Goal: Task Accomplishment & Management: Manage account settings

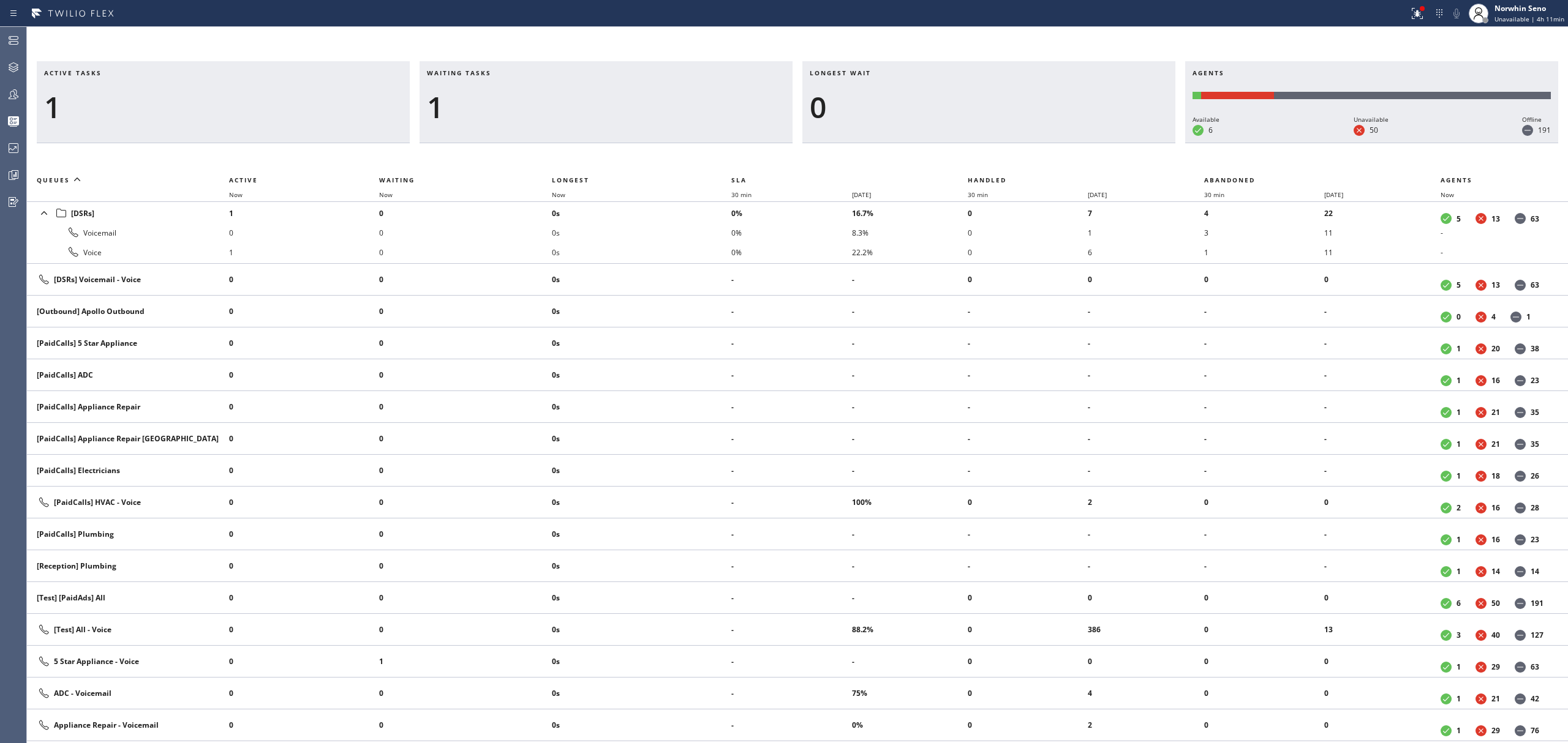
drag, startPoint x: 0, startPoint y: 0, endPoint x: 518, endPoint y: 121, distance: 531.9
click at [533, 123] on div "1" at bounding box center [605, 108] width 358 height 36
click at [1152, 147] on div "Active tasks 1 Waiting tasks 1 Longest wait 0 Agents Available 6 Unavailable 50…" at bounding box center [798, 402] width 1542 height 682
click at [1059, 177] on th "Handled" at bounding box center [1086, 180] width 236 height 15
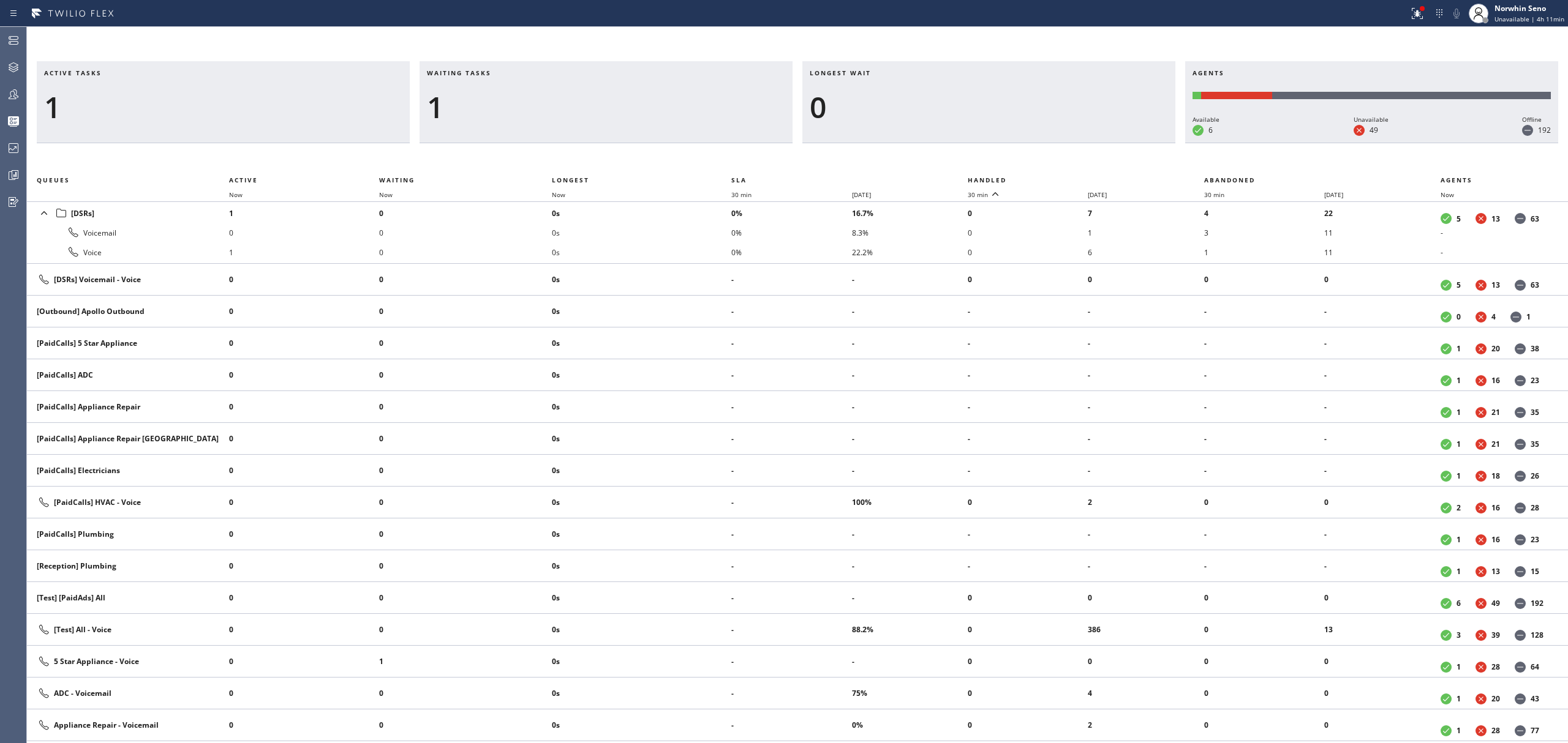
click at [1059, 177] on th "Handled" at bounding box center [1086, 180] width 236 height 15
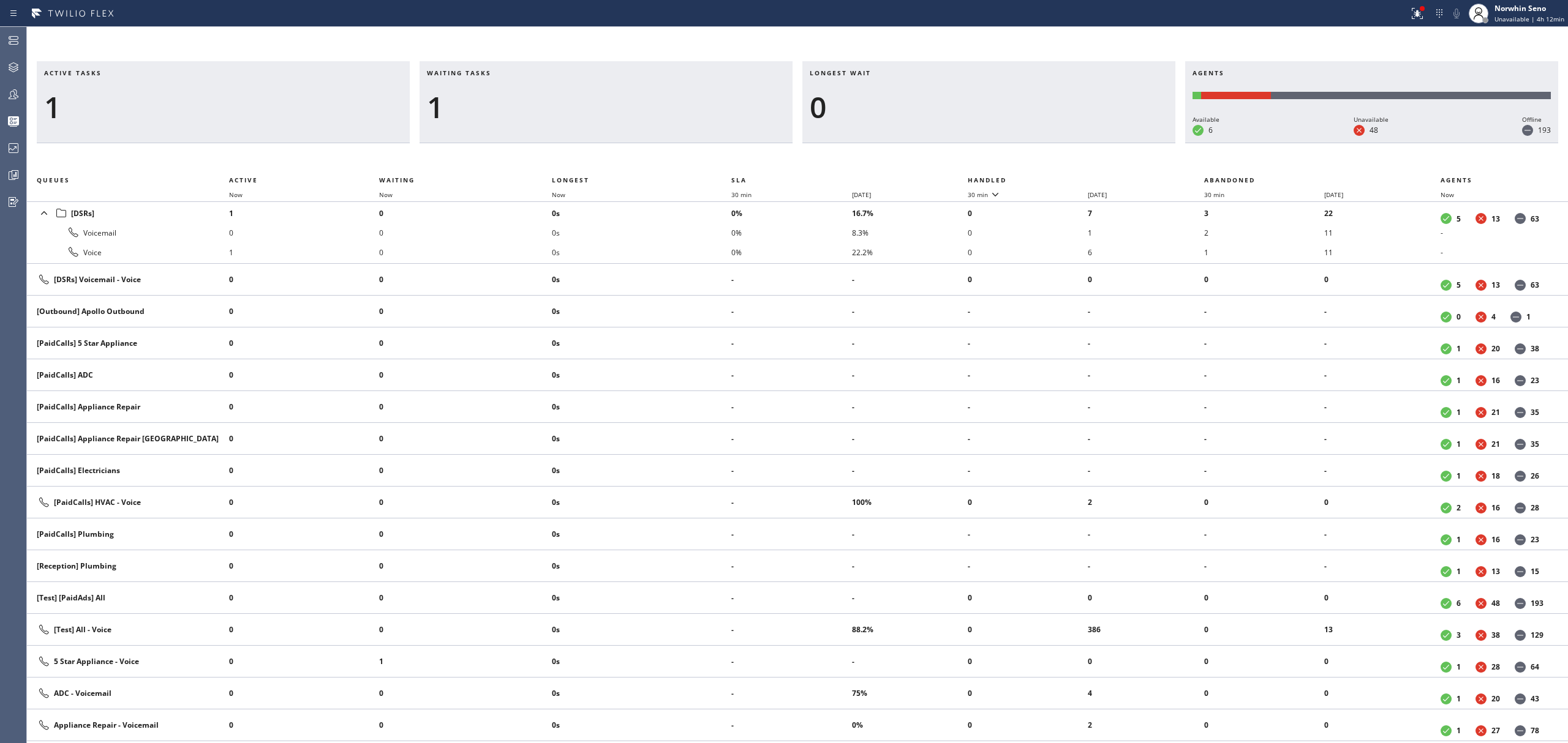
click at [1059, 177] on th "Handled" at bounding box center [1086, 180] width 236 height 15
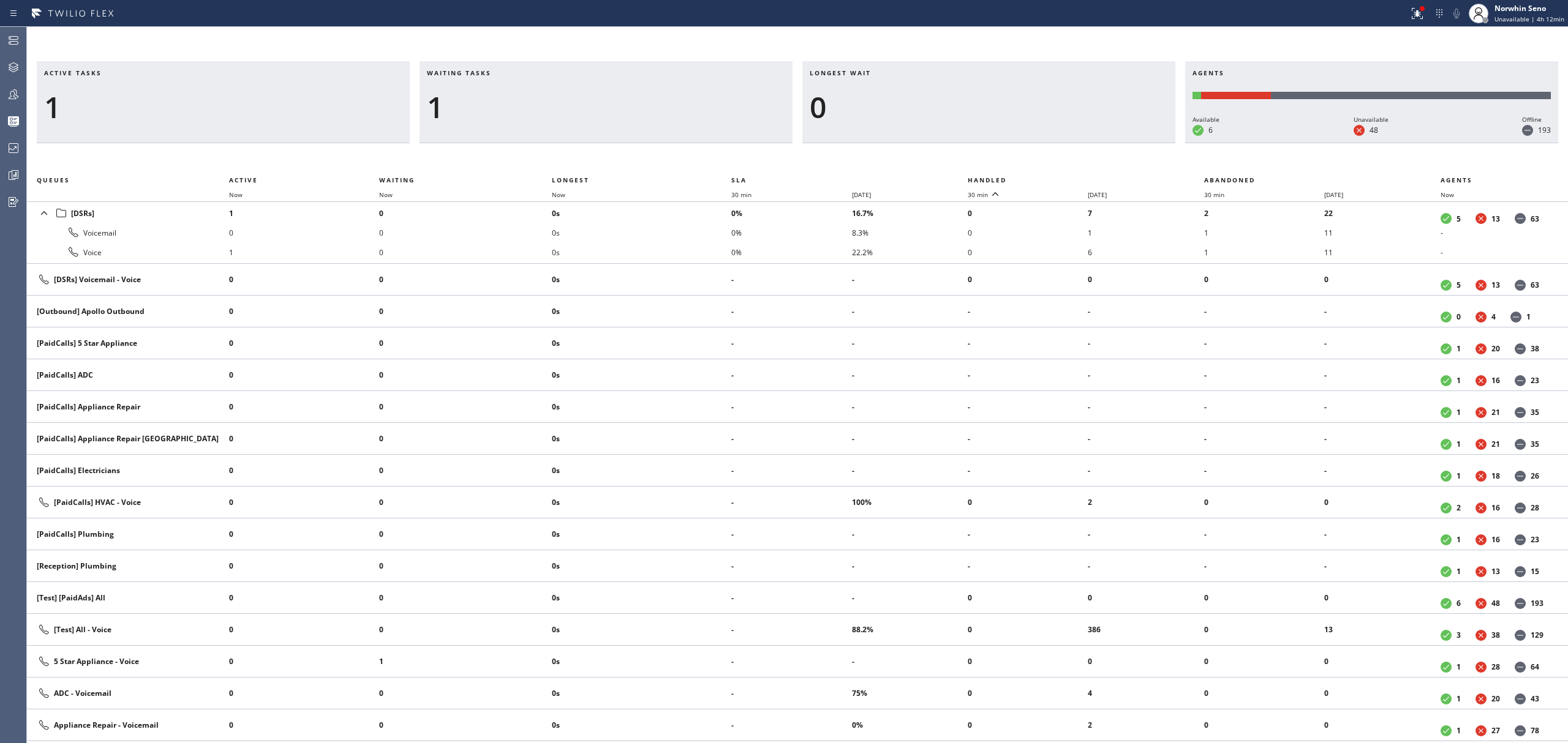
click at [1059, 177] on th "Handled" at bounding box center [1086, 180] width 236 height 15
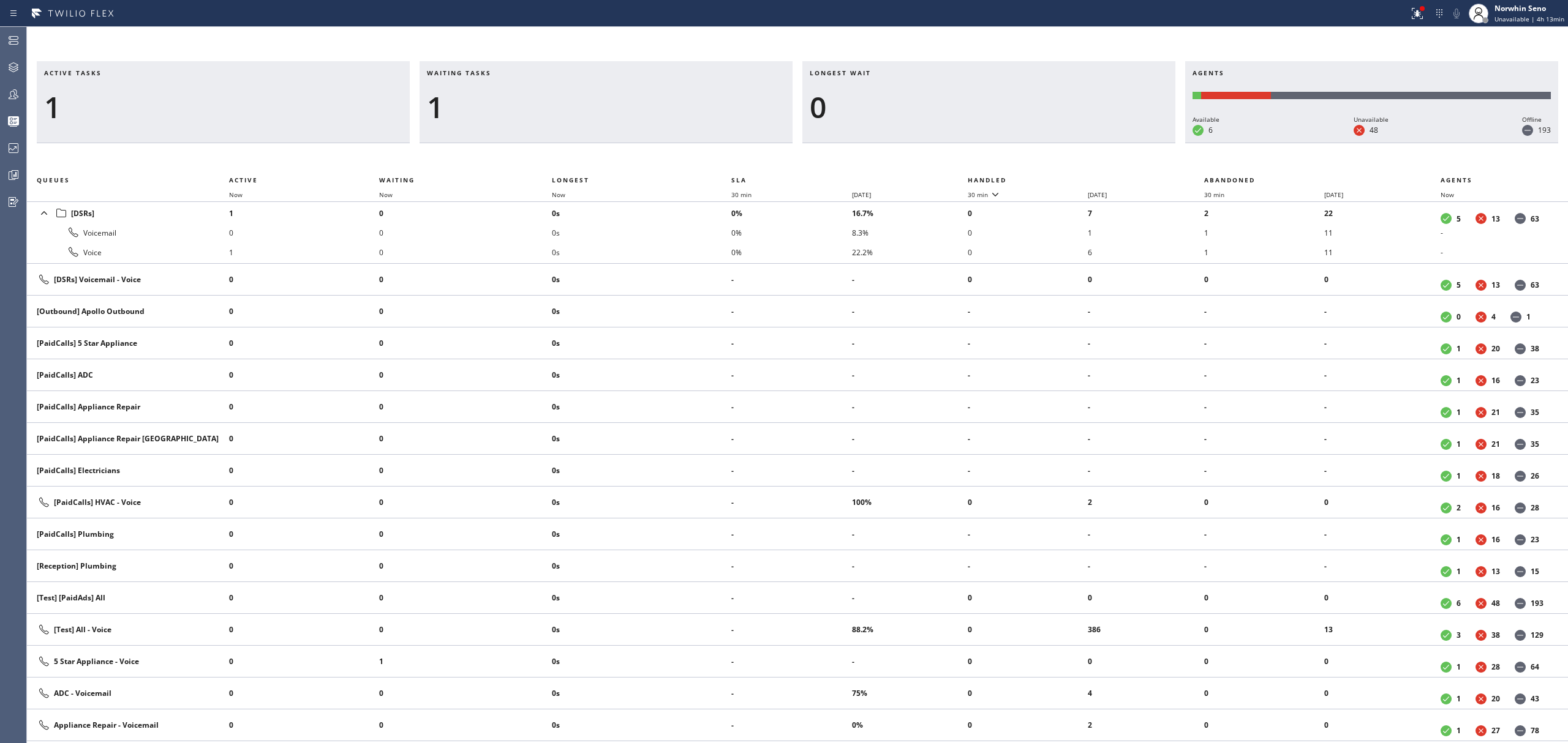
click at [1059, 177] on th "Handled" at bounding box center [1086, 180] width 236 height 15
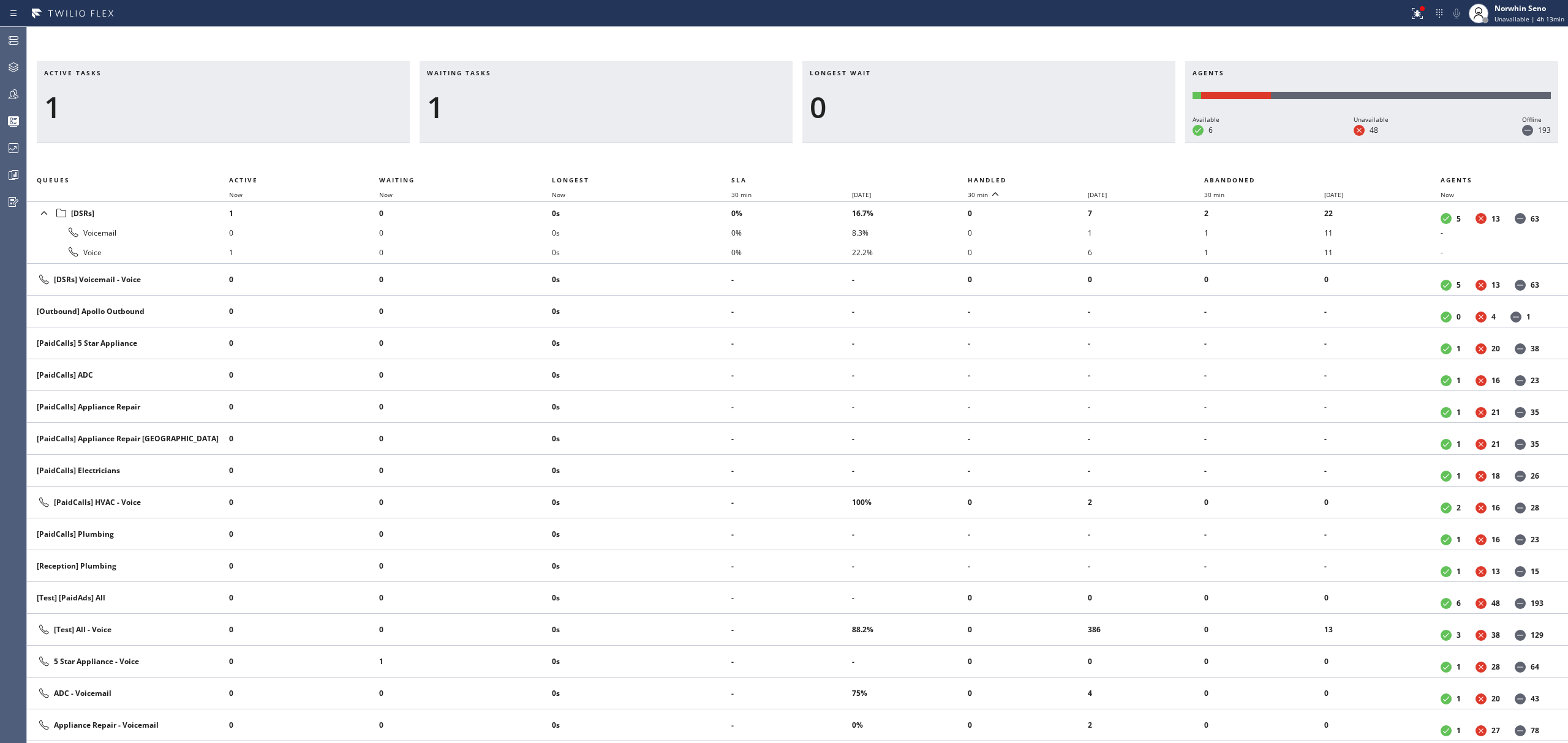
click at [1059, 177] on th "Handled" at bounding box center [1086, 180] width 236 height 15
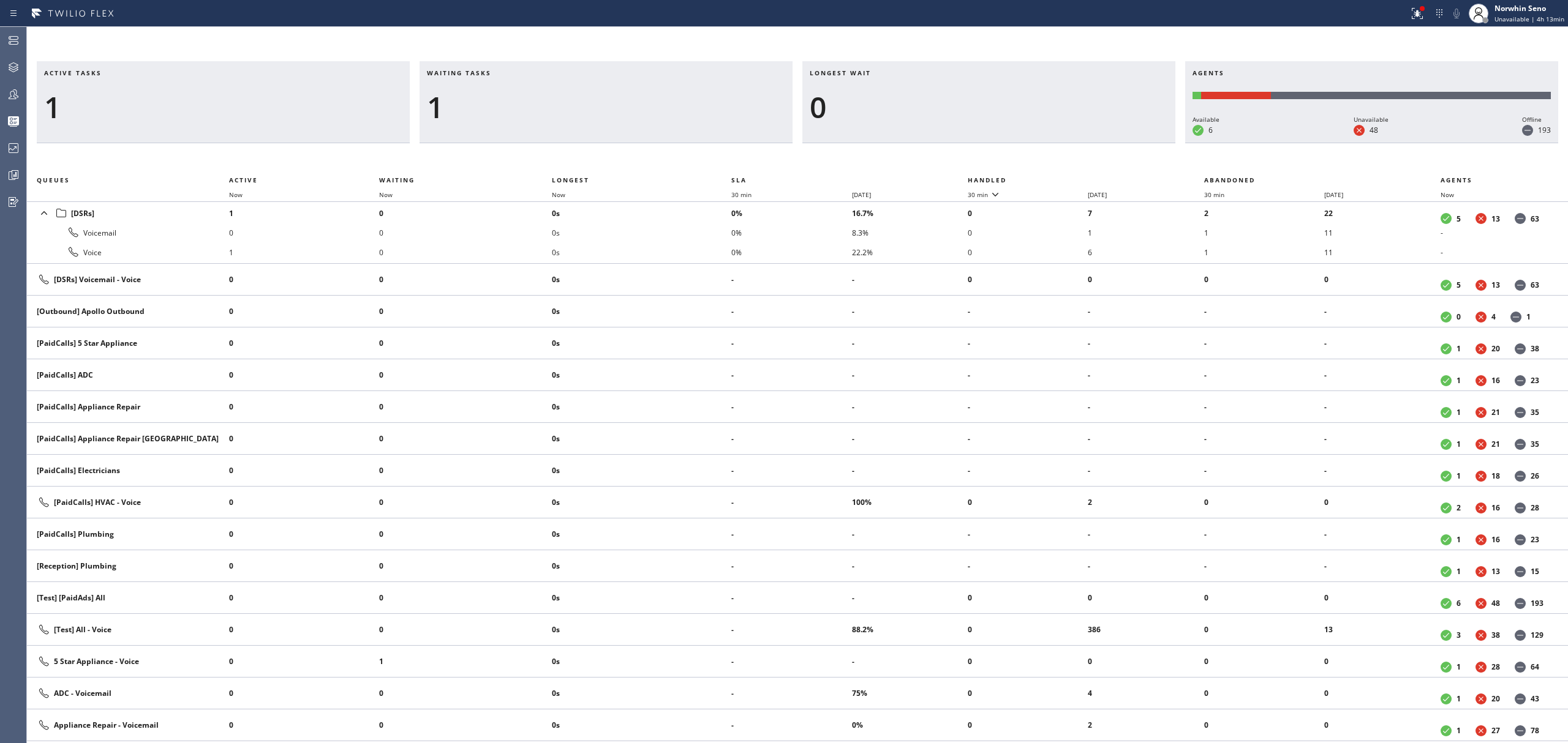
click at [1059, 177] on th "Handled" at bounding box center [1086, 180] width 236 height 15
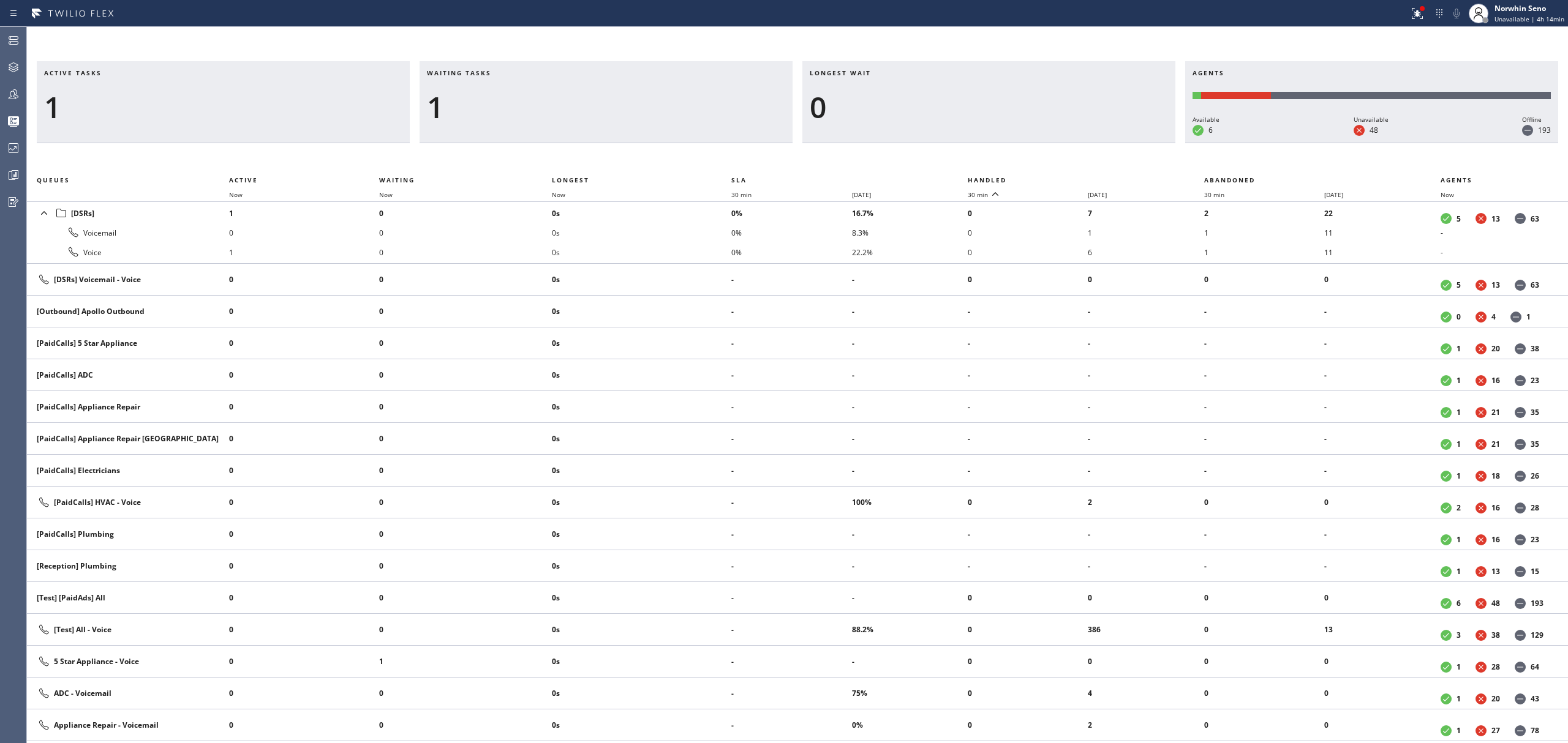
click at [1059, 177] on th "Handled" at bounding box center [1086, 180] width 236 height 15
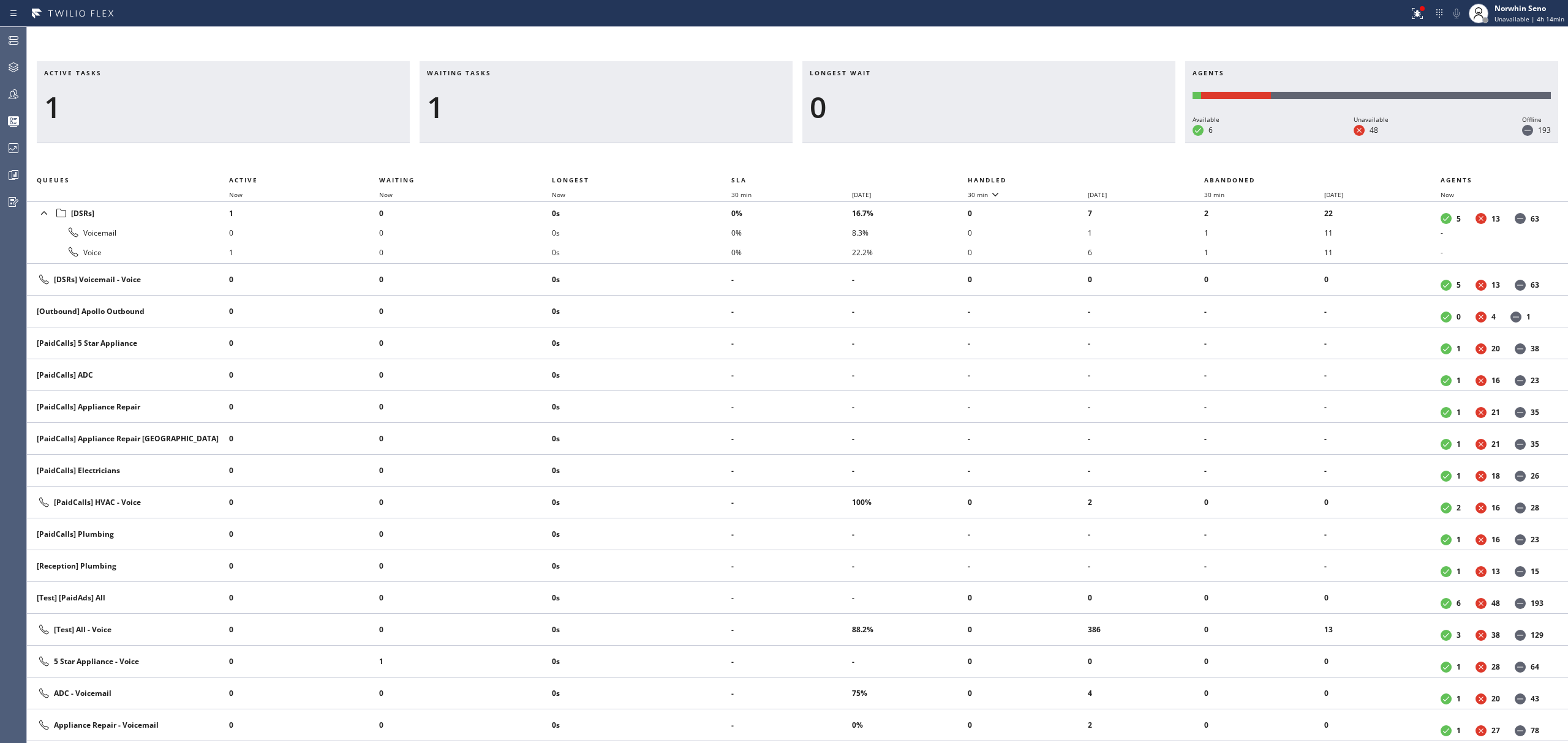
click at [1059, 177] on th "Handled" at bounding box center [1086, 180] width 236 height 15
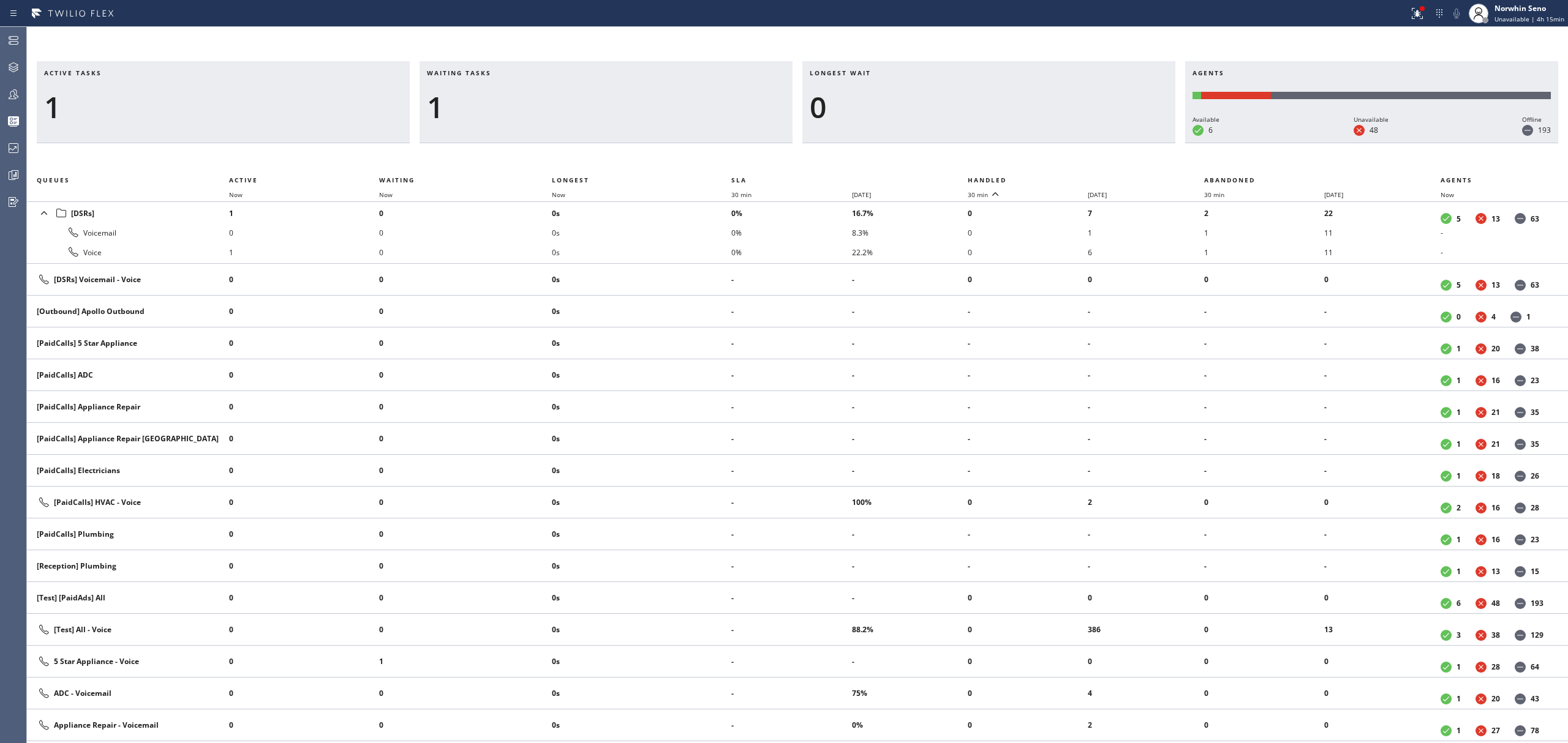
click at [1059, 177] on th "Handled" at bounding box center [1086, 180] width 236 height 15
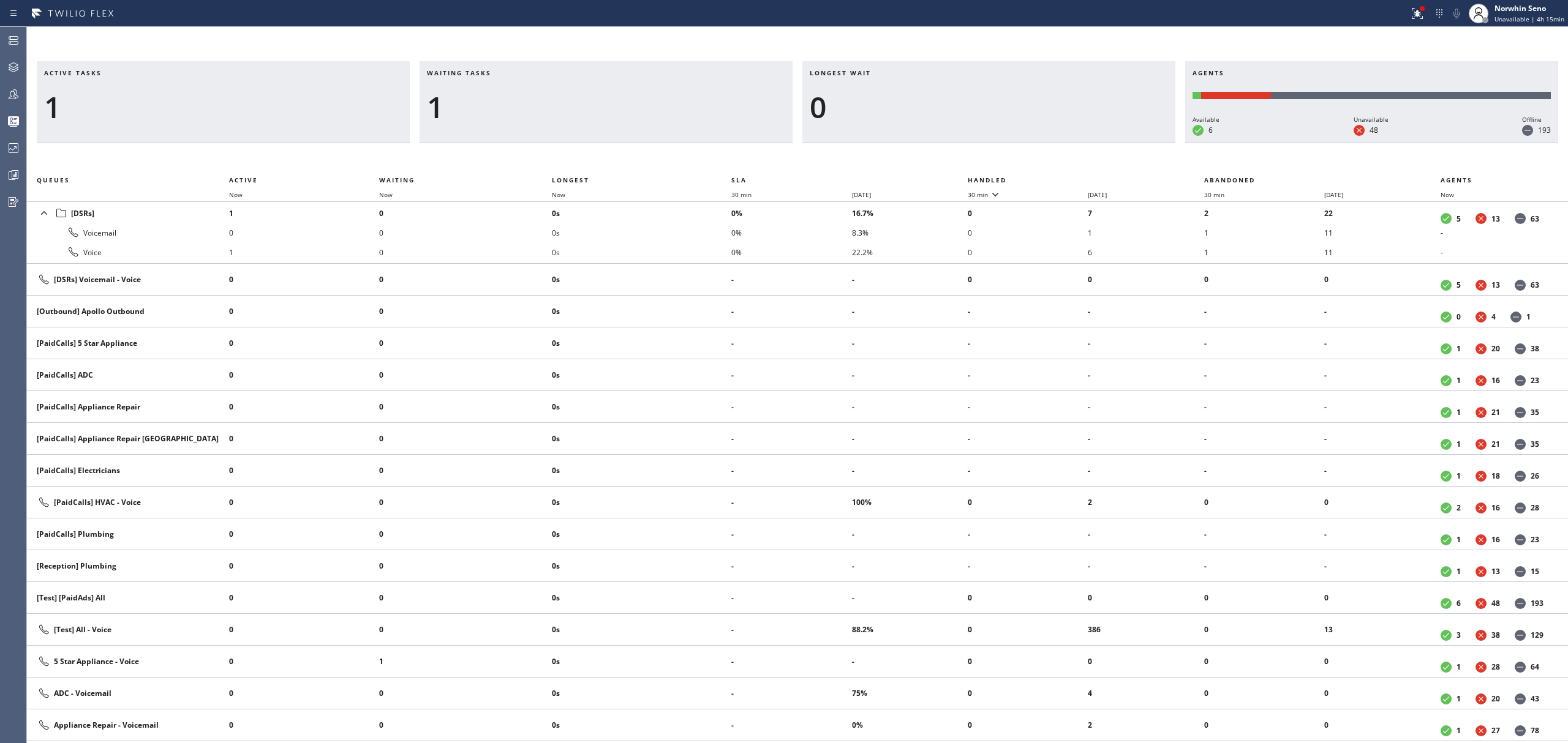
click at [1059, 177] on th "Handled" at bounding box center [1086, 180] width 236 height 15
drag, startPoint x: 1059, startPoint y: 177, endPoint x: 989, endPoint y: 220, distance: 82.2
click at [1020, 182] on th "Handled" at bounding box center [1086, 180] width 236 height 15
click at [1059, 177] on th "Handled" at bounding box center [1086, 180] width 236 height 15
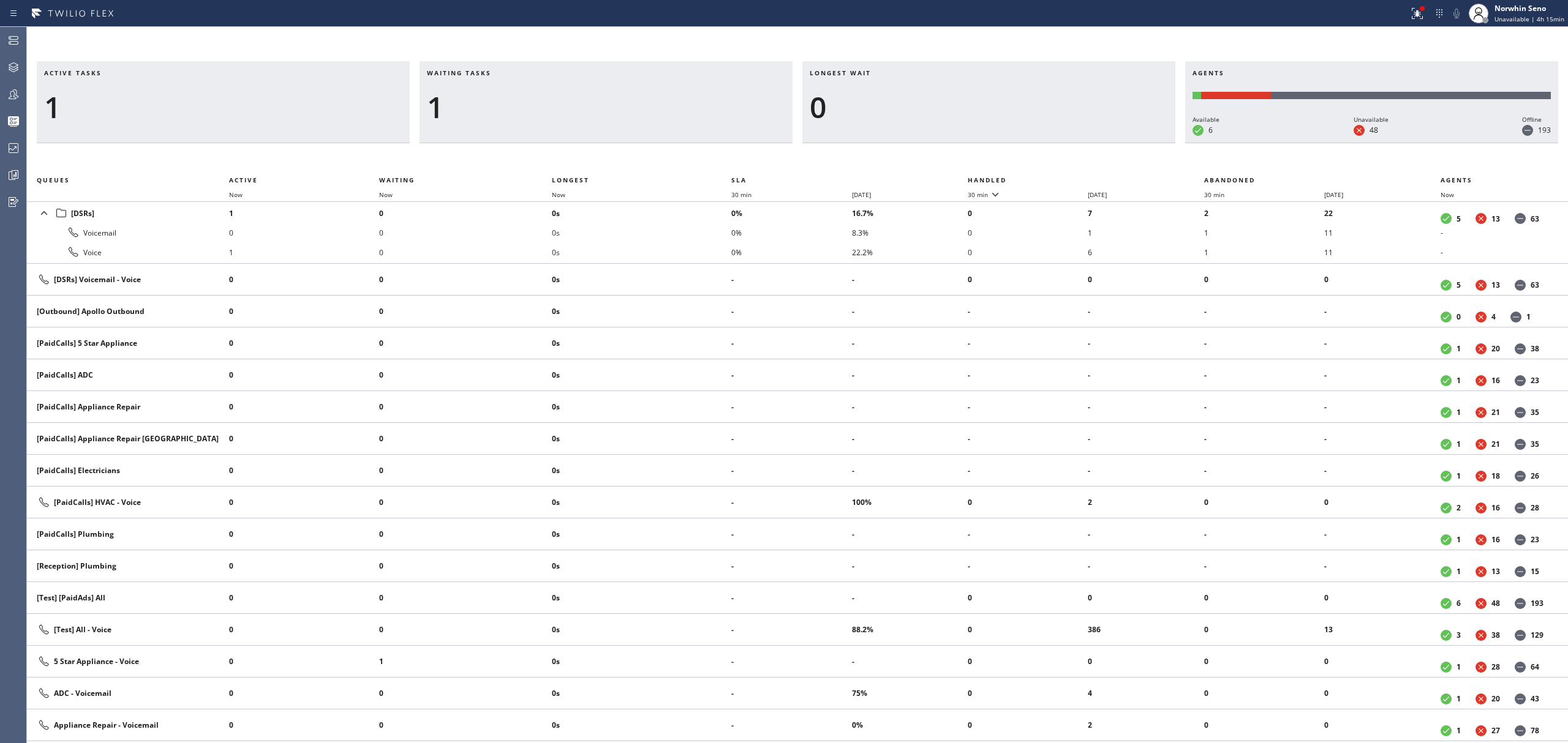
click at [1059, 177] on th "Handled" at bounding box center [1086, 180] width 236 height 15
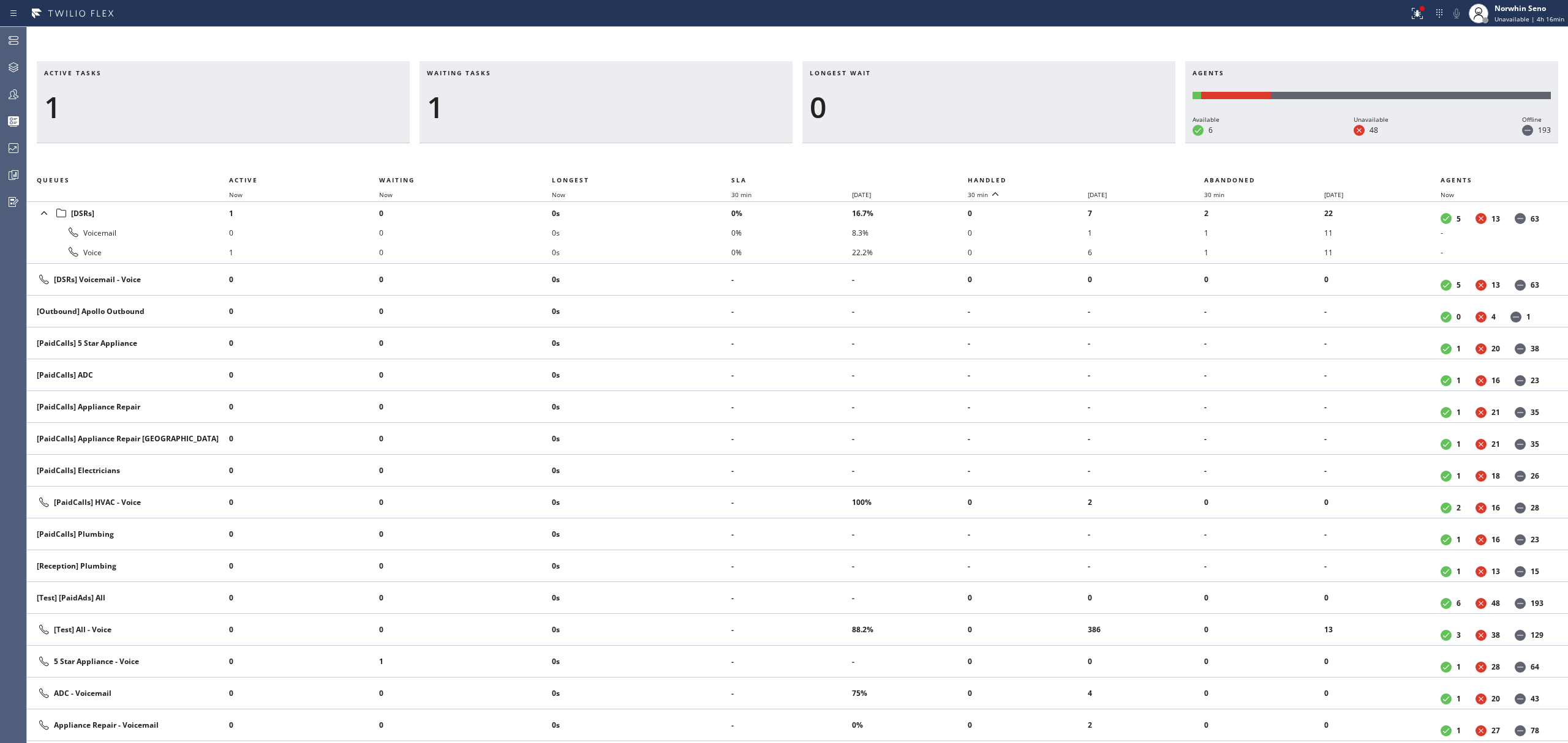
click at [1059, 177] on th "Handled" at bounding box center [1086, 180] width 236 height 15
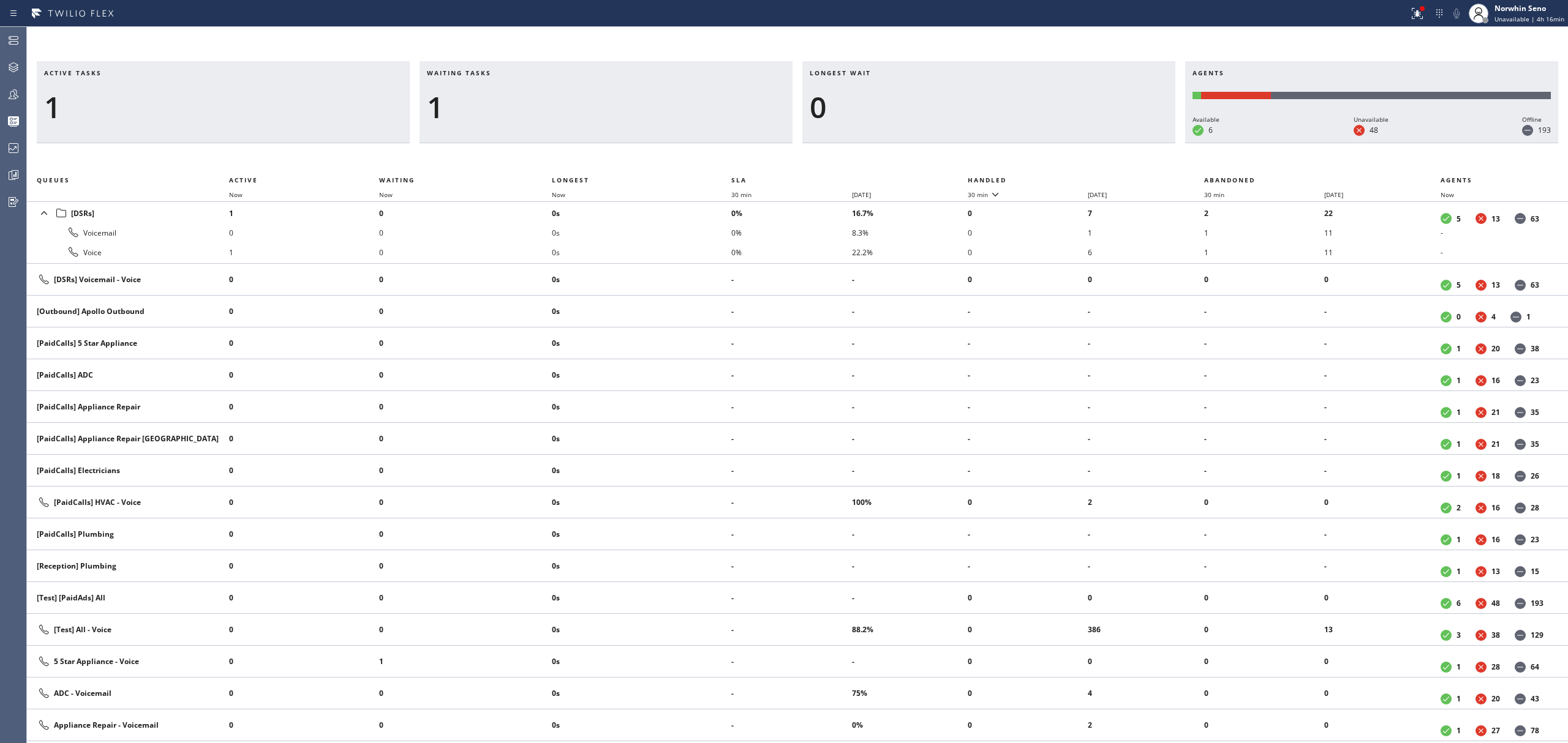
click at [1059, 177] on th "Handled" at bounding box center [1086, 180] width 236 height 15
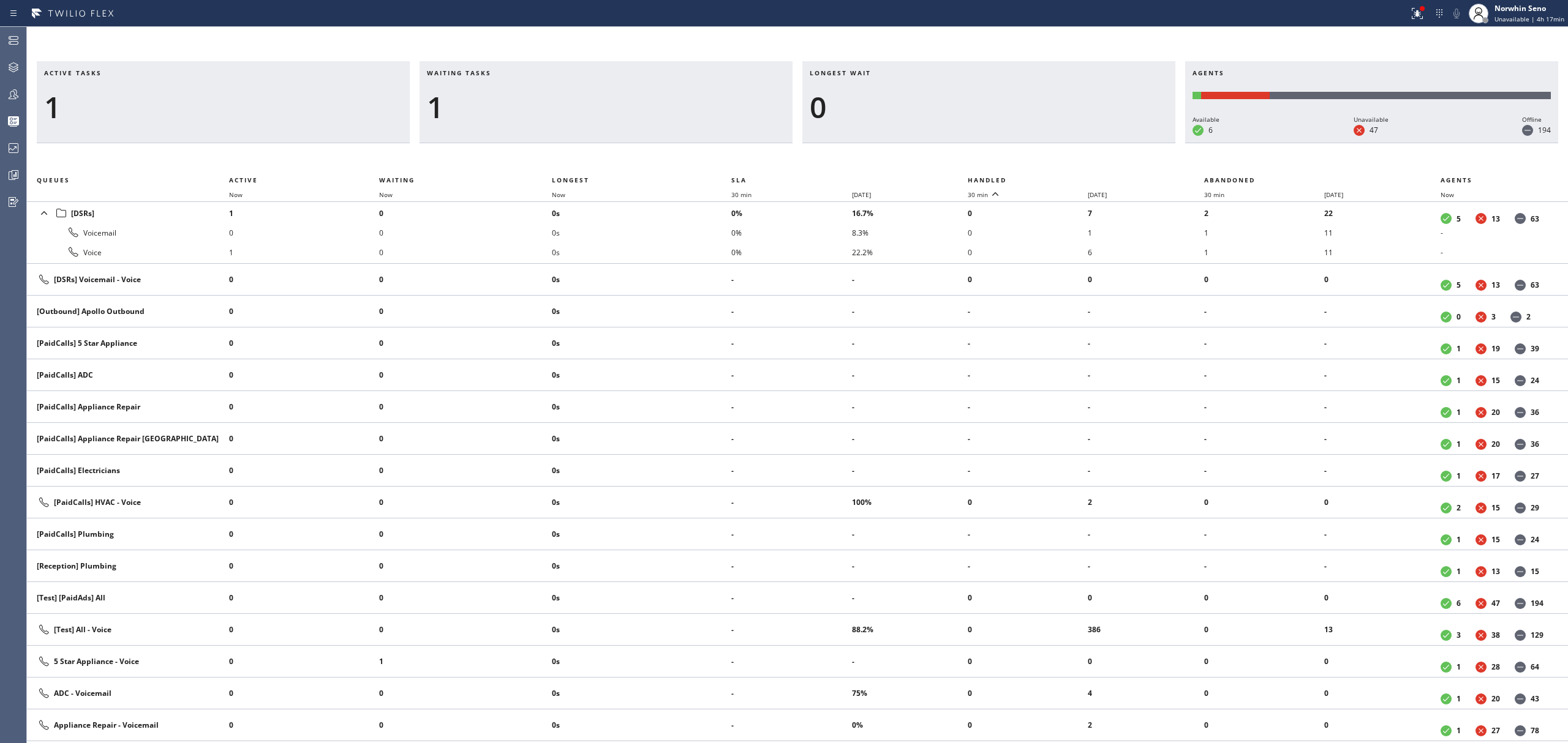
click at [1059, 177] on th "Handled" at bounding box center [1086, 180] width 236 height 15
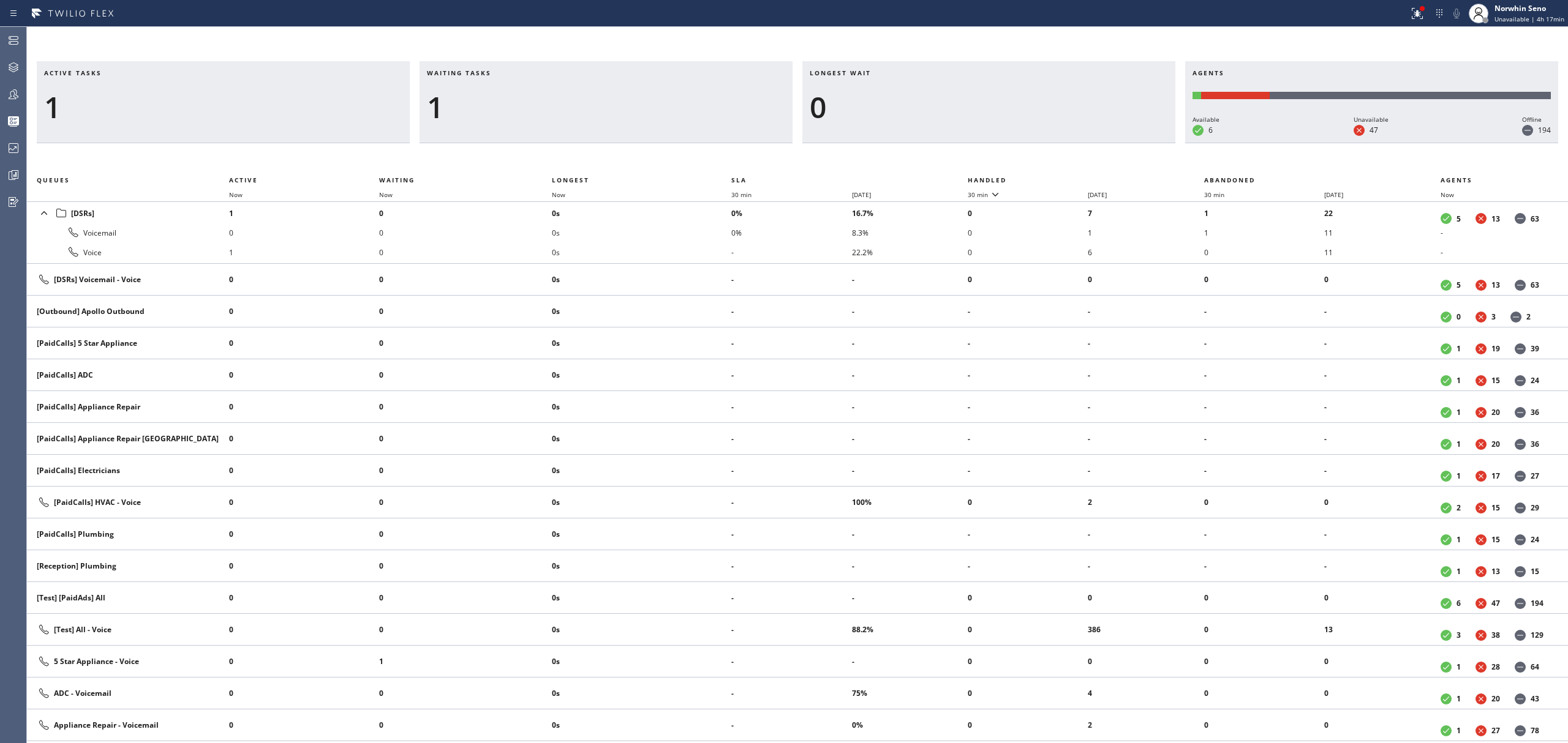
click at [1059, 177] on th "Handled" at bounding box center [1086, 180] width 236 height 15
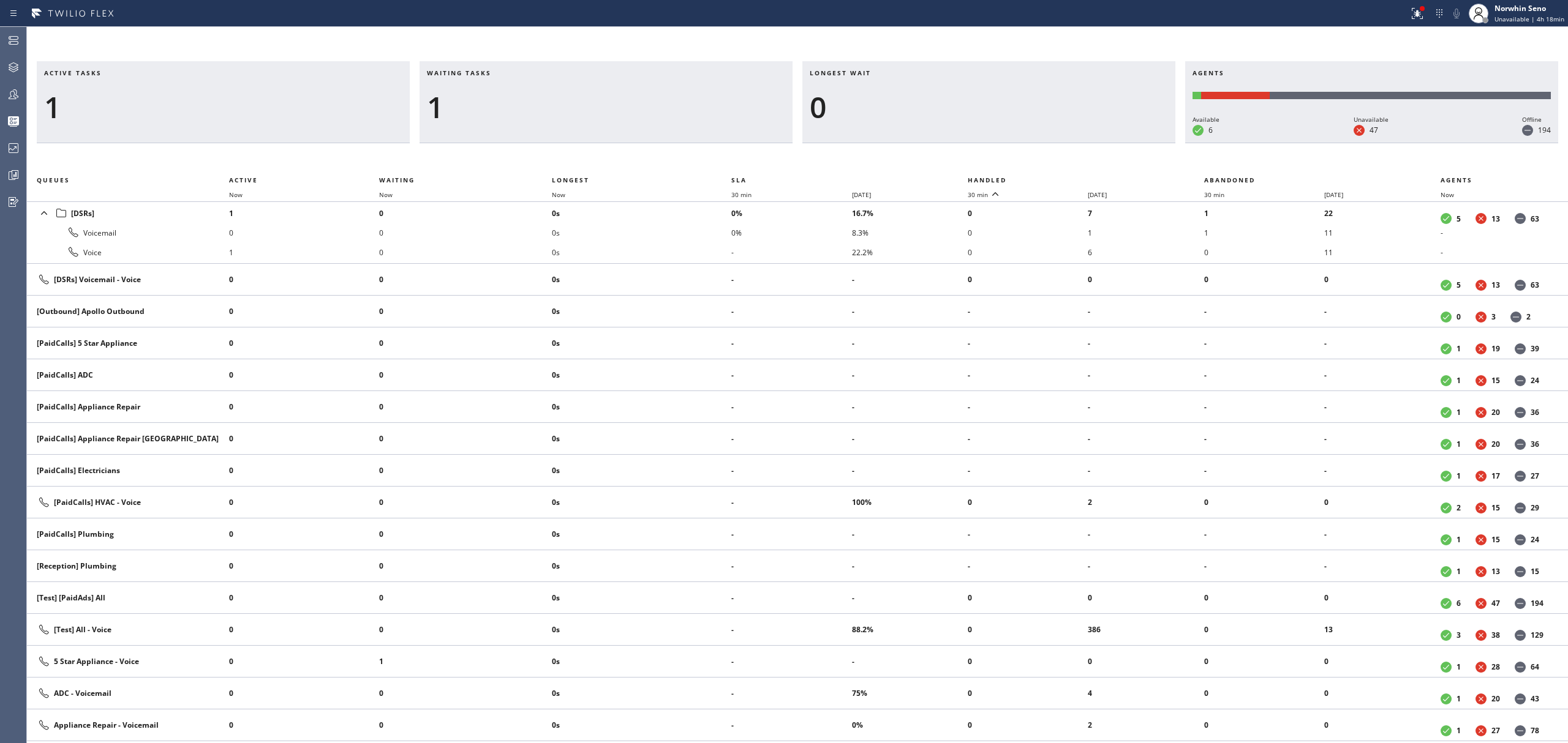
click at [1059, 177] on th "Handled" at bounding box center [1086, 180] width 236 height 15
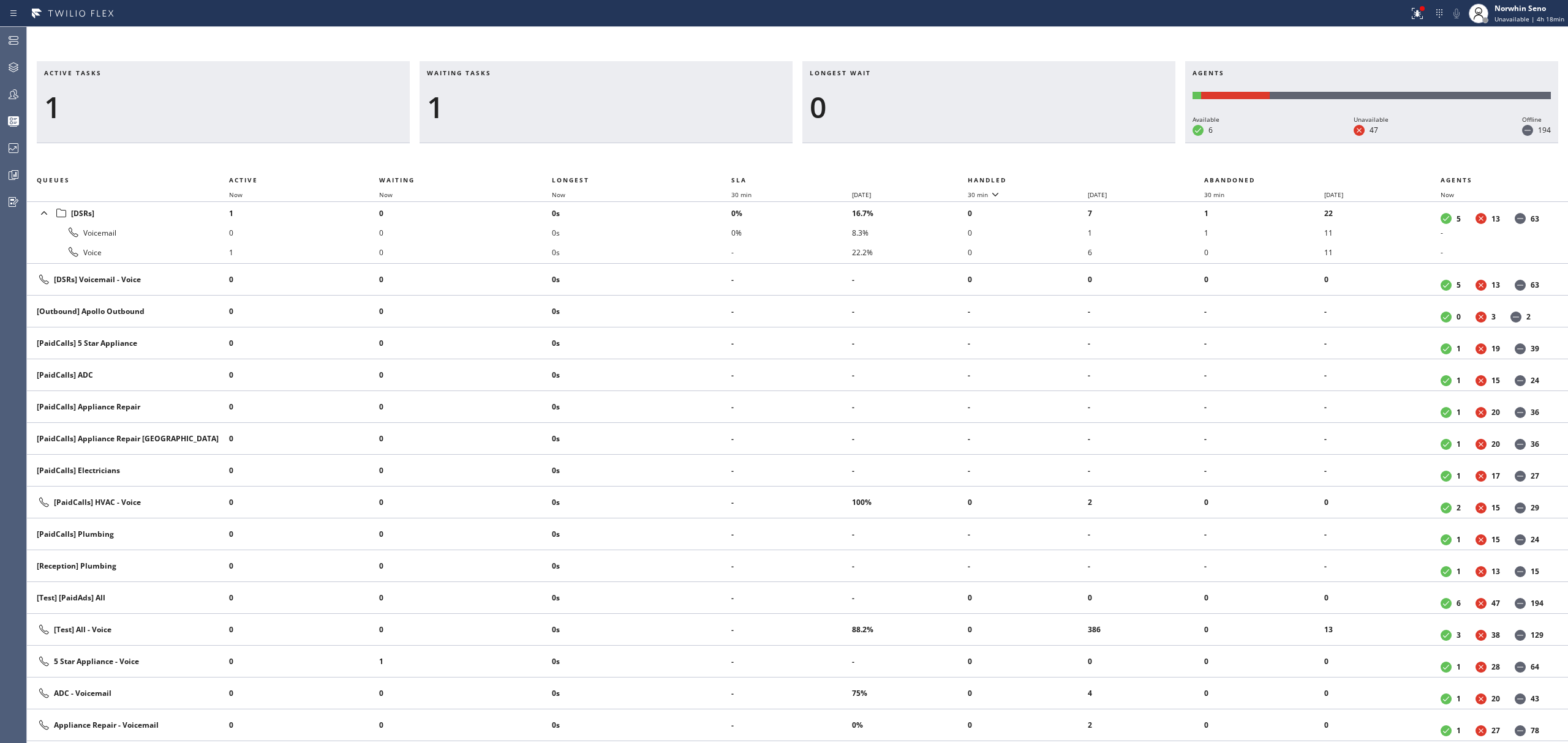
click at [1059, 177] on th "Handled" at bounding box center [1086, 180] width 236 height 15
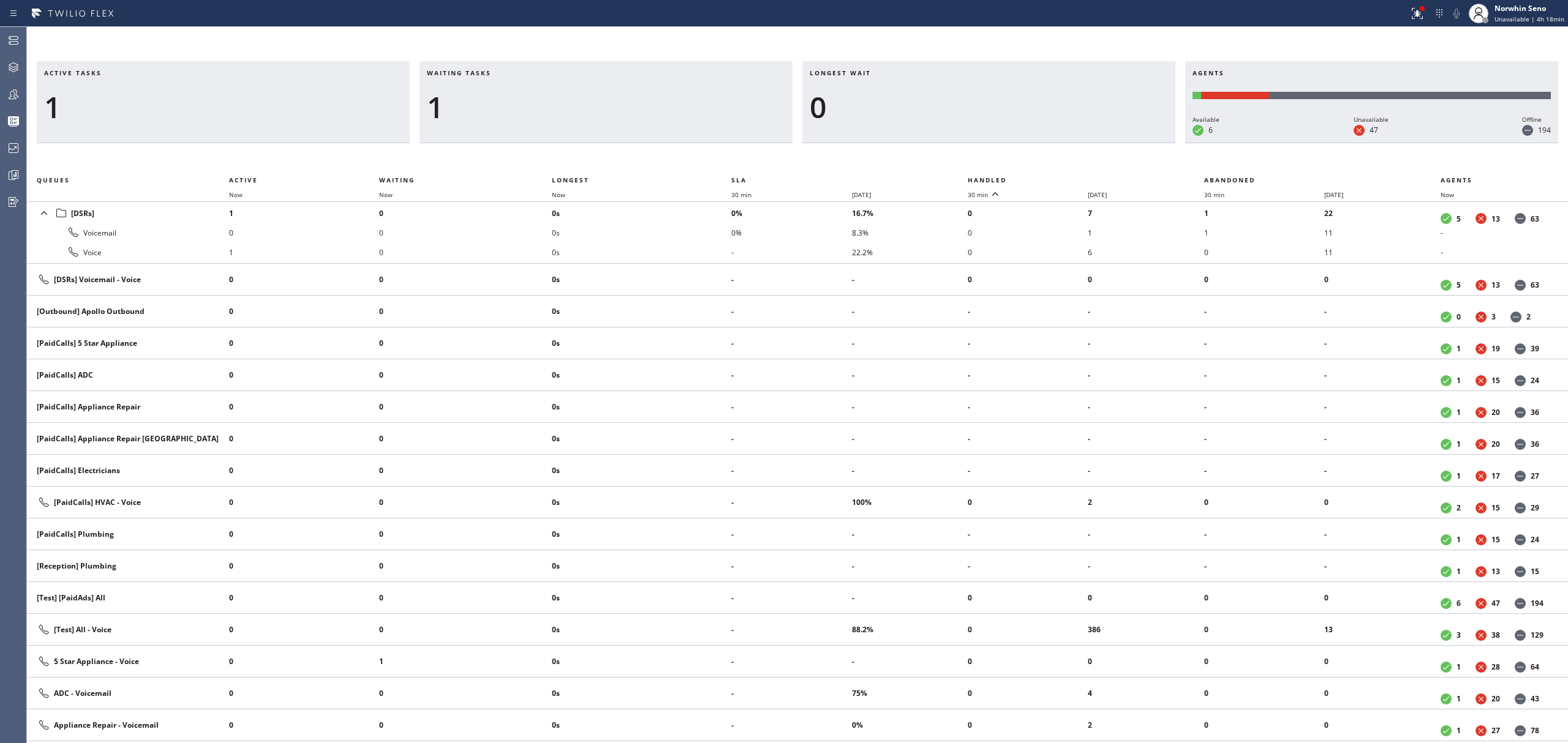
click at [1059, 177] on th "Handled" at bounding box center [1086, 180] width 236 height 15
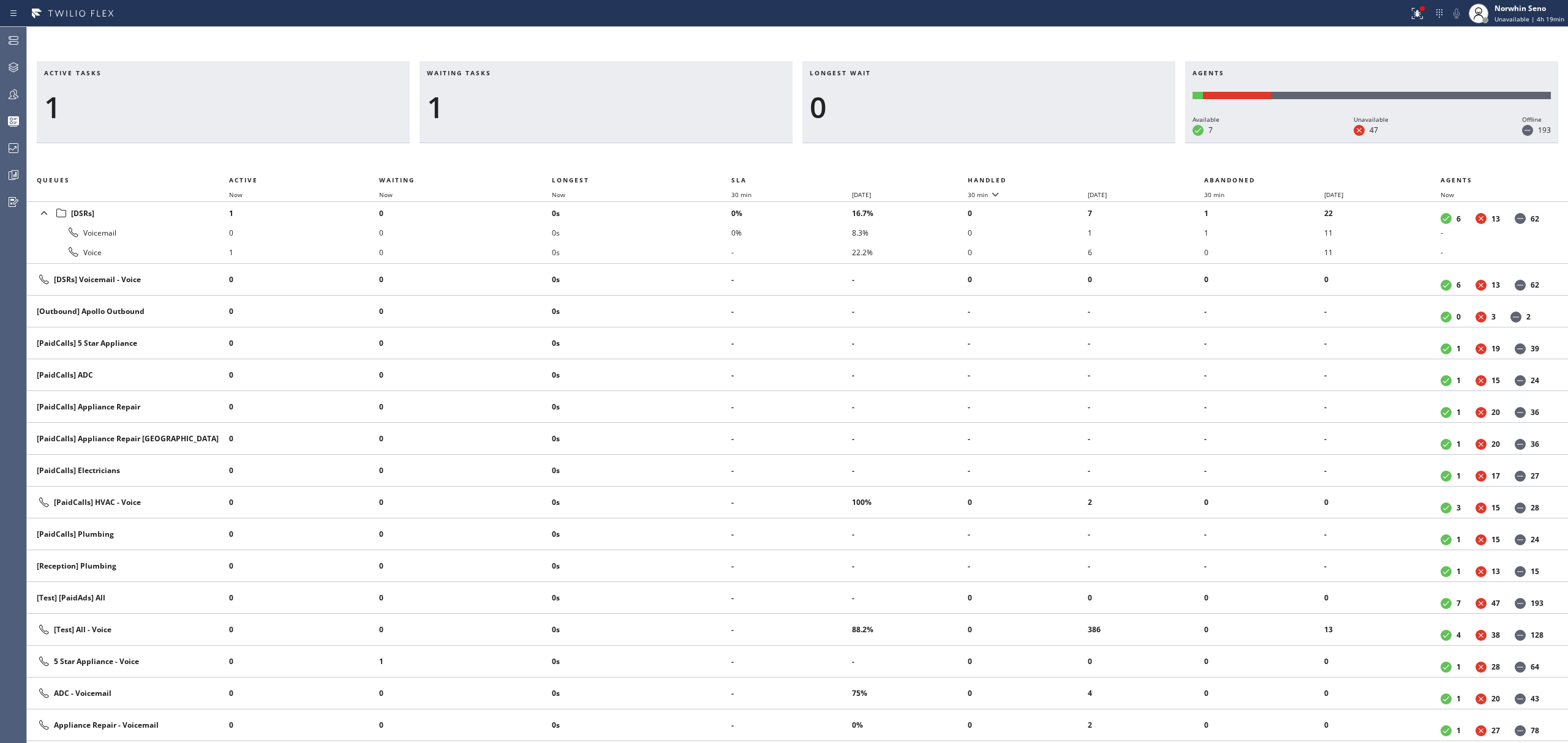
click at [1059, 177] on th "Handled" at bounding box center [1086, 180] width 236 height 15
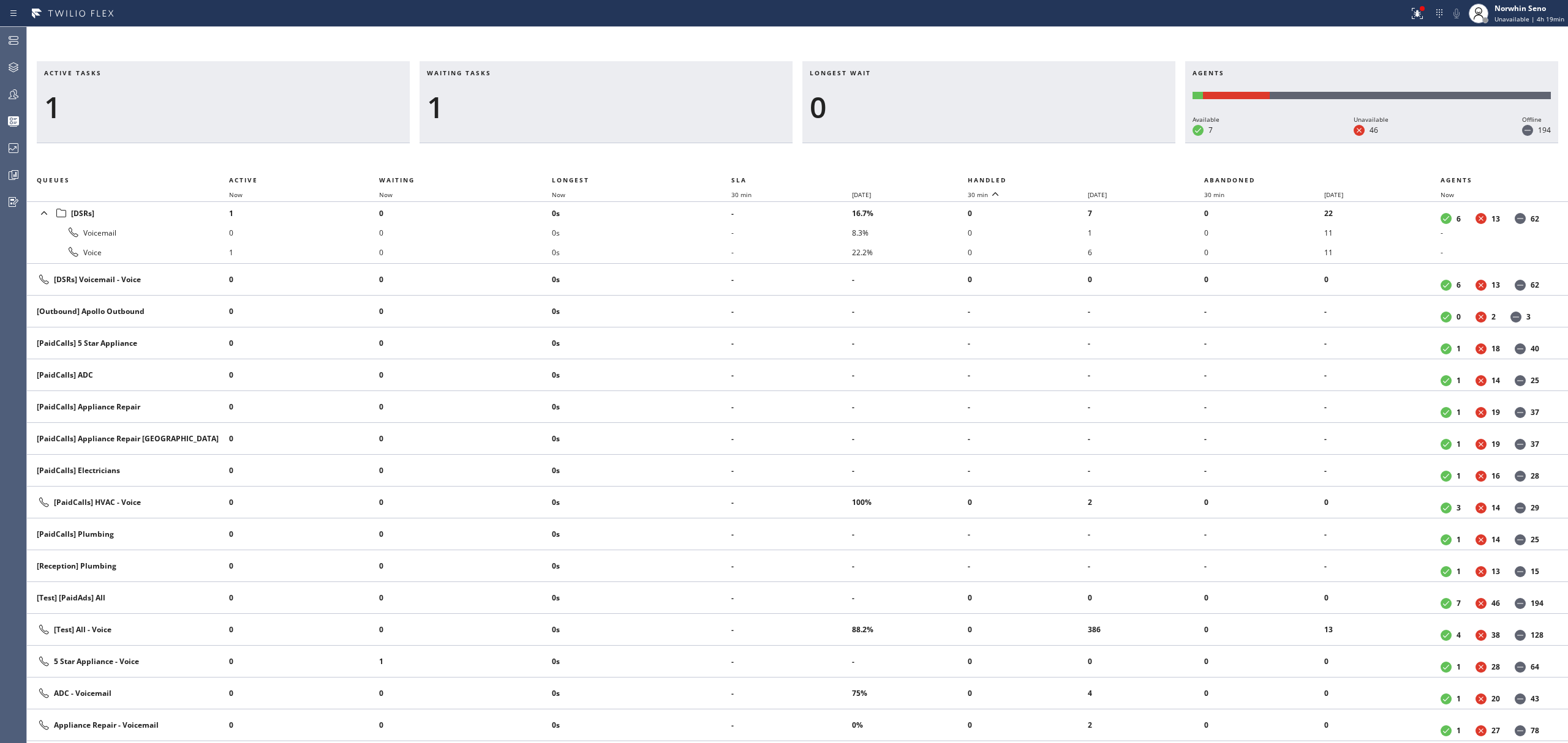
click at [1059, 177] on th "Handled" at bounding box center [1086, 180] width 236 height 15
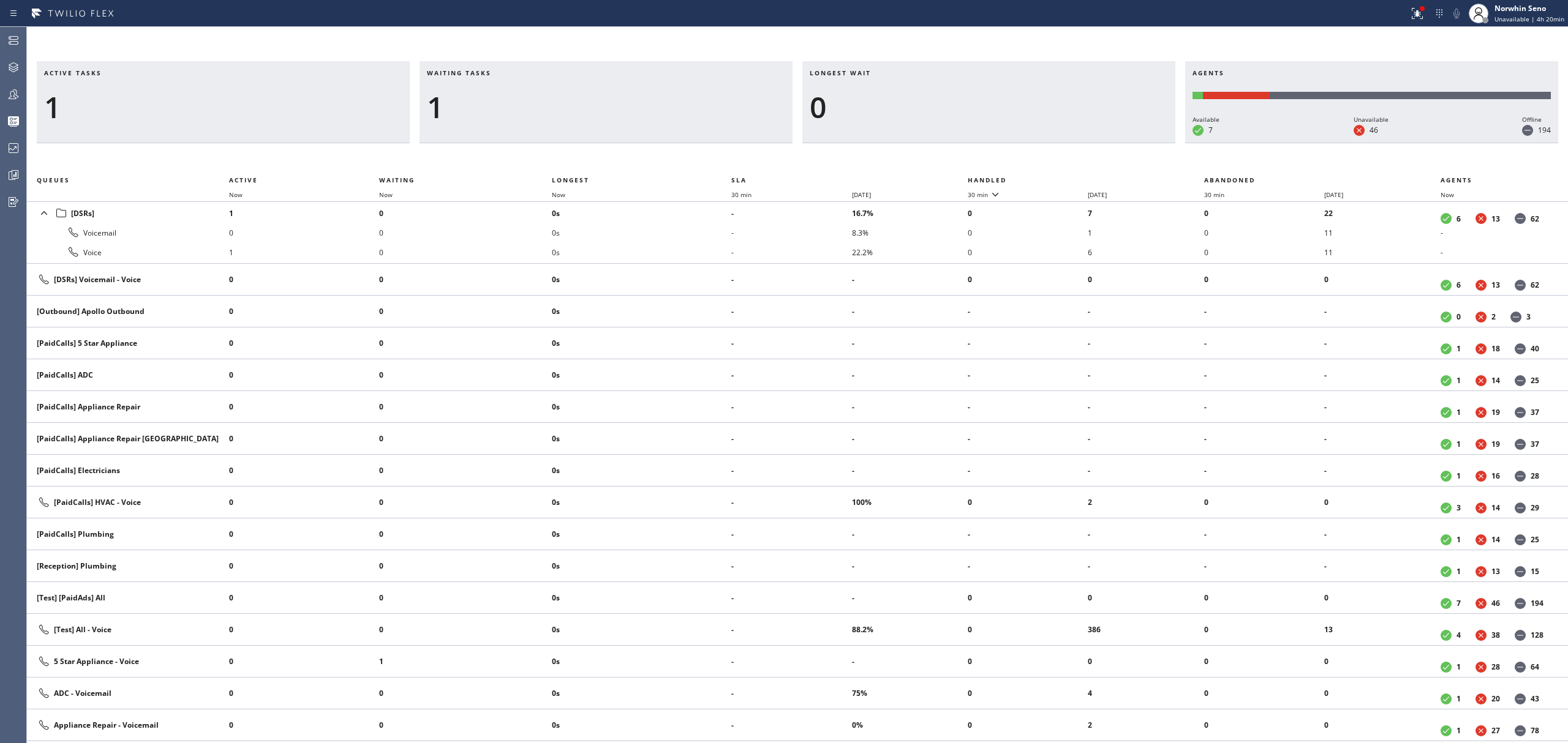
click at [1059, 177] on th "Handled" at bounding box center [1086, 180] width 236 height 15
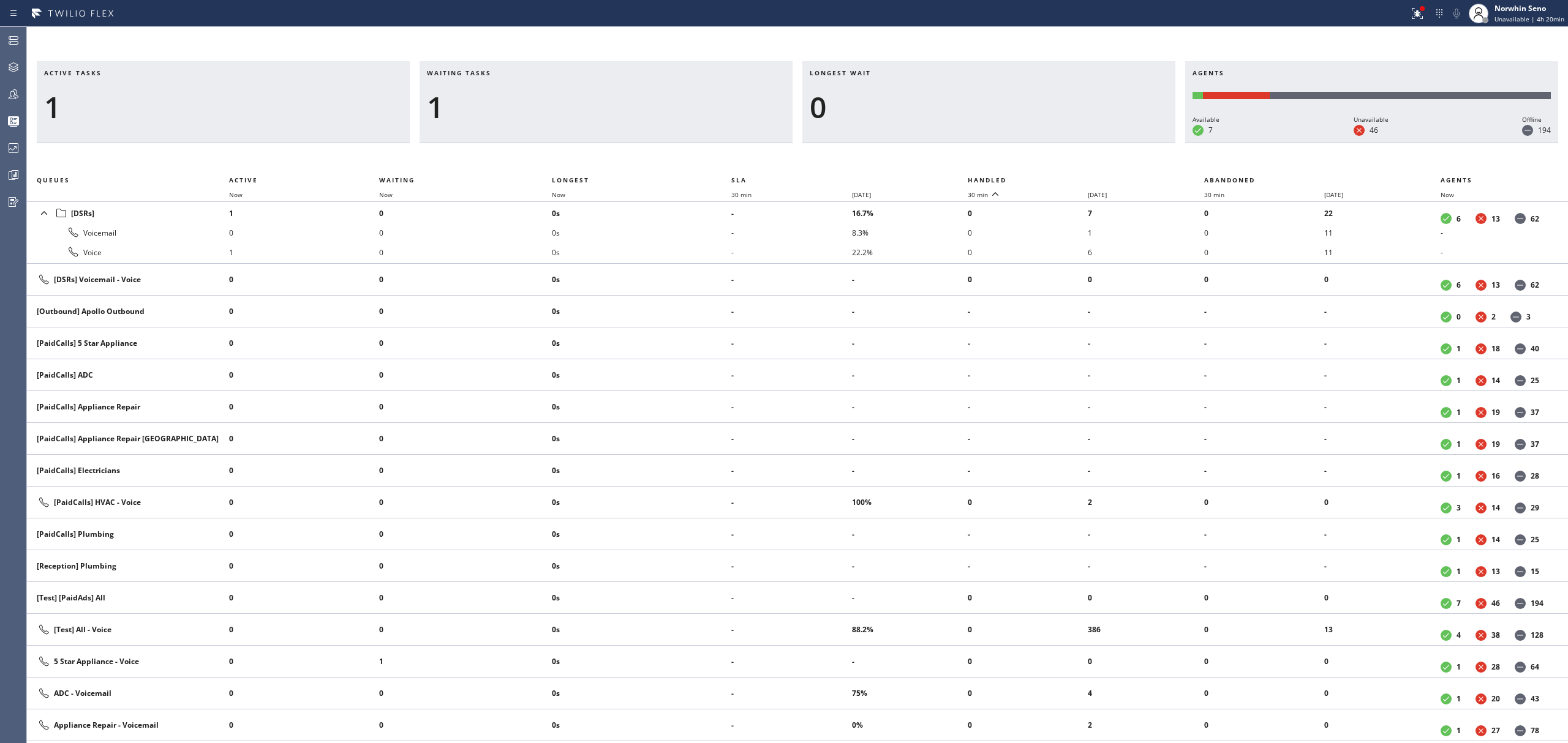
click at [1059, 177] on th "Handled" at bounding box center [1086, 180] width 236 height 15
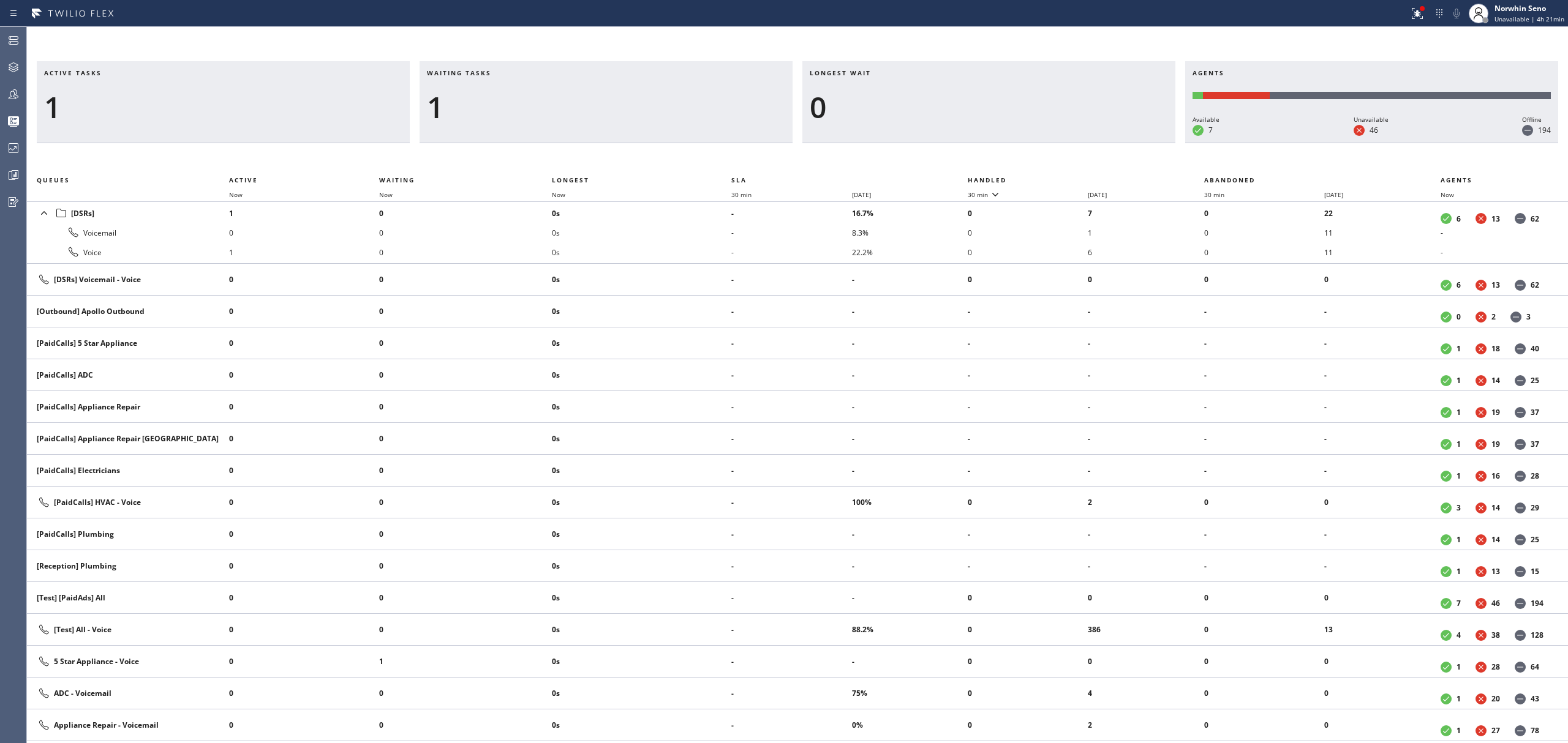
click at [1059, 177] on th "Handled" at bounding box center [1086, 180] width 236 height 15
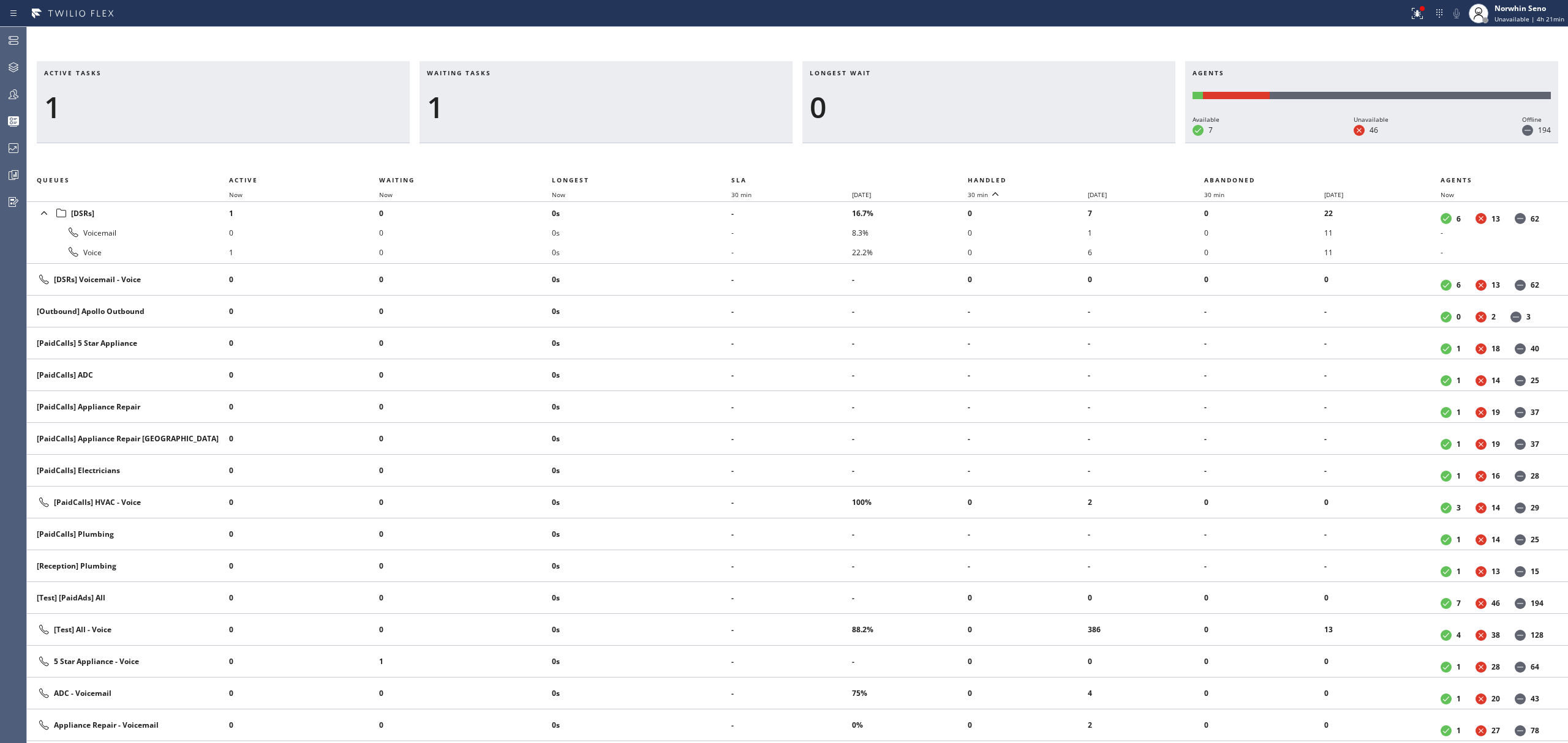
click at [1059, 177] on th "Handled" at bounding box center [1086, 180] width 236 height 15
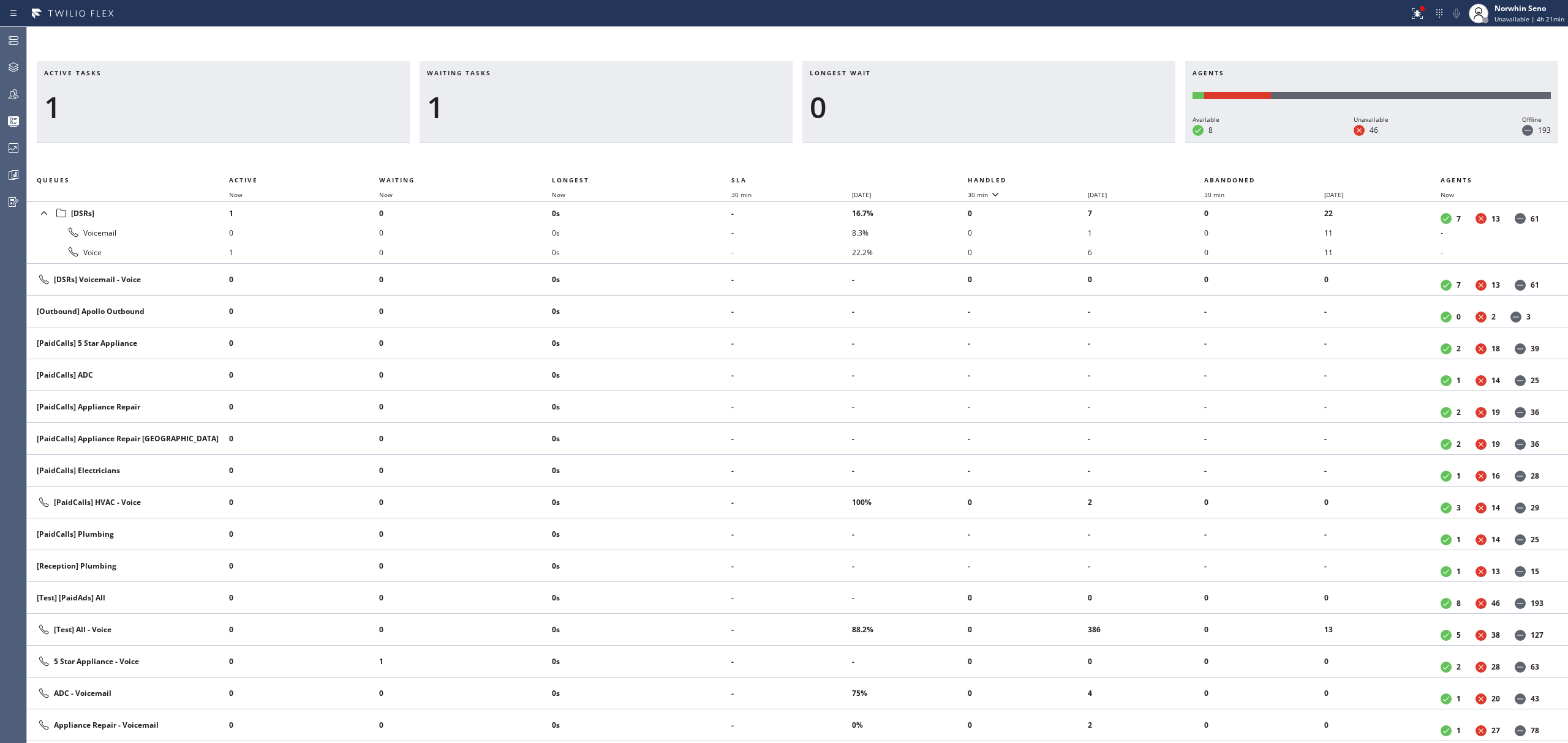
click at [1059, 177] on th "Handled" at bounding box center [1086, 180] width 236 height 15
click at [1117, 102] on div "Longest wait 0" at bounding box center [988, 102] width 373 height 82
click at [1059, 177] on th "Handled" at bounding box center [1086, 180] width 236 height 15
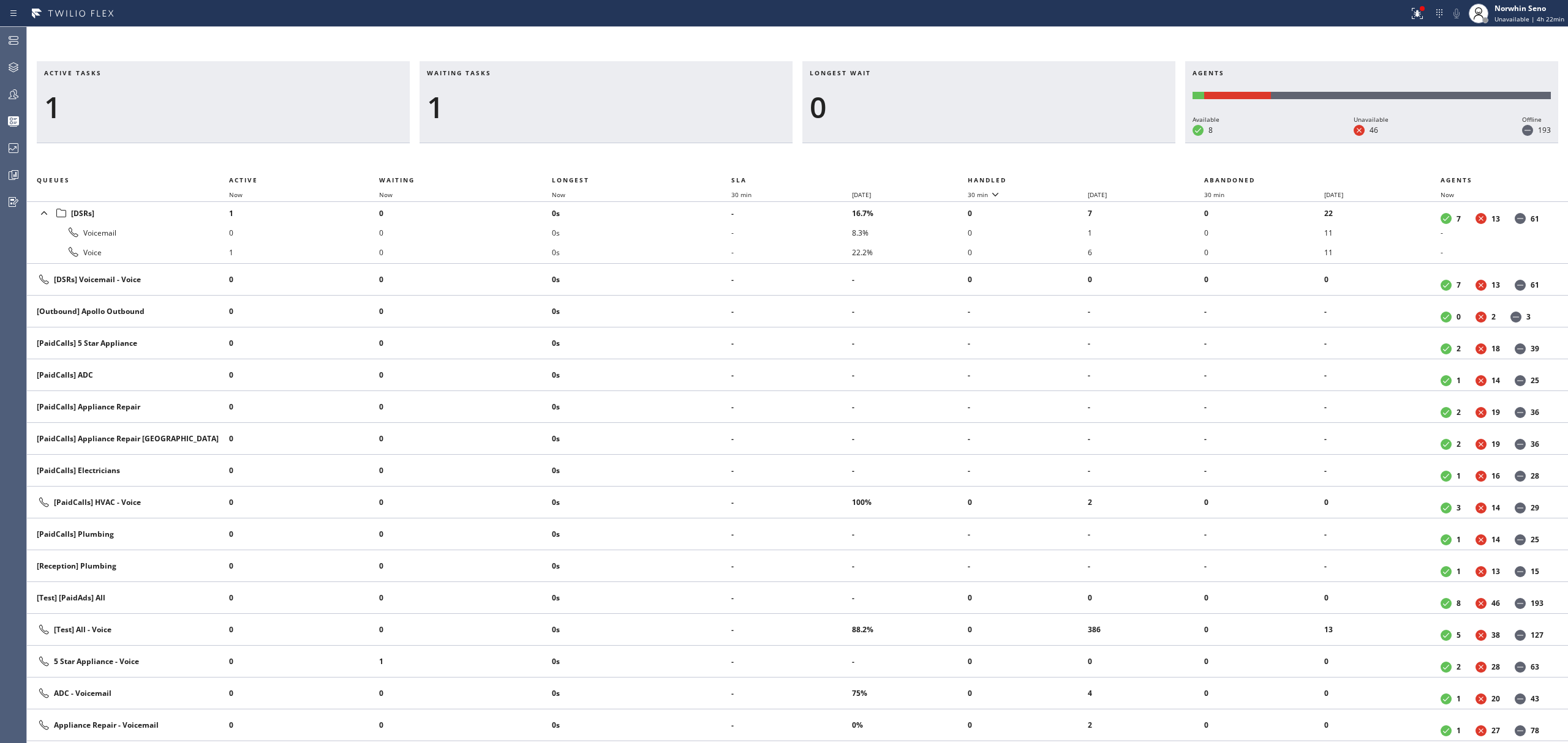
click at [1059, 182] on th "Handled" at bounding box center [1086, 180] width 236 height 15
click at [593, 93] on div "1" at bounding box center [605, 108] width 358 height 36
click at [388, 179] on span "Waiting" at bounding box center [397, 179] width 36 height 8
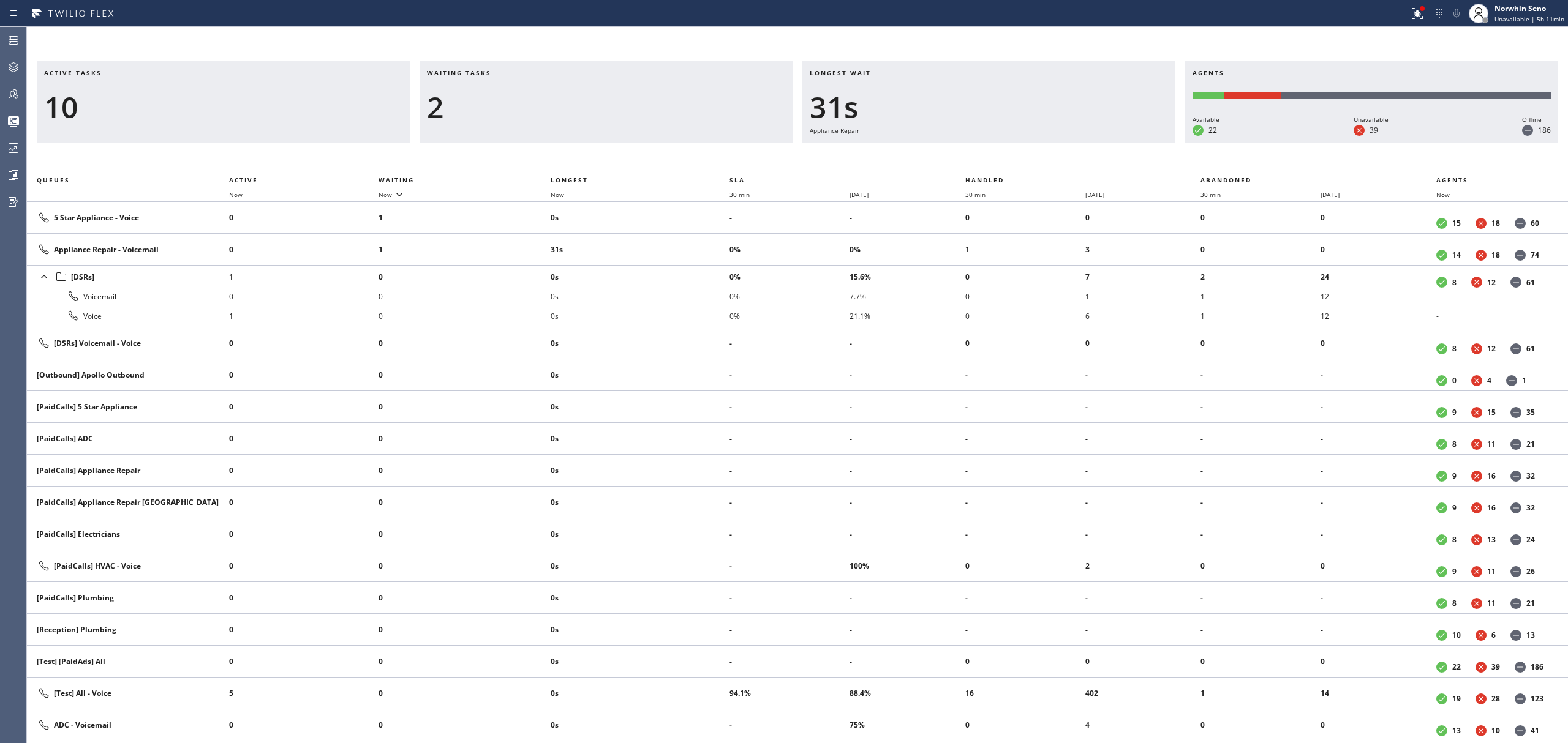
click at [699, 109] on div "2" at bounding box center [605, 108] width 358 height 36
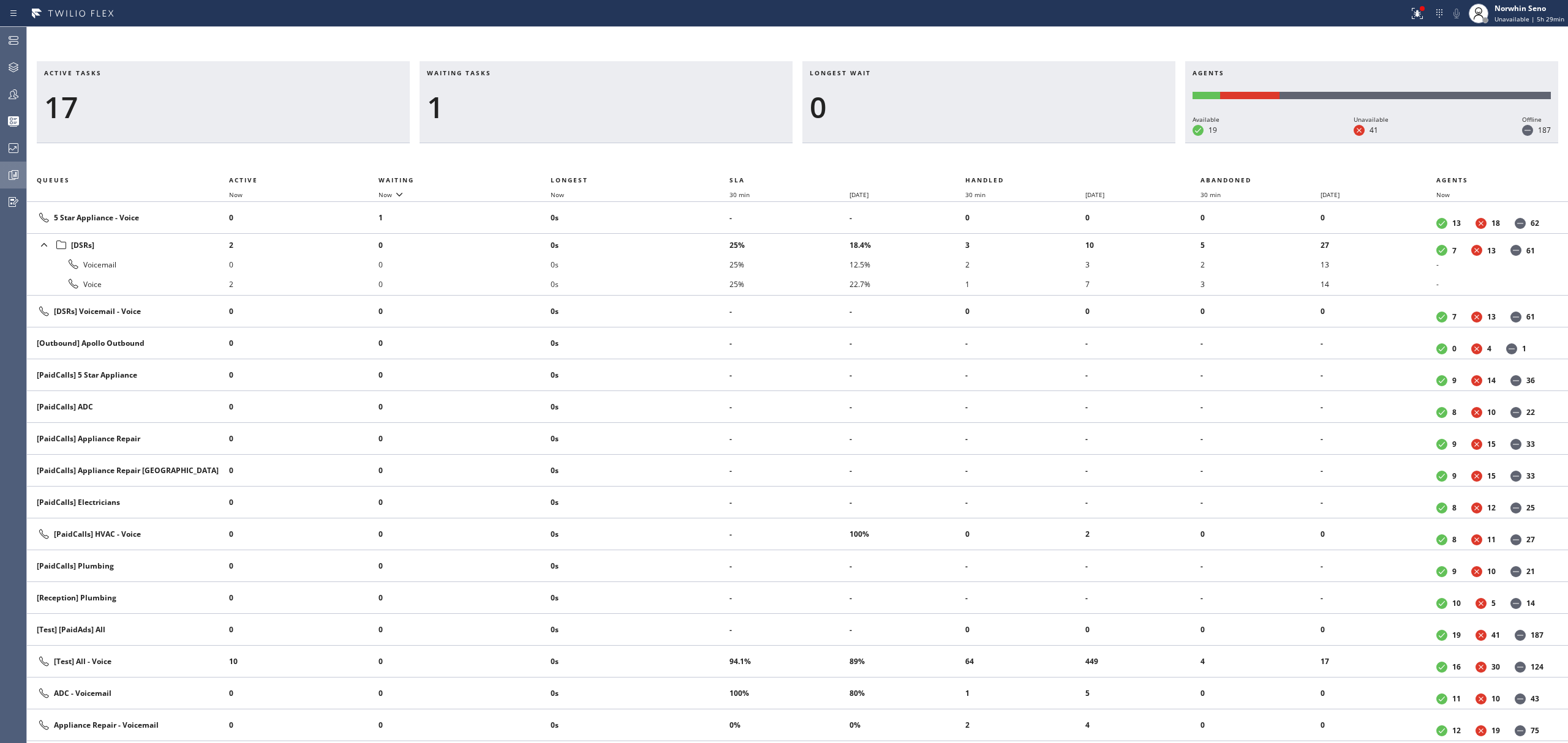
click at [3, 177] on div at bounding box center [13, 176] width 27 height 15
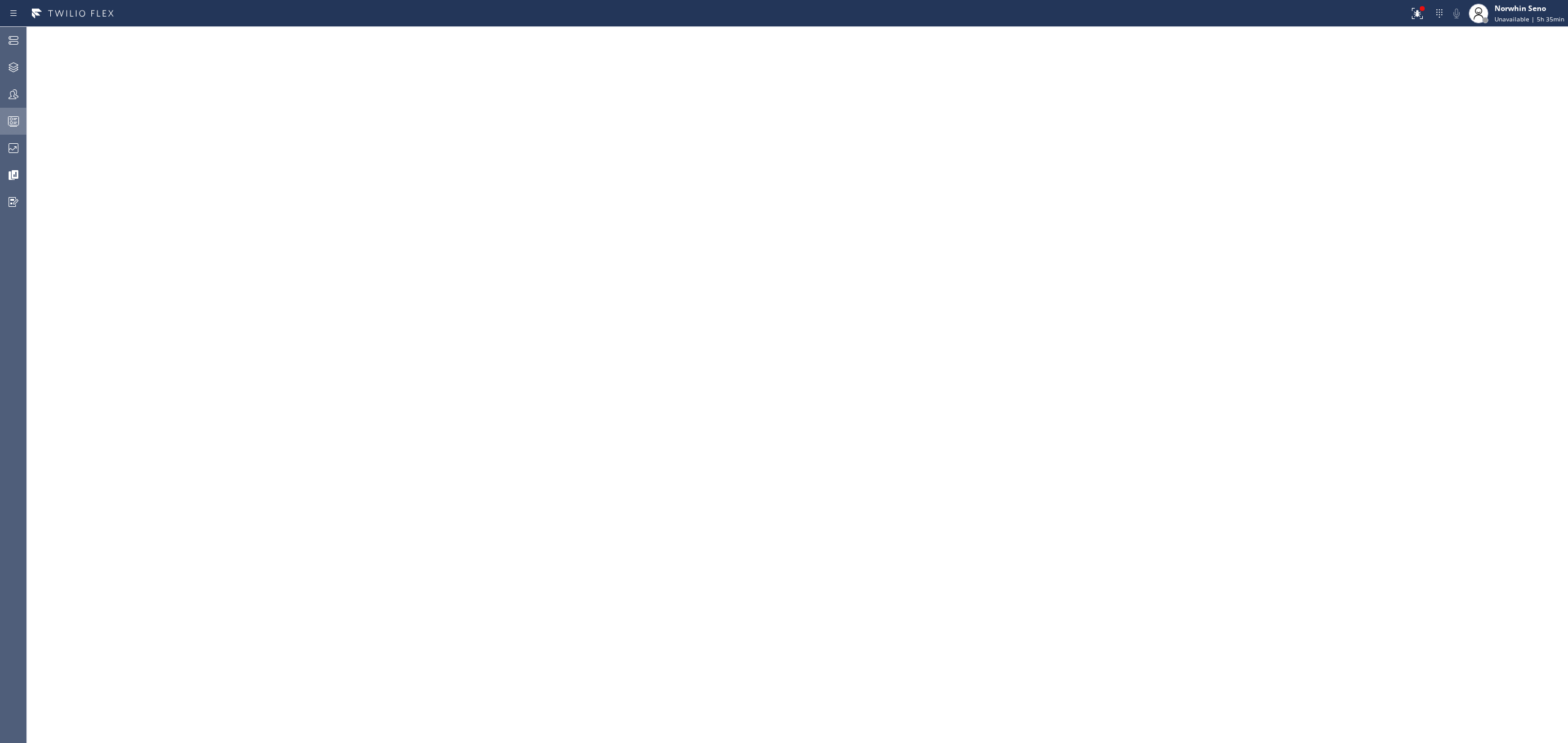
click at [20, 123] on icon at bounding box center [13, 122] width 15 height 15
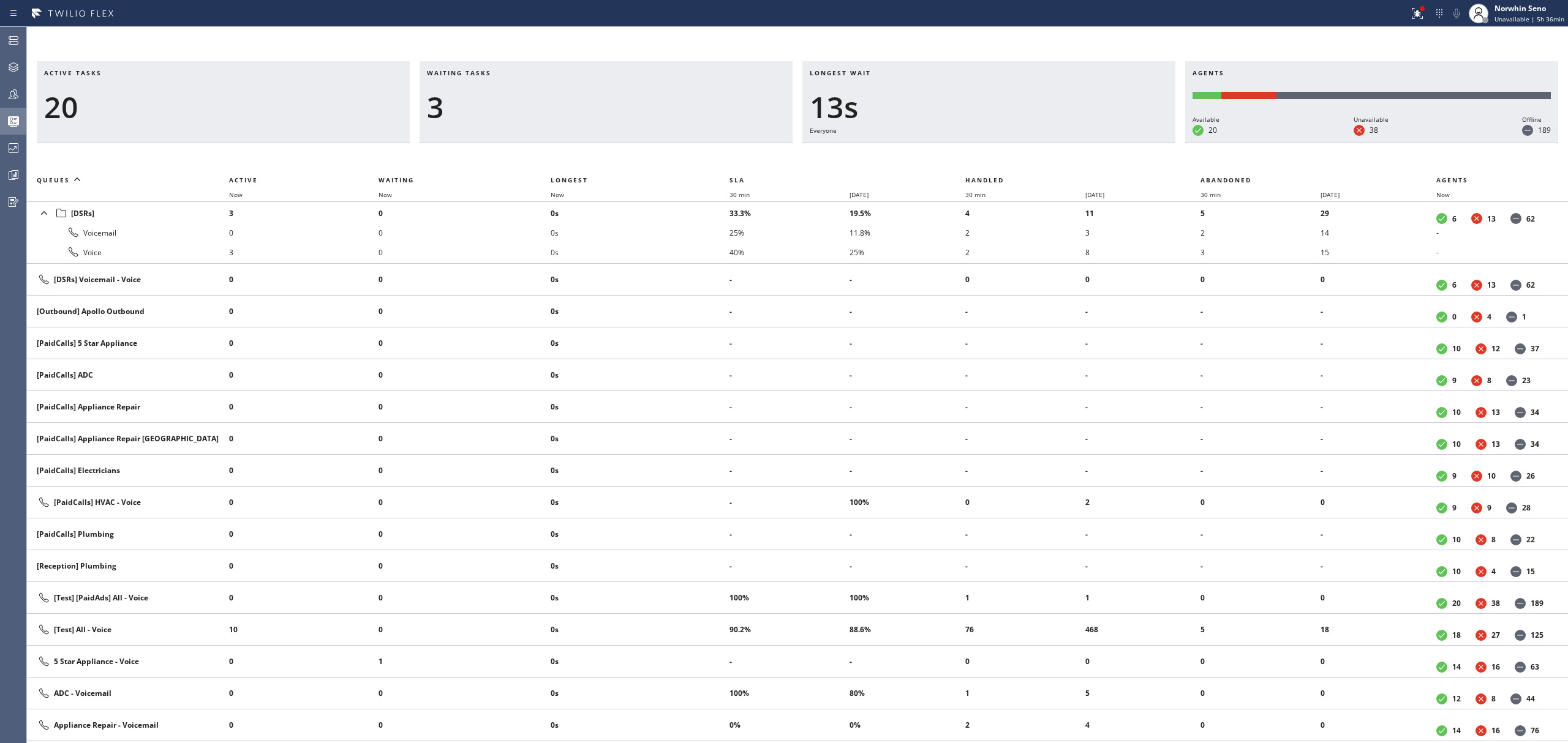
click at [168, 125] on div "Active tasks 20" at bounding box center [223, 102] width 373 height 82
click at [15, 129] on div at bounding box center [13, 121] width 27 height 25
click at [315, 132] on div "Active tasks 9" at bounding box center [223, 102] width 373 height 82
click at [15, 156] on div at bounding box center [13, 148] width 27 height 25
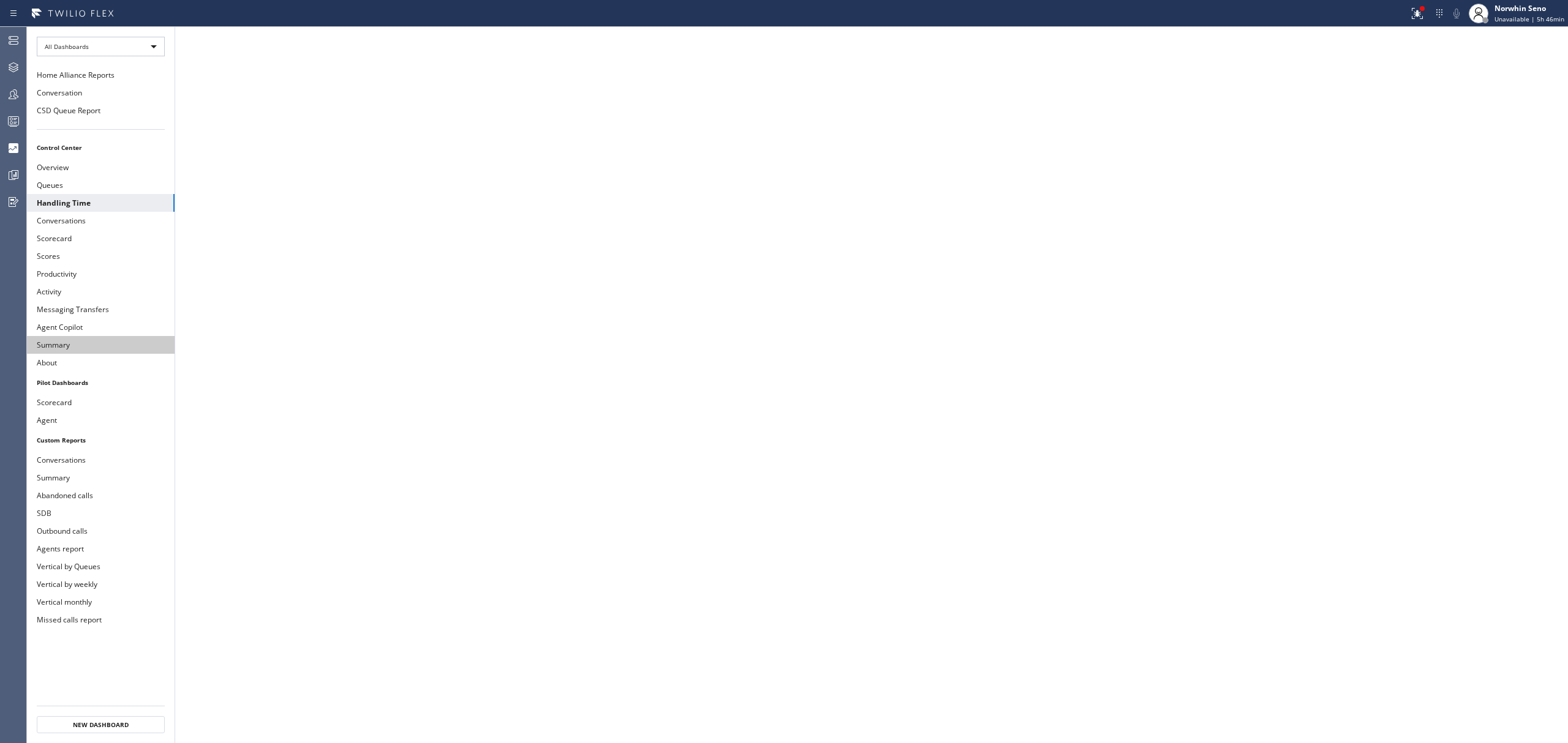
click at [81, 353] on button "Summary" at bounding box center [101, 345] width 147 height 18
click at [111, 275] on button "Productivity" at bounding box center [101, 274] width 147 height 18
click at [63, 296] on button "Activity" at bounding box center [101, 292] width 147 height 18
click at [98, 551] on button "Agents report" at bounding box center [101, 549] width 147 height 18
click at [83, 424] on button "Agent" at bounding box center [101, 420] width 147 height 18
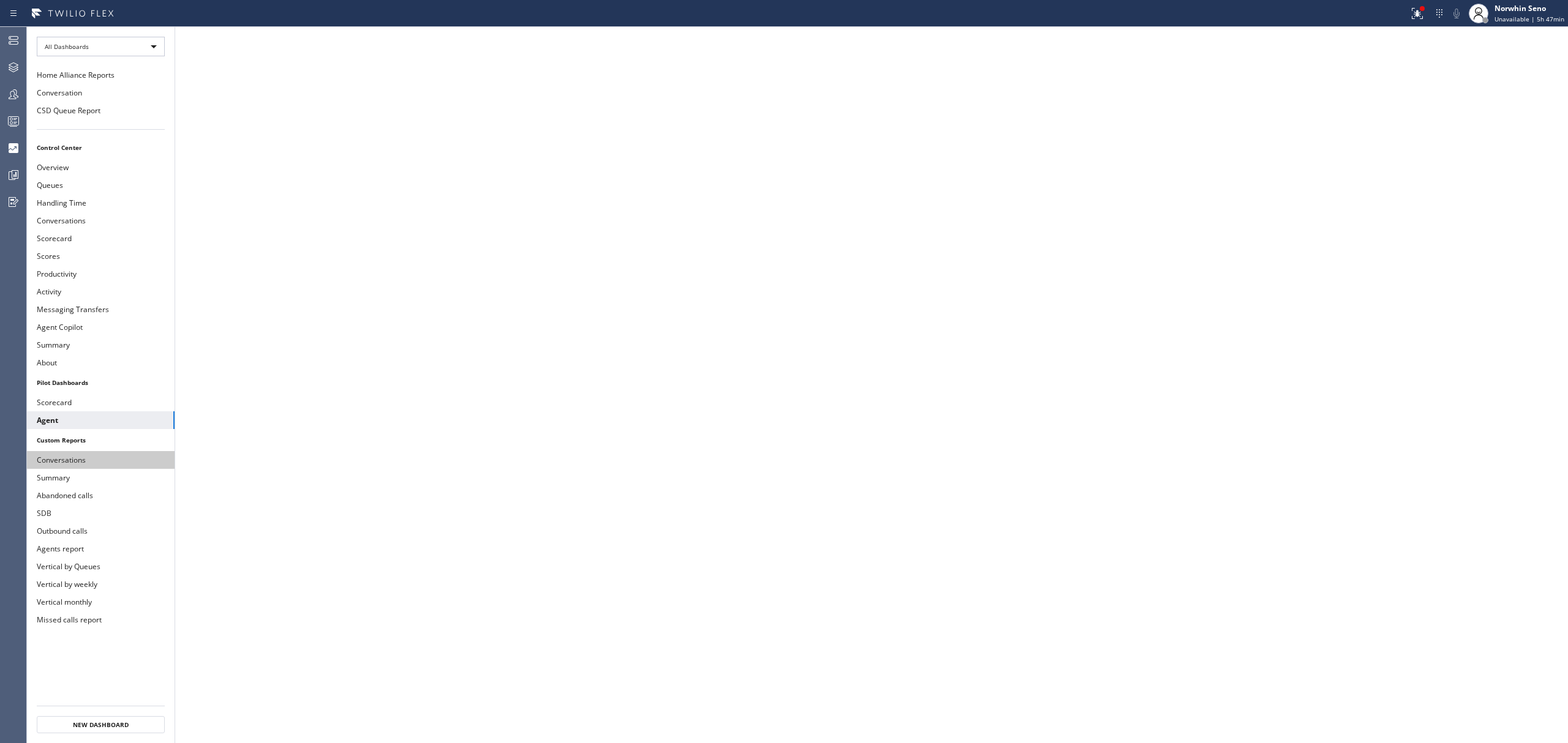
click at [96, 461] on button "Conversations" at bounding box center [101, 460] width 147 height 18
click at [103, 464] on button "Conversations" at bounding box center [101, 460] width 147 height 18
click at [16, 147] on icon at bounding box center [13, 148] width 15 height 15
click at [16, 120] on icon at bounding box center [13, 122] width 15 height 15
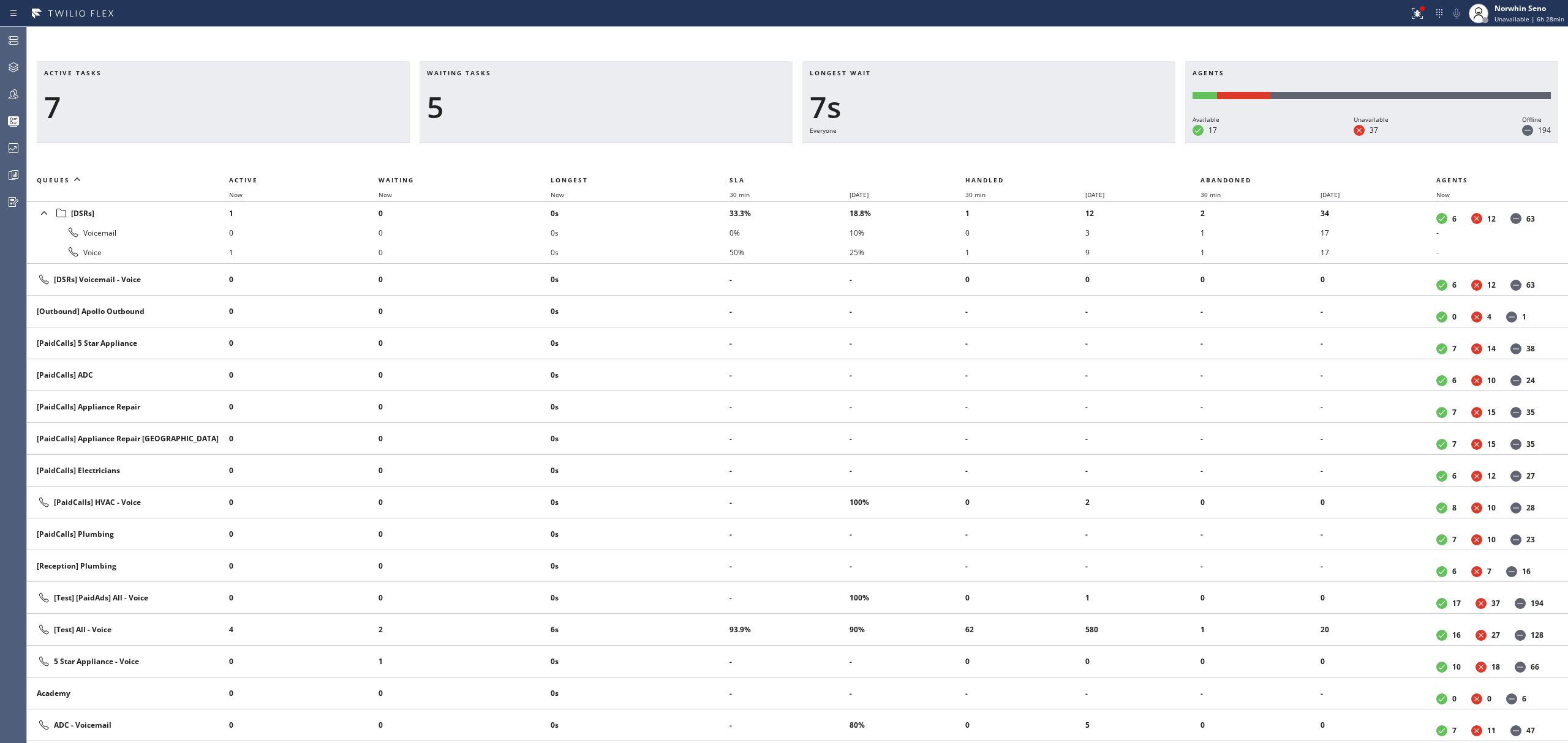
click at [1098, 158] on div "Active tasks 7 Waiting tasks 5 Longest wait 7s Everyone Agents Available 17 Una…" at bounding box center [798, 402] width 1542 height 682
click at [1059, 177] on th "Handled" at bounding box center [1083, 180] width 236 height 15
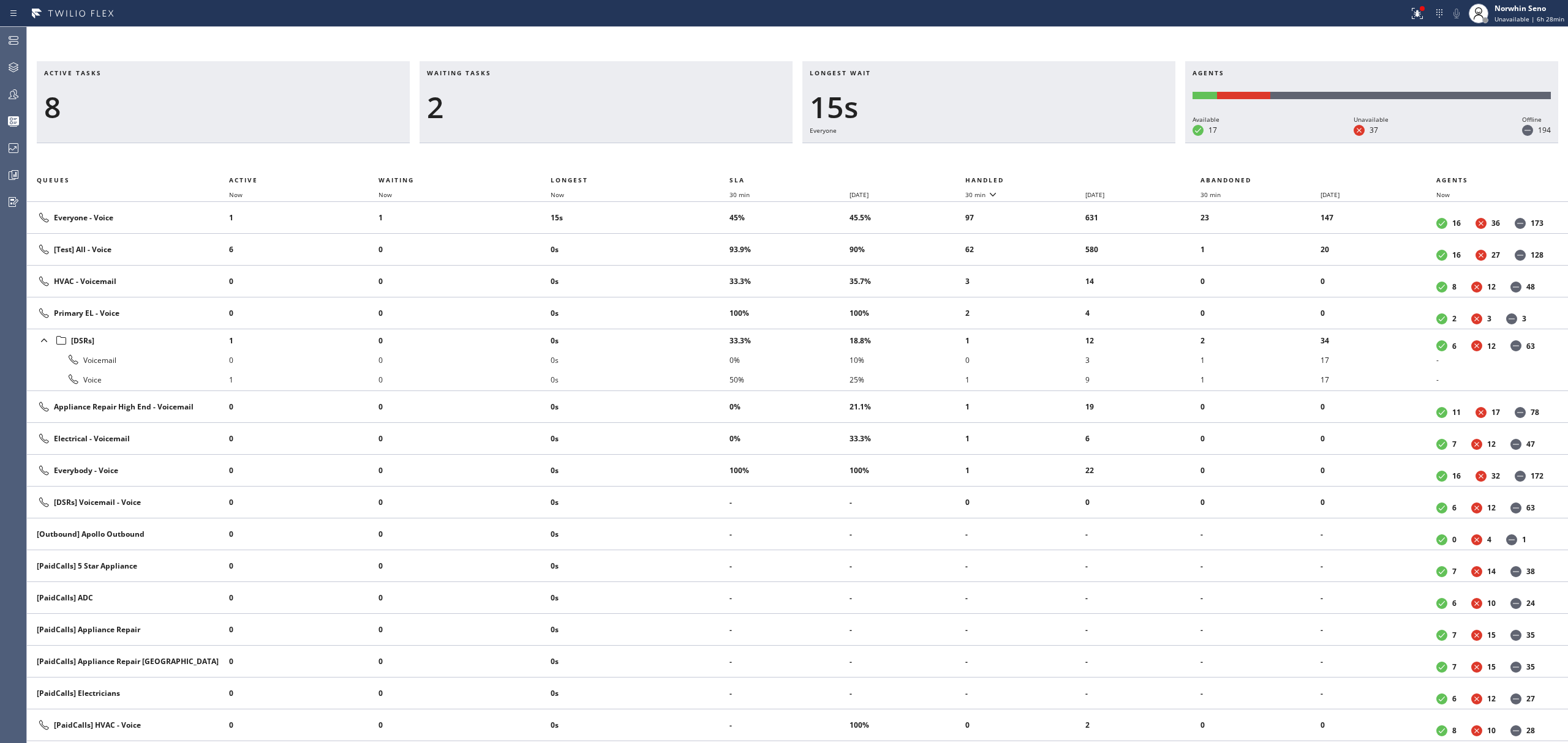
click at [1059, 177] on th "Handled" at bounding box center [1083, 180] width 236 height 15
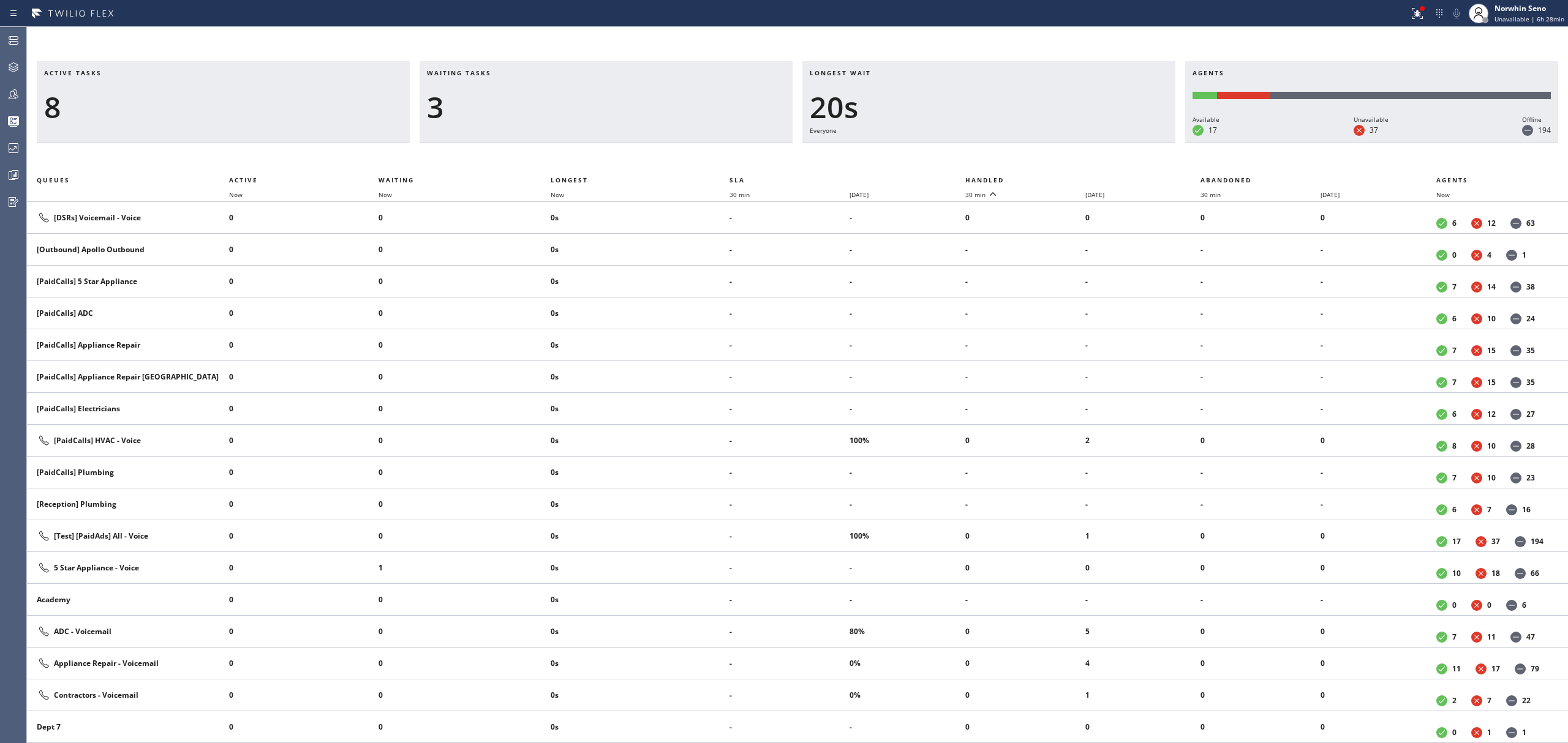
click at [1059, 177] on th "Handled" at bounding box center [1083, 180] width 236 height 15
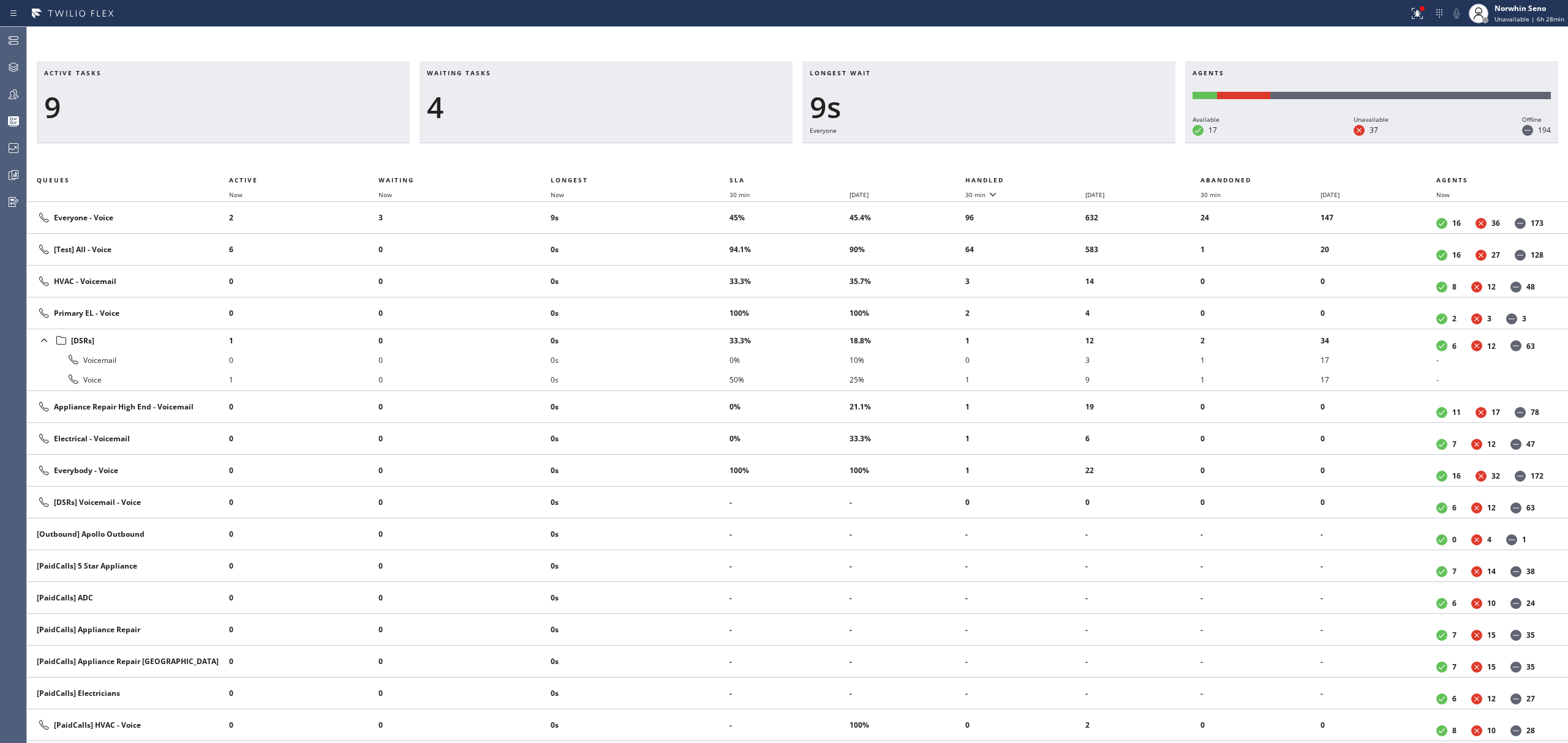
click at [1059, 177] on th "Handled" at bounding box center [1083, 180] width 236 height 15
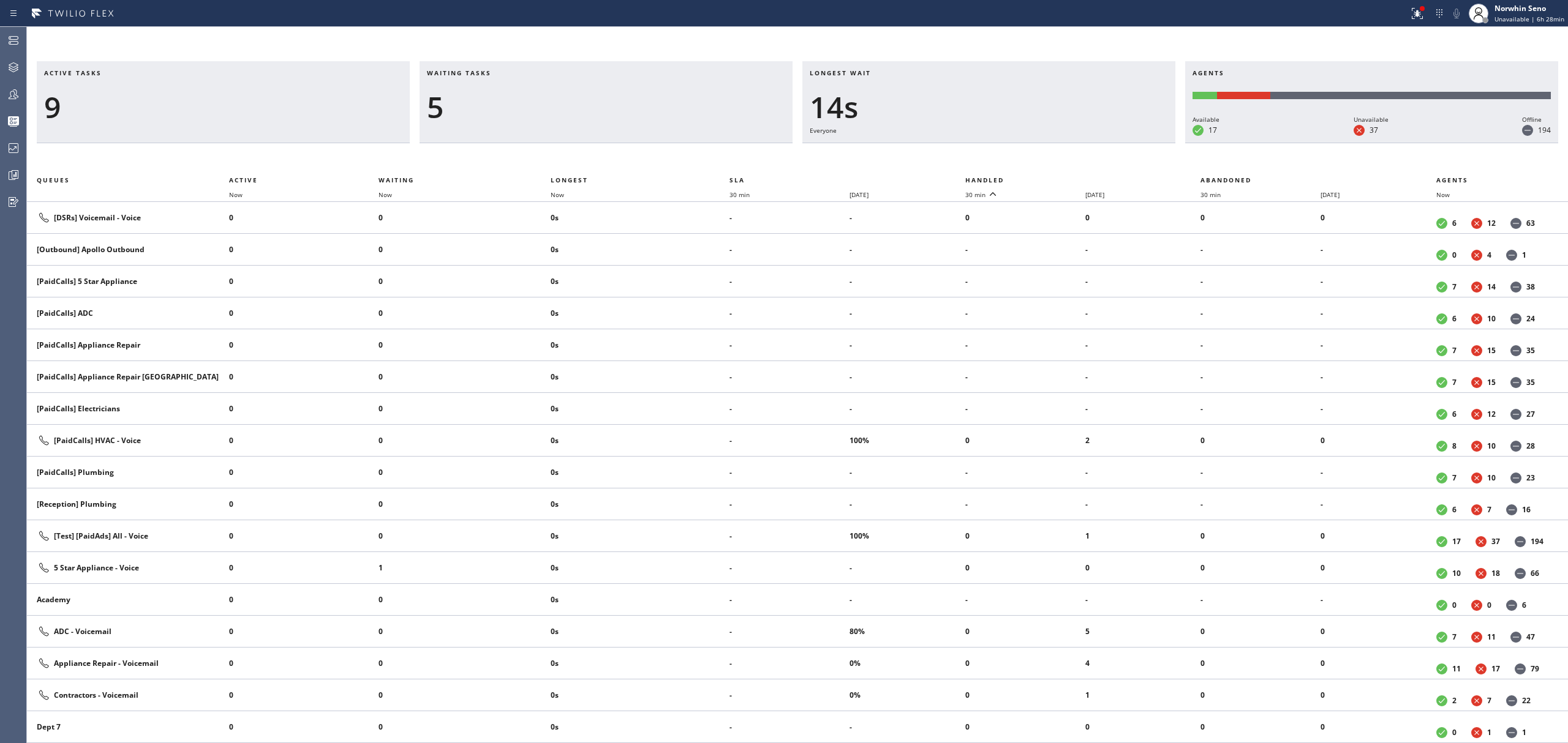
click at [1059, 177] on th "Handled" at bounding box center [1083, 180] width 236 height 15
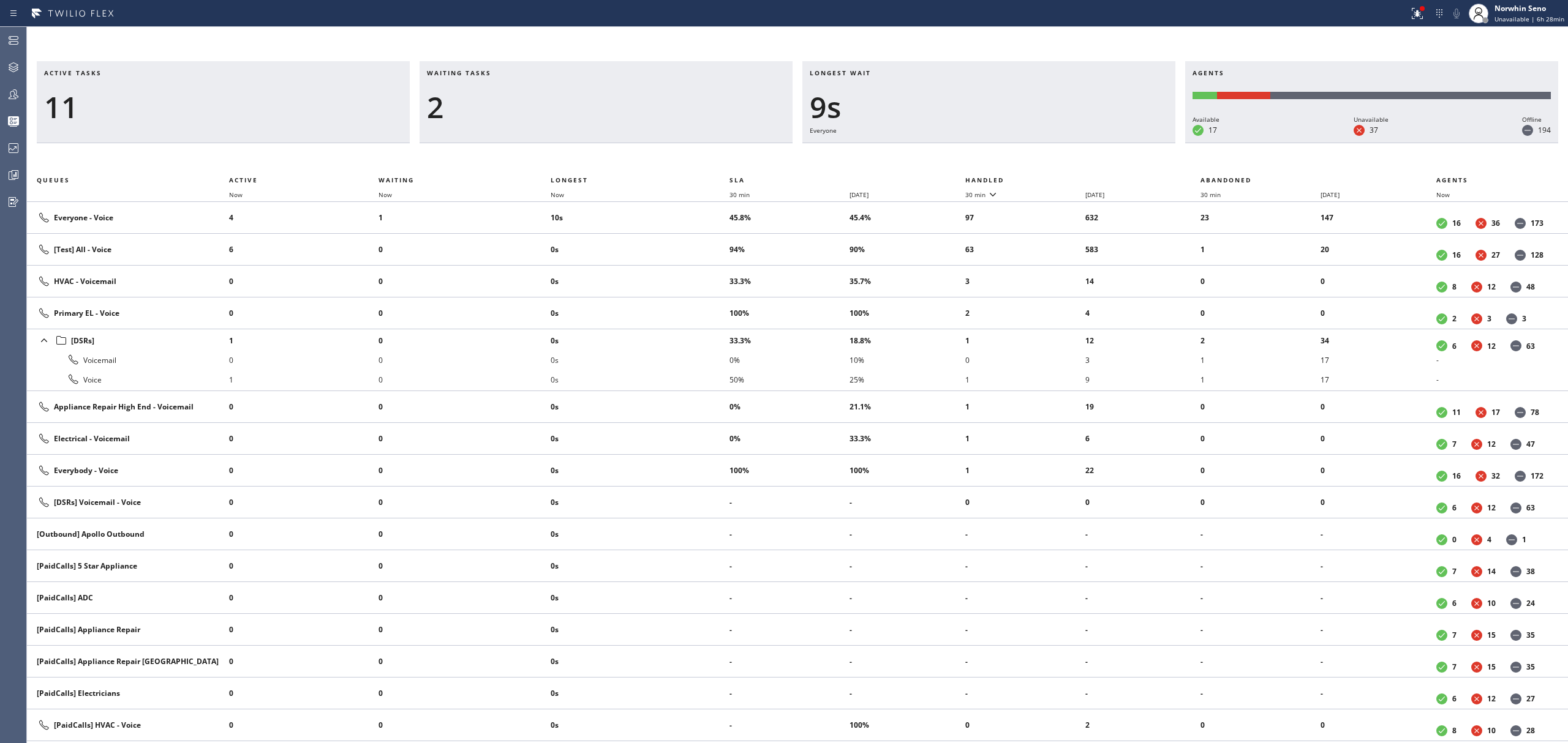
click at [1059, 177] on th "Handled" at bounding box center [1083, 180] width 236 height 15
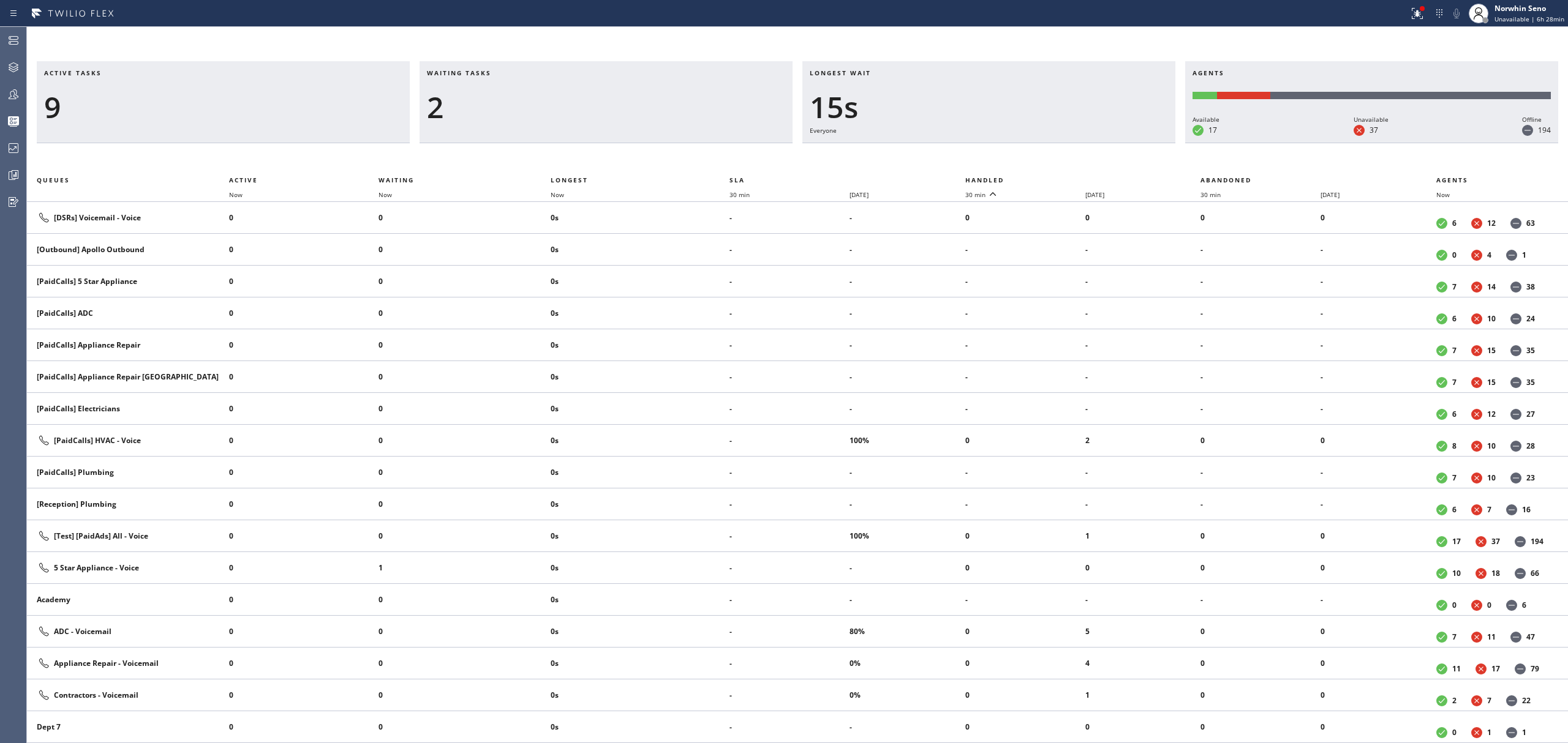
click at [1059, 177] on th "Handled" at bounding box center [1083, 180] width 236 height 15
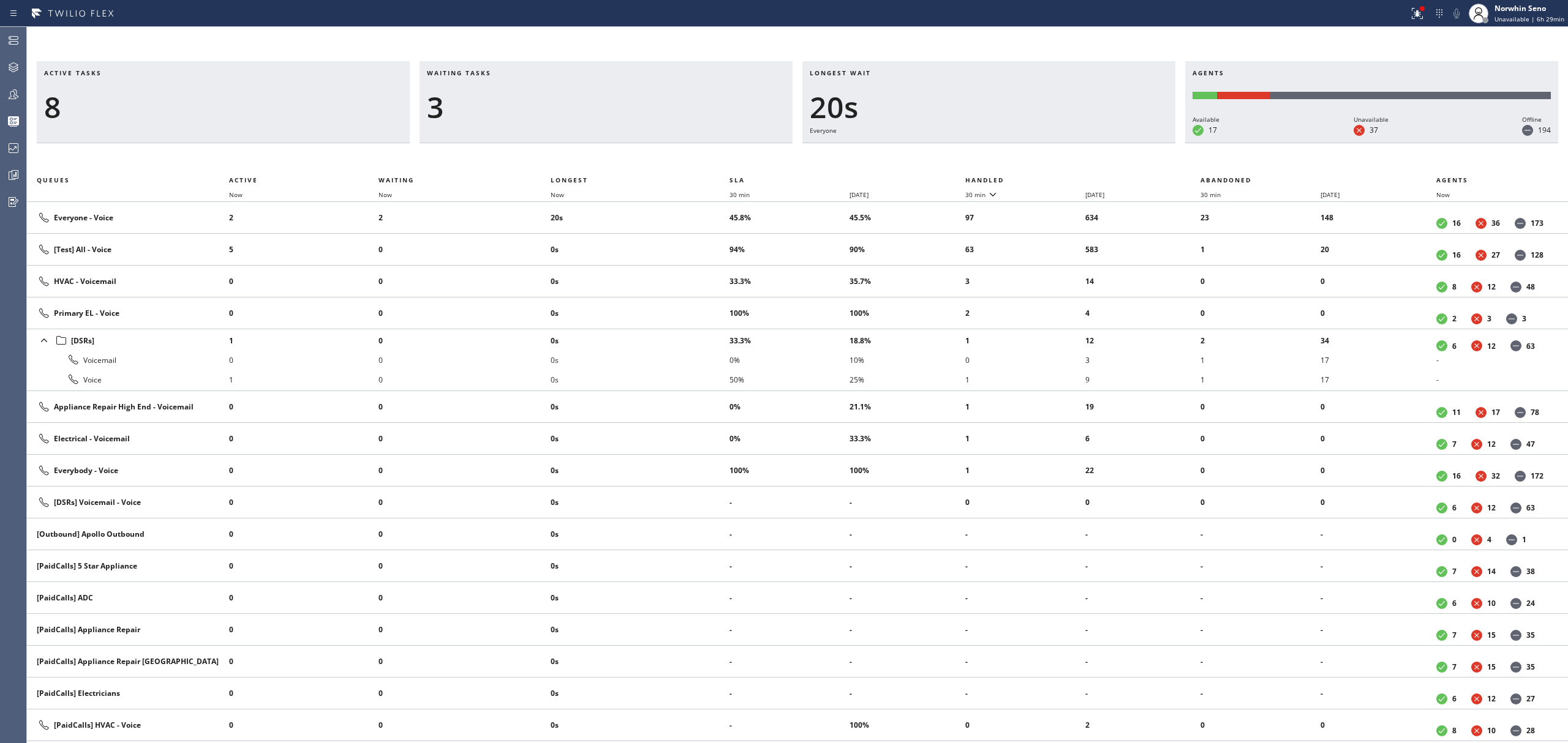
click at [1059, 177] on th "Handled" at bounding box center [1083, 180] width 236 height 15
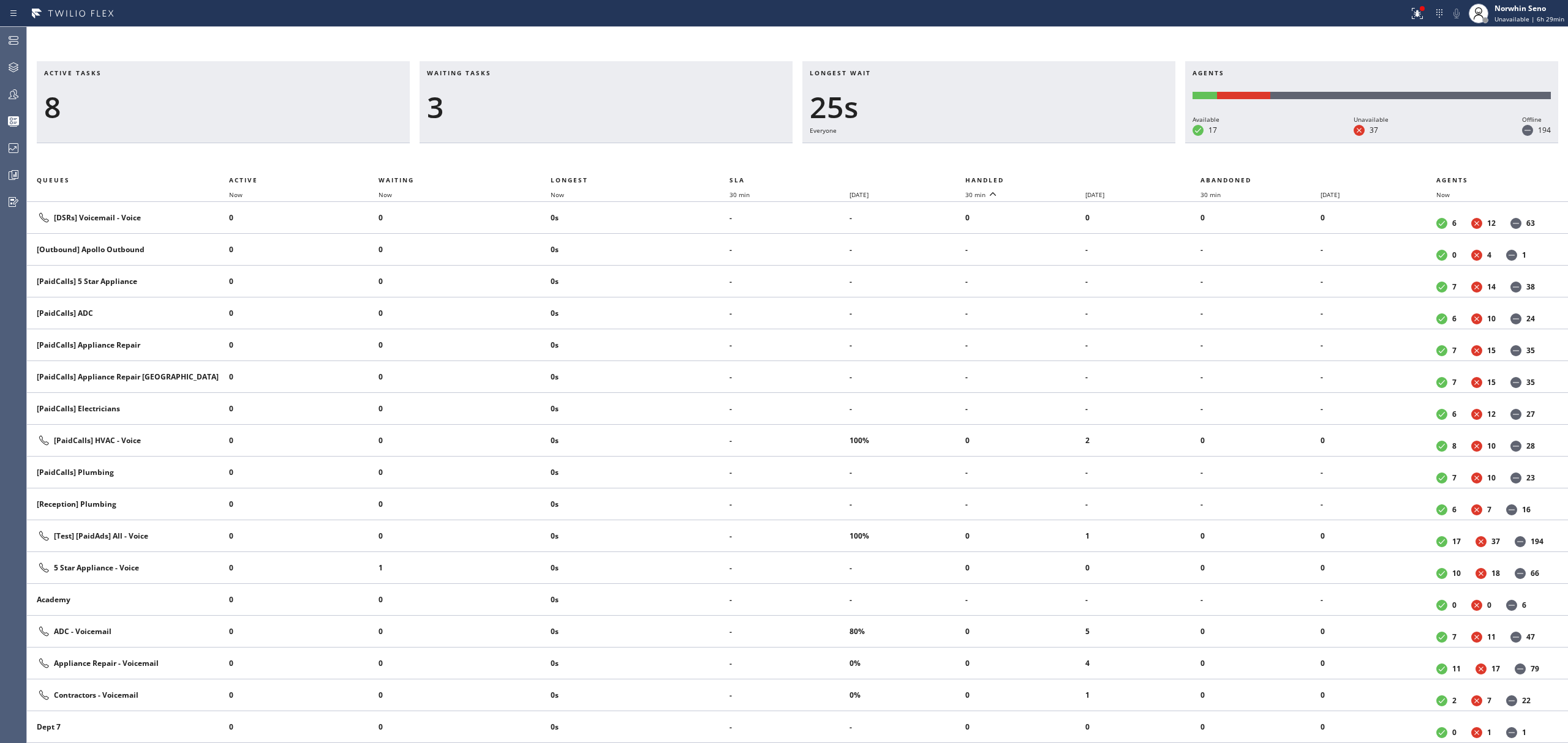
click at [1059, 177] on th "Handled" at bounding box center [1083, 180] width 236 height 15
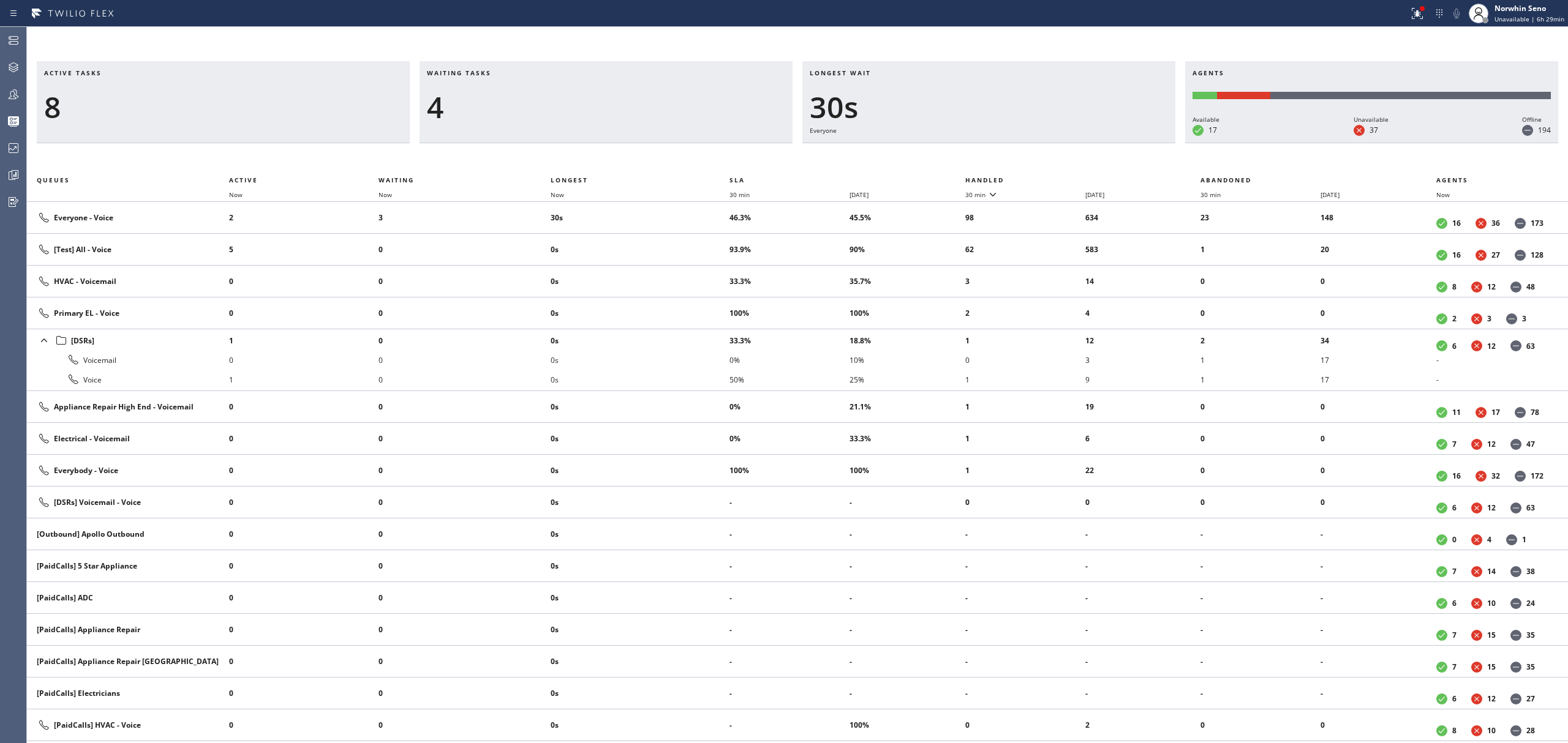
click at [1059, 177] on th "Handled" at bounding box center [1083, 180] width 236 height 15
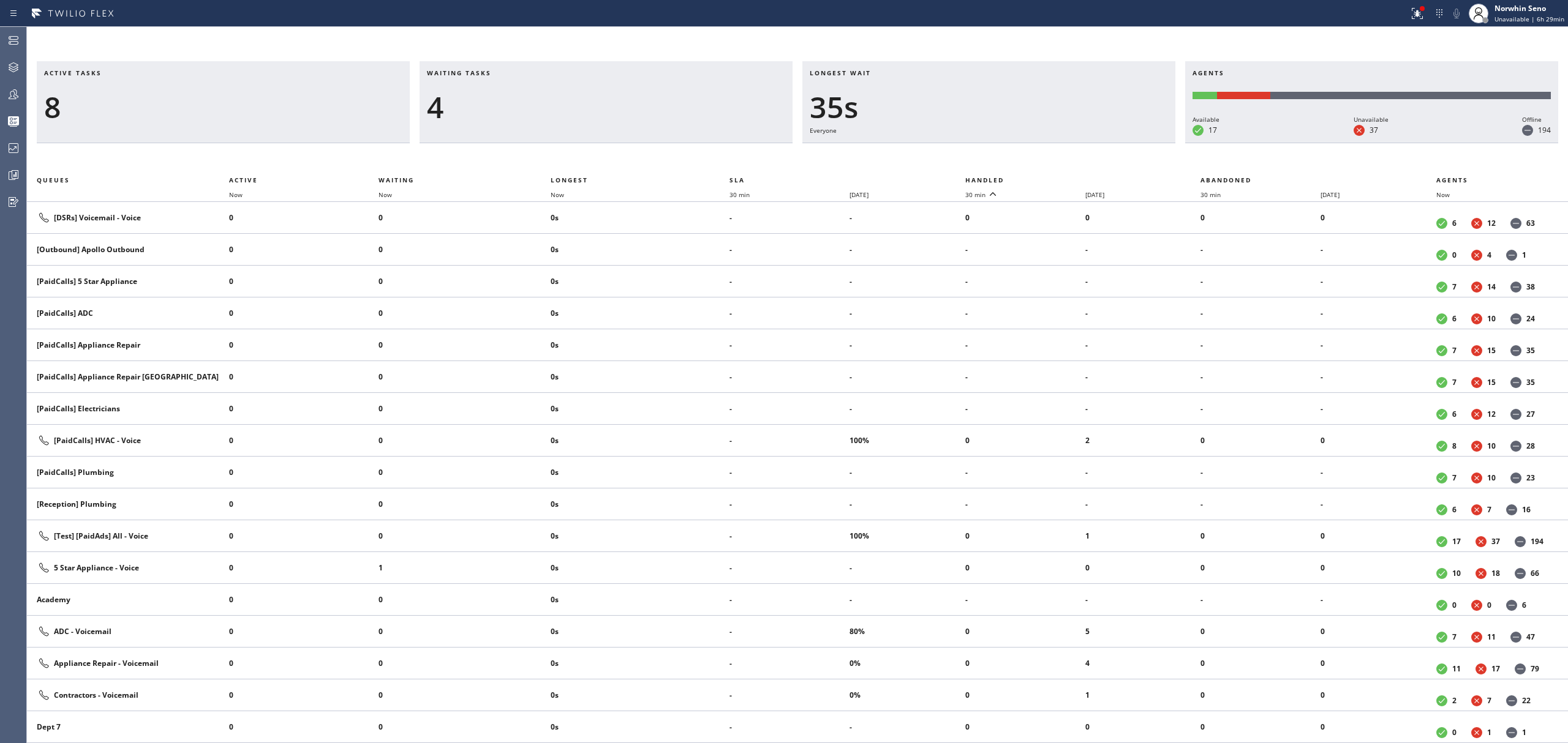
click at [1059, 177] on th "Handled" at bounding box center [1083, 180] width 236 height 15
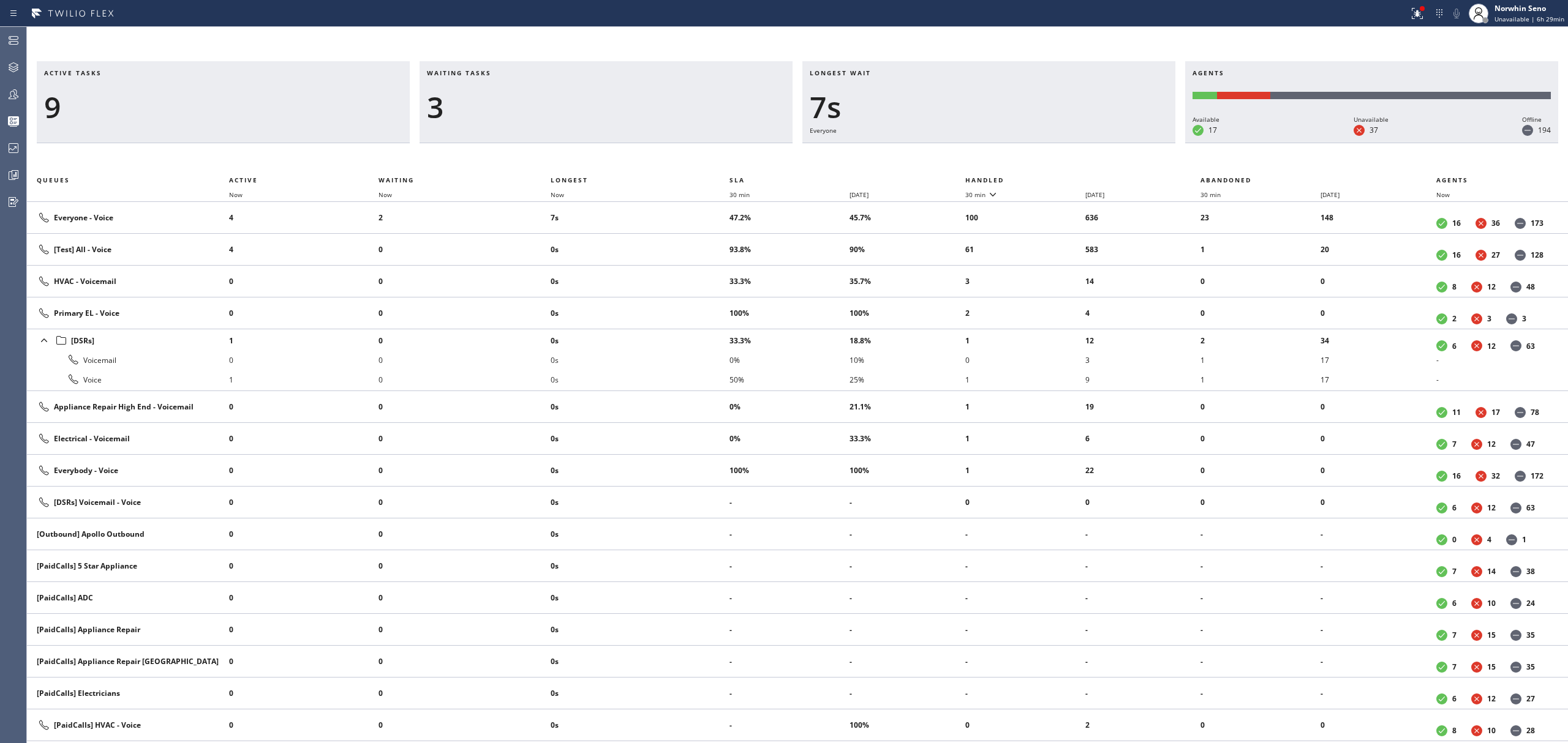
click at [1059, 177] on th "Handled" at bounding box center [1083, 180] width 236 height 15
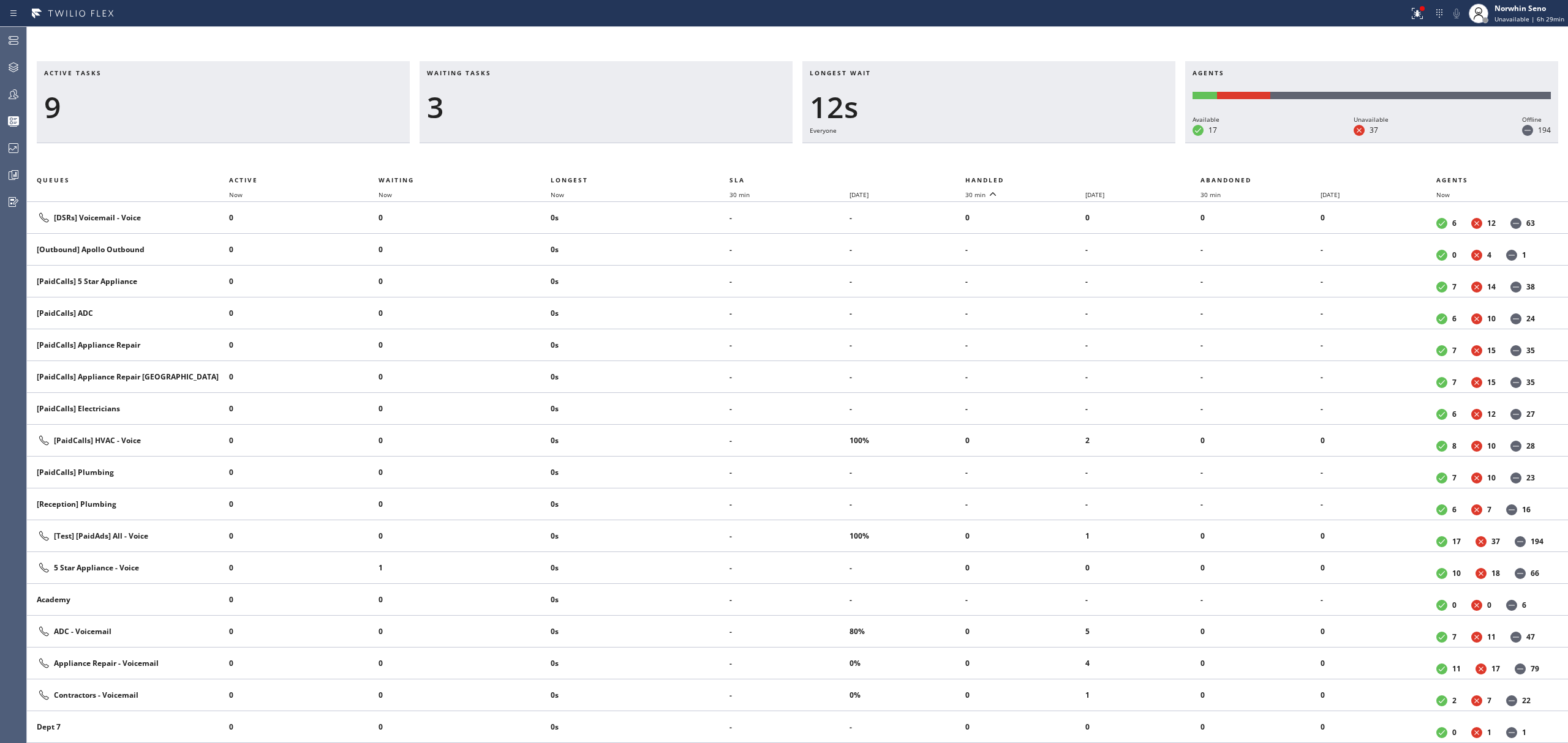
click at [1059, 177] on th "Handled" at bounding box center [1083, 180] width 236 height 15
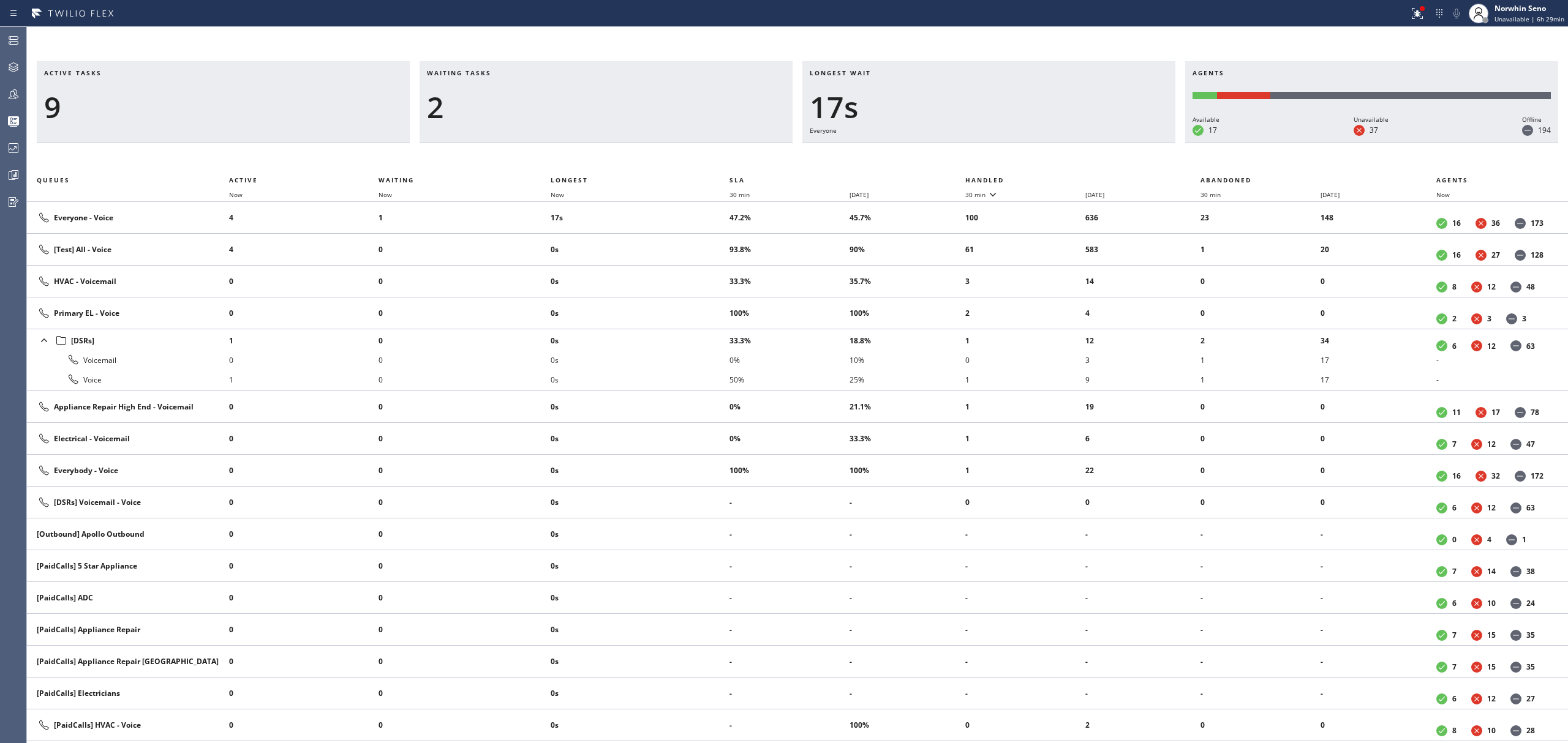
click at [1059, 177] on th "Handled" at bounding box center [1083, 180] width 236 height 15
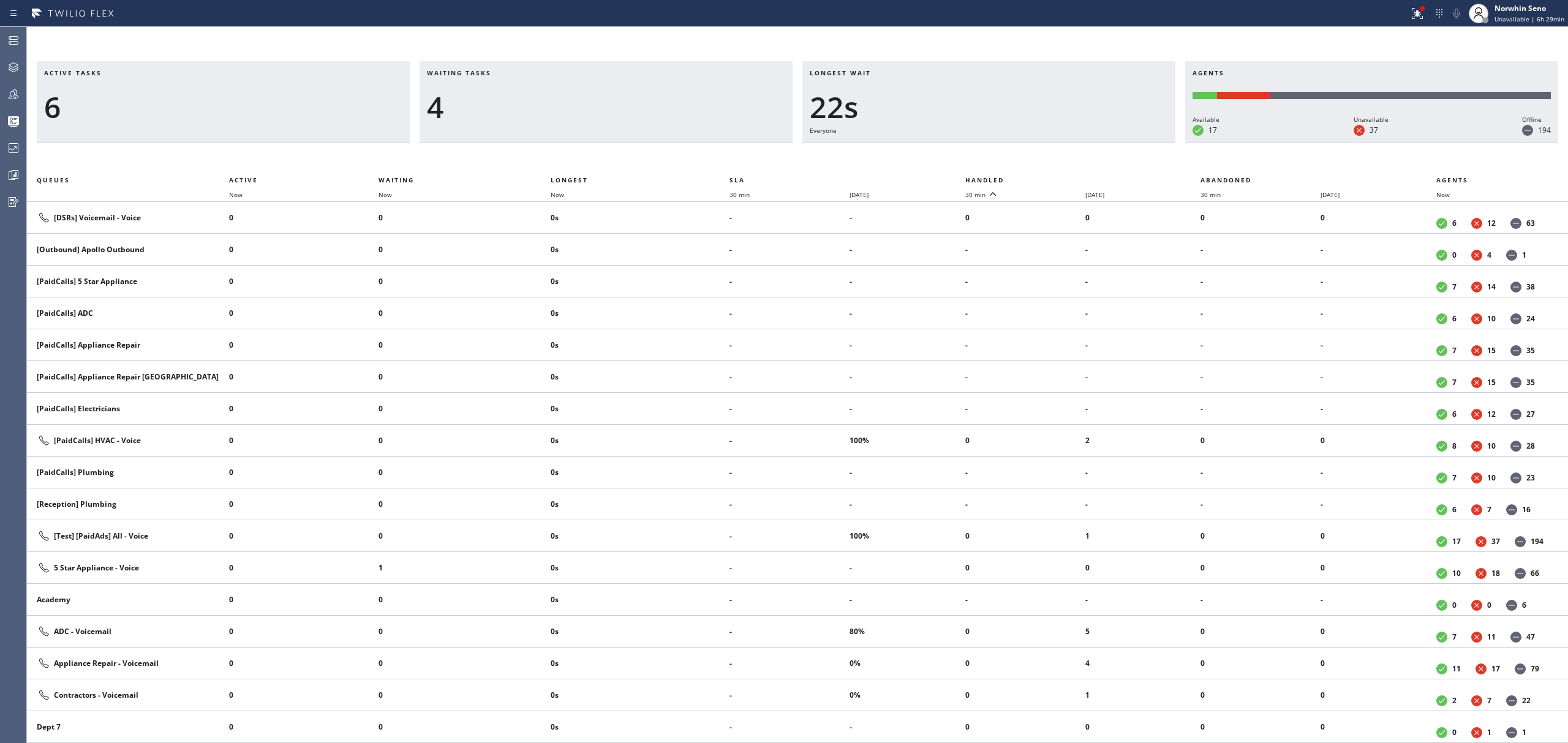
click at [1059, 177] on th "Handled" at bounding box center [1083, 180] width 236 height 15
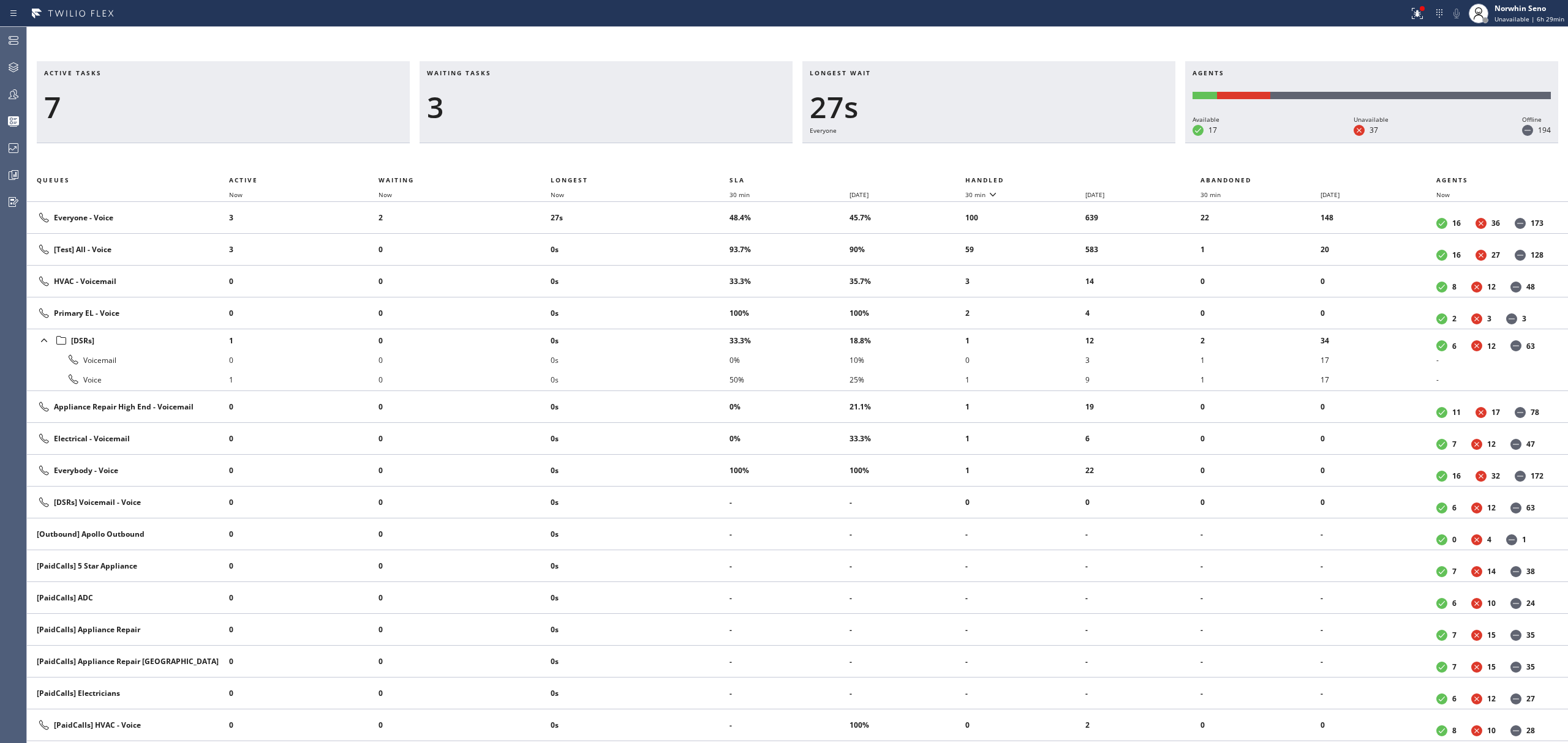
click at [1059, 177] on th "Handled" at bounding box center [1083, 180] width 236 height 15
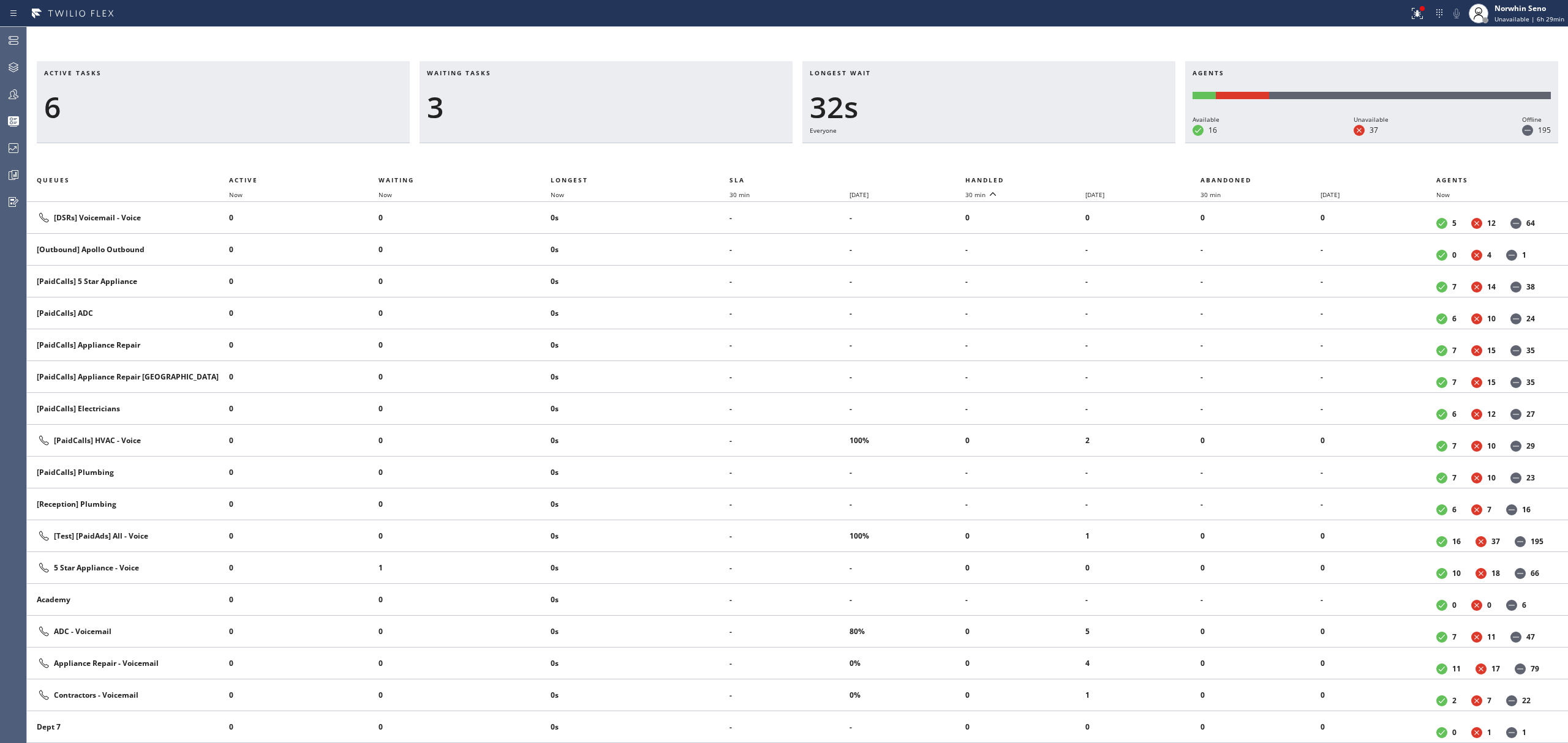
click at [1059, 177] on th "Handled" at bounding box center [1083, 180] width 236 height 15
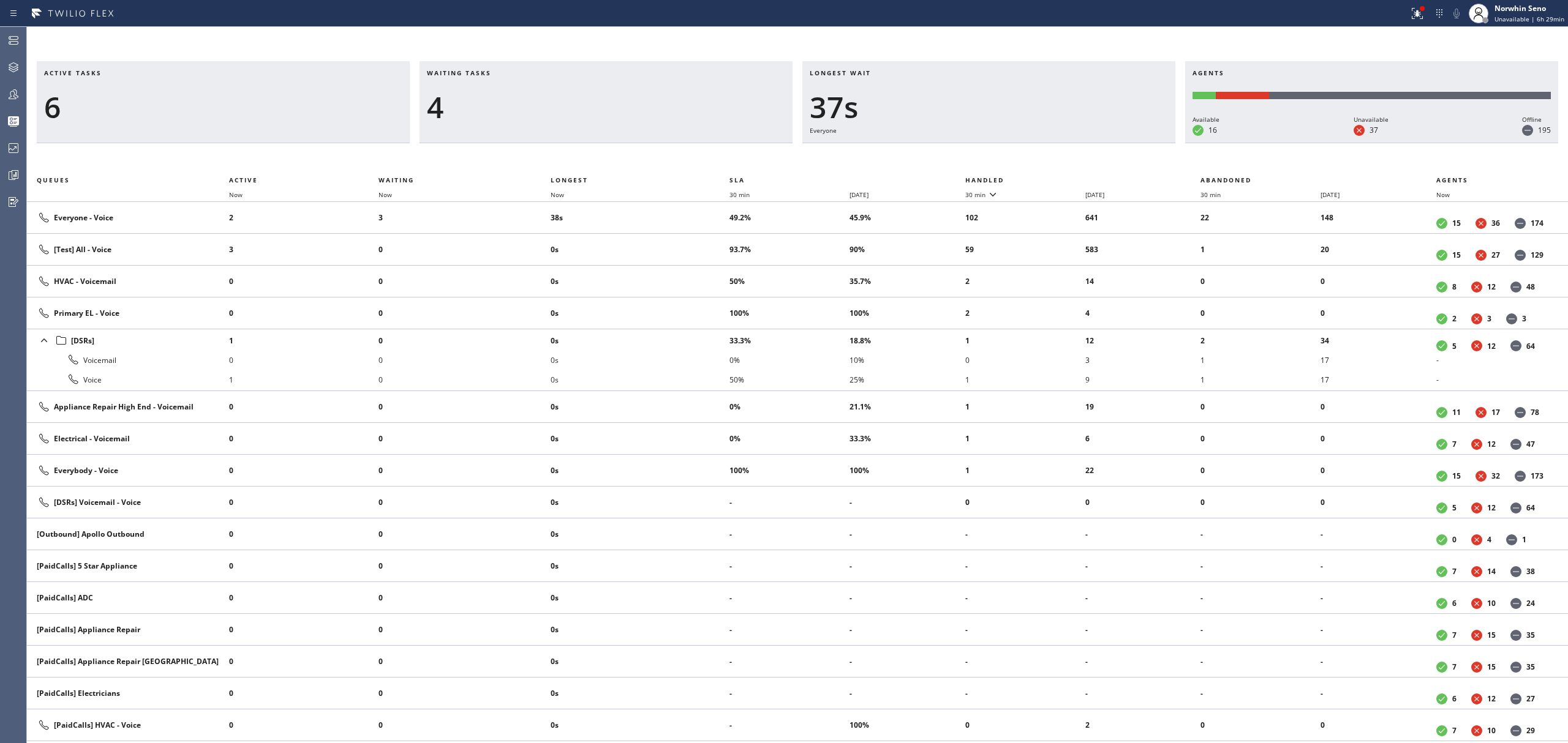
click at [1059, 177] on th "Handled" at bounding box center [1083, 180] width 236 height 15
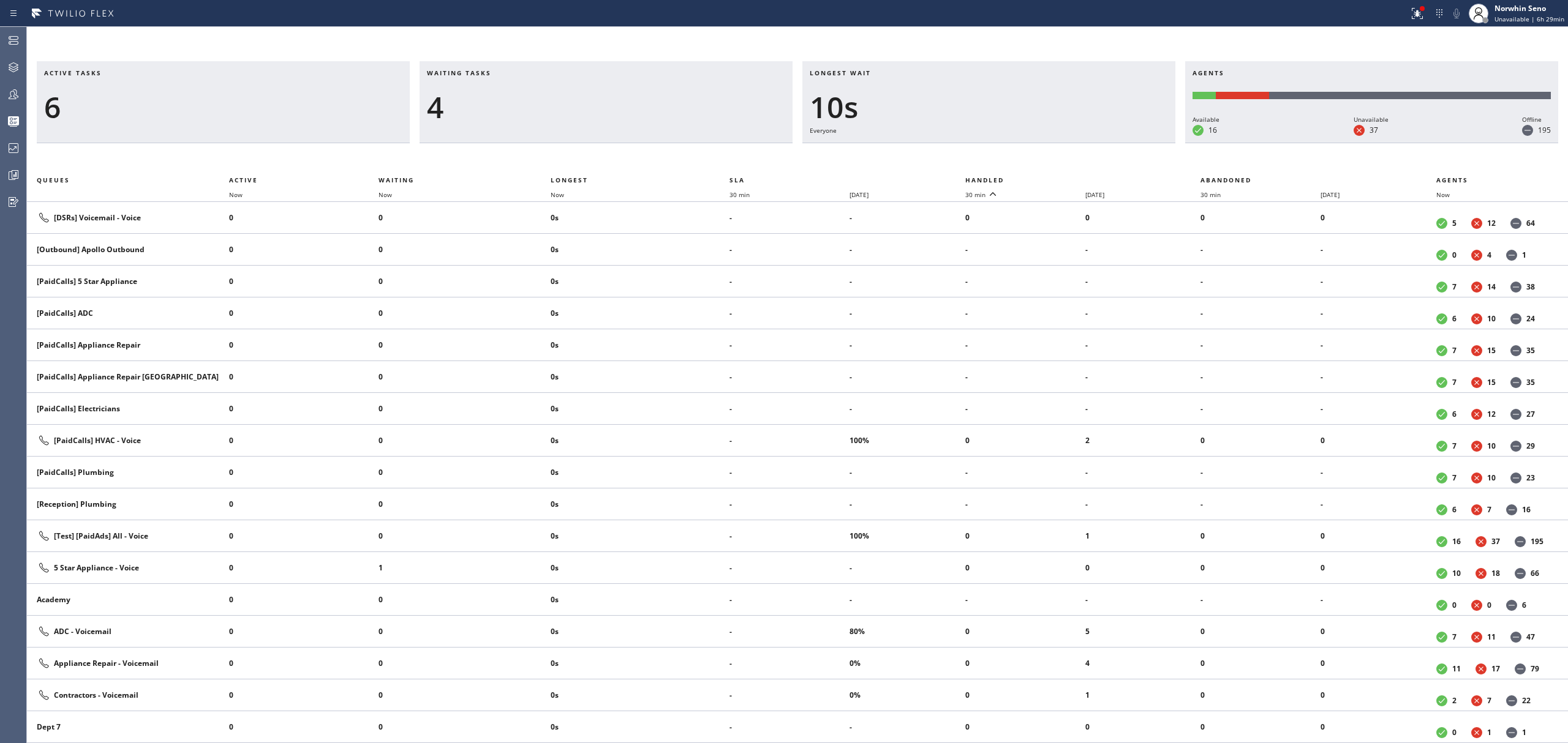
click at [1059, 177] on th "Handled" at bounding box center [1083, 180] width 236 height 15
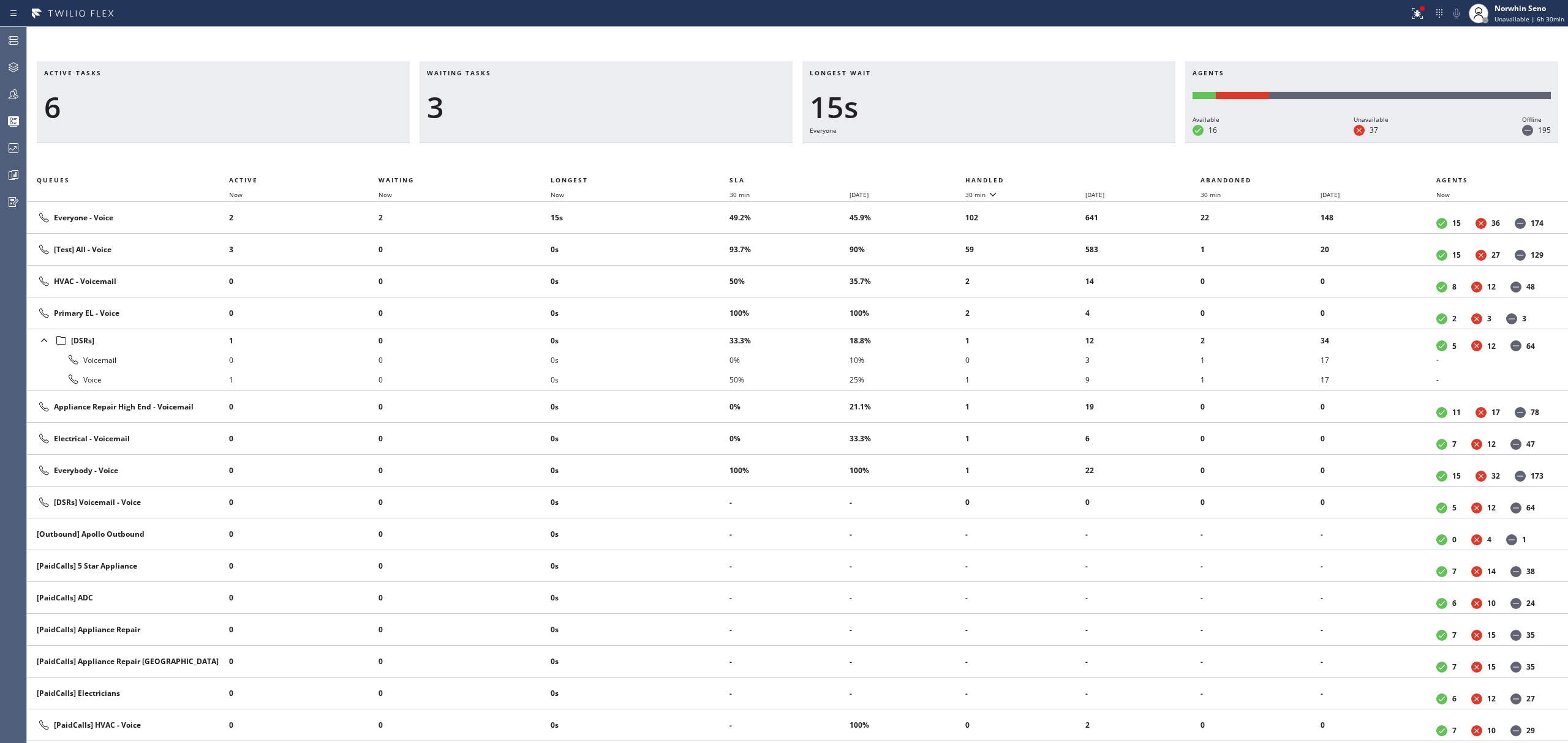
click at [1059, 177] on th "Handled" at bounding box center [1083, 180] width 236 height 15
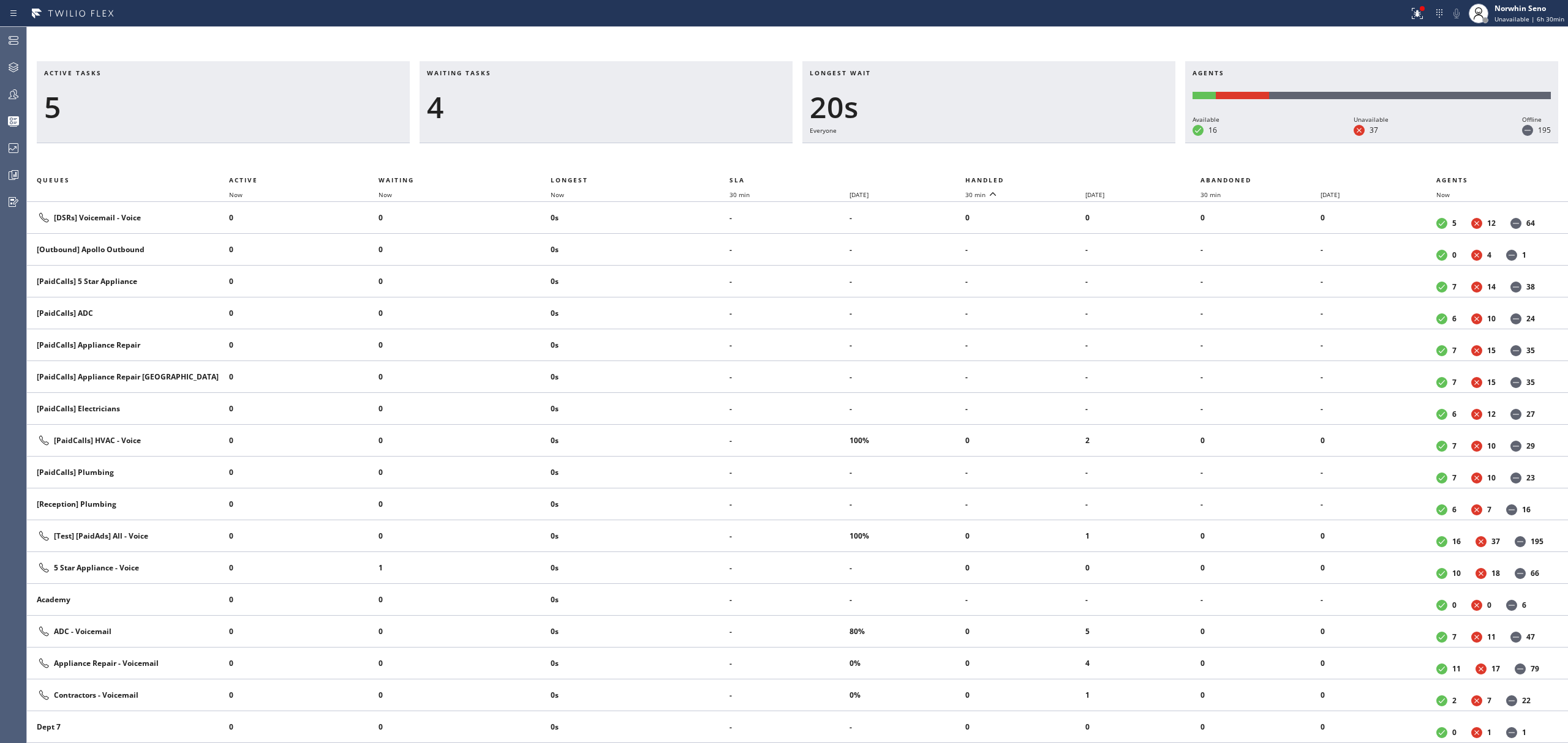
click at [1059, 177] on th "Handled" at bounding box center [1083, 180] width 236 height 15
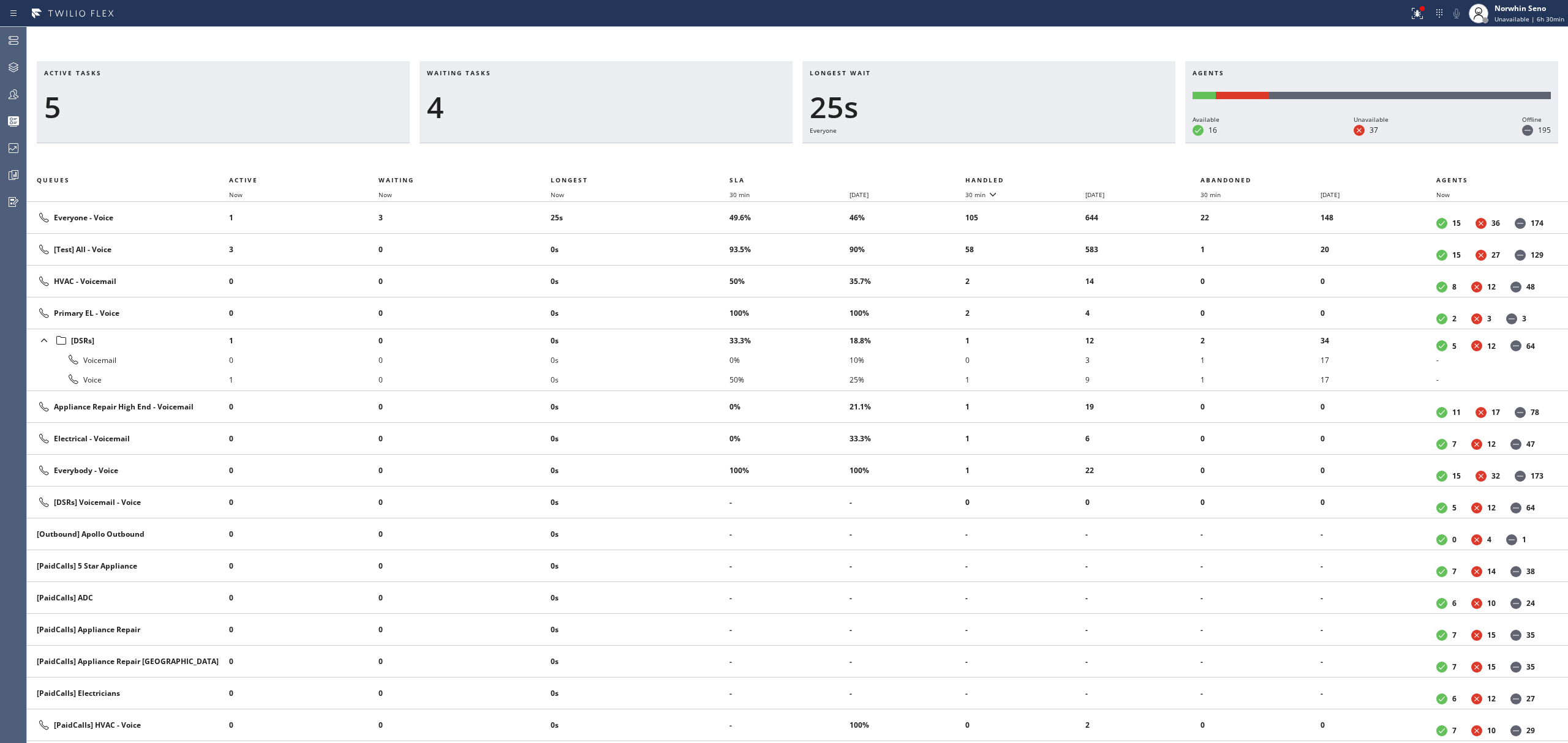
click at [1059, 177] on th "Handled" at bounding box center [1083, 180] width 236 height 15
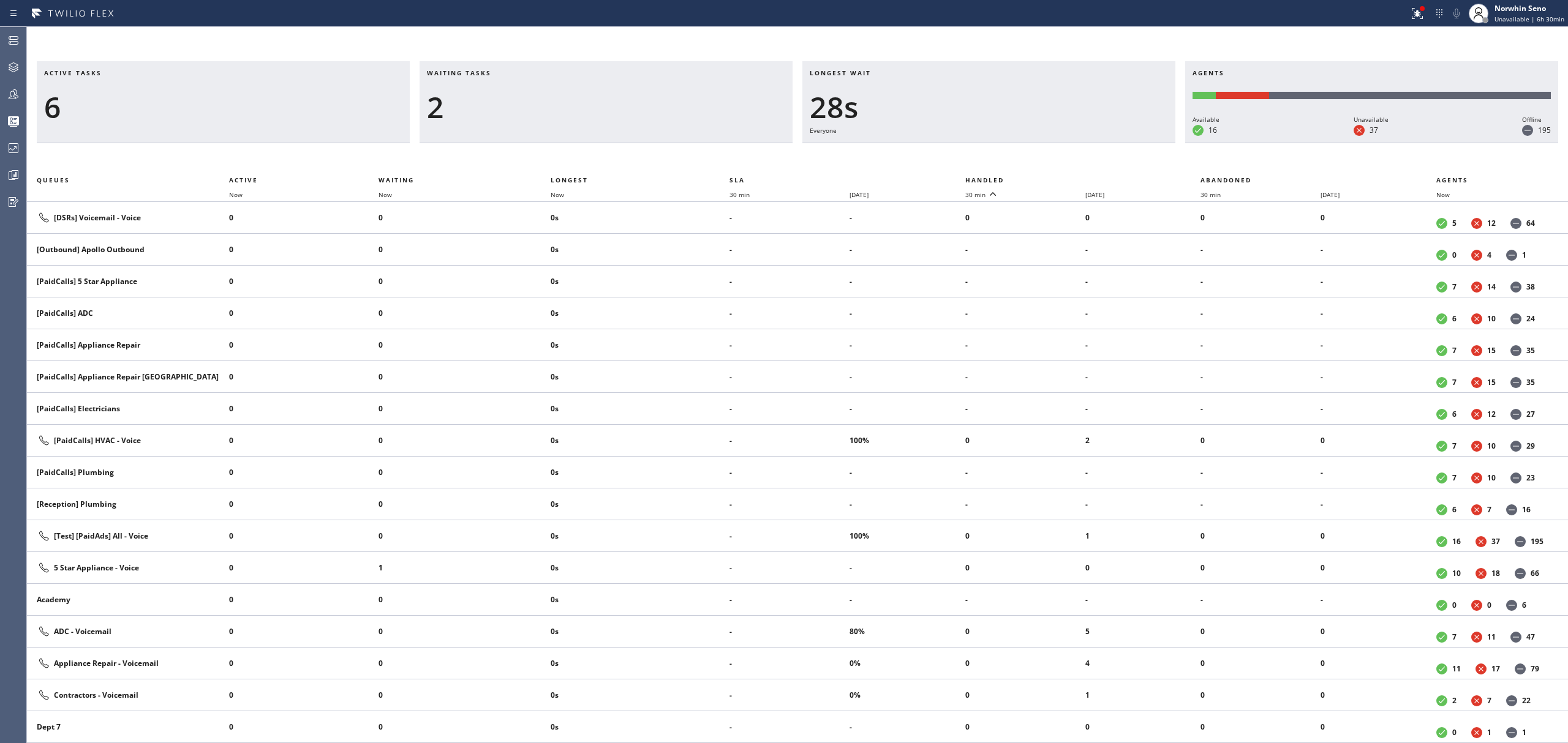
click at [1059, 177] on th "Handled" at bounding box center [1083, 180] width 236 height 15
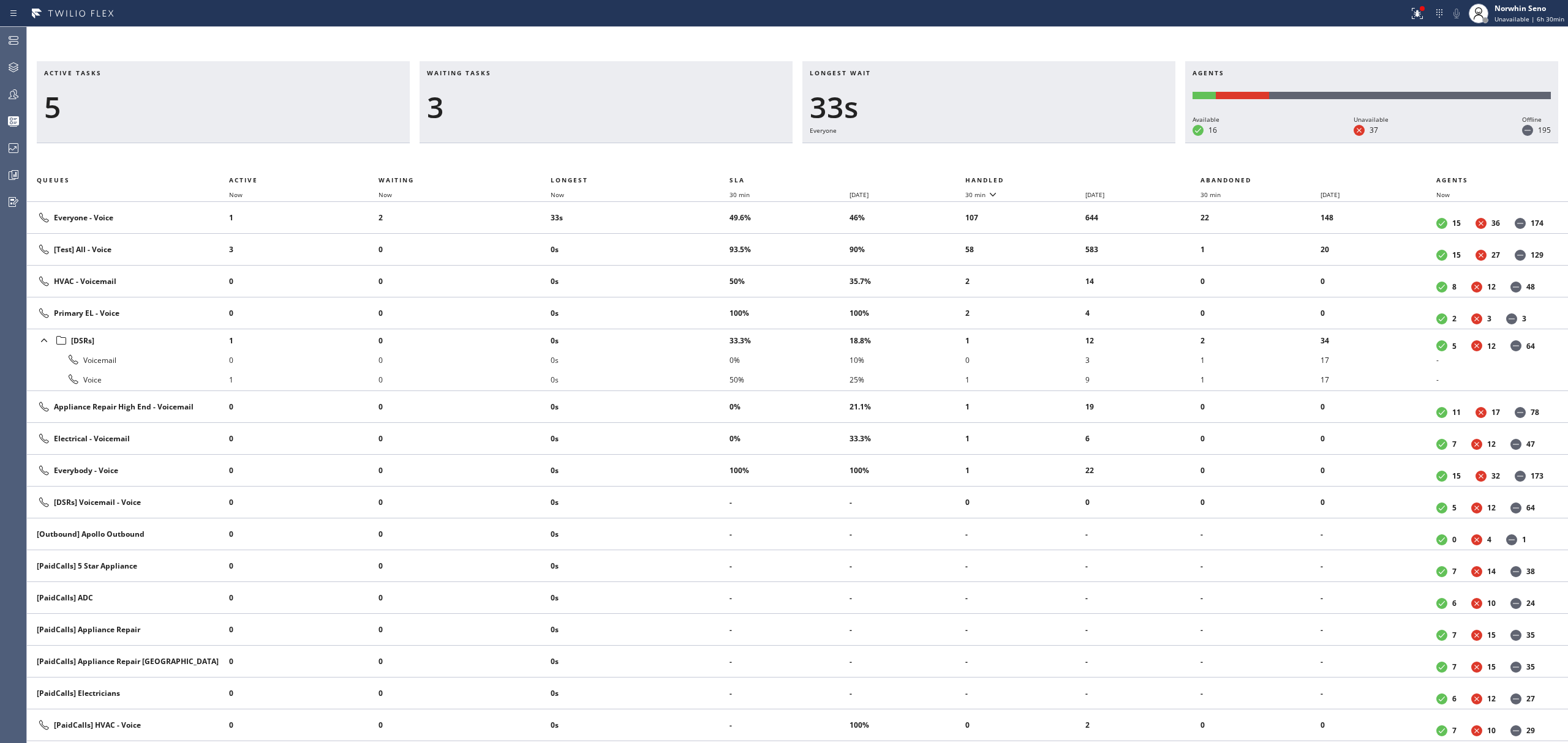
click at [1059, 177] on th "Handled" at bounding box center [1083, 180] width 236 height 15
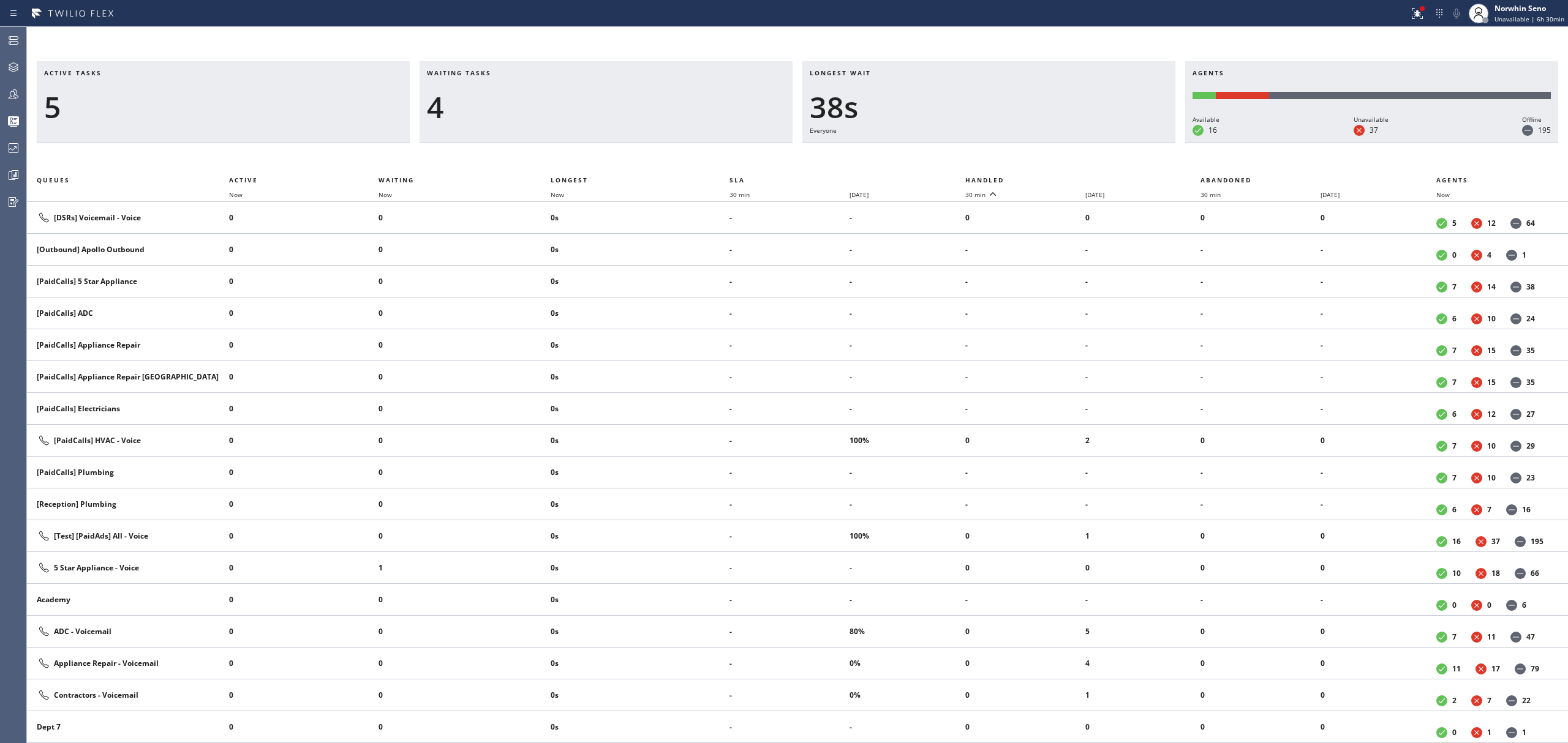
click at [1059, 177] on th "Handled" at bounding box center [1083, 180] width 236 height 15
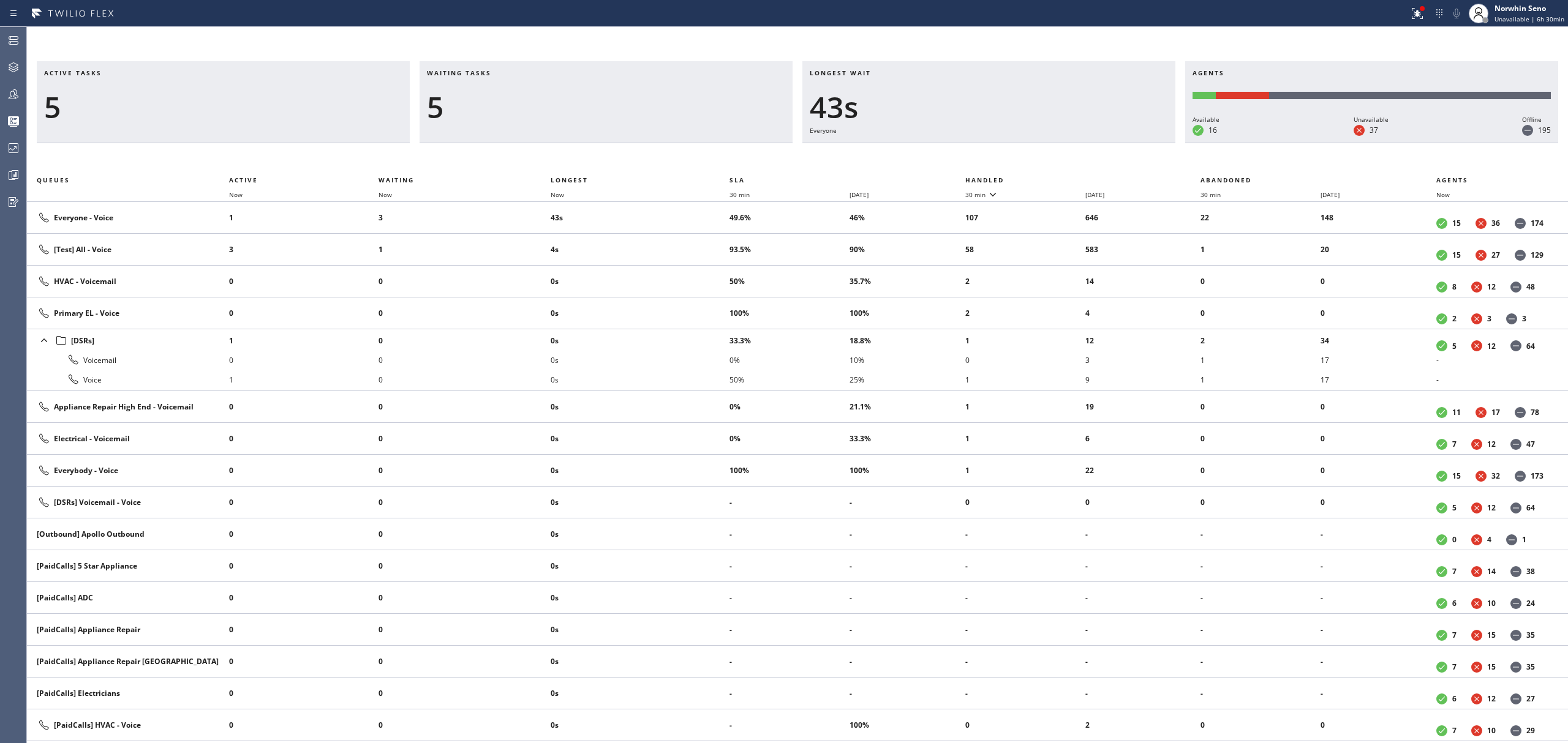
click at [1059, 177] on th "Handled" at bounding box center [1083, 180] width 236 height 15
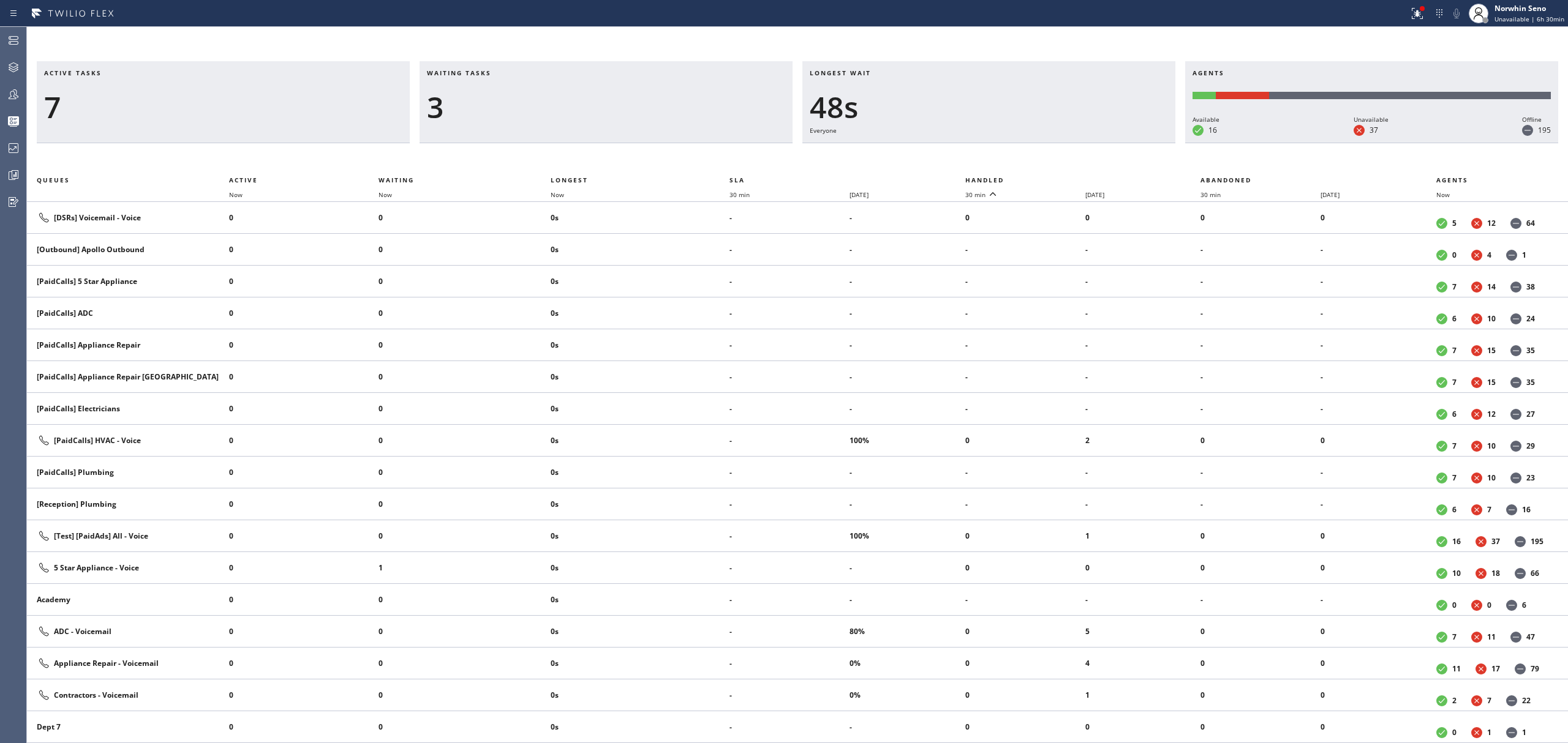
click at [1059, 177] on th "Handled" at bounding box center [1083, 180] width 236 height 15
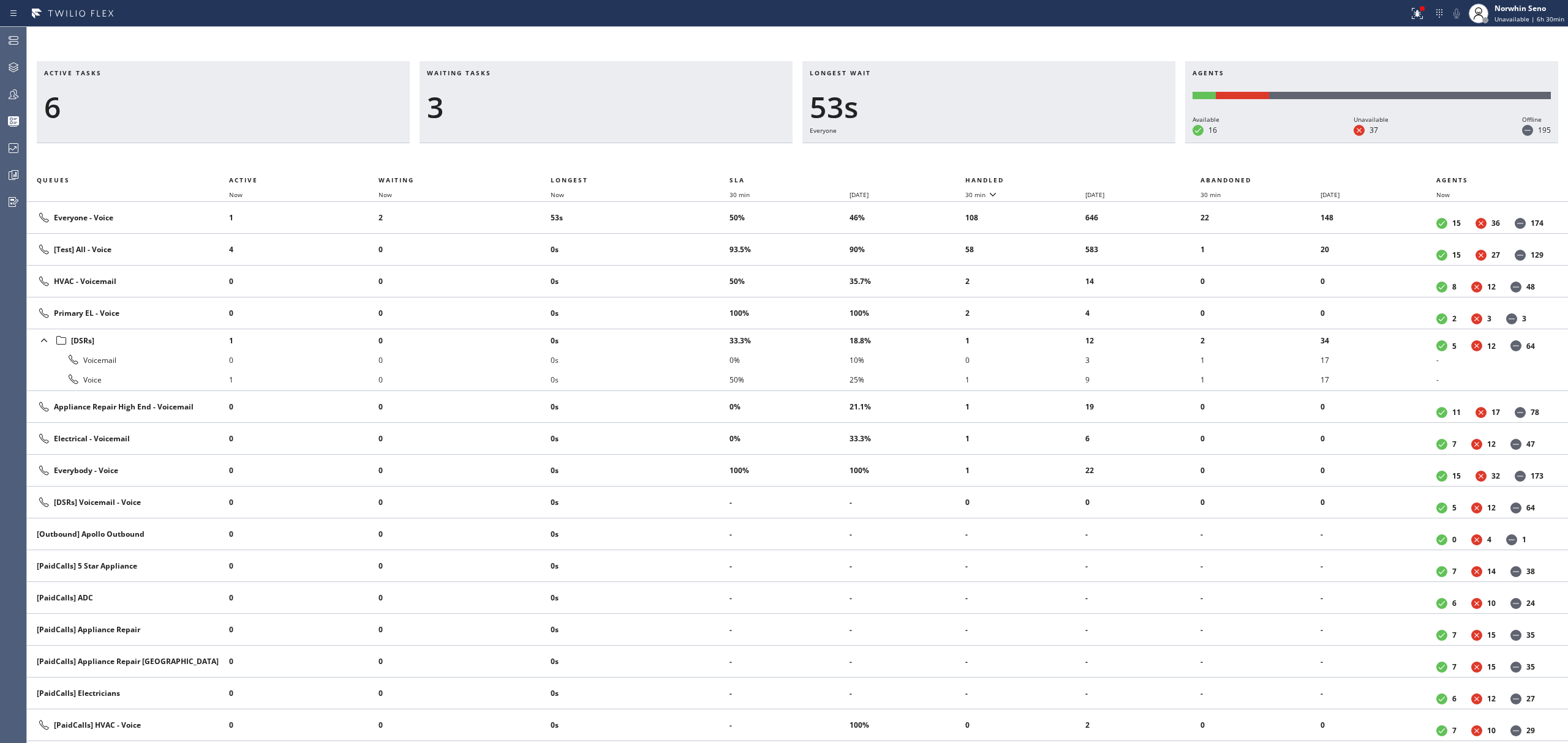
click at [1059, 177] on th "Handled" at bounding box center [1083, 180] width 236 height 15
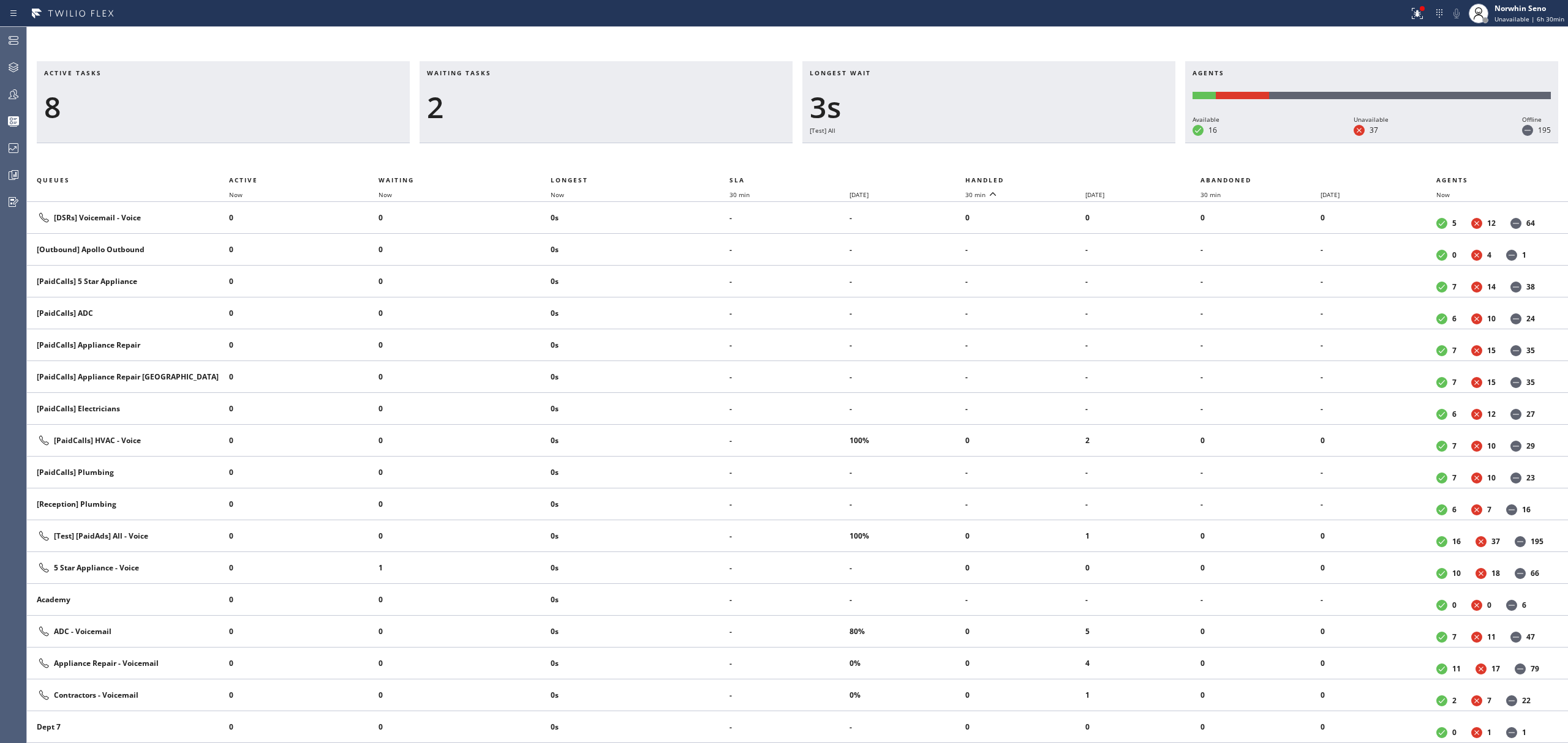
click at [1059, 177] on th "Handled" at bounding box center [1083, 180] width 236 height 15
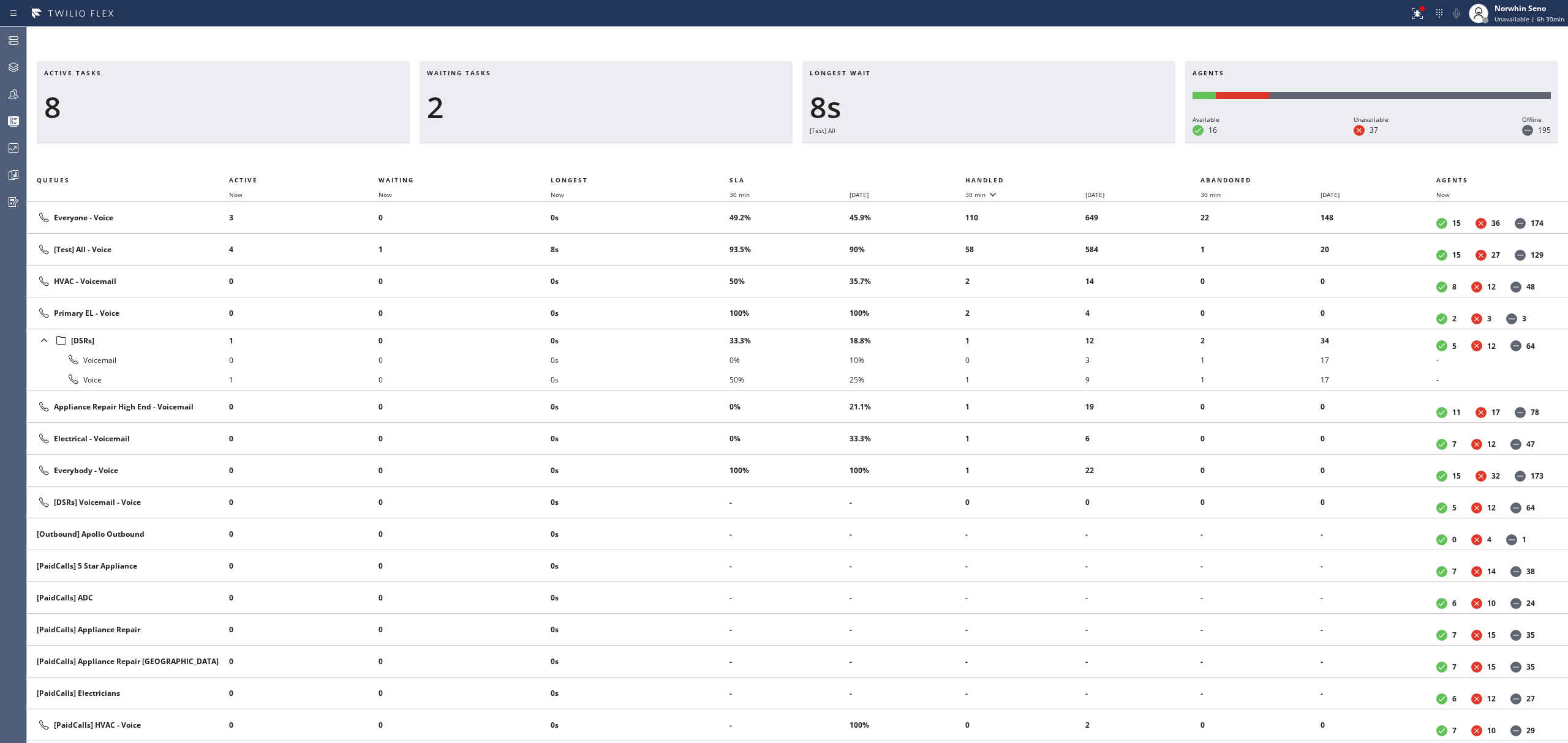
click at [1059, 177] on th "Handled" at bounding box center [1083, 180] width 236 height 15
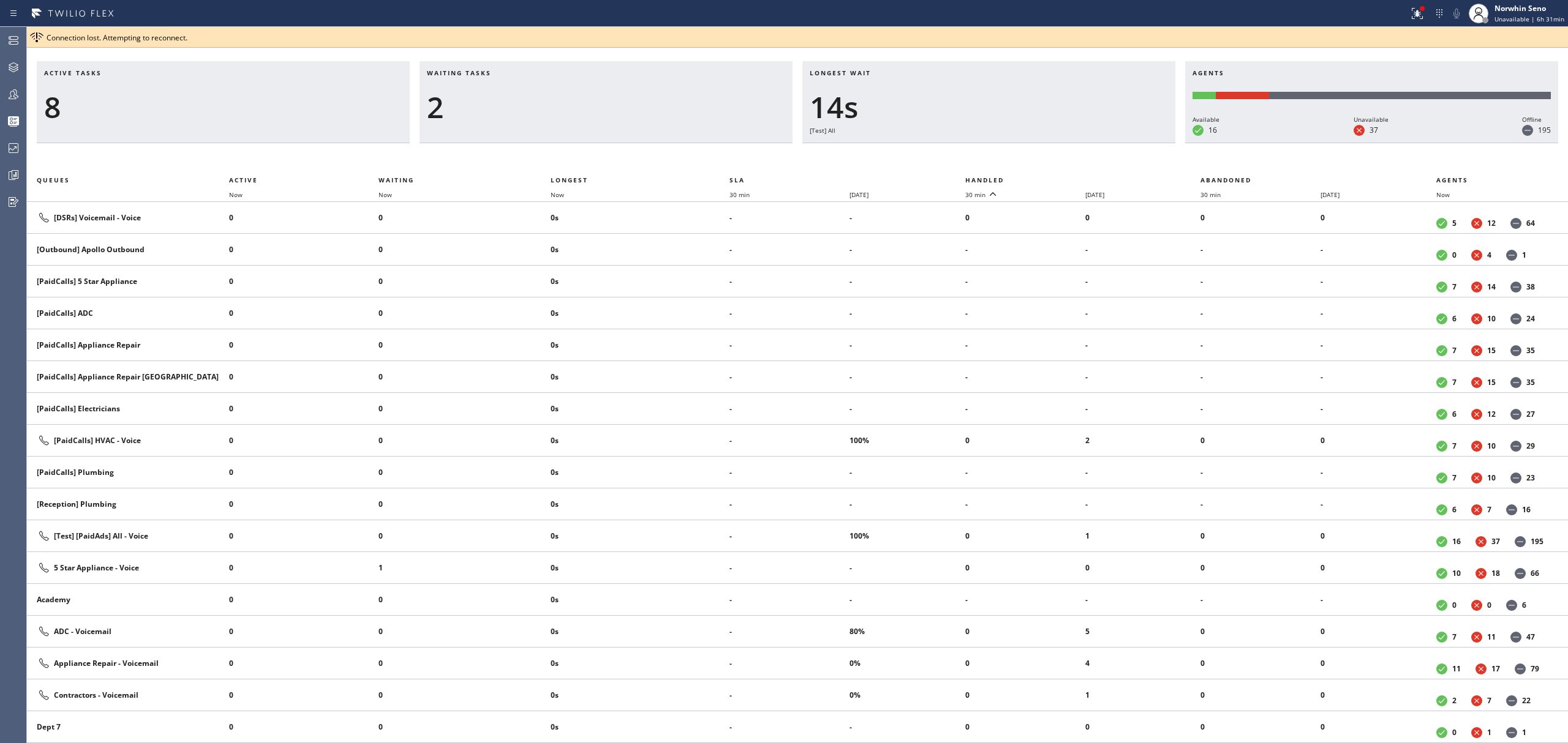
click at [1059, 177] on th "Handled" at bounding box center [1083, 180] width 236 height 15
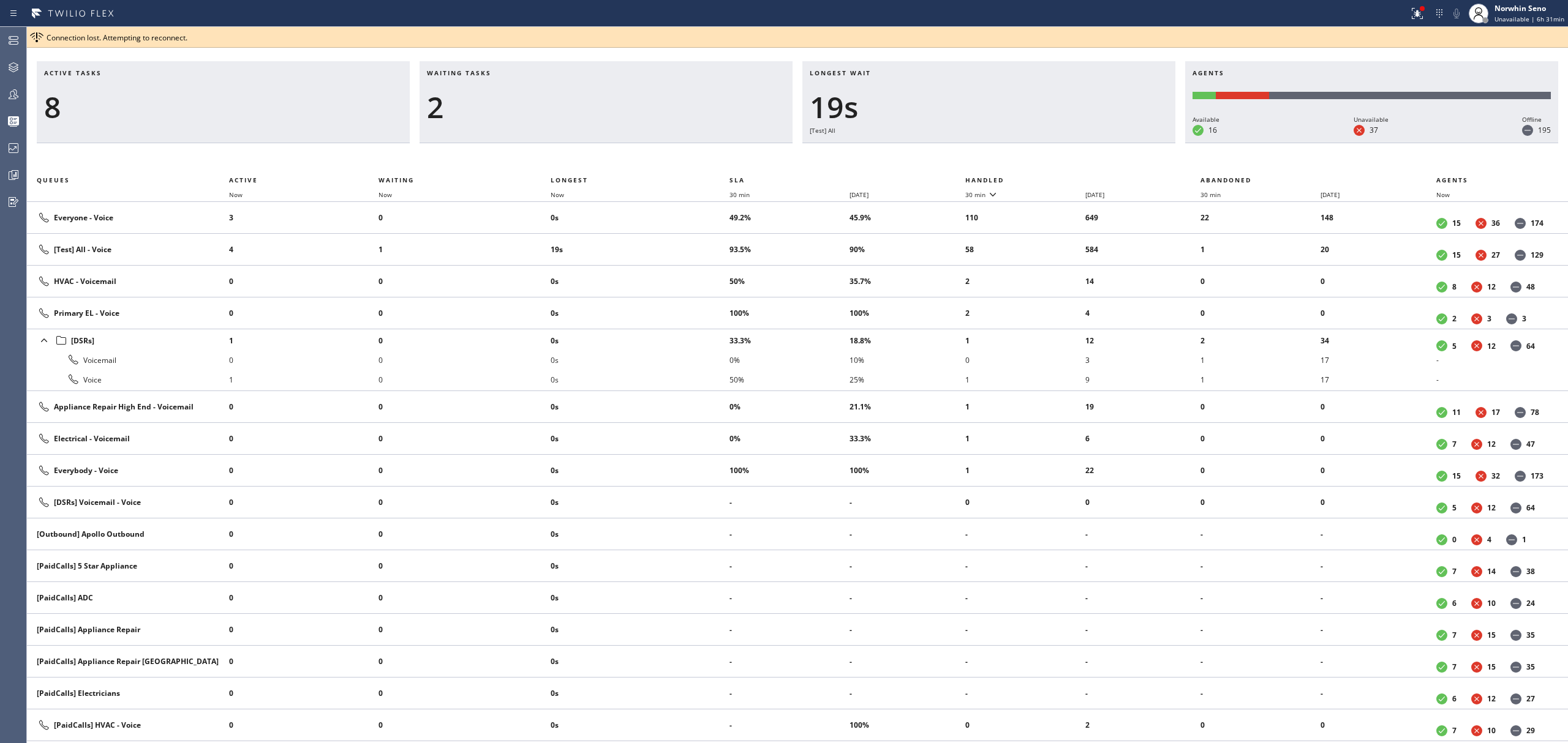
click at [1059, 177] on th "Handled" at bounding box center [1083, 180] width 236 height 15
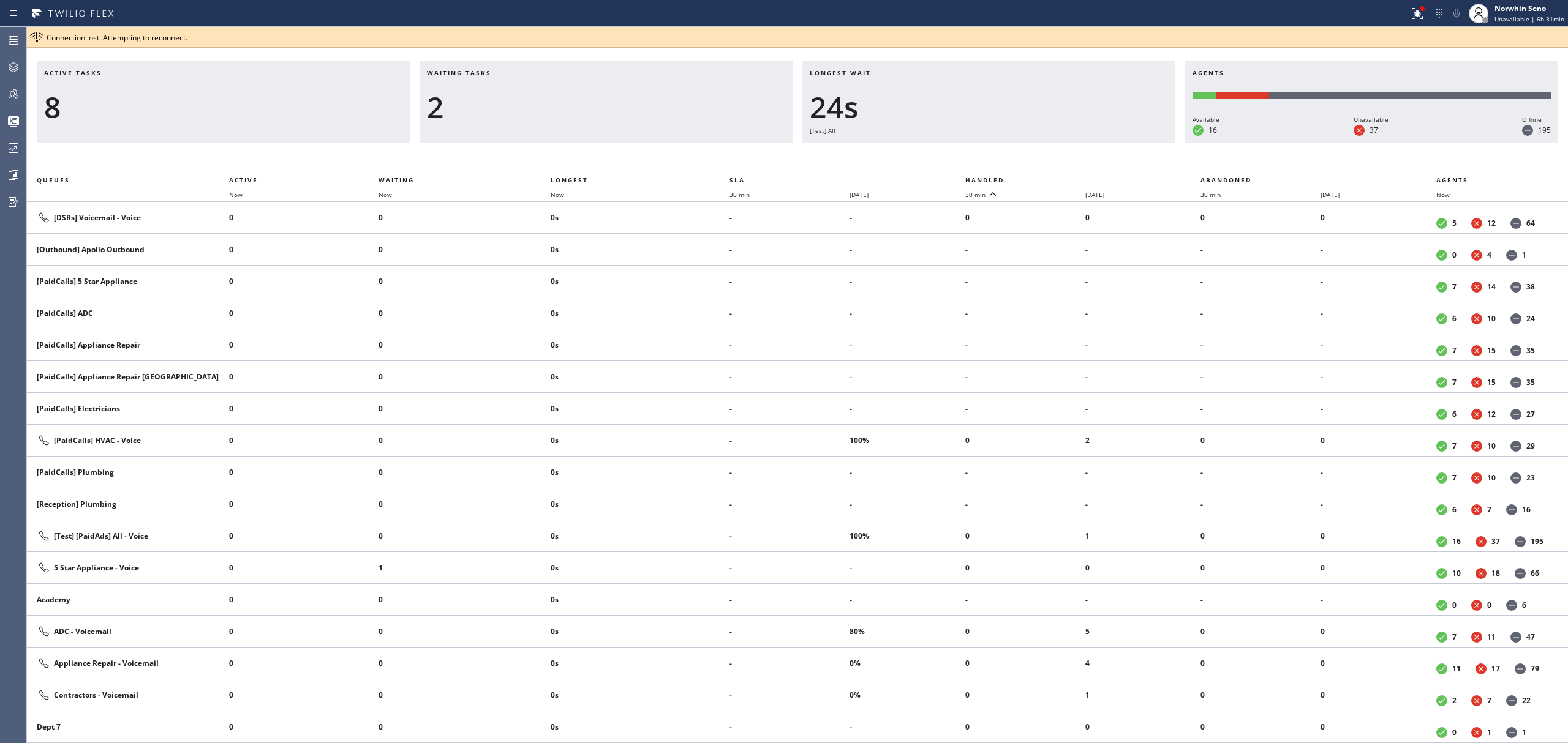
click at [1059, 177] on th "Handled" at bounding box center [1083, 180] width 236 height 15
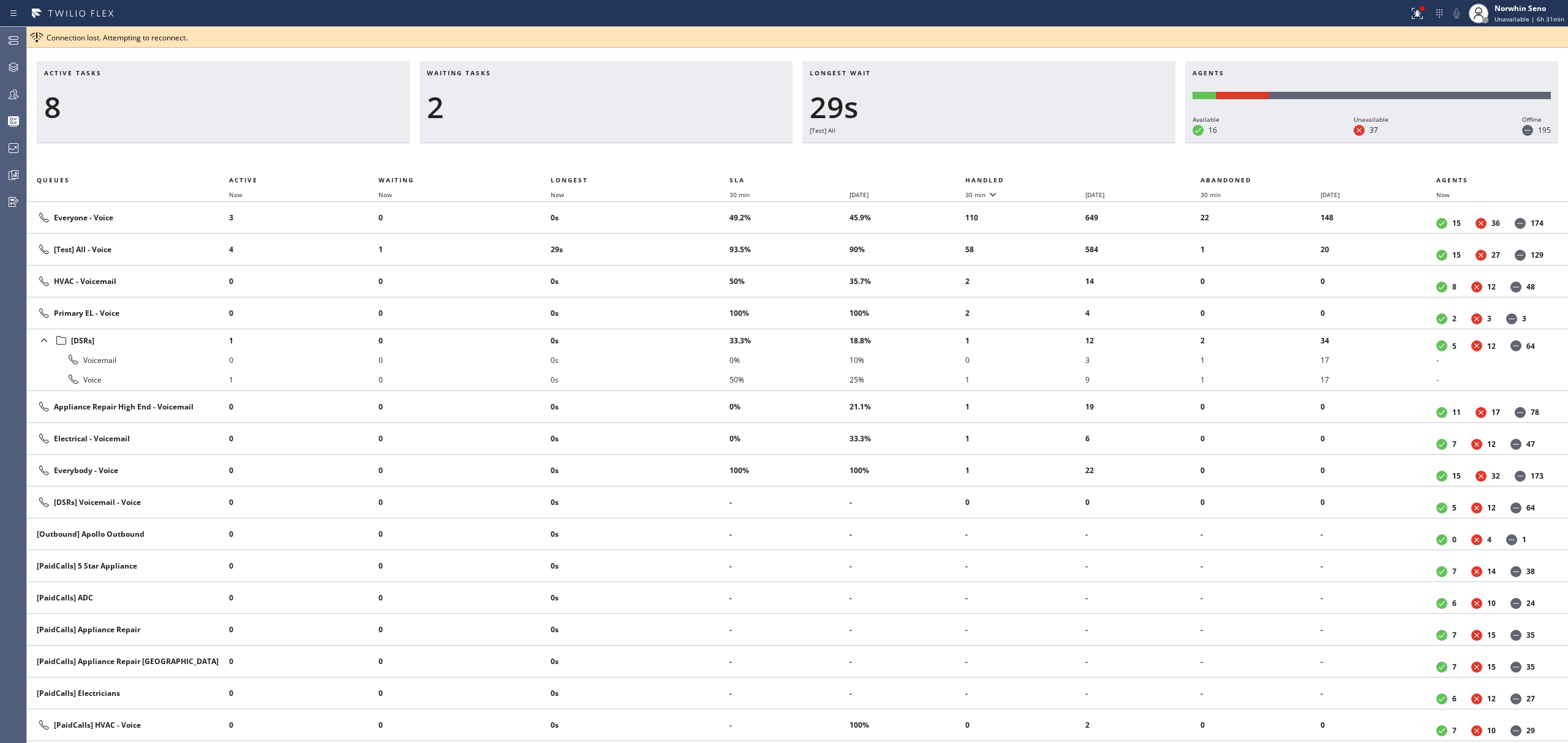
click at [1059, 177] on th "Handled" at bounding box center [1083, 180] width 236 height 15
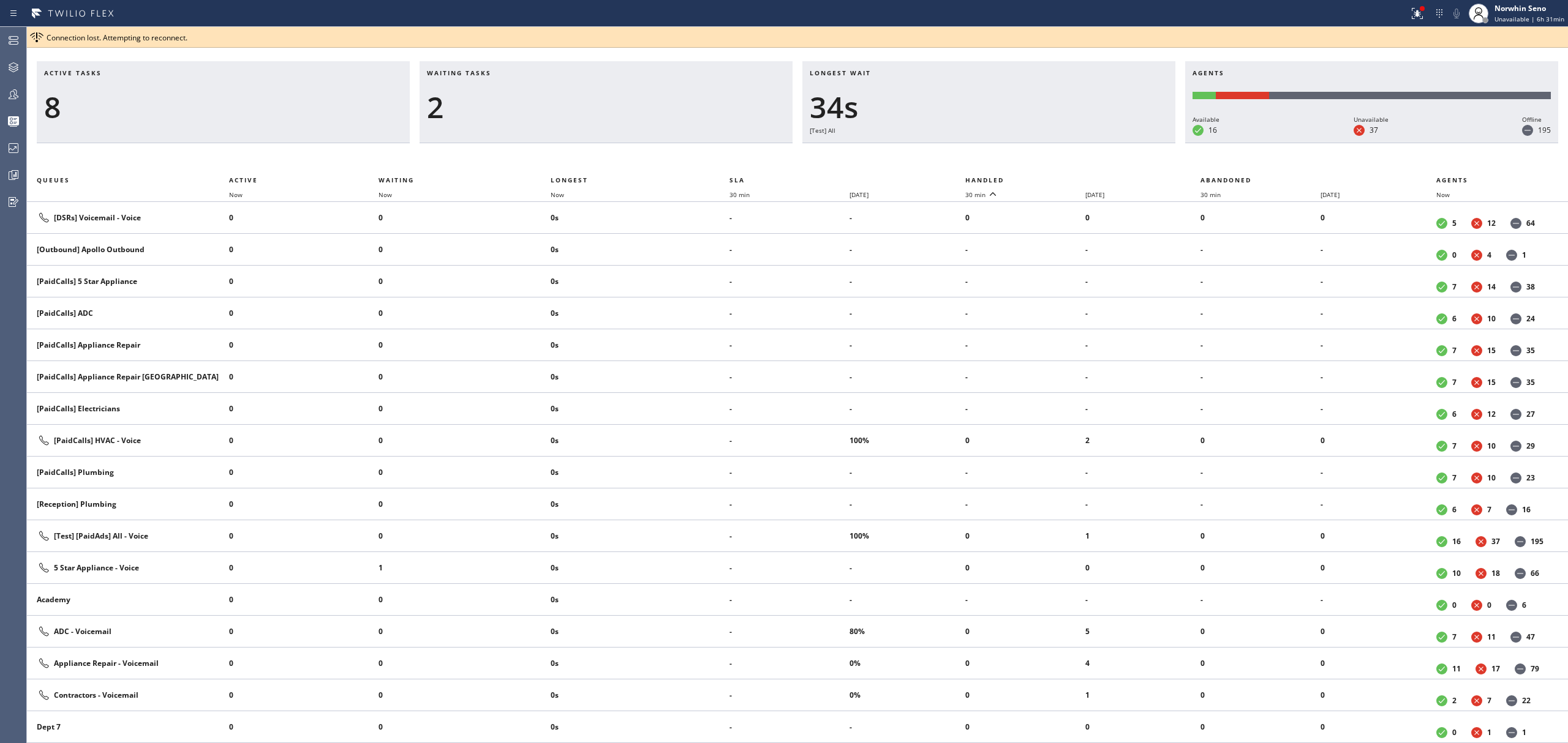
click at [1059, 177] on th "Handled" at bounding box center [1083, 180] width 236 height 15
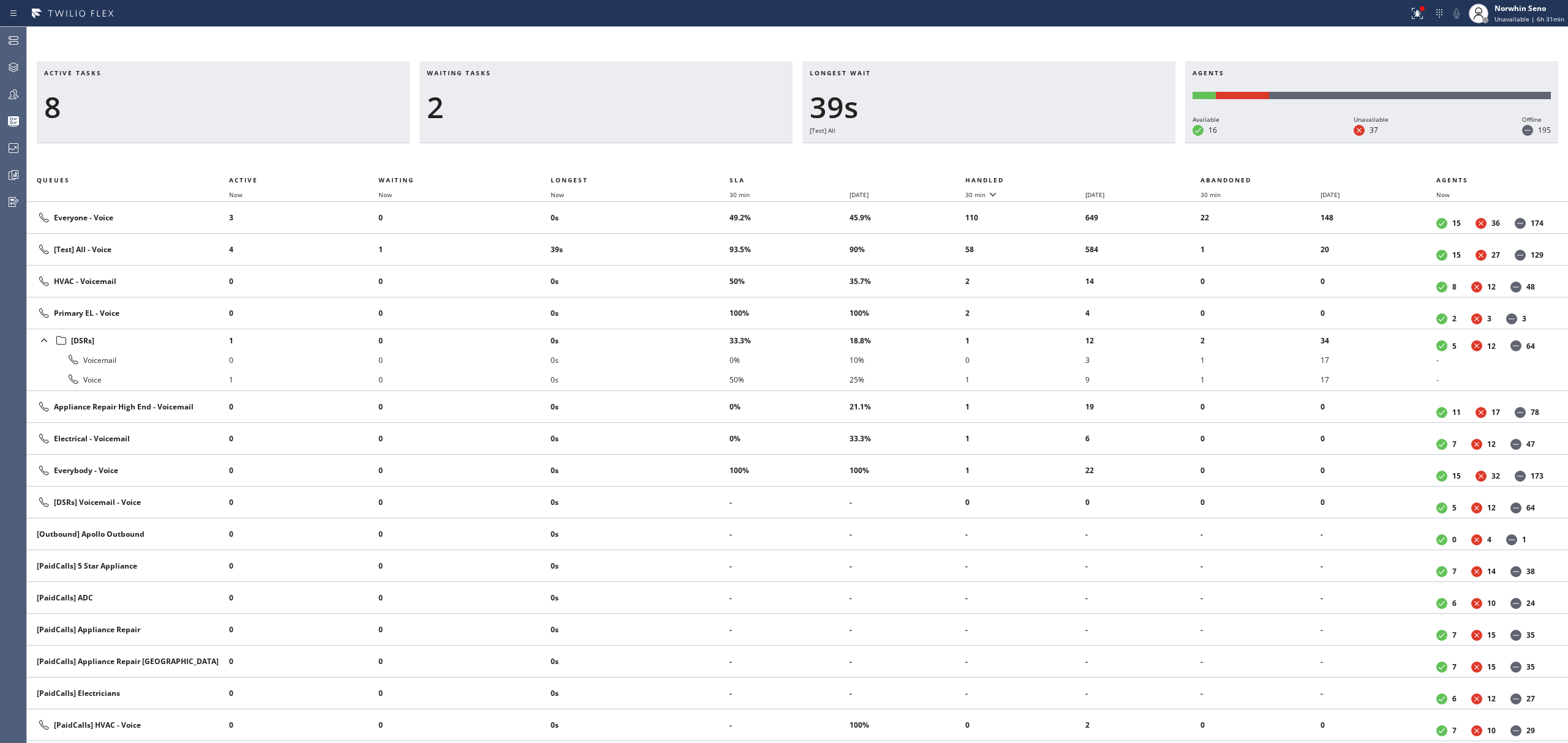
click at [1059, 177] on th "Handled" at bounding box center [1083, 180] width 236 height 15
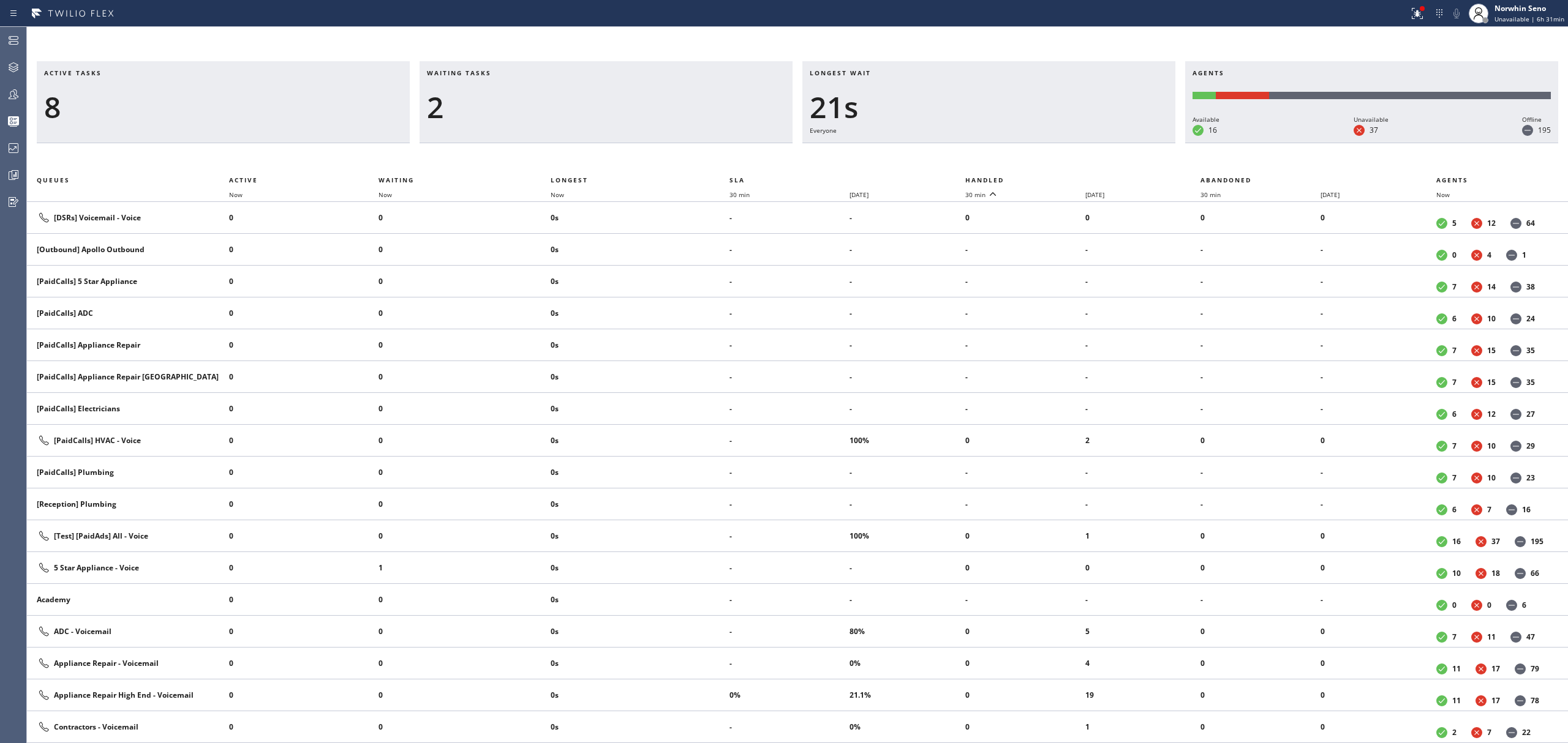
click at [1059, 177] on th "Handled" at bounding box center [1083, 180] width 236 height 15
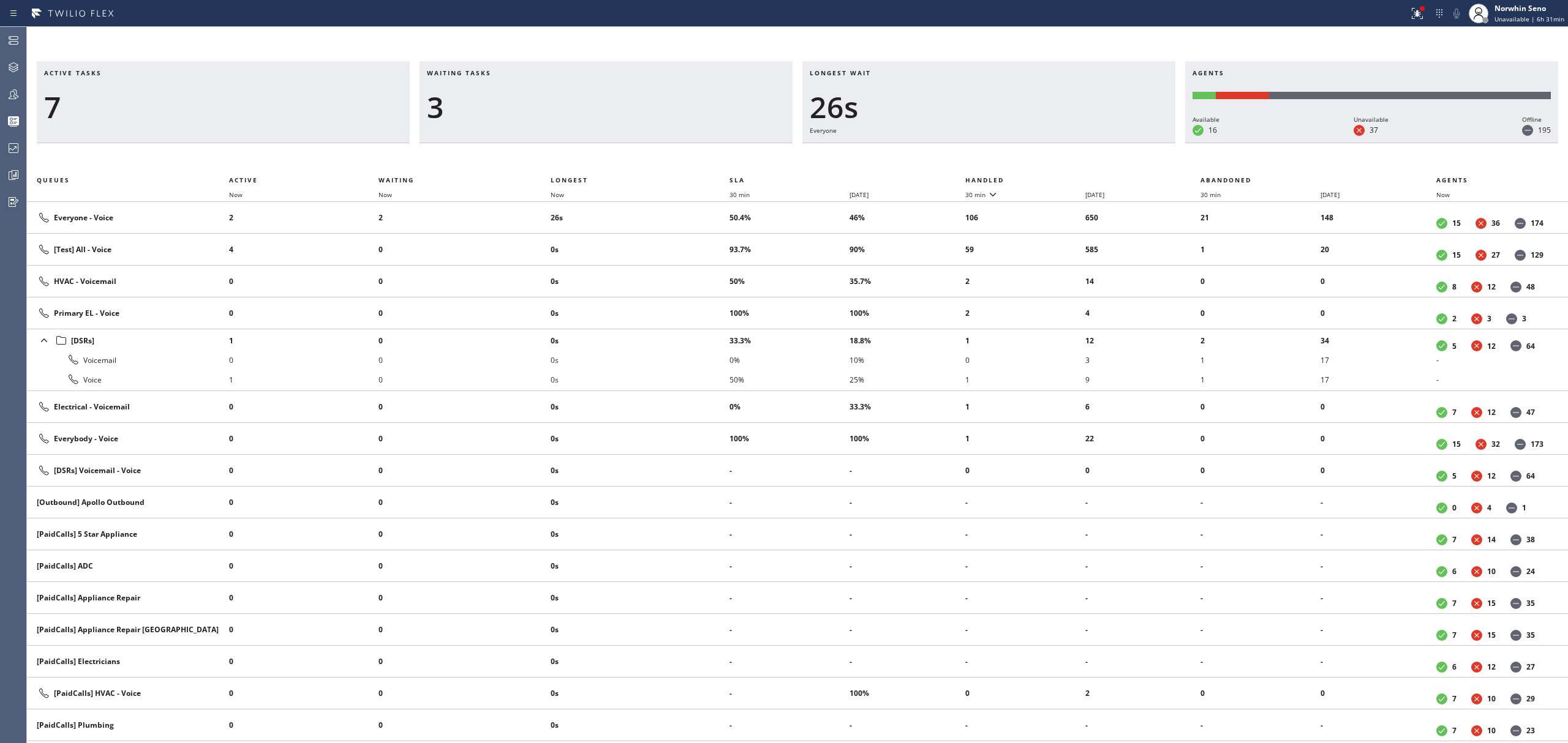
click at [1059, 177] on th "Handled" at bounding box center [1083, 180] width 236 height 15
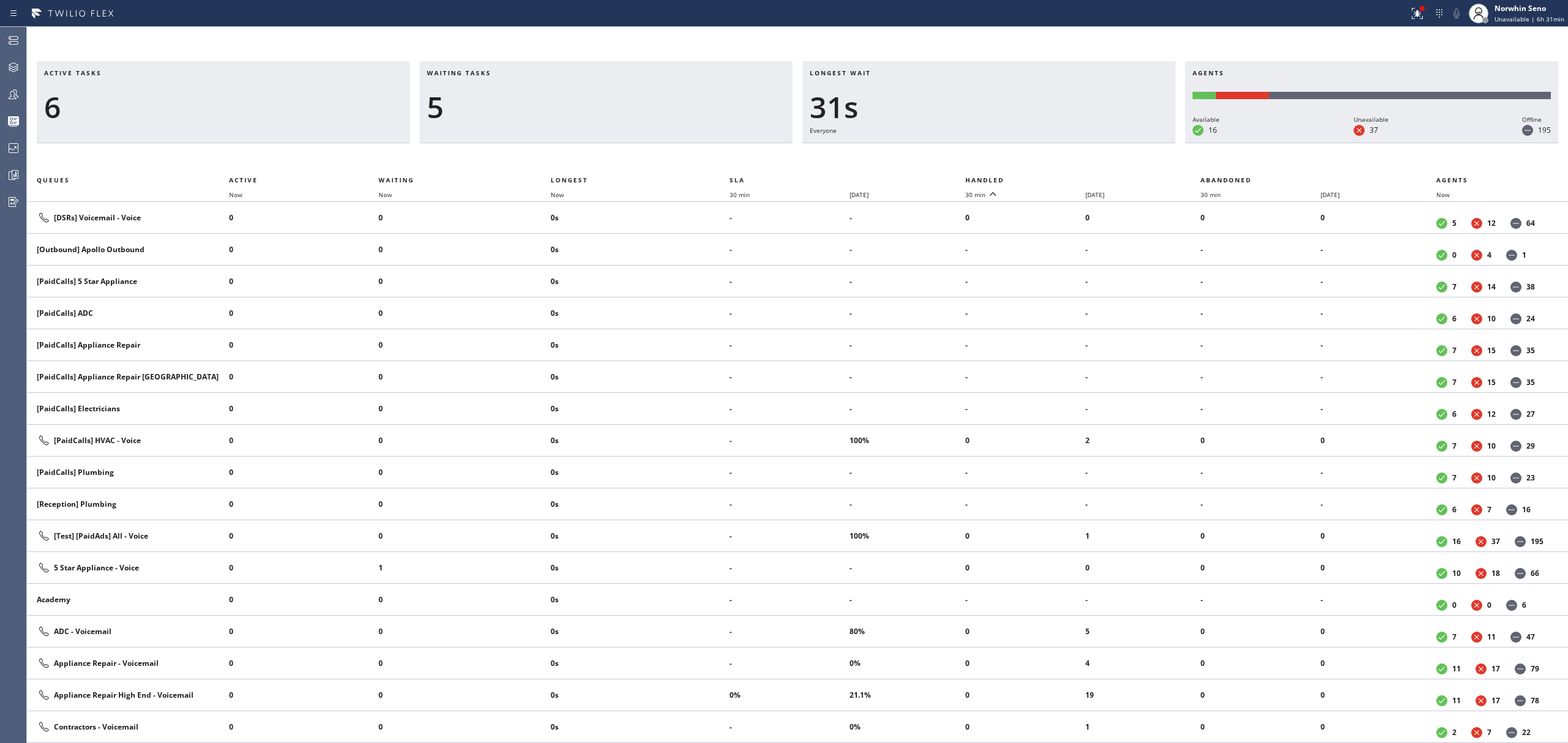
click at [1059, 177] on th "Handled" at bounding box center [1083, 180] width 236 height 15
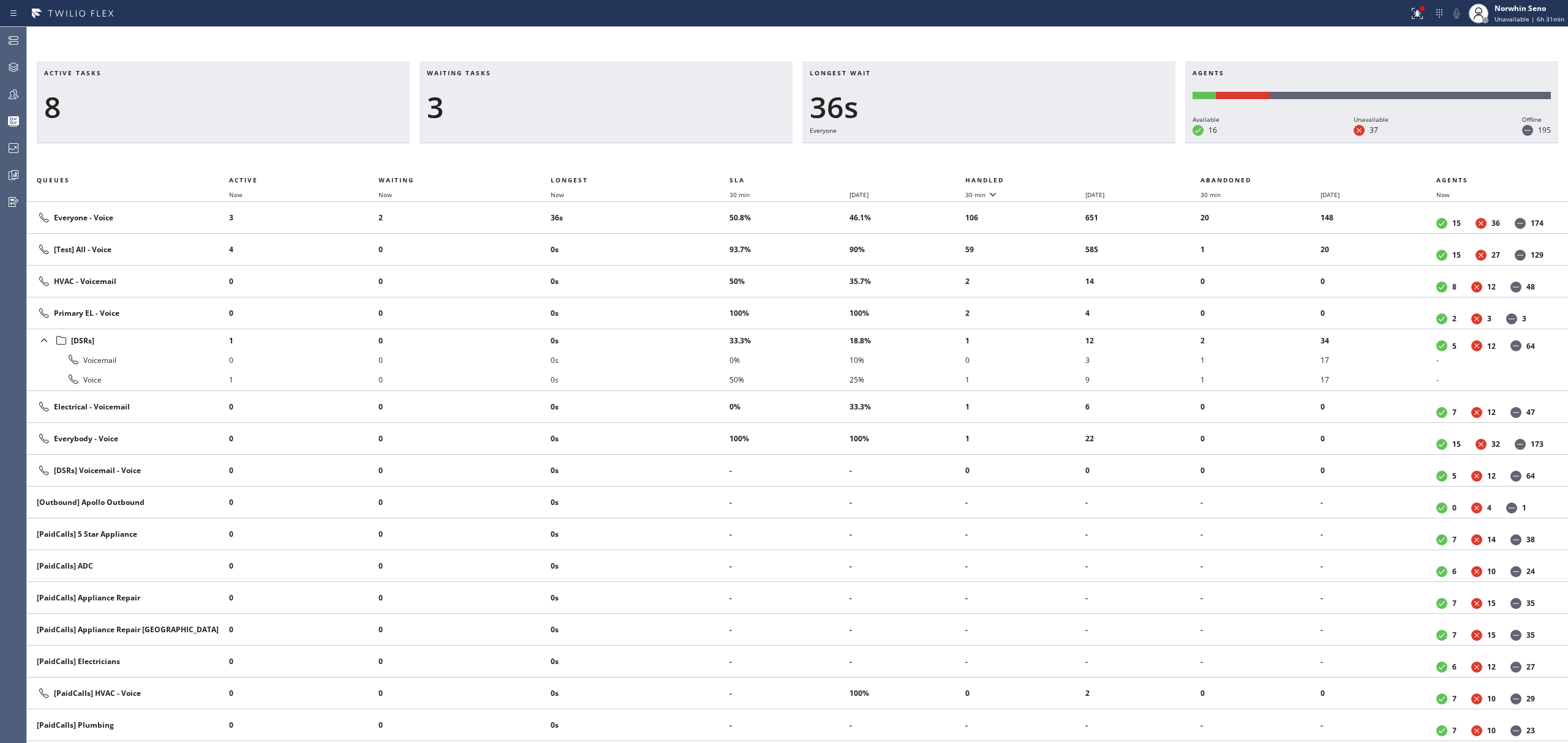
click at [1059, 177] on th "Handled" at bounding box center [1083, 180] width 236 height 15
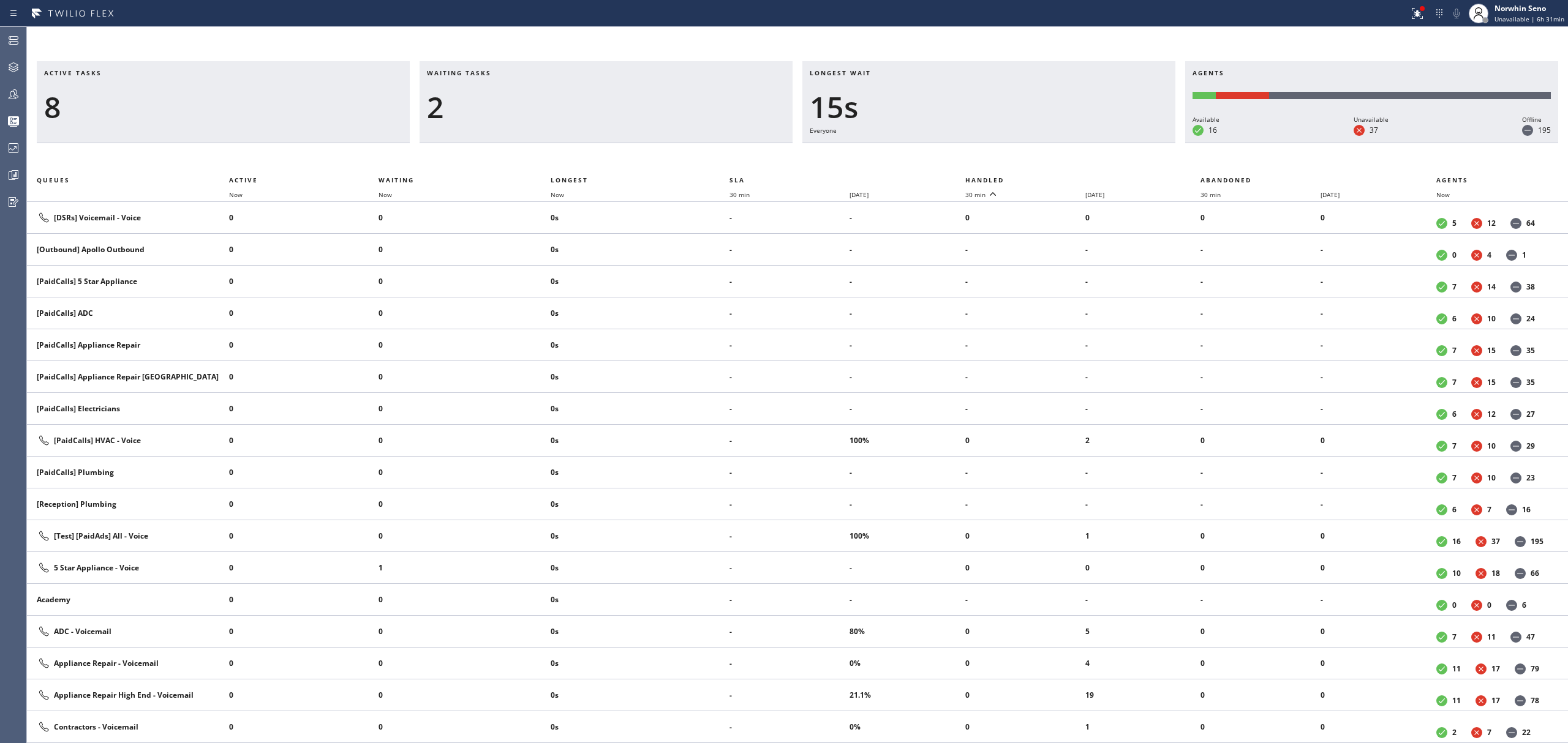
click at [1059, 177] on th "Handled" at bounding box center [1083, 180] width 236 height 15
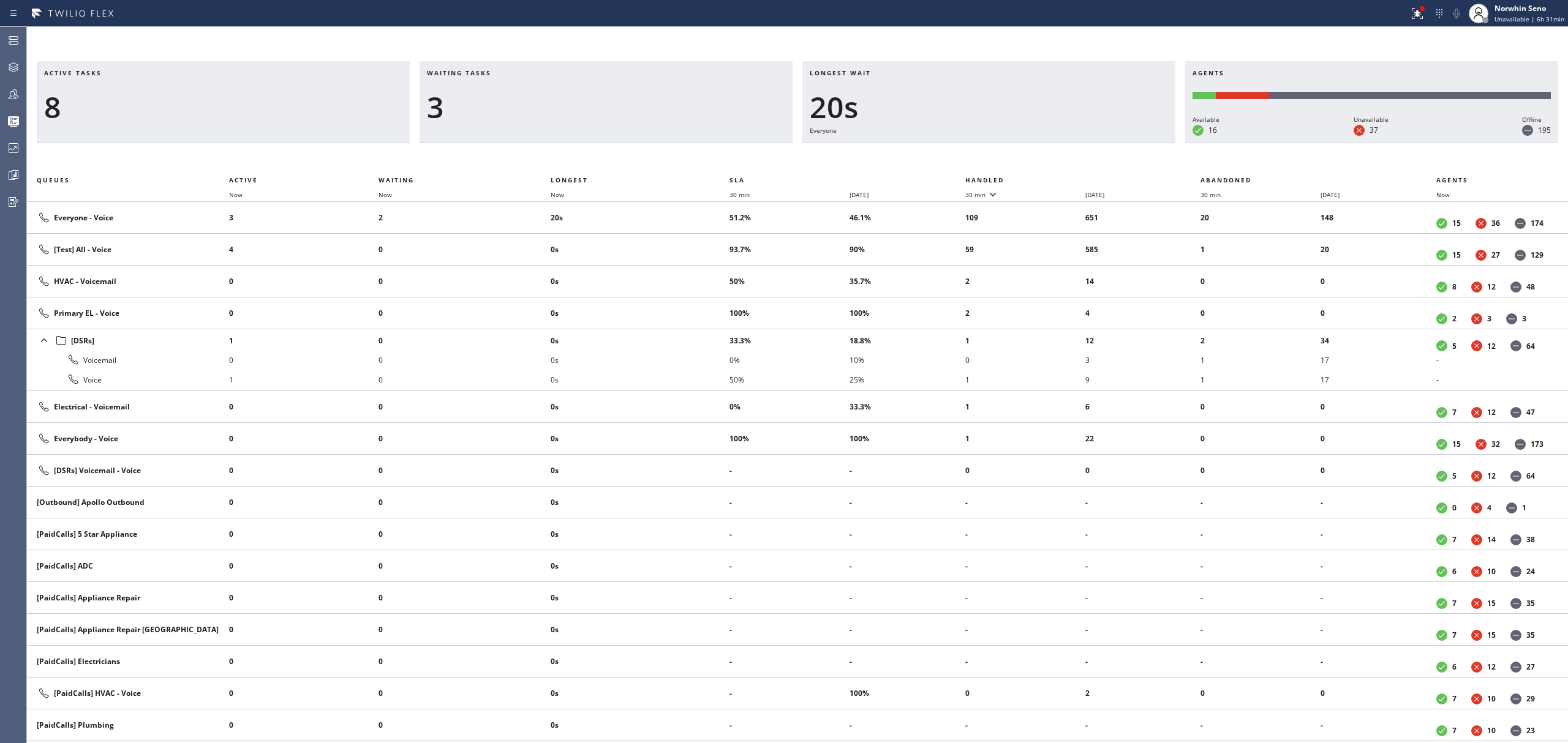
click at [1059, 177] on th "Handled" at bounding box center [1083, 180] width 236 height 15
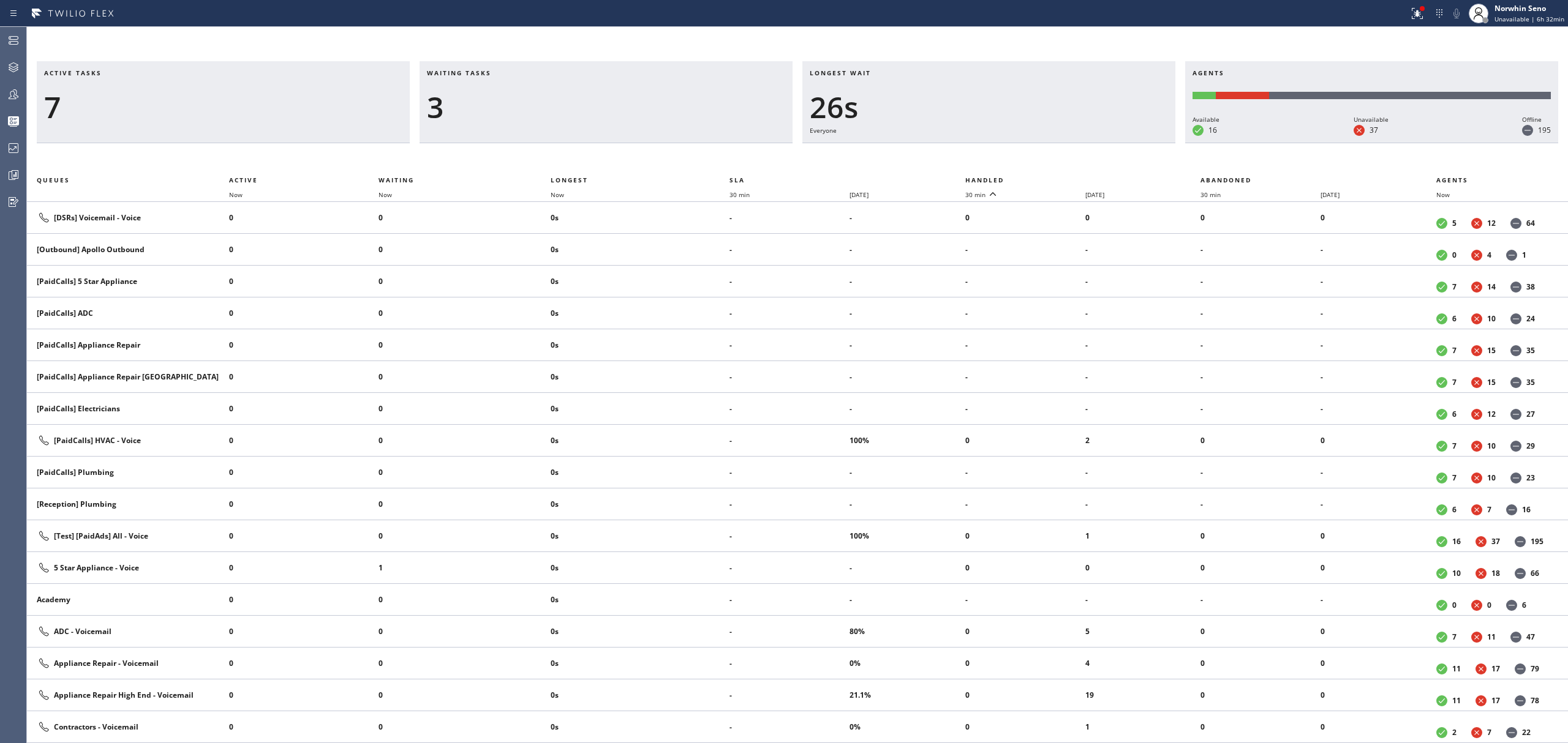
click at [1059, 177] on th "Handled" at bounding box center [1083, 180] width 236 height 15
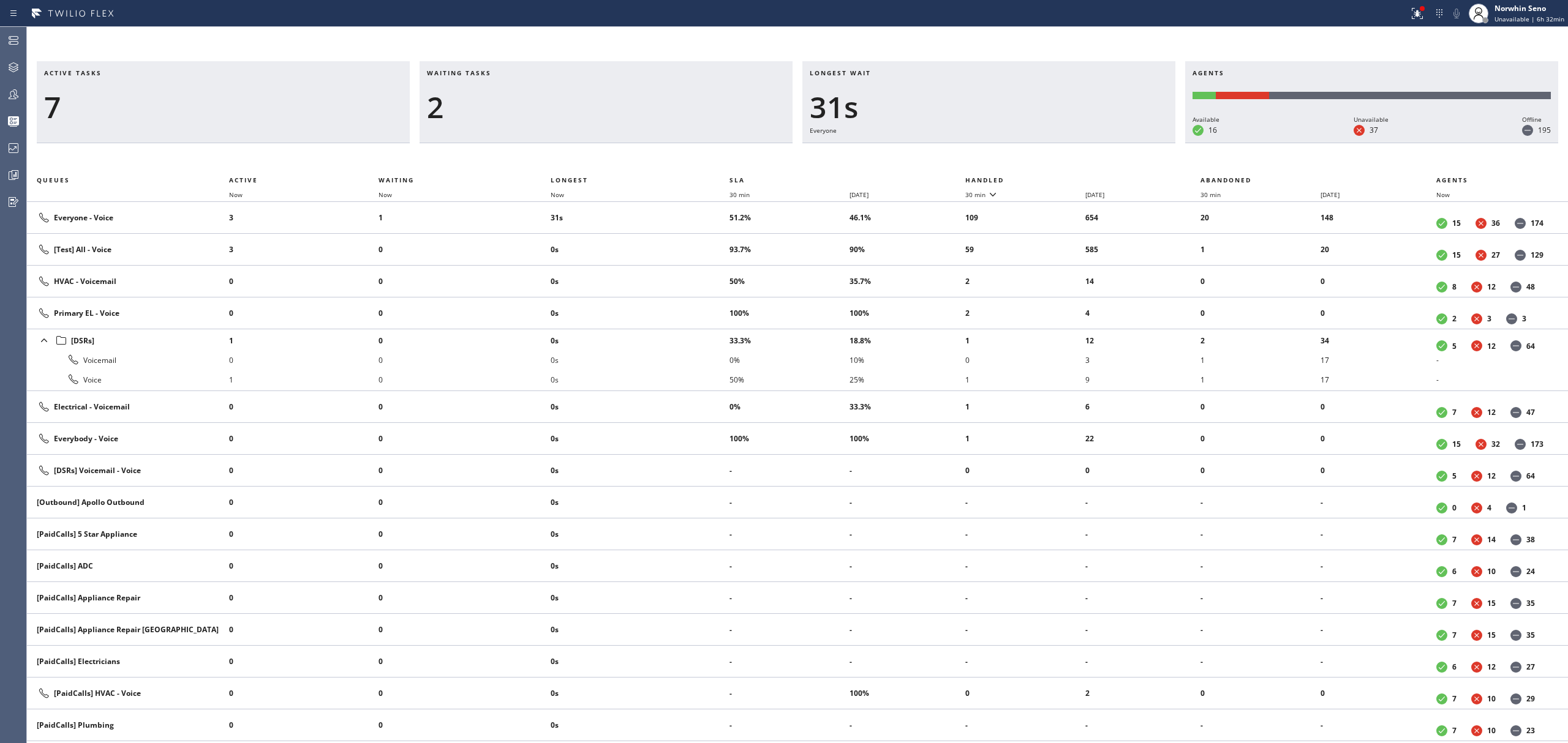
click at [1059, 177] on th "Handled" at bounding box center [1083, 180] width 236 height 15
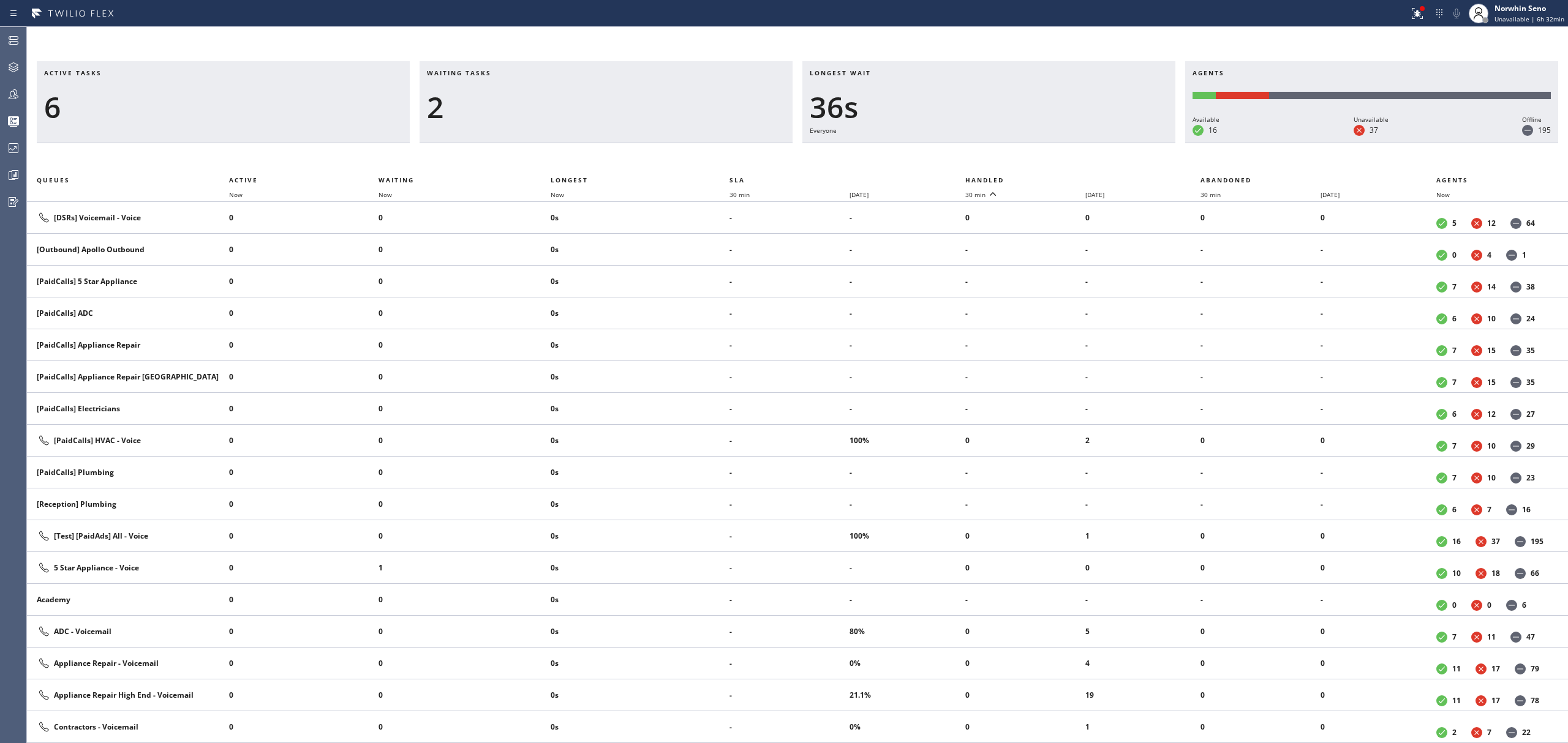
click at [1059, 177] on th "Handled" at bounding box center [1083, 180] width 236 height 15
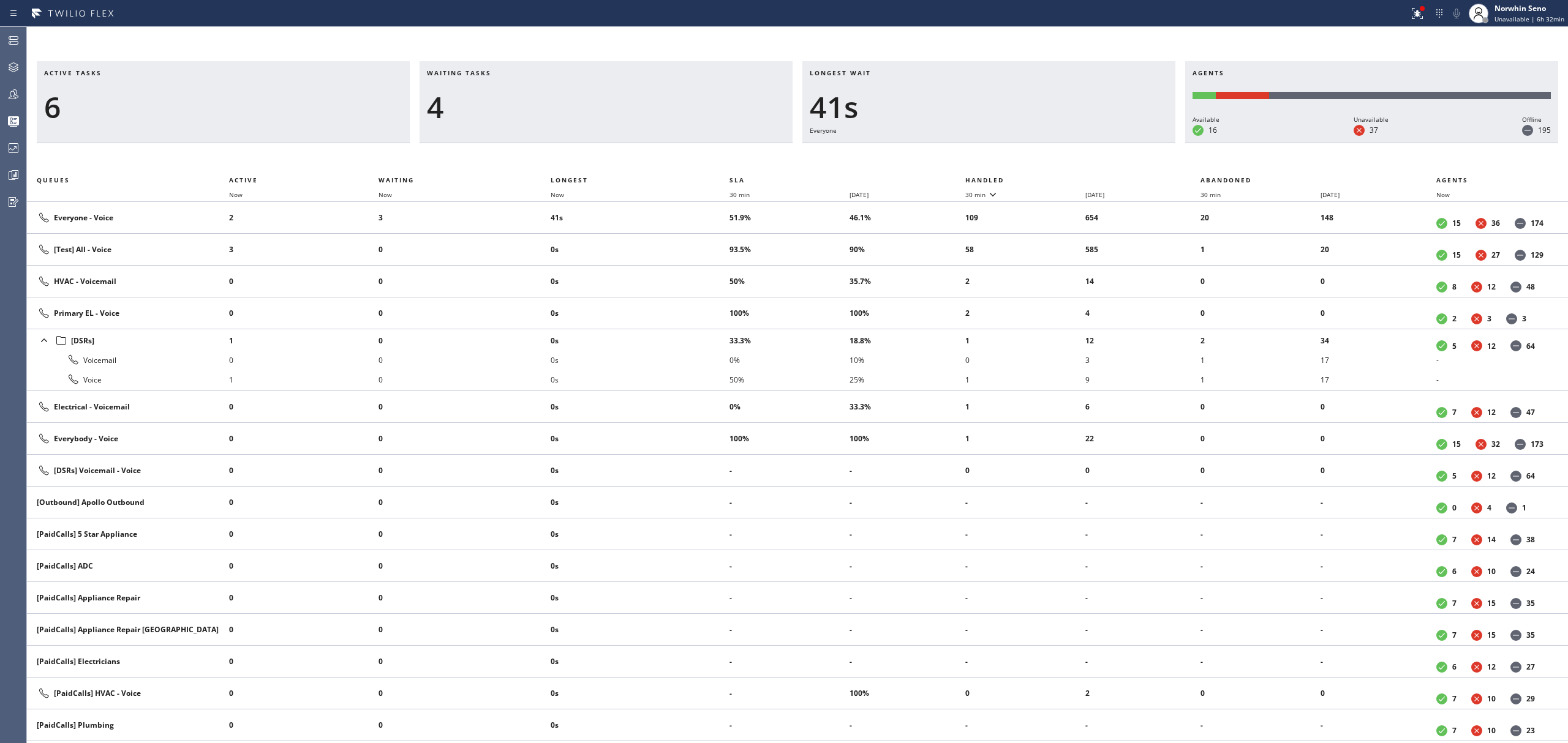
click at [1059, 177] on th "Handled" at bounding box center [1083, 180] width 236 height 15
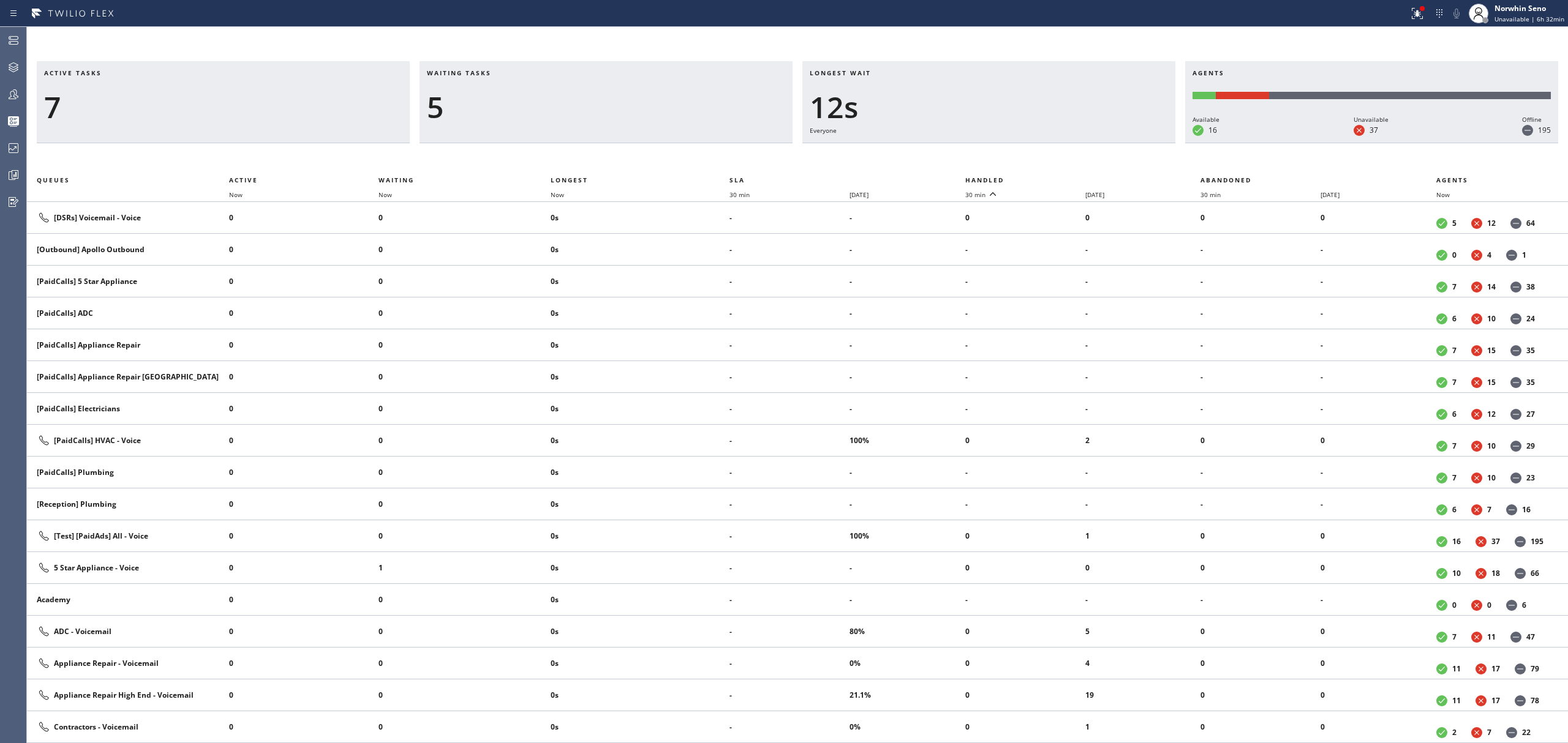
click at [1059, 177] on th "Handled" at bounding box center [1083, 180] width 236 height 15
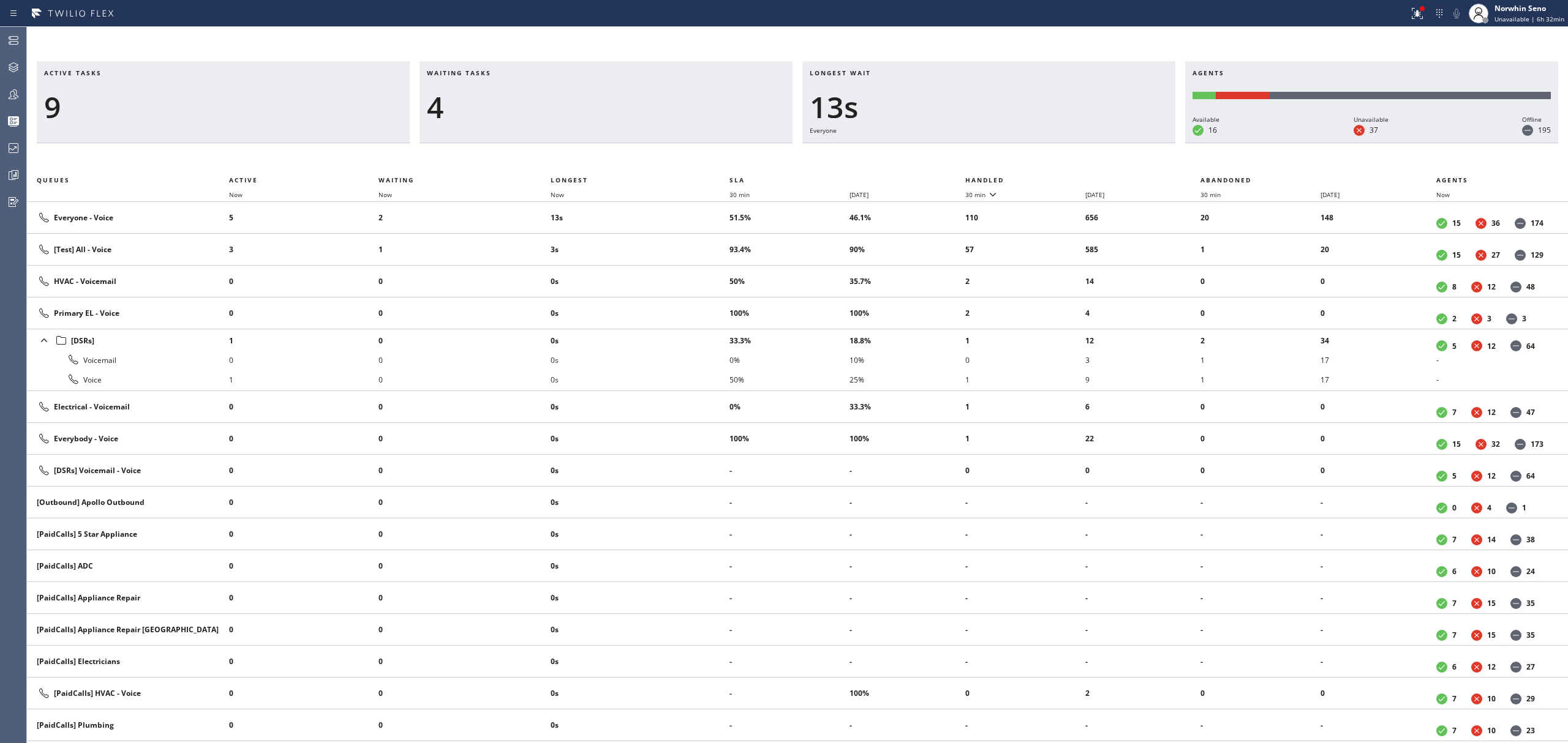
click at [1059, 177] on th "Handled" at bounding box center [1083, 180] width 236 height 15
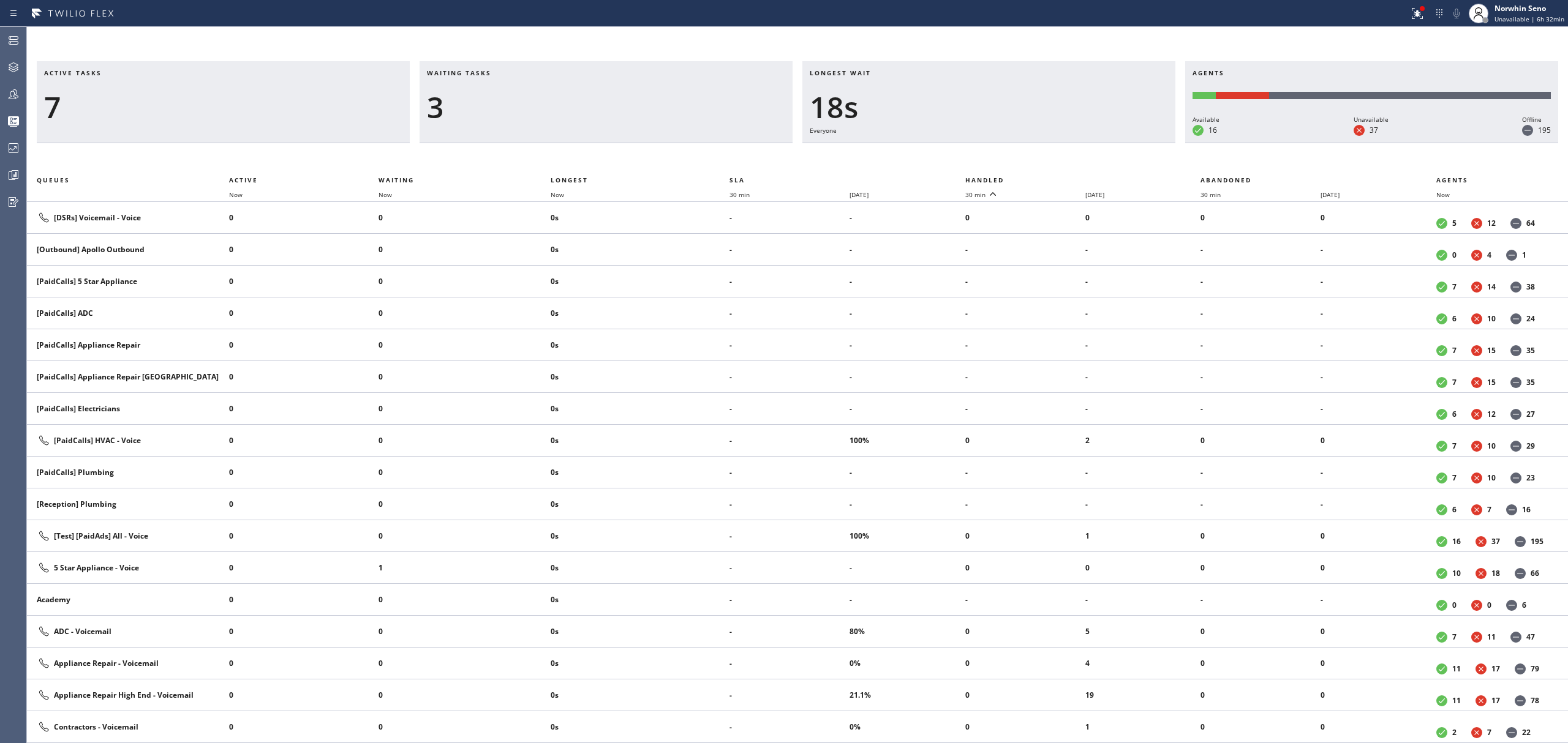
click at [1059, 177] on th "Handled" at bounding box center [1083, 180] width 236 height 15
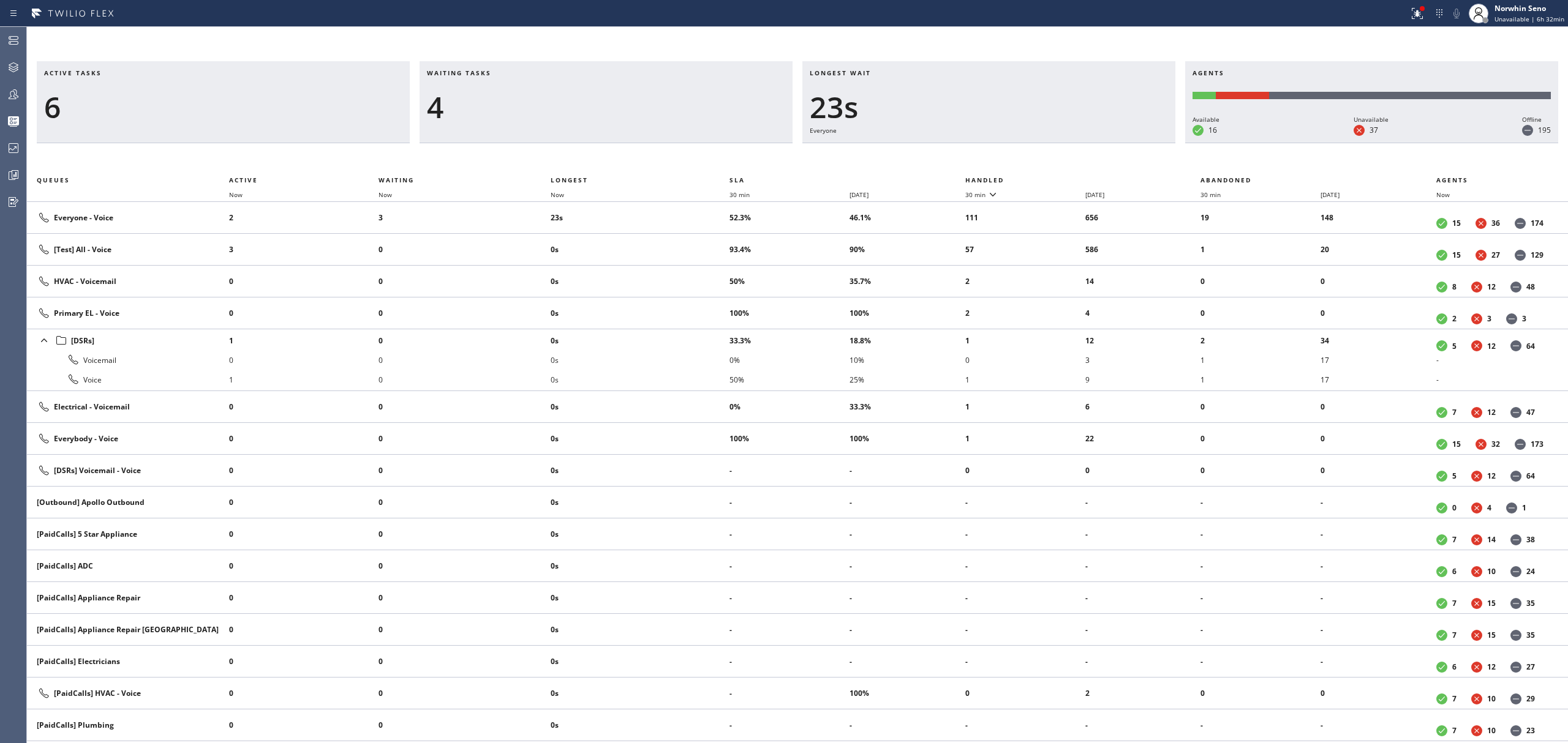
click at [1059, 177] on th "Handled" at bounding box center [1083, 180] width 236 height 15
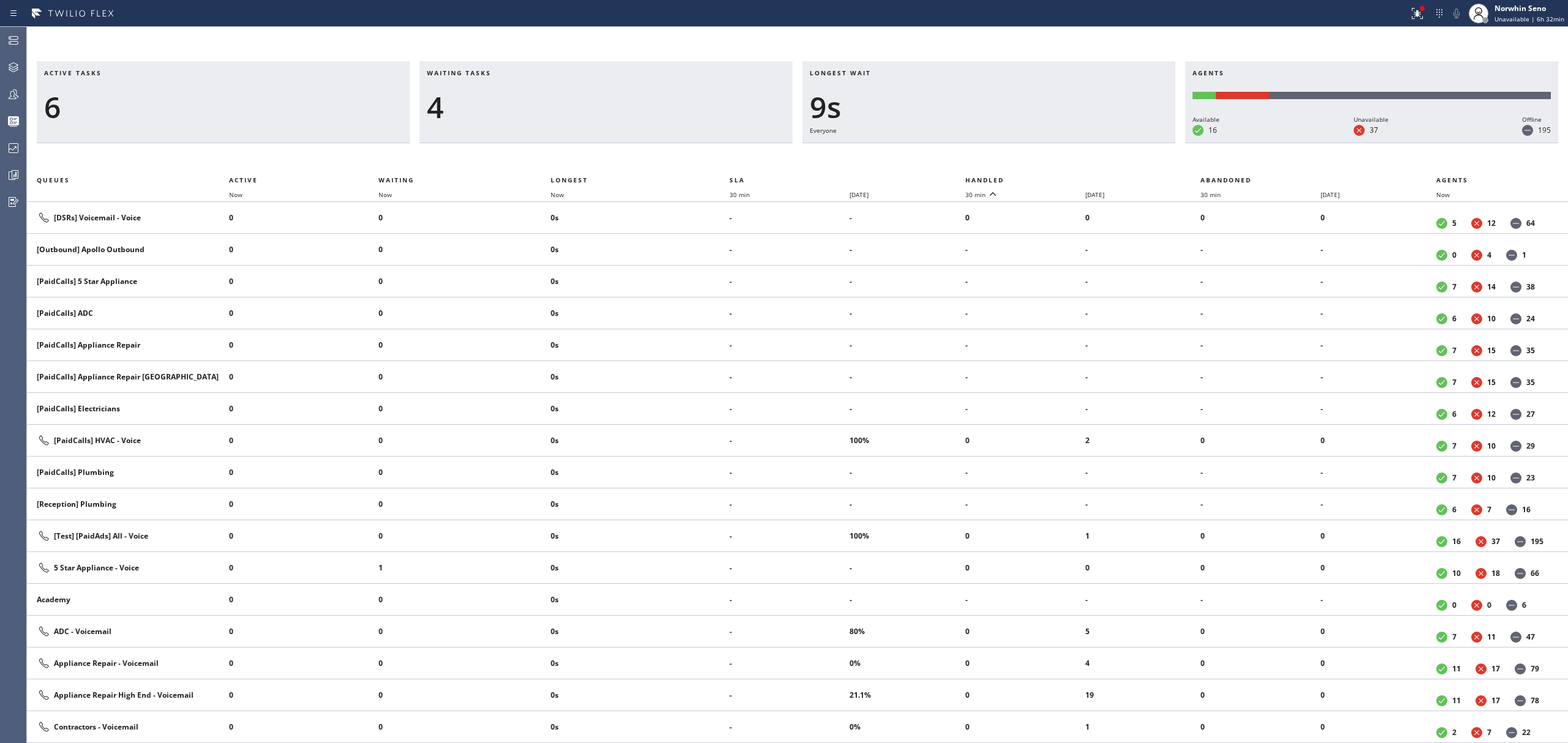
click at [1059, 177] on th "Handled" at bounding box center [1083, 180] width 236 height 15
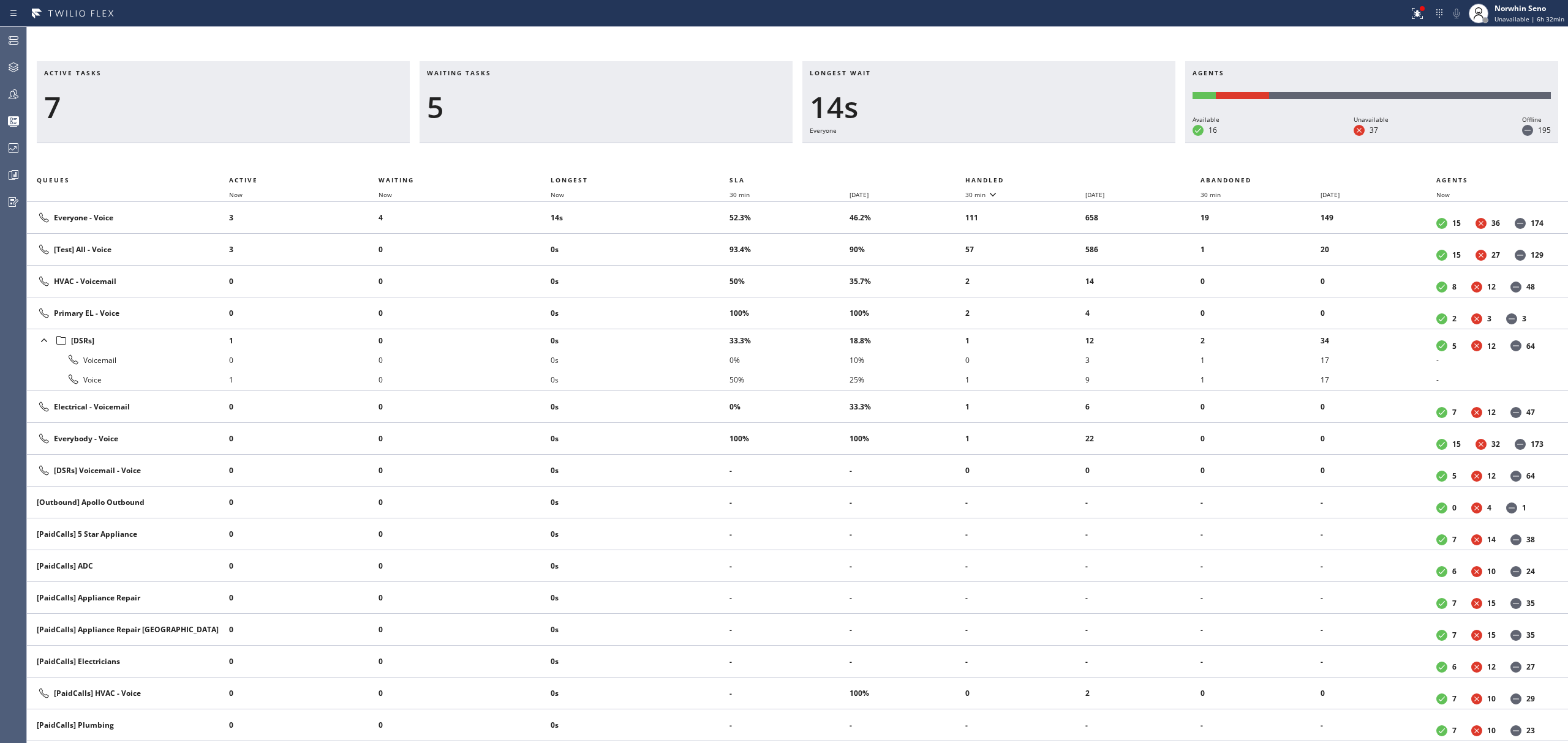
click at [1059, 177] on th "Handled" at bounding box center [1083, 180] width 236 height 15
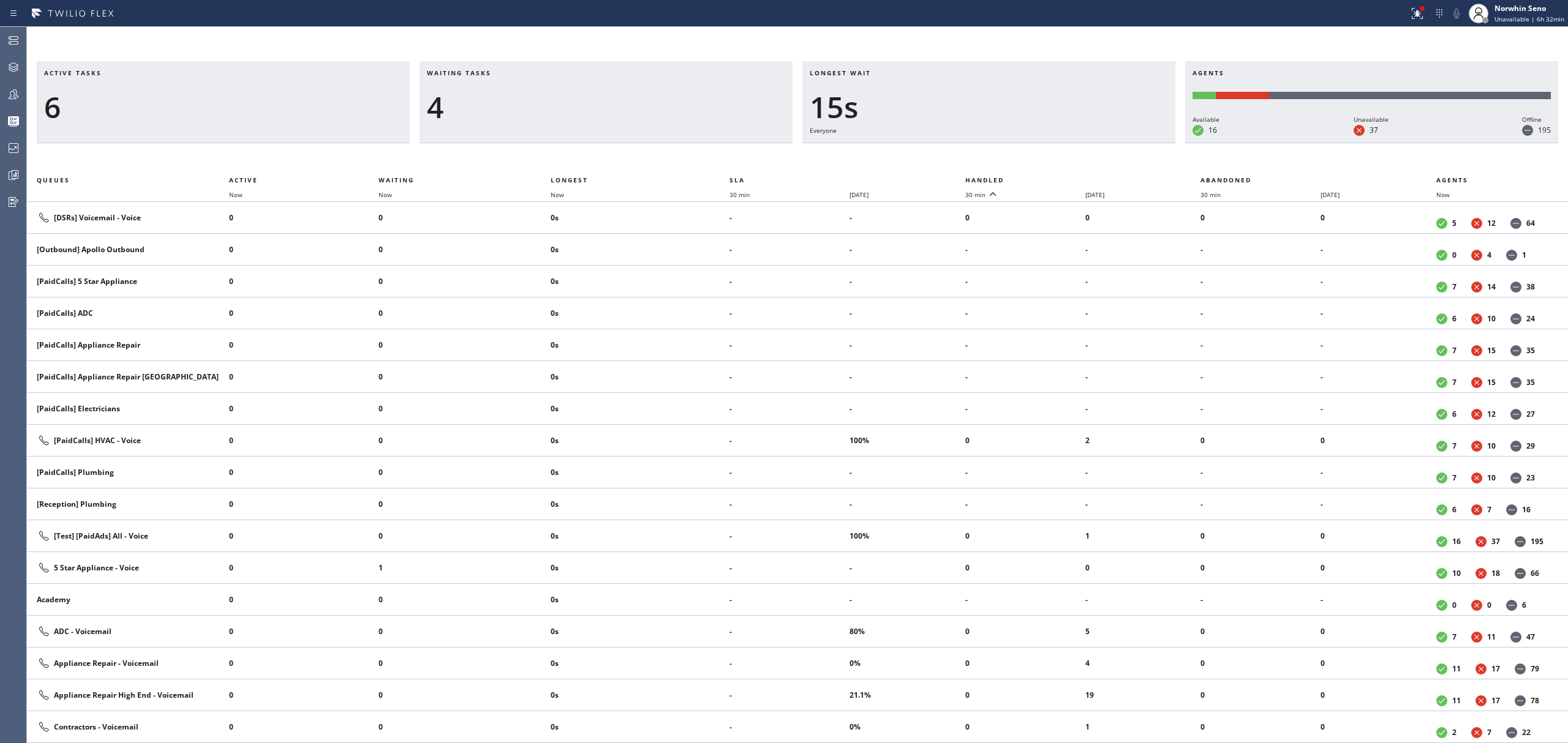
click at [1059, 177] on th "Handled" at bounding box center [1083, 180] width 236 height 15
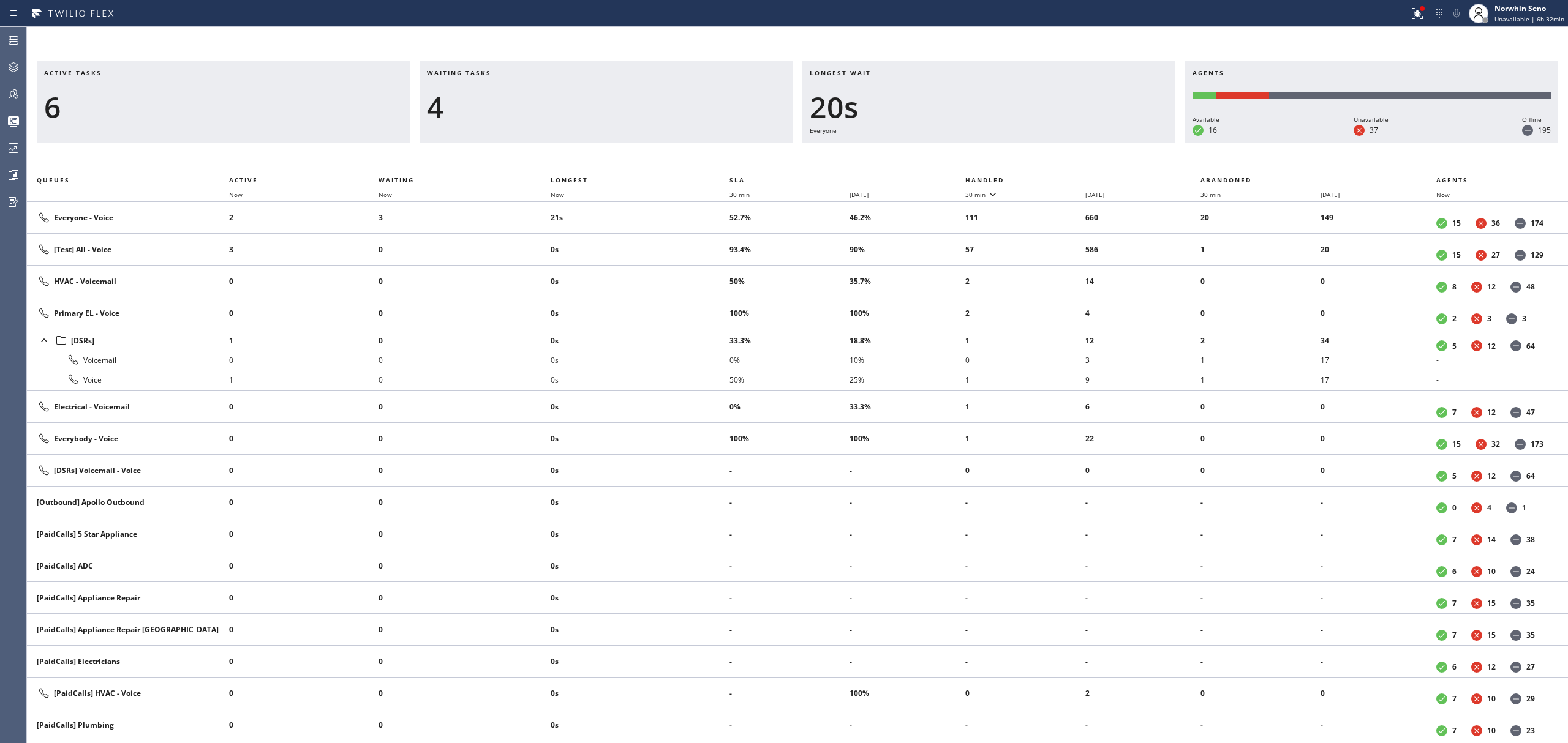
click at [1059, 177] on th "Handled" at bounding box center [1083, 180] width 236 height 15
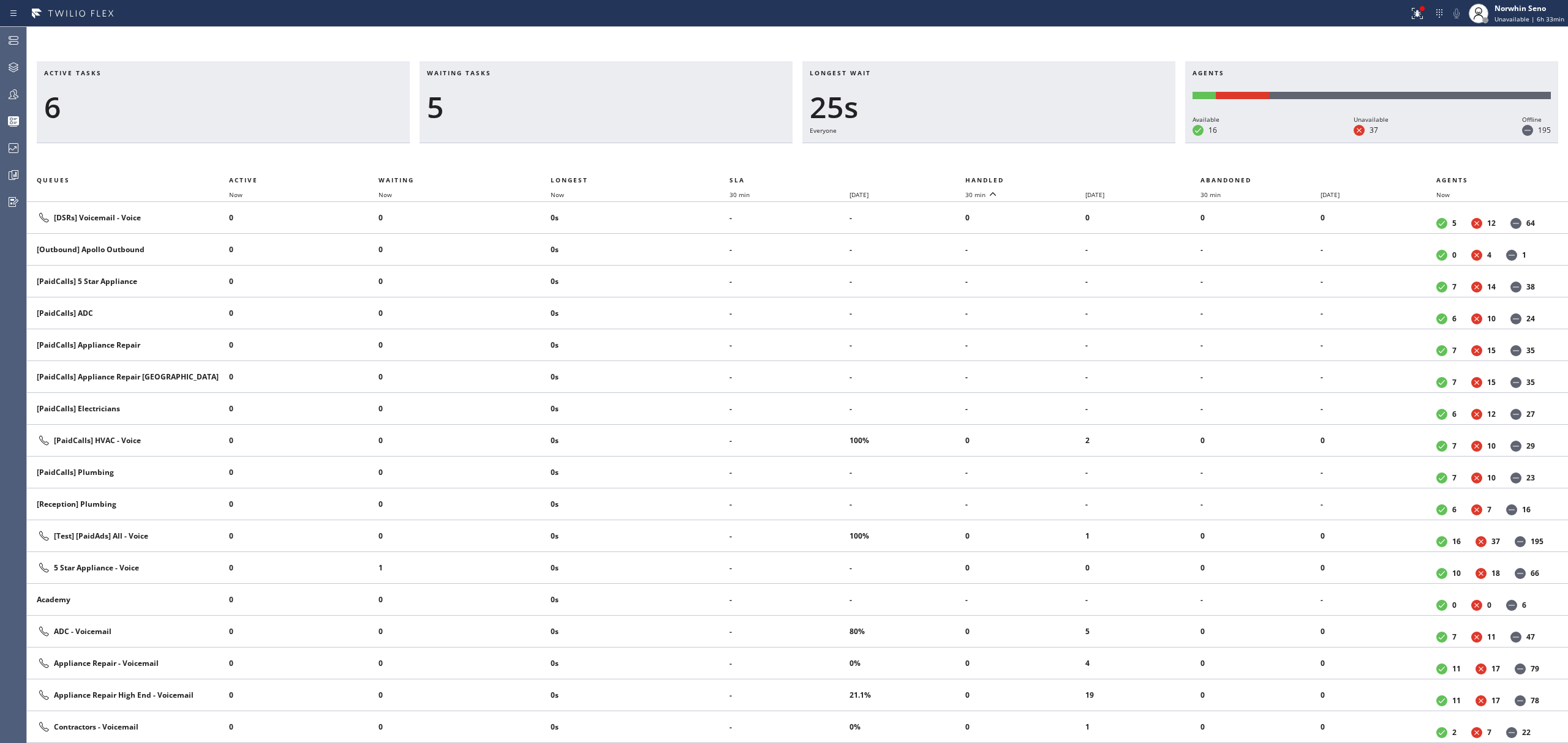
click at [1059, 177] on th "Handled" at bounding box center [1083, 180] width 236 height 15
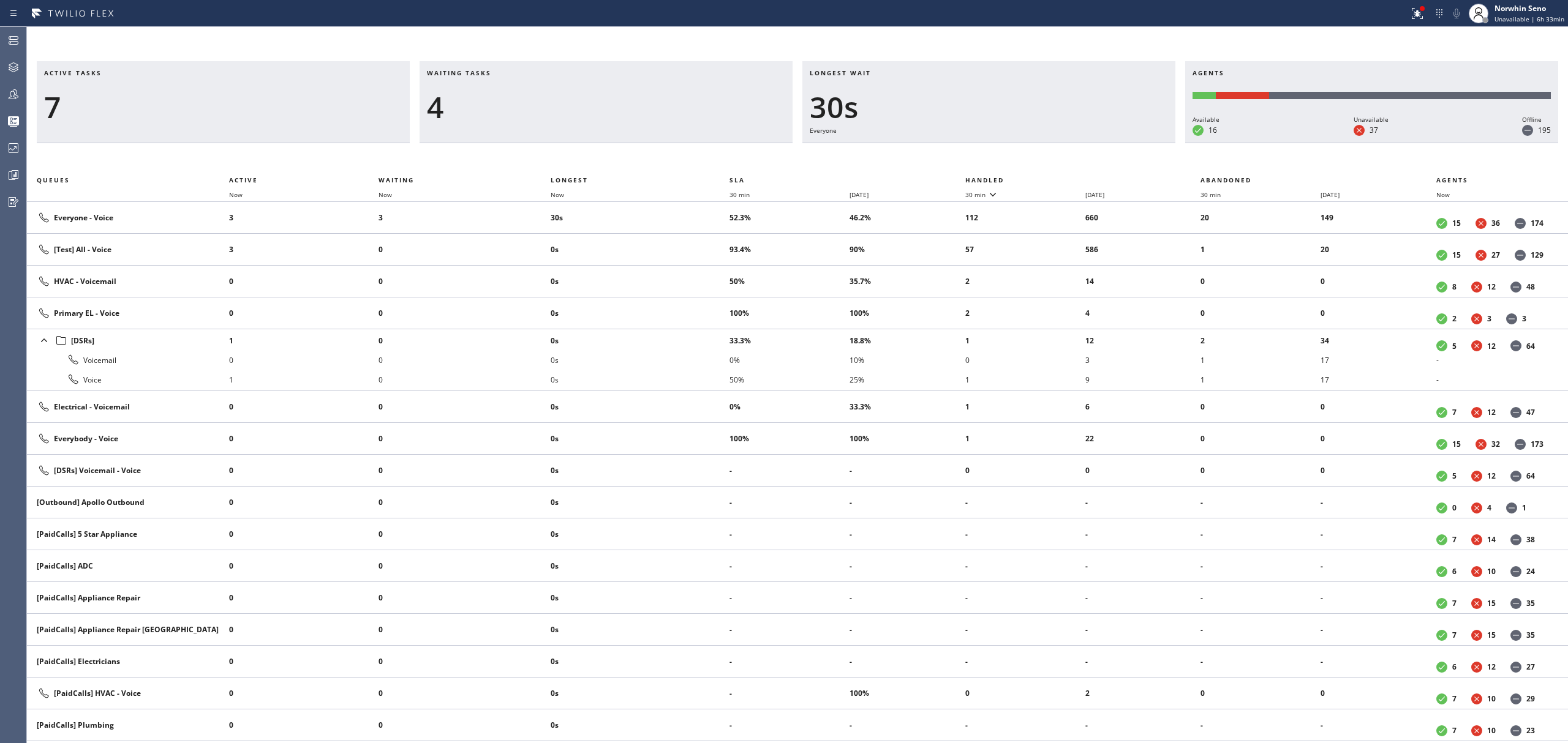
click at [1059, 177] on th "Handled" at bounding box center [1083, 180] width 236 height 15
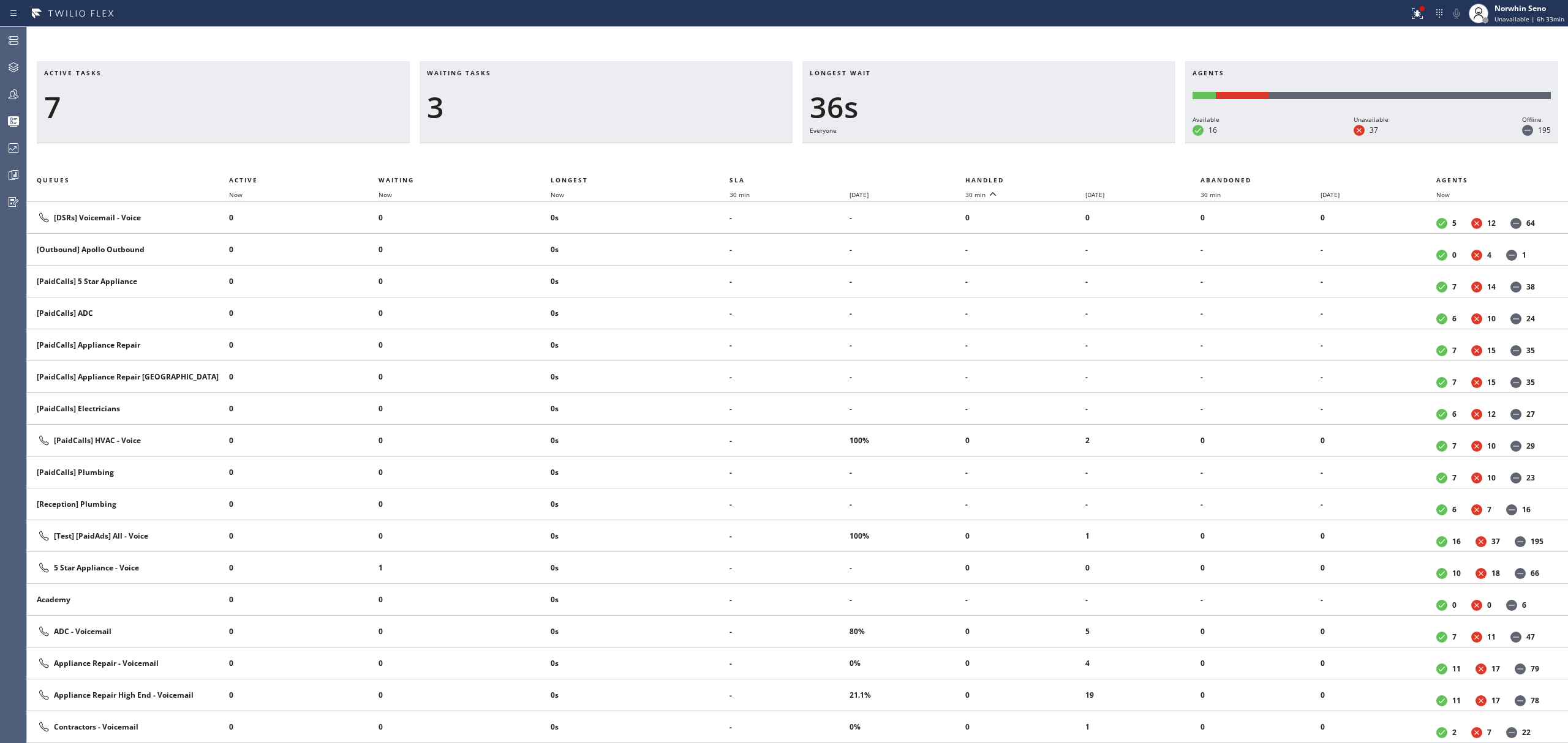
click at [1059, 177] on th "Handled" at bounding box center [1083, 180] width 236 height 15
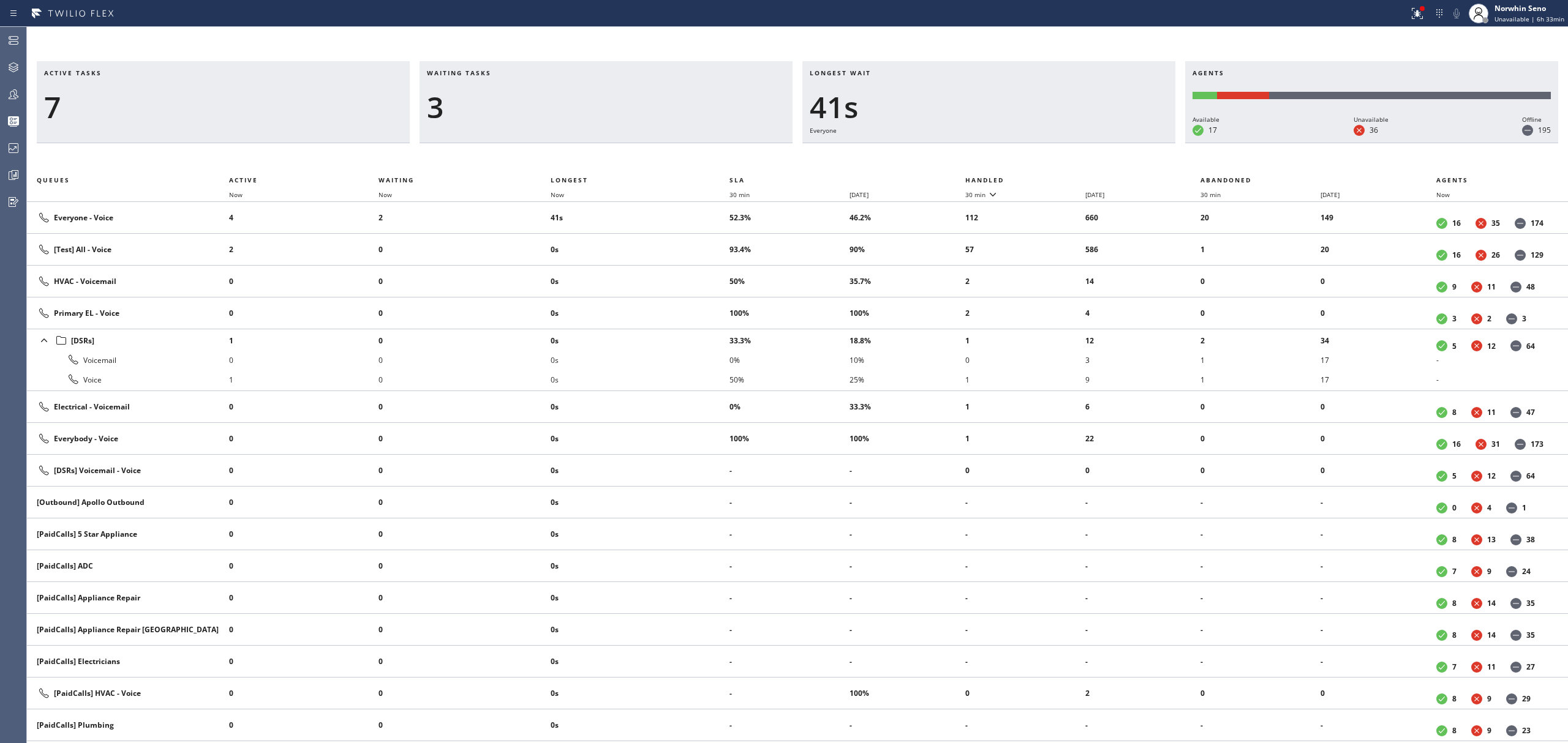
click at [1059, 177] on th "Handled" at bounding box center [1083, 180] width 236 height 15
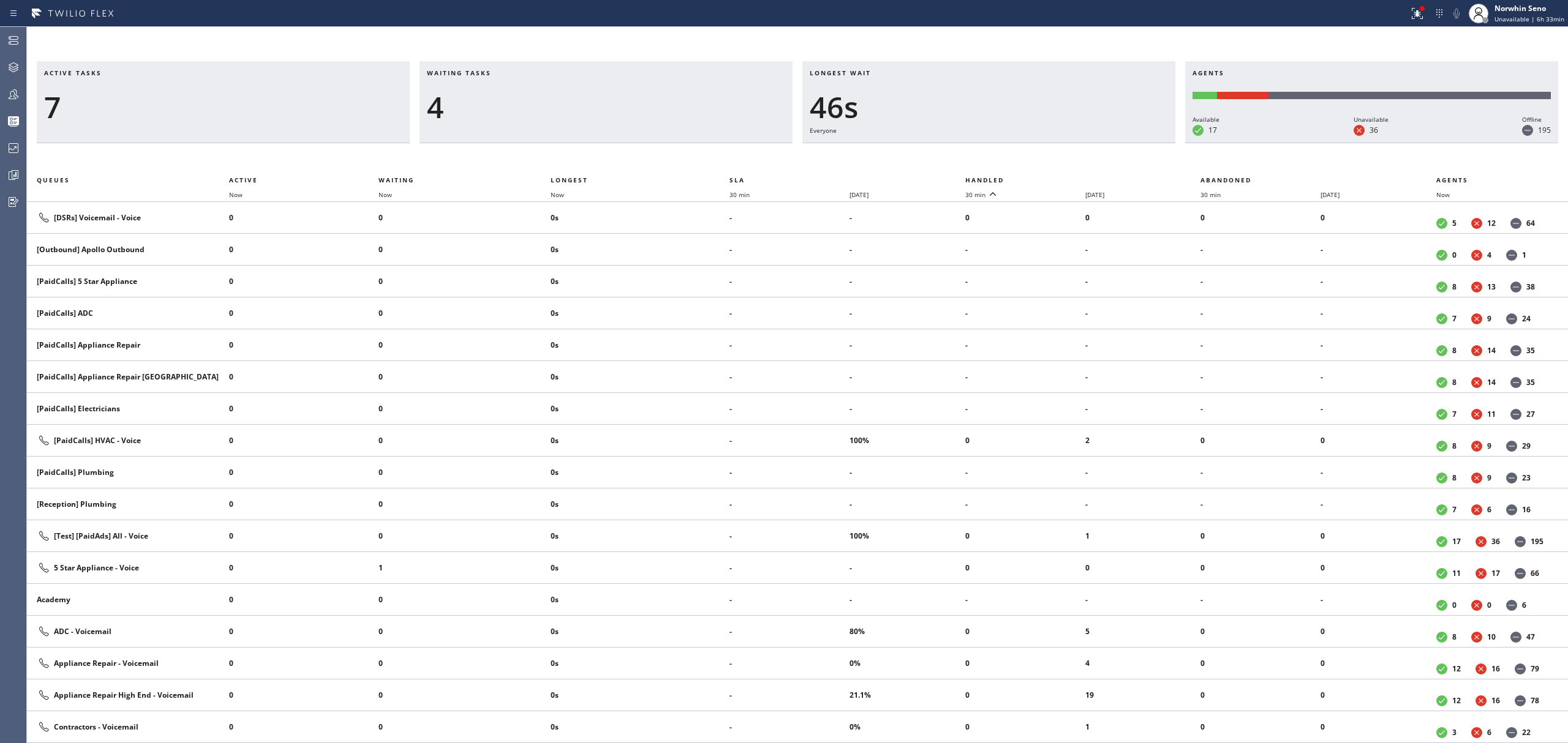
click at [1059, 177] on th "Handled" at bounding box center [1083, 180] width 236 height 15
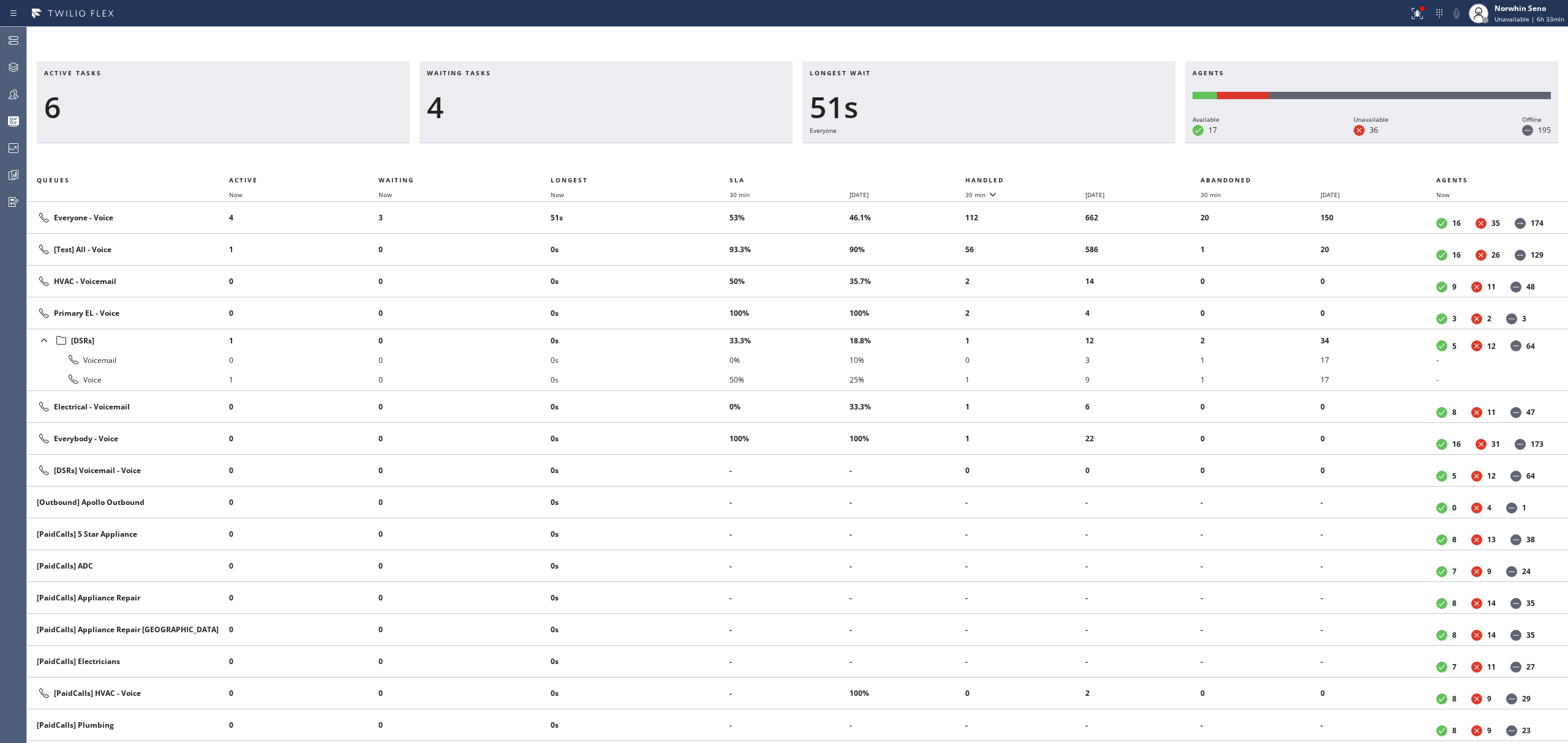
click at [1059, 177] on th "Handled" at bounding box center [1083, 180] width 236 height 15
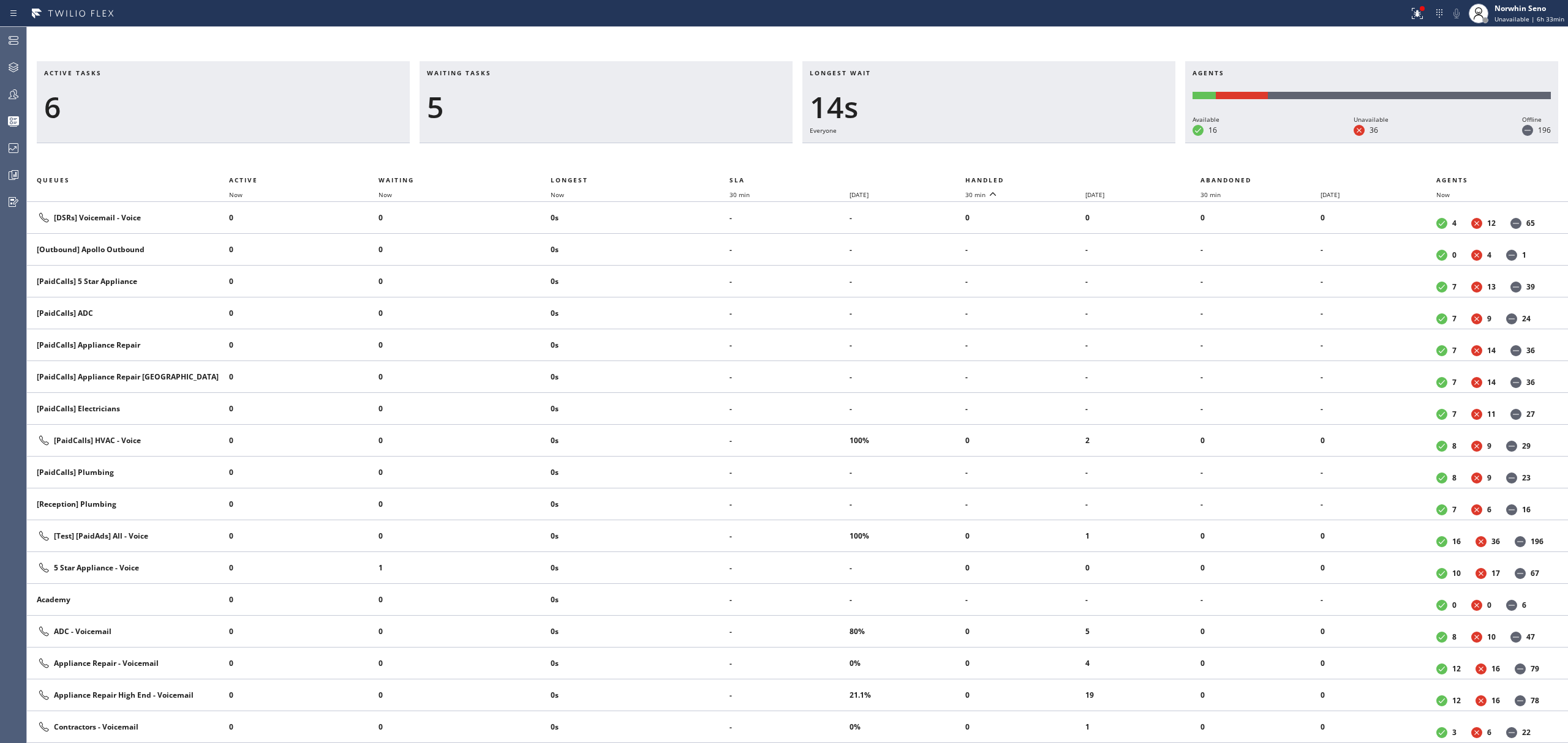
click at [1059, 177] on th "Handled" at bounding box center [1083, 180] width 236 height 15
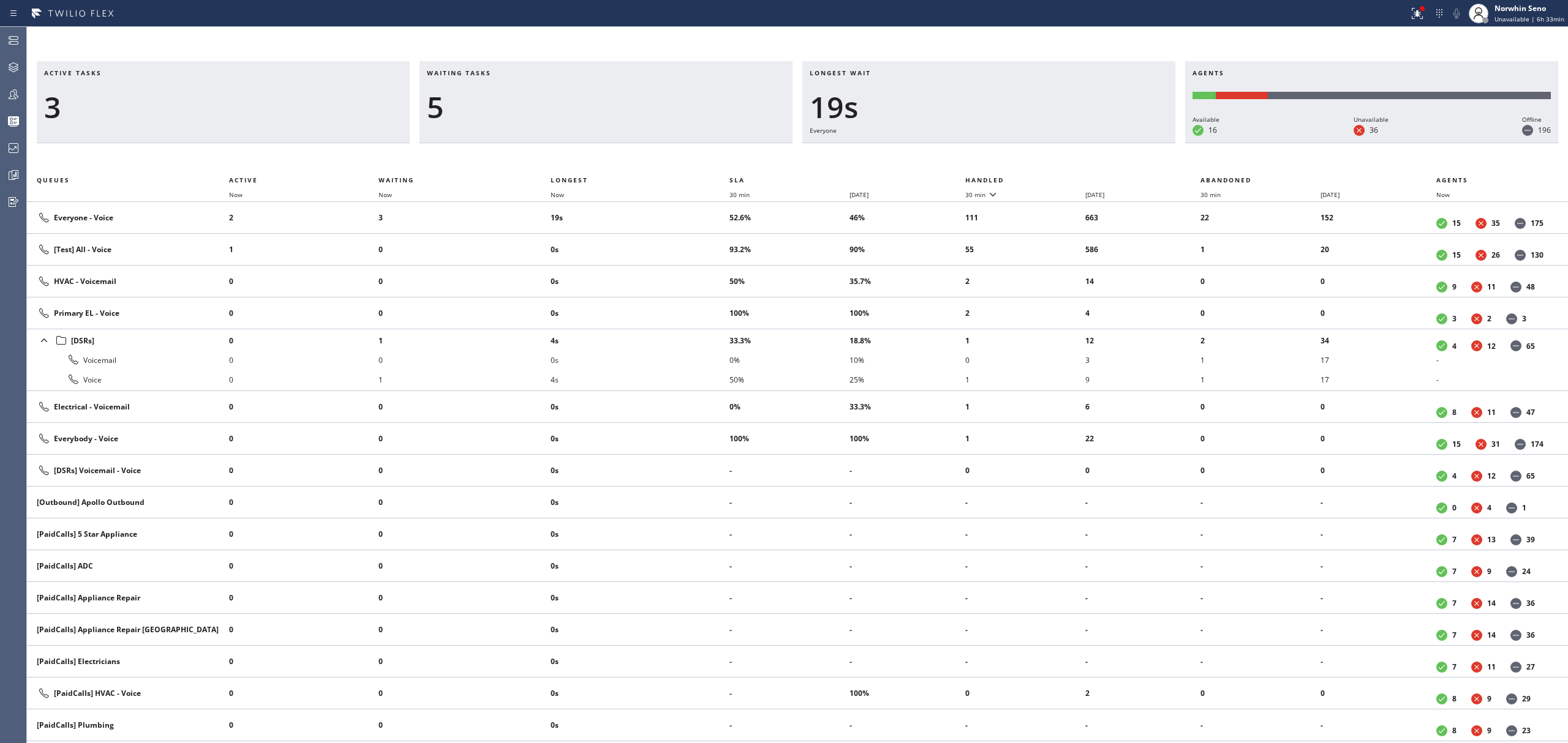
click at [1059, 177] on th "Handled" at bounding box center [1083, 180] width 236 height 15
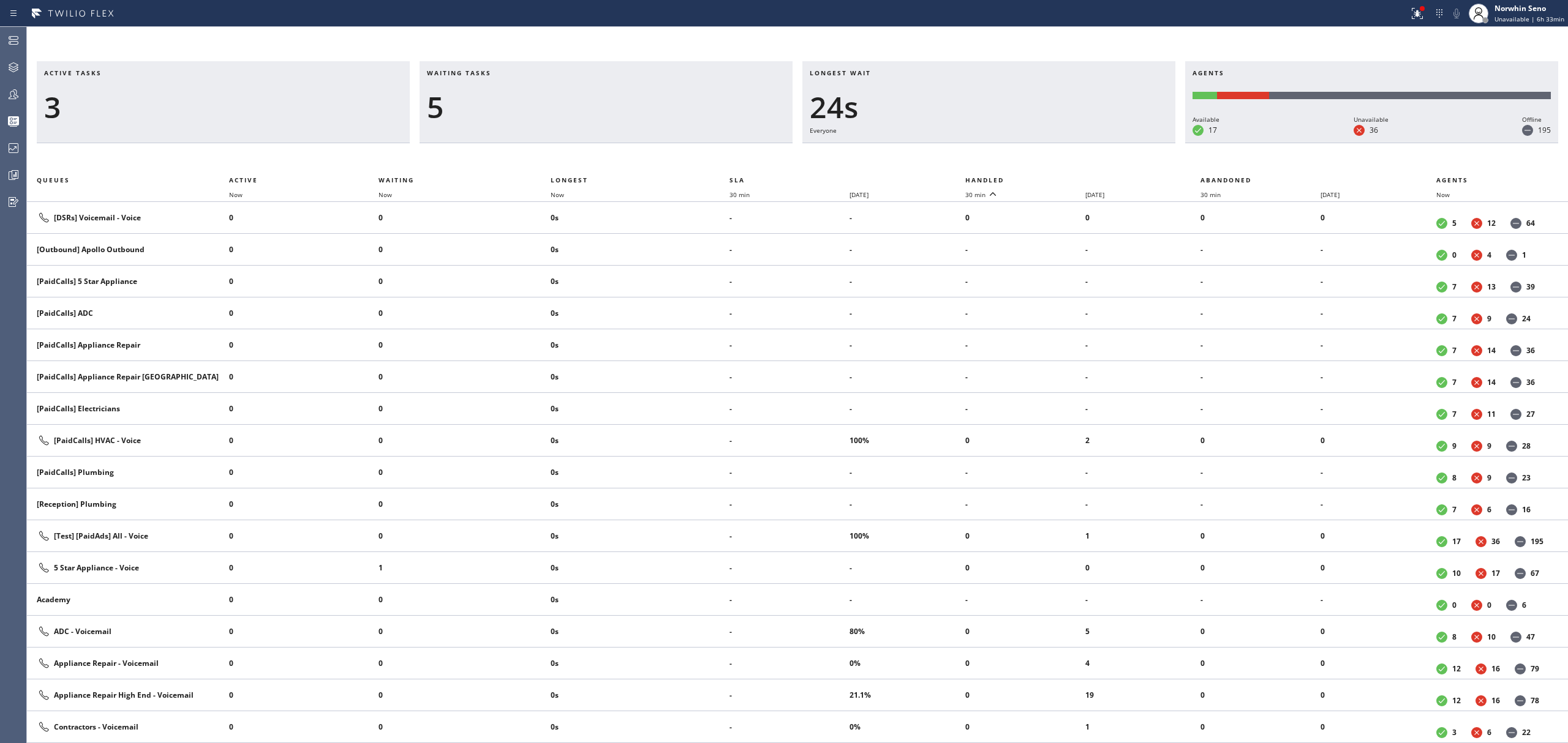
click at [1059, 177] on th "Handled" at bounding box center [1083, 180] width 236 height 15
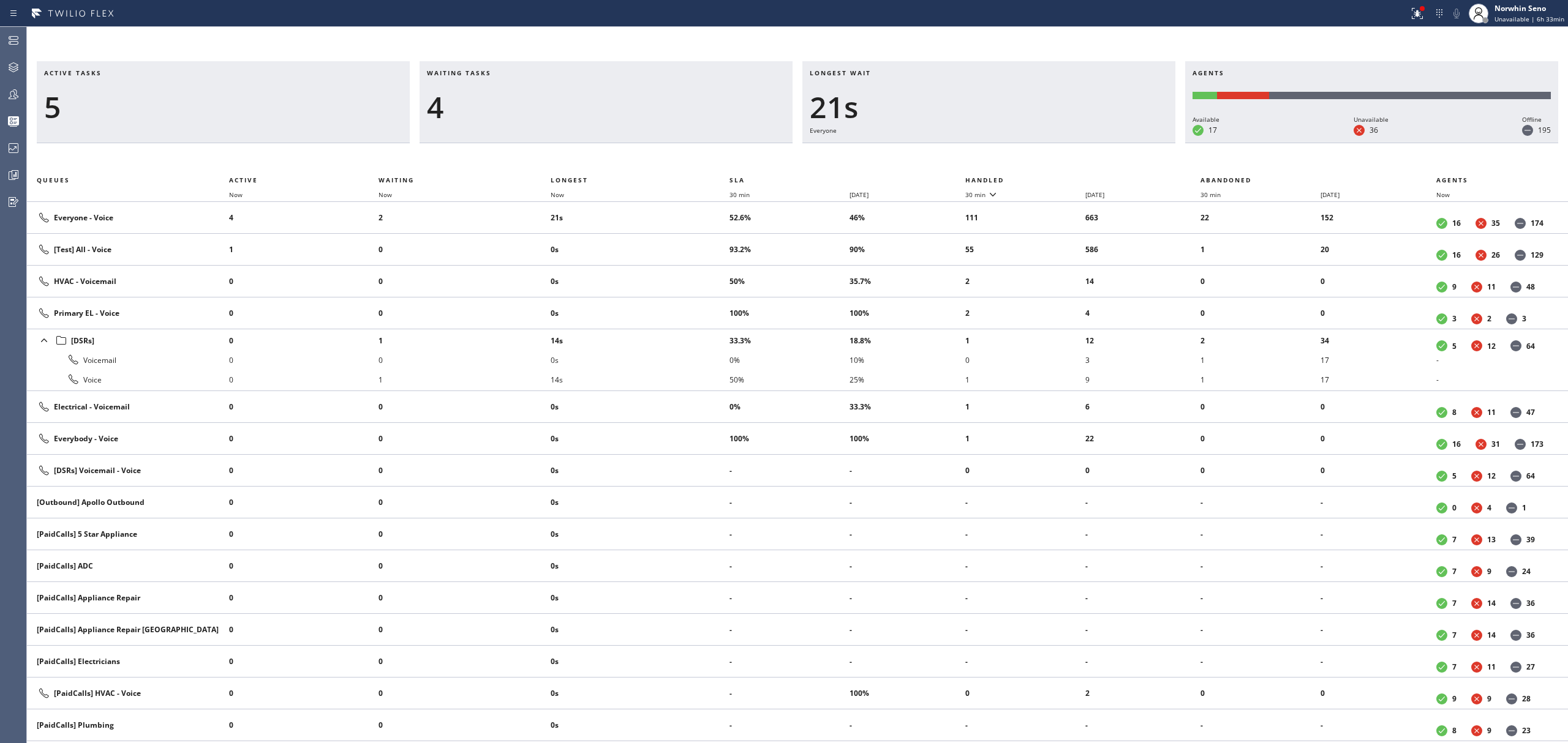
click at [1059, 177] on th "Handled" at bounding box center [1083, 180] width 236 height 15
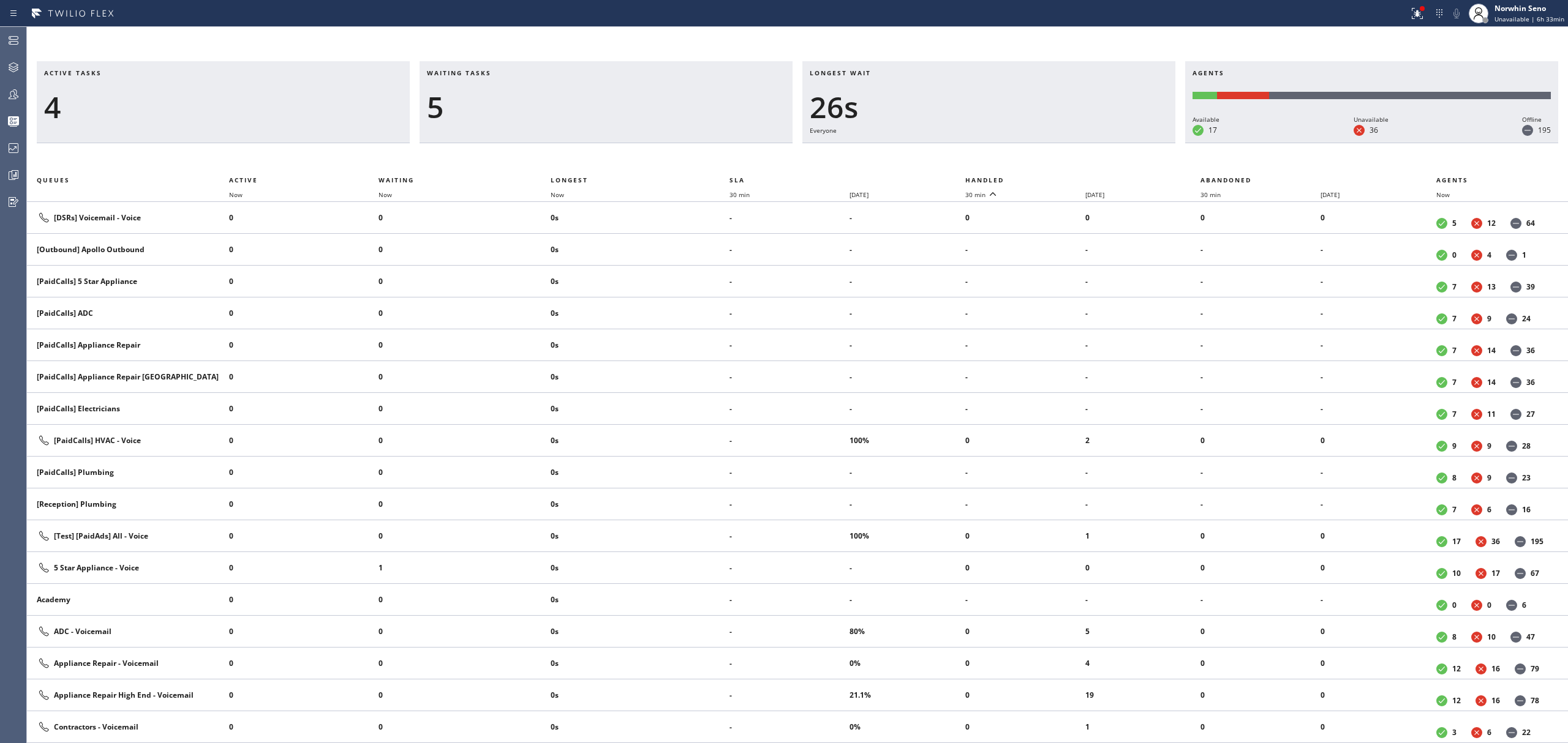
click at [1059, 177] on th "Handled" at bounding box center [1083, 180] width 236 height 15
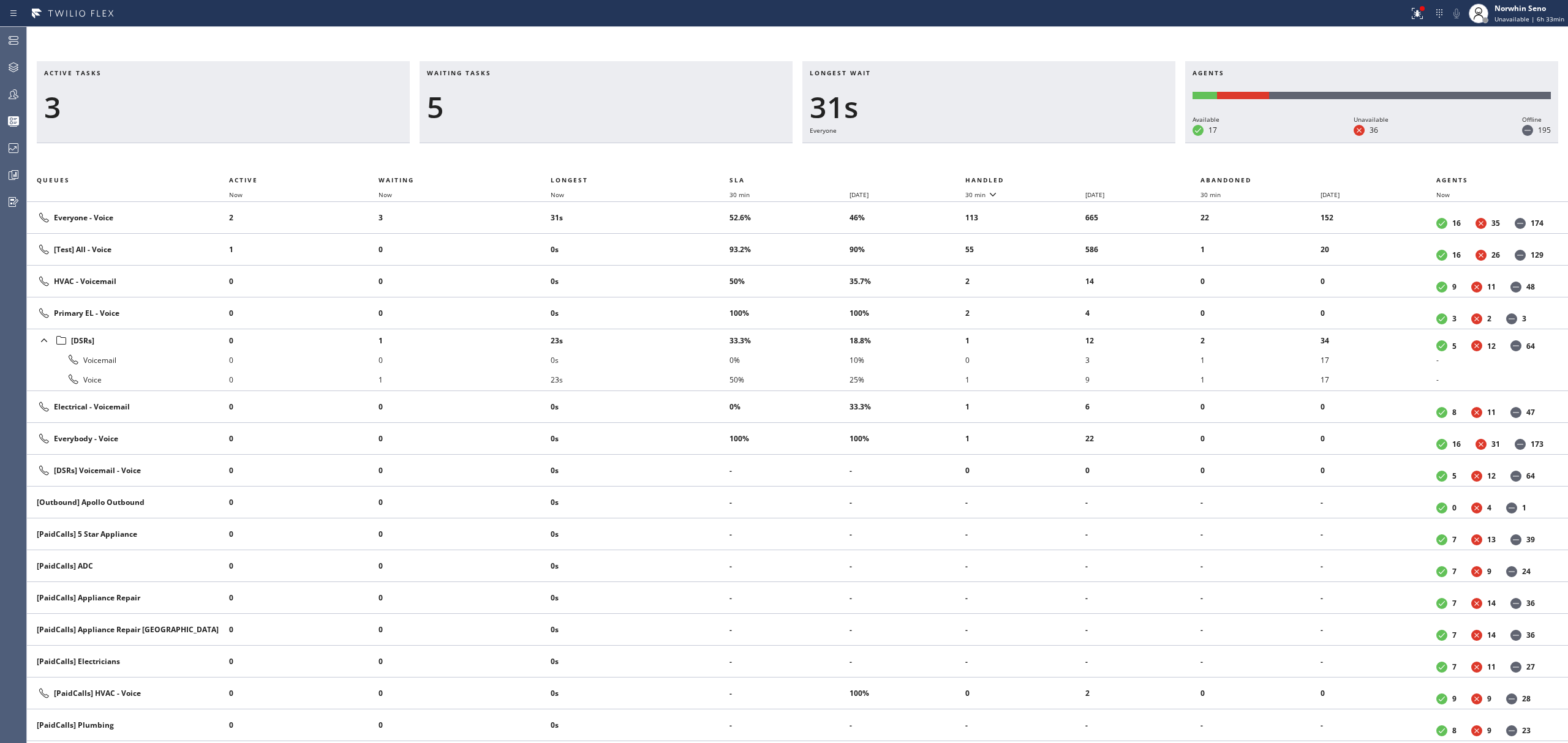
click at [1059, 177] on th "Handled" at bounding box center [1083, 180] width 236 height 15
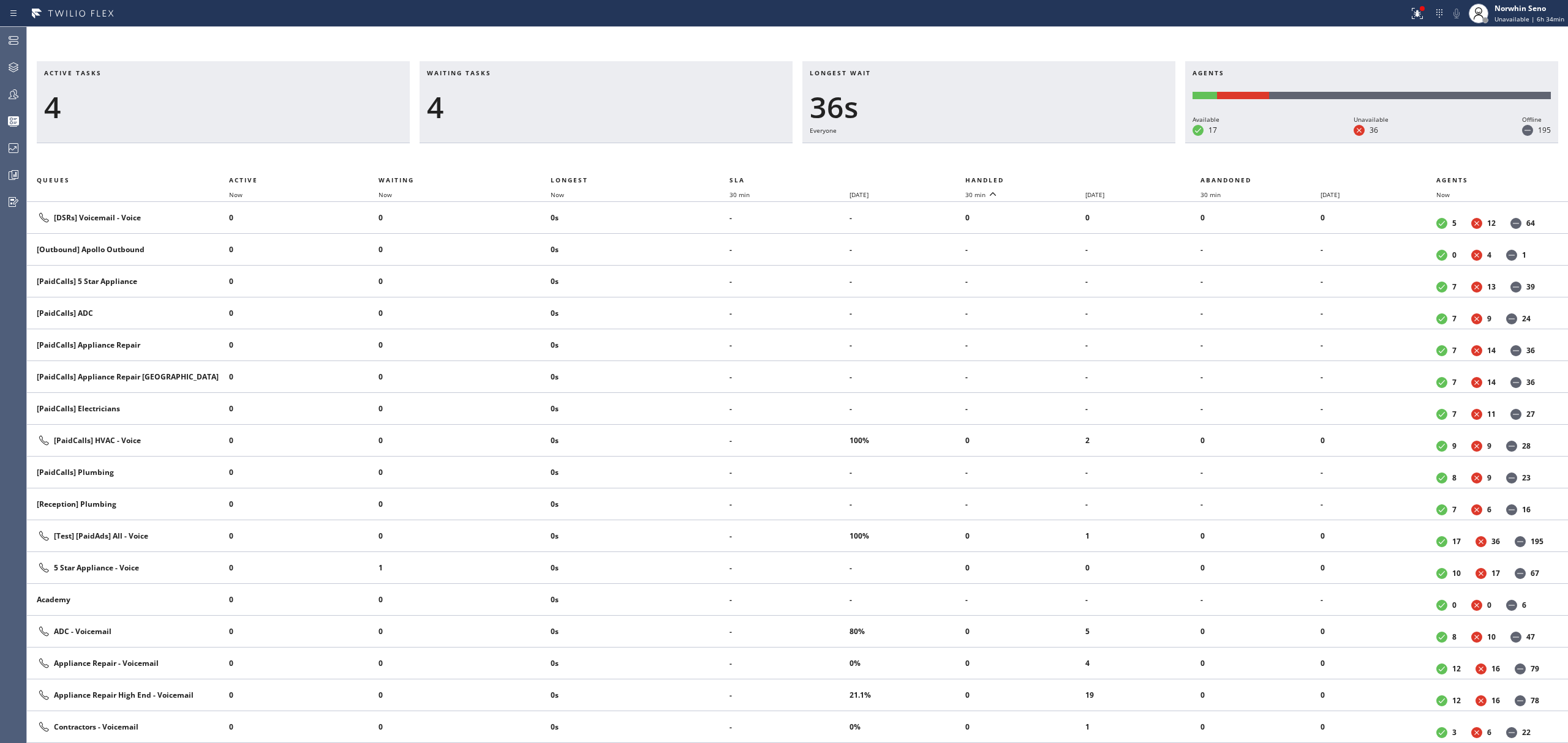
click at [1059, 177] on th "Handled" at bounding box center [1083, 180] width 236 height 15
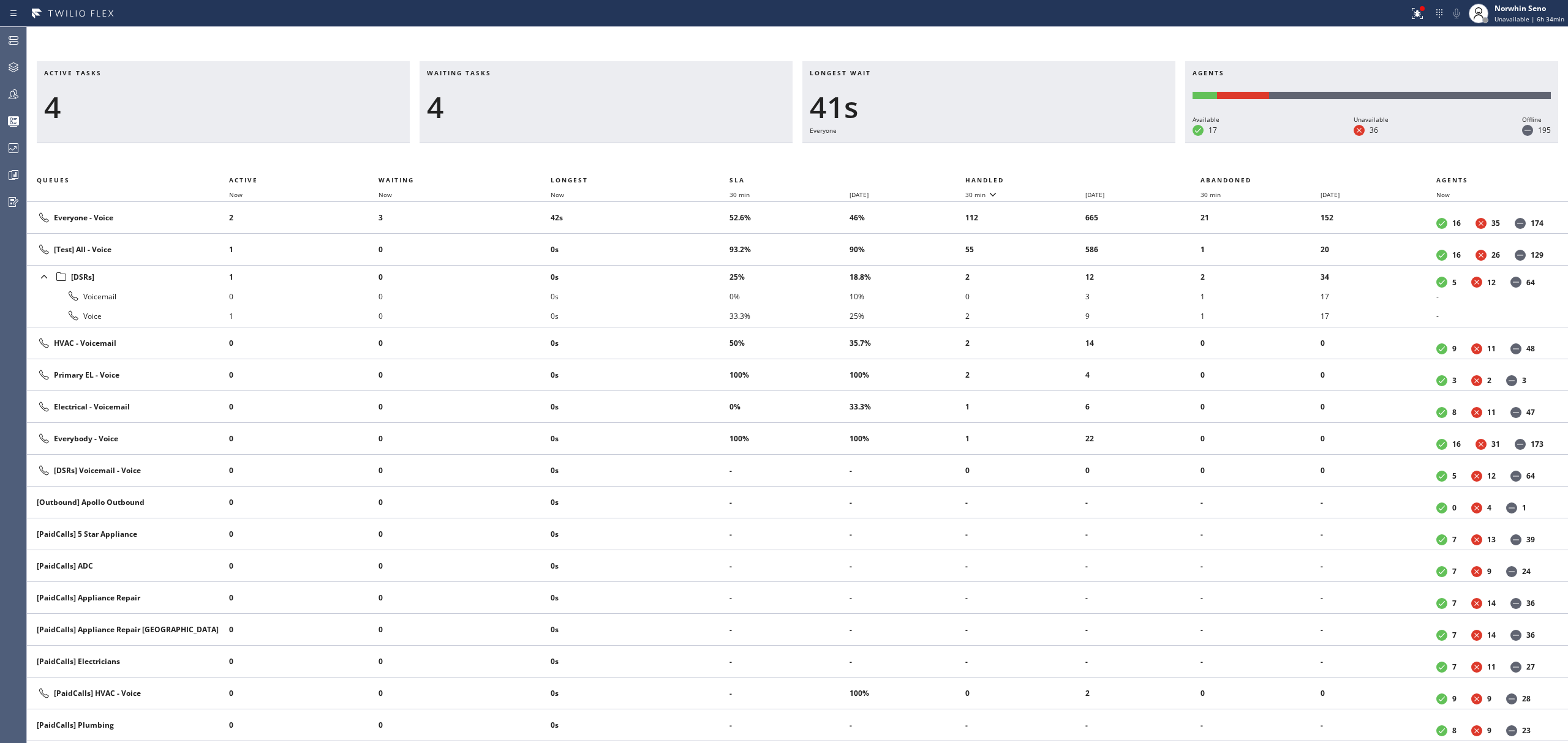
click at [1059, 177] on th "Handled" at bounding box center [1083, 180] width 236 height 15
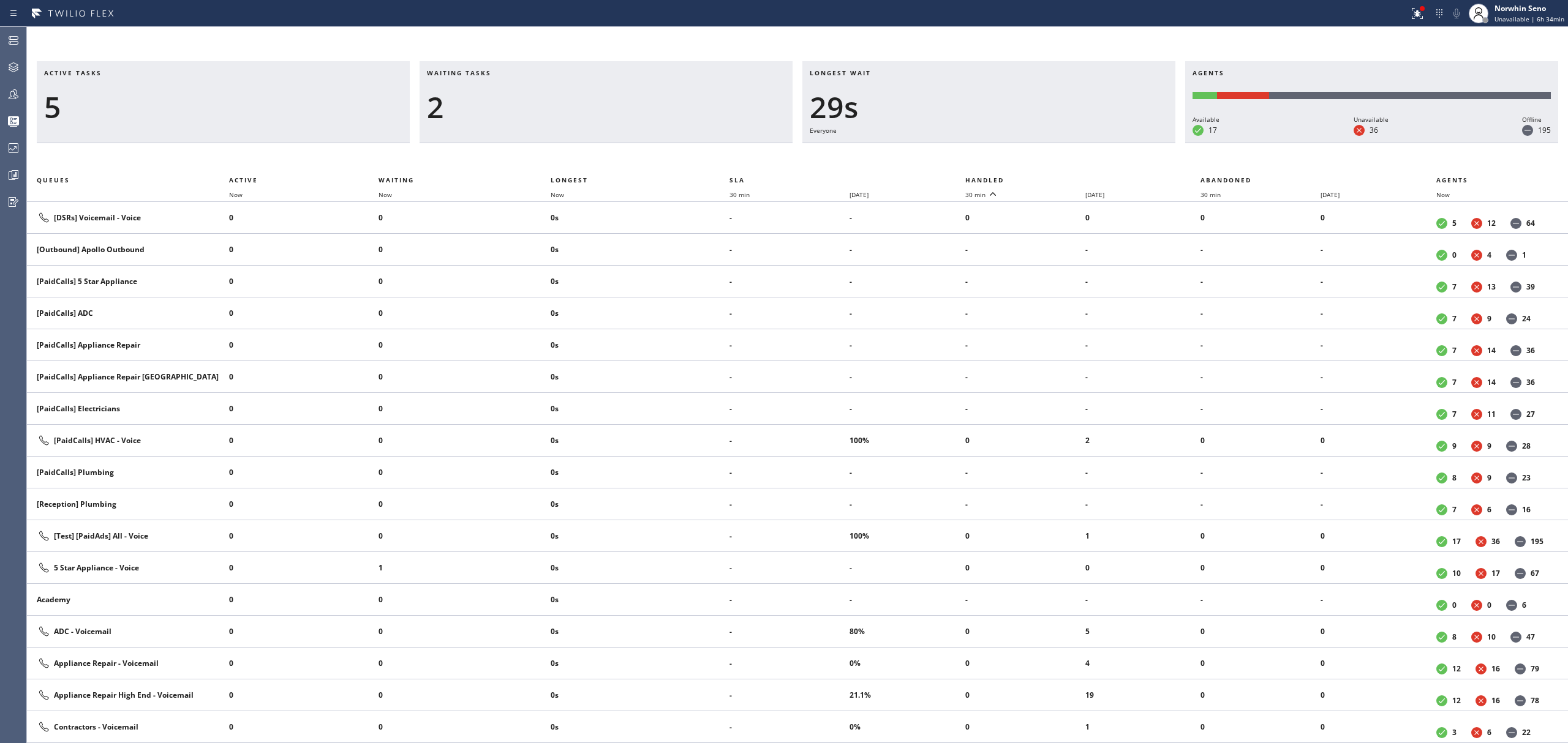
click at [1059, 177] on th "Handled" at bounding box center [1083, 180] width 236 height 15
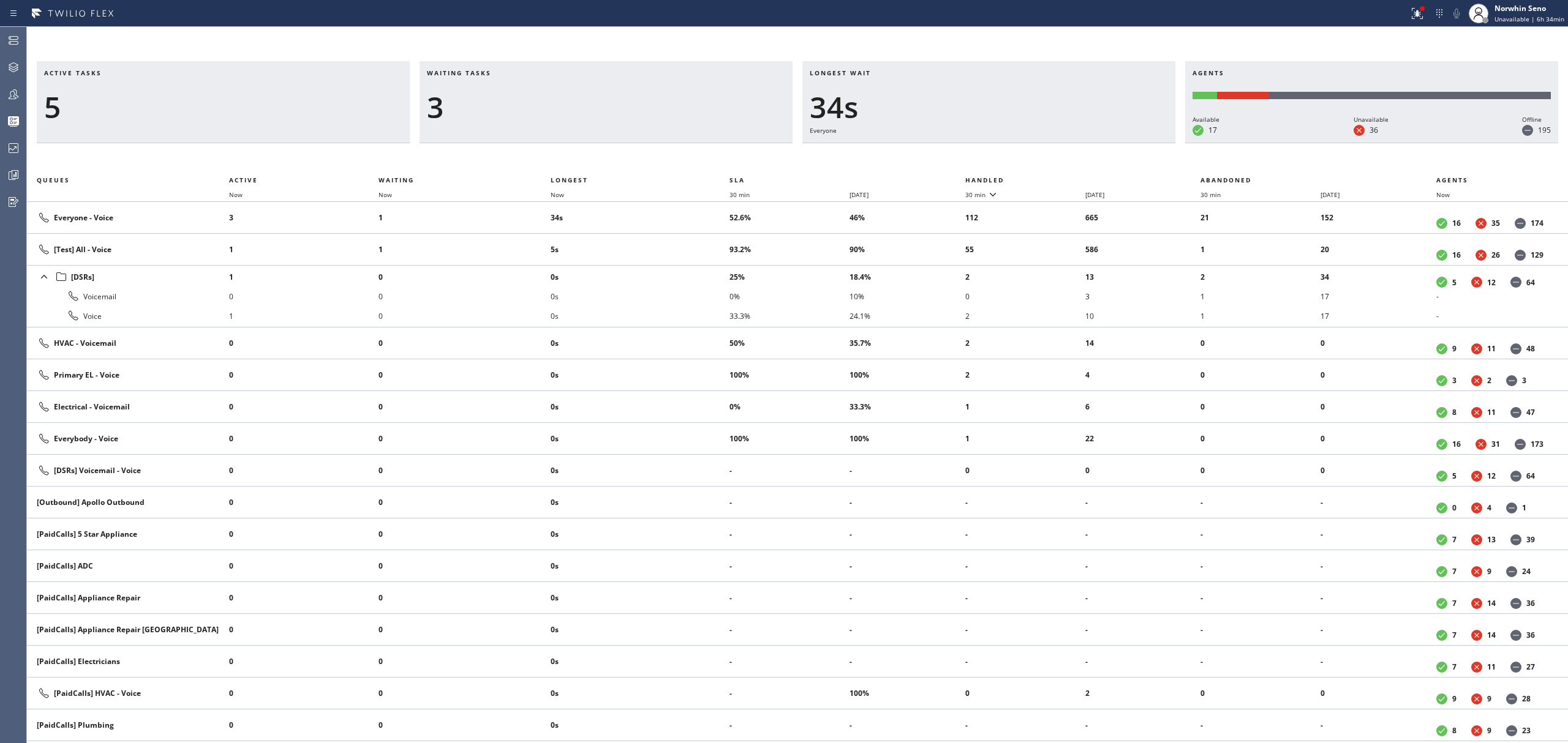
click at [1059, 177] on th "Handled" at bounding box center [1083, 180] width 236 height 15
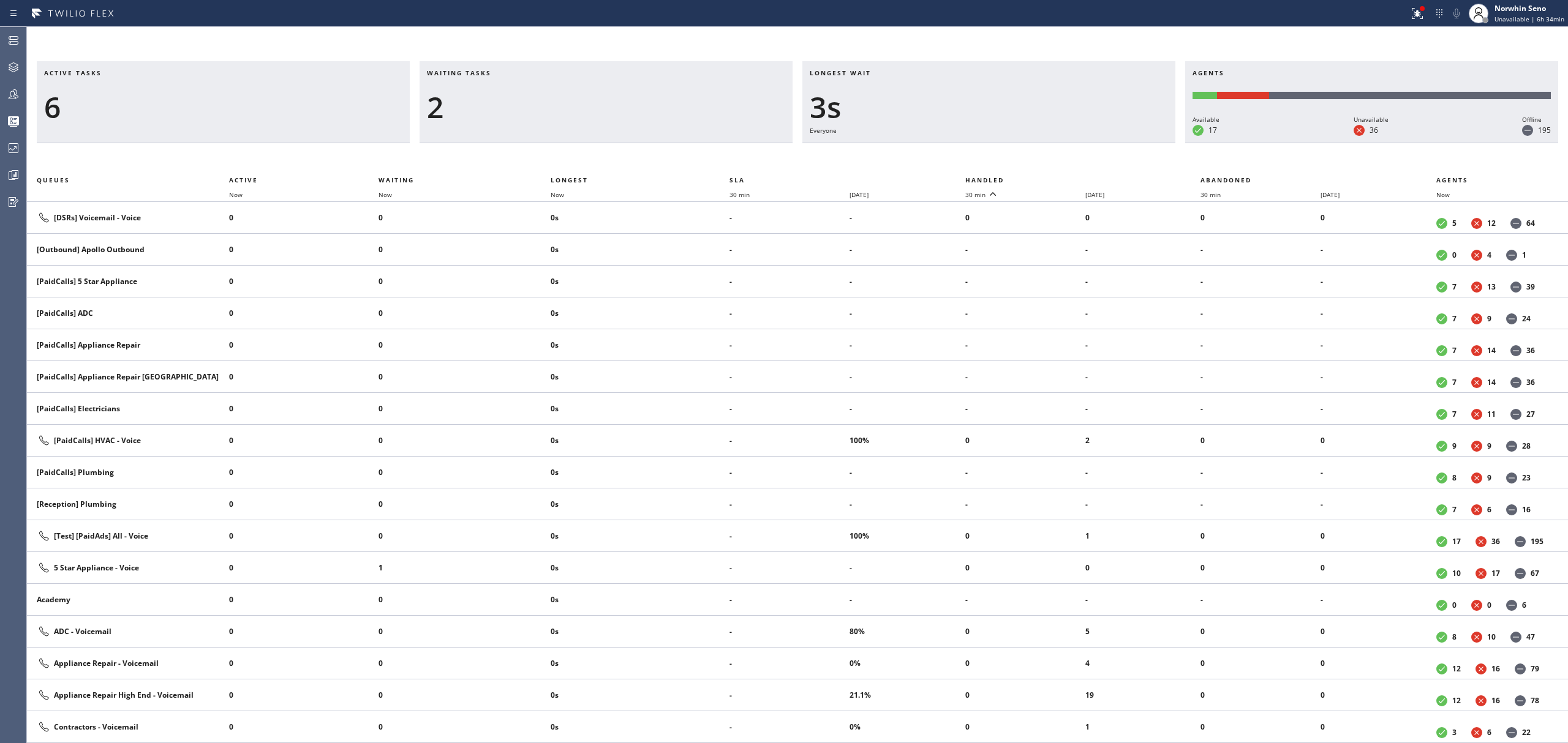
click at [1059, 177] on th "Handled" at bounding box center [1083, 180] width 236 height 15
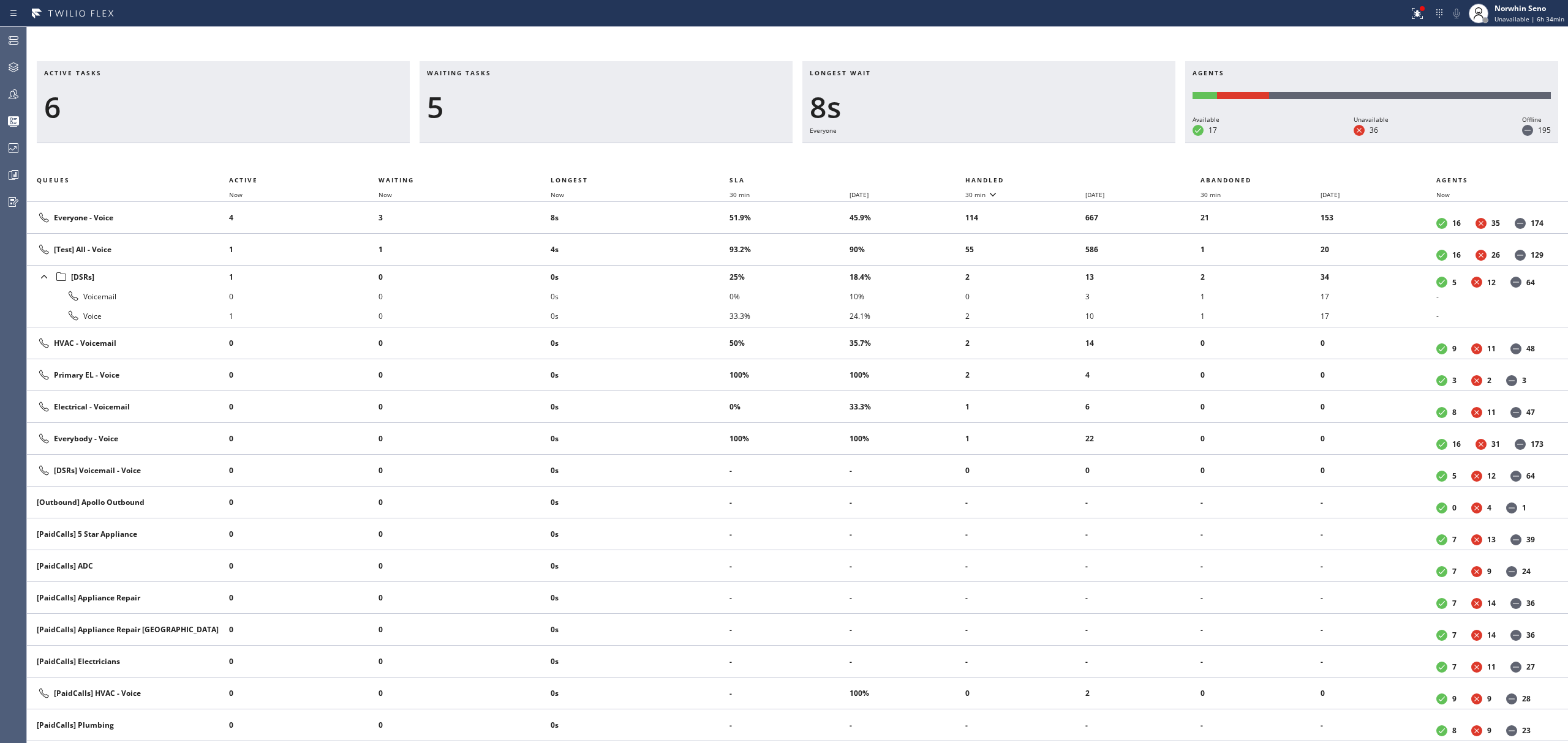
click at [1059, 177] on th "Handled" at bounding box center [1083, 180] width 236 height 15
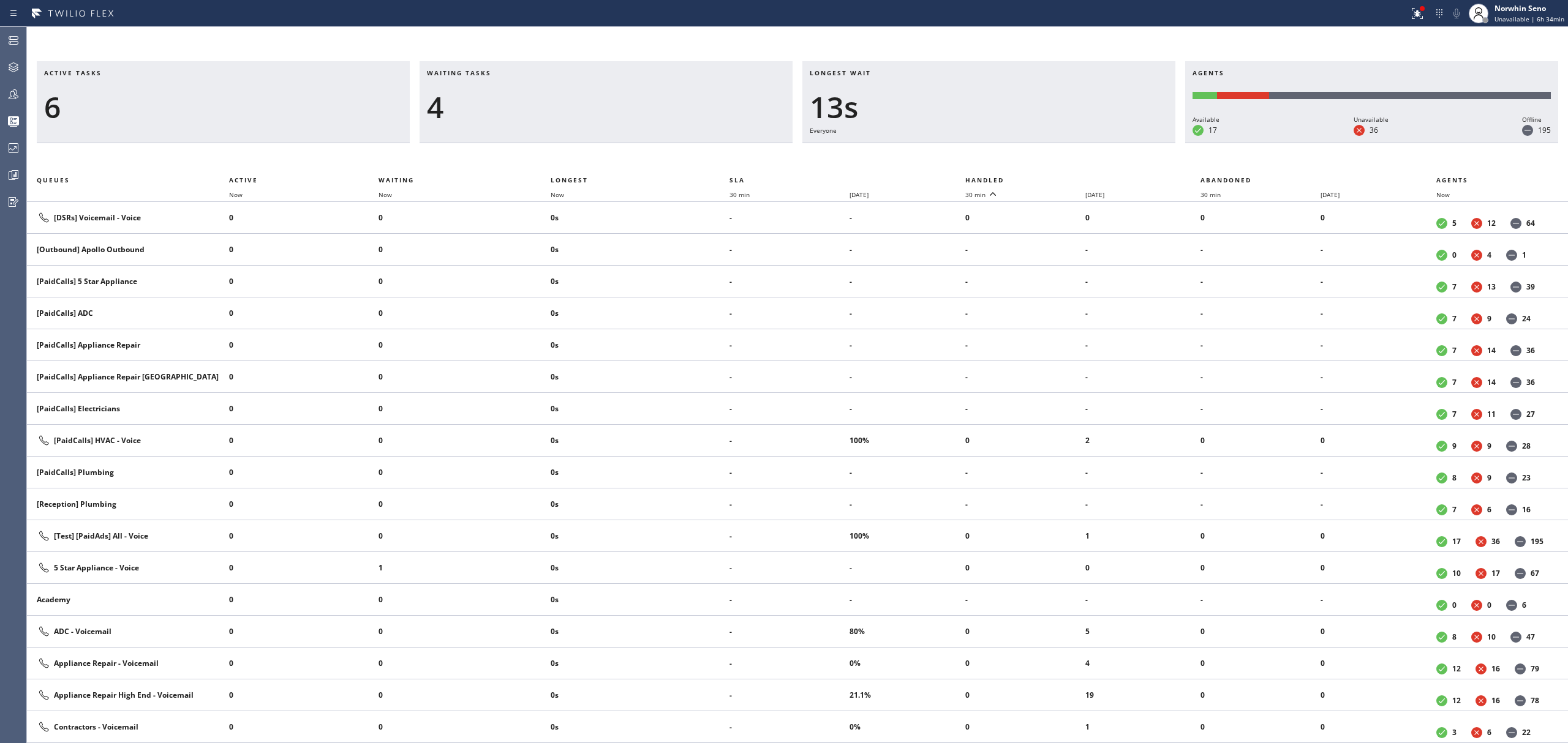
click at [1059, 177] on th "Handled" at bounding box center [1083, 180] width 236 height 15
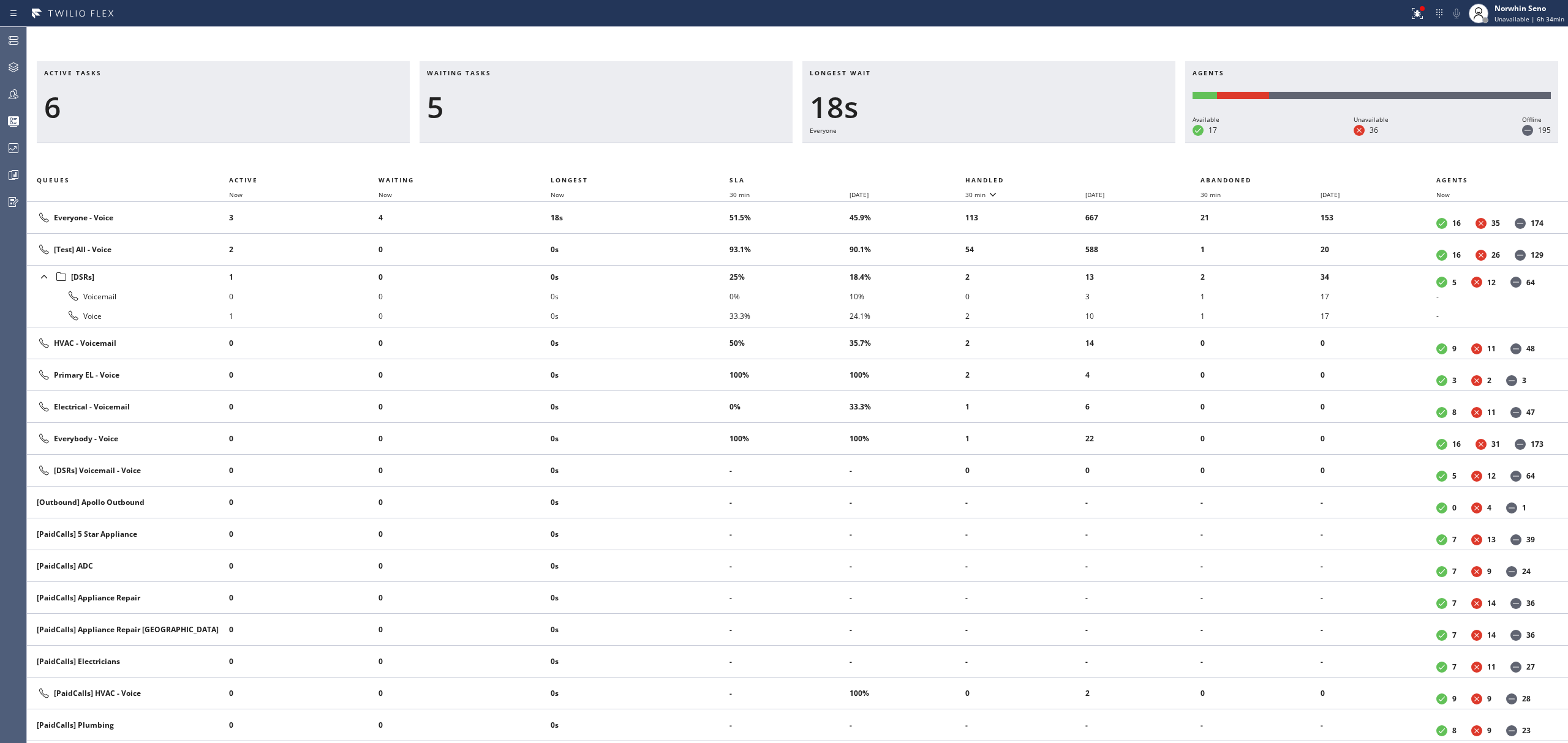
click at [1059, 177] on th "Handled" at bounding box center [1083, 180] width 236 height 15
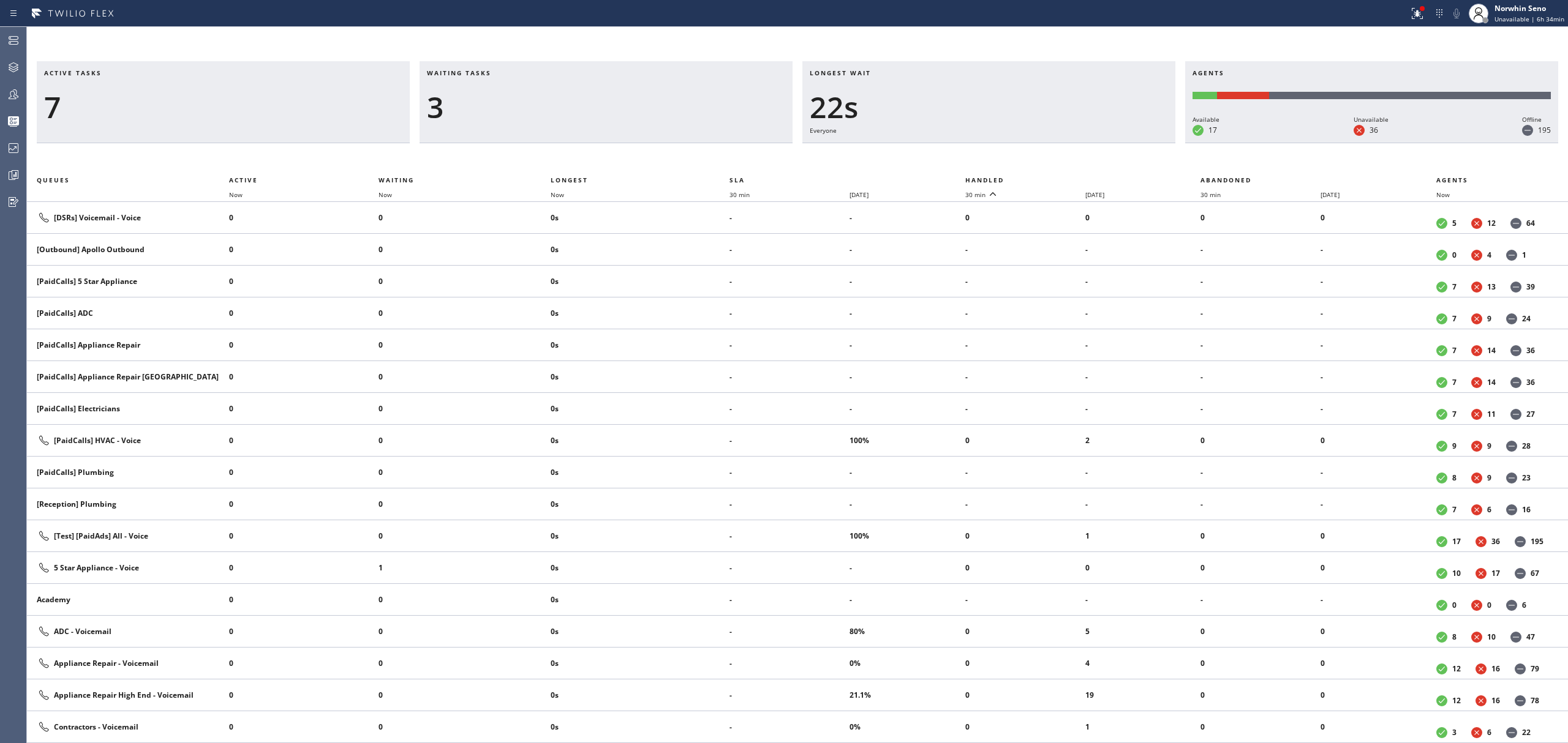
click at [1059, 177] on th "Handled" at bounding box center [1083, 180] width 236 height 15
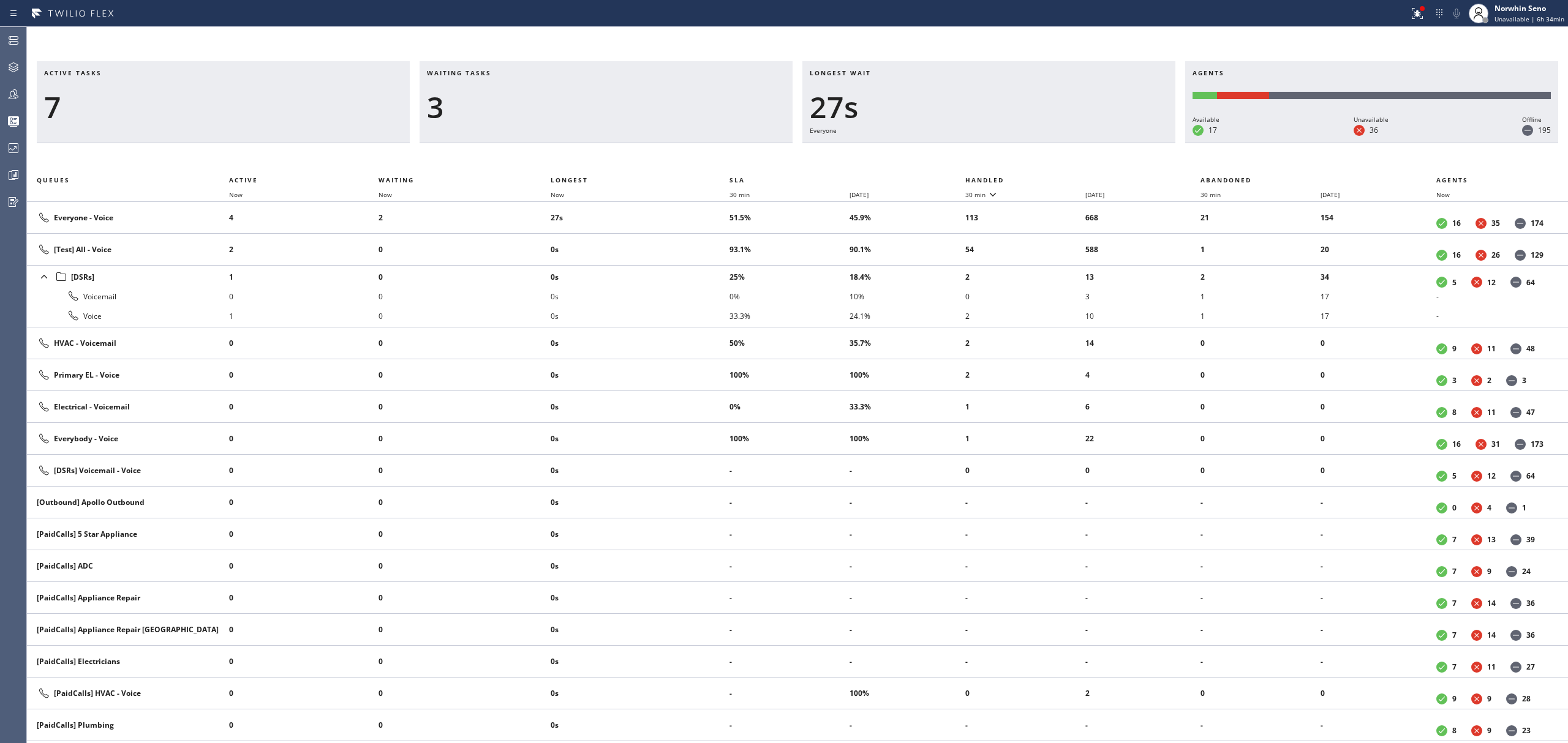
click at [1059, 177] on th "Handled" at bounding box center [1083, 180] width 236 height 15
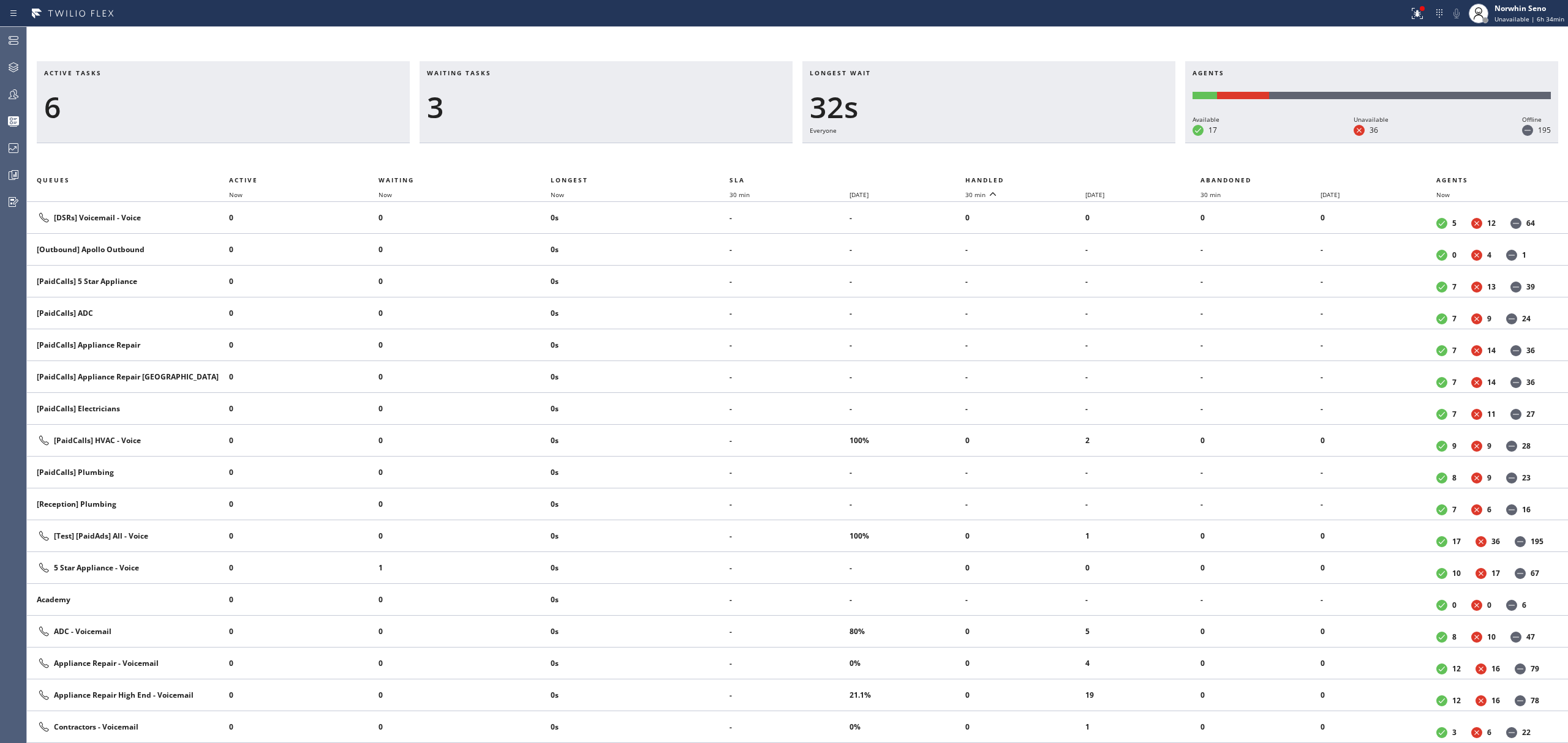
click at [1059, 177] on th "Handled" at bounding box center [1083, 180] width 236 height 15
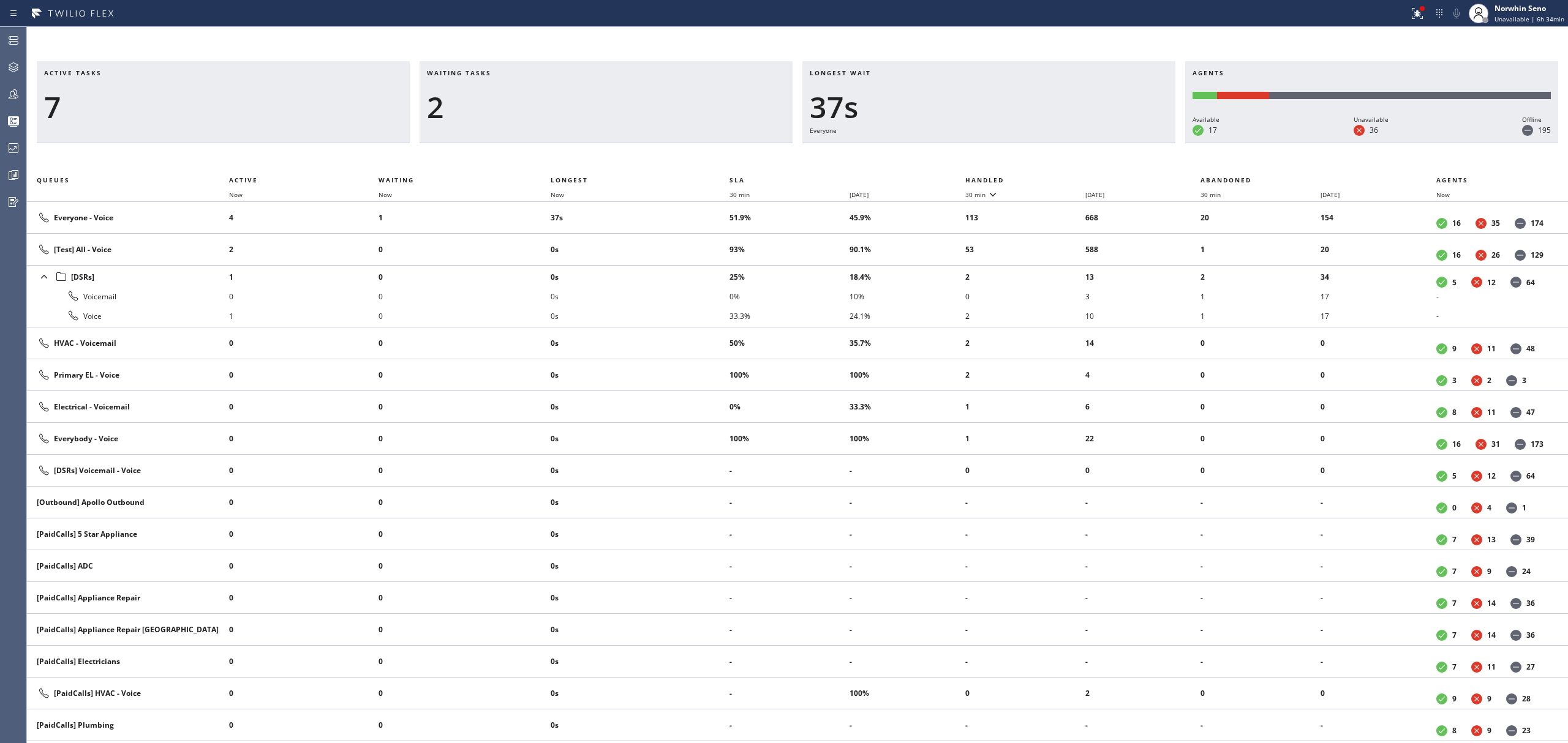
click at [1059, 177] on th "Handled" at bounding box center [1083, 180] width 236 height 15
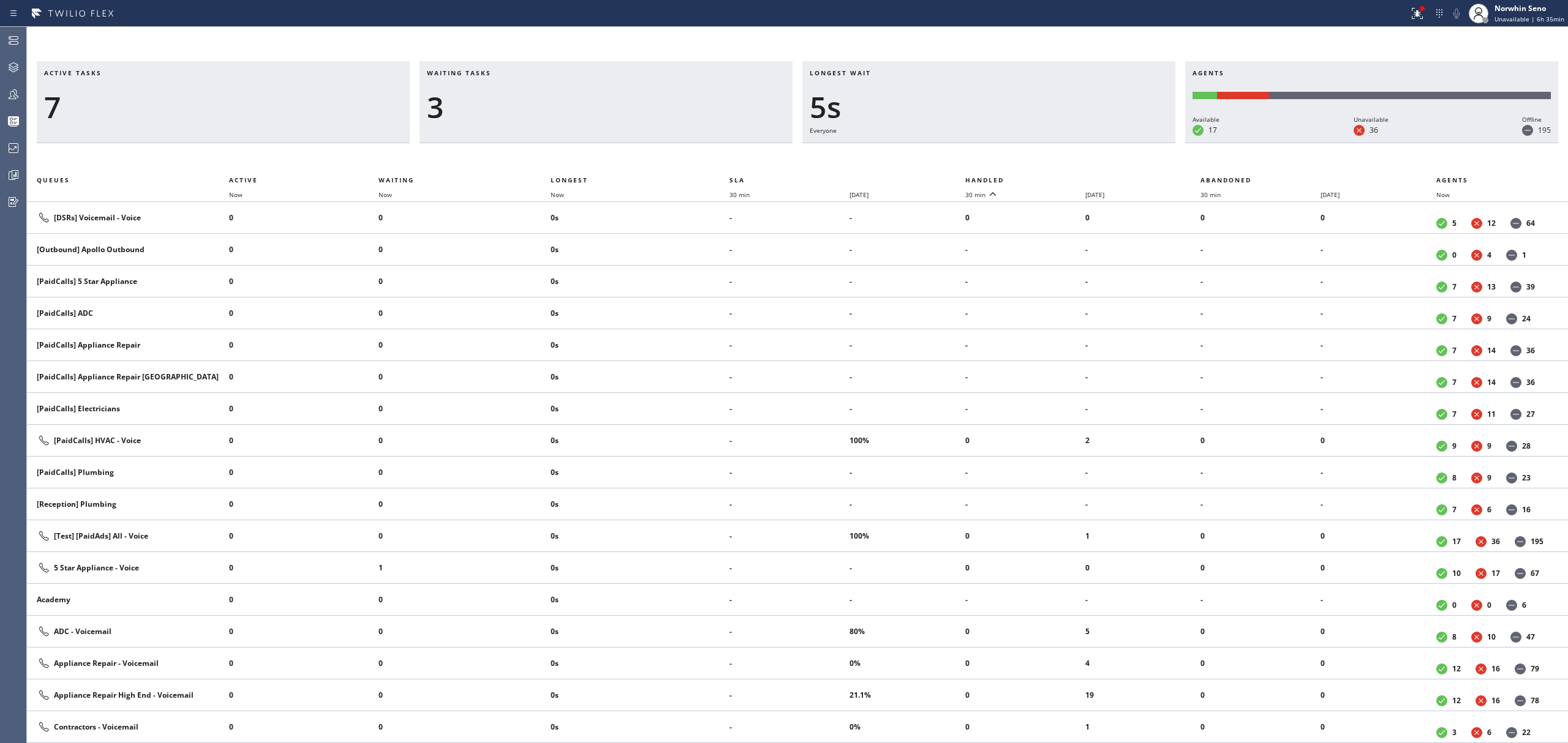
click at [1059, 177] on th "Handled" at bounding box center [1083, 180] width 236 height 15
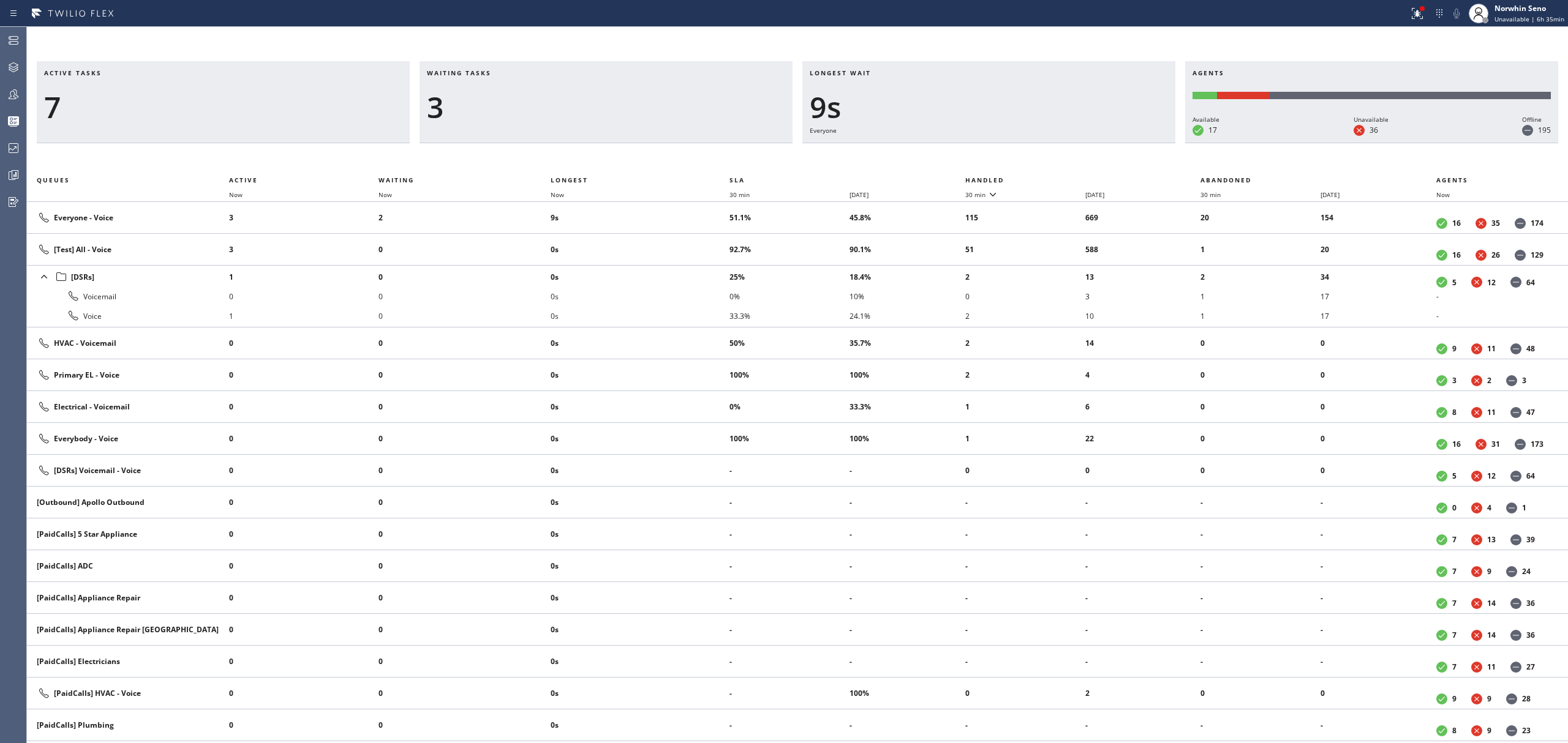
click at [1059, 177] on th "Handled" at bounding box center [1083, 180] width 236 height 15
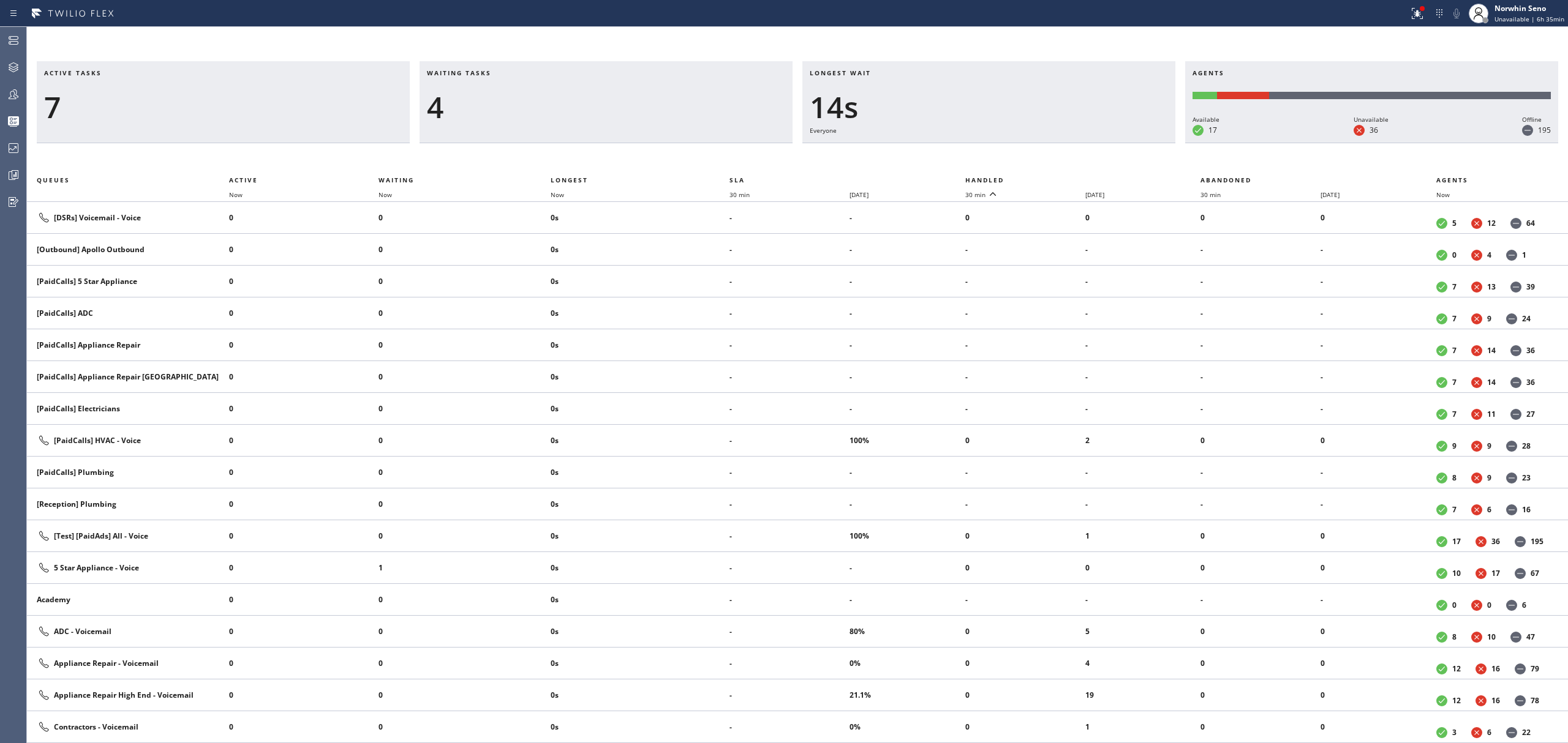
click at [1059, 177] on th "Handled" at bounding box center [1083, 180] width 236 height 15
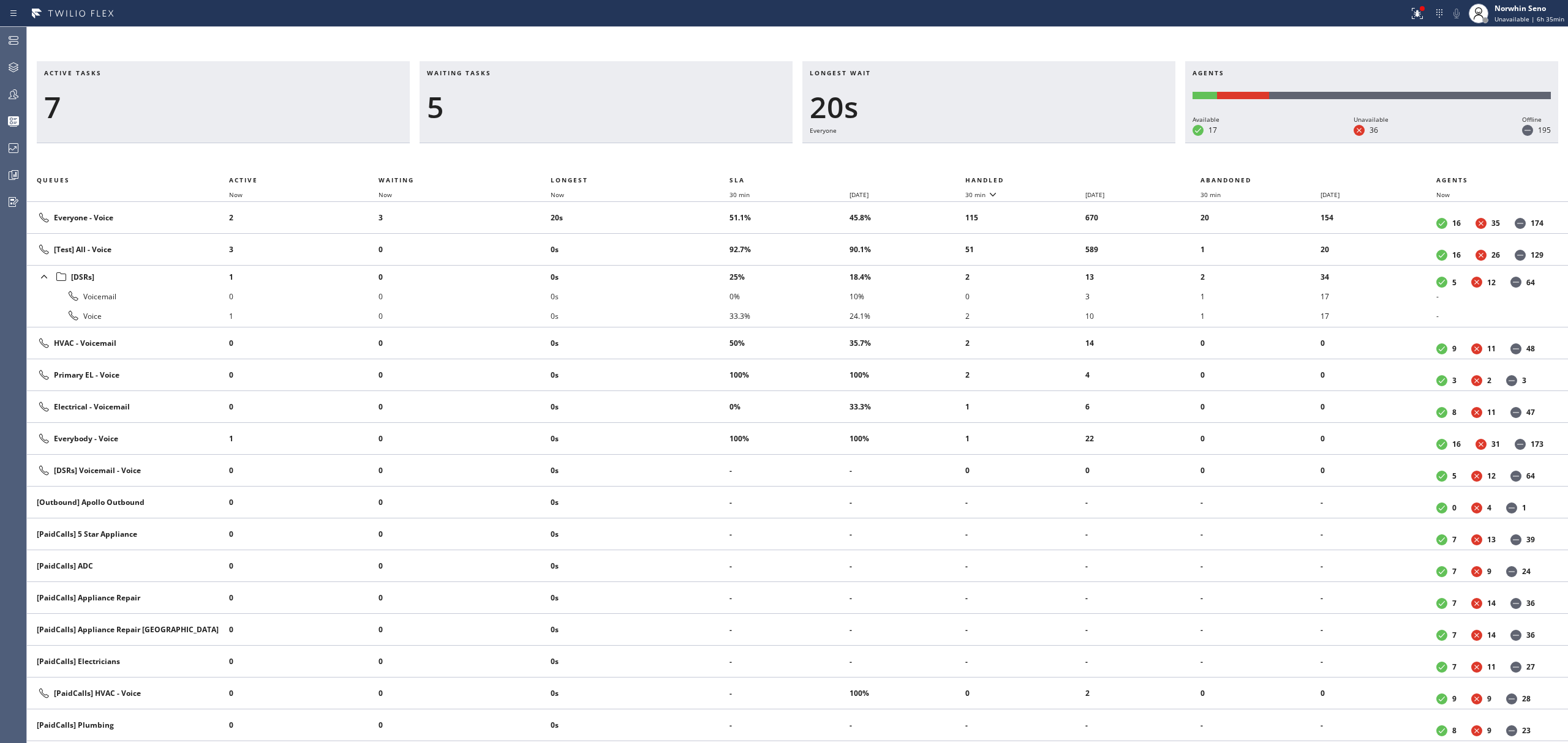
click at [1059, 177] on th "Handled" at bounding box center [1083, 180] width 236 height 15
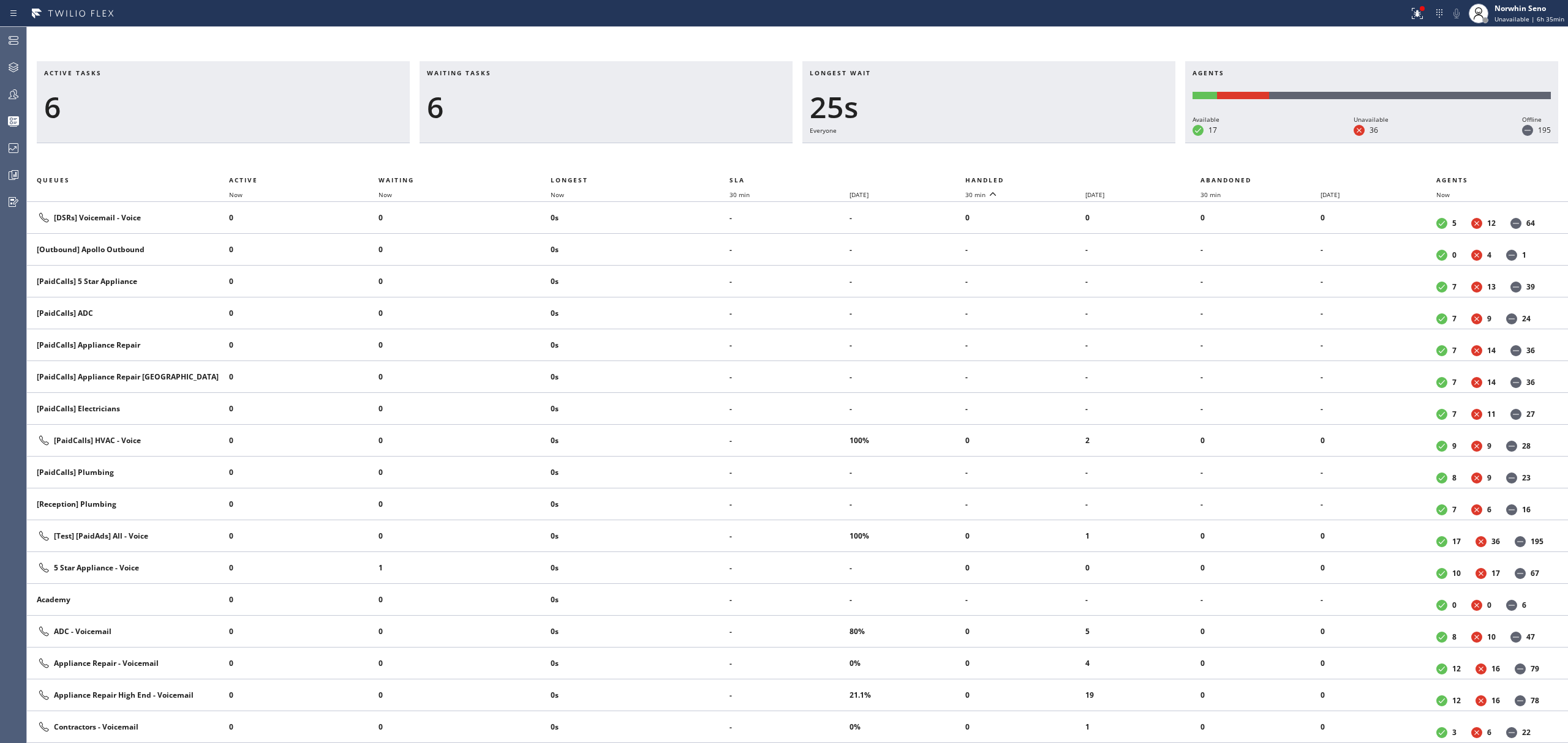
click at [1059, 177] on th "Handled" at bounding box center [1083, 180] width 236 height 15
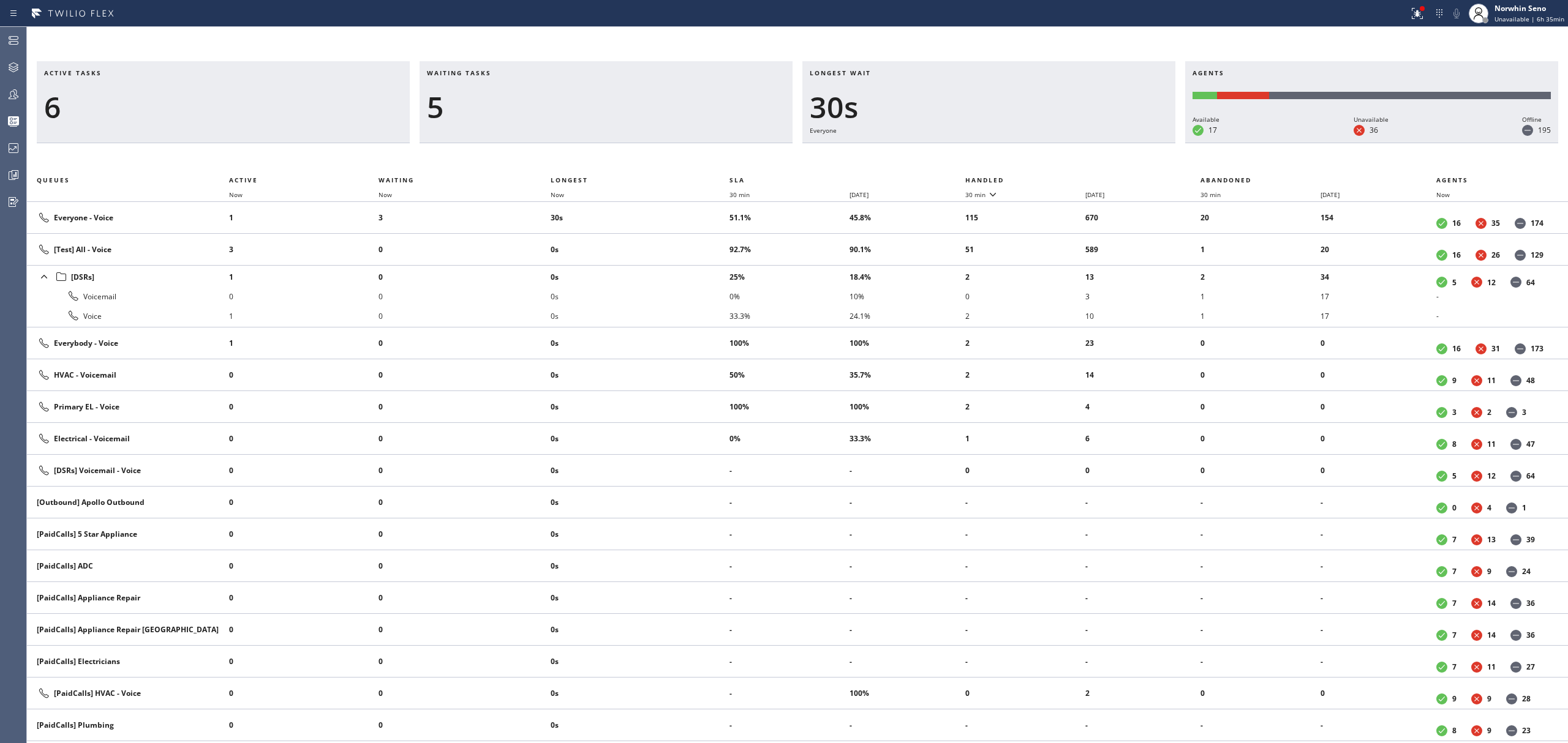
click at [1059, 177] on th "Handled" at bounding box center [1083, 180] width 236 height 15
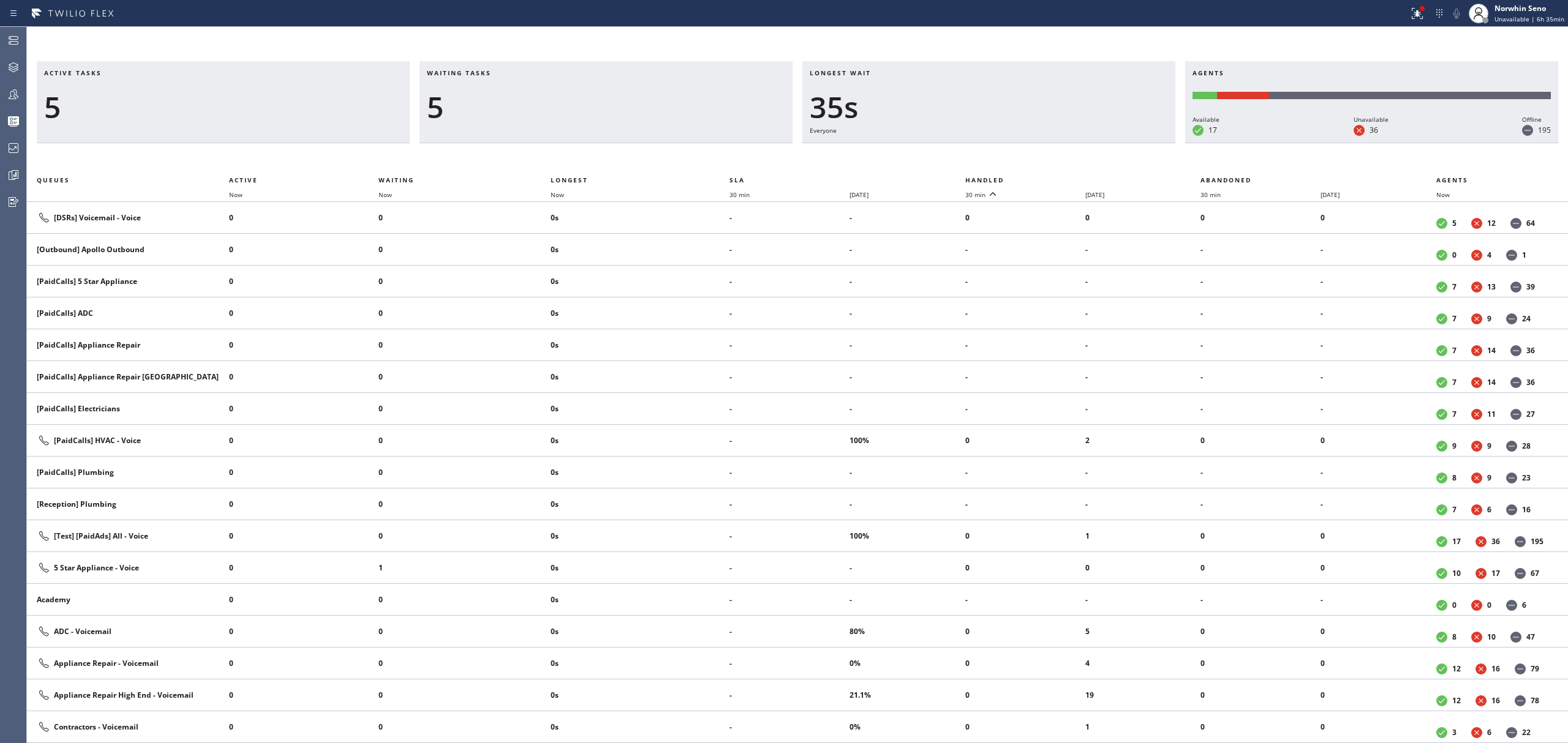
click at [1059, 177] on th "Handled" at bounding box center [1083, 180] width 236 height 15
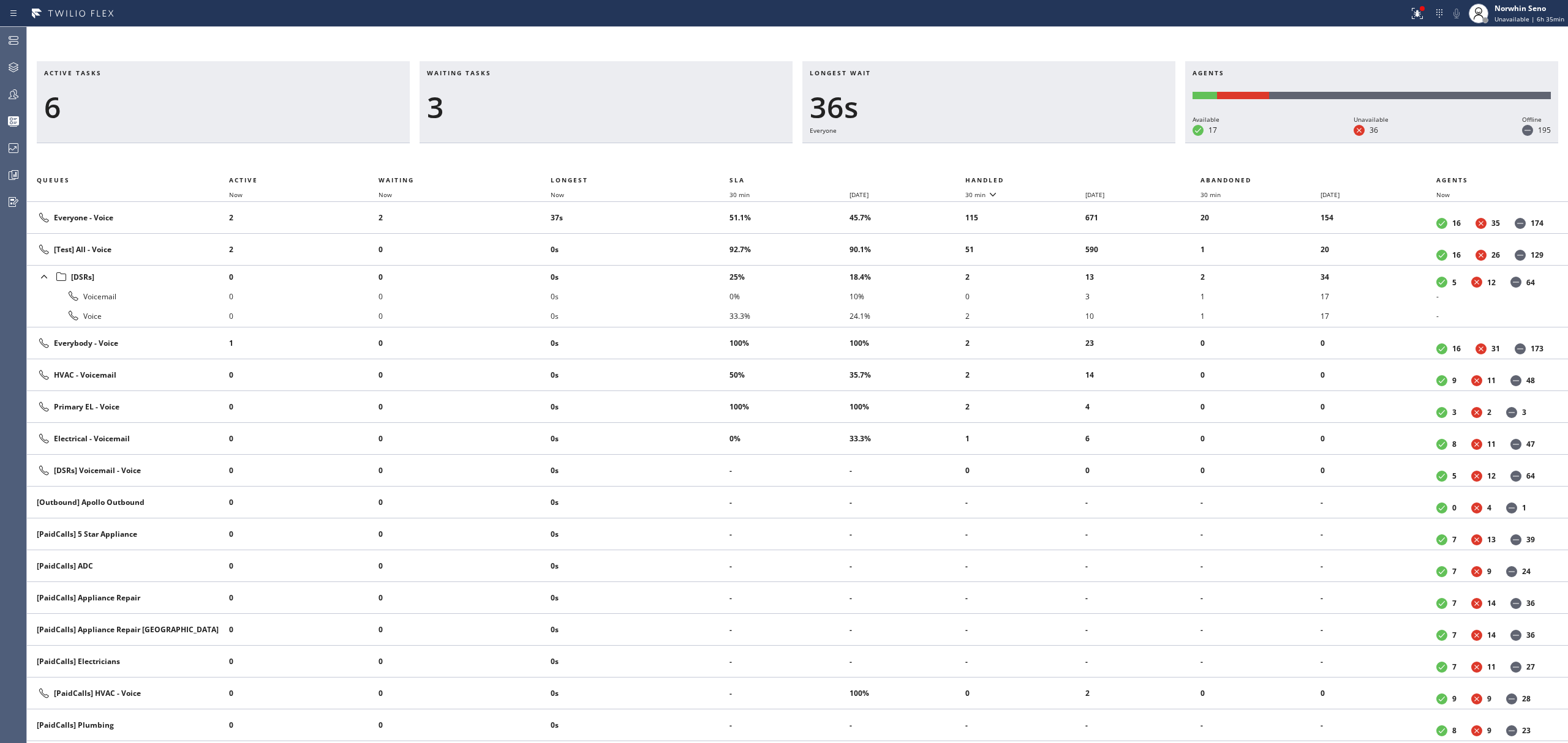
click at [1059, 177] on th "Handled" at bounding box center [1083, 180] width 236 height 15
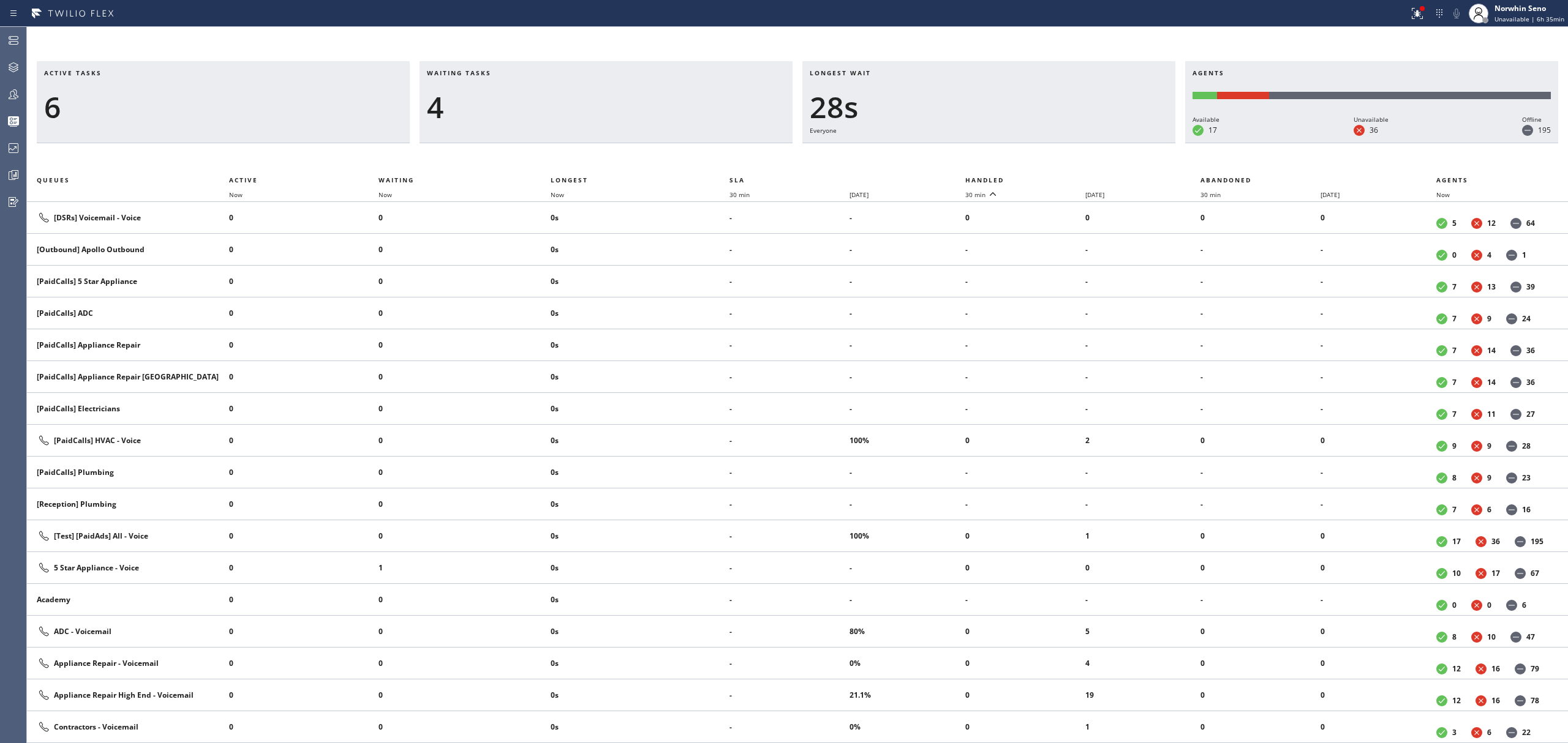
click at [1059, 177] on th "Handled" at bounding box center [1083, 180] width 236 height 15
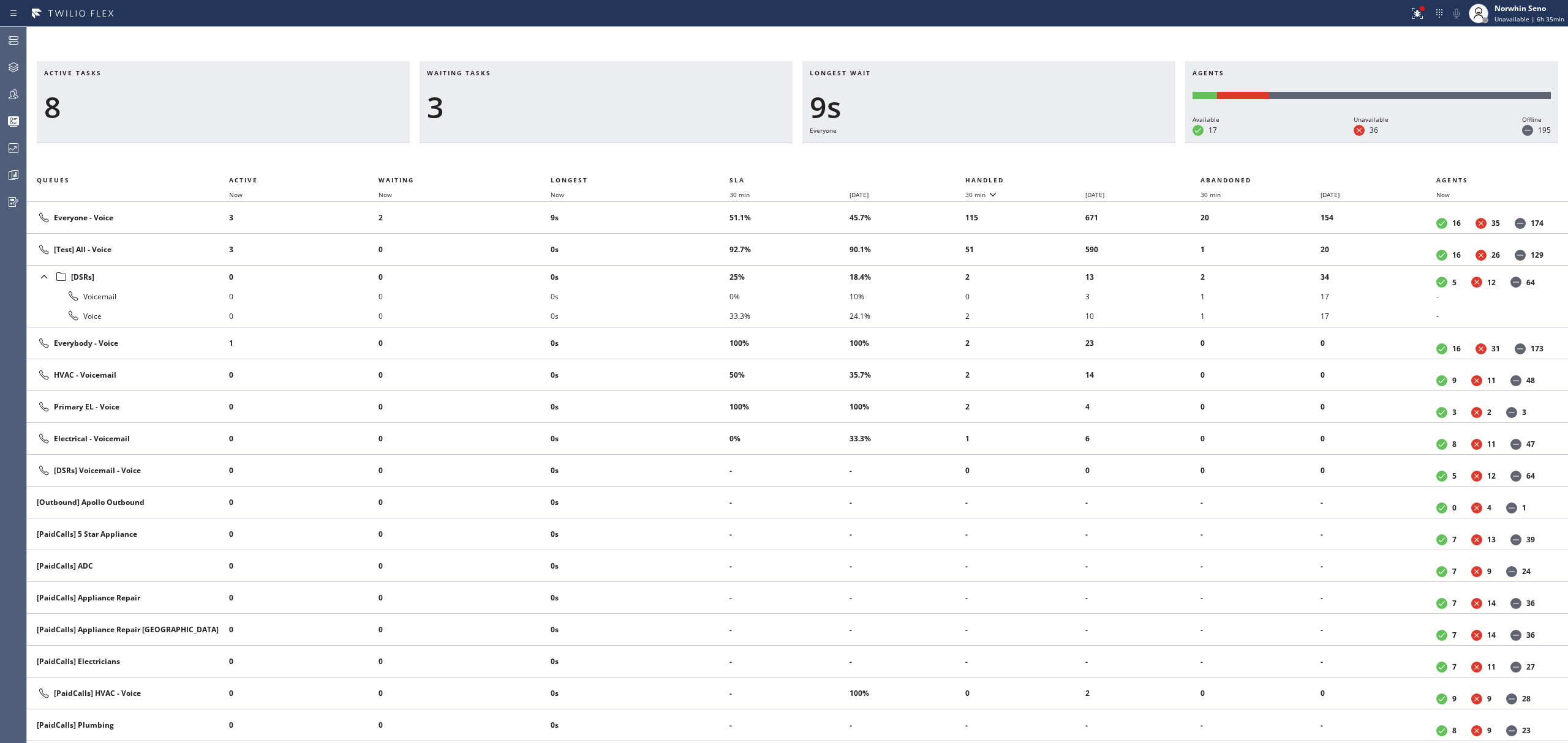
click at [1059, 177] on th "Handled" at bounding box center [1083, 180] width 236 height 15
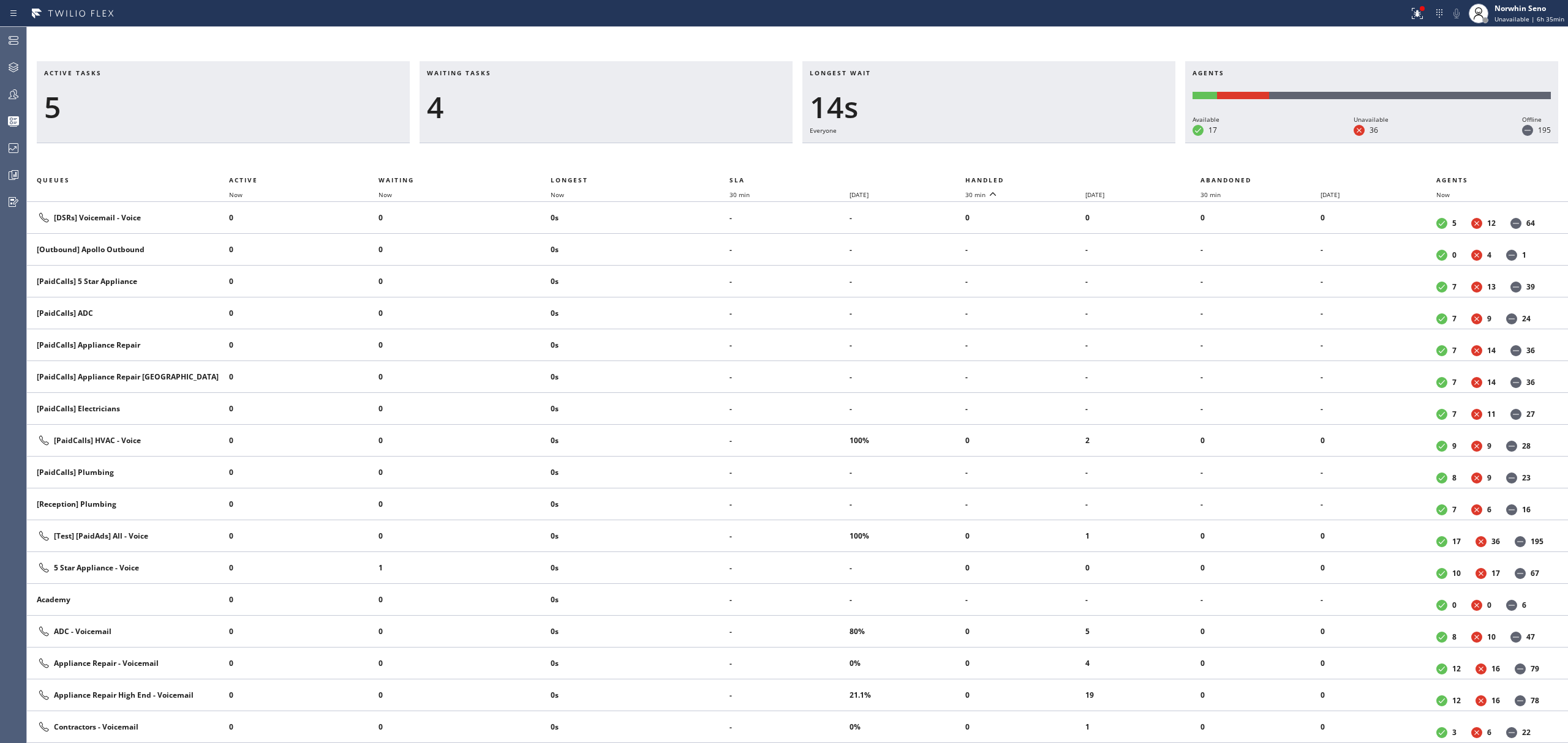
click at [1059, 177] on th "Handled" at bounding box center [1083, 180] width 236 height 15
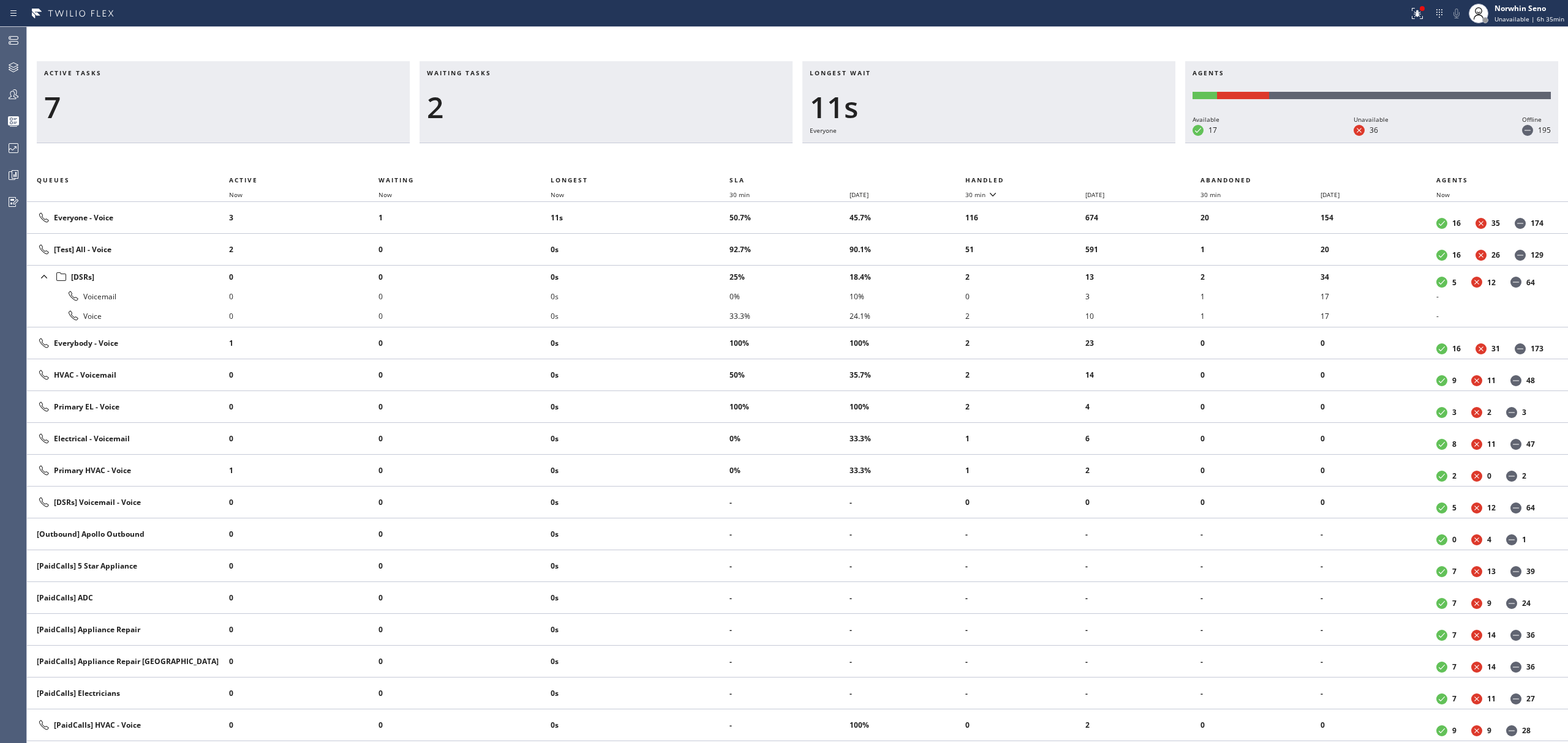
click at [1059, 177] on th "Handled" at bounding box center [1083, 180] width 236 height 15
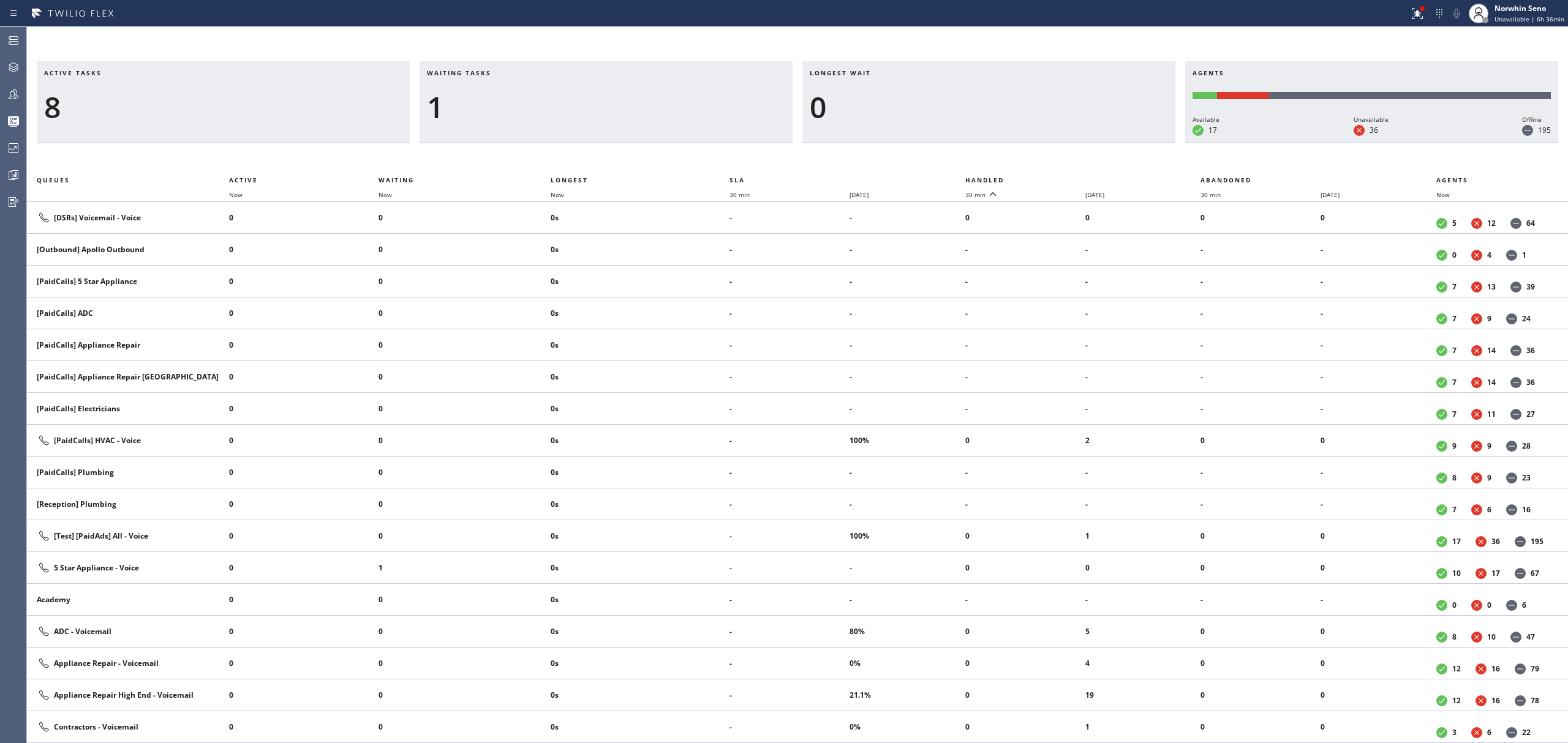
click at [1059, 177] on th "Handled" at bounding box center [1083, 180] width 236 height 15
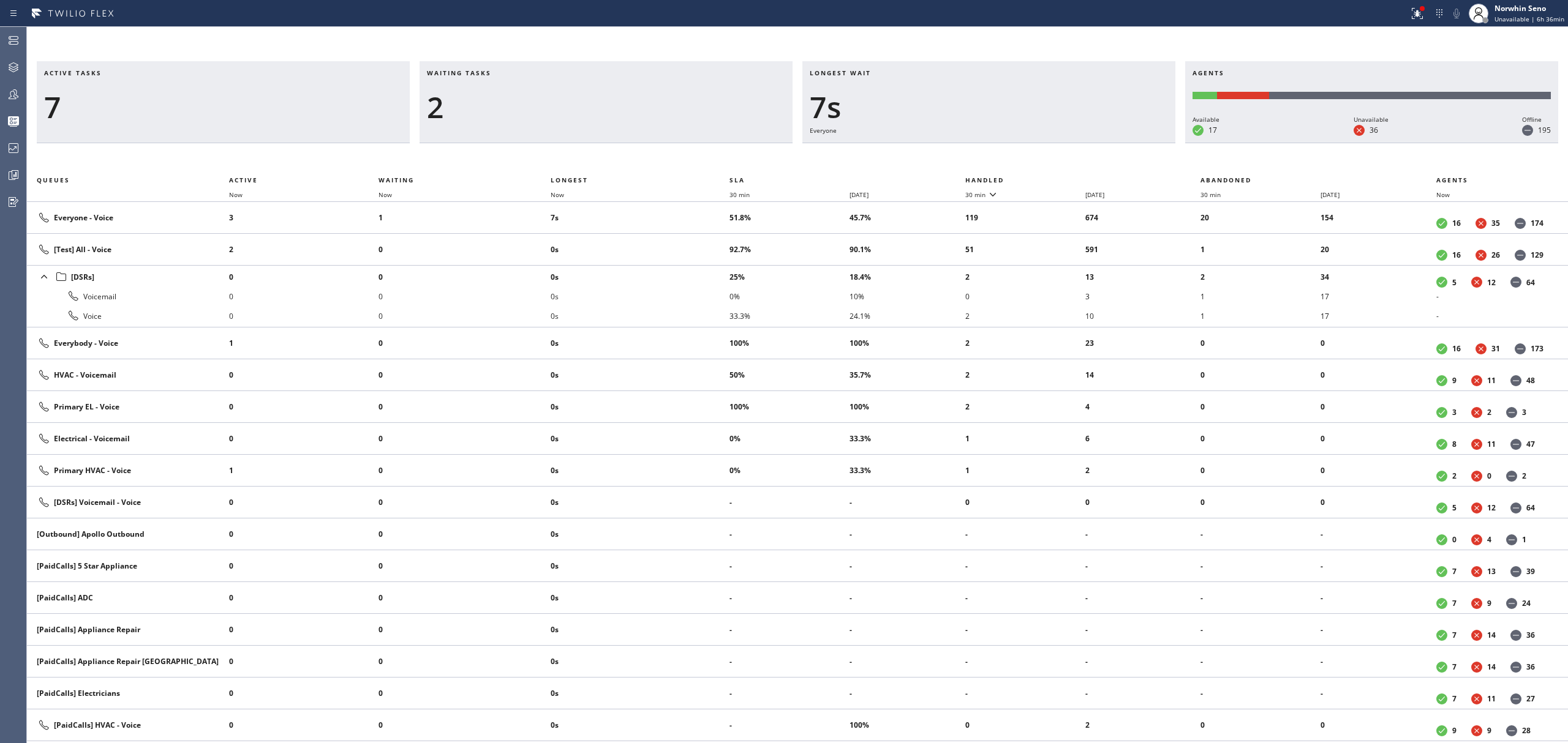
click at [1059, 177] on th "Handled" at bounding box center [1083, 180] width 236 height 15
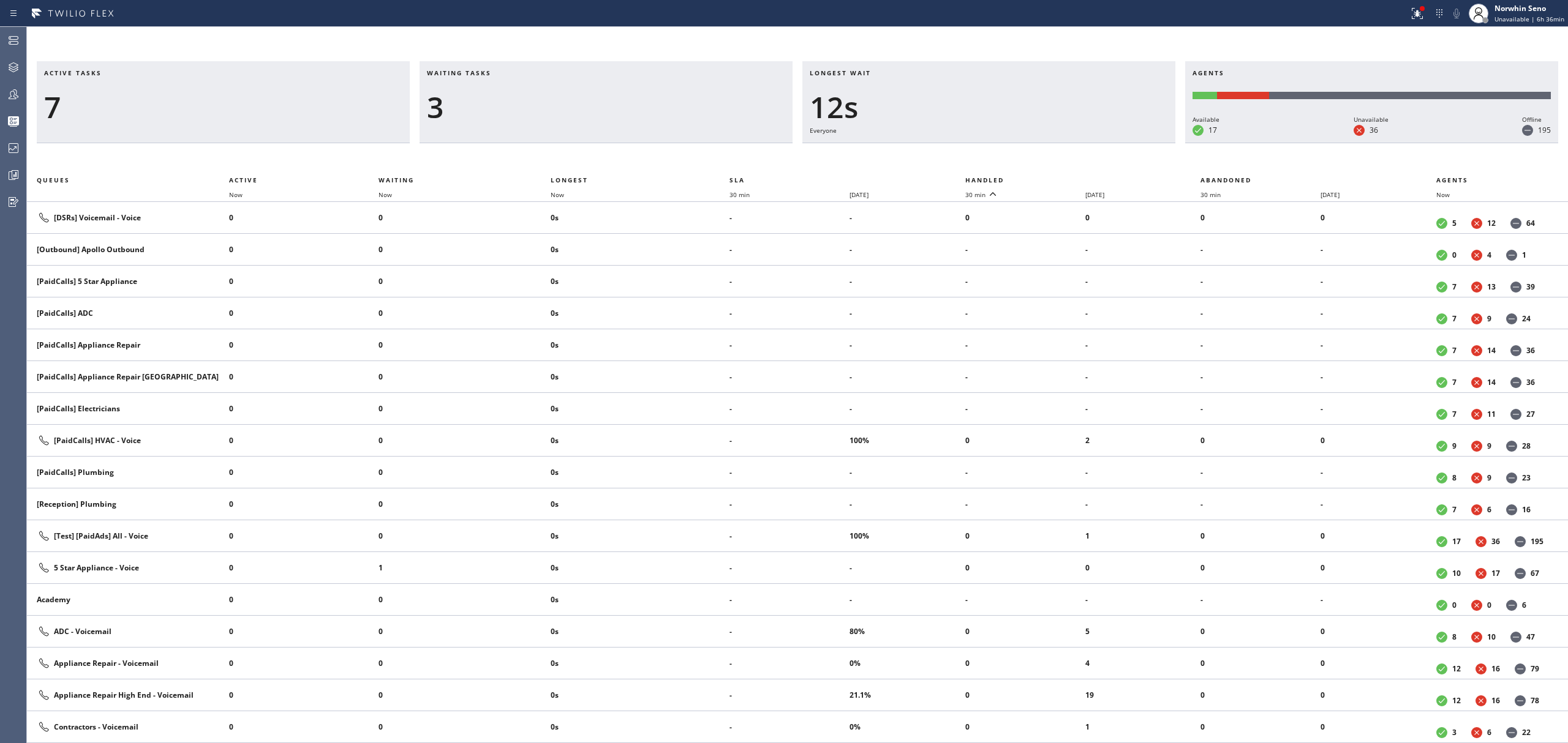
click at [1059, 177] on th "Handled" at bounding box center [1083, 180] width 236 height 15
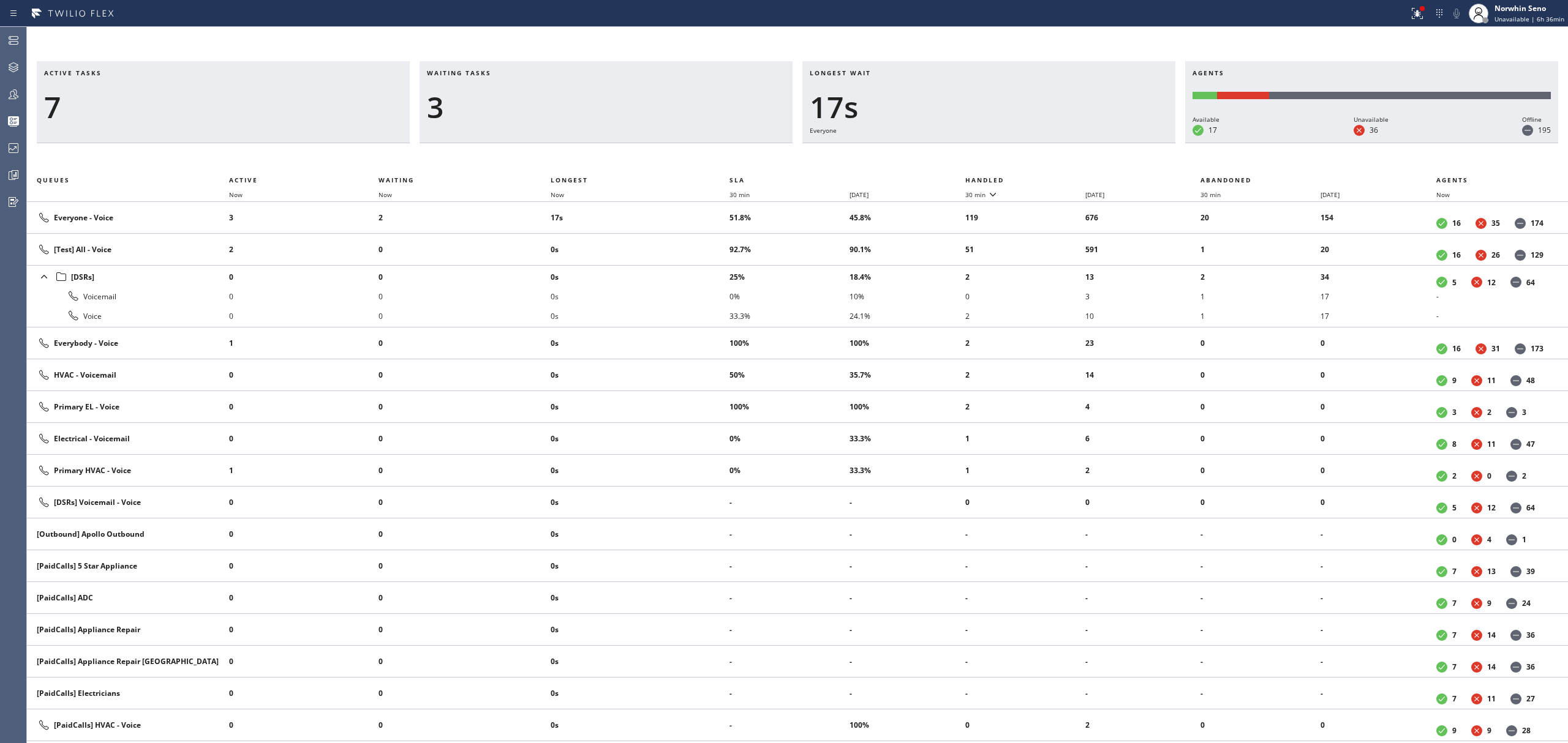
click at [1059, 177] on th "Handled" at bounding box center [1083, 180] width 236 height 15
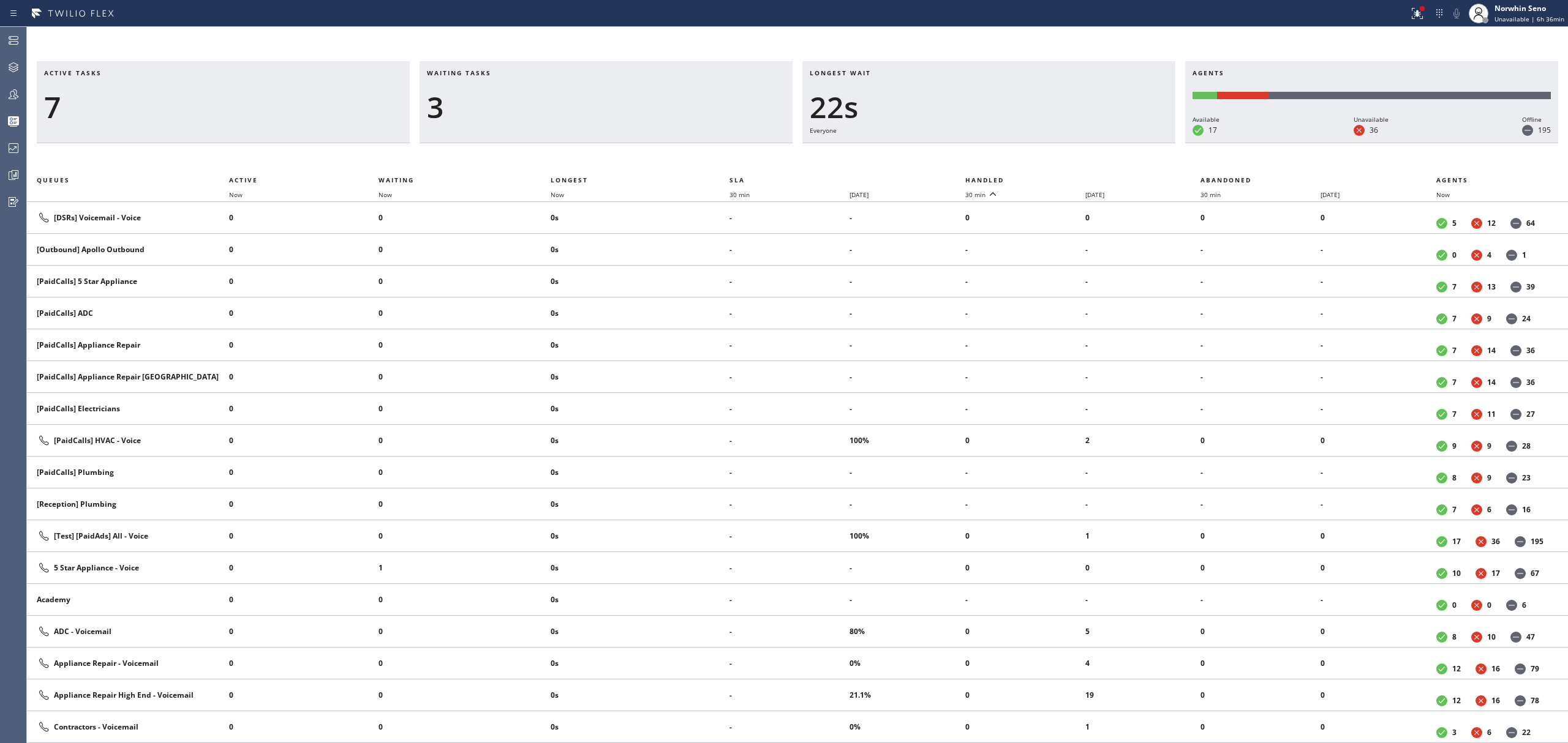
click at [1059, 177] on th "Handled" at bounding box center [1083, 180] width 236 height 15
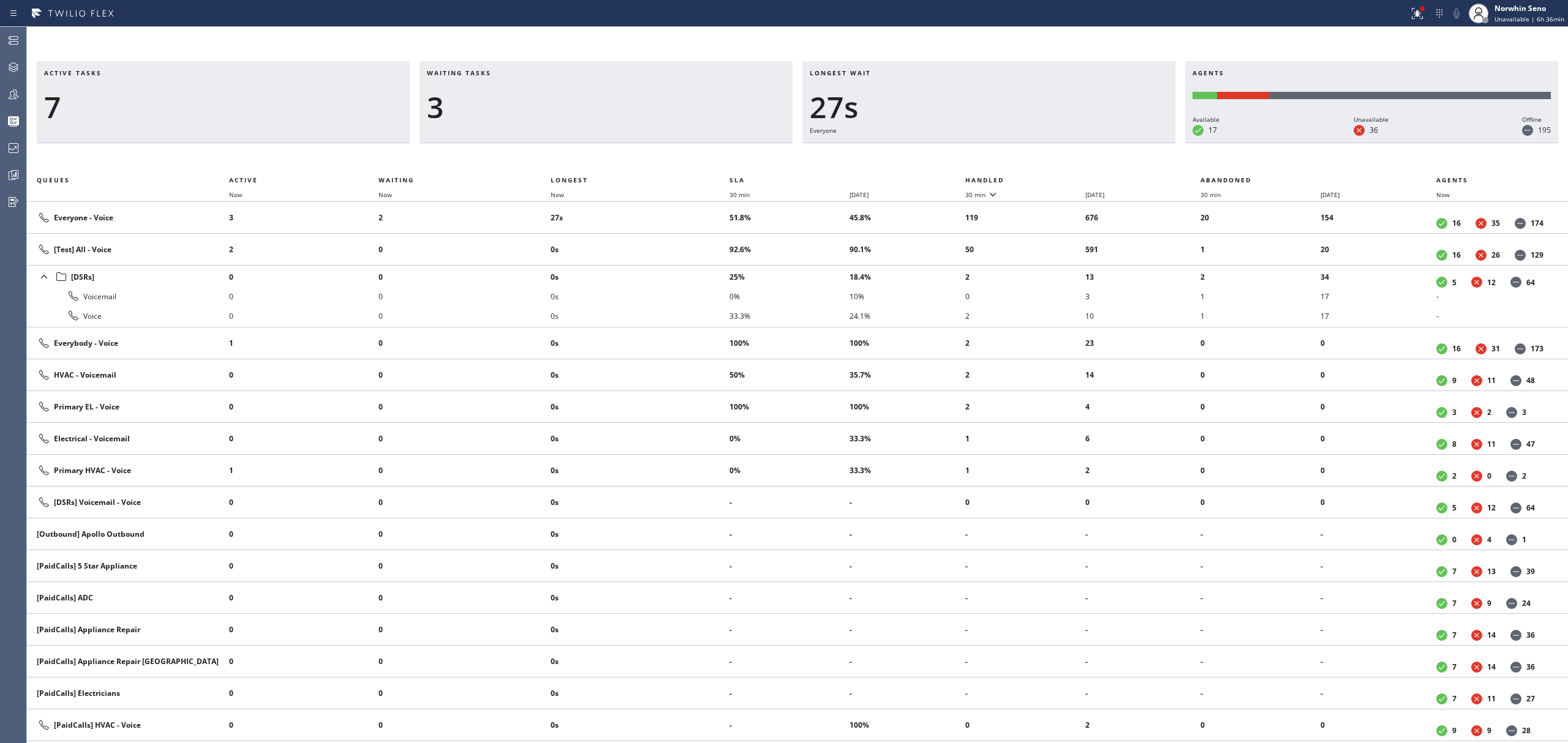
click at [1059, 177] on th "Handled" at bounding box center [1083, 180] width 236 height 15
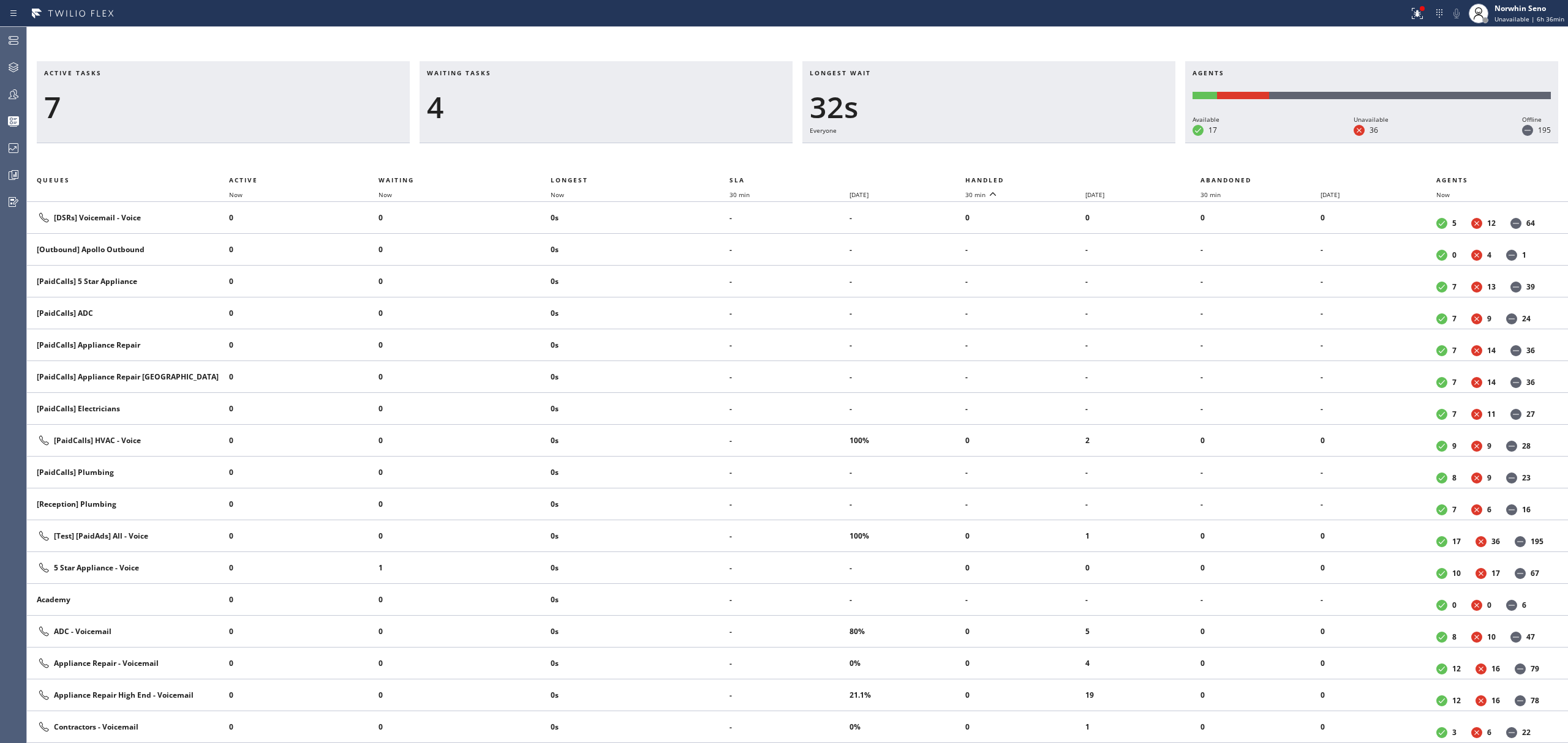
click at [1059, 177] on th "Handled" at bounding box center [1083, 180] width 236 height 15
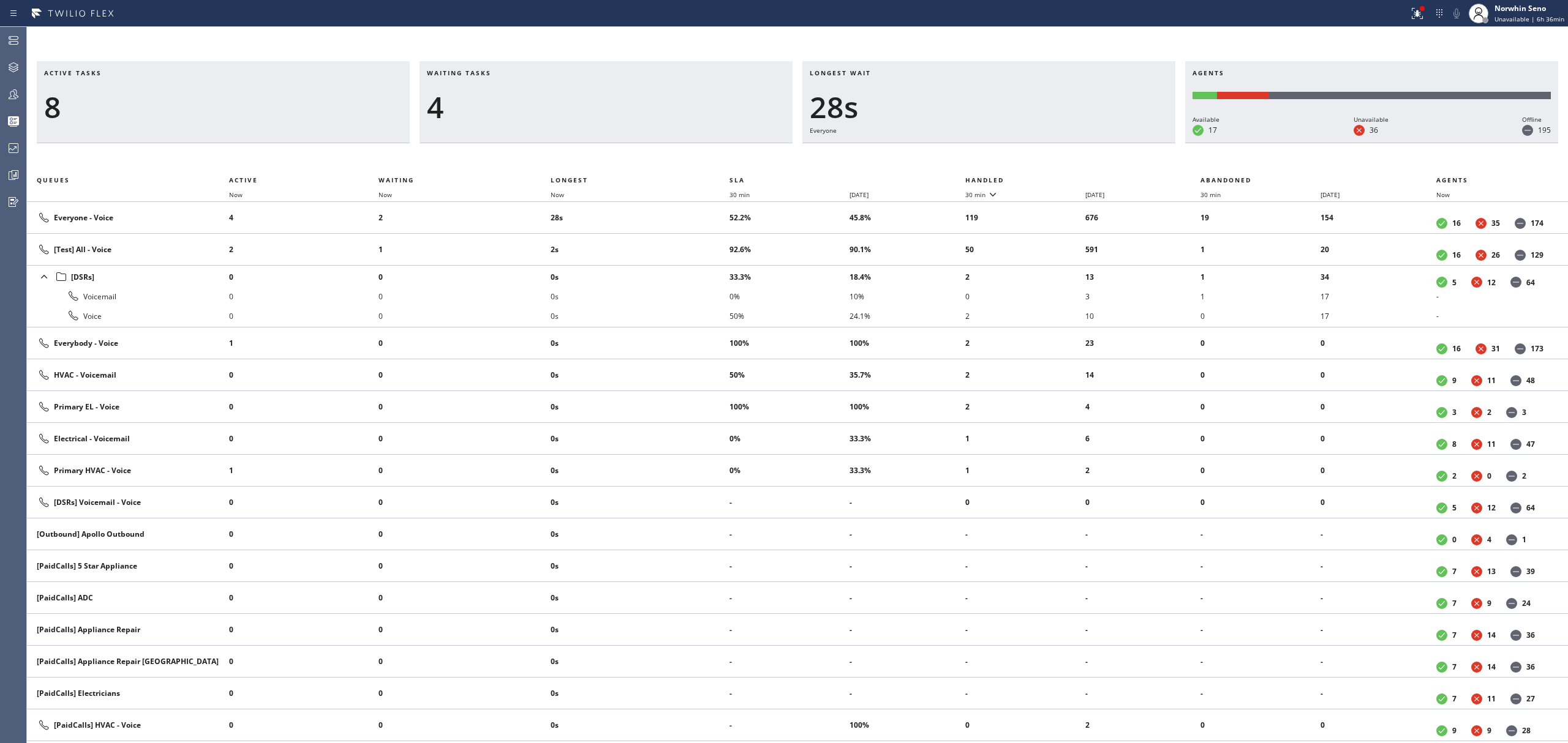
click at [1059, 177] on th "Handled" at bounding box center [1083, 180] width 236 height 15
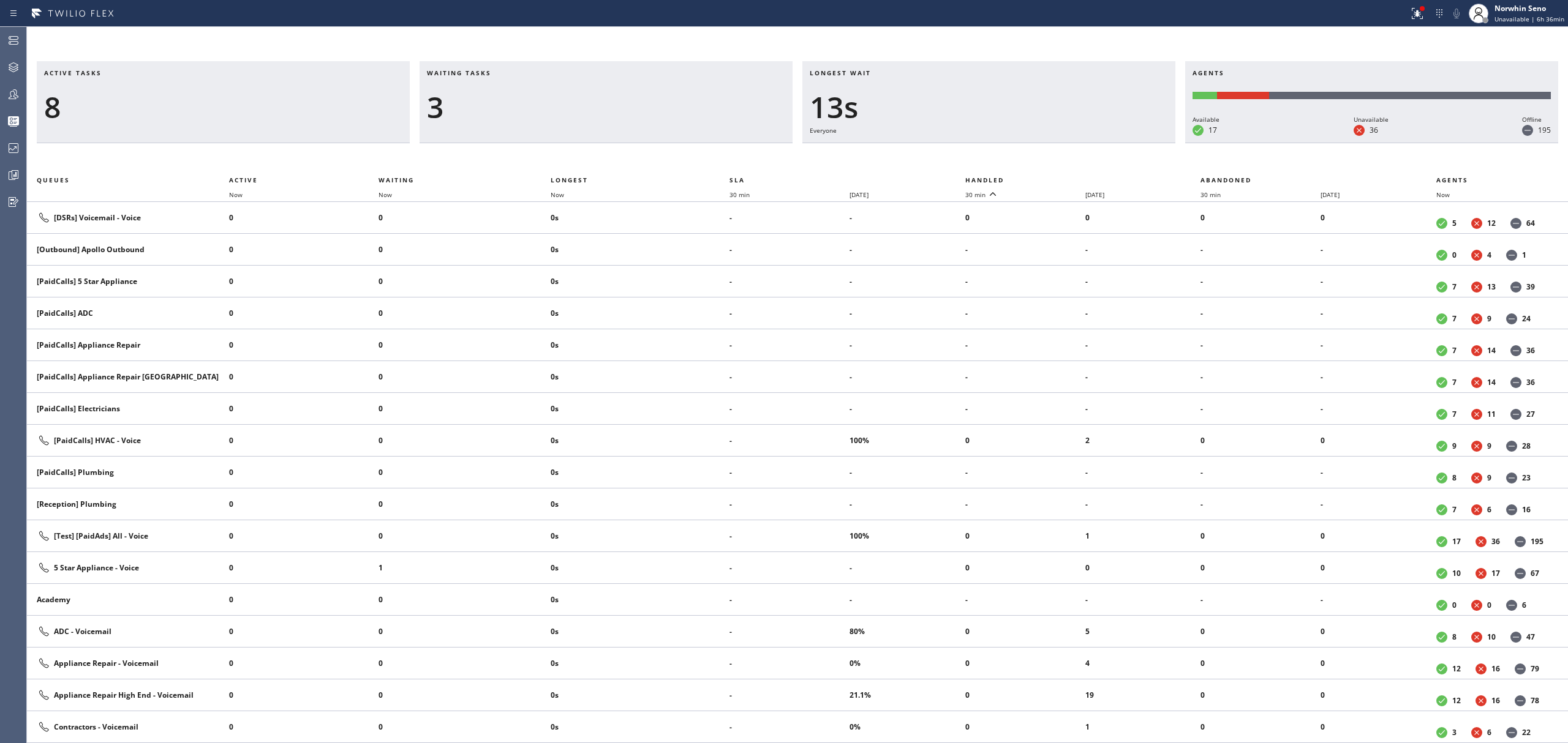
click at [1059, 177] on th "Handled" at bounding box center [1083, 180] width 236 height 15
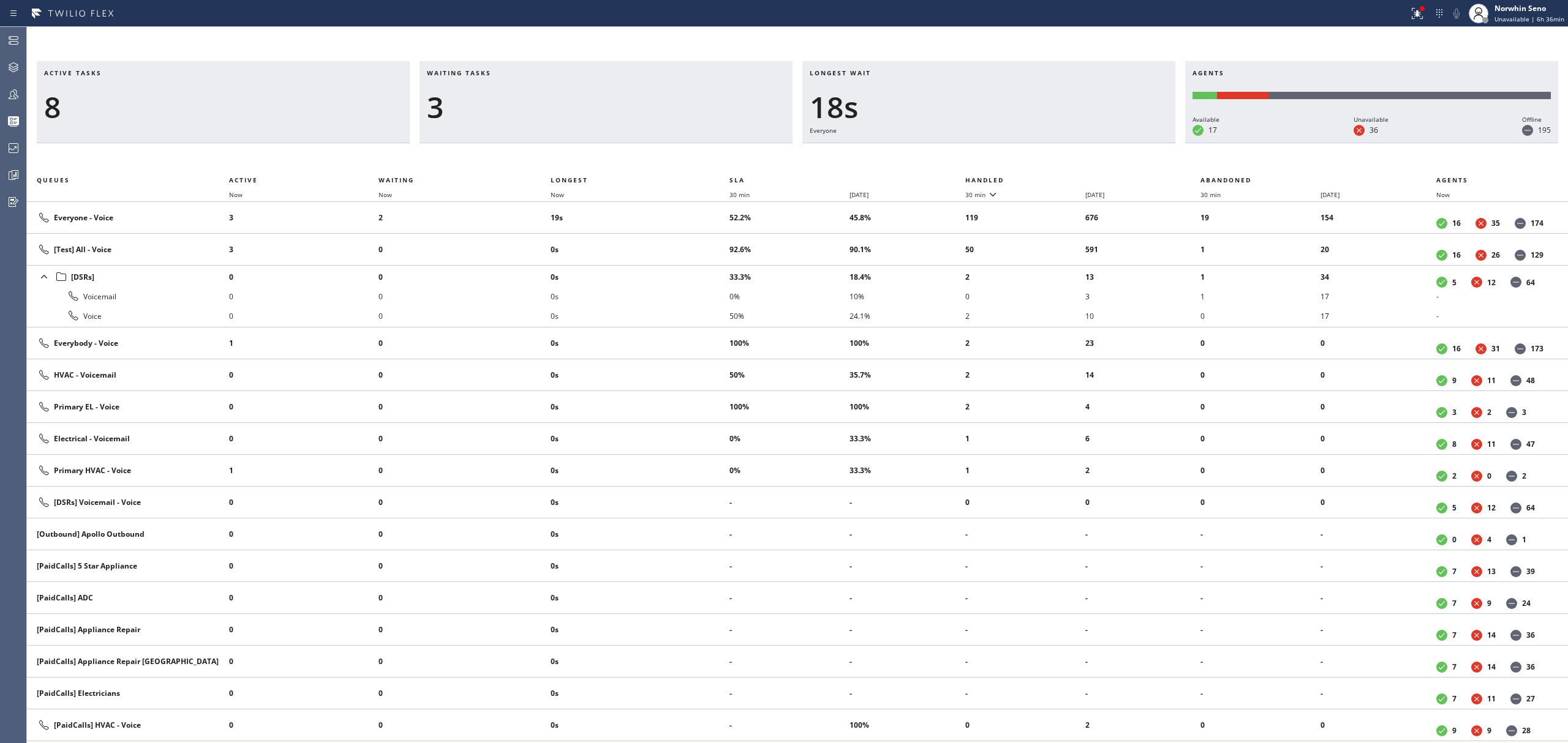
click at [1059, 177] on th "Handled" at bounding box center [1083, 180] width 236 height 15
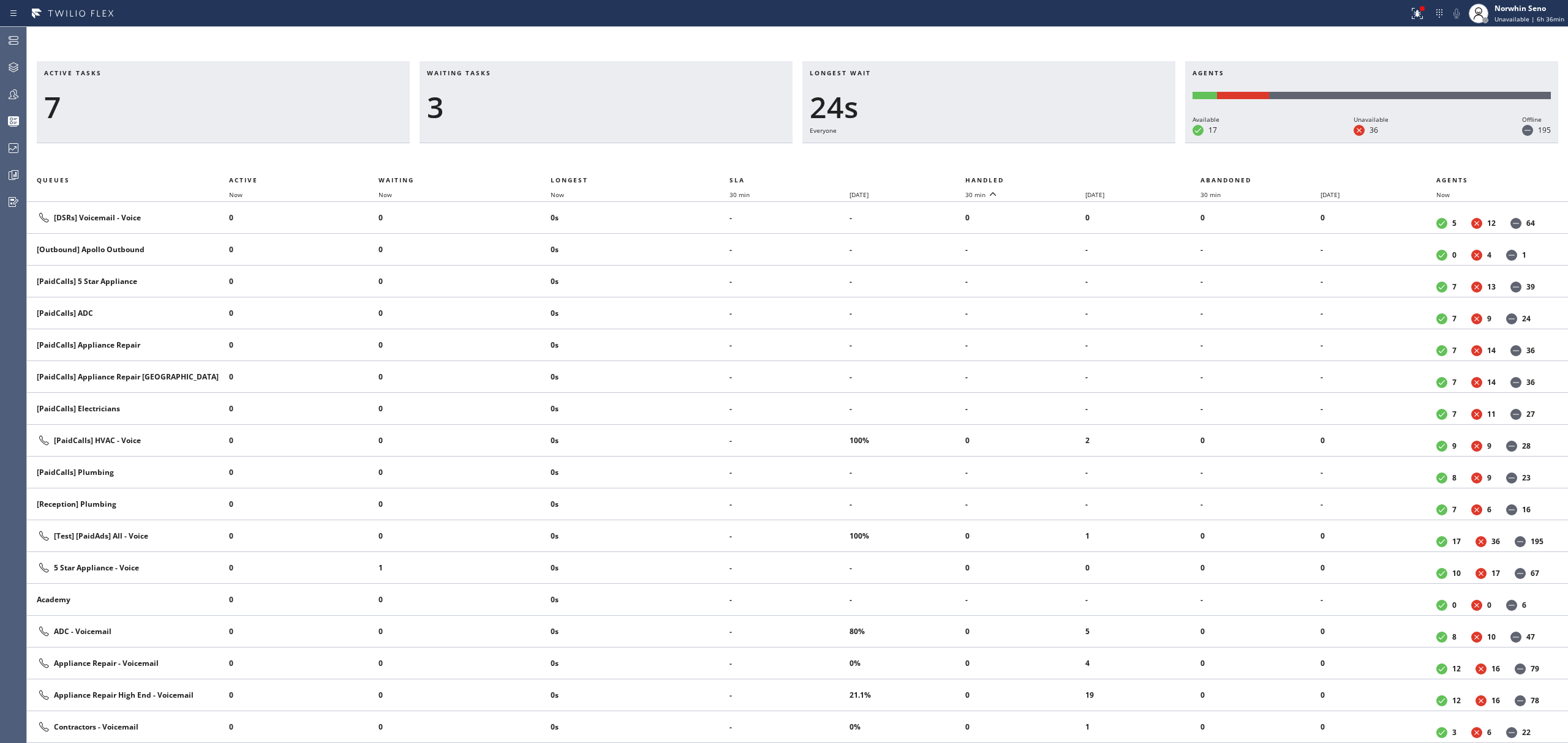
click at [1059, 177] on th "Handled" at bounding box center [1083, 180] width 236 height 15
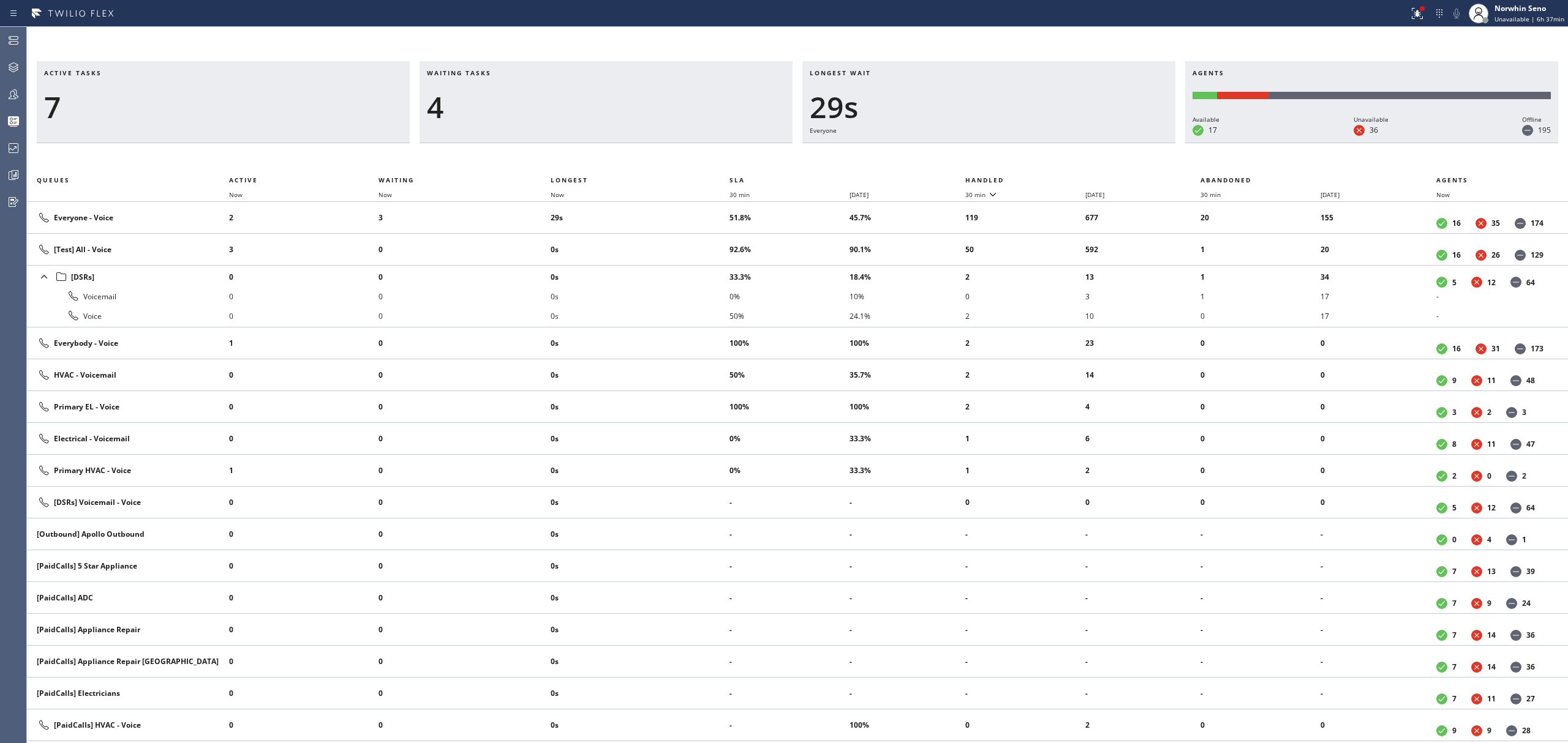
click at [1059, 177] on th "Handled" at bounding box center [1083, 180] width 236 height 15
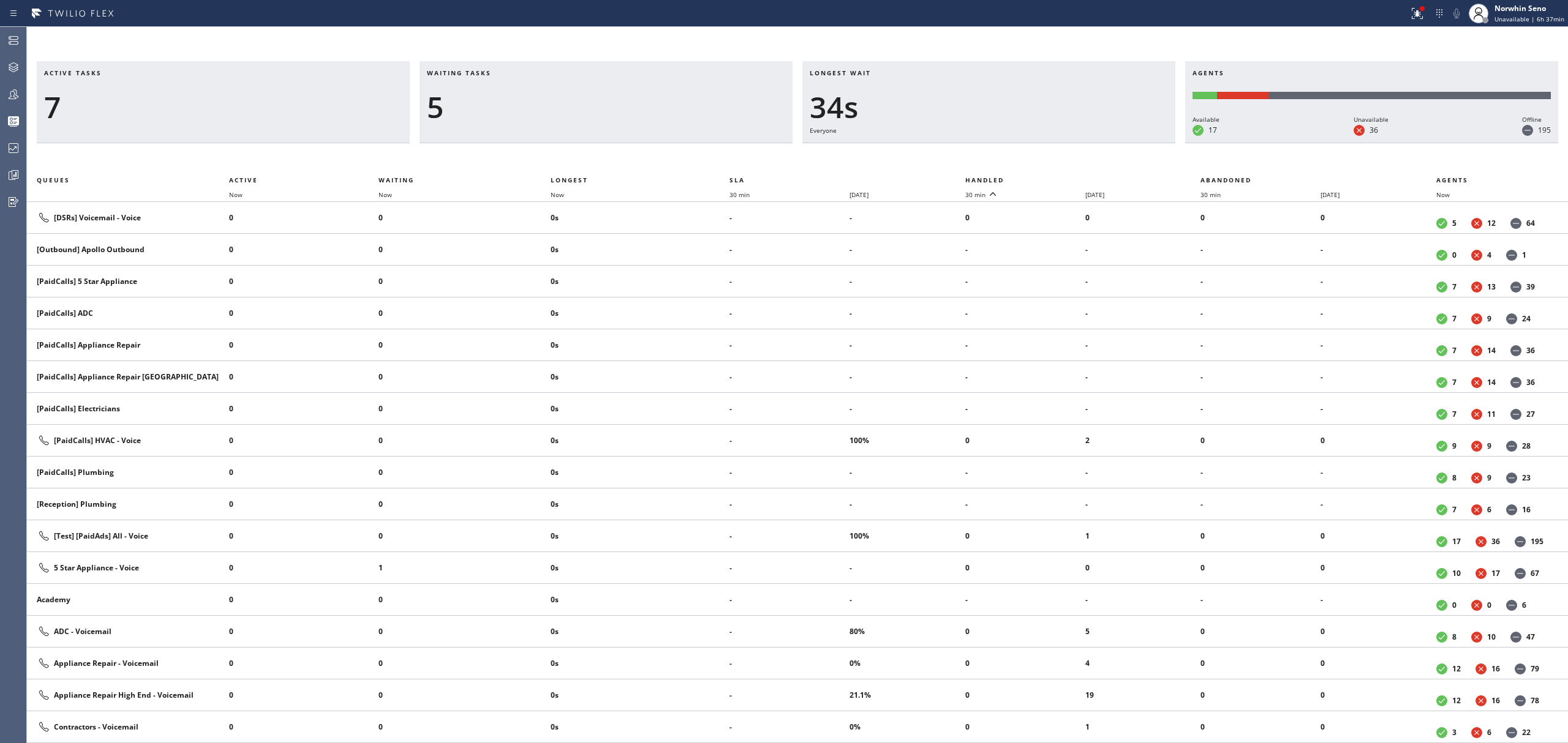
click at [1059, 177] on th "Handled" at bounding box center [1083, 180] width 236 height 15
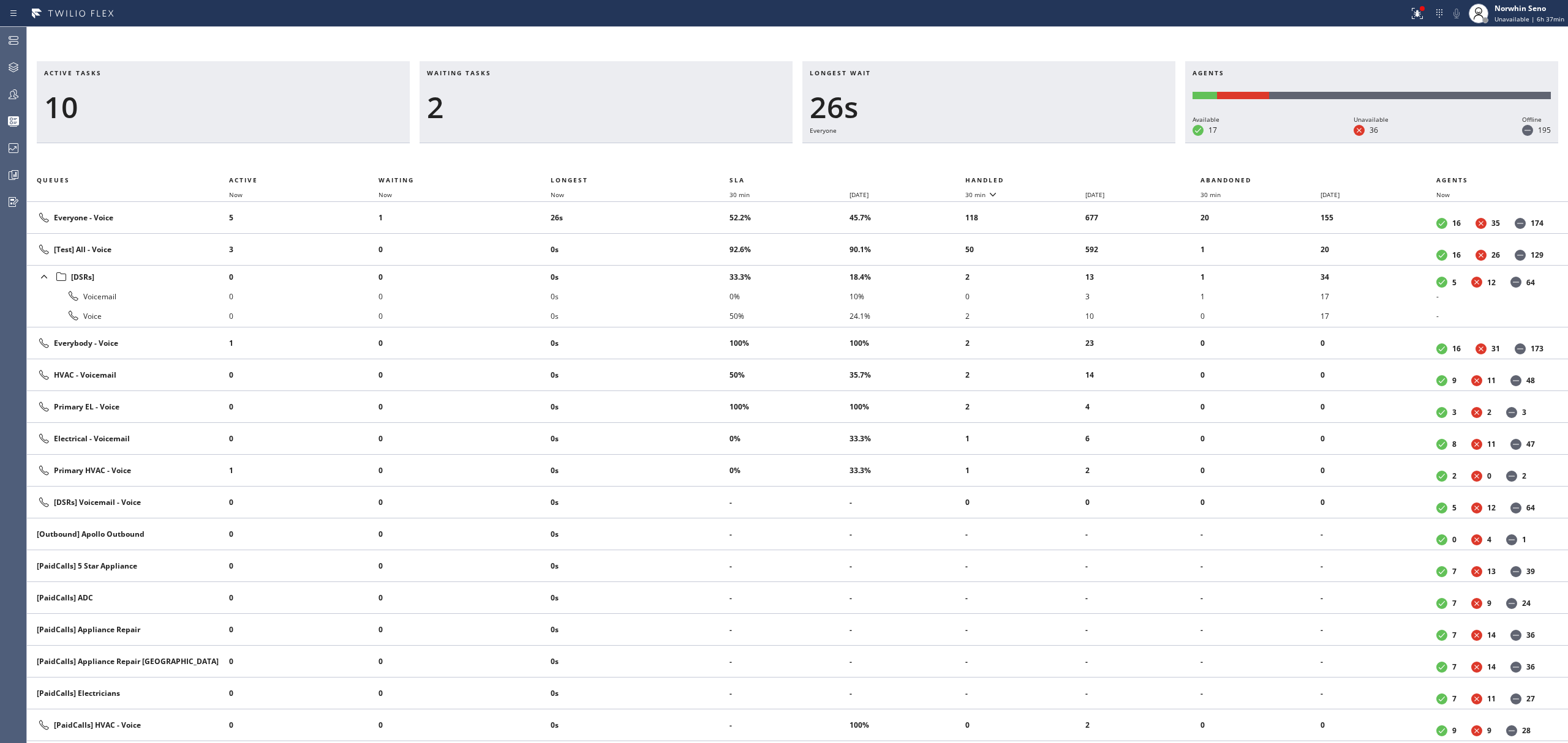
click at [1059, 177] on th "Handled" at bounding box center [1083, 180] width 236 height 15
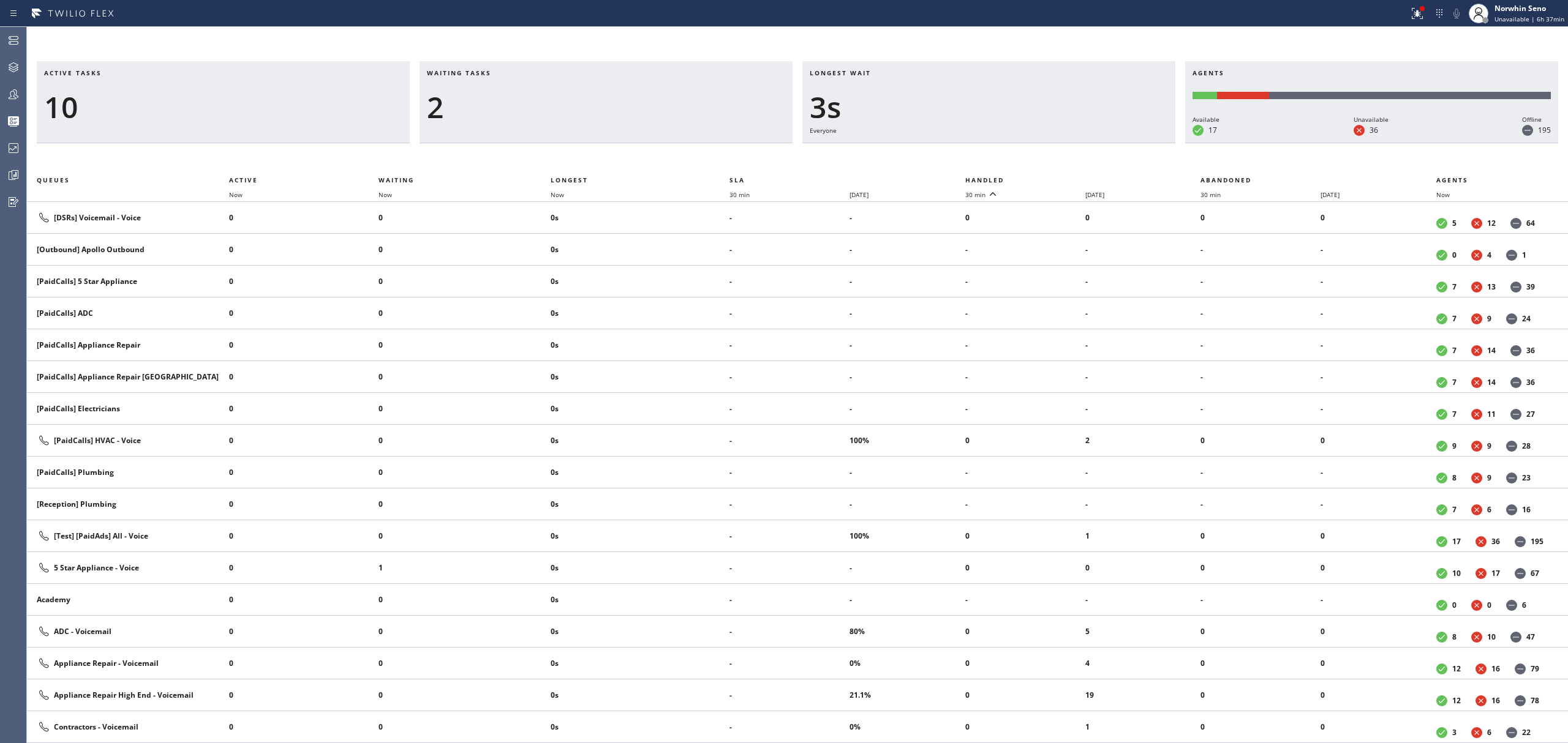
click at [1059, 177] on th "Handled" at bounding box center [1083, 180] width 236 height 15
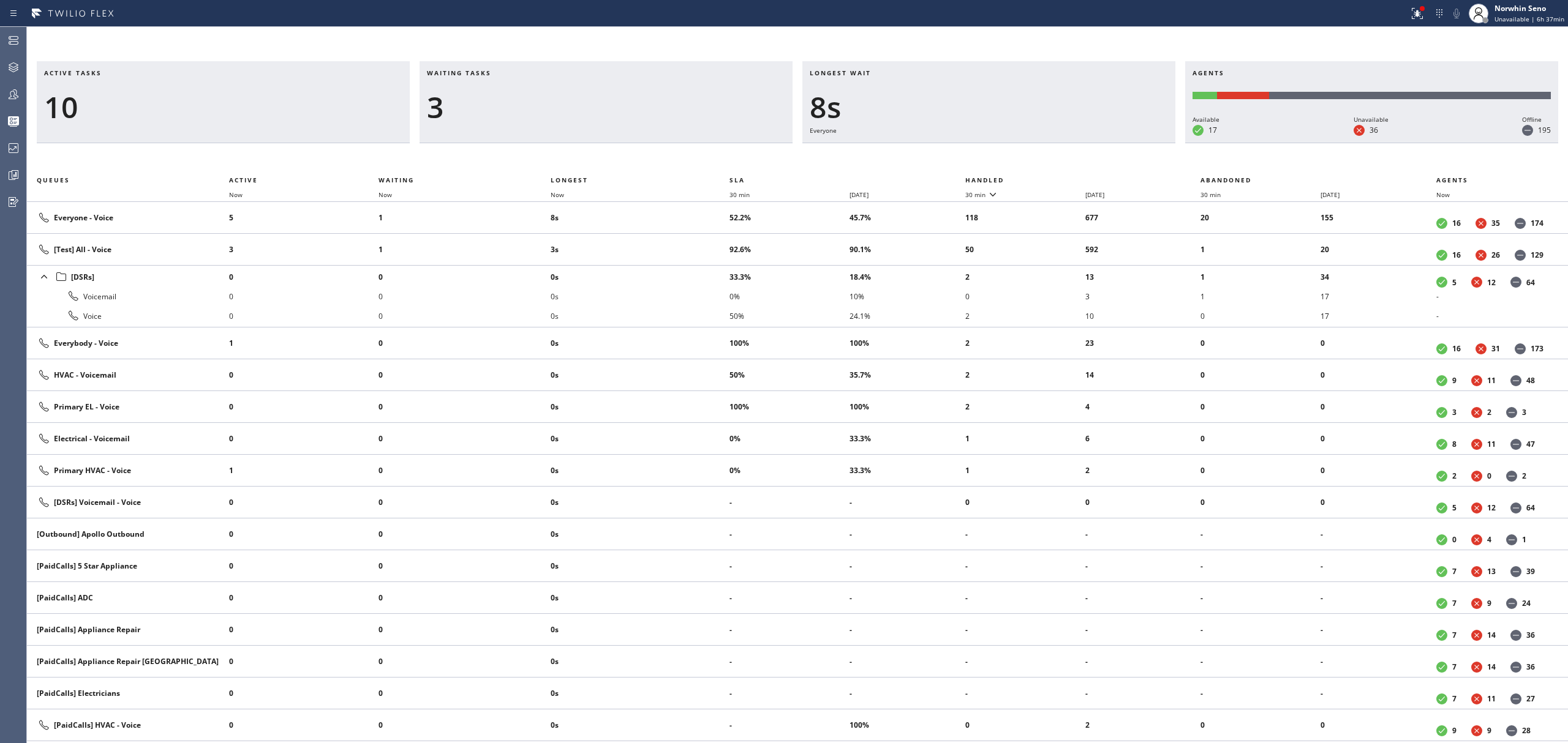
click at [1059, 177] on th "Handled" at bounding box center [1083, 180] width 236 height 15
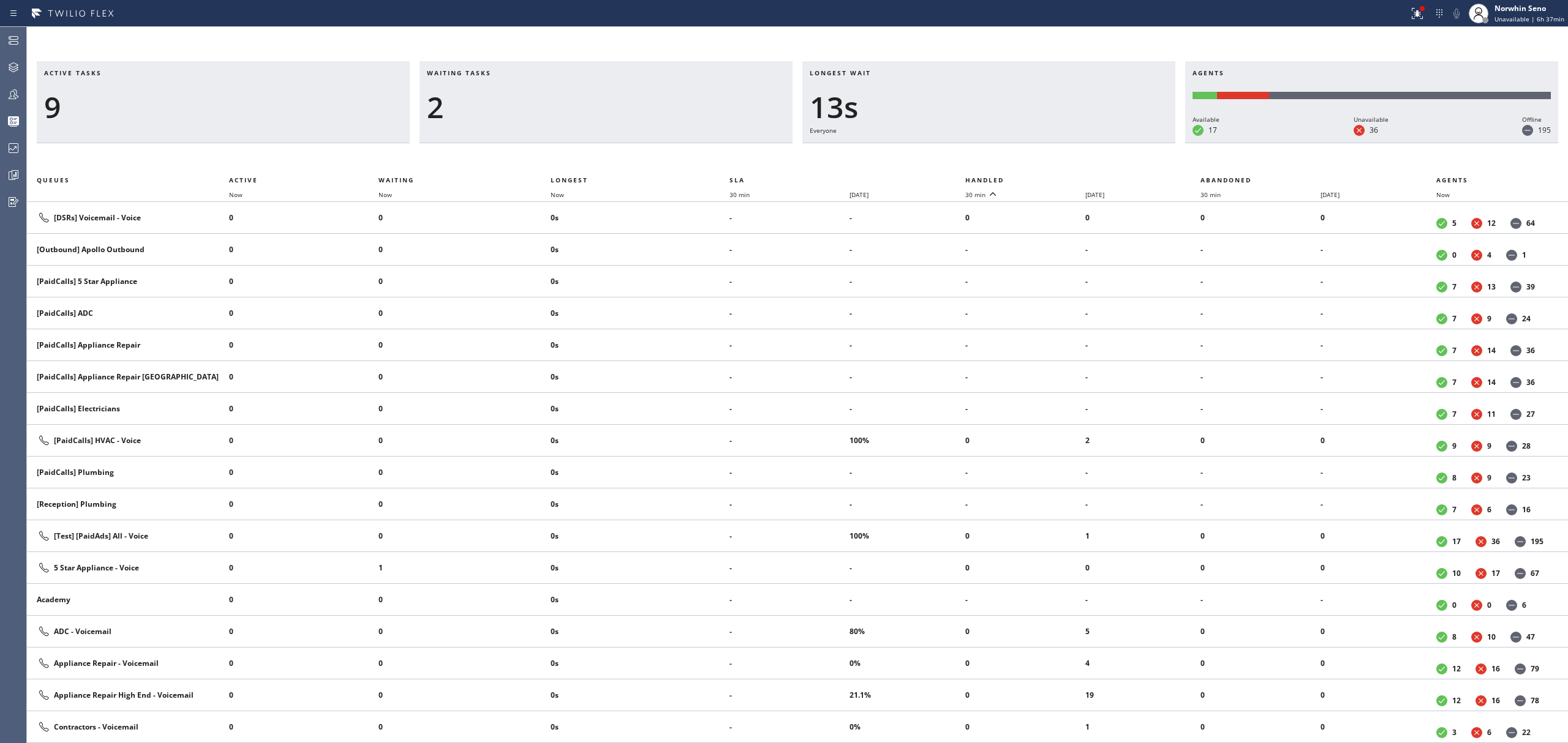
click at [1059, 177] on th "Handled" at bounding box center [1083, 180] width 236 height 15
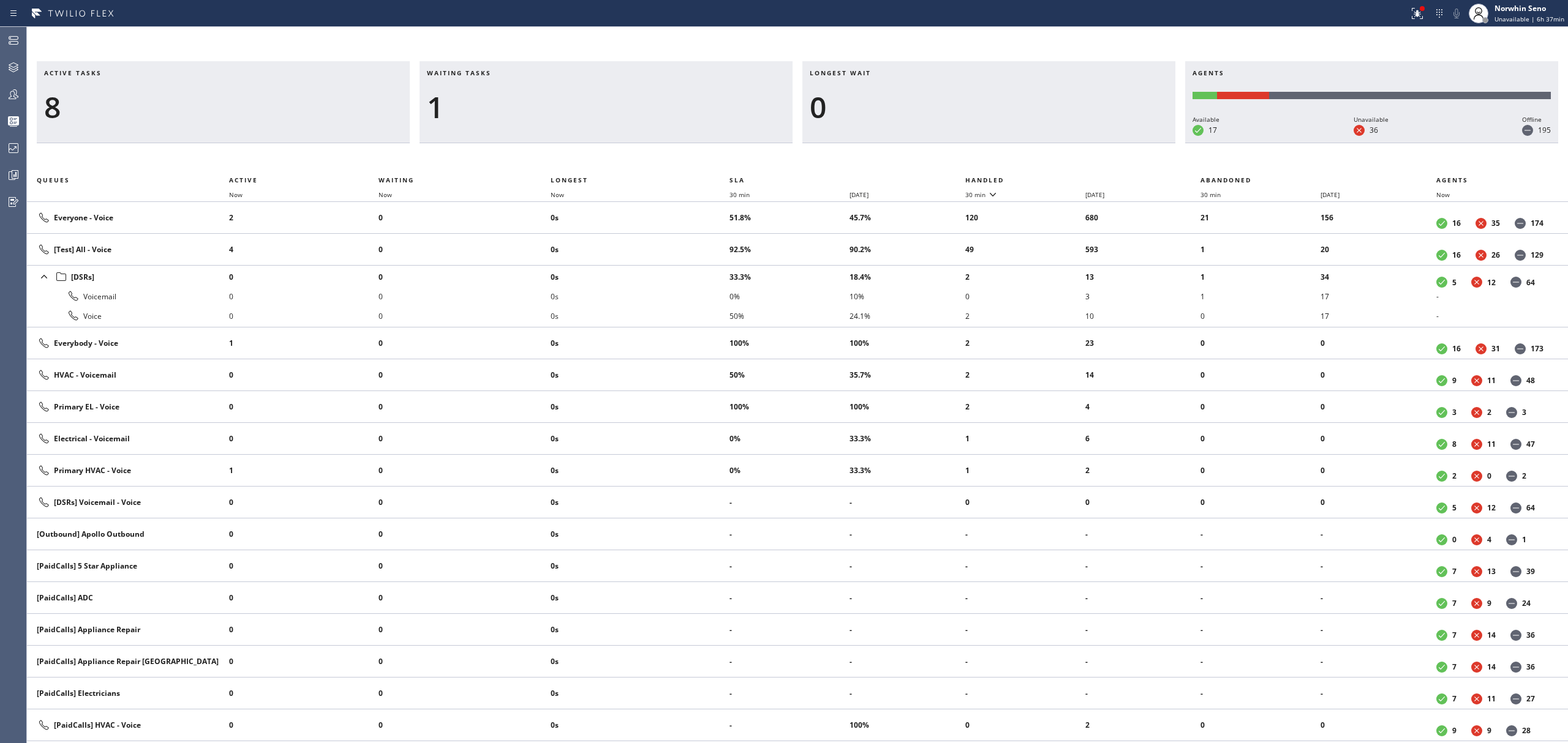
click at [1059, 177] on th "Handled" at bounding box center [1083, 180] width 236 height 15
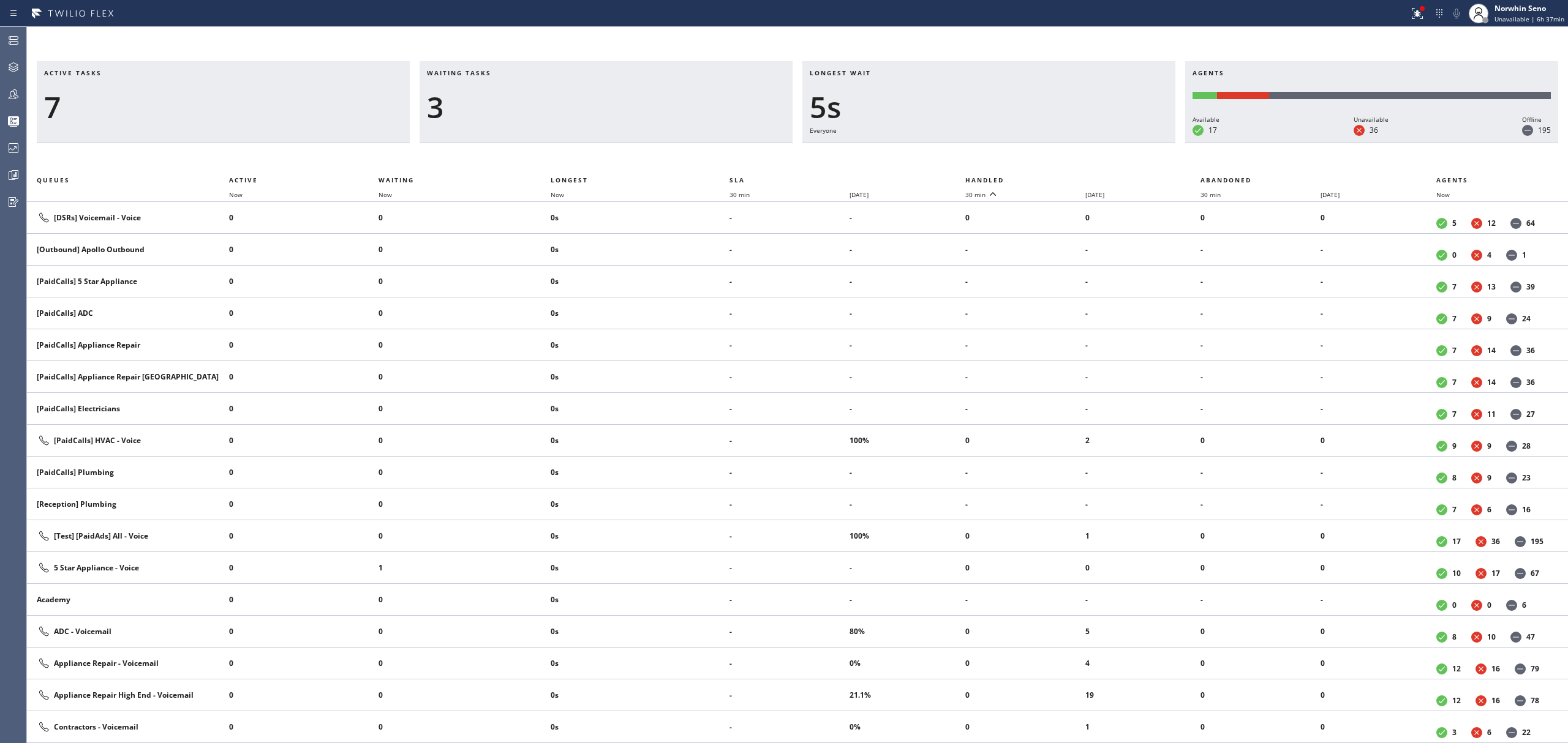
click at [1059, 177] on th "Handled" at bounding box center [1083, 180] width 236 height 15
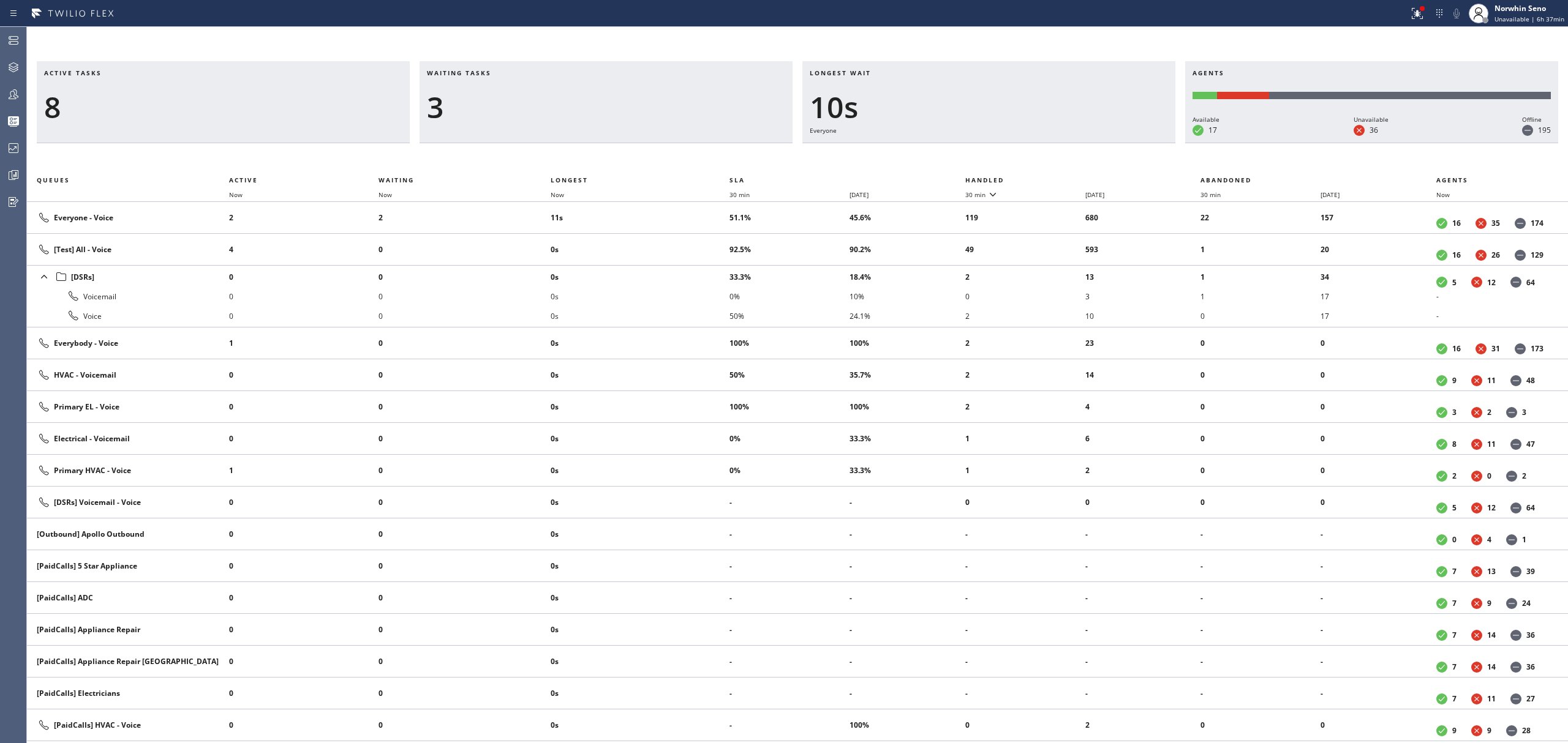
click at [1059, 177] on th "Handled" at bounding box center [1083, 180] width 236 height 15
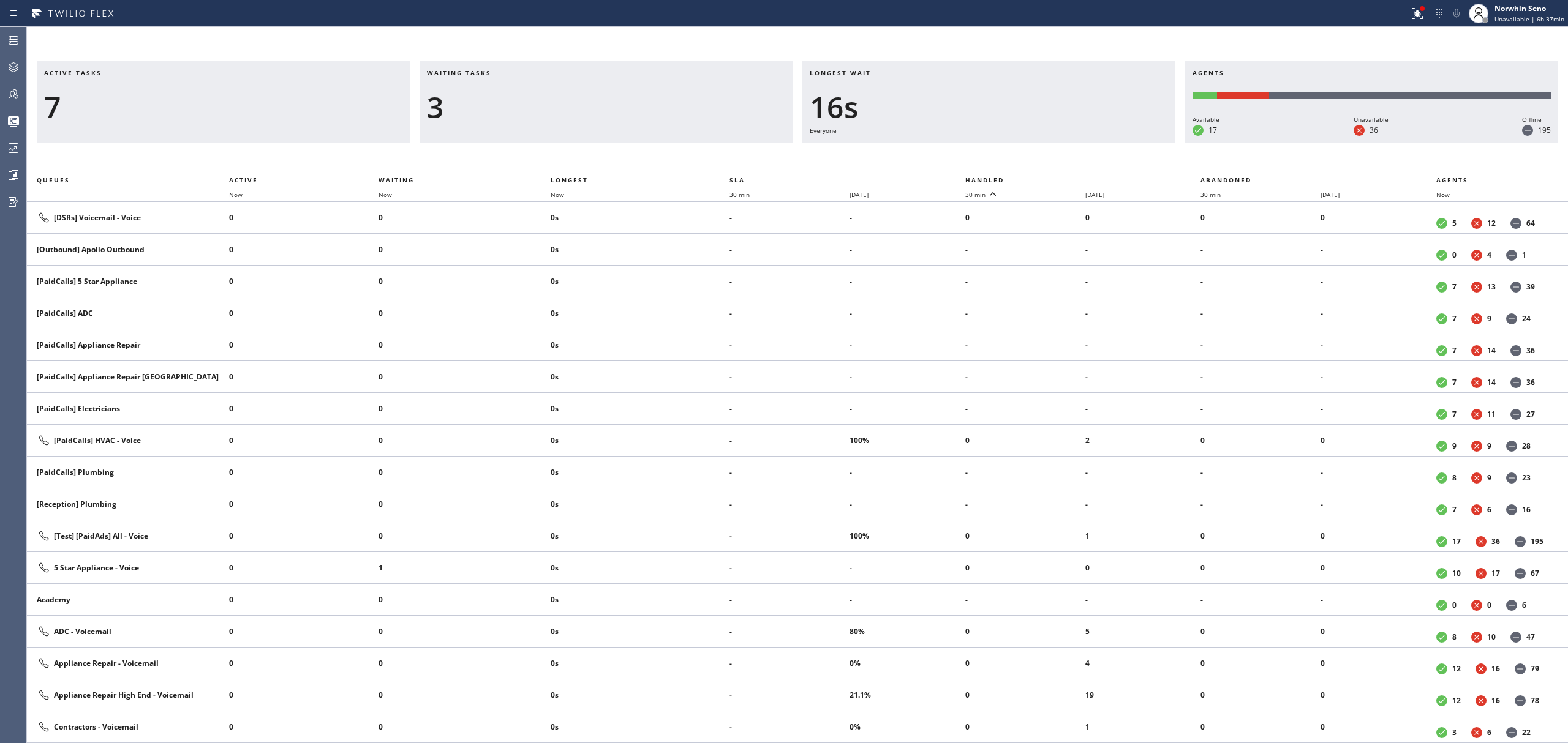
click at [1059, 177] on th "Handled" at bounding box center [1083, 180] width 236 height 15
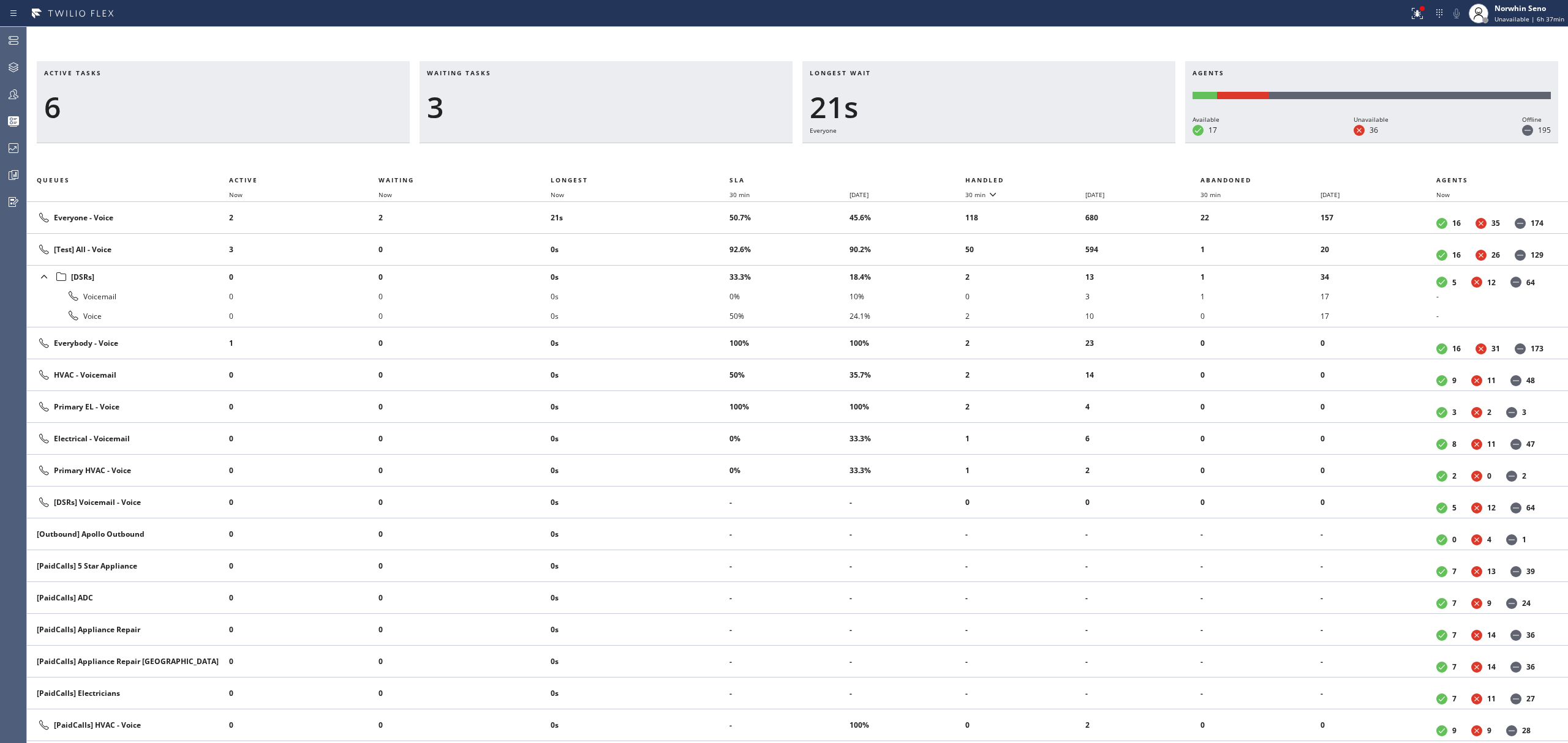
click at [1059, 177] on th "Handled" at bounding box center [1083, 180] width 236 height 15
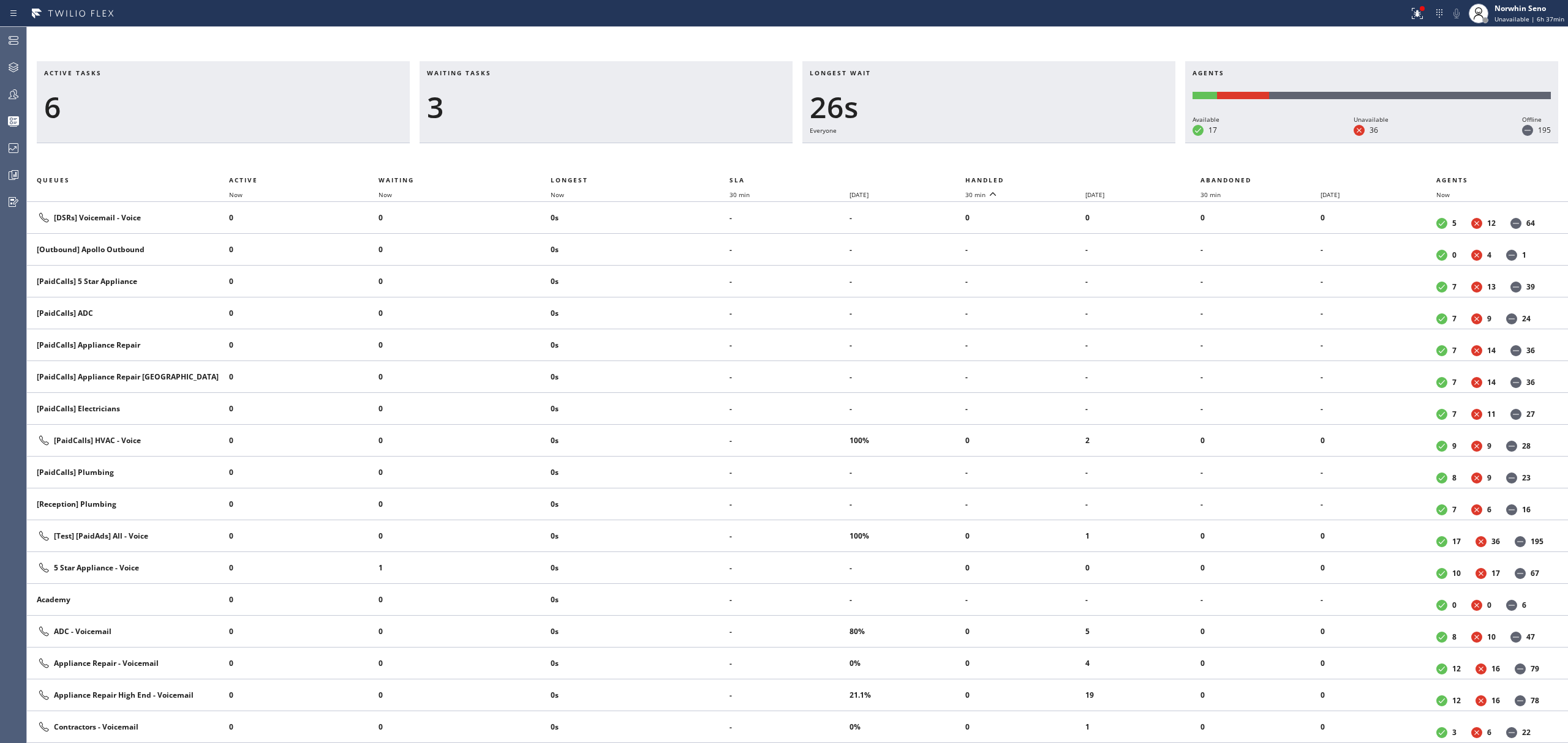
click at [1059, 177] on th "Handled" at bounding box center [1083, 180] width 236 height 15
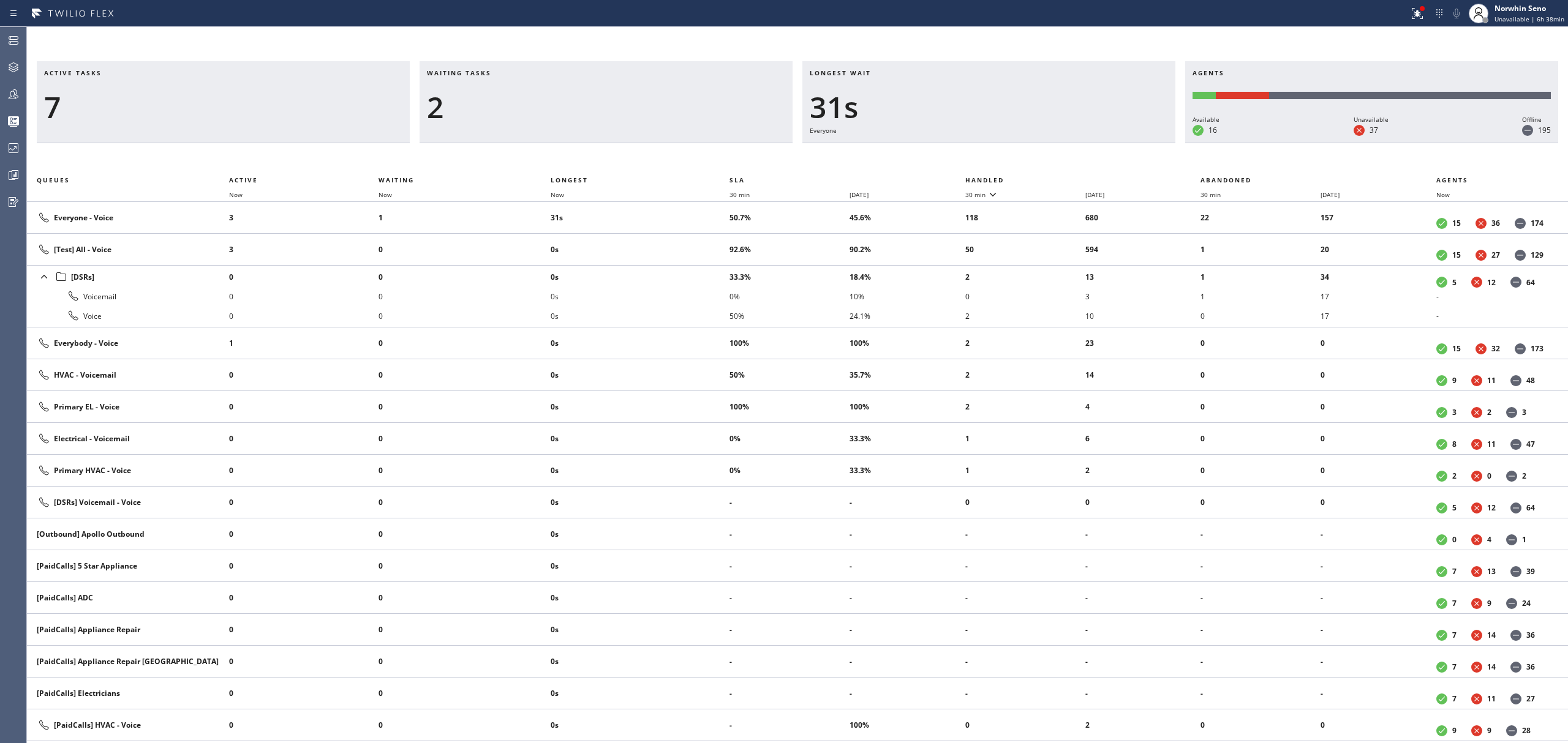
click at [1059, 177] on th "Handled" at bounding box center [1083, 180] width 236 height 15
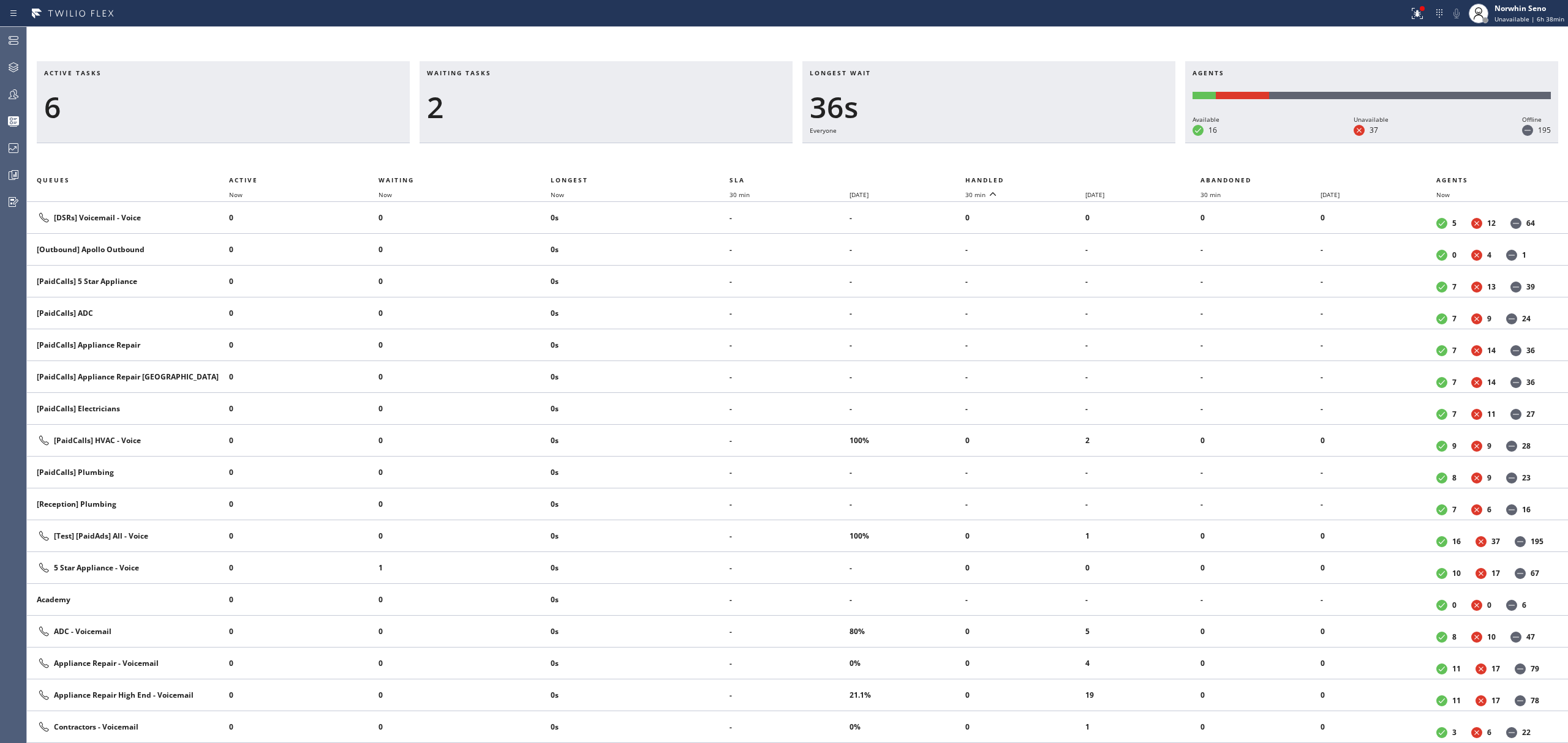
click at [1059, 177] on th "Handled" at bounding box center [1083, 180] width 236 height 15
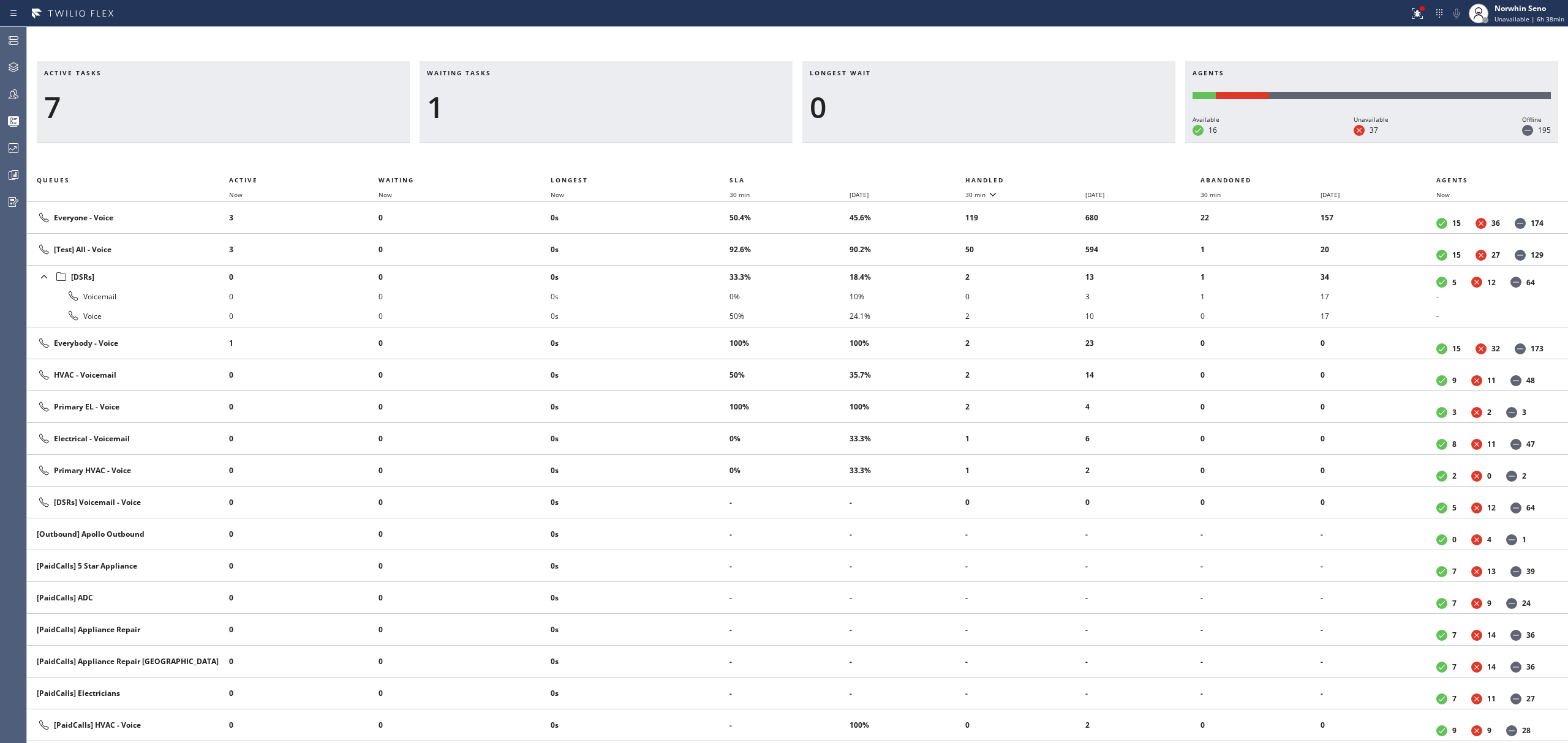
click at [1059, 177] on th "Handled" at bounding box center [1083, 180] width 236 height 15
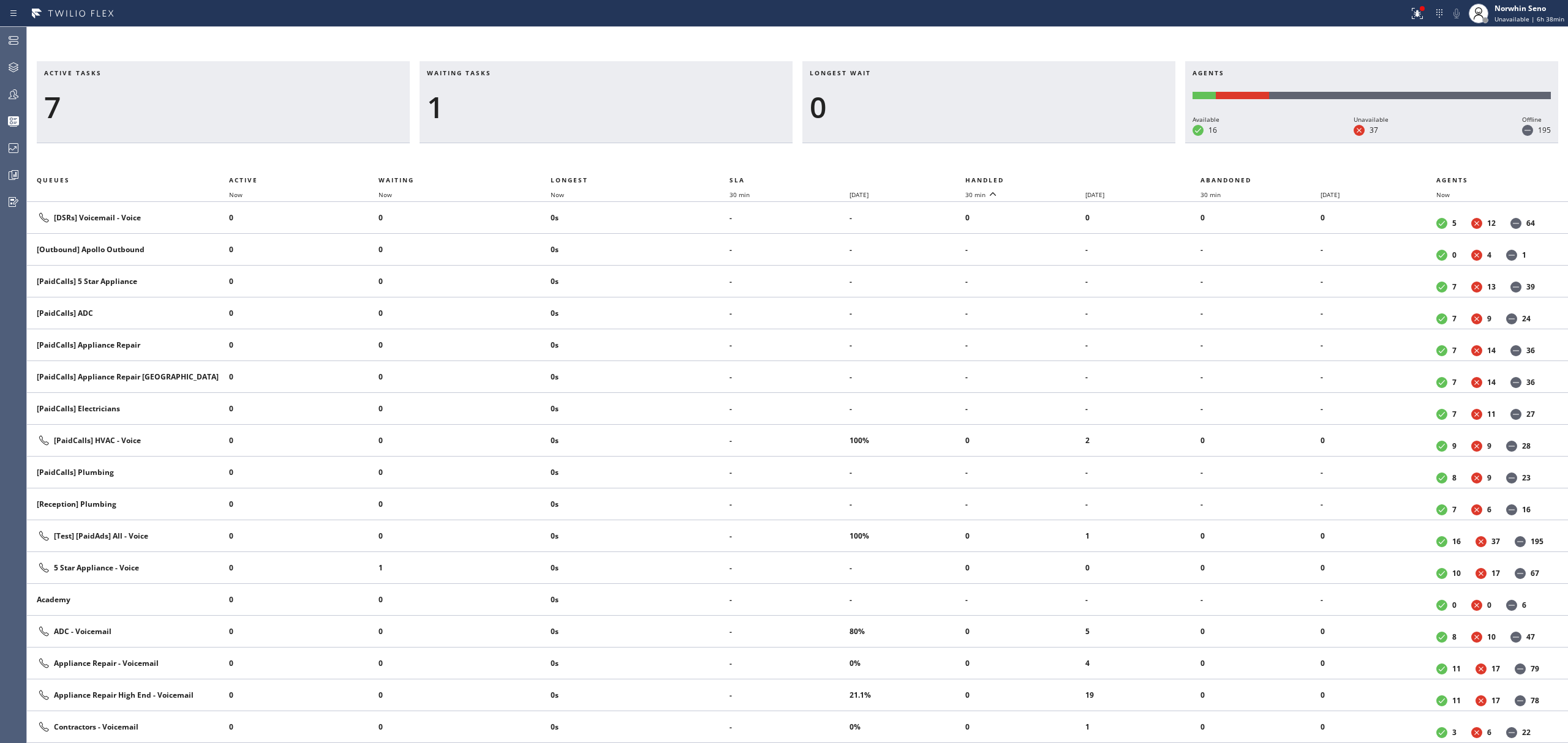
click at [1059, 177] on th "Handled" at bounding box center [1083, 180] width 236 height 15
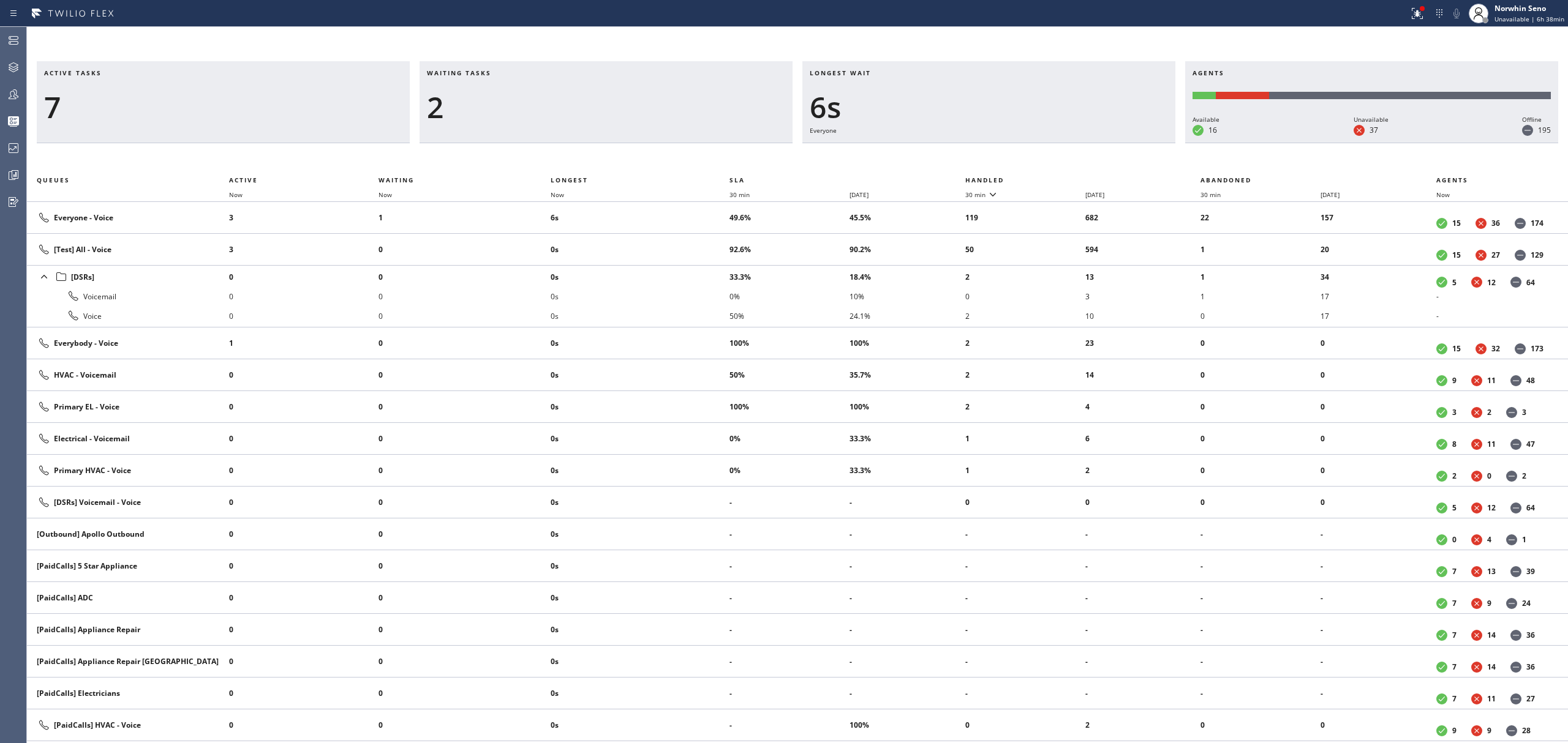
click at [1059, 177] on th "Handled" at bounding box center [1083, 180] width 236 height 15
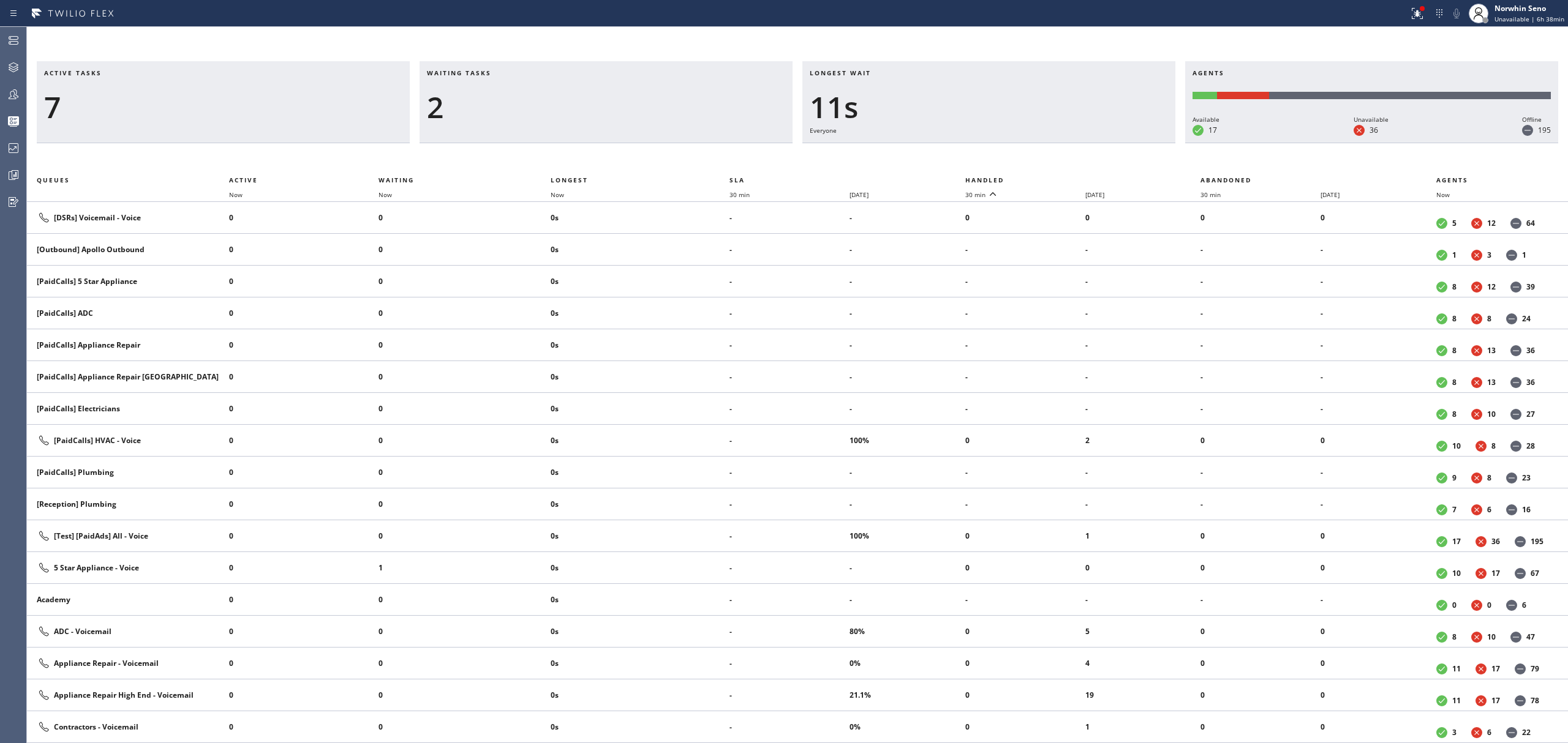
click at [1059, 177] on th "Handled" at bounding box center [1083, 180] width 236 height 15
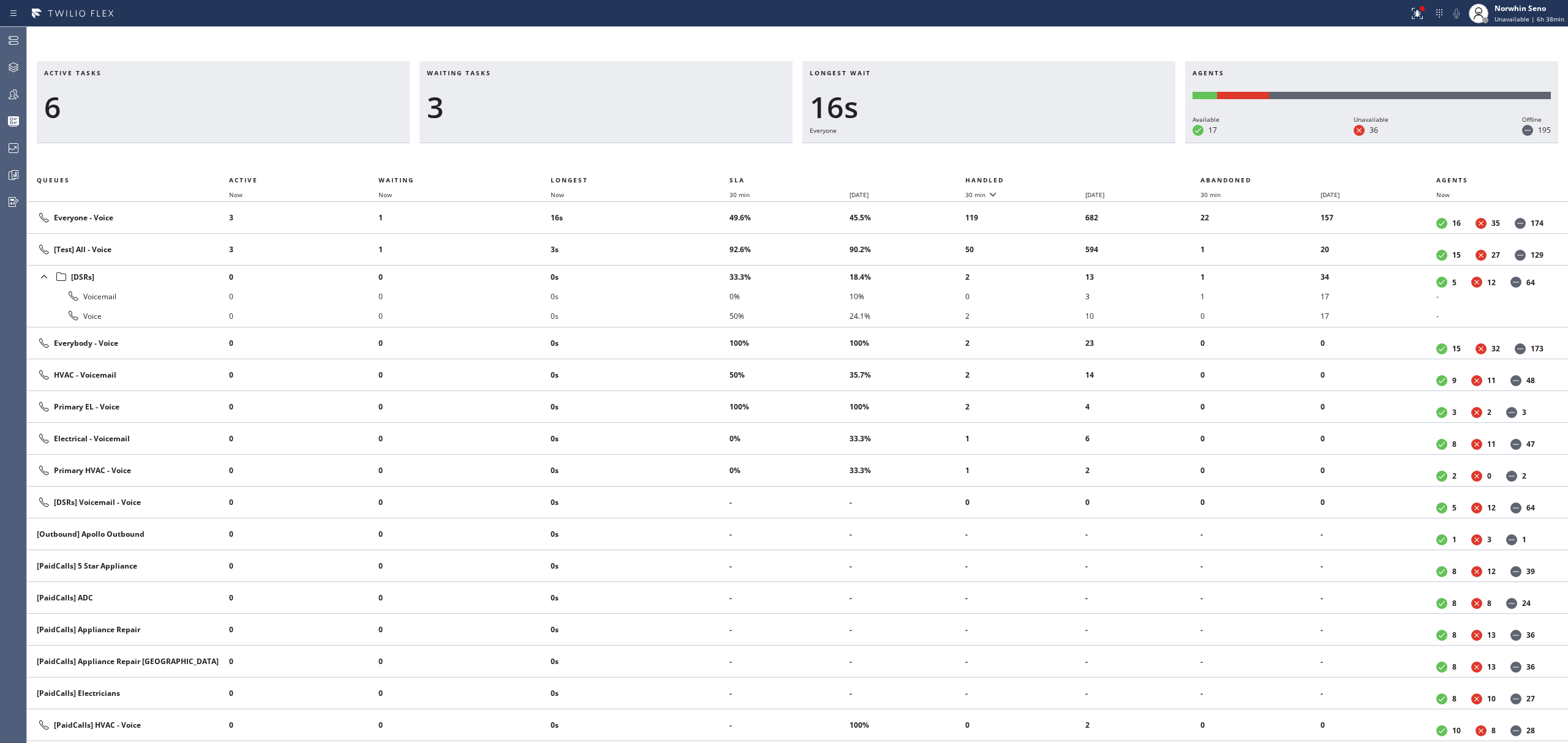
click at [1059, 177] on th "Handled" at bounding box center [1083, 180] width 236 height 15
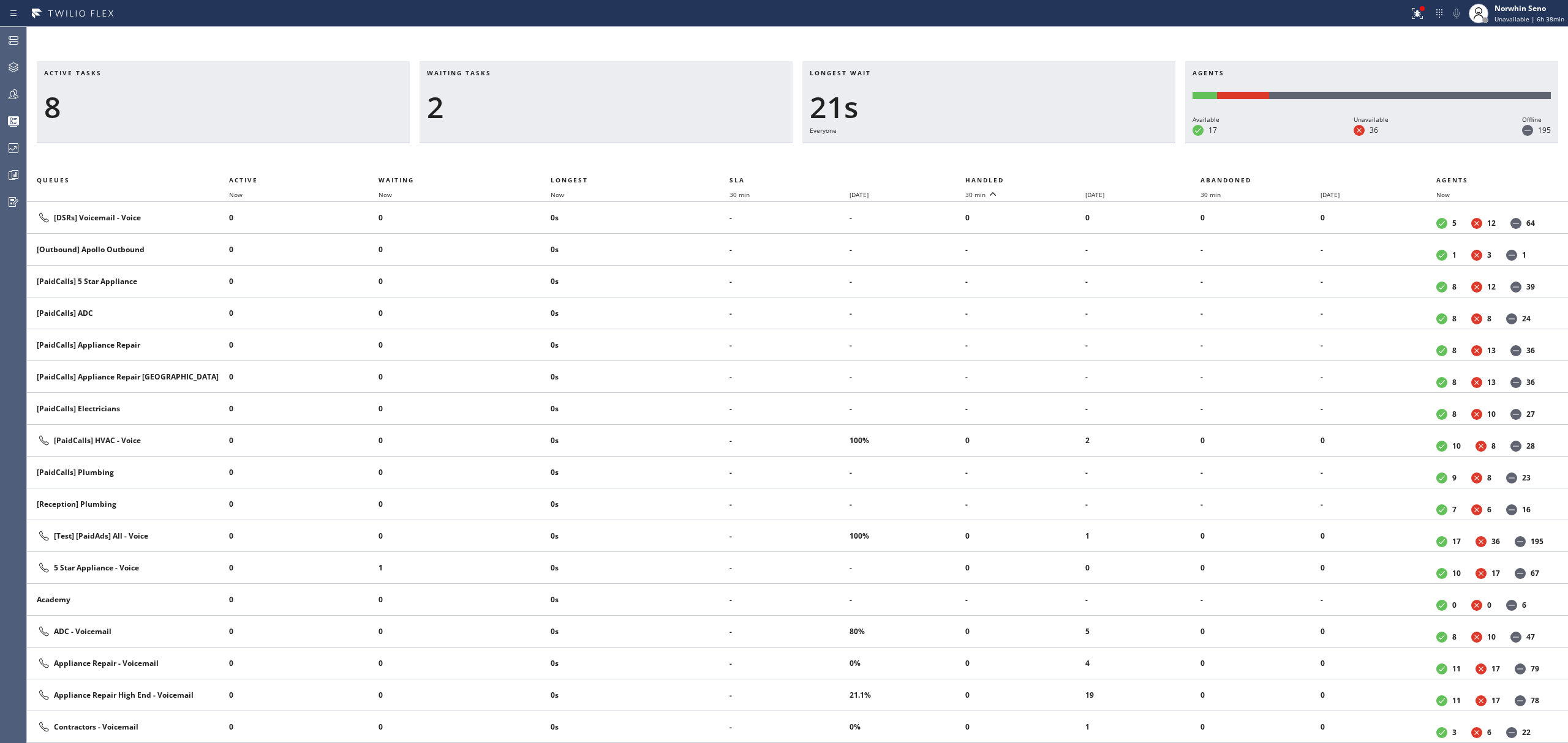
click at [1059, 177] on th "Handled" at bounding box center [1083, 180] width 236 height 15
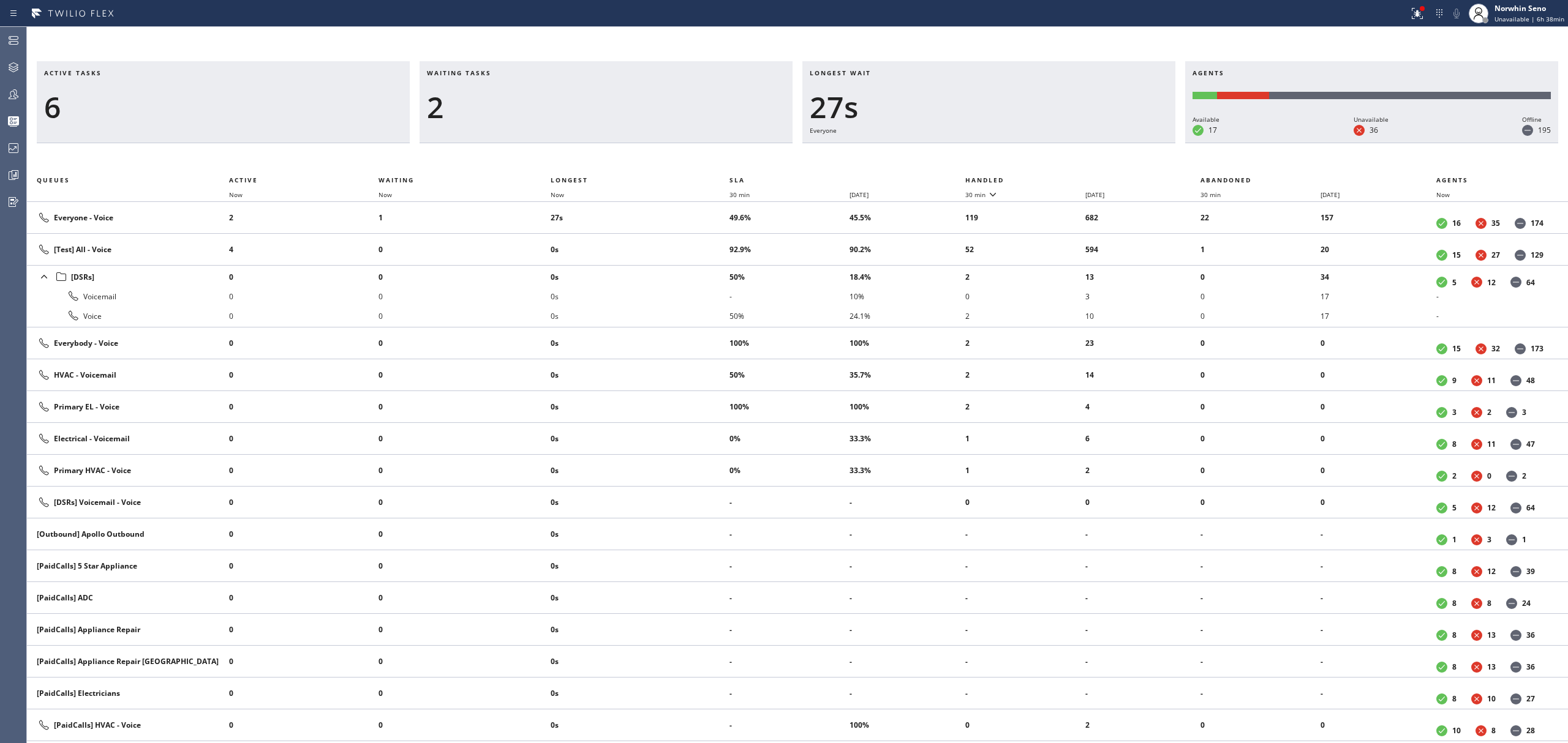
click at [1059, 177] on th "Handled" at bounding box center [1083, 180] width 236 height 15
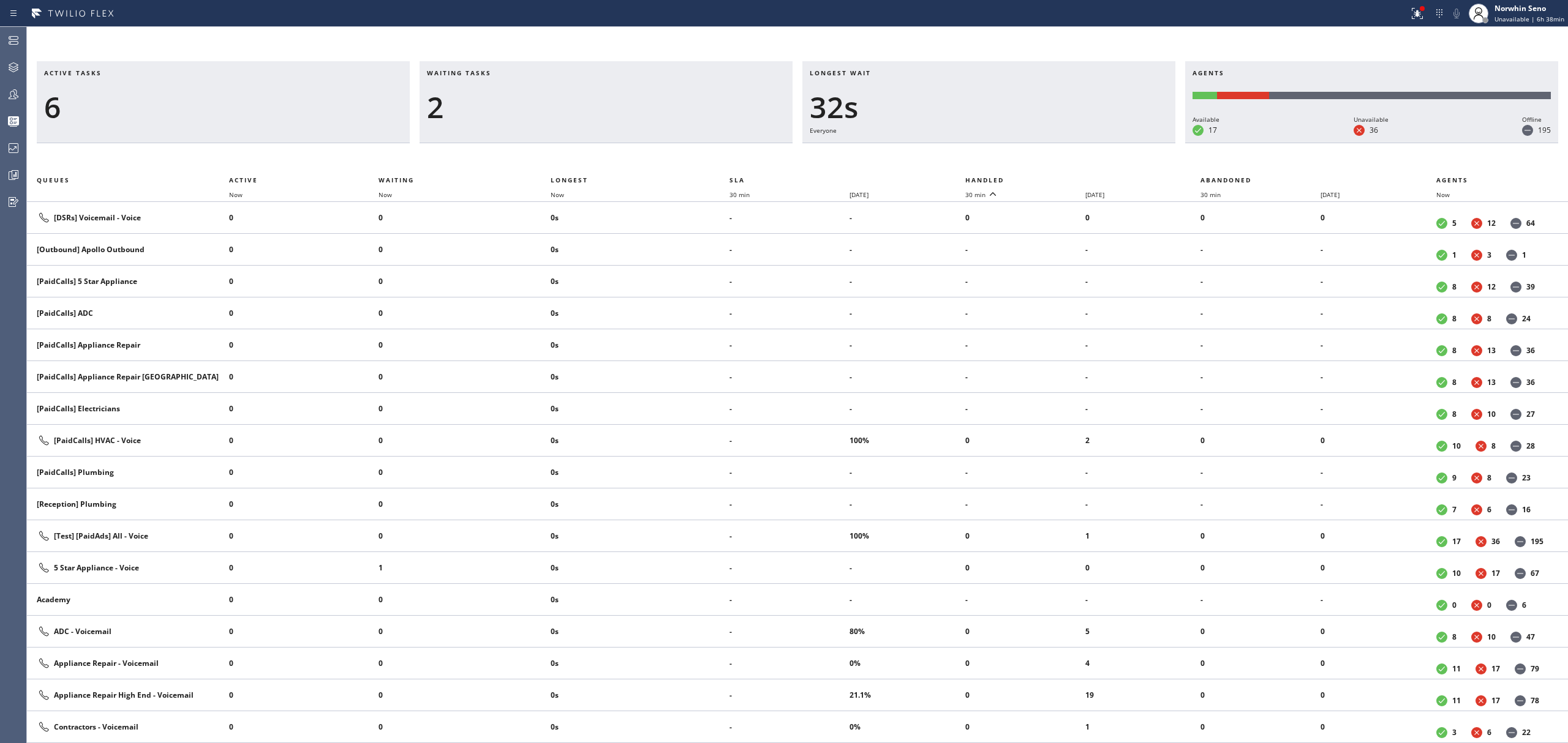
click at [1059, 177] on th "Handled" at bounding box center [1083, 180] width 236 height 15
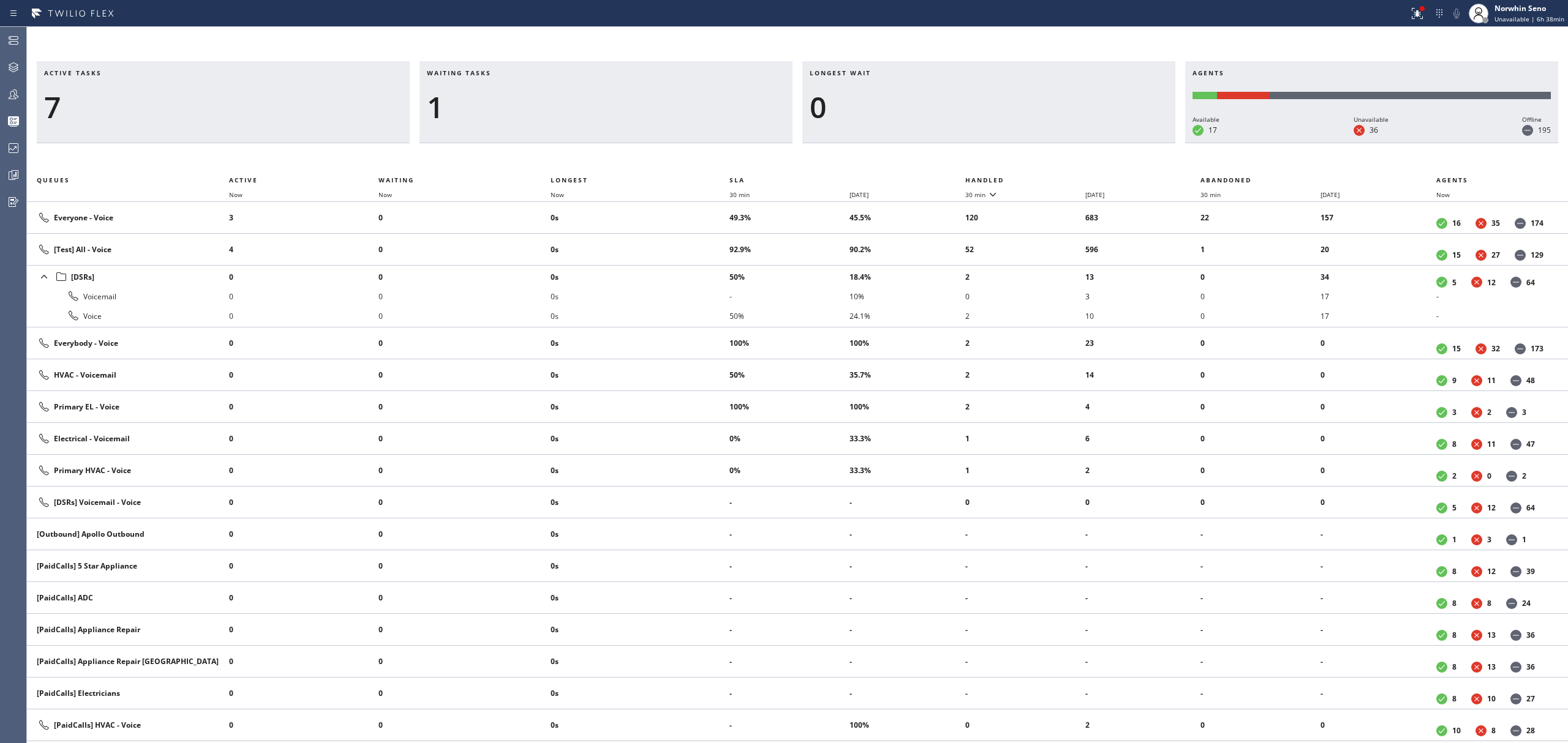
click at [1059, 177] on th "Handled" at bounding box center [1083, 180] width 236 height 15
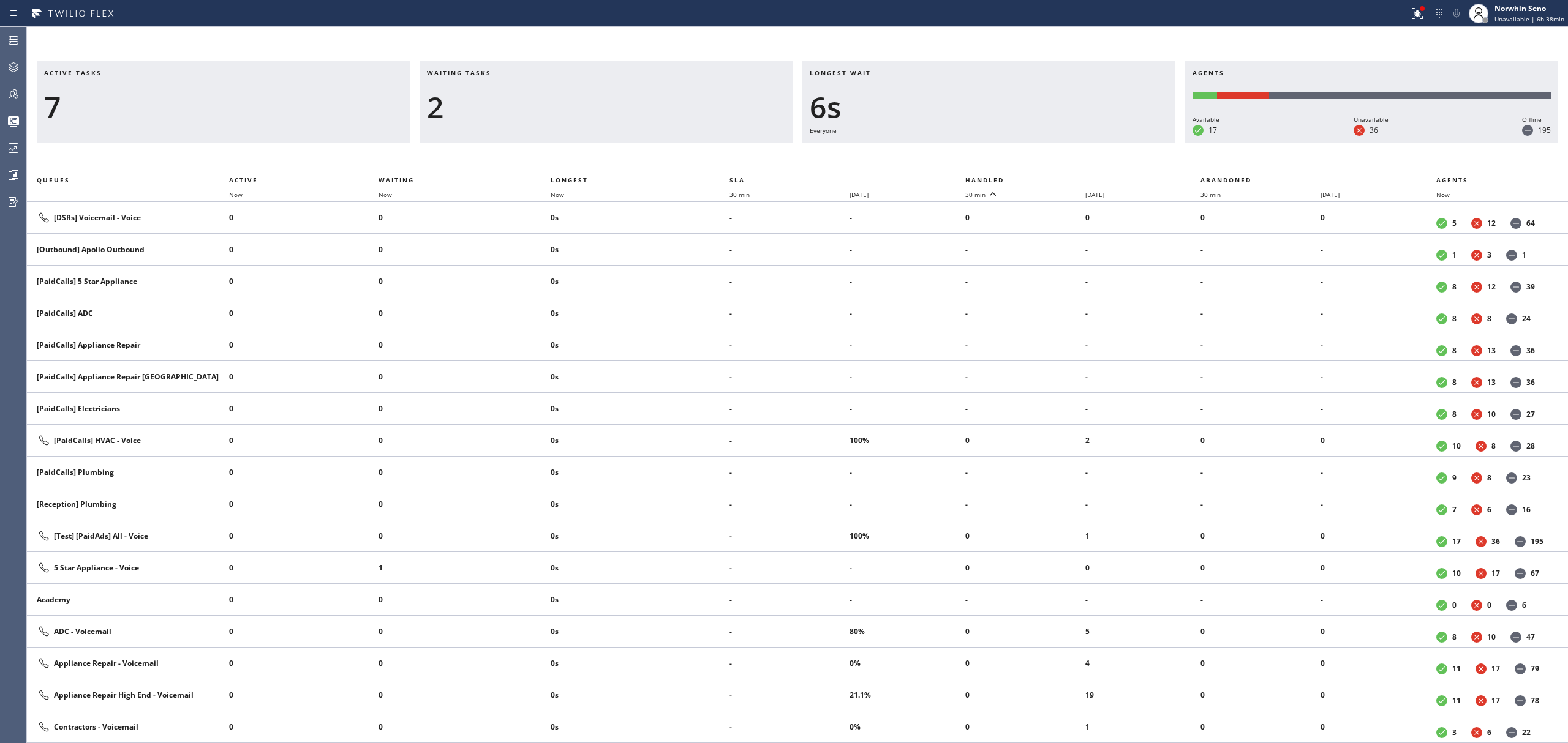
click at [1059, 177] on th "Handled" at bounding box center [1083, 180] width 236 height 15
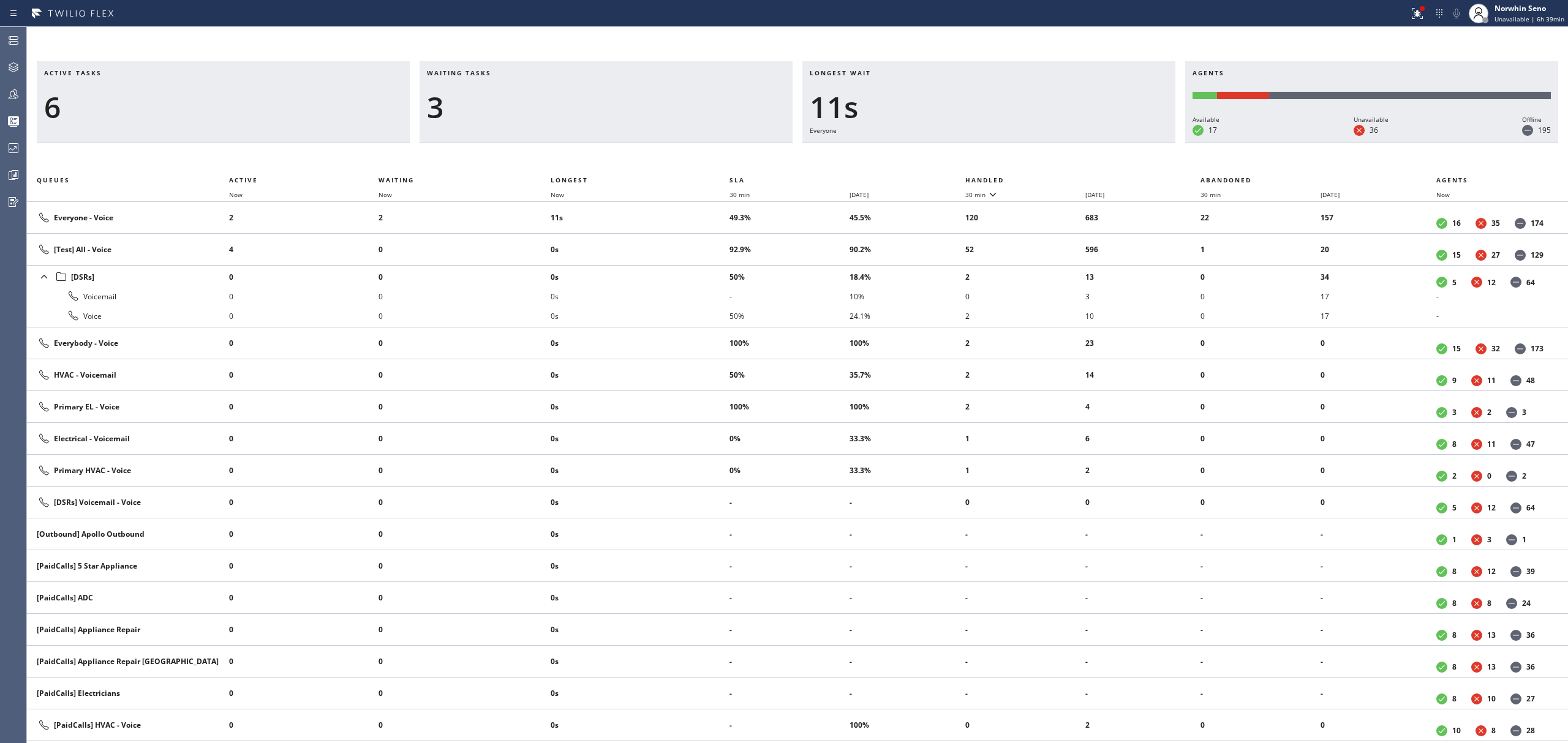
click at [1059, 177] on th "Handled" at bounding box center [1083, 180] width 236 height 15
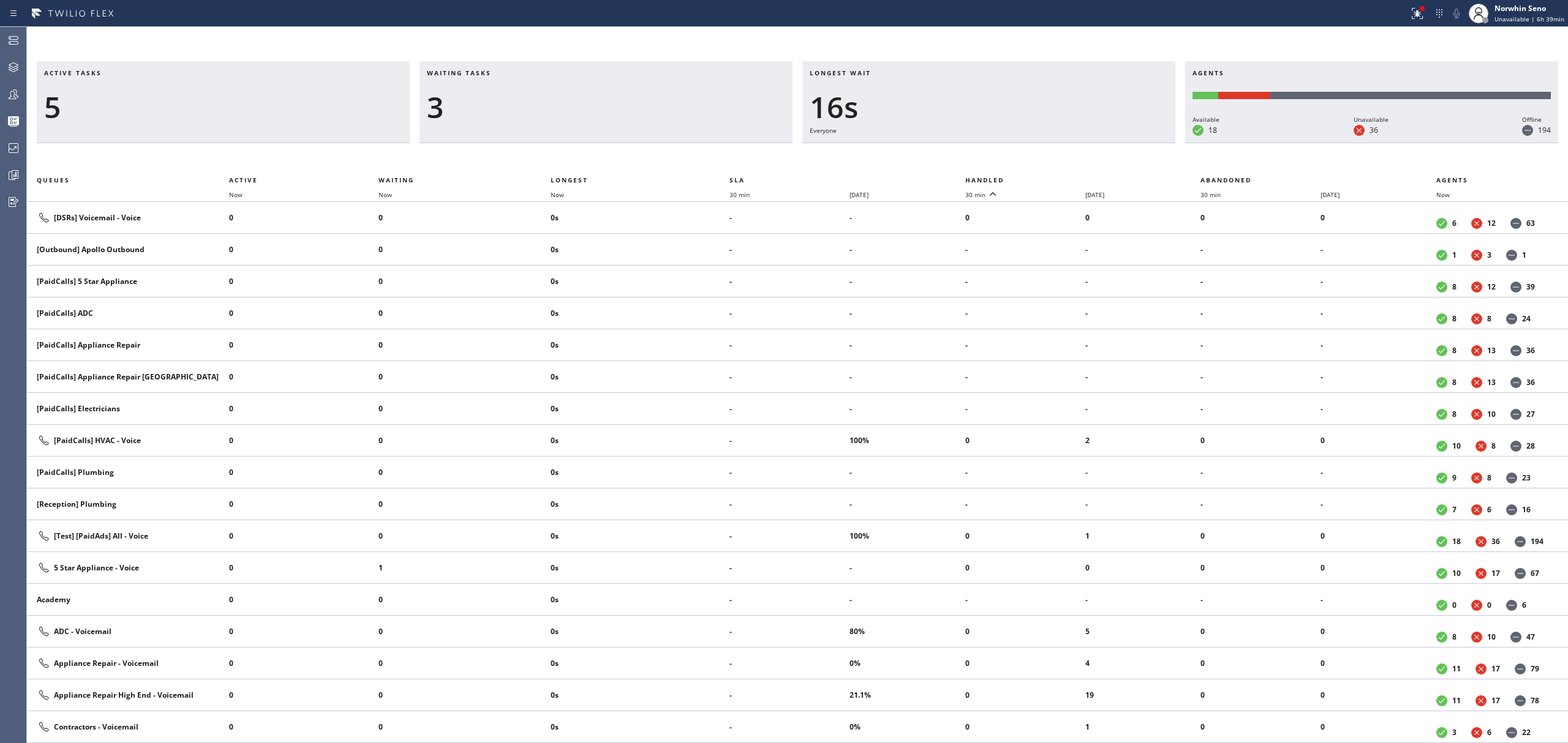
click at [1059, 177] on th "Handled" at bounding box center [1083, 180] width 236 height 15
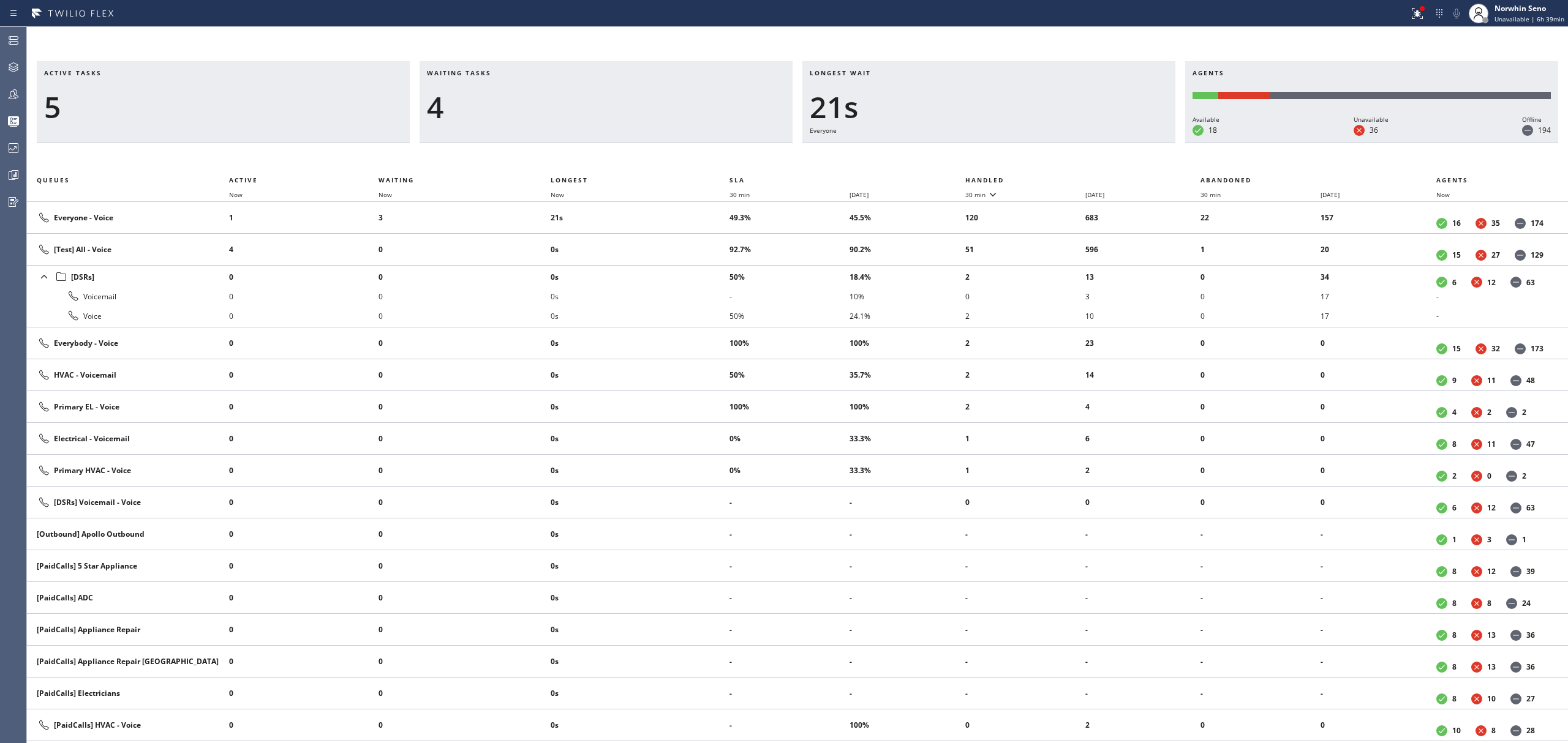
click at [1059, 177] on th "Handled" at bounding box center [1083, 180] width 236 height 15
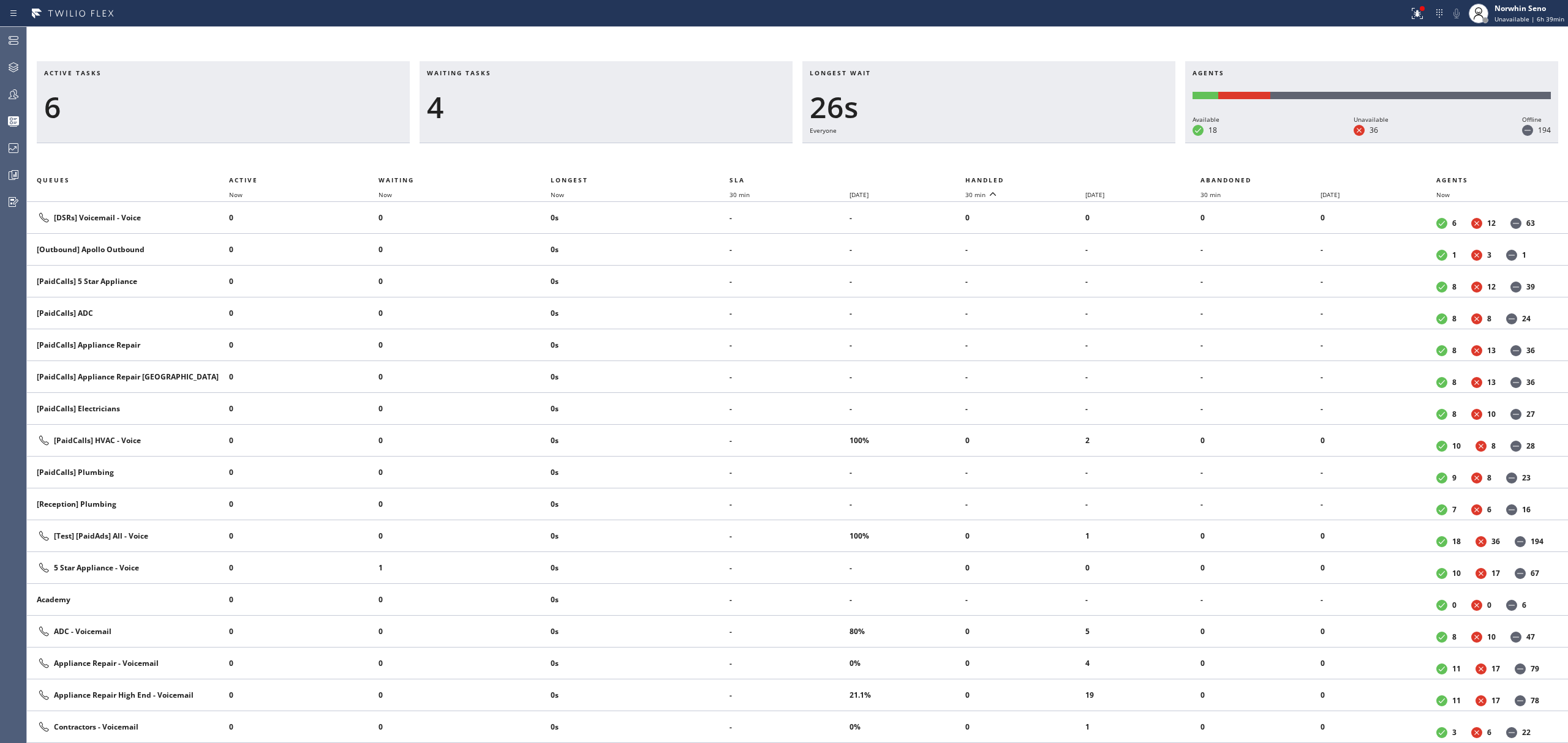
click at [1059, 177] on th "Handled" at bounding box center [1083, 180] width 236 height 15
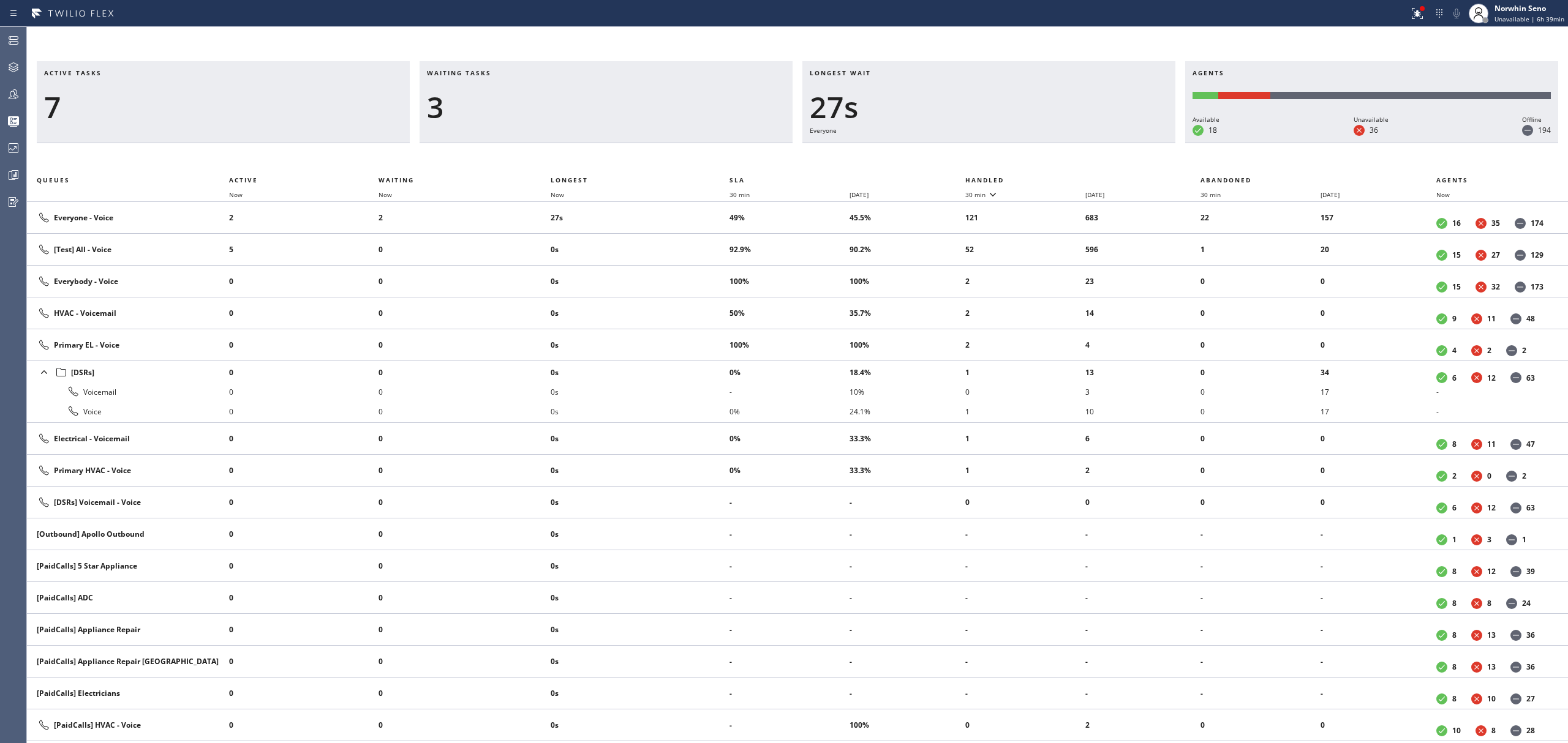
click at [1059, 177] on th "Handled" at bounding box center [1083, 180] width 236 height 15
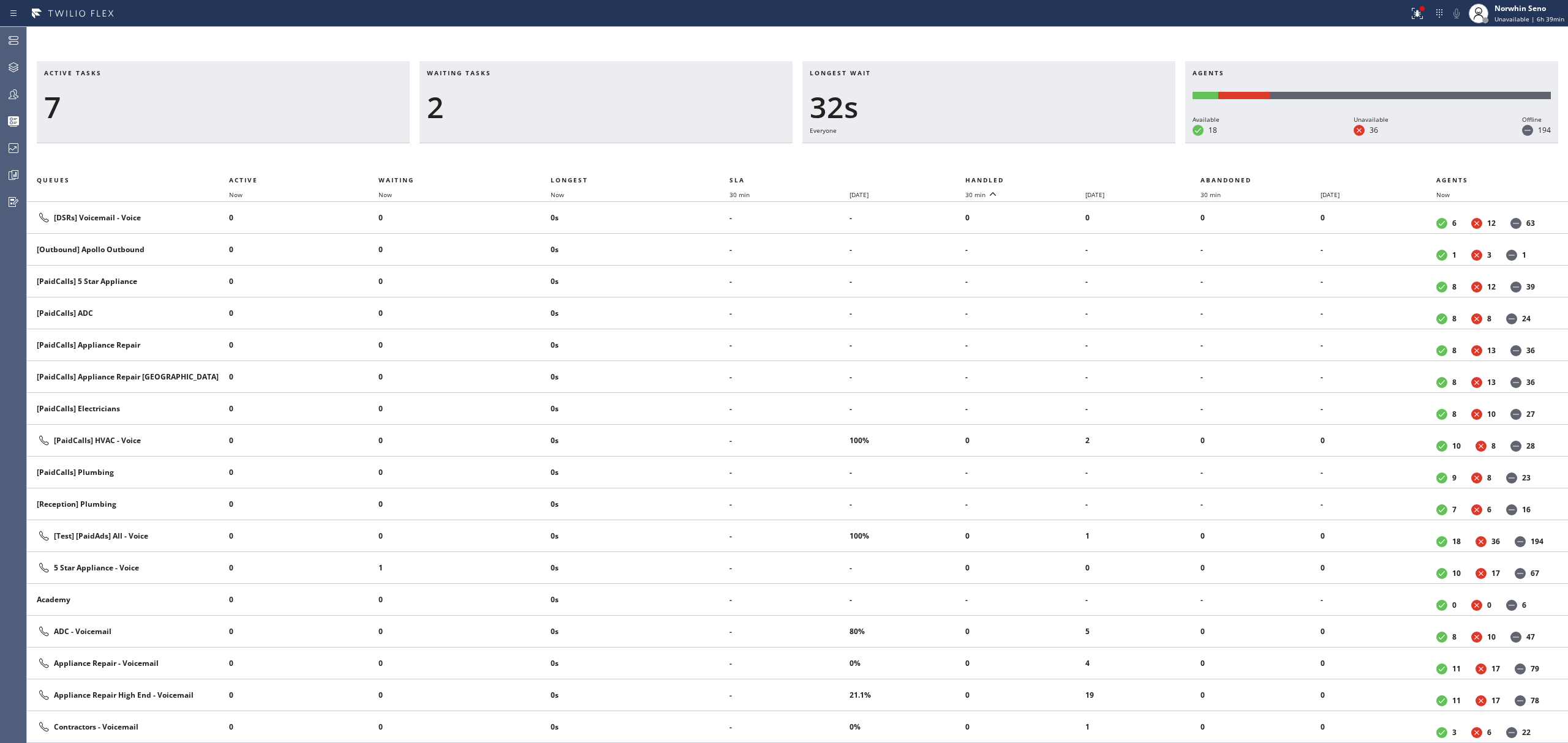
click at [1059, 177] on th "Handled" at bounding box center [1083, 180] width 236 height 15
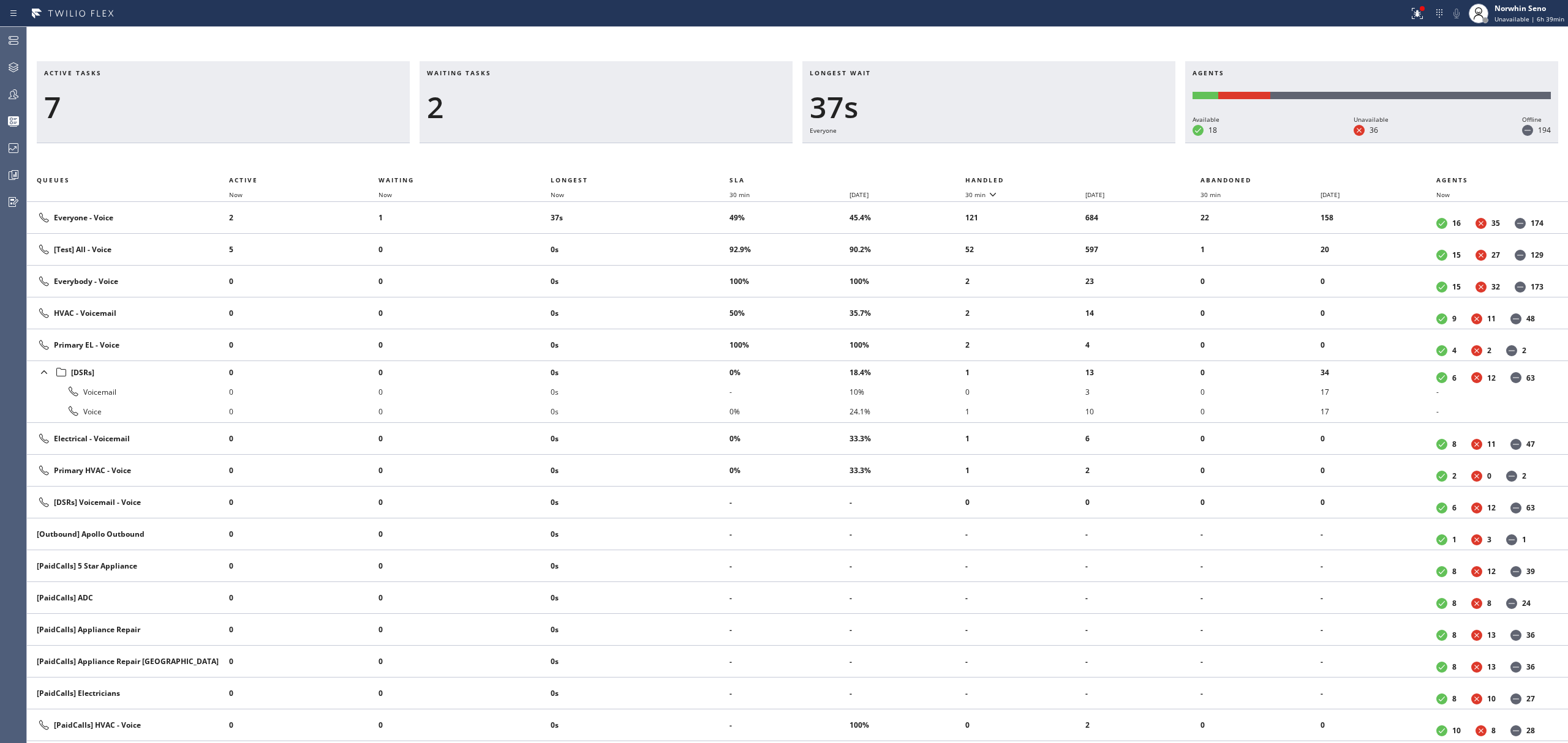
click at [1059, 177] on th "Handled" at bounding box center [1083, 180] width 236 height 15
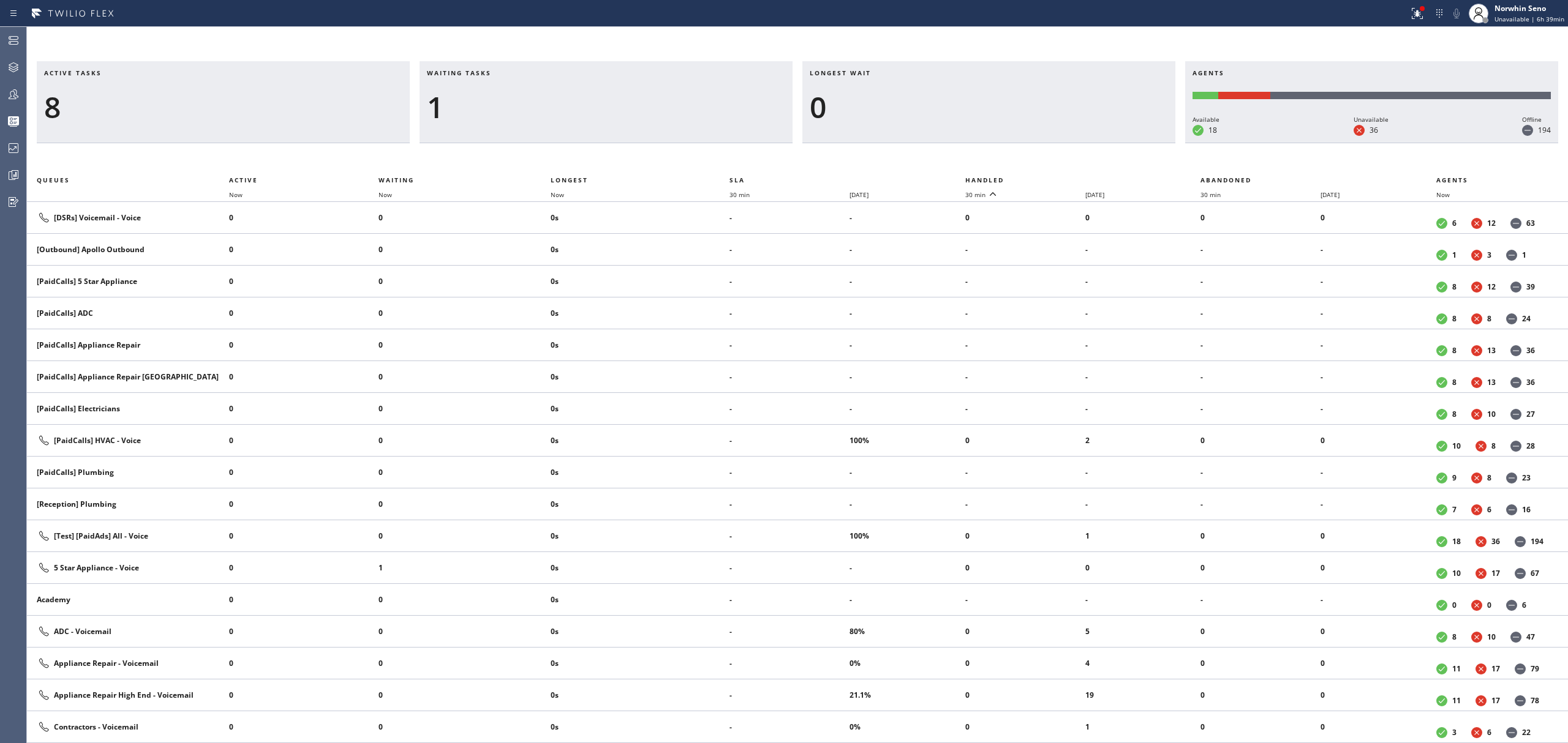
click at [1059, 177] on th "Handled" at bounding box center [1083, 180] width 236 height 15
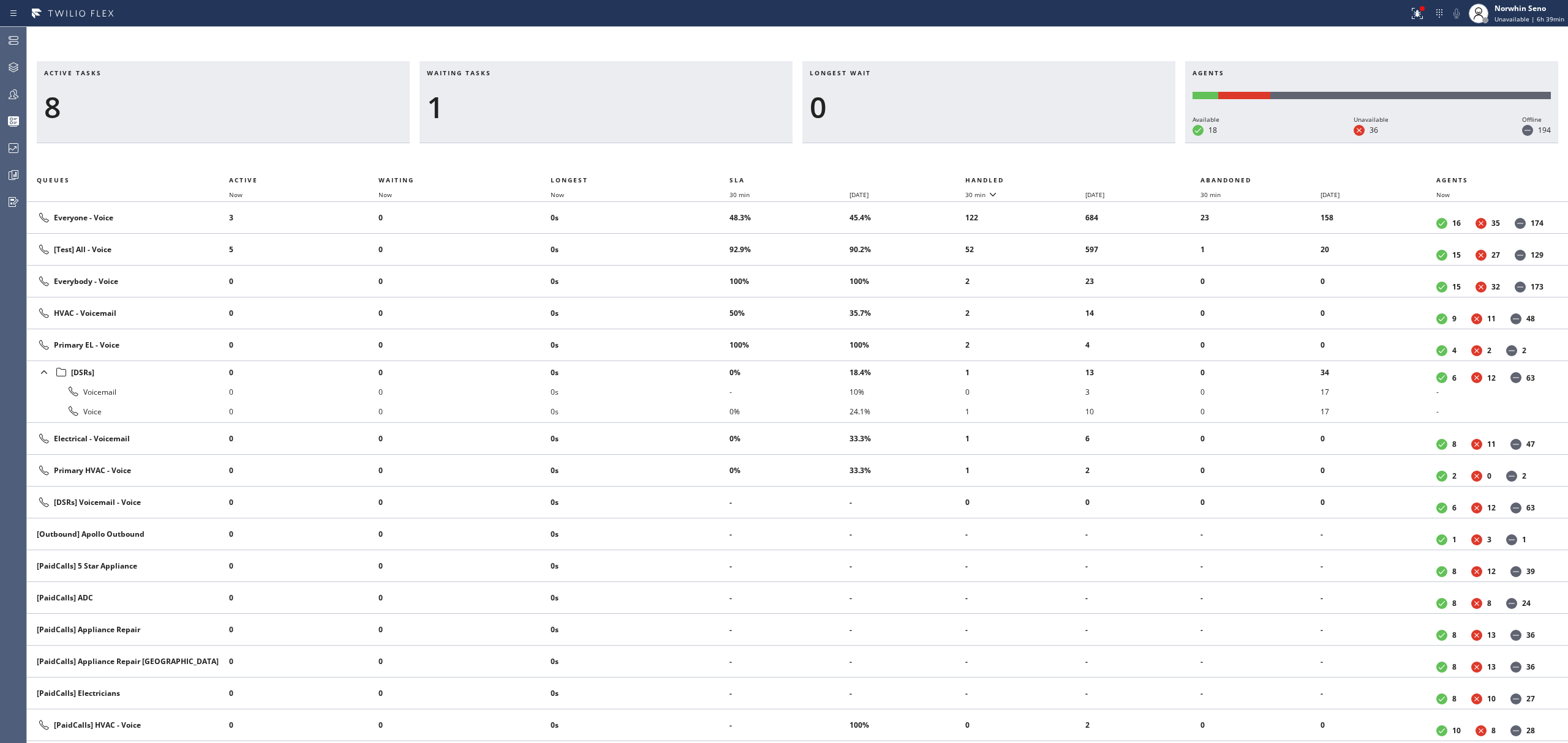
click at [1059, 177] on th "Handled" at bounding box center [1083, 180] width 236 height 15
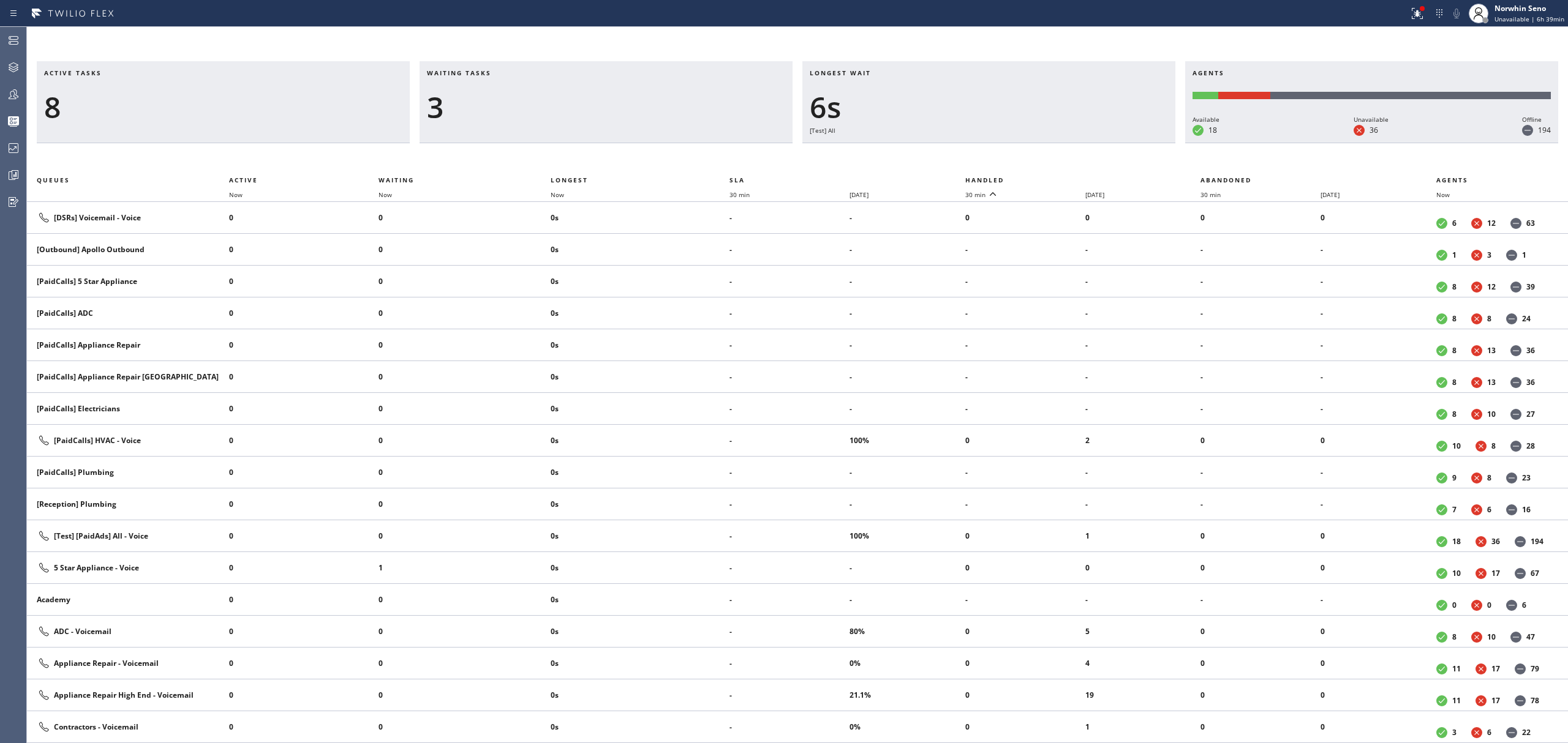
click at [1059, 177] on th "Handled" at bounding box center [1083, 180] width 236 height 15
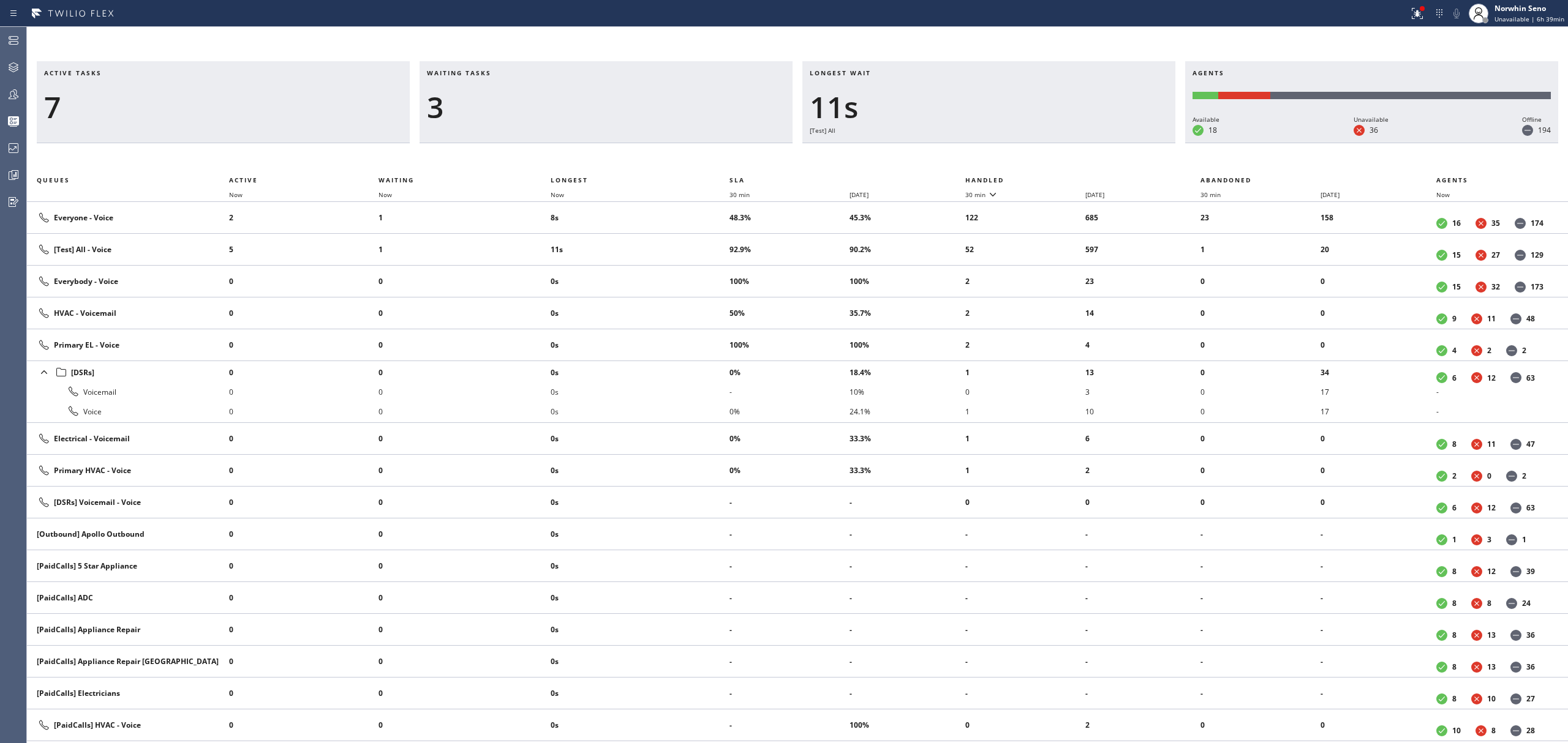
click at [1059, 177] on th "Handled" at bounding box center [1083, 180] width 236 height 15
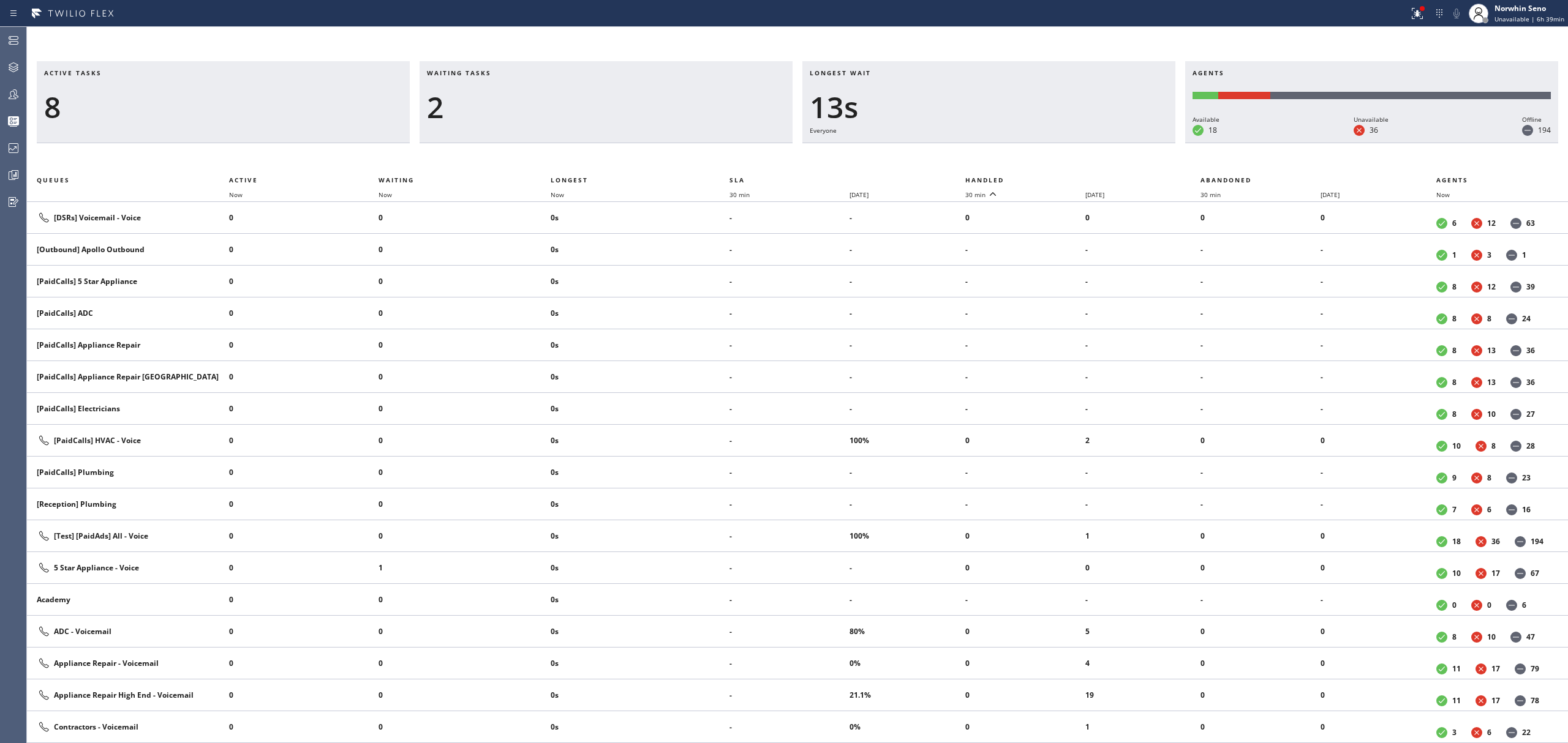
click at [1059, 177] on th "Handled" at bounding box center [1083, 180] width 236 height 15
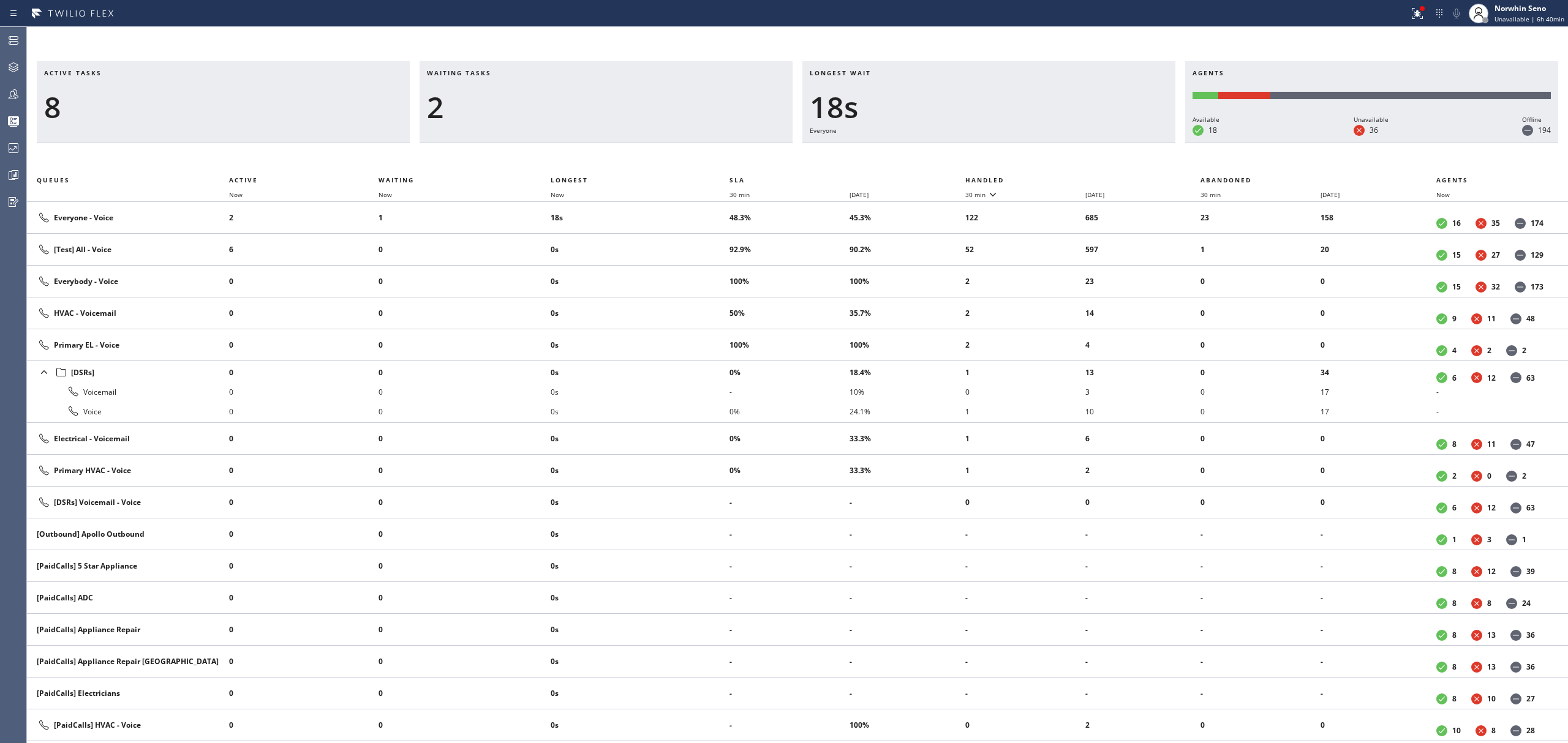
click at [1059, 177] on th "Handled" at bounding box center [1083, 180] width 236 height 15
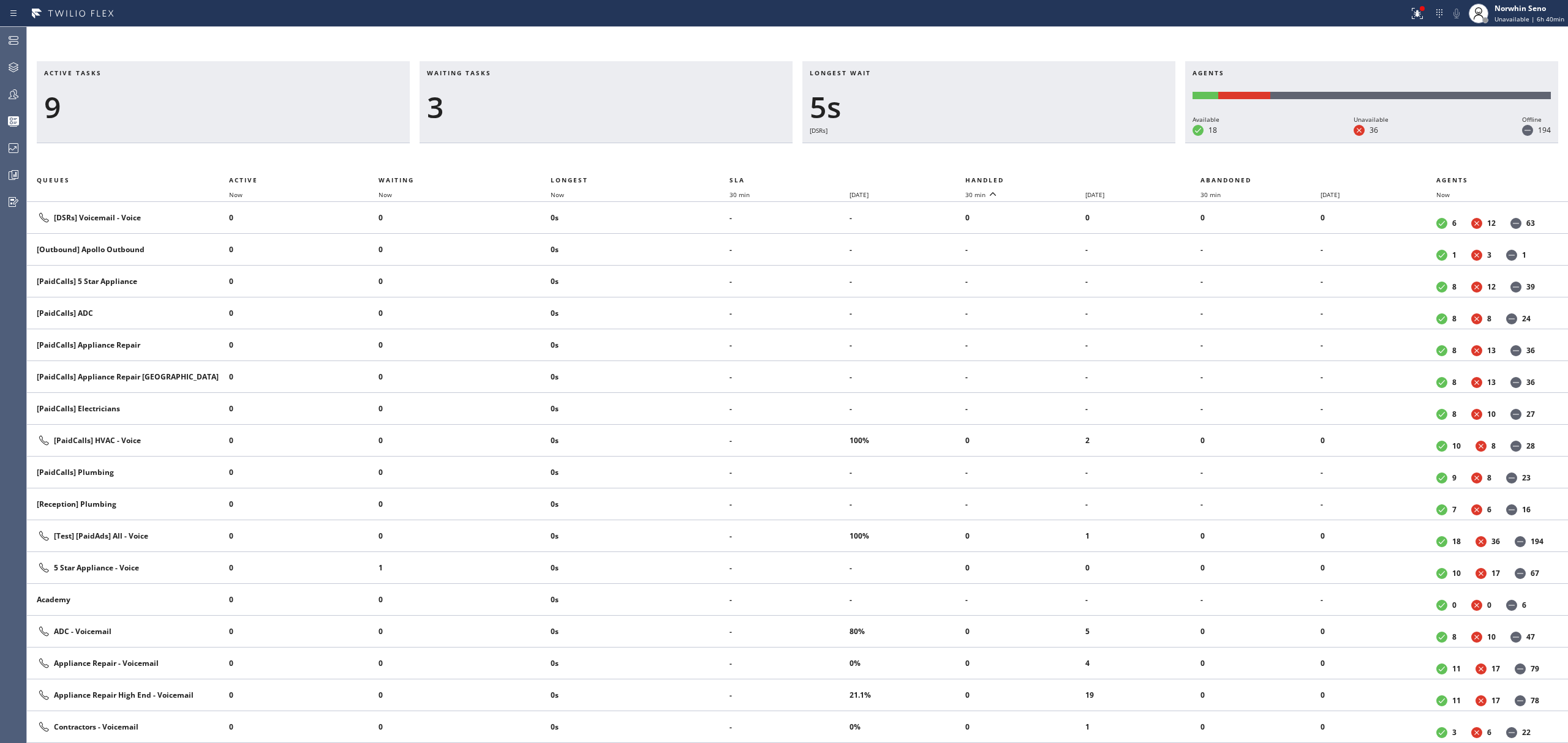
click at [1059, 177] on th "Handled" at bounding box center [1083, 180] width 236 height 15
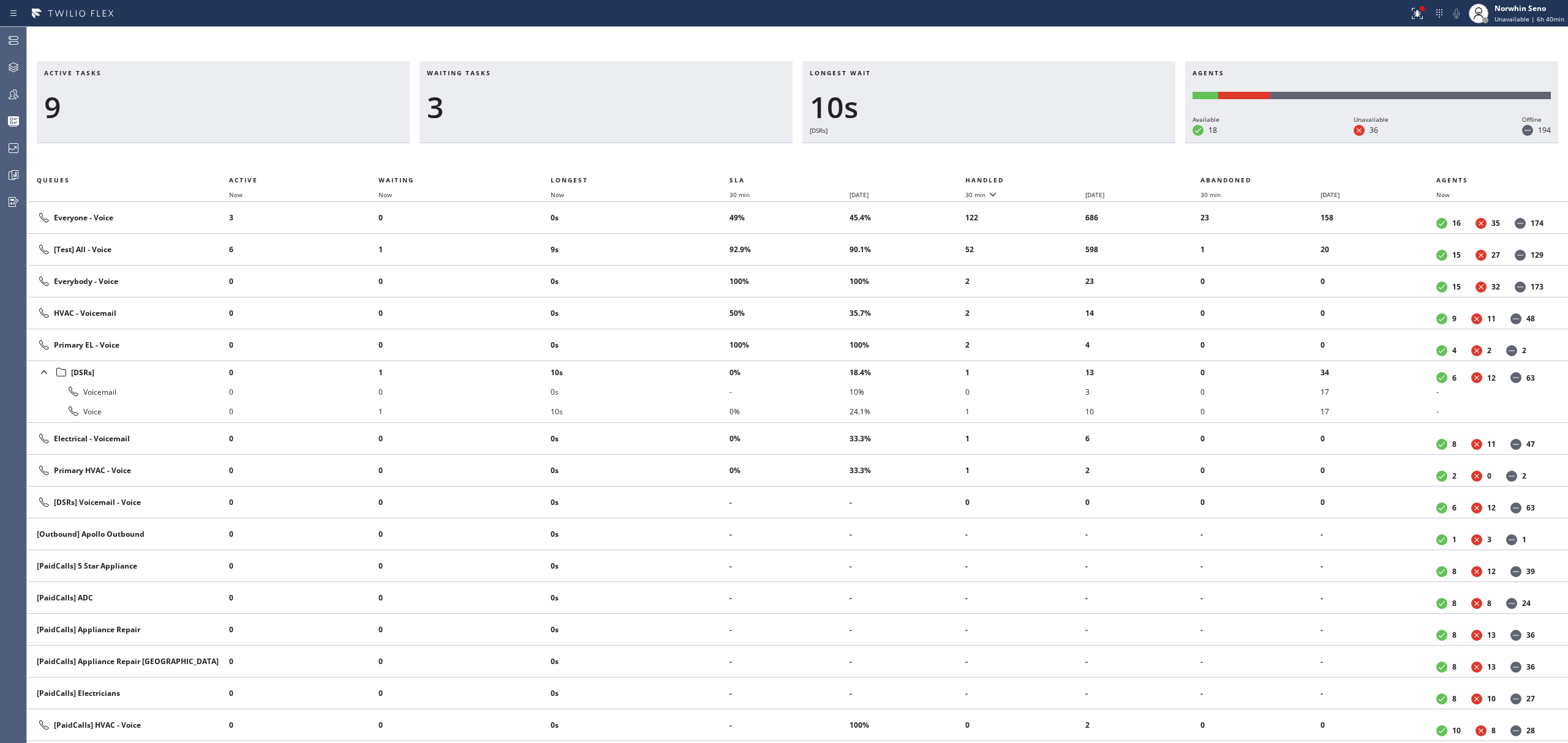
click at [1059, 177] on th "Handled" at bounding box center [1083, 180] width 236 height 15
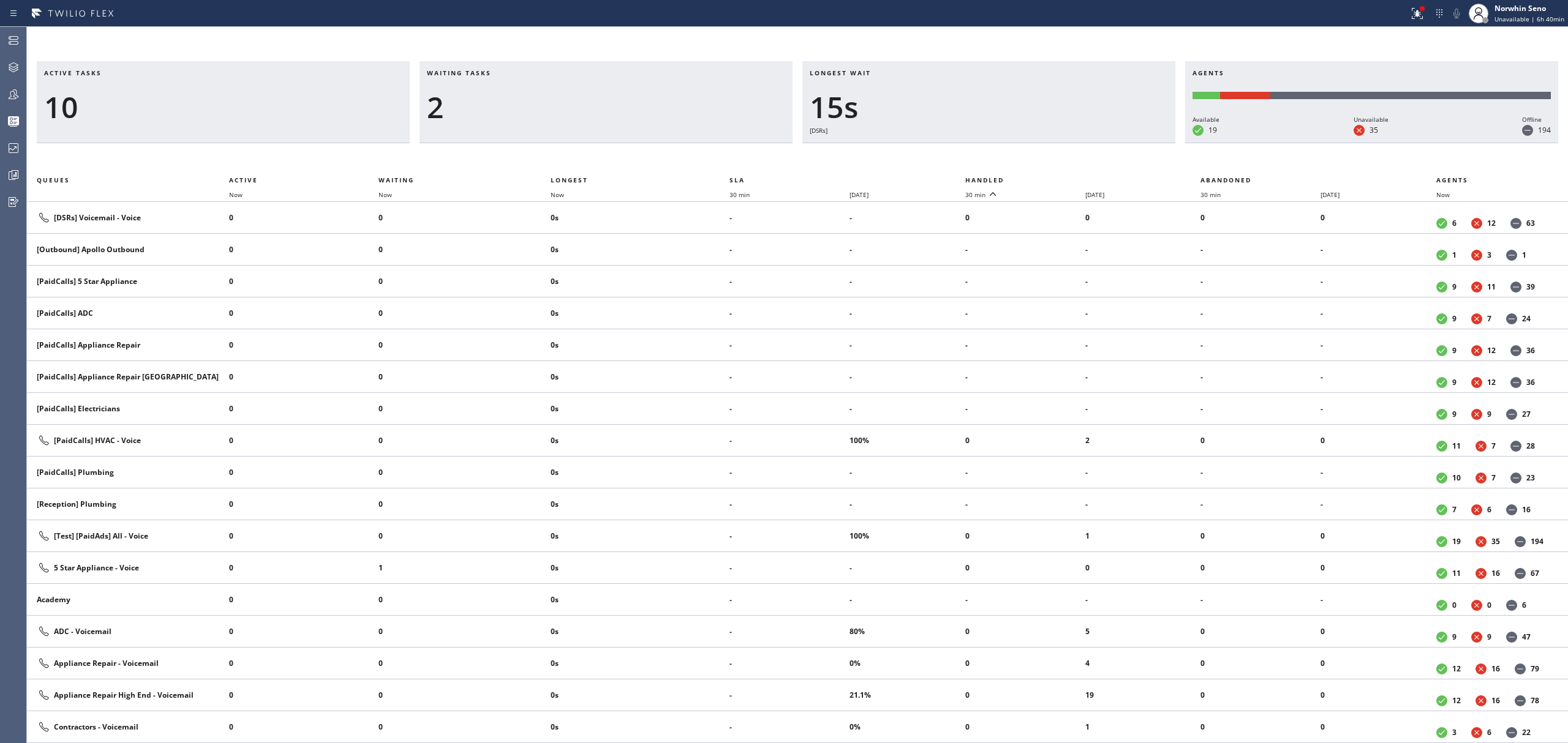
click at [1059, 177] on th "Handled" at bounding box center [1083, 180] width 236 height 15
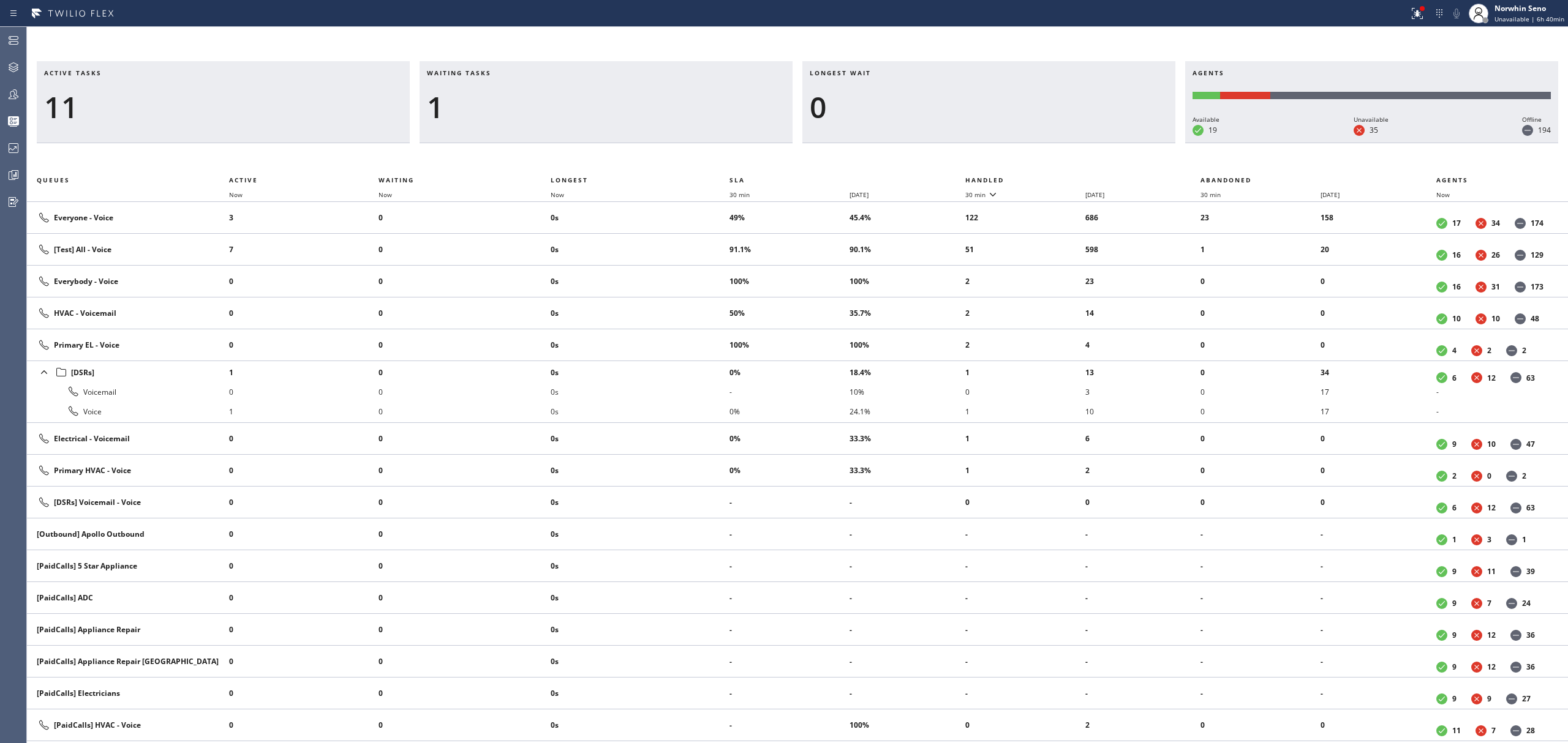
click at [1059, 177] on th "Handled" at bounding box center [1083, 180] width 236 height 15
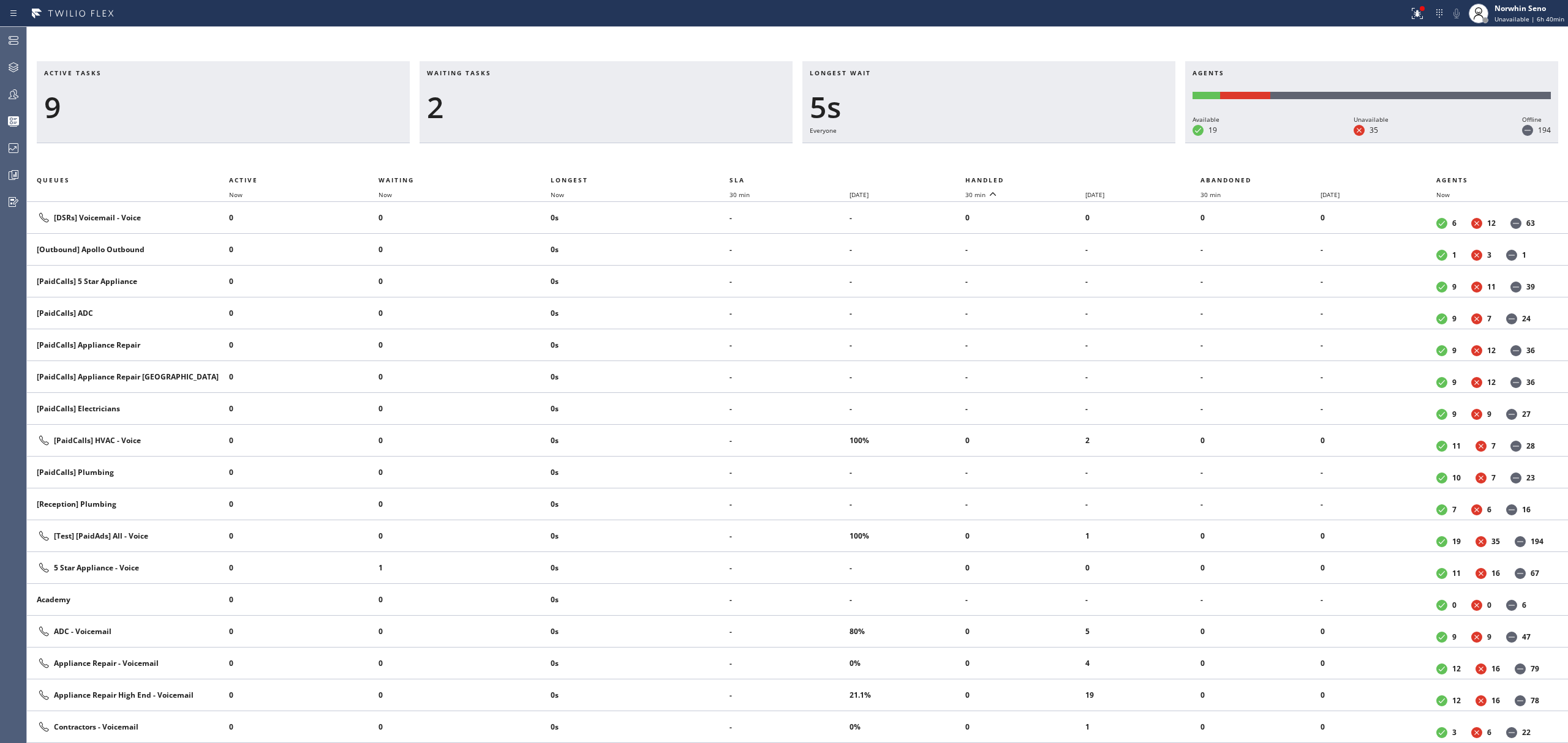
click at [1059, 177] on th "Handled" at bounding box center [1083, 180] width 236 height 15
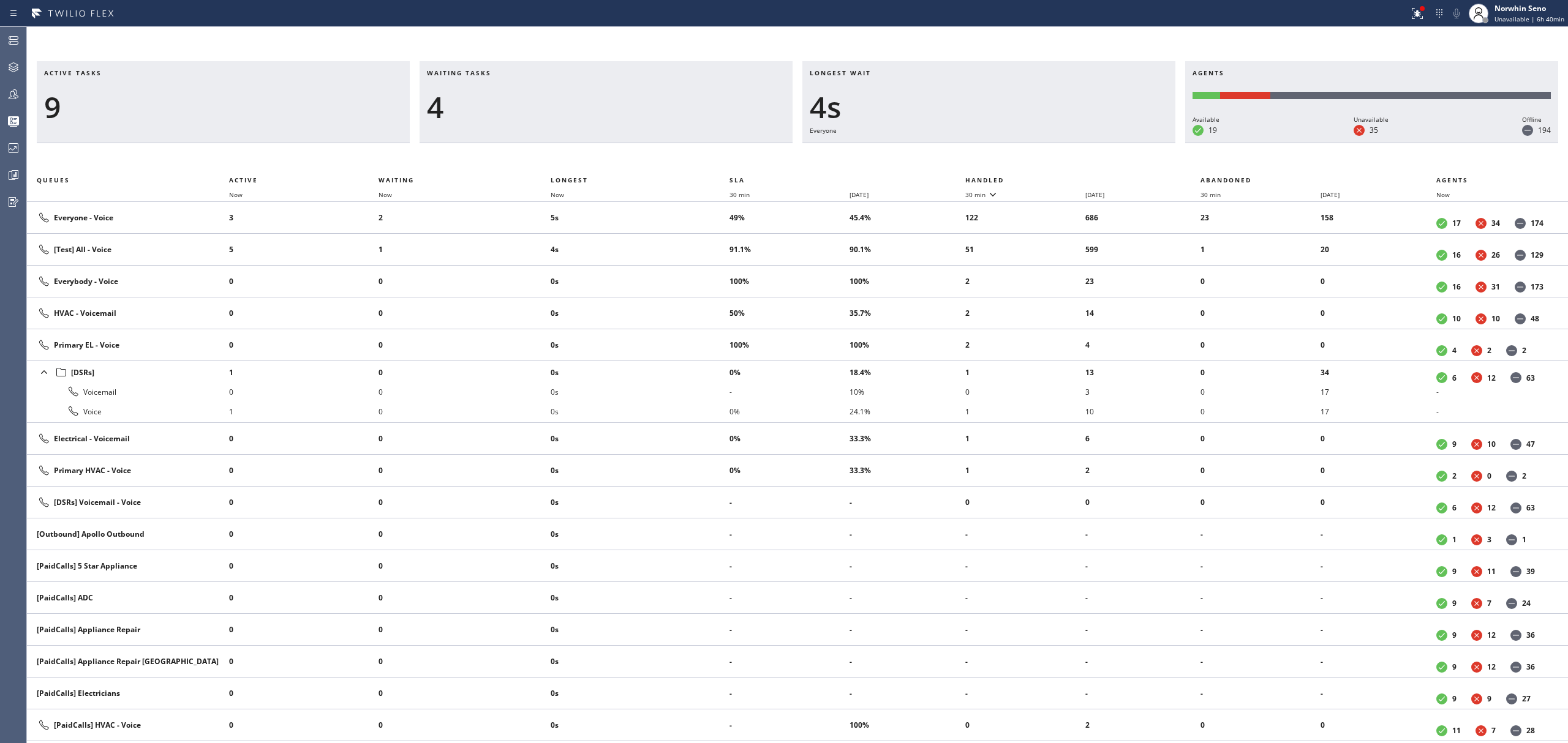
click at [1059, 177] on th "Handled" at bounding box center [1083, 180] width 236 height 15
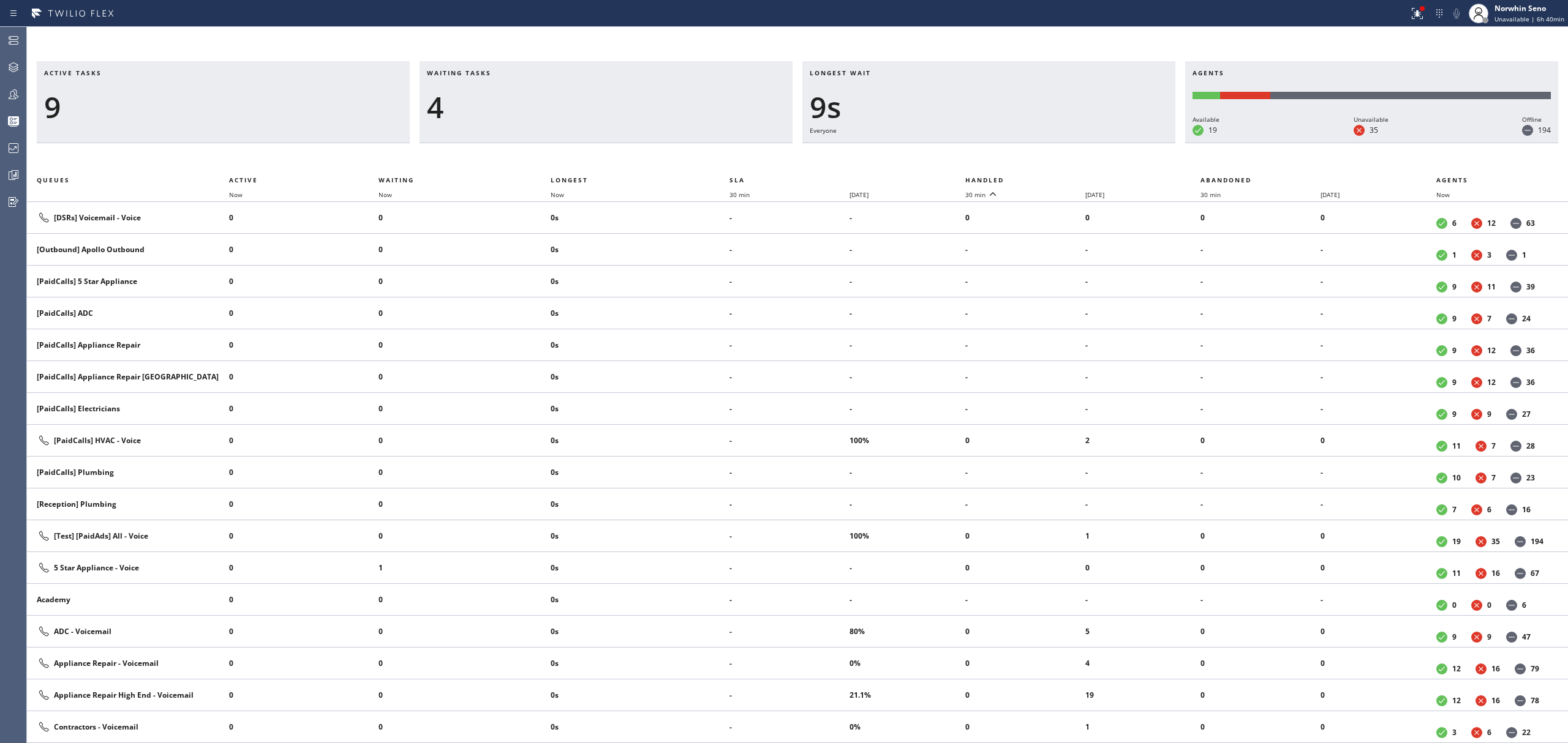
click at [1059, 177] on th "Handled" at bounding box center [1083, 180] width 236 height 15
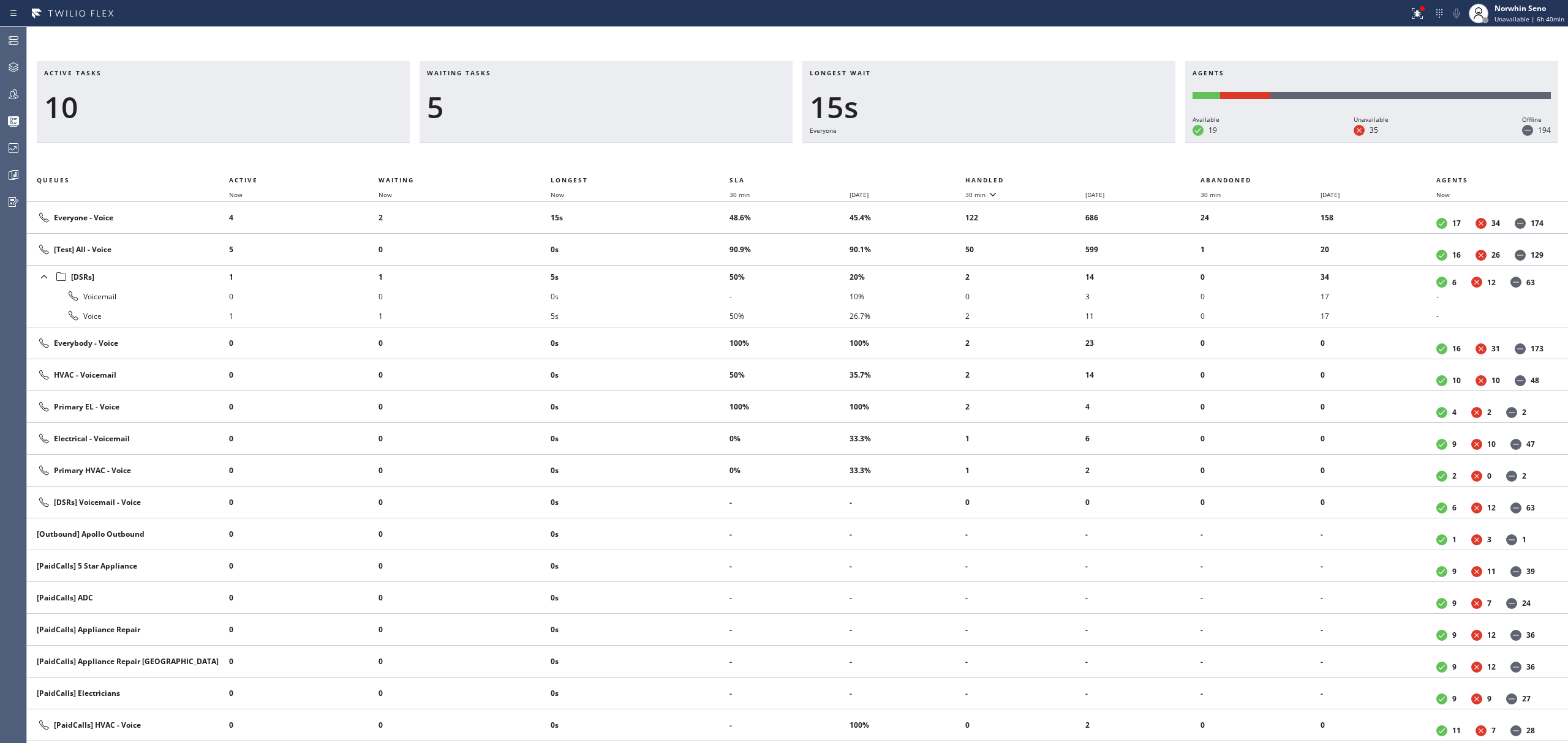
click at [1059, 177] on th "Handled" at bounding box center [1083, 180] width 236 height 15
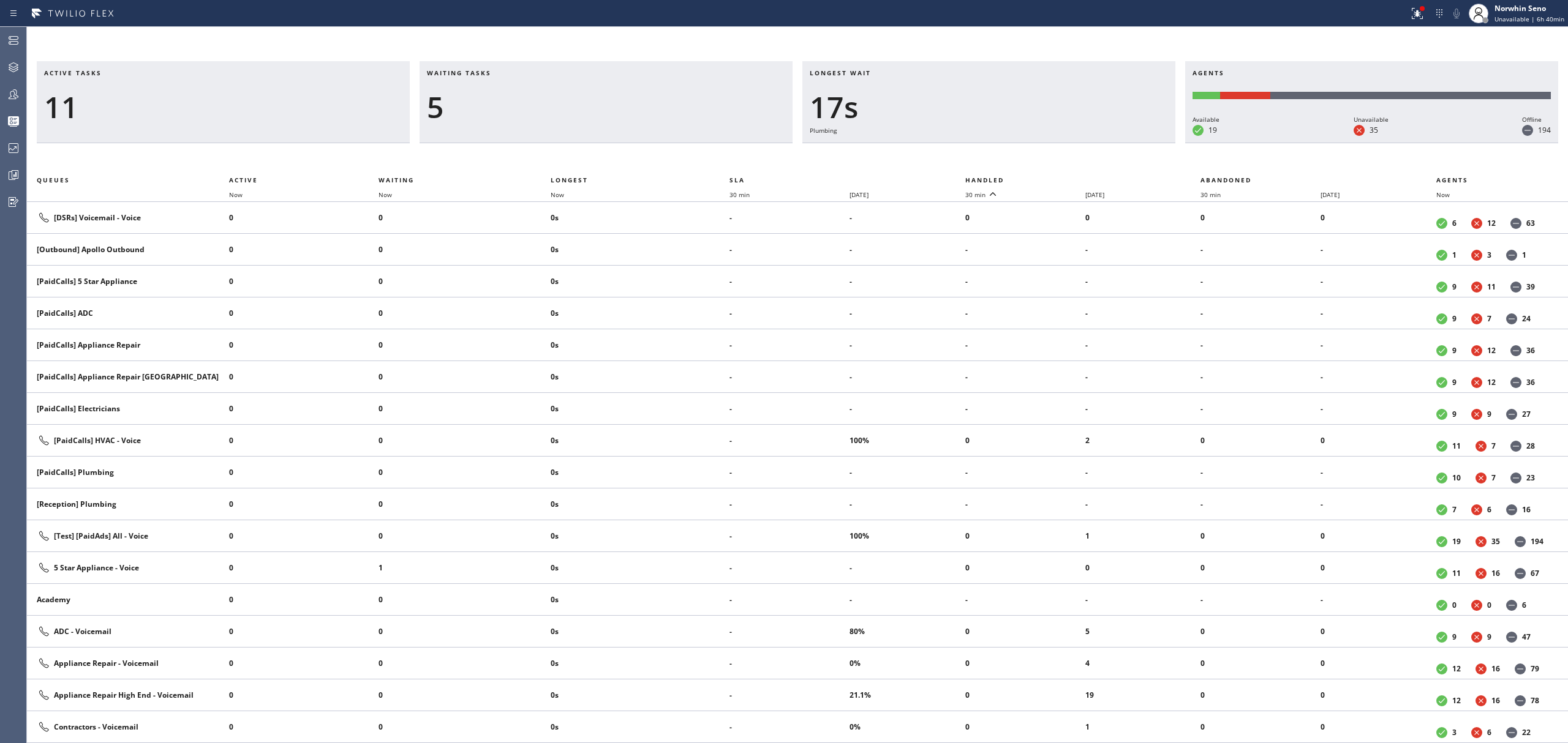
click at [1059, 177] on th "Handled" at bounding box center [1083, 180] width 236 height 15
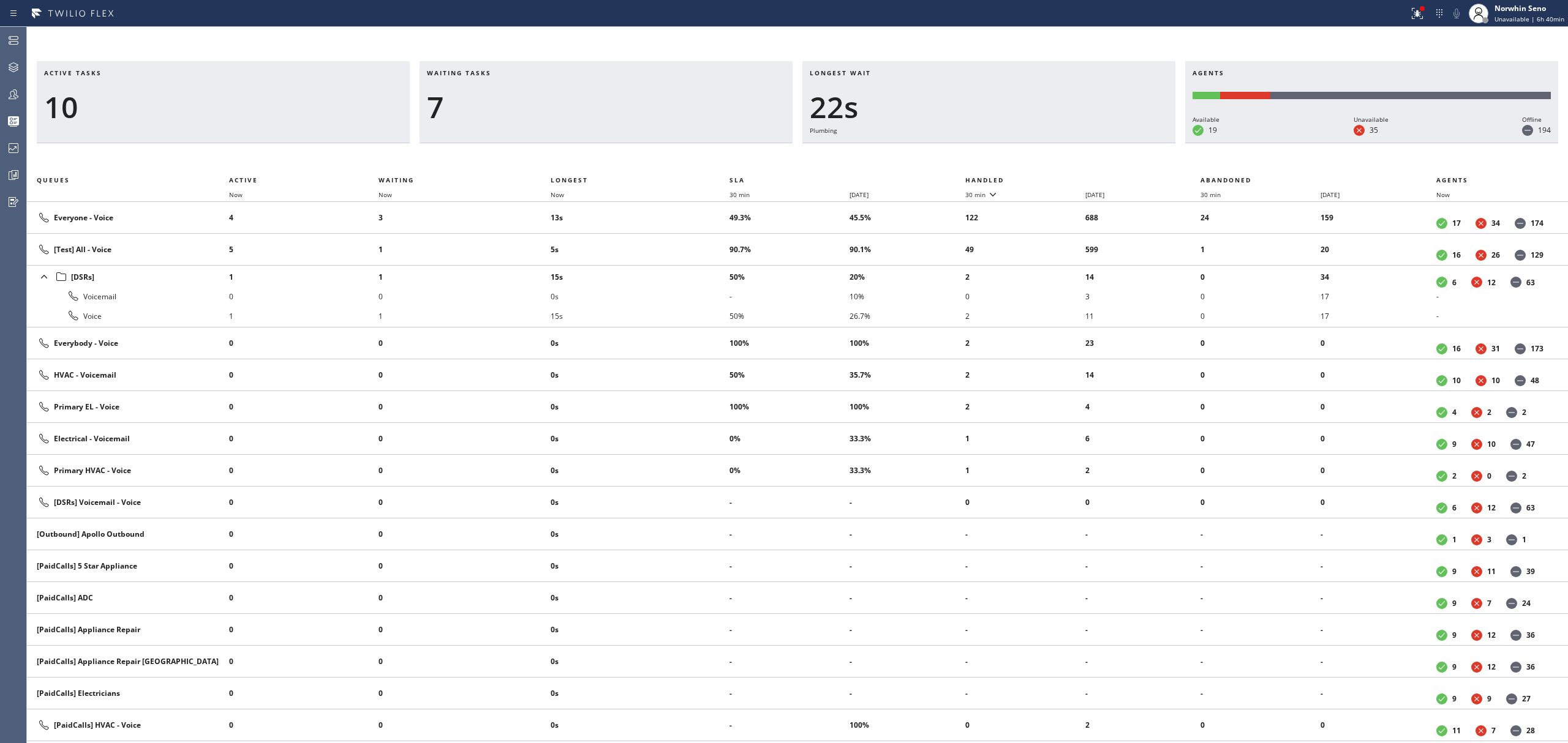
click at [1059, 177] on th "Handled" at bounding box center [1083, 180] width 236 height 15
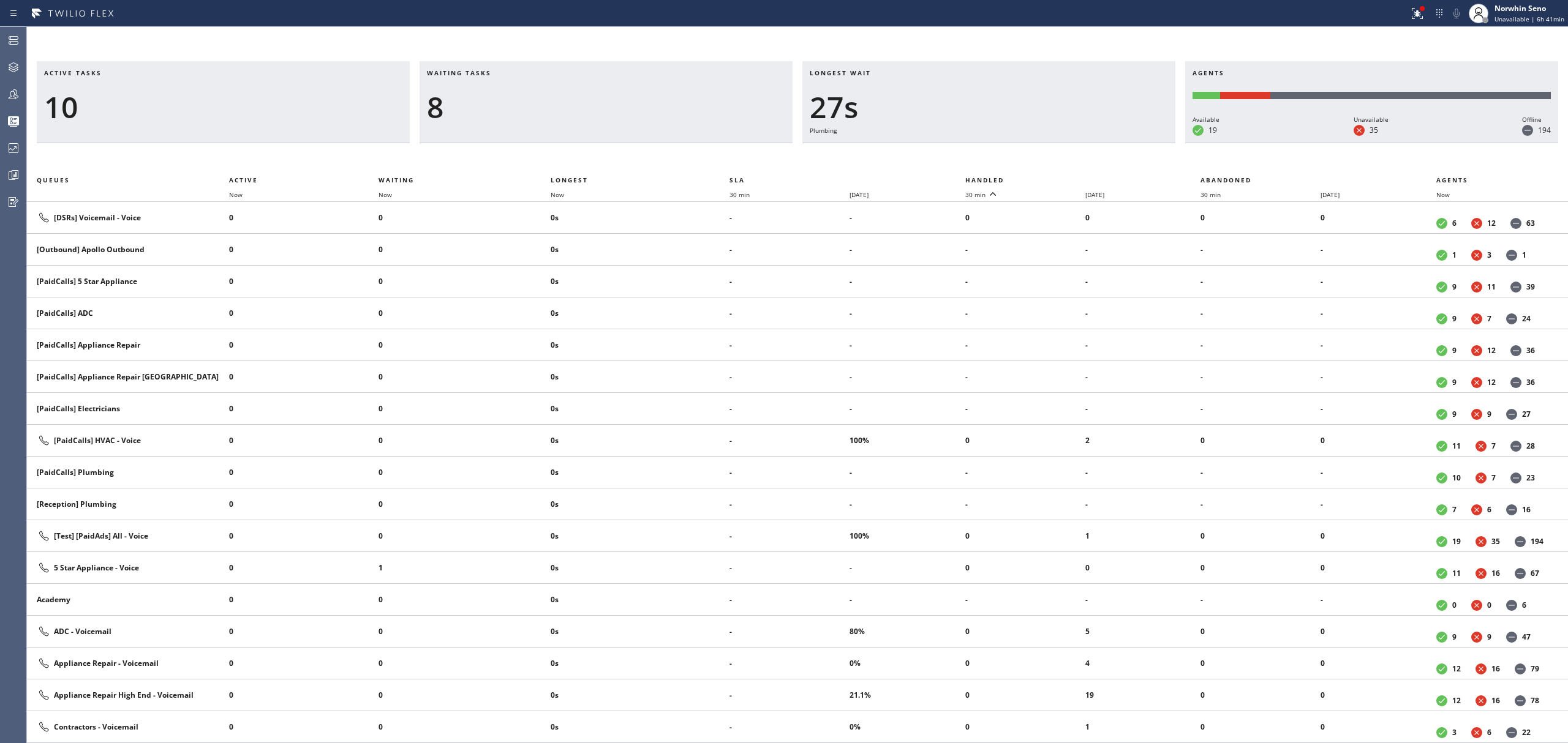
click at [1059, 177] on th "Handled" at bounding box center [1083, 180] width 236 height 15
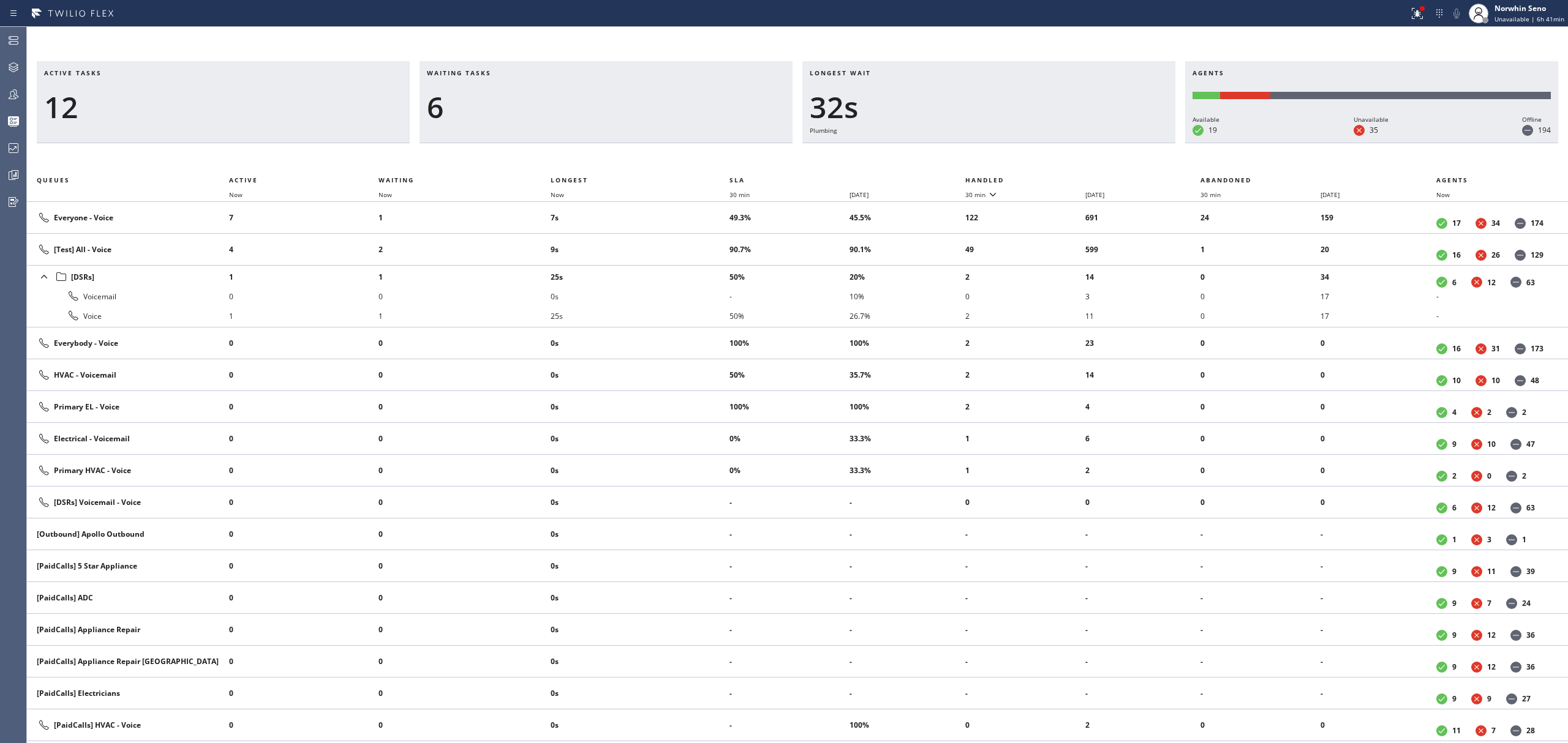
click at [1059, 177] on th "Handled" at bounding box center [1083, 180] width 236 height 15
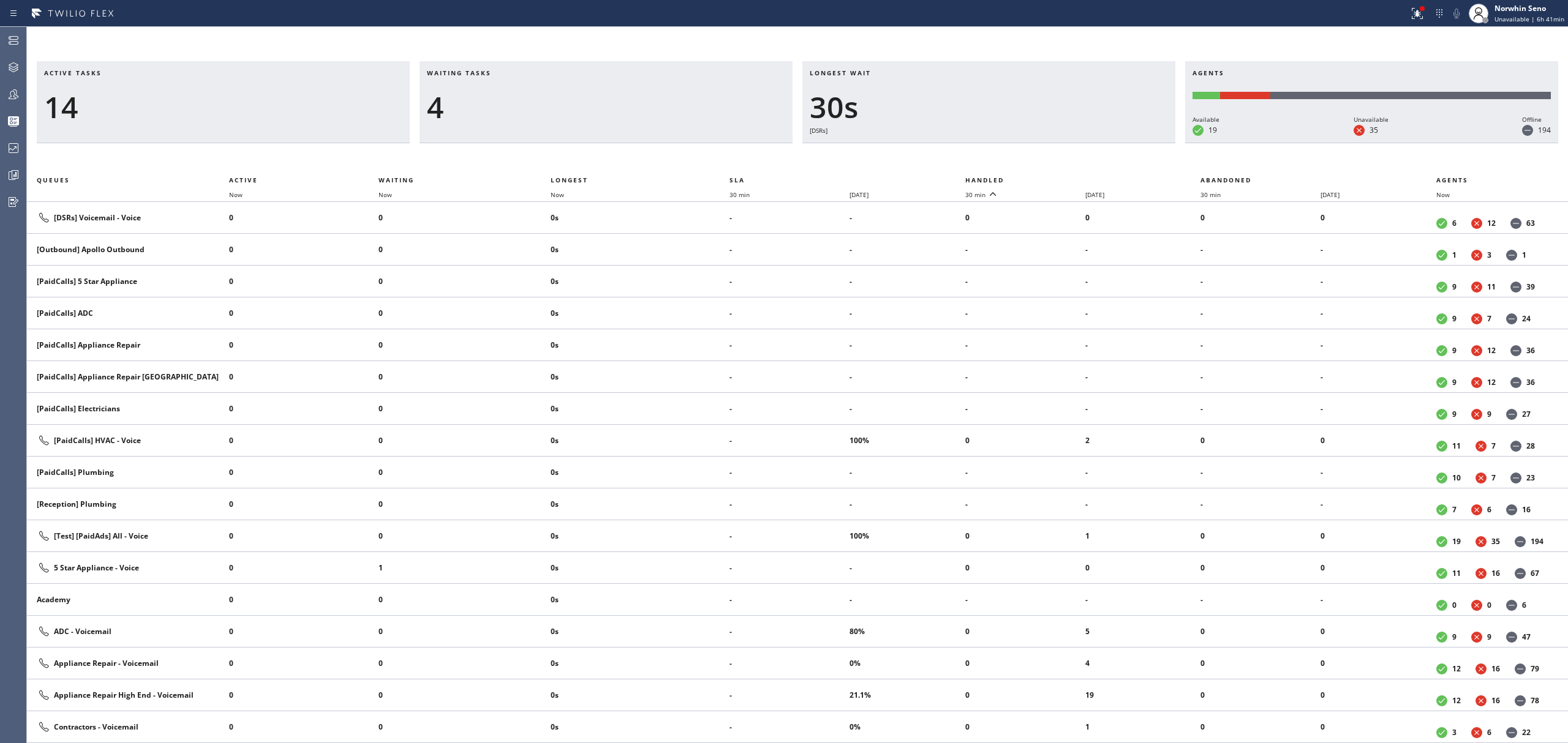
click at [1059, 177] on th "Handled" at bounding box center [1083, 180] width 236 height 15
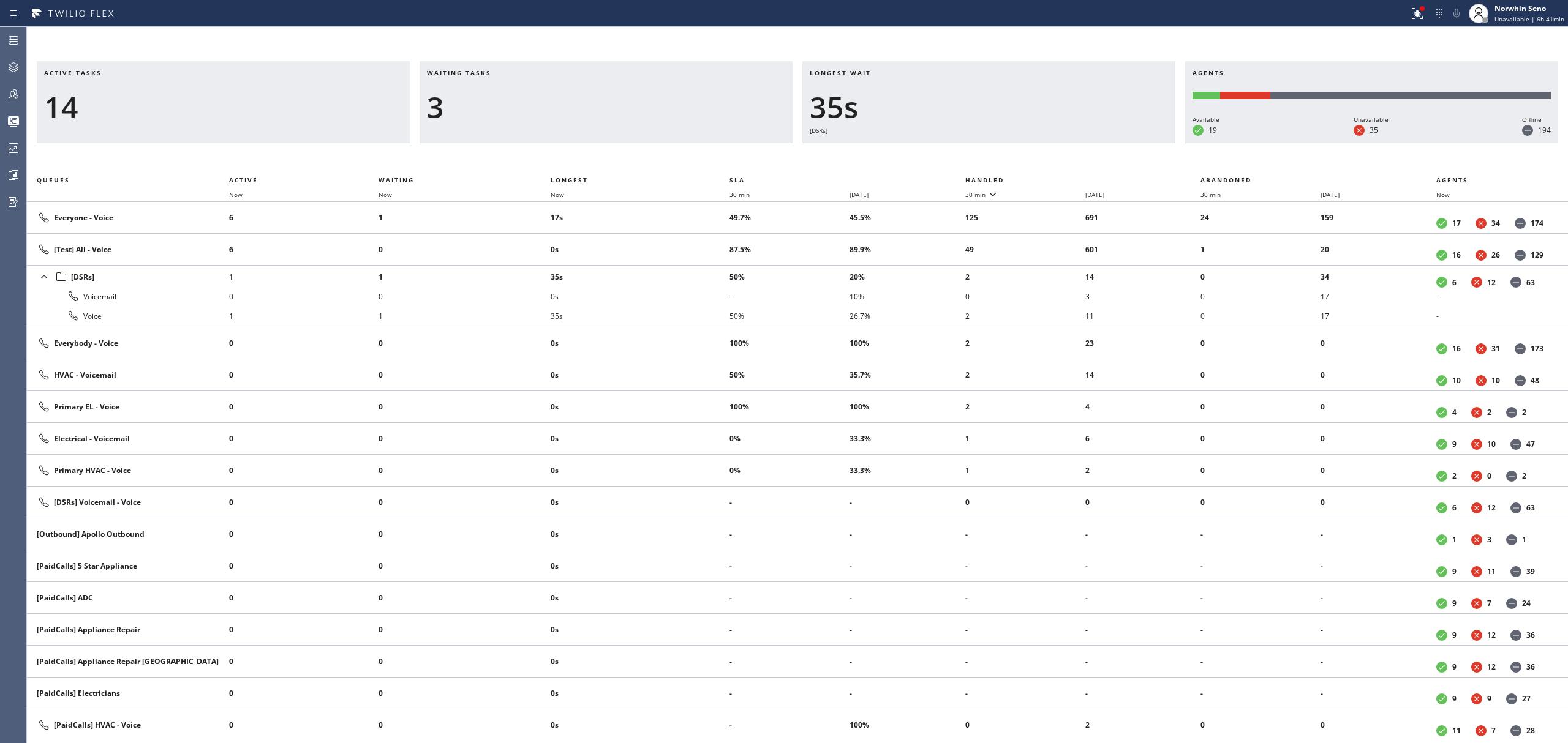
click at [1059, 177] on th "Handled" at bounding box center [1083, 180] width 236 height 15
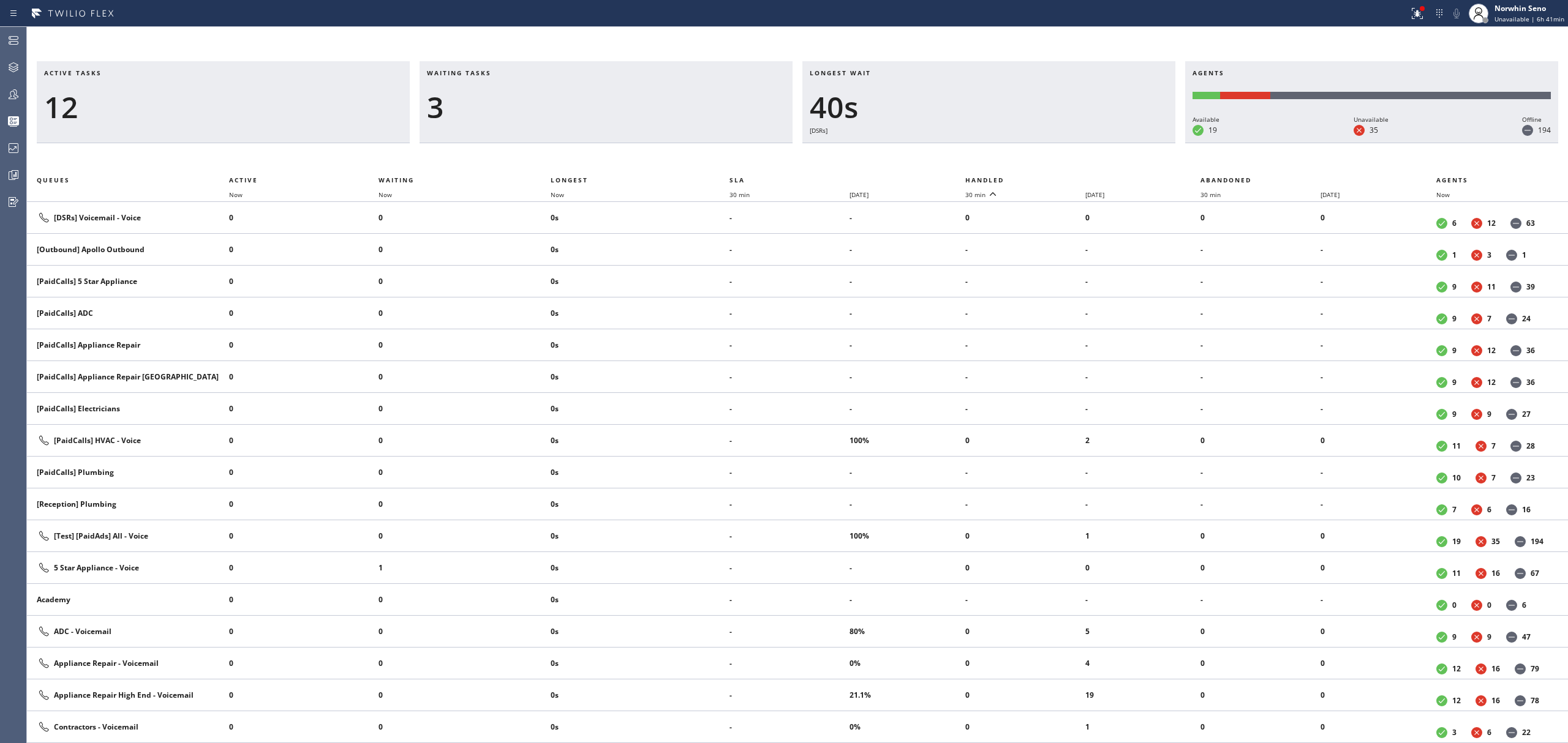
click at [1059, 177] on th "Handled" at bounding box center [1083, 180] width 236 height 15
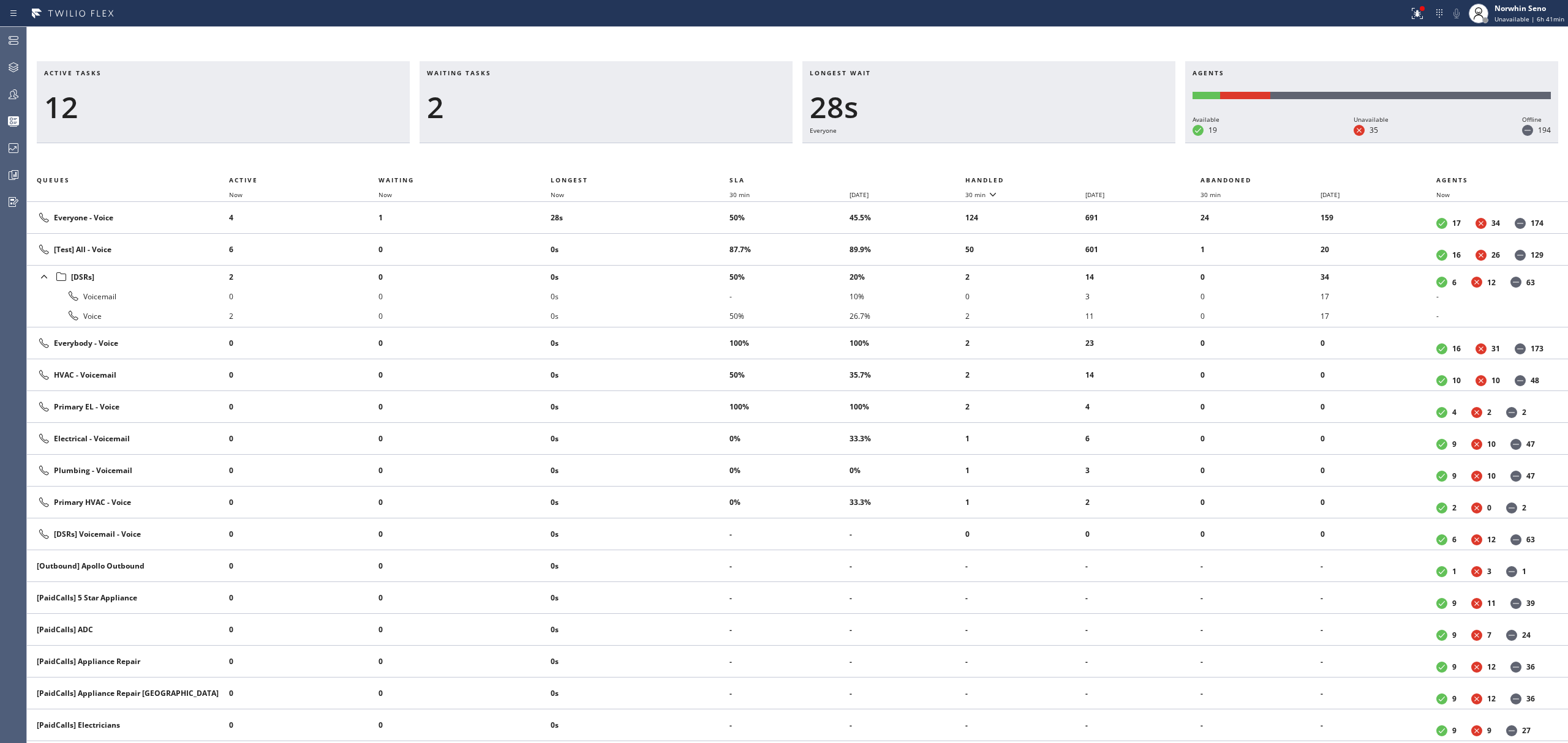
click at [1059, 177] on th "Handled" at bounding box center [1083, 180] width 236 height 15
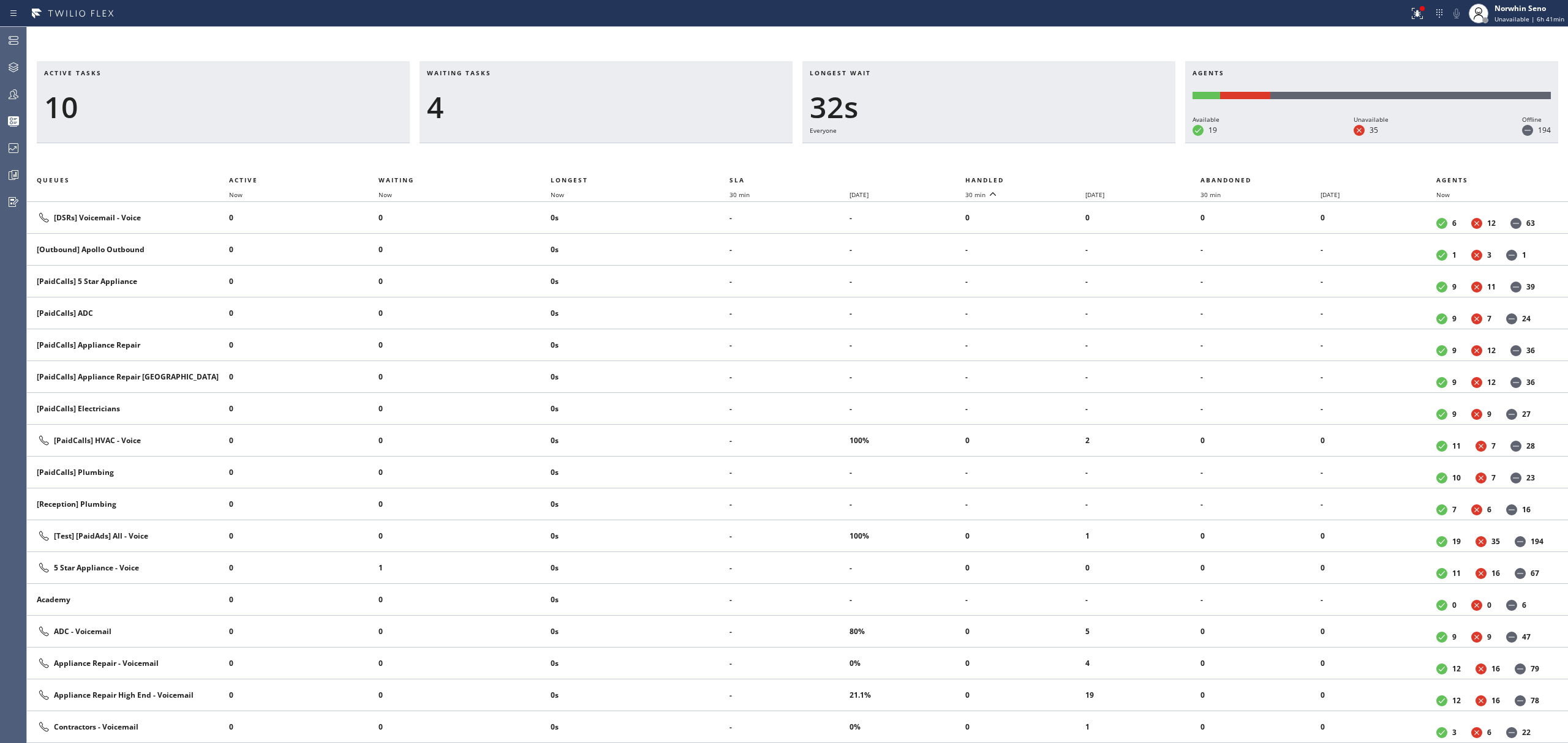
click at [1059, 177] on th "Handled" at bounding box center [1083, 180] width 236 height 15
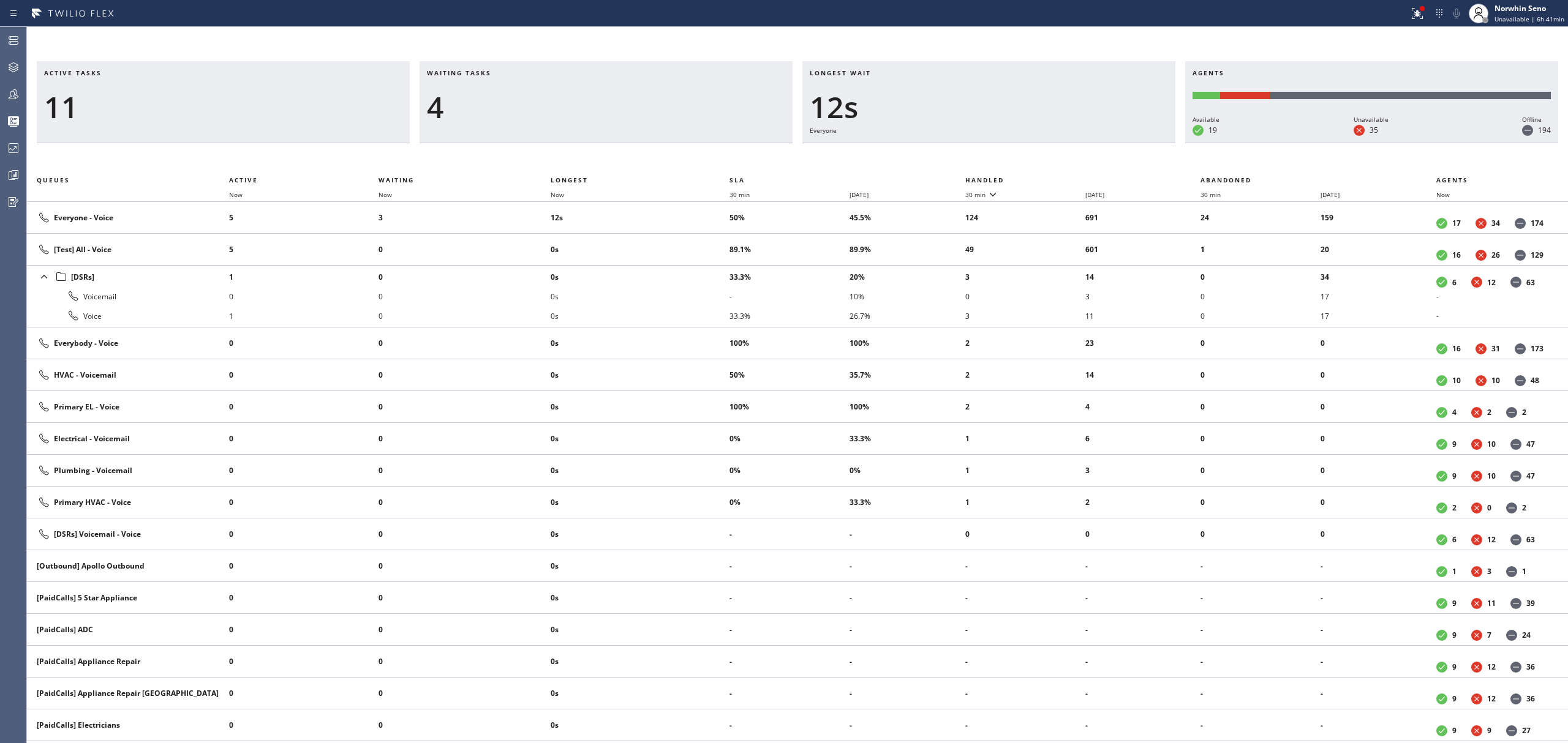
click at [1059, 177] on th "Handled" at bounding box center [1083, 180] width 236 height 15
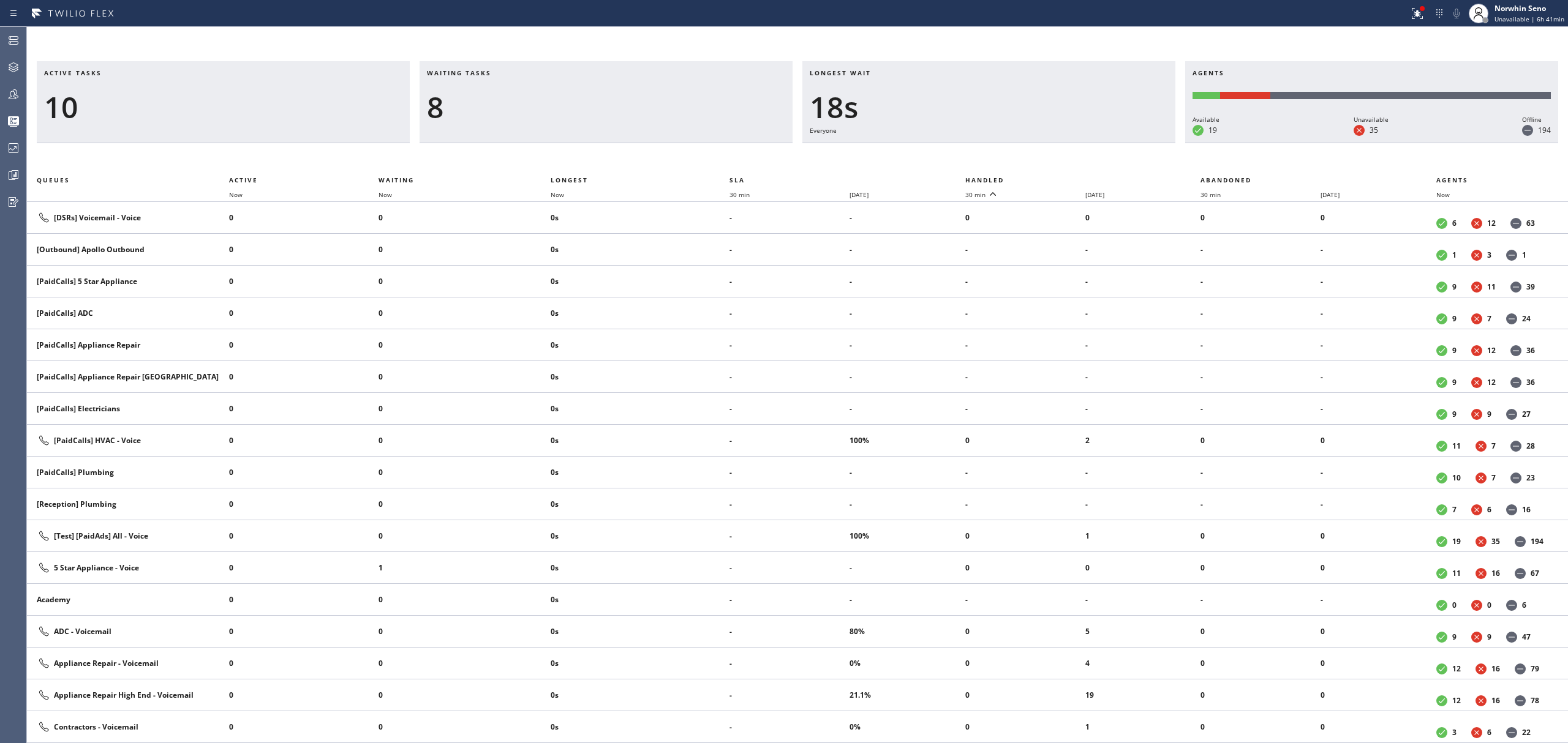
click at [1059, 177] on th "Handled" at bounding box center [1083, 180] width 236 height 15
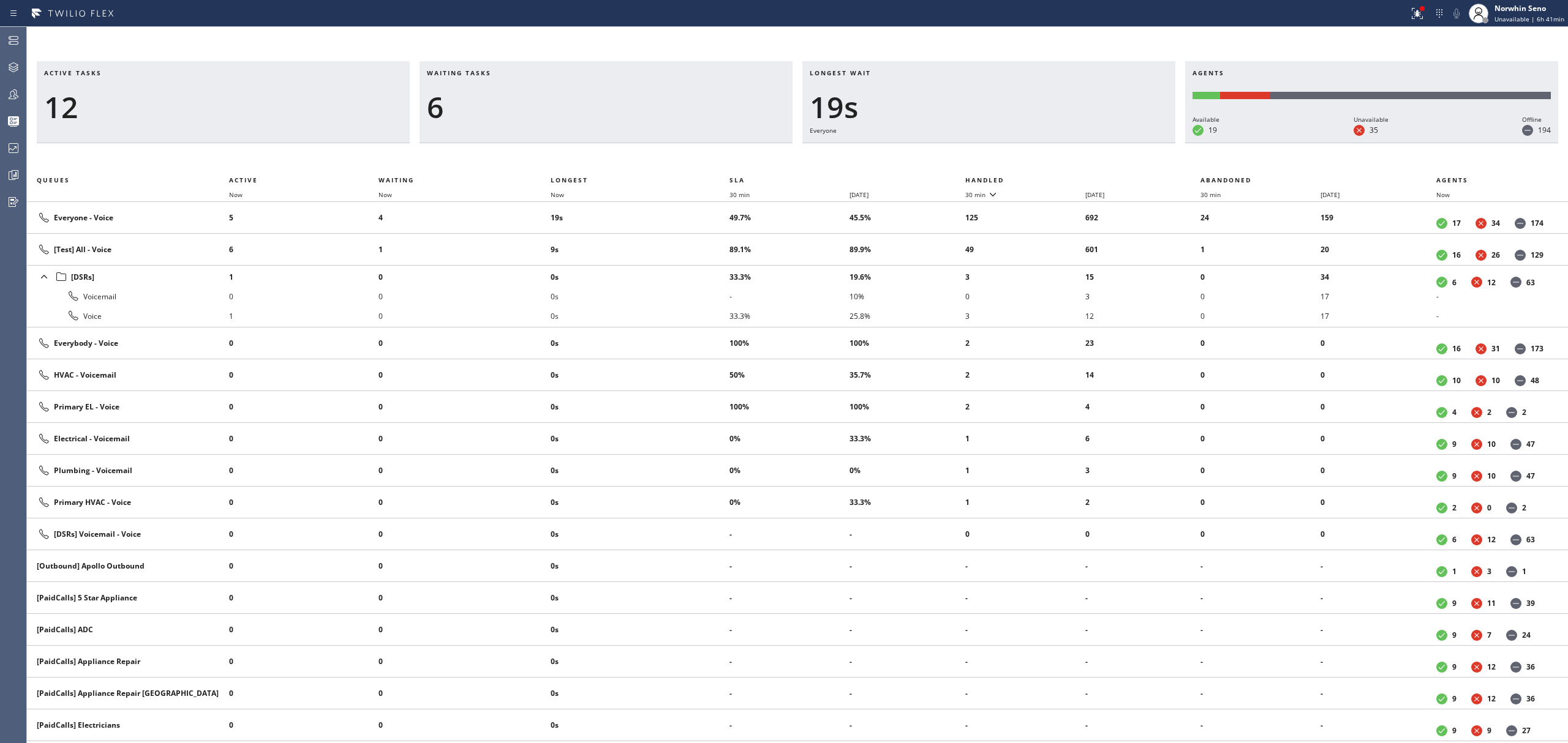
click at [1059, 177] on th "Handled" at bounding box center [1083, 180] width 236 height 15
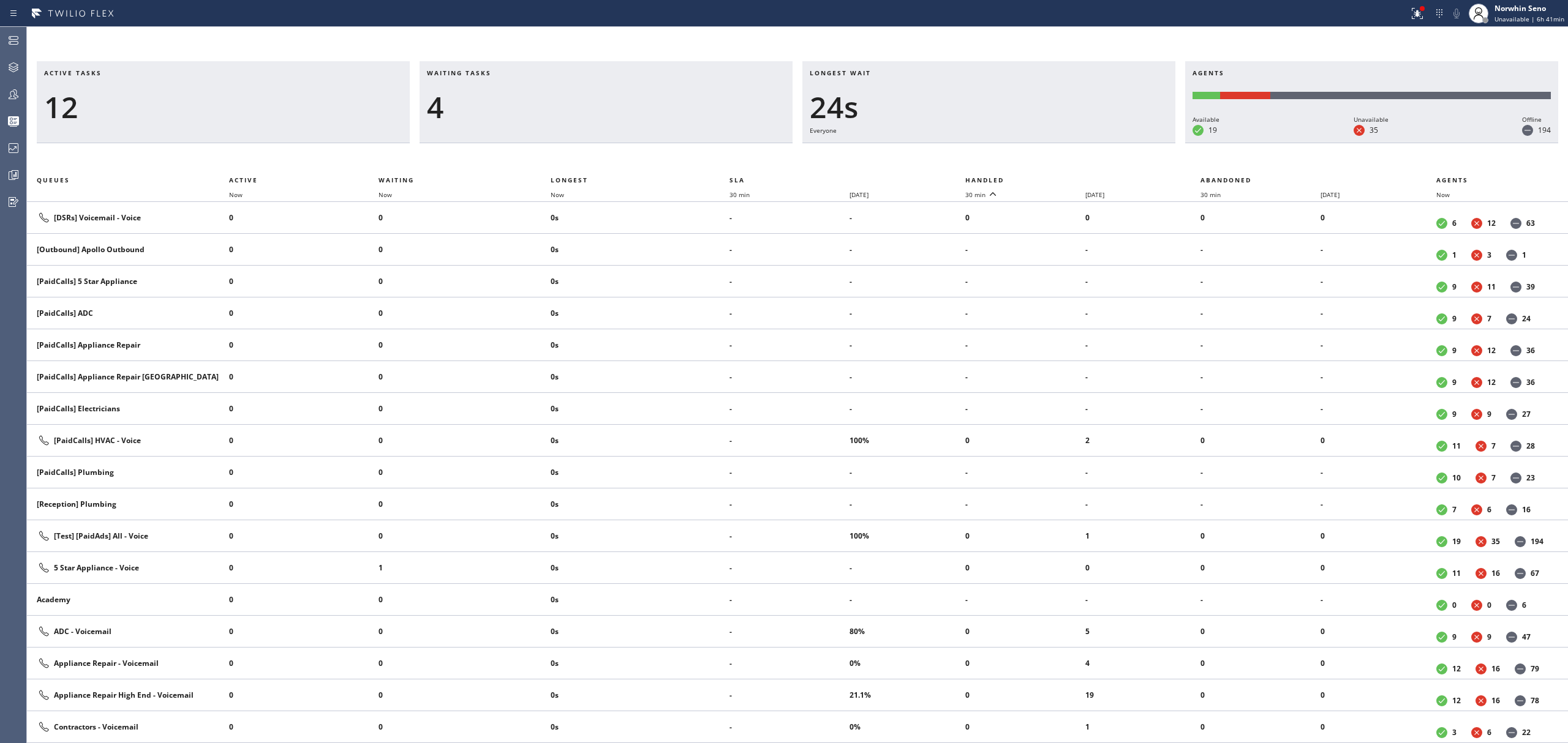
click at [1059, 177] on th "Handled" at bounding box center [1083, 180] width 236 height 15
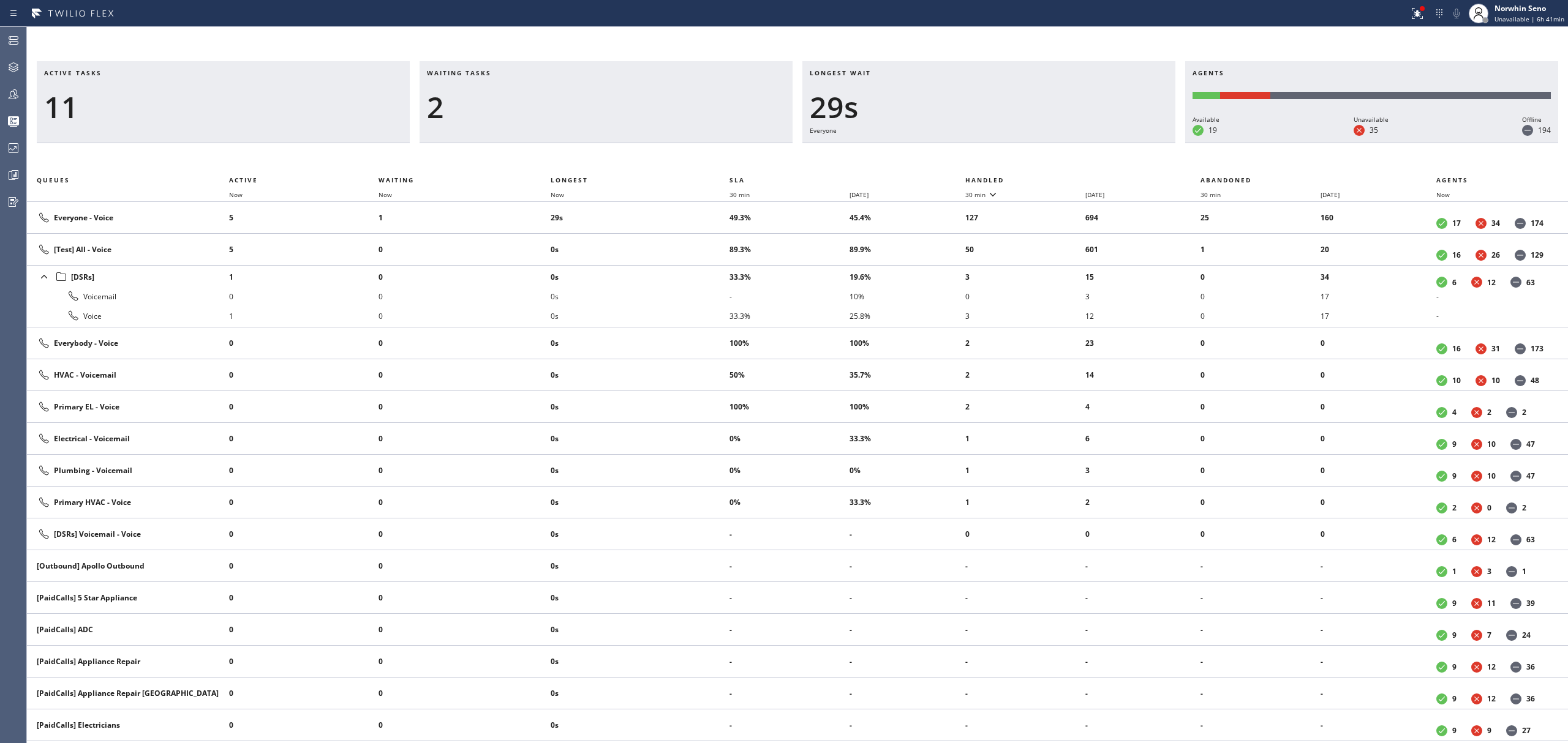
click at [1059, 177] on th "Handled" at bounding box center [1083, 180] width 236 height 15
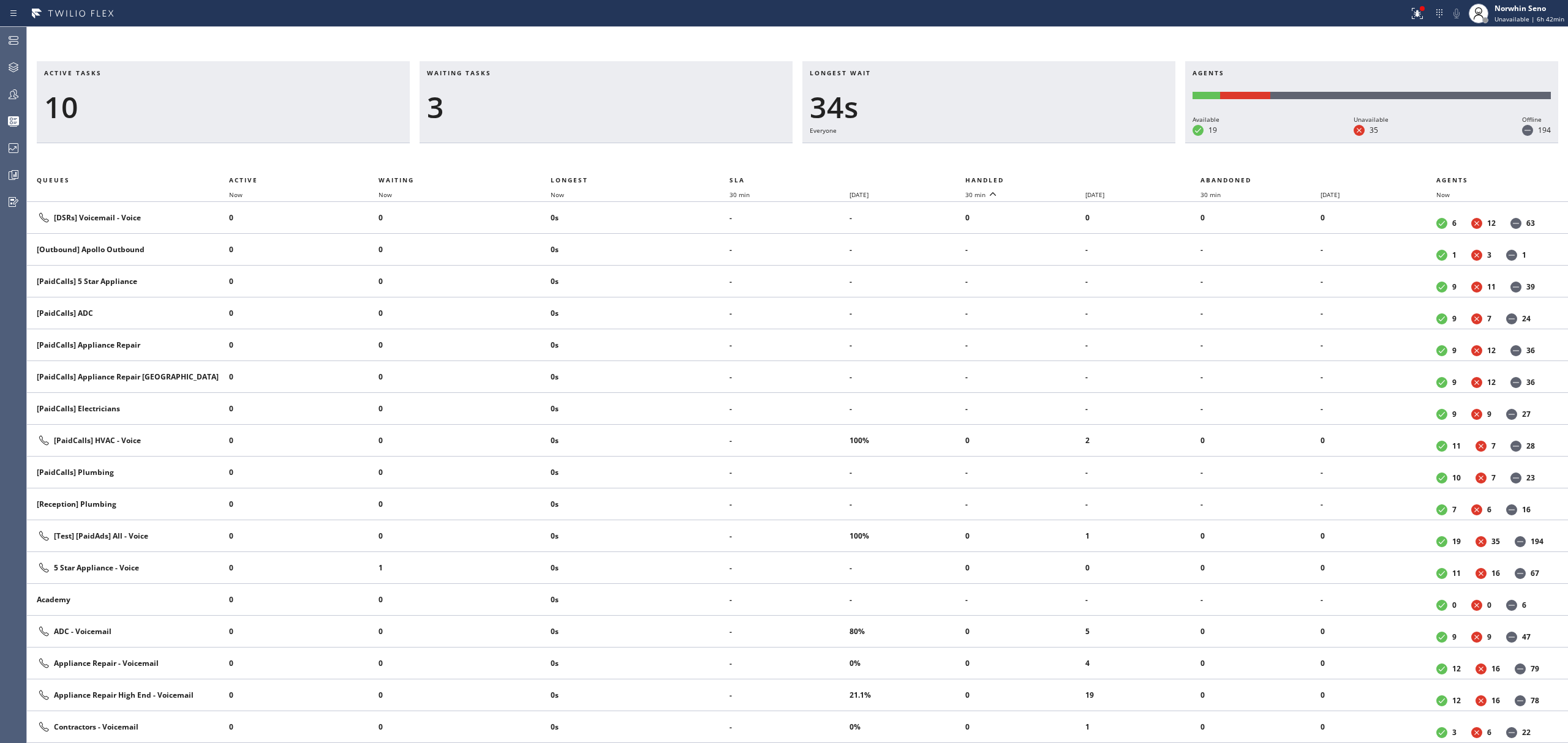
click at [1059, 177] on th "Handled" at bounding box center [1083, 180] width 236 height 15
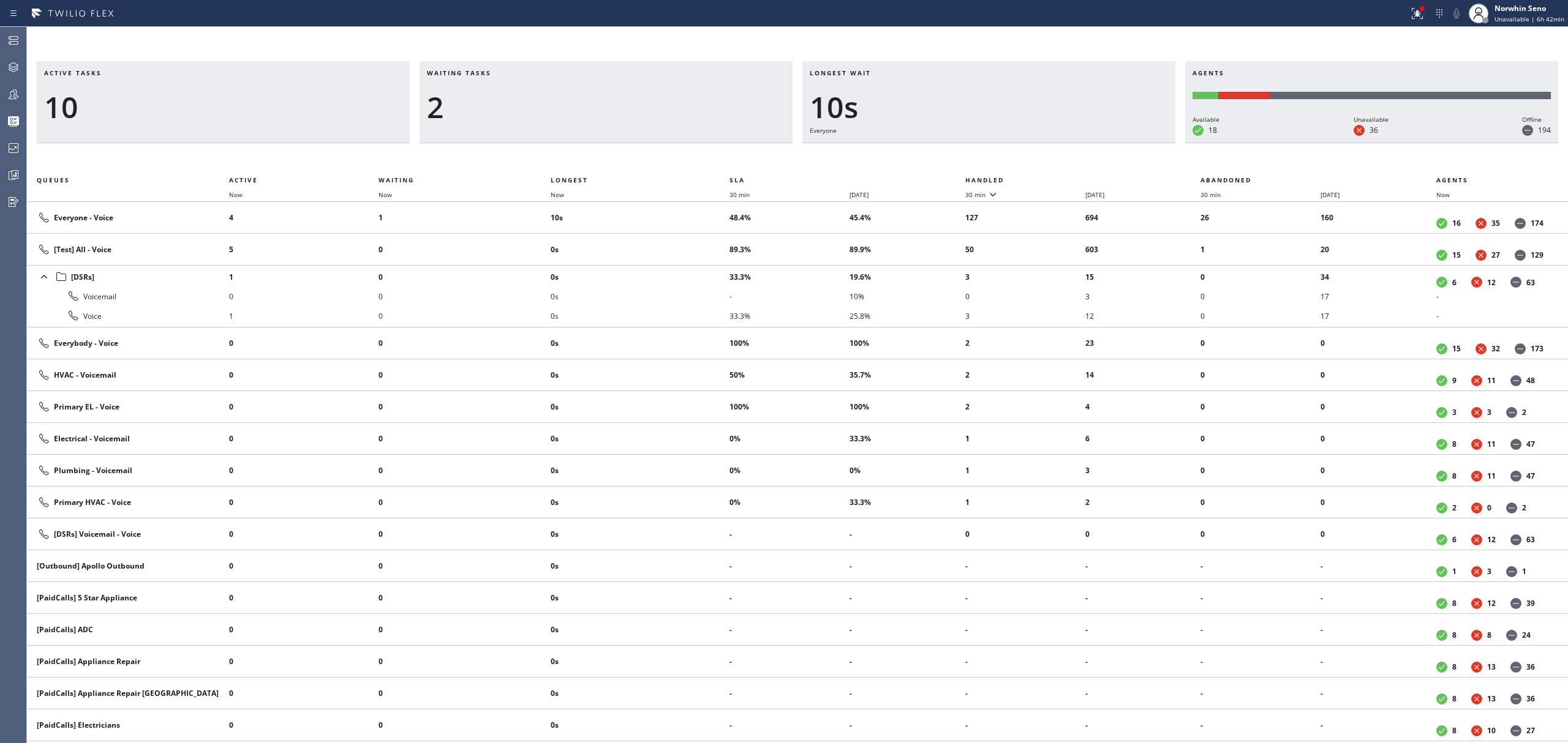
click at [1059, 177] on th "Handled" at bounding box center [1083, 180] width 236 height 15
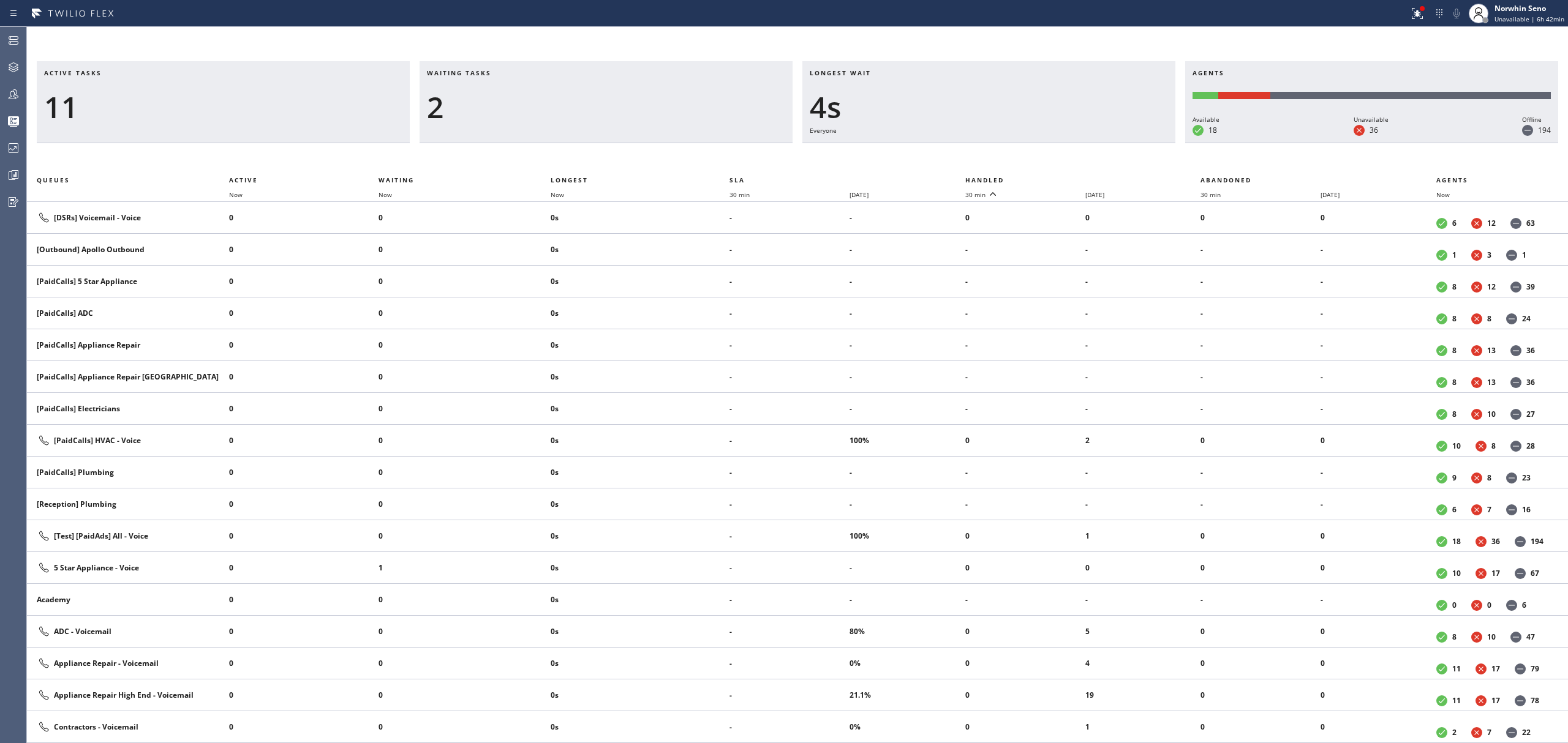
click at [1059, 177] on th "Handled" at bounding box center [1083, 180] width 236 height 15
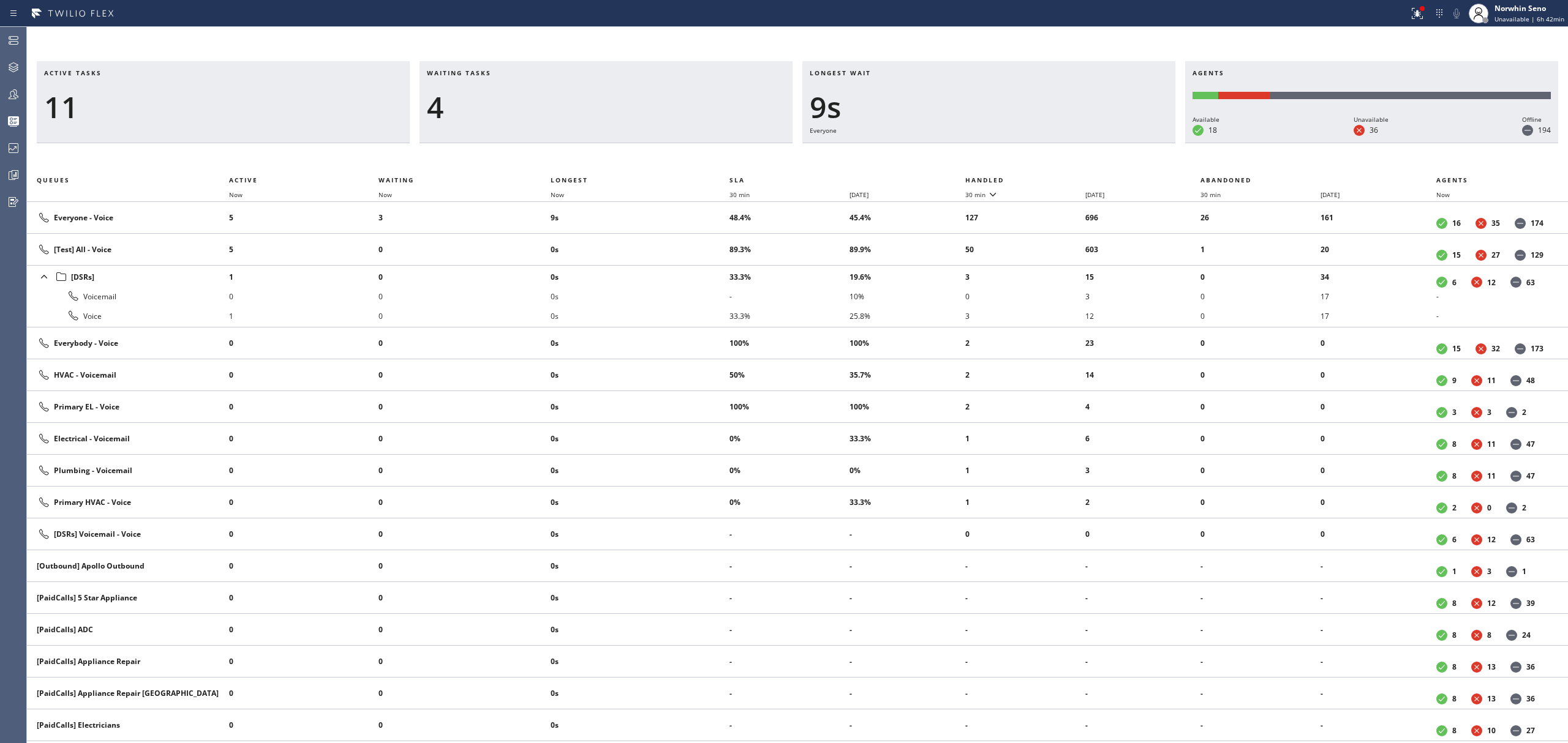
click at [1059, 177] on th "Handled" at bounding box center [1083, 180] width 236 height 15
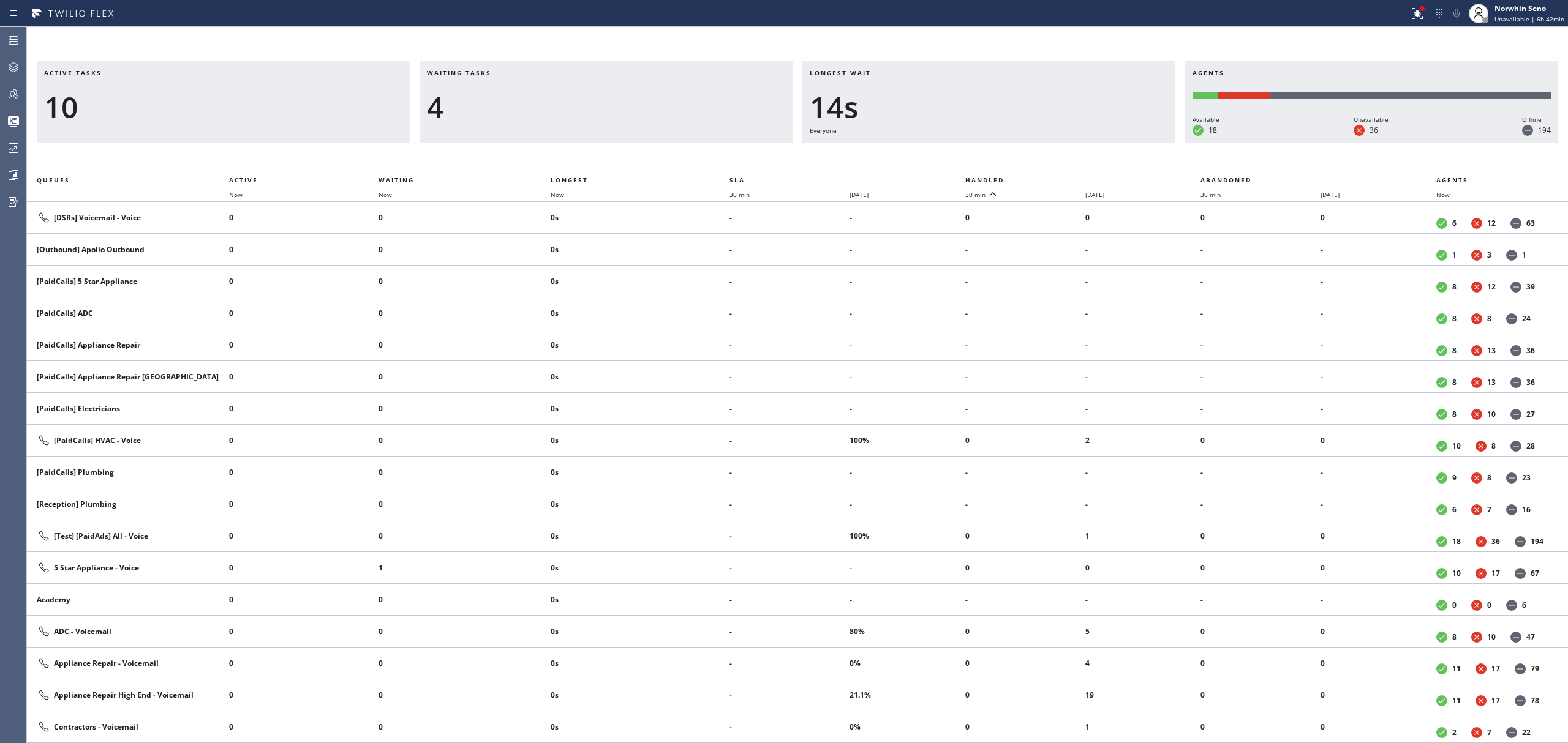
click at [1059, 177] on th "Handled" at bounding box center [1083, 180] width 236 height 15
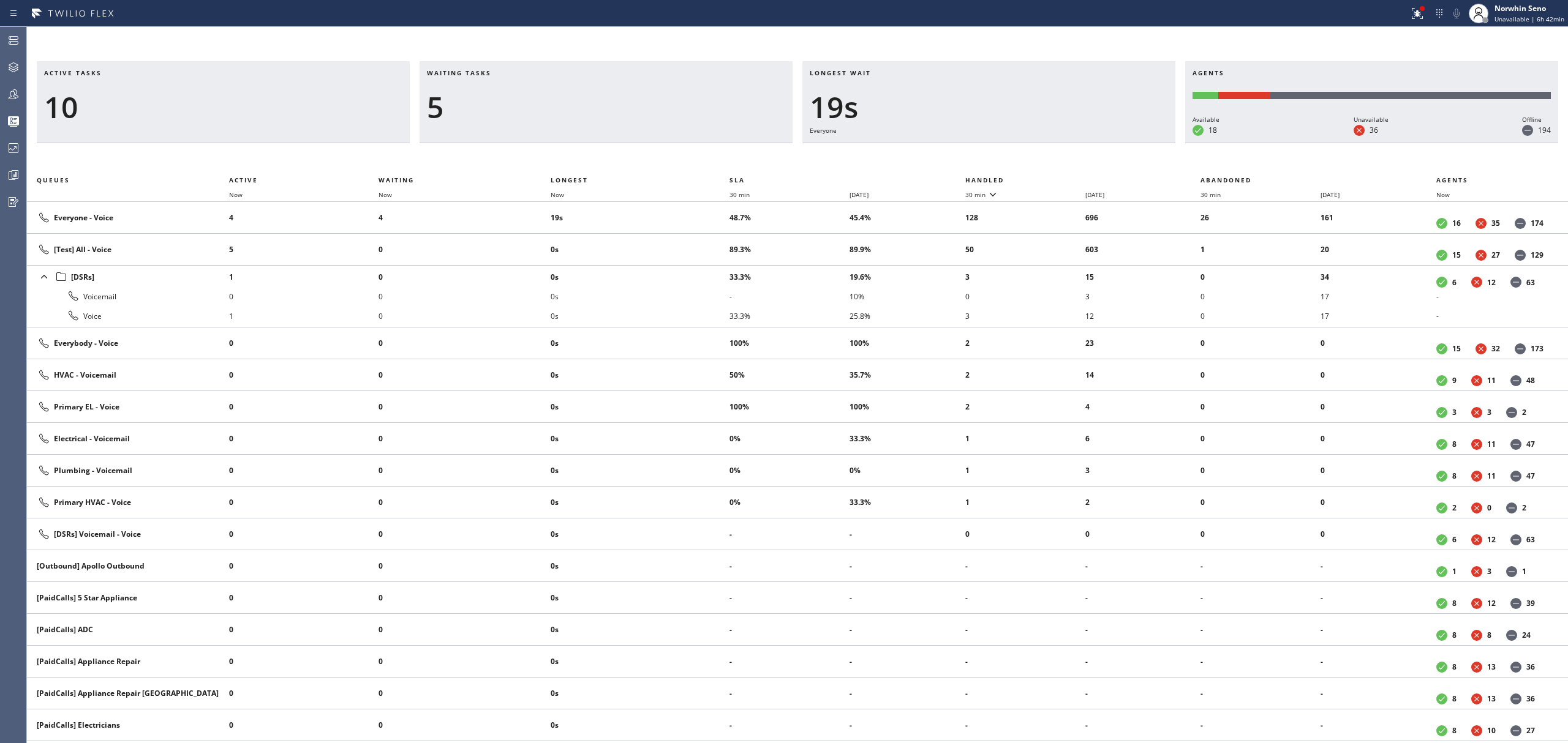
click at [1059, 177] on th "Handled" at bounding box center [1083, 180] width 236 height 15
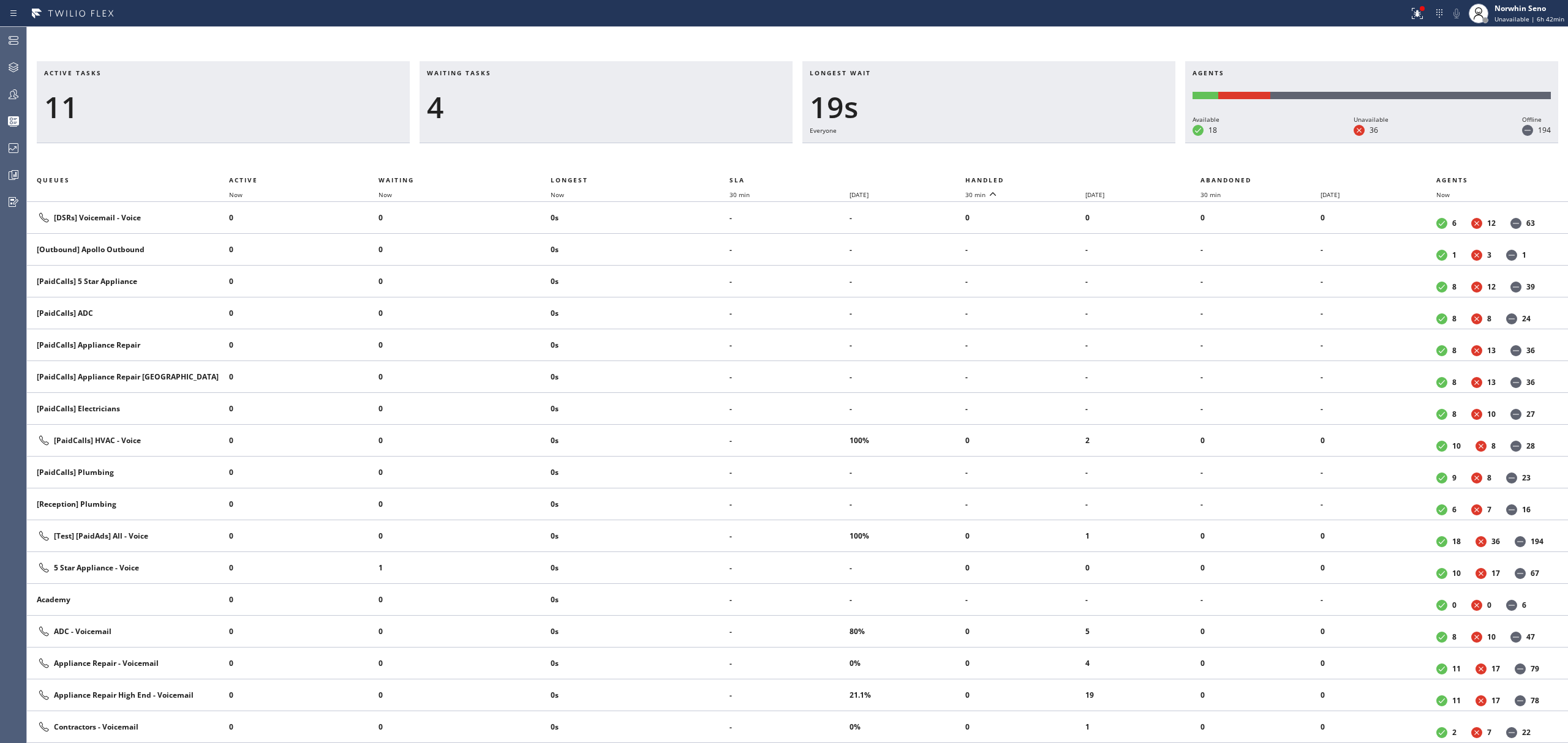
click at [1059, 177] on th "Handled" at bounding box center [1083, 180] width 236 height 15
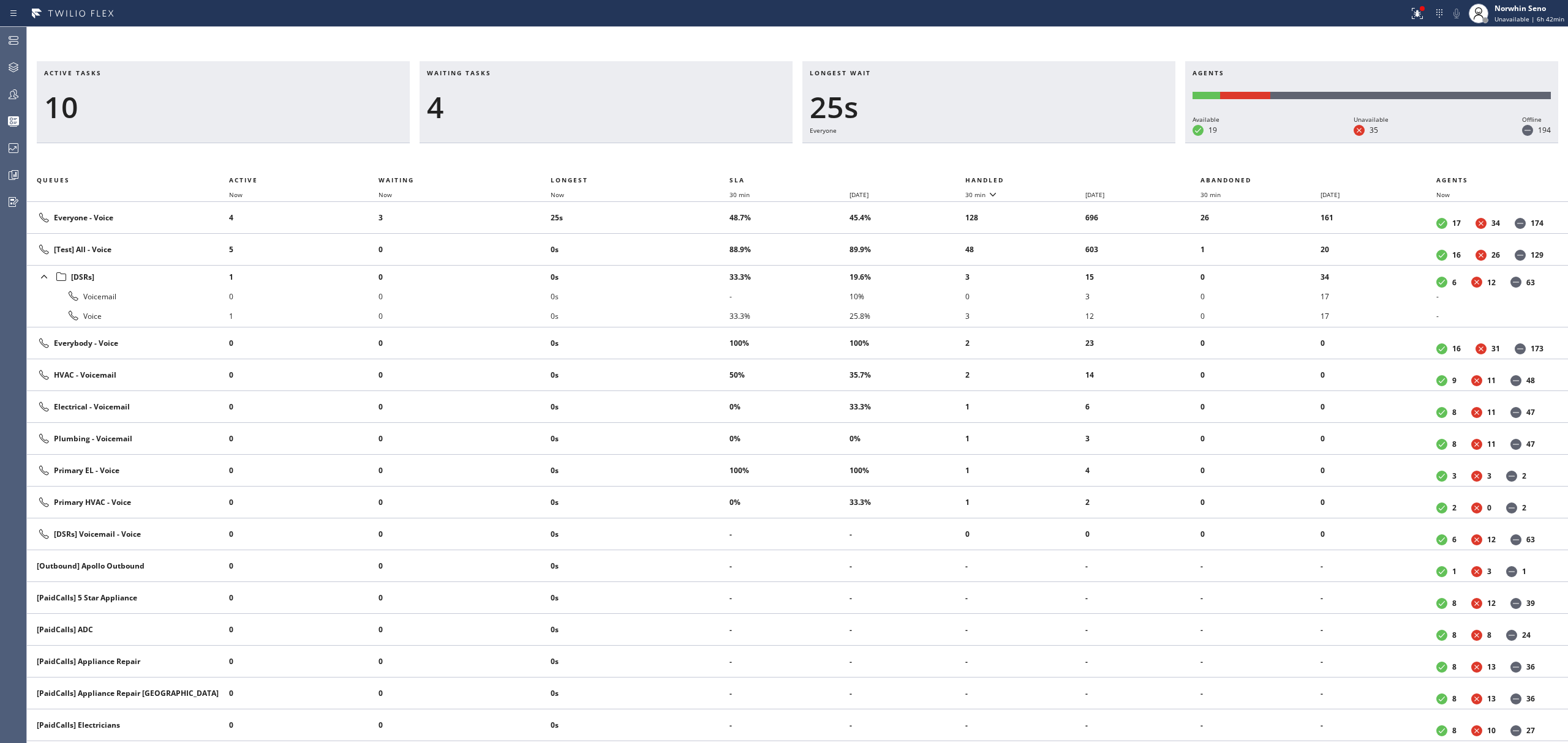
click at [1059, 177] on th "Handled" at bounding box center [1083, 180] width 236 height 15
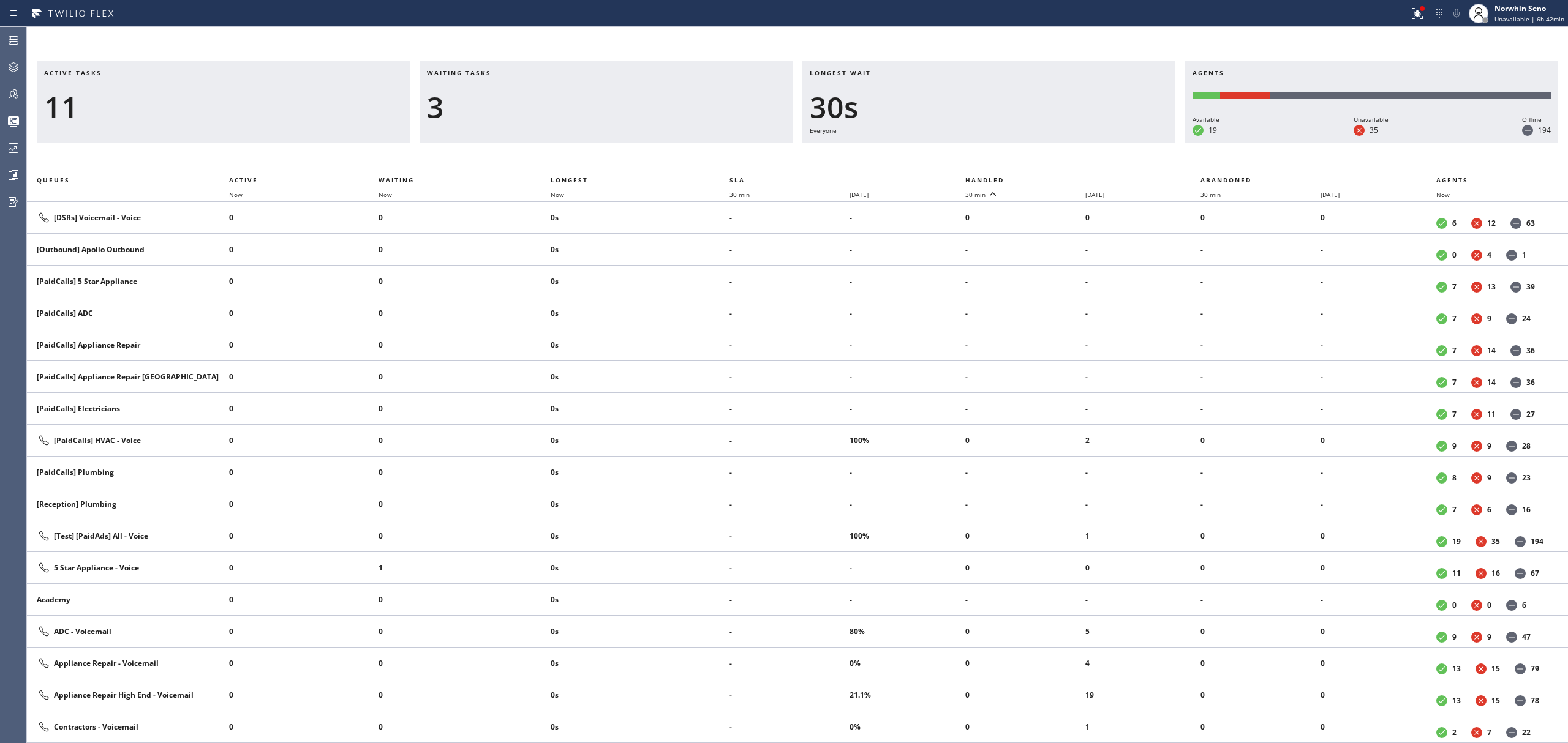
click at [1059, 177] on th "Handled" at bounding box center [1083, 180] width 236 height 15
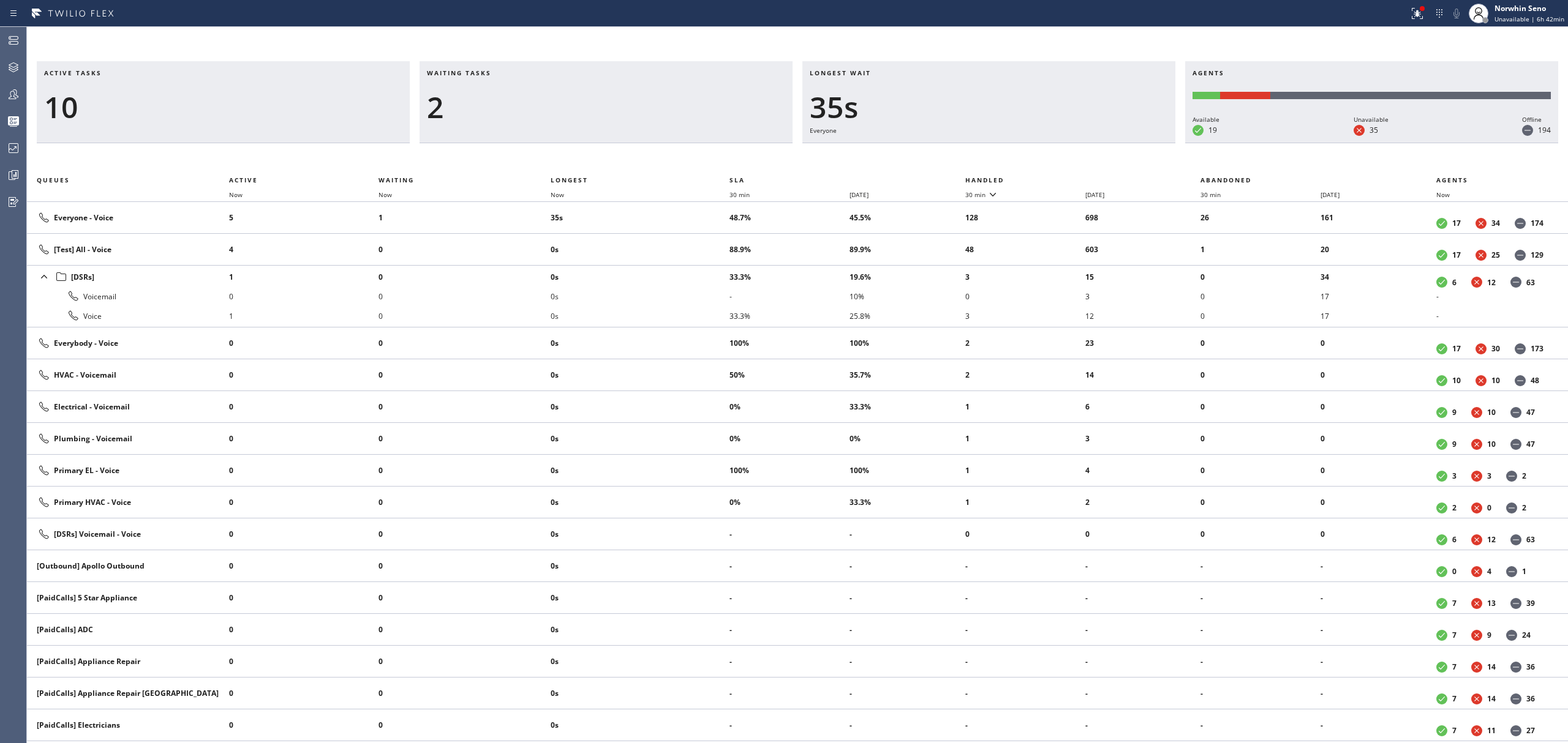
click at [1059, 177] on th "Handled" at bounding box center [1083, 180] width 236 height 15
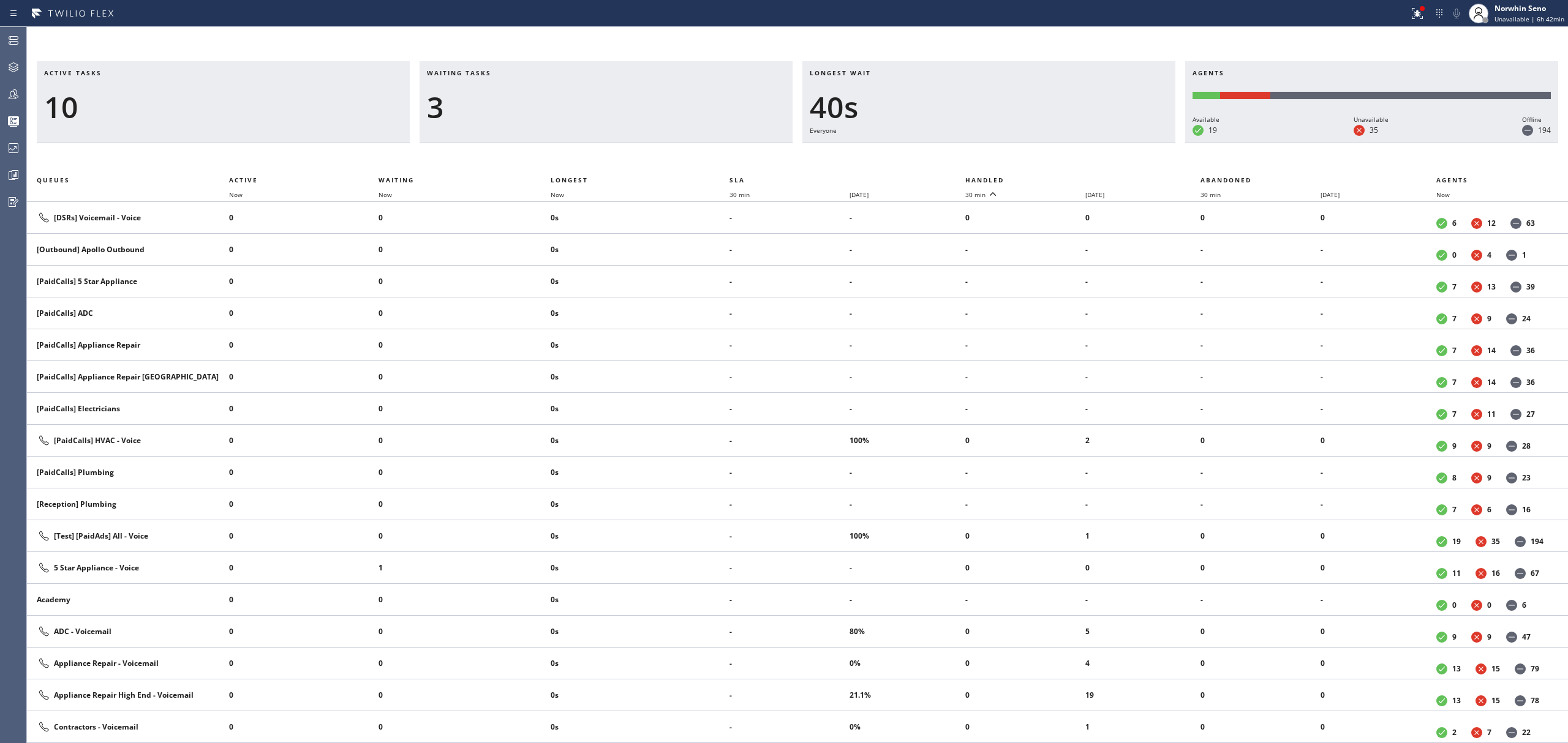
click at [1059, 177] on th "Handled" at bounding box center [1083, 180] width 236 height 15
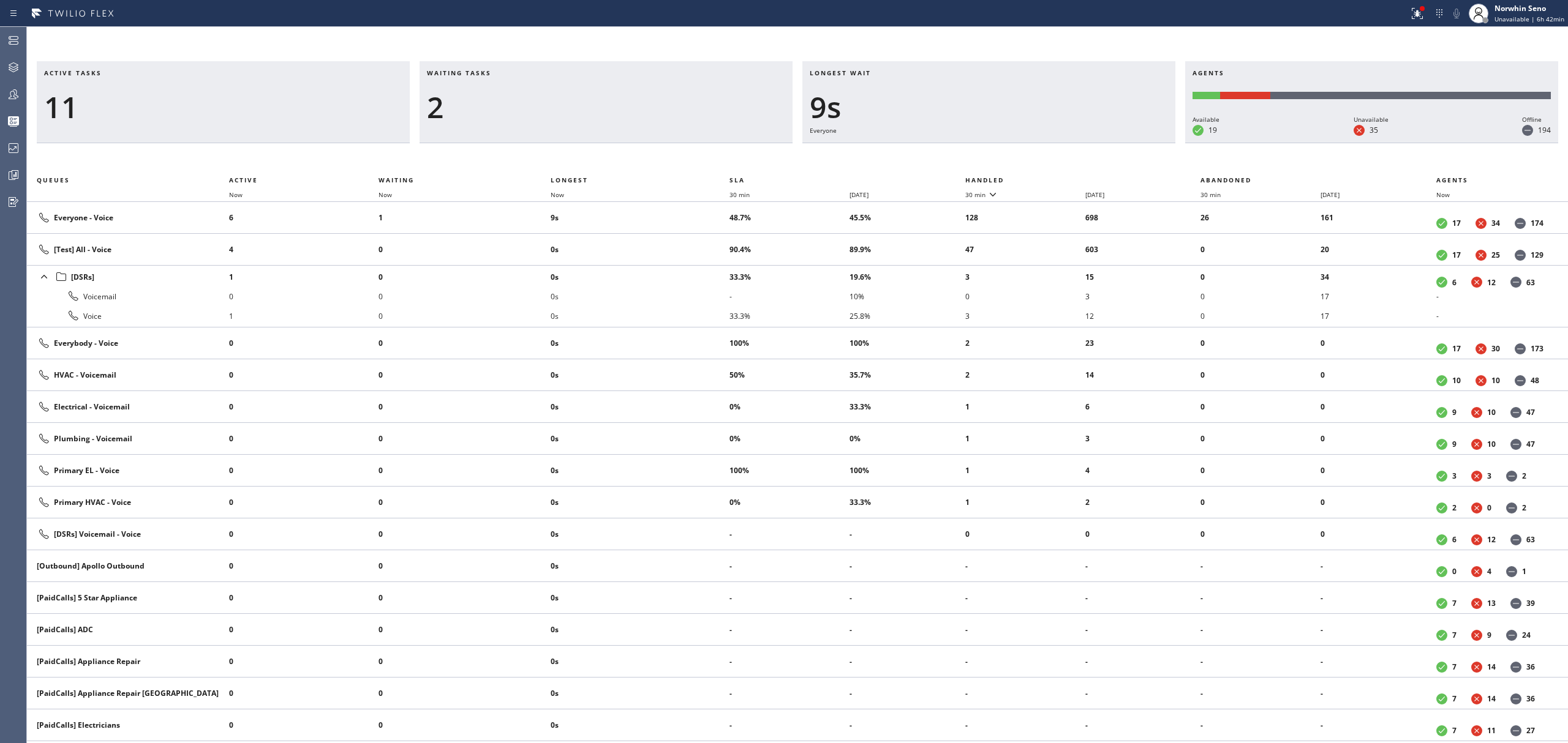
click at [1059, 177] on th "Handled" at bounding box center [1083, 180] width 236 height 15
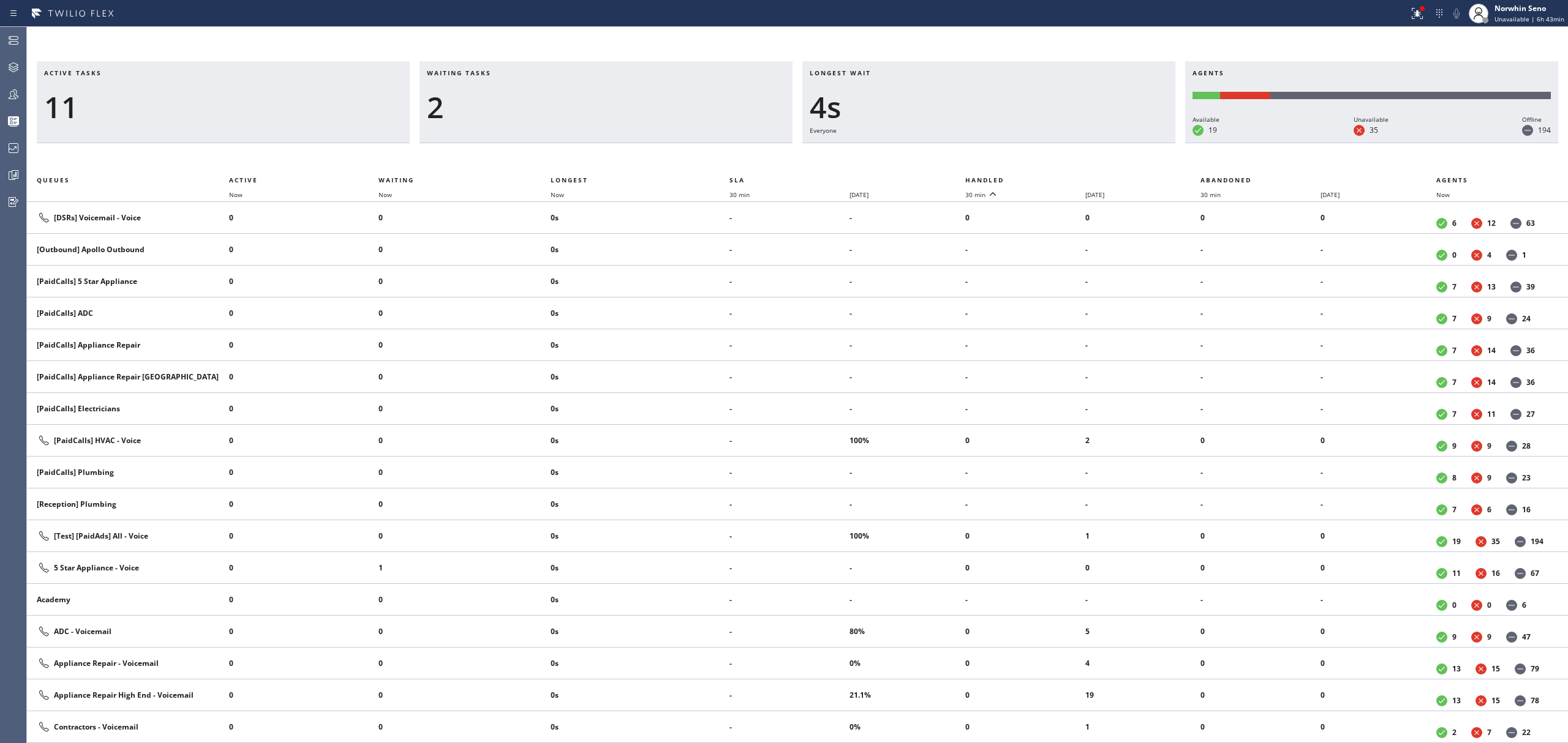
click at [1059, 177] on th "Handled" at bounding box center [1083, 180] width 236 height 15
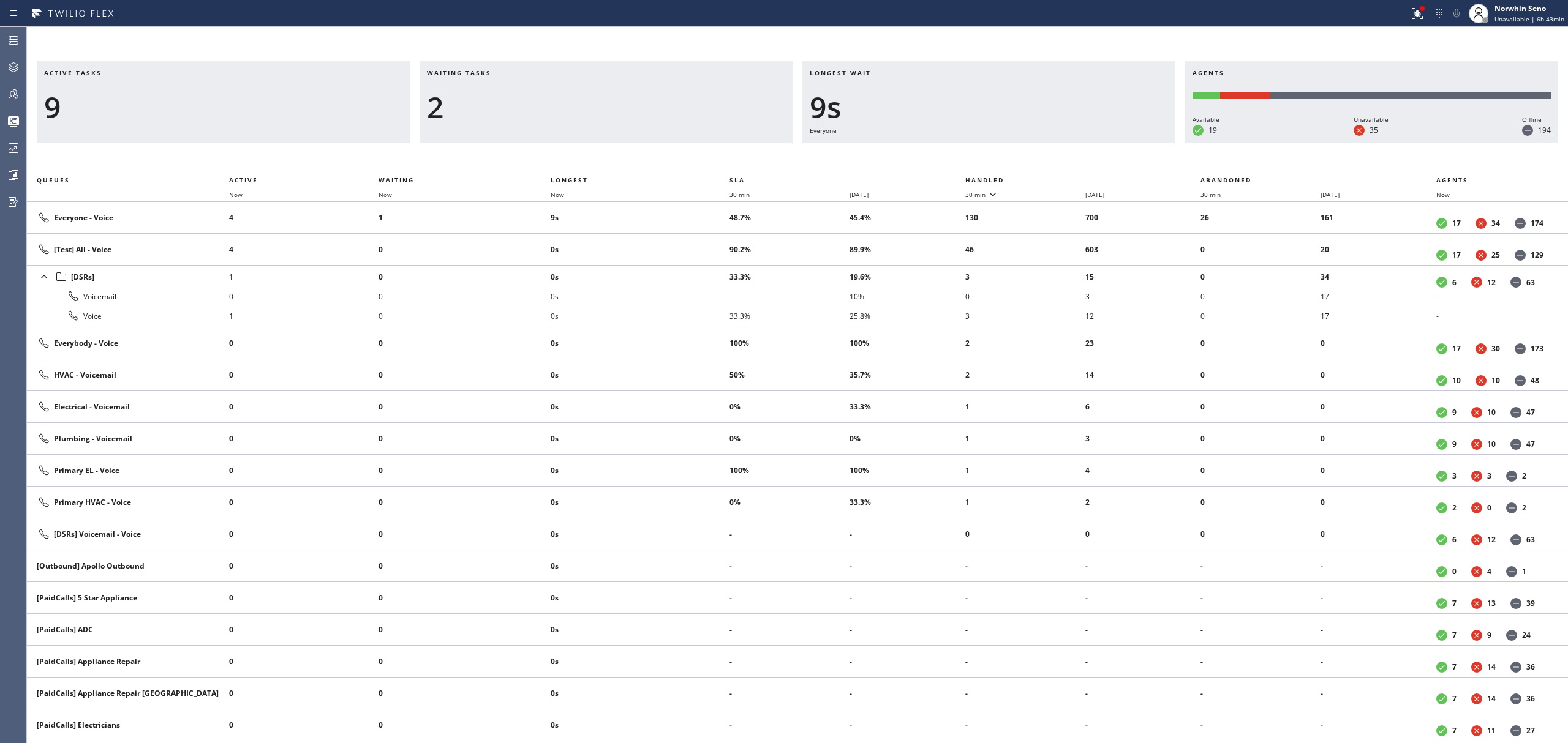
click at [1059, 177] on th "Handled" at bounding box center [1083, 180] width 236 height 15
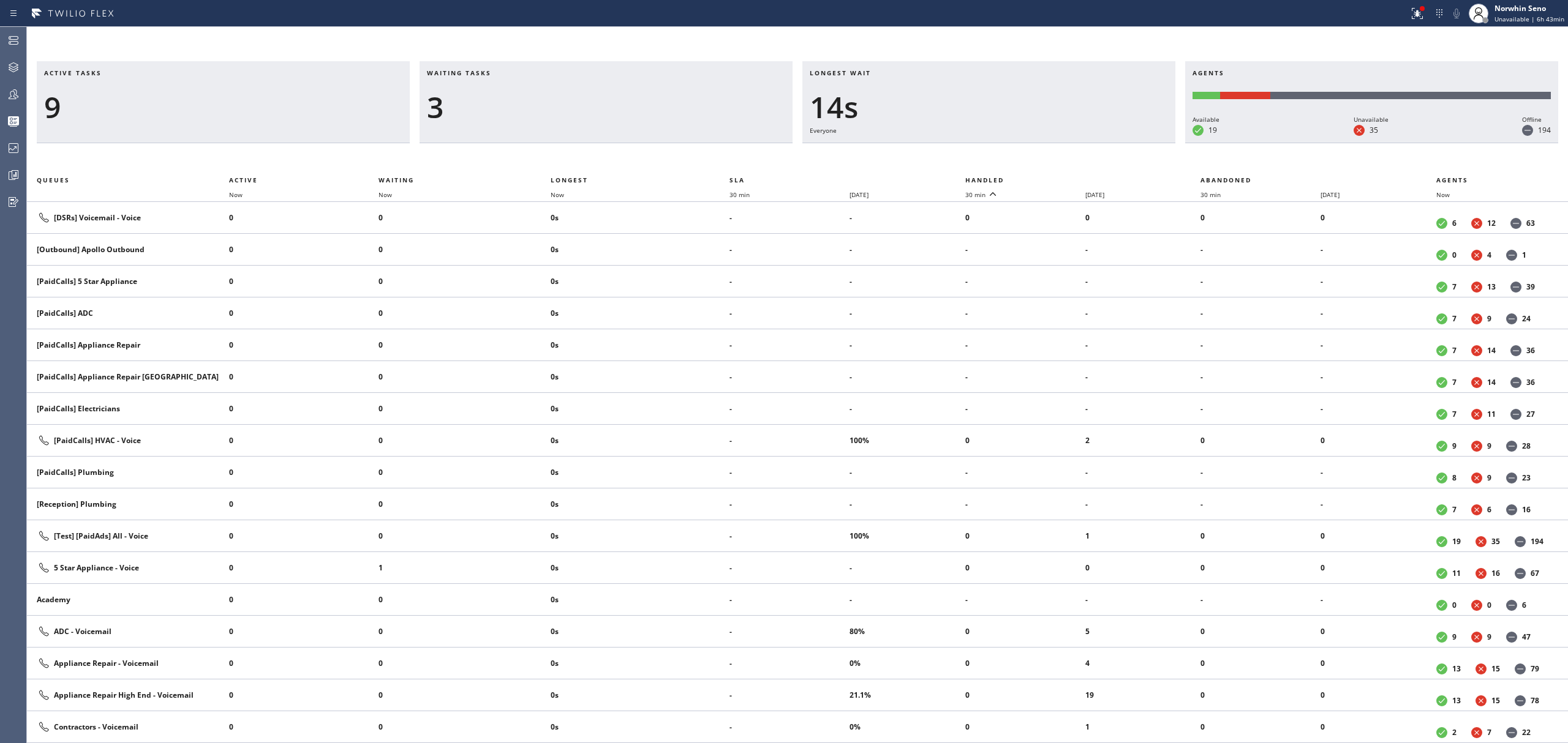
click at [1059, 177] on th "Handled" at bounding box center [1083, 180] width 236 height 15
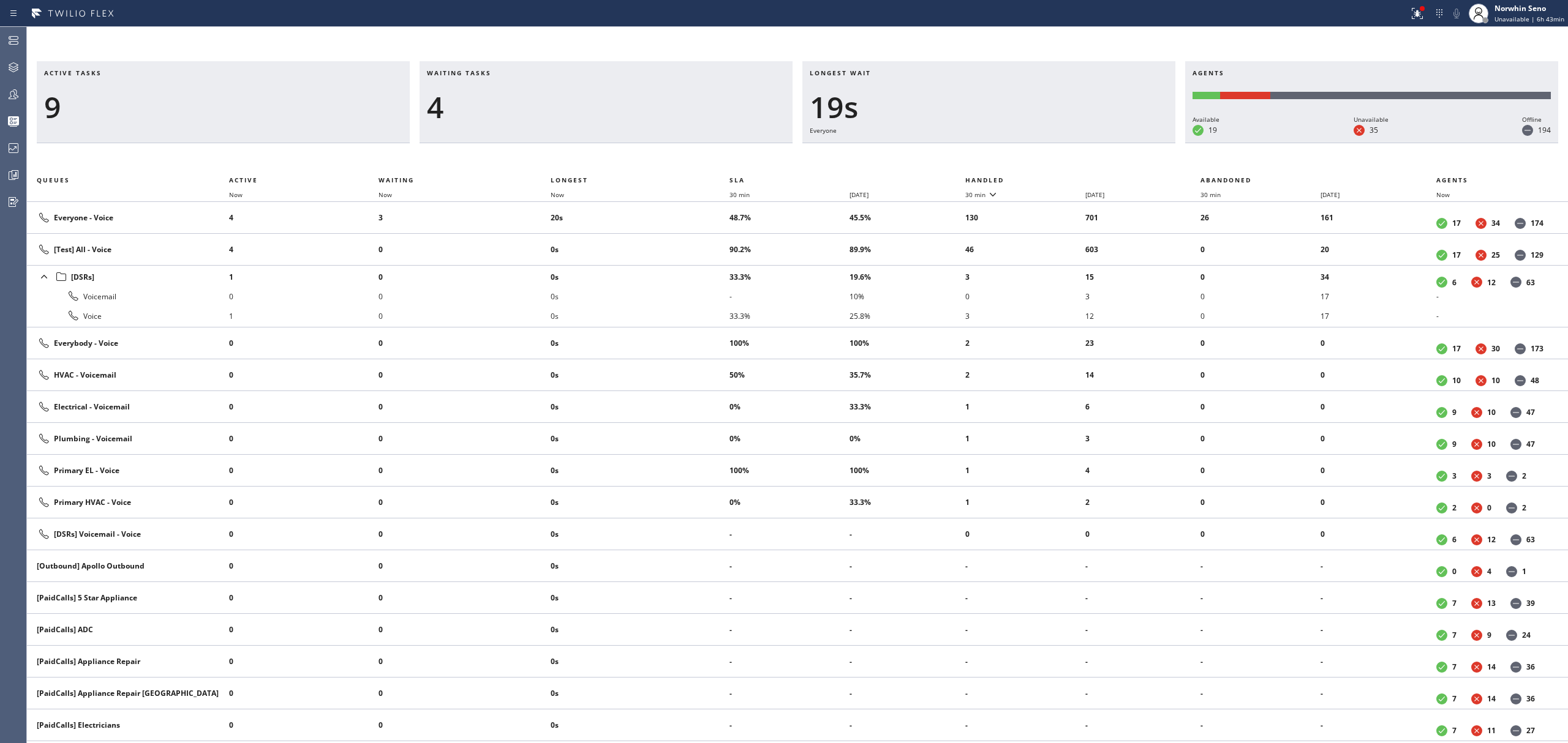
click at [1059, 177] on th "Handled" at bounding box center [1083, 180] width 236 height 15
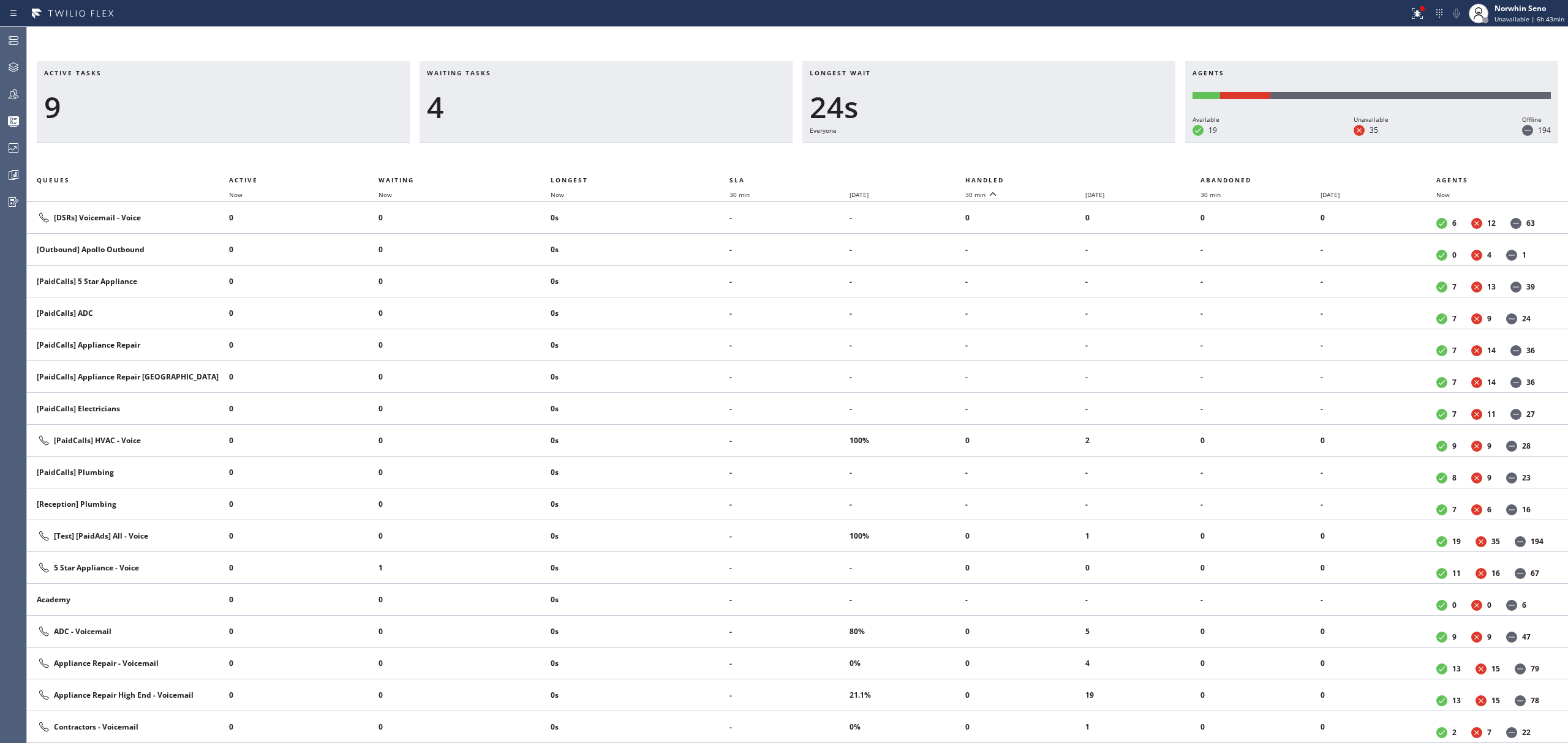
click at [1059, 177] on th "Handled" at bounding box center [1083, 180] width 236 height 15
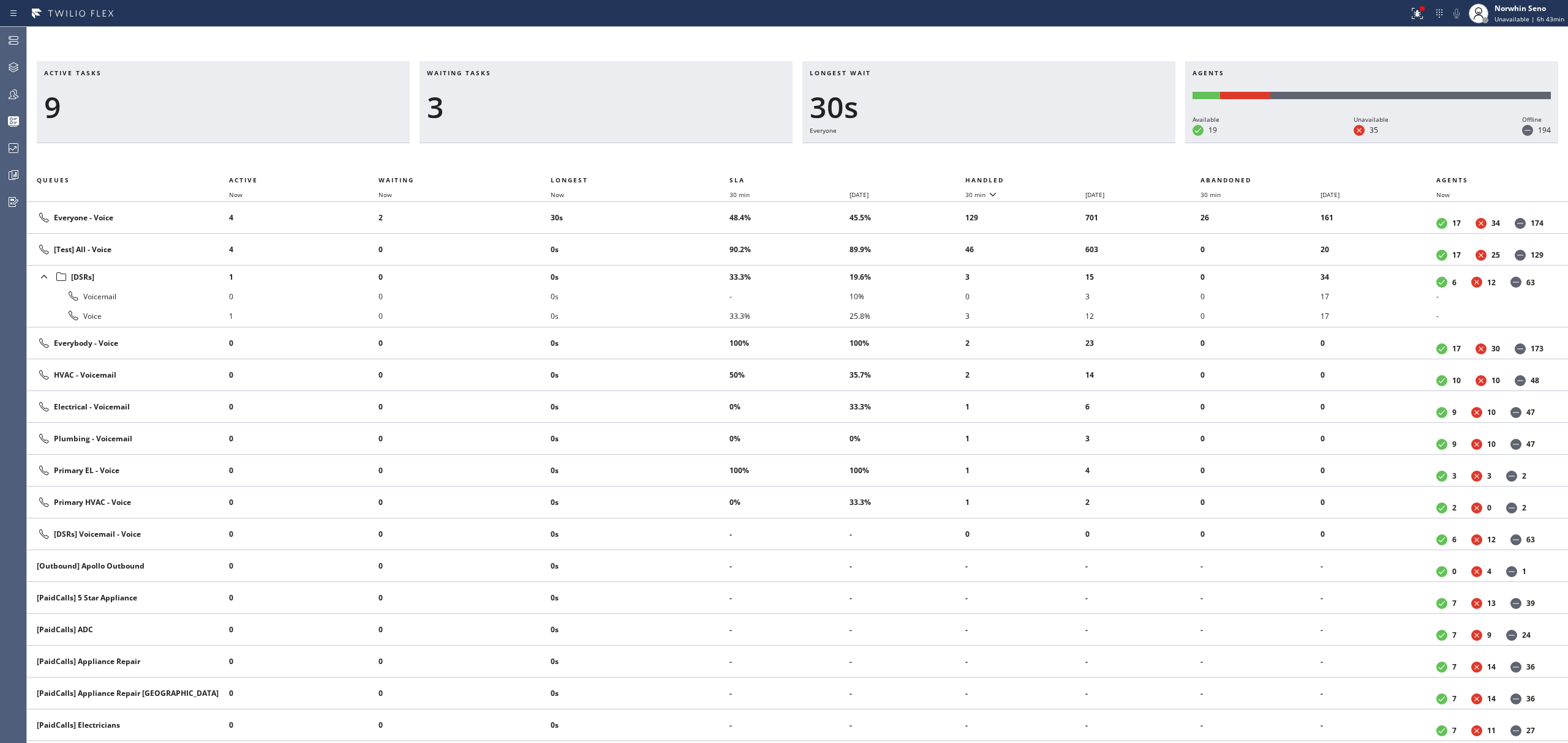
click at [1059, 177] on th "Handled" at bounding box center [1083, 180] width 236 height 15
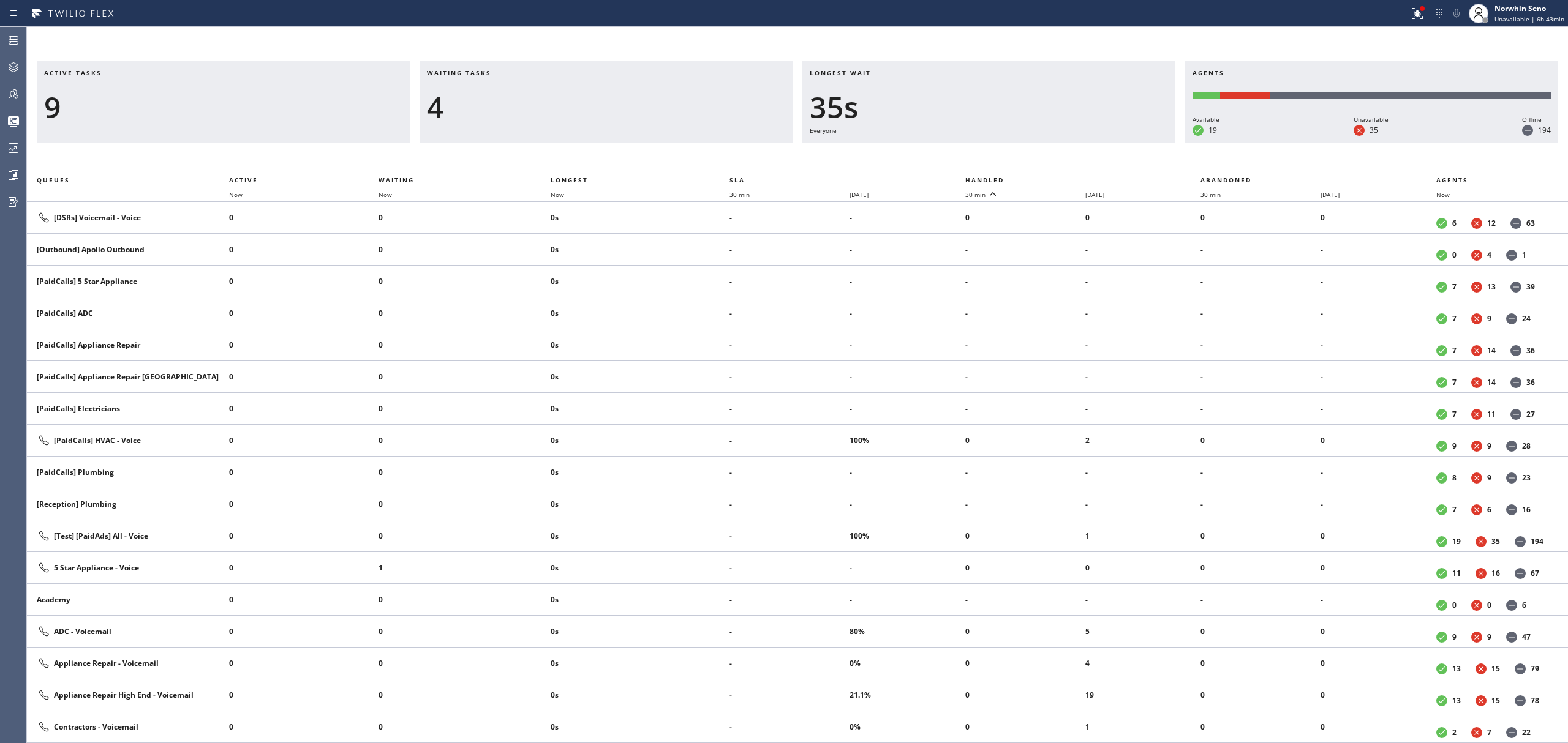
click at [1059, 177] on th "Handled" at bounding box center [1083, 180] width 236 height 15
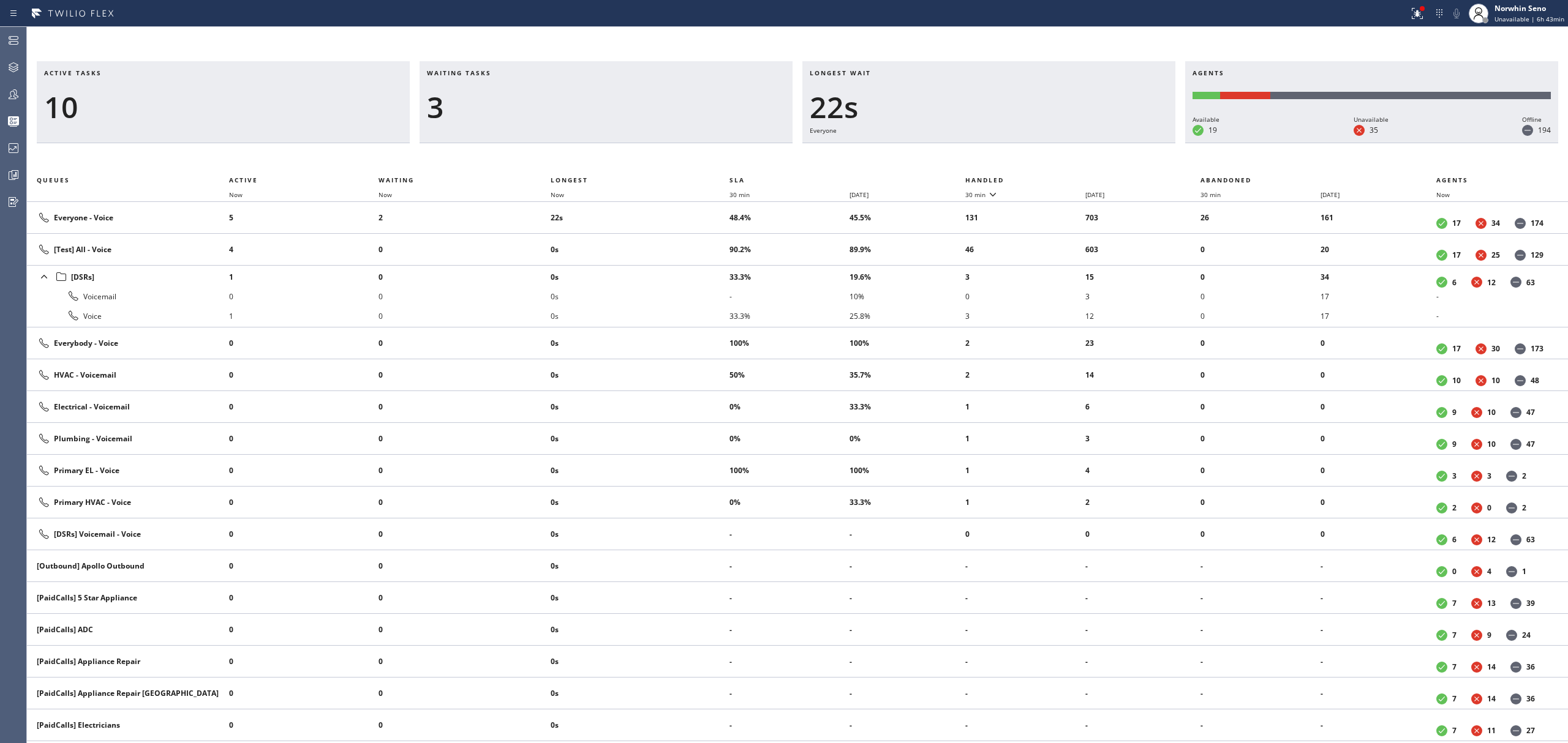
click at [1059, 177] on th "Handled" at bounding box center [1083, 180] width 236 height 15
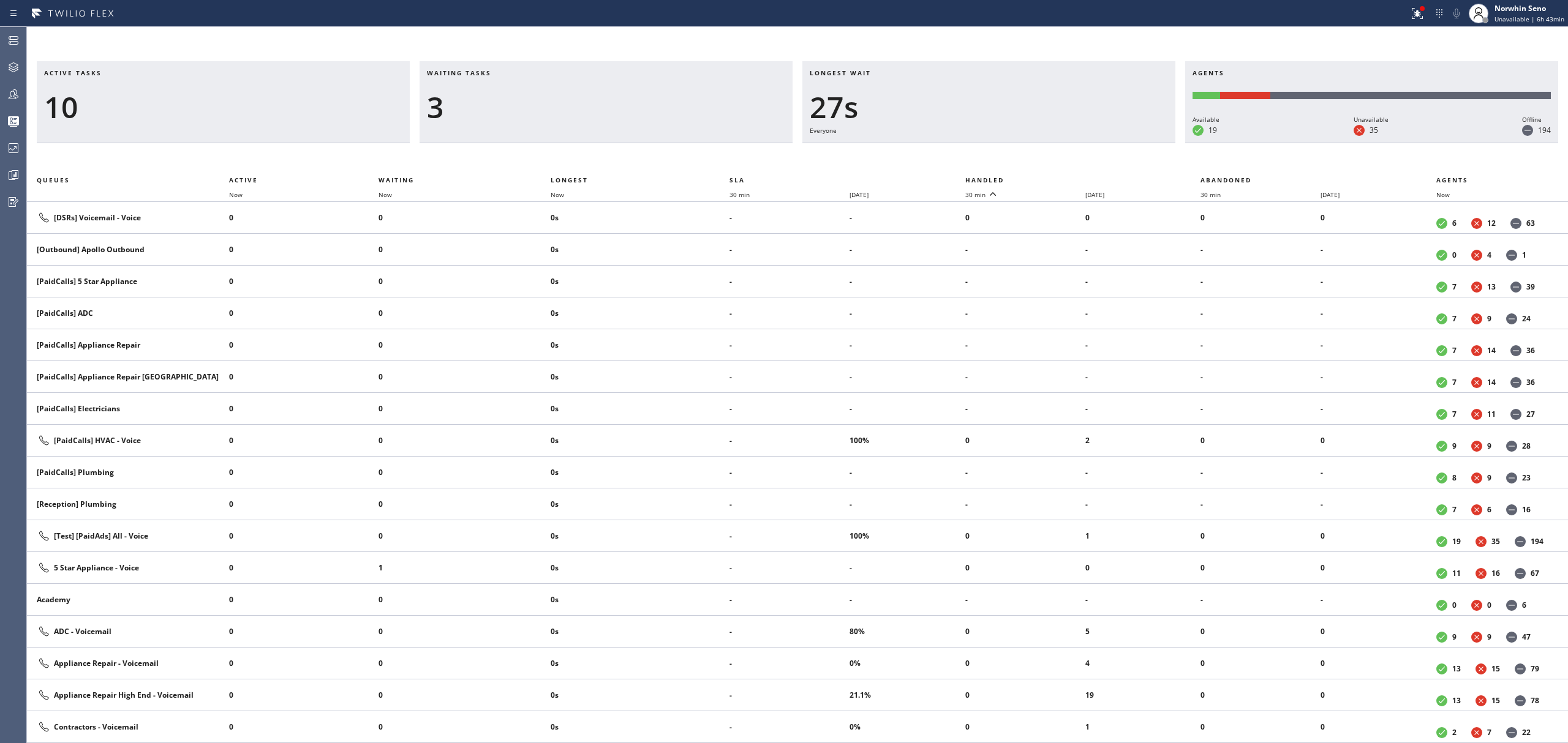
click at [1059, 177] on th "Handled" at bounding box center [1083, 180] width 236 height 15
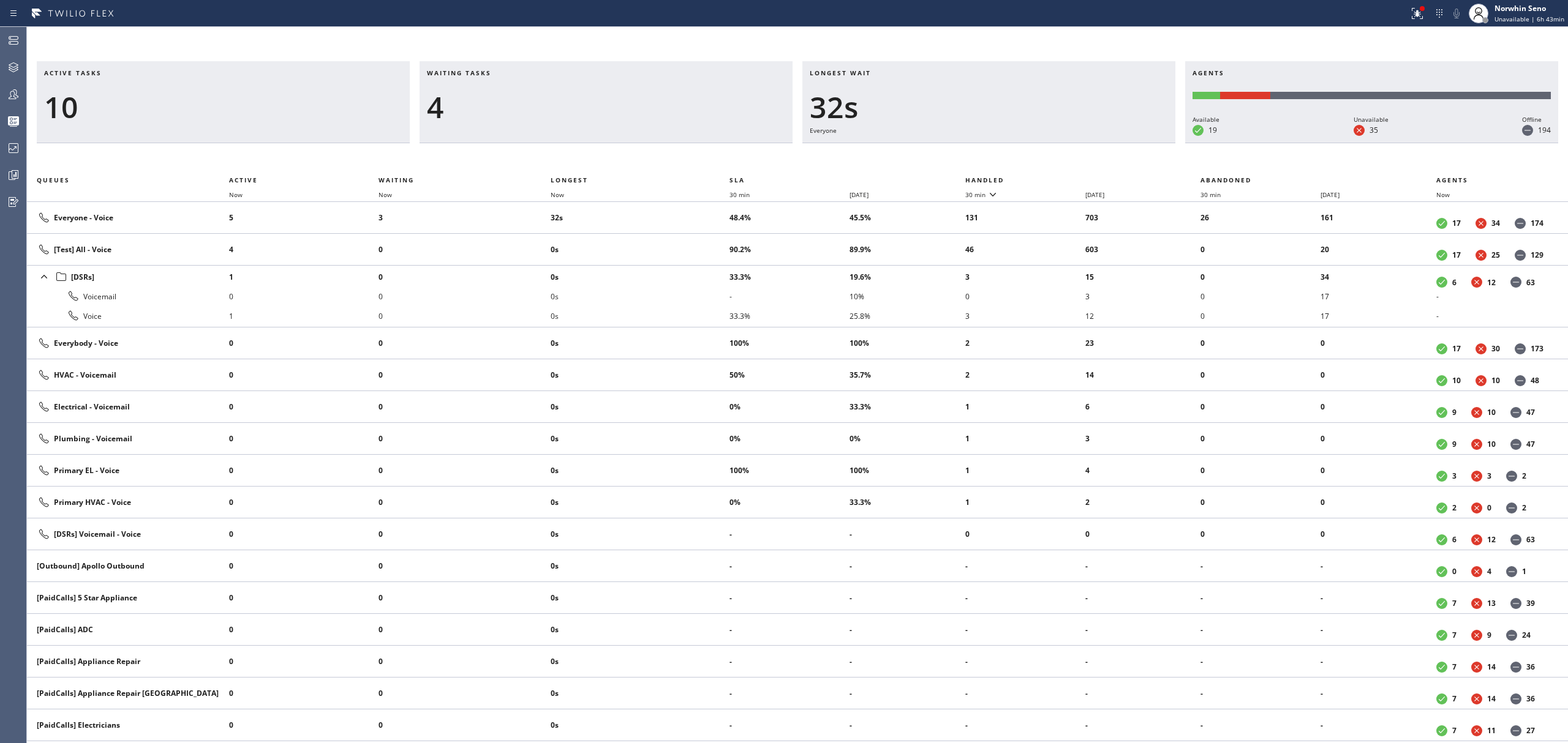
click at [1059, 177] on th "Handled" at bounding box center [1083, 180] width 236 height 15
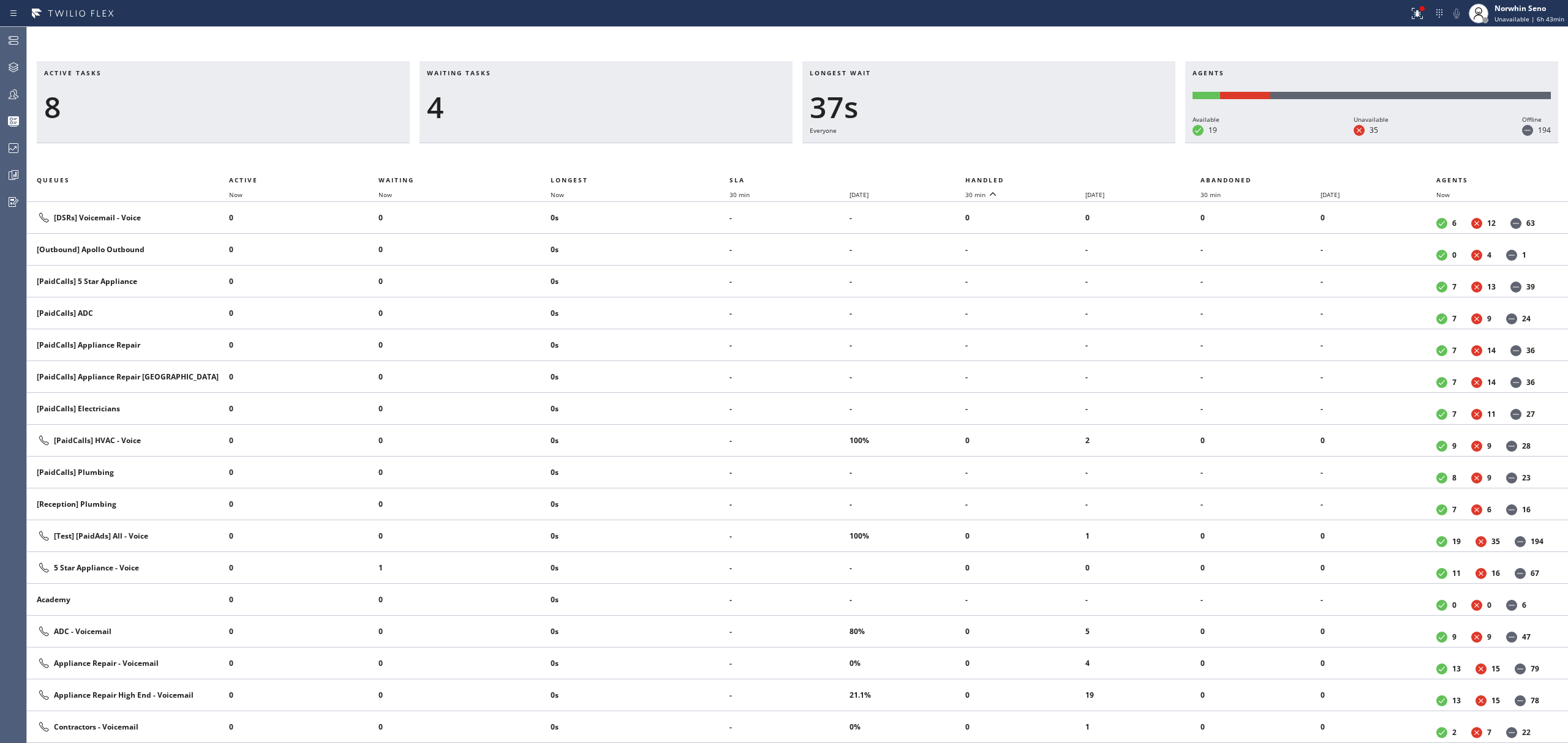
click at [1059, 177] on th "Handled" at bounding box center [1083, 180] width 236 height 15
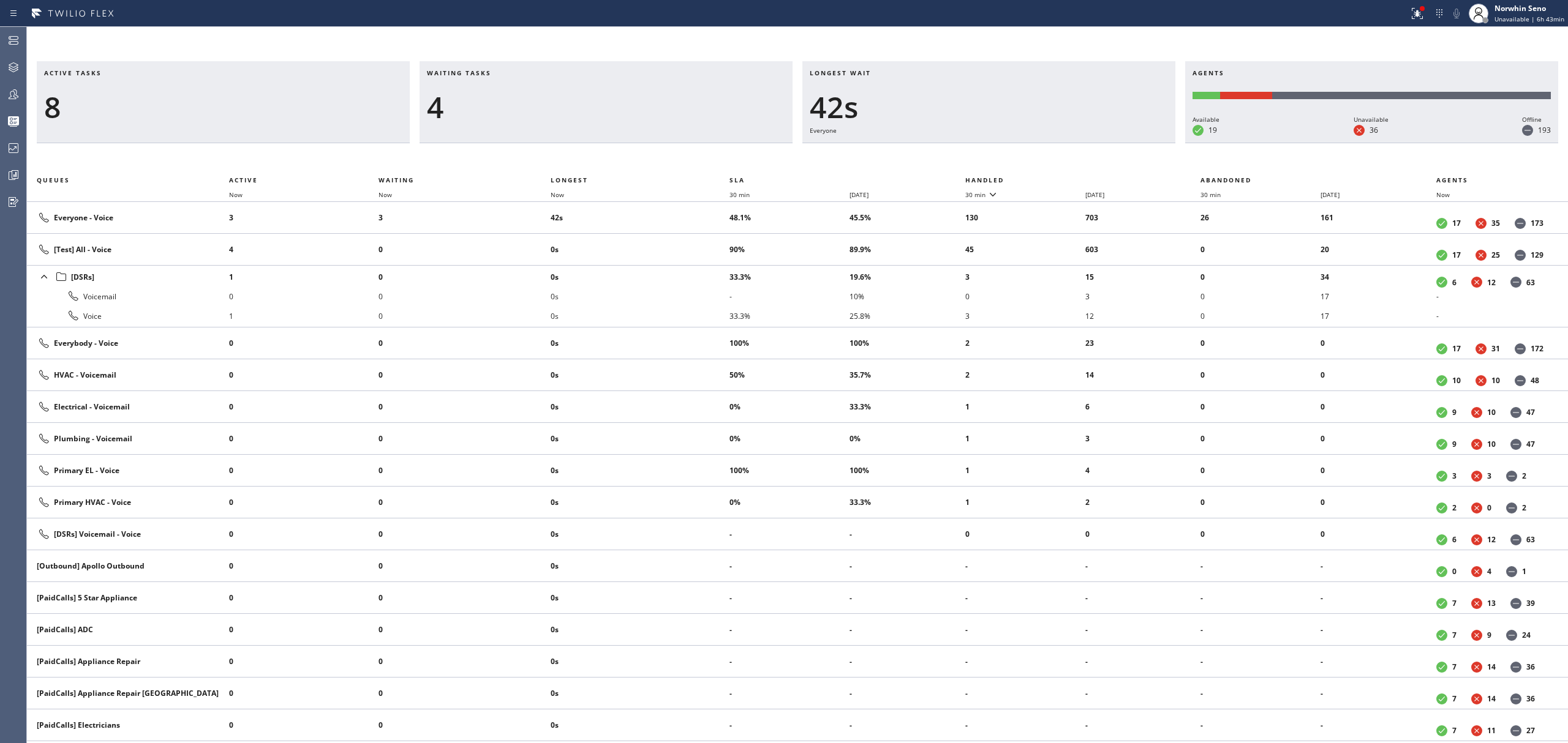
click at [1059, 177] on th "Handled" at bounding box center [1083, 180] width 236 height 15
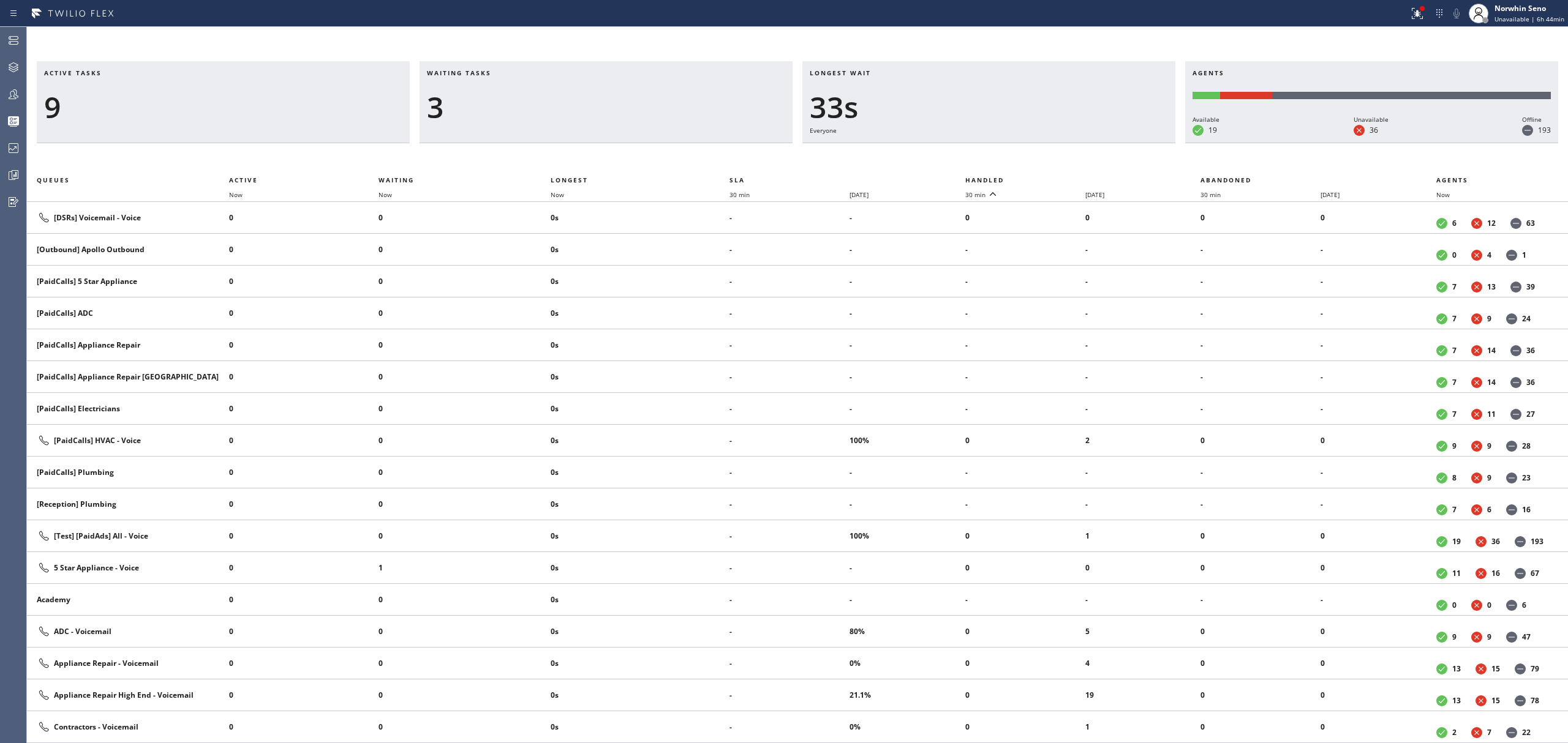
click at [1059, 177] on th "Handled" at bounding box center [1083, 180] width 236 height 15
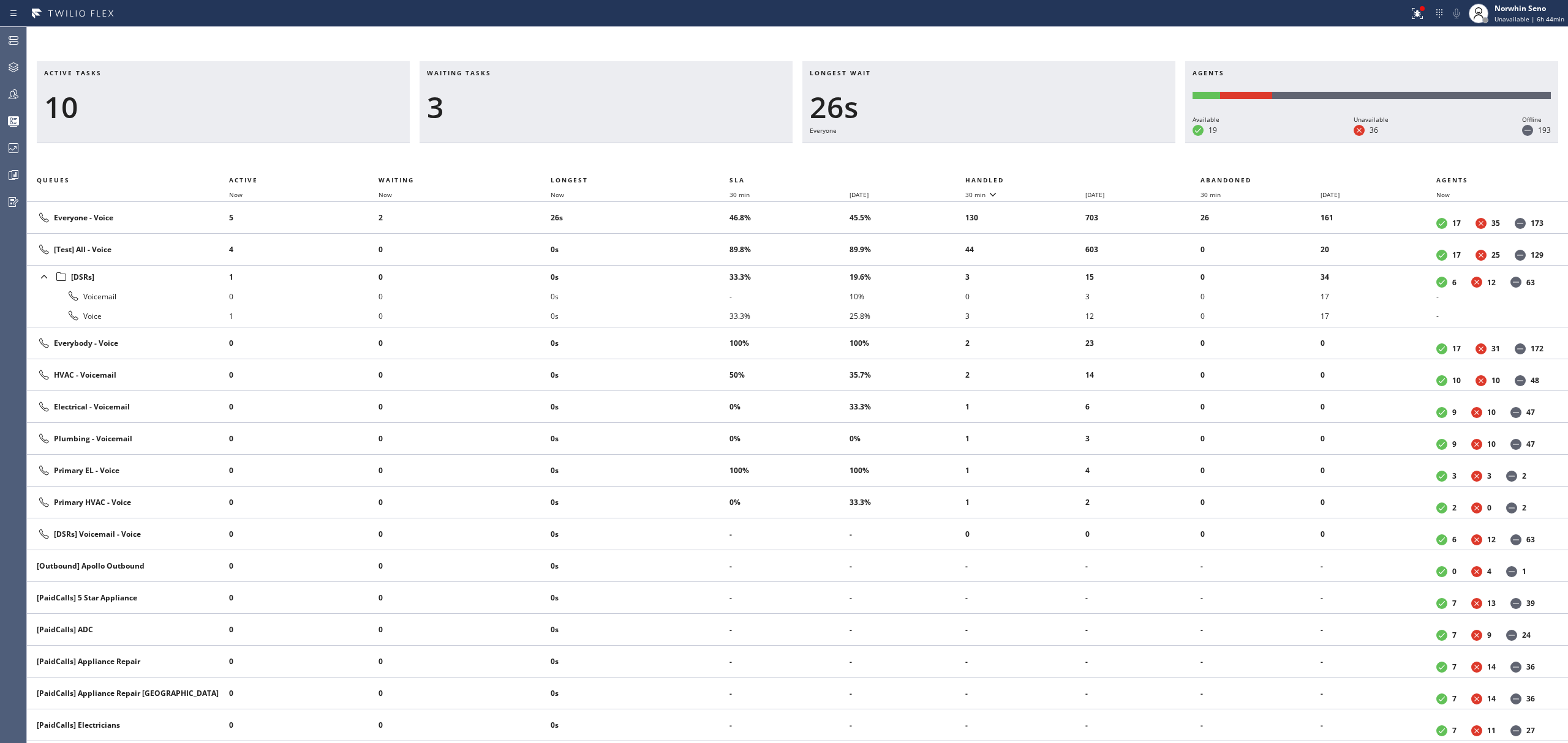
click at [1059, 177] on th "Handled" at bounding box center [1083, 180] width 236 height 15
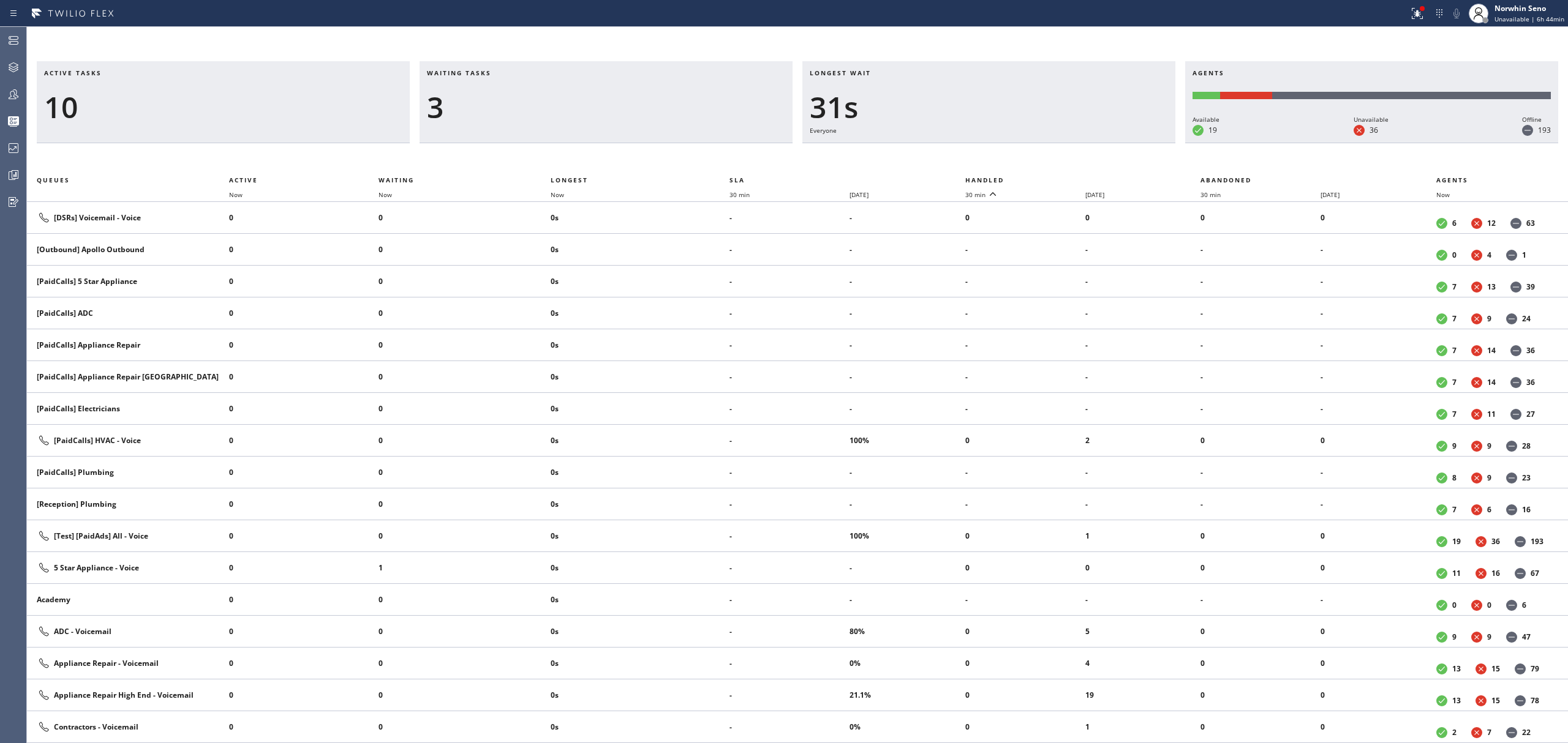
click at [1059, 177] on th "Handled" at bounding box center [1083, 180] width 236 height 15
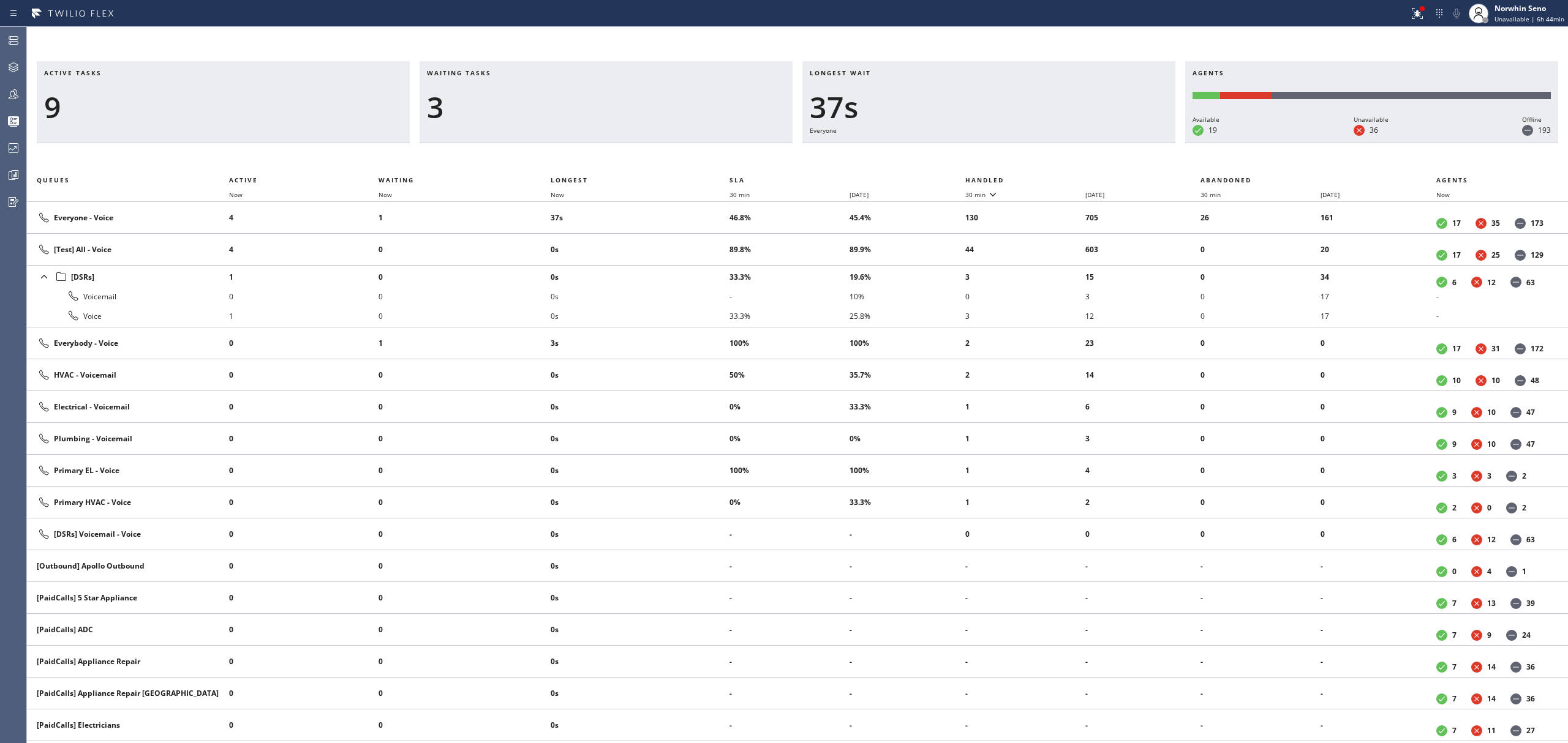
click at [1059, 177] on th "Handled" at bounding box center [1083, 180] width 236 height 15
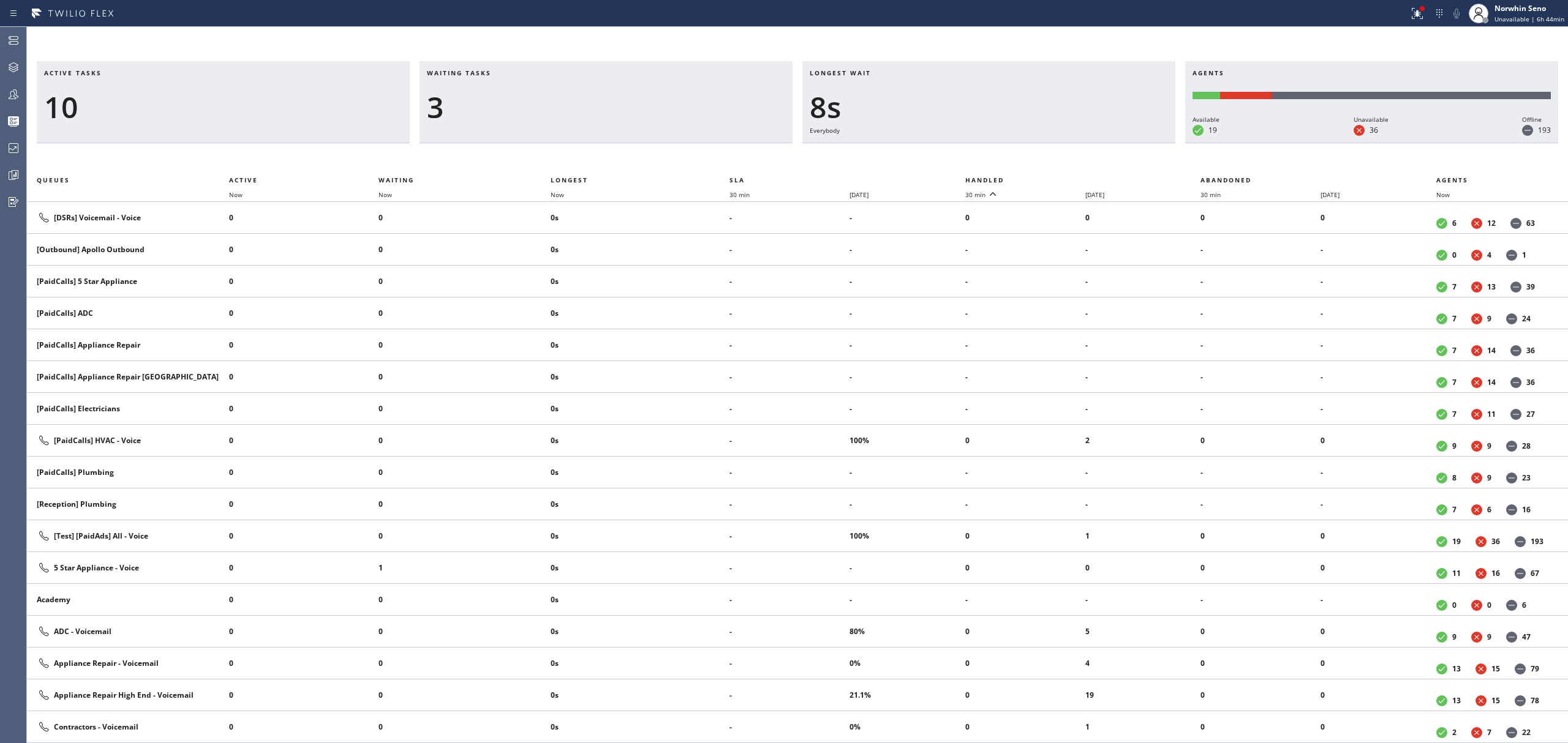
click at [1059, 177] on th "Handled" at bounding box center [1083, 180] width 236 height 15
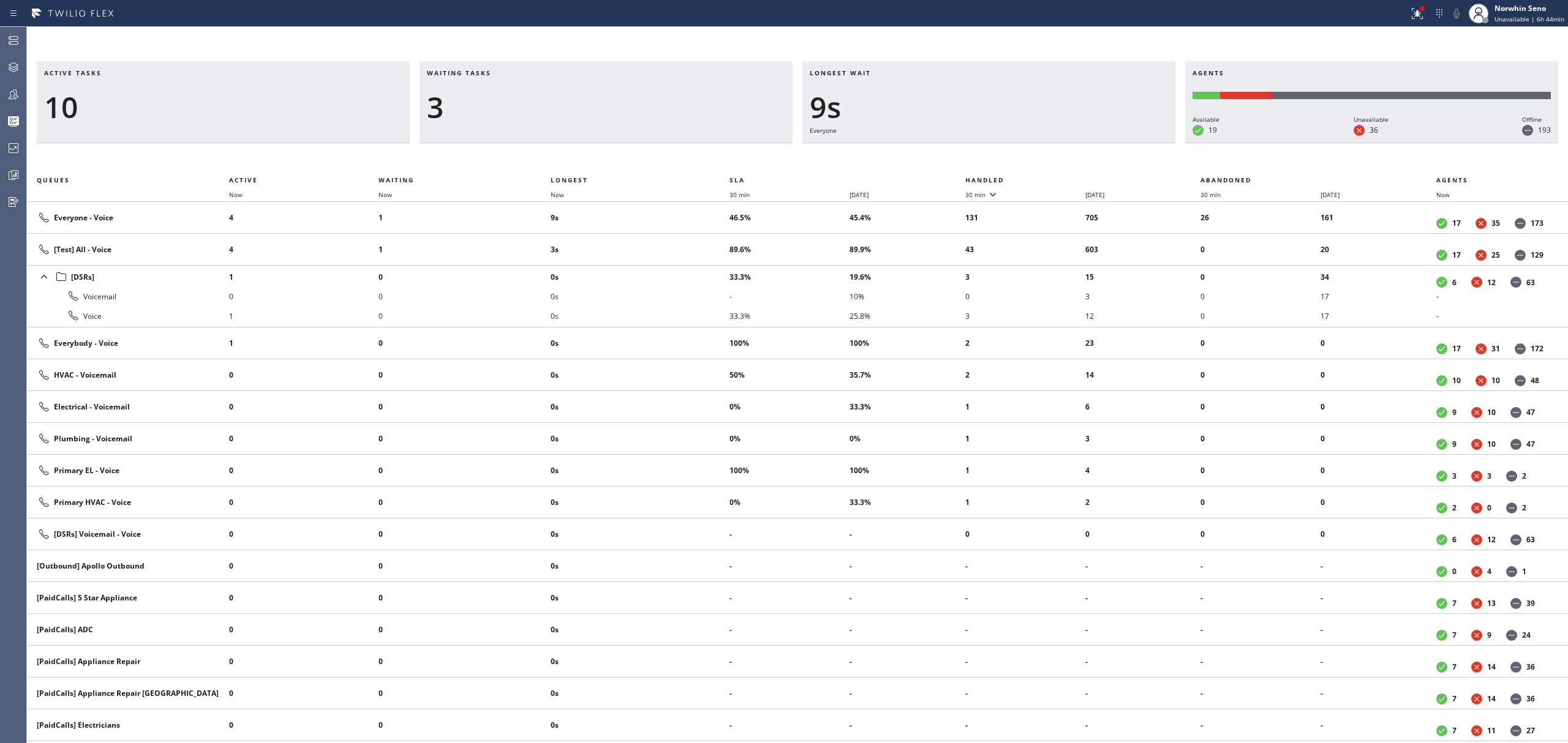
click at [1059, 177] on th "Handled" at bounding box center [1083, 180] width 236 height 15
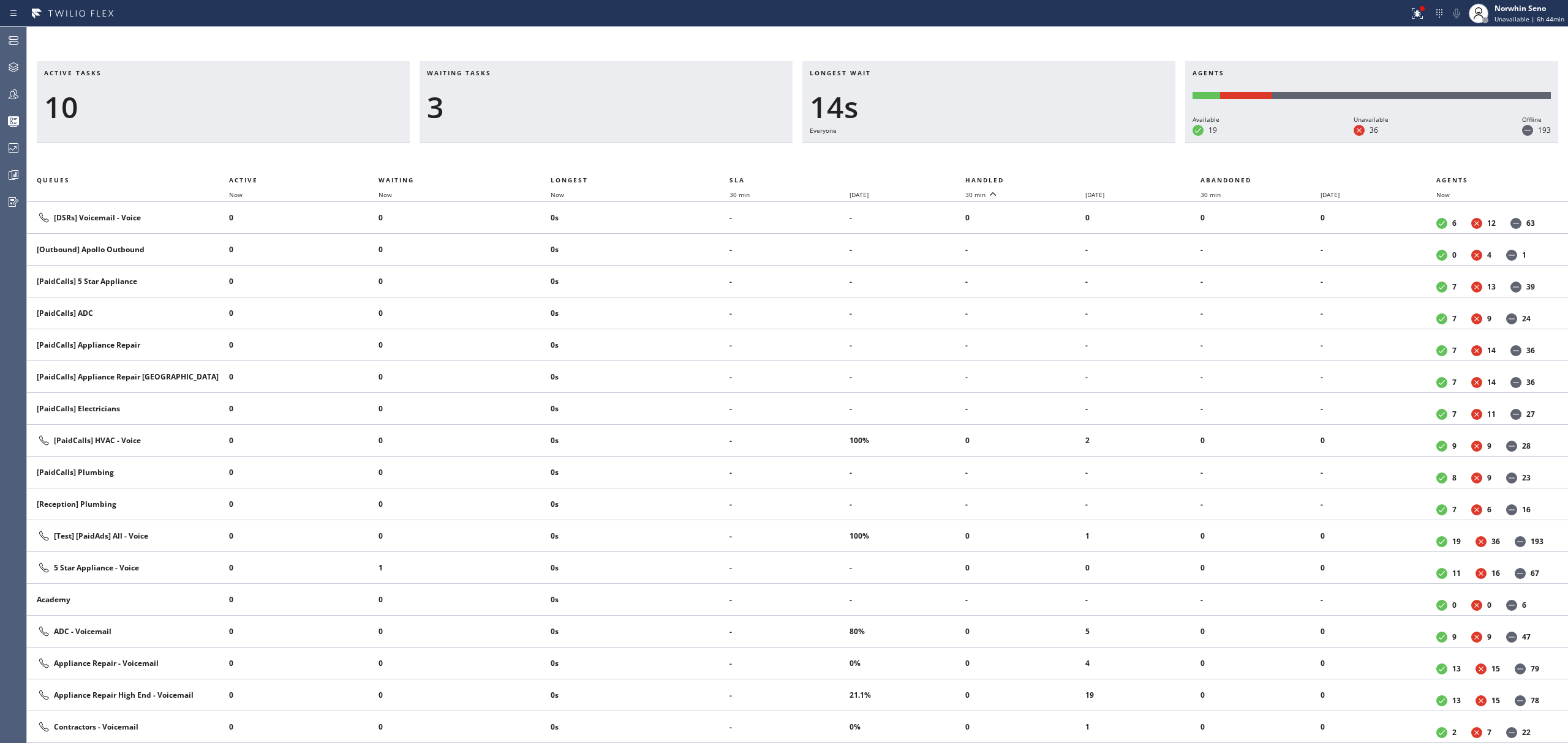
click at [1059, 177] on th "Handled" at bounding box center [1083, 180] width 236 height 15
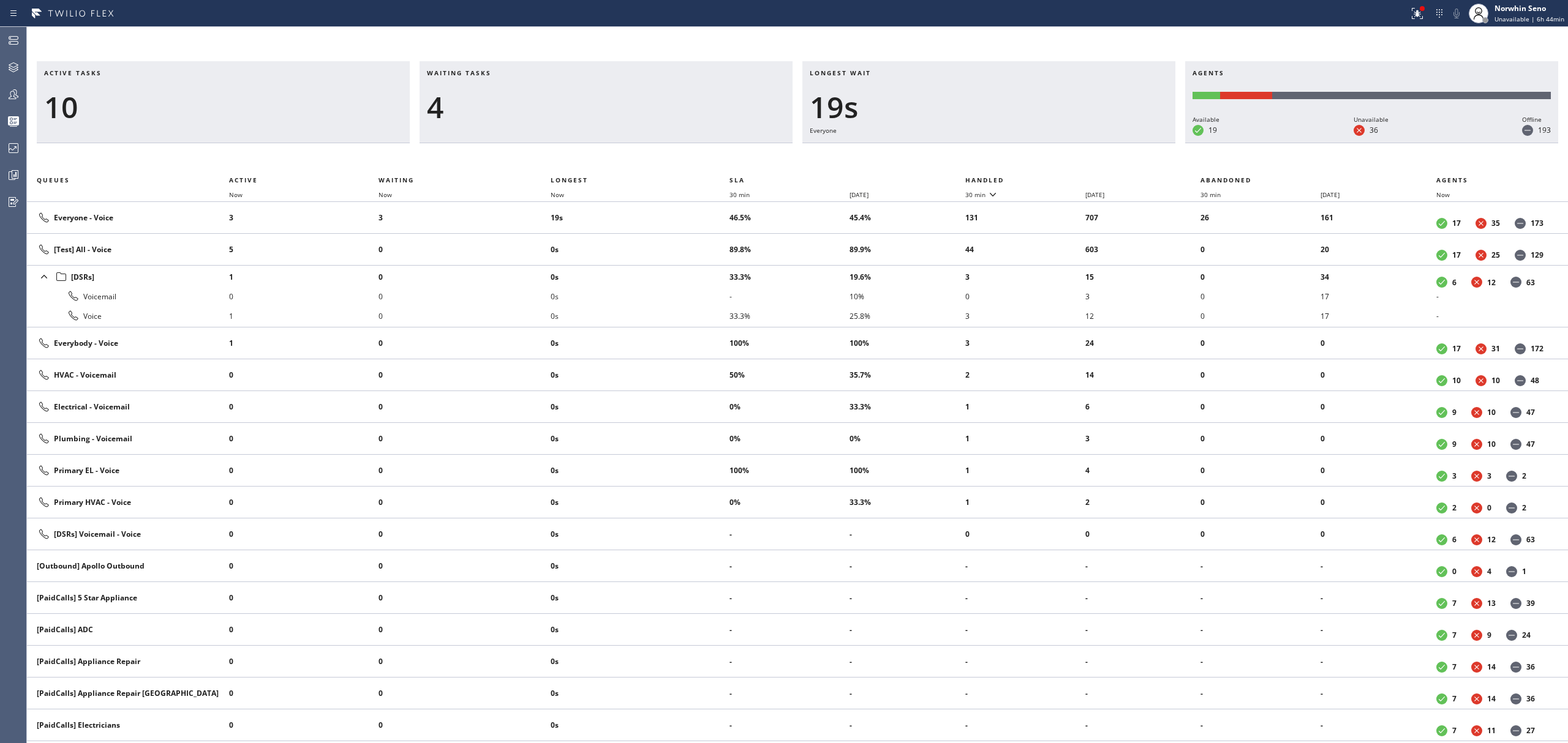
click at [1059, 177] on th "Handled" at bounding box center [1083, 180] width 236 height 15
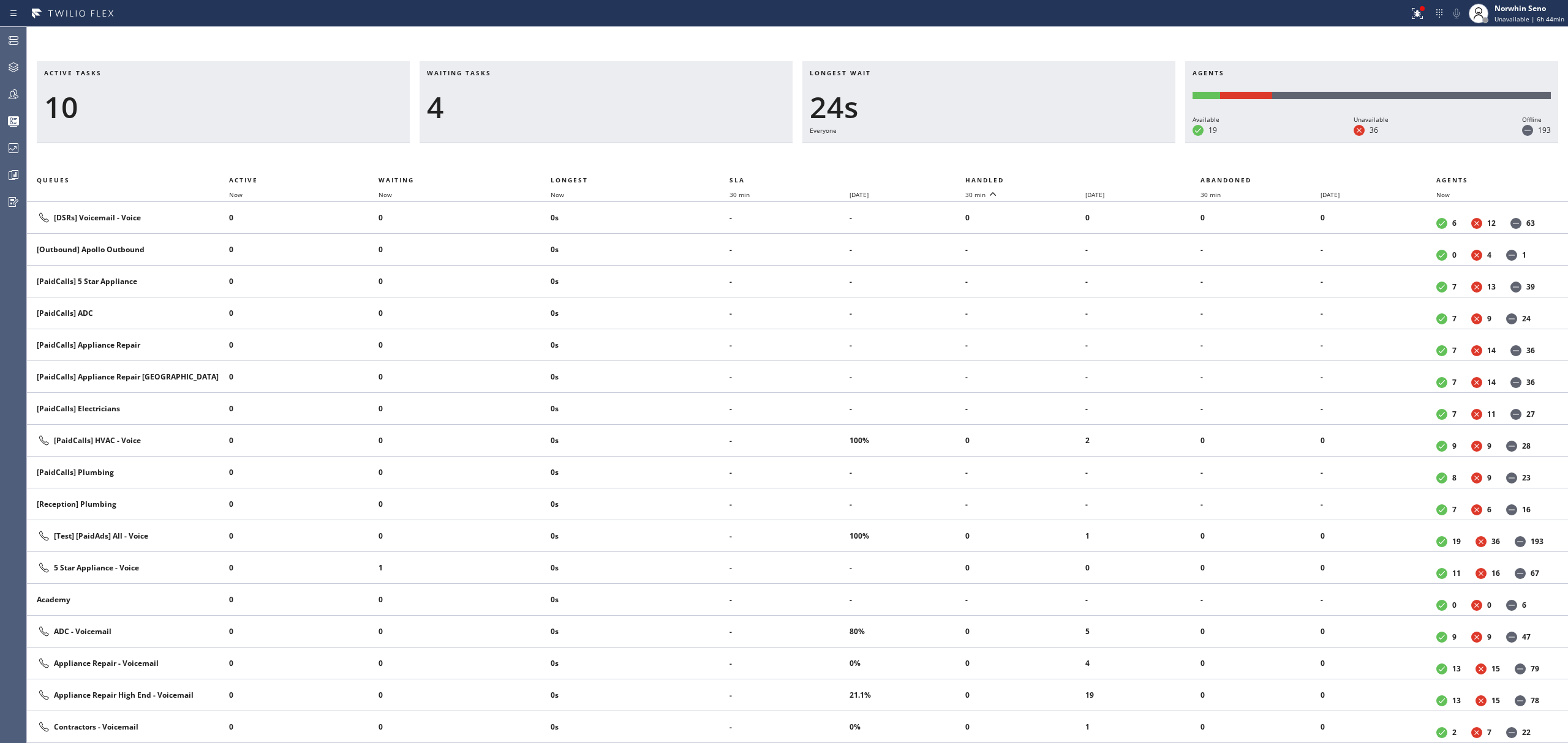
click at [1059, 177] on th "Handled" at bounding box center [1083, 180] width 236 height 15
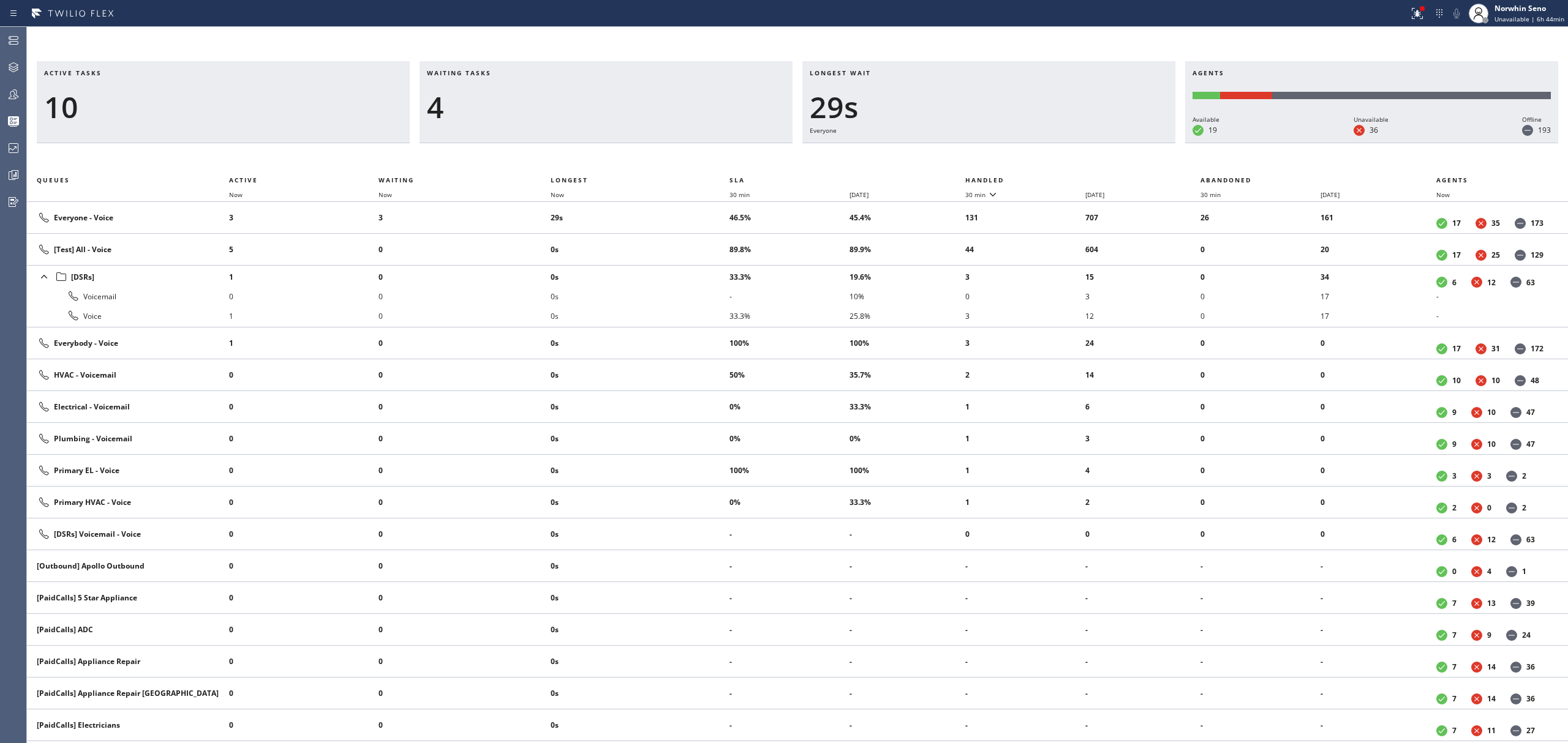
click at [1059, 177] on th "Handled" at bounding box center [1083, 180] width 236 height 15
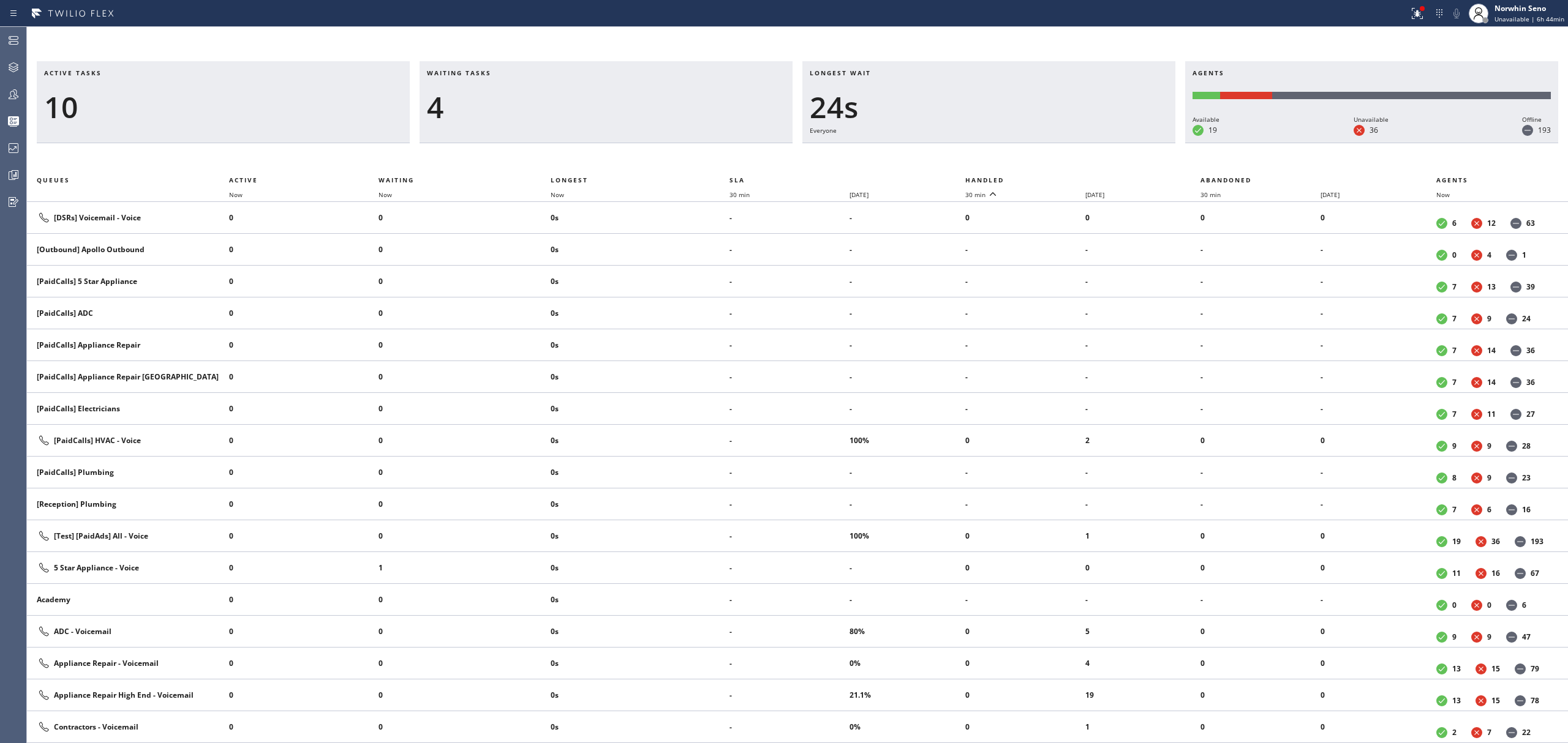
click at [1059, 177] on th "Handled" at bounding box center [1083, 180] width 236 height 15
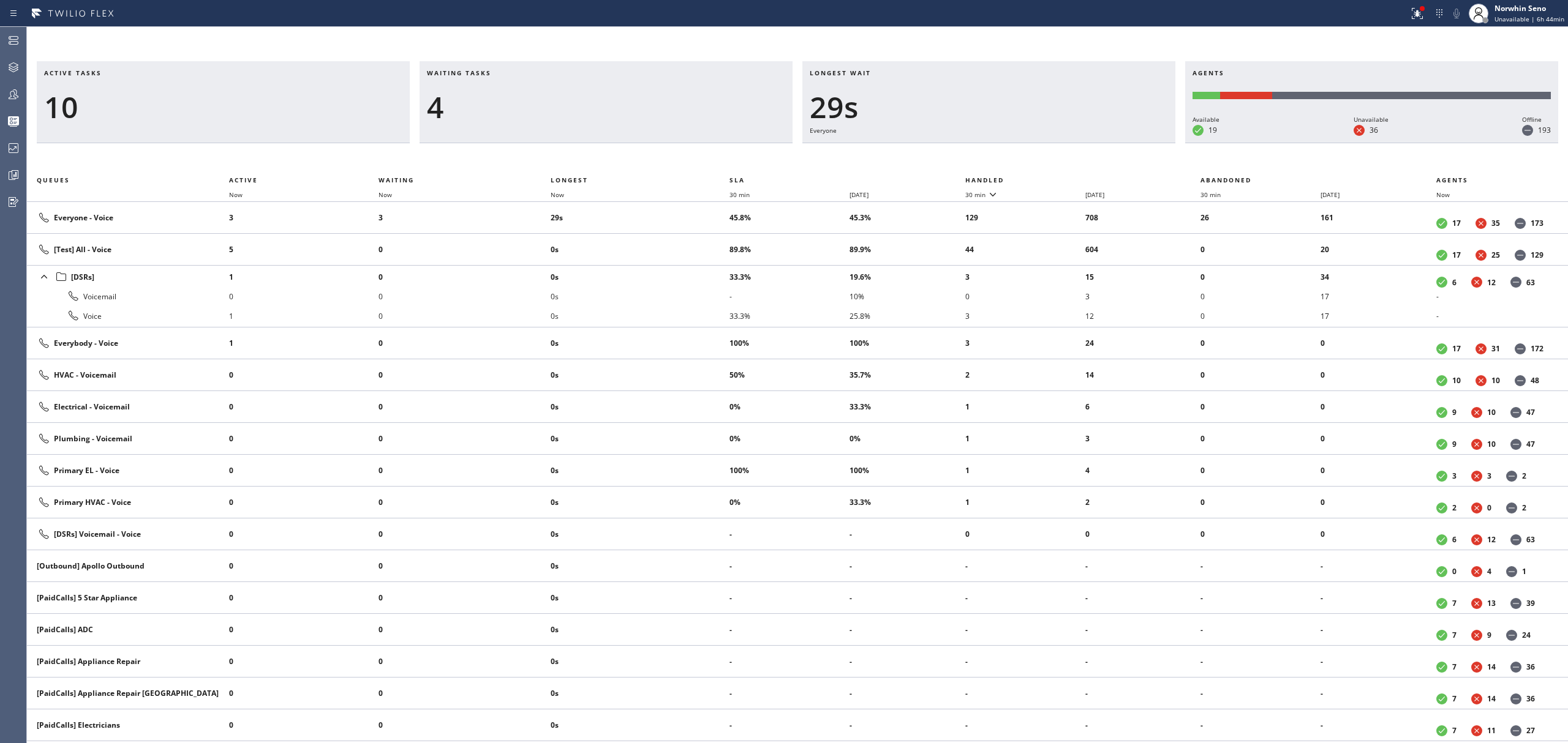
click at [1059, 177] on th "Handled" at bounding box center [1083, 180] width 236 height 15
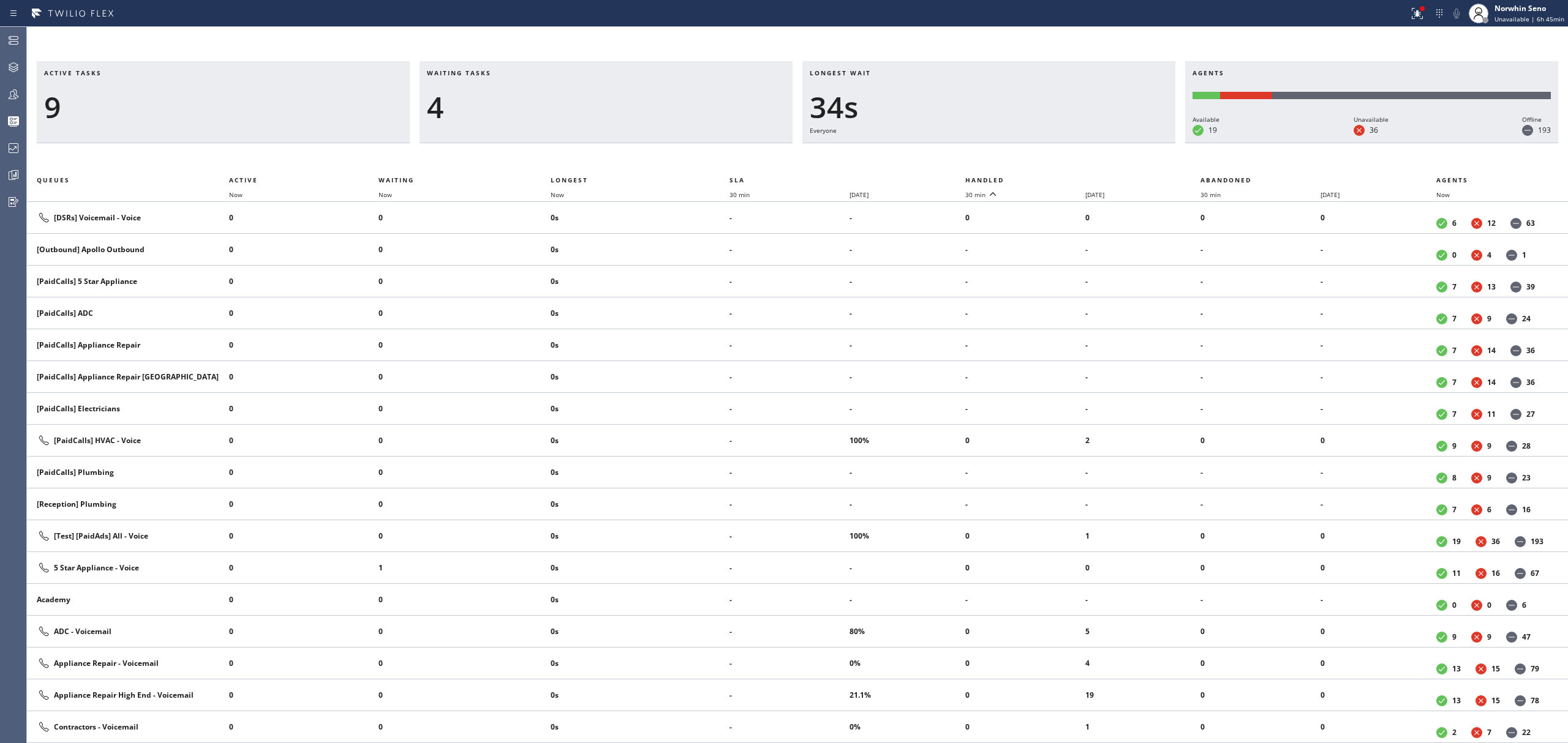
click at [1059, 177] on th "Handled" at bounding box center [1083, 180] width 236 height 15
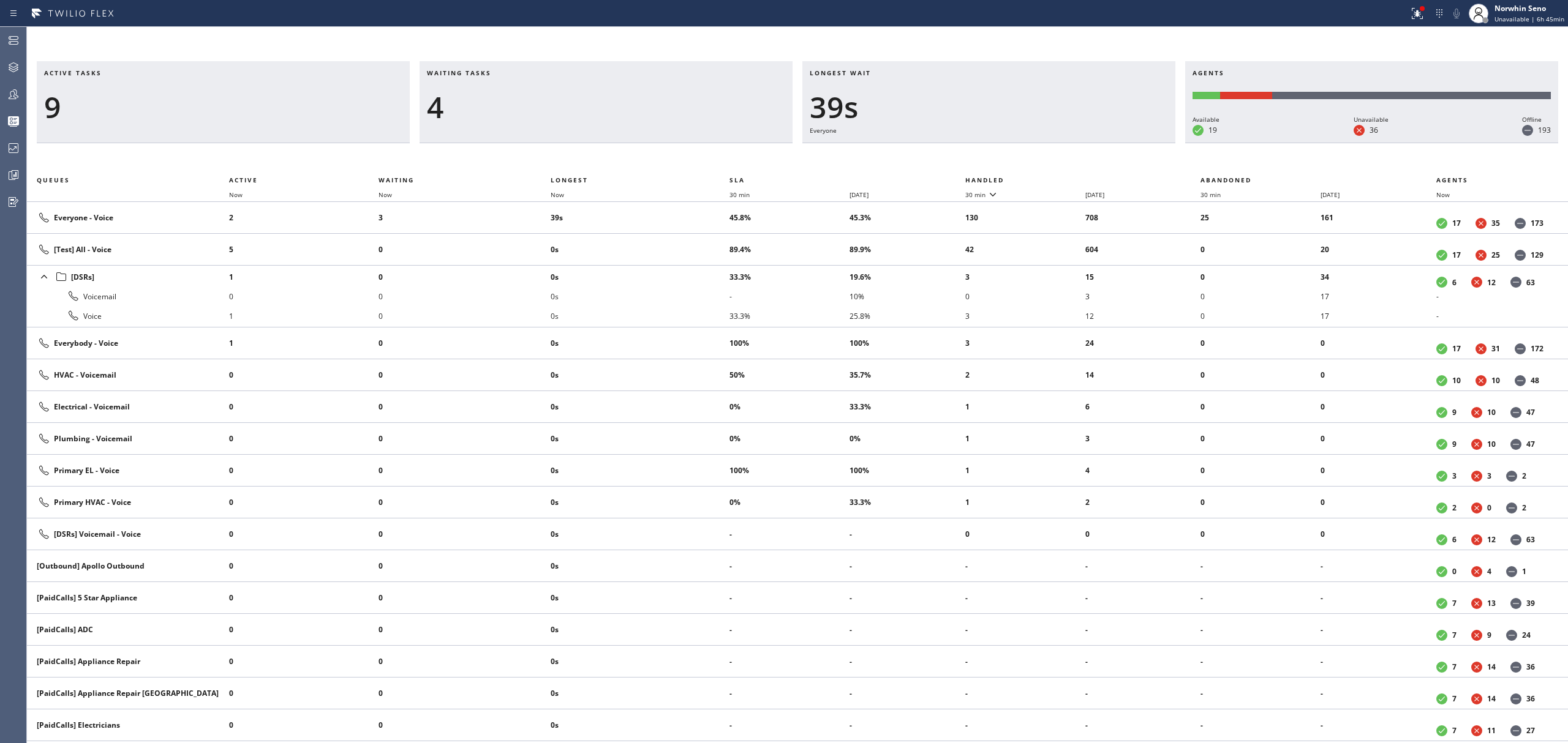
click at [1059, 177] on th "Handled" at bounding box center [1083, 180] width 236 height 15
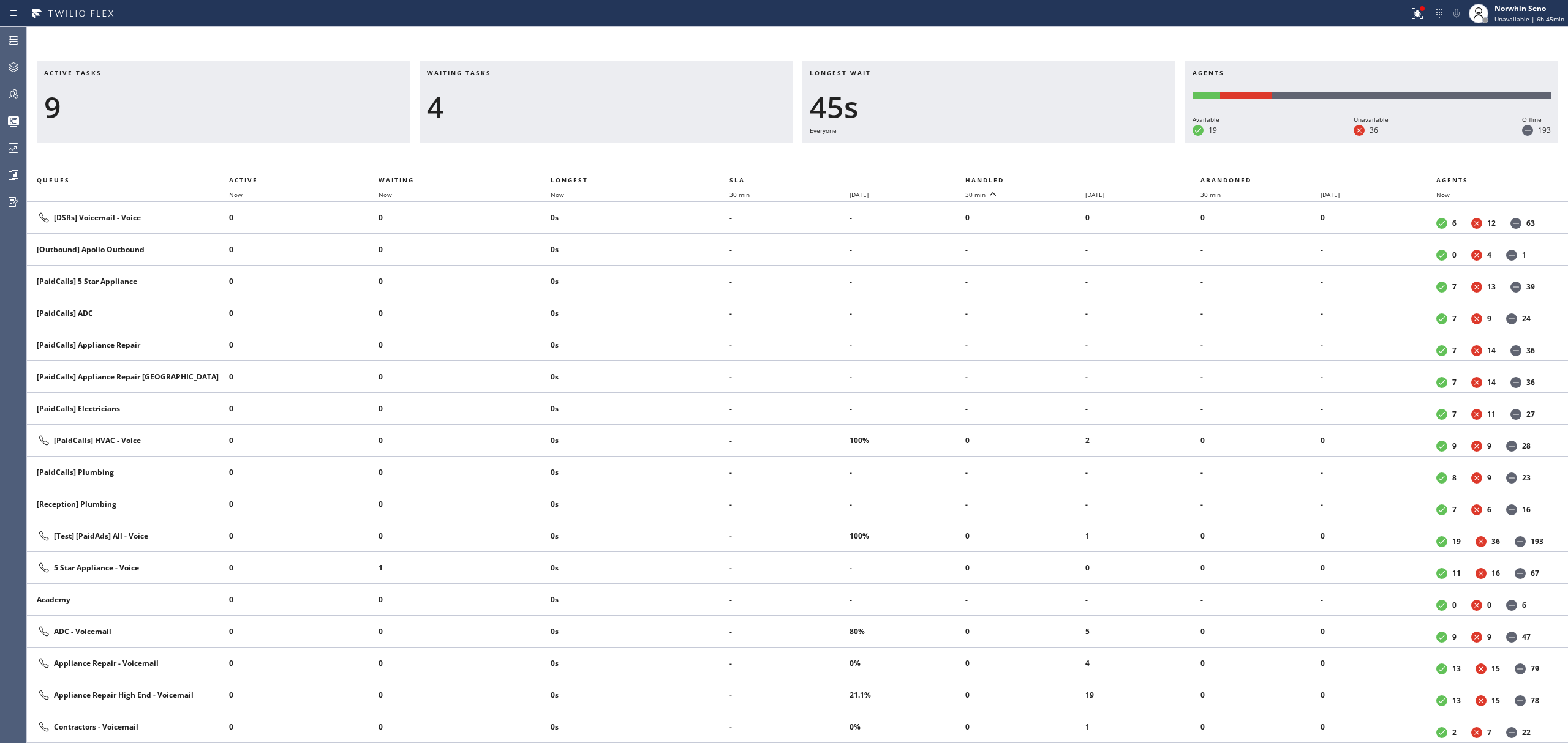
click at [1059, 177] on th "Handled" at bounding box center [1083, 180] width 236 height 15
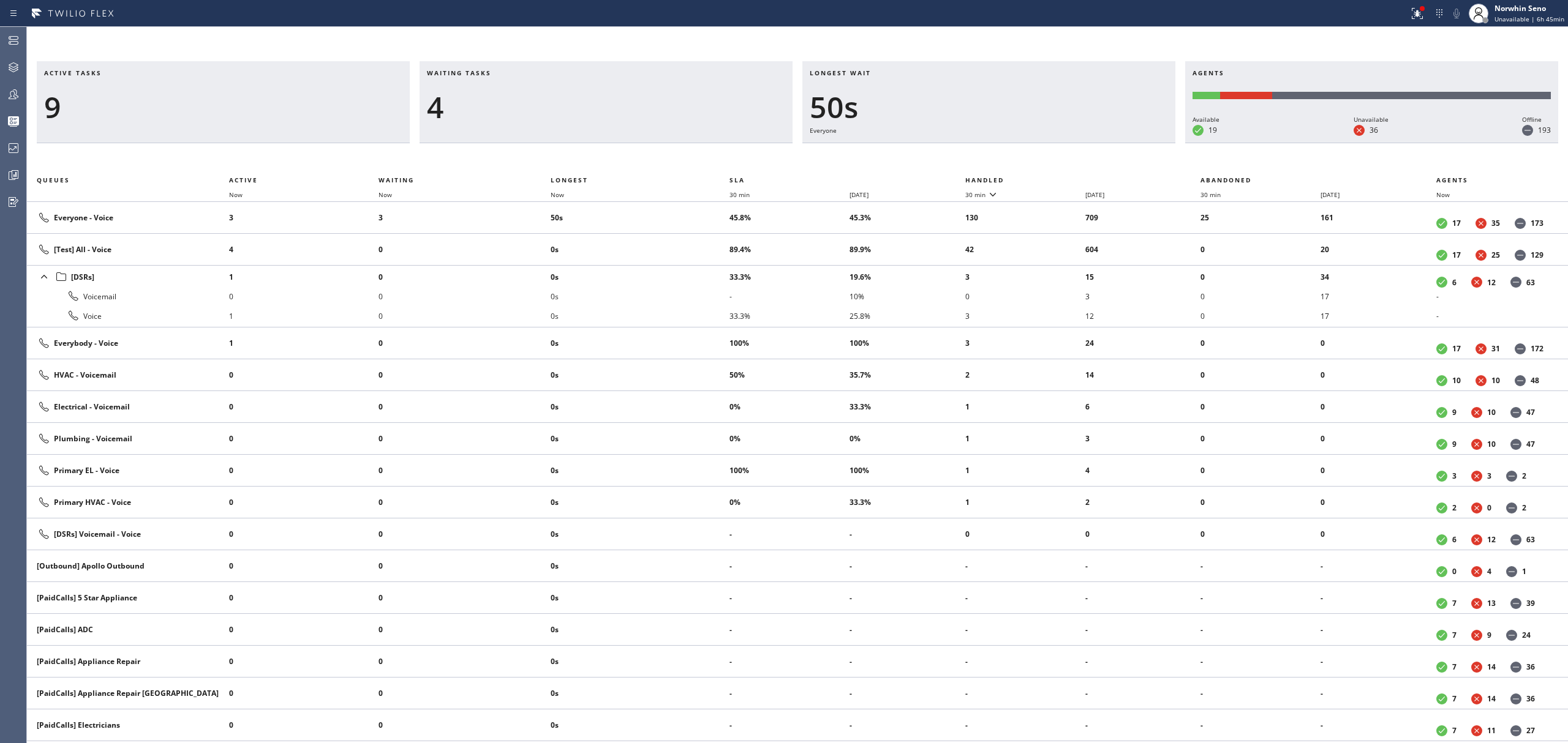
click at [1059, 177] on th "Handled" at bounding box center [1083, 180] width 236 height 15
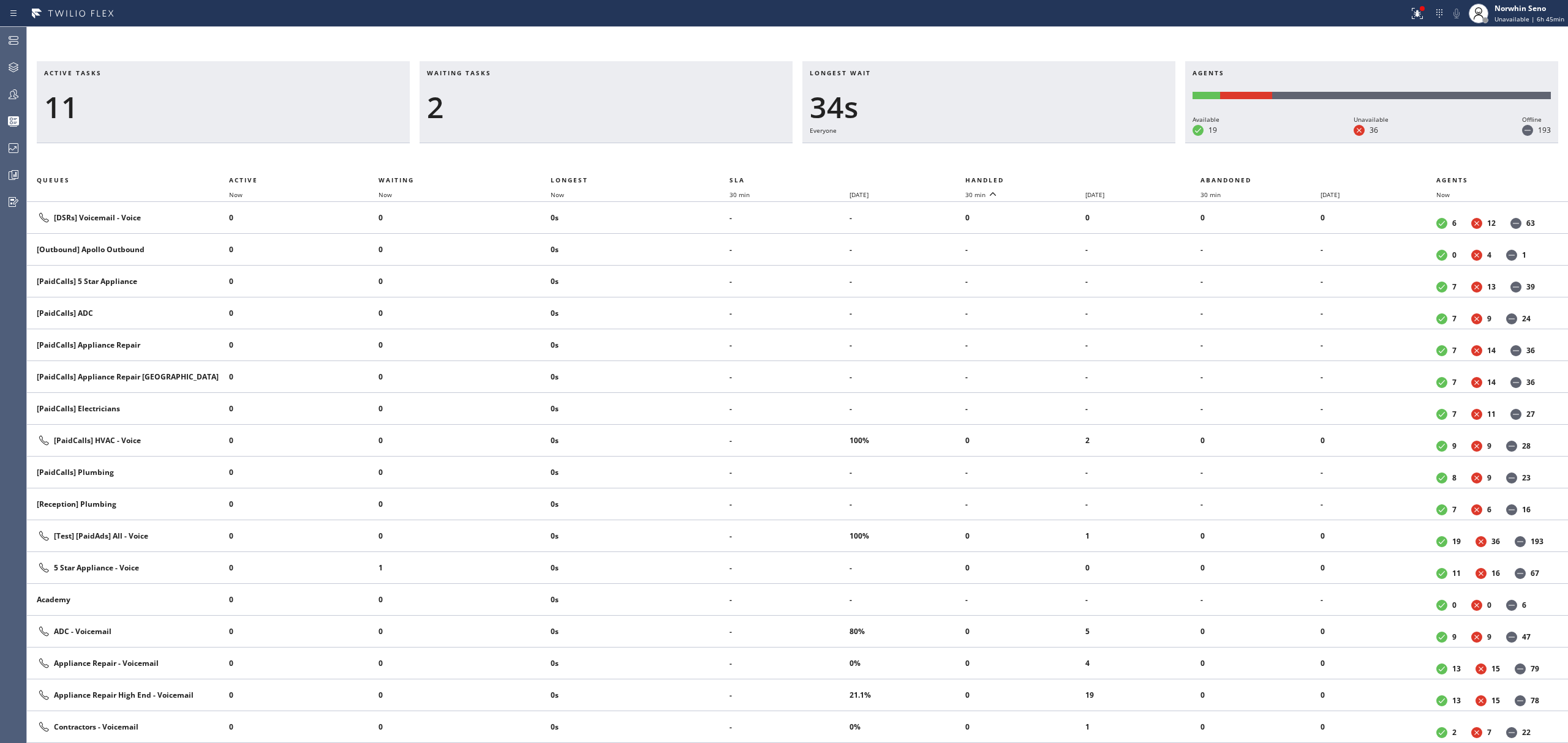
click at [1059, 177] on th "Handled" at bounding box center [1083, 180] width 236 height 15
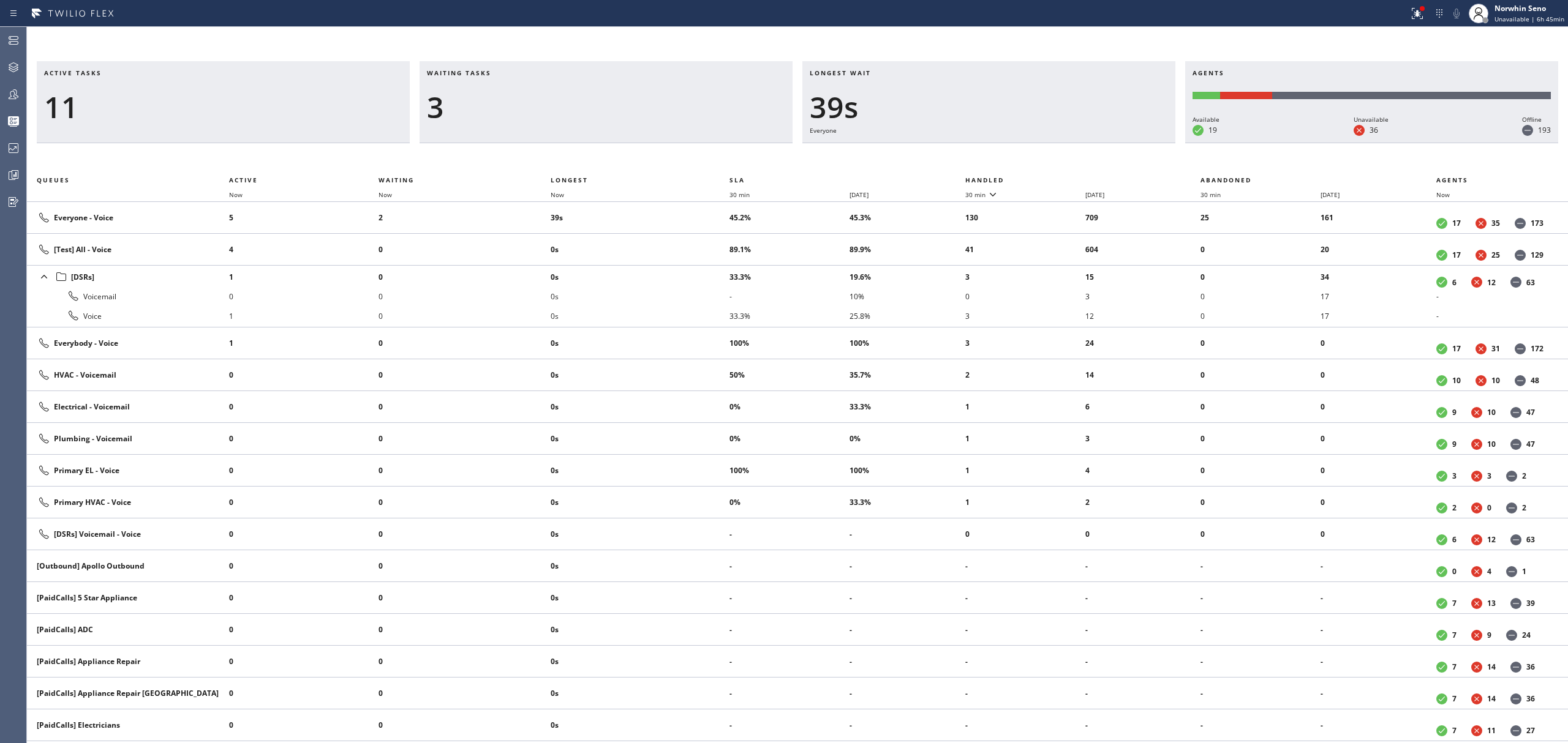
click at [1059, 177] on th "Handled" at bounding box center [1083, 180] width 236 height 15
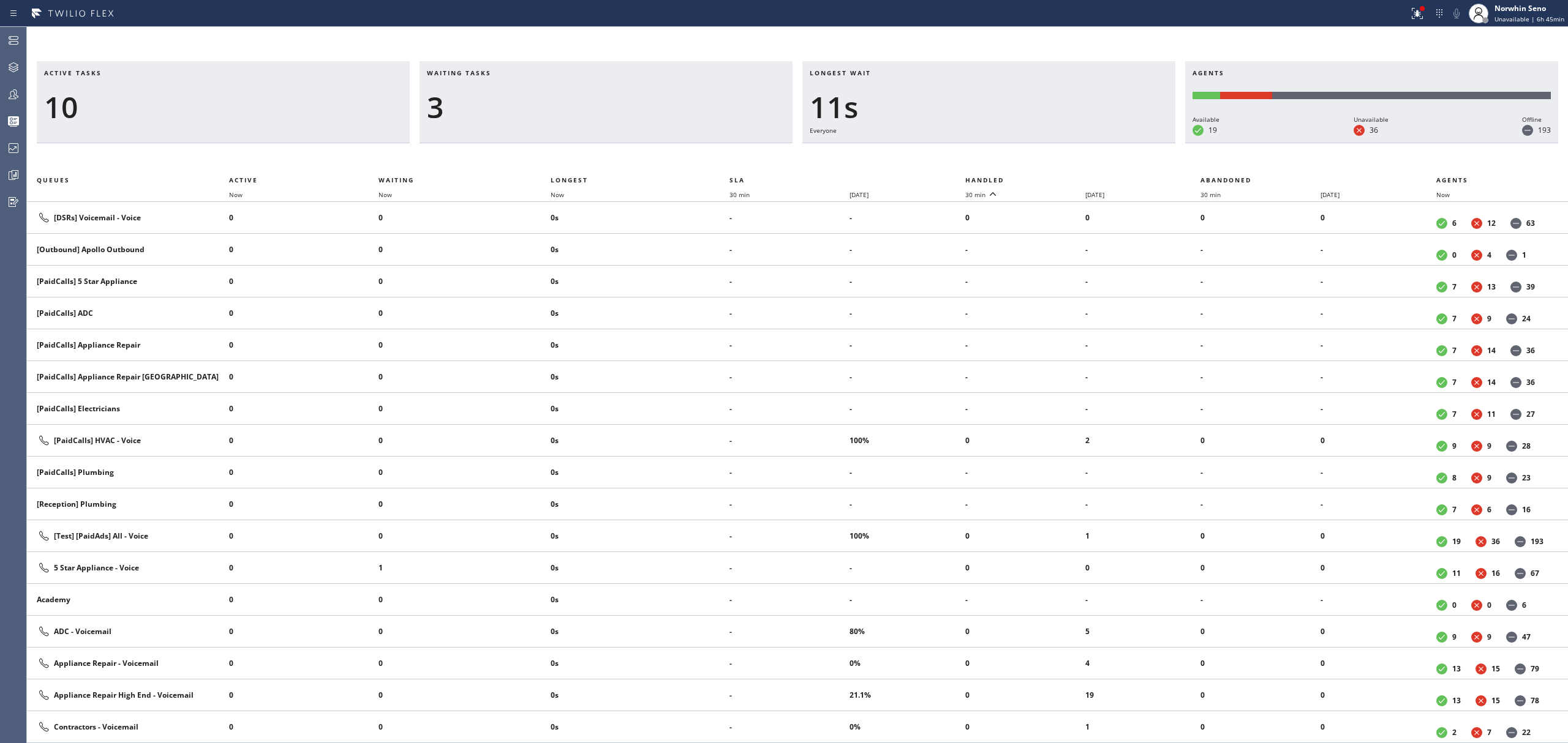
click at [1059, 177] on th "Handled" at bounding box center [1083, 180] width 236 height 15
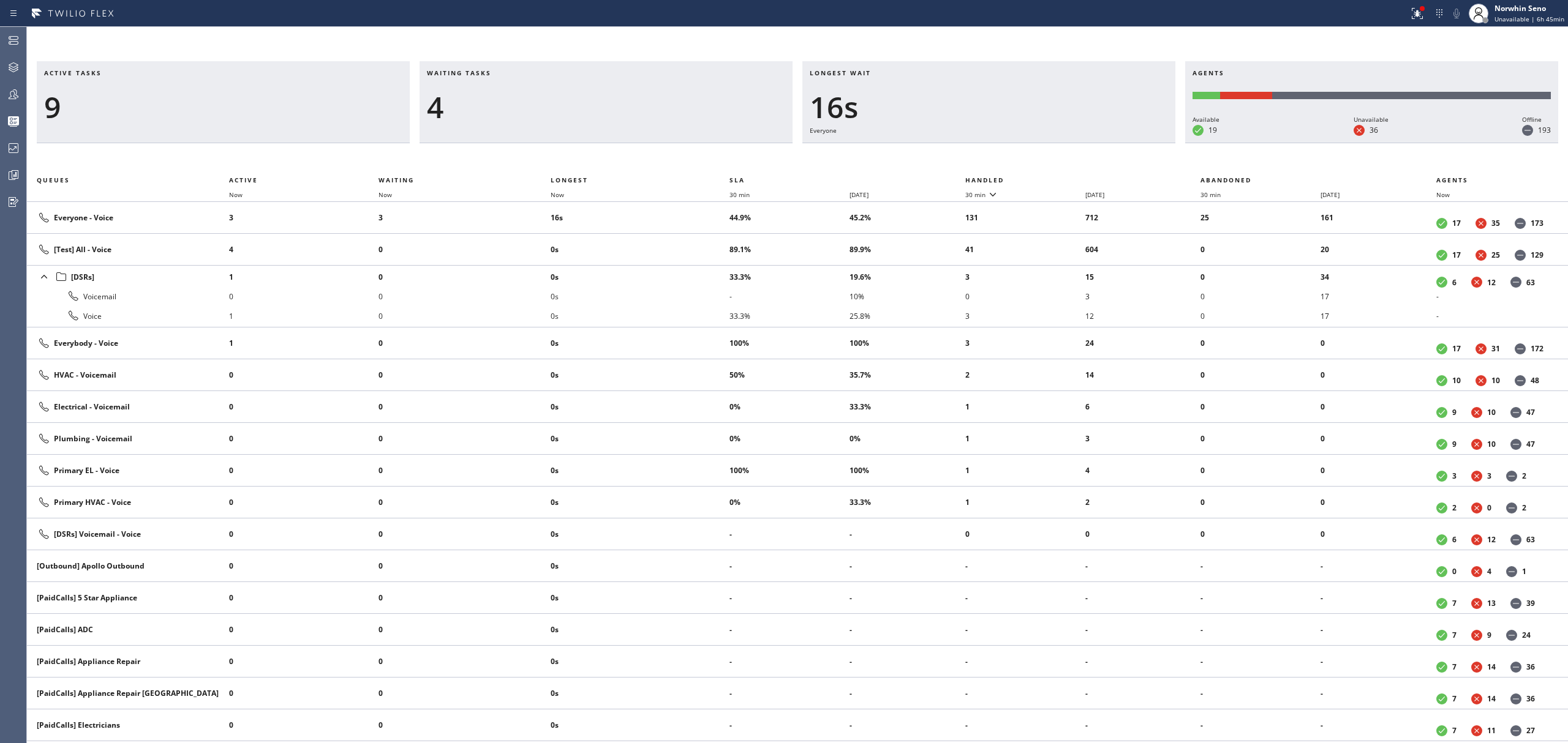
click at [1059, 177] on th "Handled" at bounding box center [1083, 180] width 236 height 15
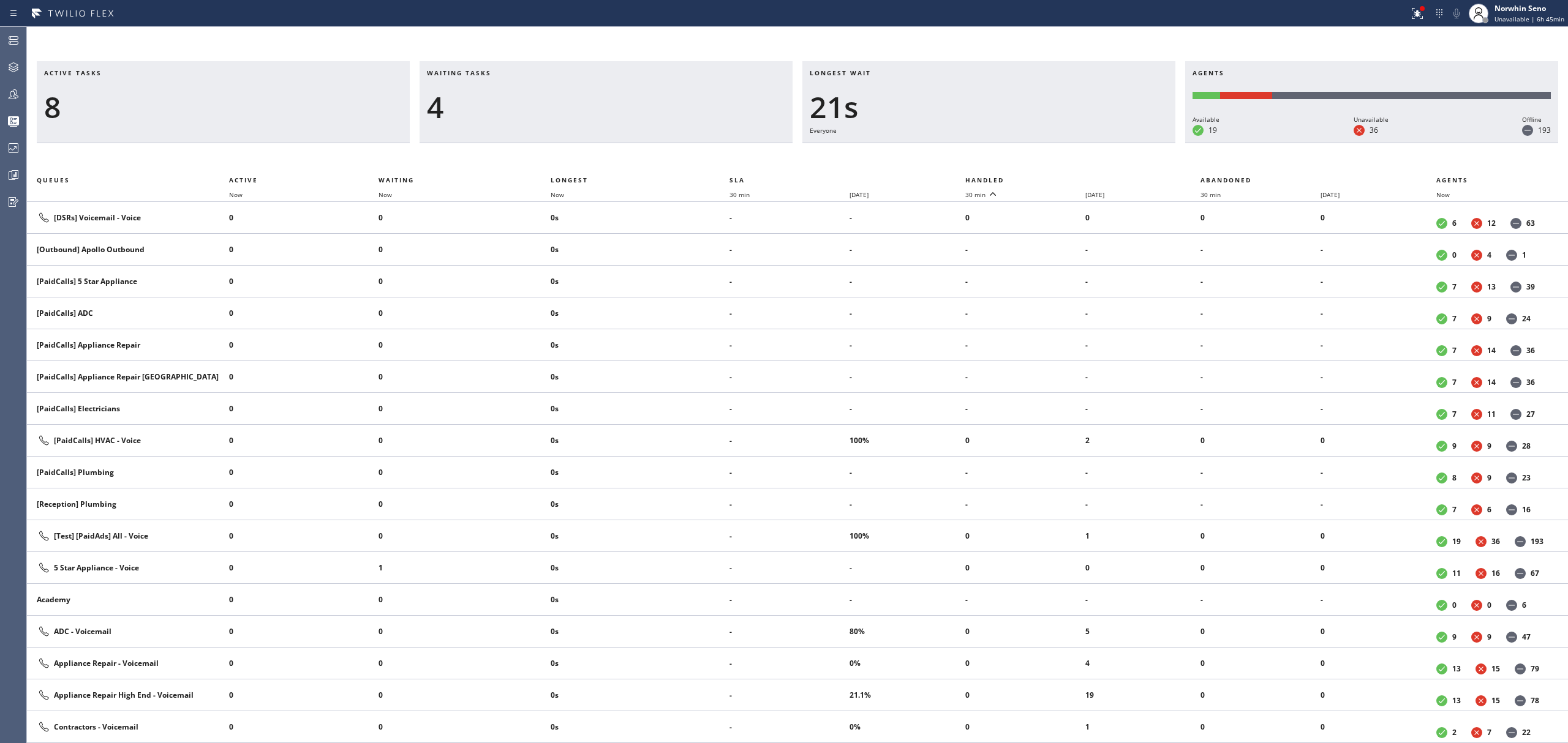
click at [1059, 177] on th "Handled" at bounding box center [1083, 180] width 236 height 15
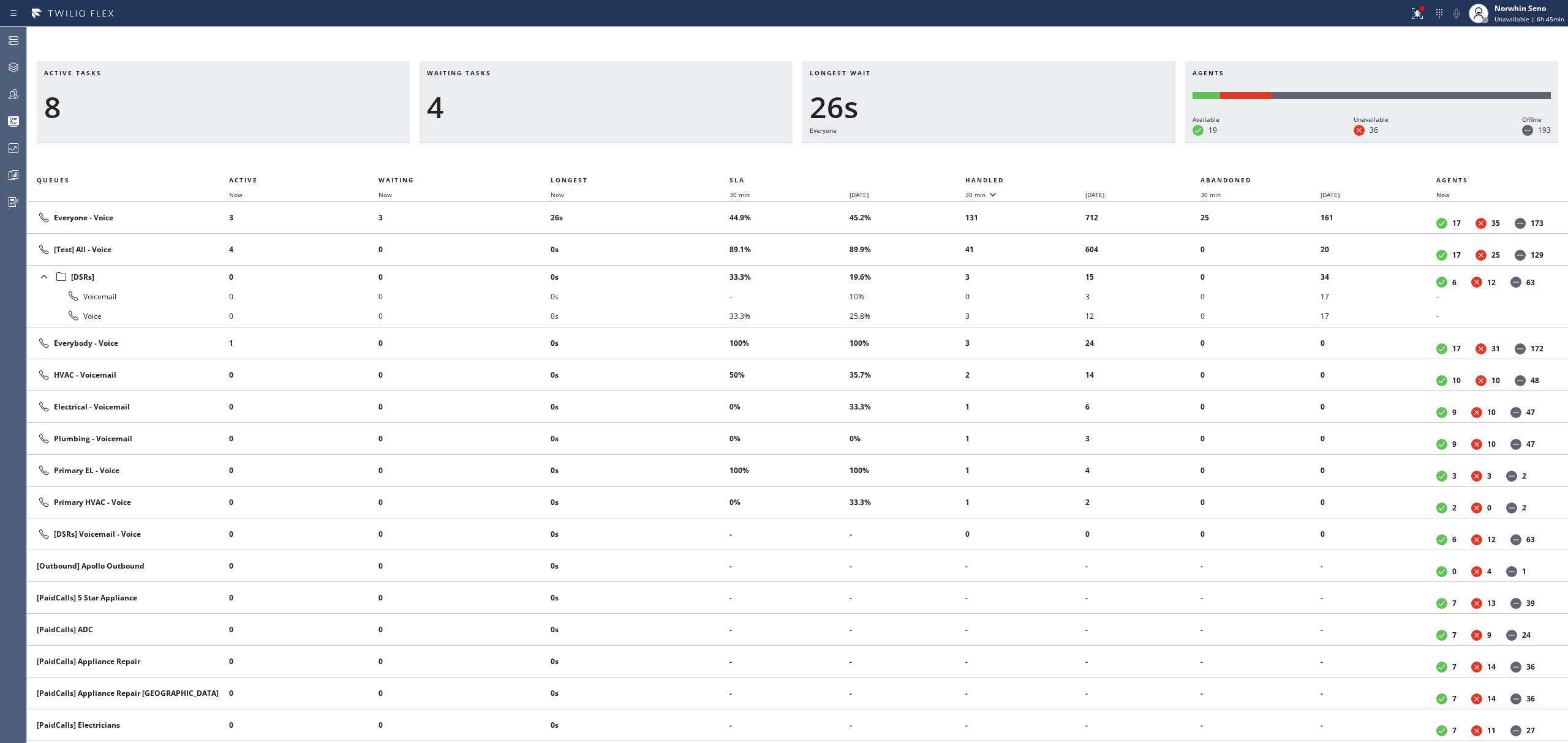
click at [1059, 177] on th "Handled" at bounding box center [1083, 180] width 236 height 15
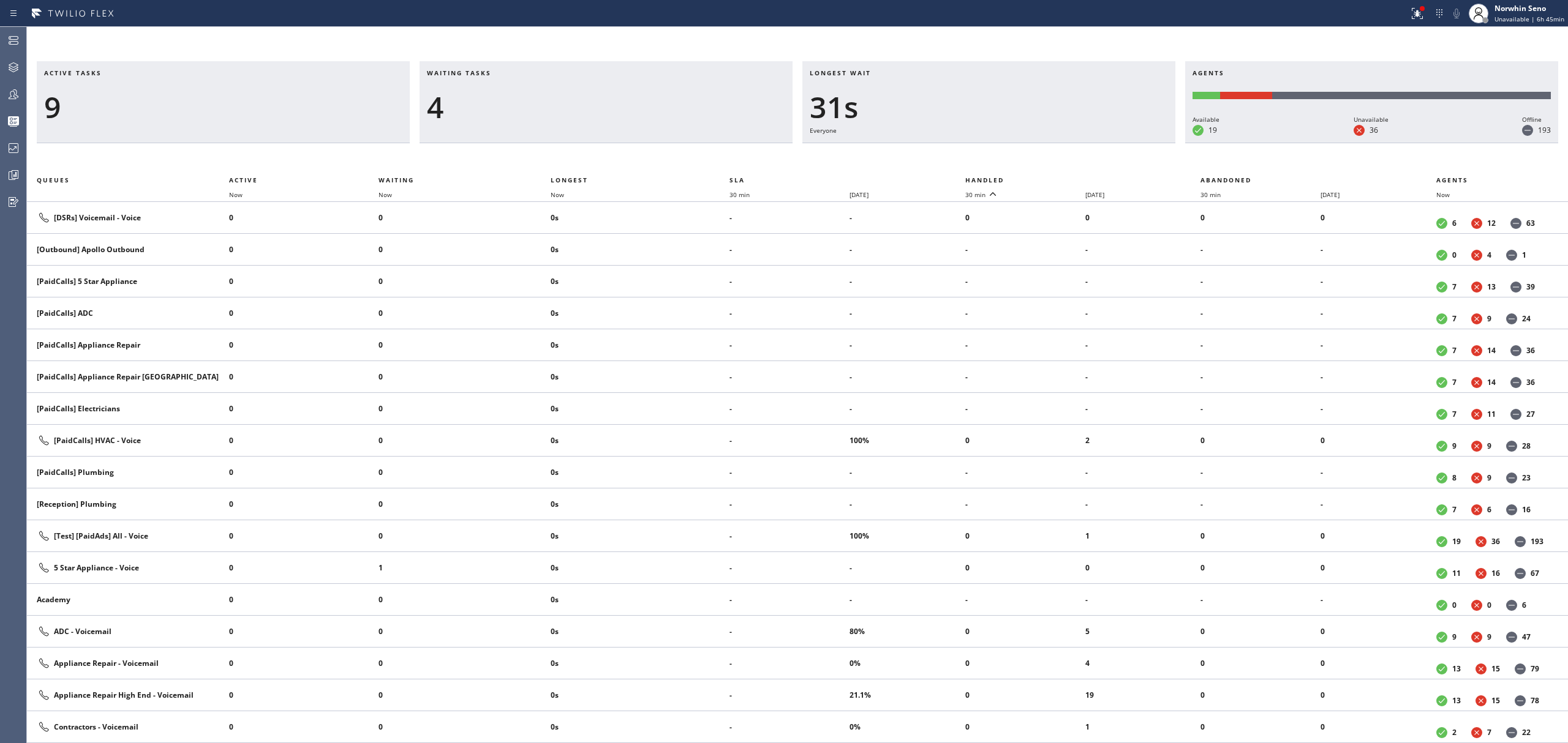
click at [1059, 177] on th "Handled" at bounding box center [1083, 180] width 236 height 15
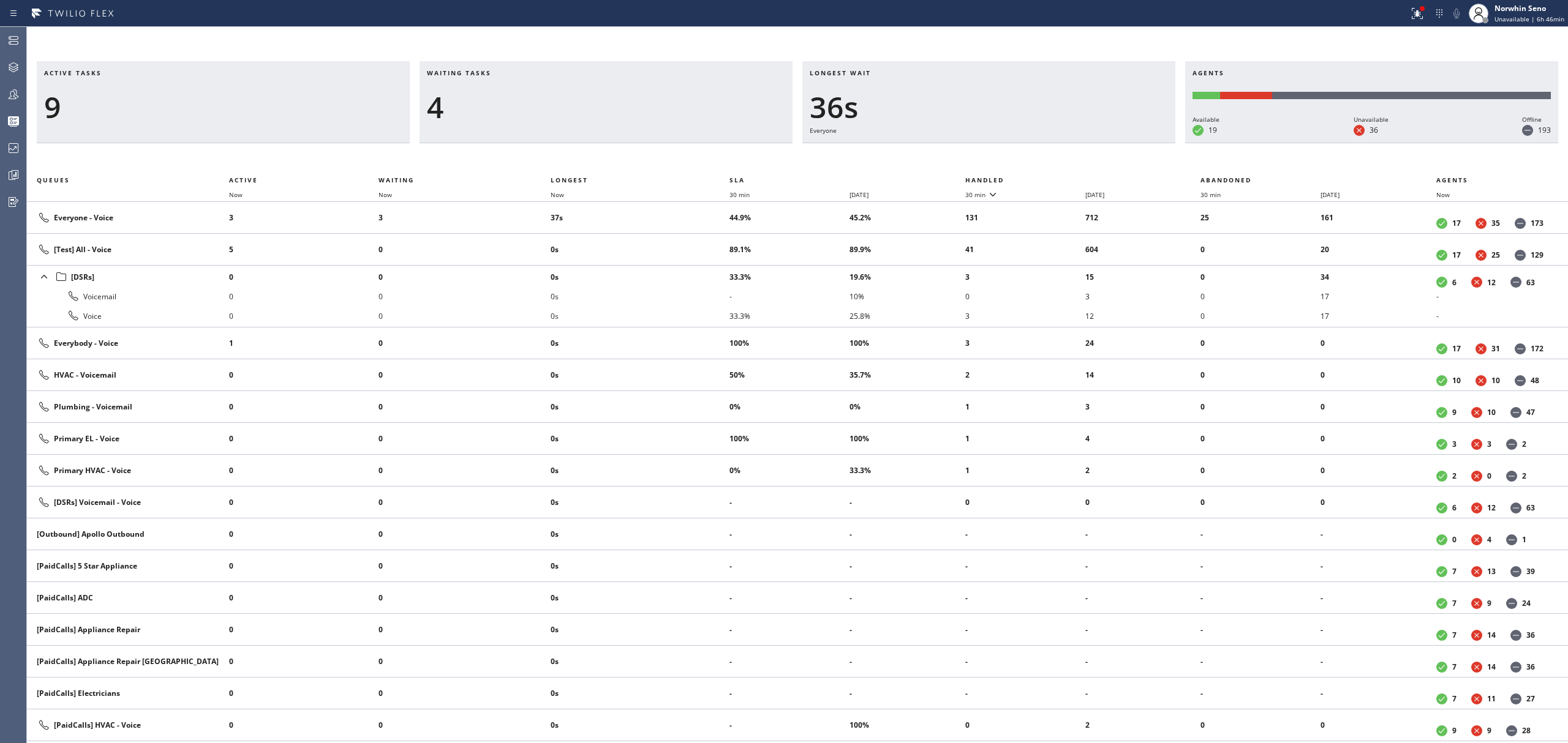
click at [1059, 177] on th "Handled" at bounding box center [1083, 180] width 236 height 15
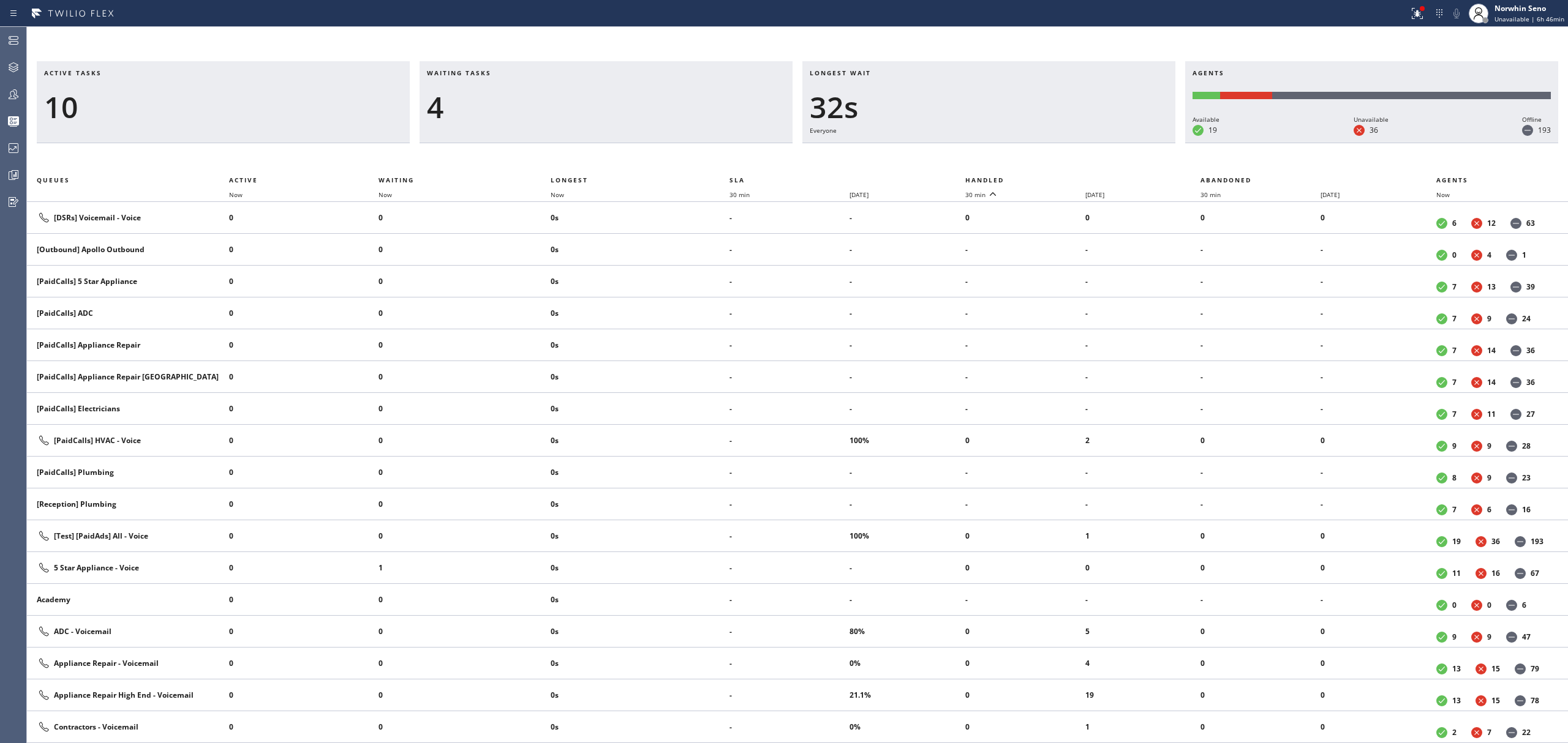
click at [1059, 177] on th "Handled" at bounding box center [1083, 180] width 236 height 15
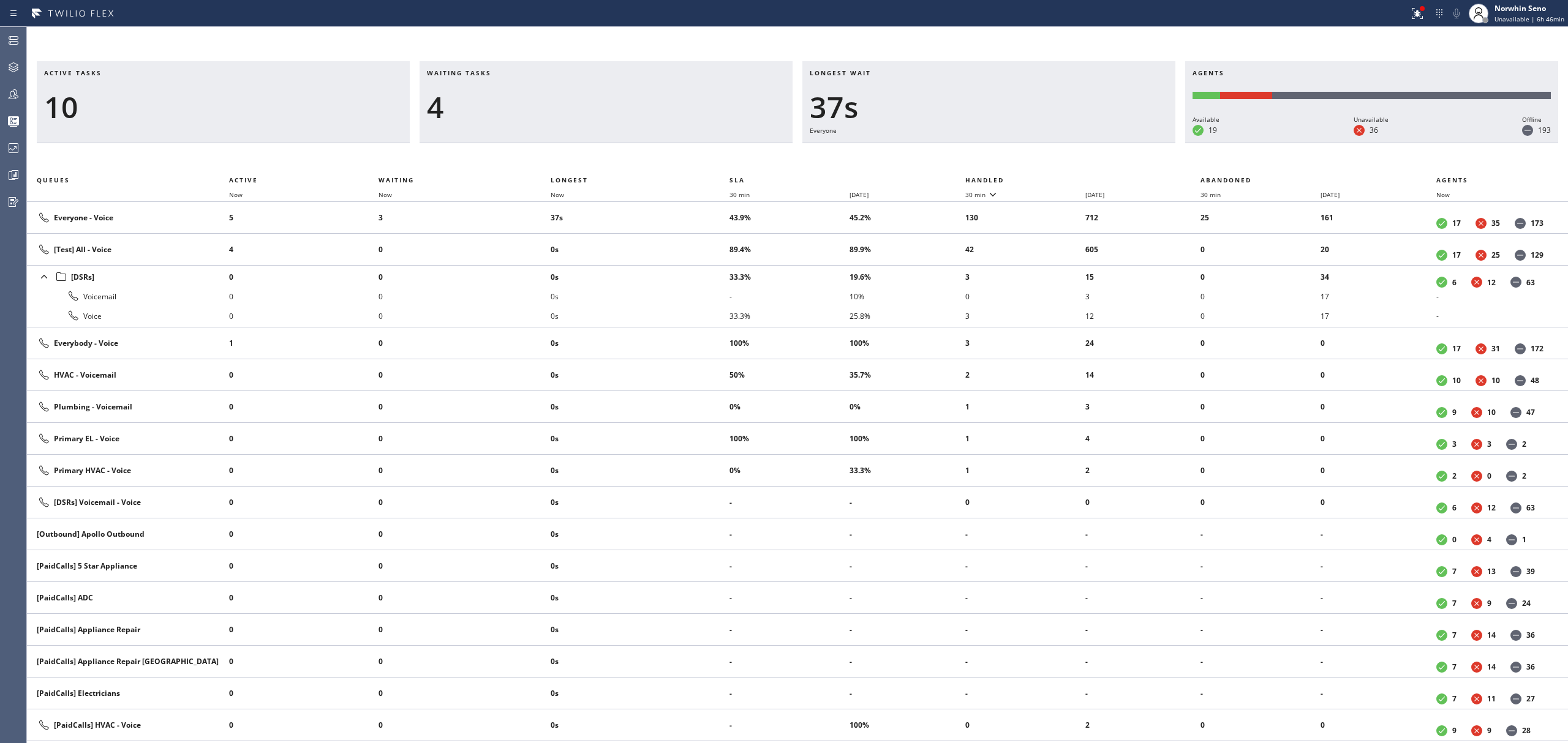
click at [1059, 177] on th "Handled" at bounding box center [1083, 180] width 236 height 15
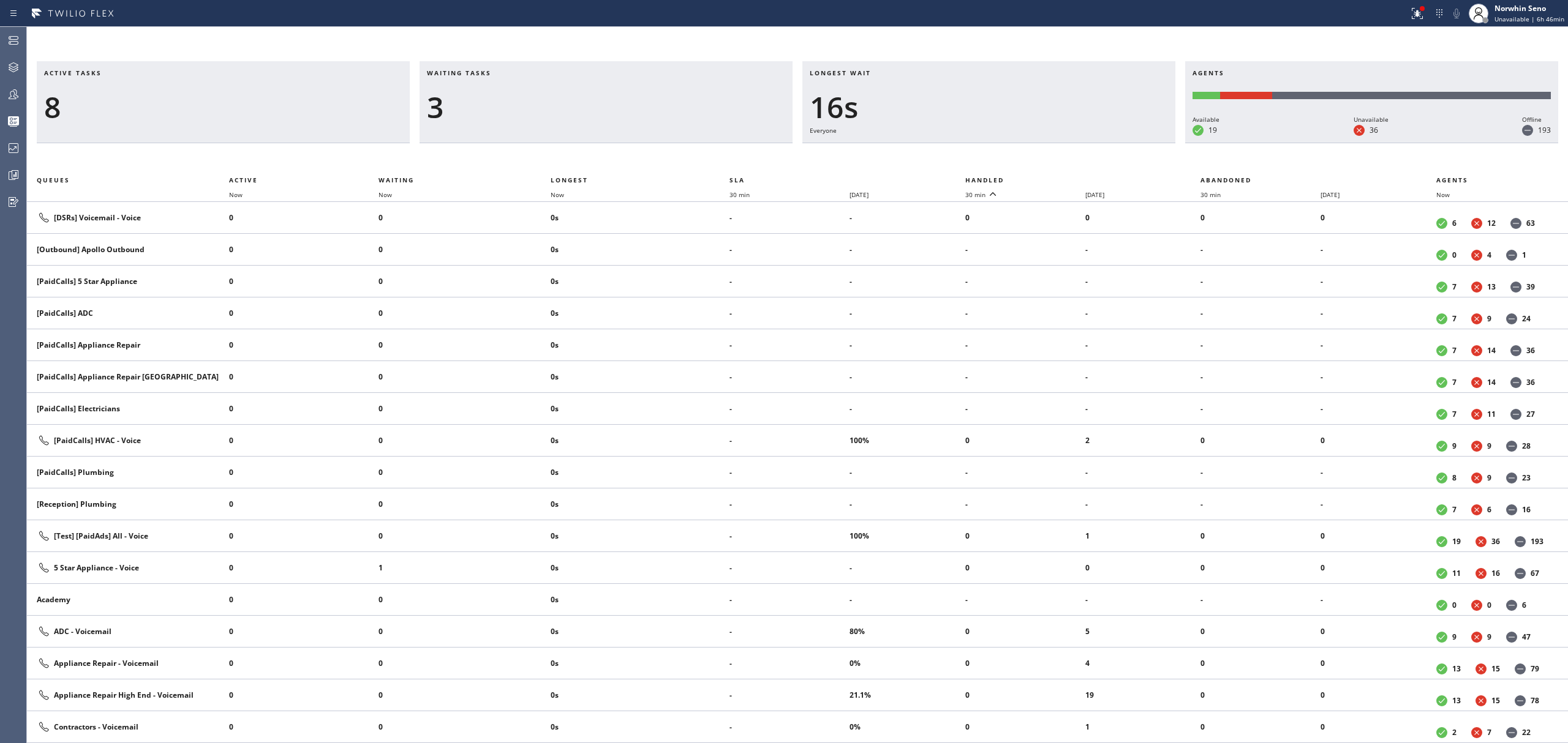
click at [1059, 177] on th "Handled" at bounding box center [1083, 180] width 236 height 15
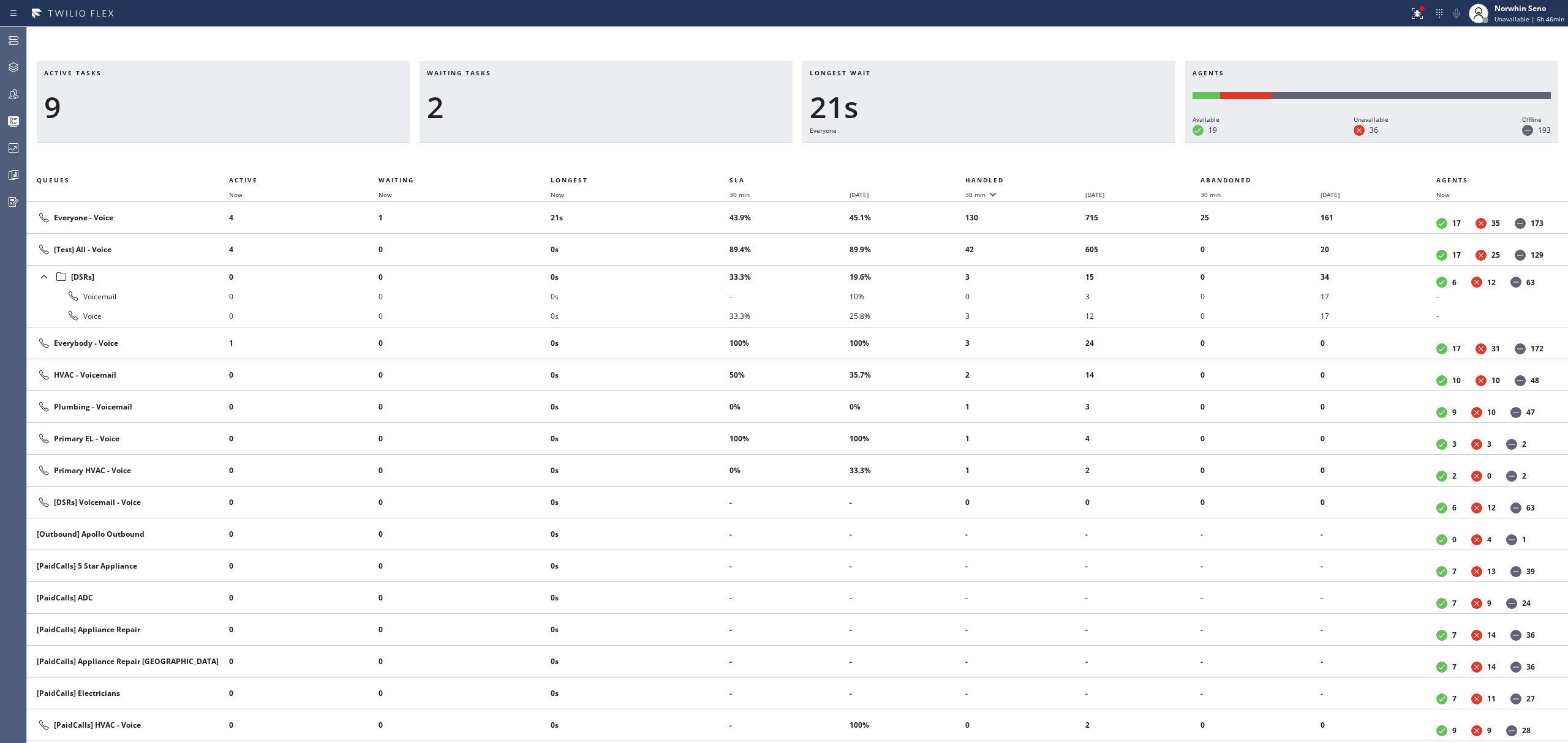
click at [1059, 177] on th "Handled" at bounding box center [1083, 180] width 236 height 15
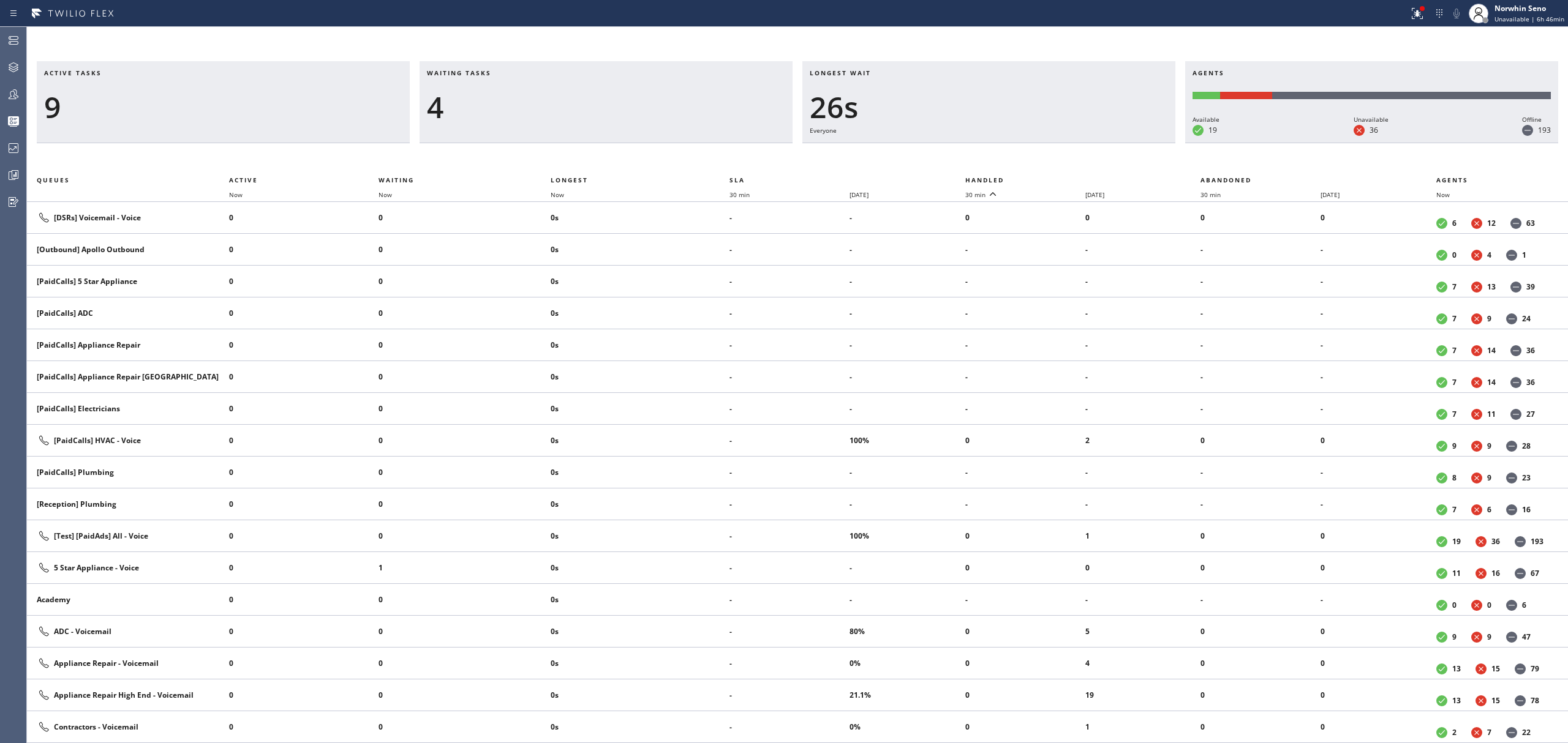
click at [1059, 177] on th "Handled" at bounding box center [1083, 180] width 236 height 15
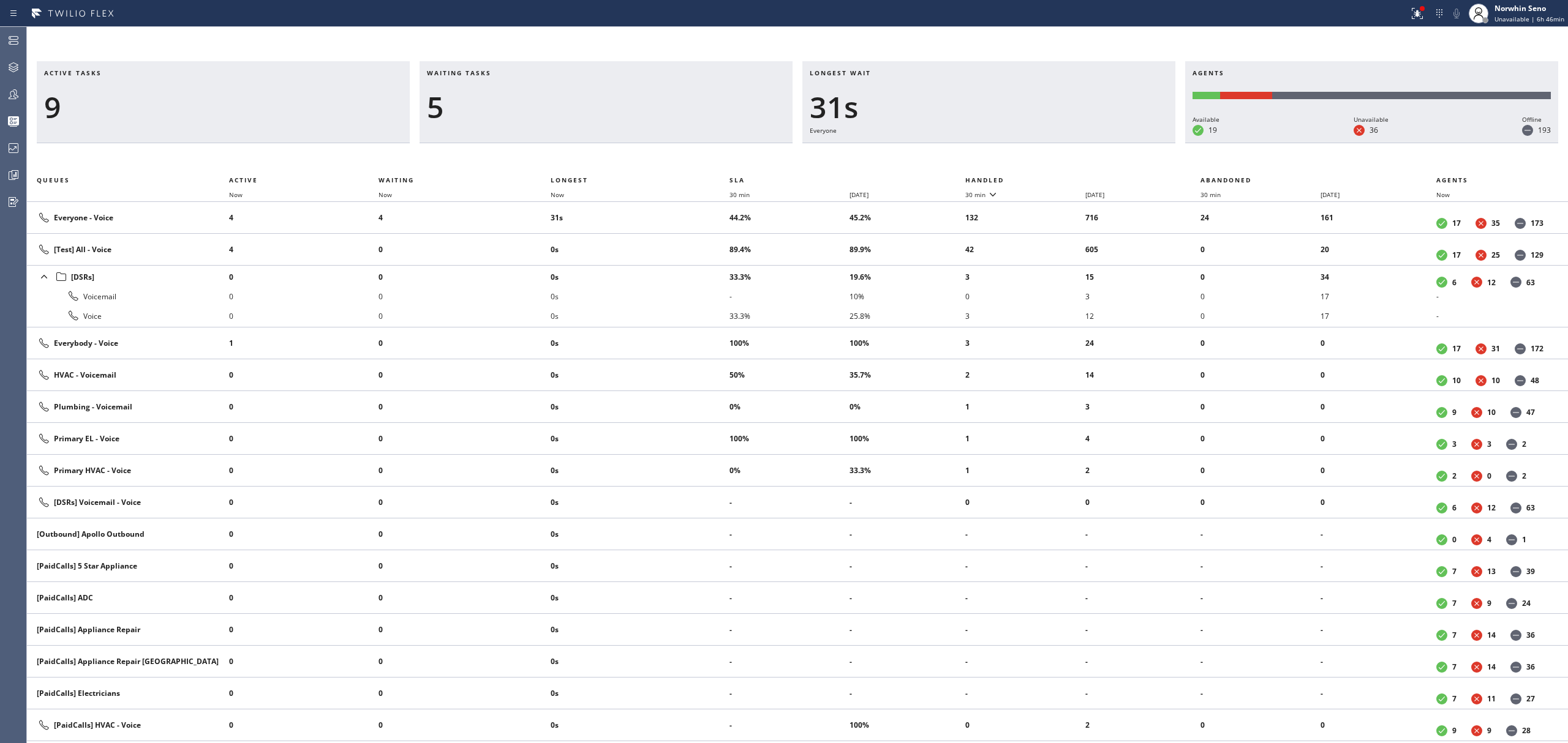
click at [1059, 177] on th "Handled" at bounding box center [1083, 180] width 236 height 15
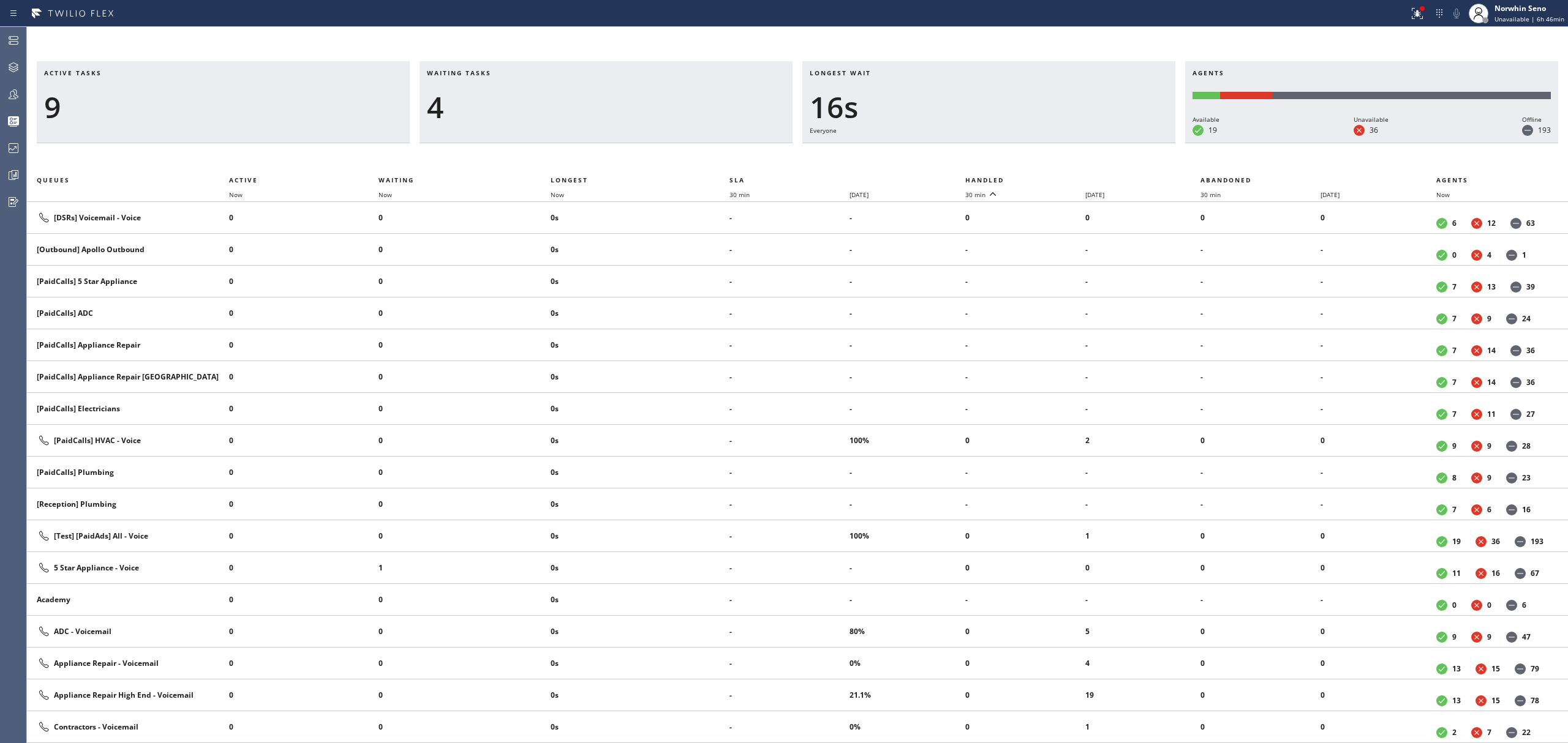
click at [1059, 177] on th "Handled" at bounding box center [1083, 180] width 236 height 15
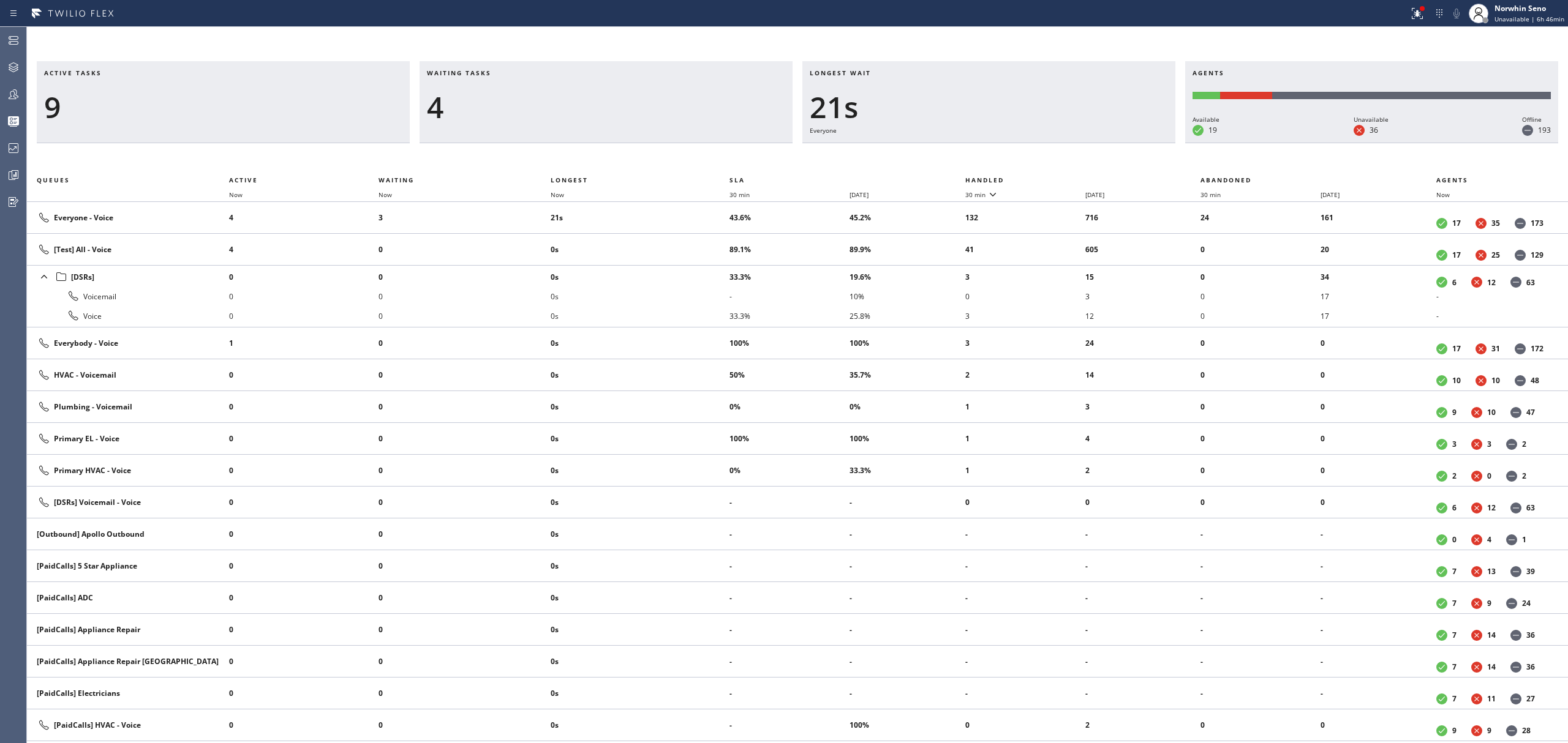
click at [1059, 177] on th "Handled" at bounding box center [1083, 180] width 236 height 15
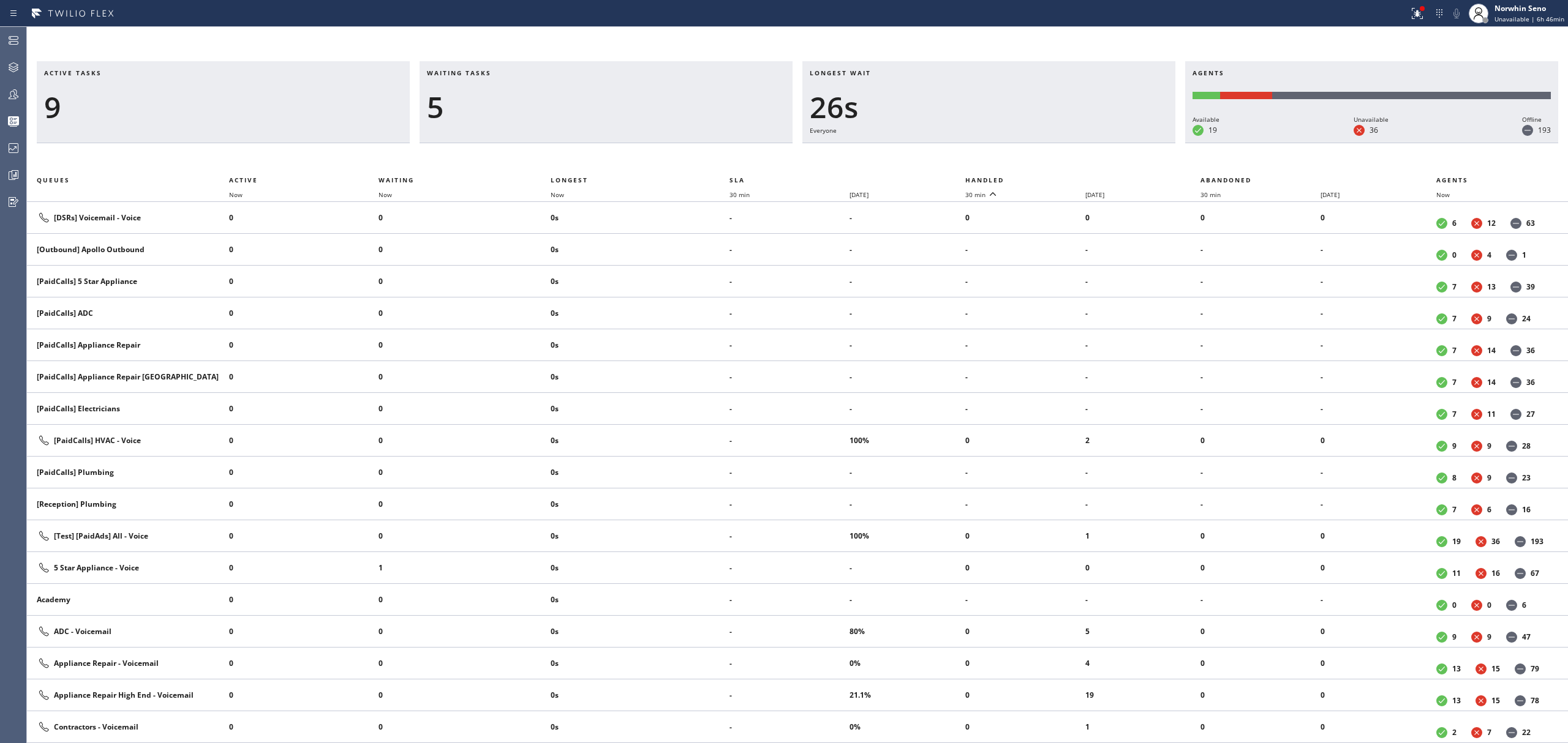
click at [1059, 177] on th "Handled" at bounding box center [1083, 180] width 236 height 15
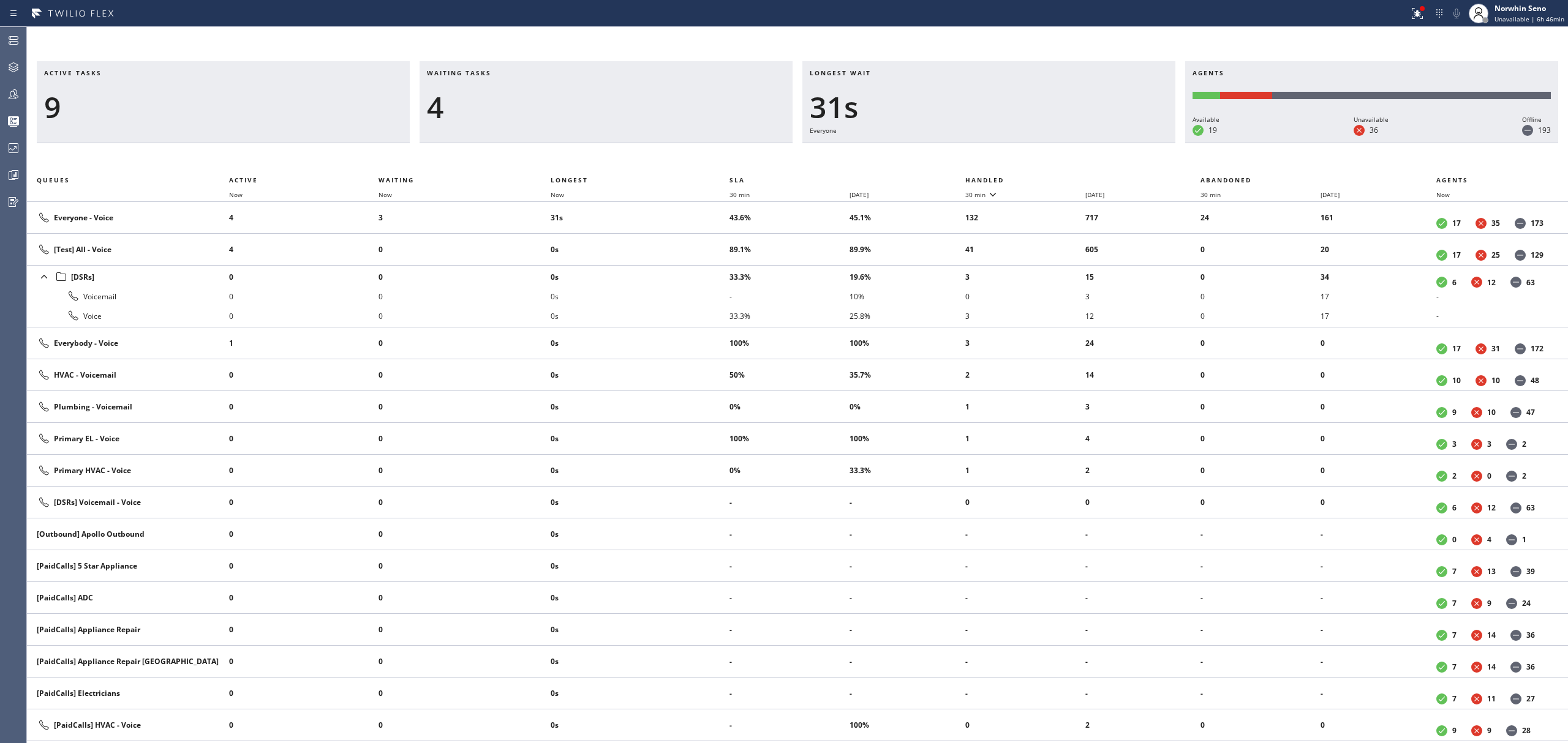
click at [1059, 177] on th "Handled" at bounding box center [1083, 180] width 236 height 15
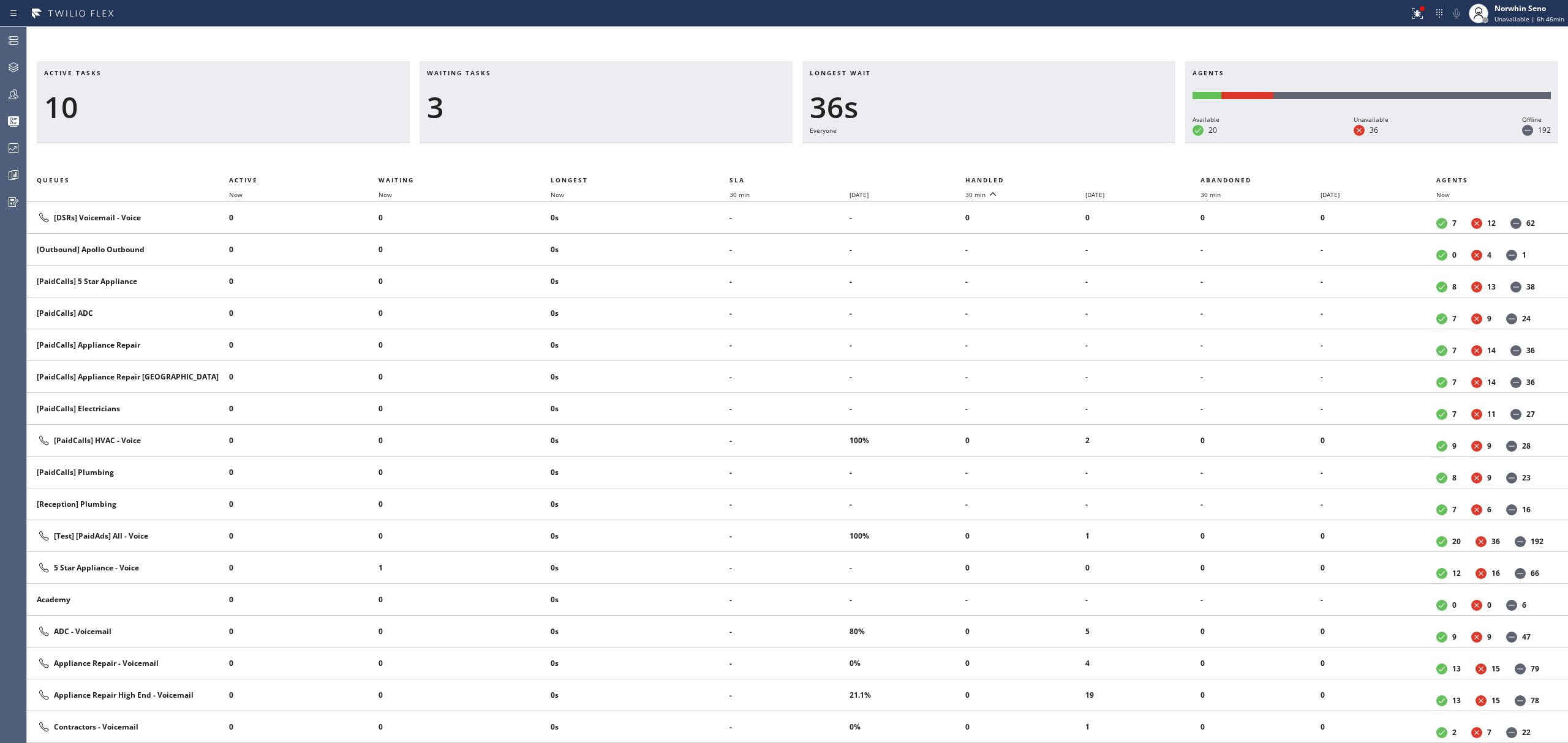
click at [1059, 177] on th "Handled" at bounding box center [1083, 180] width 236 height 15
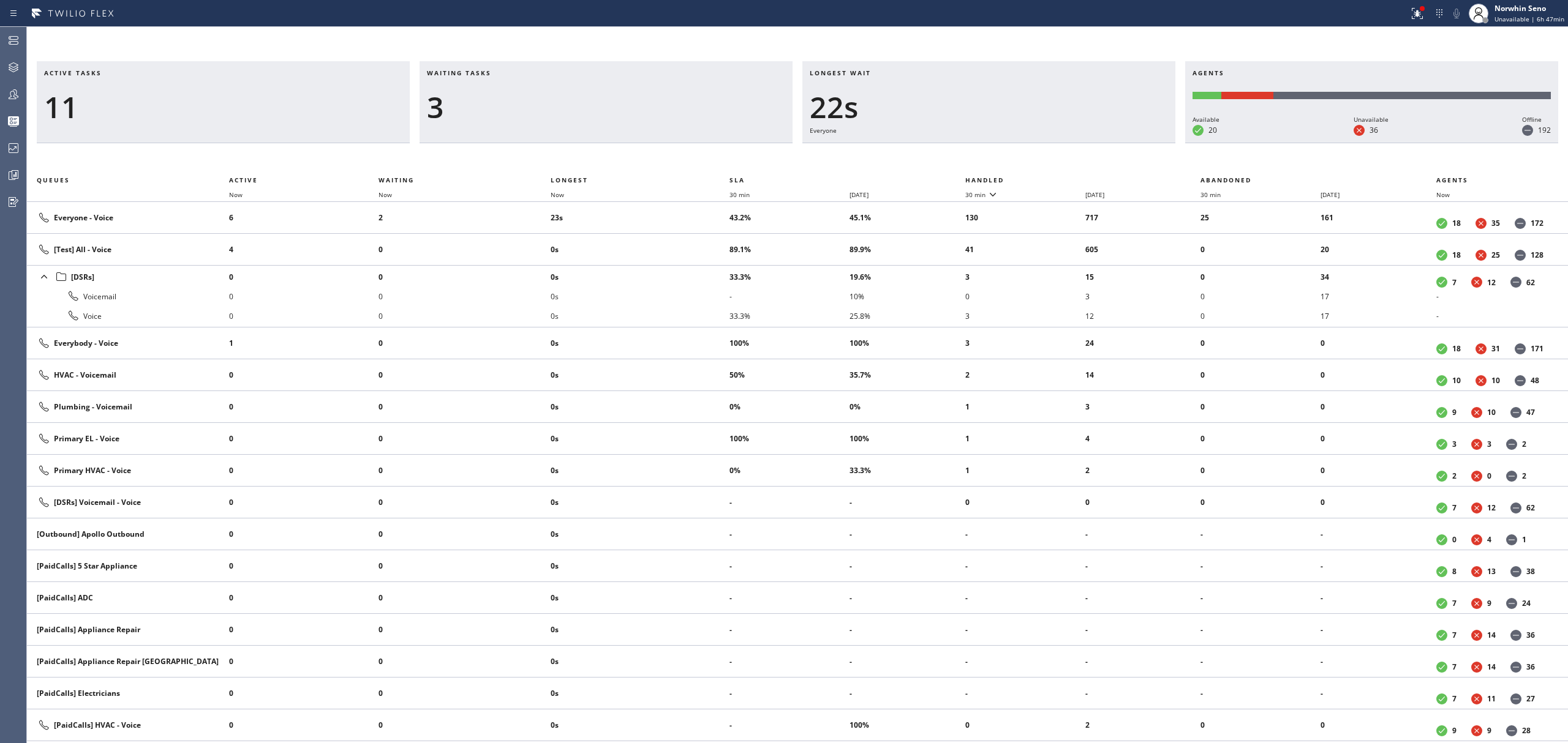
click at [1059, 177] on th "Handled" at bounding box center [1083, 180] width 236 height 15
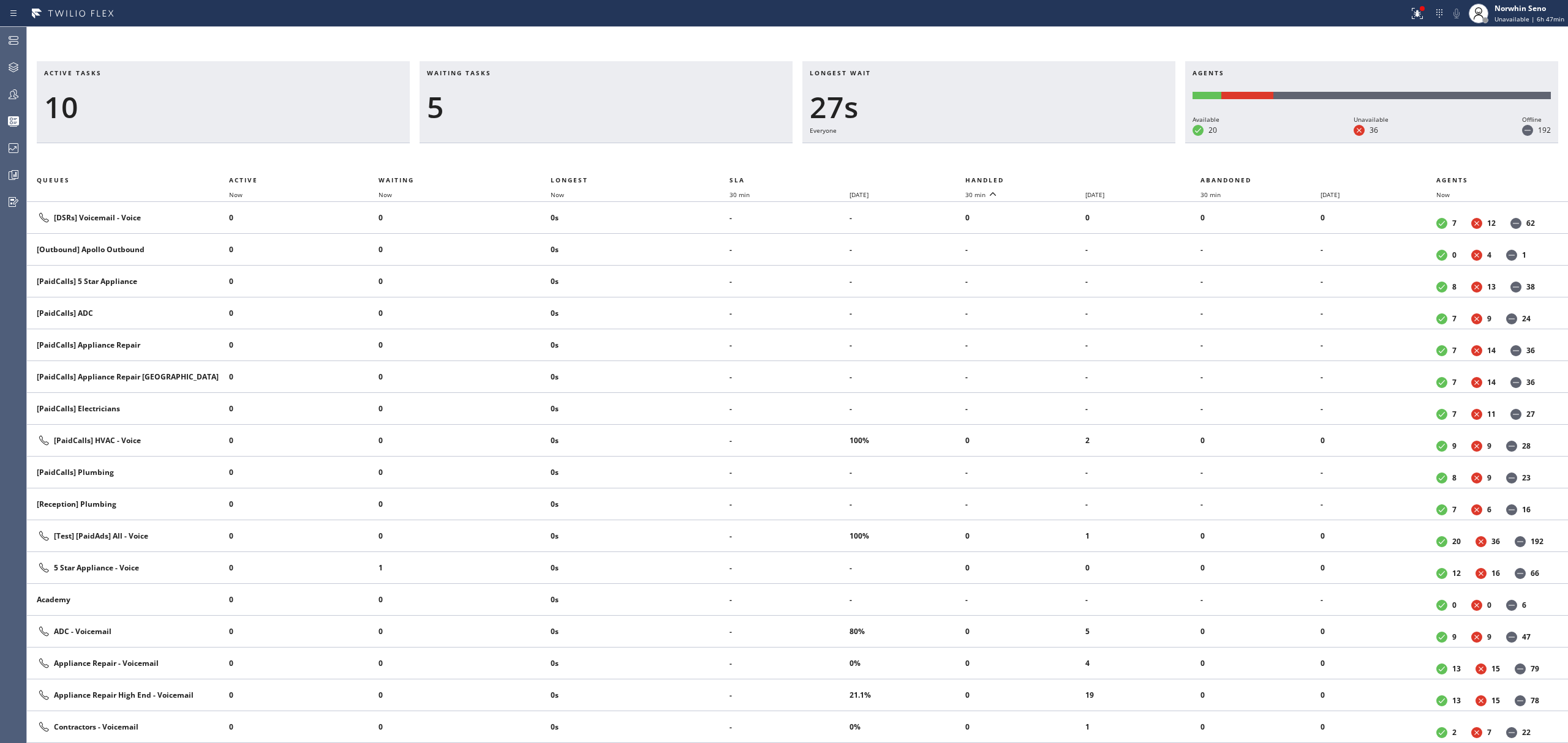
click at [1059, 177] on th "Handled" at bounding box center [1083, 180] width 236 height 15
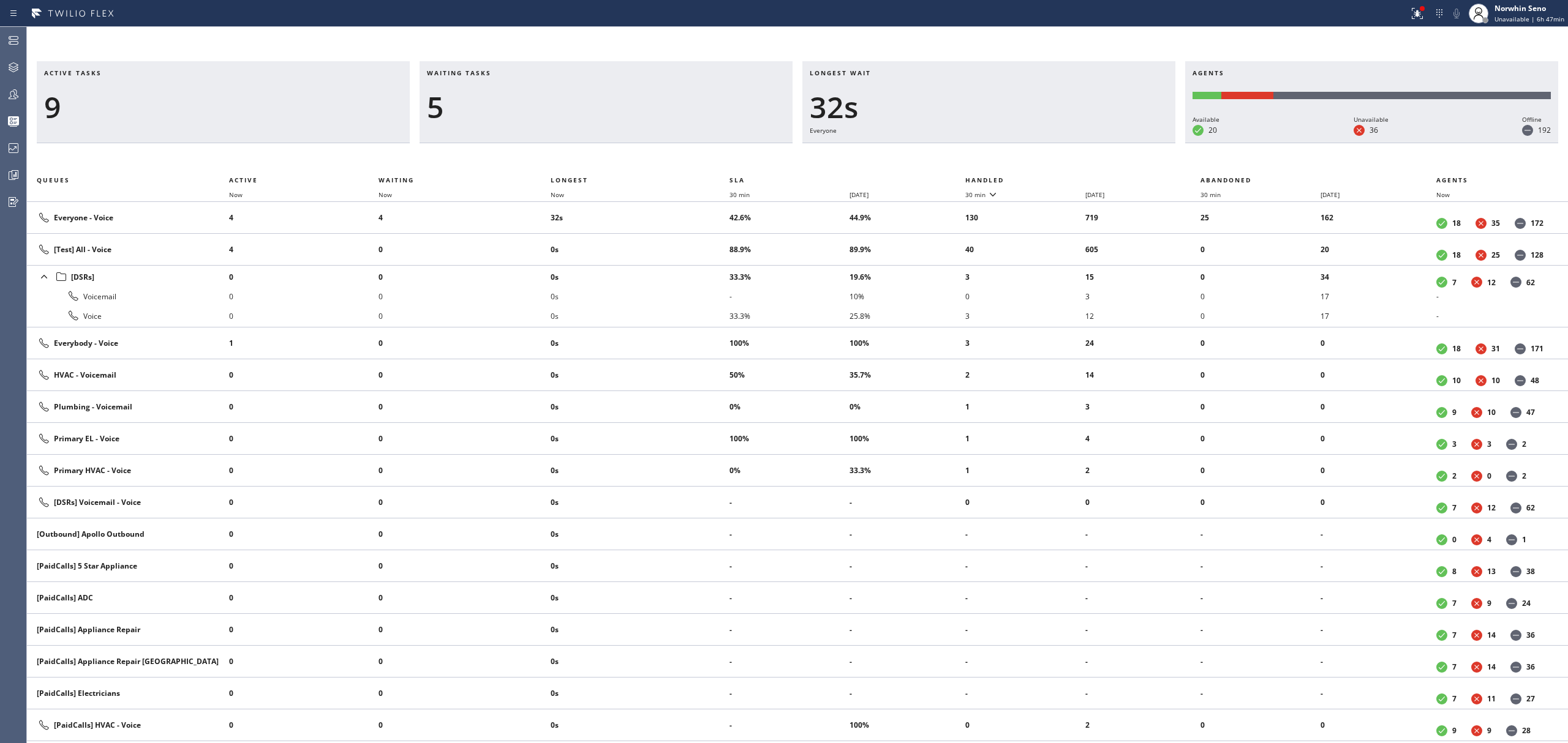
click at [1059, 177] on th "Handled" at bounding box center [1083, 180] width 236 height 15
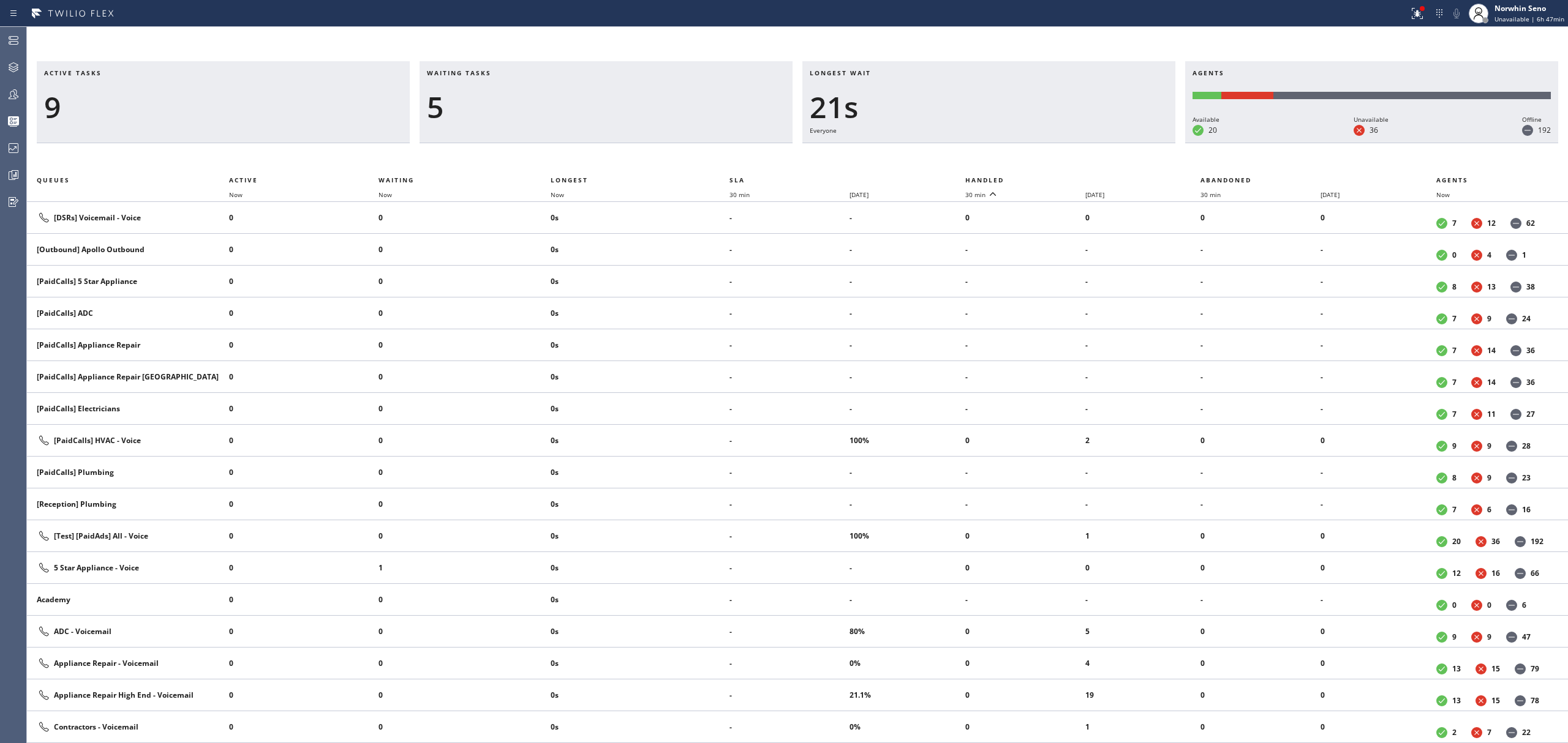
click at [1059, 177] on th "Handled" at bounding box center [1083, 180] width 236 height 15
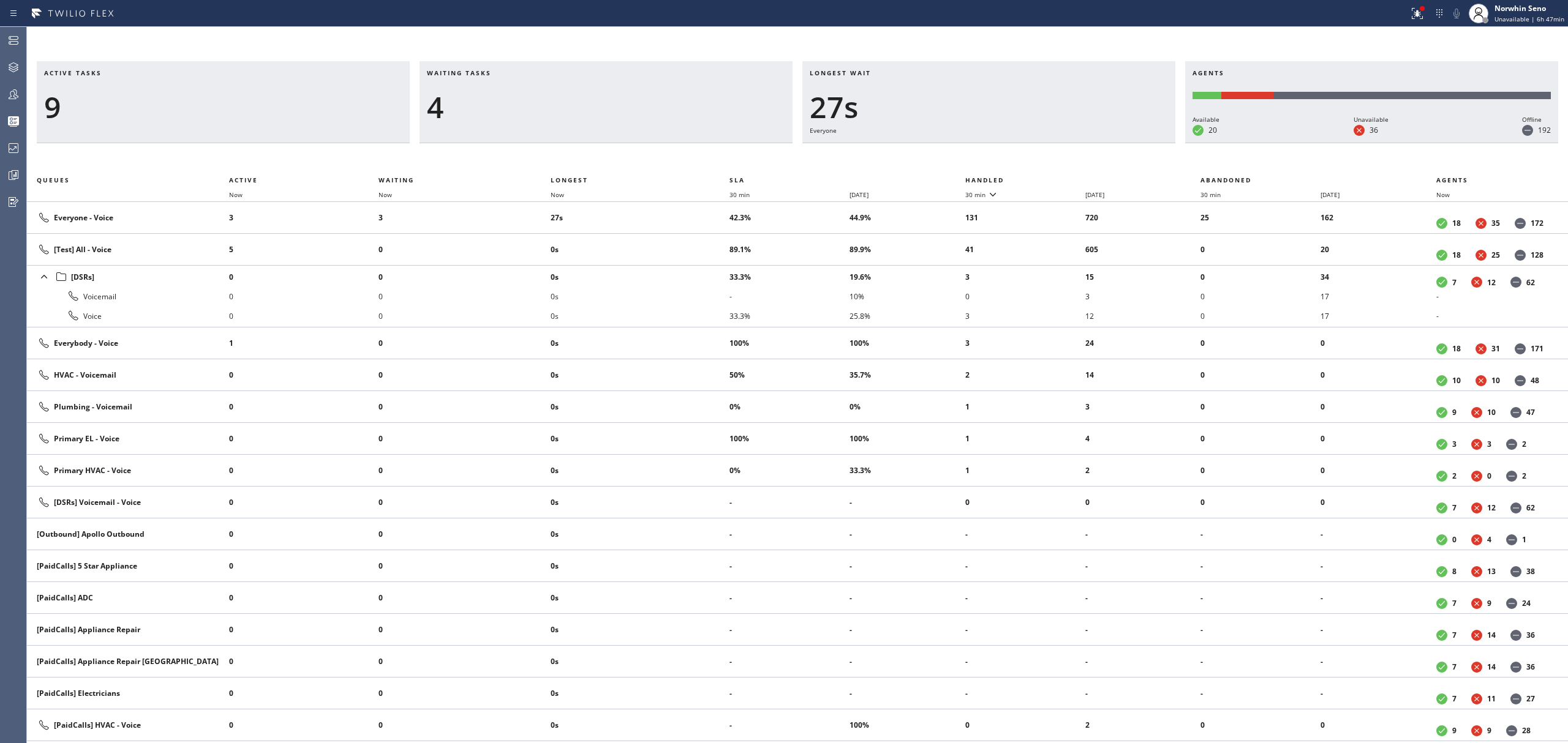
click at [1059, 177] on th "Handled" at bounding box center [1083, 180] width 236 height 15
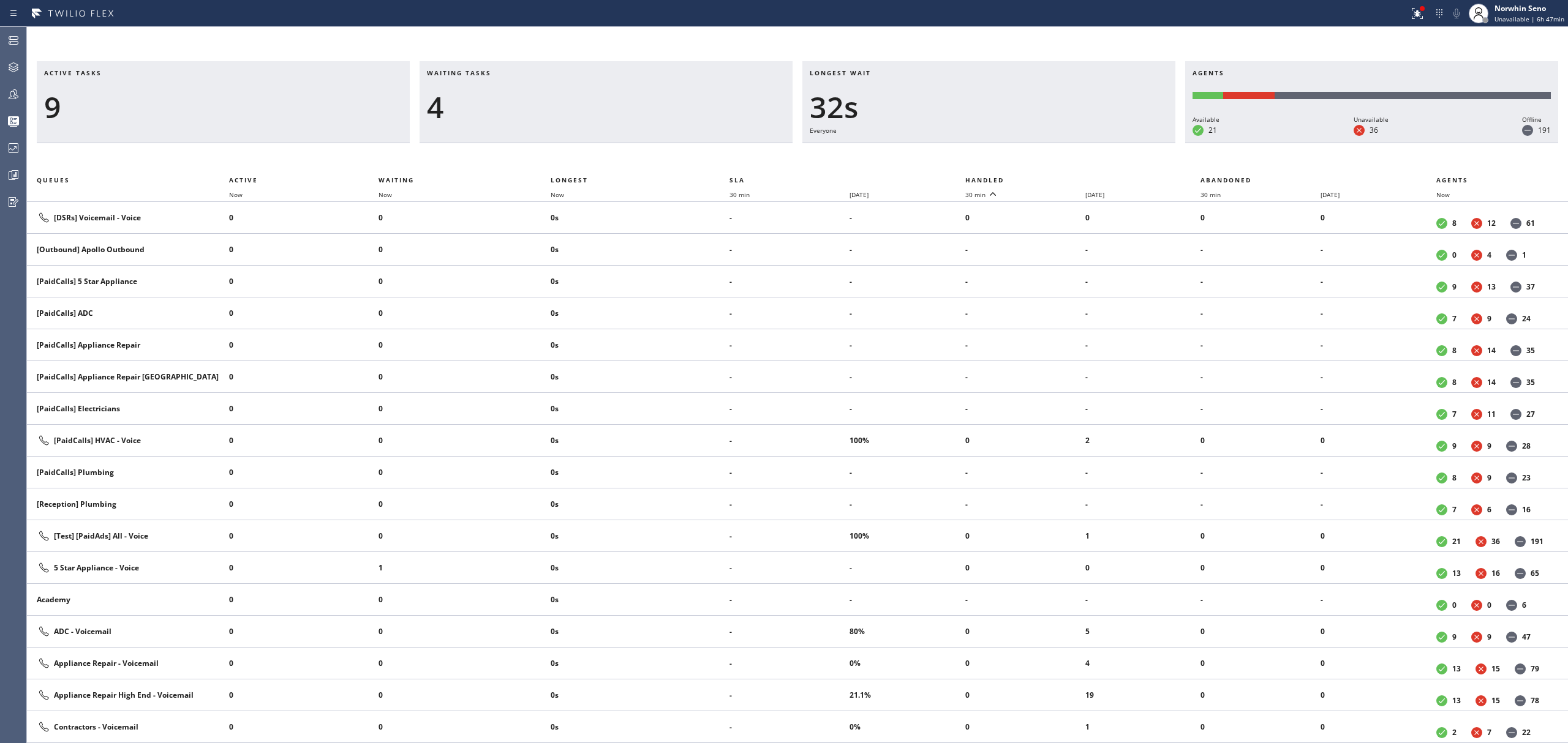
click at [1059, 177] on th "Handled" at bounding box center [1083, 180] width 236 height 15
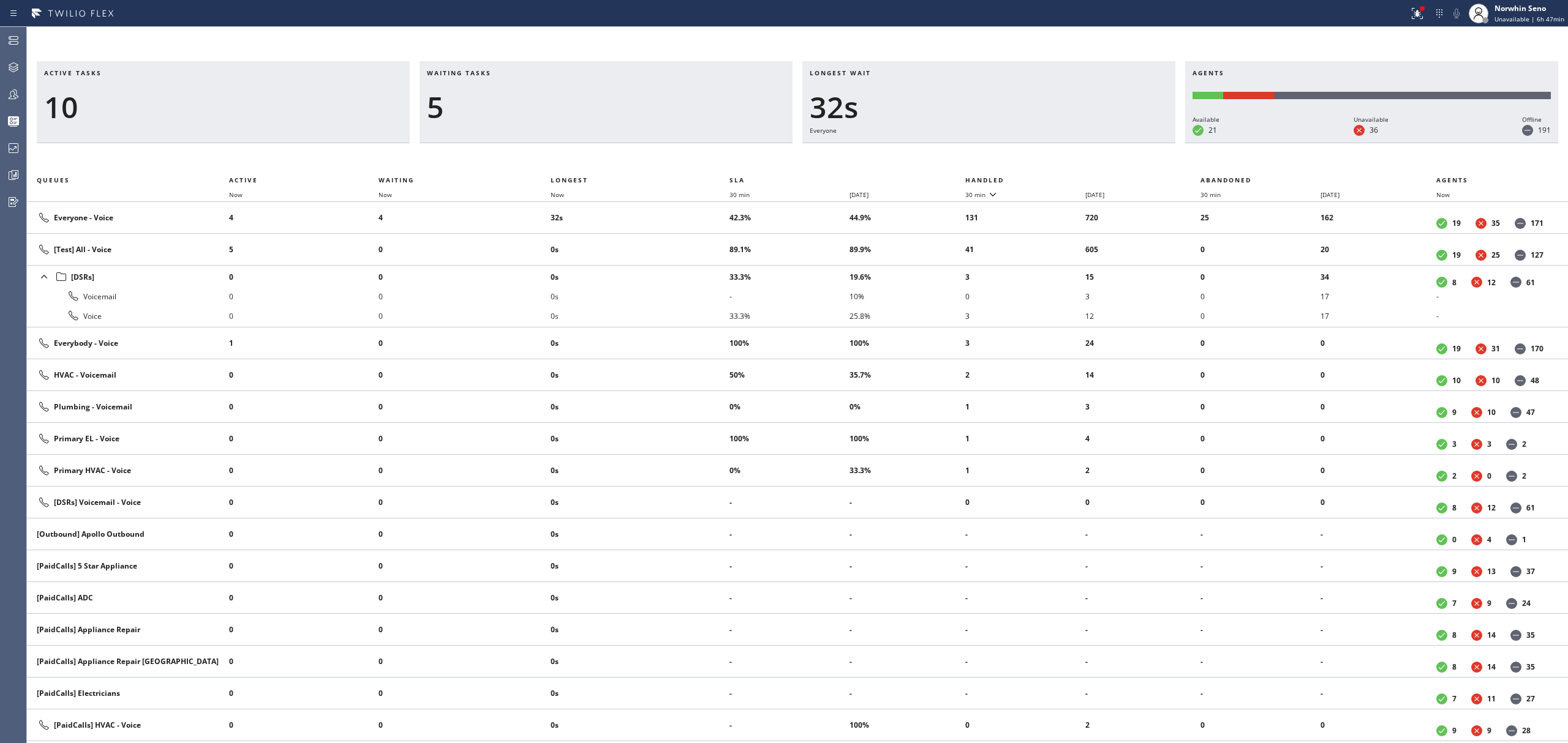
click at [1059, 177] on th "Handled" at bounding box center [1083, 180] width 236 height 15
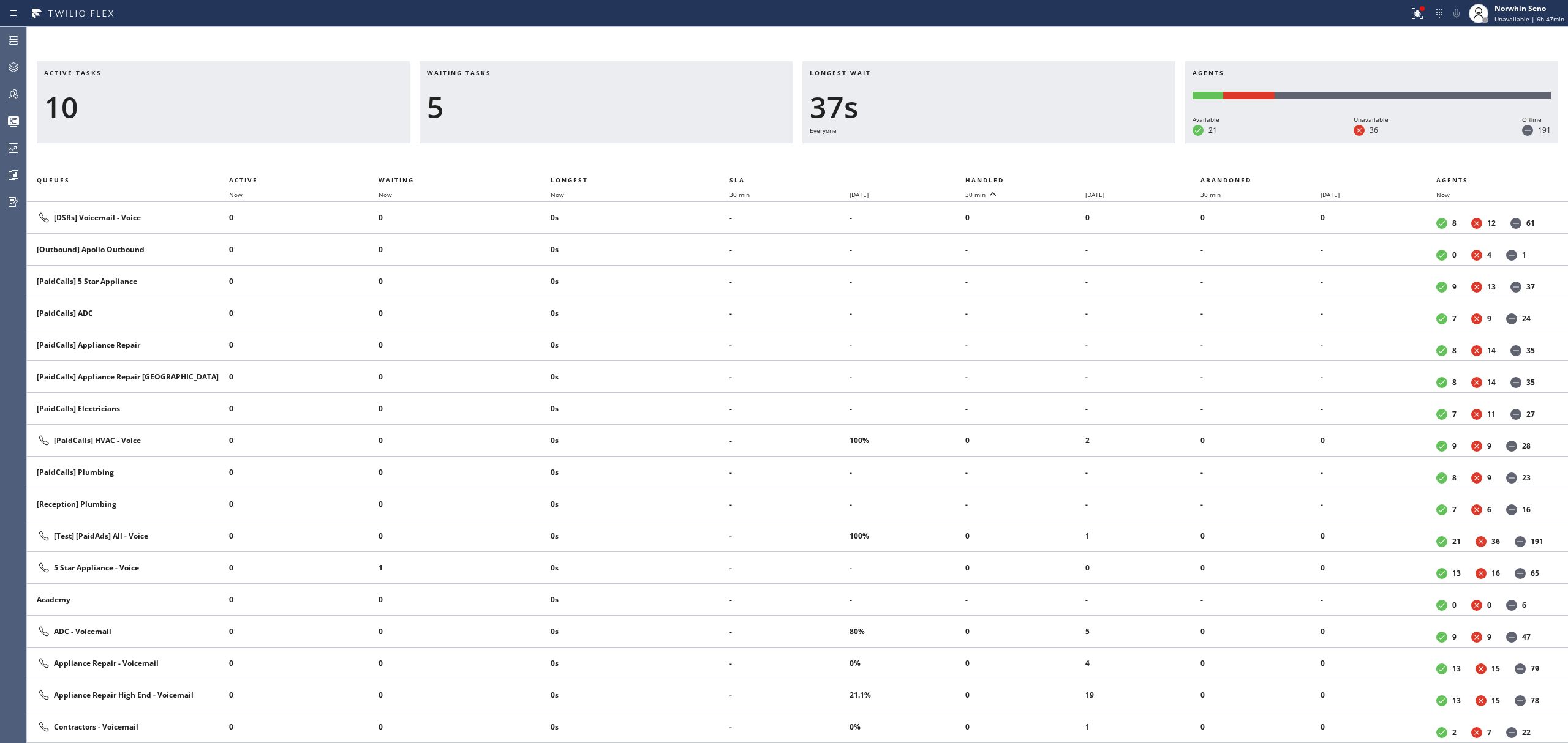
click at [1059, 177] on th "Handled" at bounding box center [1083, 180] width 236 height 15
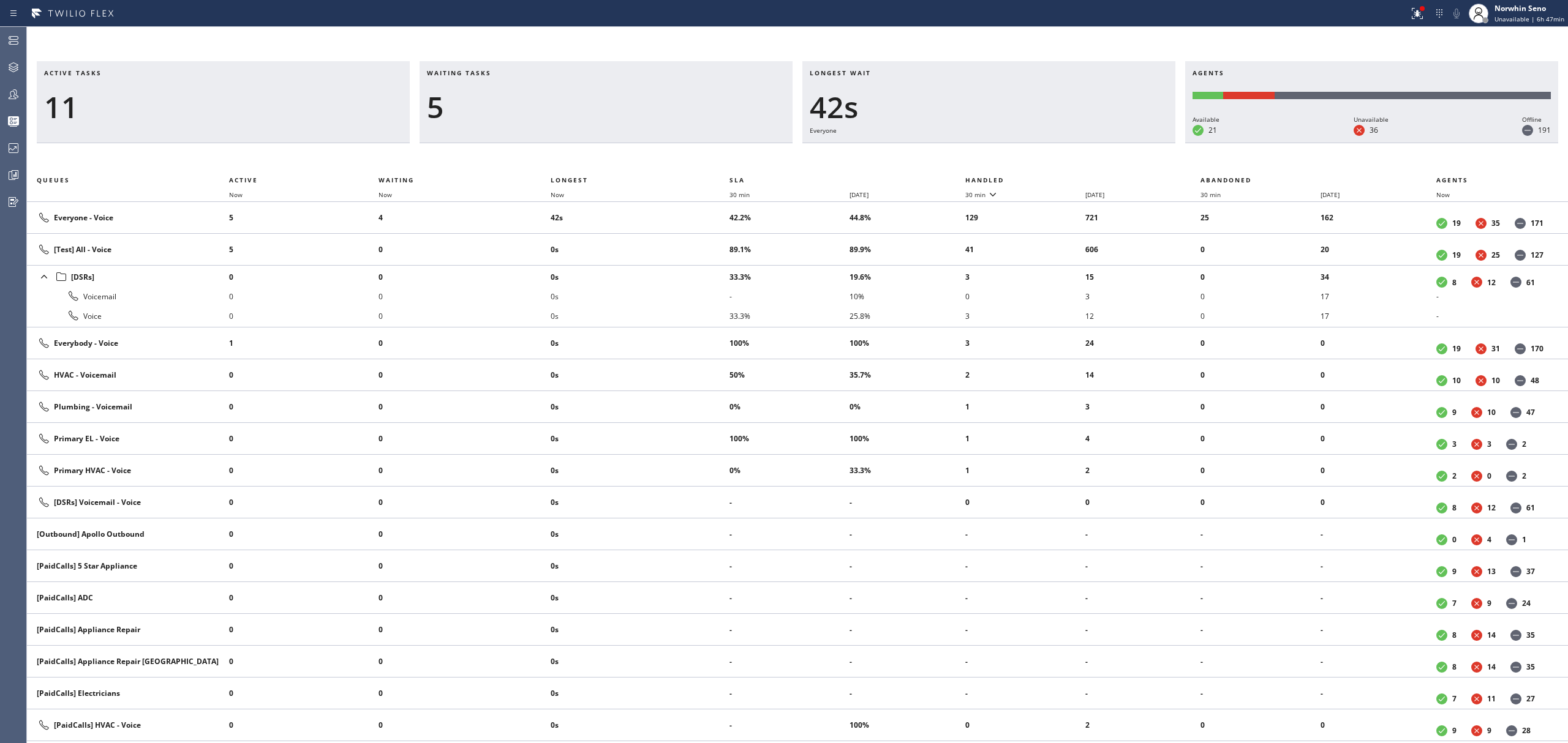
click at [1059, 177] on th "Handled" at bounding box center [1083, 180] width 236 height 15
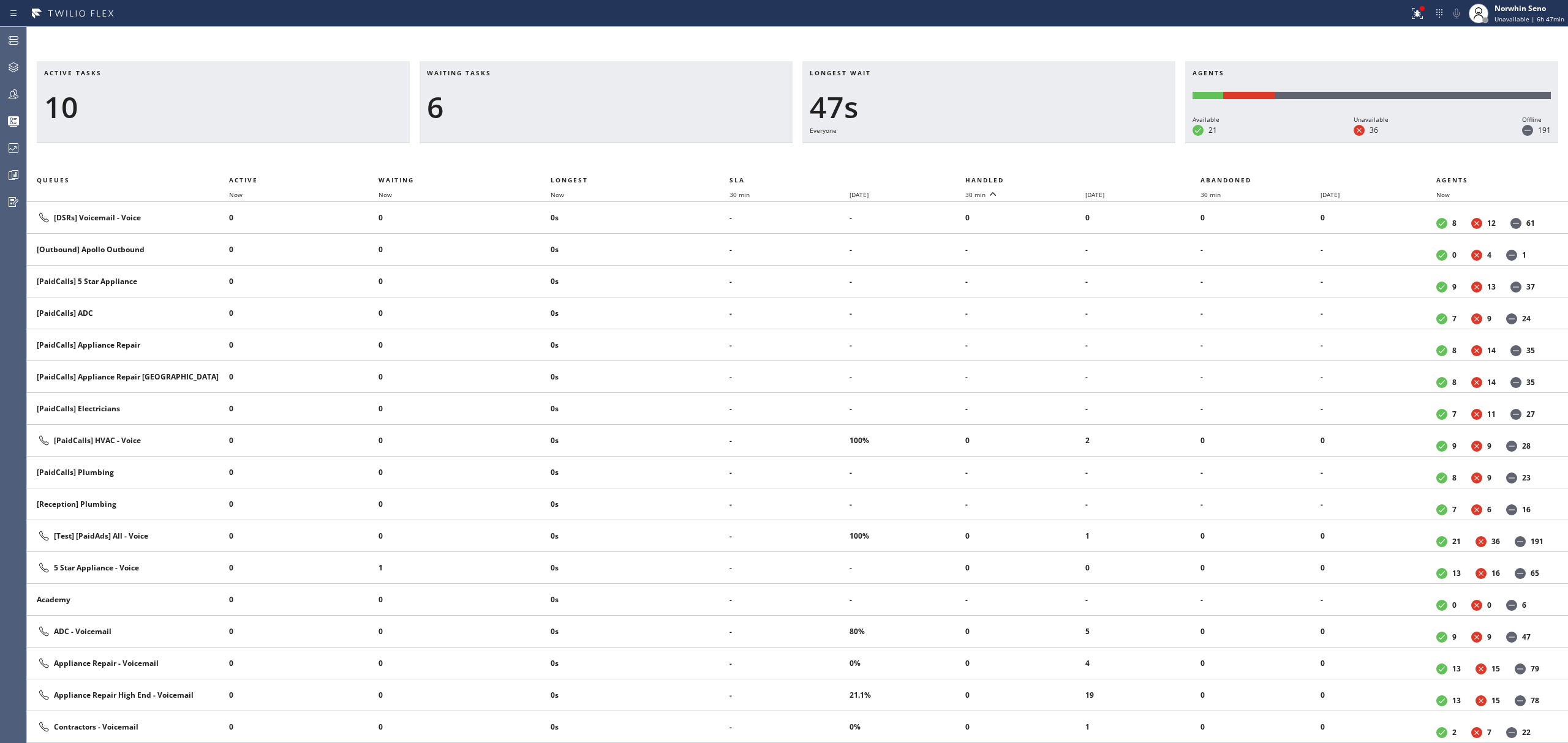
click at [1059, 177] on th "Handled" at bounding box center [1083, 180] width 236 height 15
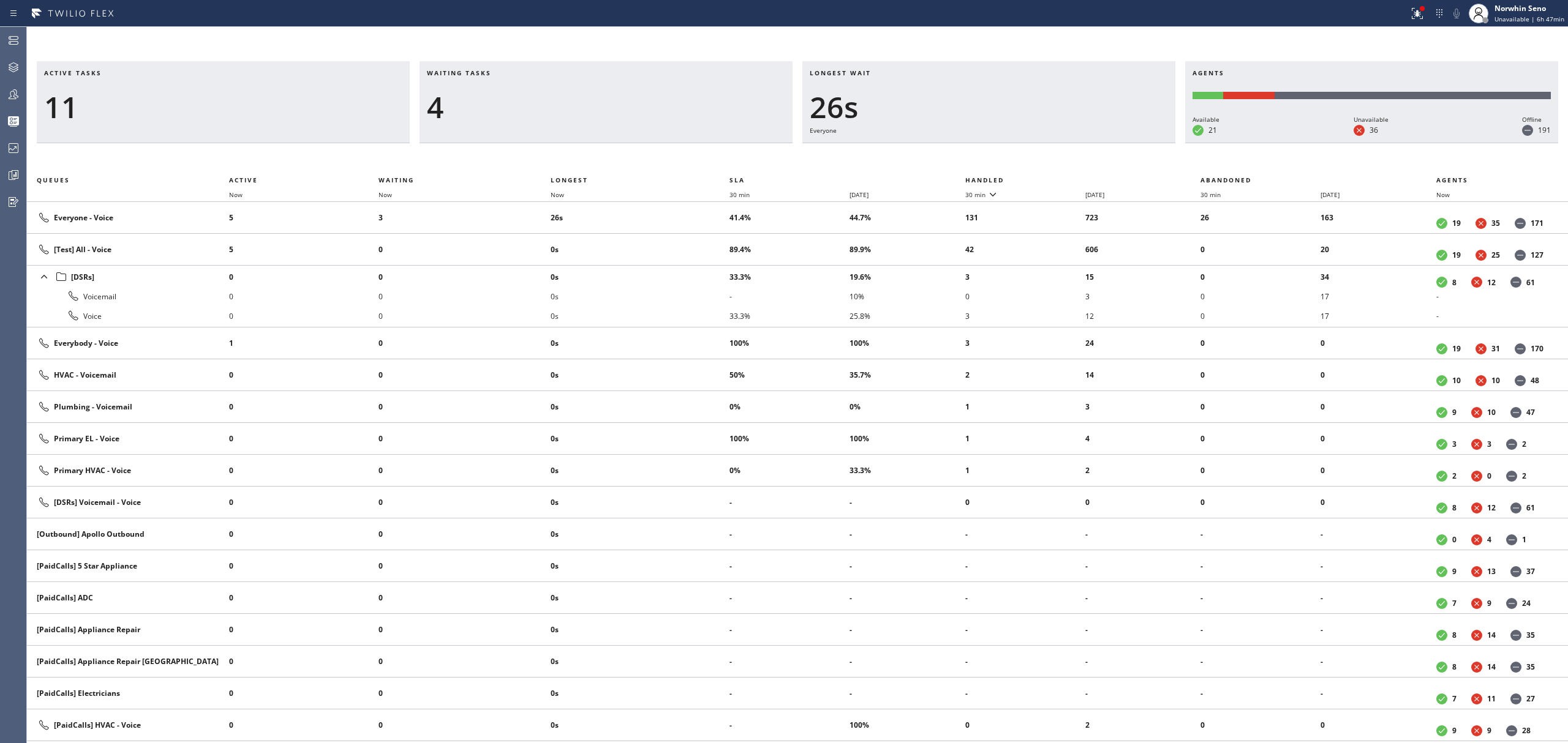
click at [1059, 177] on th "Handled" at bounding box center [1083, 180] width 236 height 15
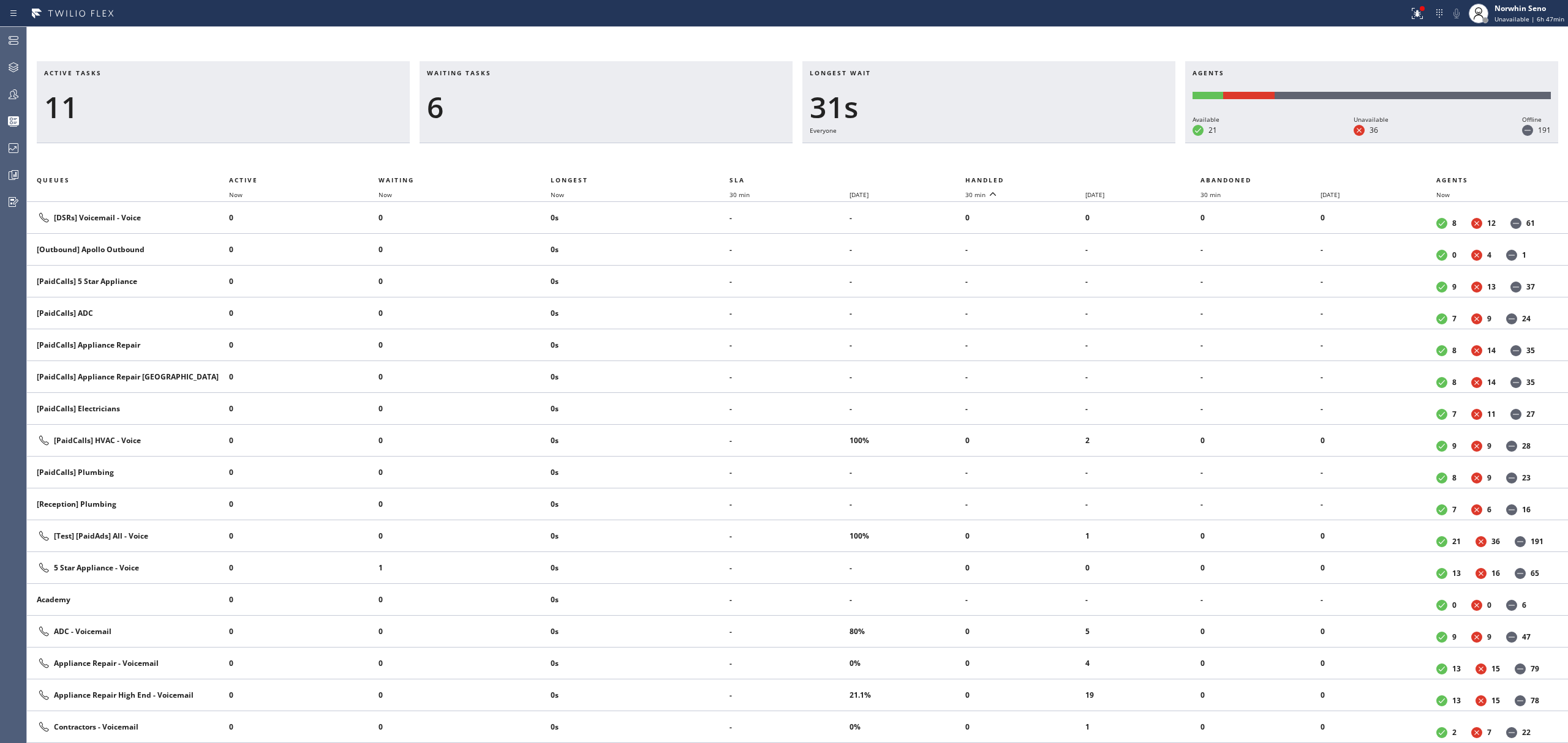
click at [1059, 177] on th "Handled" at bounding box center [1083, 180] width 236 height 15
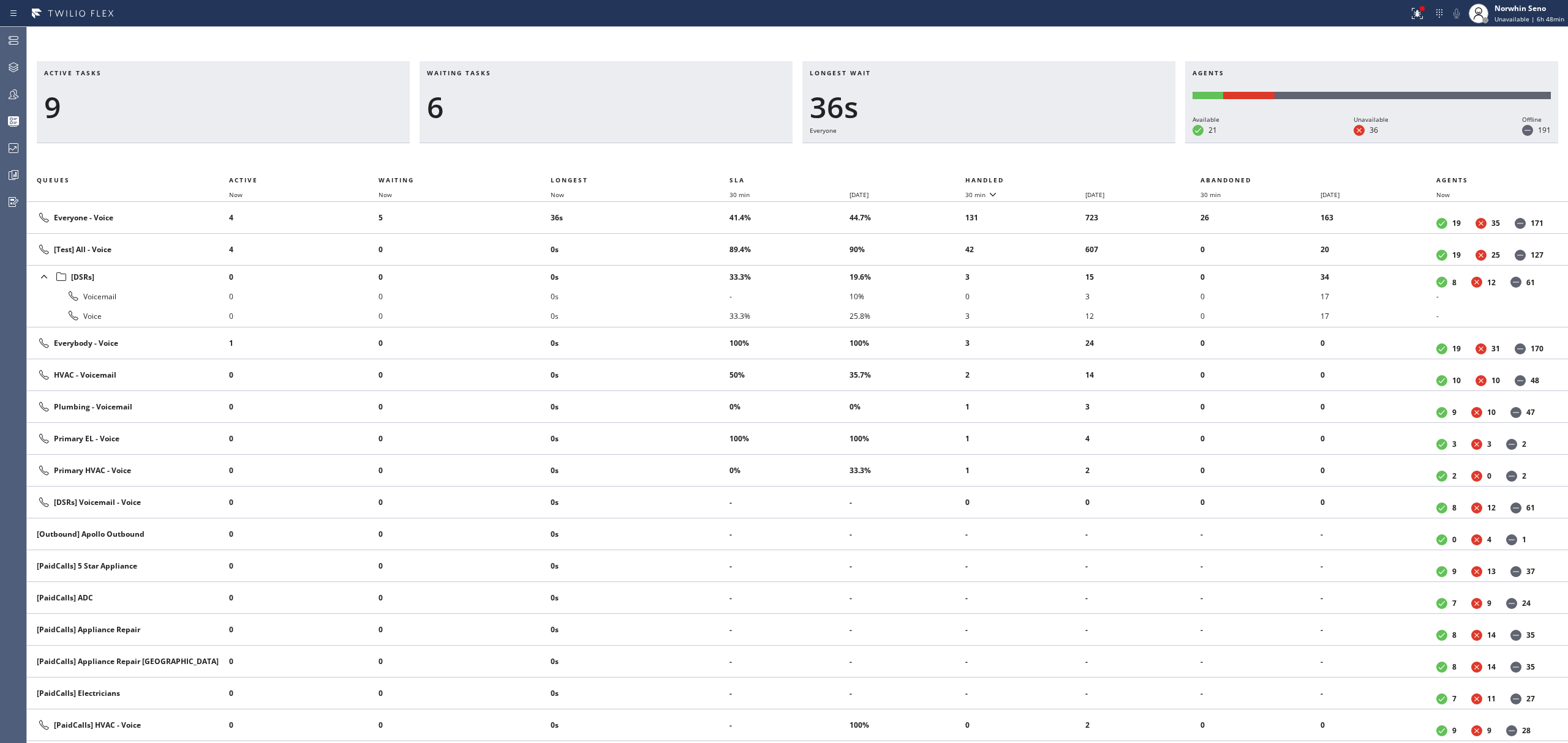
click at [1059, 177] on th "Handled" at bounding box center [1083, 180] width 236 height 15
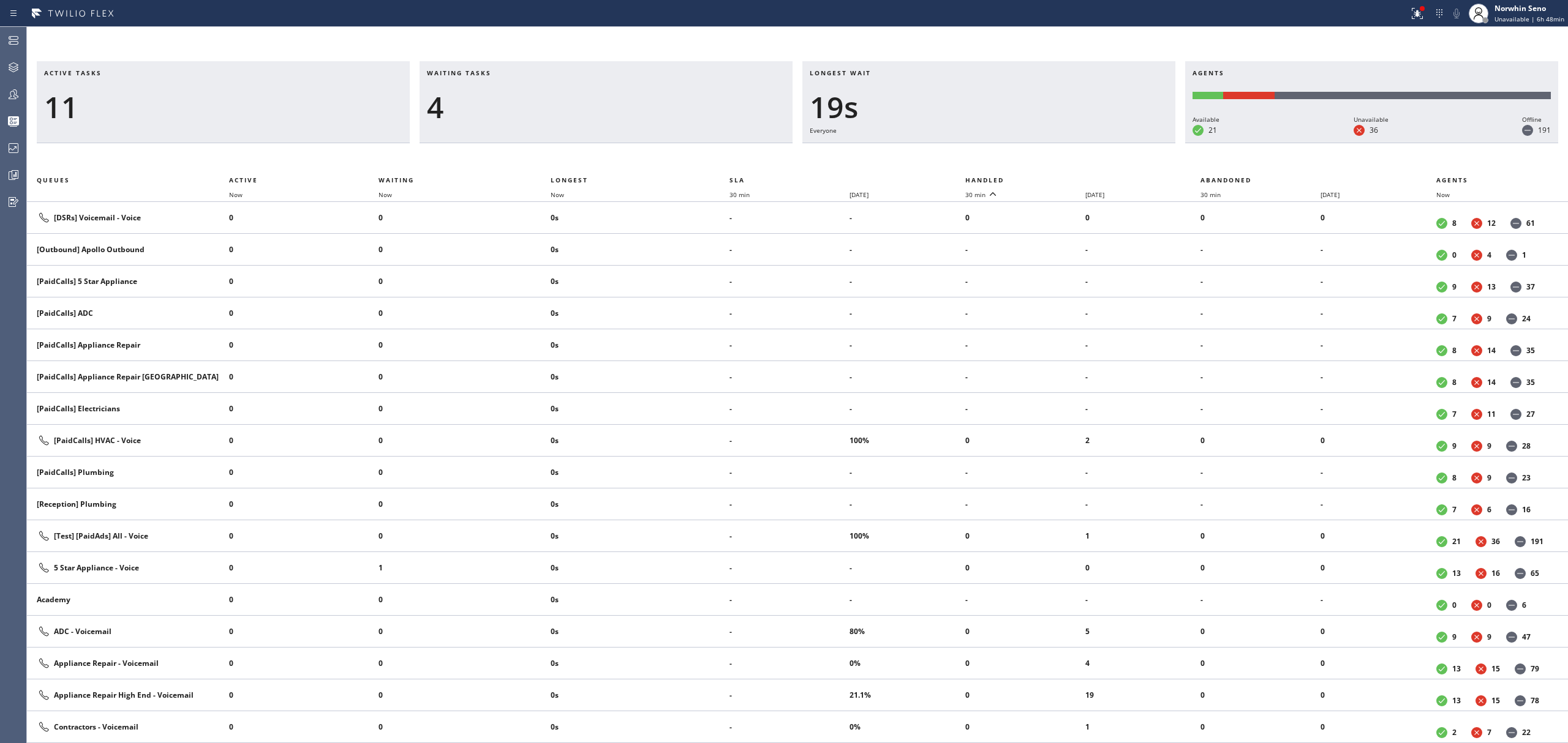
click at [1059, 177] on th "Handled" at bounding box center [1083, 180] width 236 height 15
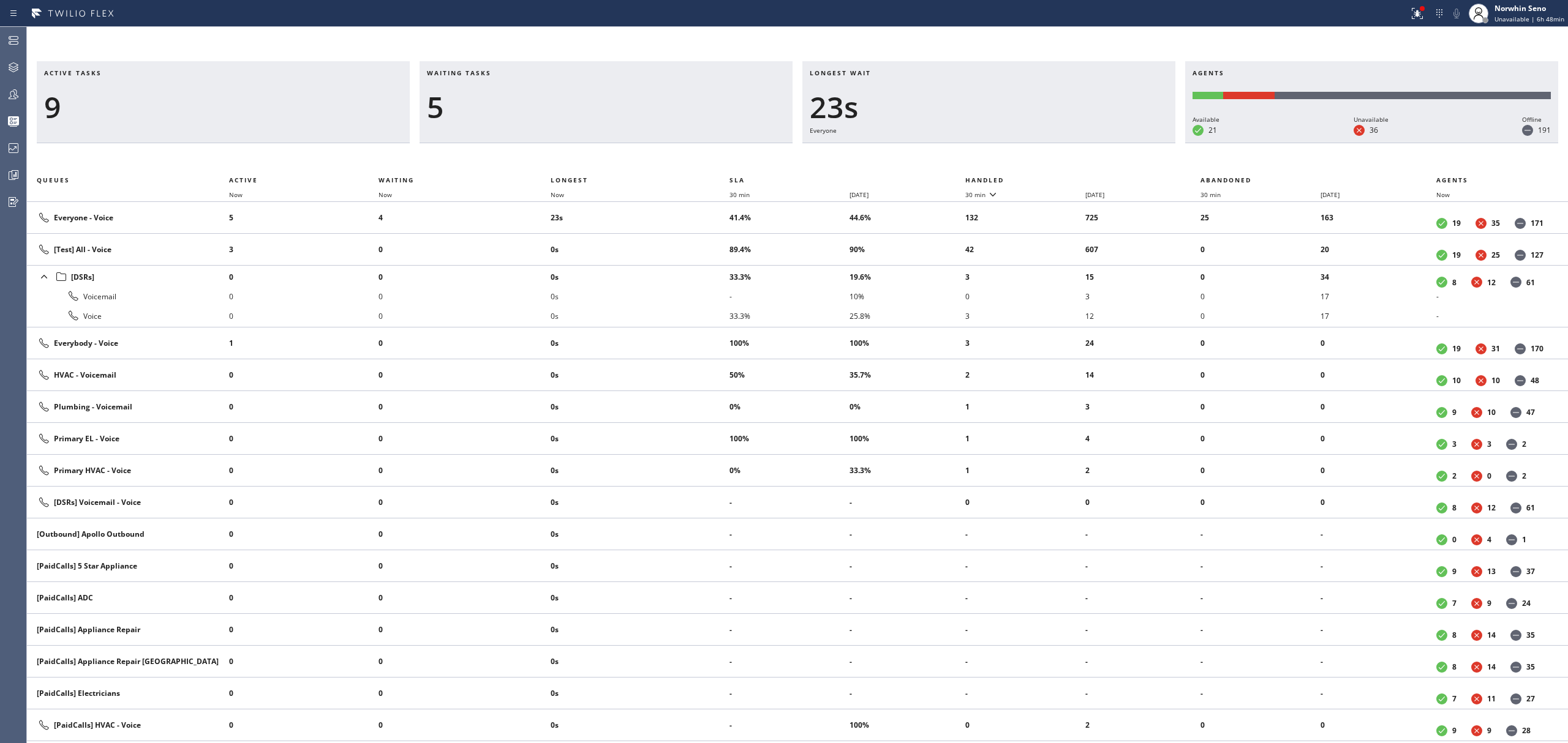
click at [1059, 177] on th "Handled" at bounding box center [1083, 180] width 236 height 15
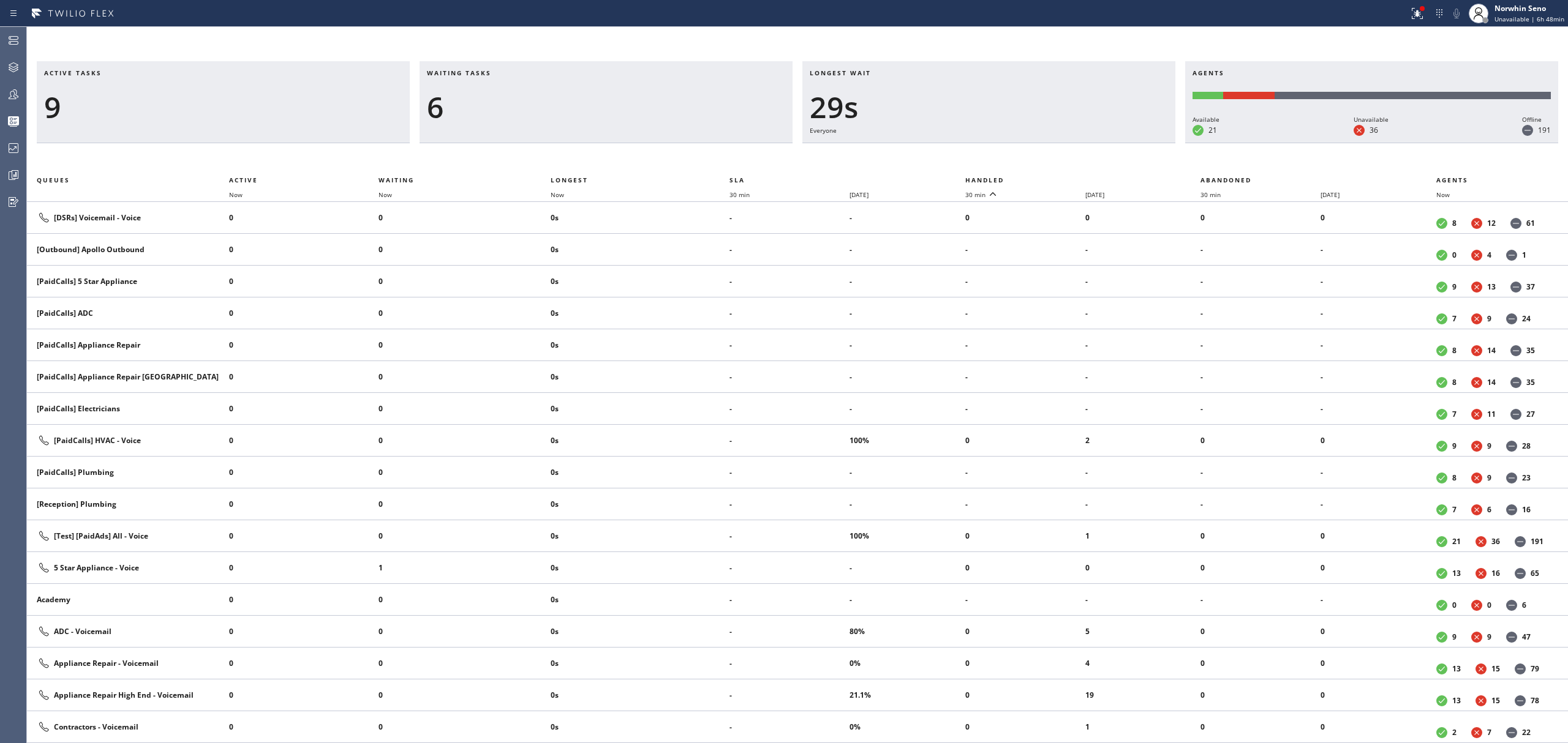
click at [1059, 177] on th "Handled" at bounding box center [1083, 180] width 236 height 15
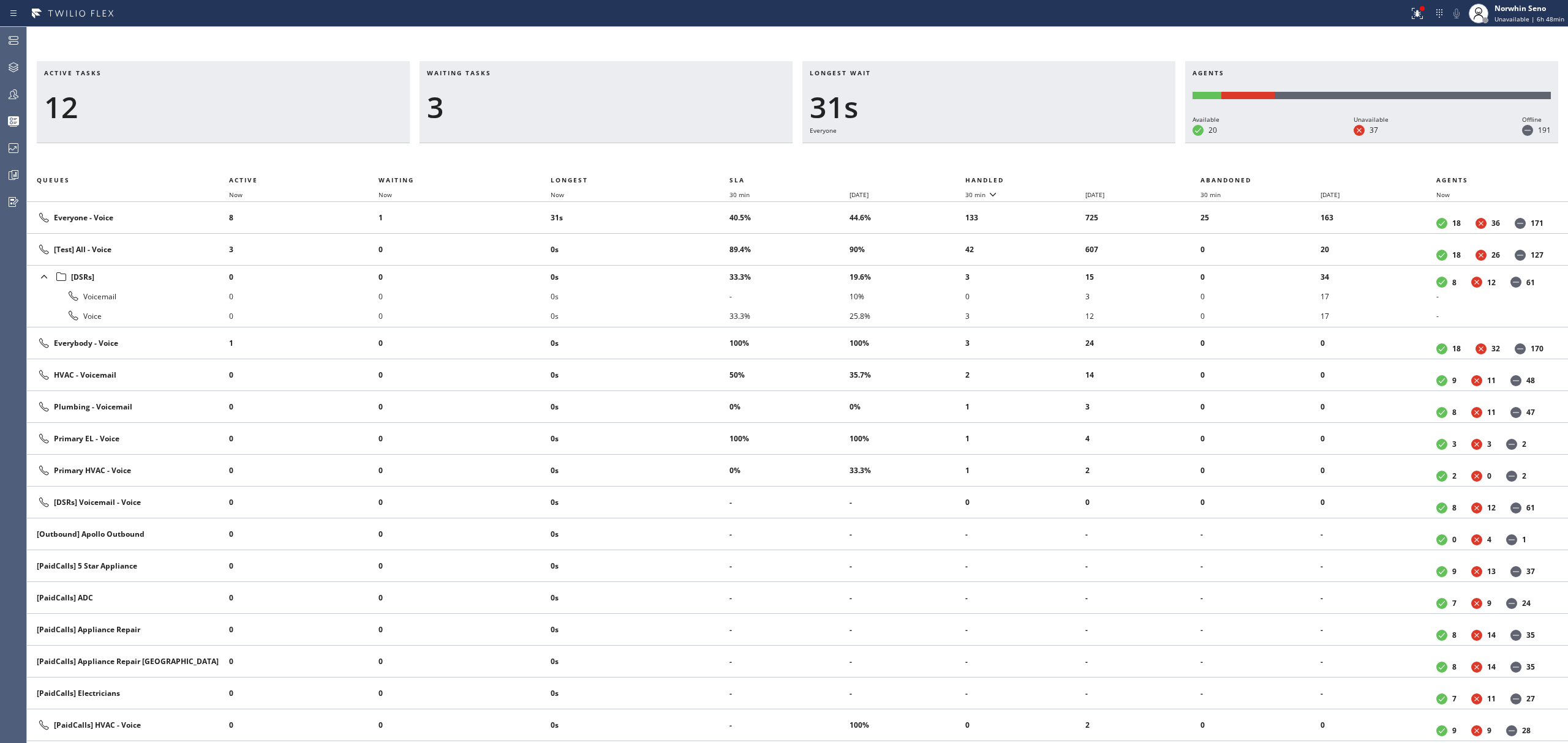
click at [1059, 177] on th "Handled" at bounding box center [1083, 180] width 236 height 15
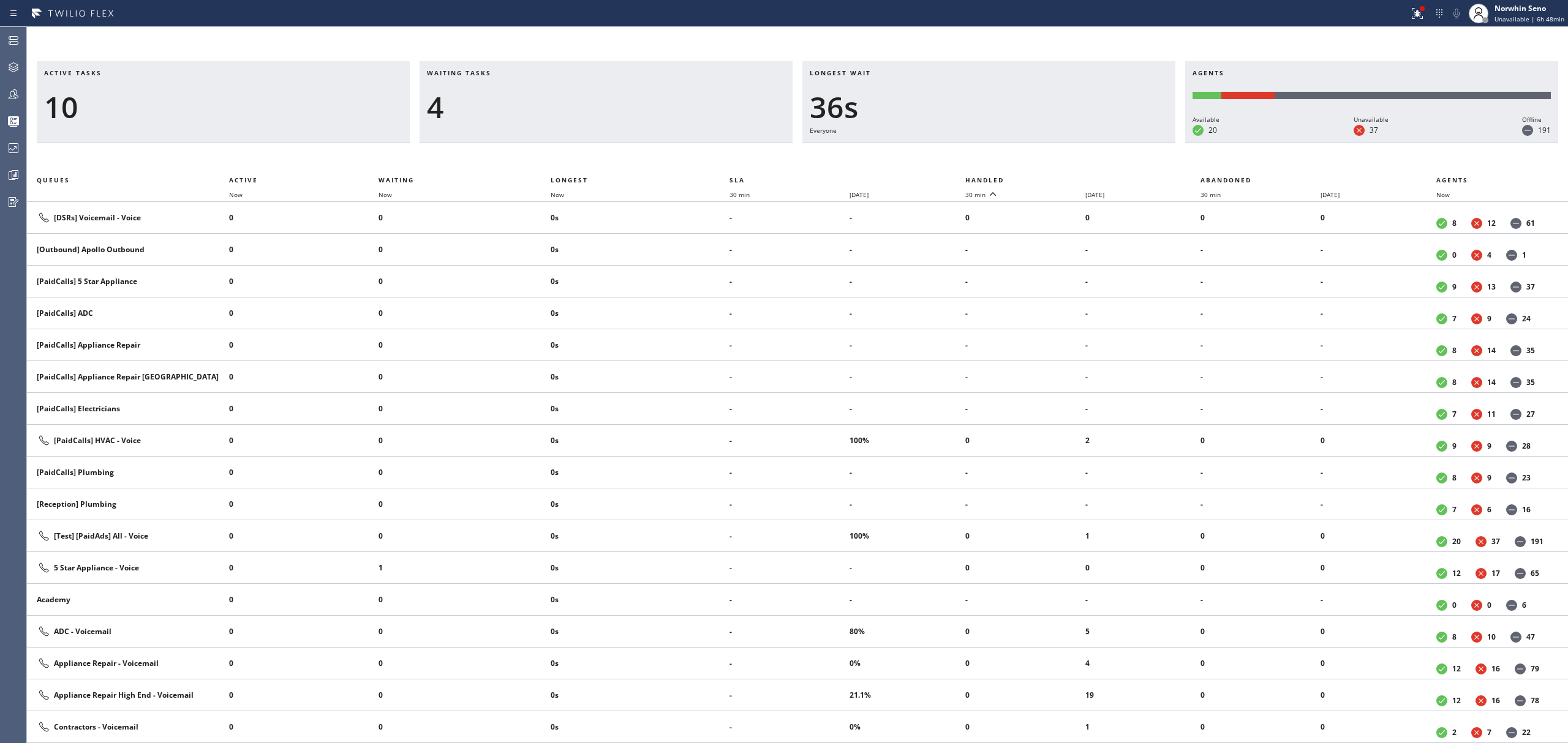
click at [1059, 177] on th "Handled" at bounding box center [1083, 180] width 236 height 15
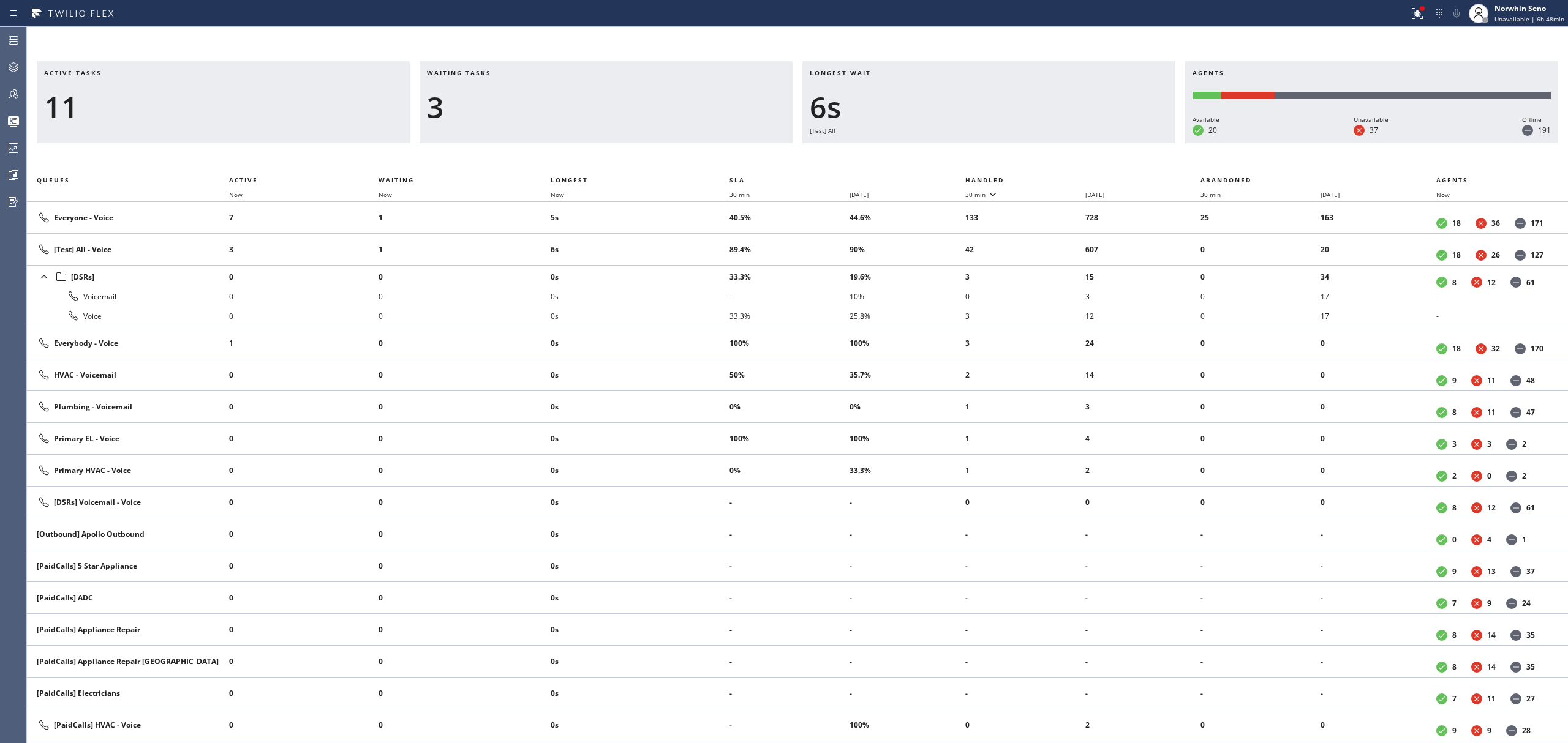
click at [1059, 177] on th "Handled" at bounding box center [1083, 180] width 236 height 15
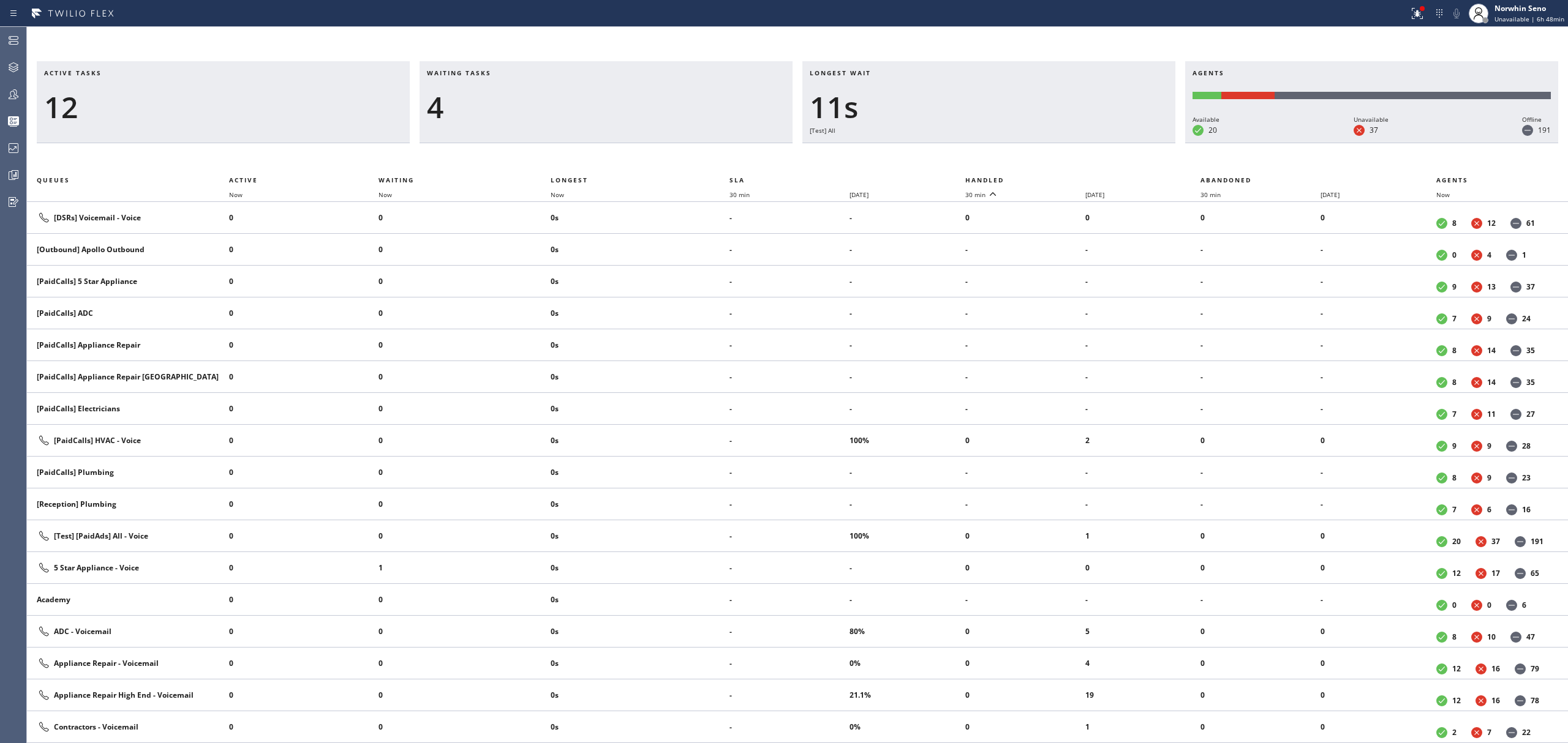
click at [1059, 177] on th "Handled" at bounding box center [1083, 180] width 236 height 15
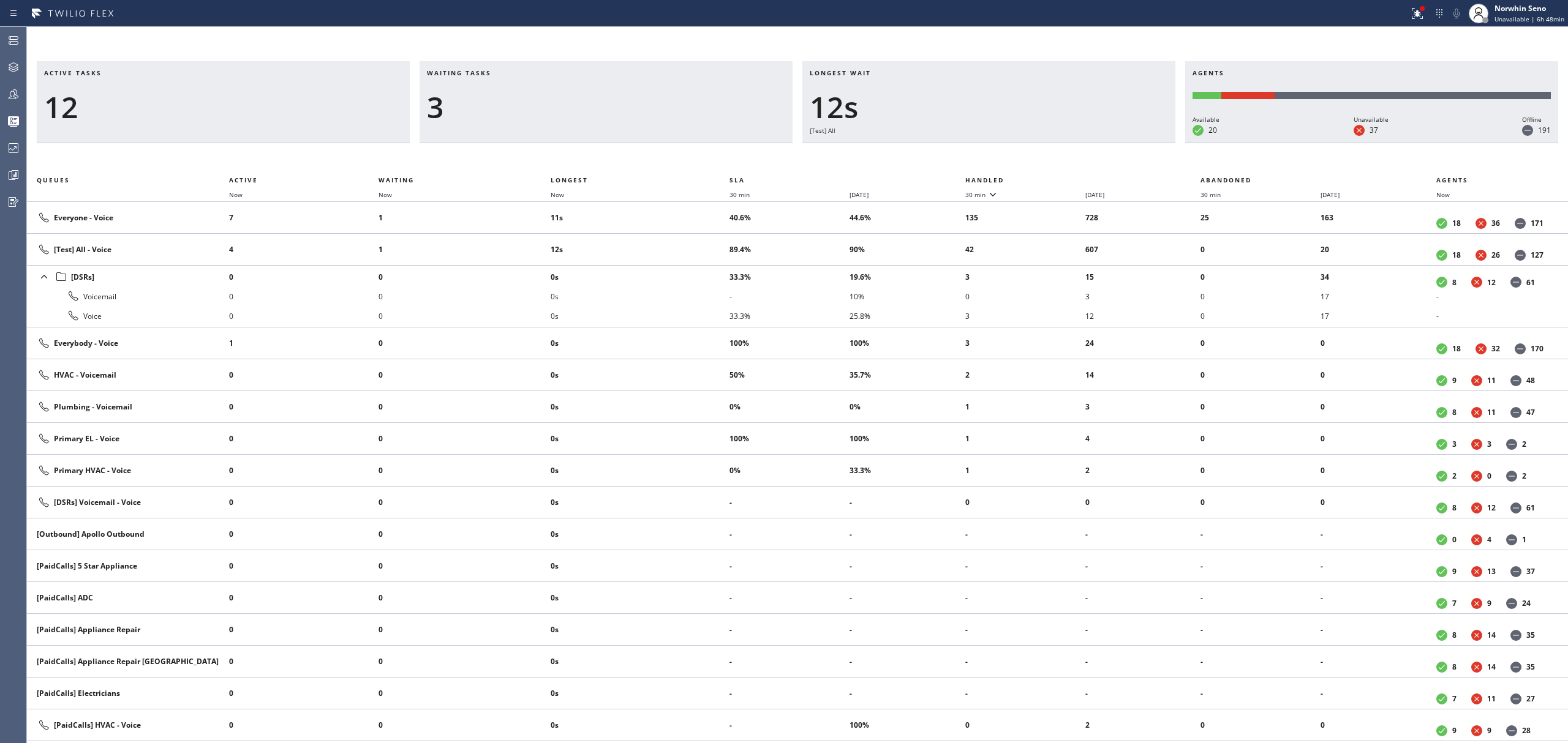
click at [1059, 177] on th "Handled" at bounding box center [1083, 180] width 236 height 15
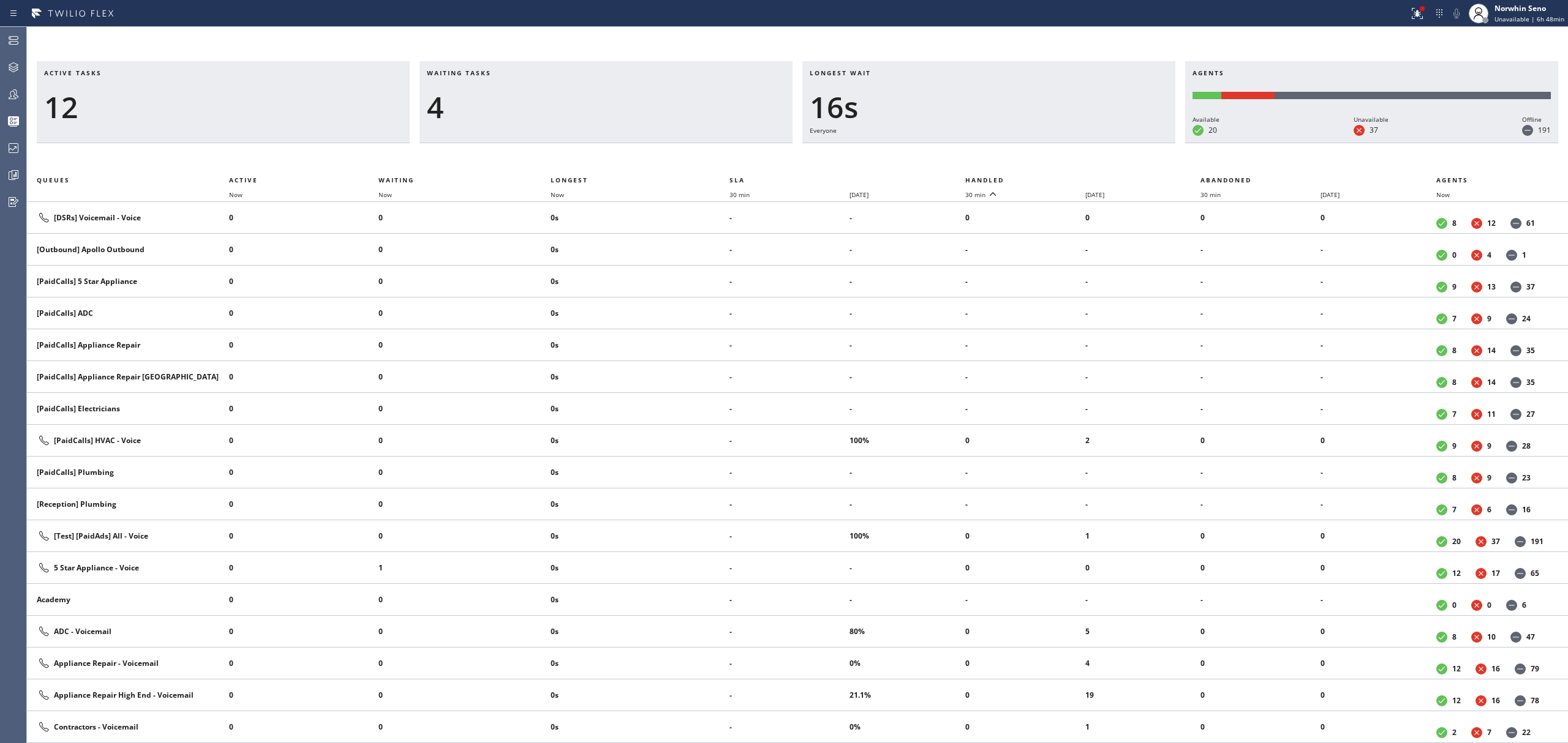
click at [1059, 177] on th "Handled" at bounding box center [1083, 180] width 236 height 15
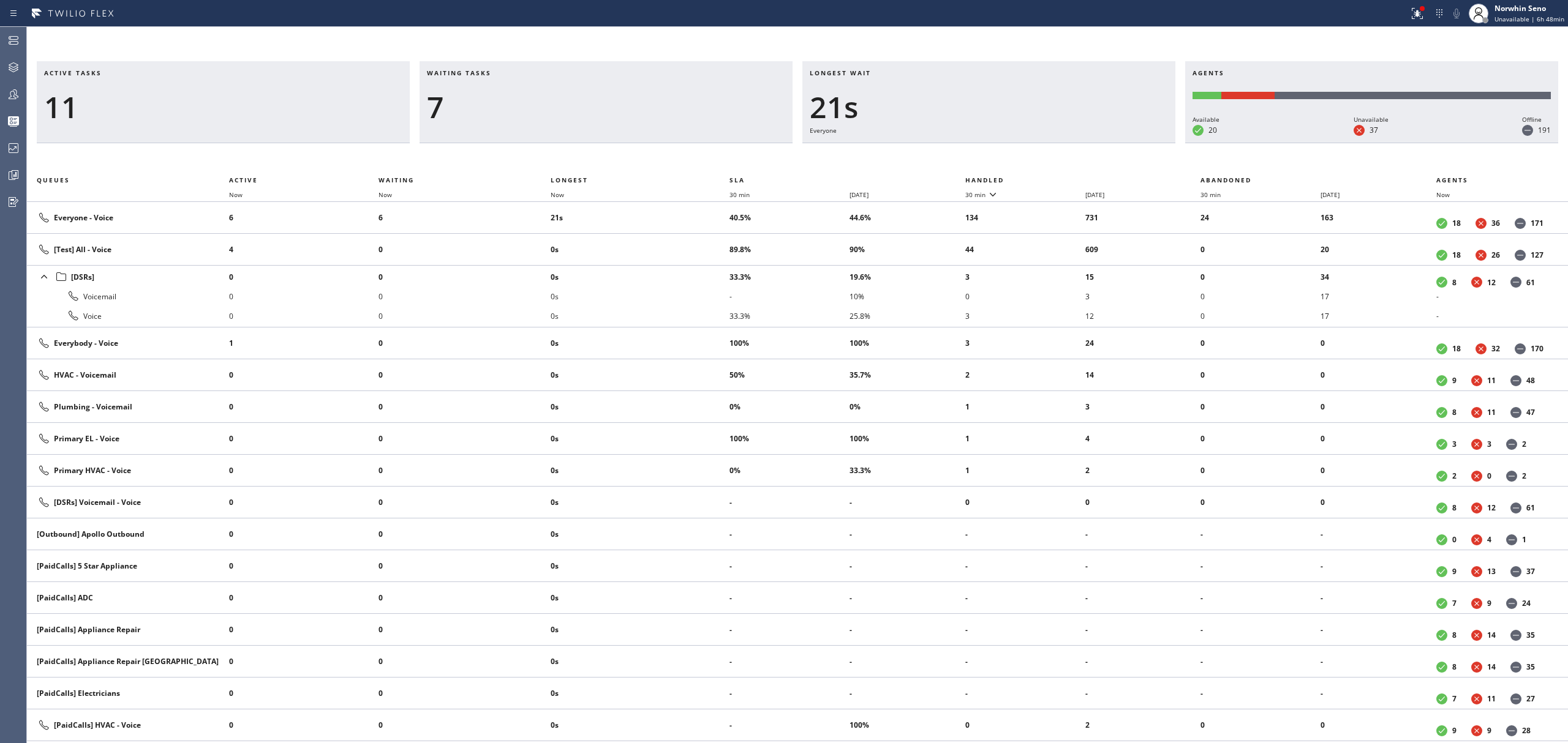
click at [1059, 177] on th "Handled" at bounding box center [1083, 180] width 236 height 15
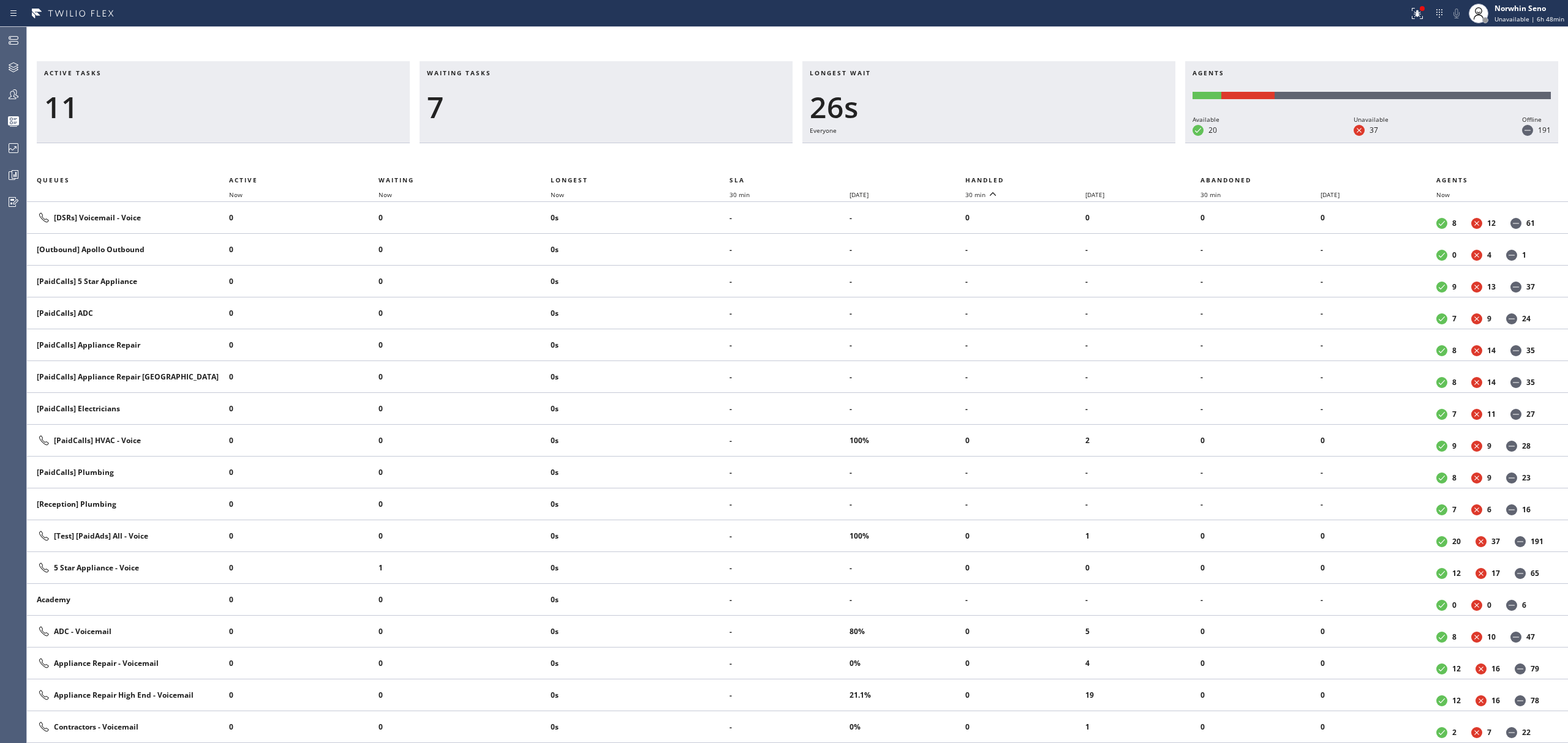
click at [1059, 177] on th "Handled" at bounding box center [1083, 180] width 236 height 15
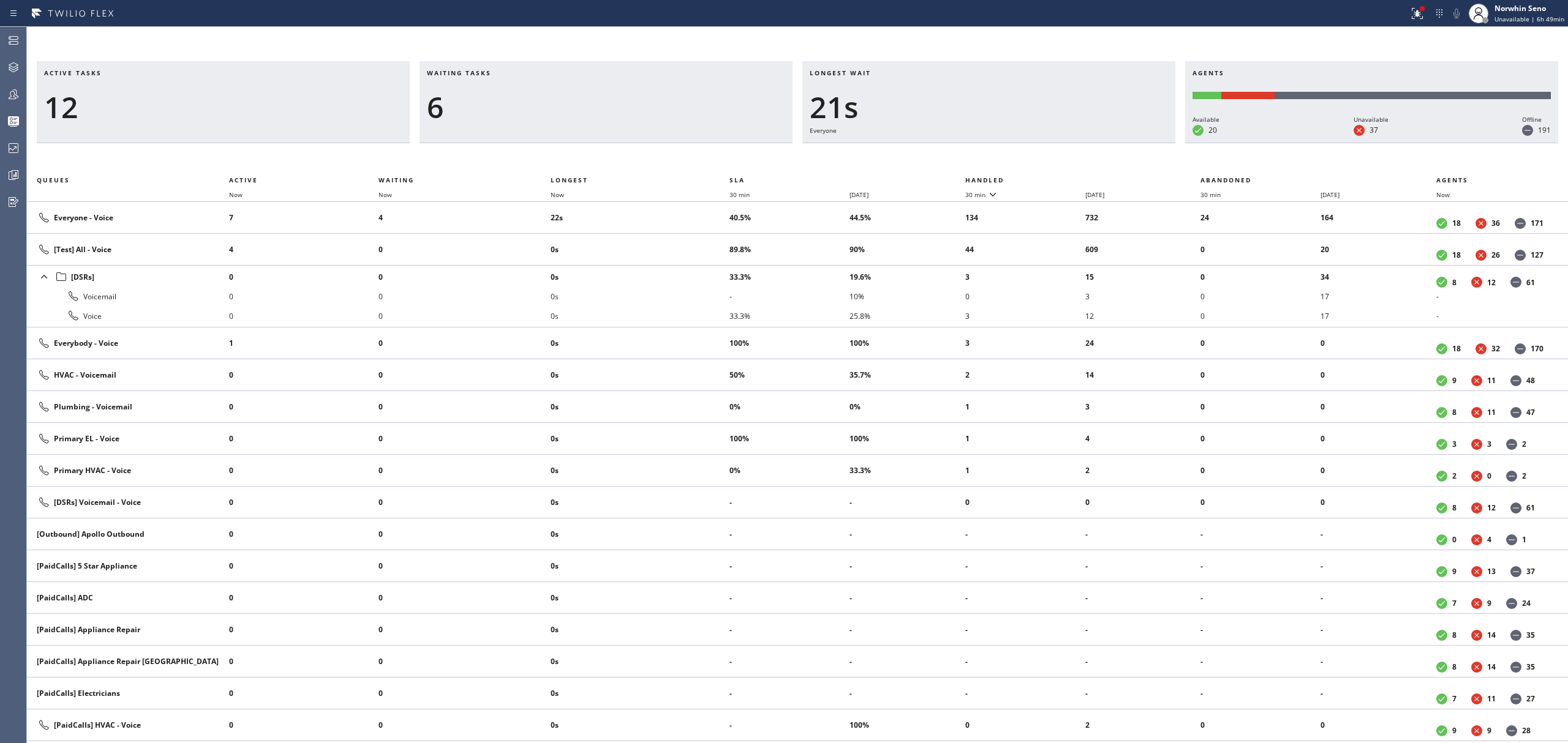
click at [1059, 177] on th "Handled" at bounding box center [1083, 180] width 236 height 15
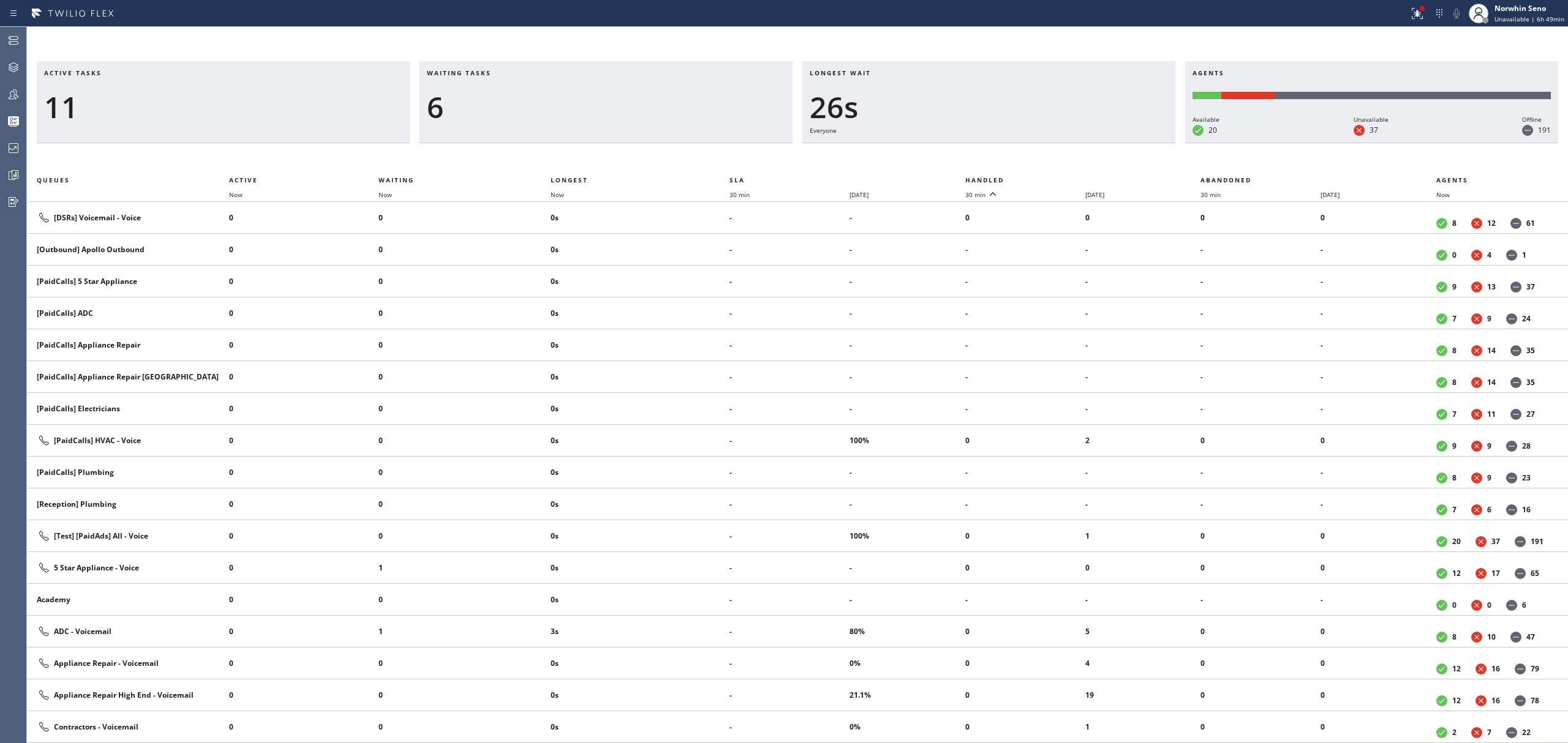
click at [1059, 177] on th "Handled" at bounding box center [1083, 180] width 236 height 15
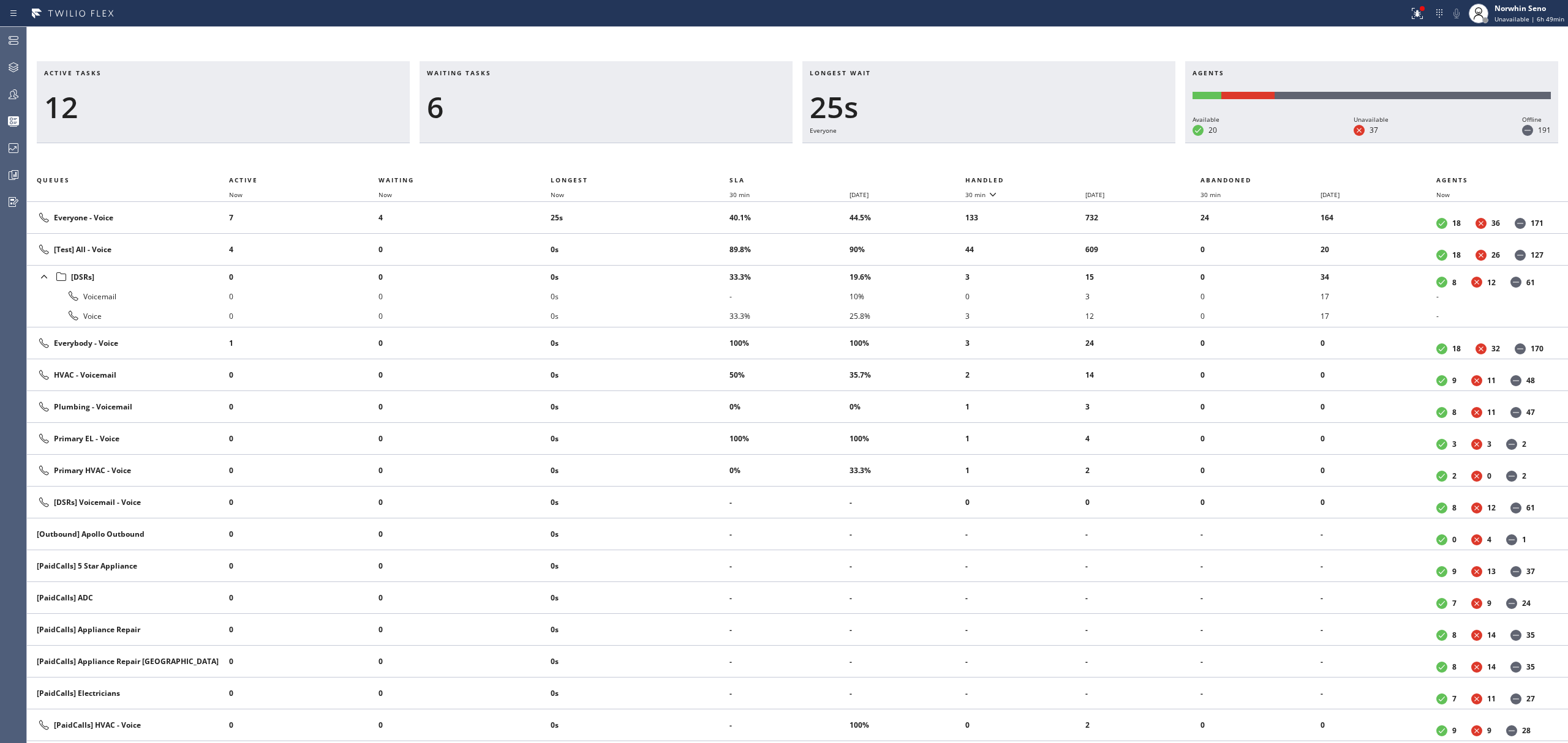
click at [1059, 177] on th "Handled" at bounding box center [1083, 180] width 236 height 15
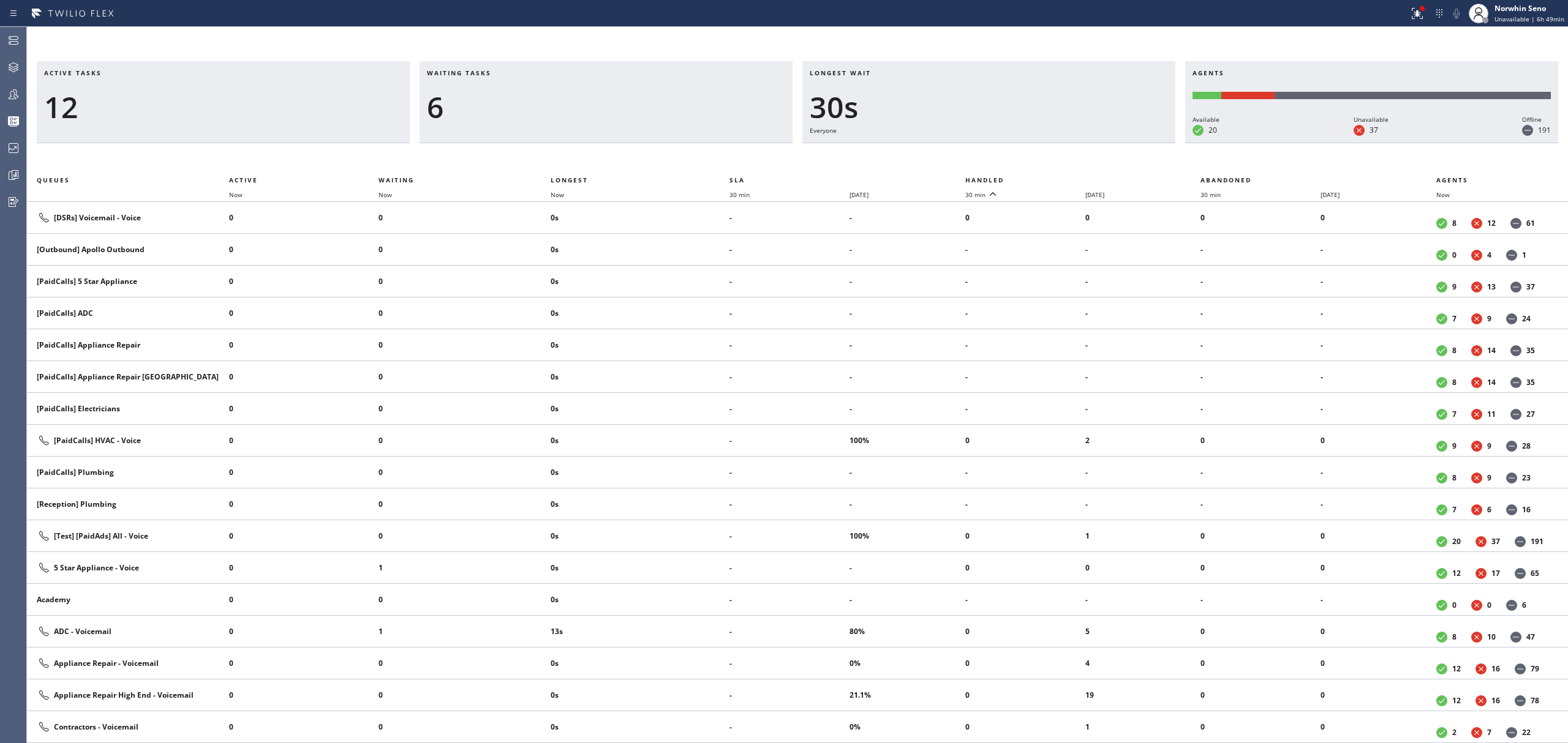
click at [1059, 177] on th "Handled" at bounding box center [1083, 180] width 236 height 15
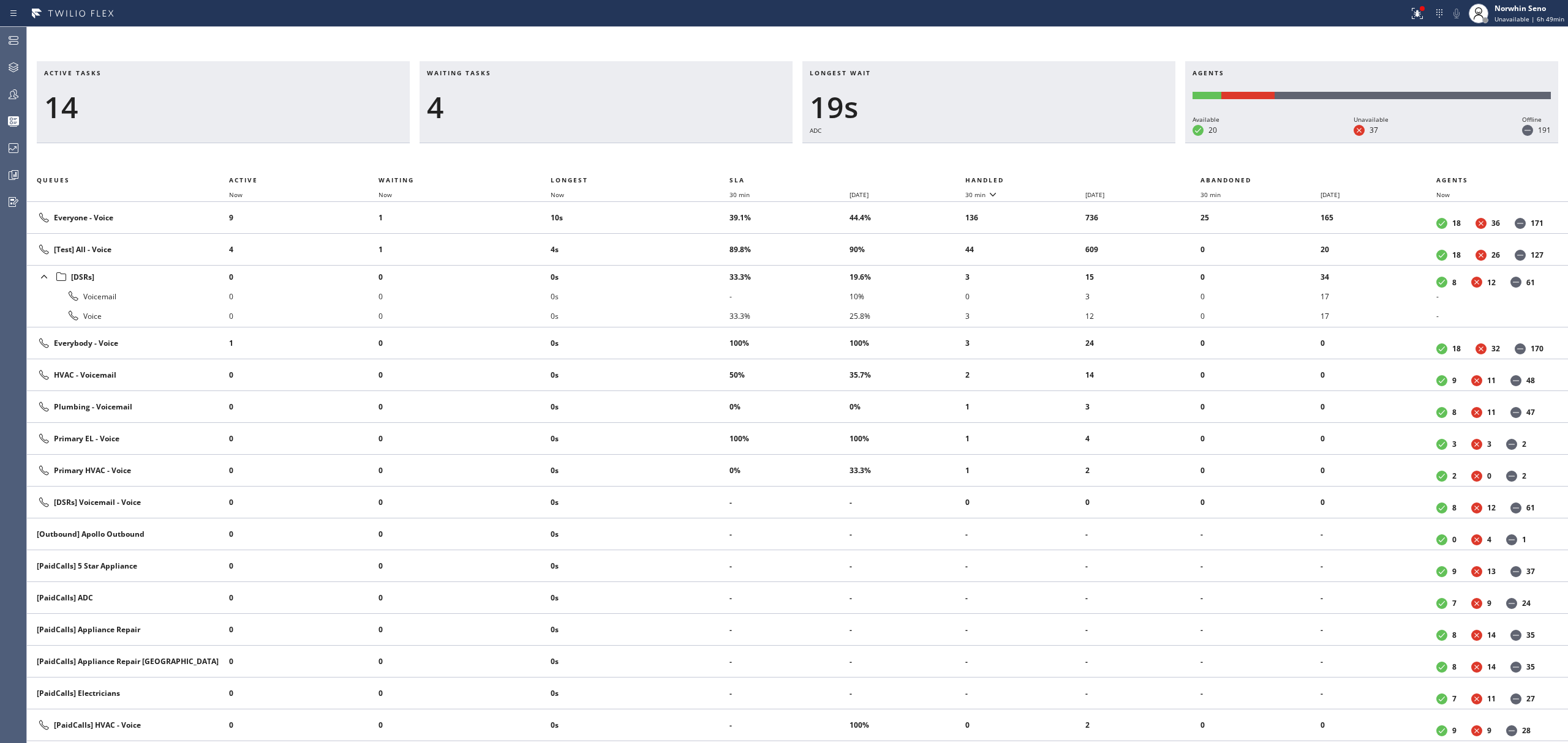
click at [1059, 177] on th "Handled" at bounding box center [1083, 180] width 236 height 15
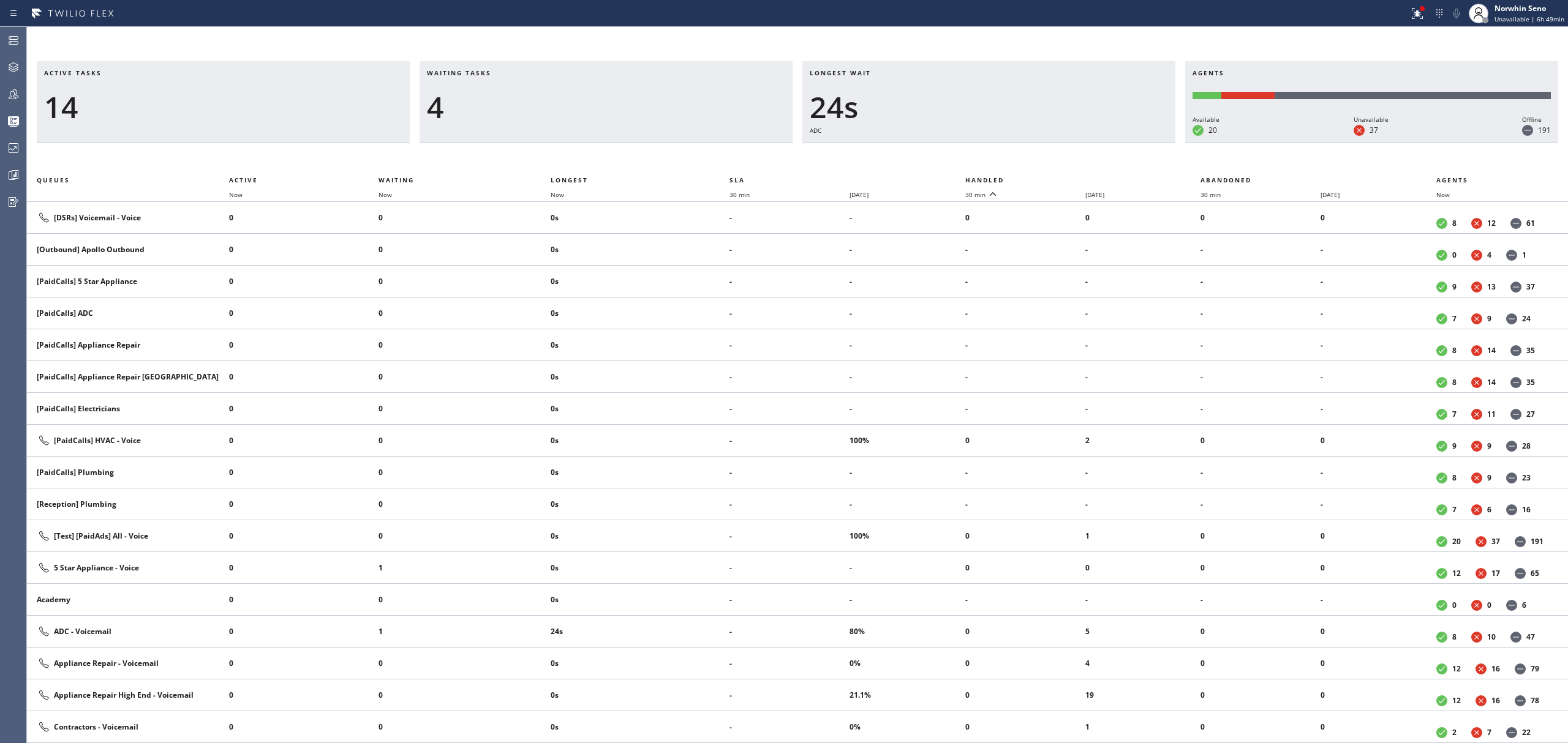
click at [1059, 177] on th "Handled" at bounding box center [1083, 180] width 236 height 15
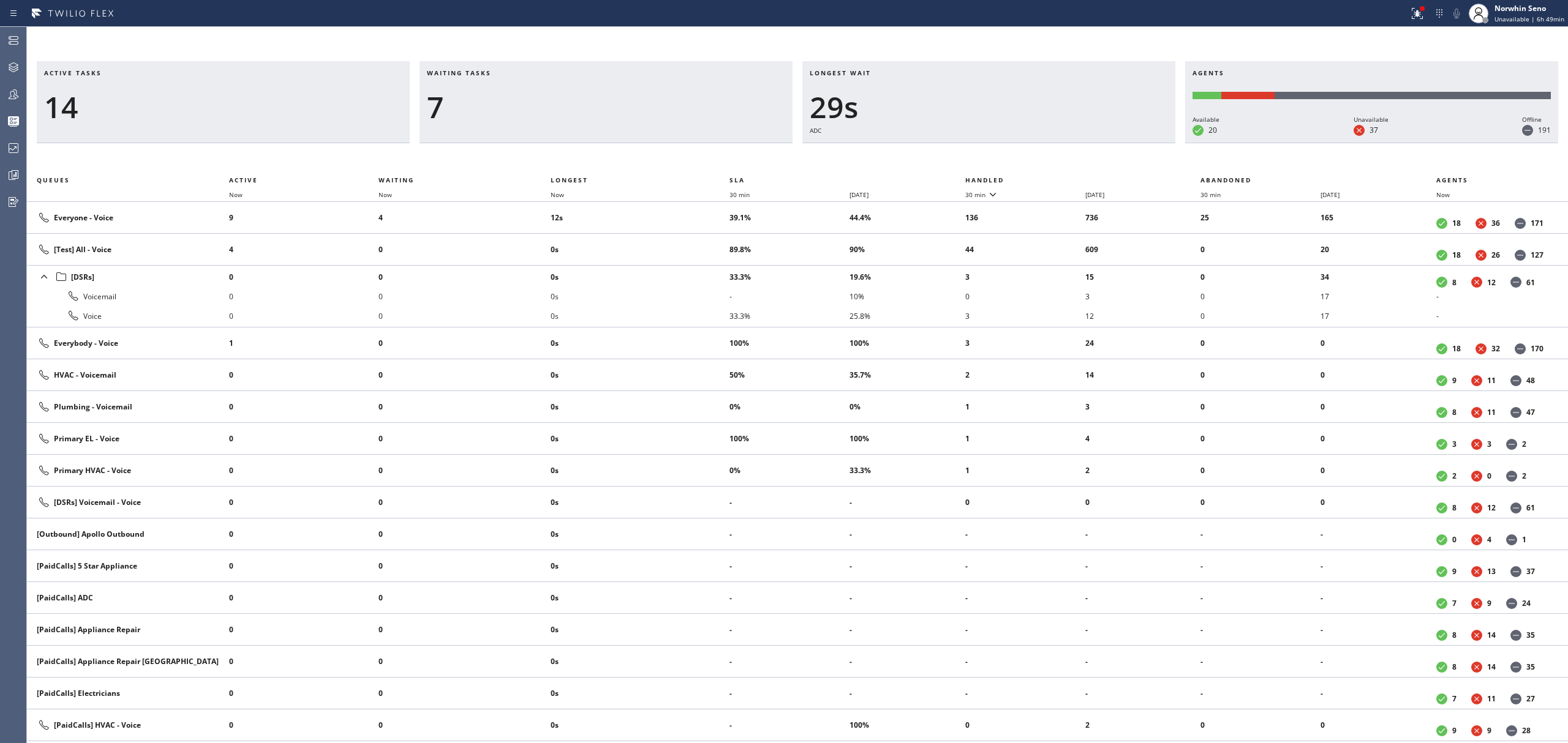
click at [1059, 177] on th "Handled" at bounding box center [1083, 180] width 236 height 15
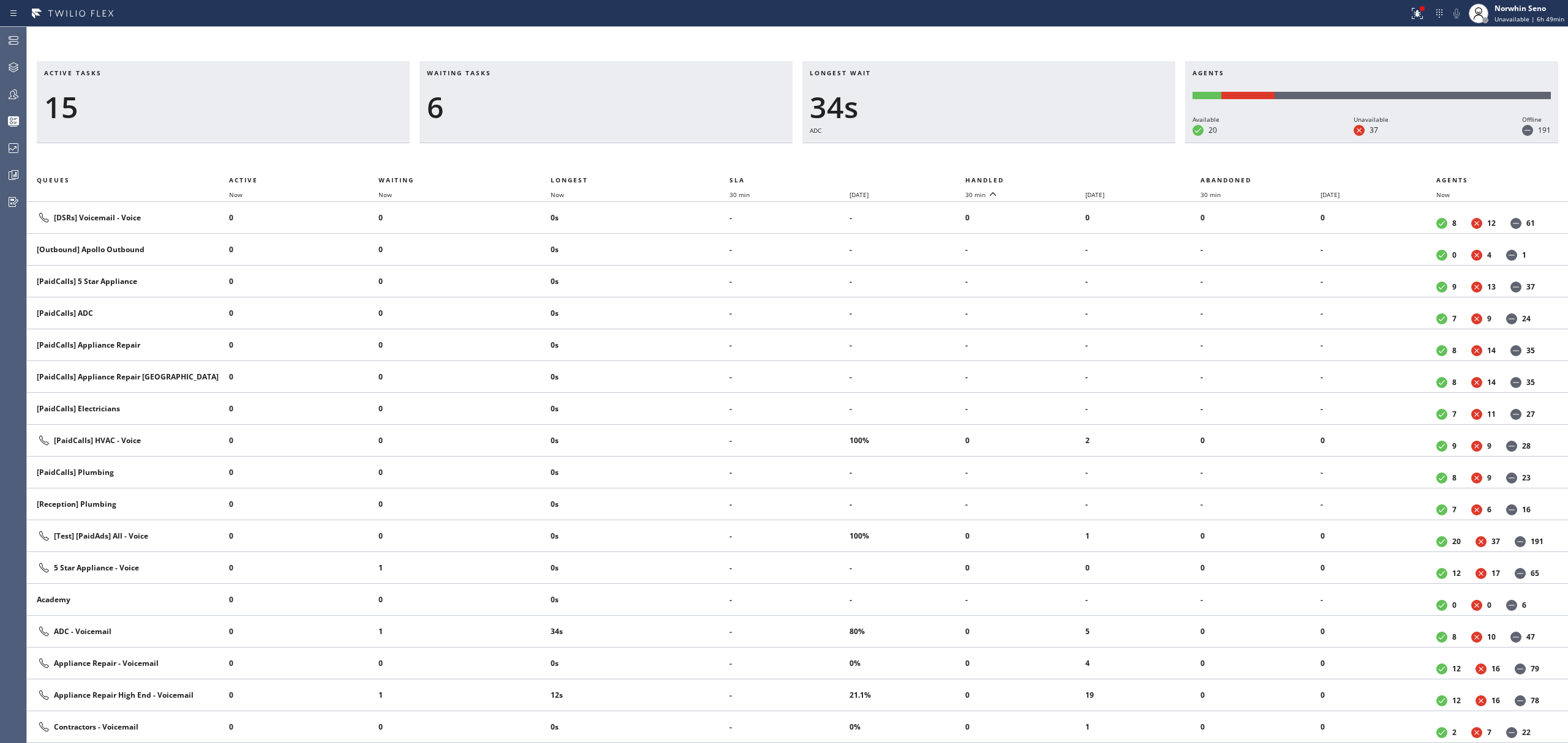
click at [1059, 177] on th "Handled" at bounding box center [1083, 180] width 236 height 15
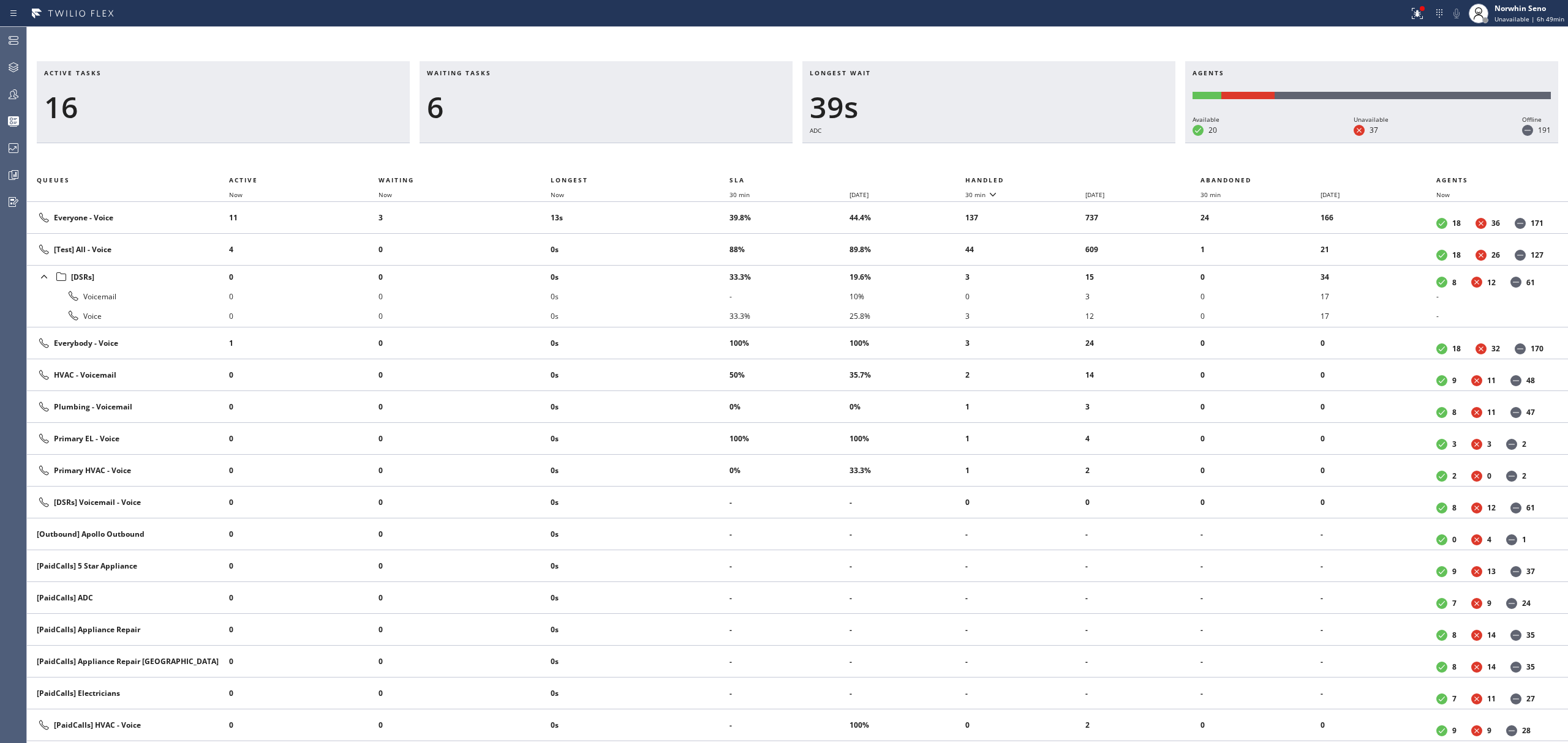
click at [1059, 177] on th "Handled" at bounding box center [1083, 180] width 236 height 15
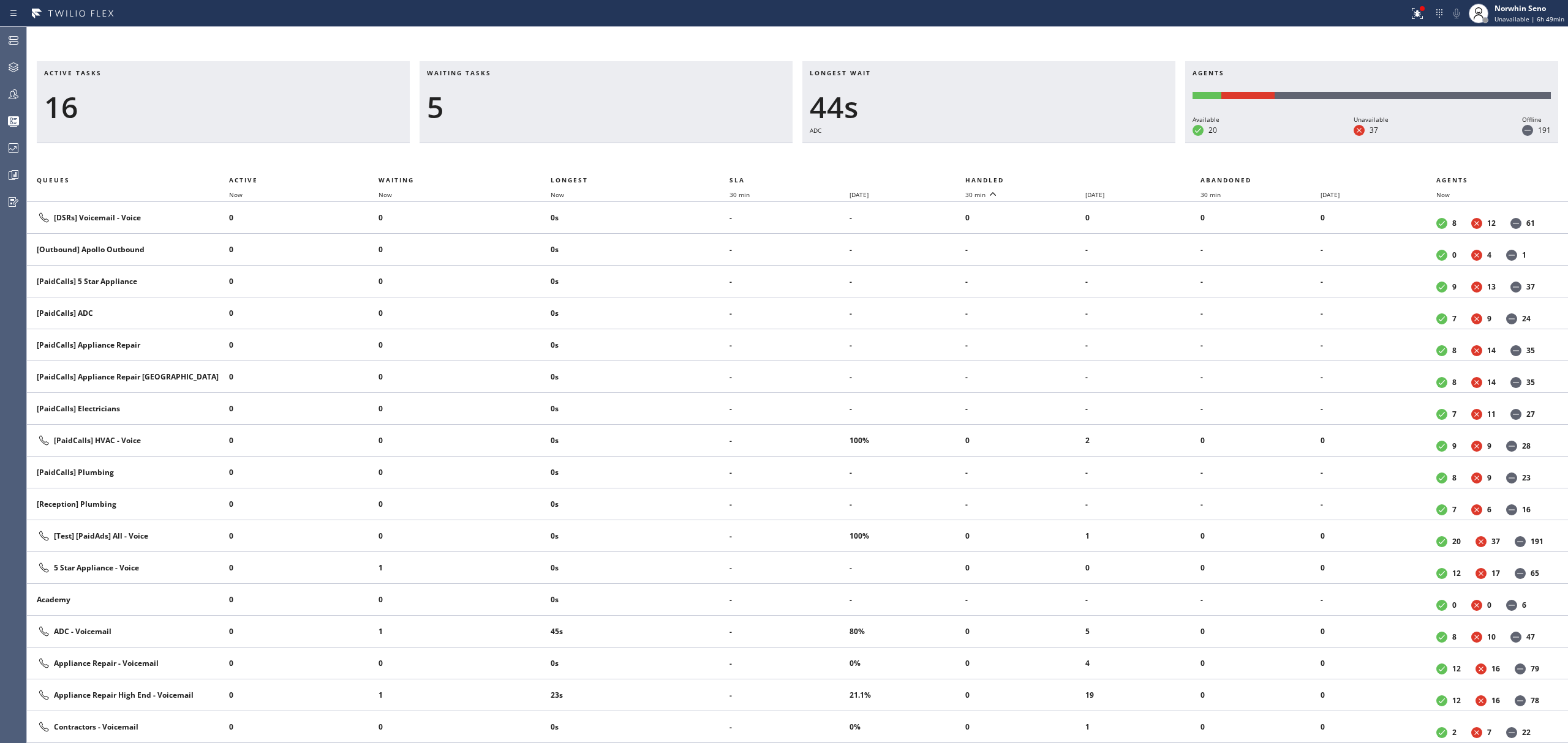
click at [1059, 177] on th "Handled" at bounding box center [1083, 180] width 236 height 15
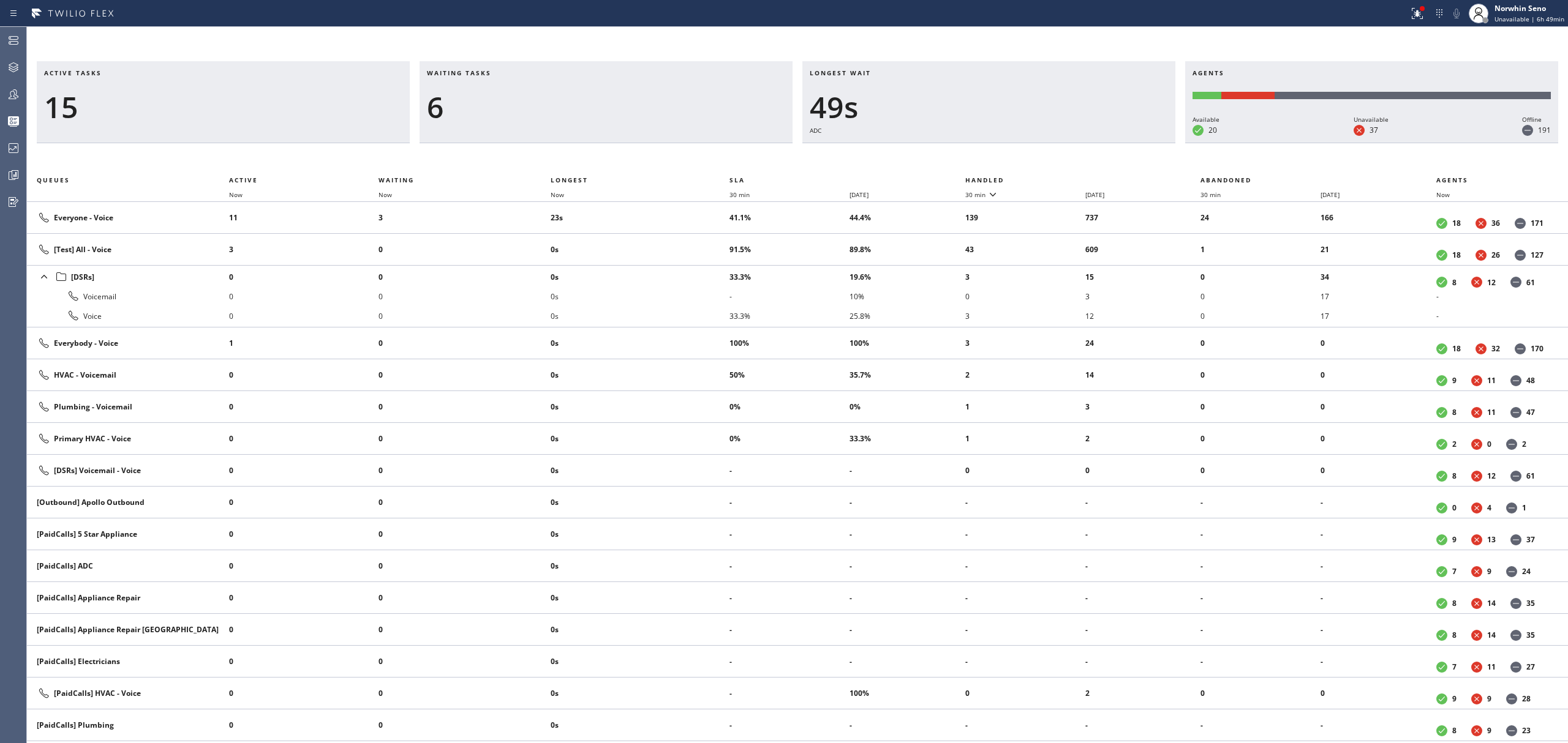
click at [1059, 177] on th "Handled" at bounding box center [1083, 180] width 236 height 15
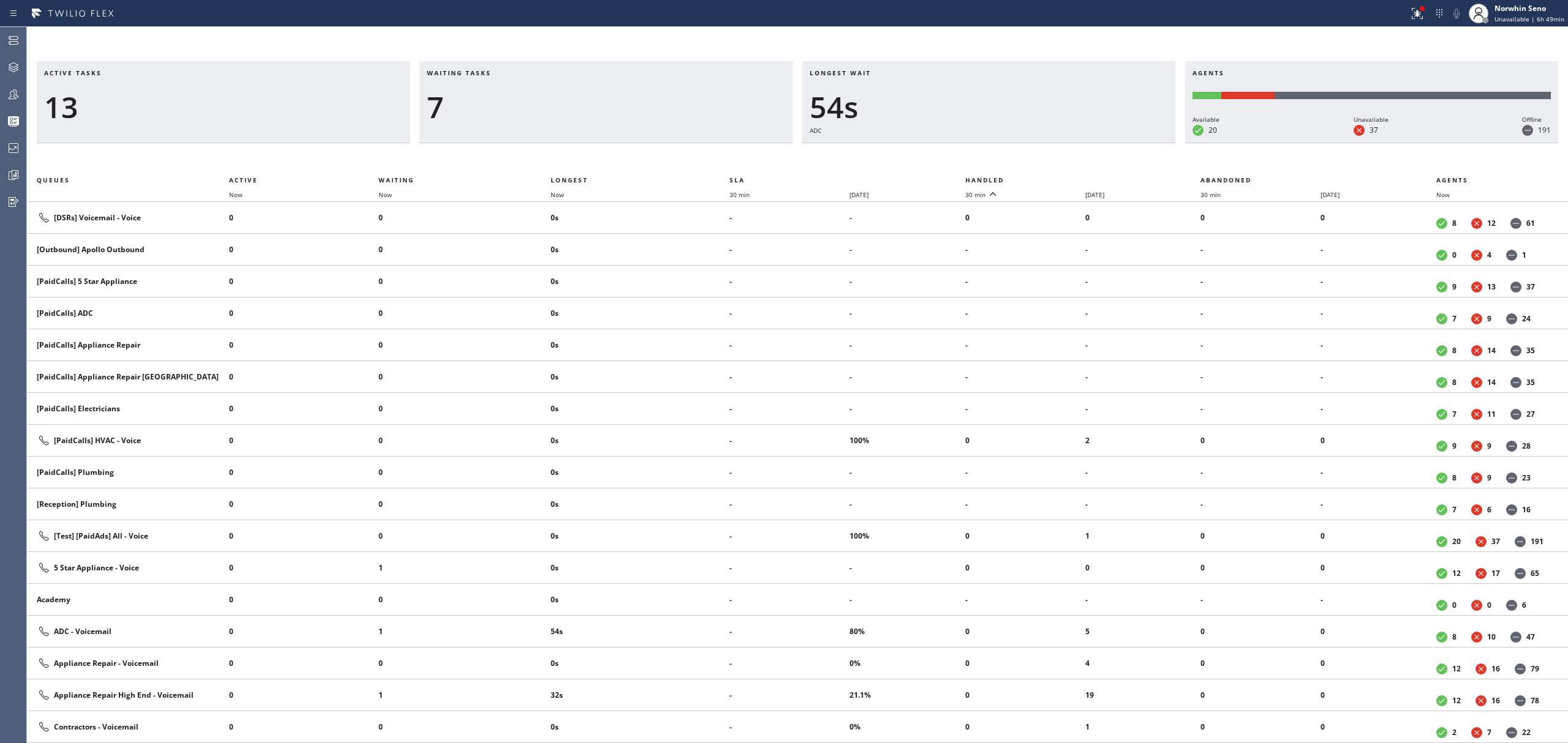
click at [1059, 177] on th "Handled" at bounding box center [1083, 180] width 236 height 15
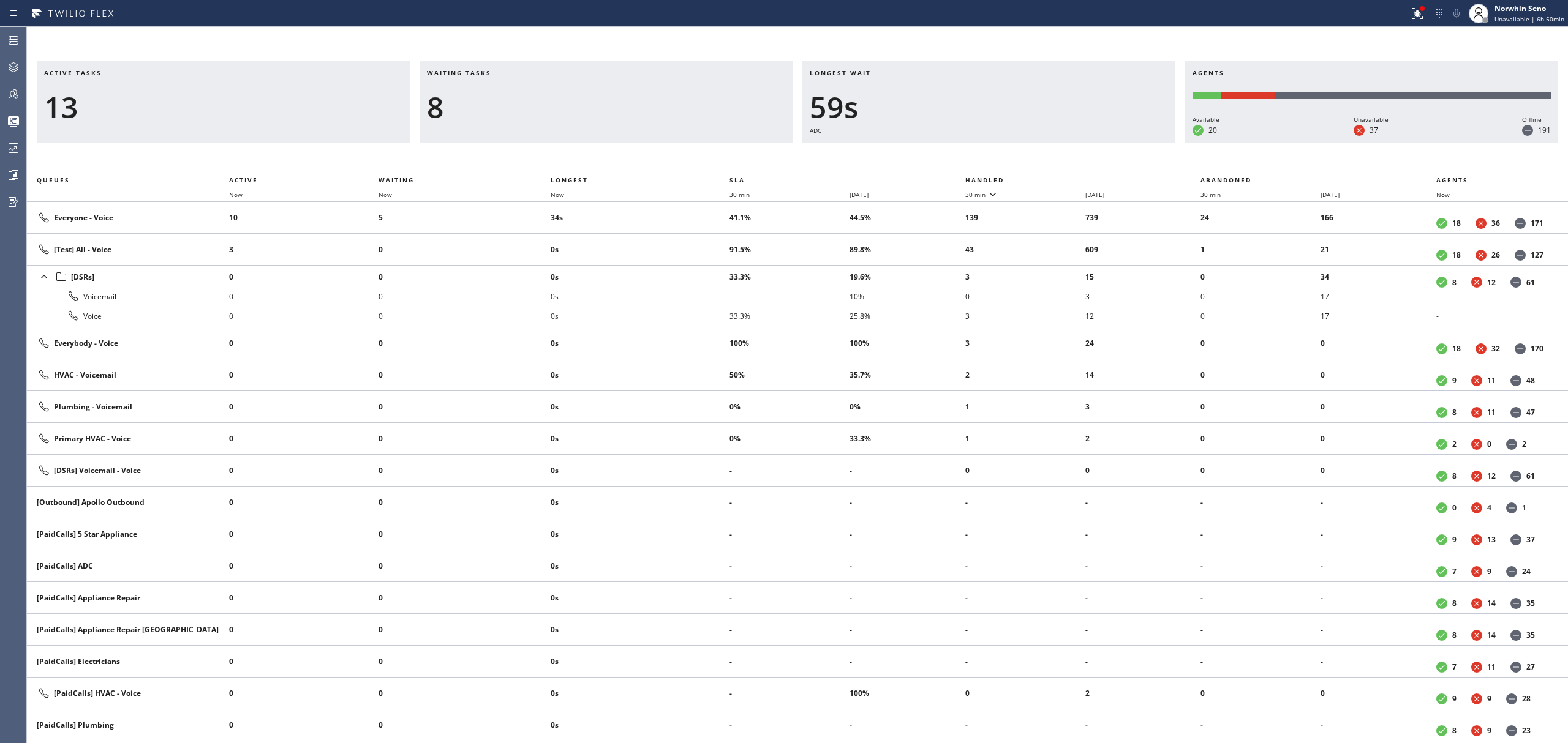
click at [1059, 177] on th "Handled" at bounding box center [1083, 180] width 236 height 15
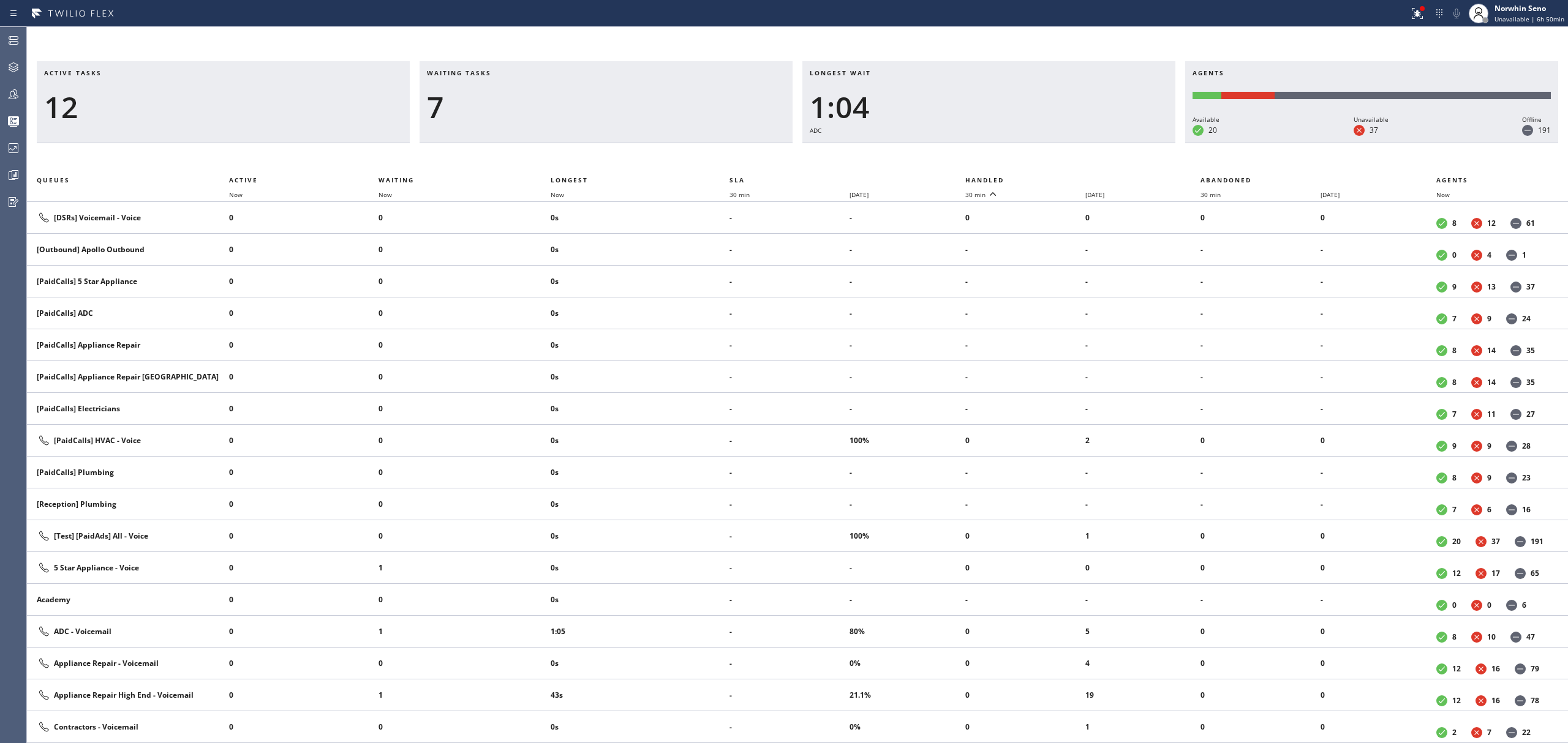
click at [1059, 177] on th "Handled" at bounding box center [1083, 180] width 236 height 15
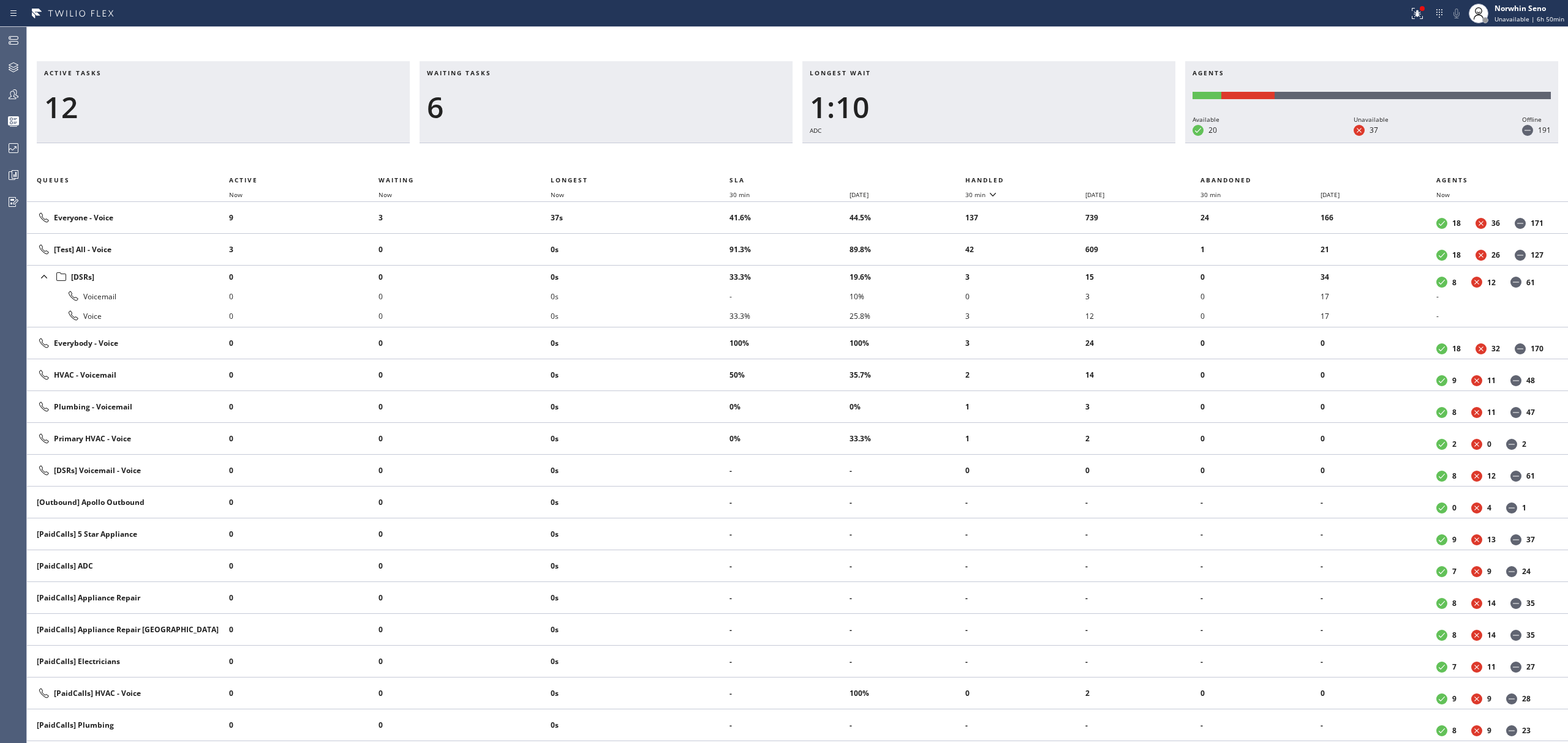
click at [1059, 177] on th "Handled" at bounding box center [1083, 180] width 236 height 15
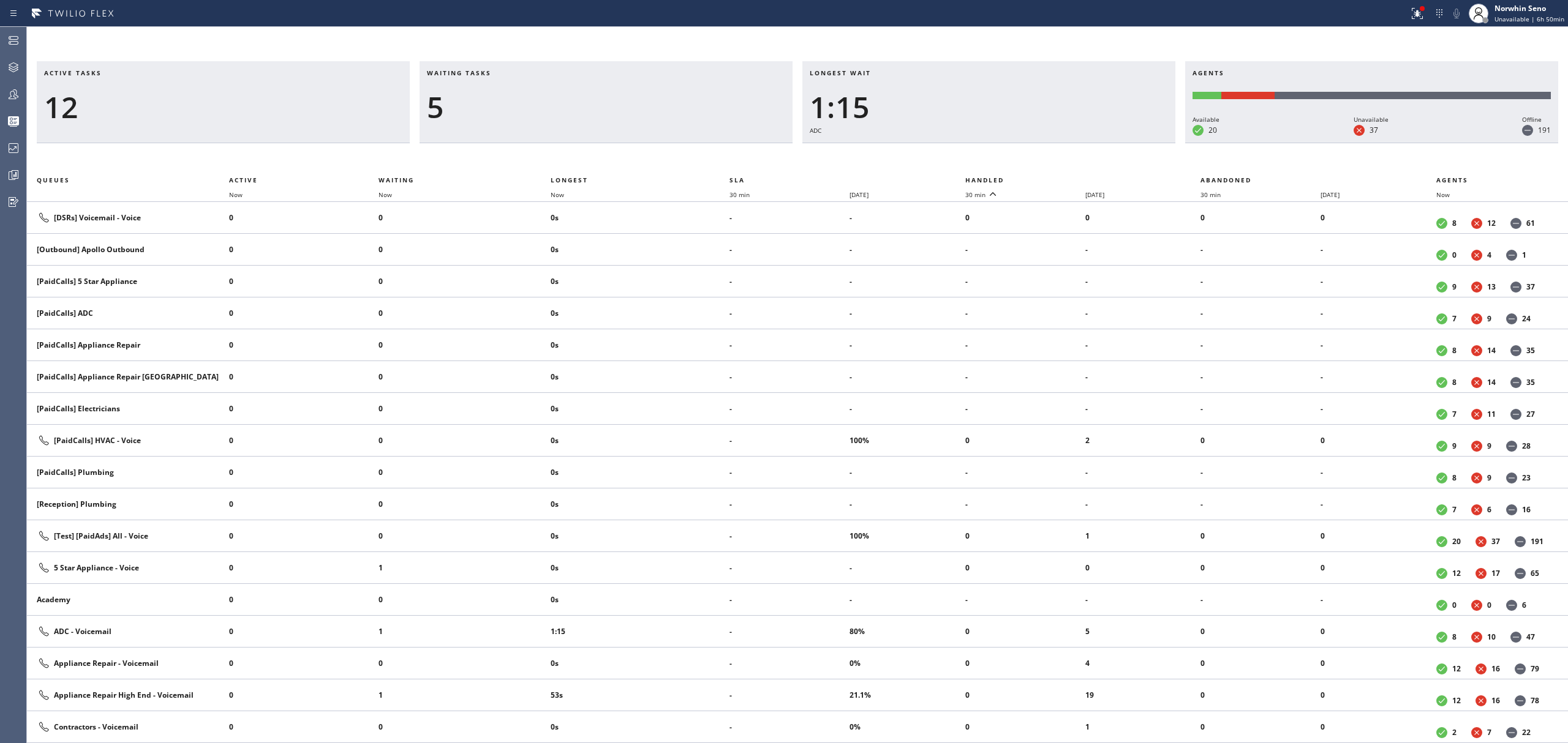
click at [1059, 177] on th "Handled" at bounding box center [1083, 180] width 236 height 15
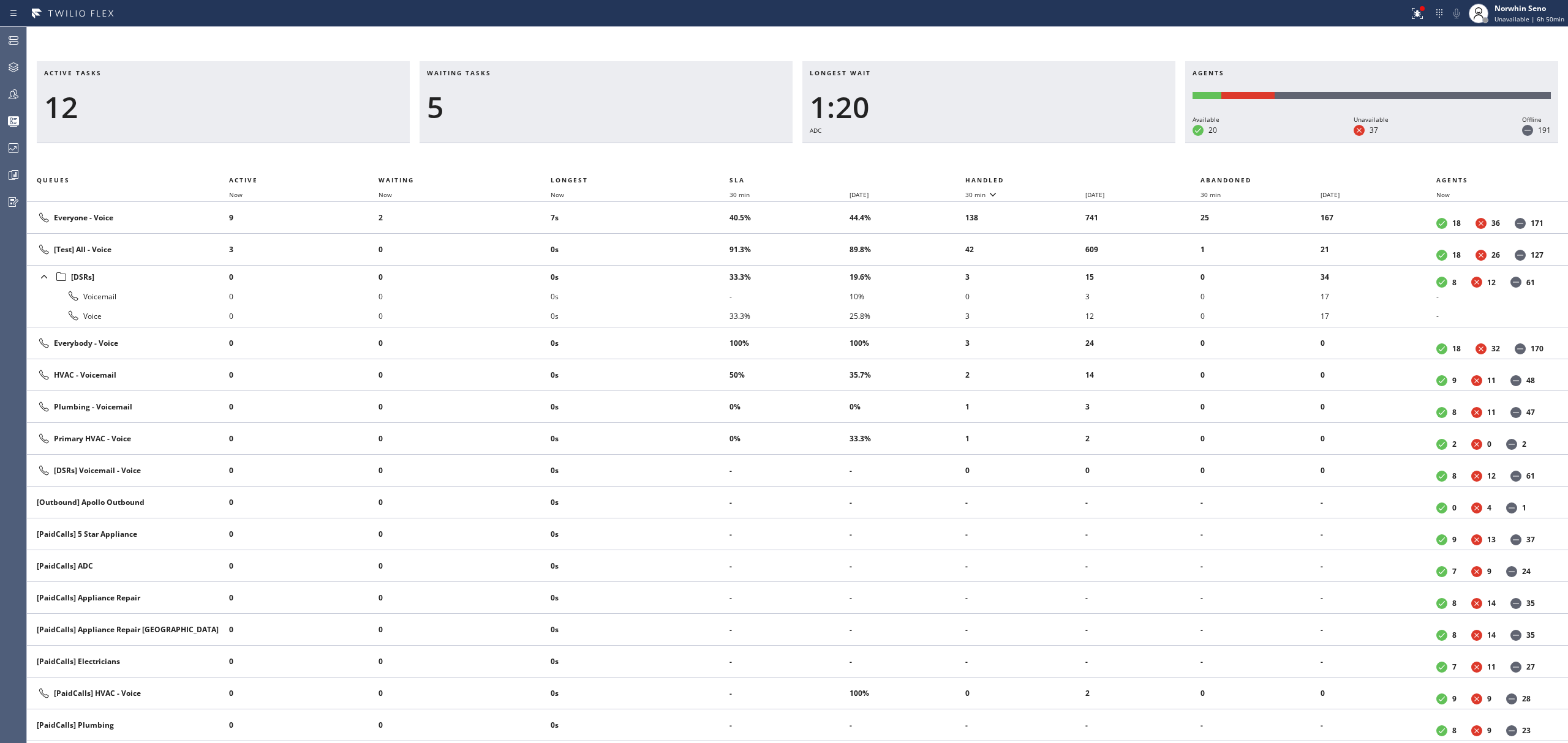
click at [1059, 177] on th "Handled" at bounding box center [1083, 180] width 236 height 15
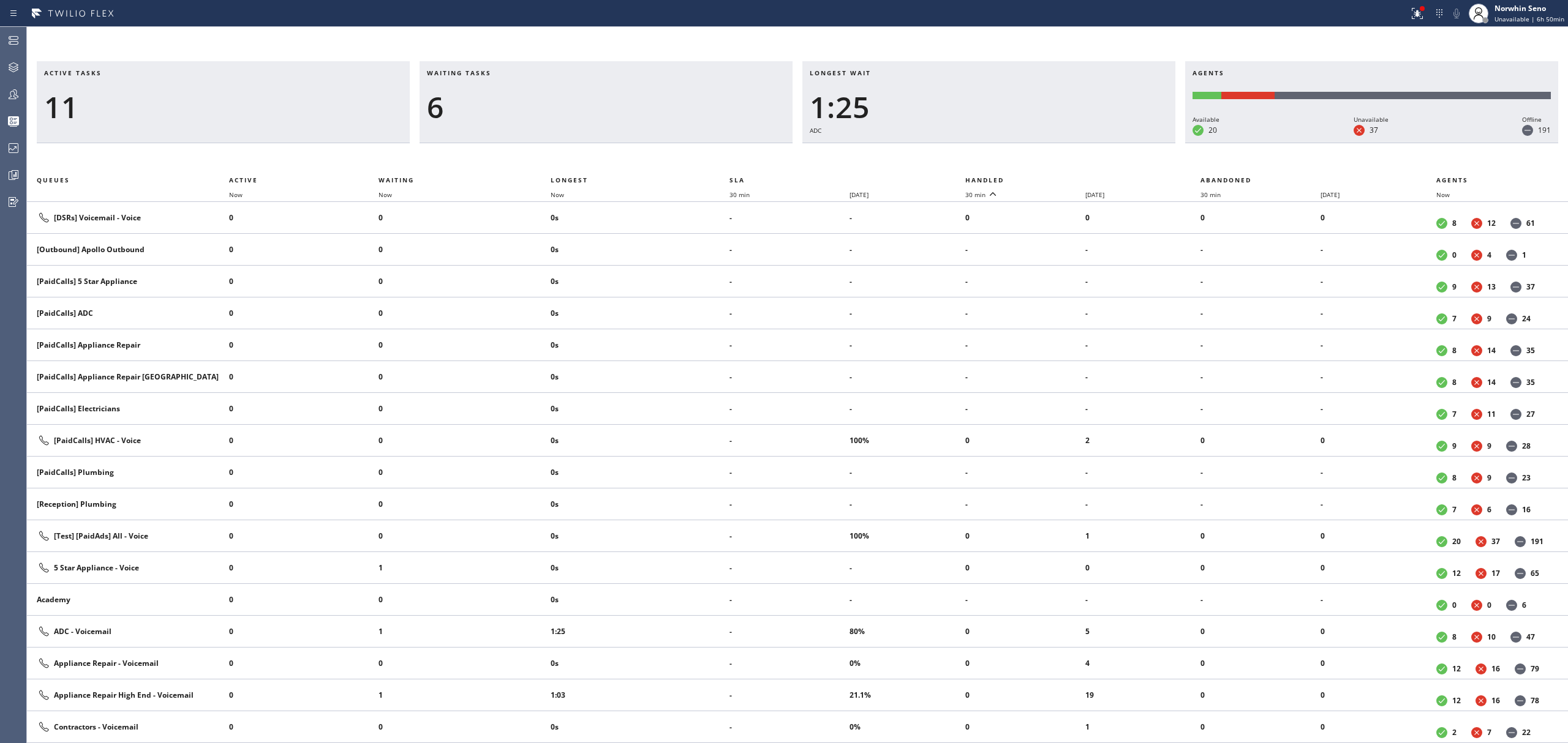
click at [1059, 177] on th "Handled" at bounding box center [1083, 180] width 236 height 15
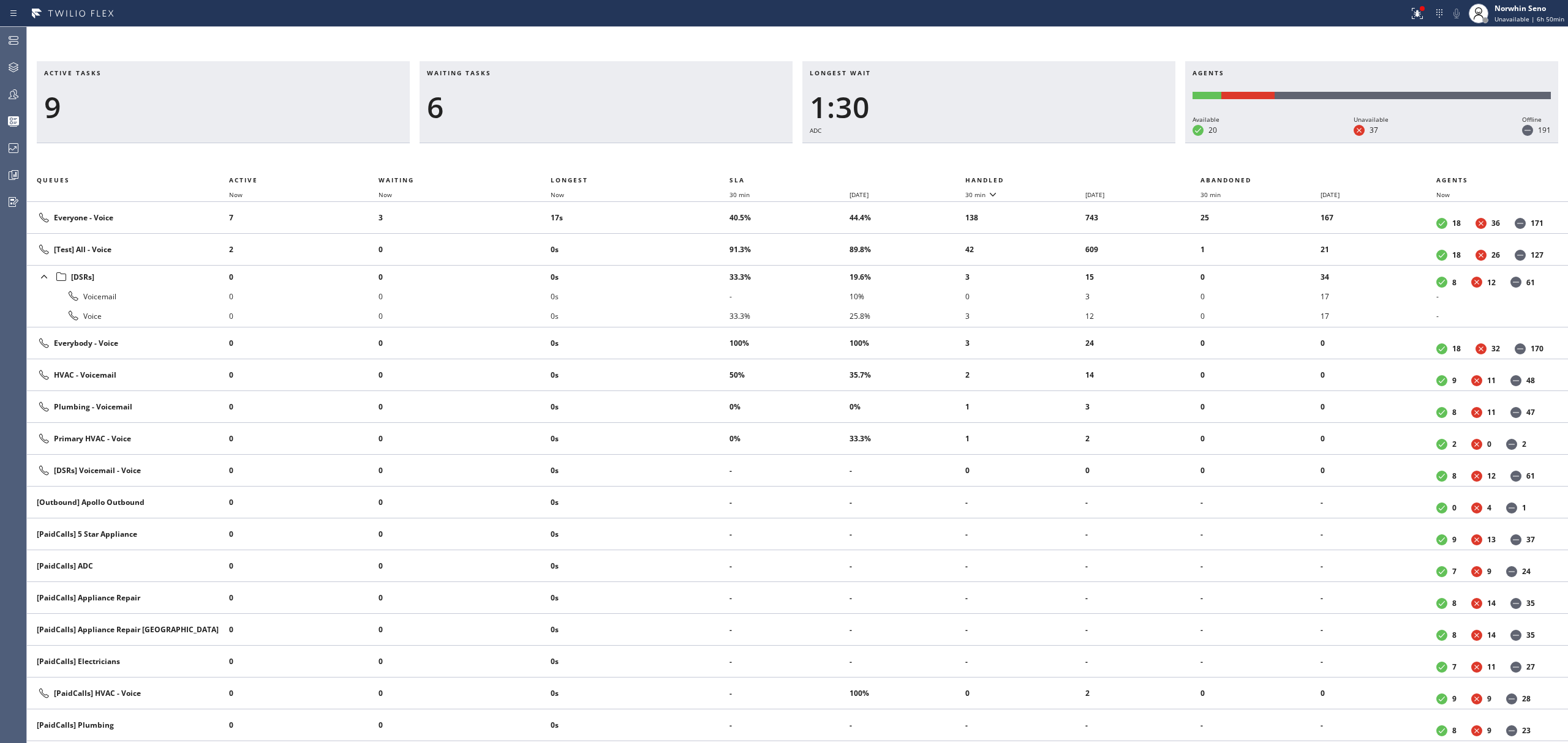
click at [1059, 177] on th "Handled" at bounding box center [1083, 180] width 236 height 15
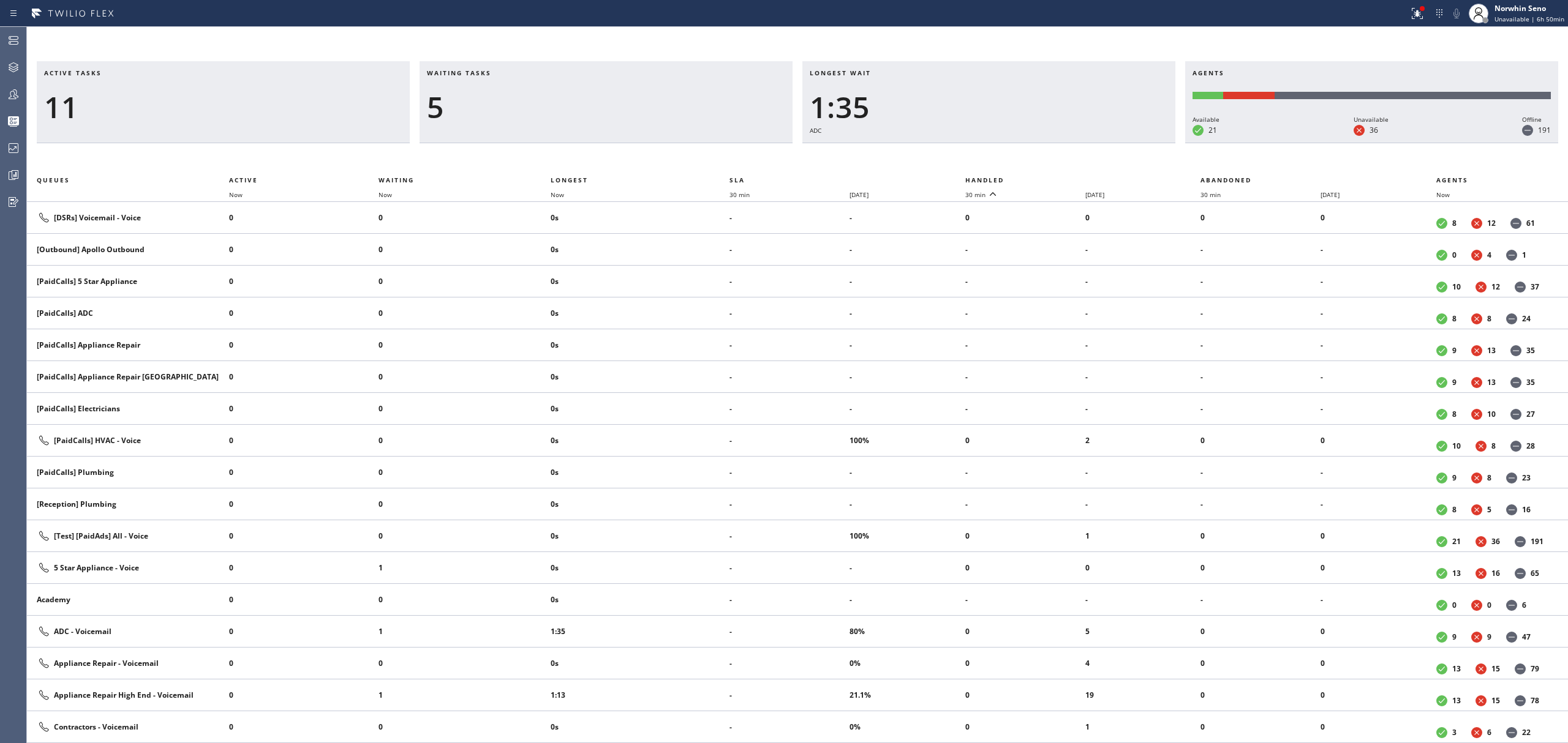
click at [1059, 177] on th "Handled" at bounding box center [1083, 180] width 236 height 15
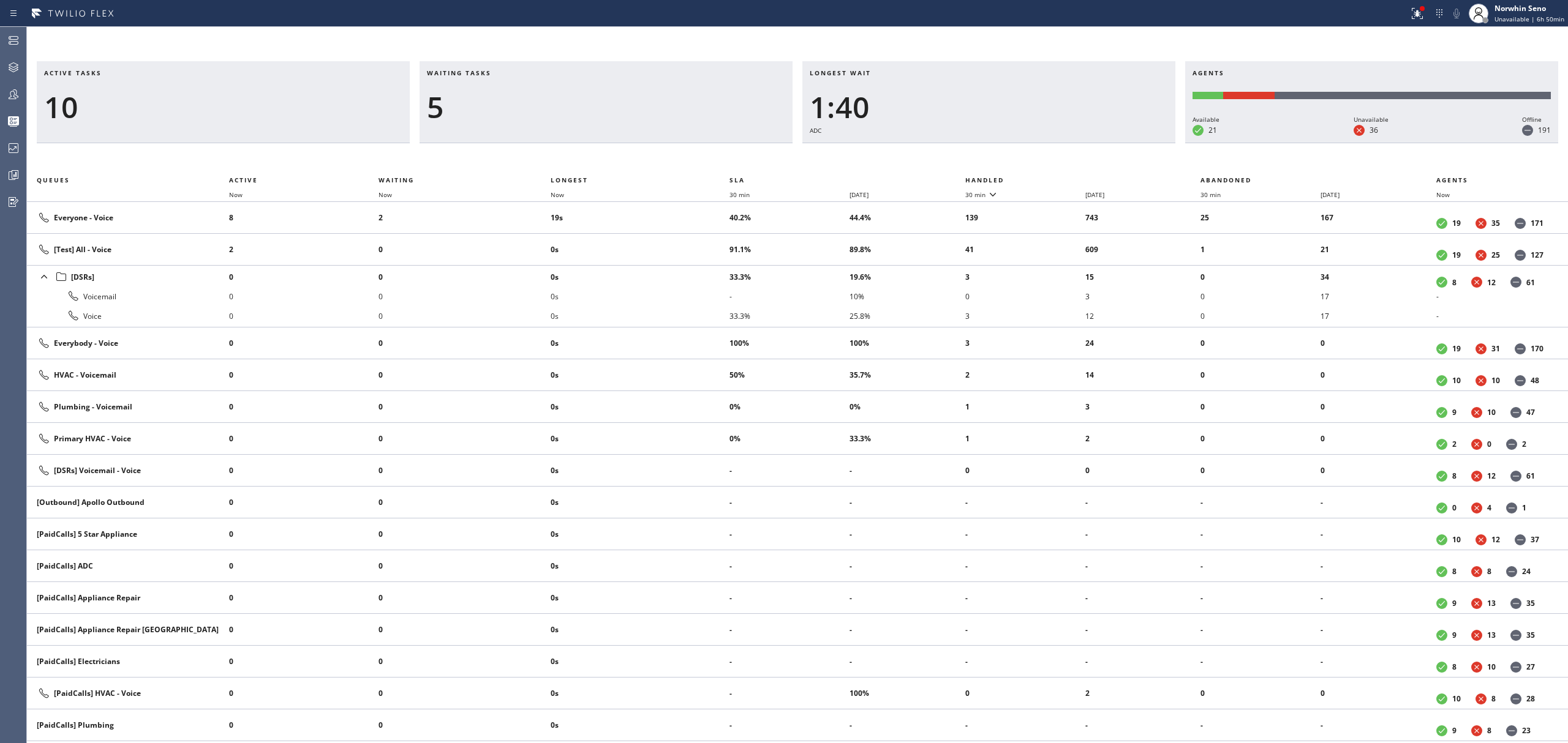
click at [1059, 177] on th "Handled" at bounding box center [1083, 180] width 236 height 15
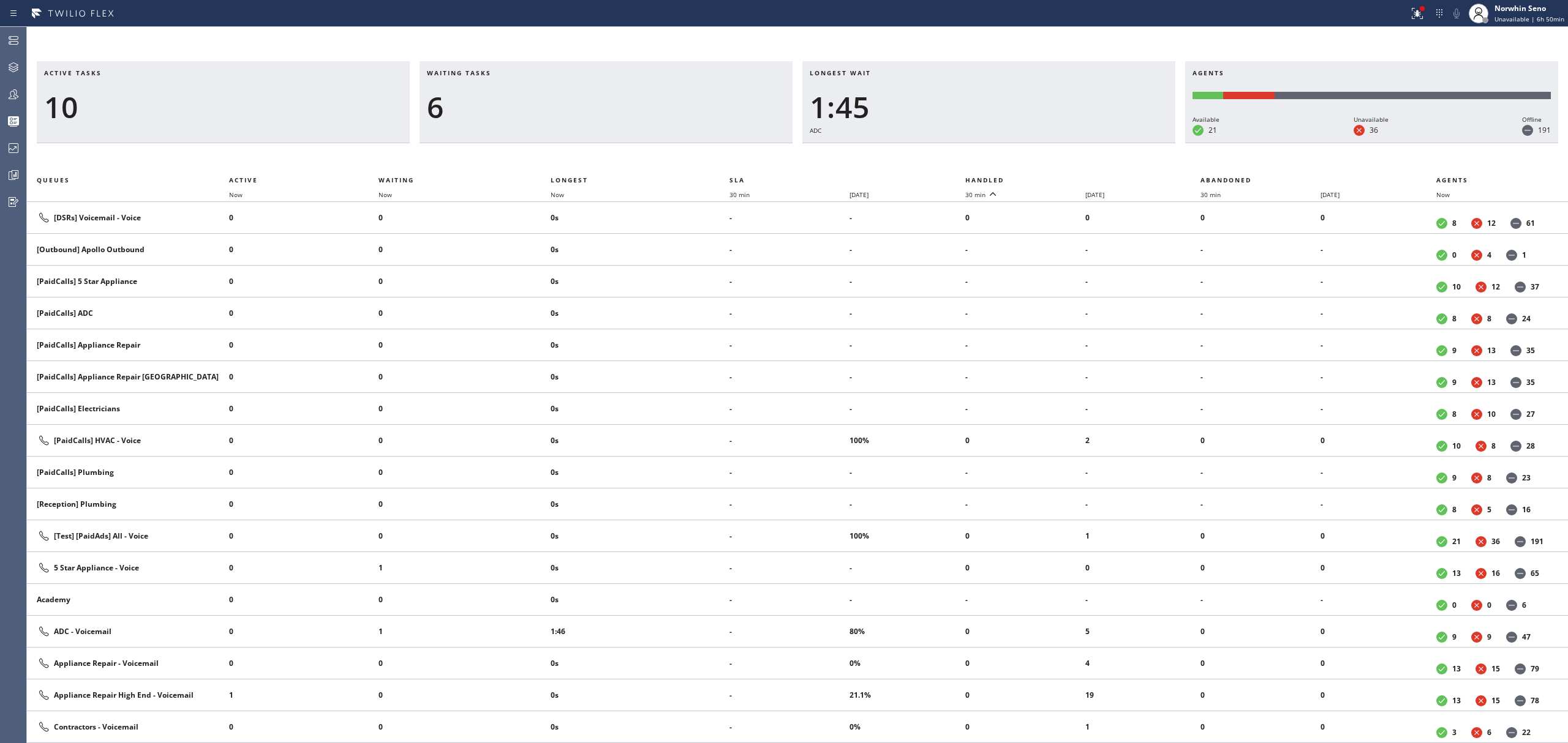
click at [1059, 177] on th "Handled" at bounding box center [1083, 180] width 236 height 15
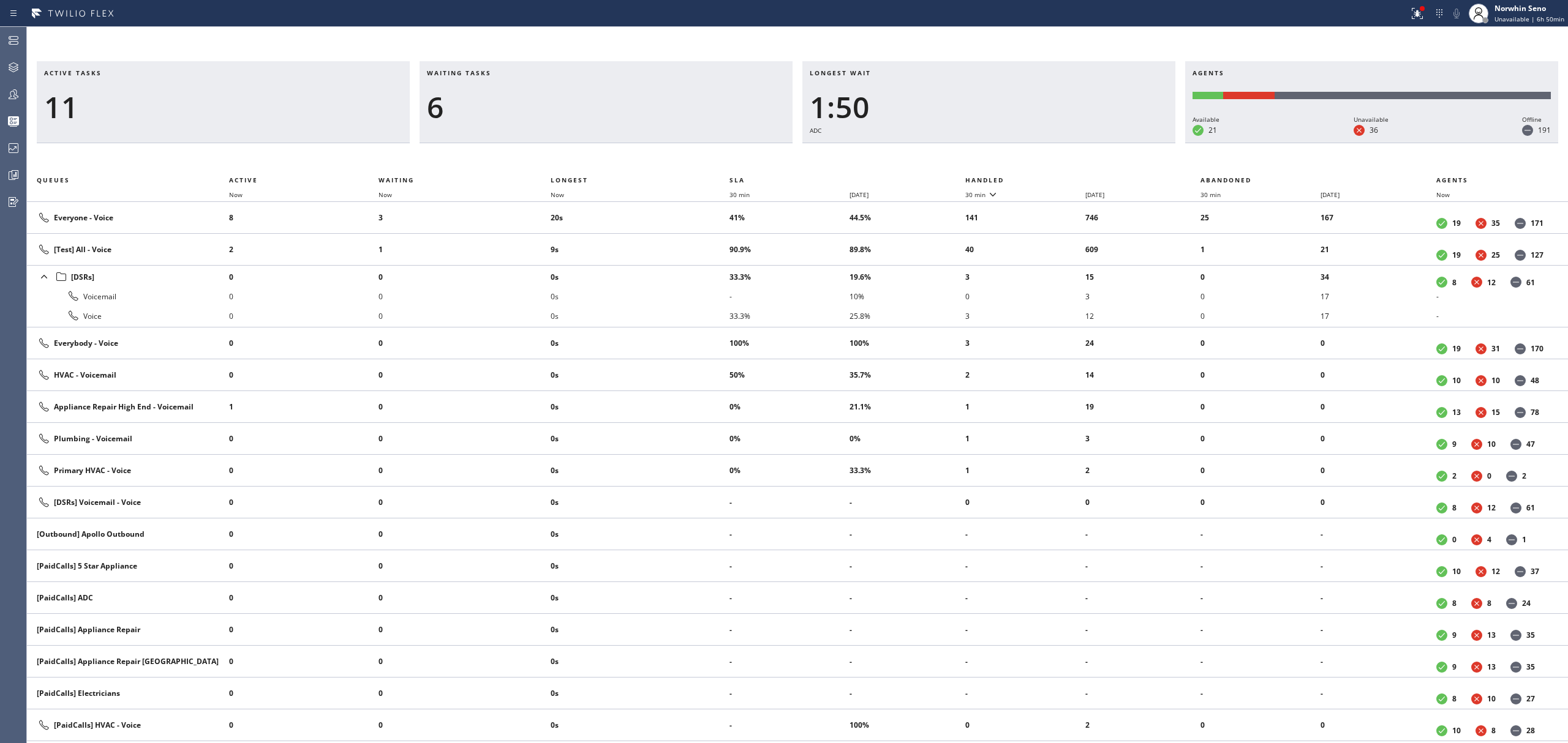
click at [1059, 177] on th "Handled" at bounding box center [1083, 180] width 236 height 15
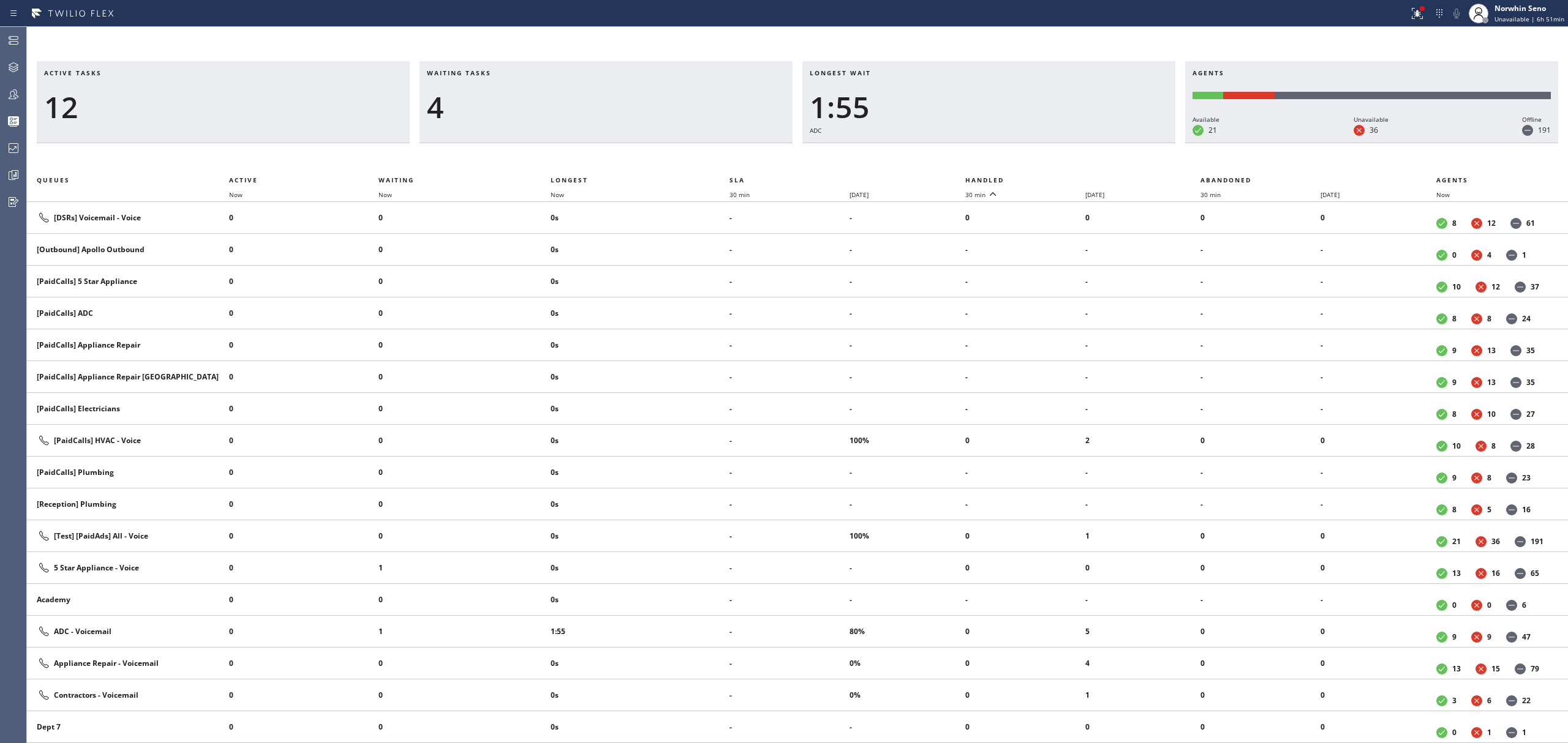
click at [1059, 177] on th "Handled" at bounding box center [1083, 180] width 236 height 15
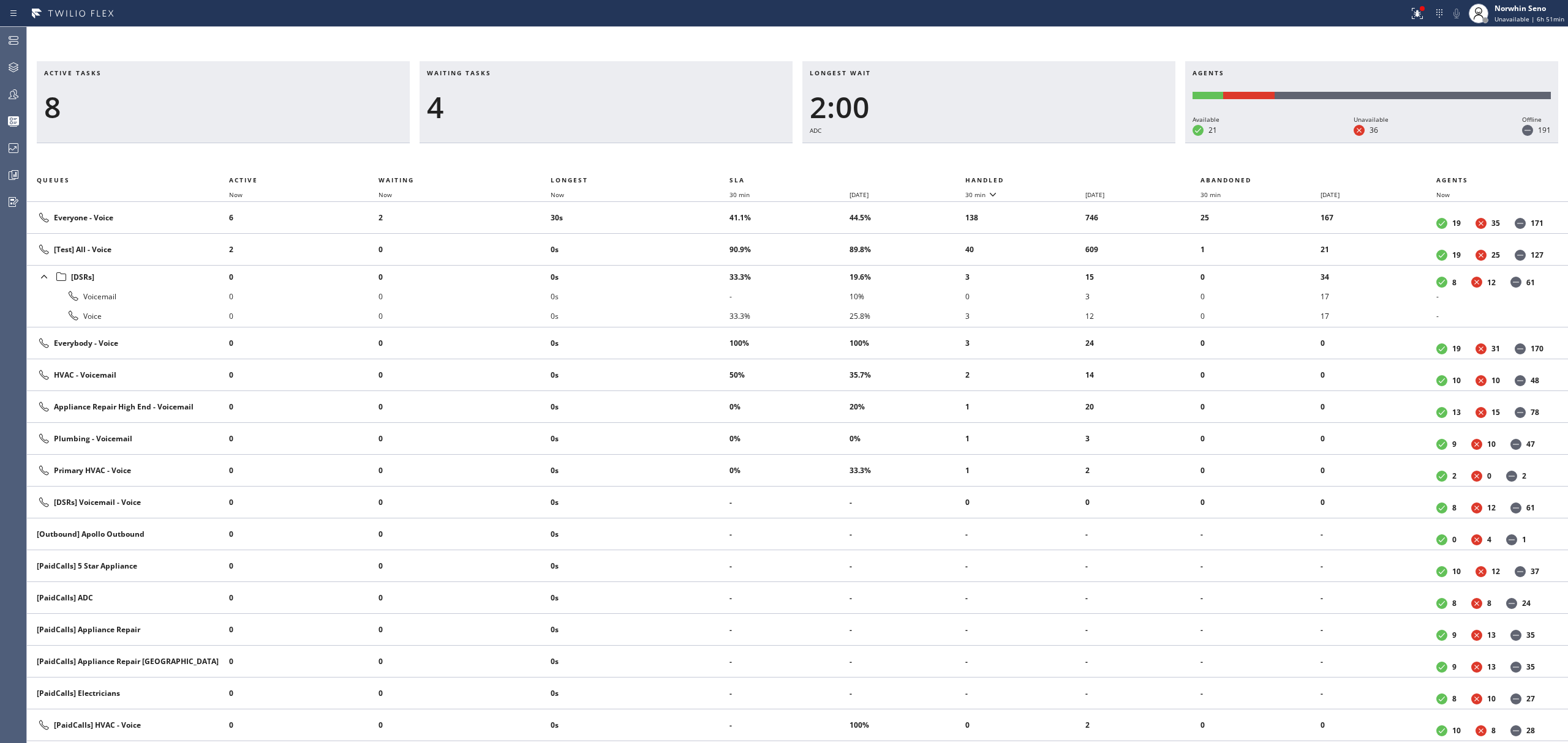
click at [1059, 177] on th "Handled" at bounding box center [1083, 180] width 236 height 15
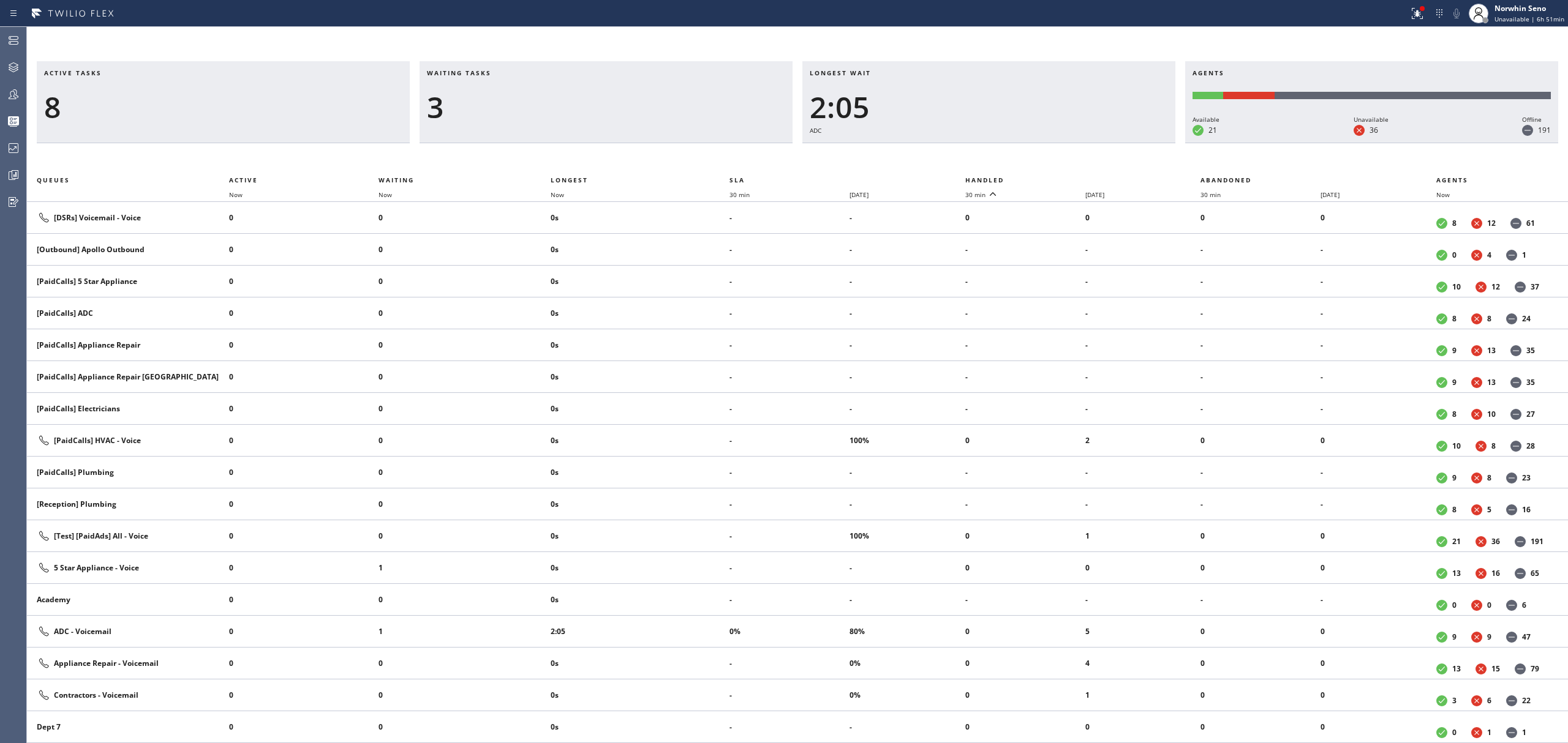
click at [1059, 177] on th "Handled" at bounding box center [1083, 180] width 236 height 15
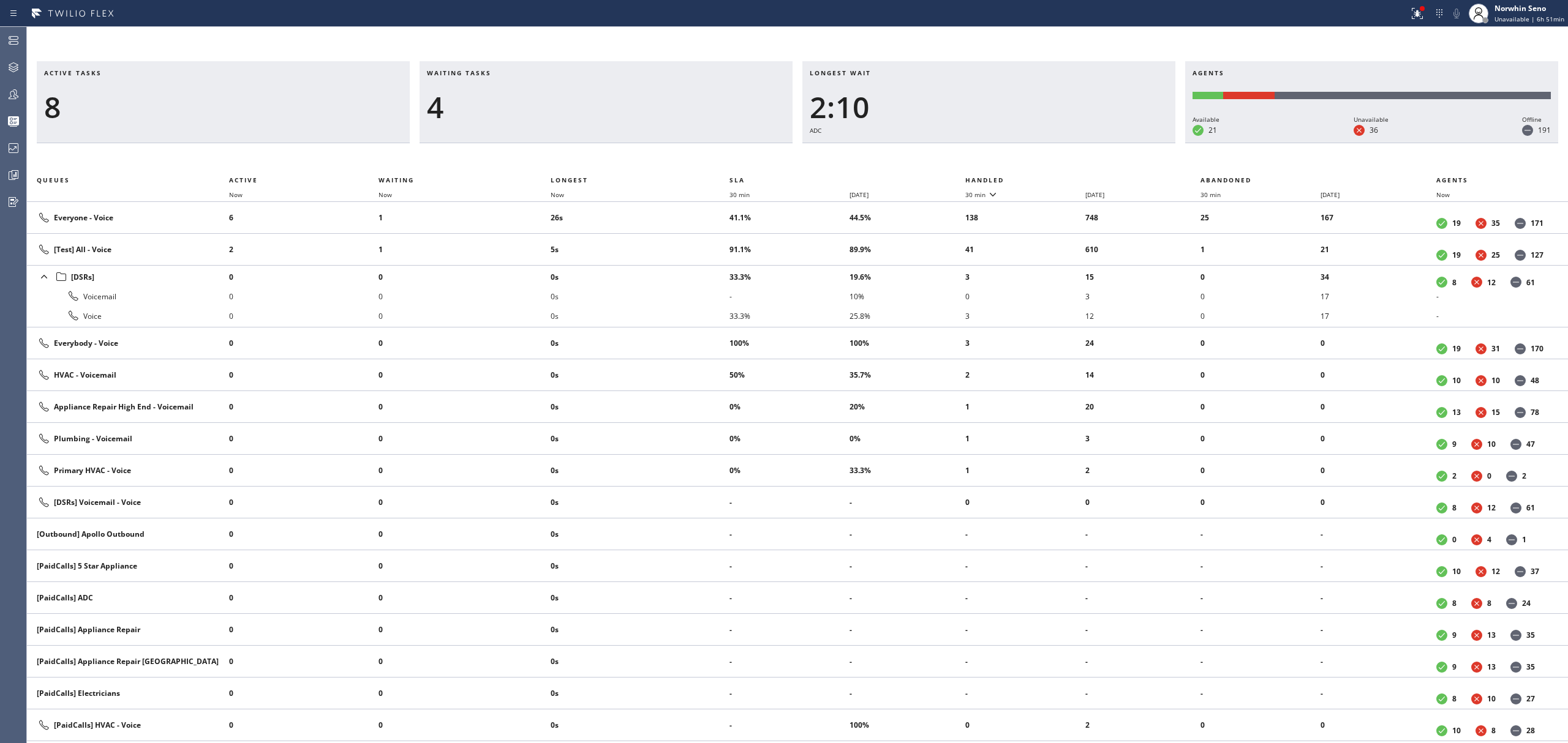
click at [1059, 177] on th "Handled" at bounding box center [1083, 180] width 236 height 15
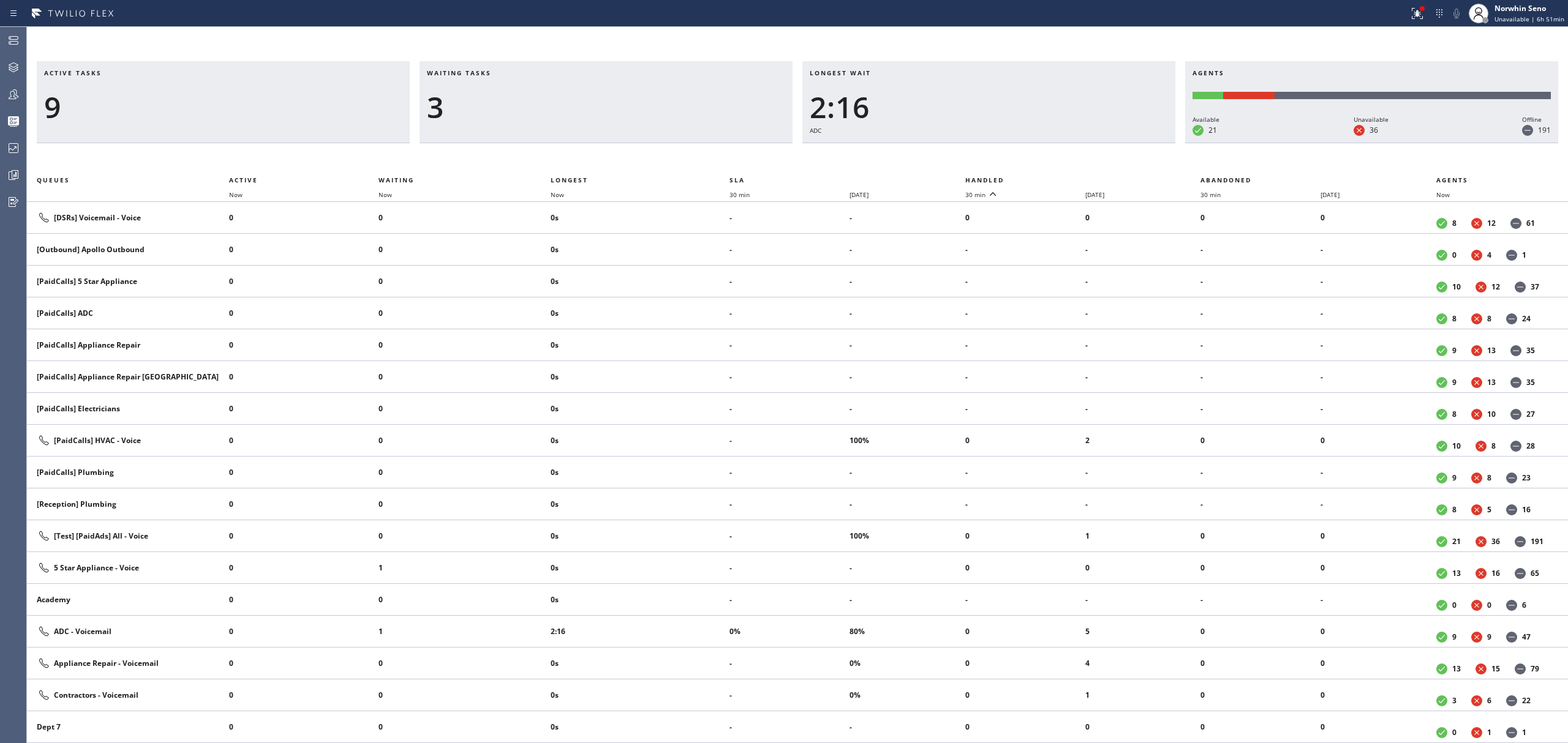
click at [1059, 177] on th "Handled" at bounding box center [1083, 180] width 236 height 15
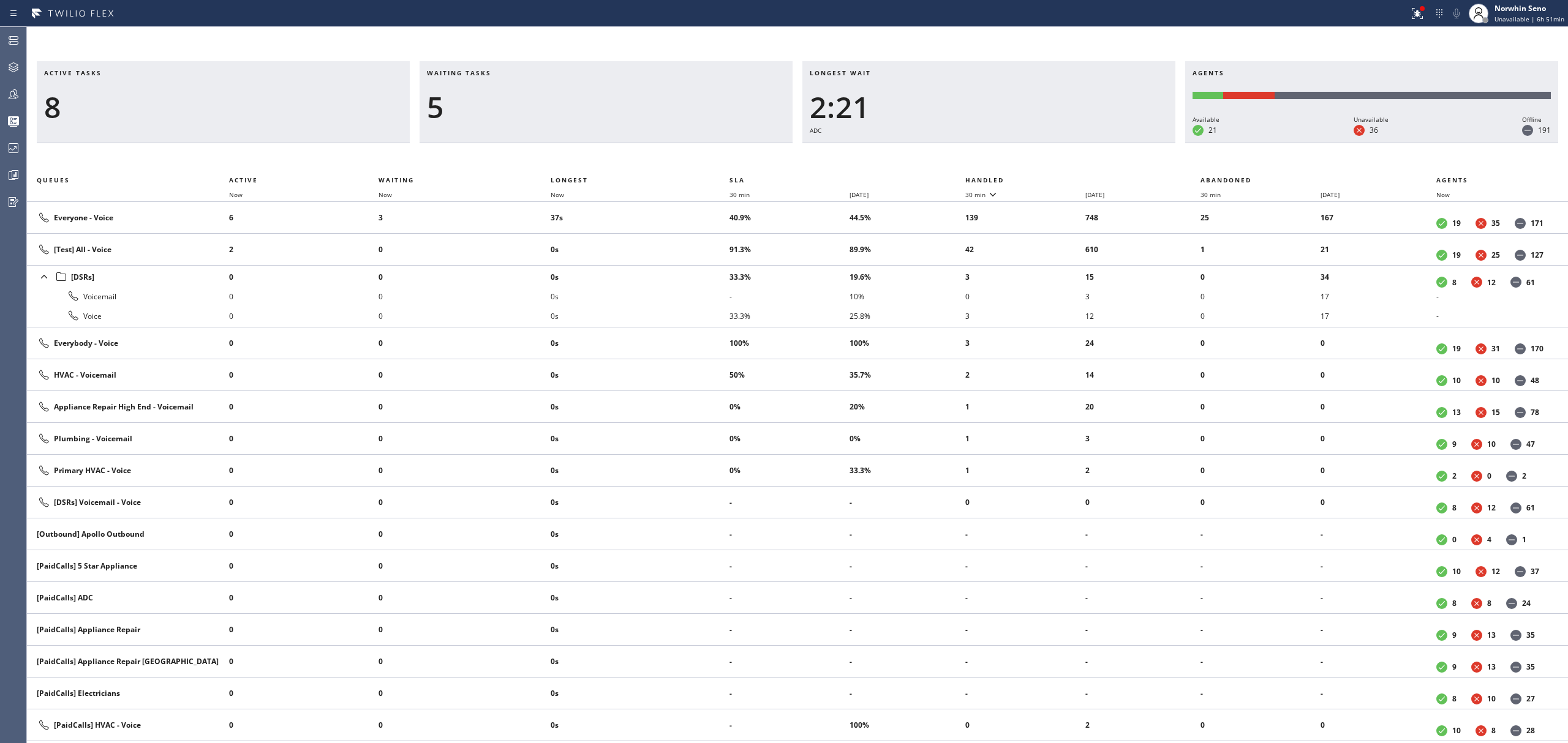
click at [1059, 177] on th "Handled" at bounding box center [1083, 180] width 236 height 15
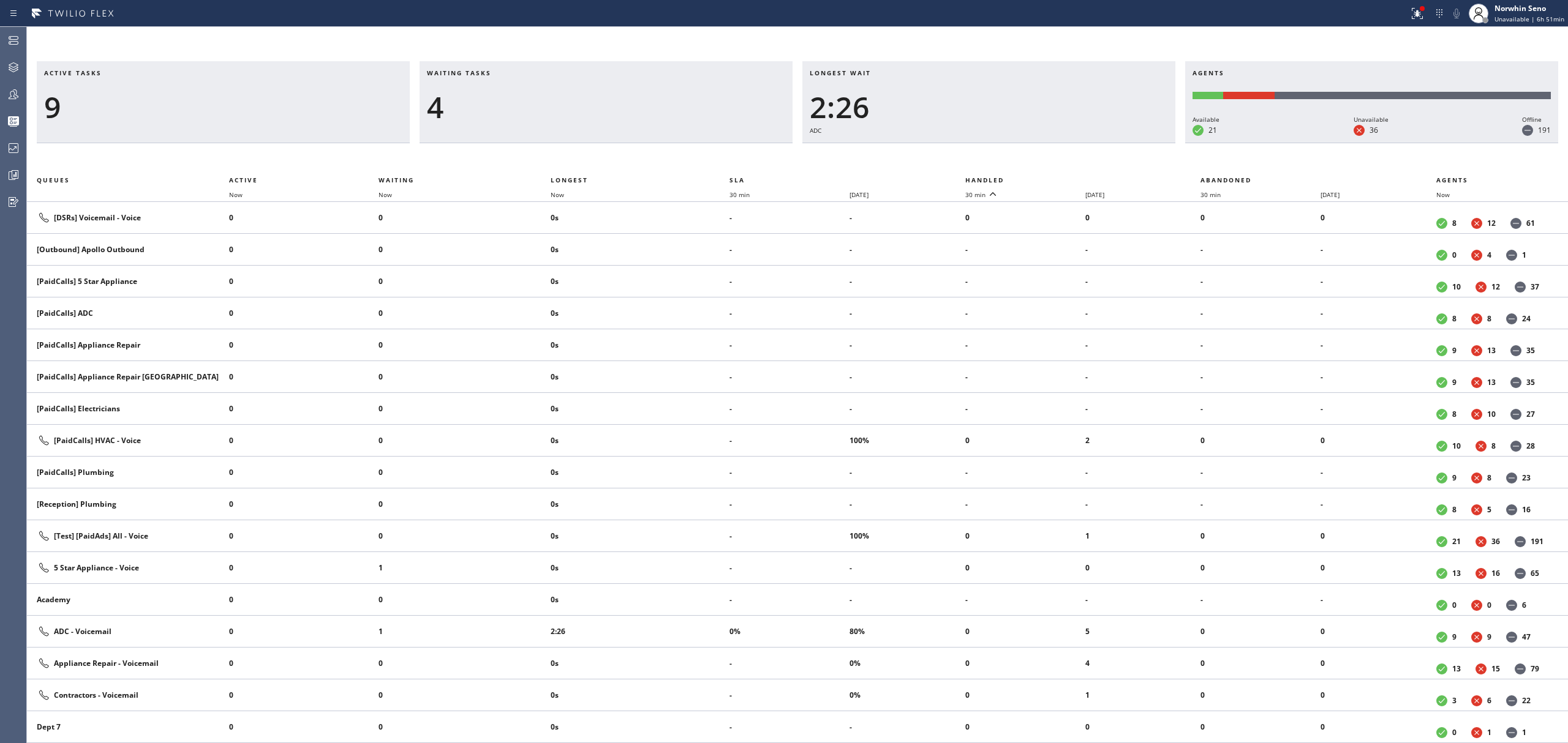
click at [1059, 177] on th "Handled" at bounding box center [1083, 180] width 236 height 15
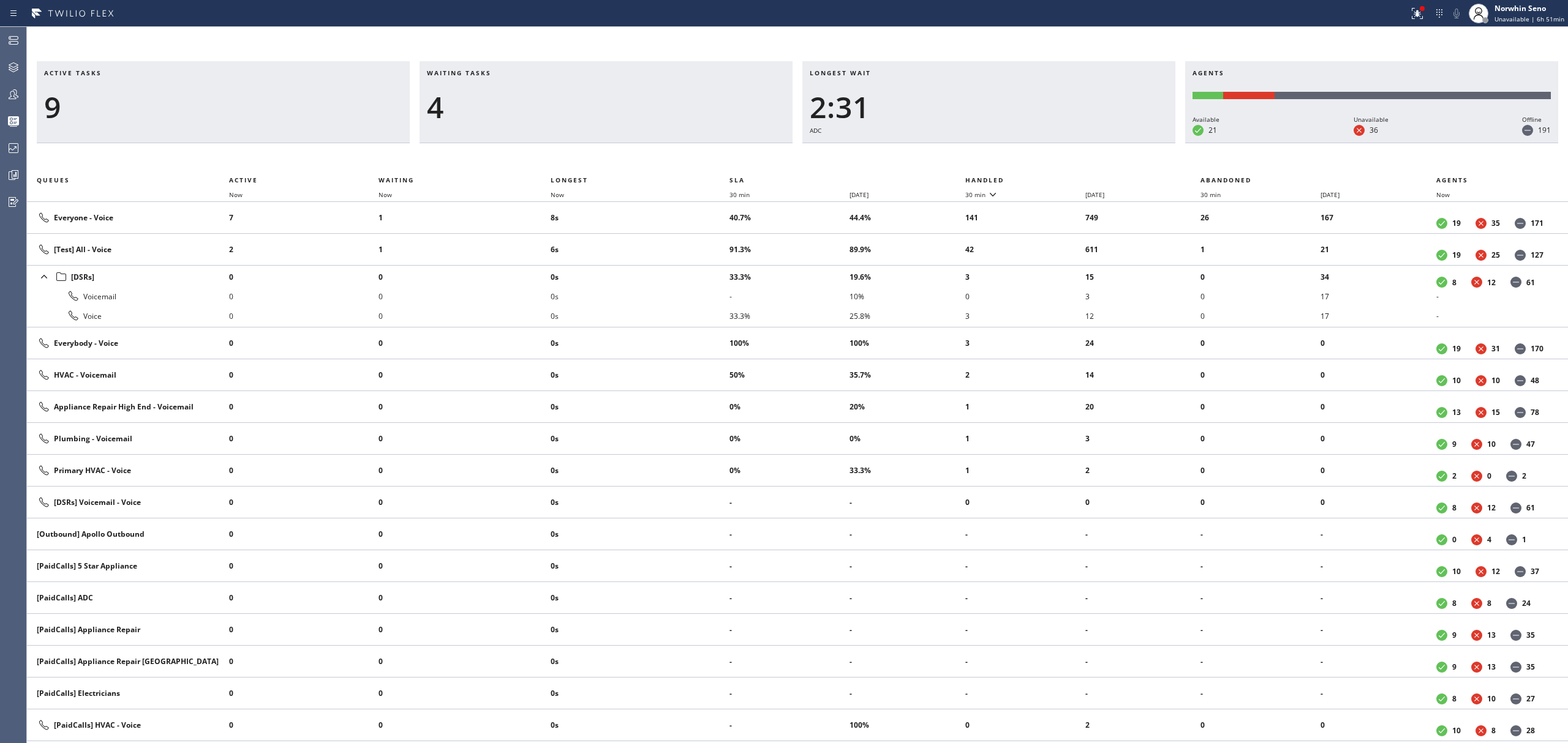
click at [1059, 177] on th "Handled" at bounding box center [1083, 180] width 236 height 15
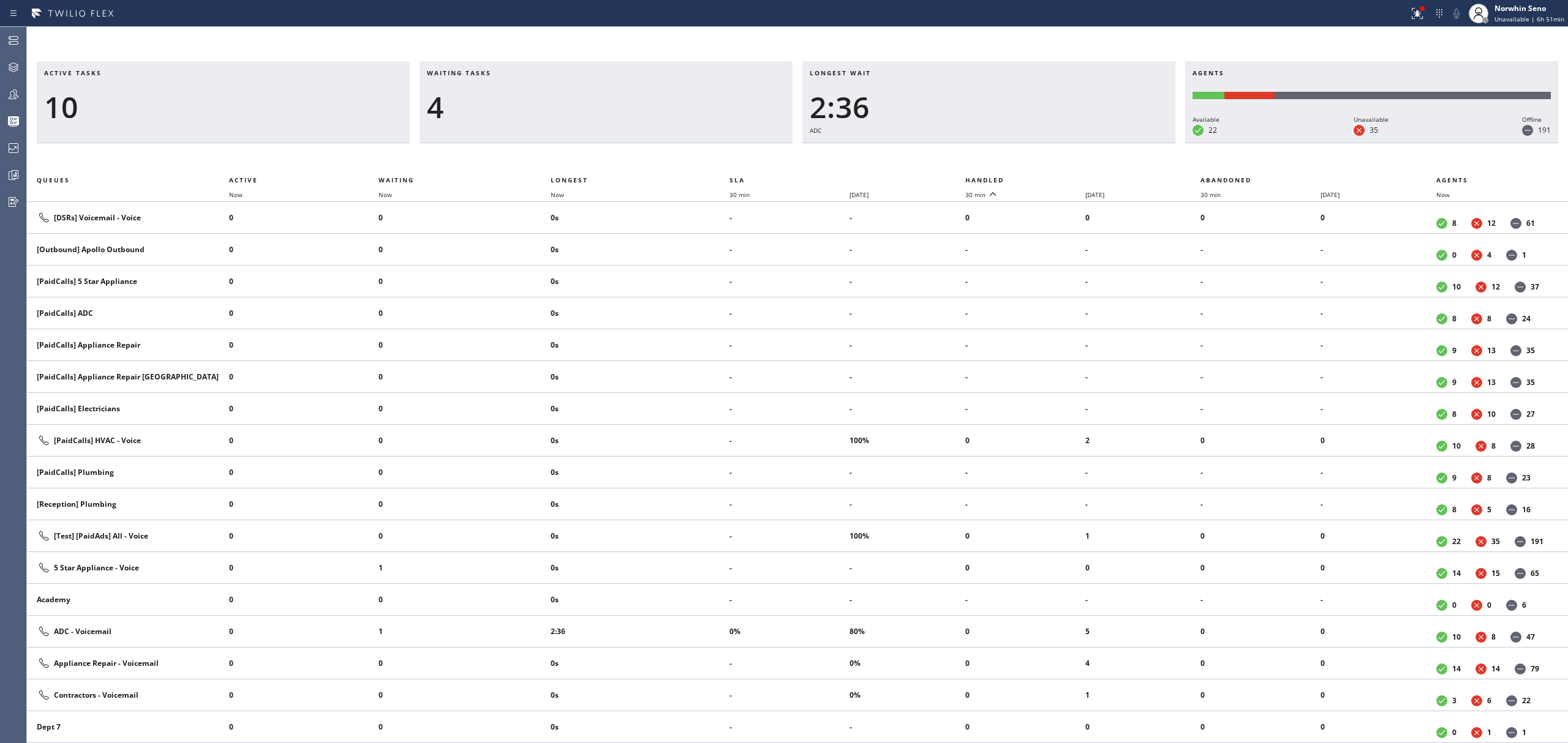
click at [1059, 177] on th "Handled" at bounding box center [1083, 180] width 236 height 15
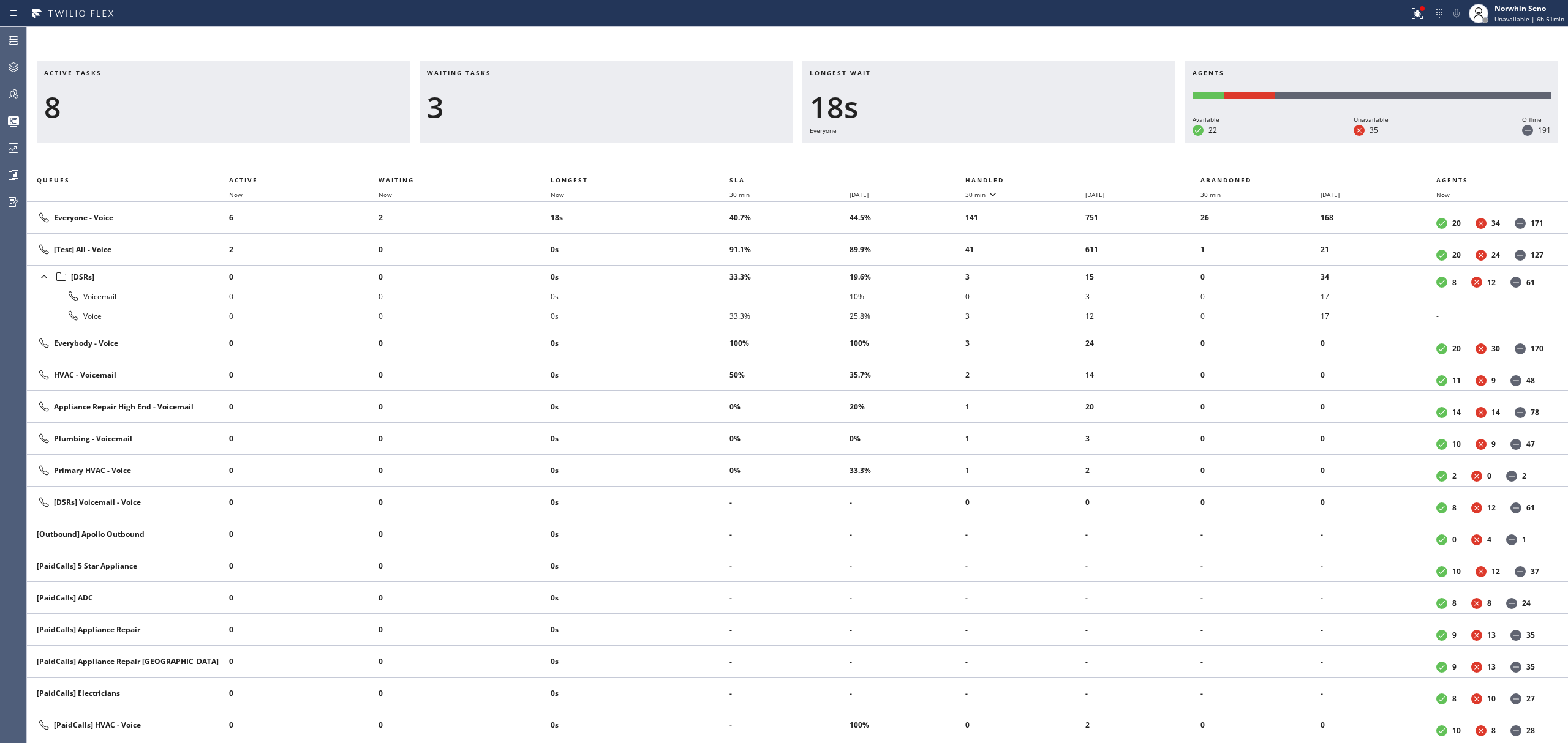
click at [1059, 177] on th "Handled" at bounding box center [1083, 180] width 236 height 15
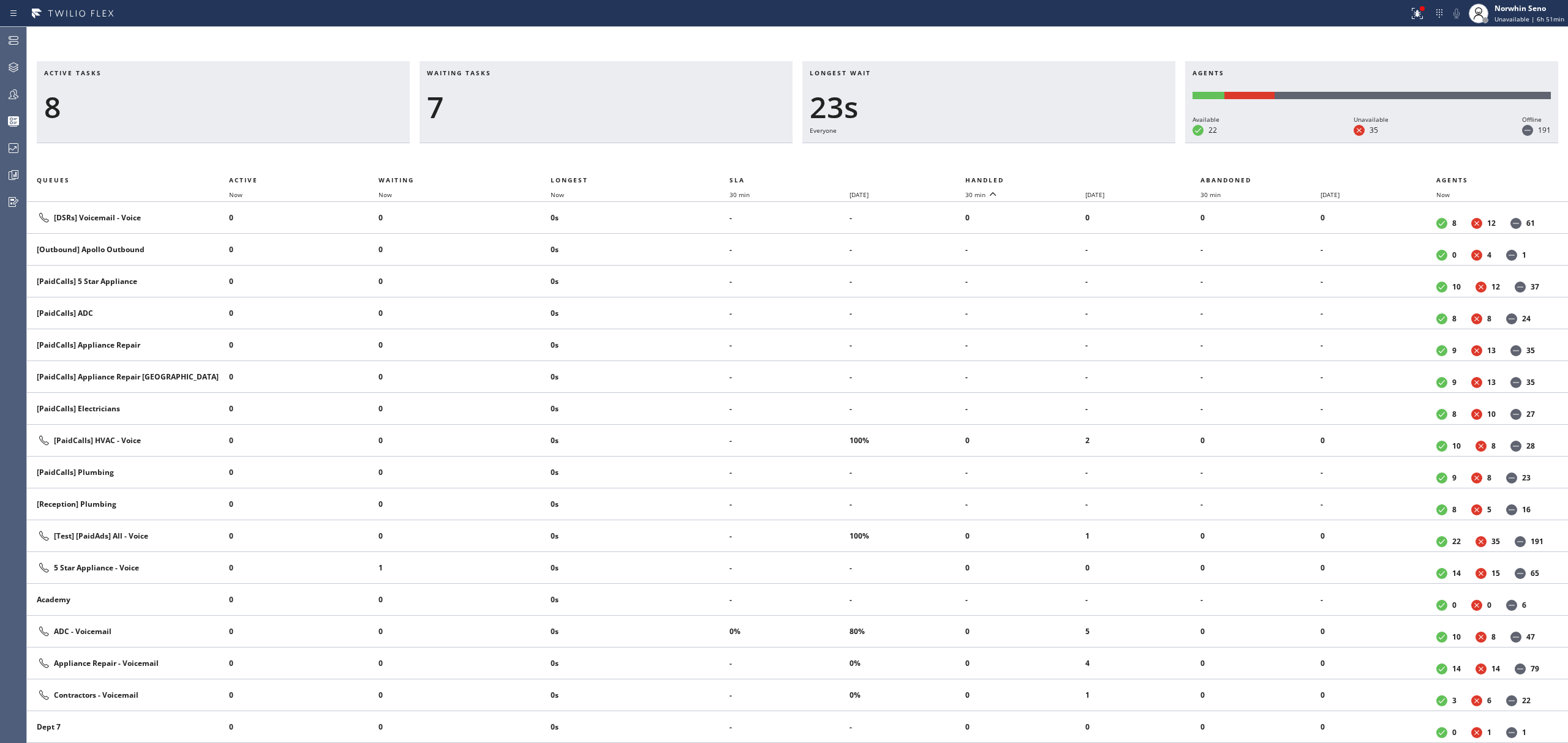
click at [1059, 177] on th "Handled" at bounding box center [1083, 180] width 236 height 15
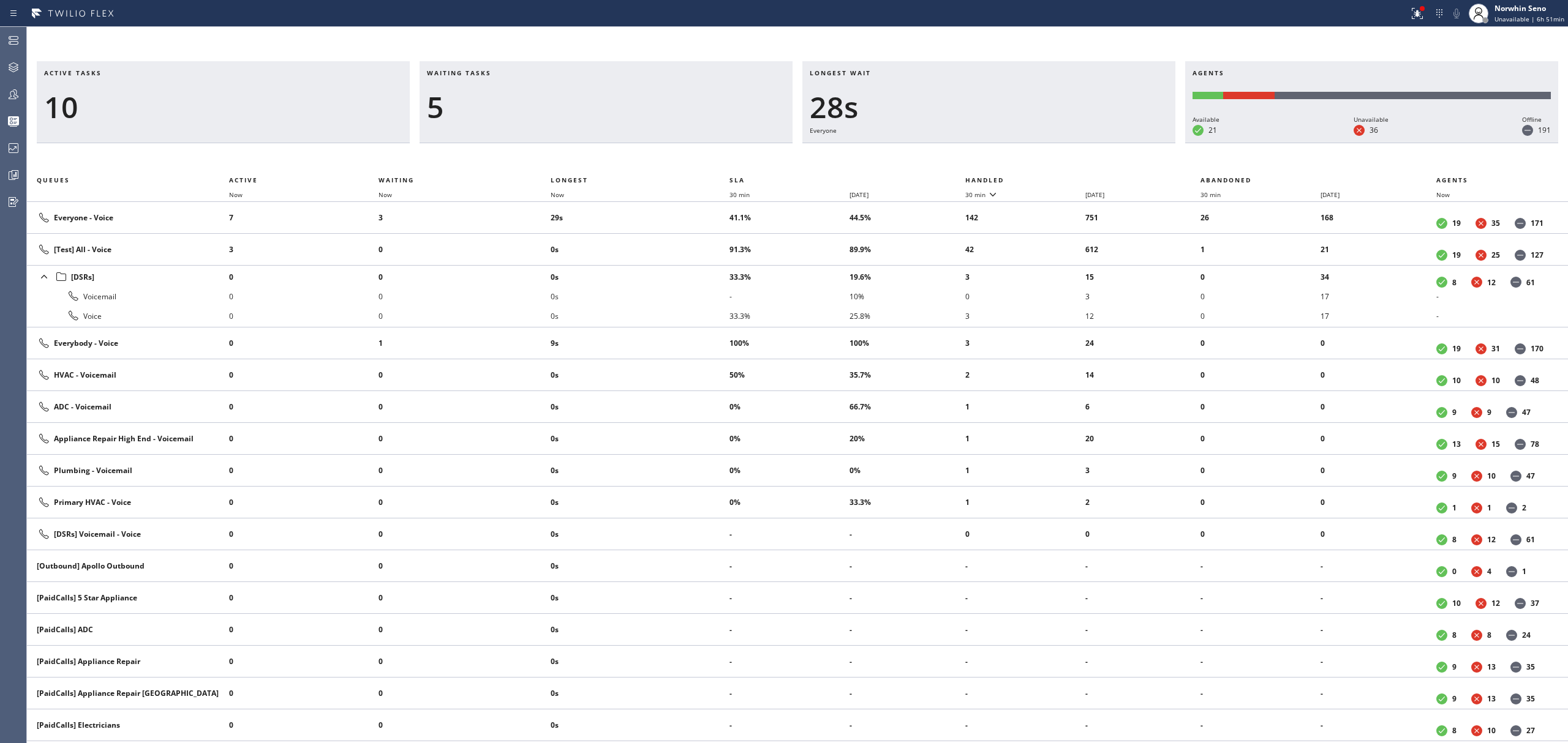
click at [1059, 177] on th "Handled" at bounding box center [1083, 180] width 236 height 15
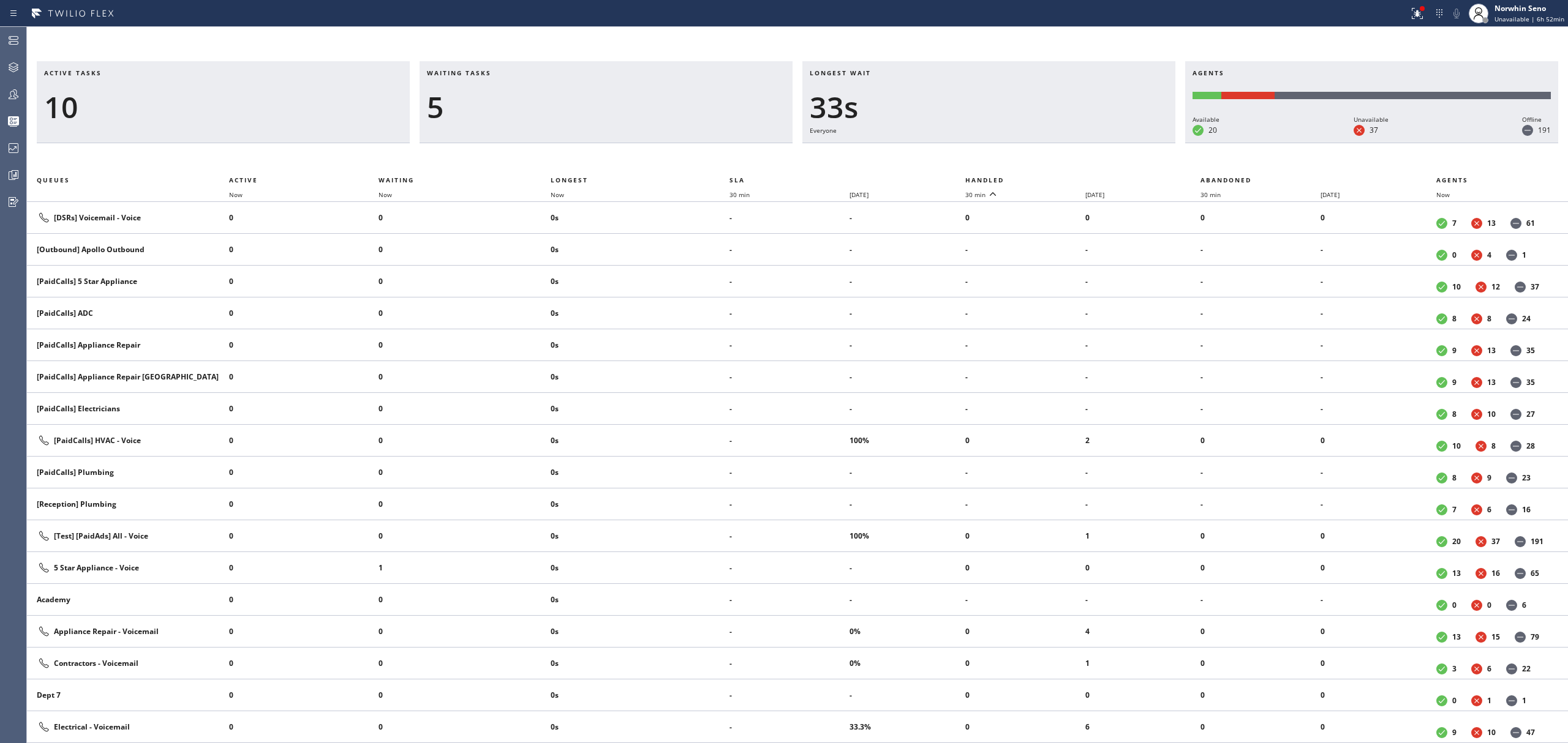
click at [1059, 177] on th "Handled" at bounding box center [1083, 180] width 236 height 15
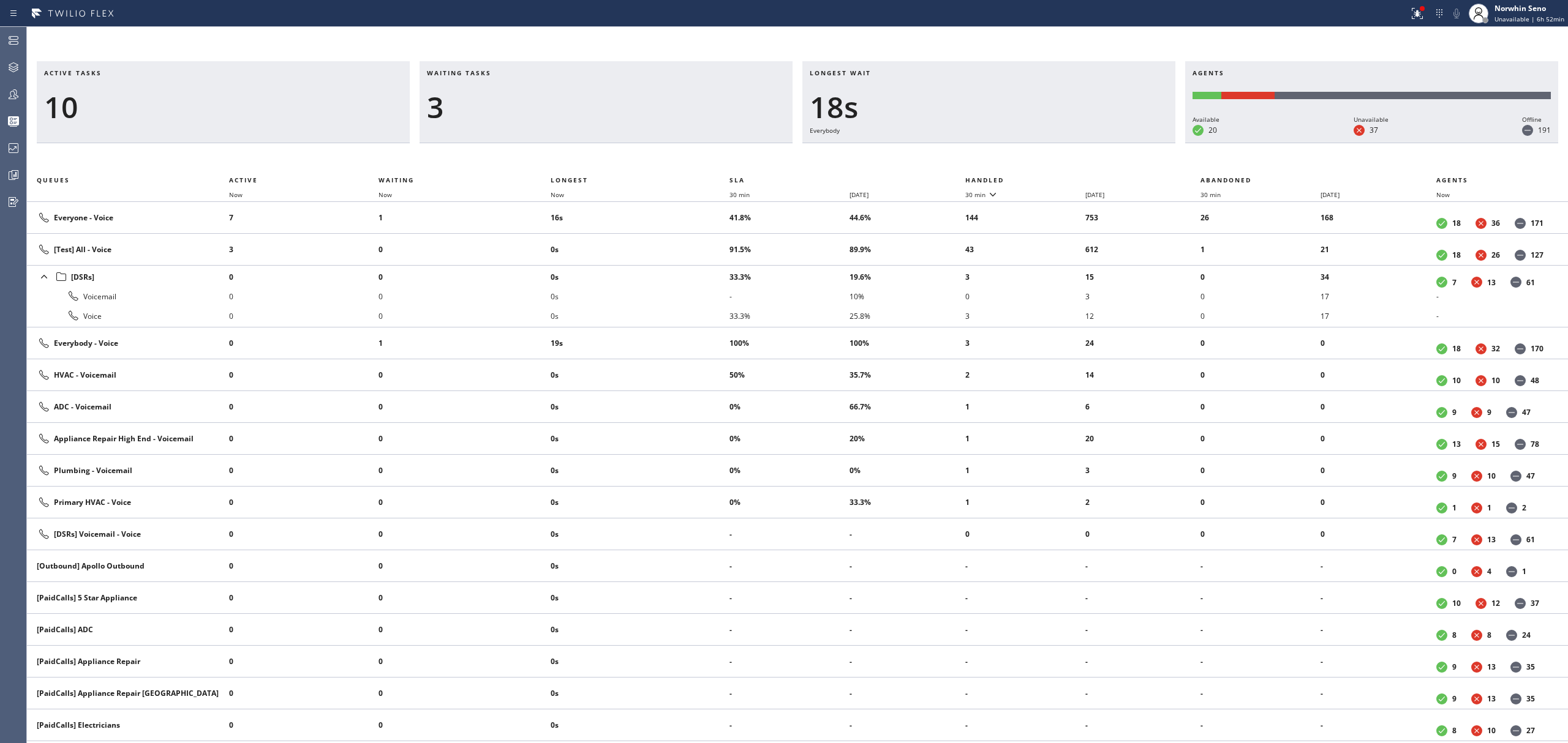
click at [1059, 177] on th "Handled" at bounding box center [1083, 180] width 236 height 15
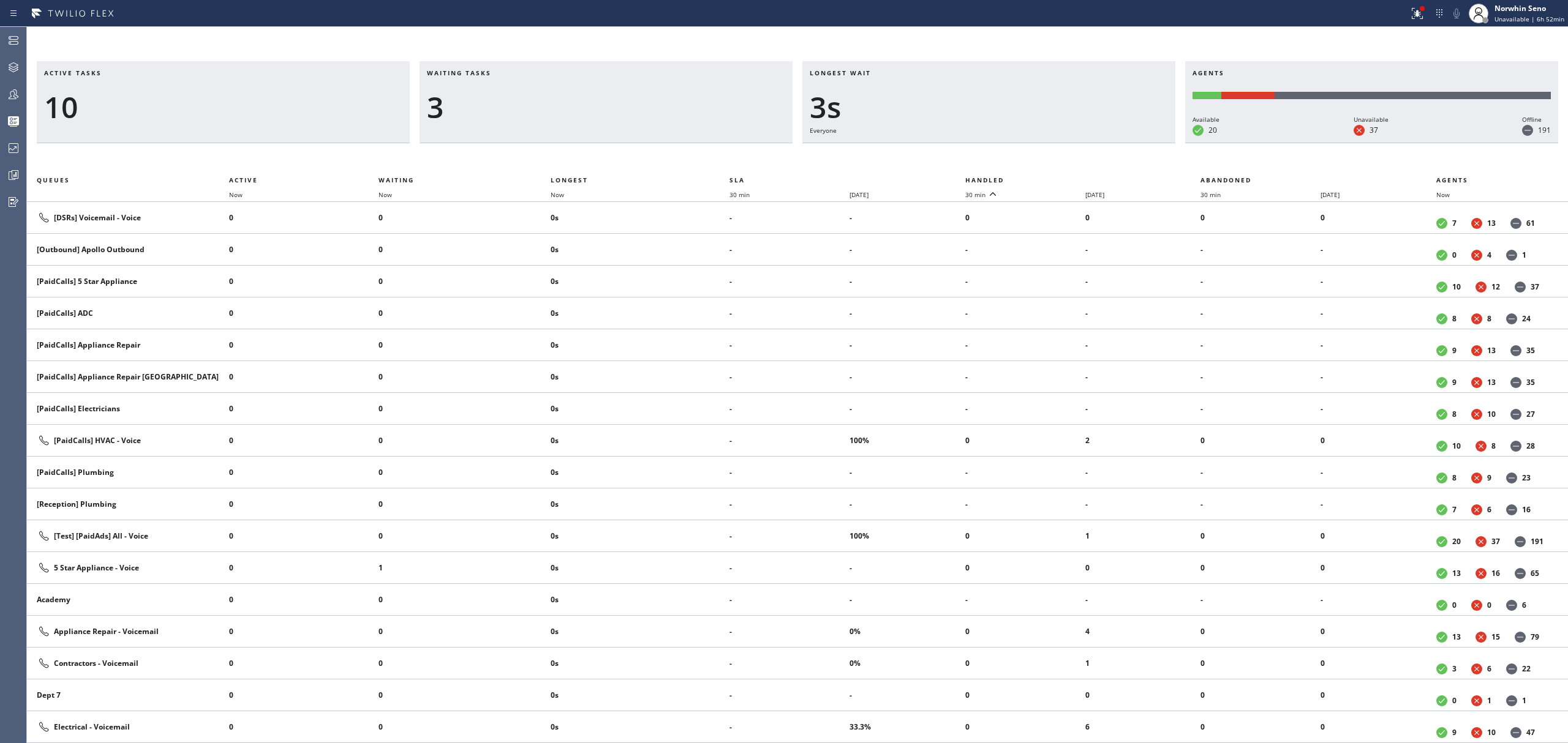
click at [1059, 177] on th "Handled" at bounding box center [1083, 180] width 236 height 15
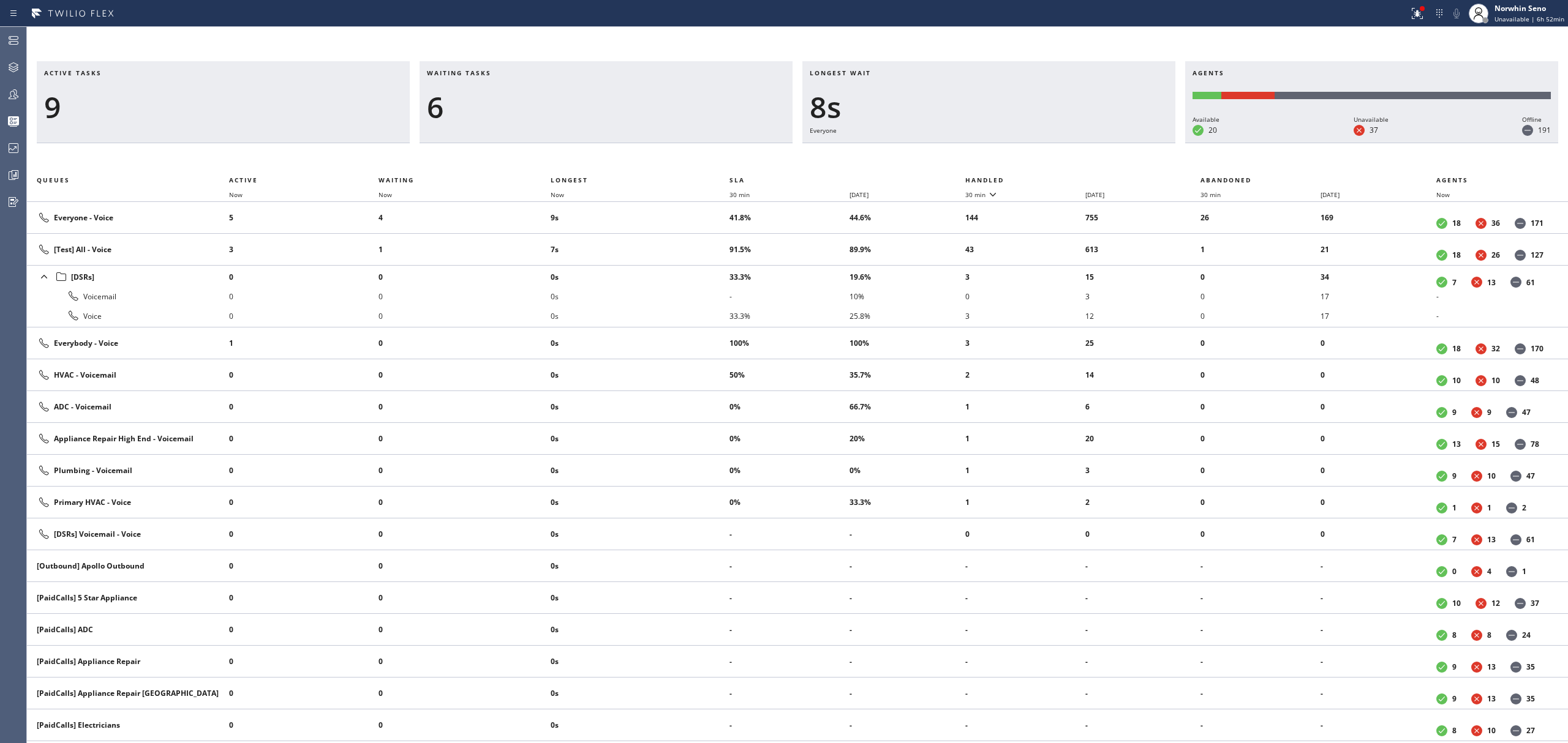
click at [1059, 177] on th "Handled" at bounding box center [1083, 180] width 236 height 15
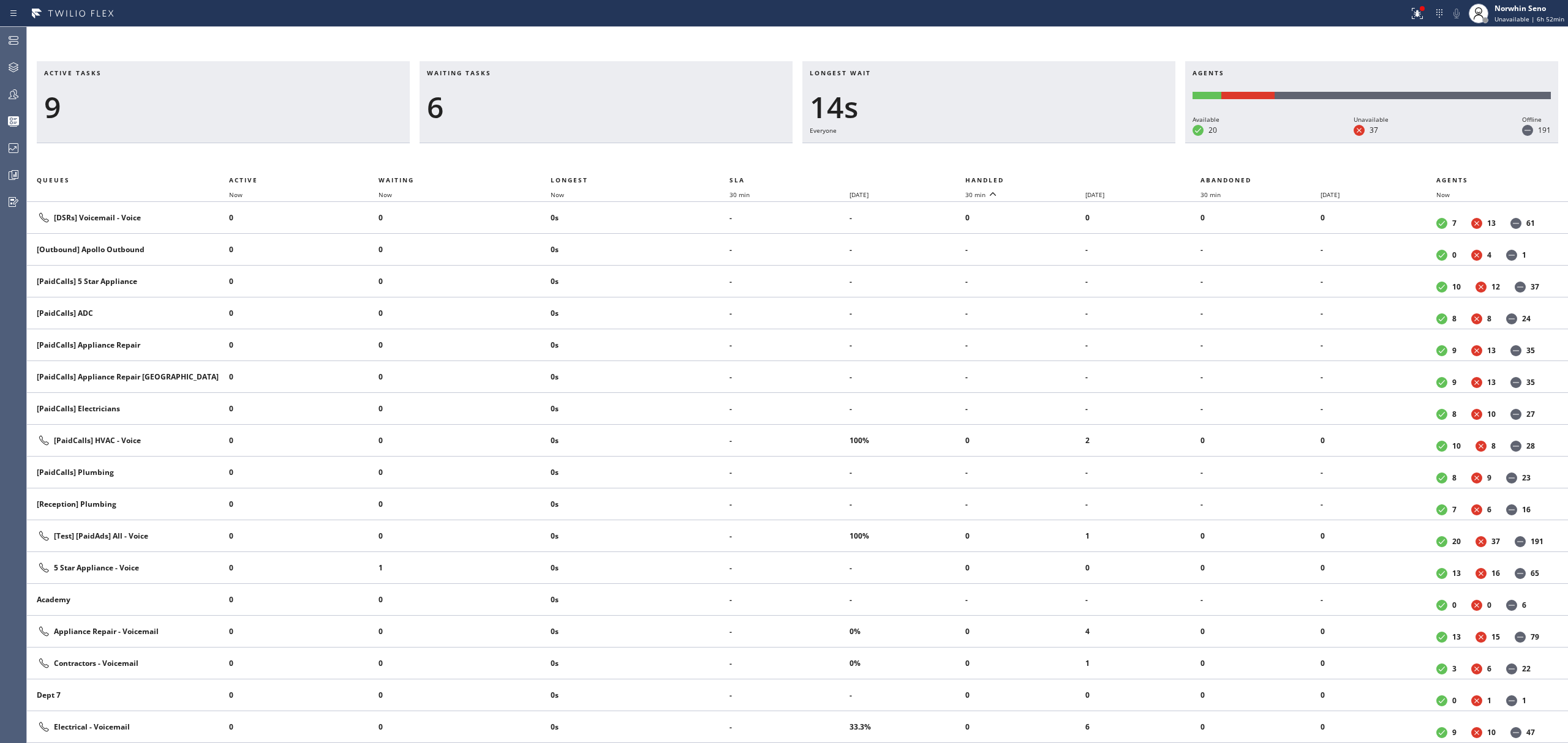
click at [1059, 177] on th "Handled" at bounding box center [1083, 180] width 236 height 15
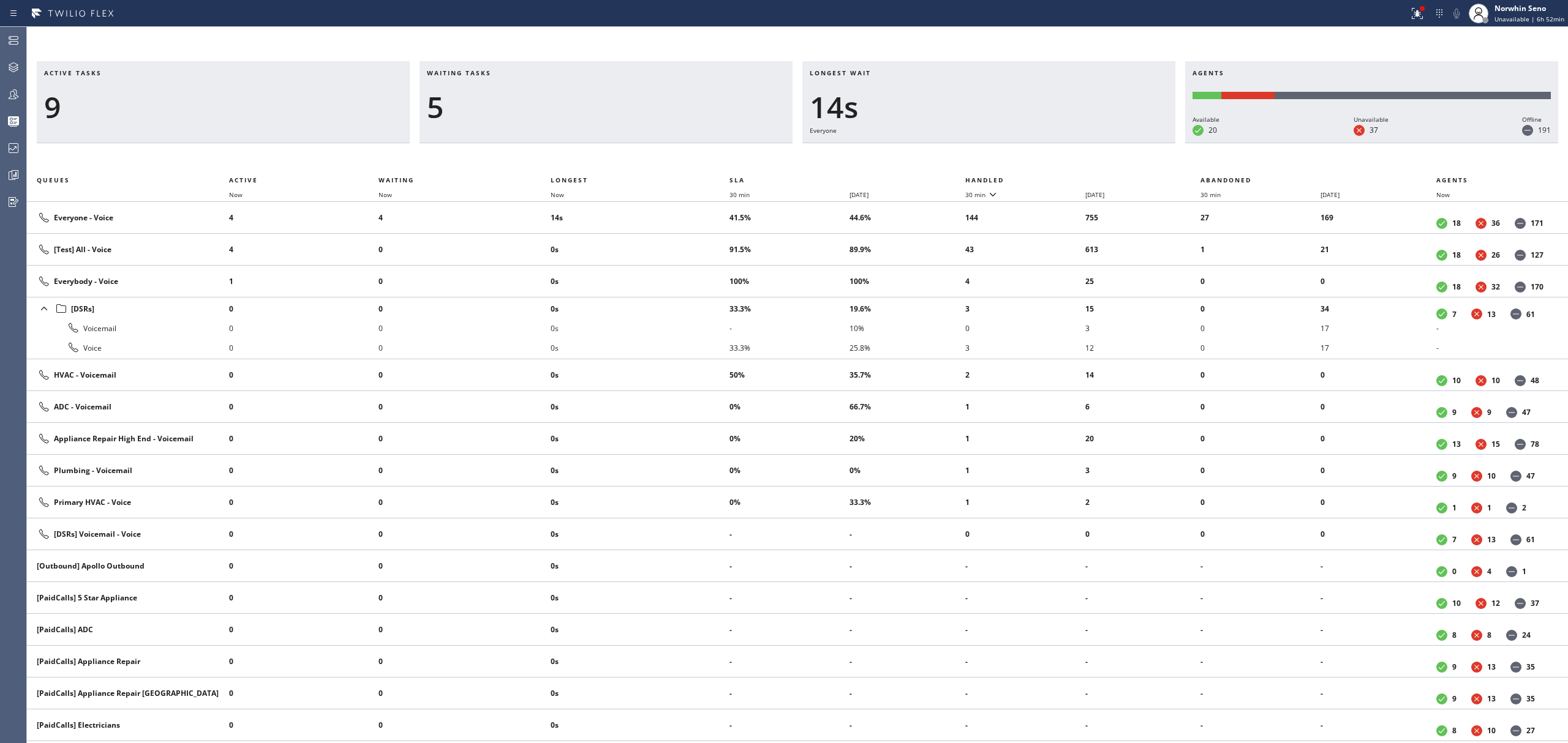
click at [1059, 177] on th "Handled" at bounding box center [1083, 180] width 236 height 15
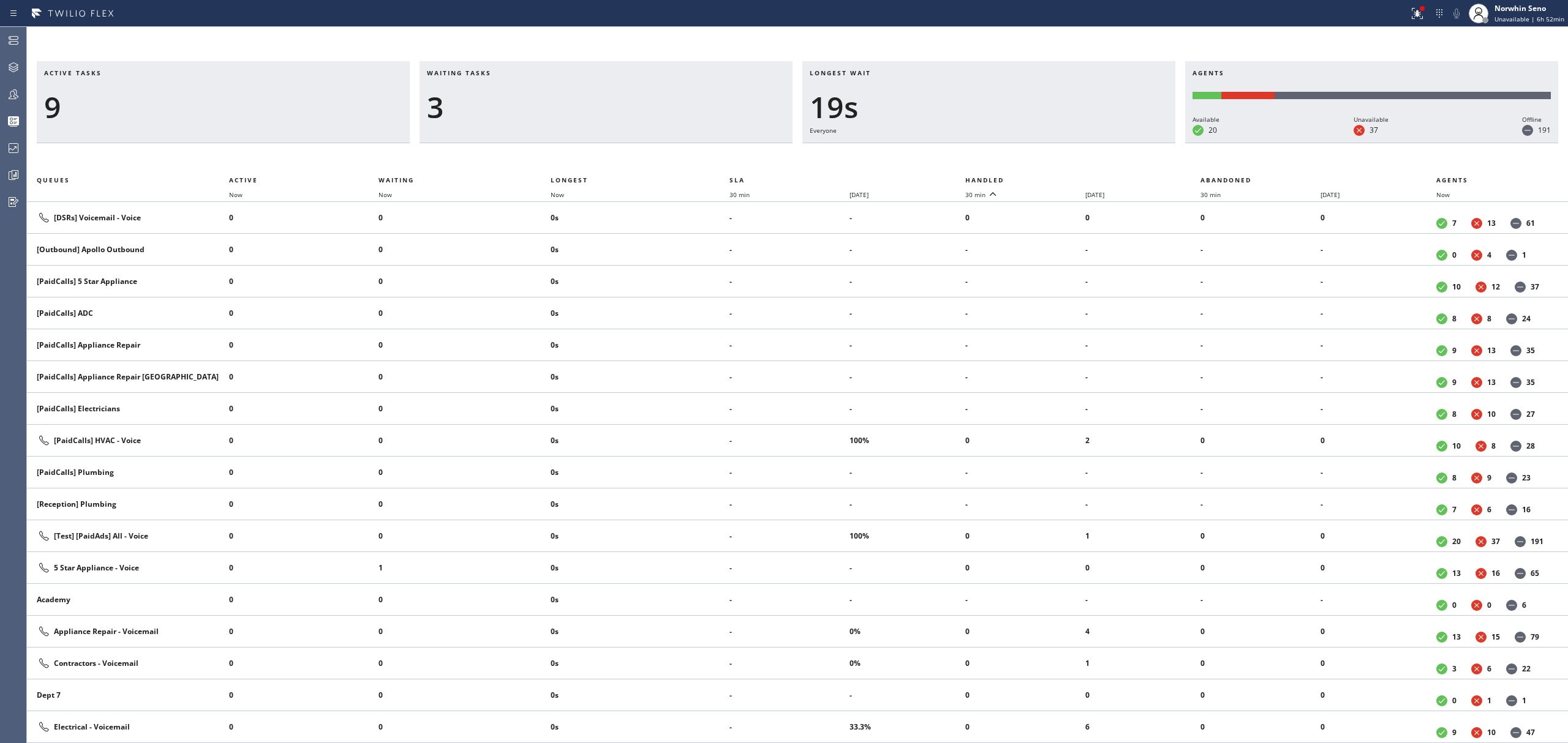
click at [1059, 177] on th "Handled" at bounding box center [1083, 180] width 236 height 15
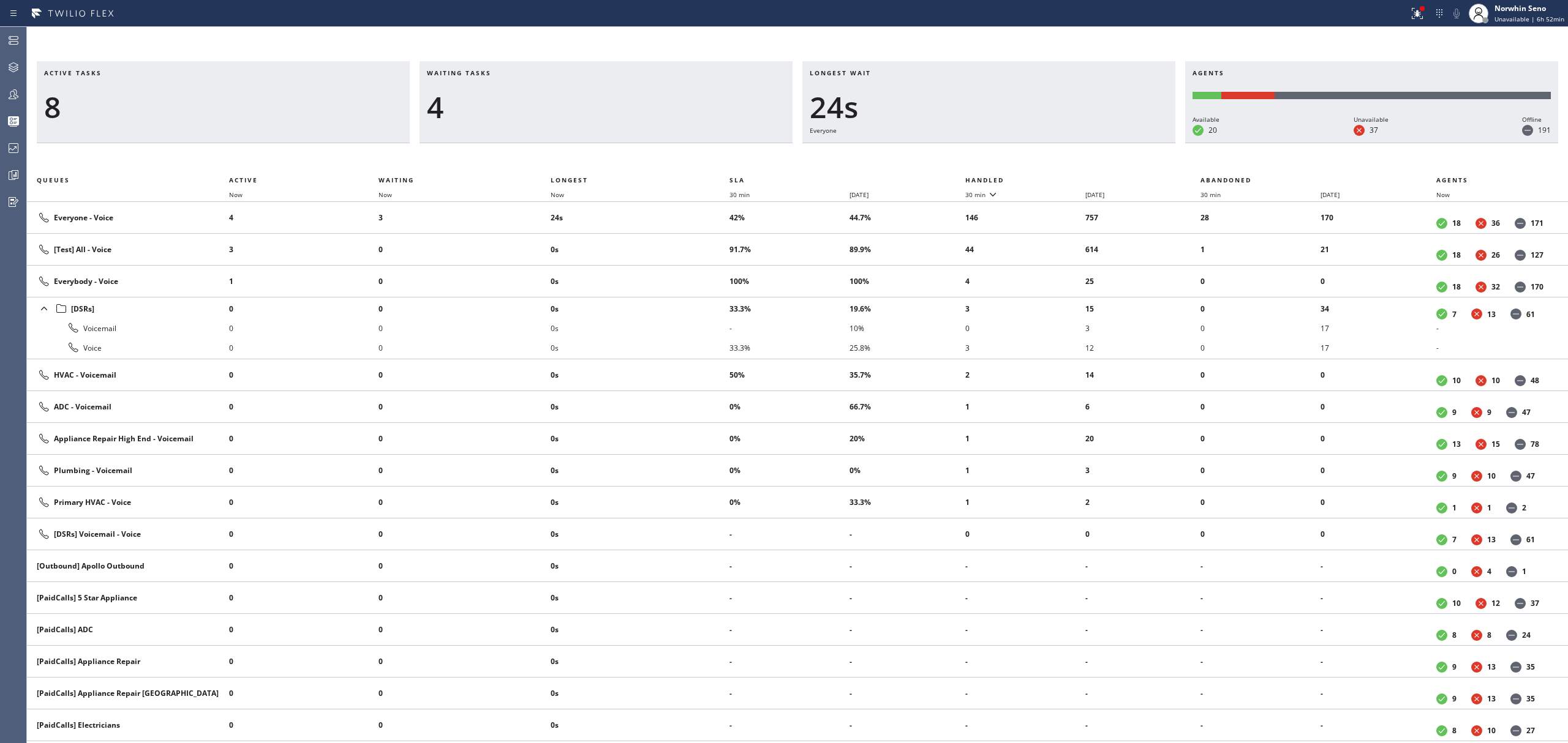
click at [1059, 177] on th "Handled" at bounding box center [1083, 180] width 236 height 15
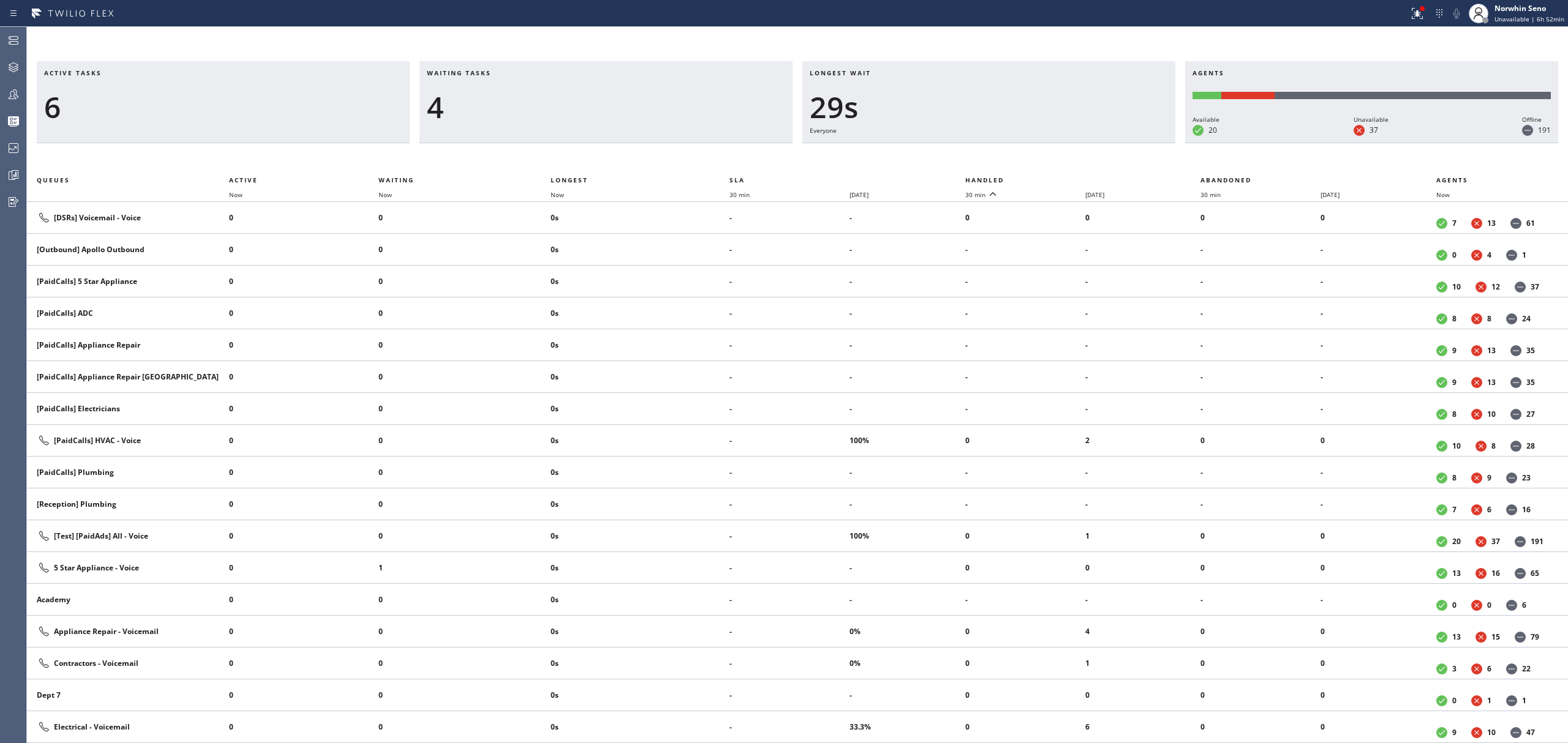
click at [1059, 177] on th "Handled" at bounding box center [1083, 180] width 236 height 15
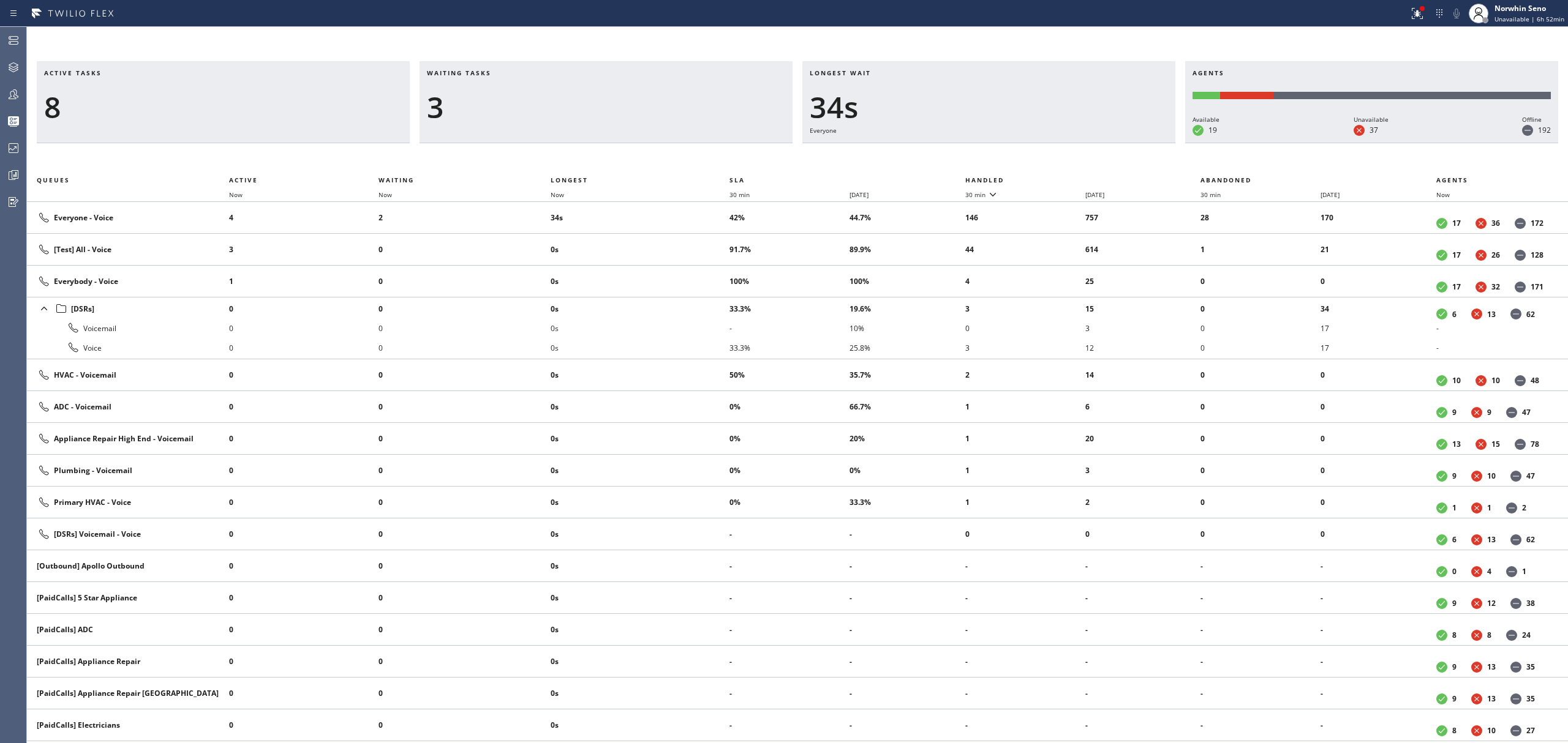
click at [1059, 177] on th "Handled" at bounding box center [1083, 180] width 236 height 15
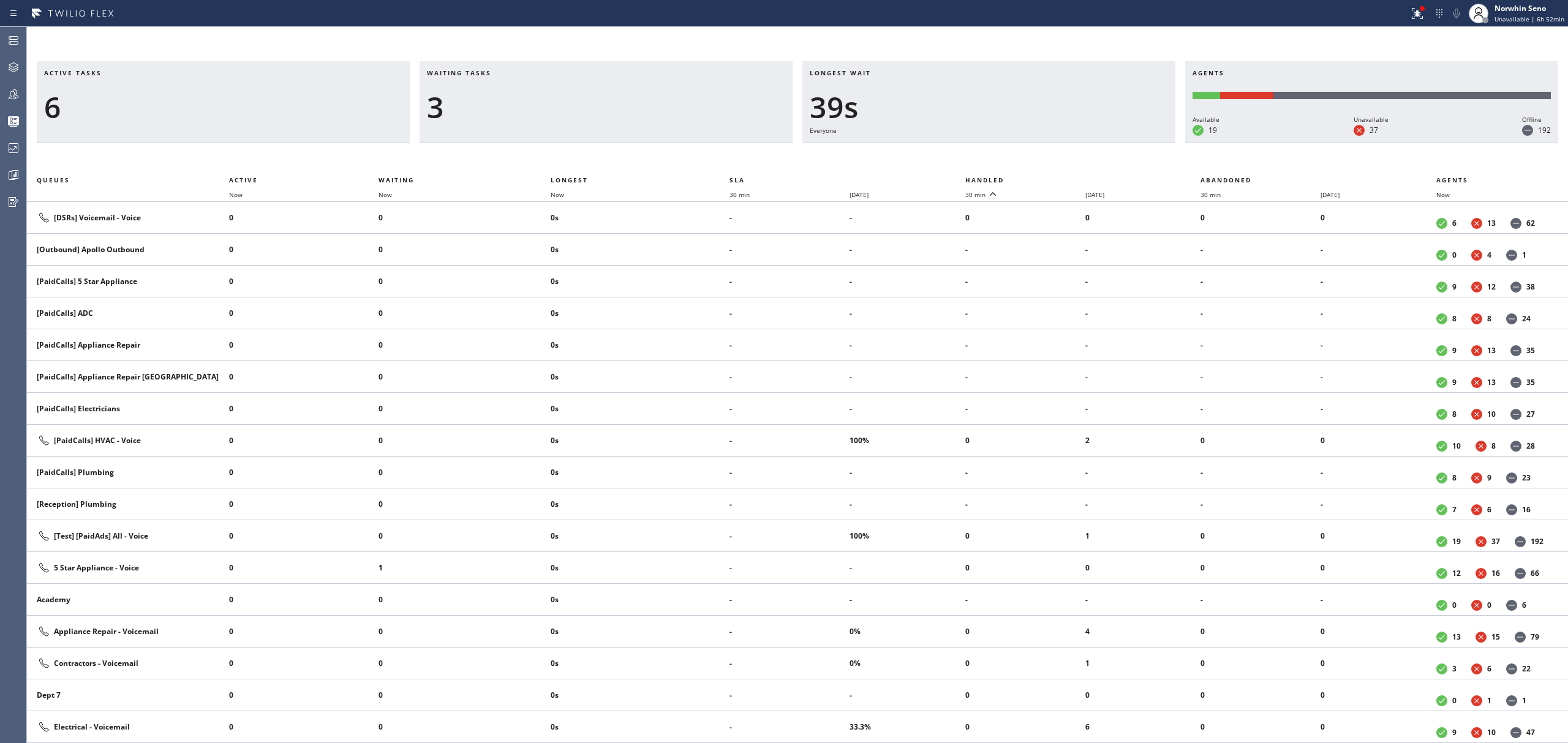
click at [1059, 177] on th "Handled" at bounding box center [1083, 180] width 236 height 15
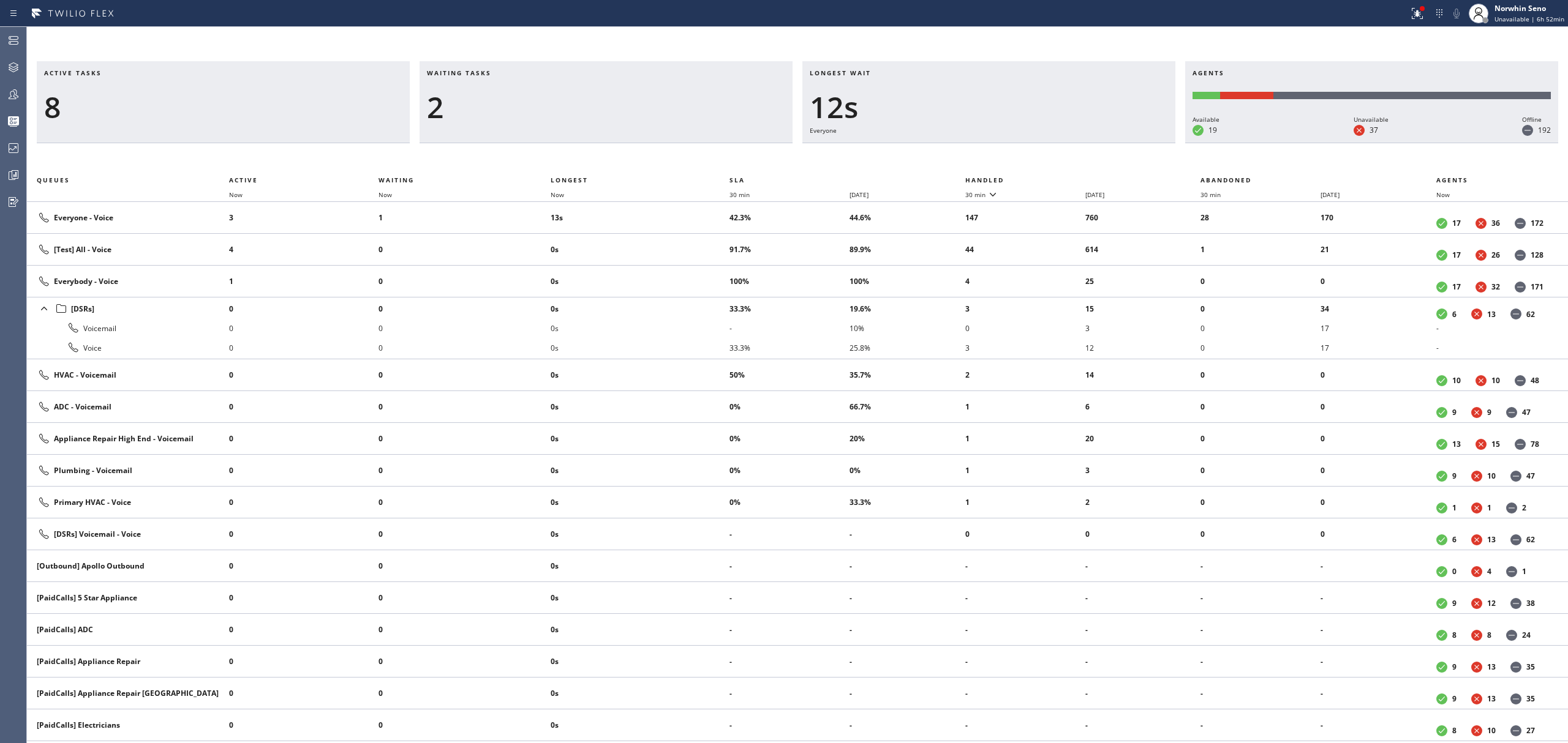
click at [1059, 177] on th "Handled" at bounding box center [1083, 180] width 236 height 15
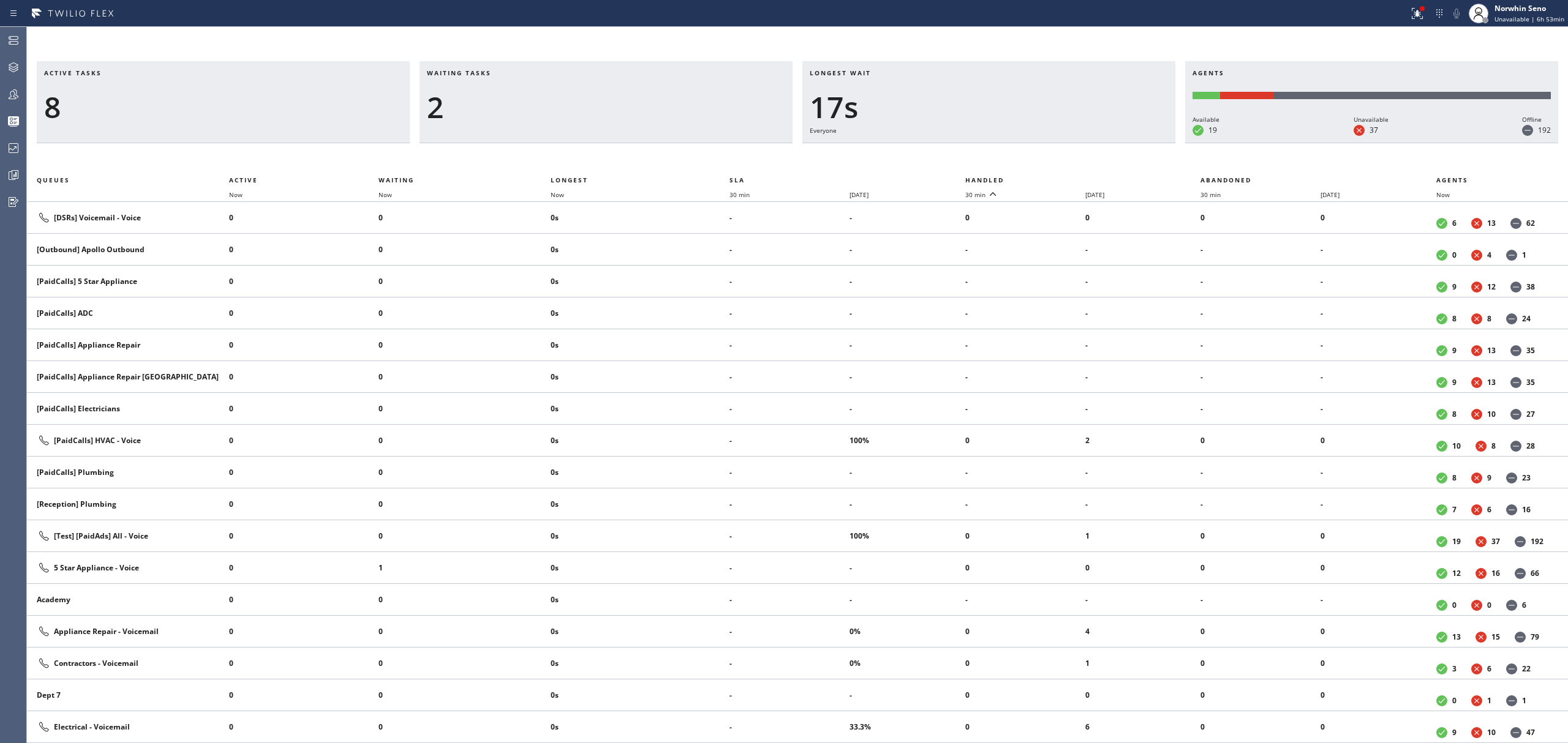
click at [1059, 177] on th "Handled" at bounding box center [1083, 180] width 236 height 15
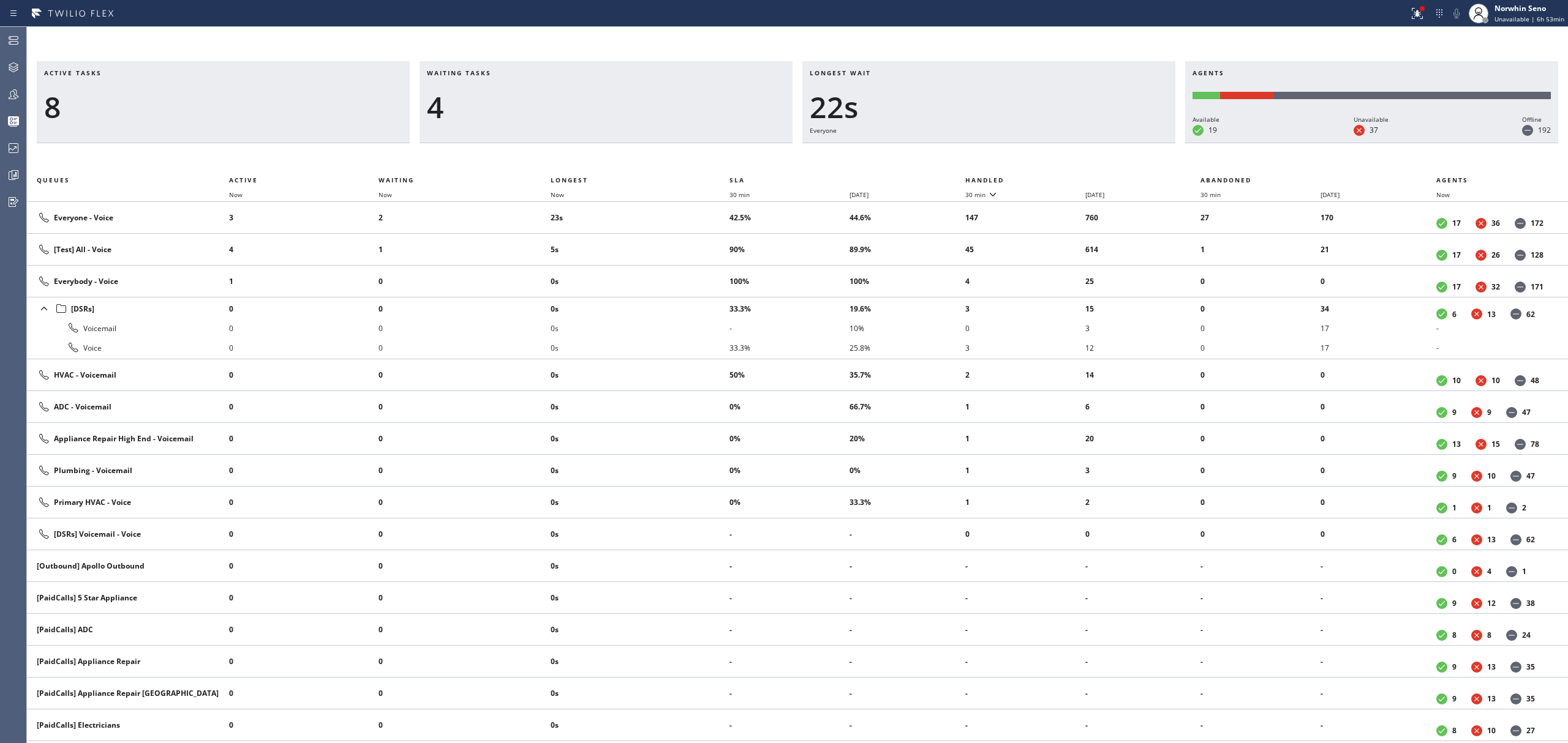
click at [1059, 177] on th "Handled" at bounding box center [1083, 180] width 236 height 15
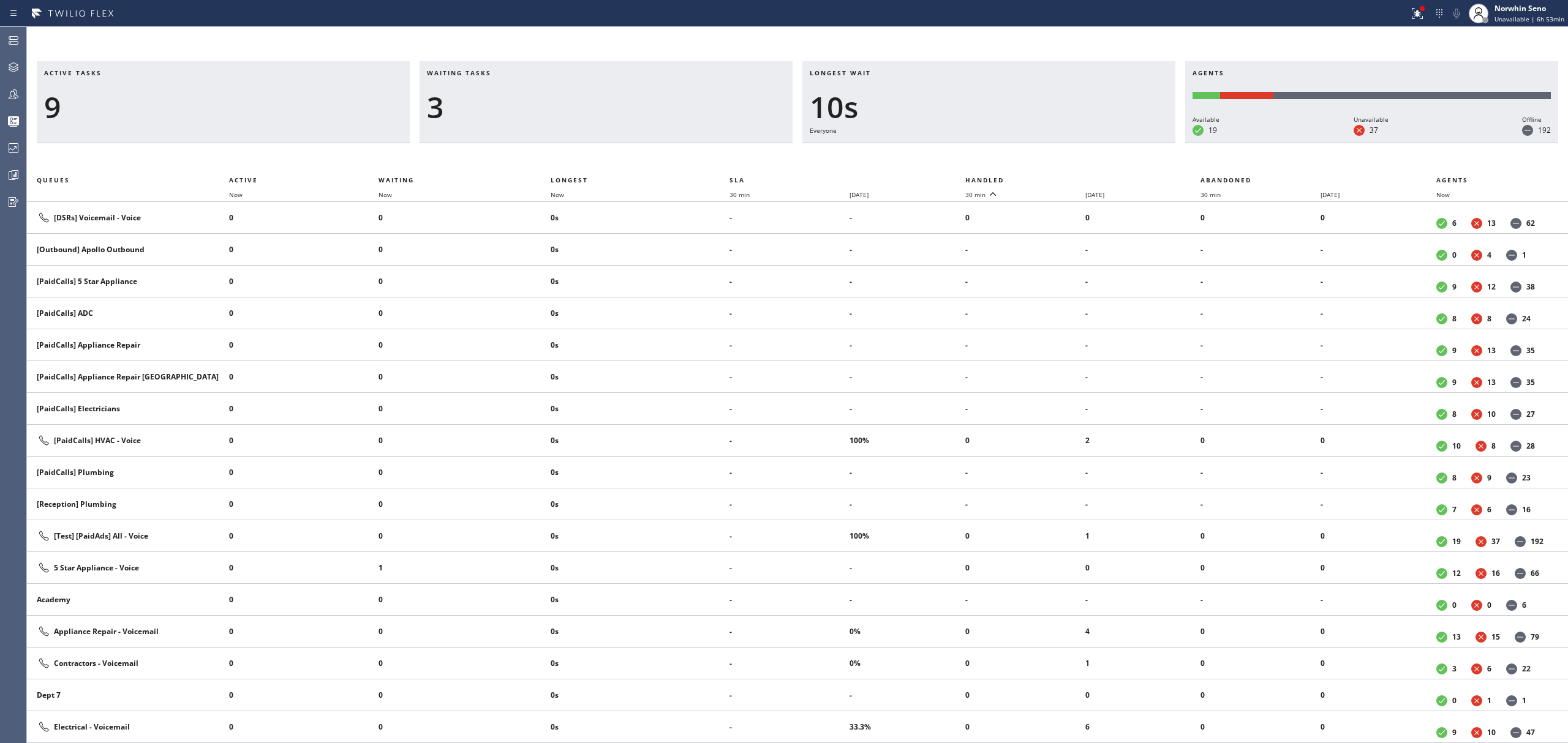
click at [1059, 177] on th "Handled" at bounding box center [1083, 180] width 236 height 15
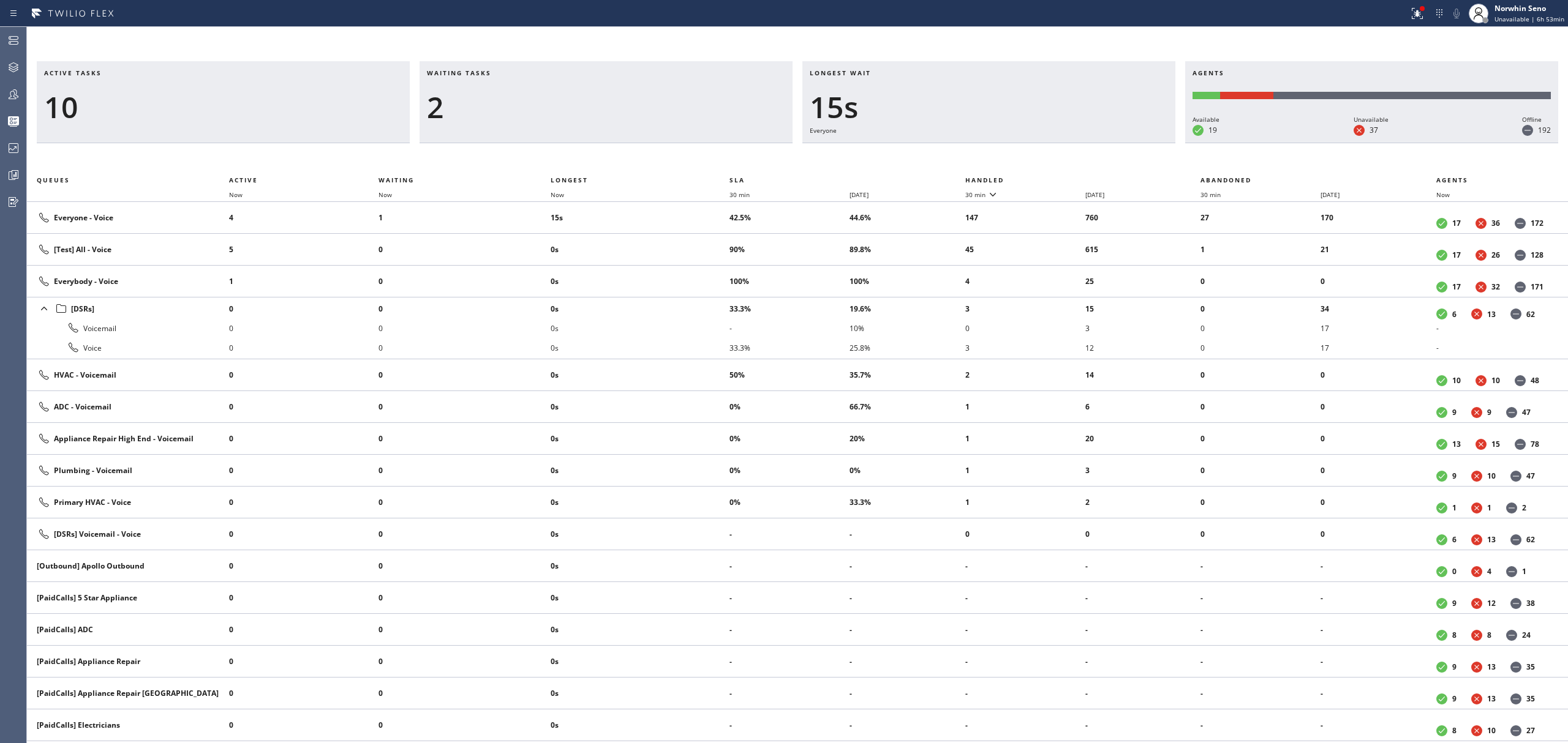
click at [1059, 177] on th "Handled" at bounding box center [1083, 180] width 236 height 15
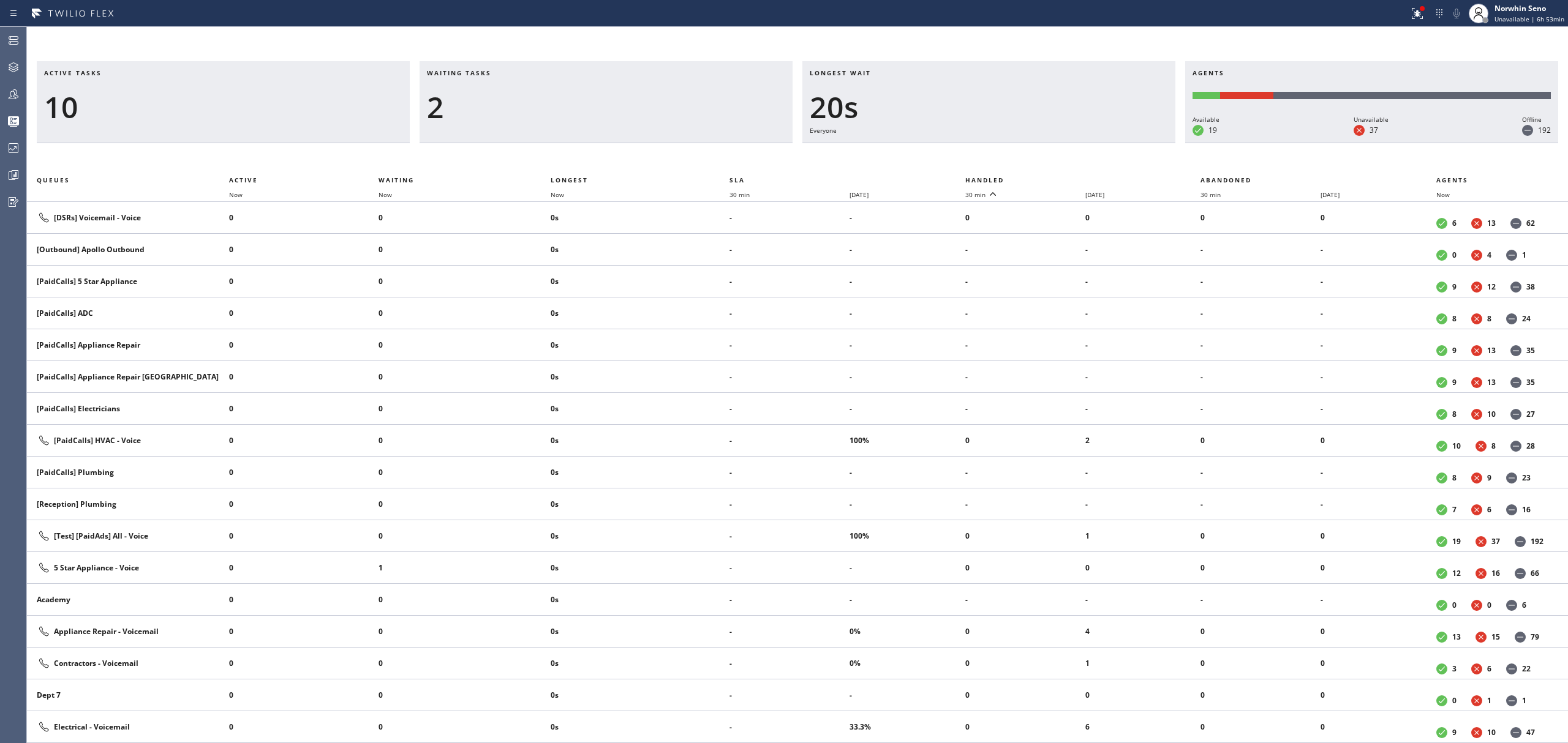
click at [1059, 177] on th "Handled" at bounding box center [1083, 180] width 236 height 15
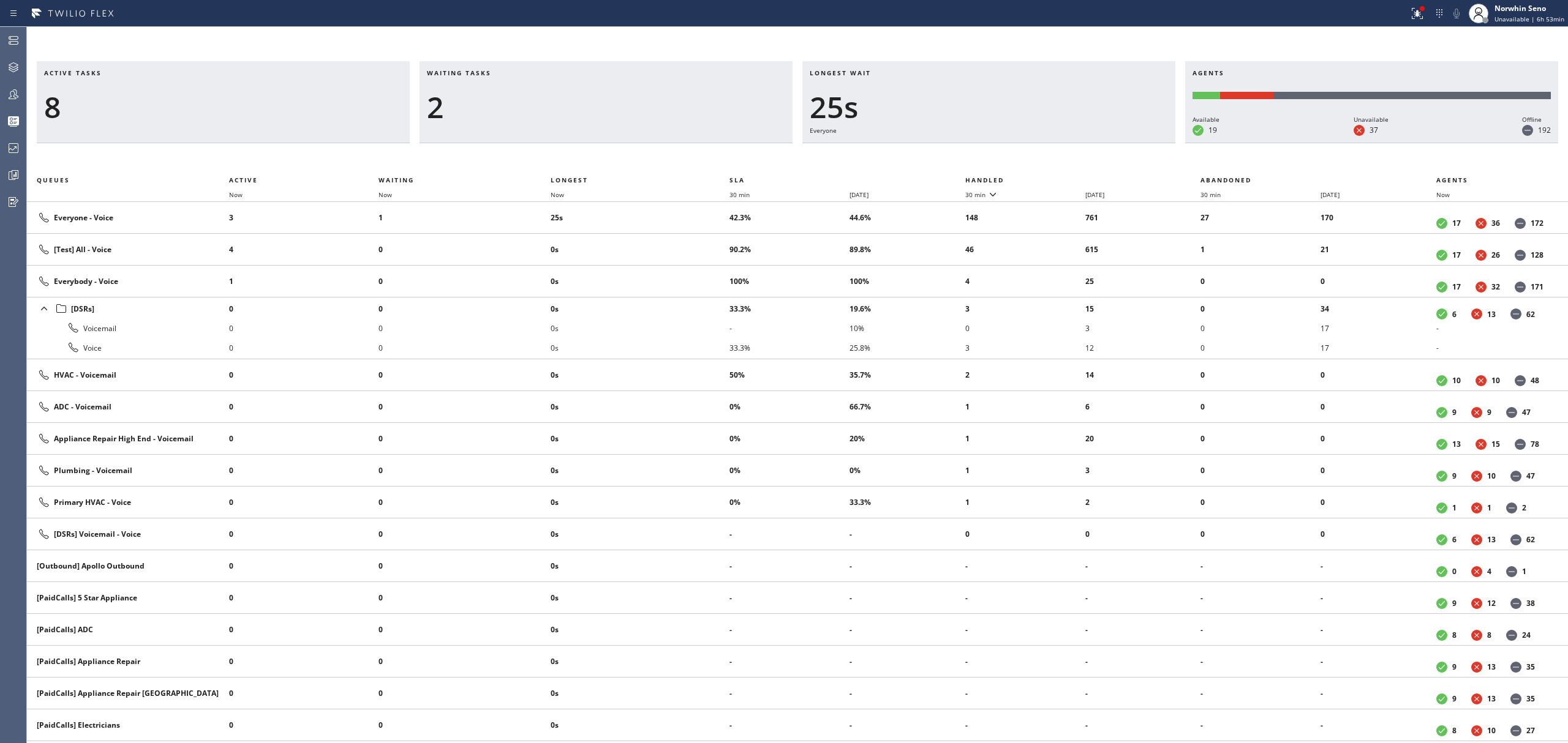
click at [1059, 177] on th "Handled" at bounding box center [1083, 180] width 236 height 15
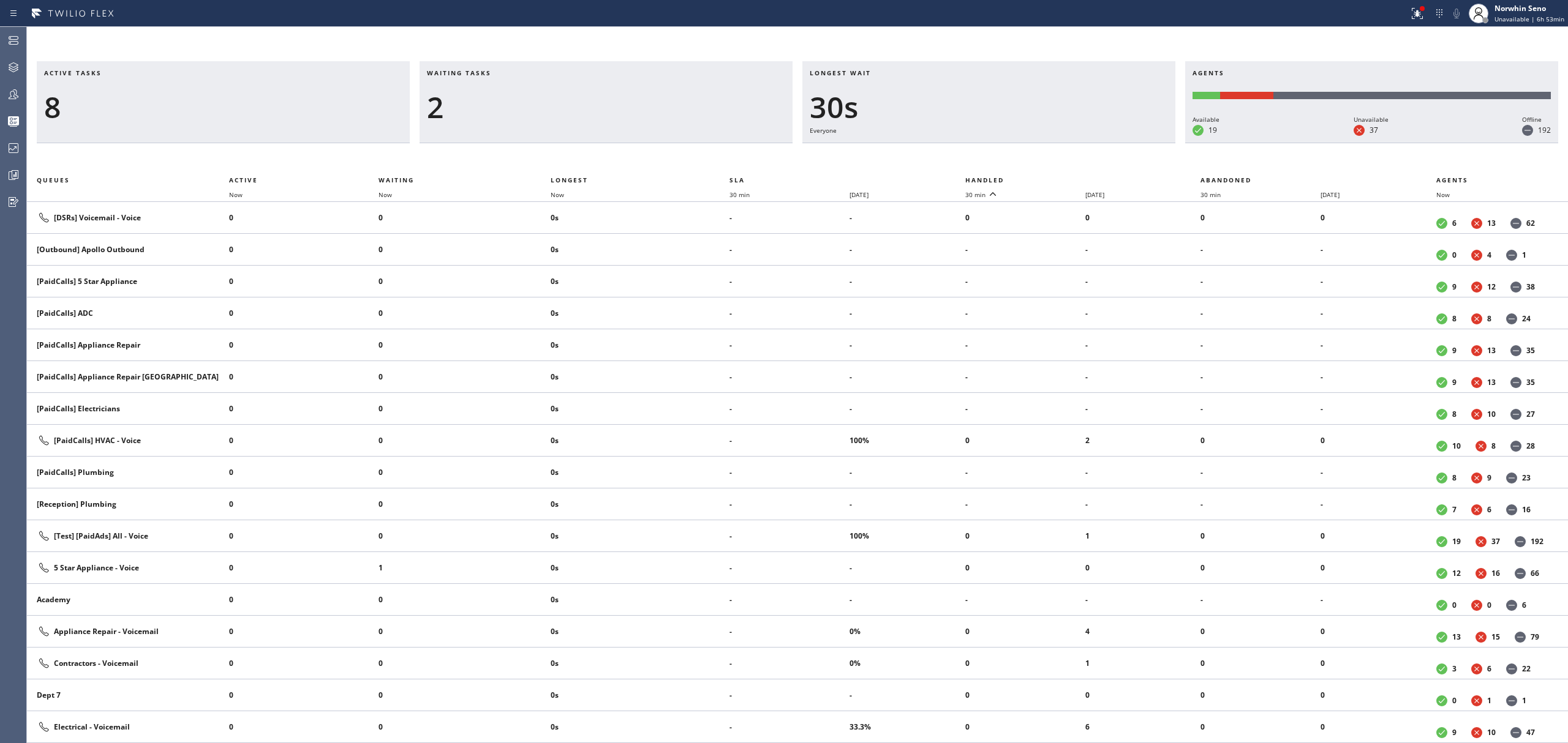
click at [1059, 177] on th "Handled" at bounding box center [1083, 180] width 236 height 15
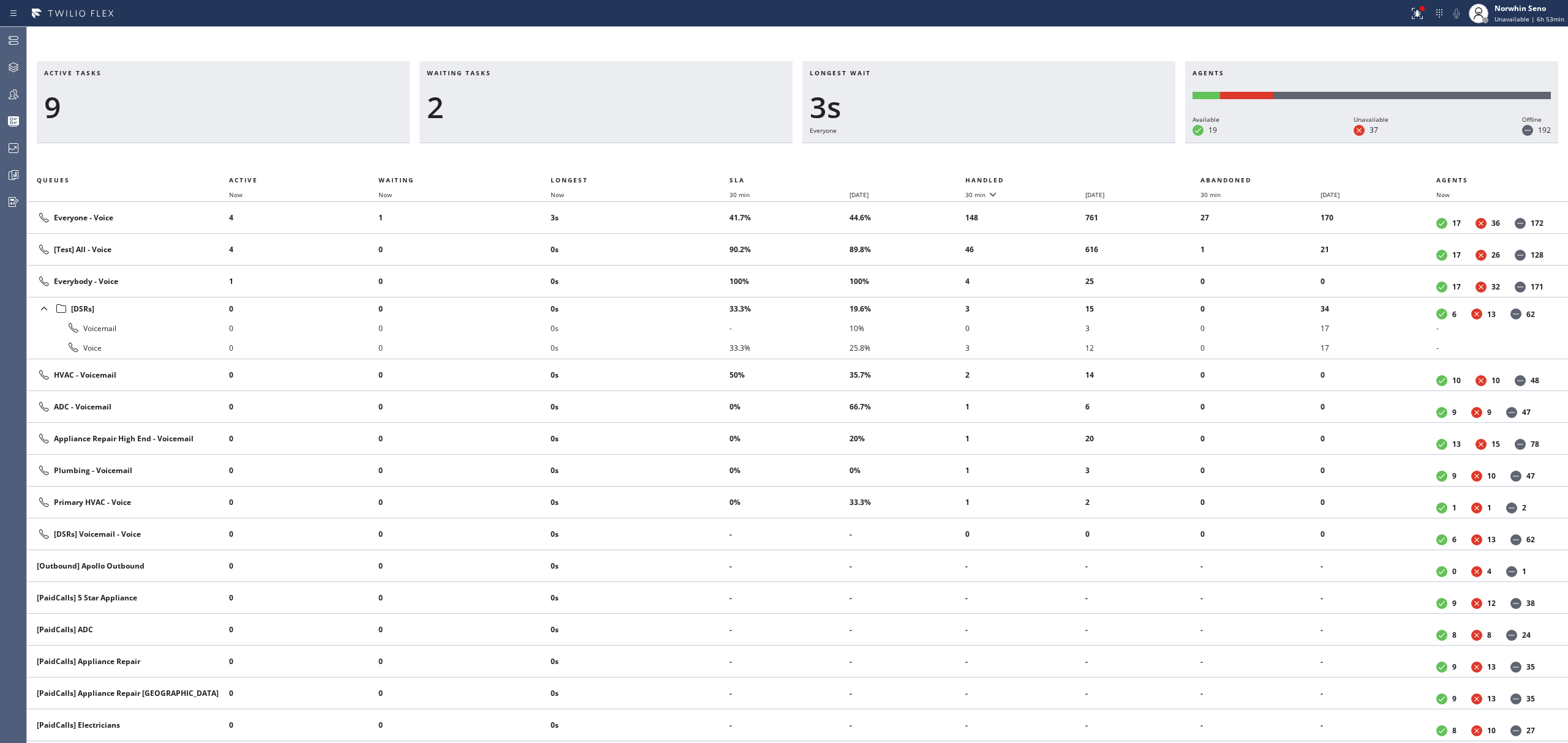
click at [1059, 177] on th "Handled" at bounding box center [1083, 180] width 236 height 15
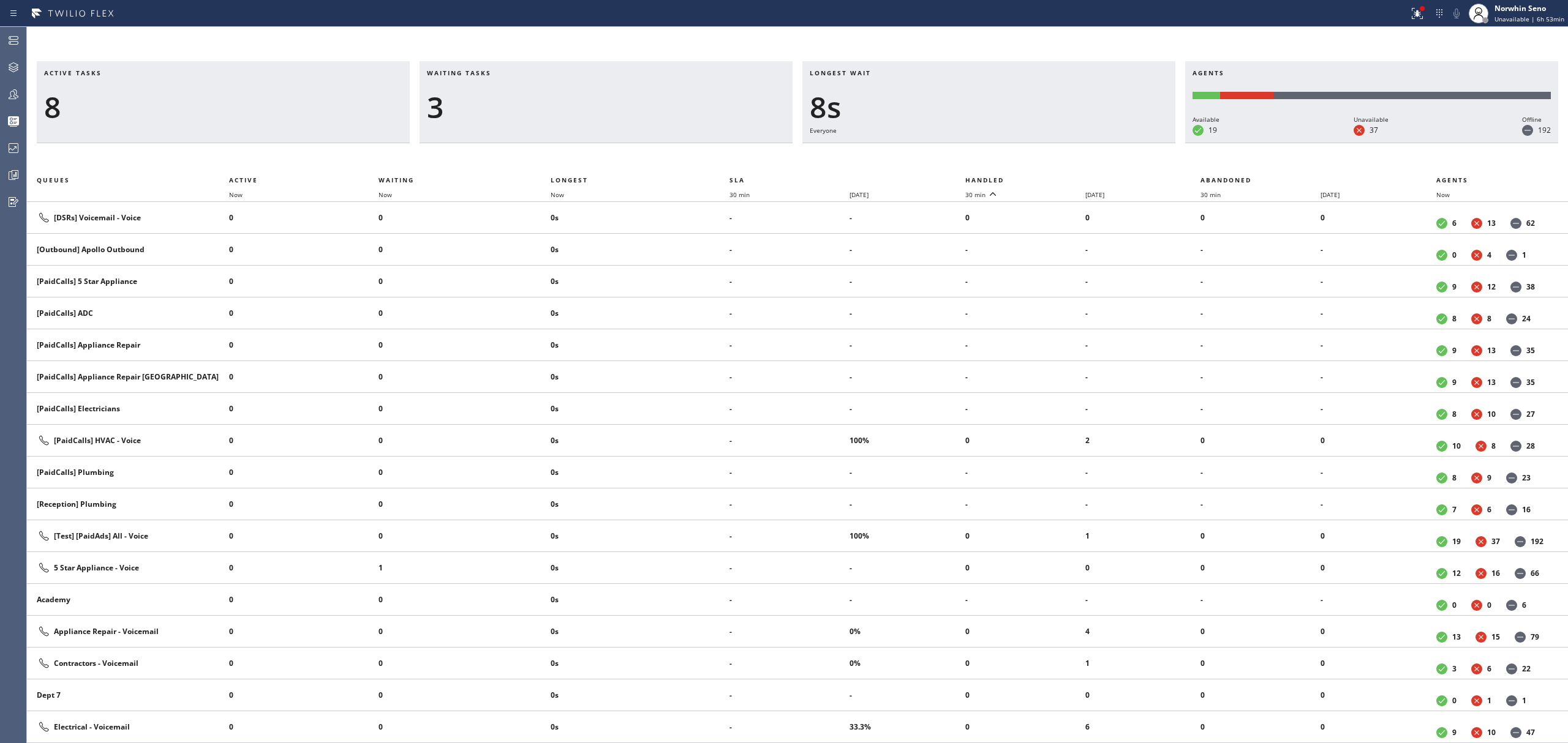
click at [1059, 177] on th "Handled" at bounding box center [1083, 180] width 236 height 15
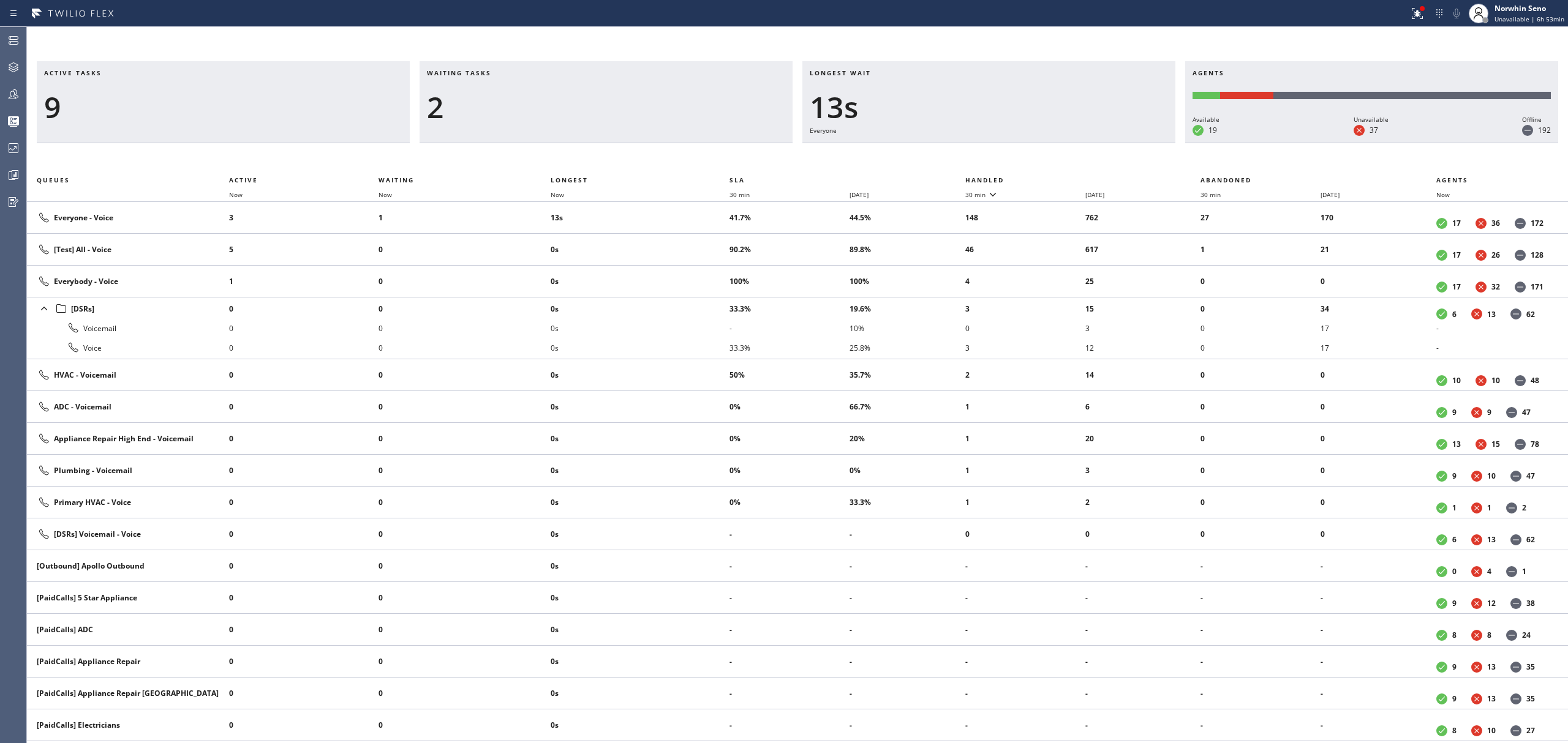
click at [1059, 177] on th "Handled" at bounding box center [1083, 180] width 236 height 15
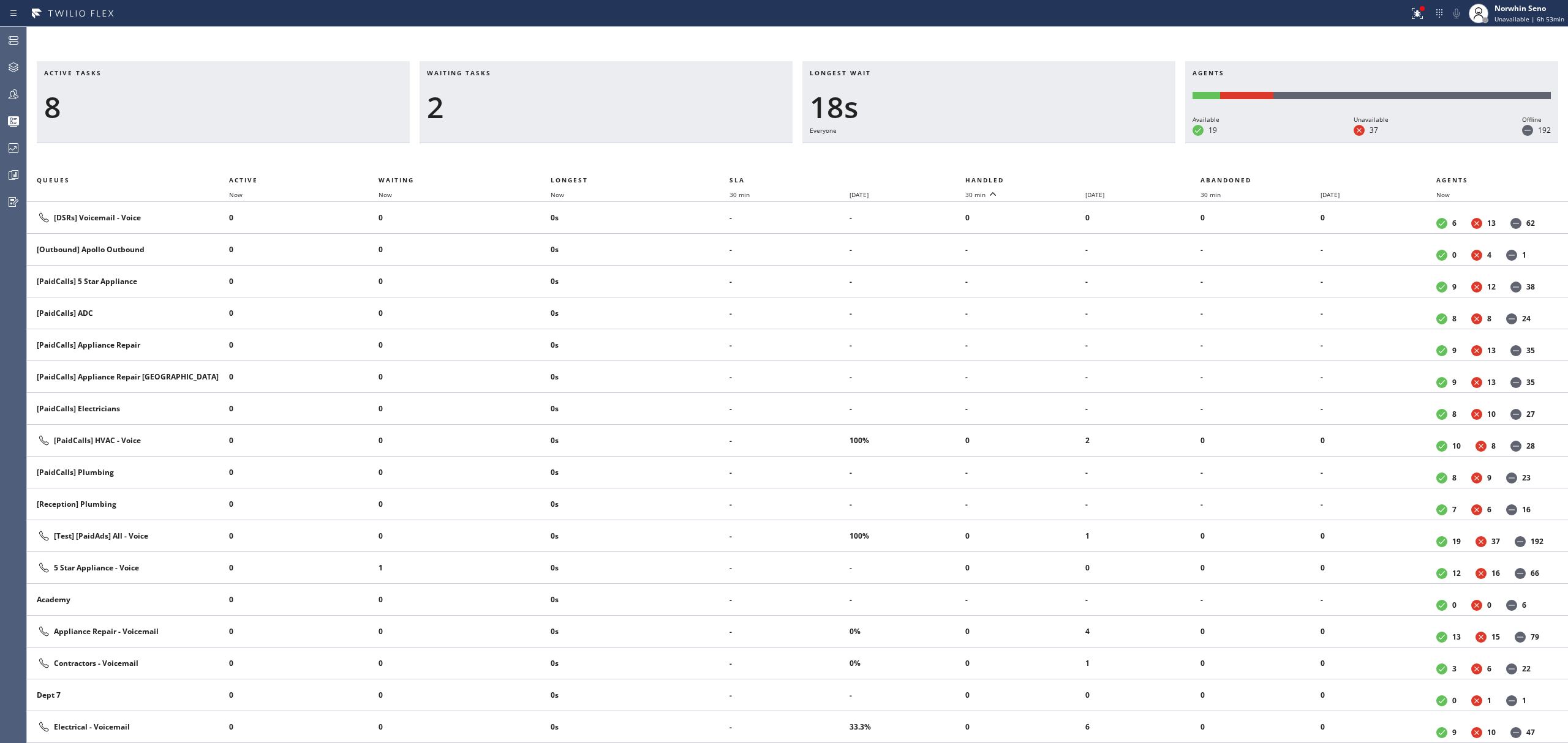
click at [1059, 177] on th "Handled" at bounding box center [1083, 180] width 236 height 15
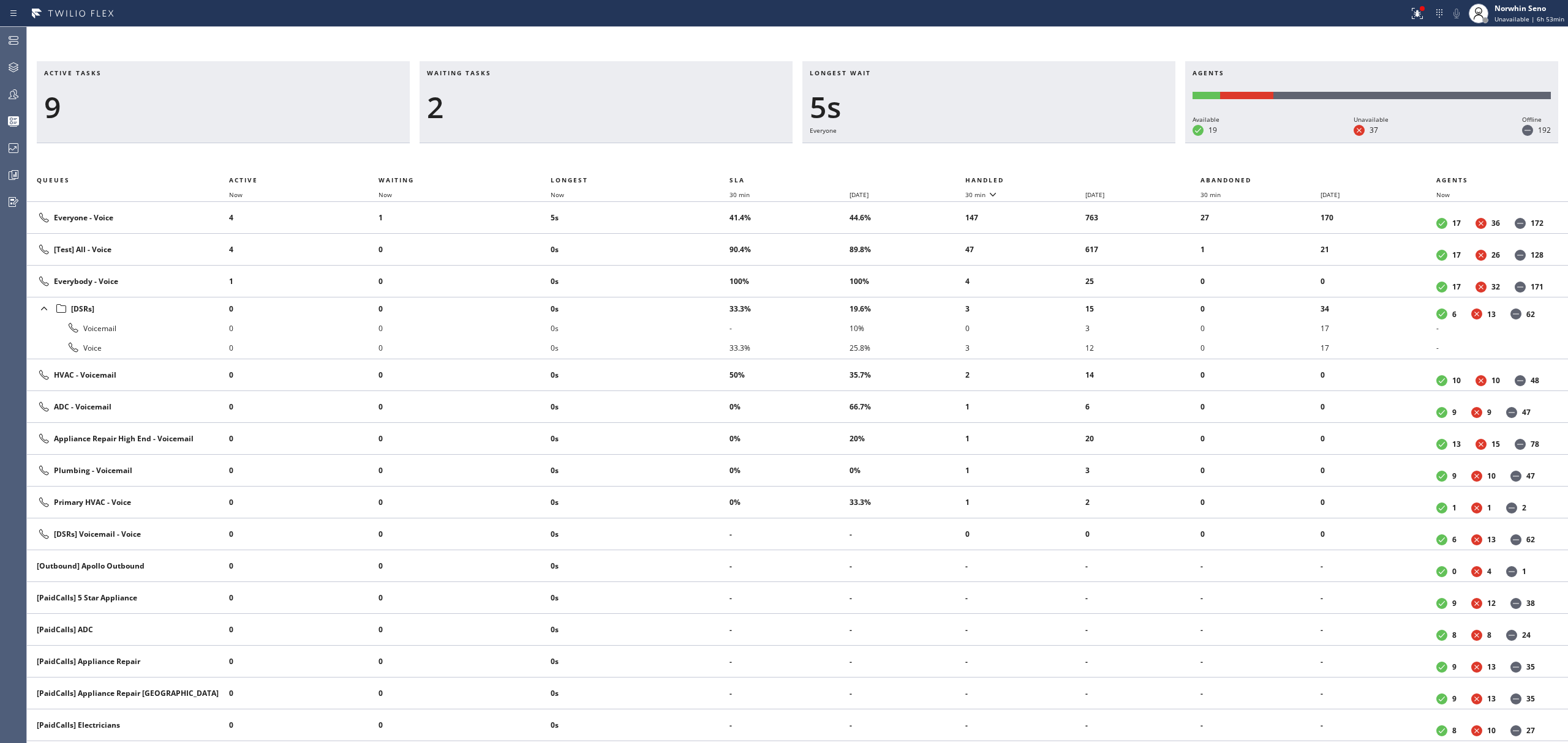
click at [1059, 177] on th "Handled" at bounding box center [1083, 180] width 236 height 15
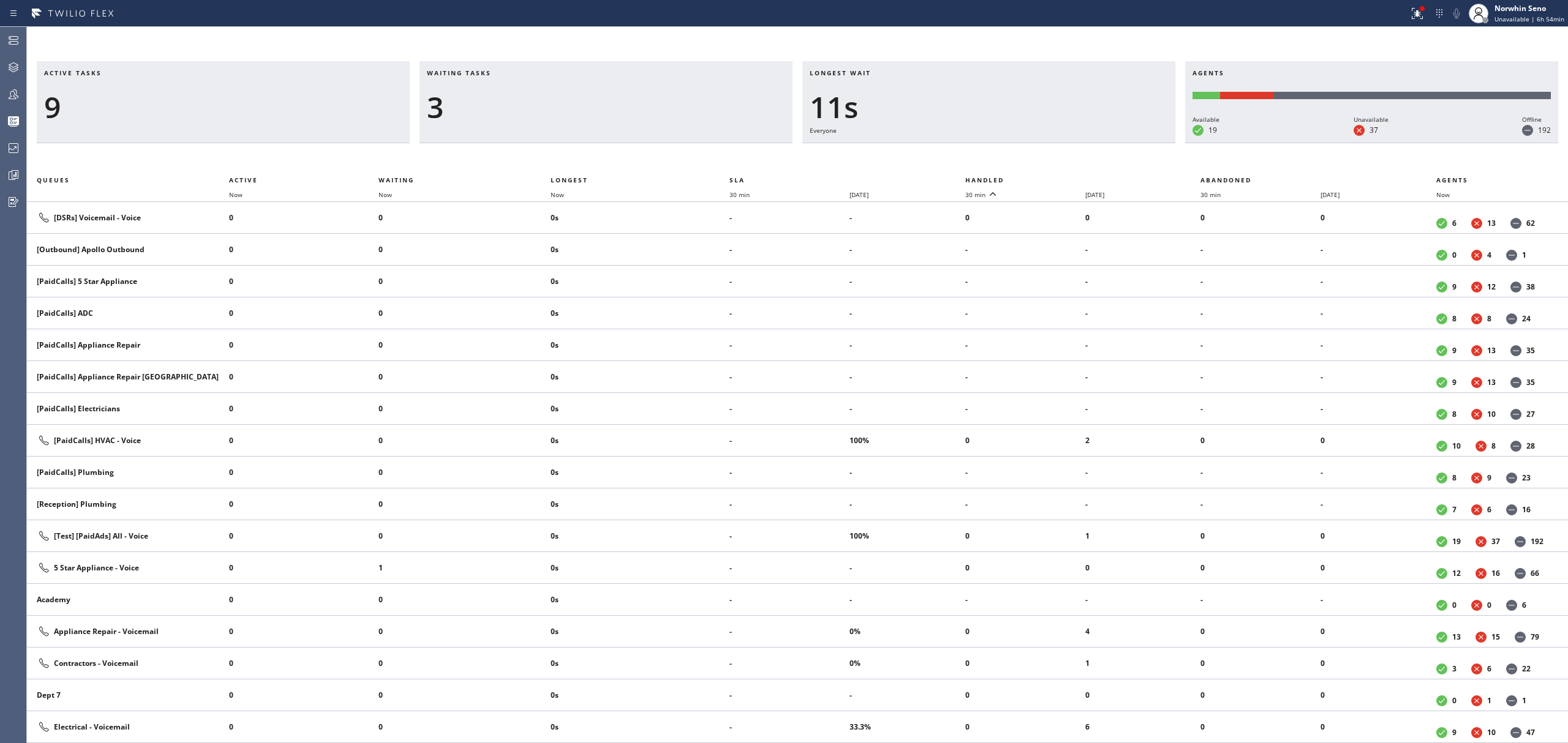
click at [1059, 177] on th "Handled" at bounding box center [1083, 180] width 236 height 15
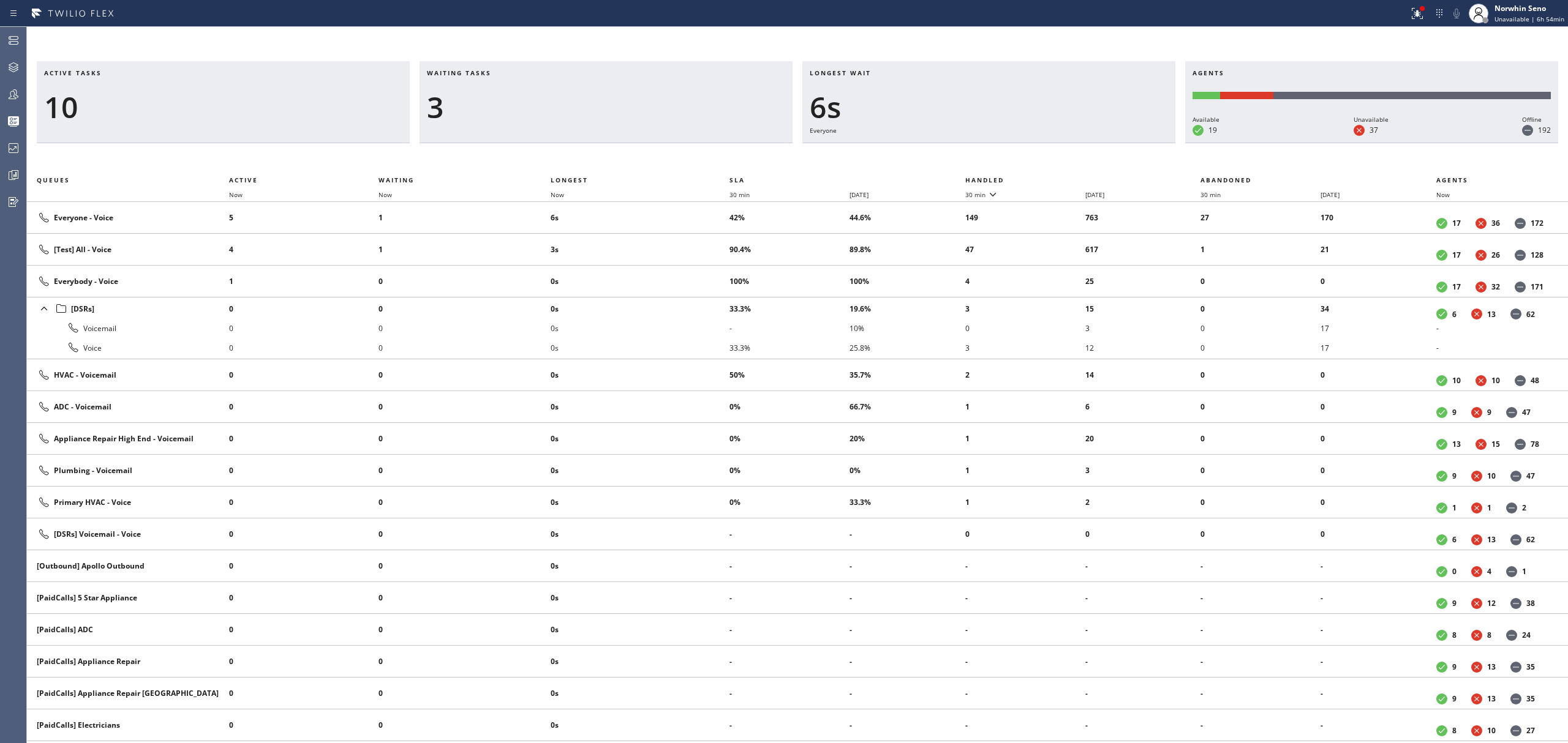
click at [1059, 177] on th "Handled" at bounding box center [1083, 180] width 236 height 15
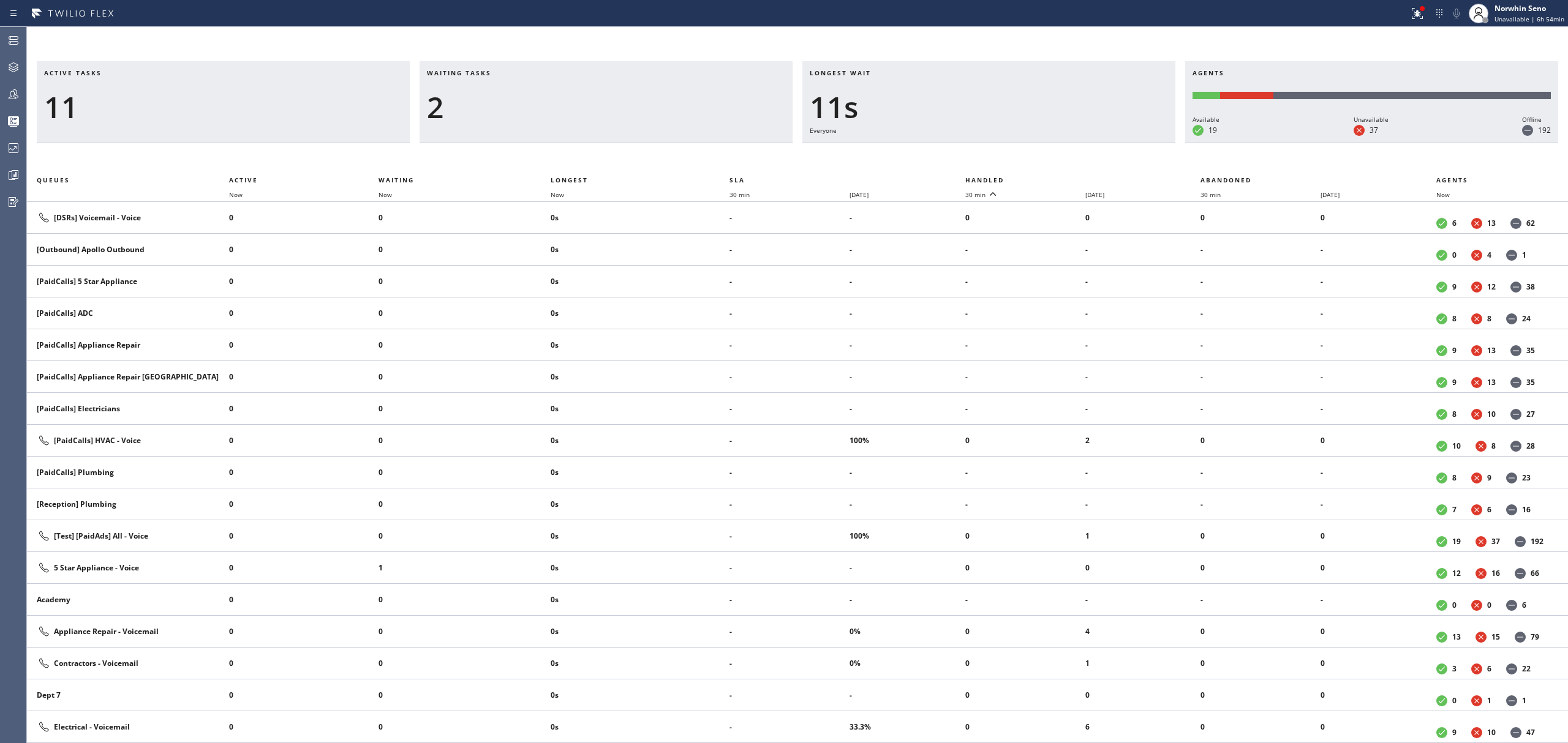
click at [1059, 177] on th "Handled" at bounding box center [1083, 180] width 236 height 15
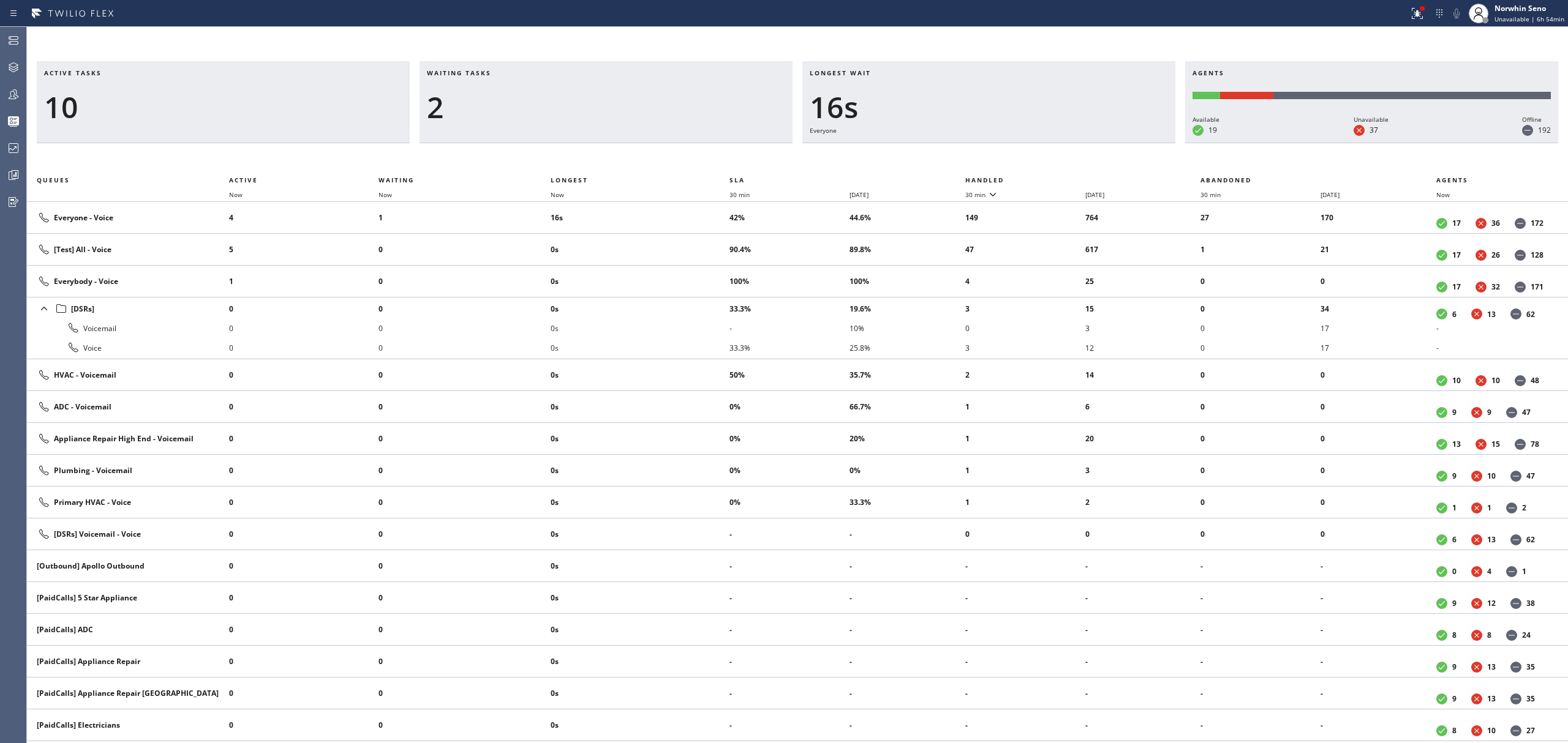
click at [1059, 177] on th "Handled" at bounding box center [1083, 180] width 236 height 15
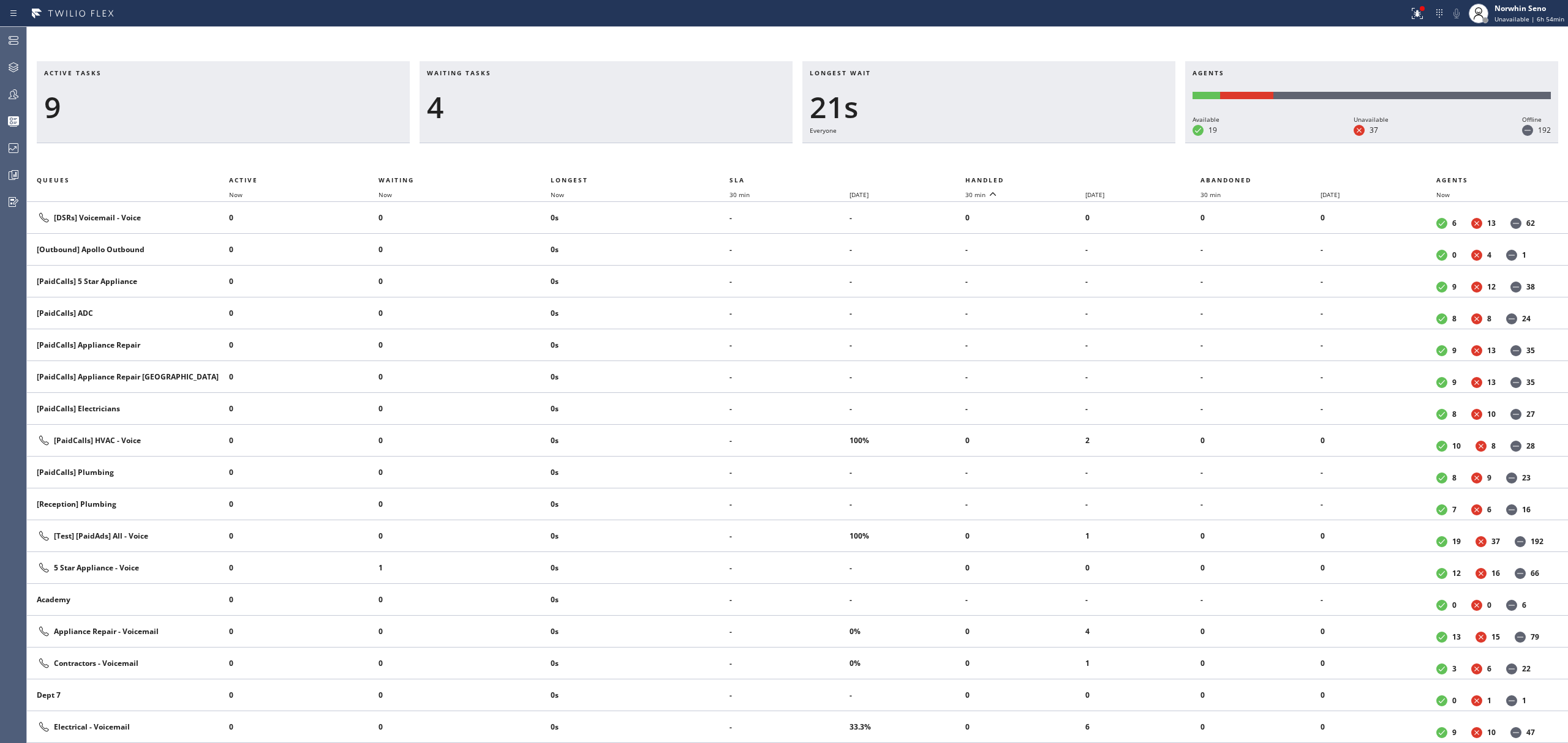
click at [1059, 177] on th "Handled" at bounding box center [1083, 180] width 236 height 15
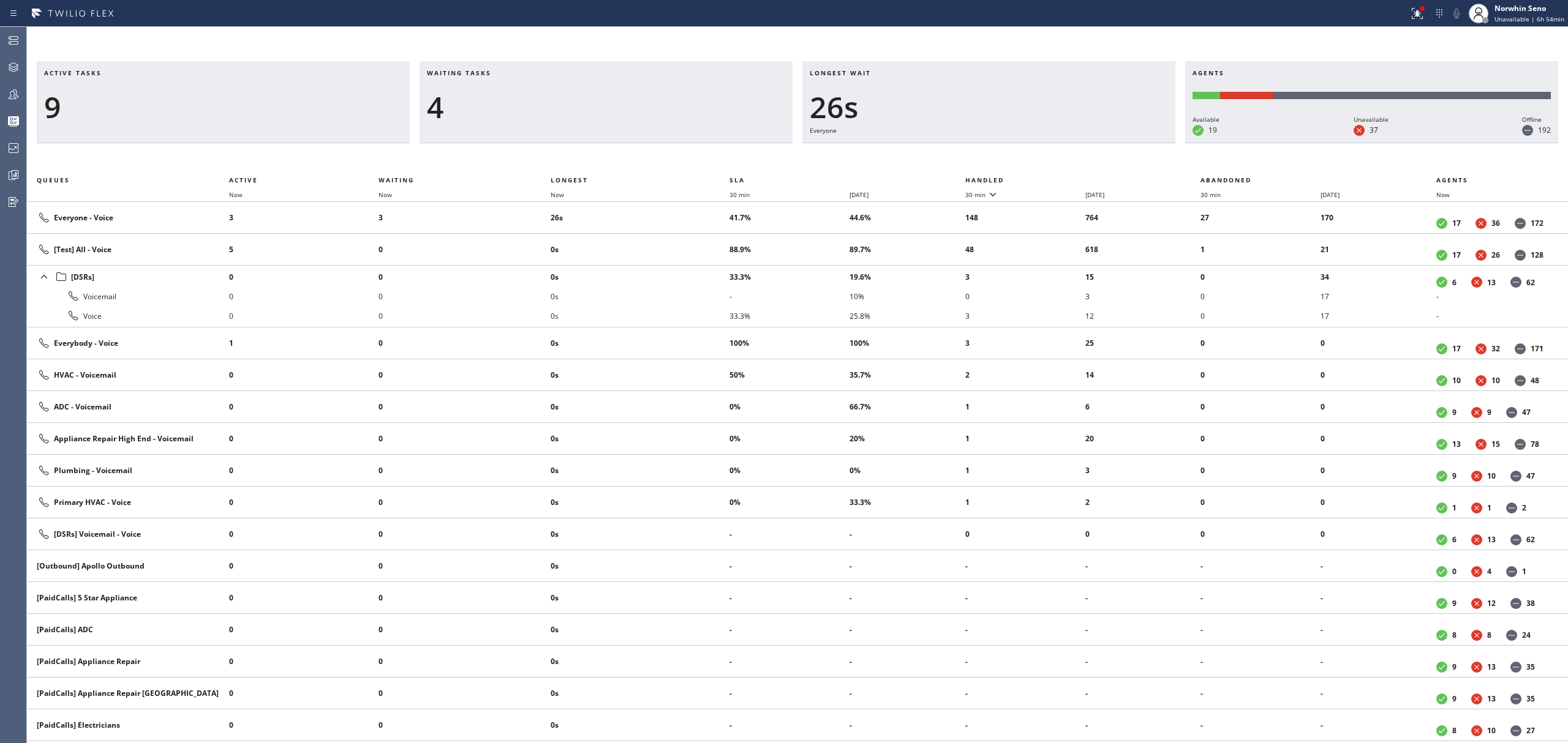
click at [1059, 177] on th "Handled" at bounding box center [1083, 180] width 236 height 15
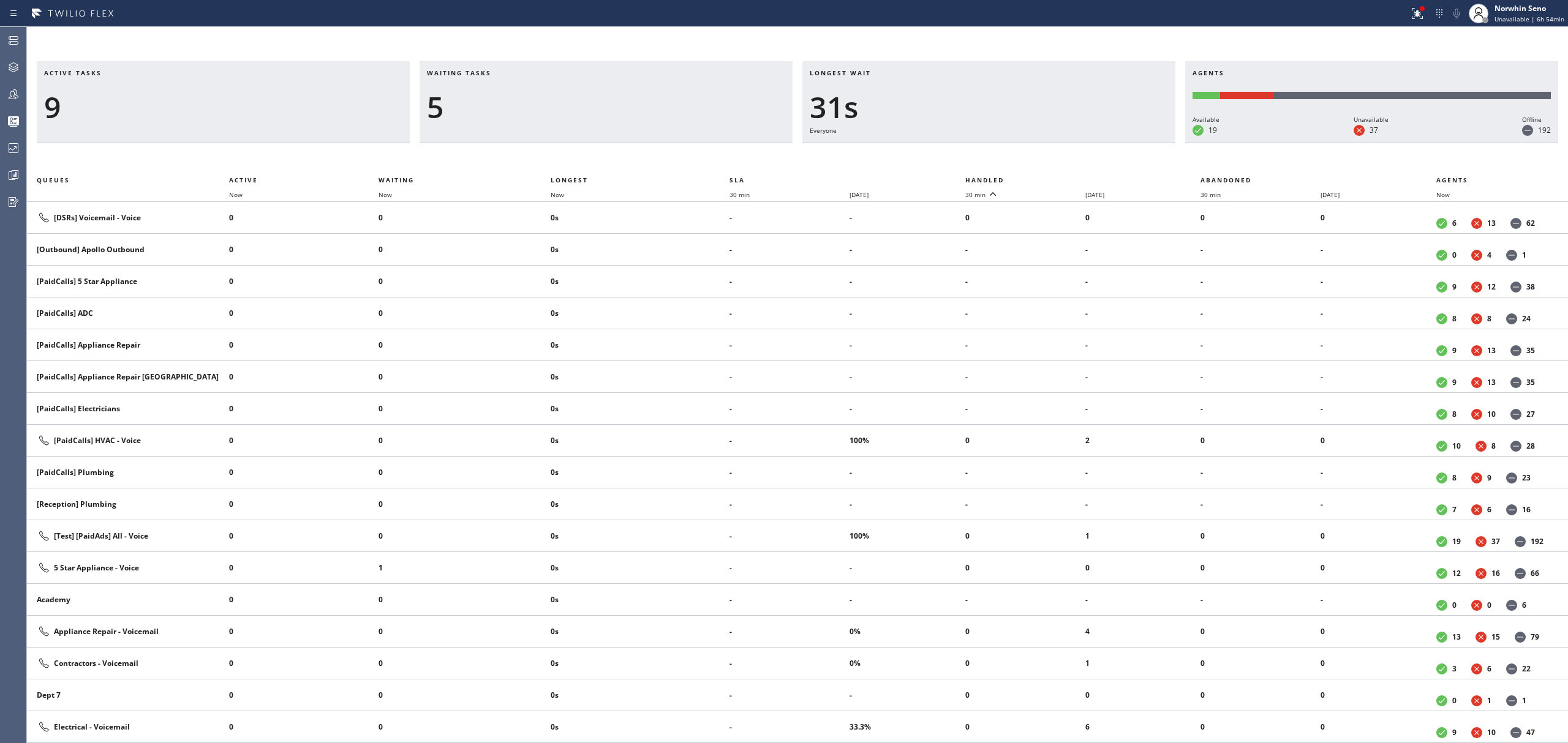
click at [1059, 177] on th "Handled" at bounding box center [1083, 180] width 236 height 15
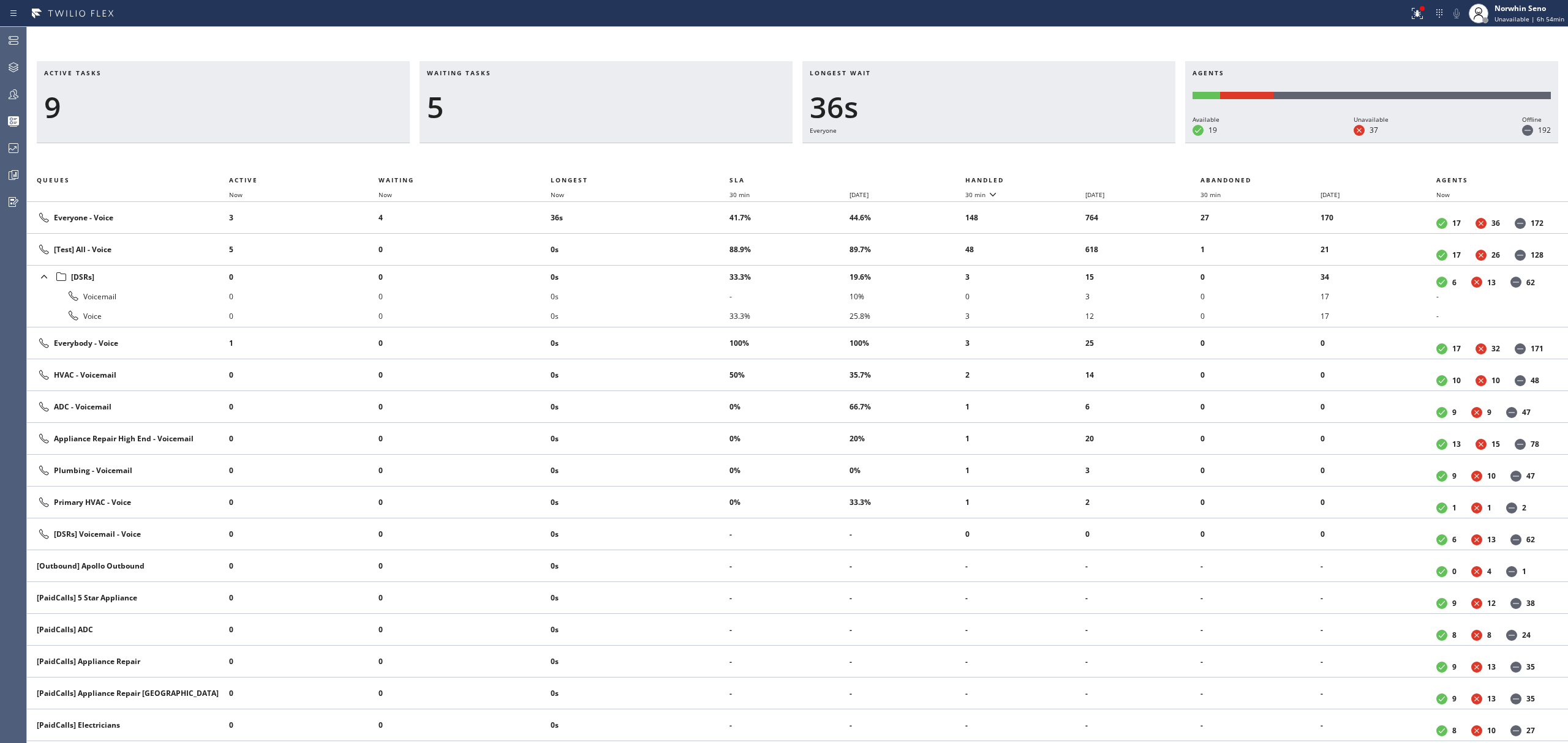
click at [1059, 177] on th "Handled" at bounding box center [1083, 180] width 236 height 15
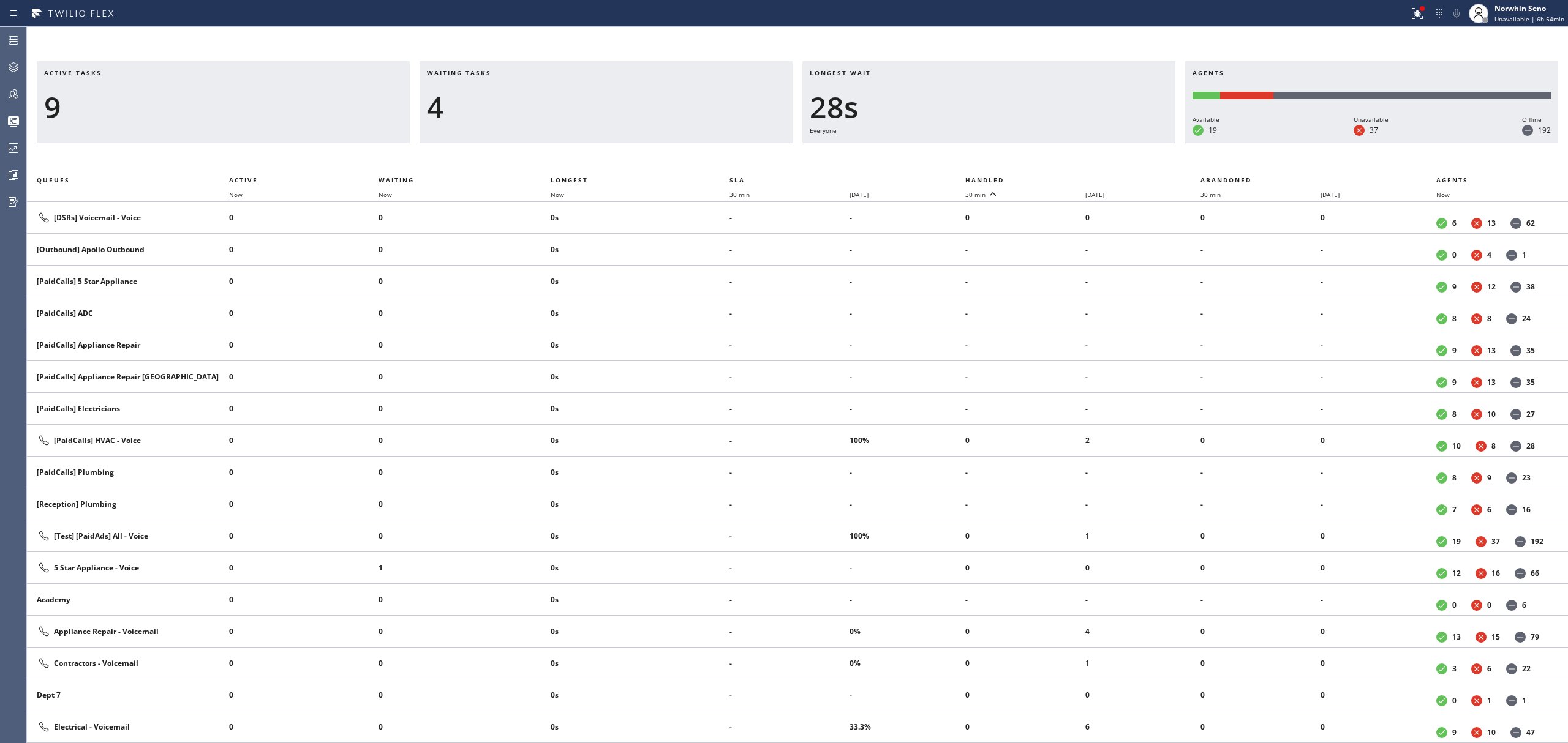
click at [1059, 177] on th "Handled" at bounding box center [1083, 180] width 236 height 15
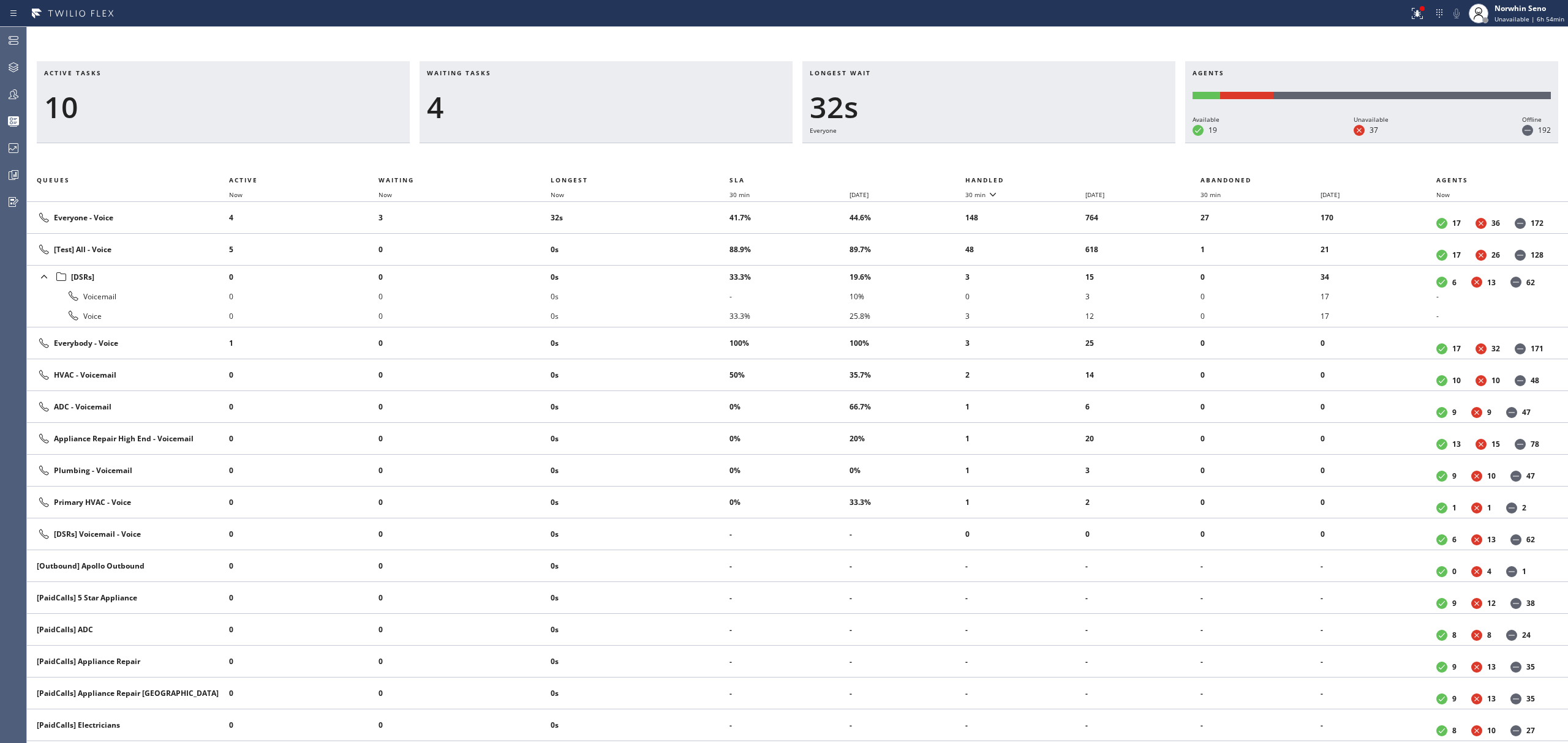
click at [1059, 177] on th "Handled" at bounding box center [1083, 180] width 236 height 15
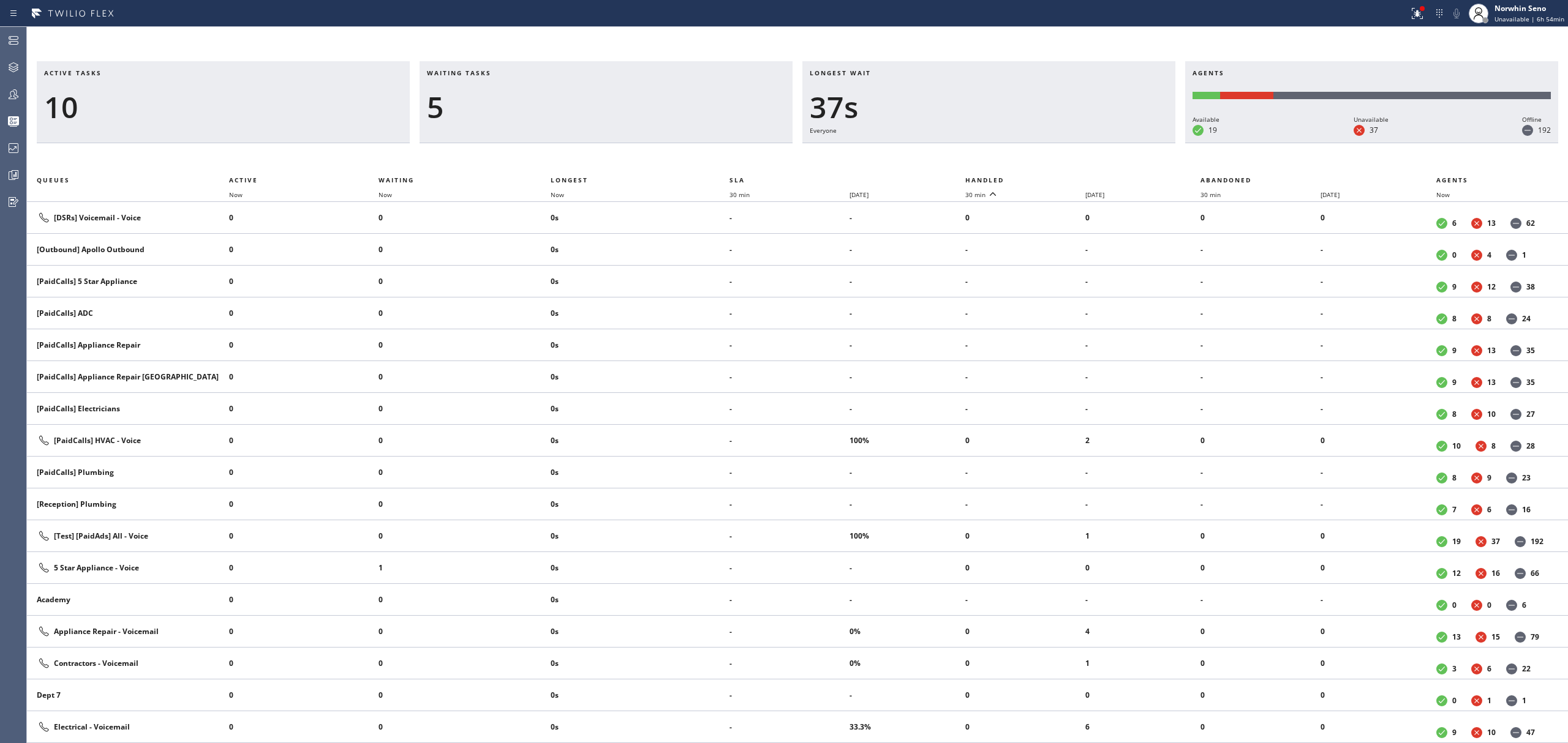
click at [1059, 177] on th "Handled" at bounding box center [1083, 180] width 236 height 15
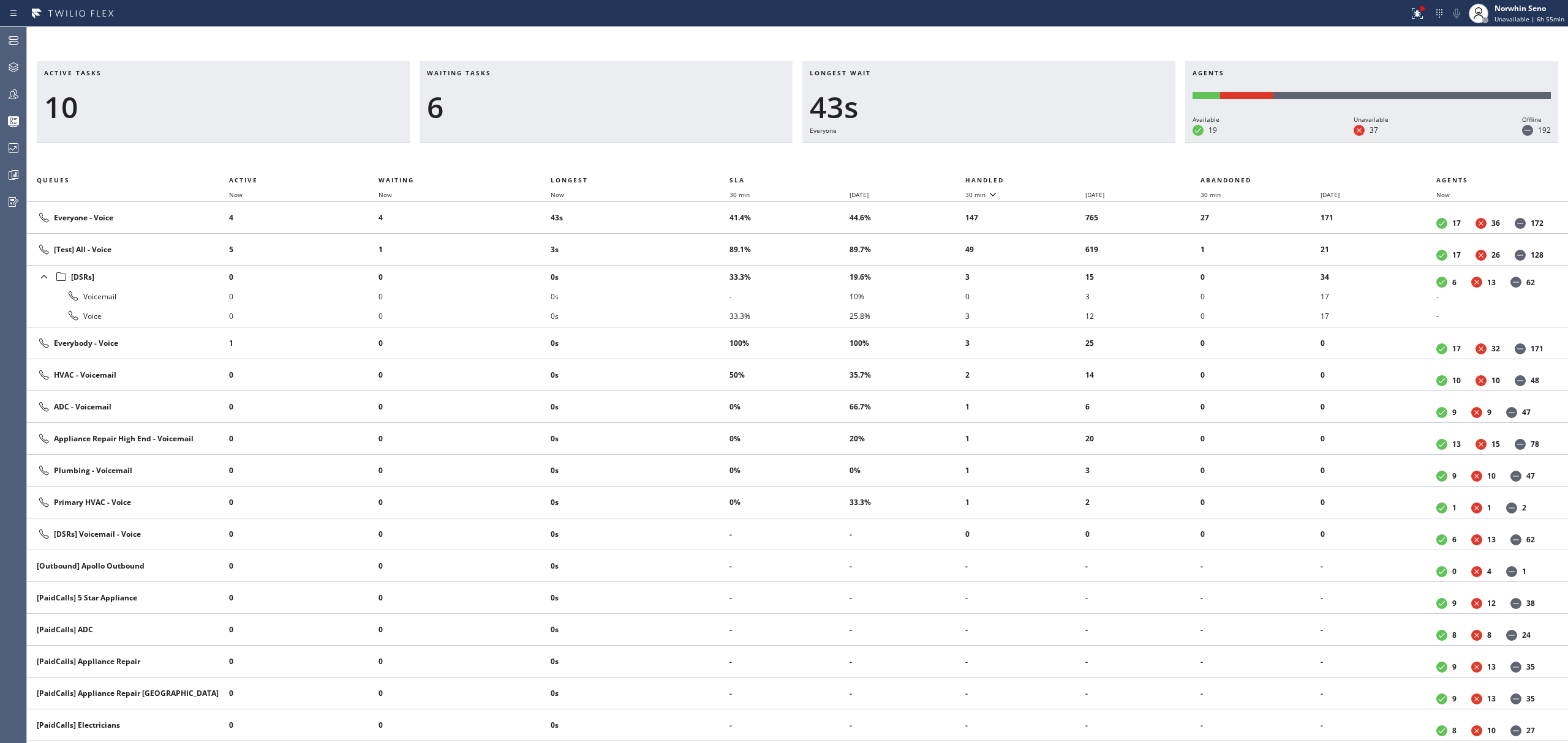
click at [1059, 177] on th "Handled" at bounding box center [1083, 180] width 236 height 15
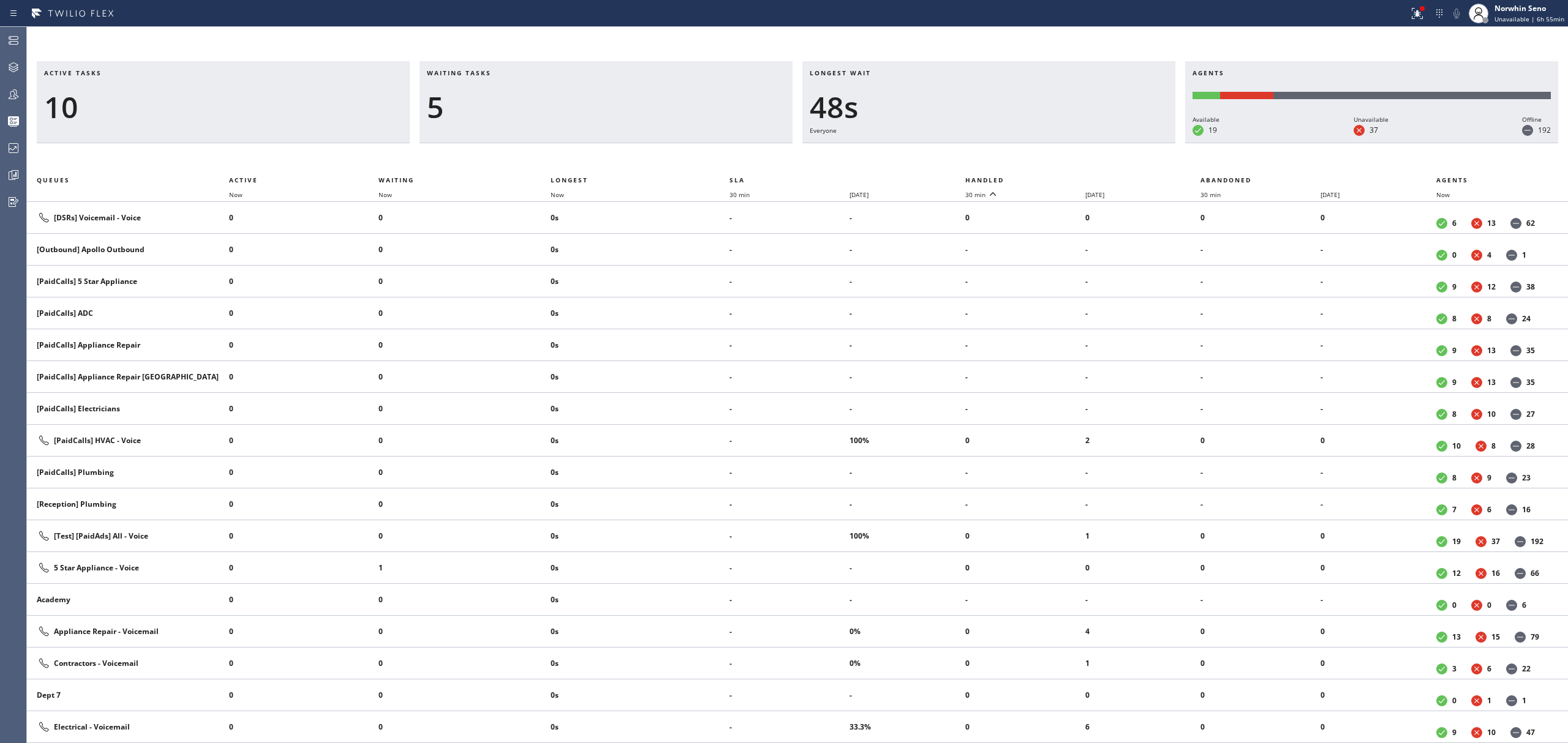
click at [1059, 177] on th "Handled" at bounding box center [1083, 180] width 236 height 15
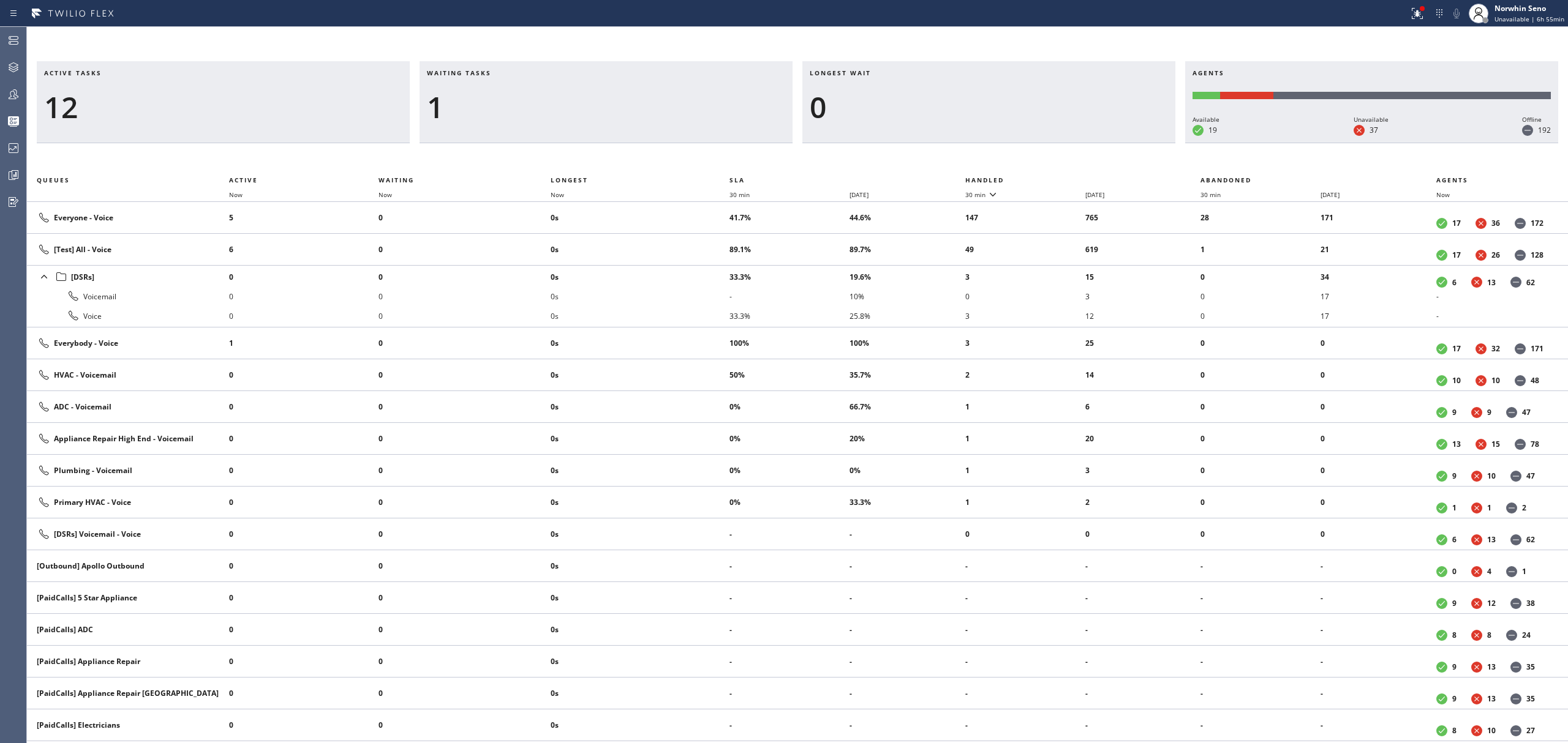
click at [1059, 177] on th "Handled" at bounding box center [1083, 180] width 236 height 15
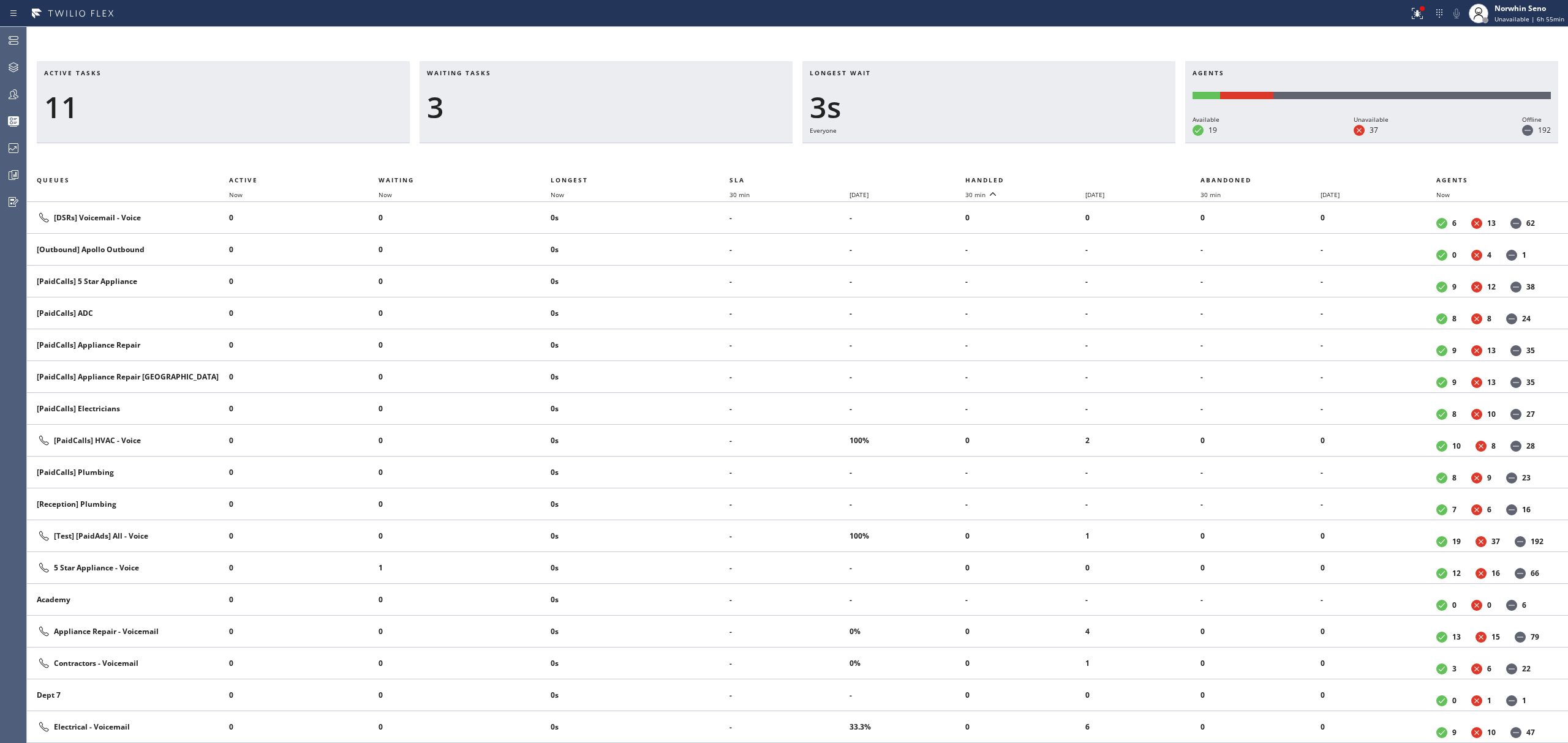
click at [1059, 177] on th "Handled" at bounding box center [1083, 180] width 236 height 15
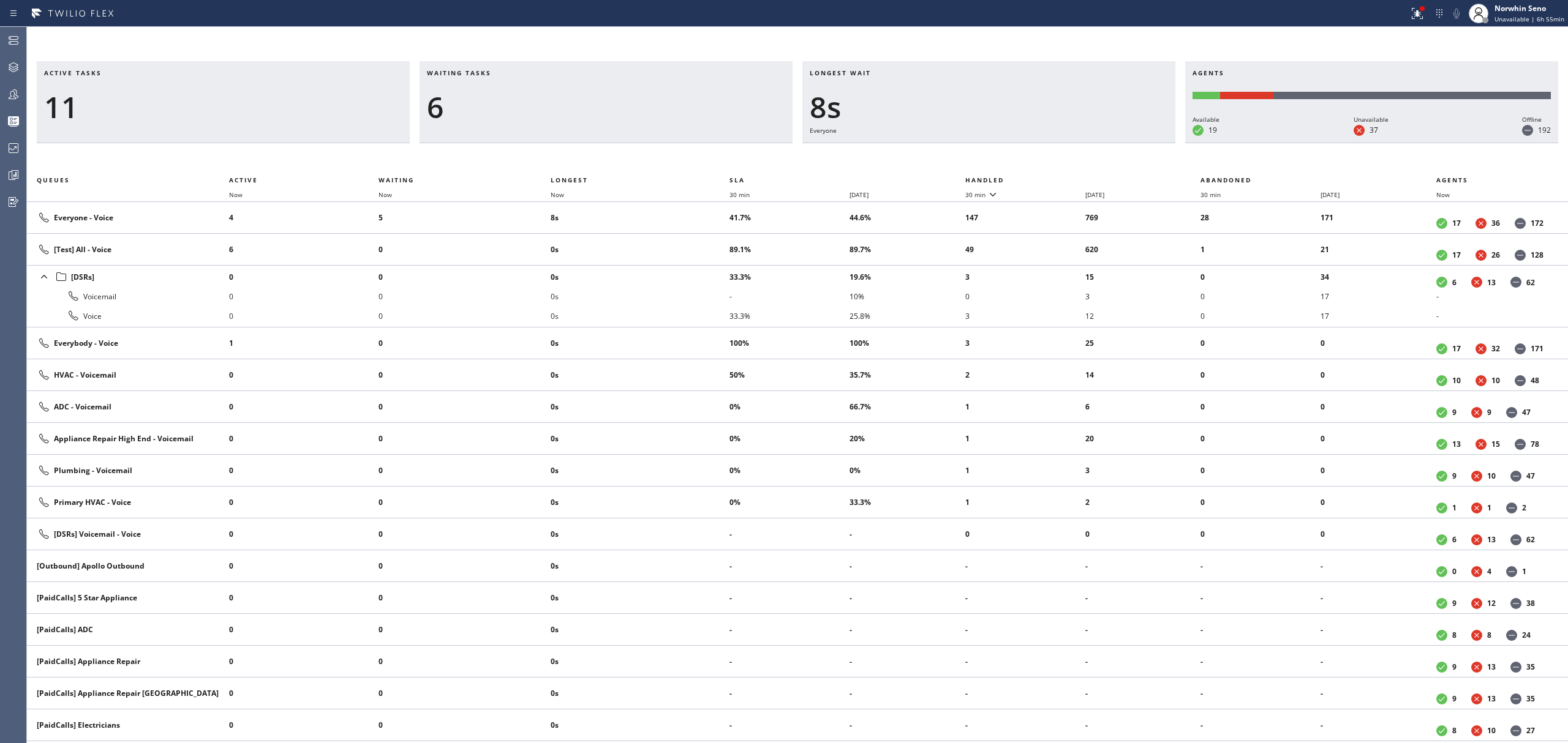
click at [1059, 177] on th "Handled" at bounding box center [1083, 180] width 236 height 15
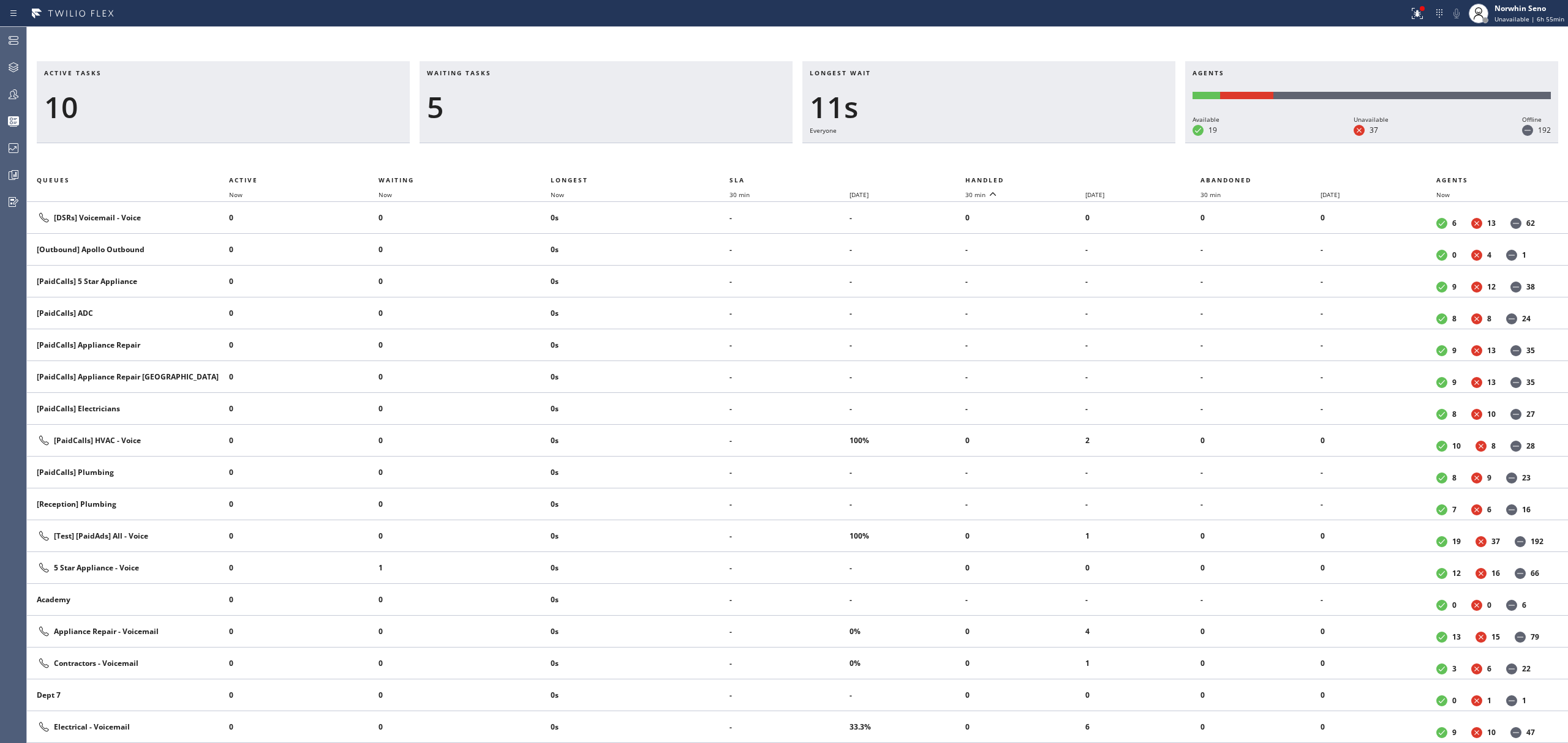
click at [1059, 177] on th "Handled" at bounding box center [1083, 180] width 236 height 15
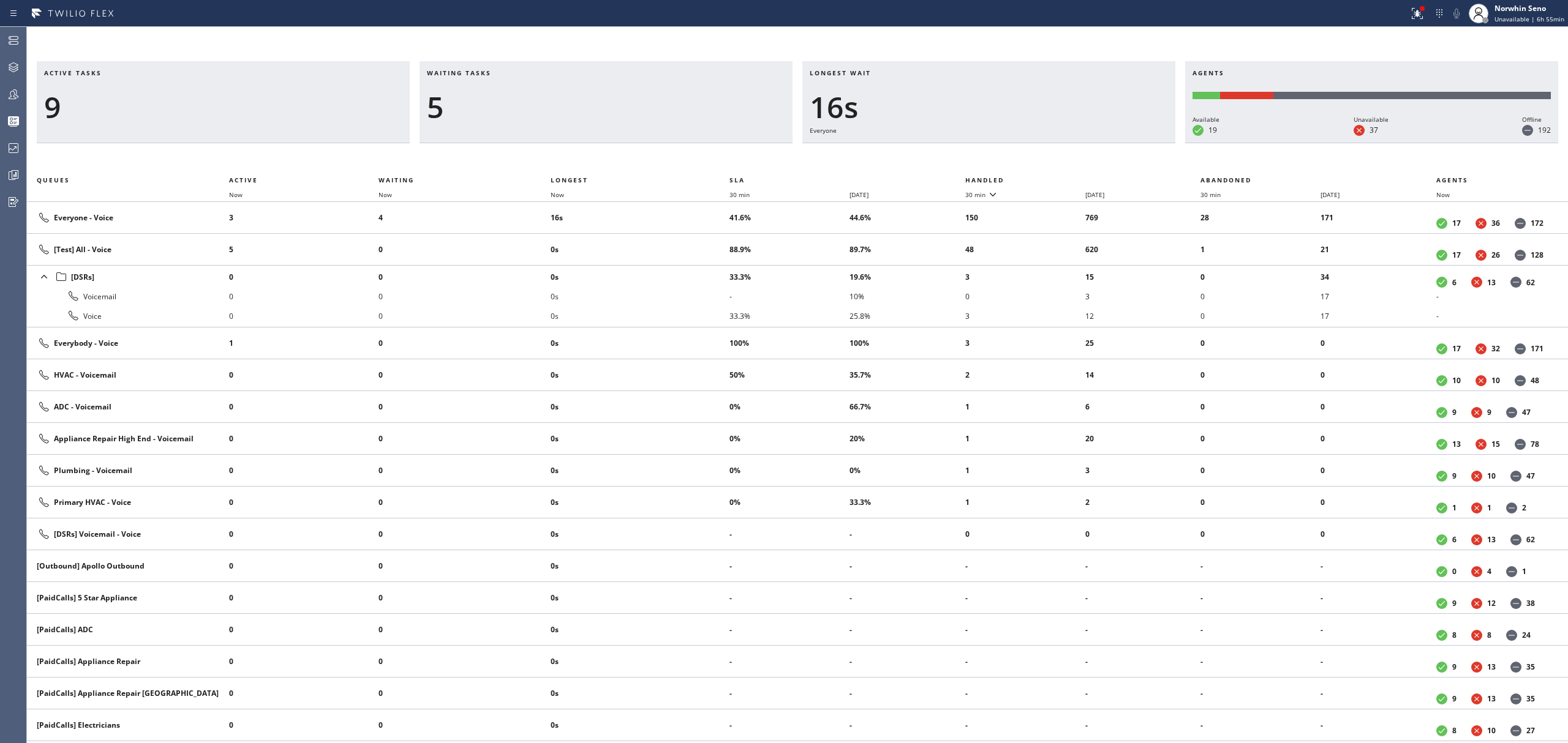
click at [1059, 177] on th "Handled" at bounding box center [1083, 180] width 236 height 15
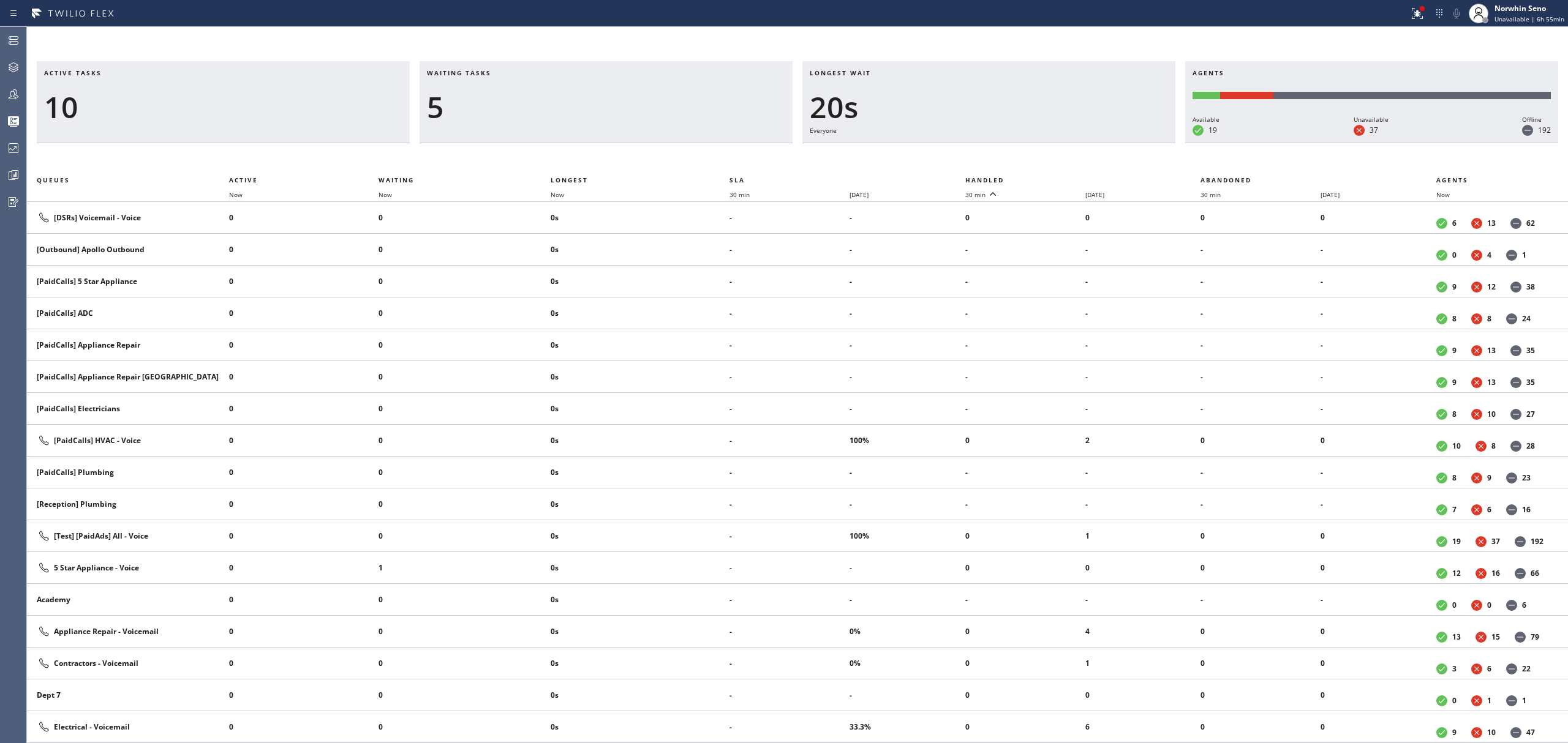
click at [1059, 177] on th "Handled" at bounding box center [1083, 180] width 236 height 15
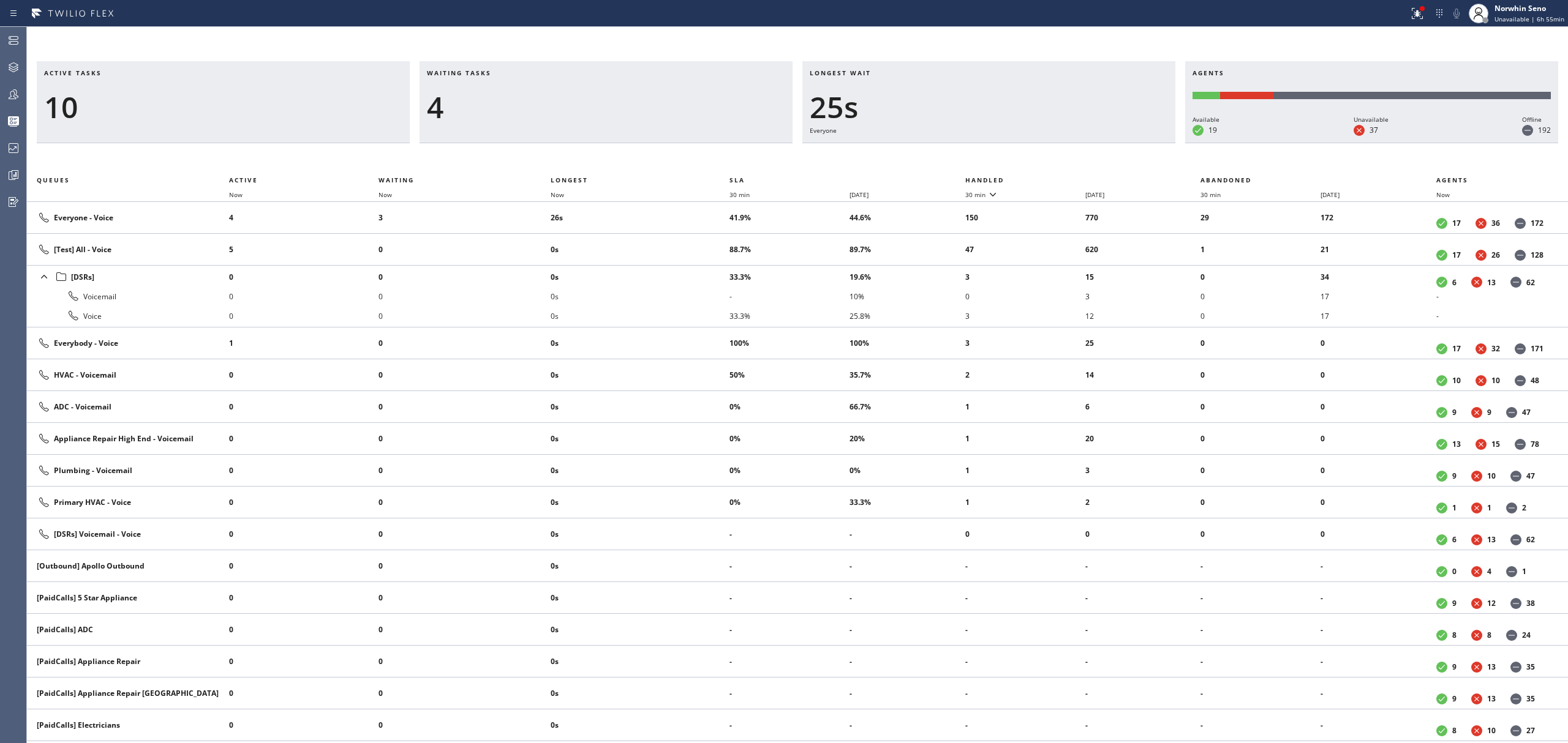
click at [1059, 177] on th "Handled" at bounding box center [1083, 180] width 236 height 15
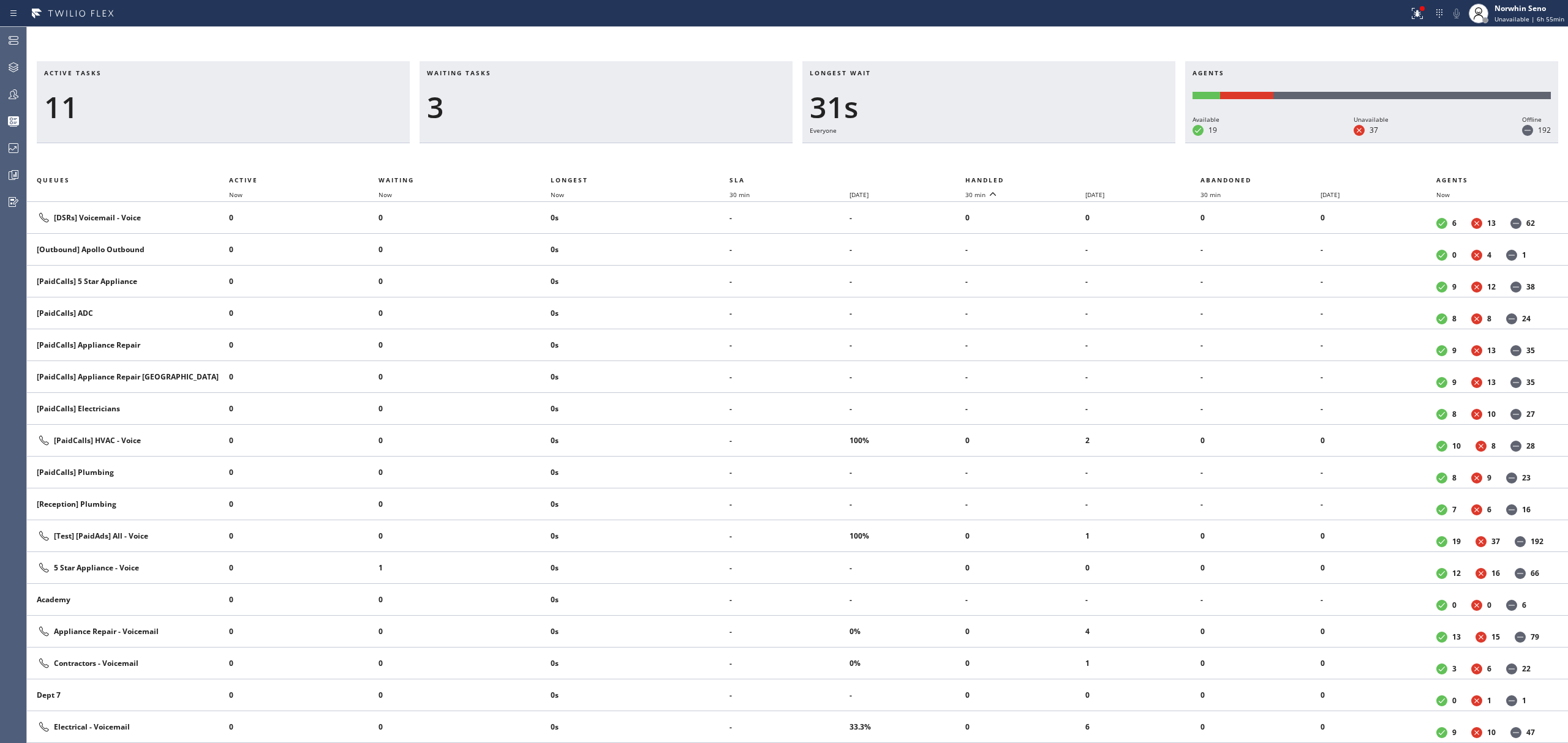
click at [1059, 177] on th "Handled" at bounding box center [1083, 180] width 236 height 15
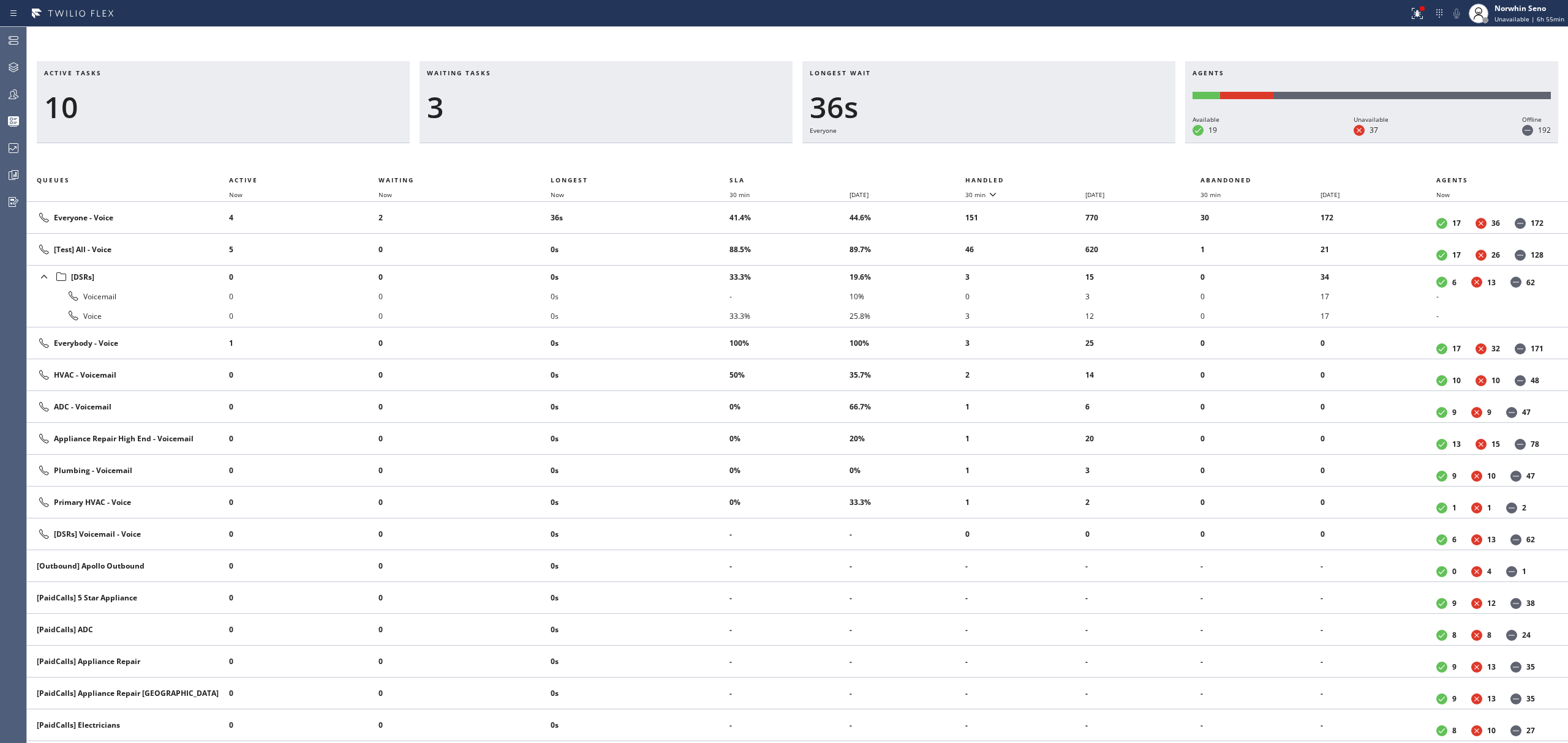
click at [1059, 177] on th "Handled" at bounding box center [1083, 180] width 236 height 15
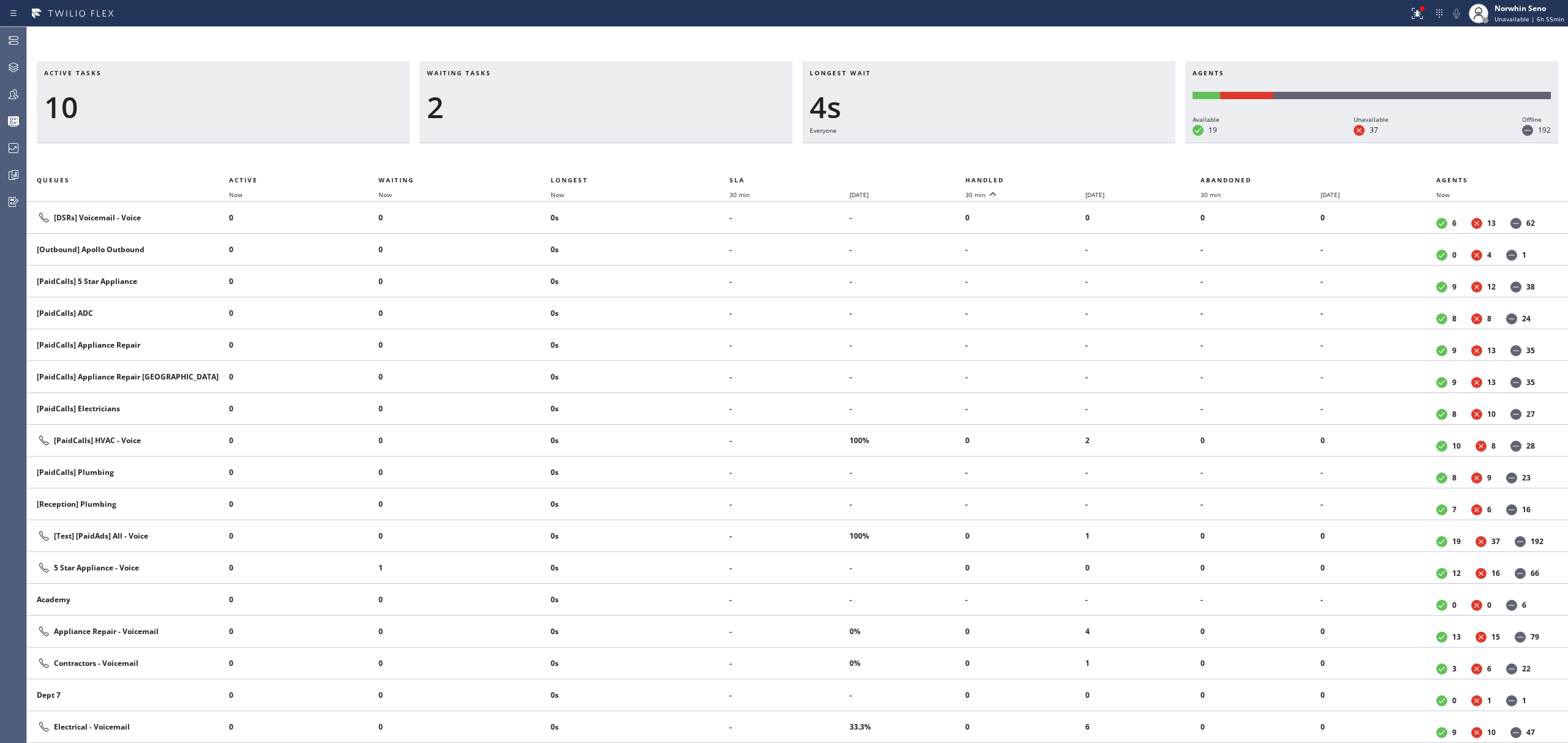
click at [1059, 177] on th "Handled" at bounding box center [1083, 180] width 236 height 15
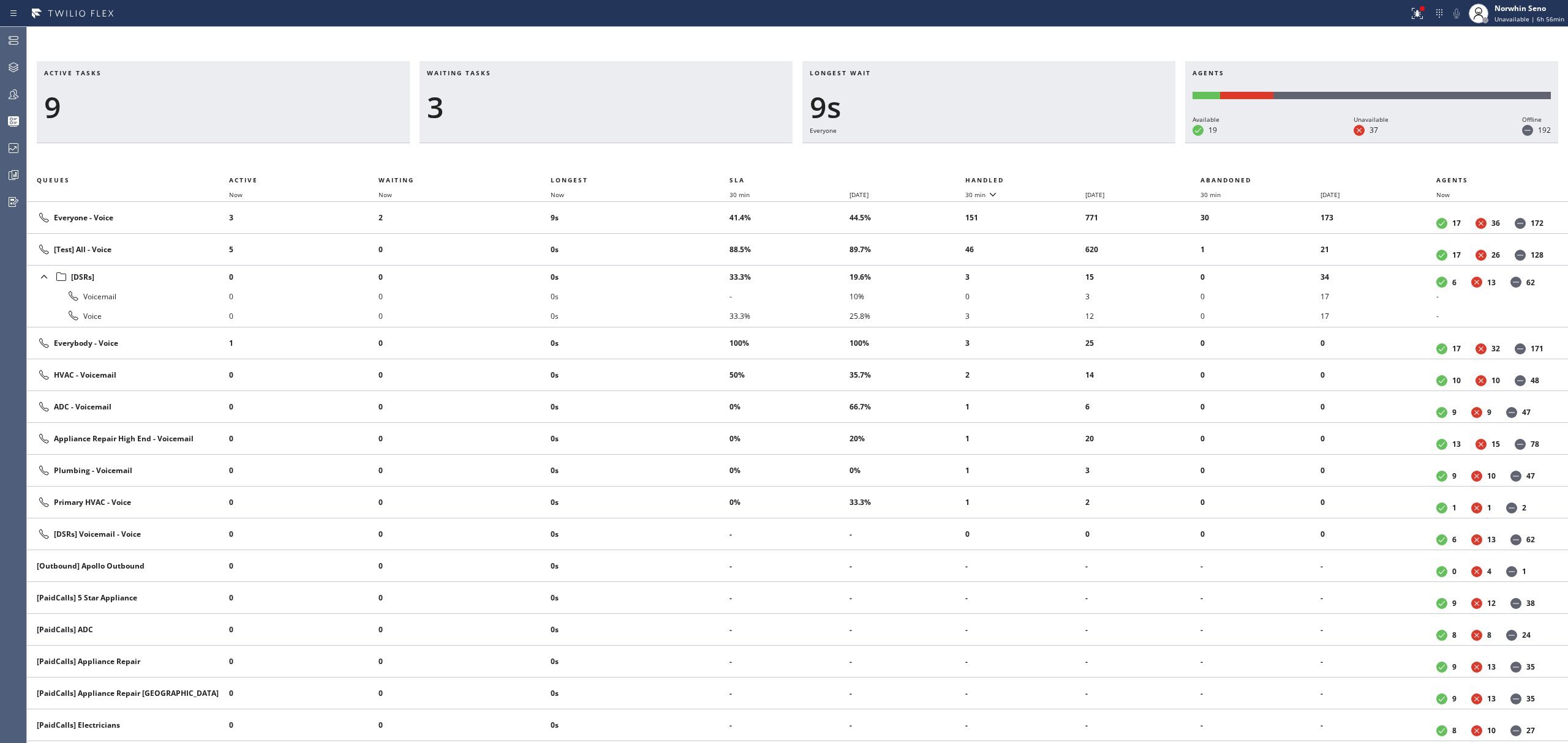
click at [1059, 177] on th "Handled" at bounding box center [1083, 180] width 236 height 15
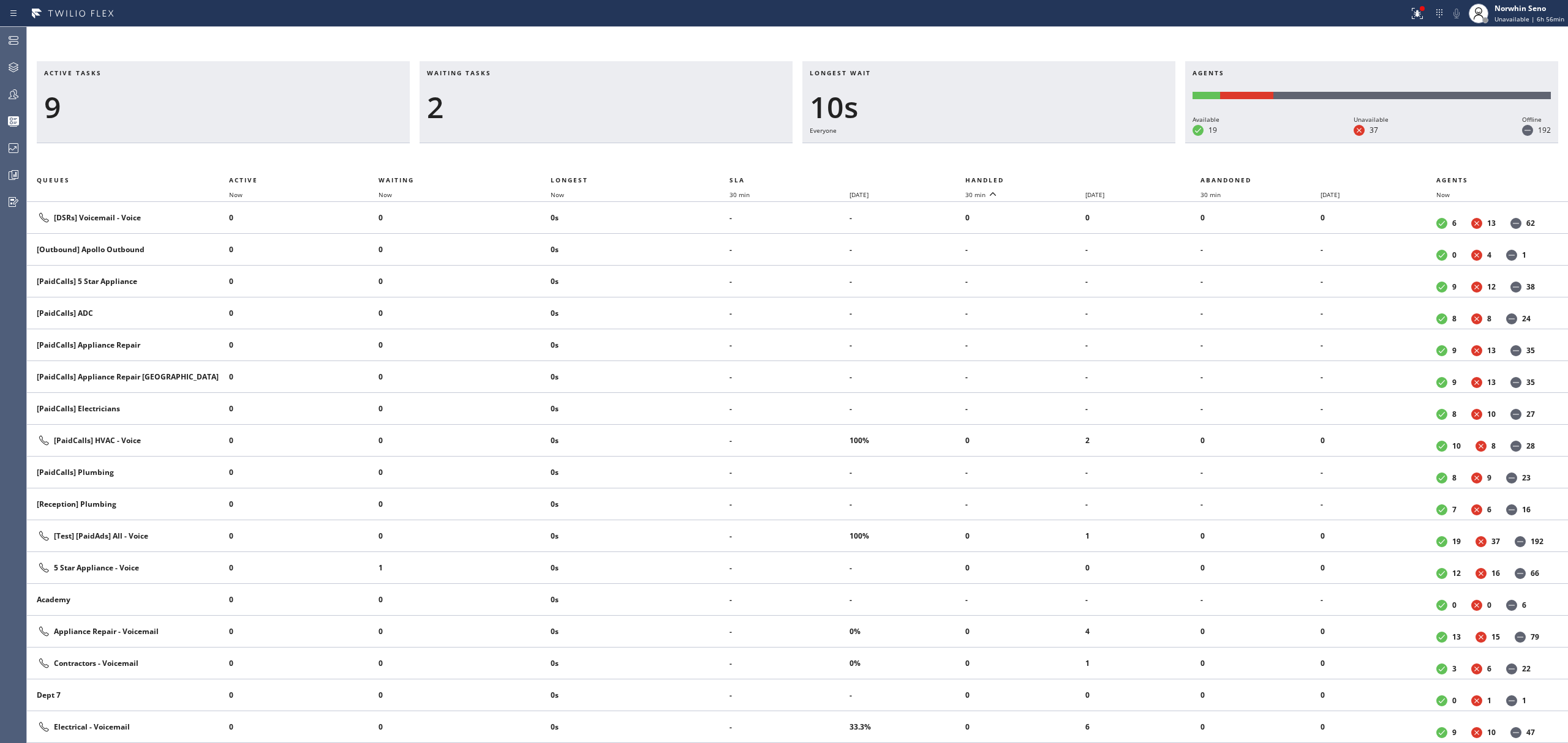
click at [1059, 177] on th "Handled" at bounding box center [1083, 180] width 236 height 15
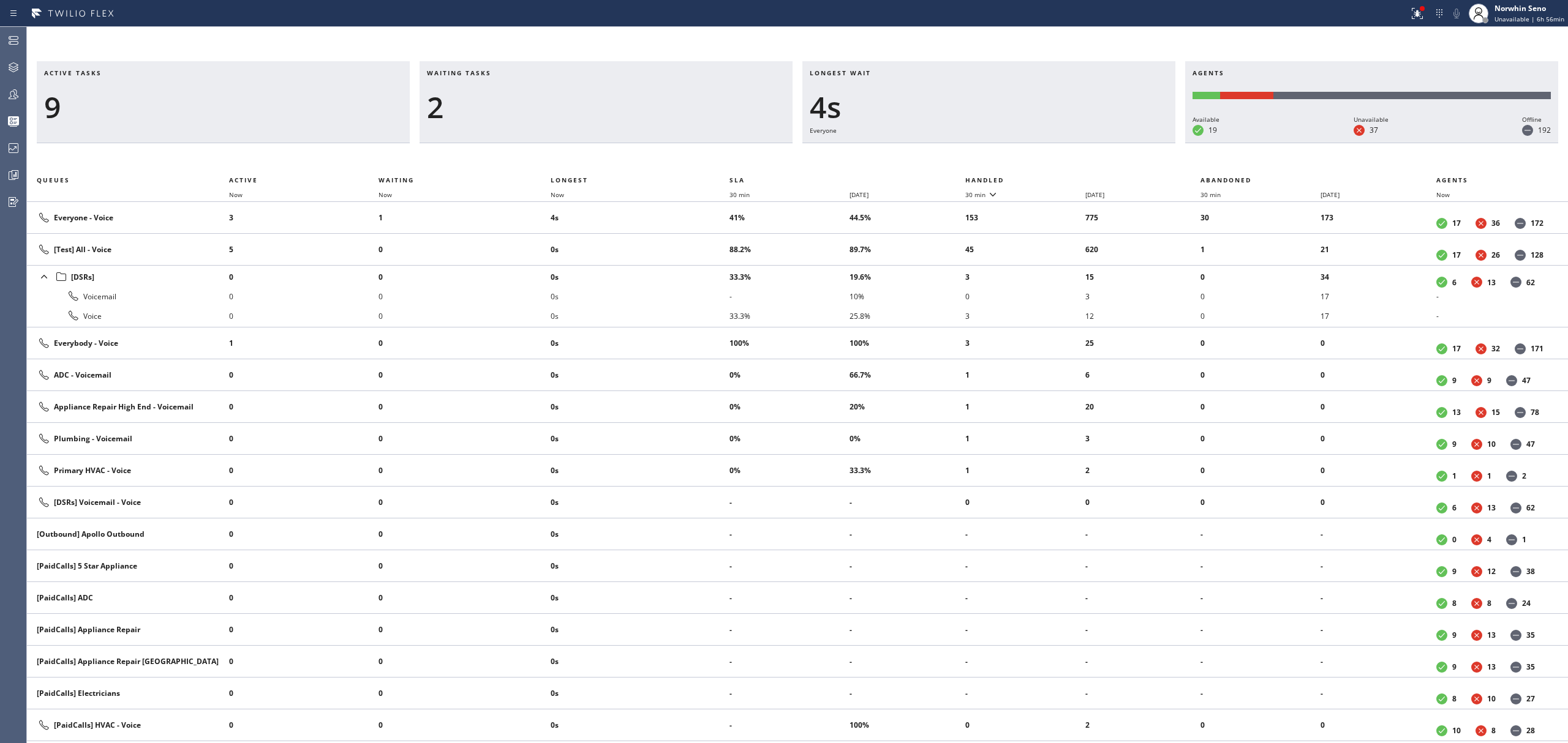
click at [1059, 177] on th "Handled" at bounding box center [1083, 180] width 236 height 15
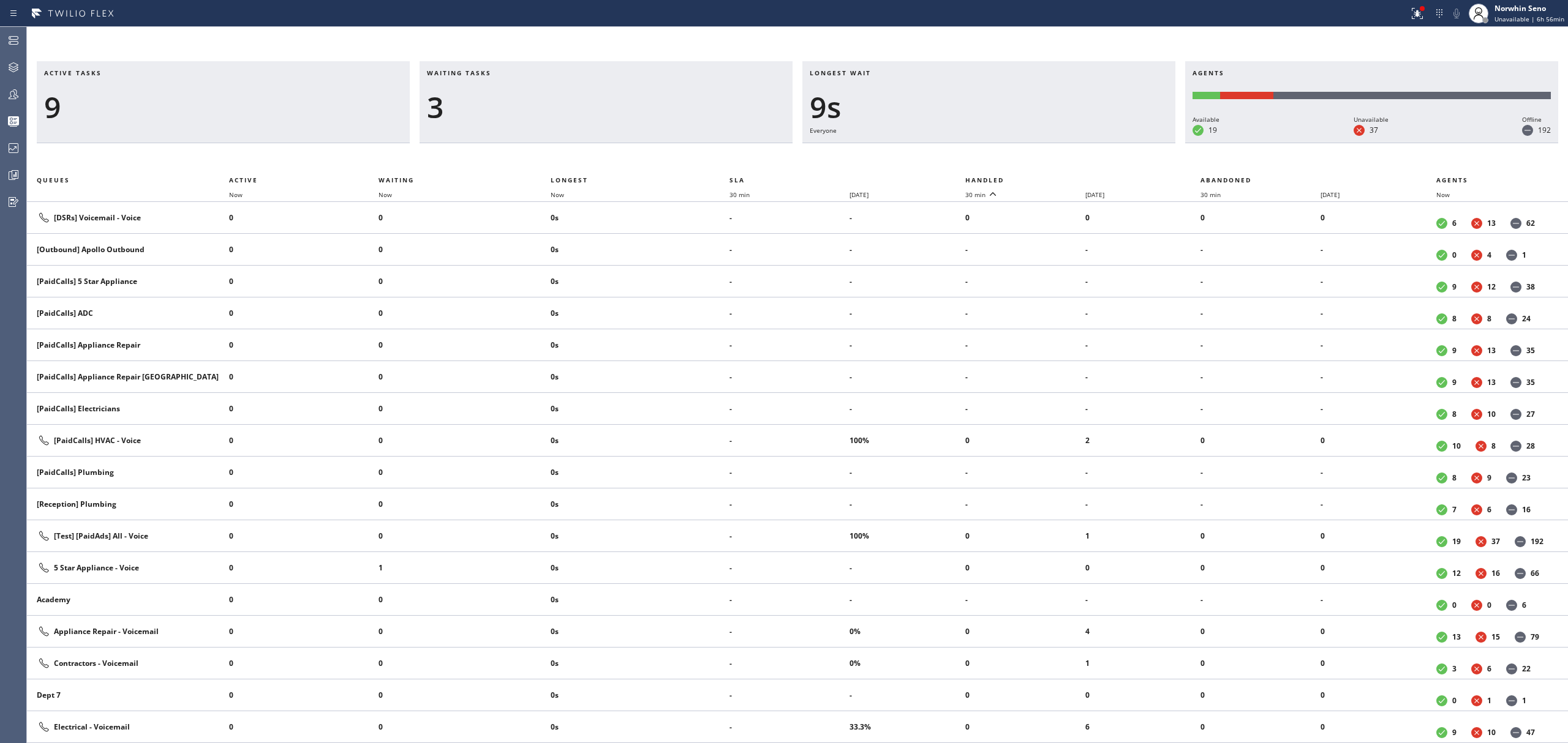
click at [1059, 177] on th "Handled" at bounding box center [1083, 180] width 236 height 15
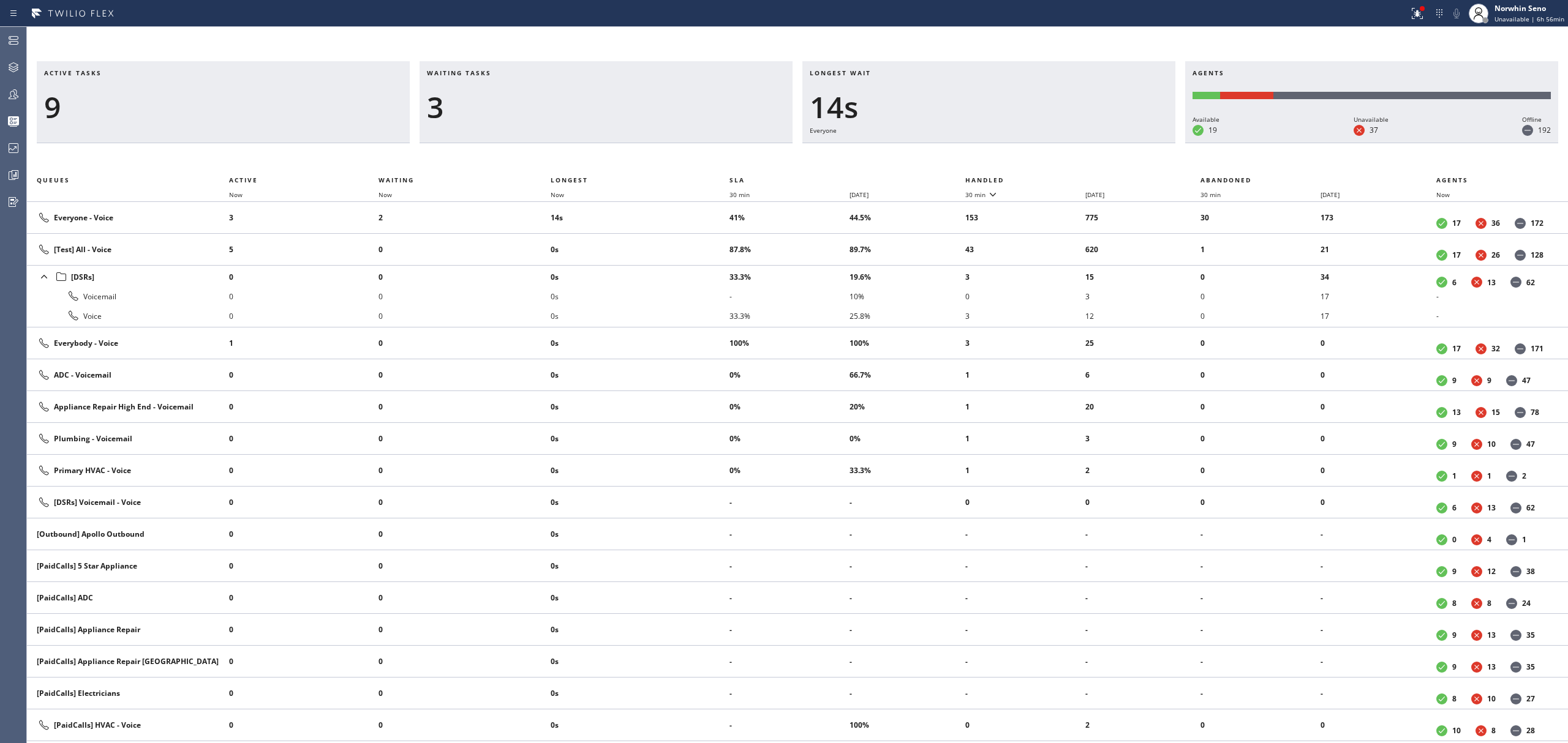
click at [1059, 177] on th "Handled" at bounding box center [1083, 180] width 236 height 15
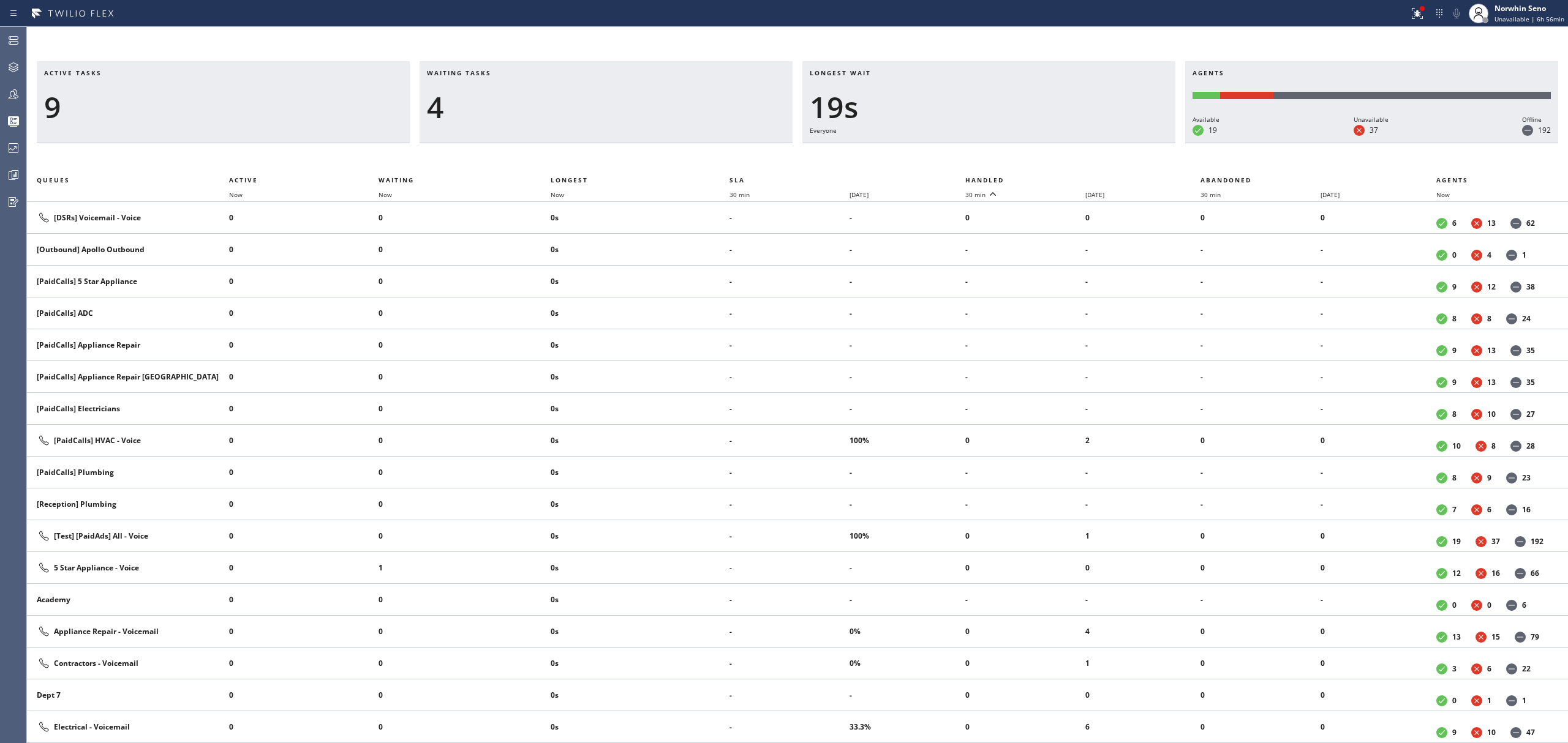
click at [1059, 177] on th "Handled" at bounding box center [1083, 180] width 236 height 15
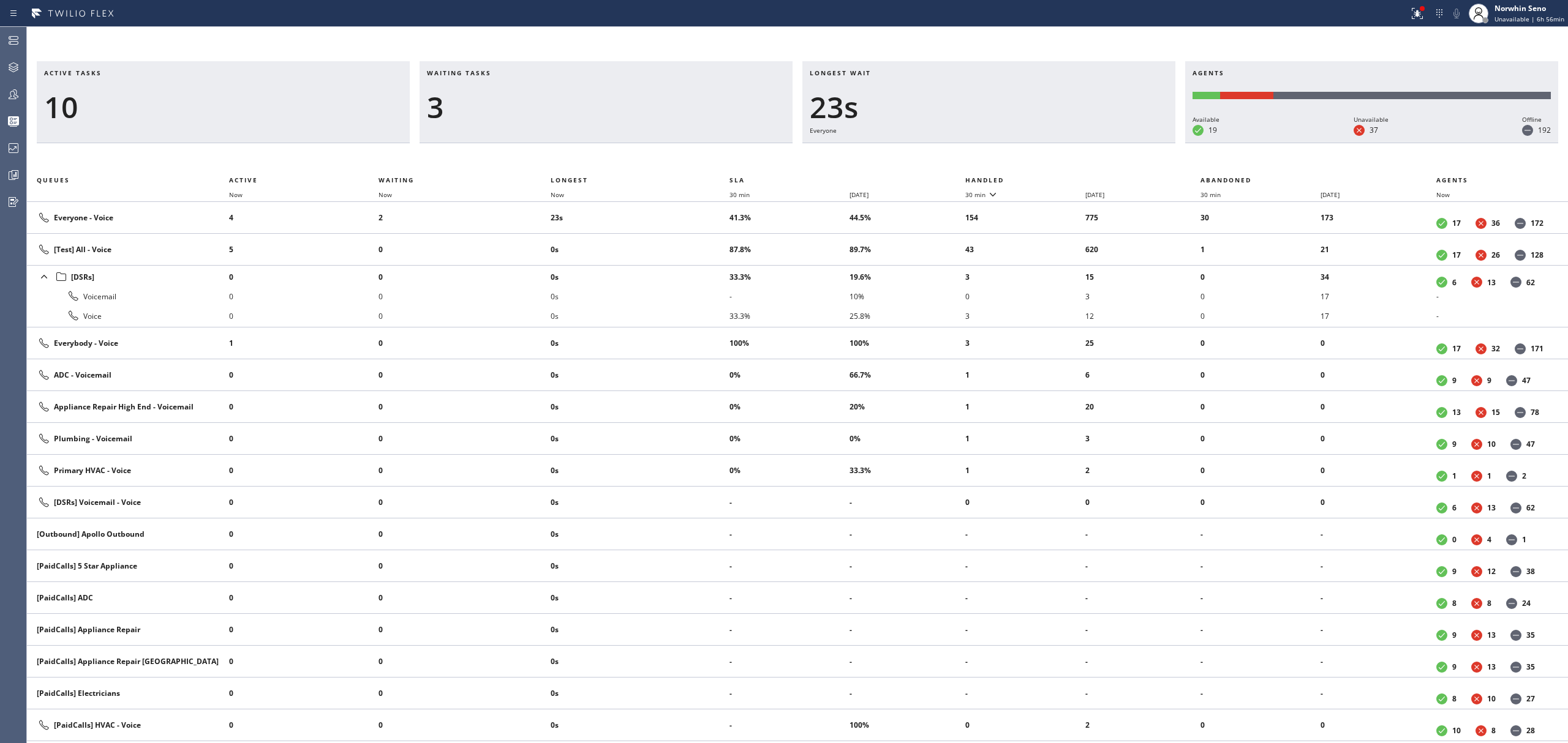
click at [1059, 177] on th "Handled" at bounding box center [1083, 180] width 236 height 15
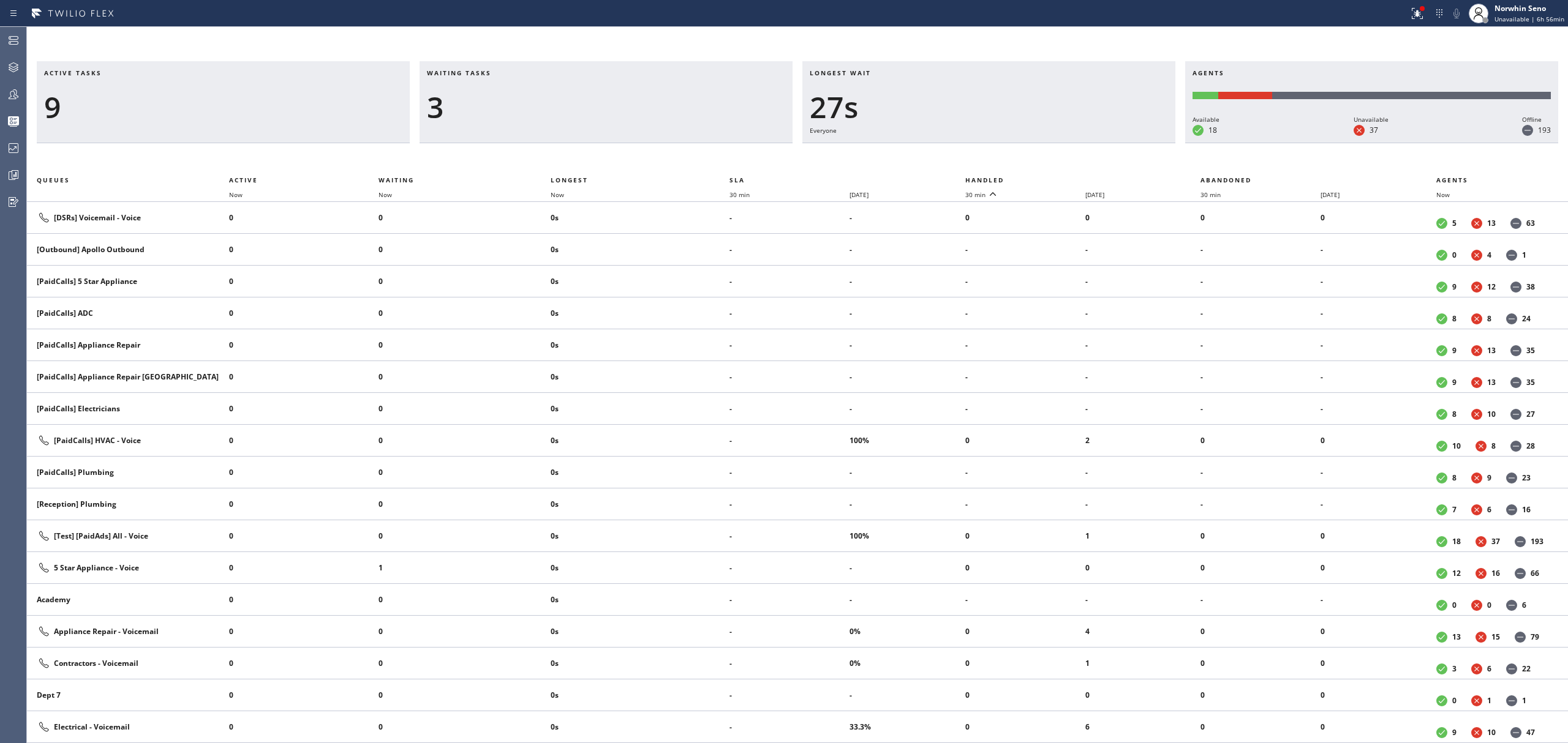
click at [1059, 177] on th "Handled" at bounding box center [1083, 180] width 236 height 15
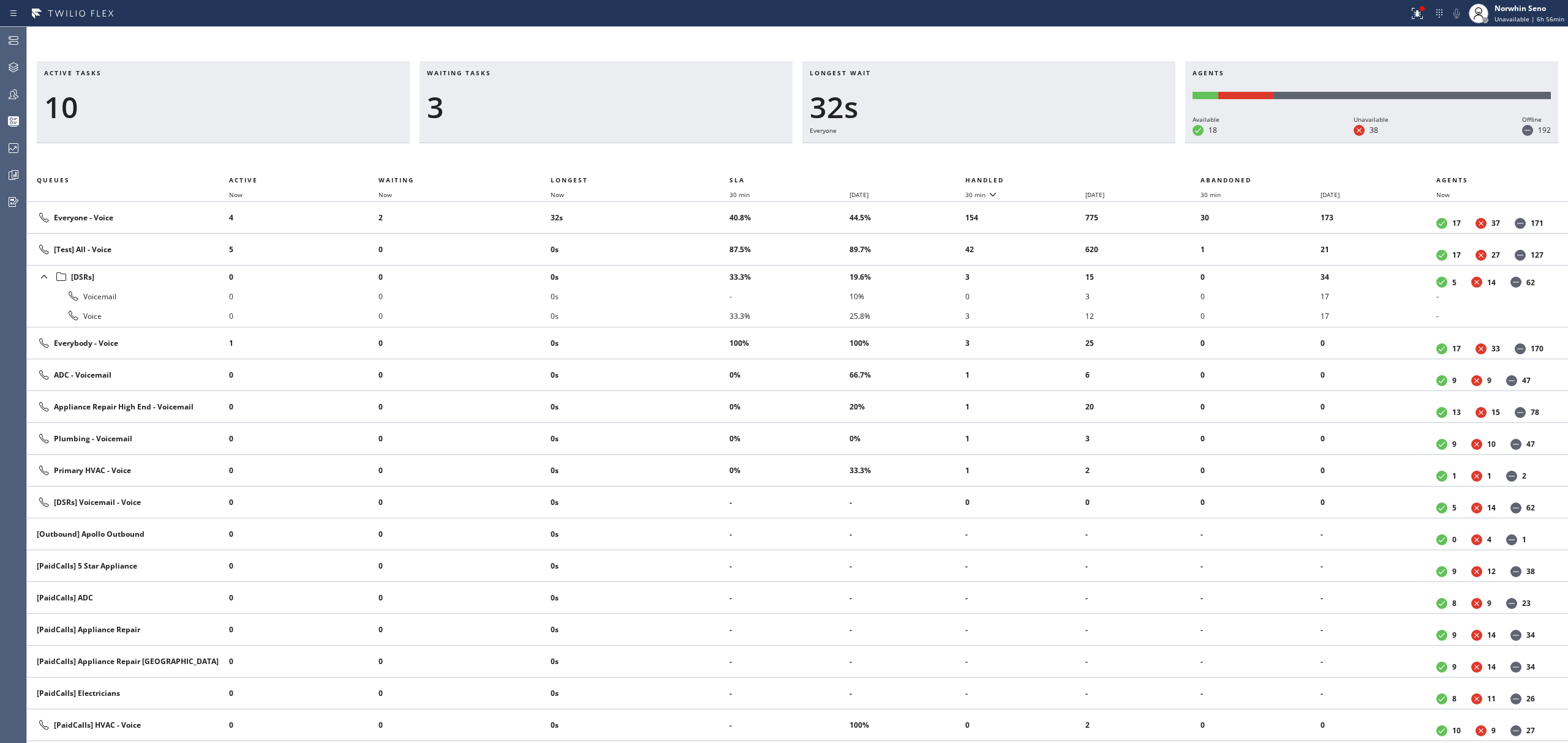
click at [1059, 177] on th "Handled" at bounding box center [1083, 180] width 236 height 15
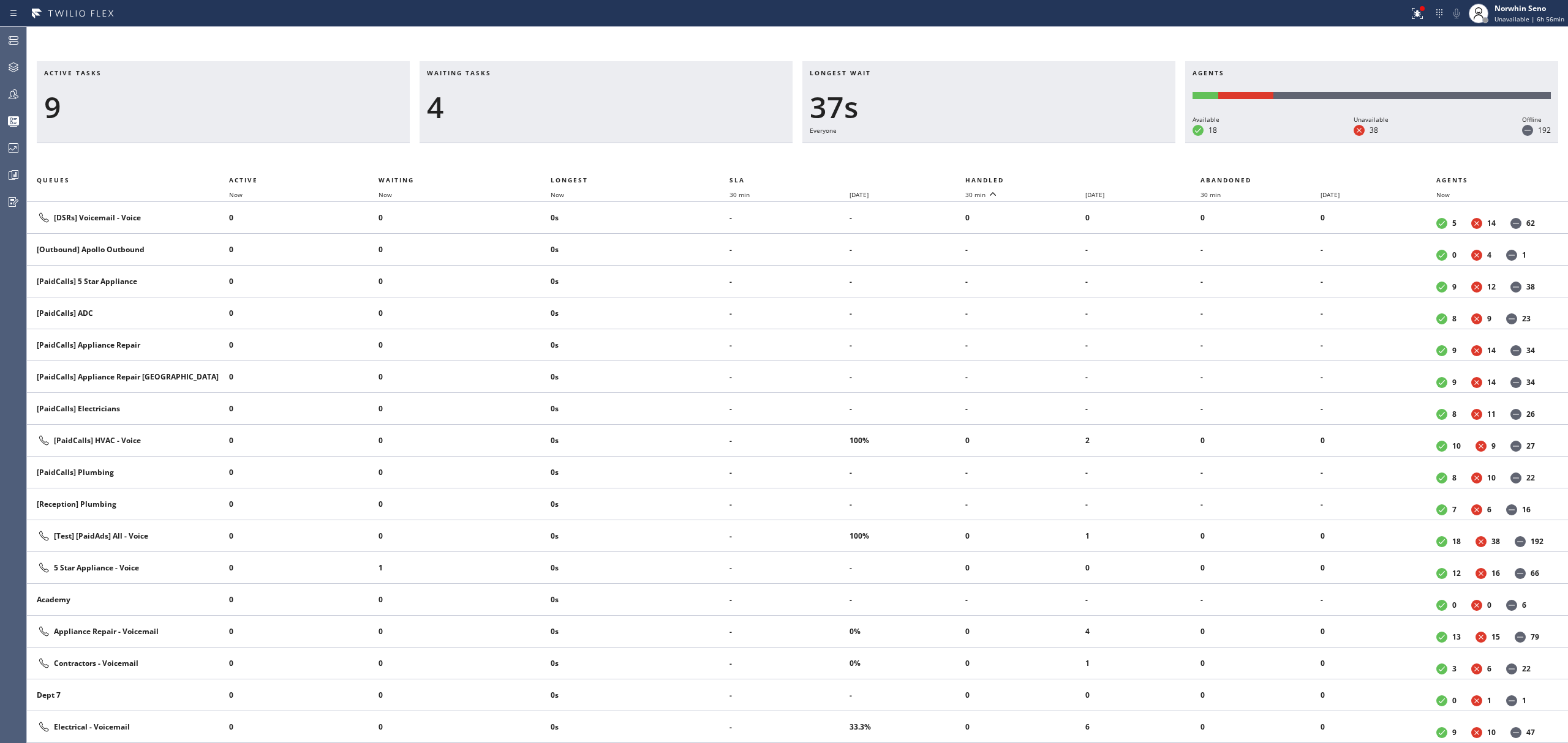
click at [1059, 177] on th "Handled" at bounding box center [1083, 180] width 236 height 15
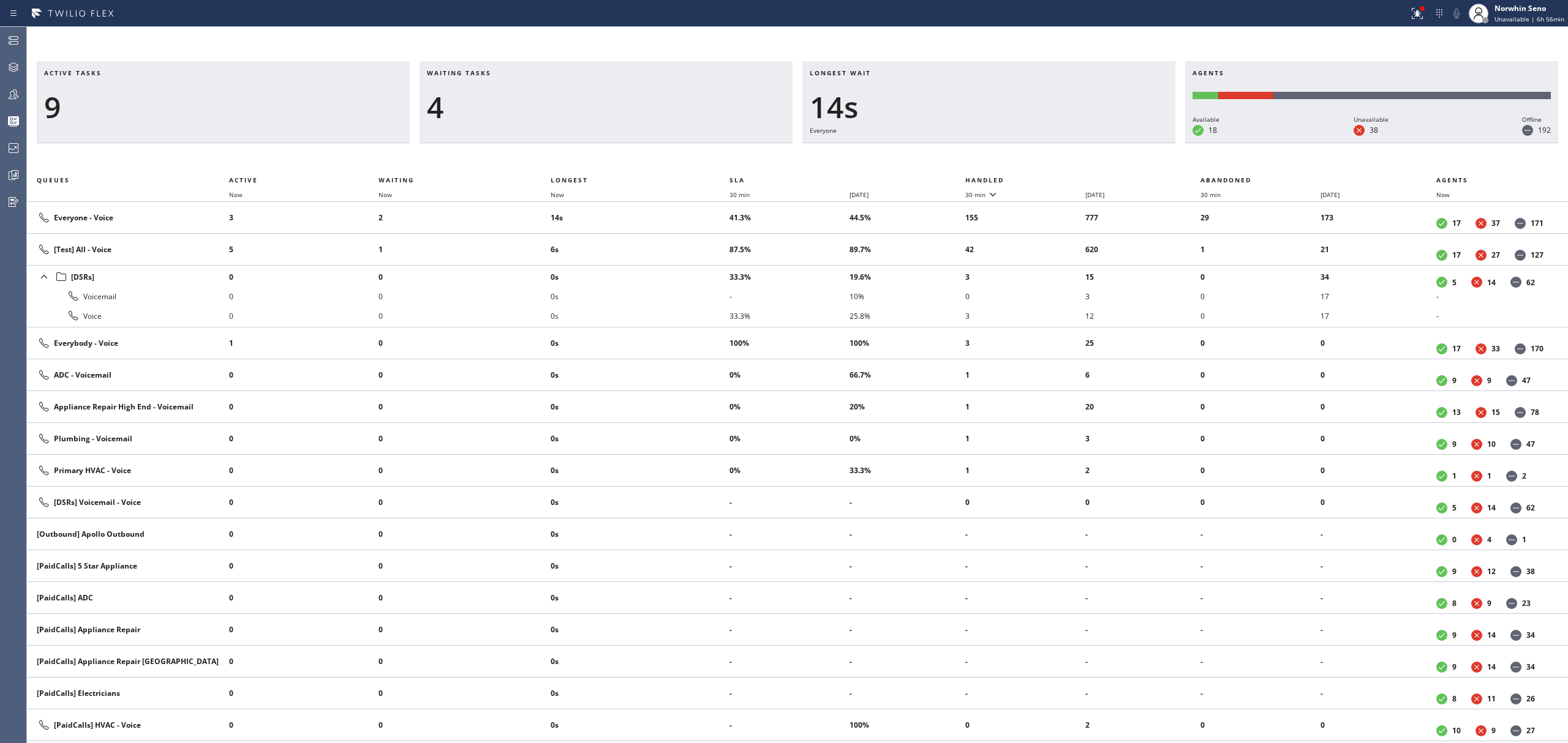
click at [1059, 177] on th "Handled" at bounding box center [1083, 180] width 236 height 15
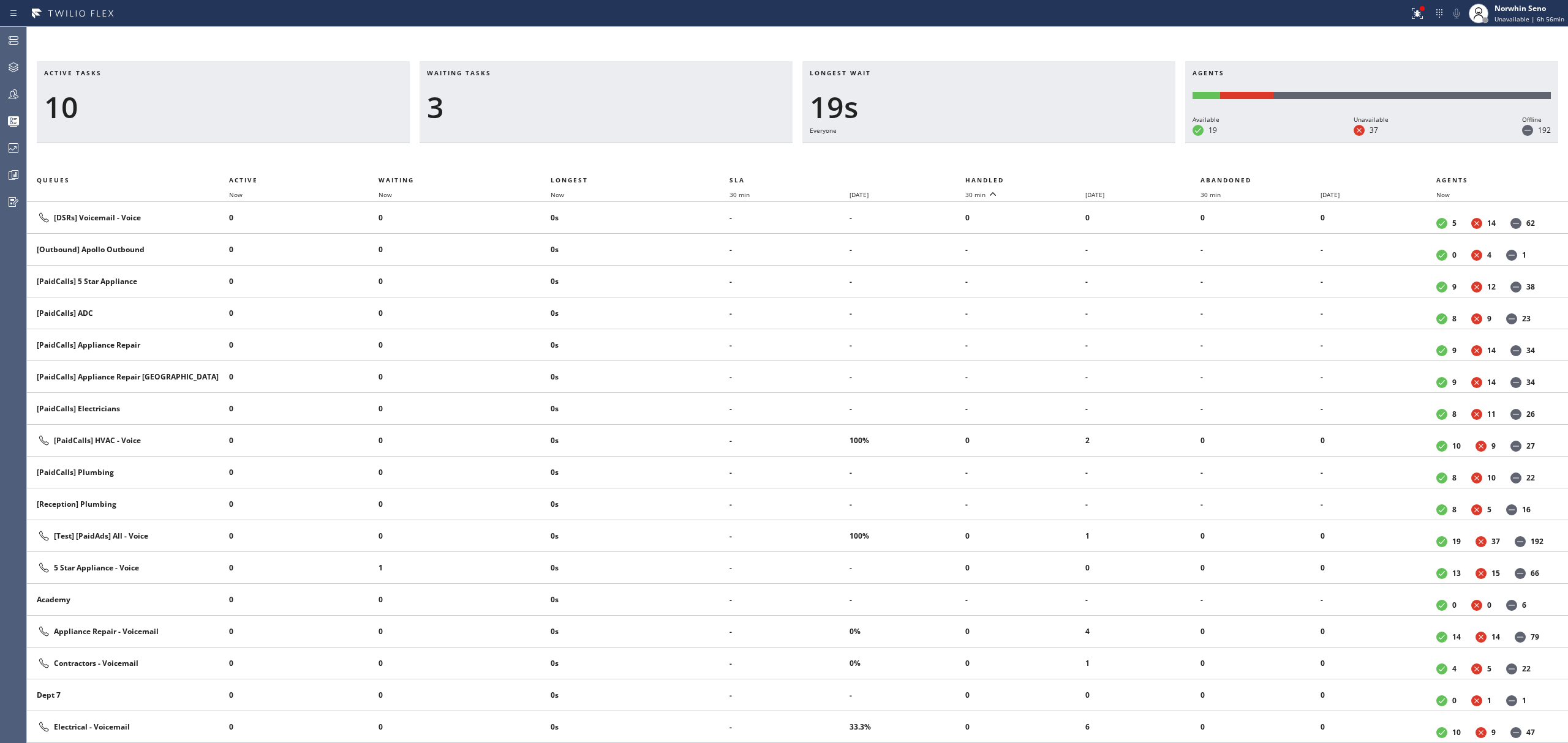
click at [1059, 177] on th "Handled" at bounding box center [1083, 180] width 236 height 15
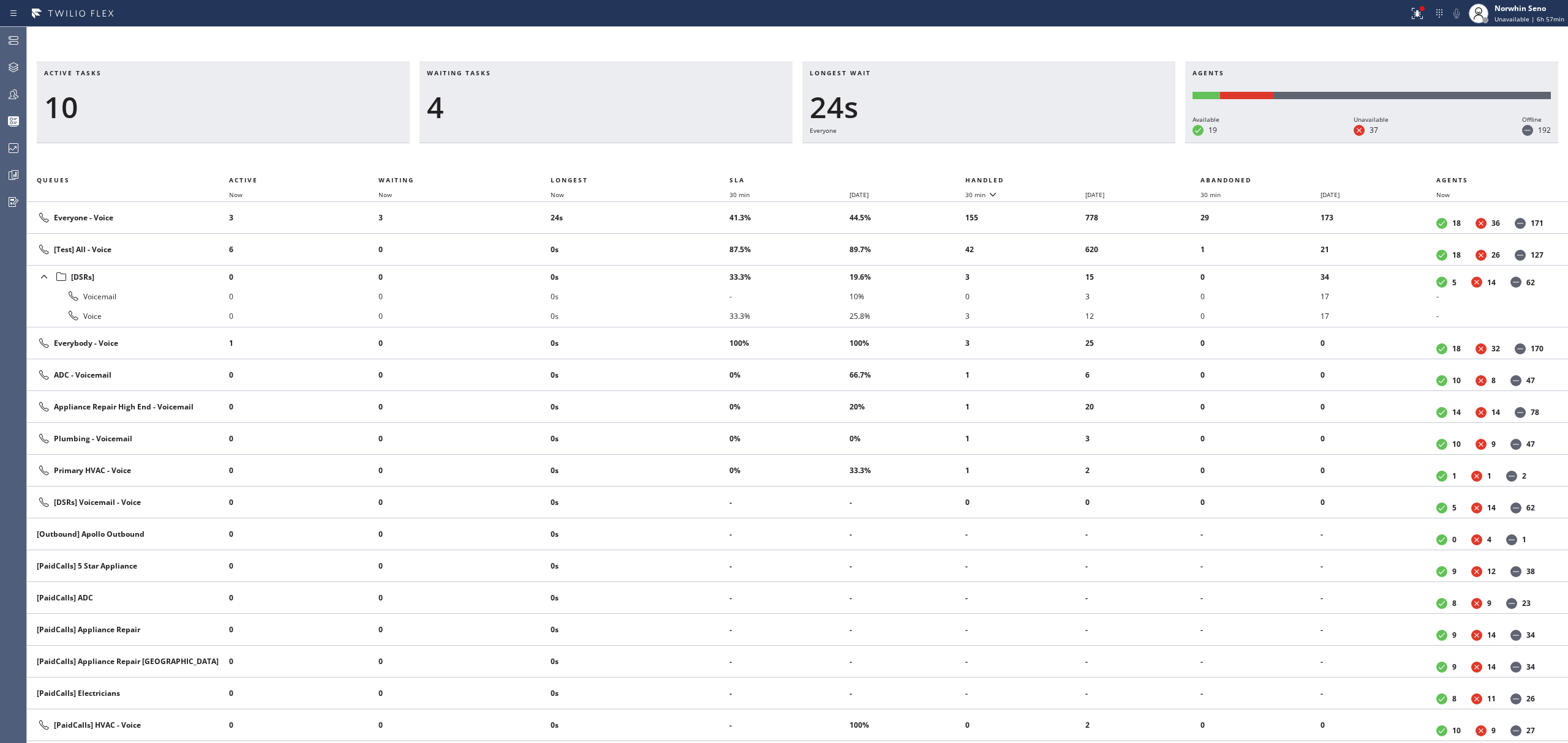
click at [1059, 177] on th "Handled" at bounding box center [1083, 180] width 236 height 15
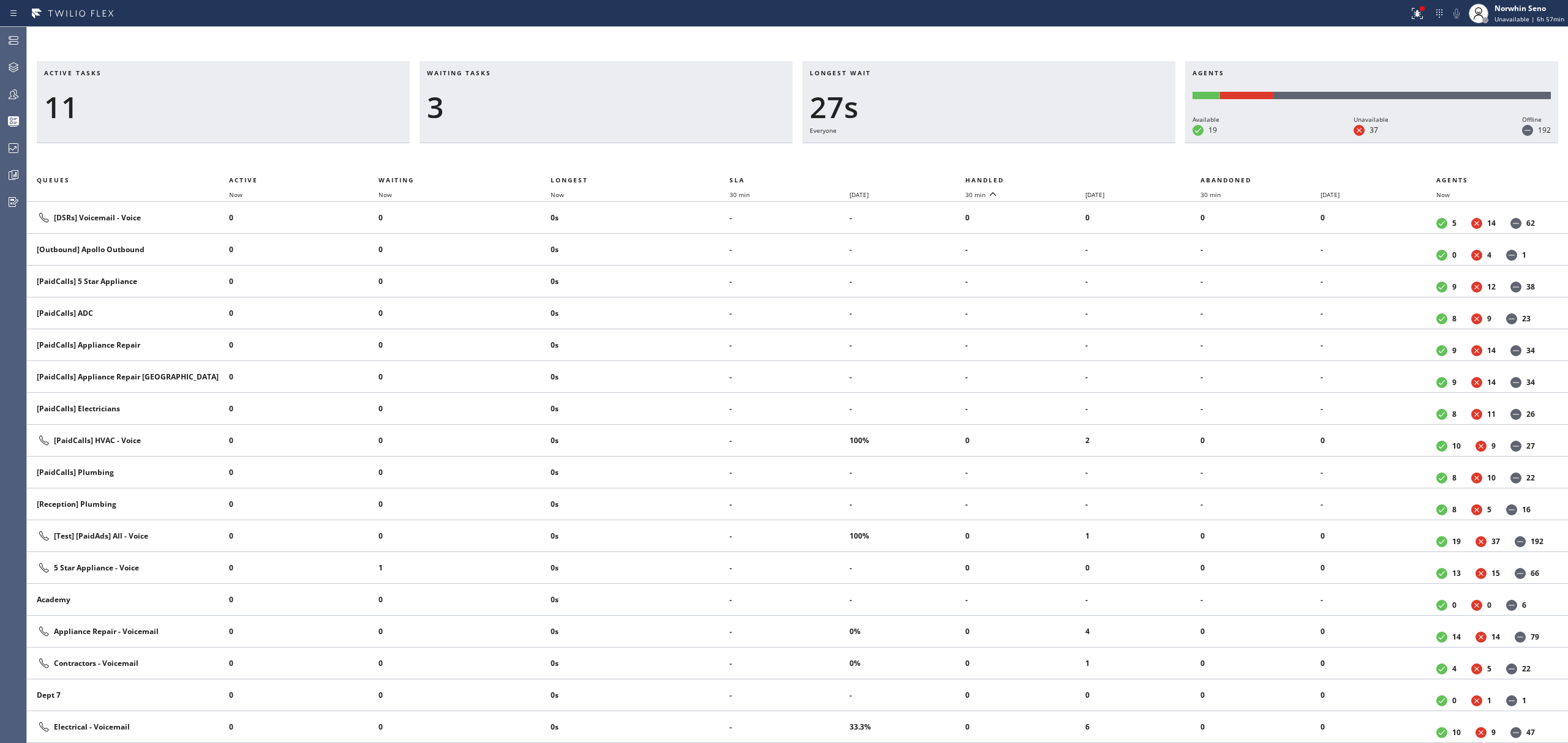
click at [1059, 177] on th "Handled" at bounding box center [1083, 180] width 236 height 15
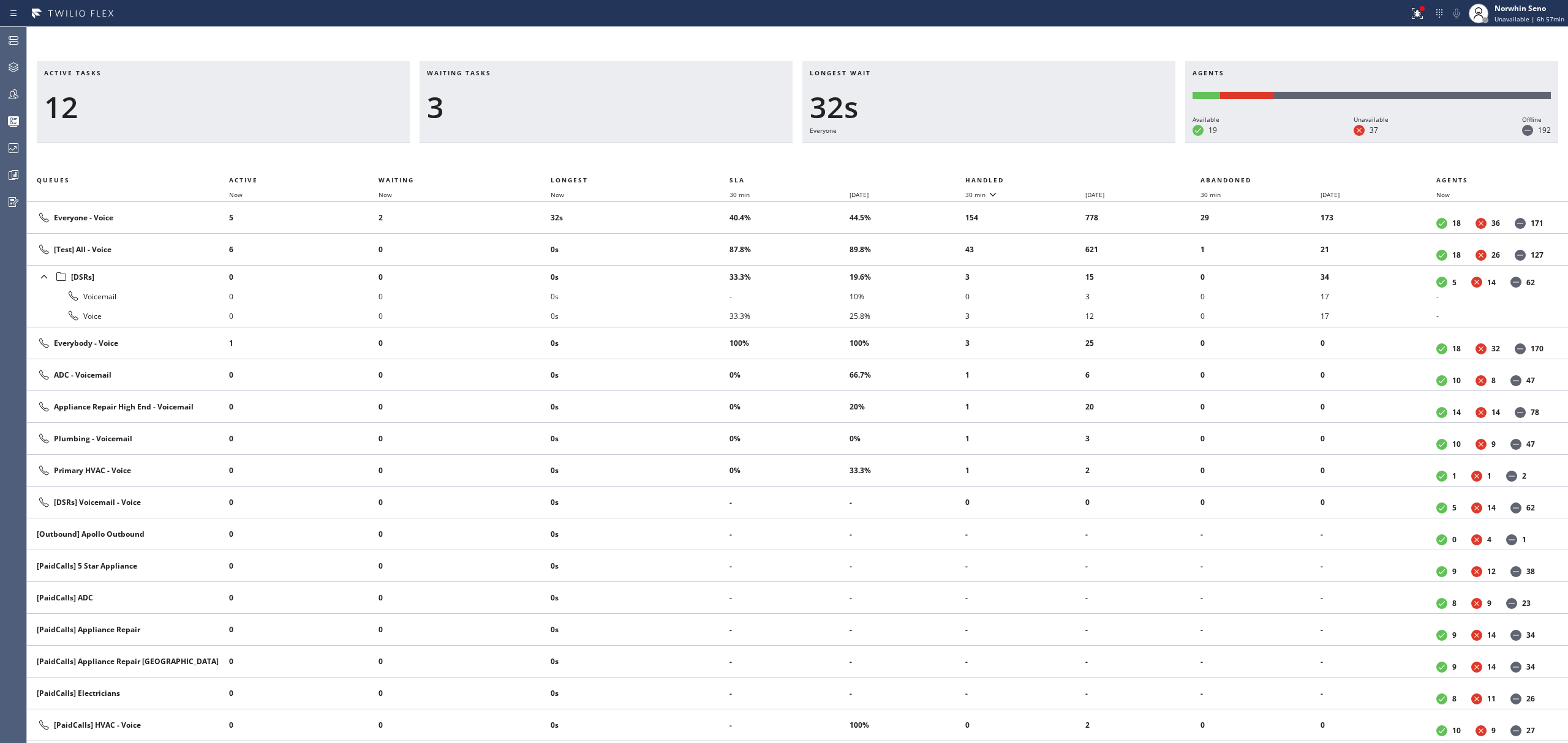
click at [1059, 177] on th "Handled" at bounding box center [1083, 180] width 236 height 15
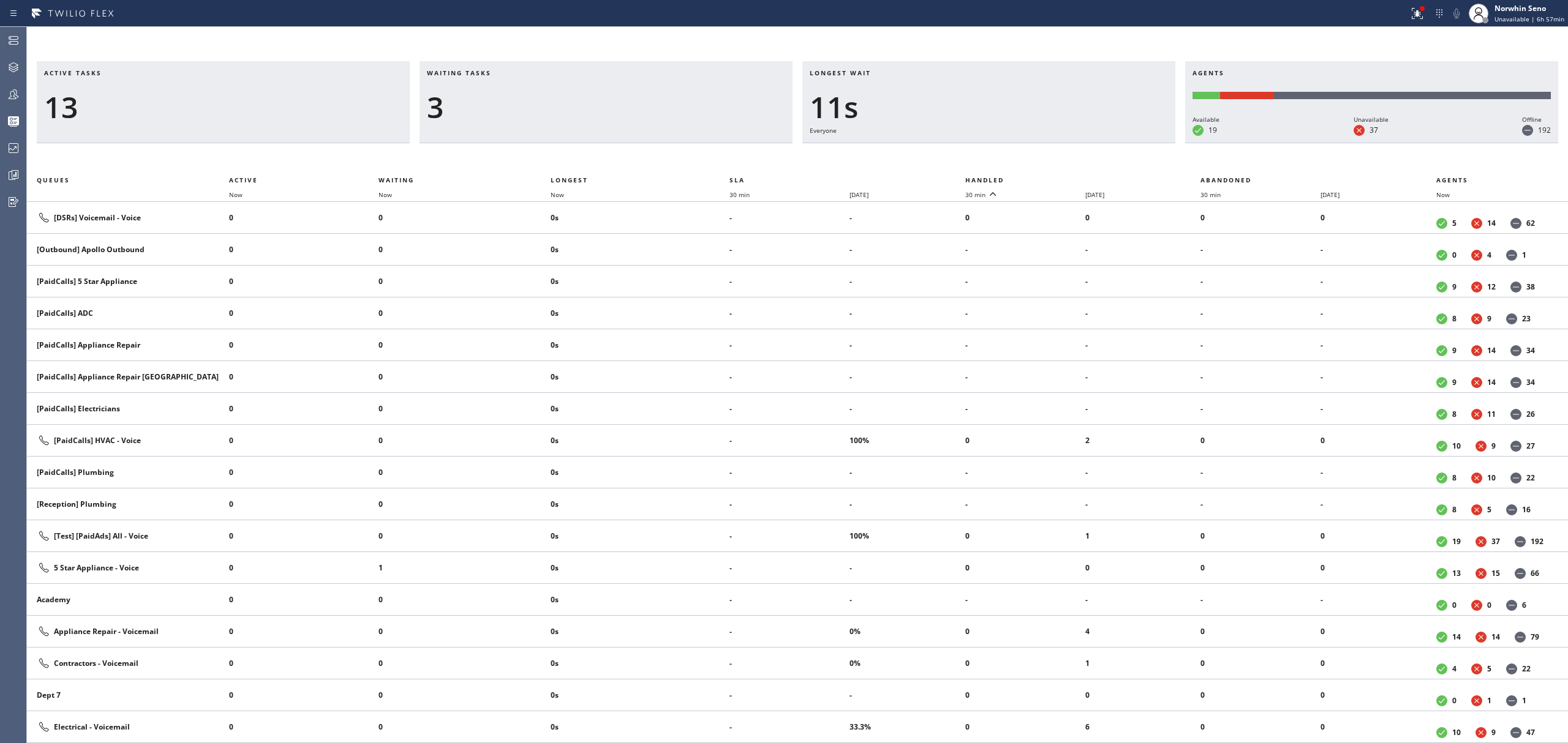
click at [1059, 177] on th "Handled" at bounding box center [1083, 180] width 236 height 15
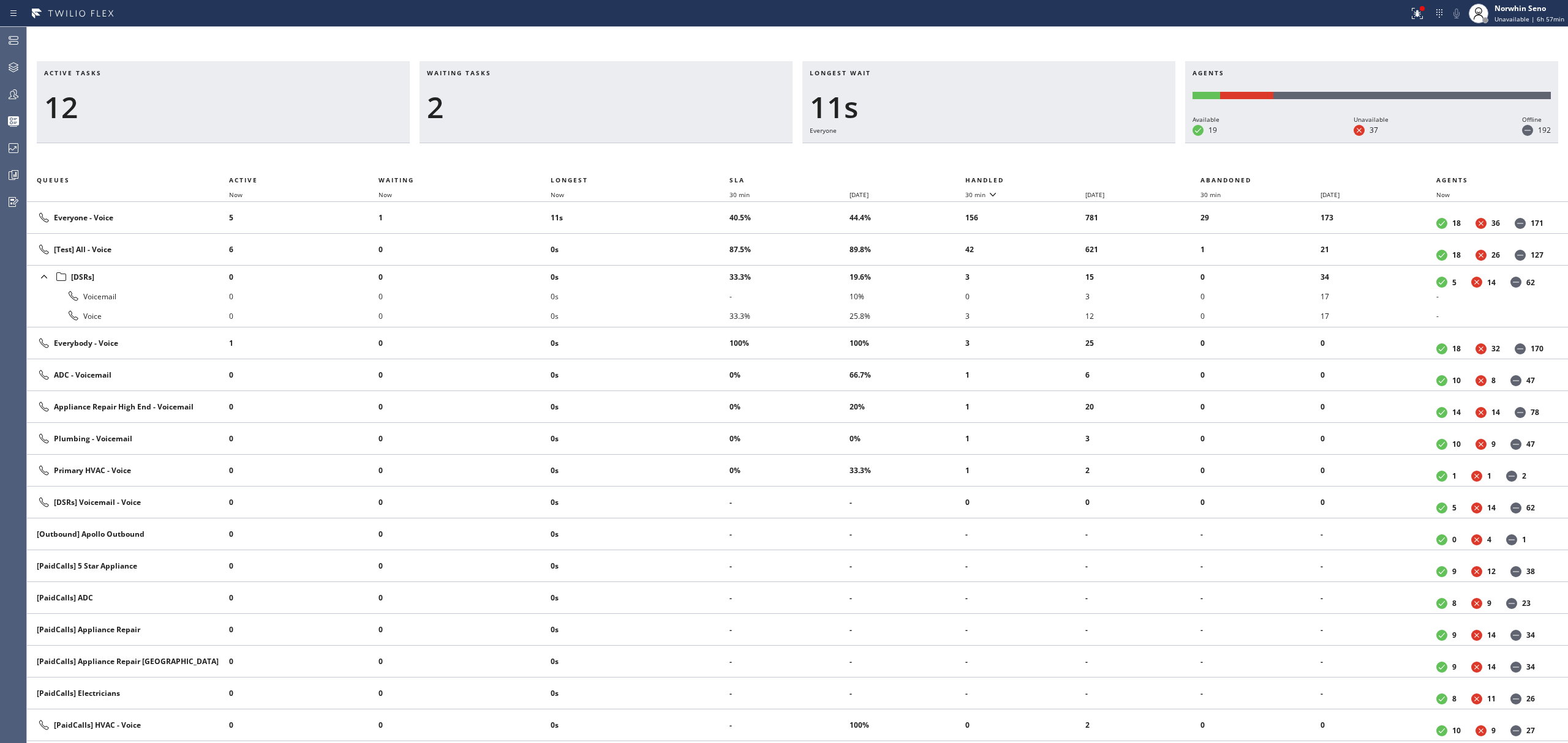
click at [1059, 177] on th "Handled" at bounding box center [1083, 180] width 236 height 15
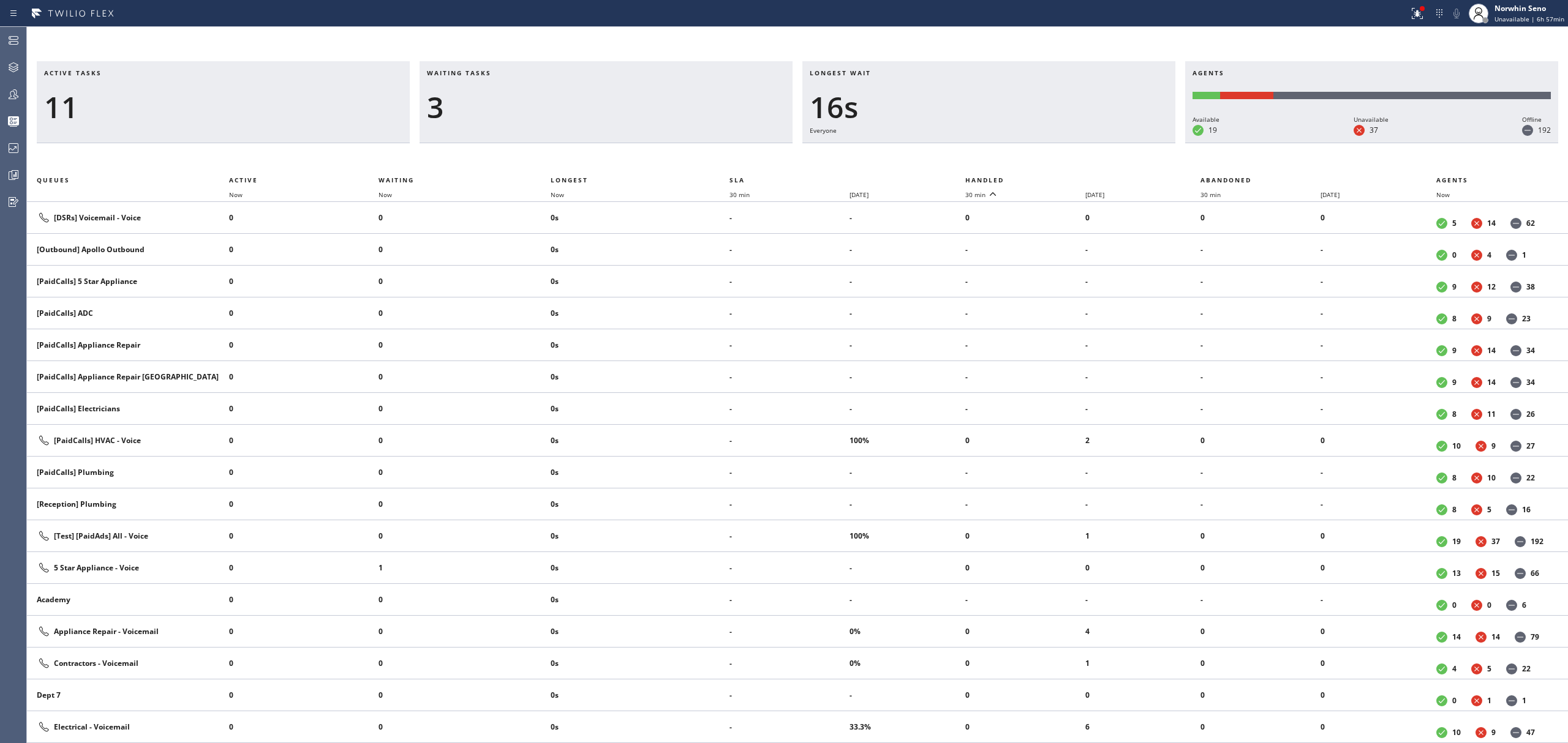
click at [1059, 177] on th "Handled" at bounding box center [1083, 180] width 236 height 15
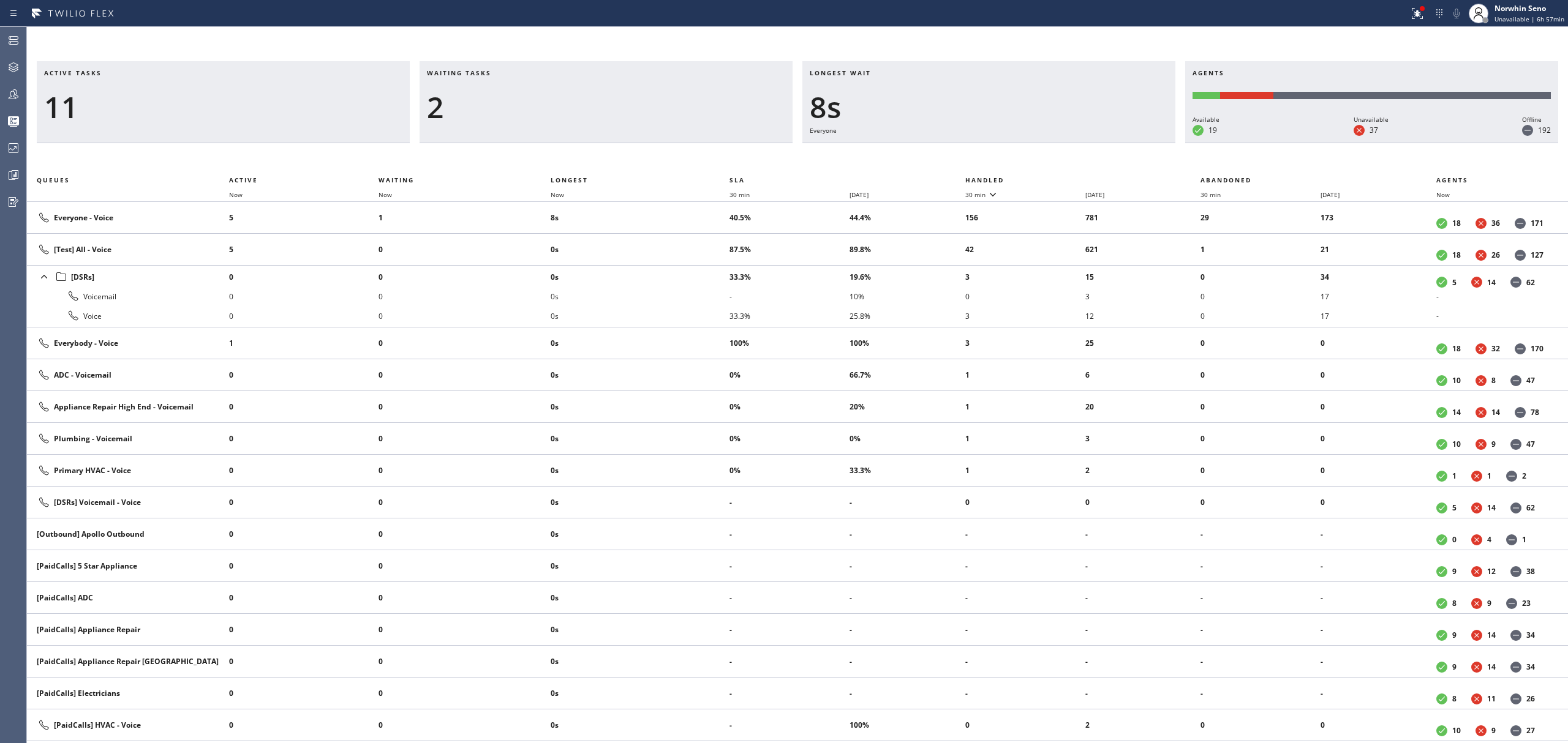
click at [1059, 177] on th "Handled" at bounding box center [1083, 180] width 236 height 15
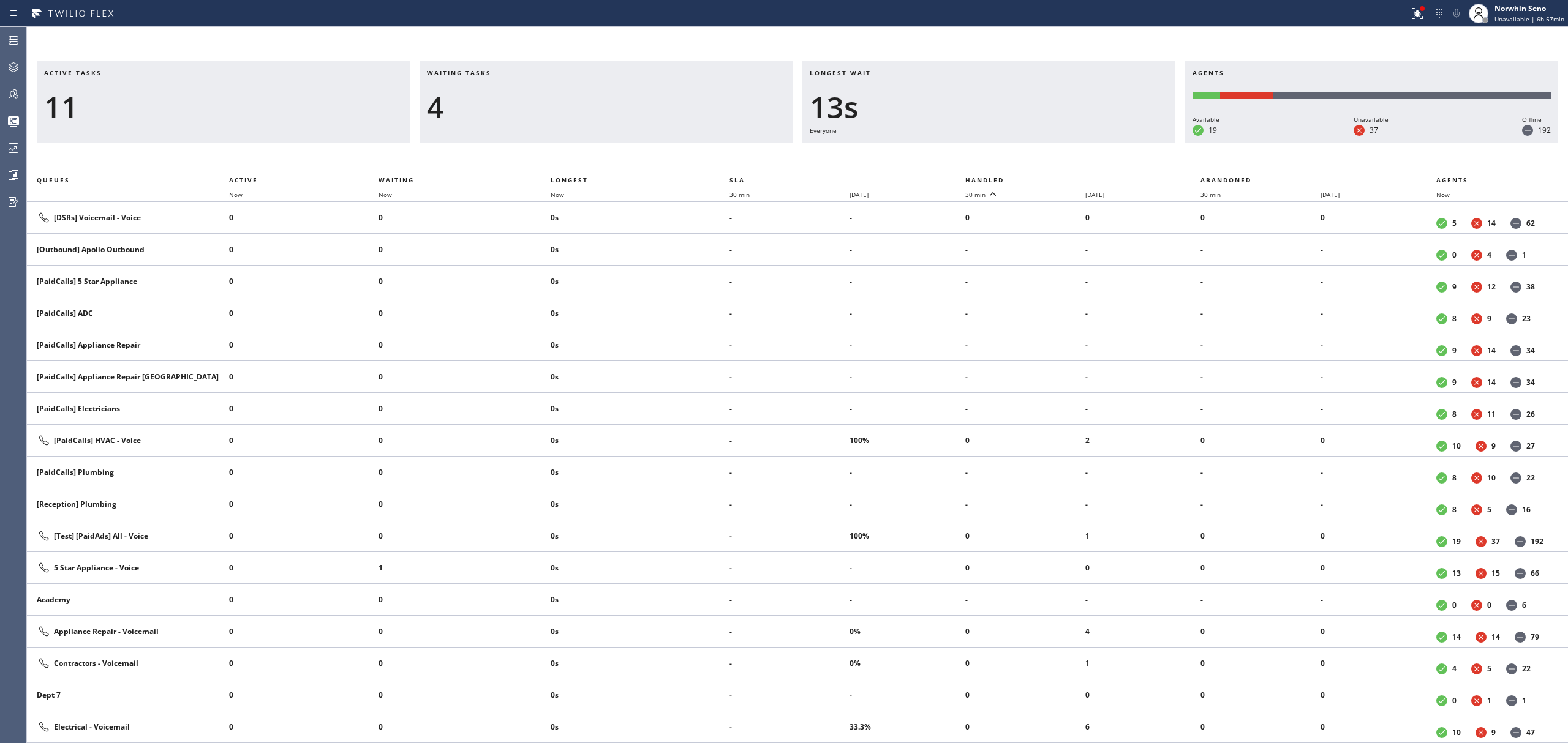
click at [1059, 177] on th "Handled" at bounding box center [1083, 180] width 236 height 15
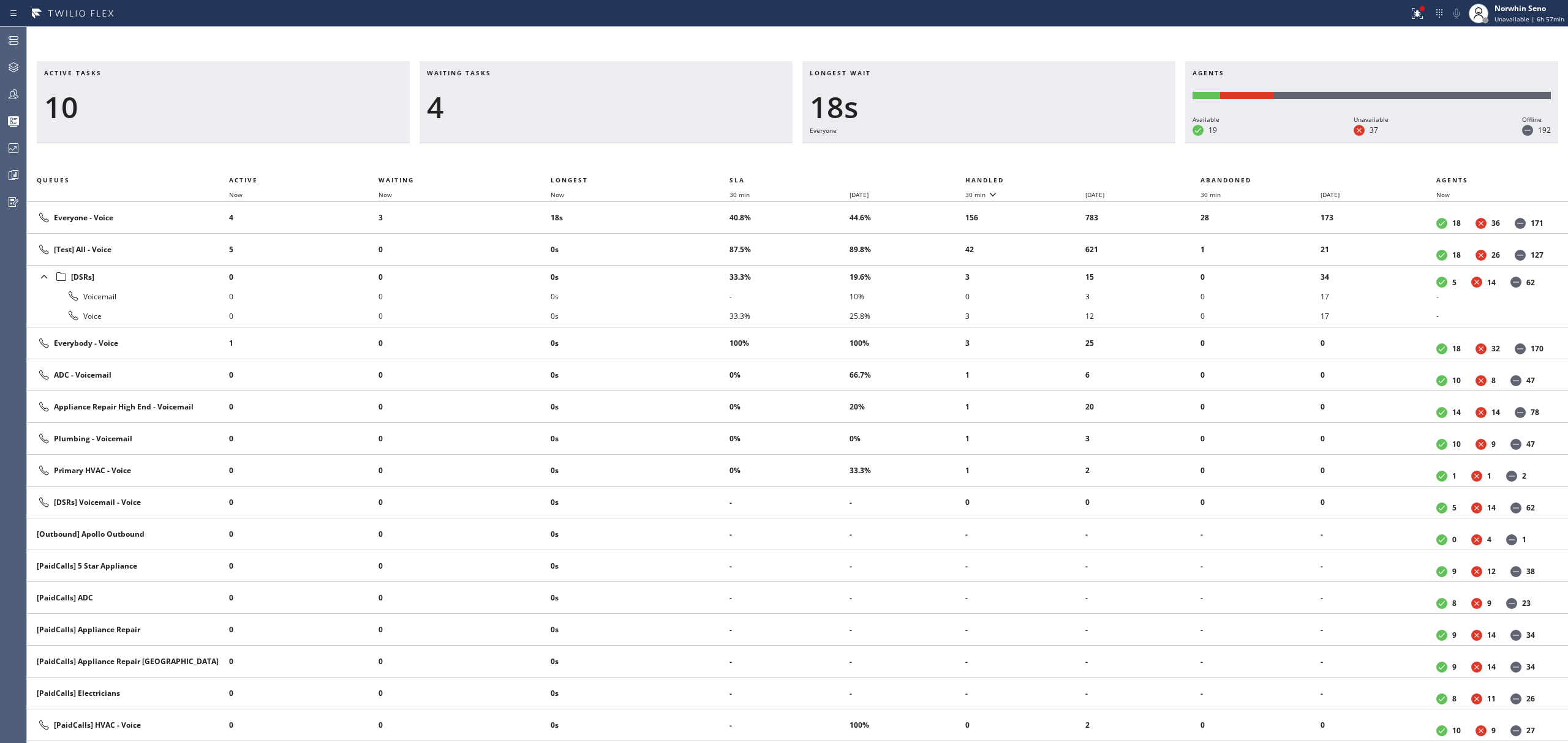
click at [1059, 177] on th "Handled" at bounding box center [1083, 180] width 236 height 15
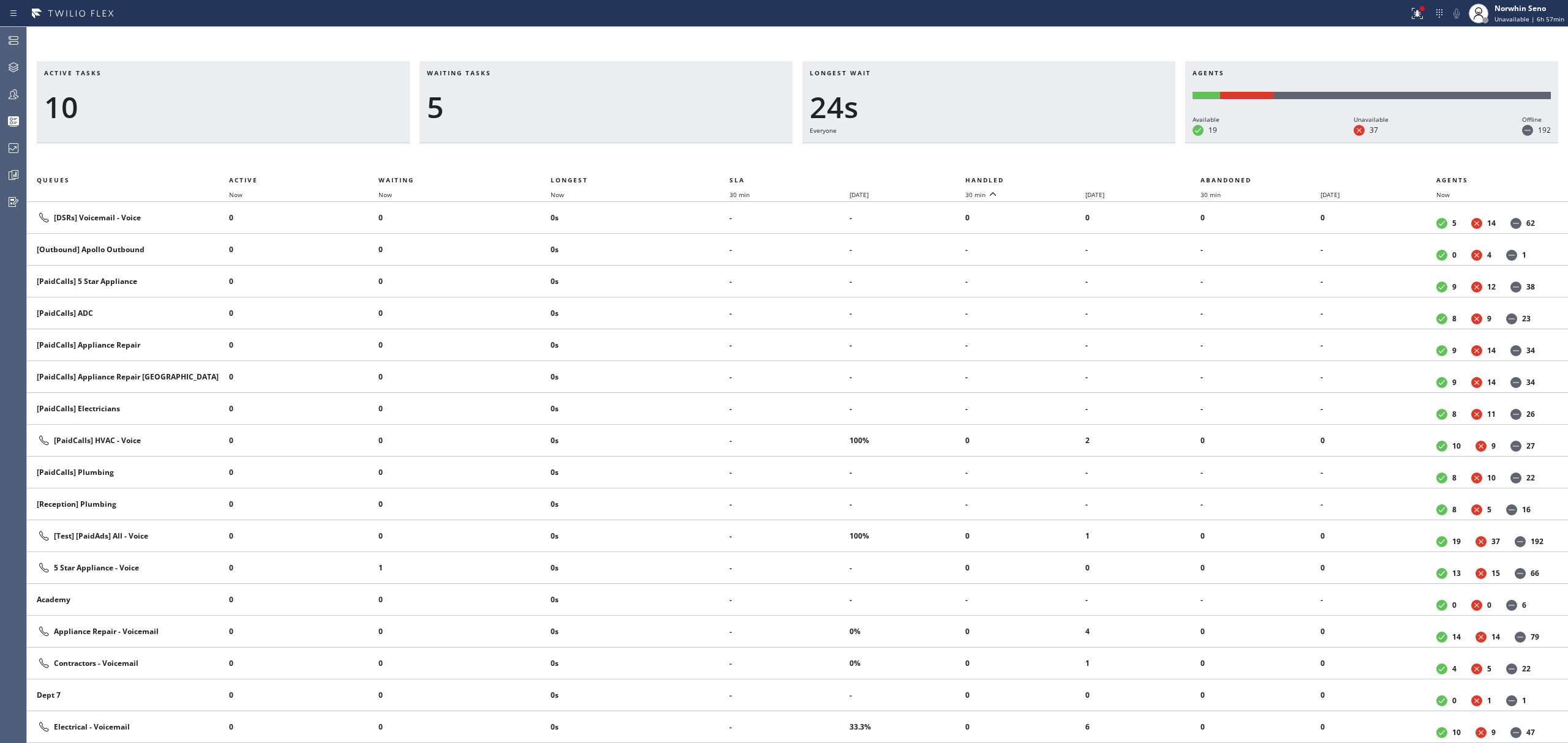
click at [1059, 177] on th "Handled" at bounding box center [1083, 180] width 236 height 15
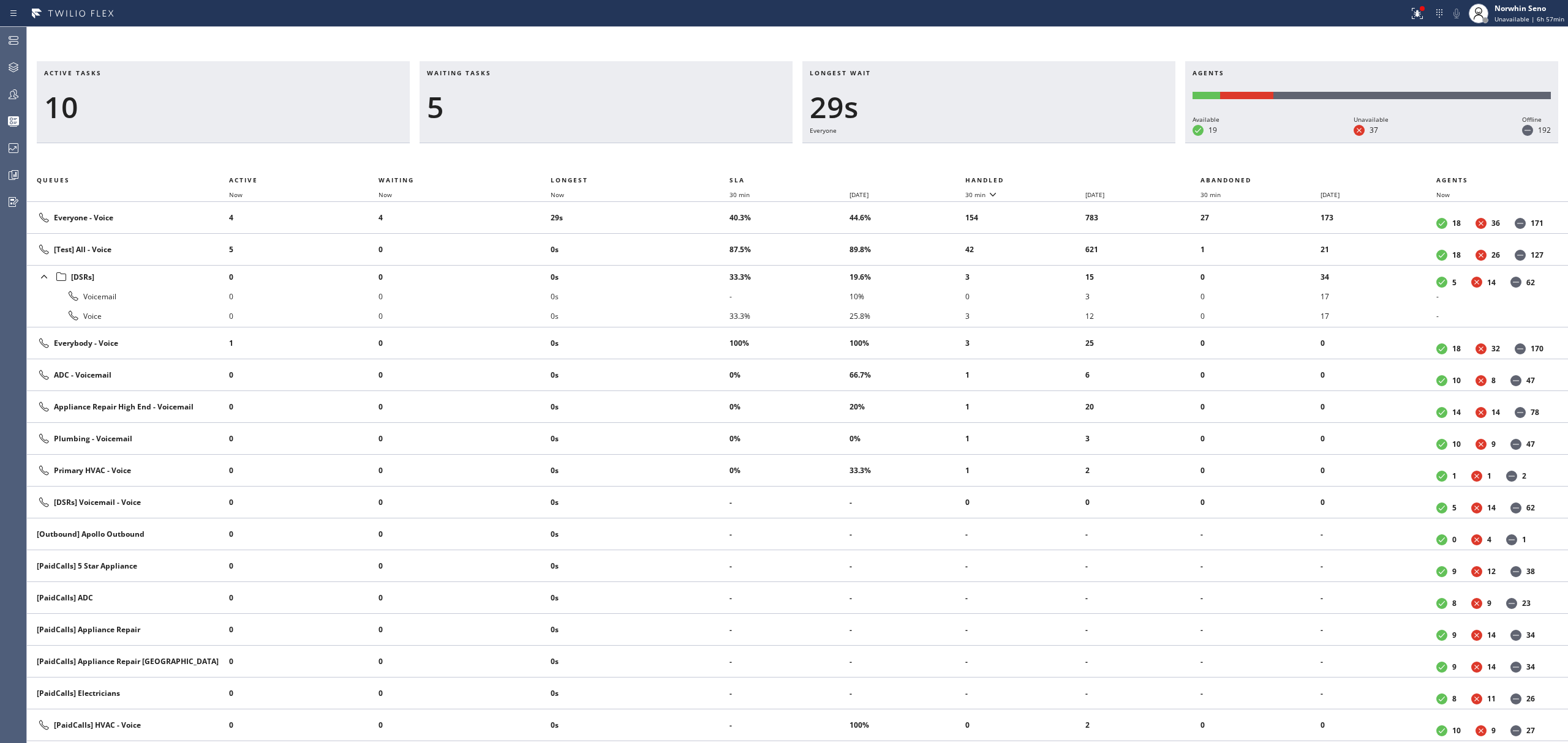
click at [1059, 177] on th "Handled" at bounding box center [1083, 180] width 236 height 15
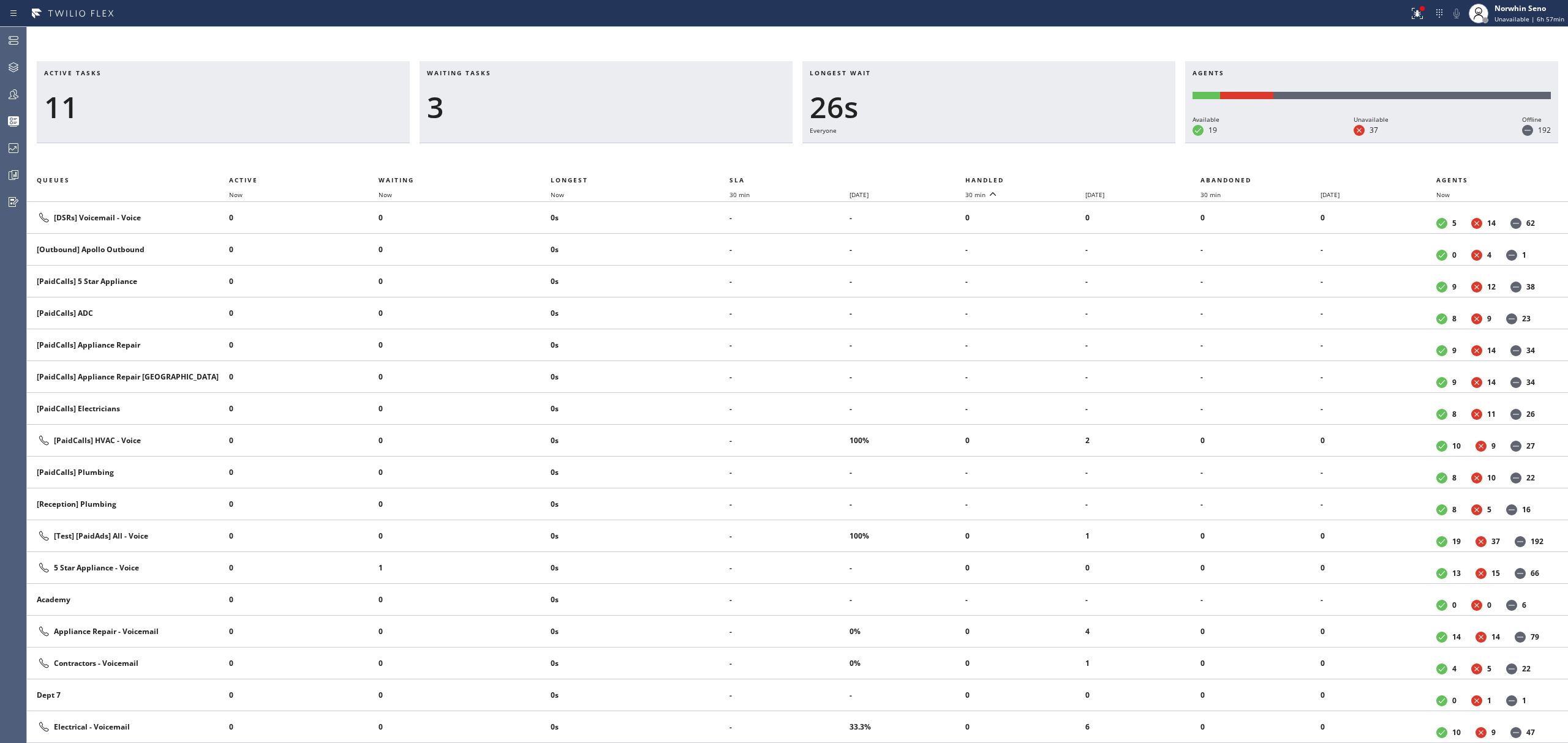
click at [1059, 177] on th "Handled" at bounding box center [1083, 180] width 236 height 15
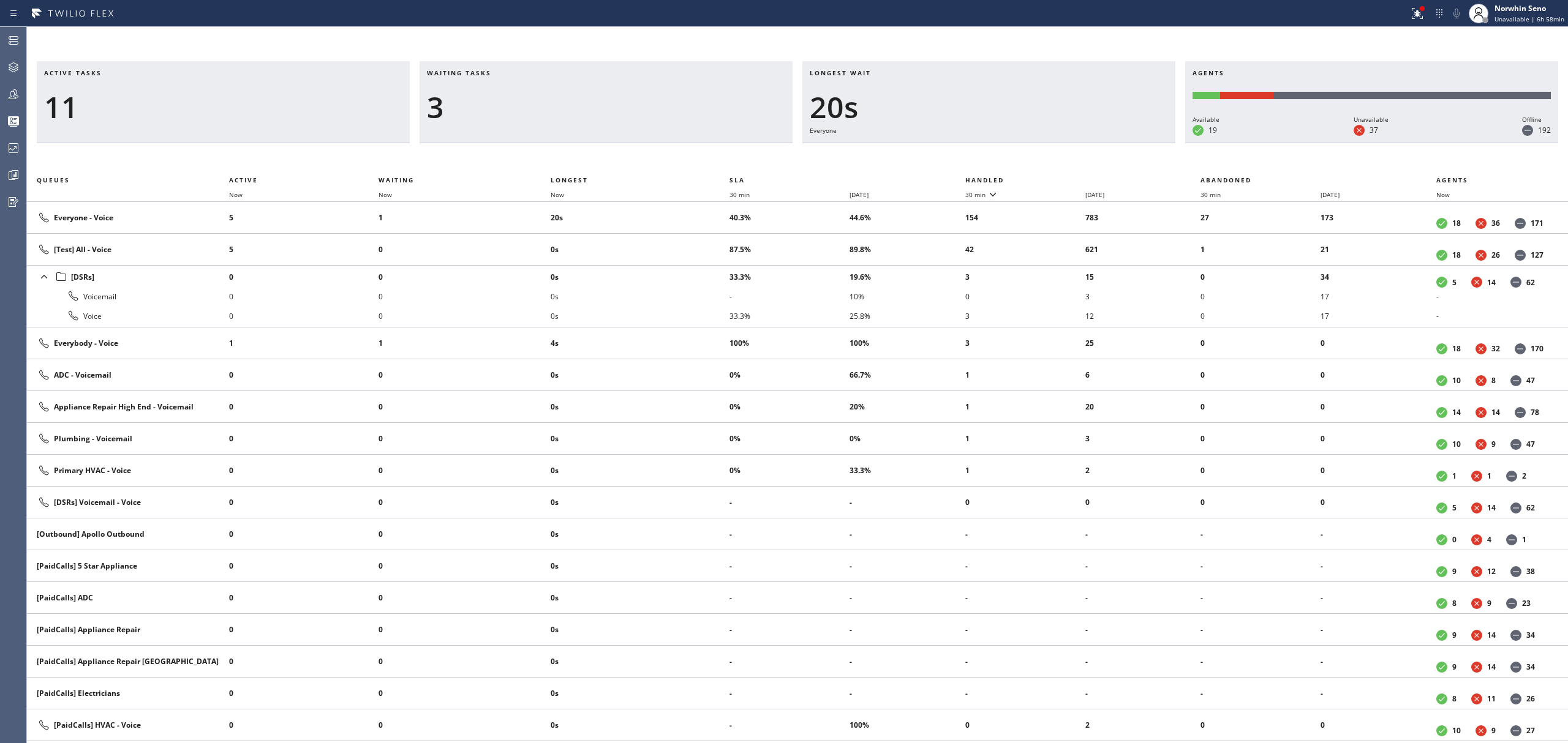
click at [1059, 177] on th "Handled" at bounding box center [1083, 180] width 236 height 15
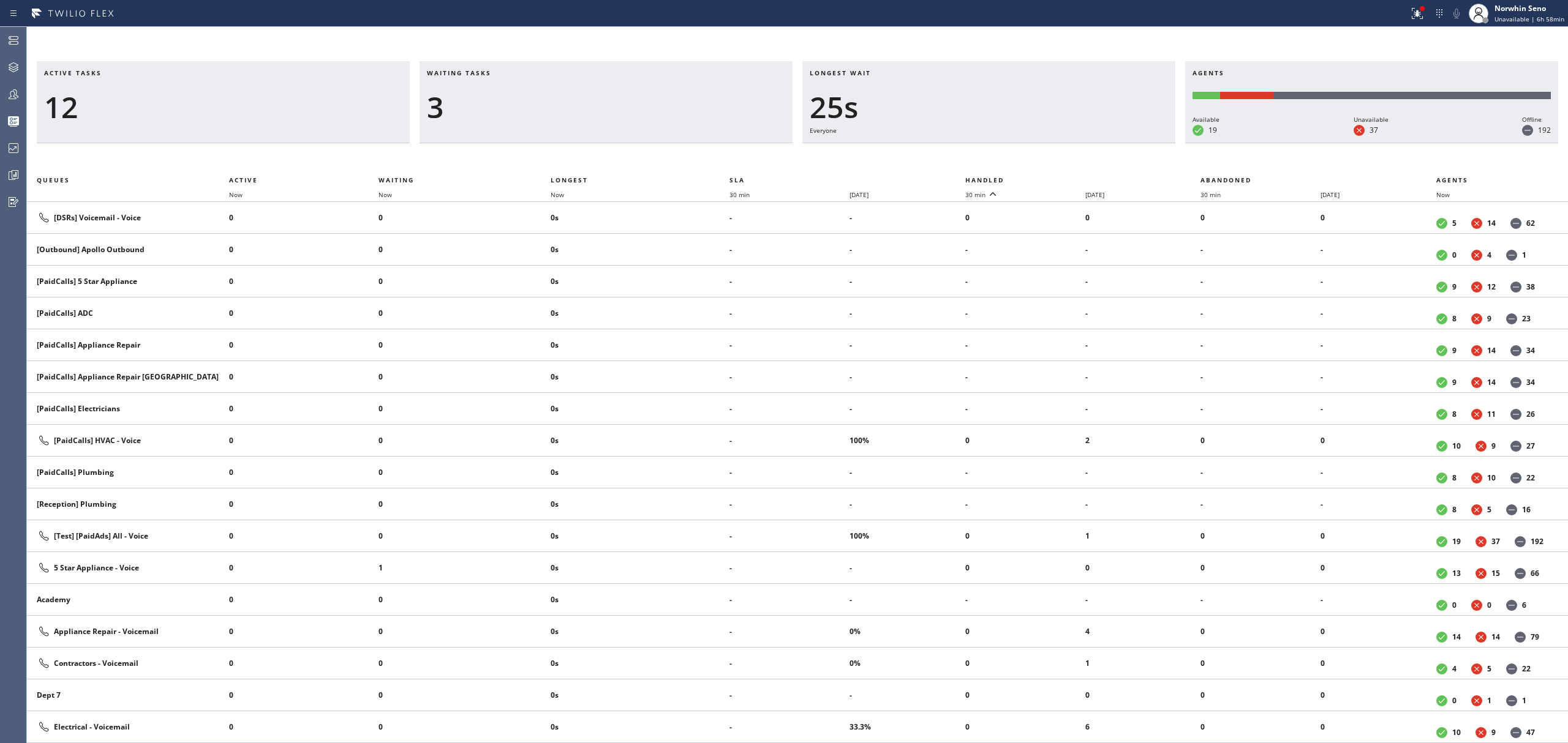
click at [1059, 177] on th "Handled" at bounding box center [1083, 180] width 236 height 15
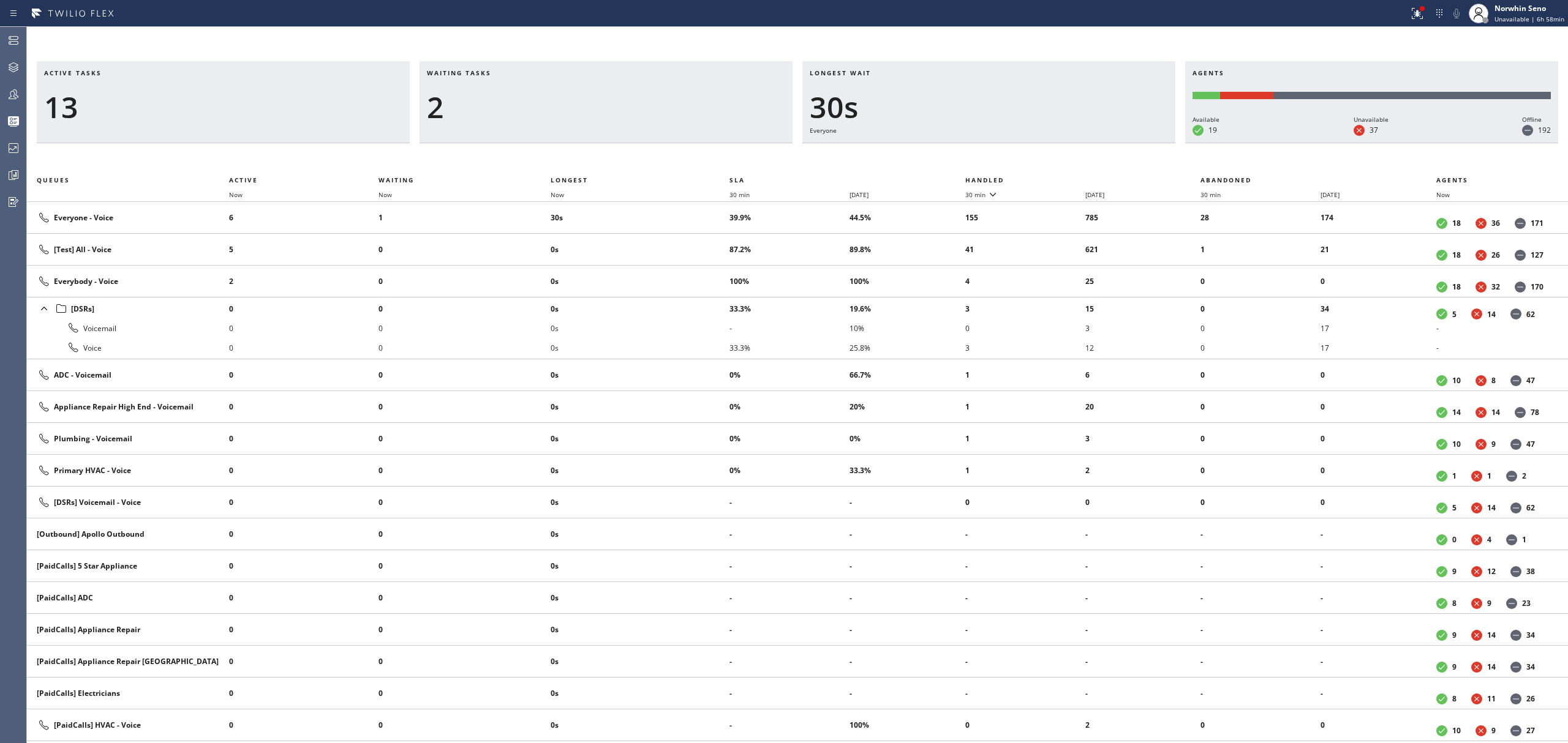
click at [1059, 177] on th "Handled" at bounding box center [1083, 180] width 236 height 15
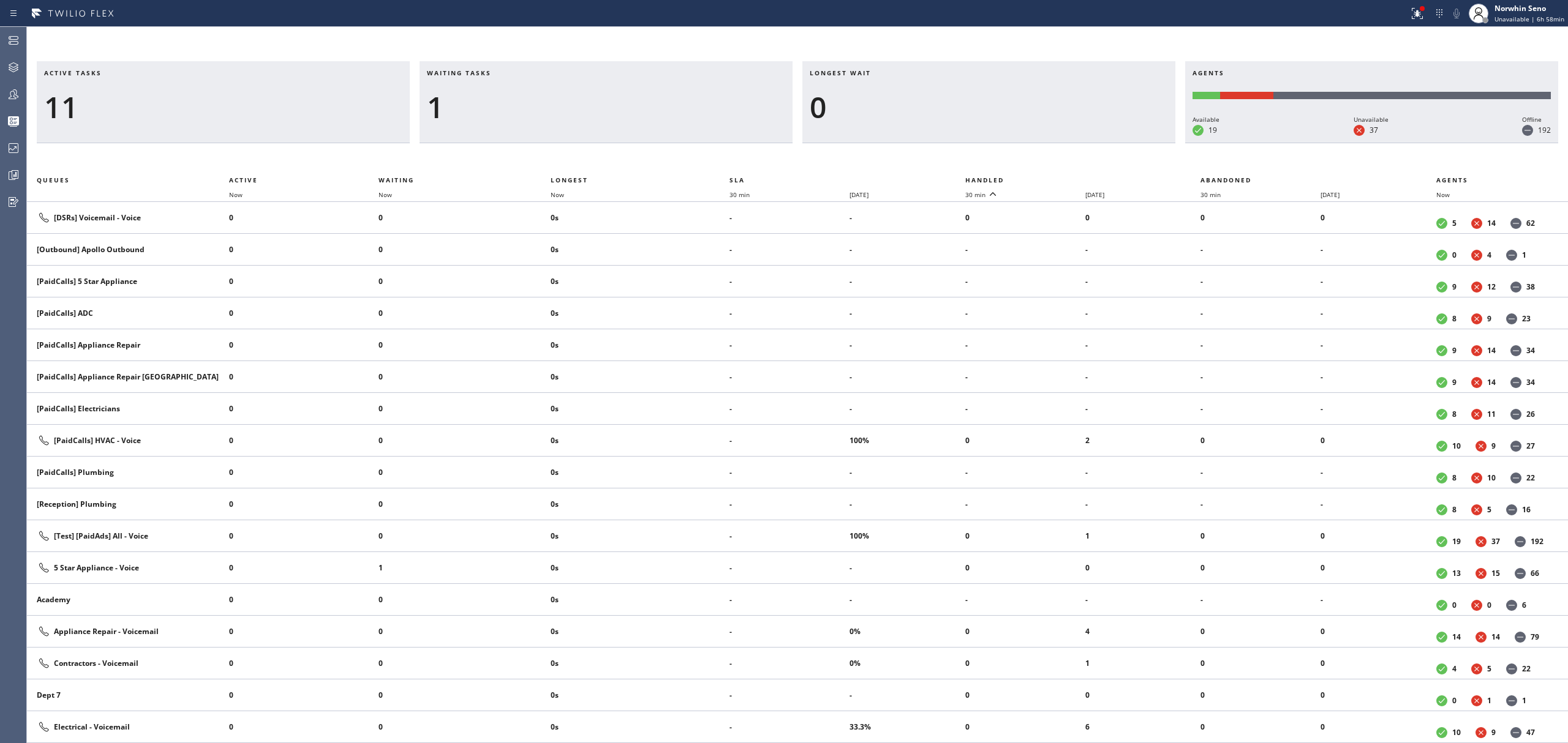
click at [1059, 177] on th "Handled" at bounding box center [1083, 180] width 236 height 15
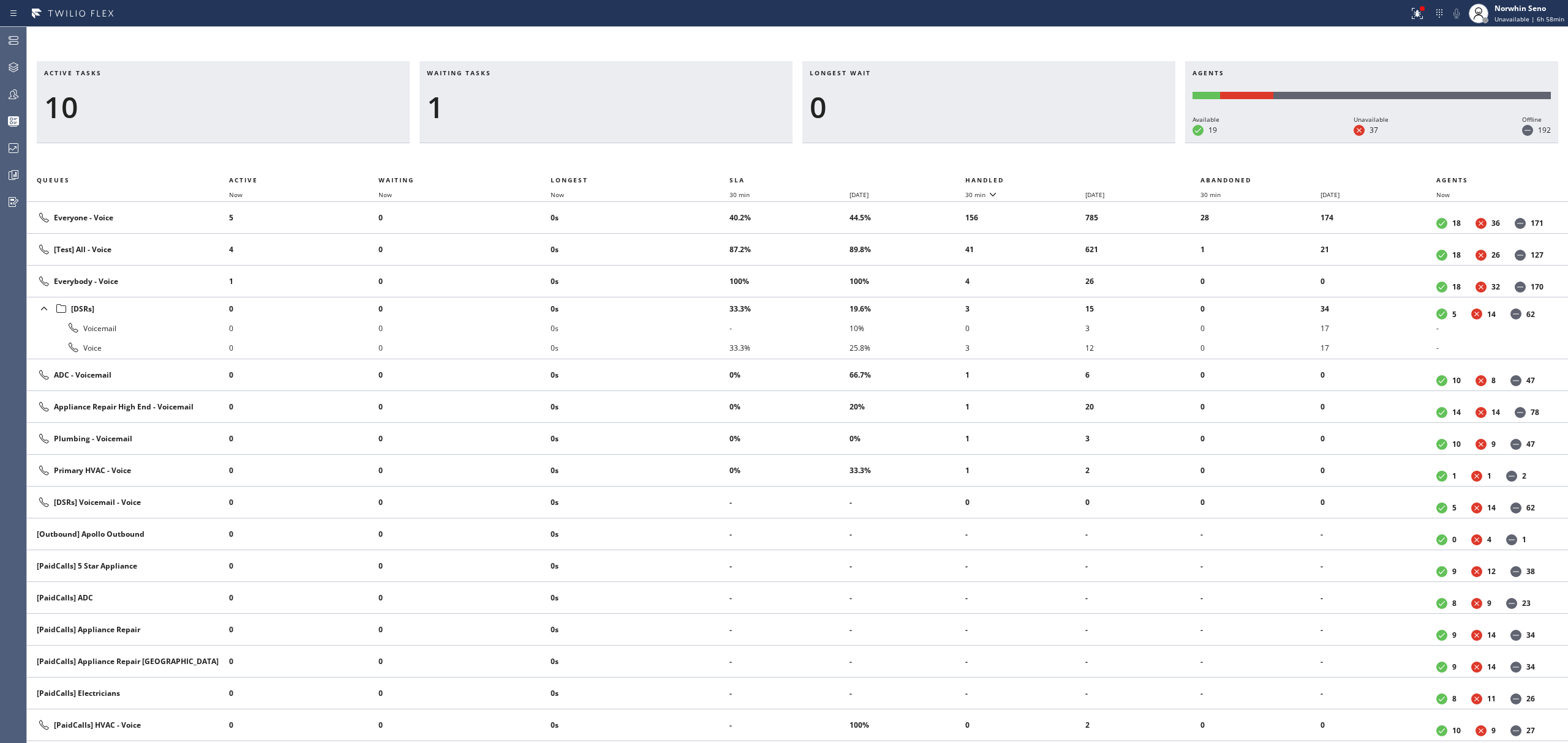
click at [1059, 177] on th "Handled" at bounding box center [1083, 180] width 236 height 15
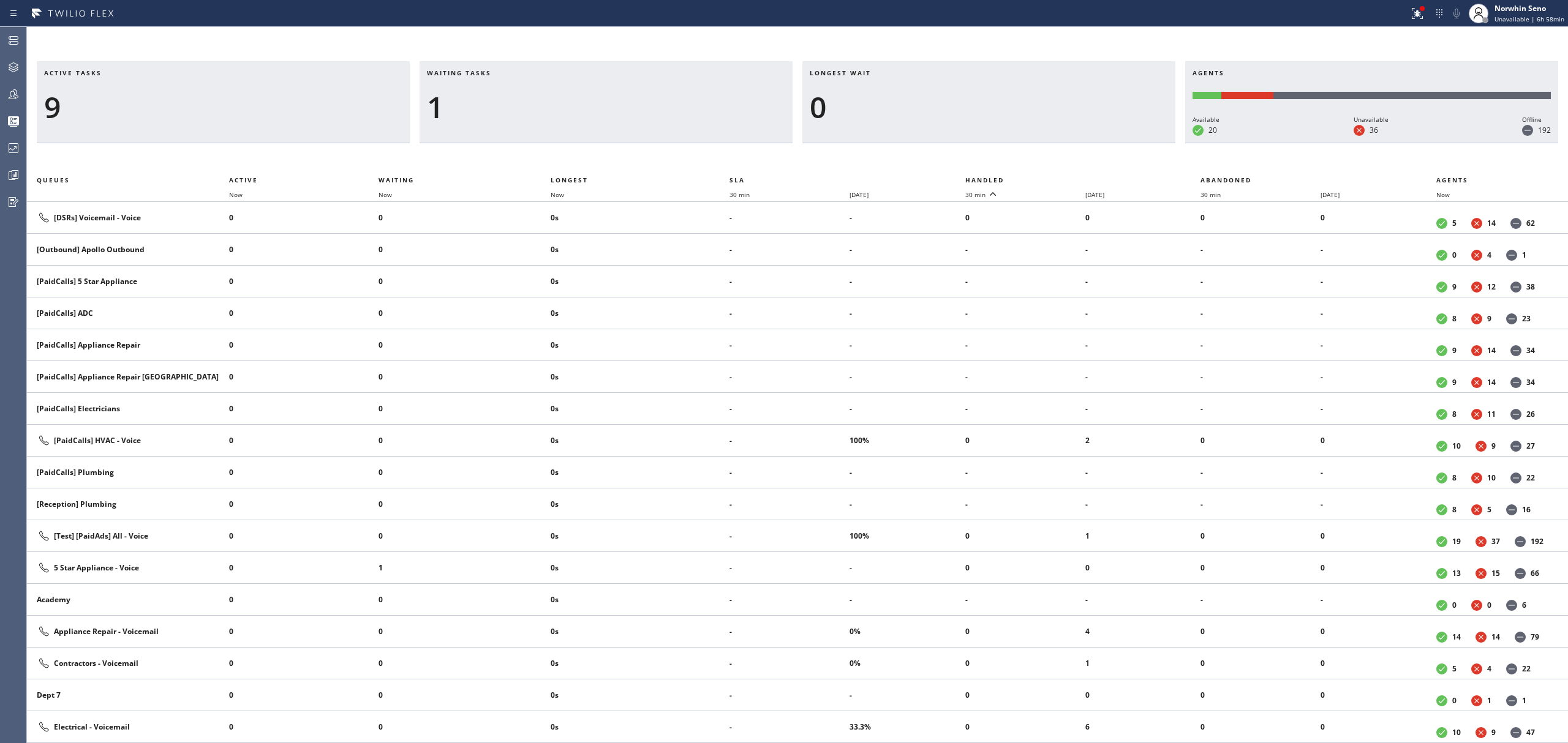
click at [1059, 177] on th "Handled" at bounding box center [1083, 180] width 236 height 15
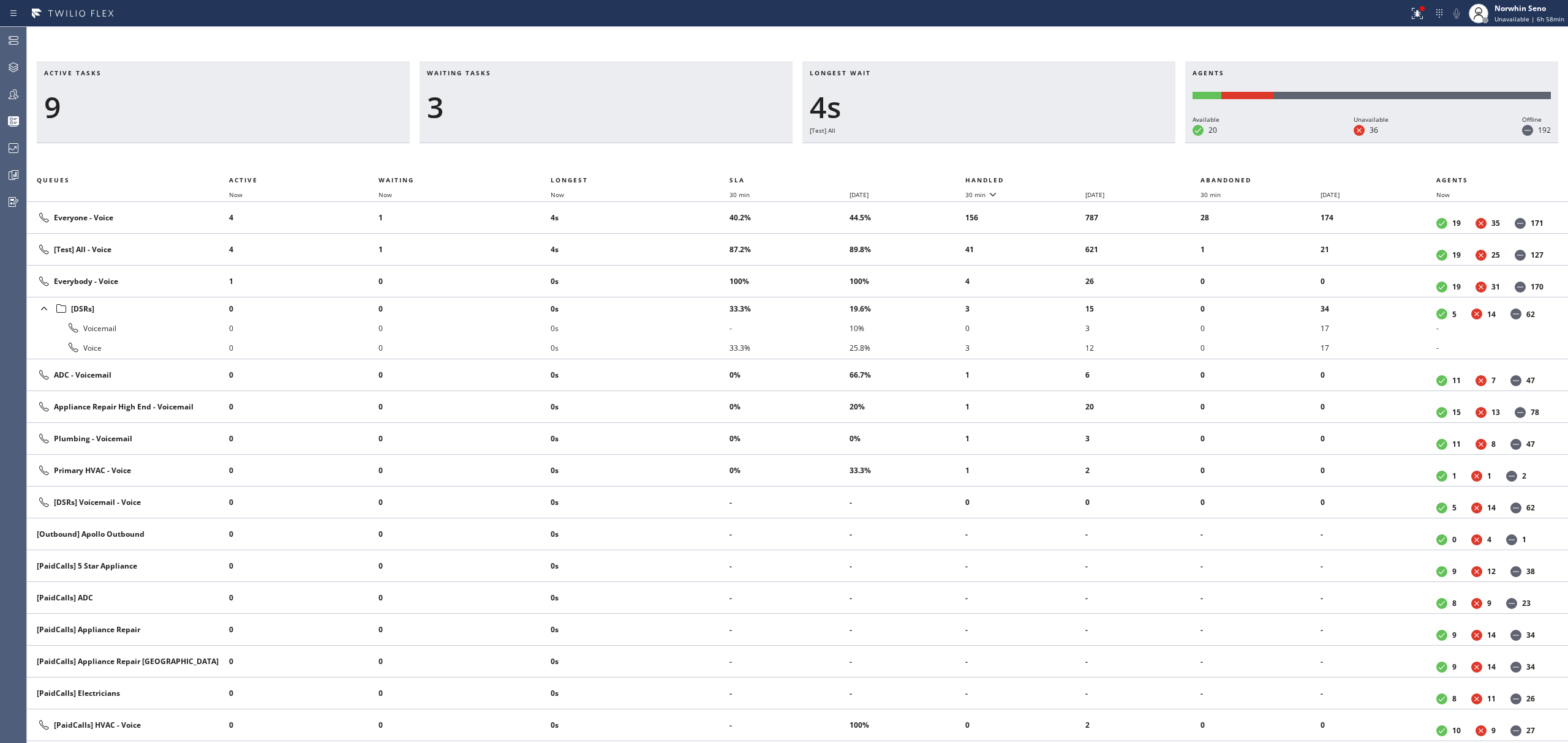
click at [1059, 177] on th "Handled" at bounding box center [1083, 180] width 236 height 15
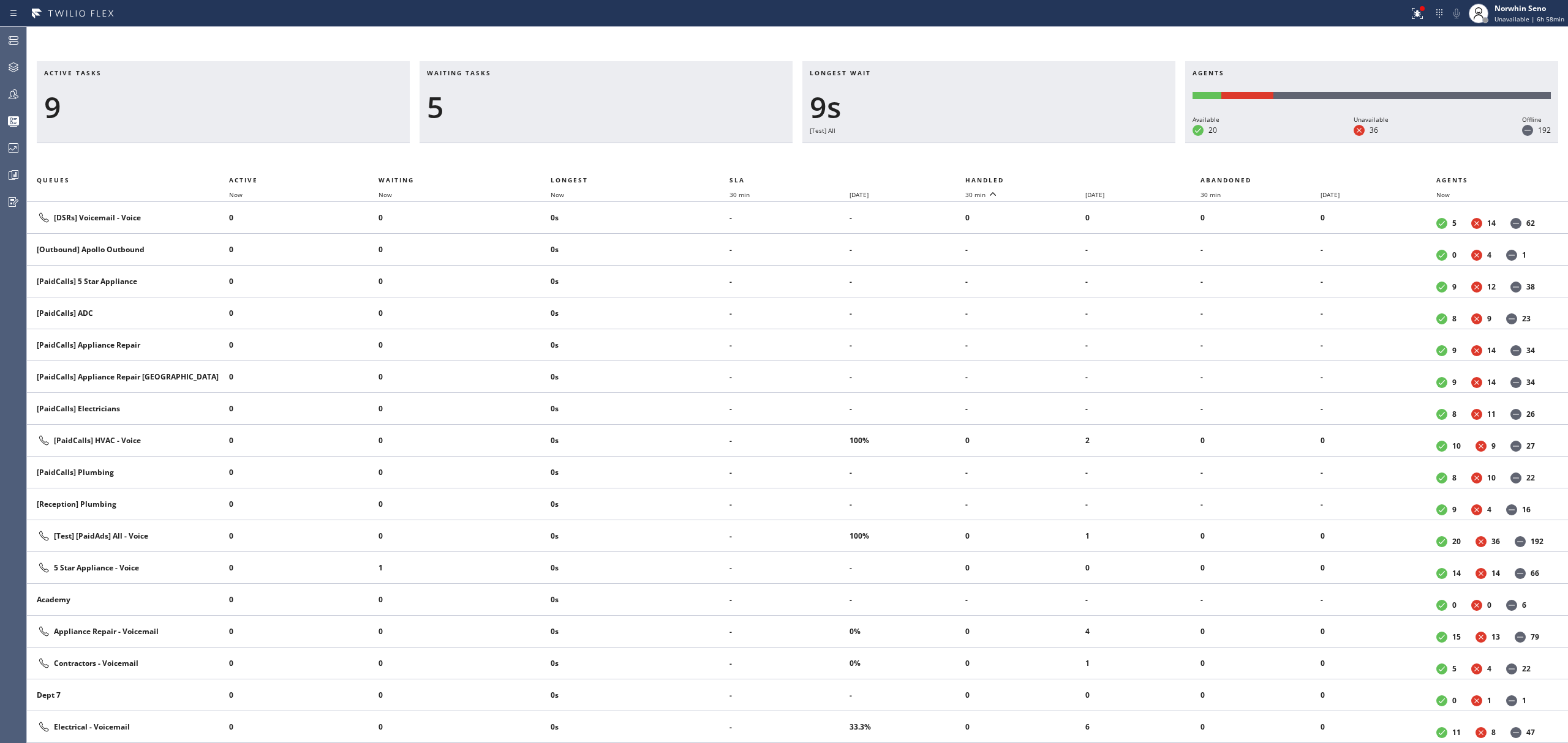
click at [1059, 177] on th "Handled" at bounding box center [1083, 180] width 236 height 15
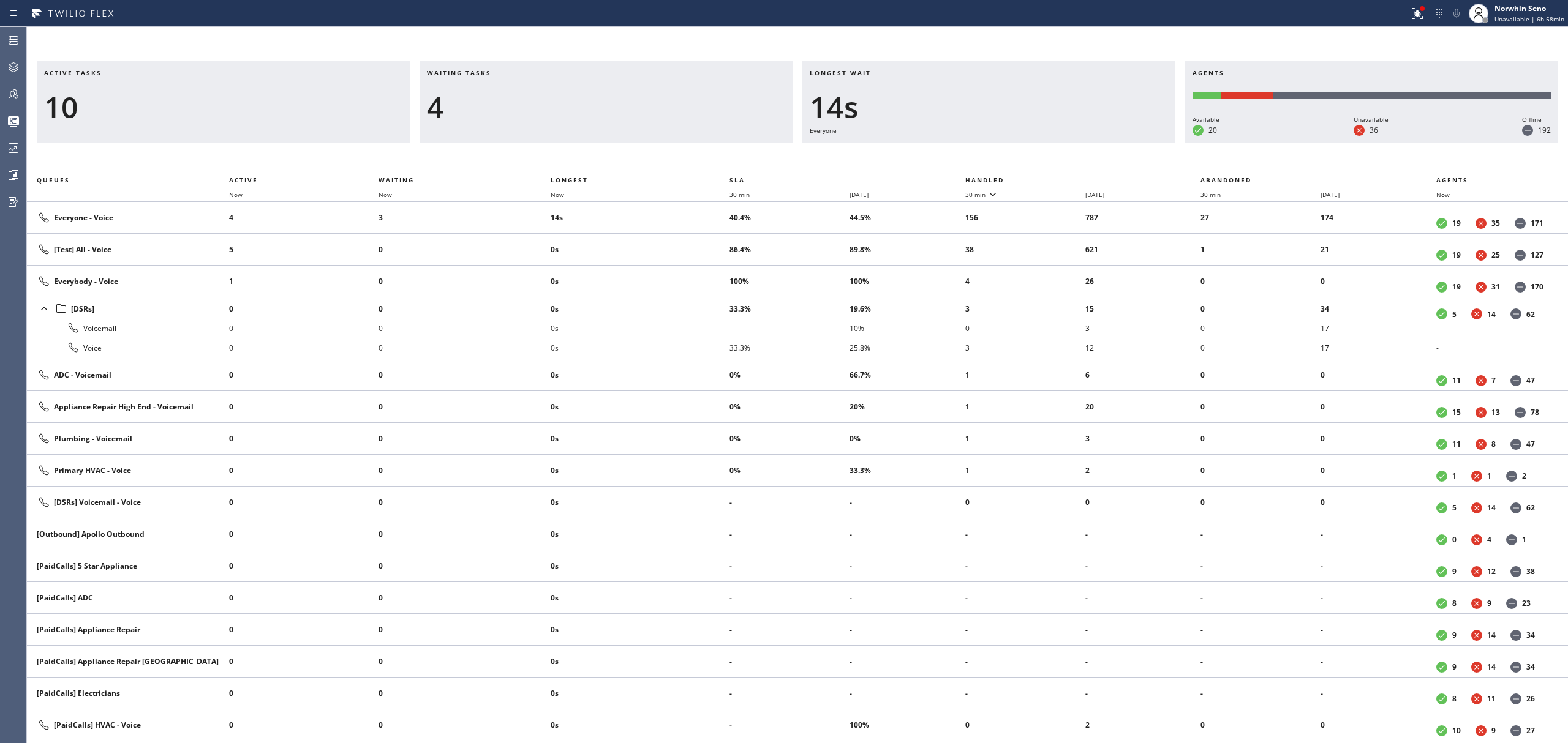
click at [1059, 177] on th "Handled" at bounding box center [1083, 180] width 236 height 15
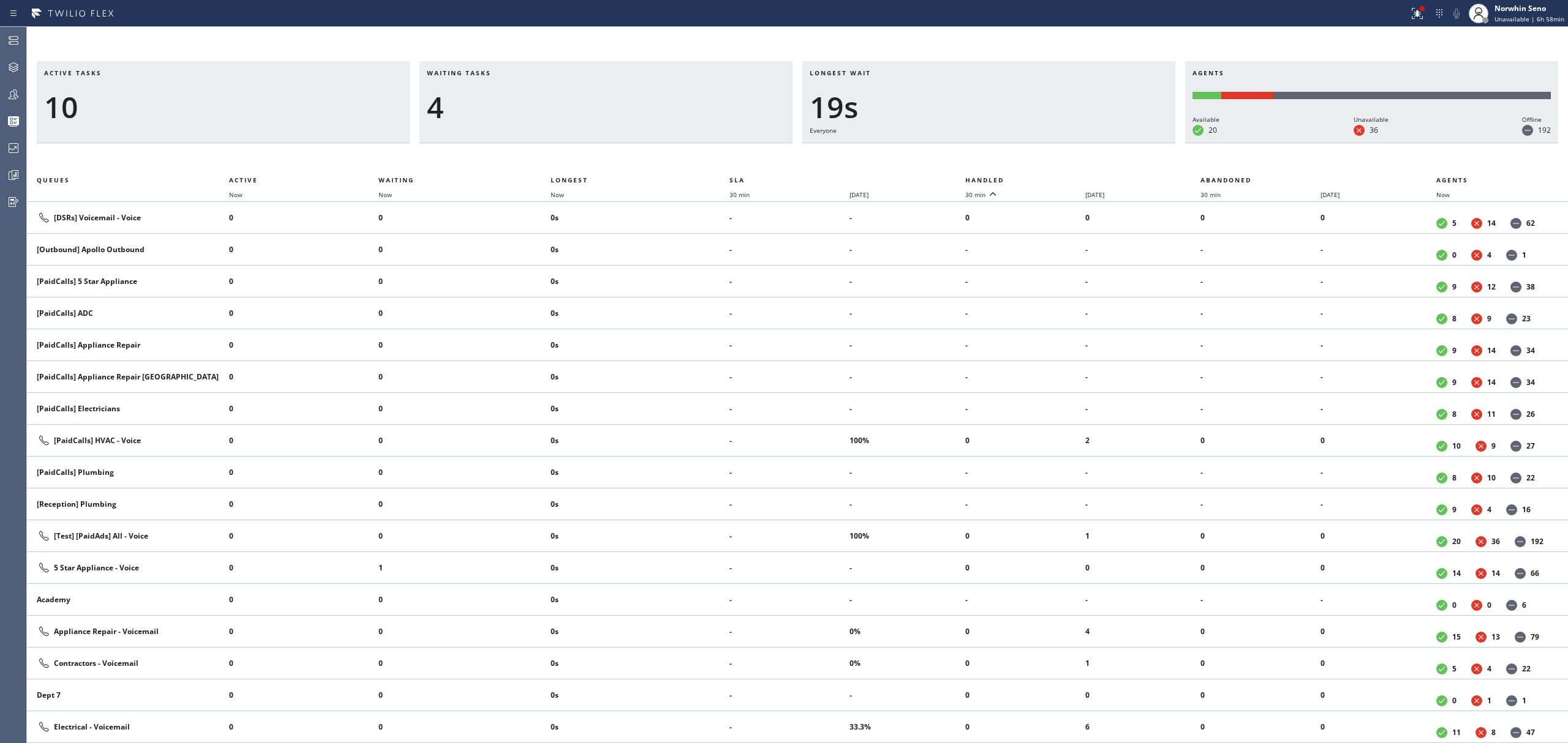
click at [1059, 177] on th "Handled" at bounding box center [1083, 180] width 236 height 15
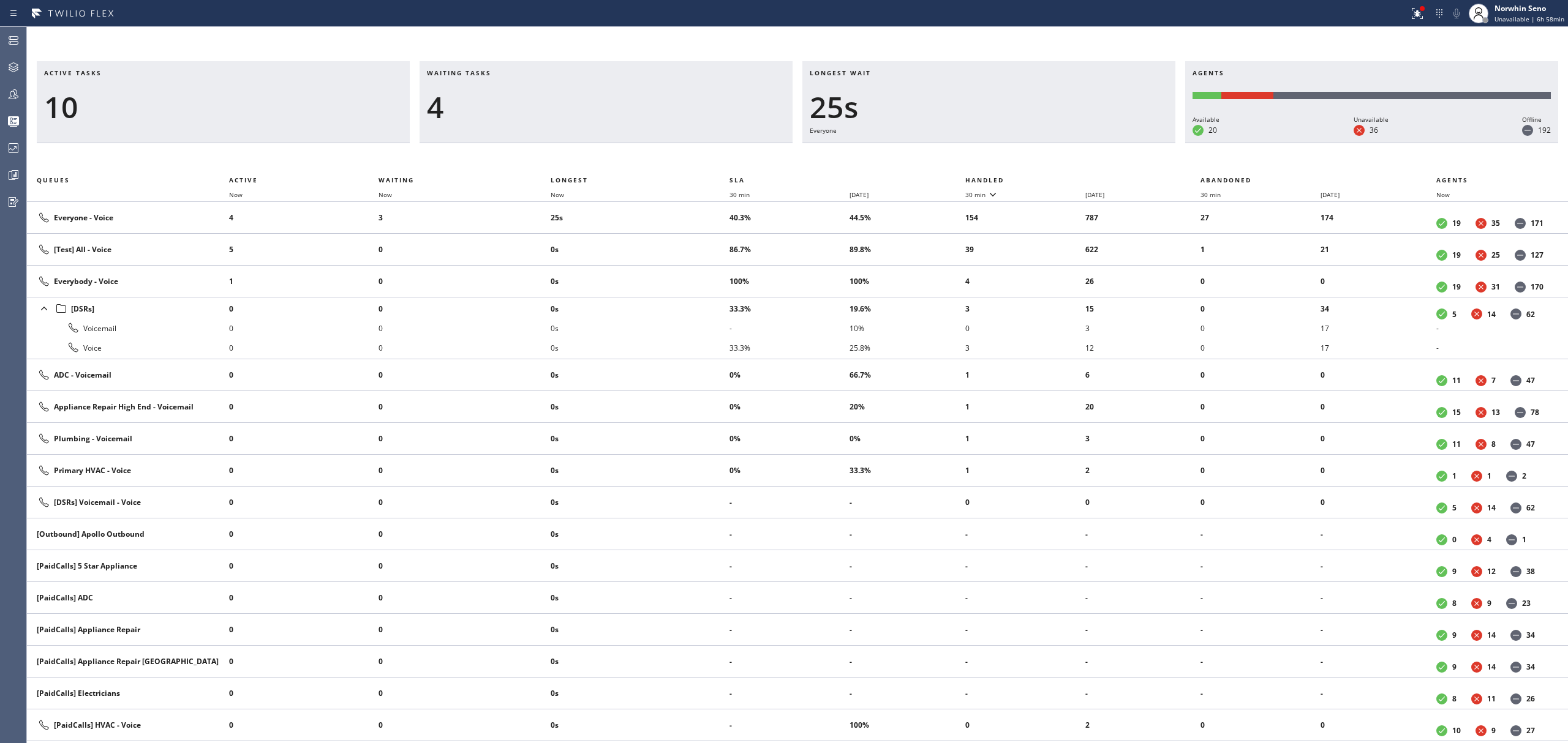
click at [1059, 177] on th "Handled" at bounding box center [1083, 180] width 236 height 15
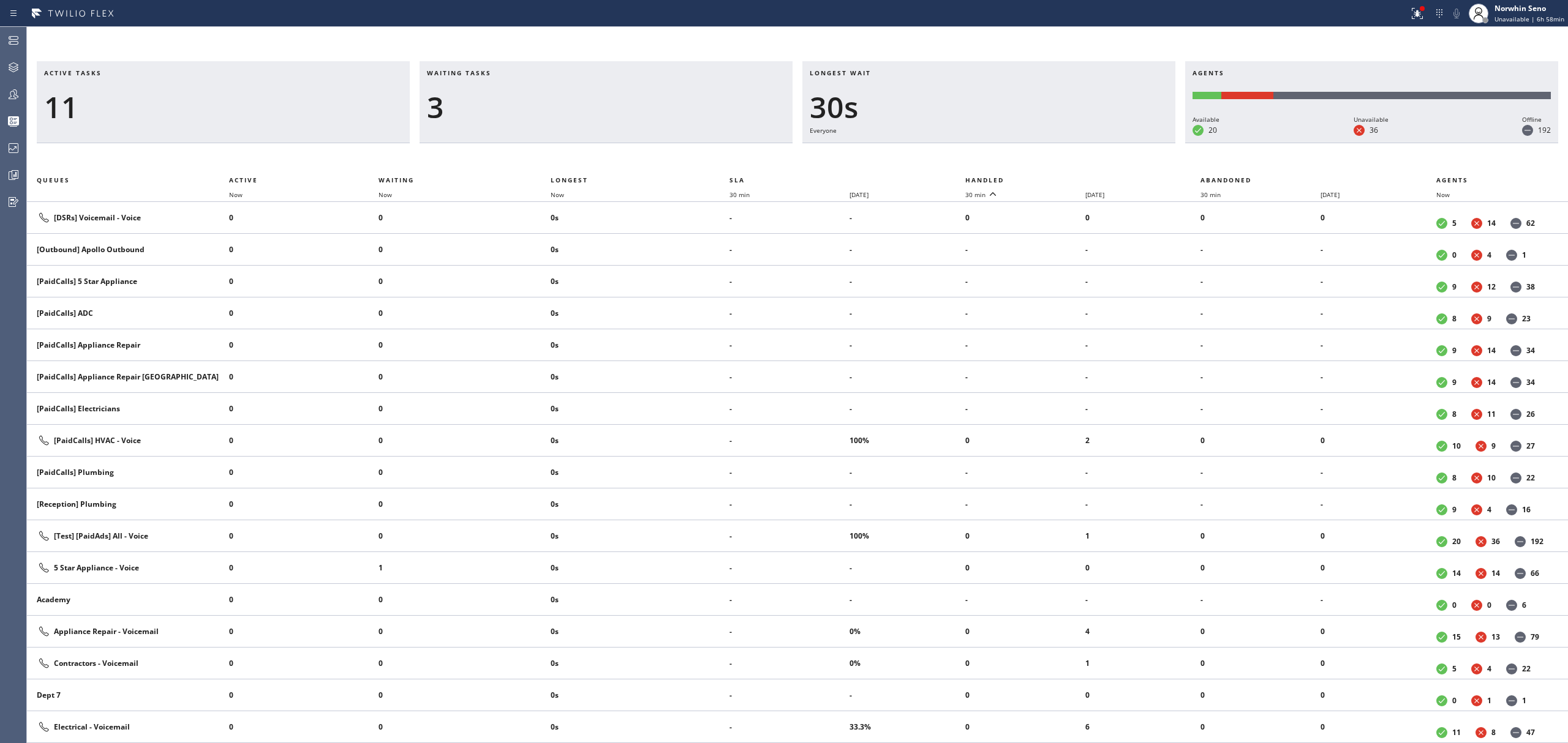
click at [1059, 177] on th "Handled" at bounding box center [1083, 180] width 236 height 15
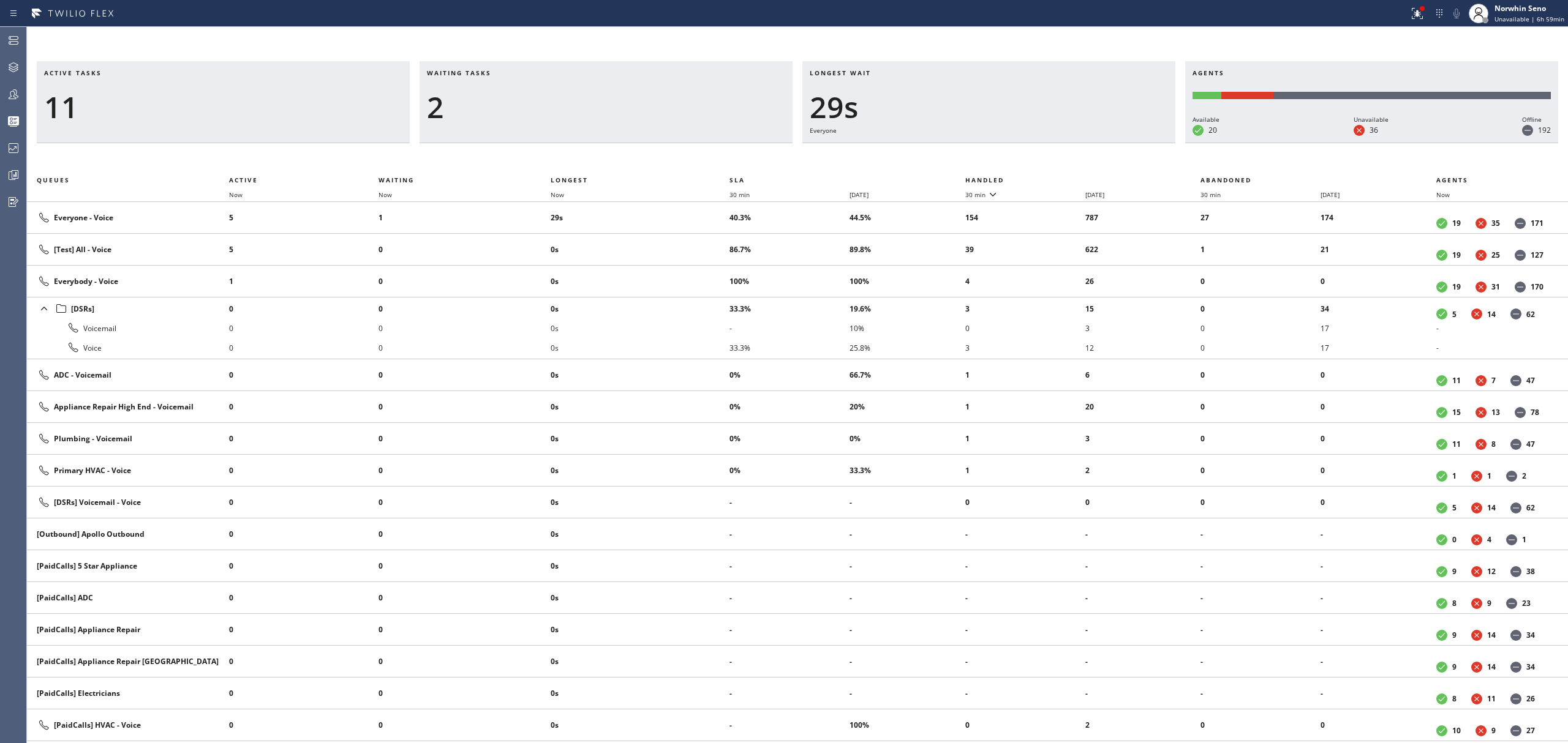
click at [1059, 177] on th "Handled" at bounding box center [1083, 180] width 236 height 15
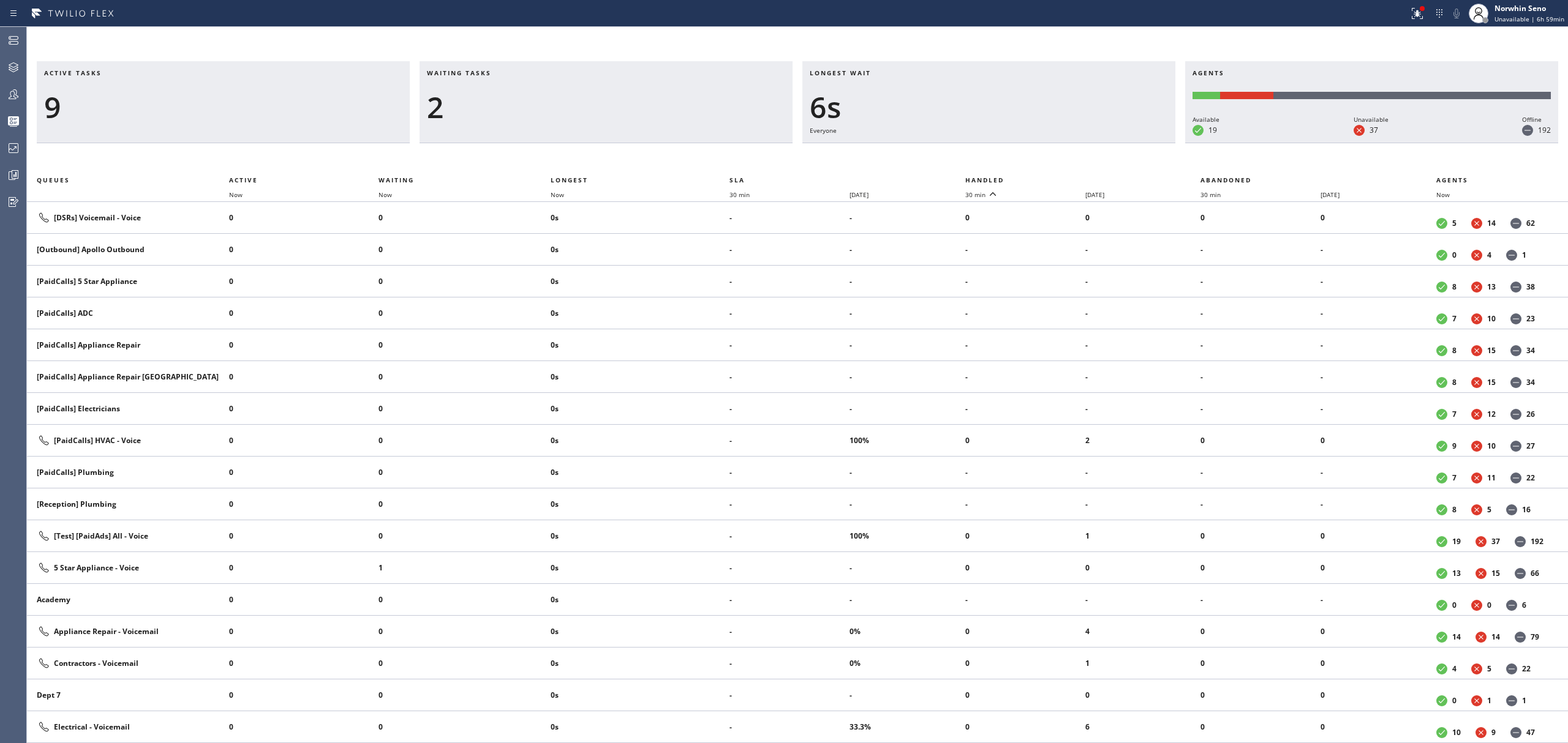
click at [1059, 177] on th "Handled" at bounding box center [1083, 180] width 236 height 15
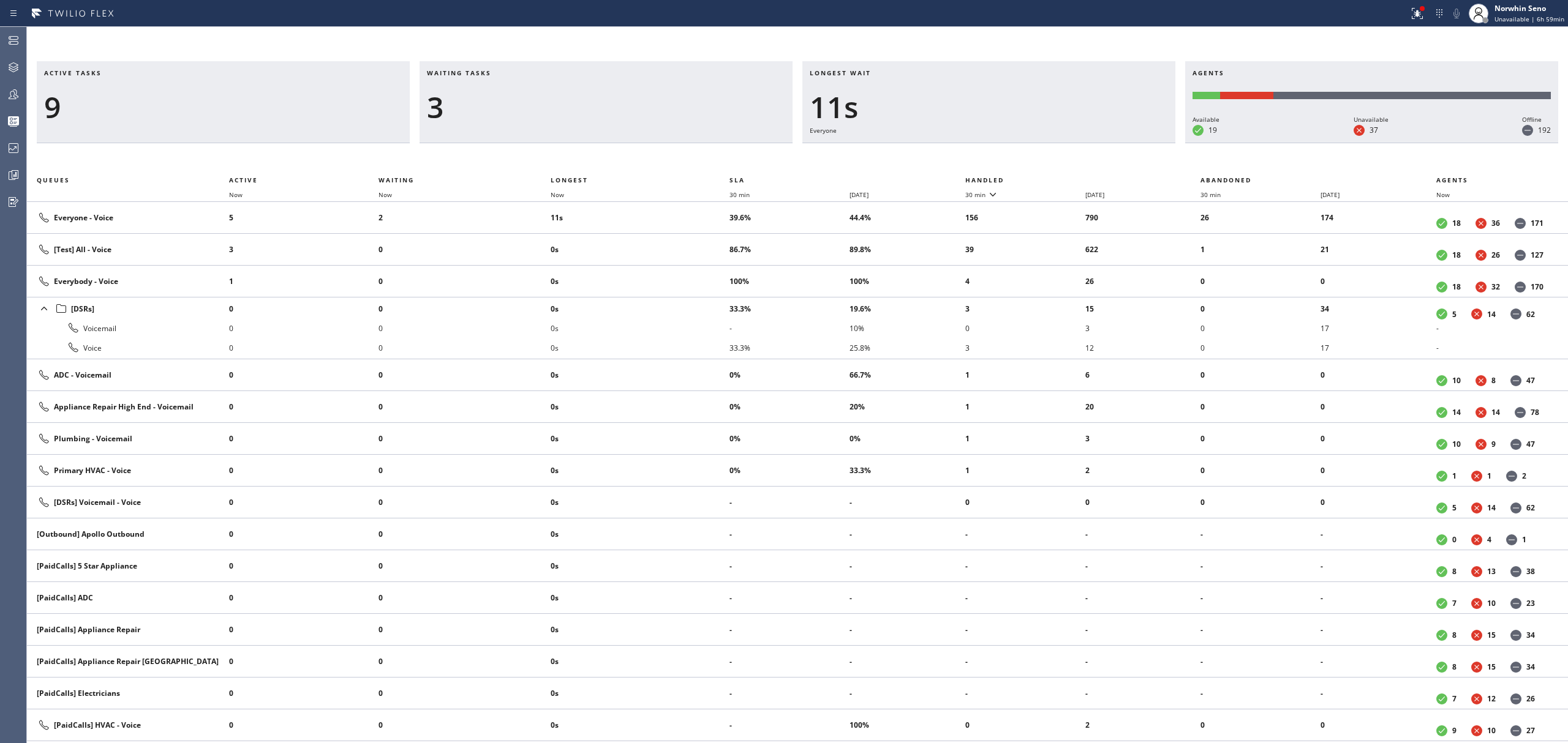
click at [1059, 177] on th "Handled" at bounding box center [1083, 180] width 236 height 15
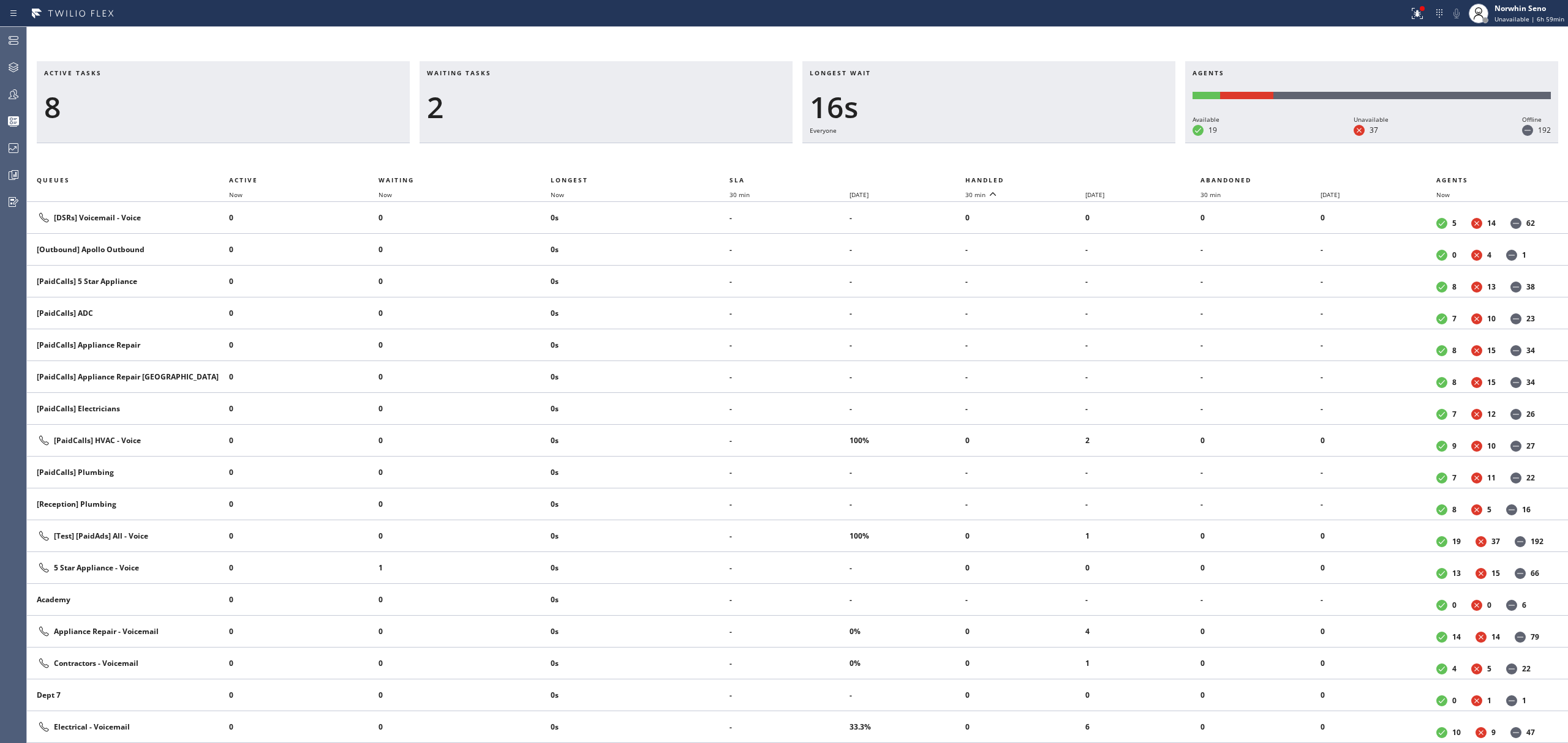
click at [1059, 177] on th "Handled" at bounding box center [1083, 180] width 236 height 15
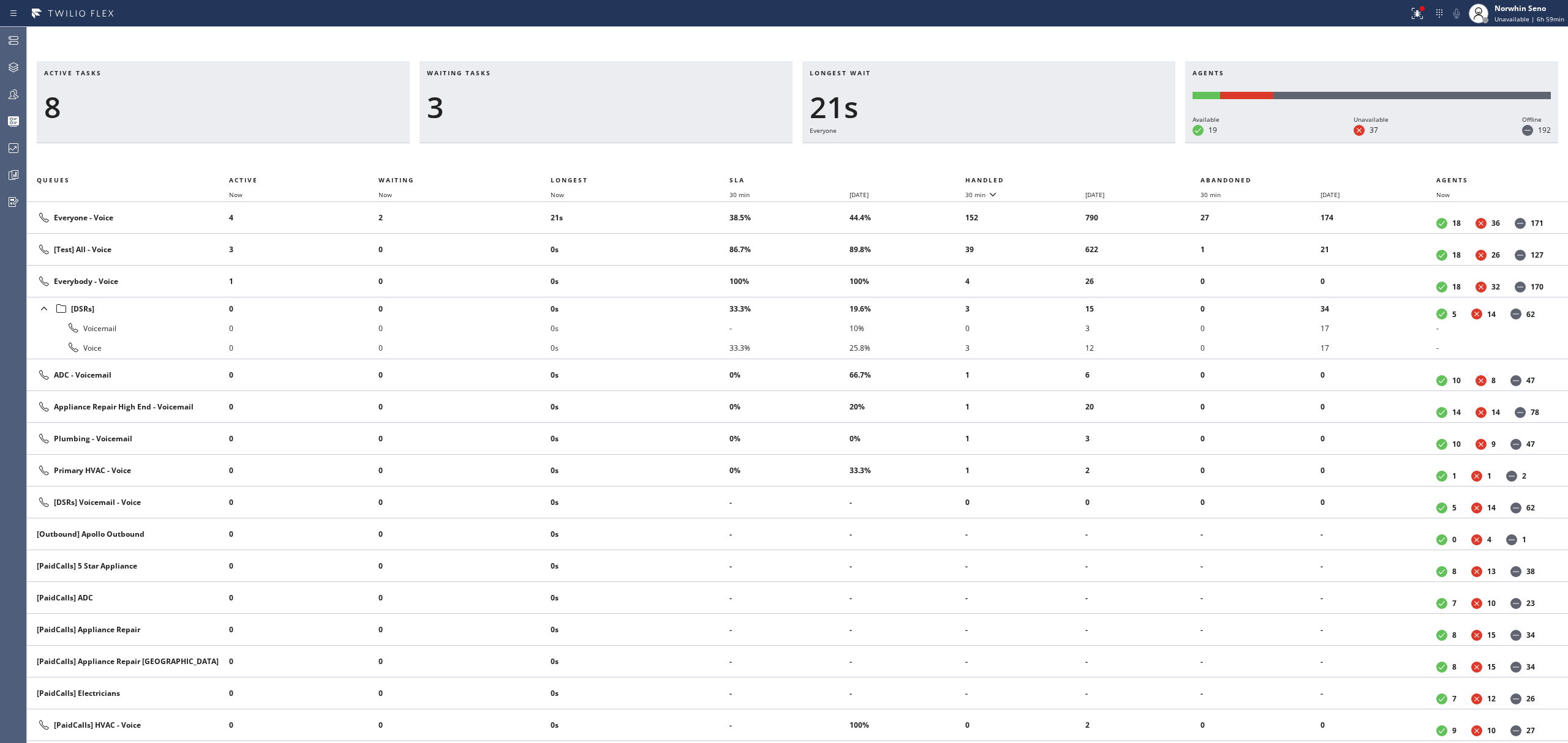
click at [1059, 177] on th "Handled" at bounding box center [1083, 180] width 236 height 15
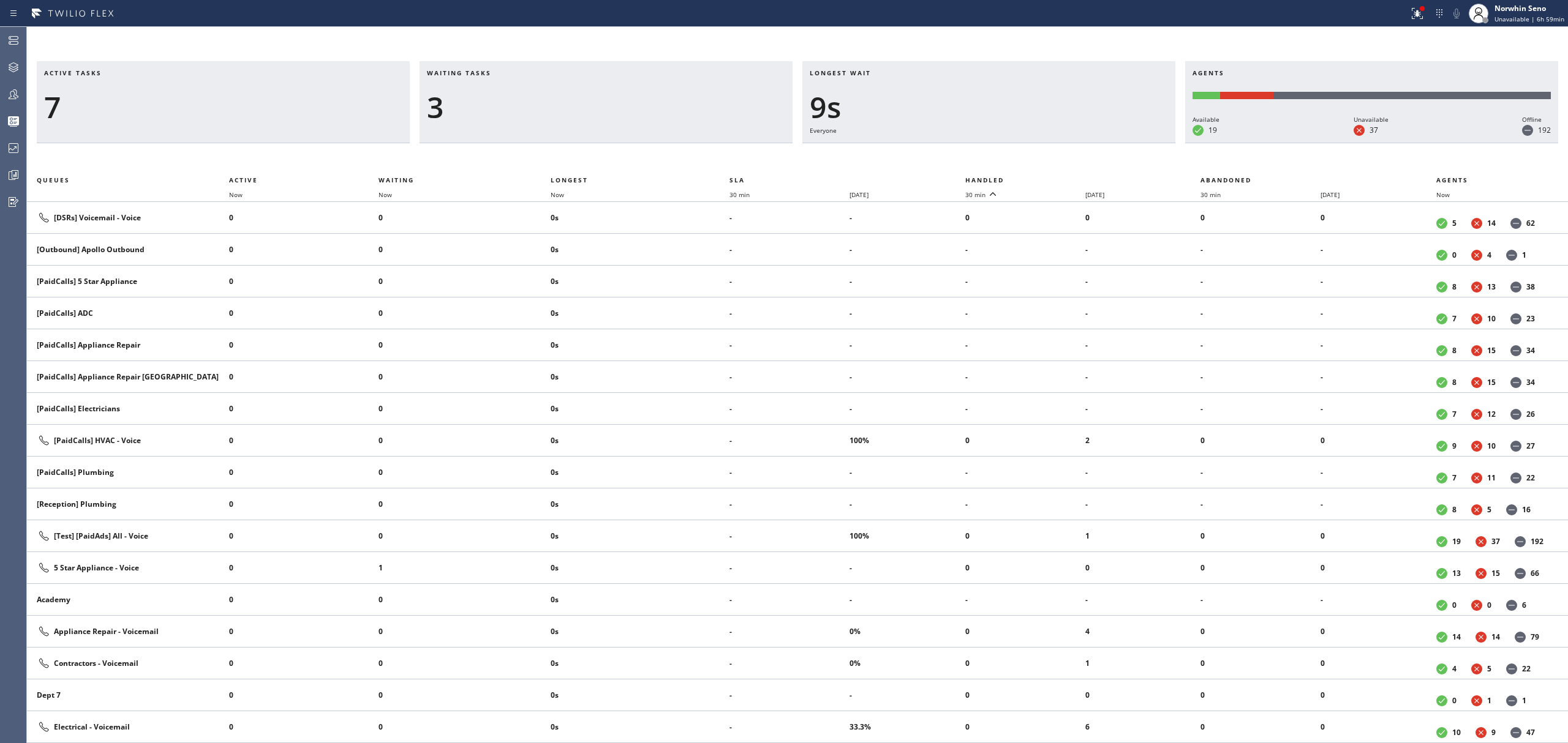
click at [1059, 177] on th "Handled" at bounding box center [1083, 180] width 236 height 15
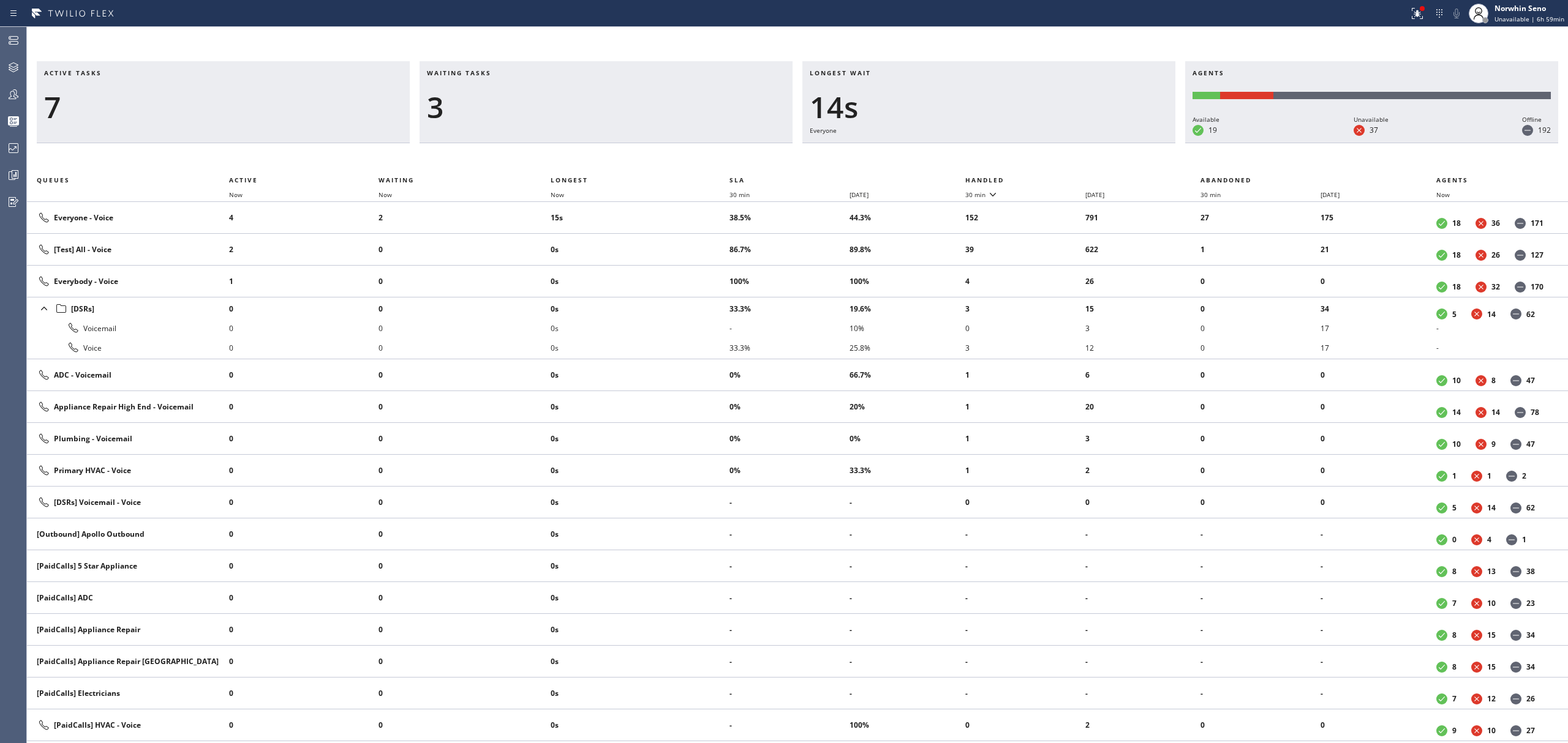
click at [1059, 177] on th "Handled" at bounding box center [1083, 180] width 236 height 15
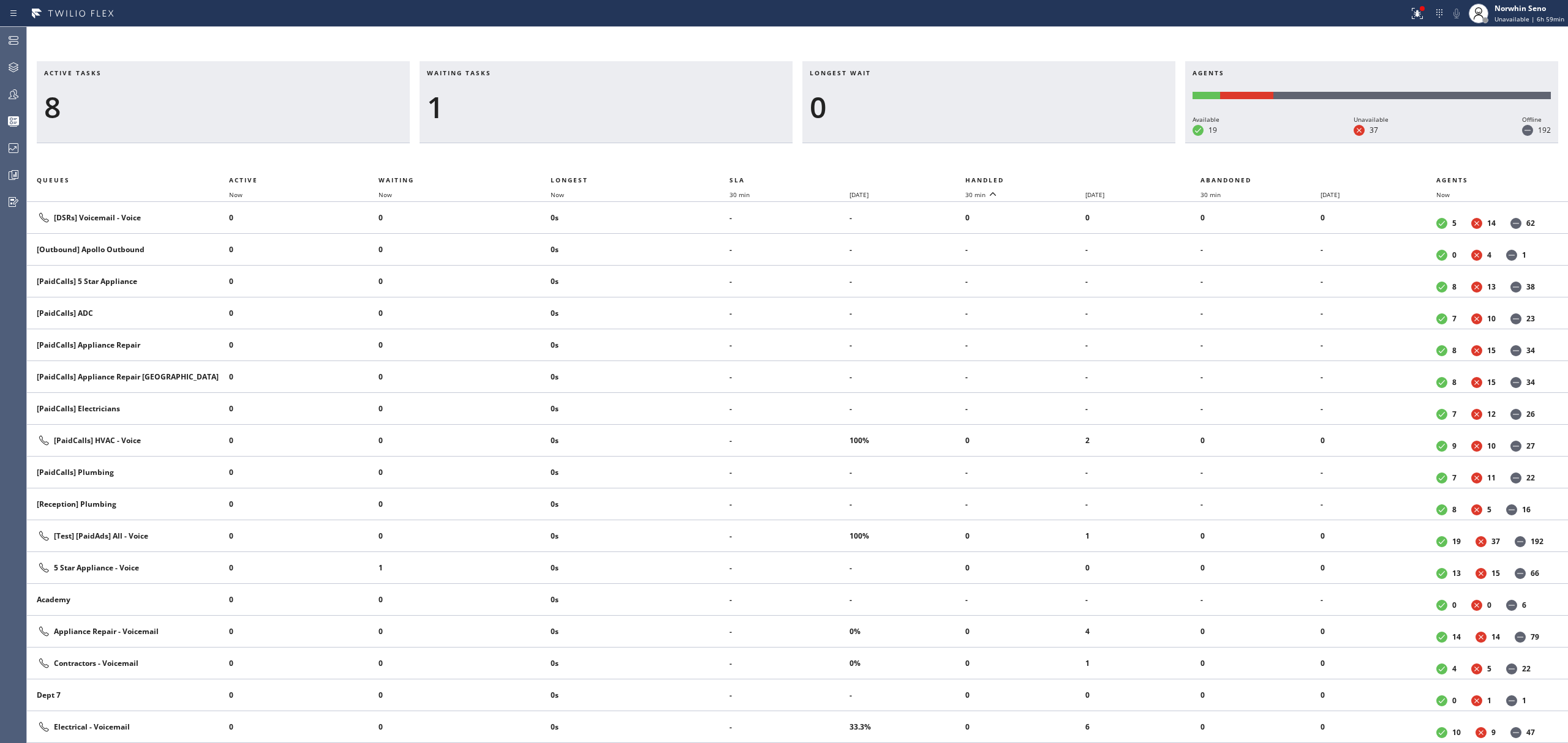
click at [1059, 177] on th "Handled" at bounding box center [1083, 180] width 236 height 15
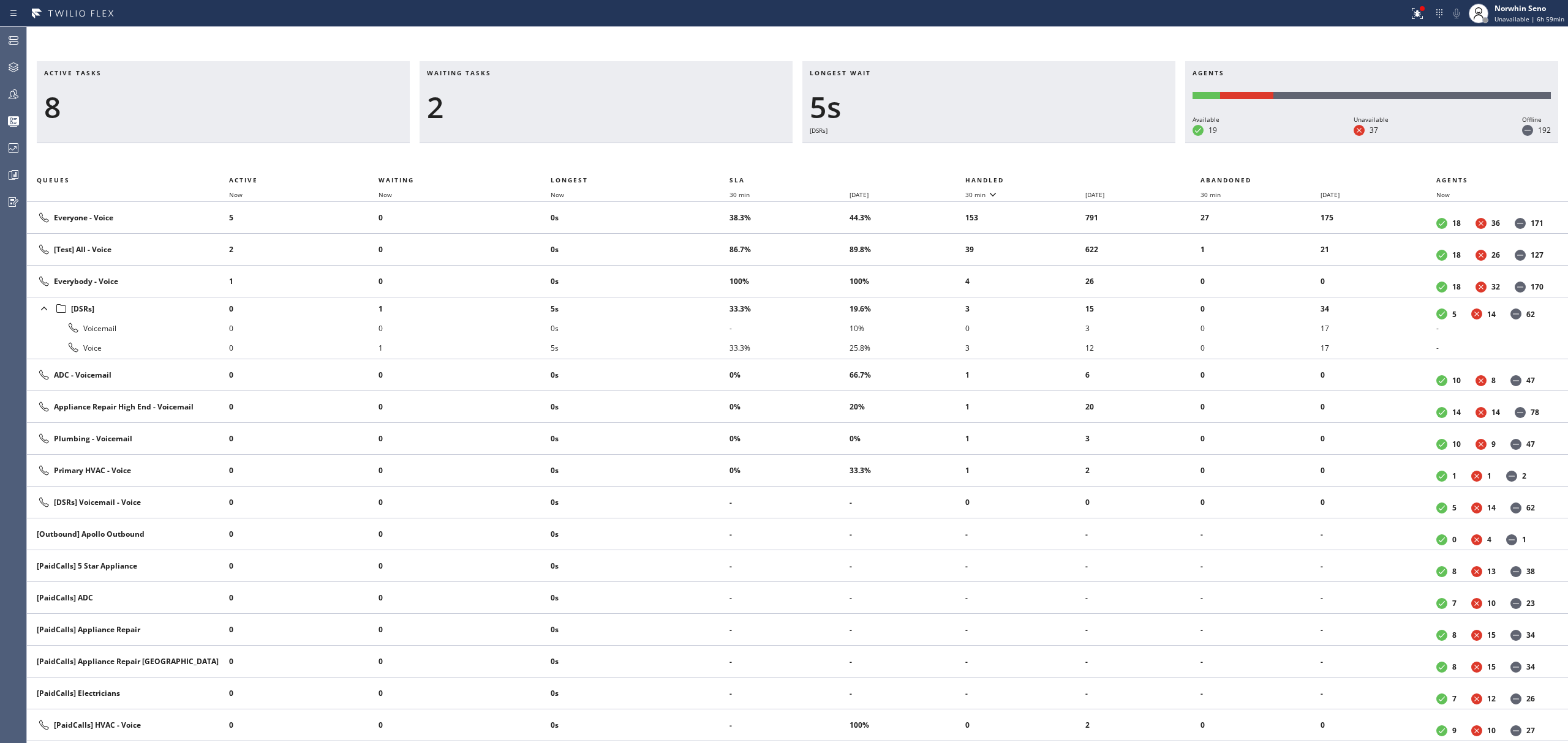
click at [1059, 177] on th "Handled" at bounding box center [1083, 180] width 236 height 15
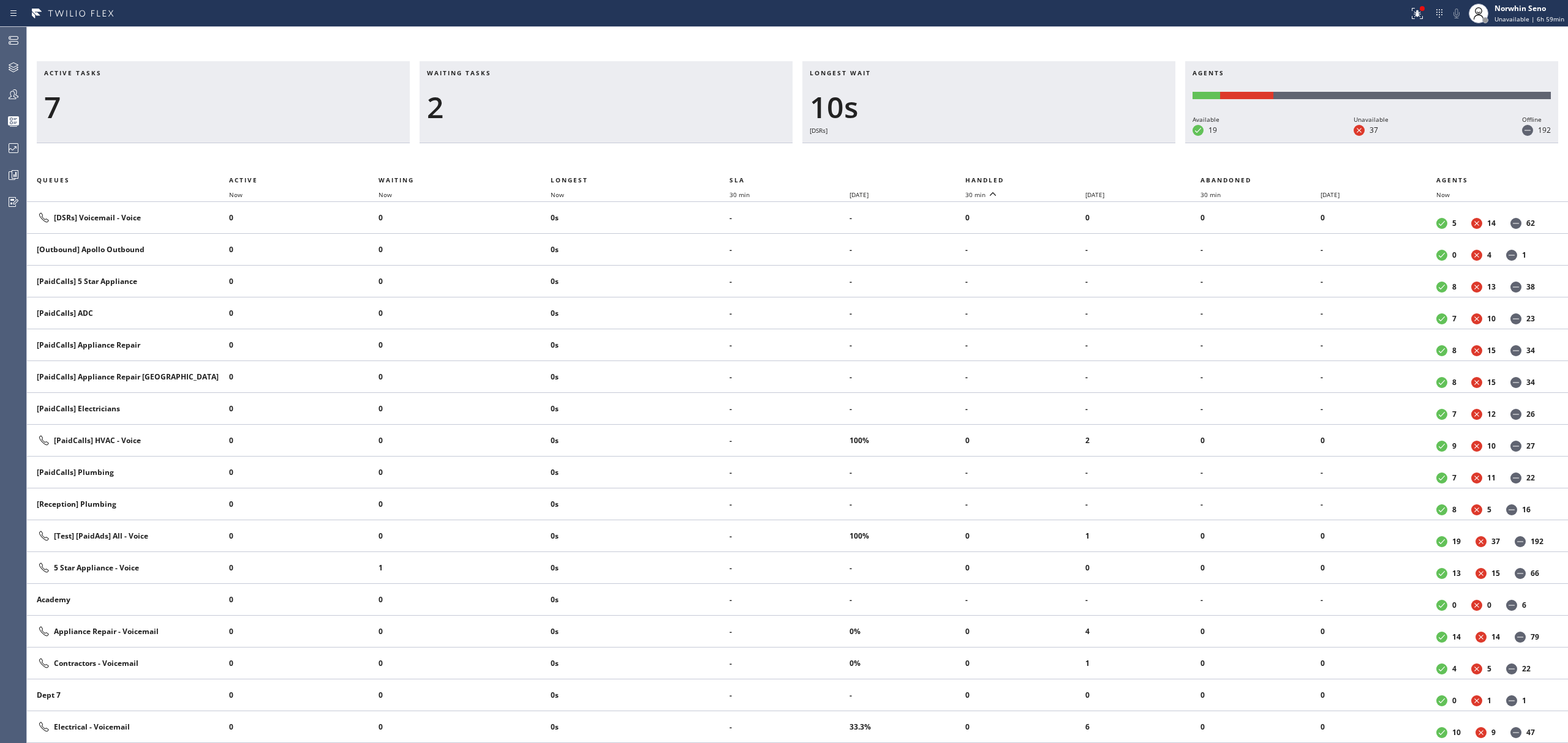
click at [1059, 177] on th "Handled" at bounding box center [1083, 180] width 236 height 15
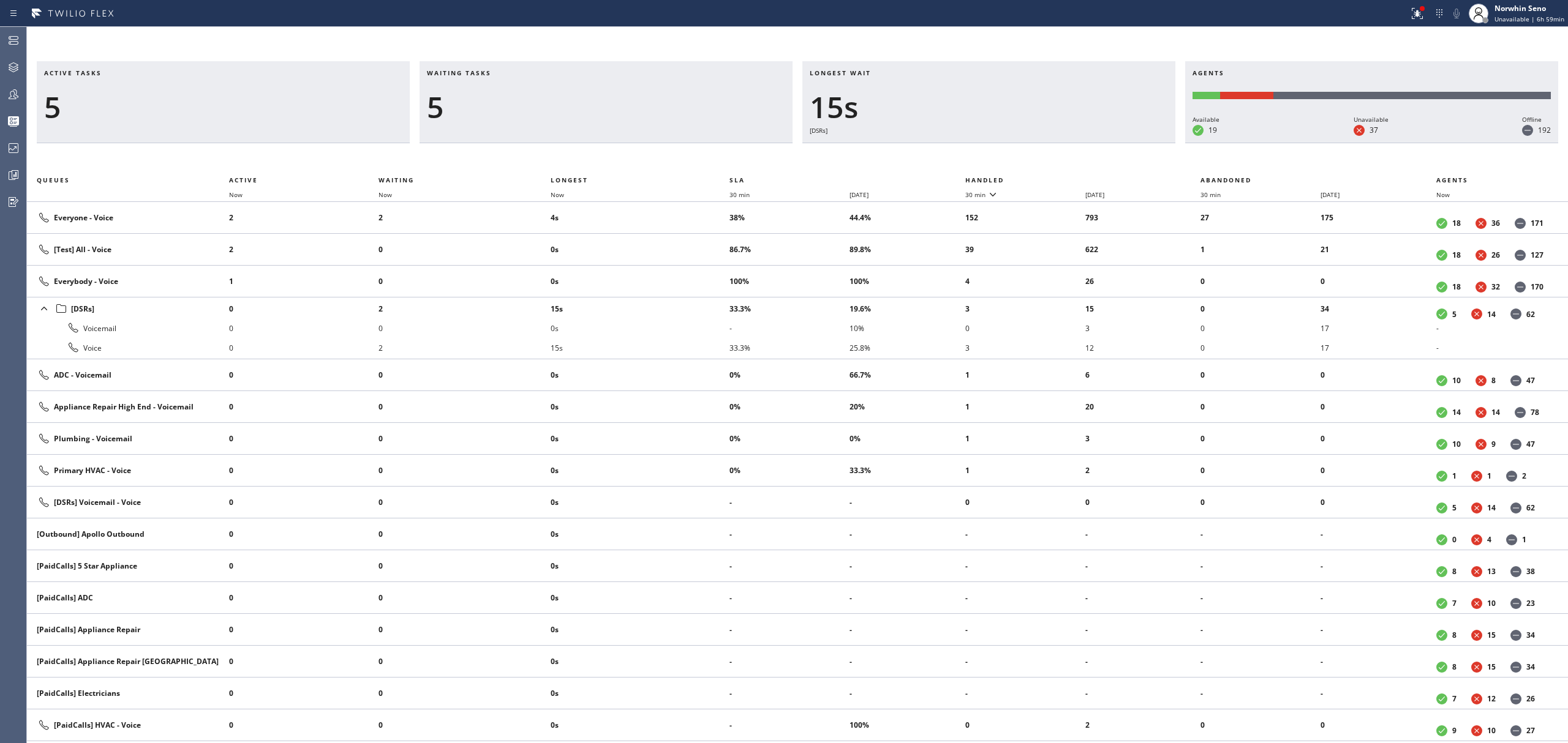
click at [1059, 177] on th "Handled" at bounding box center [1083, 180] width 236 height 15
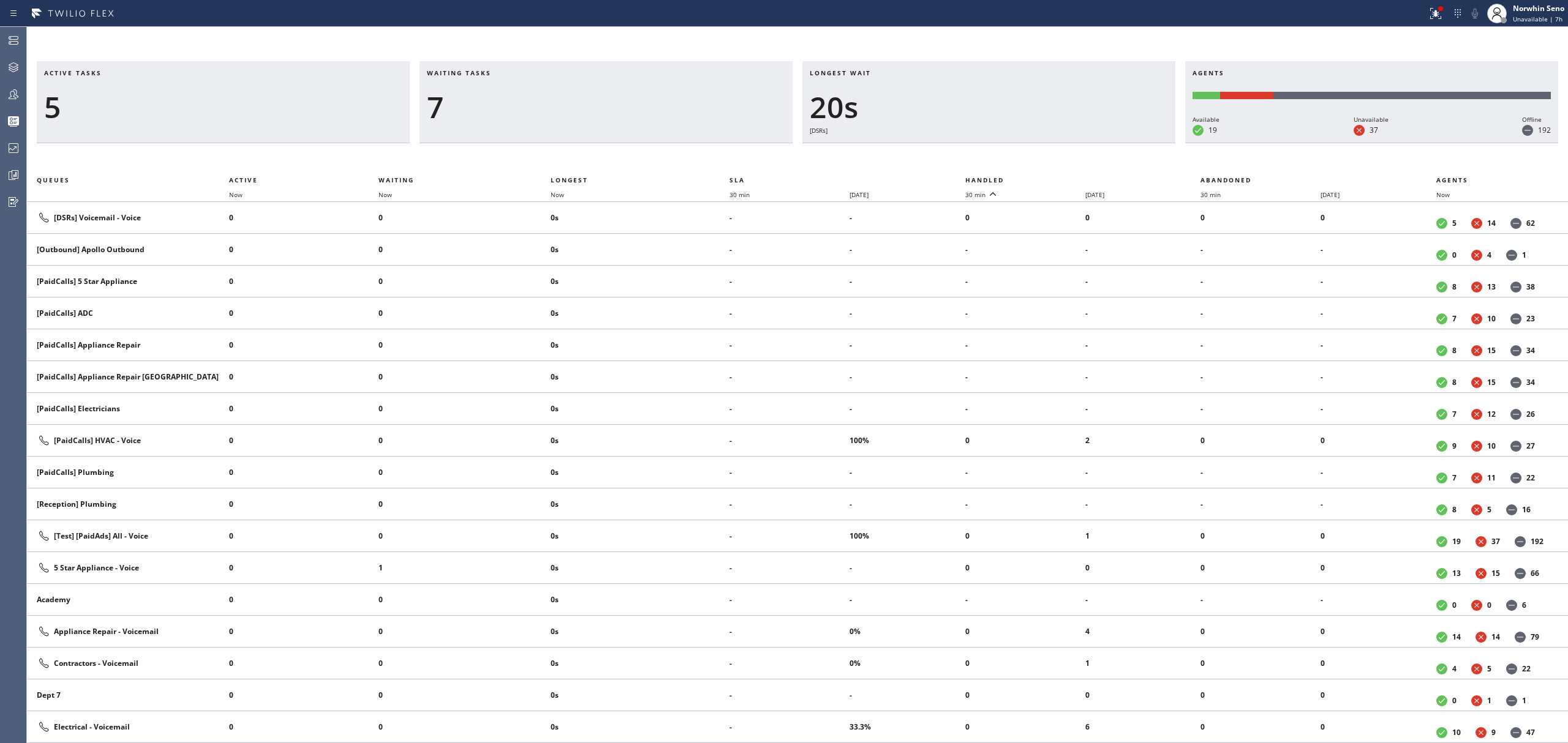
click at [1059, 177] on th "Handled" at bounding box center [1083, 180] width 236 height 15
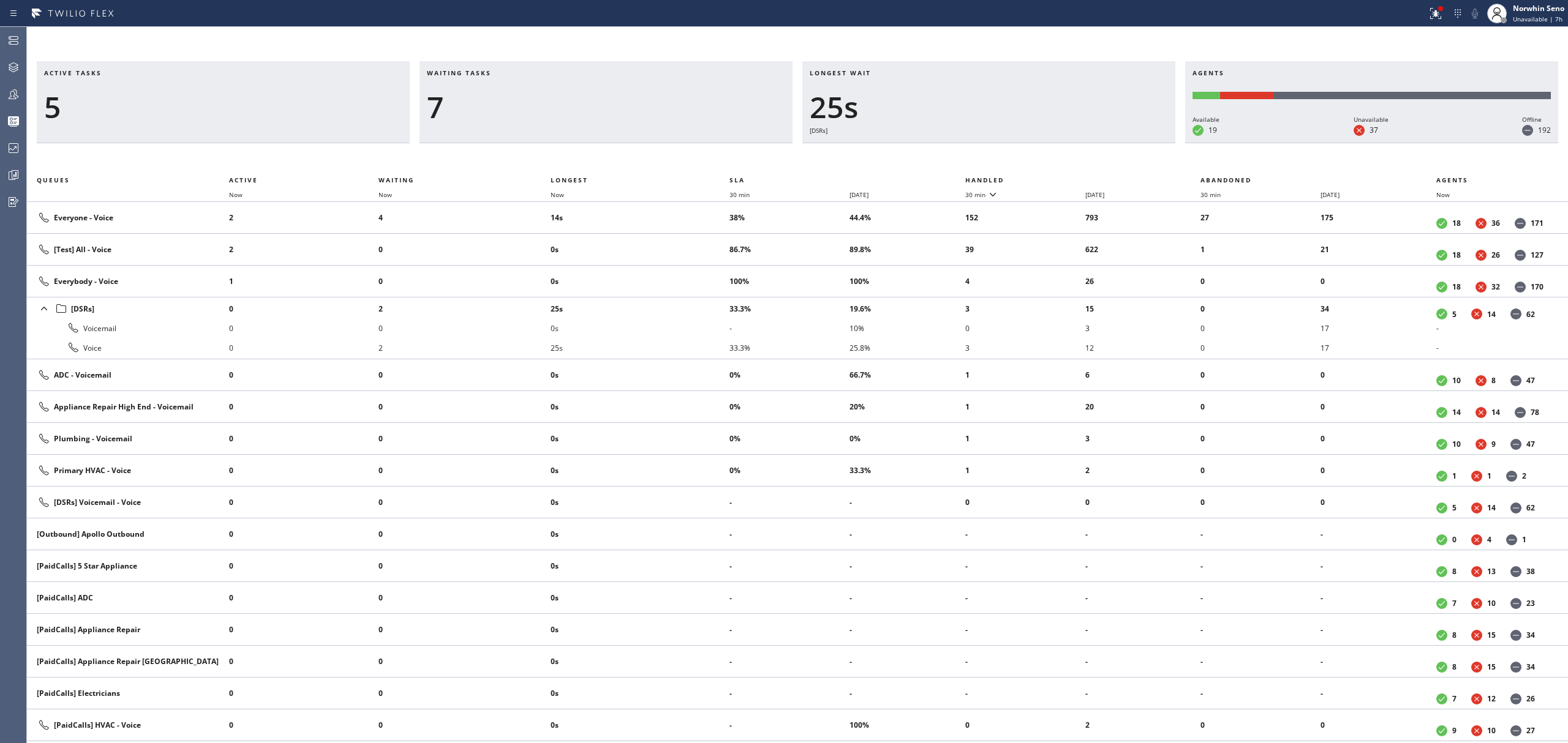
click at [1059, 177] on th "Handled" at bounding box center [1083, 180] width 236 height 15
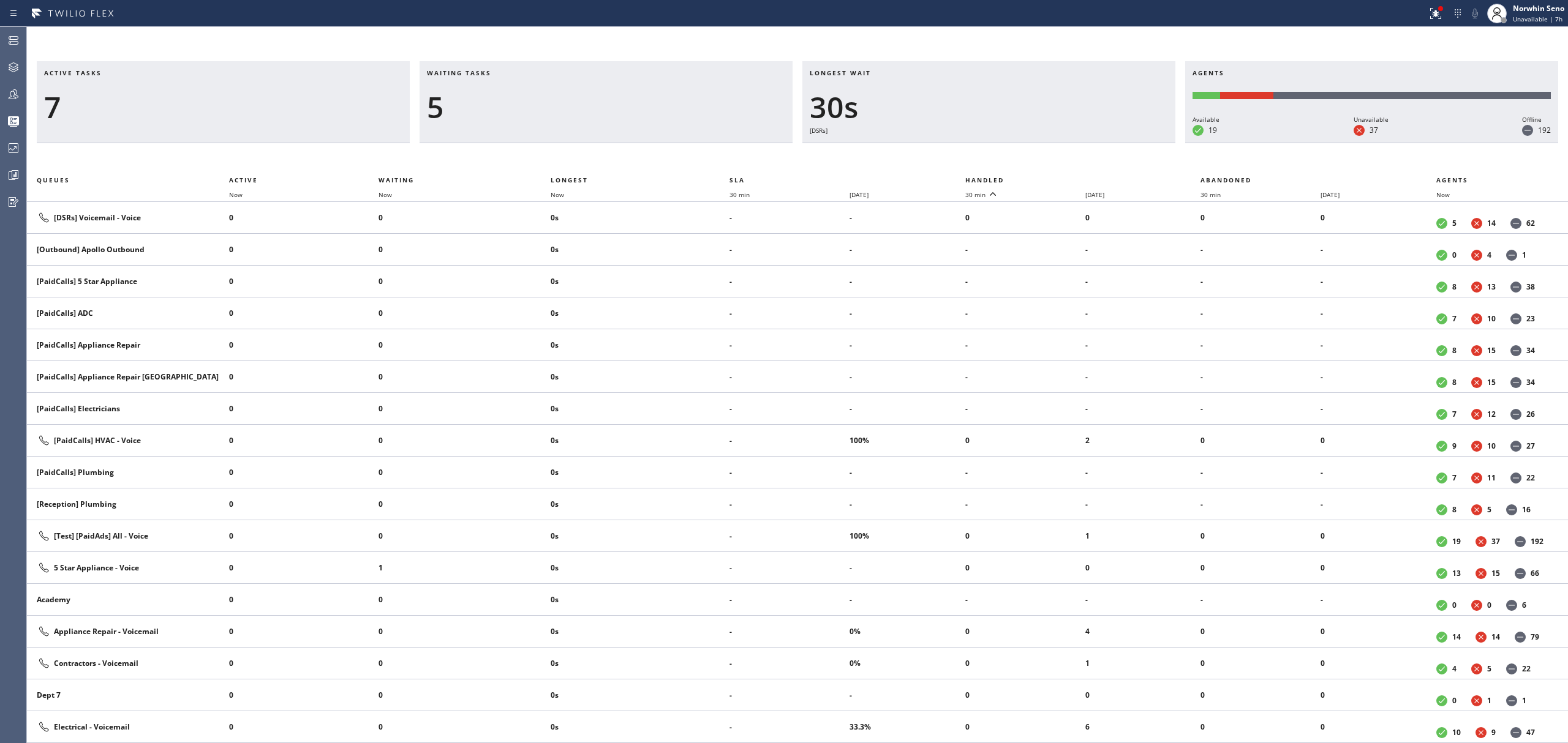
click at [1059, 177] on th "Handled" at bounding box center [1083, 180] width 236 height 15
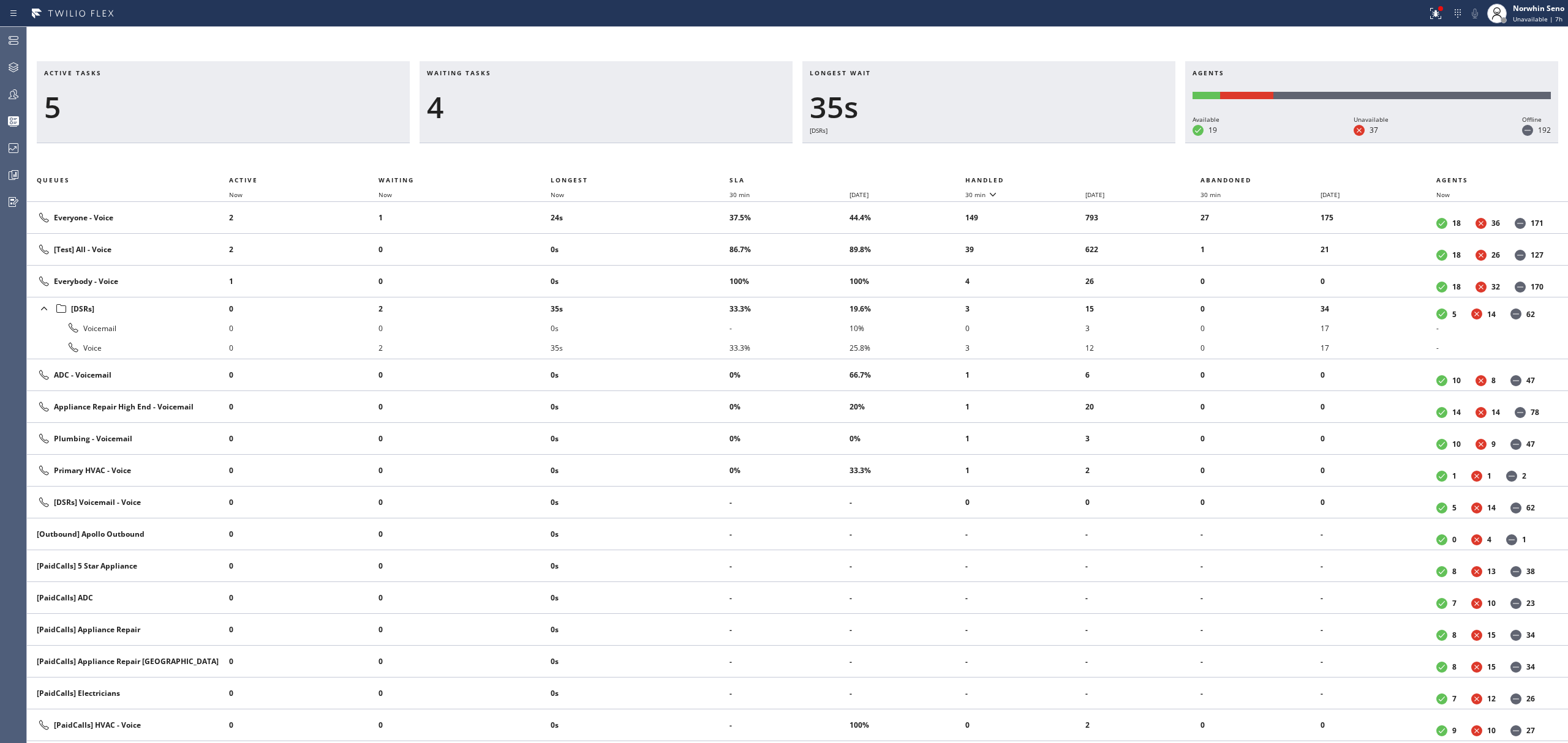
click at [1059, 177] on th "Handled" at bounding box center [1083, 180] width 236 height 15
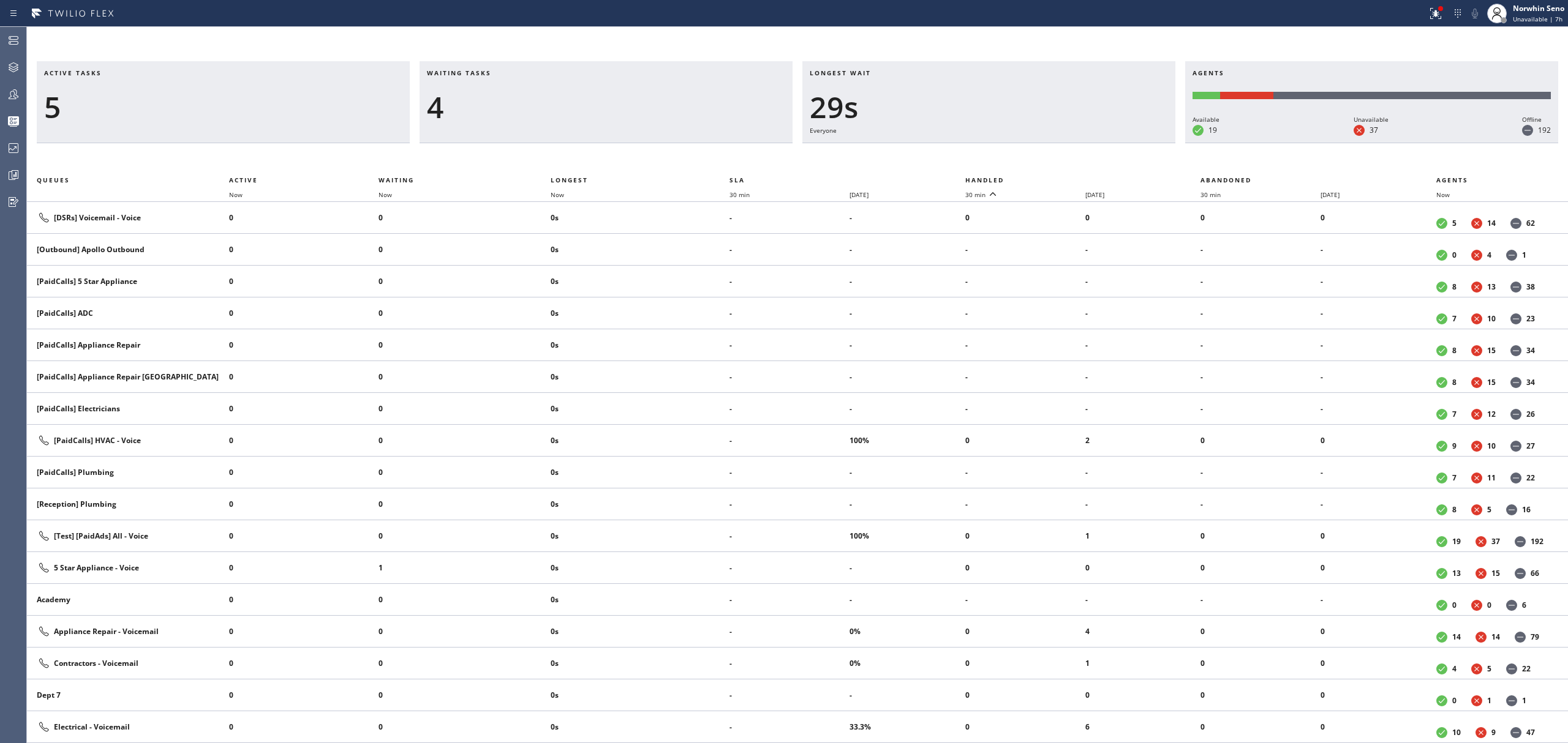
click at [1059, 177] on th "Handled" at bounding box center [1083, 180] width 236 height 15
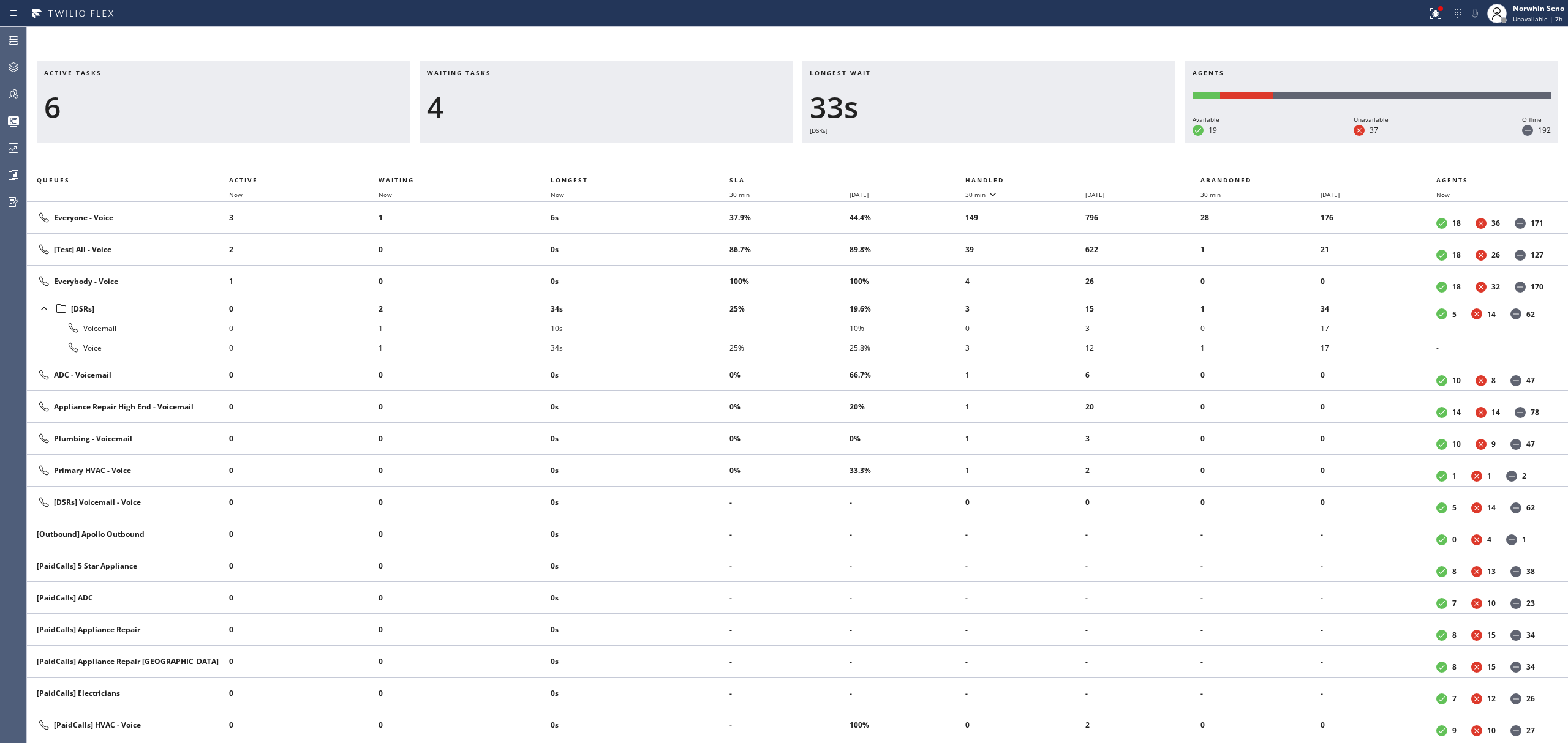
click at [1059, 177] on th "Handled" at bounding box center [1083, 180] width 236 height 15
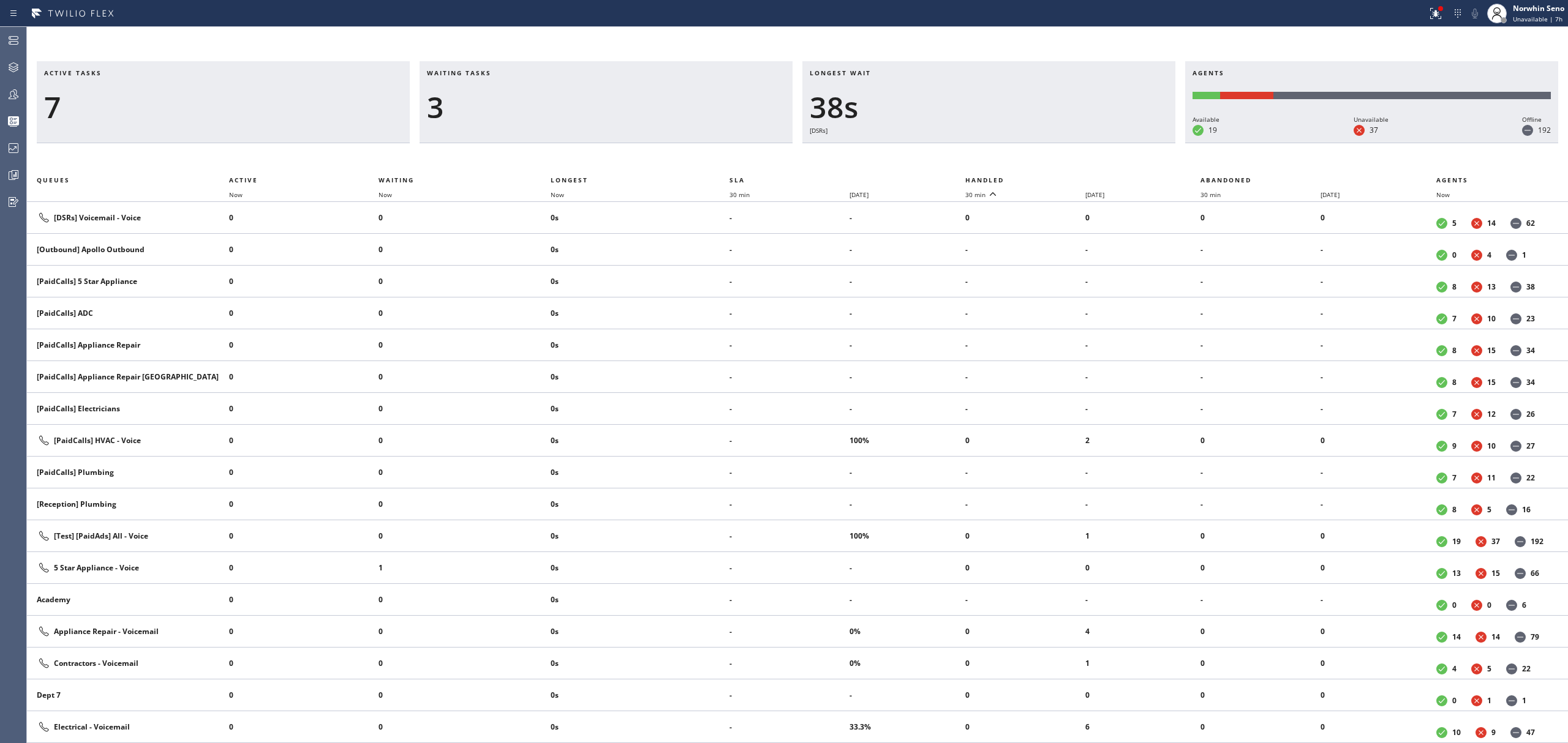
click at [1059, 177] on th "Handled" at bounding box center [1083, 180] width 236 height 15
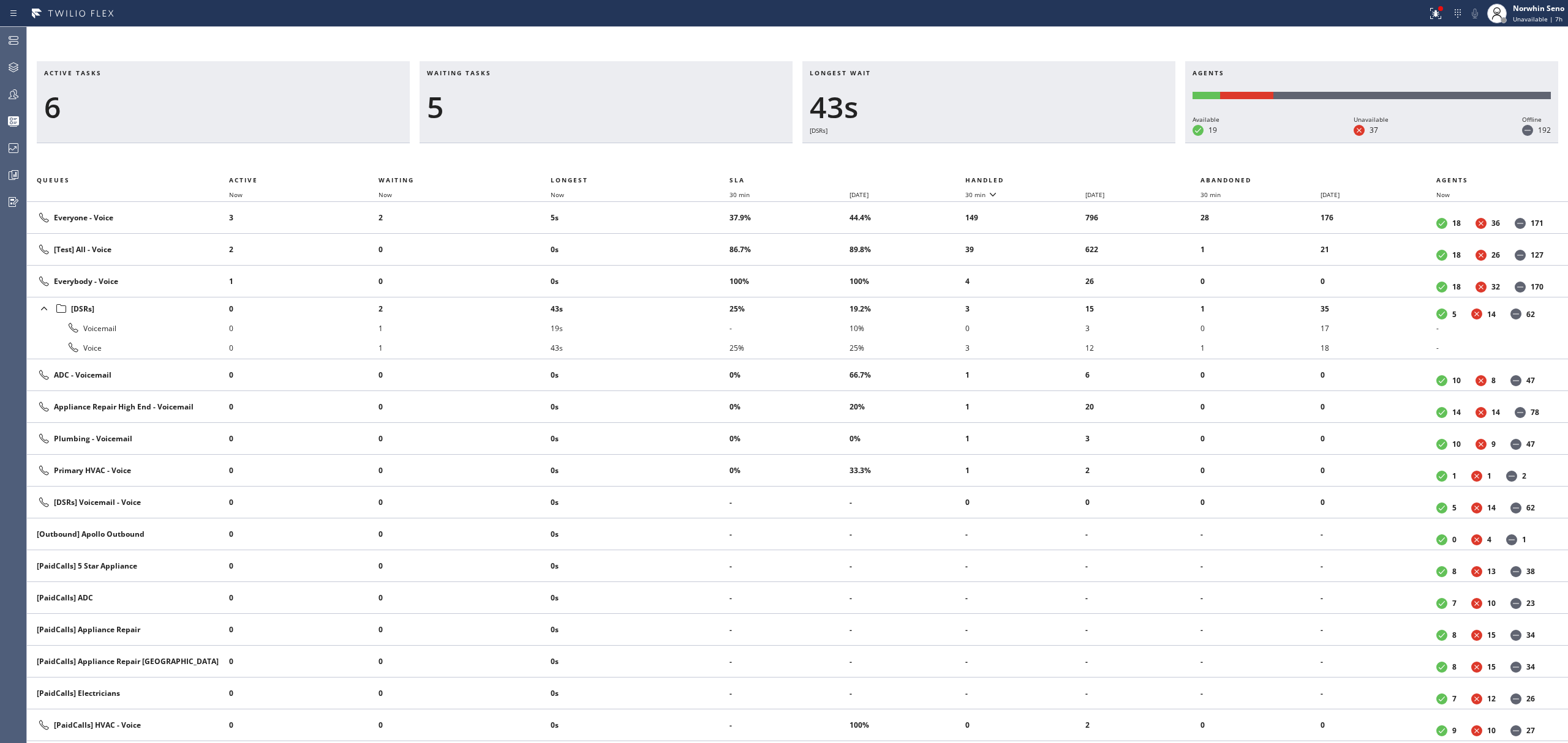
click at [1059, 177] on th "Handled" at bounding box center [1083, 180] width 236 height 15
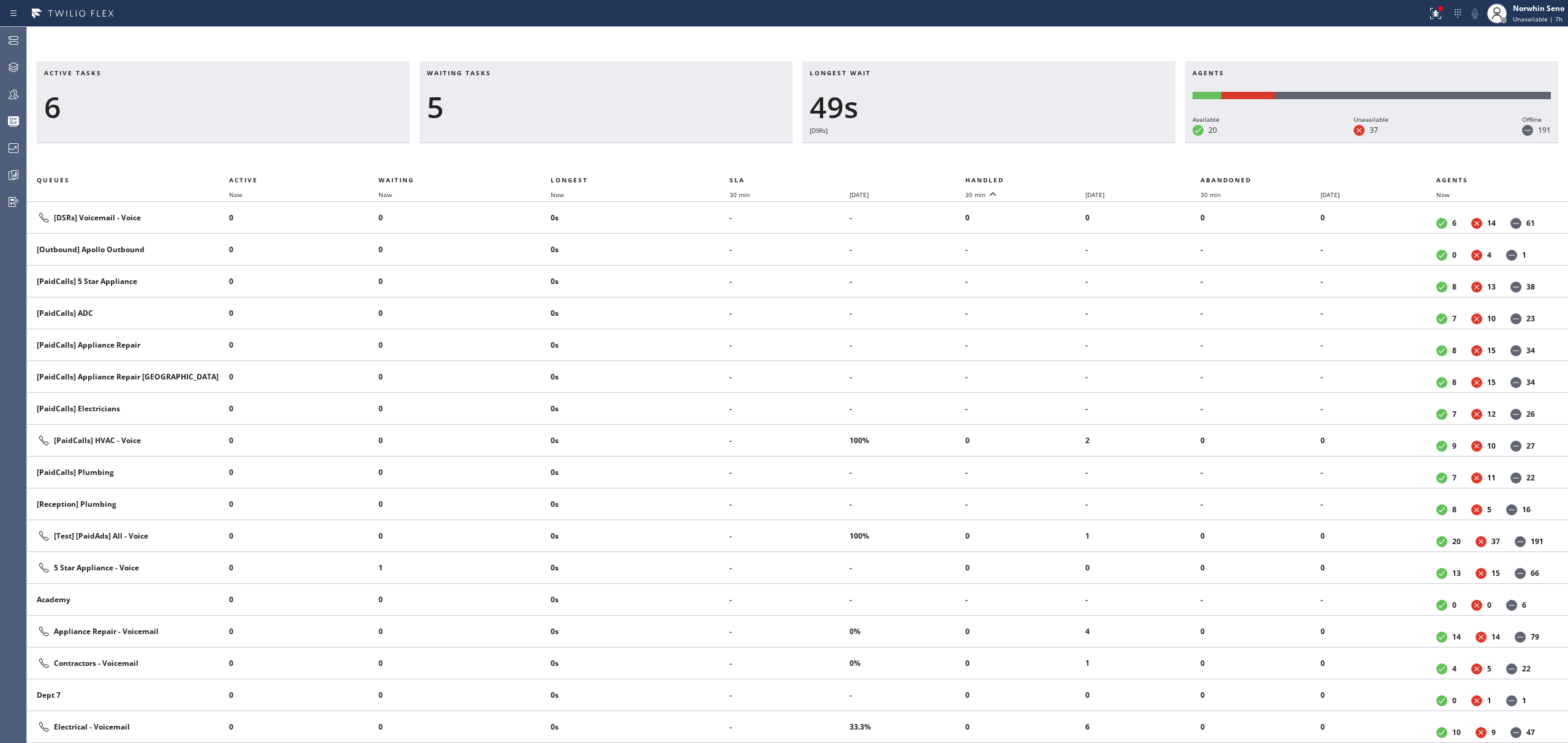
click at [1059, 177] on th "Handled" at bounding box center [1083, 180] width 236 height 15
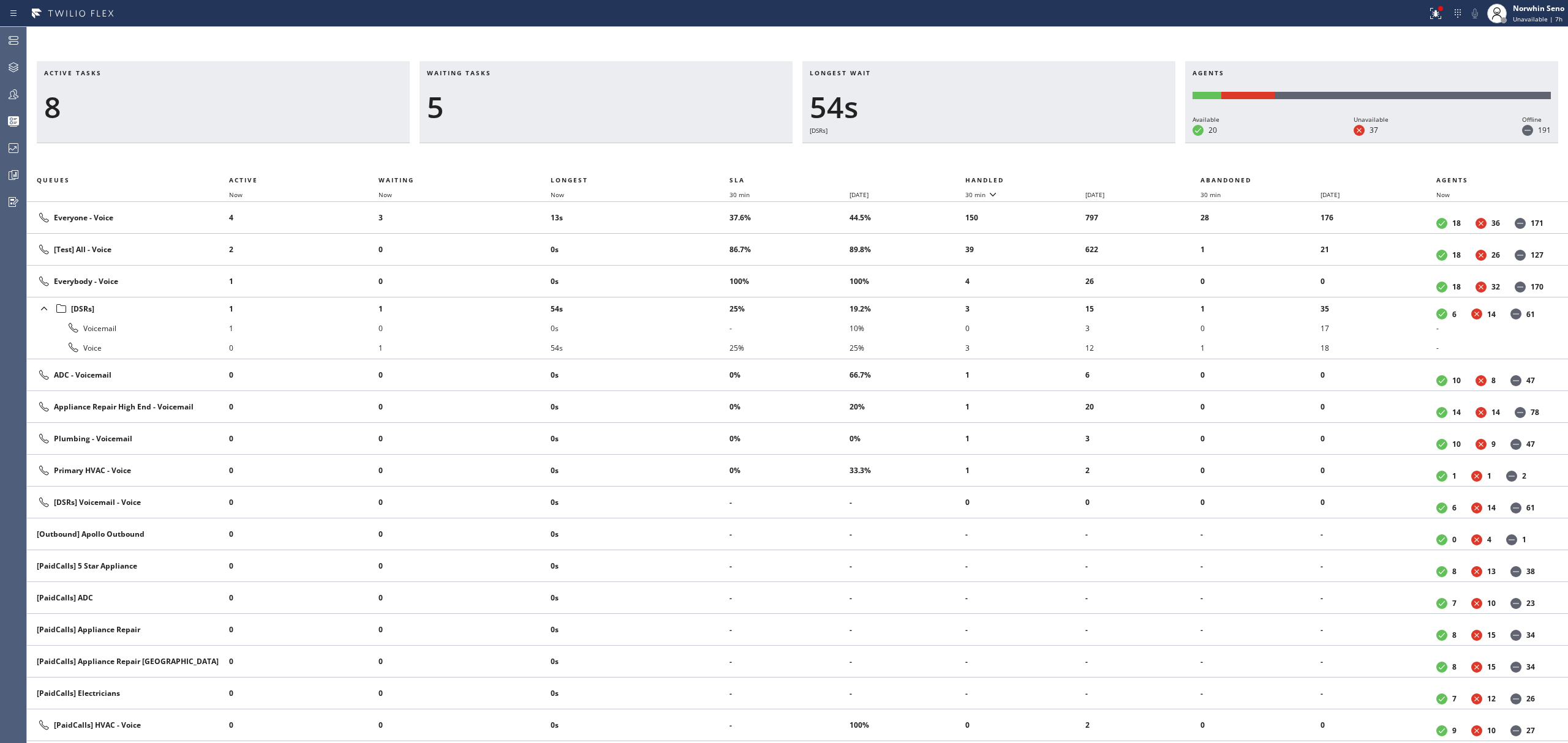
click at [1059, 177] on th "Handled" at bounding box center [1083, 180] width 236 height 15
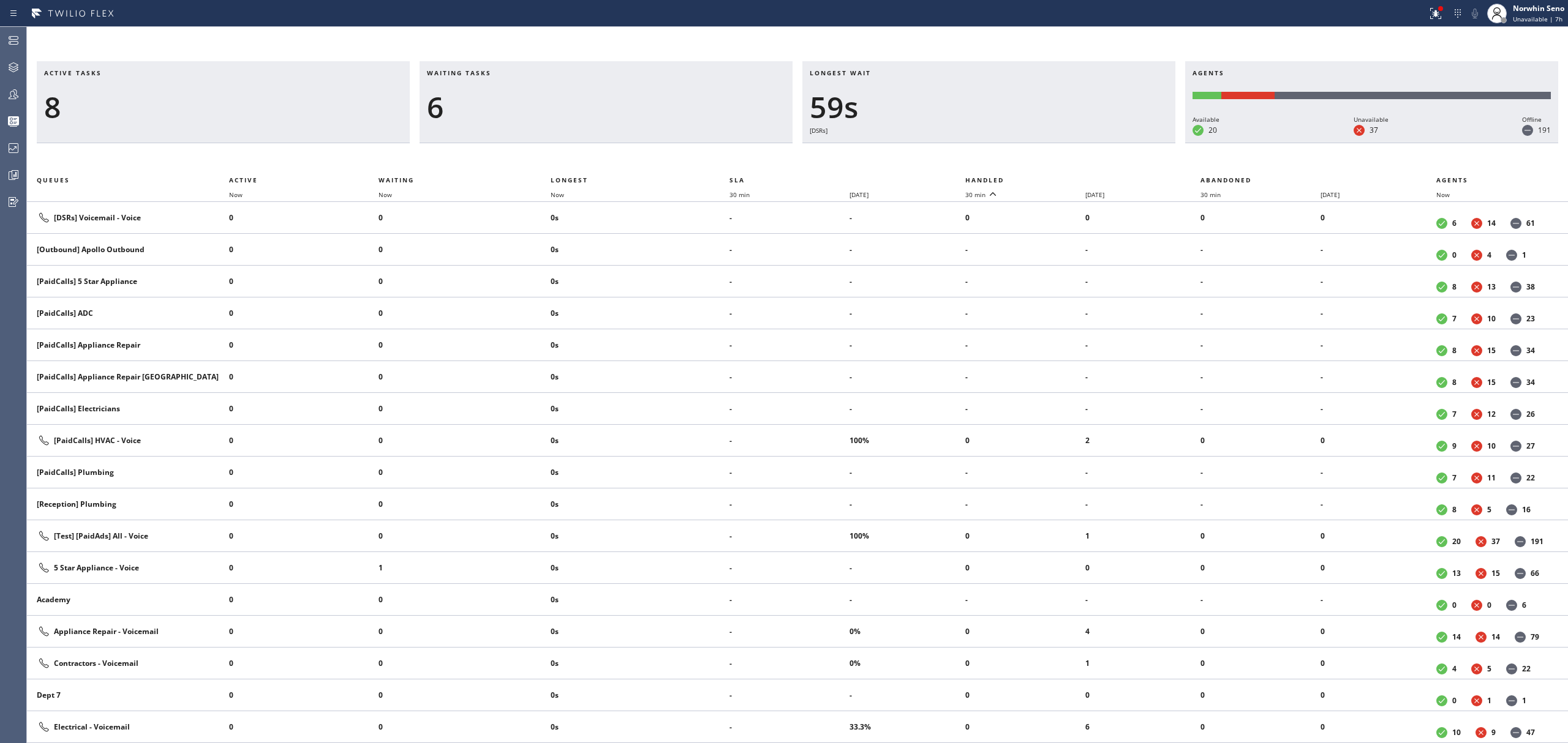
click at [1059, 177] on th "Handled" at bounding box center [1083, 180] width 236 height 15
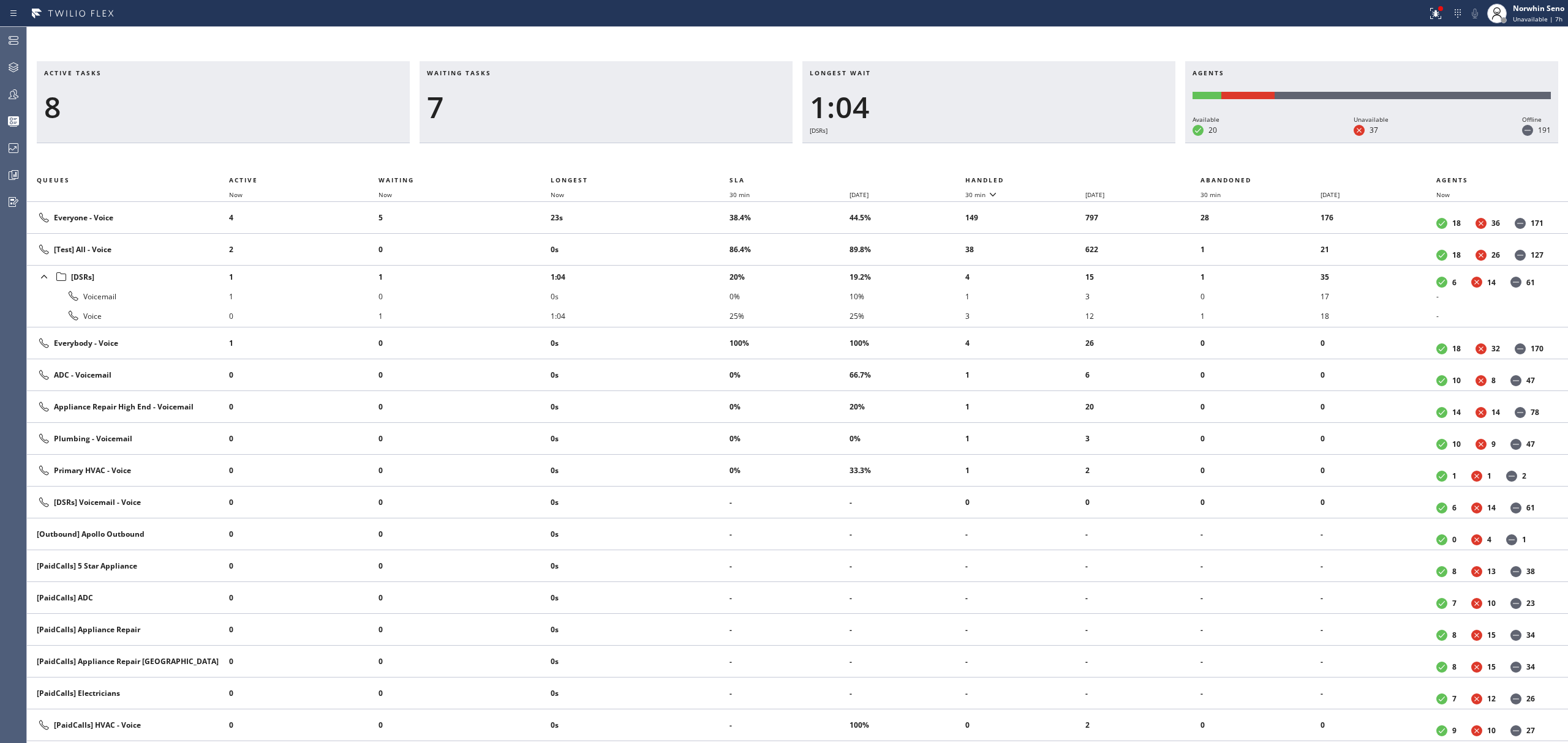
click at [1059, 177] on th "Handled" at bounding box center [1083, 180] width 236 height 15
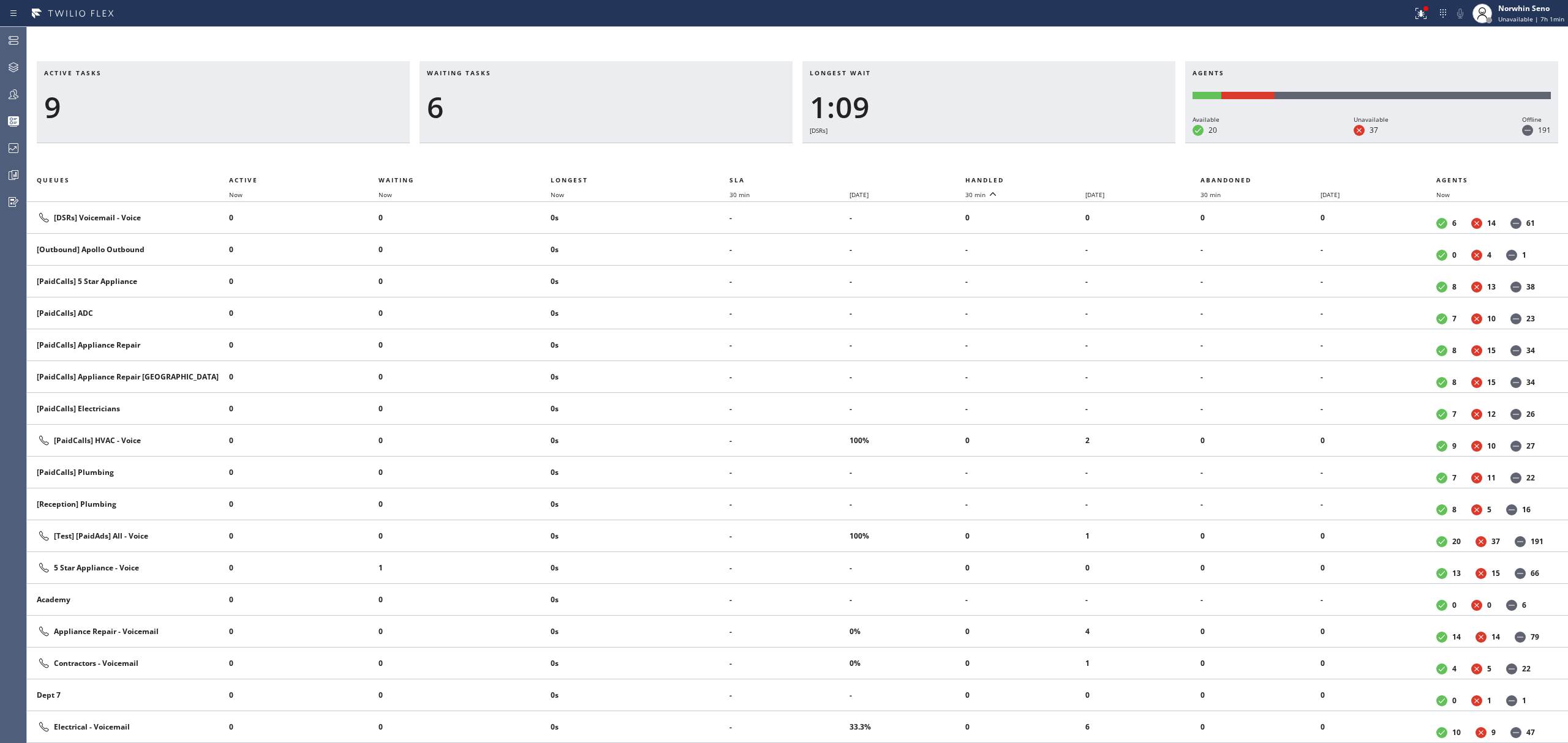
click at [1059, 177] on th "Handled" at bounding box center [1083, 180] width 236 height 15
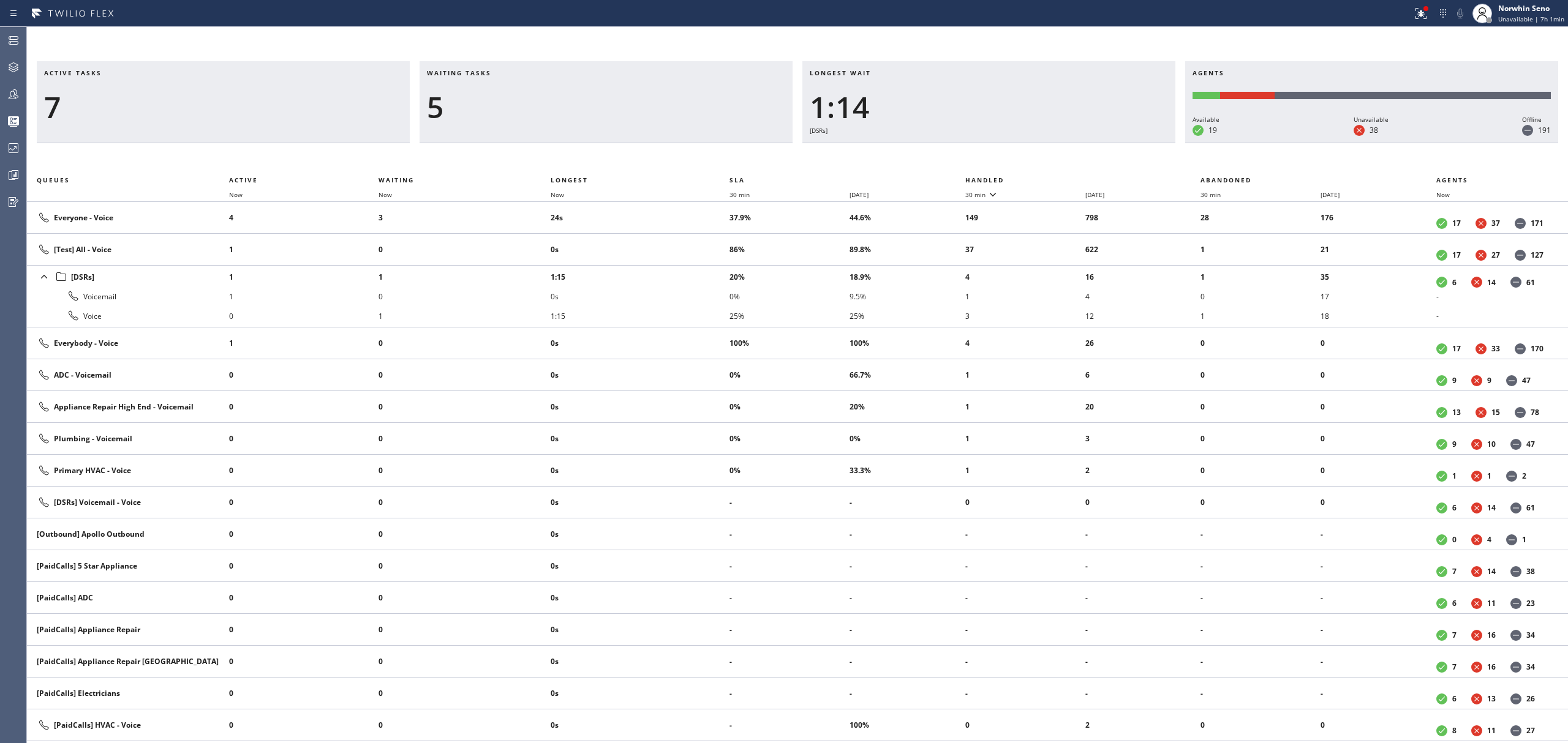
click at [1059, 177] on th "Handled" at bounding box center [1083, 180] width 236 height 15
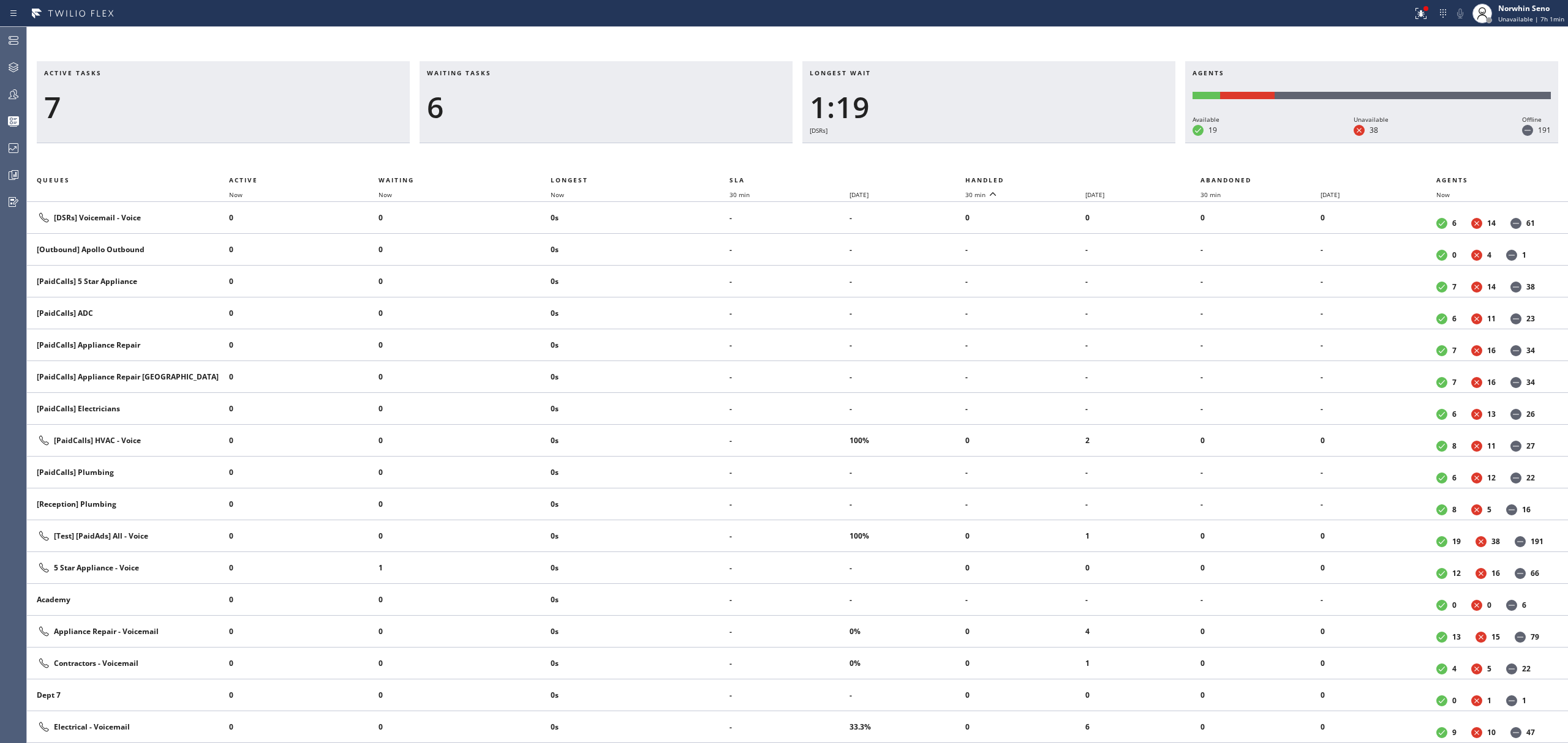
click at [1059, 177] on th "Handled" at bounding box center [1083, 180] width 236 height 15
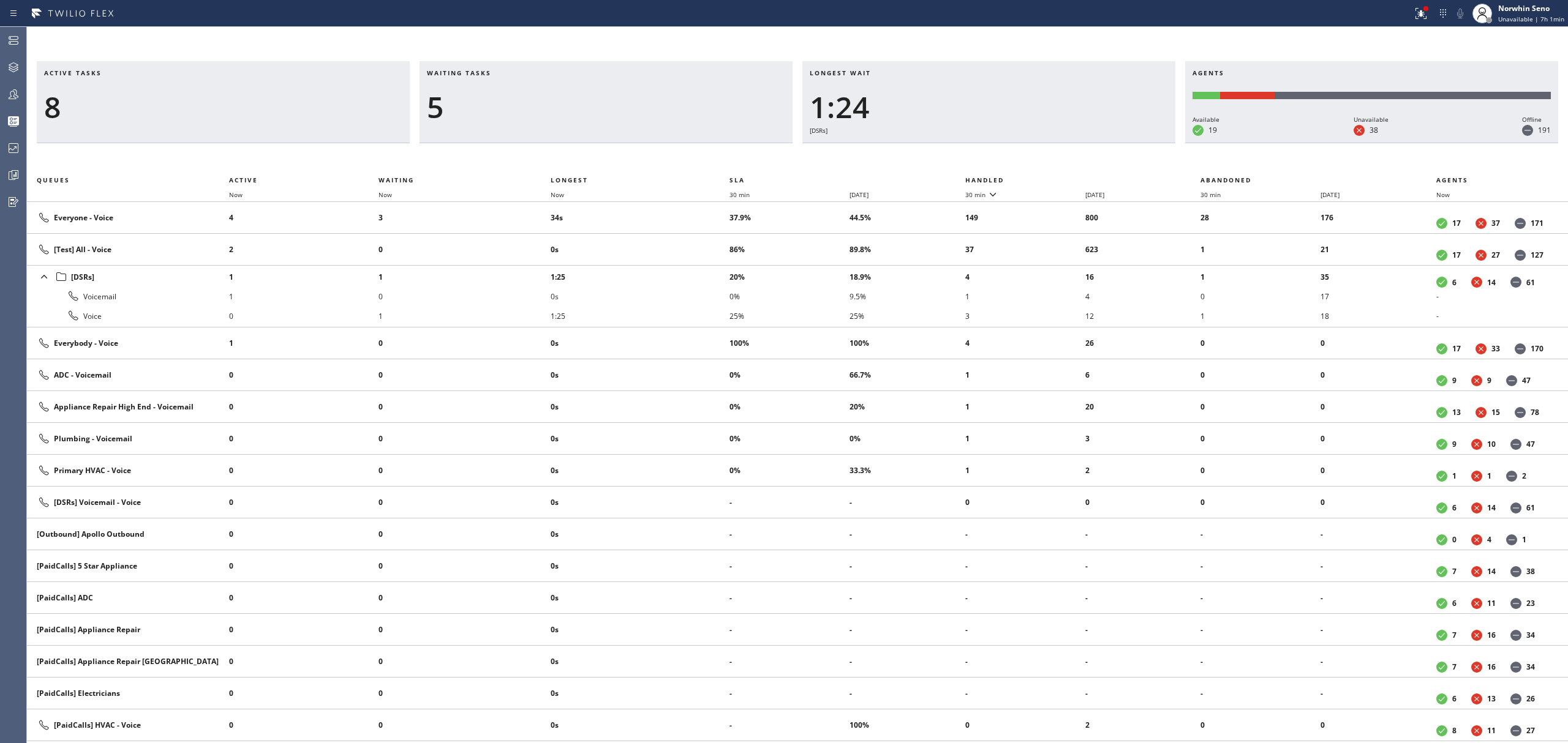
click at [1059, 177] on th "Handled" at bounding box center [1083, 180] width 236 height 15
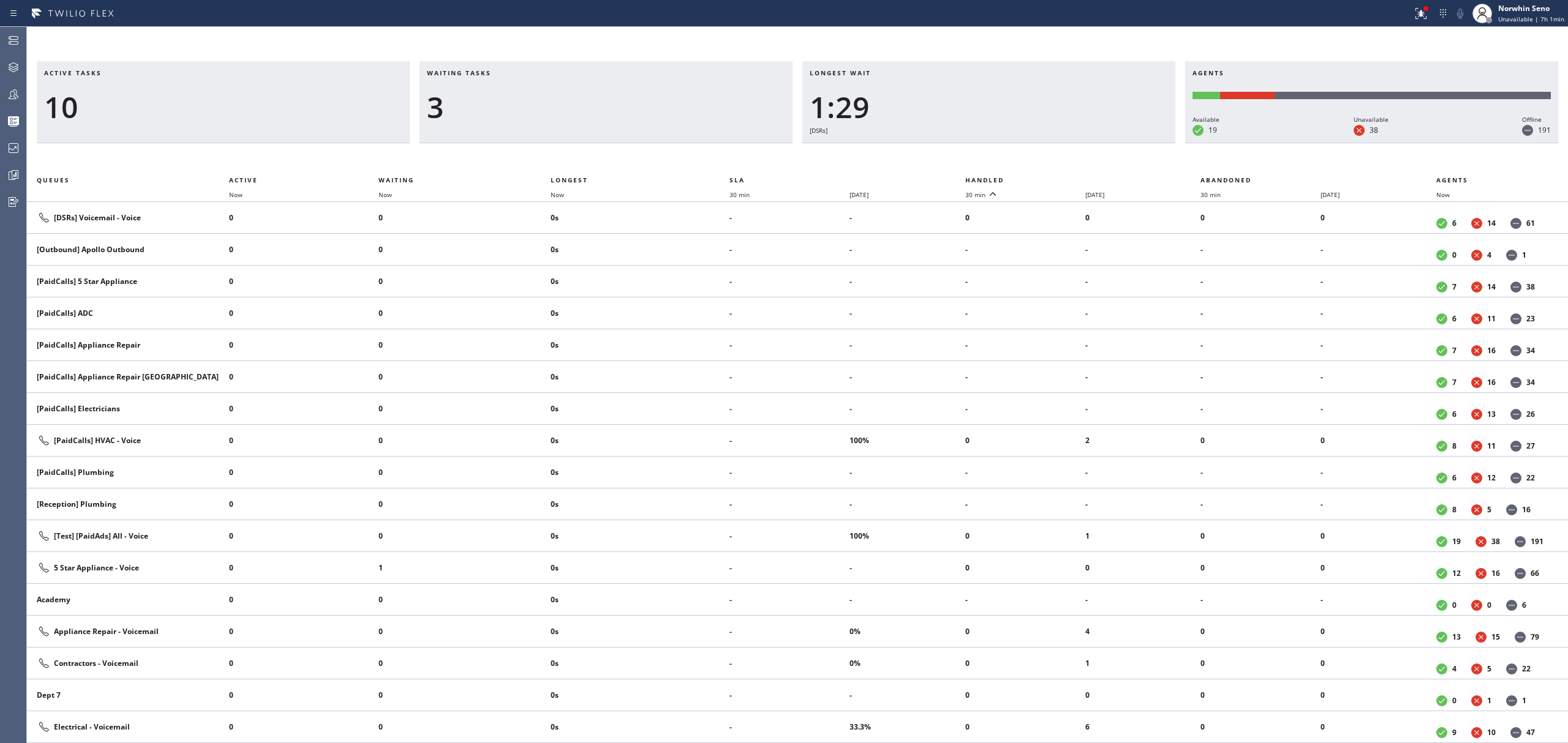
click at [1059, 177] on th "Handled" at bounding box center [1083, 180] width 236 height 15
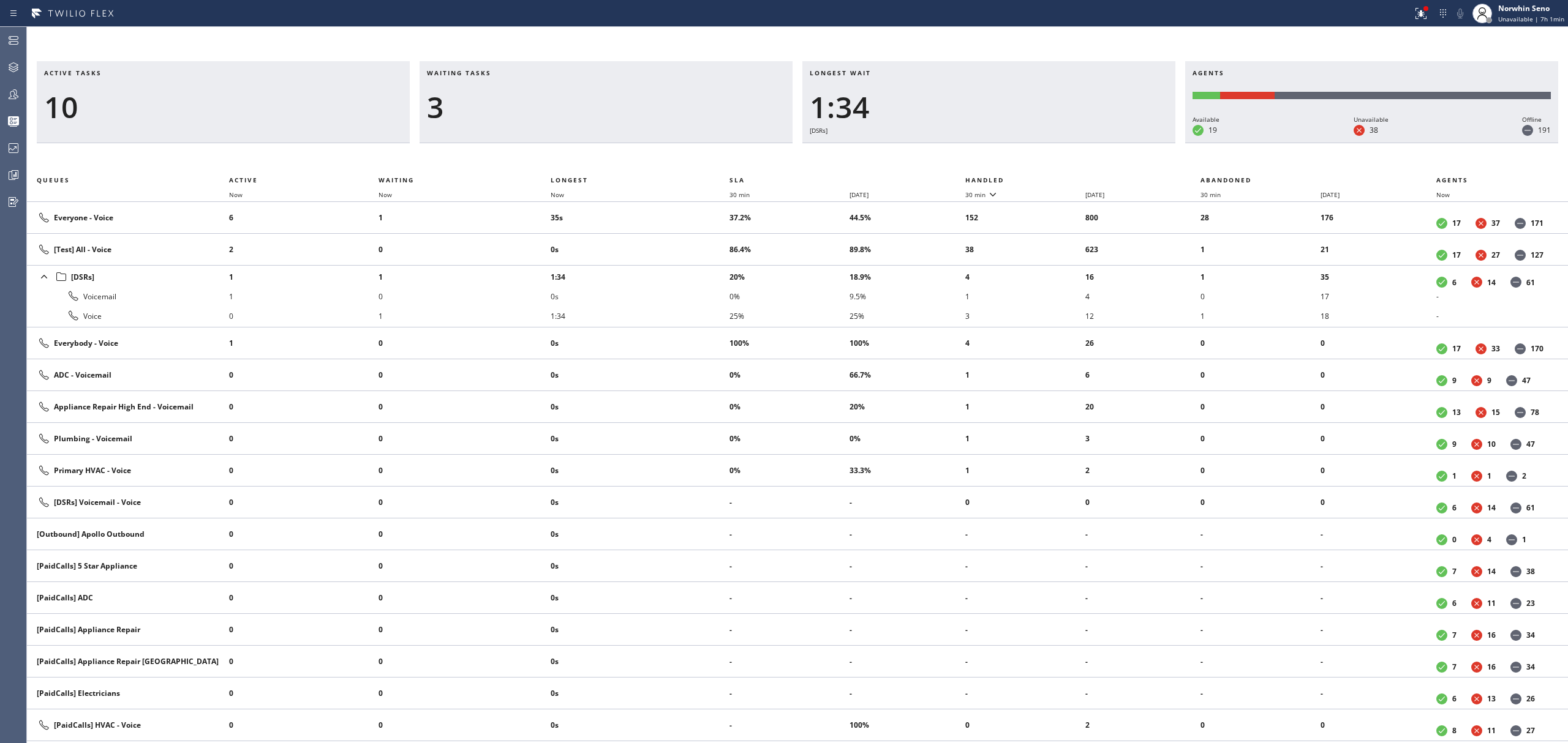
click at [1059, 177] on th "Handled" at bounding box center [1083, 180] width 236 height 15
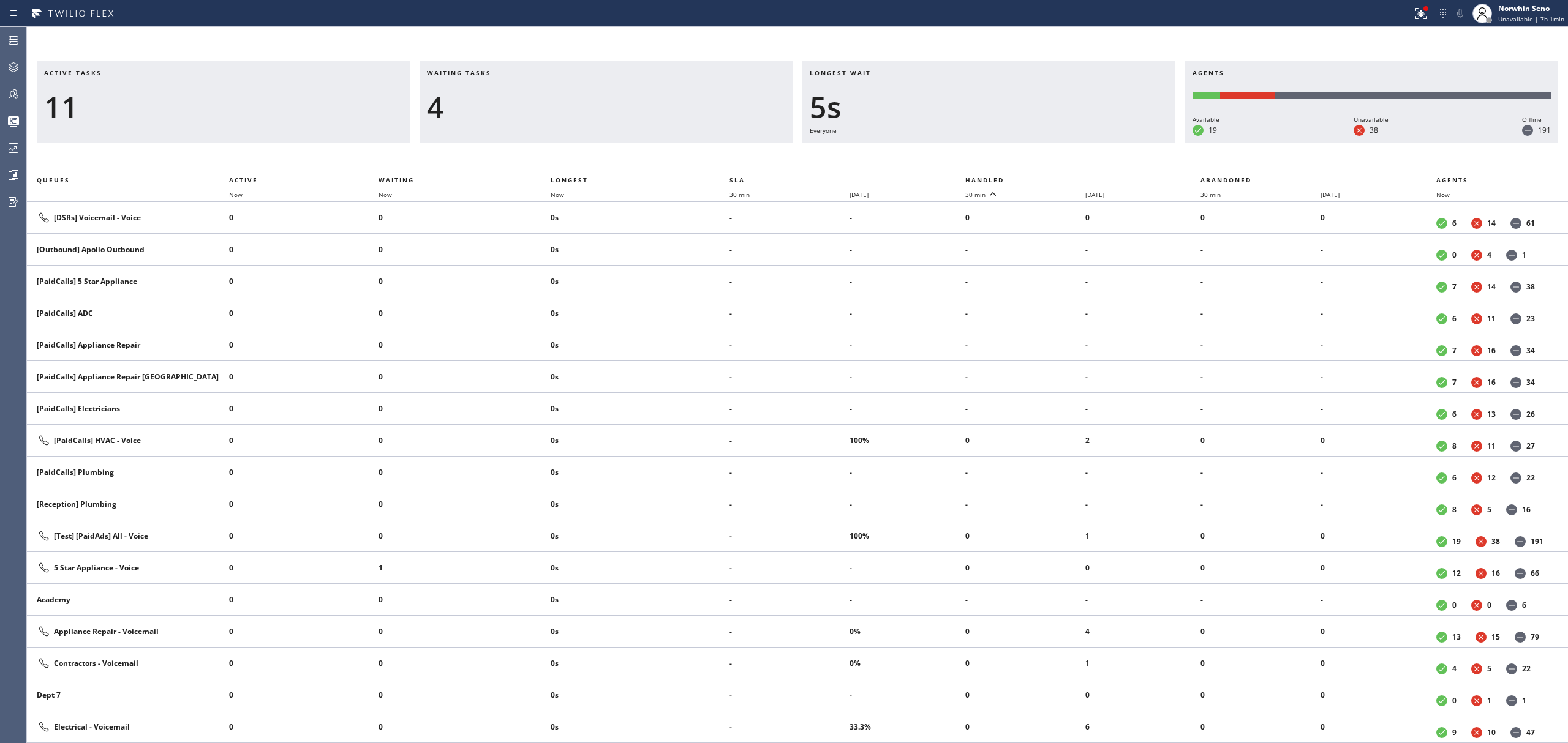
click at [1059, 177] on th "Handled" at bounding box center [1083, 180] width 236 height 15
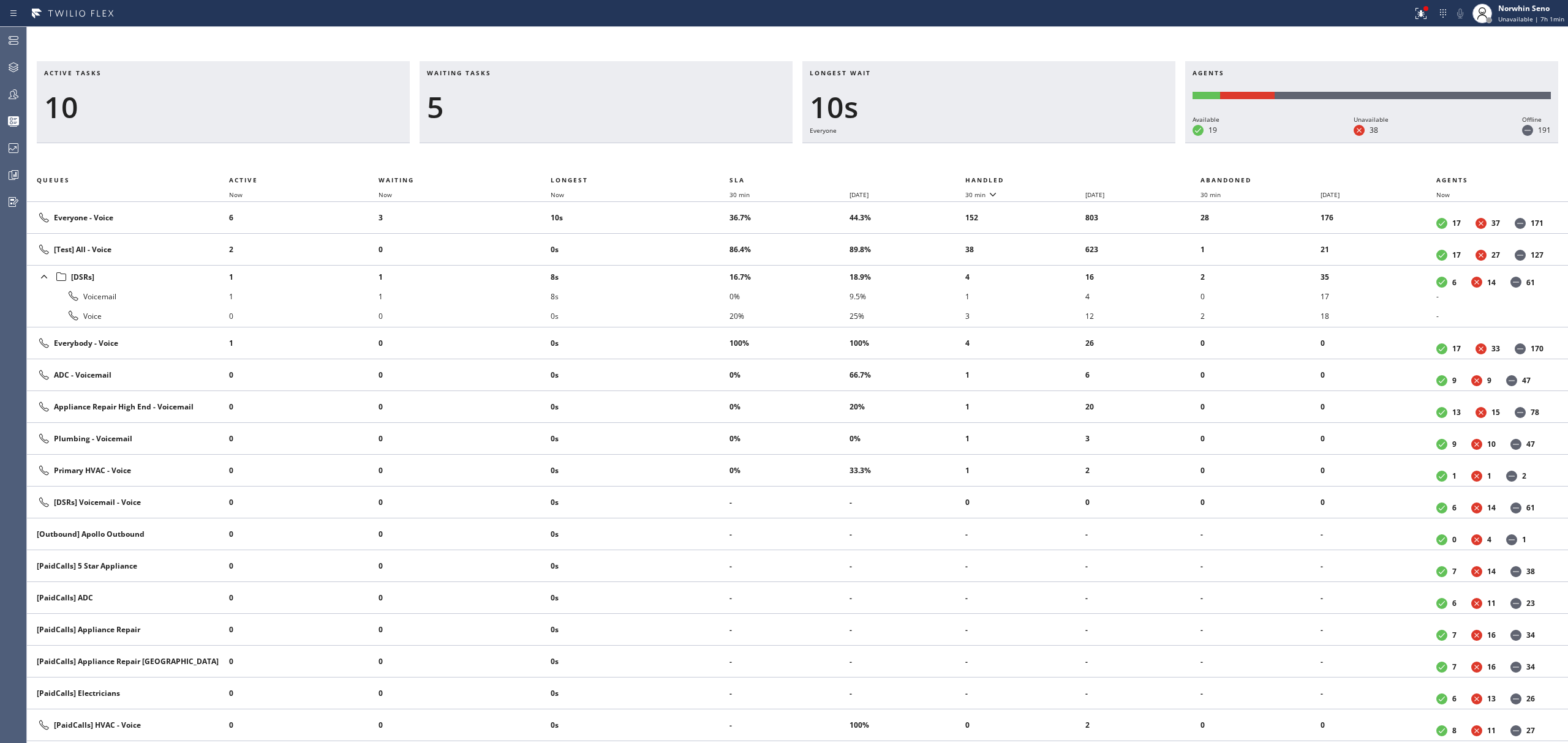
click at [1059, 177] on th "Handled" at bounding box center [1083, 180] width 236 height 15
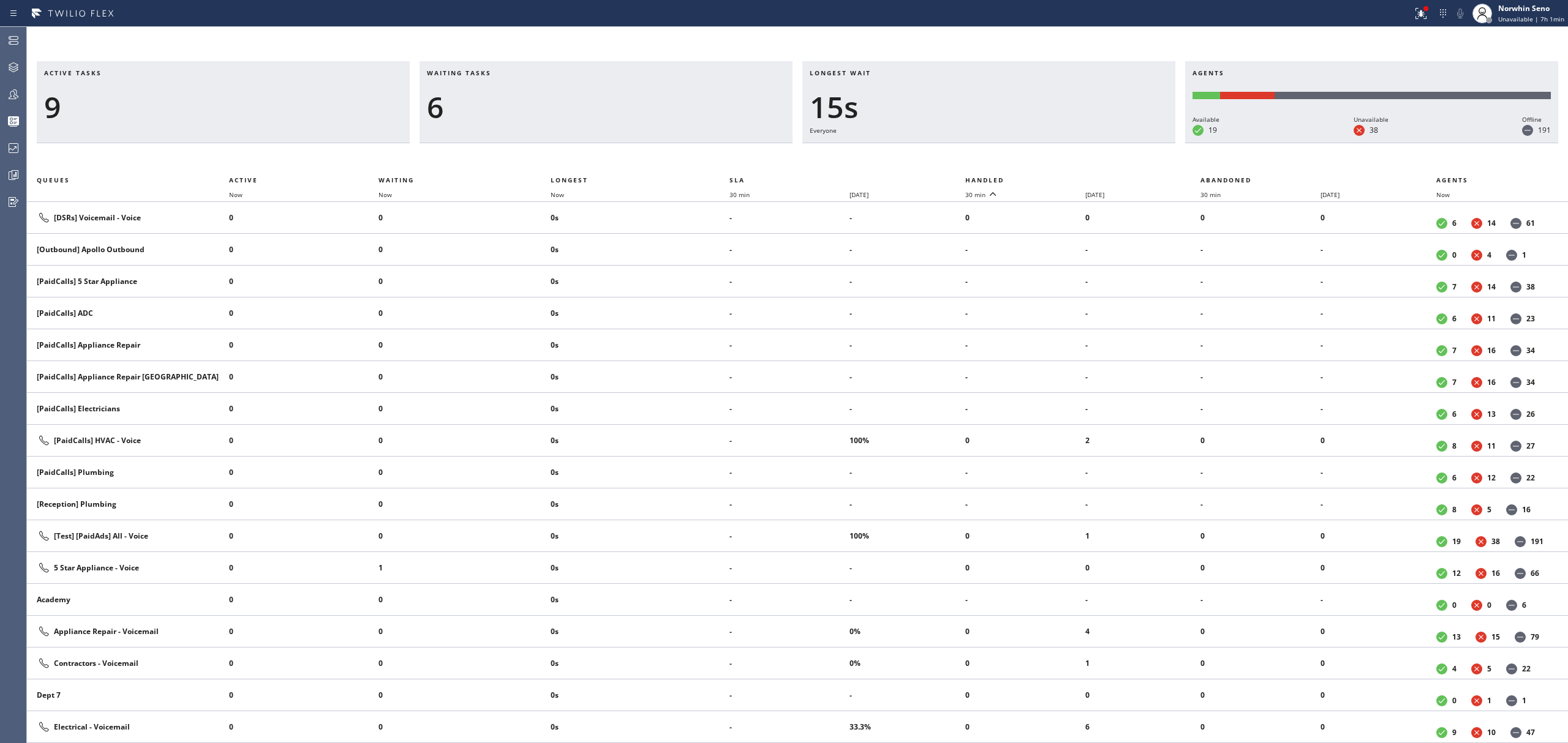
click at [1059, 177] on th "Handled" at bounding box center [1083, 180] width 236 height 15
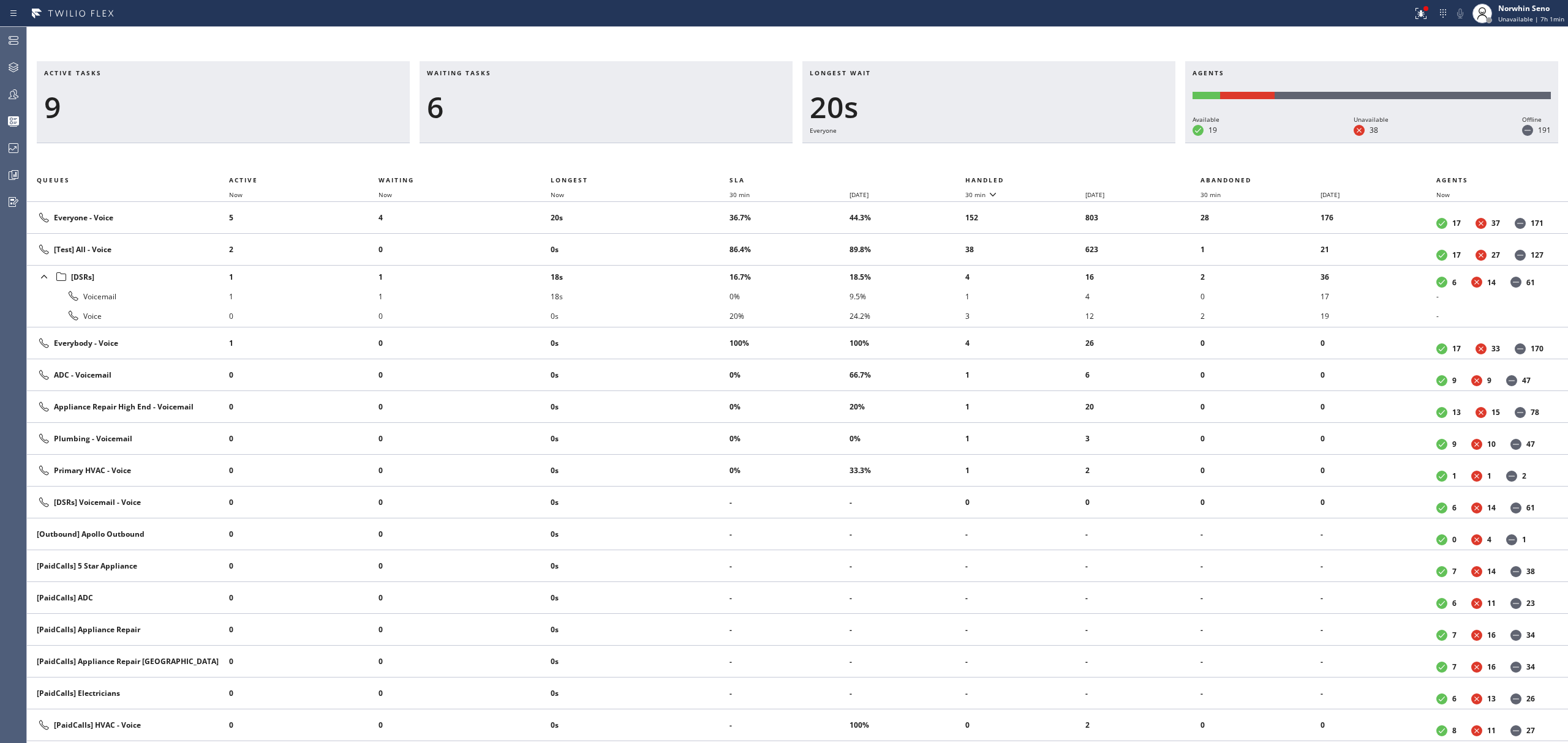
click at [1059, 177] on th "Handled" at bounding box center [1083, 180] width 236 height 15
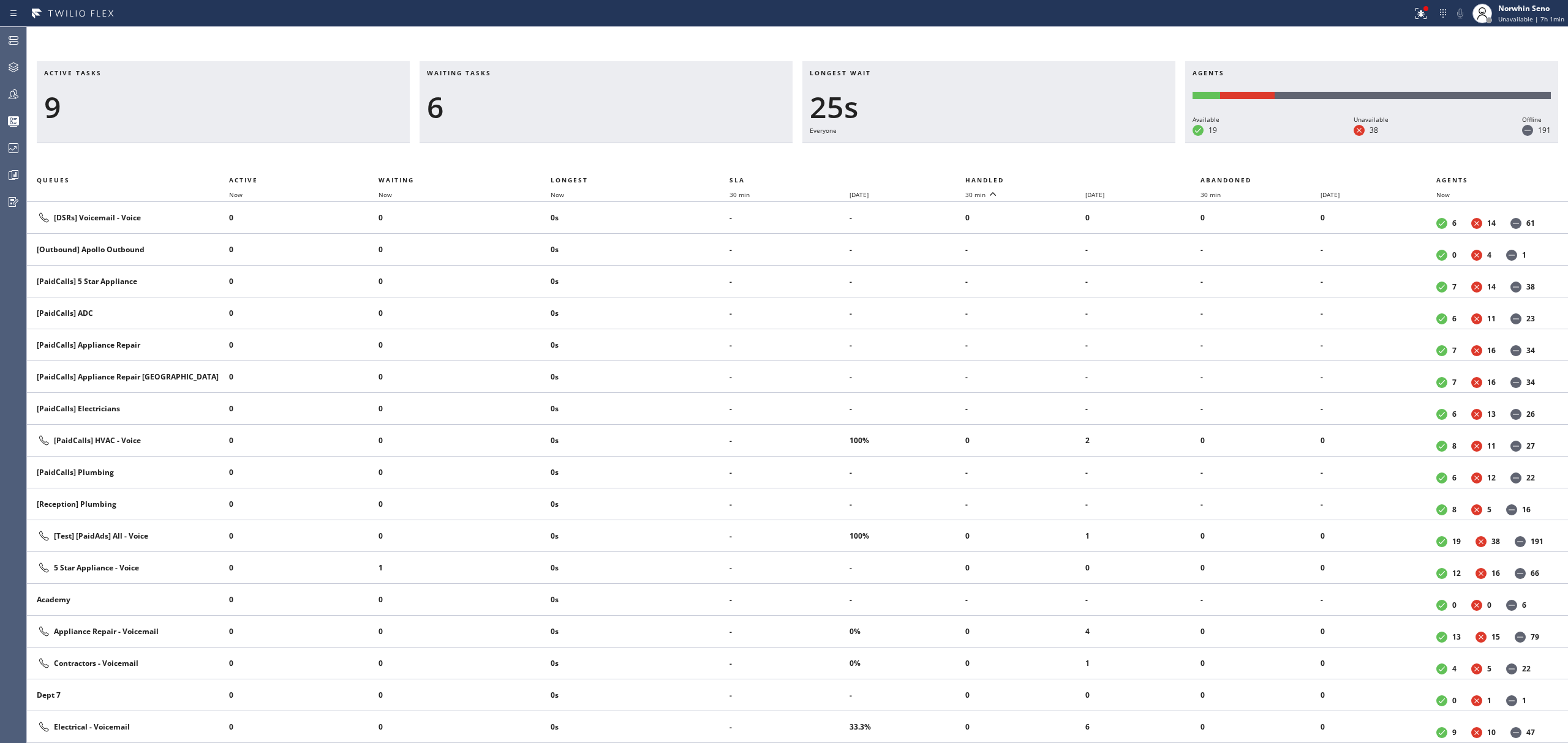
click at [1059, 177] on th "Handled" at bounding box center [1083, 180] width 236 height 15
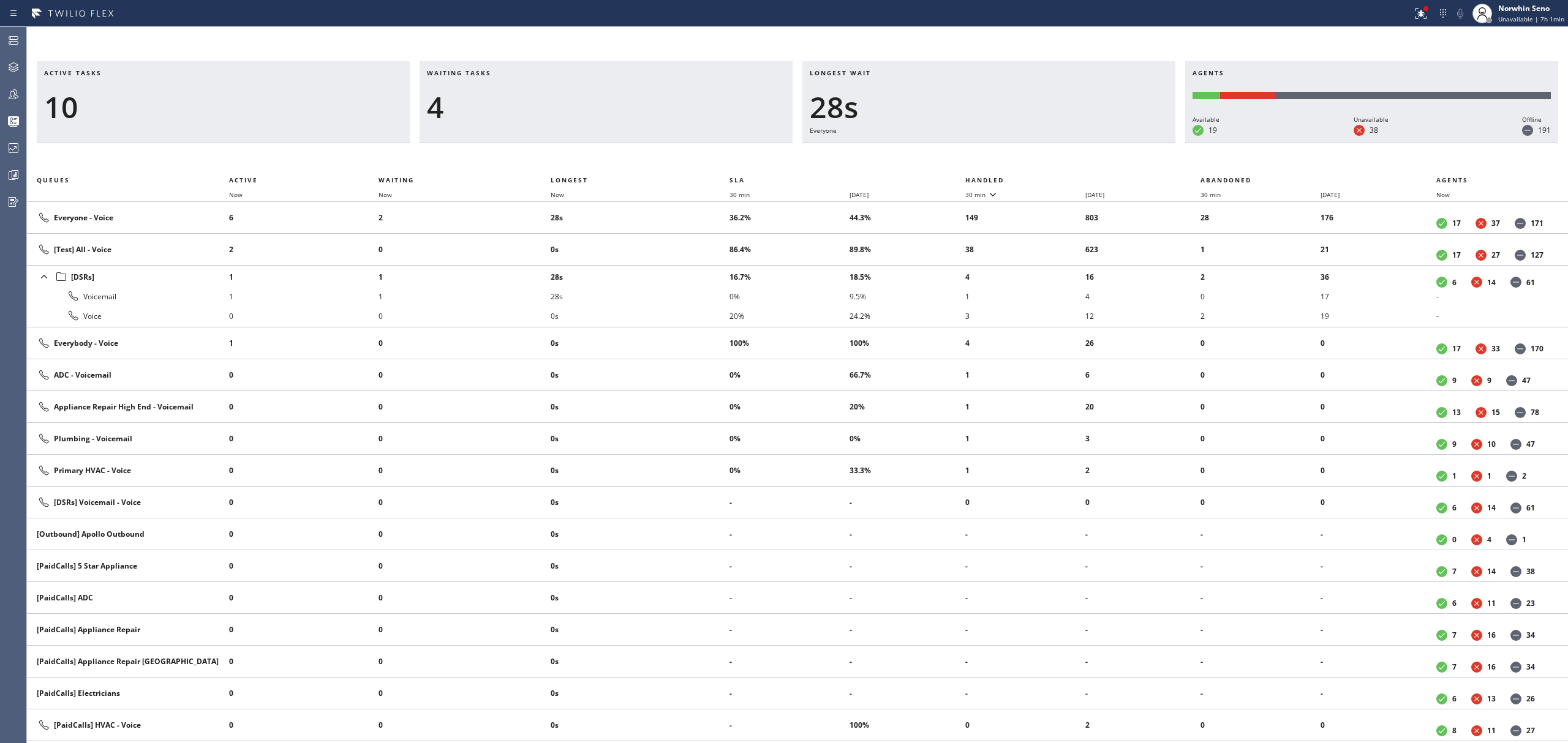
click at [1059, 177] on th "Handled" at bounding box center [1083, 180] width 236 height 15
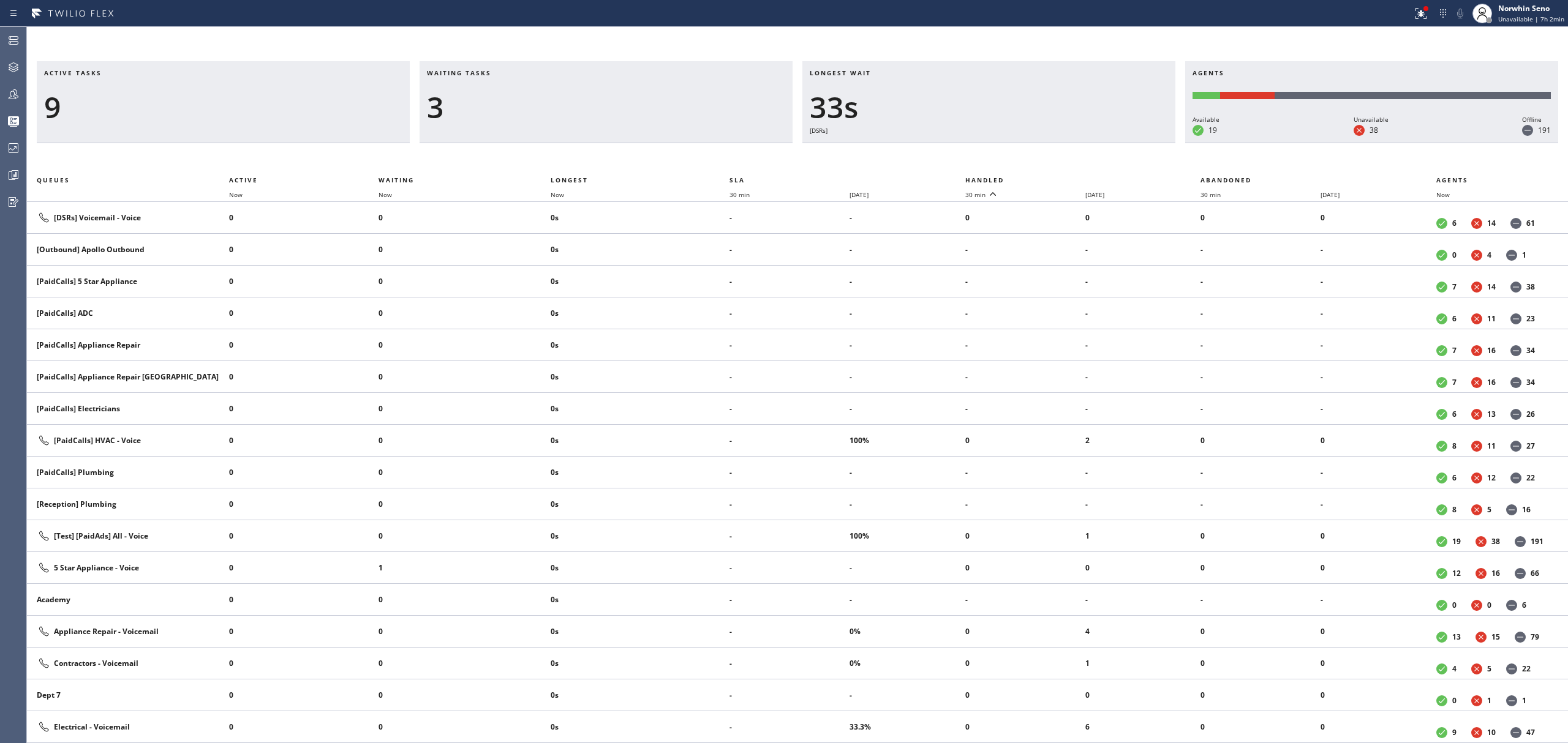
click at [1059, 177] on th "Handled" at bounding box center [1083, 180] width 236 height 15
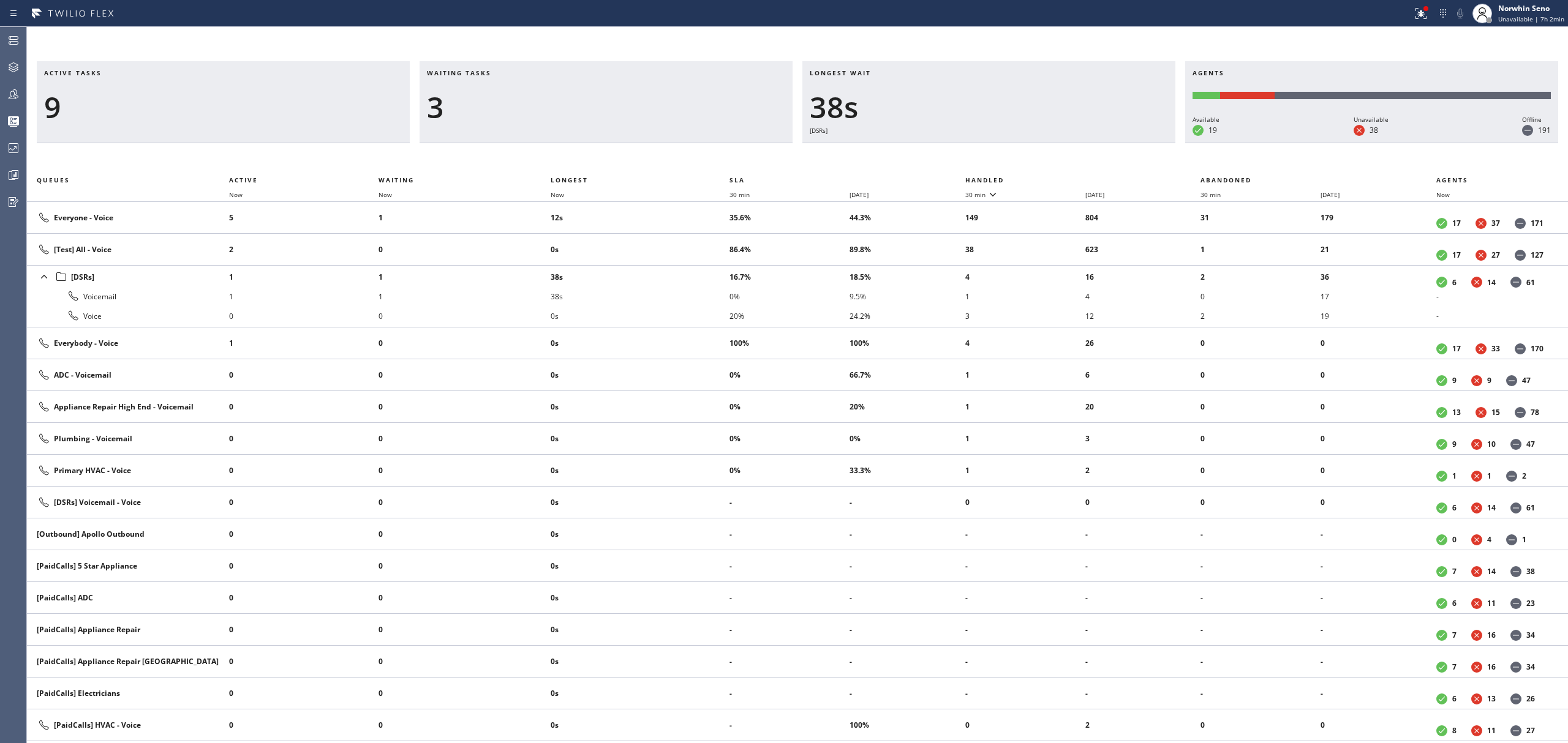
click at [1059, 177] on th "Handled" at bounding box center [1083, 180] width 236 height 15
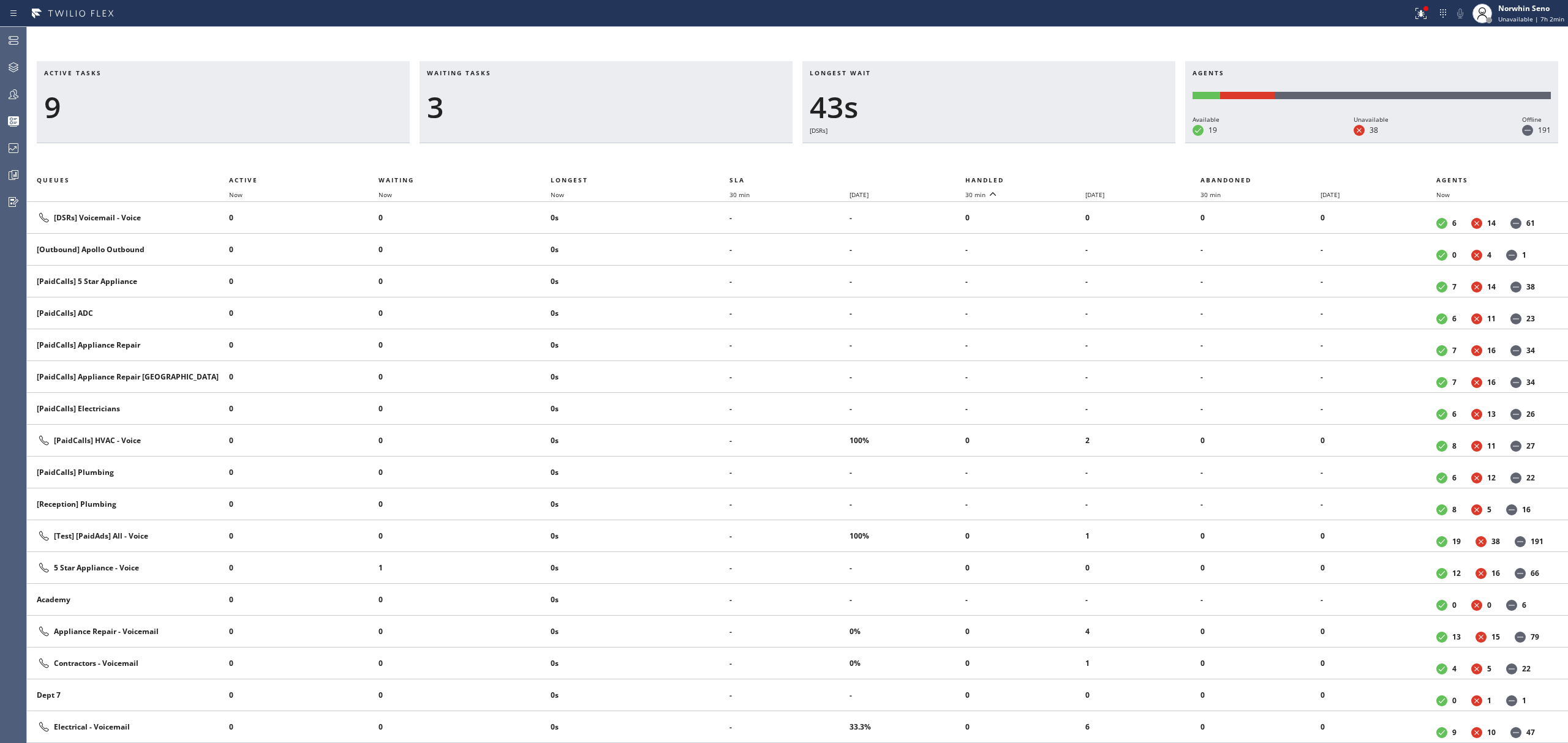
click at [1059, 177] on th "Handled" at bounding box center [1083, 180] width 236 height 15
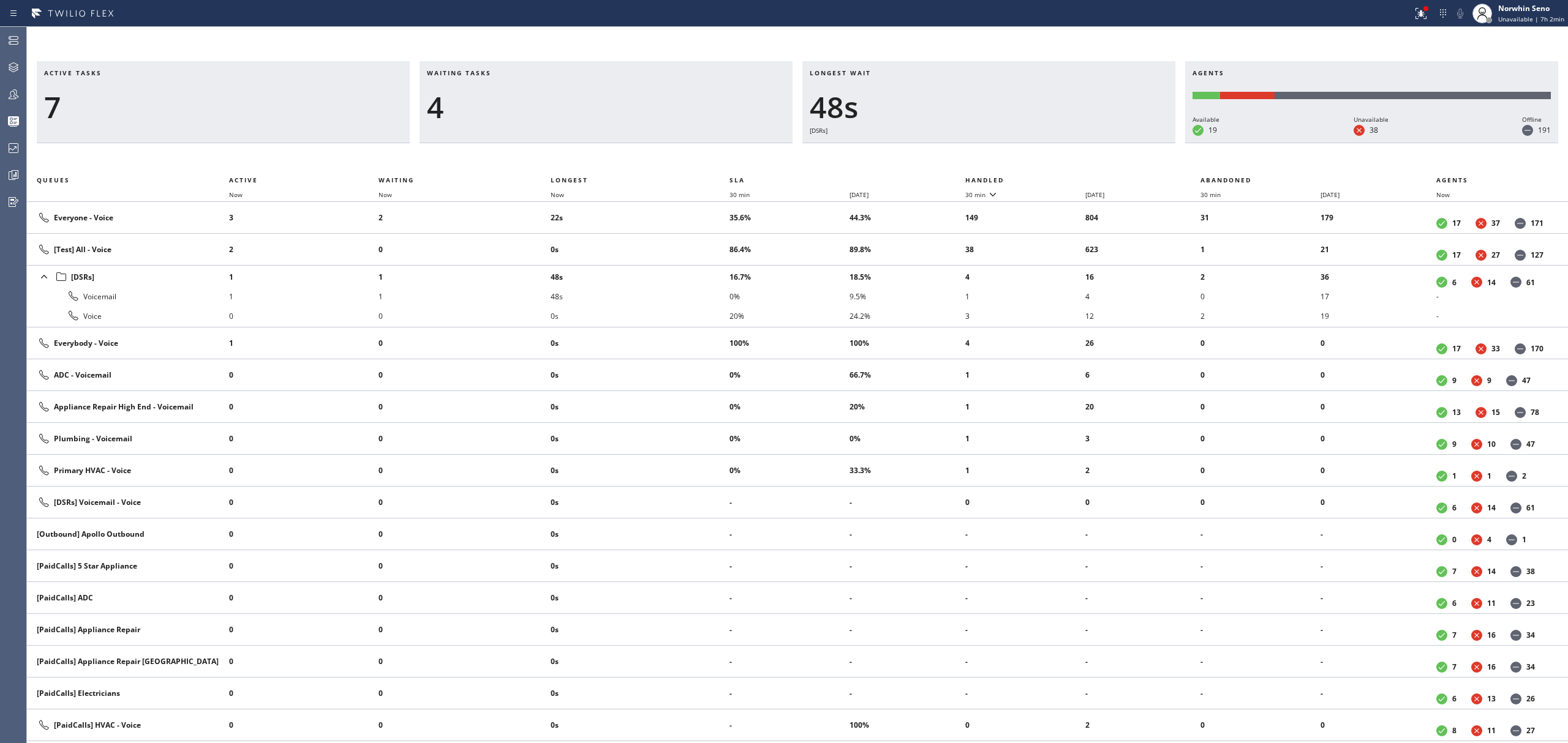
click at [1059, 177] on th "Handled" at bounding box center [1083, 180] width 236 height 15
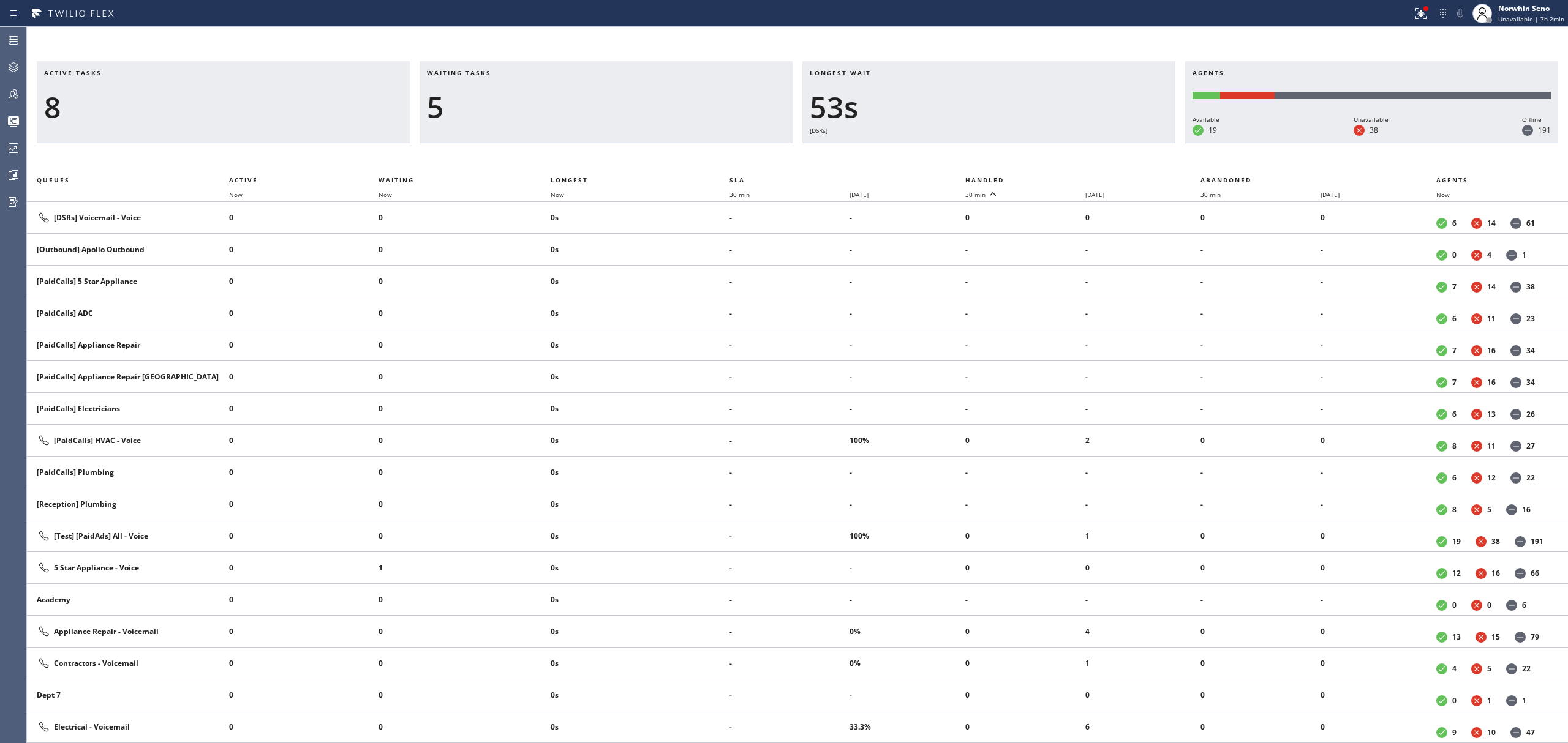
click at [1059, 177] on th "Handled" at bounding box center [1083, 180] width 236 height 15
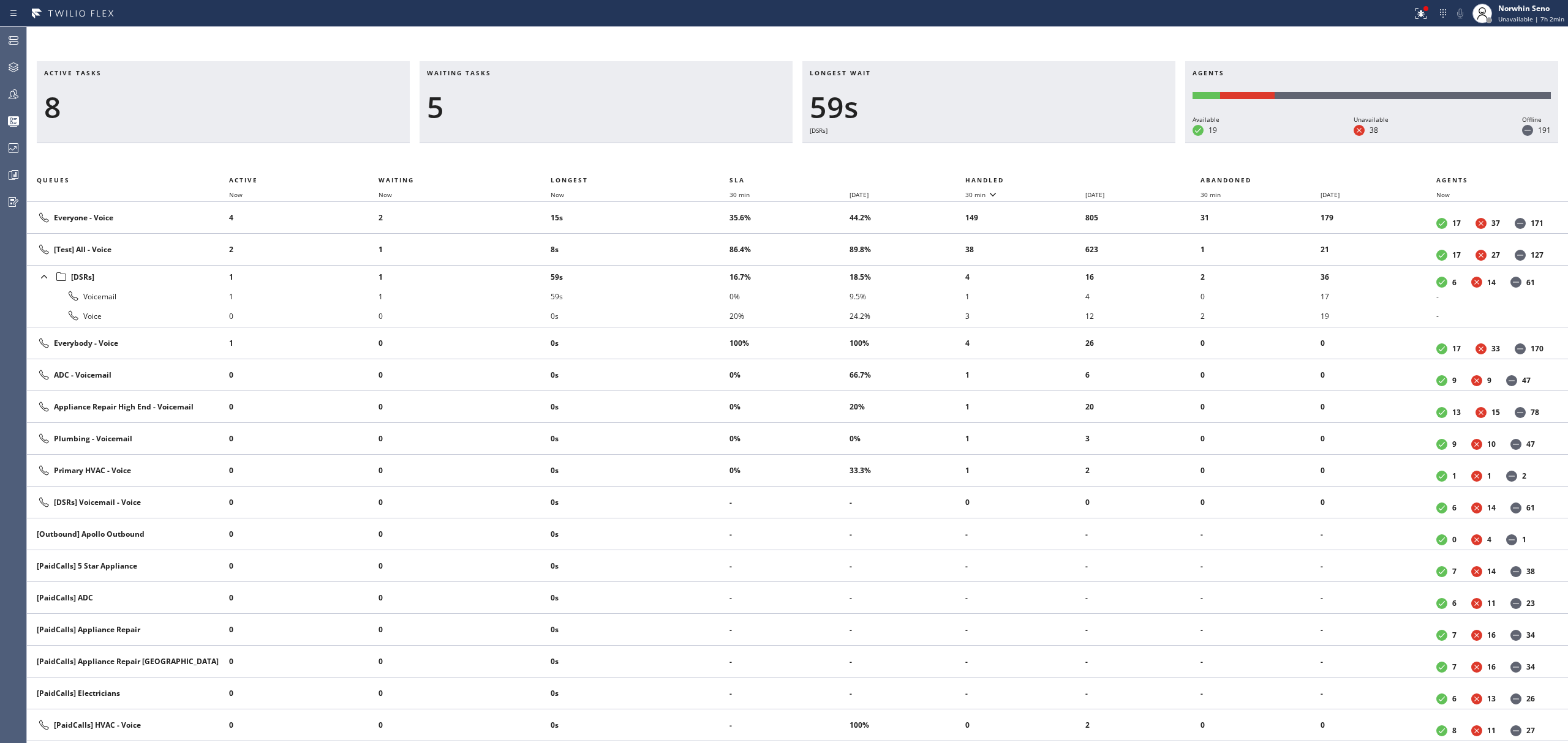
click at [1059, 177] on th "Handled" at bounding box center [1083, 180] width 236 height 15
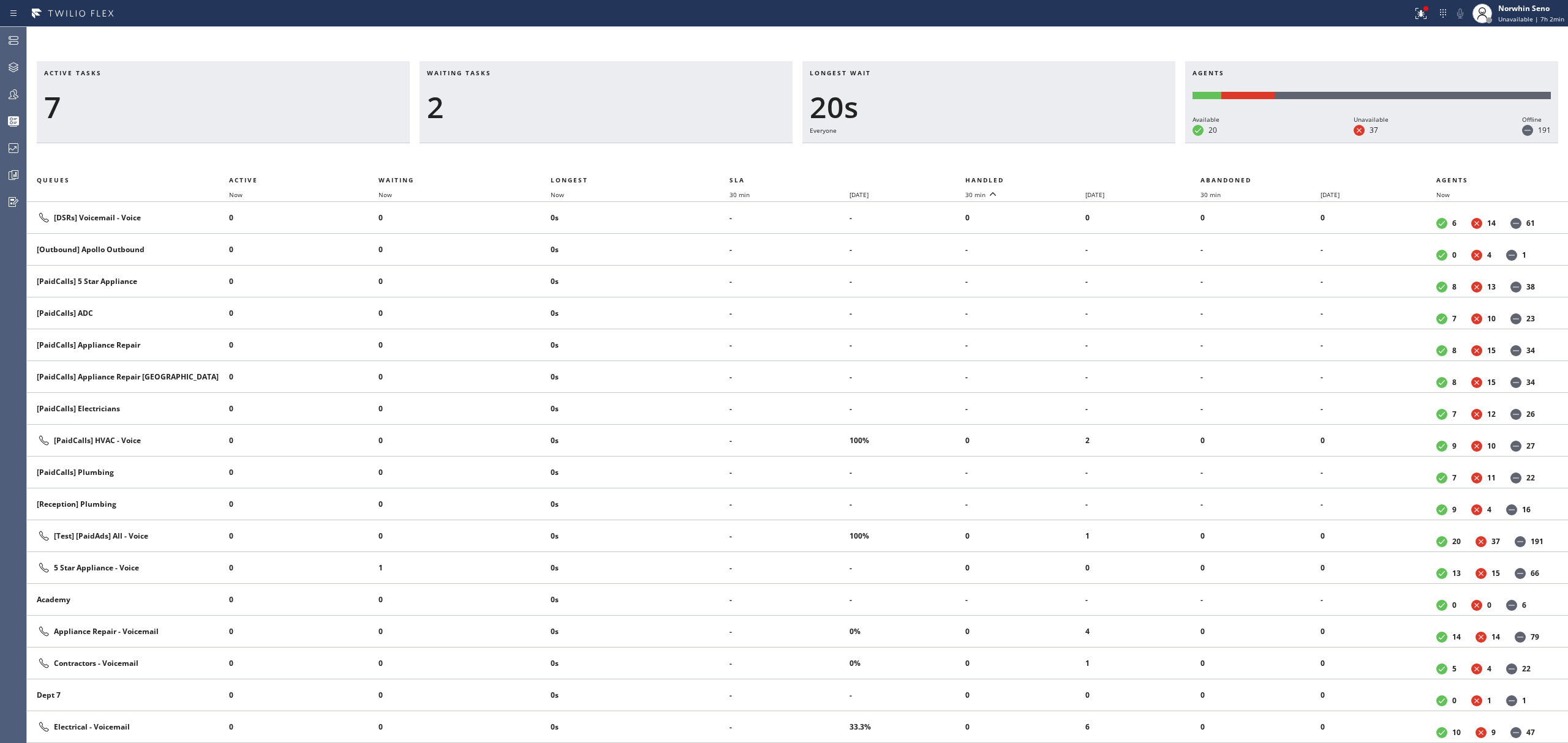
click at [1059, 177] on th "Handled" at bounding box center [1083, 180] width 236 height 15
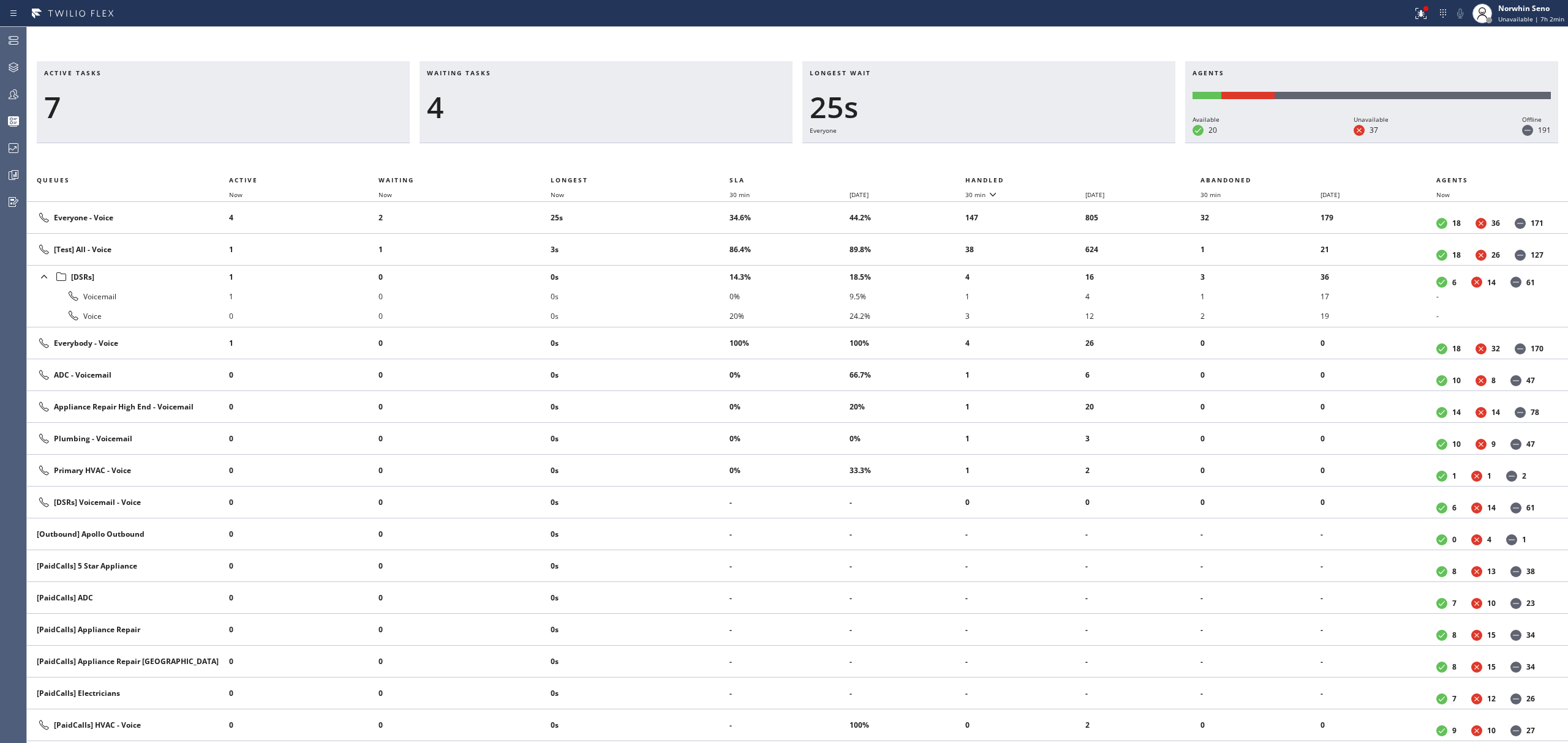
click at [1059, 177] on th "Handled" at bounding box center [1083, 180] width 236 height 15
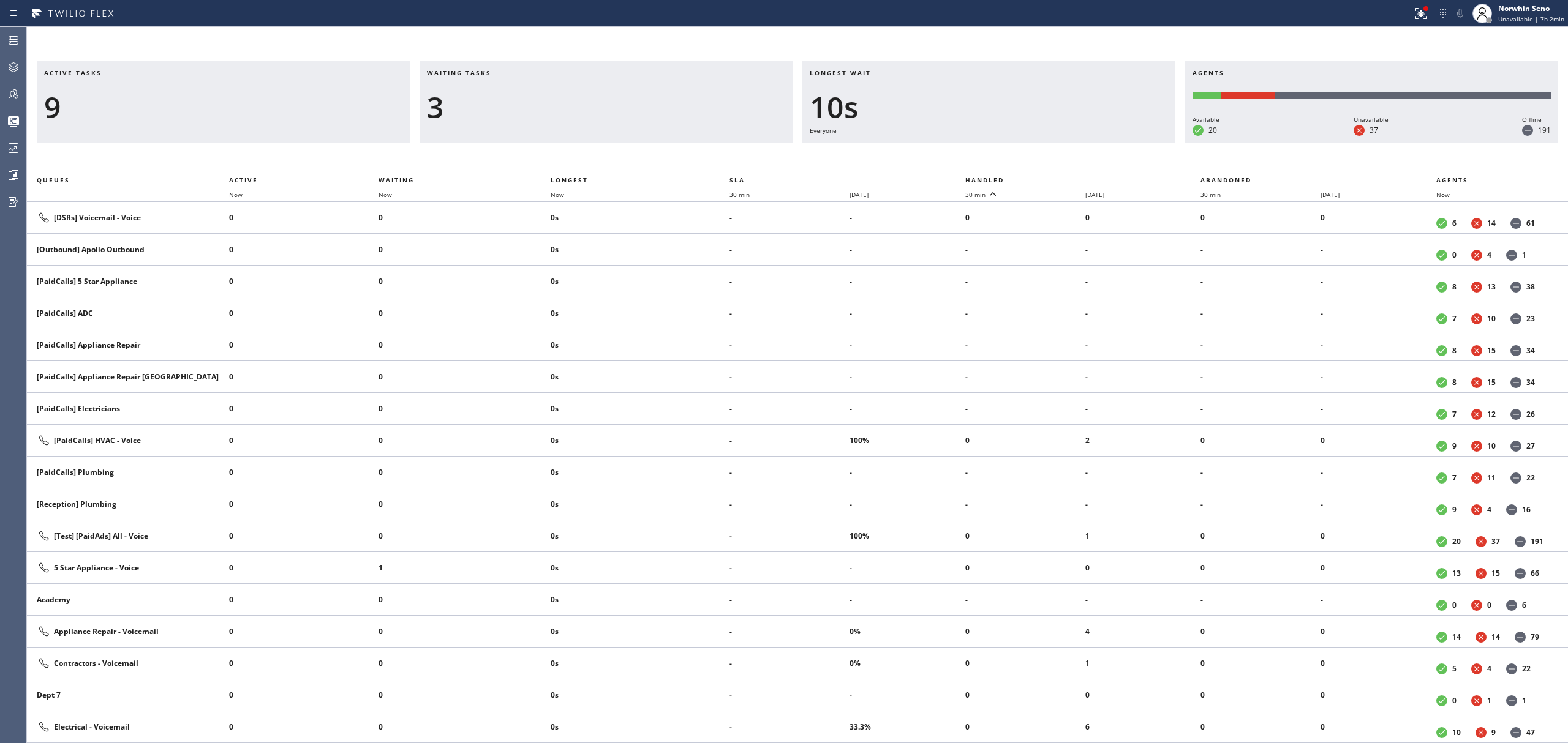
click at [1059, 177] on th "Handled" at bounding box center [1083, 180] width 236 height 15
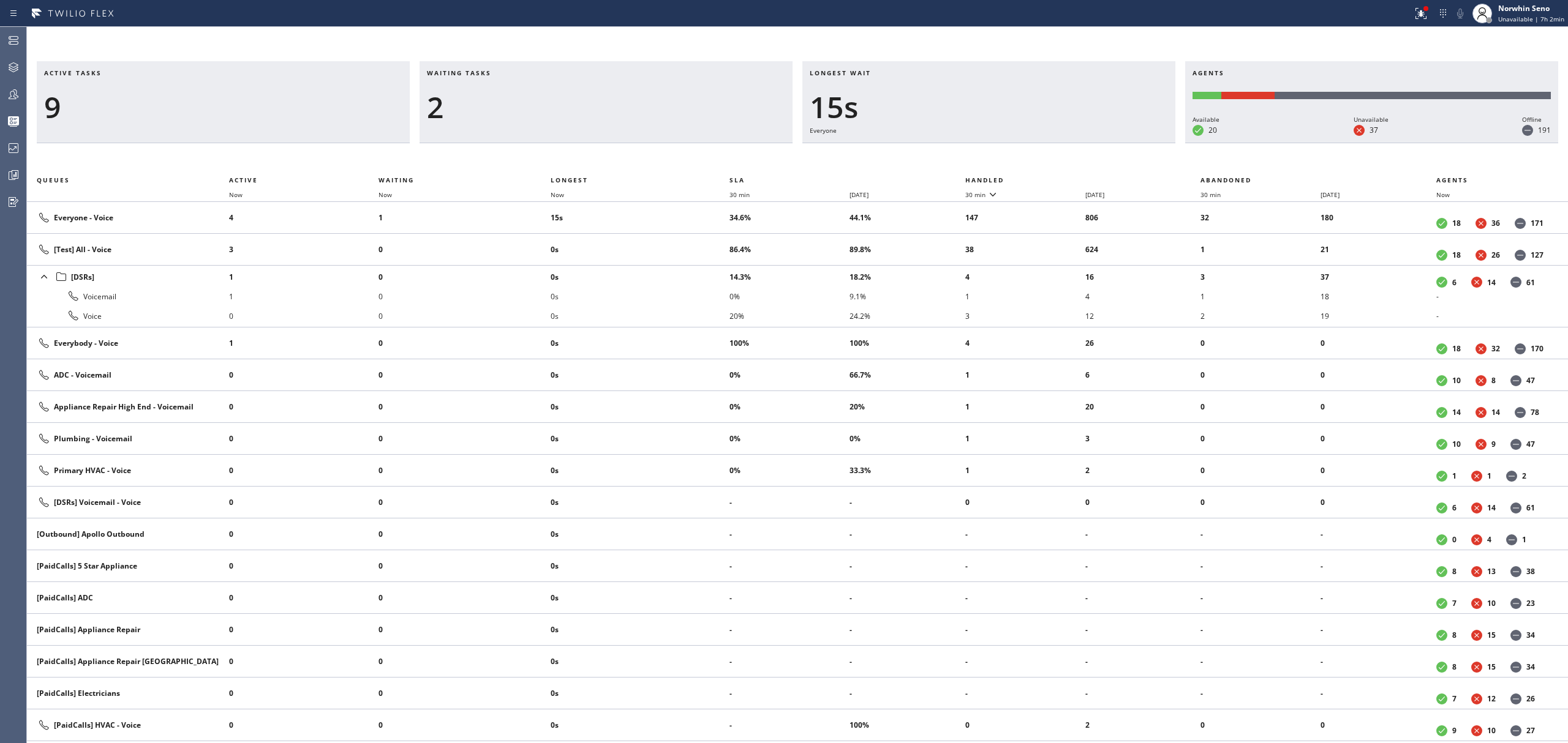
click at [1059, 177] on th "Handled" at bounding box center [1083, 180] width 236 height 15
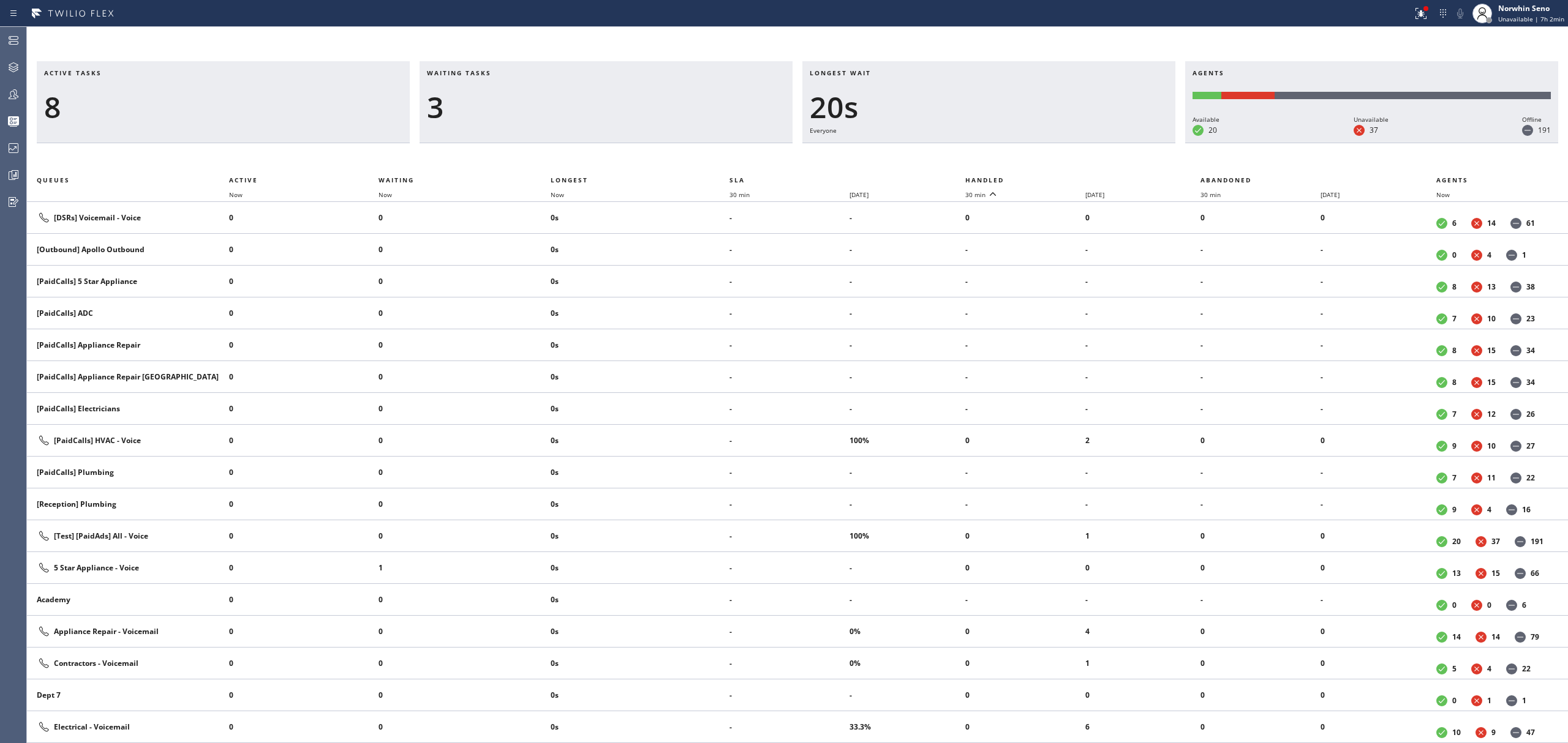
click at [1059, 177] on th "Handled" at bounding box center [1083, 180] width 236 height 15
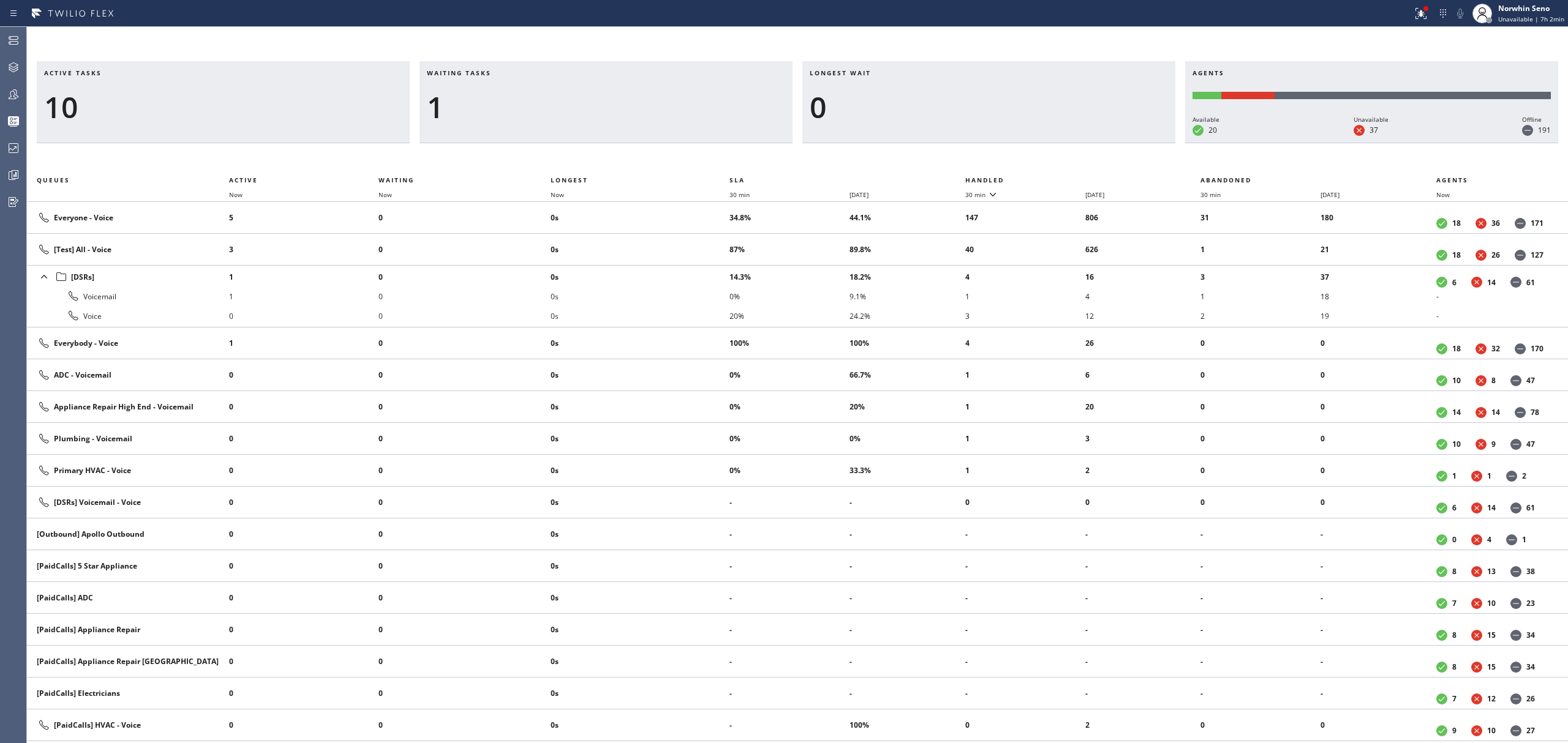
click at [1059, 177] on th "Handled" at bounding box center [1083, 180] width 236 height 15
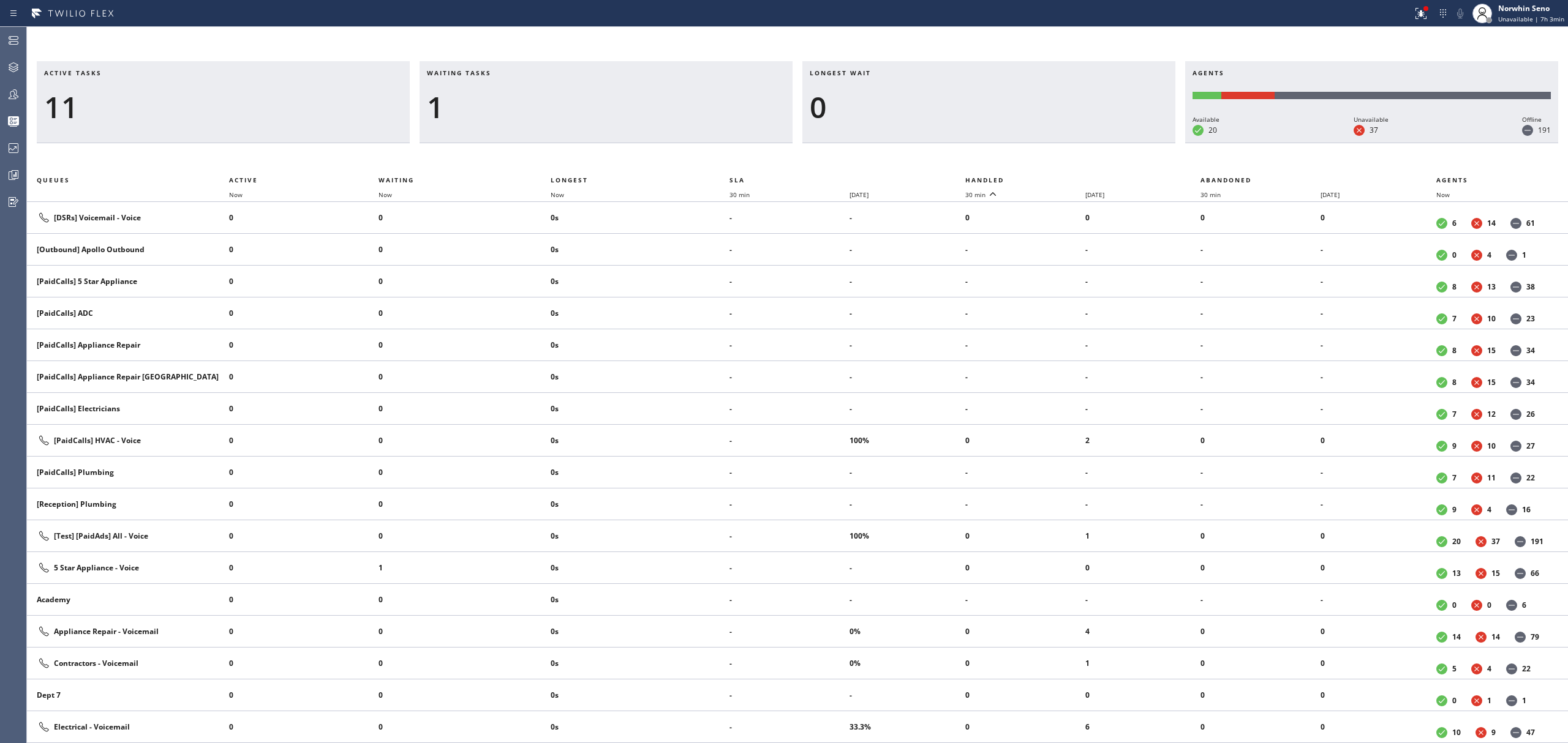
click at [1059, 177] on th "Handled" at bounding box center [1083, 180] width 236 height 15
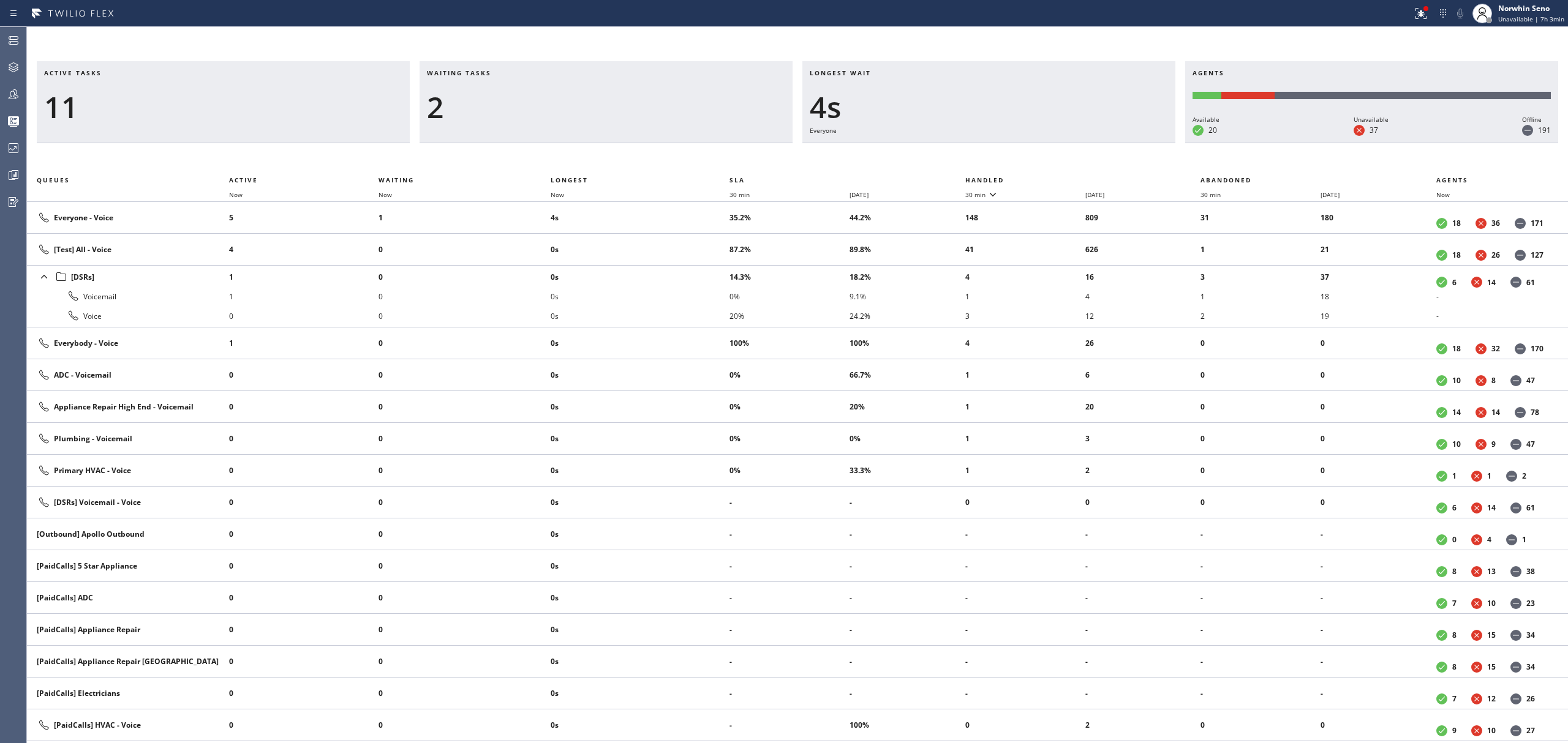
click at [1059, 177] on th "Handled" at bounding box center [1083, 180] width 236 height 15
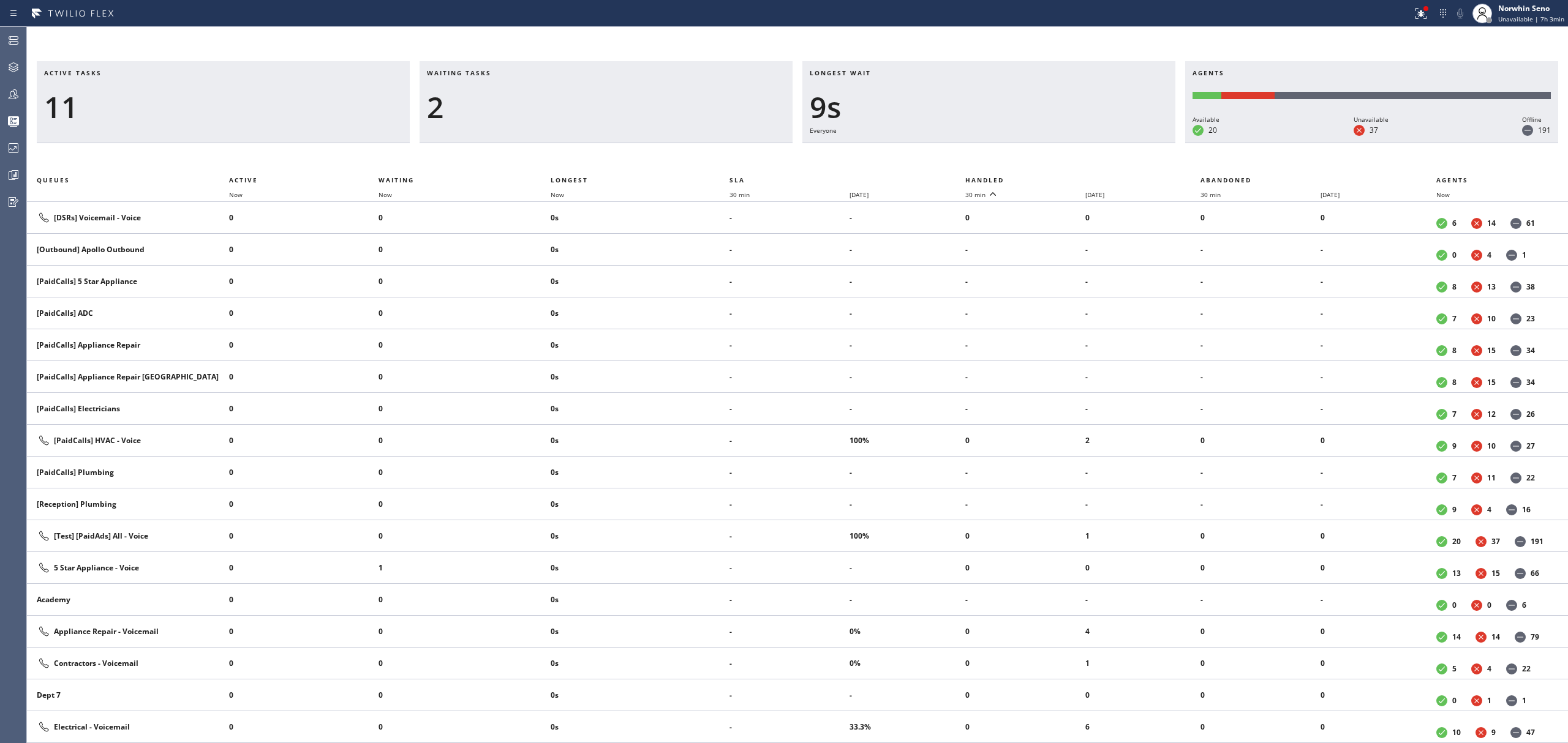
click at [1059, 177] on th "Handled" at bounding box center [1083, 180] width 236 height 15
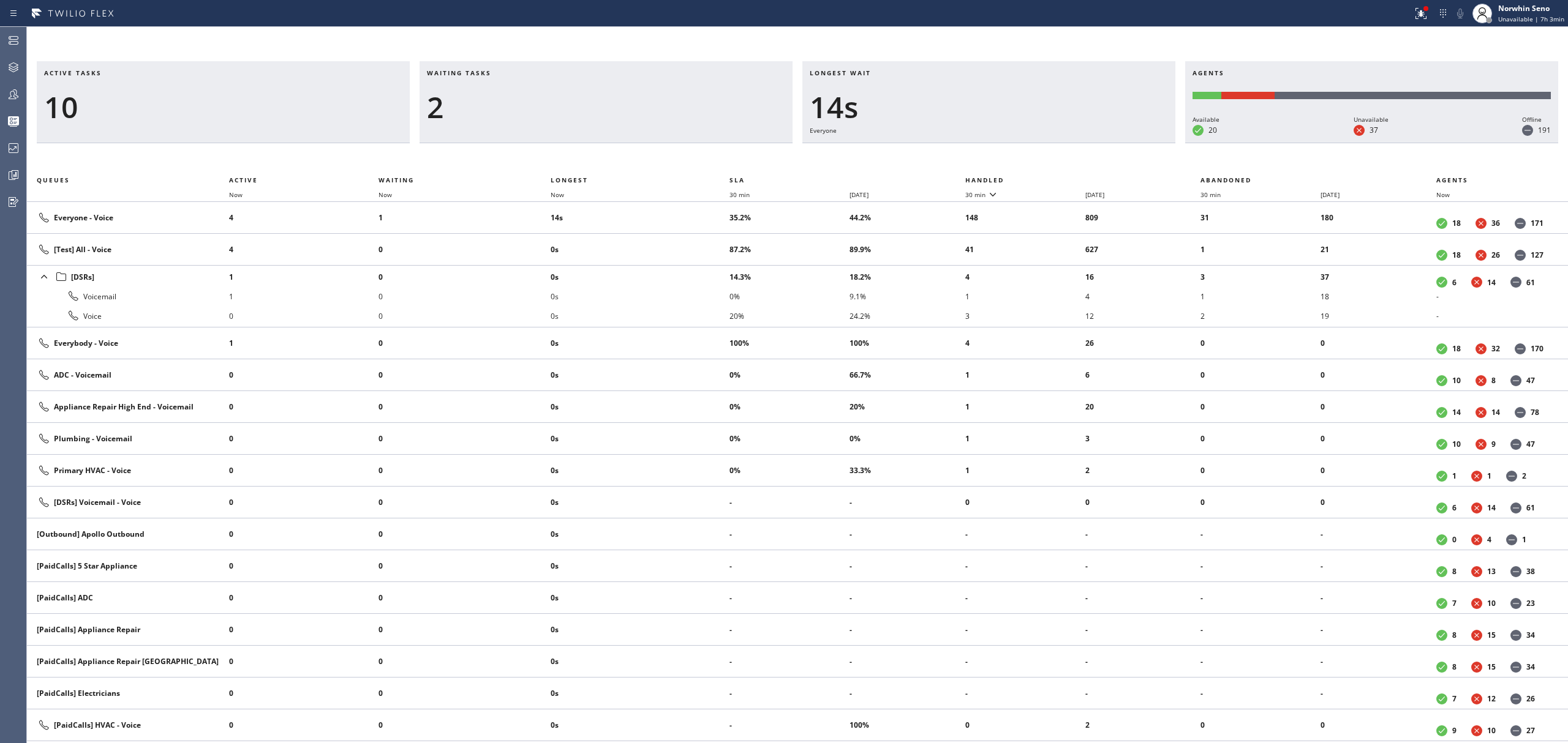
click at [1059, 177] on th "Handled" at bounding box center [1083, 180] width 236 height 15
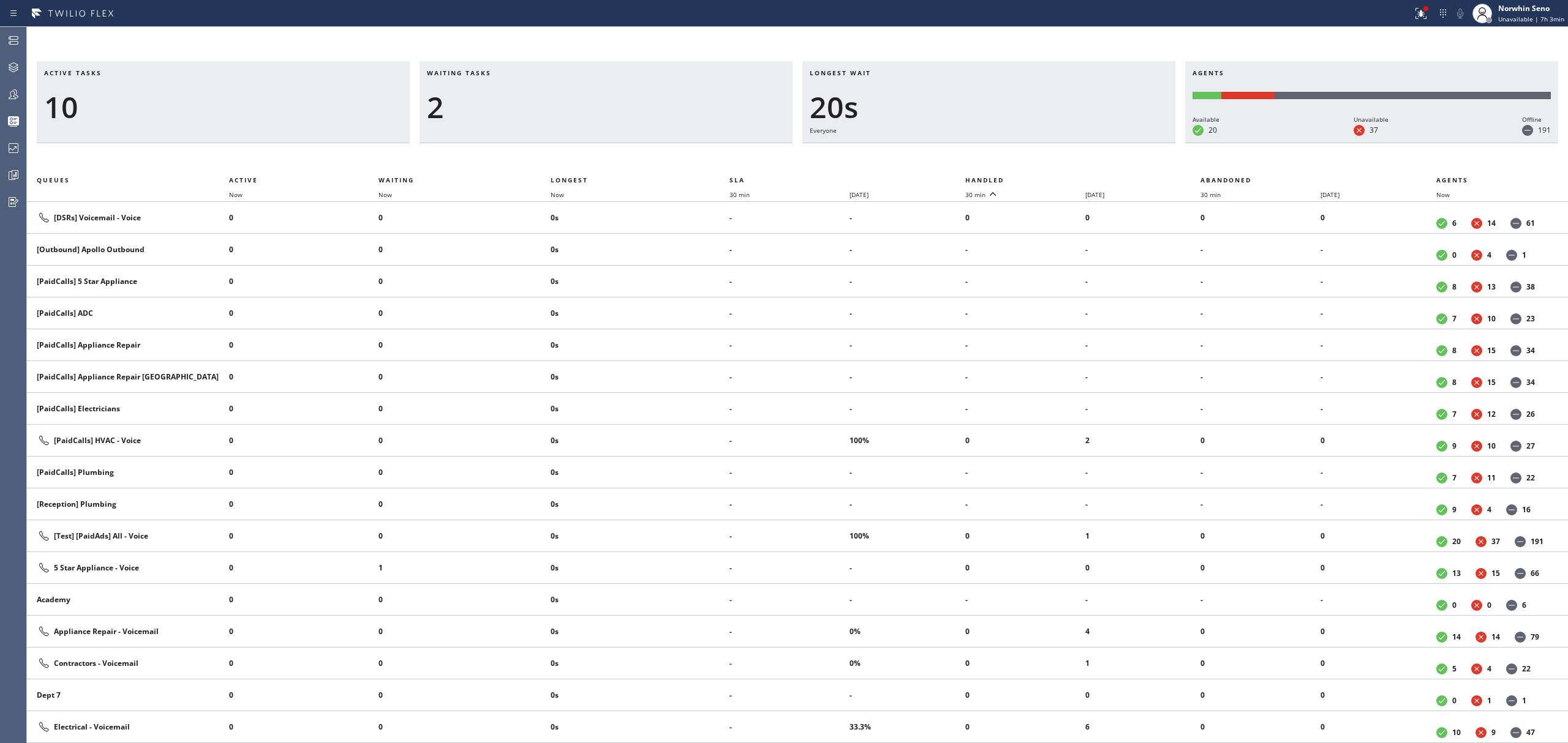
click at [1059, 177] on th "Handled" at bounding box center [1083, 180] width 236 height 15
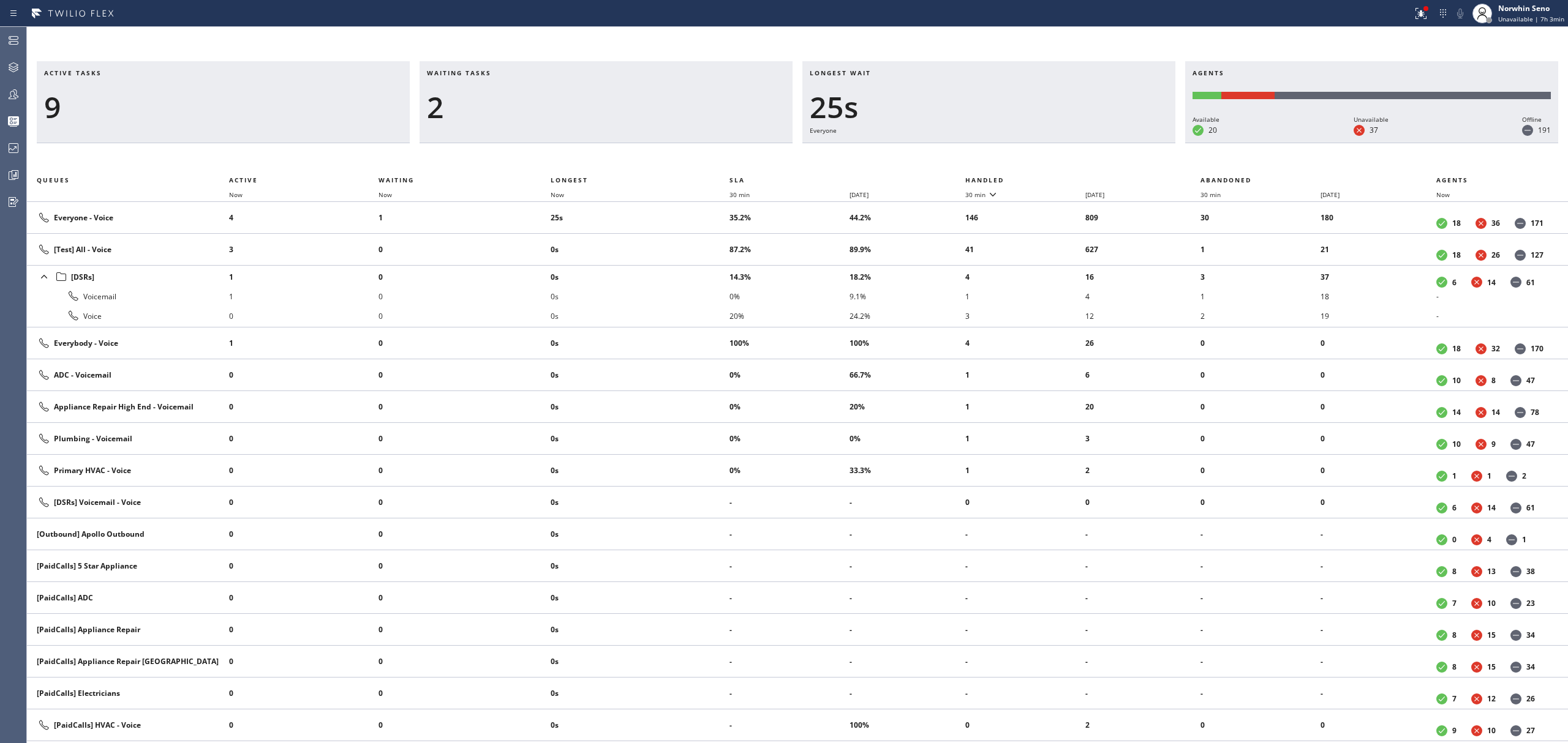
click at [1059, 177] on th "Handled" at bounding box center [1083, 180] width 236 height 15
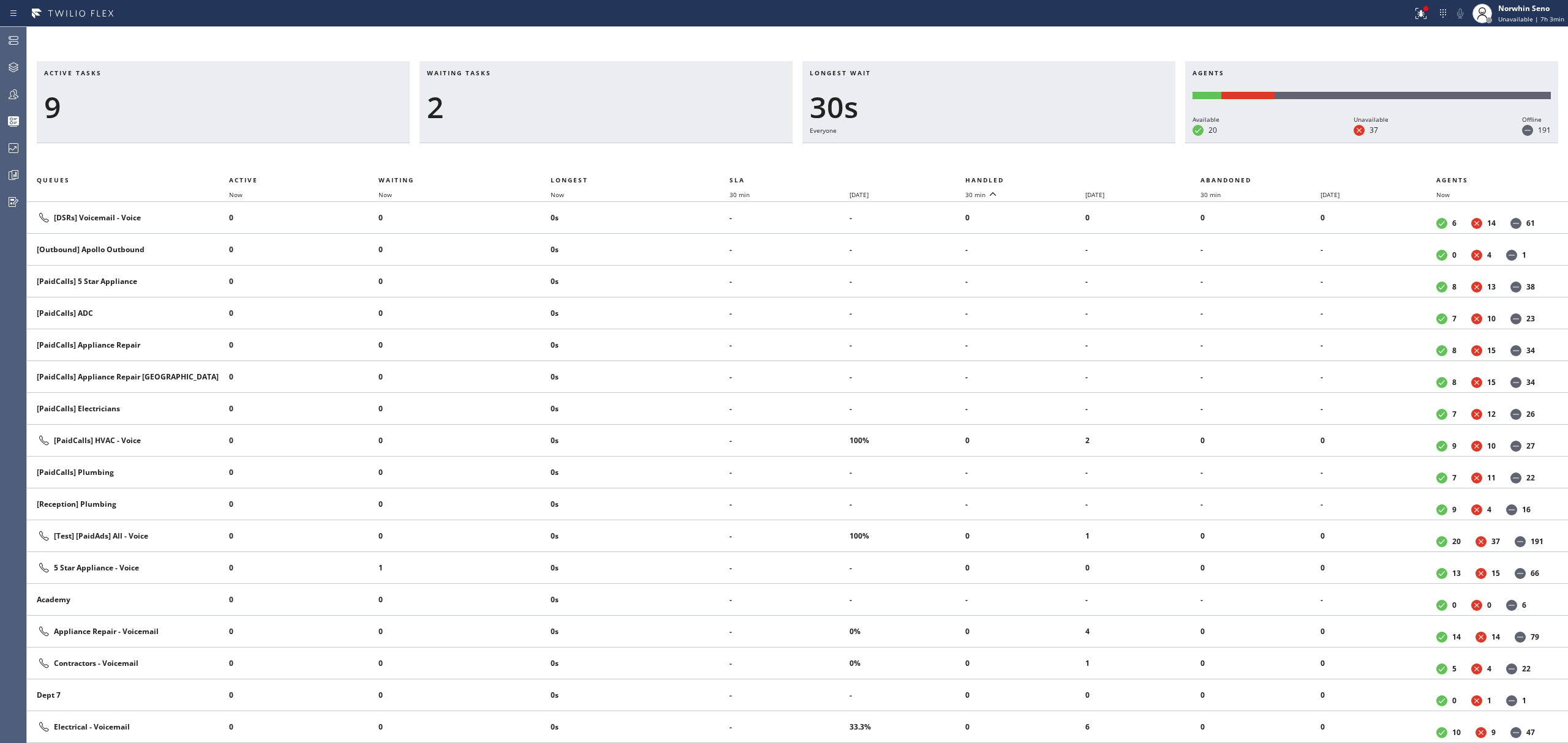
click at [1059, 177] on th "Handled" at bounding box center [1083, 180] width 236 height 15
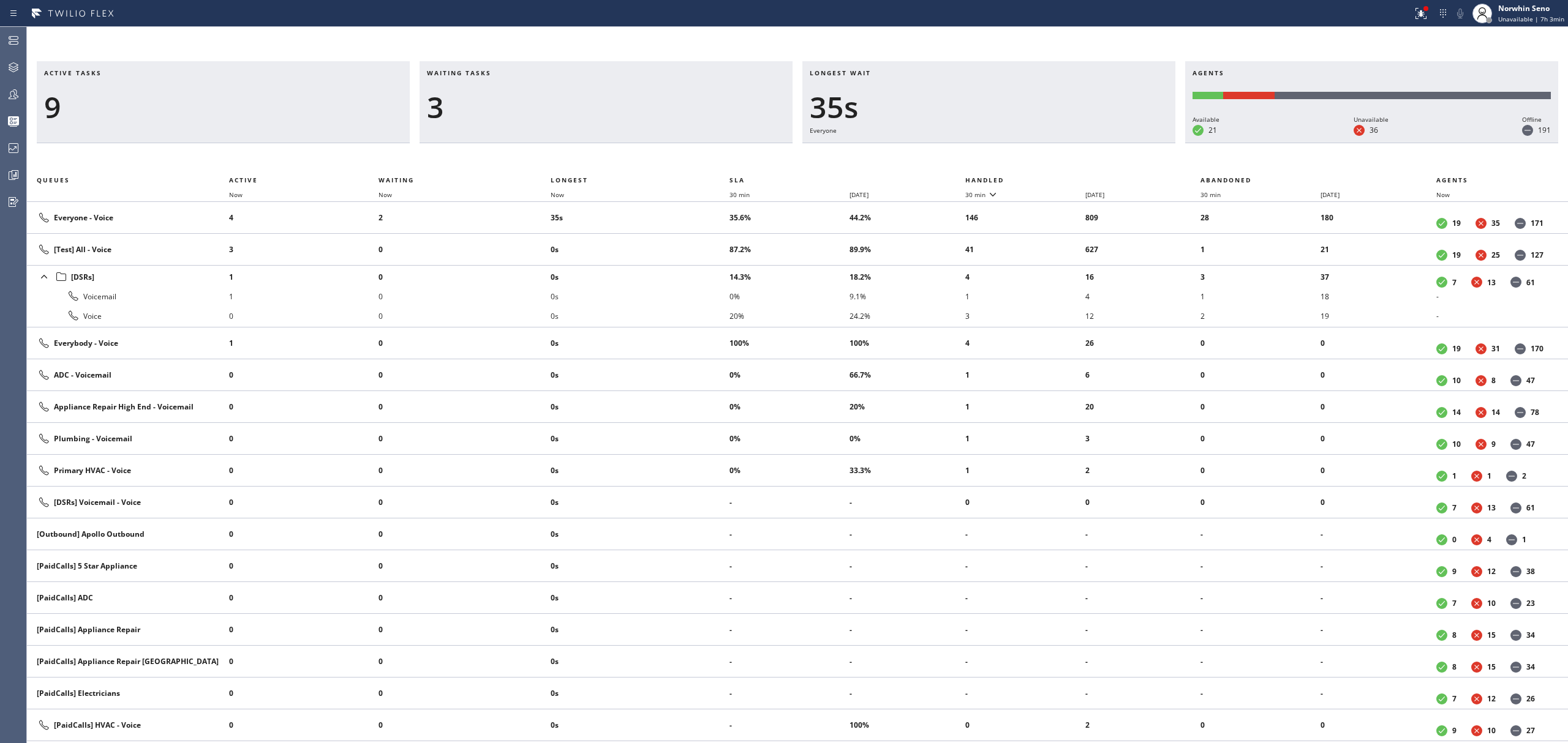
click at [1059, 177] on th "Handled" at bounding box center [1083, 180] width 236 height 15
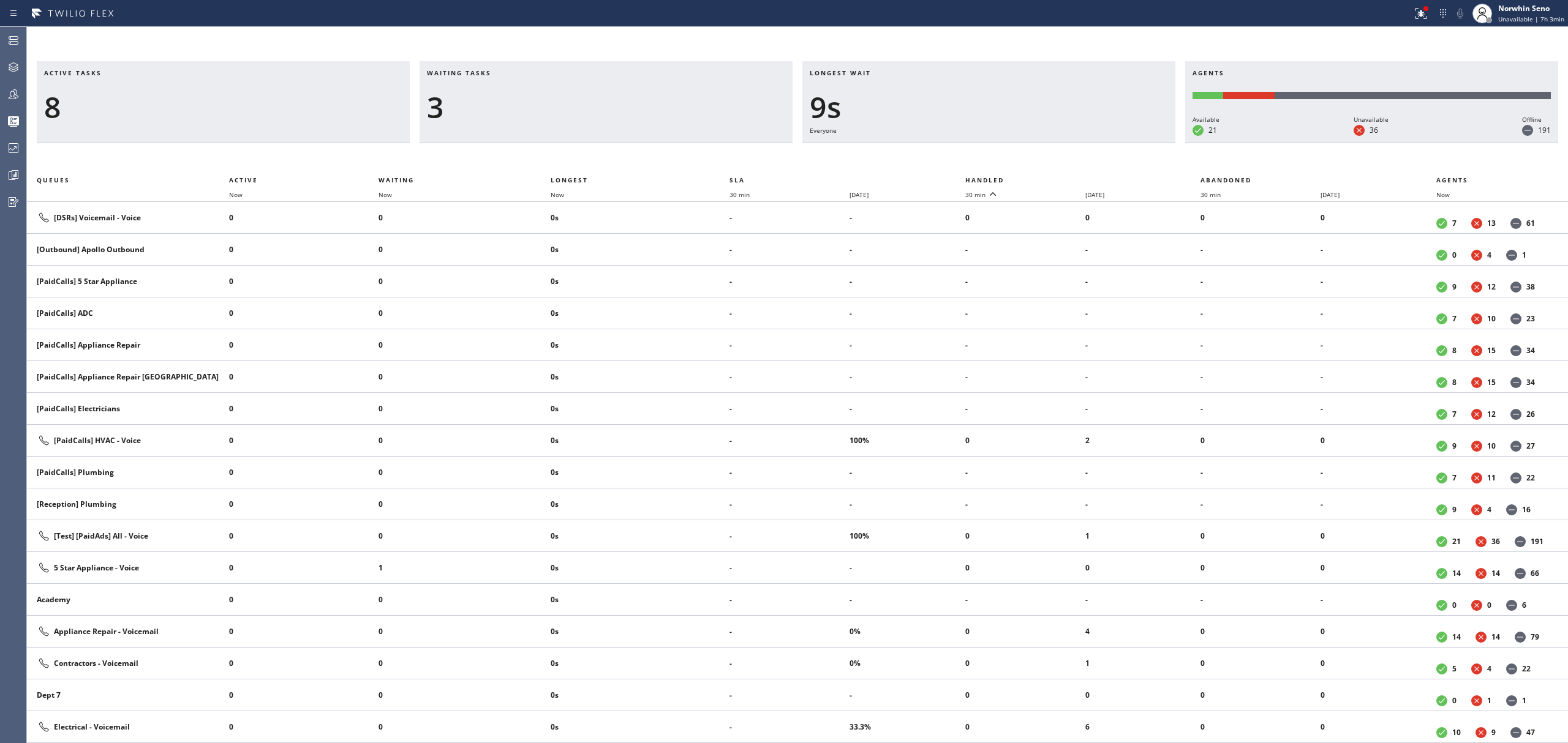
click at [1059, 177] on th "Handled" at bounding box center [1083, 180] width 236 height 15
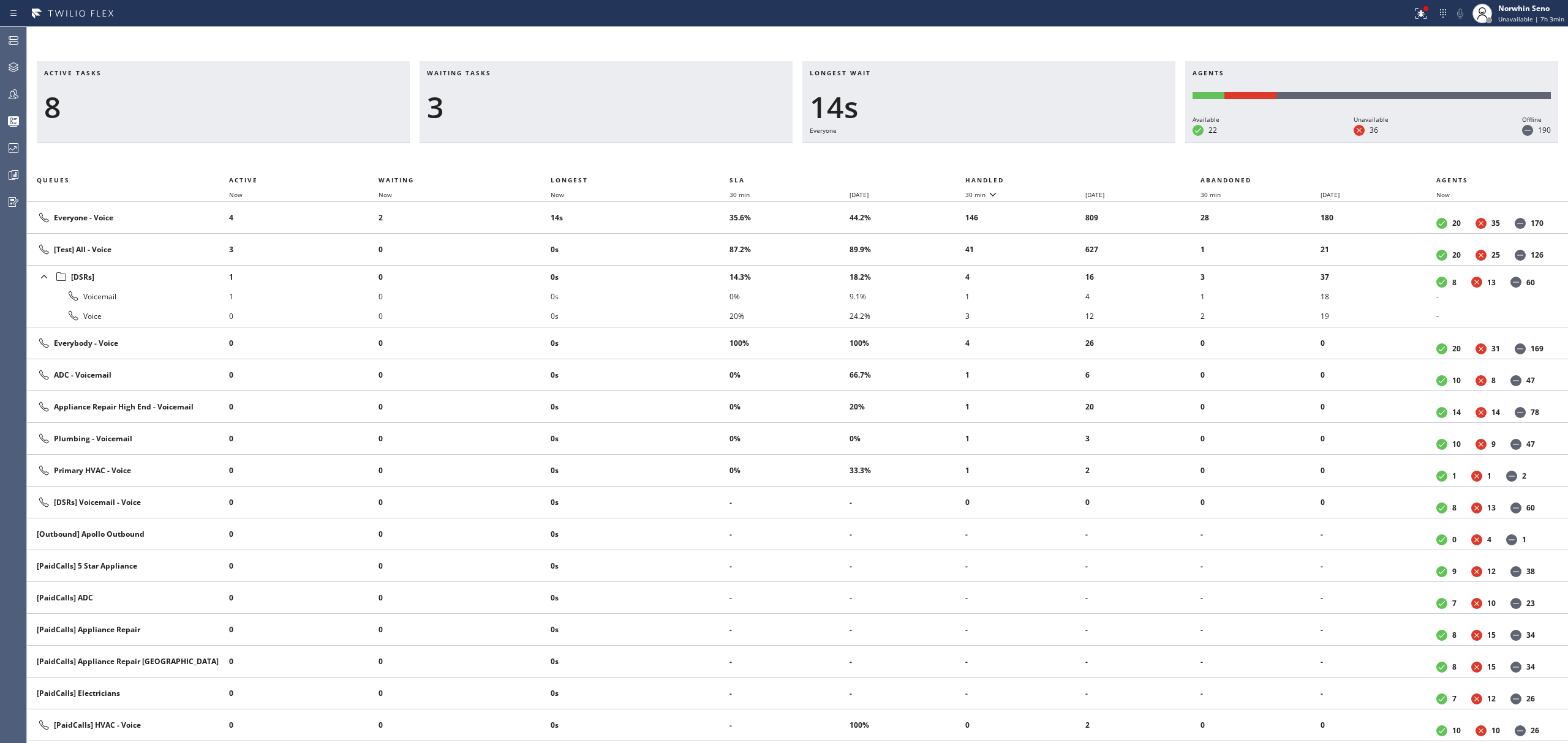
click at [1059, 177] on th "Handled" at bounding box center [1083, 180] width 236 height 15
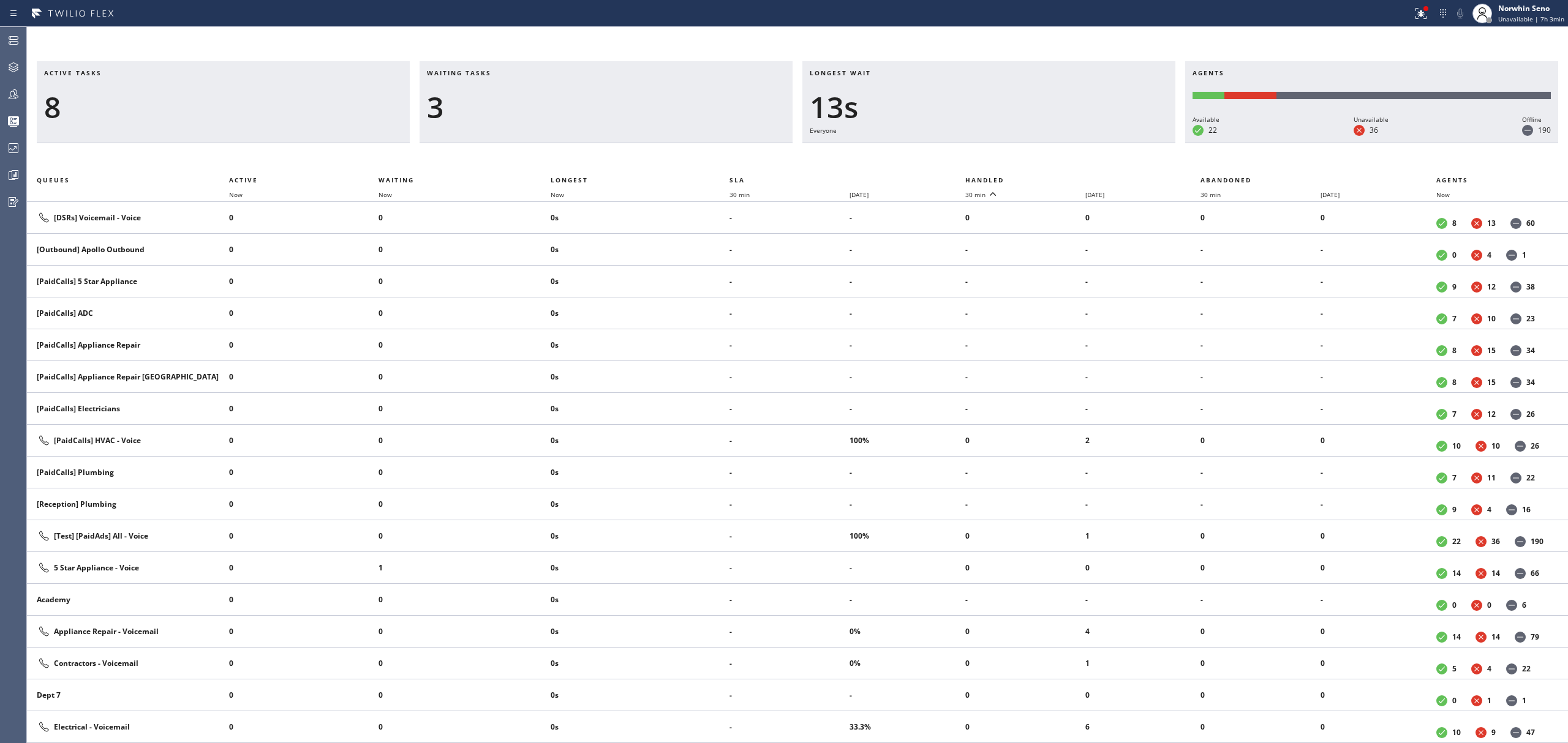
click at [1059, 177] on th "Handled" at bounding box center [1083, 180] width 236 height 15
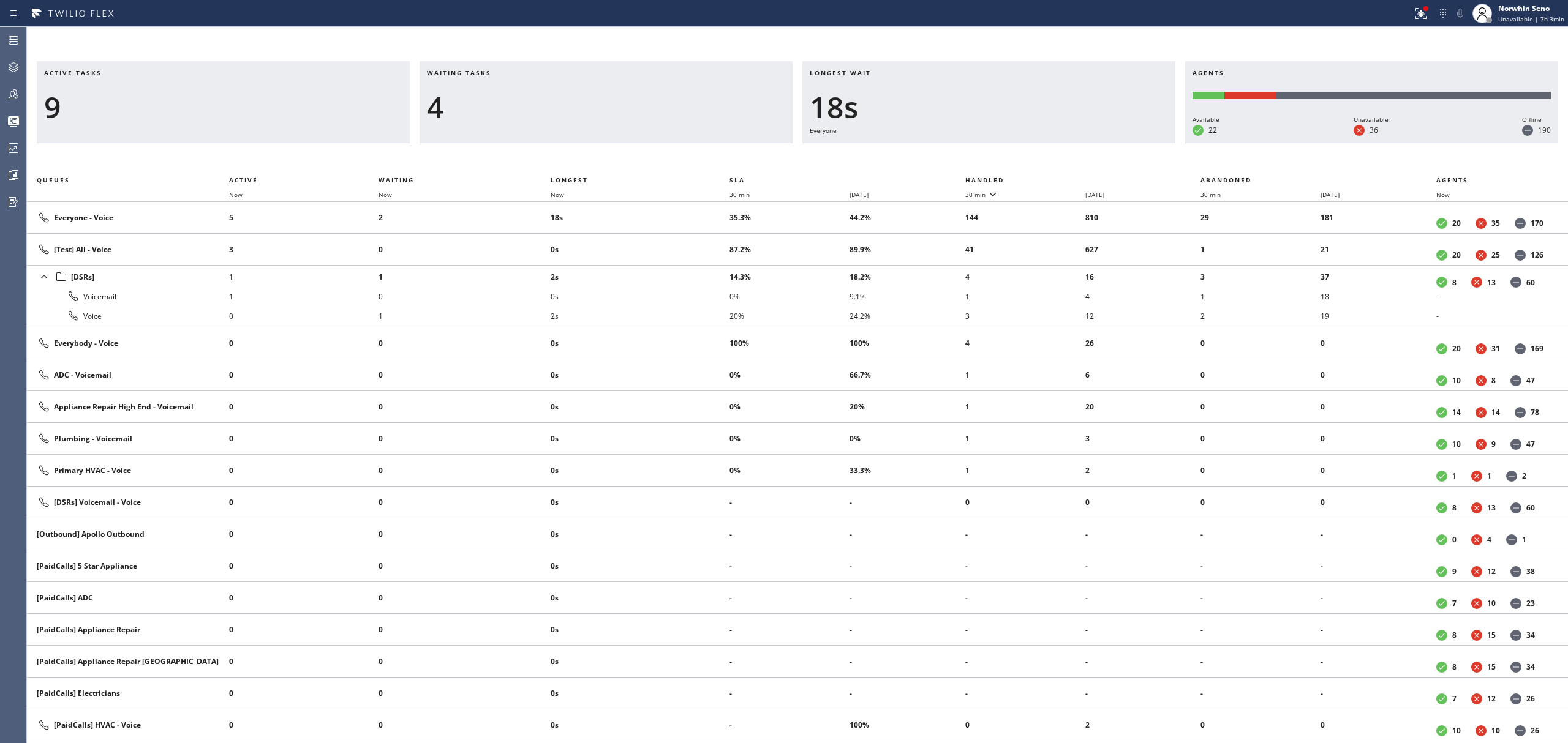
click at [1059, 177] on th "Handled" at bounding box center [1083, 180] width 236 height 15
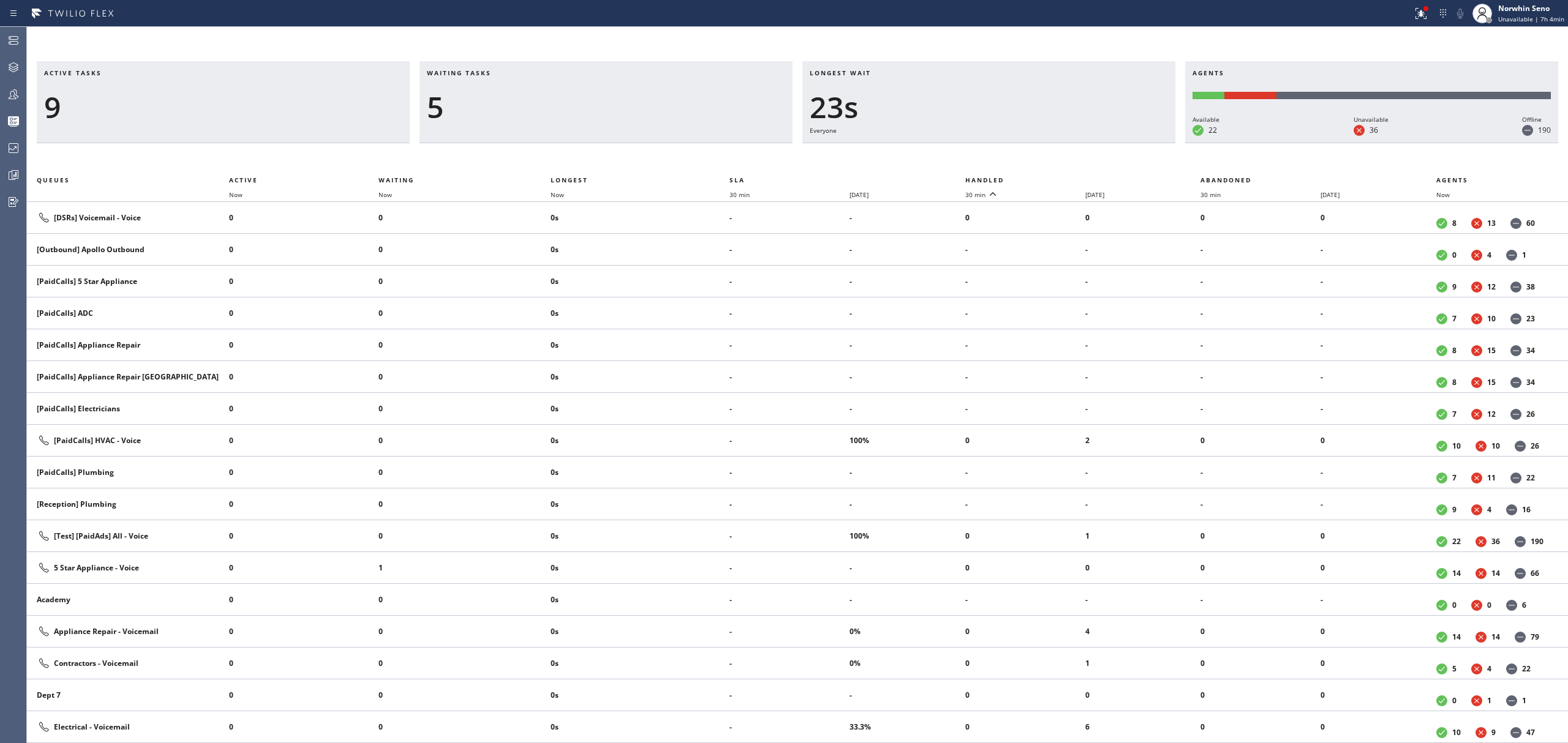
click at [1059, 177] on th "Handled" at bounding box center [1083, 180] width 236 height 15
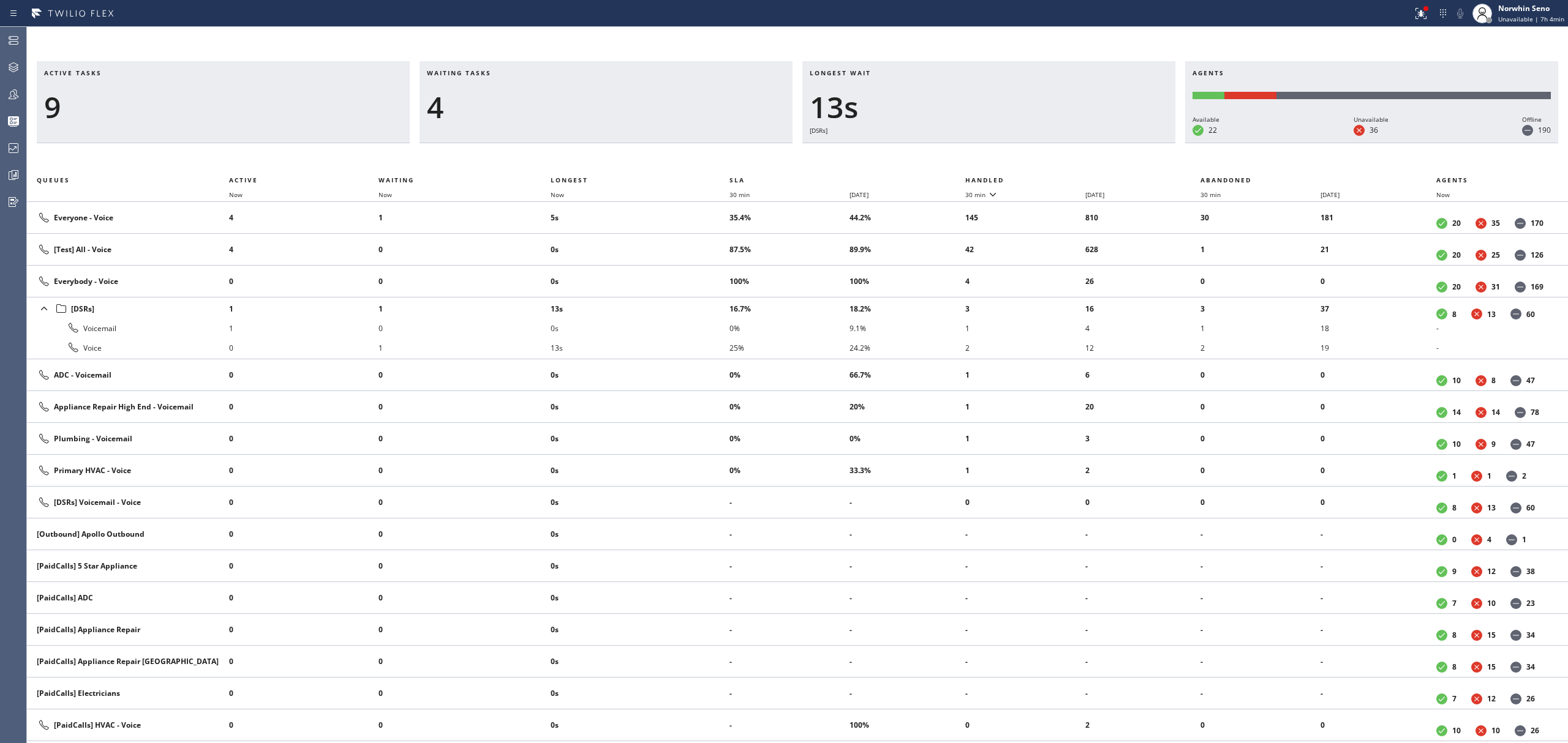
click at [1059, 177] on th "Handled" at bounding box center [1083, 180] width 236 height 15
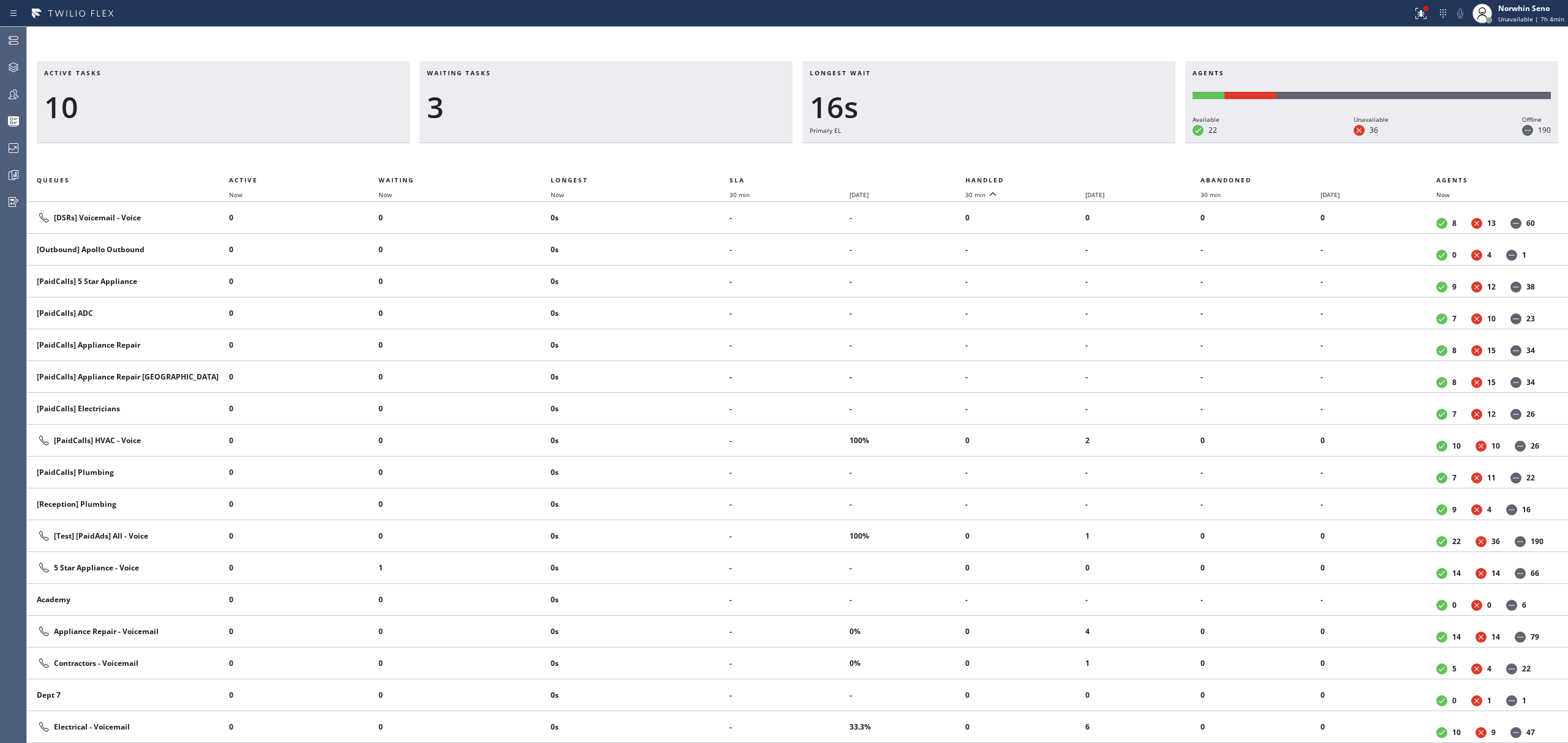
click at [1059, 177] on th "Handled" at bounding box center [1083, 180] width 236 height 15
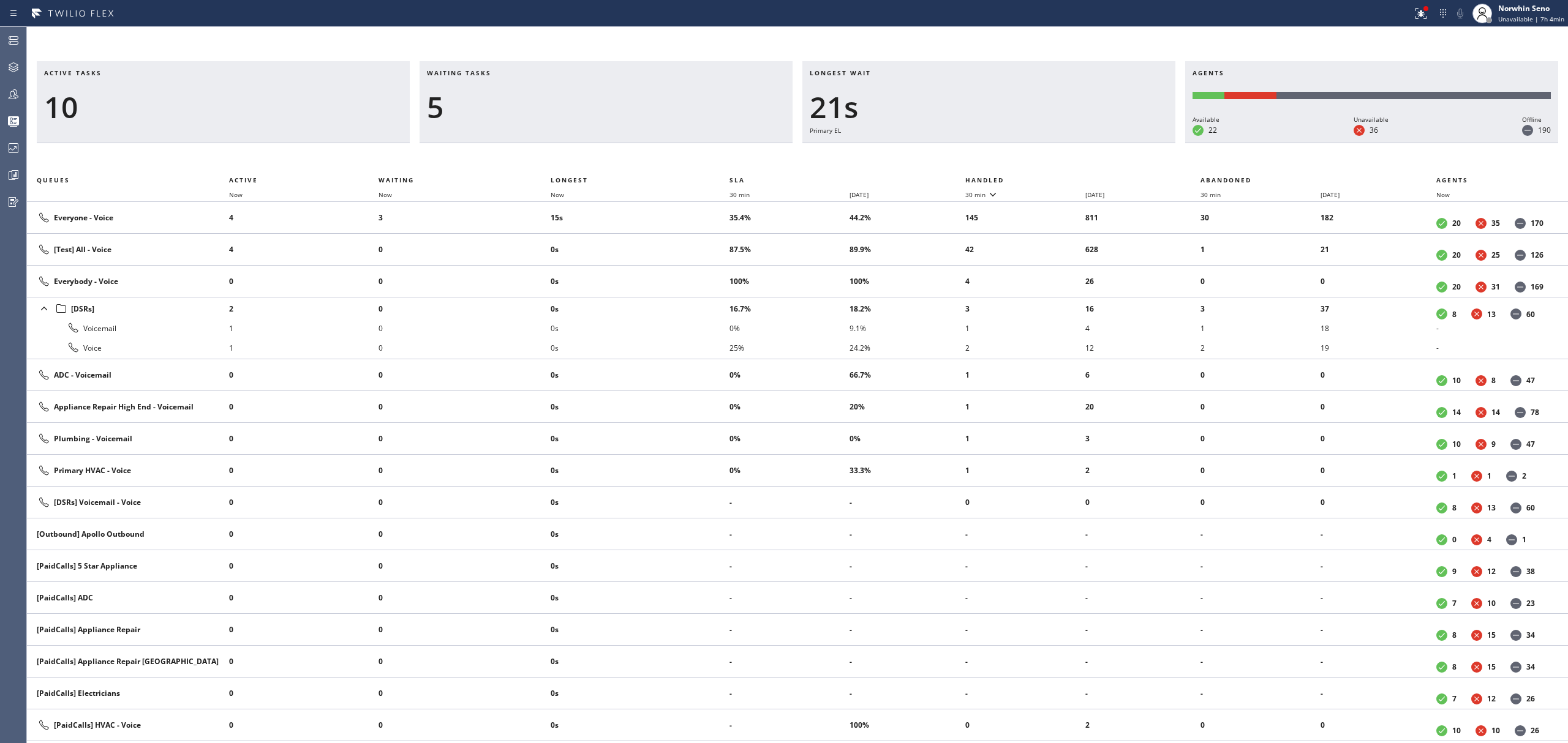
click at [1059, 177] on th "Handled" at bounding box center [1083, 180] width 236 height 15
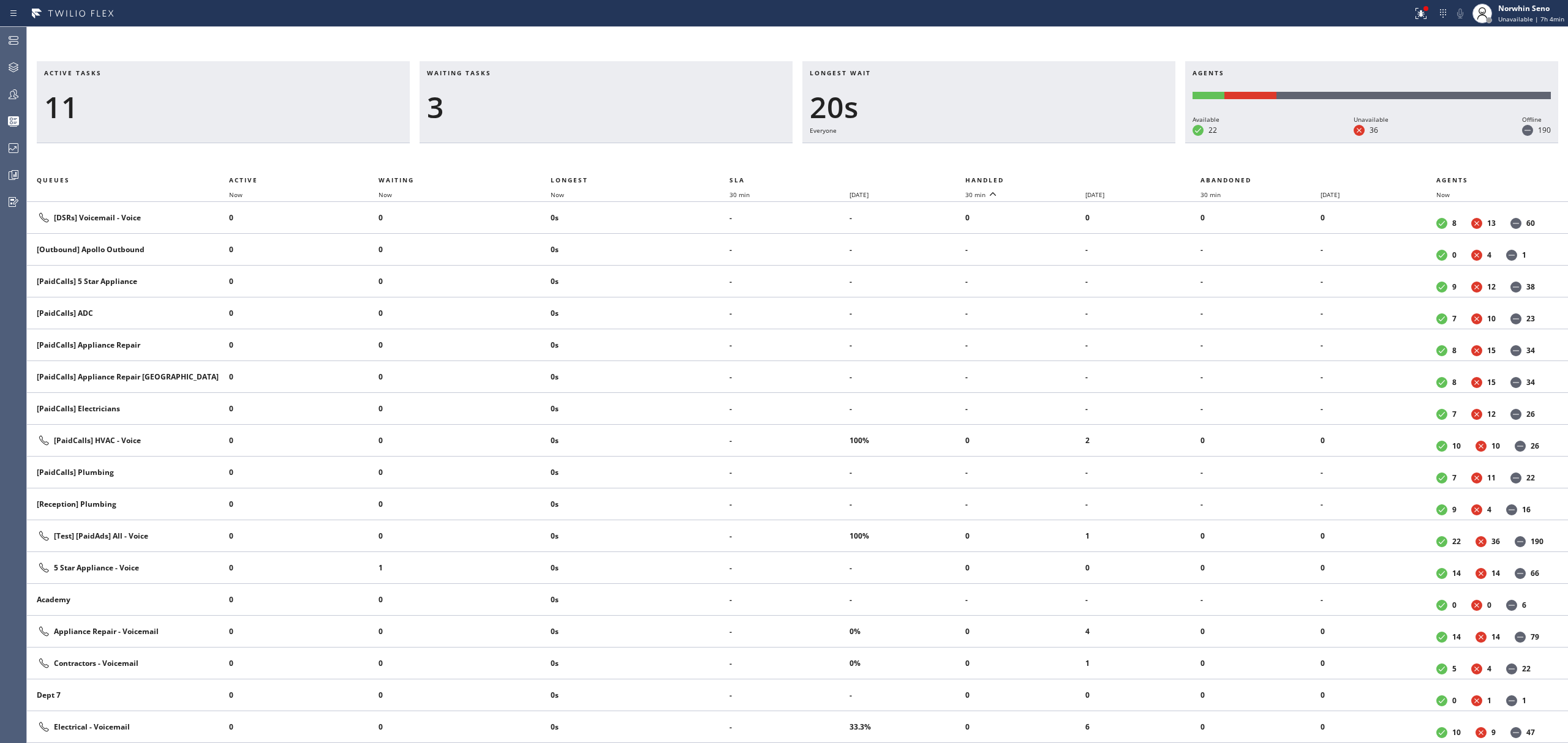
click at [1059, 177] on th "Handled" at bounding box center [1083, 180] width 236 height 15
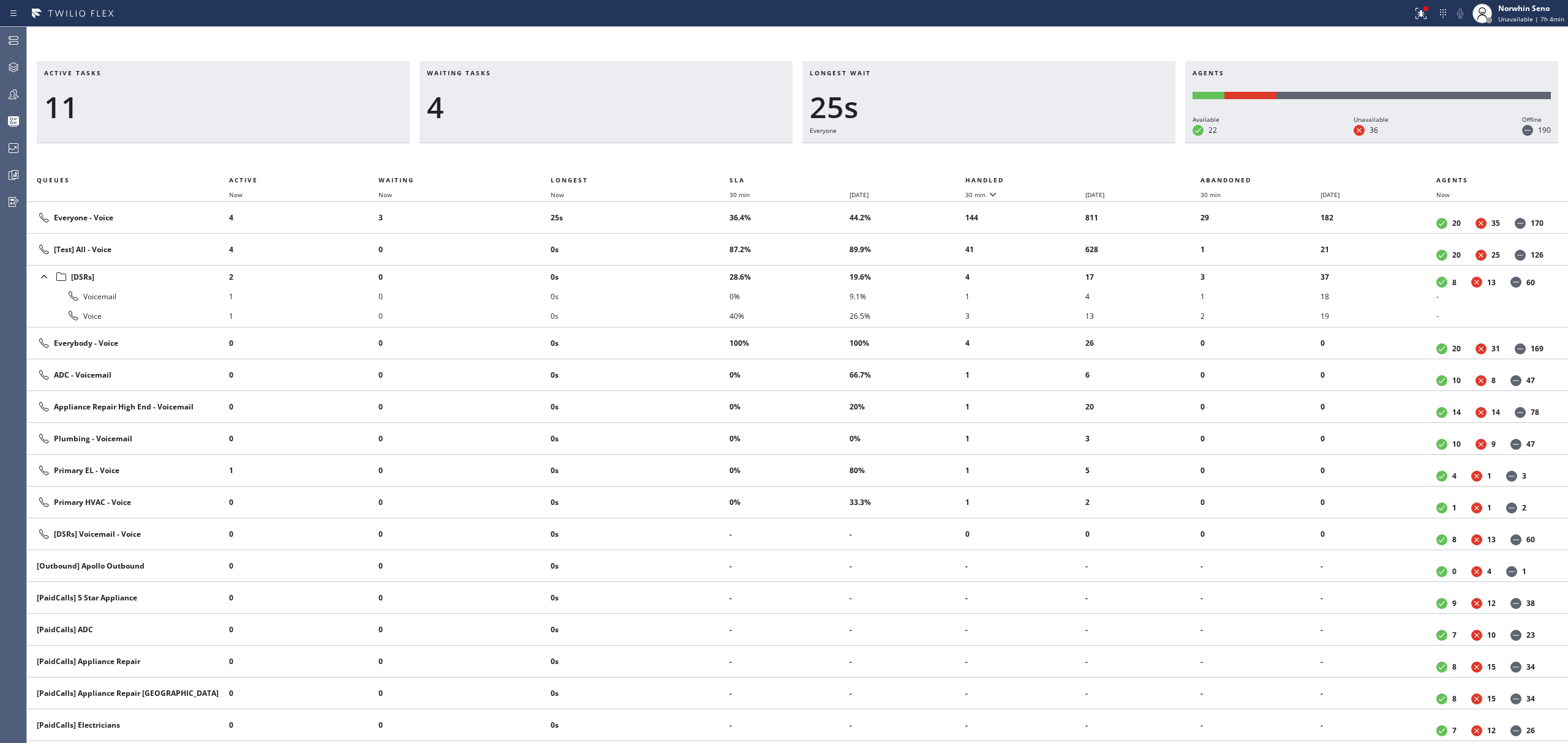
click at [1059, 177] on th "Handled" at bounding box center [1083, 180] width 236 height 15
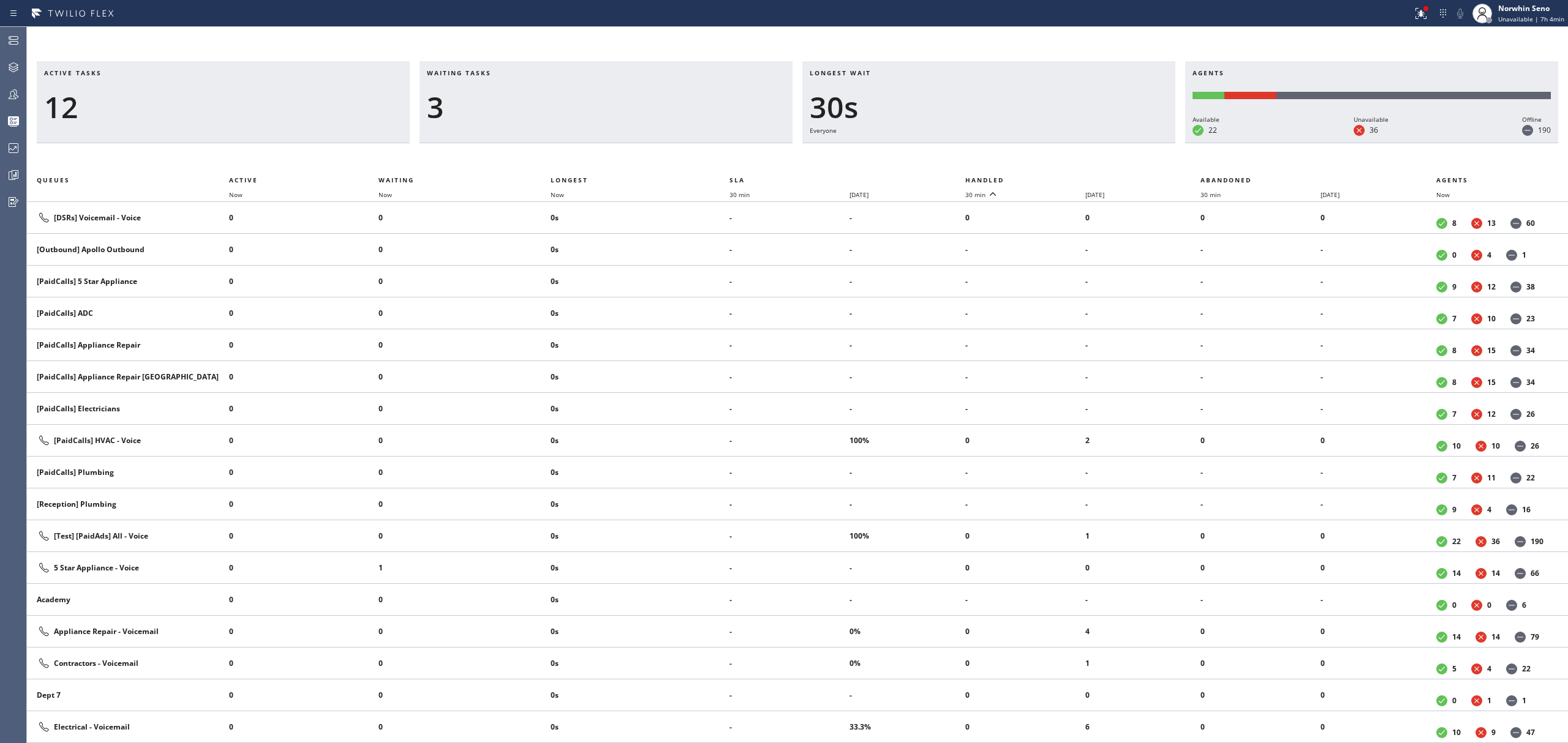
click at [1059, 177] on th "Handled" at bounding box center [1083, 180] width 236 height 15
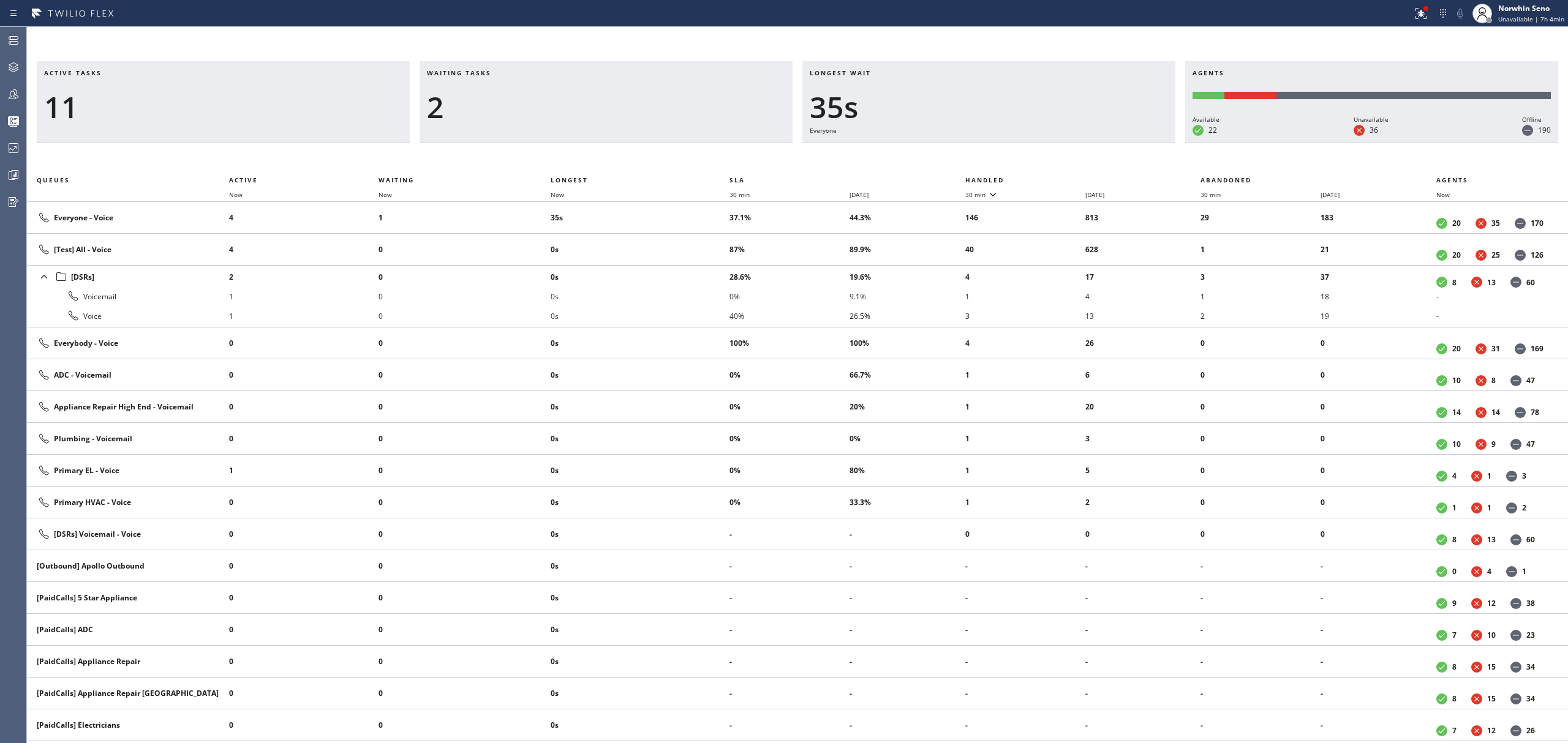
click at [1059, 177] on th "Handled" at bounding box center [1083, 180] width 236 height 15
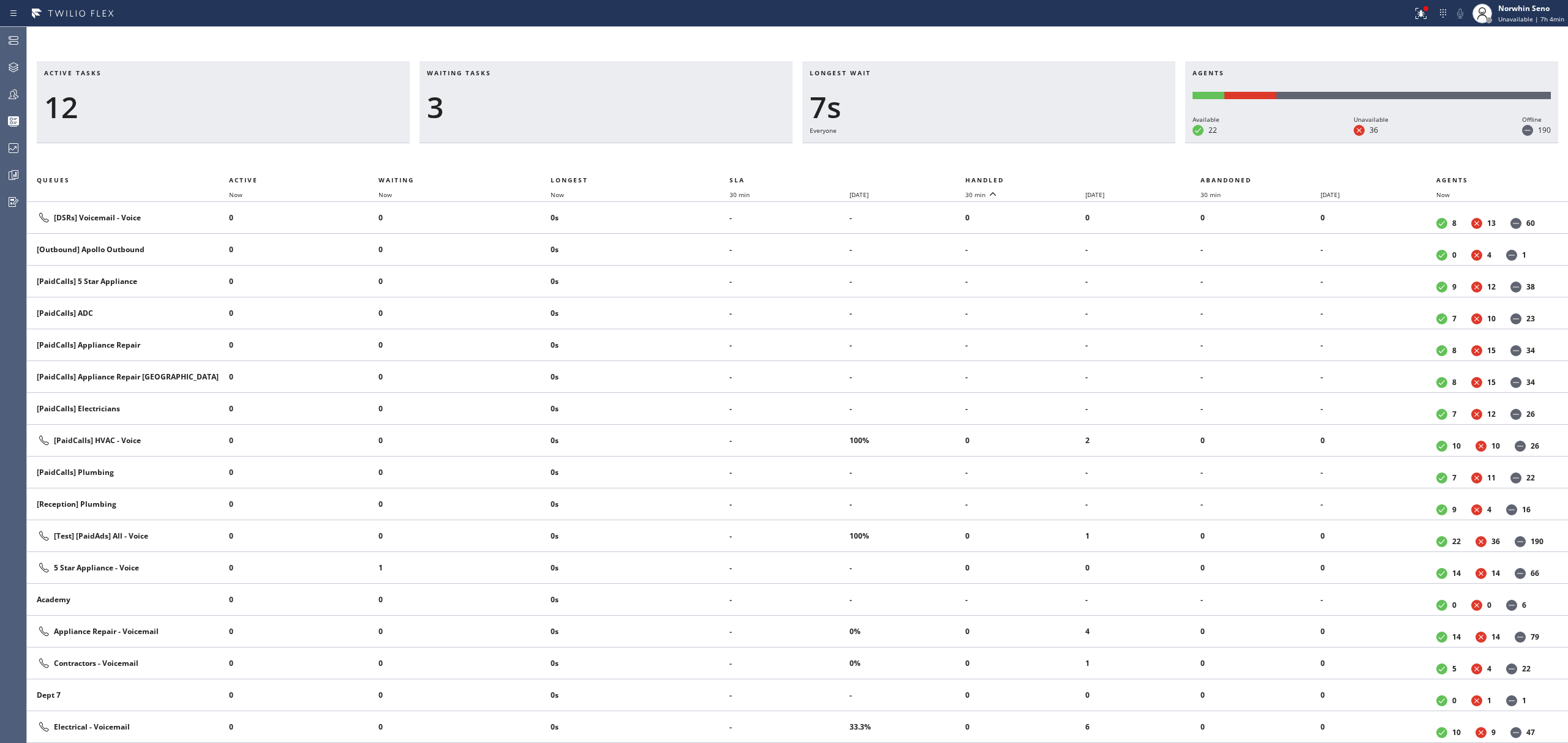
click at [1059, 177] on th "Handled" at bounding box center [1083, 180] width 236 height 15
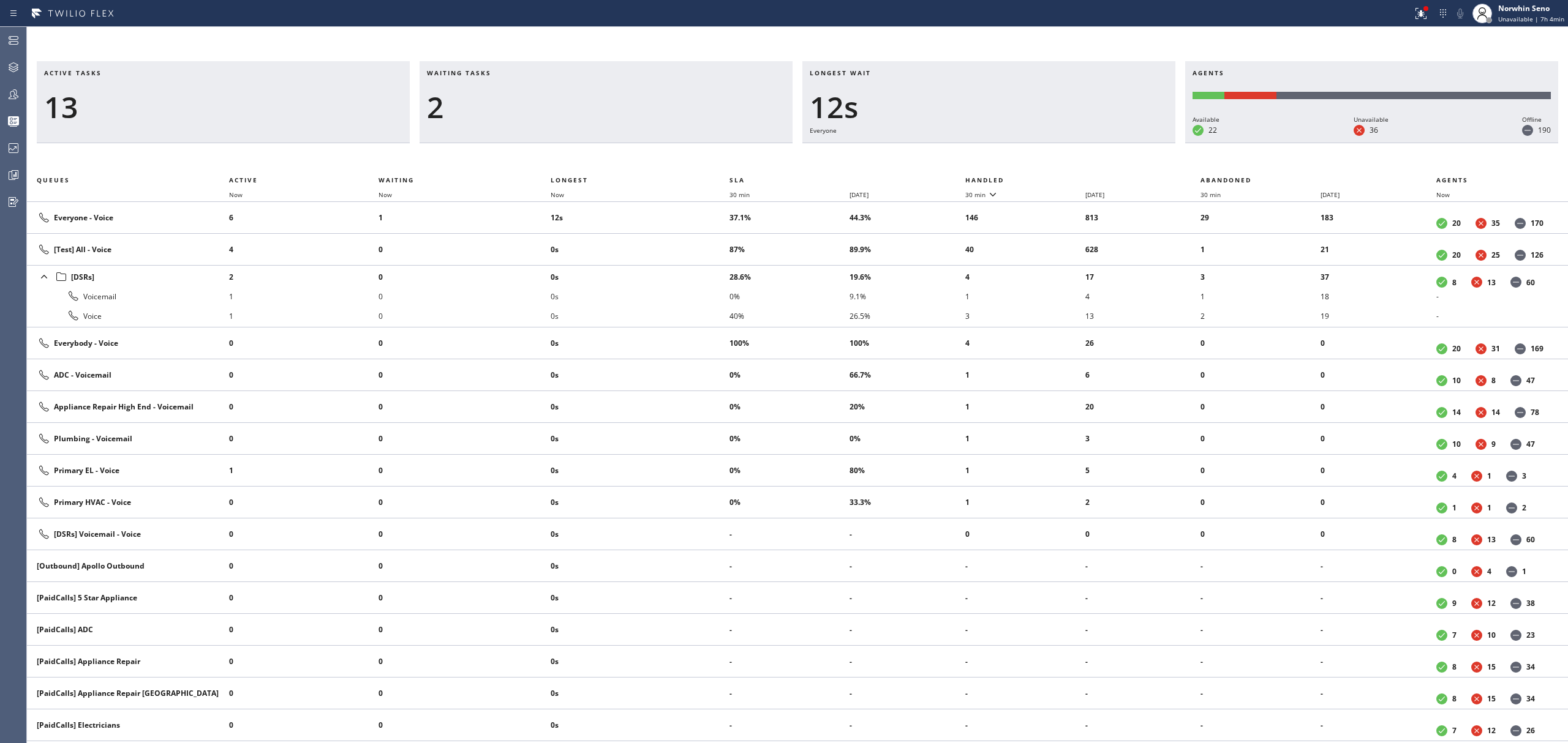
click at [1059, 177] on th "Handled" at bounding box center [1083, 180] width 236 height 15
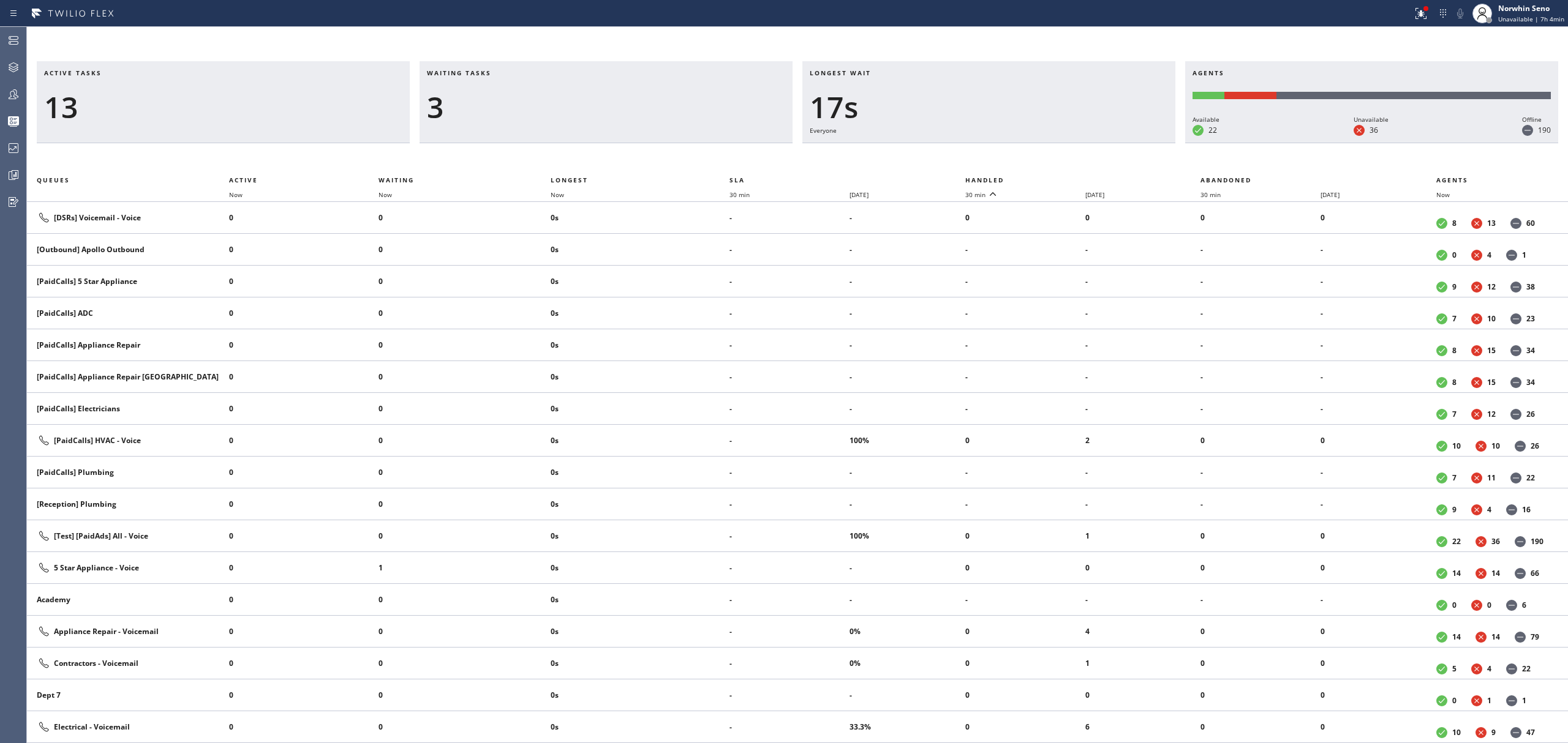
click at [1059, 177] on th "Handled" at bounding box center [1083, 180] width 236 height 15
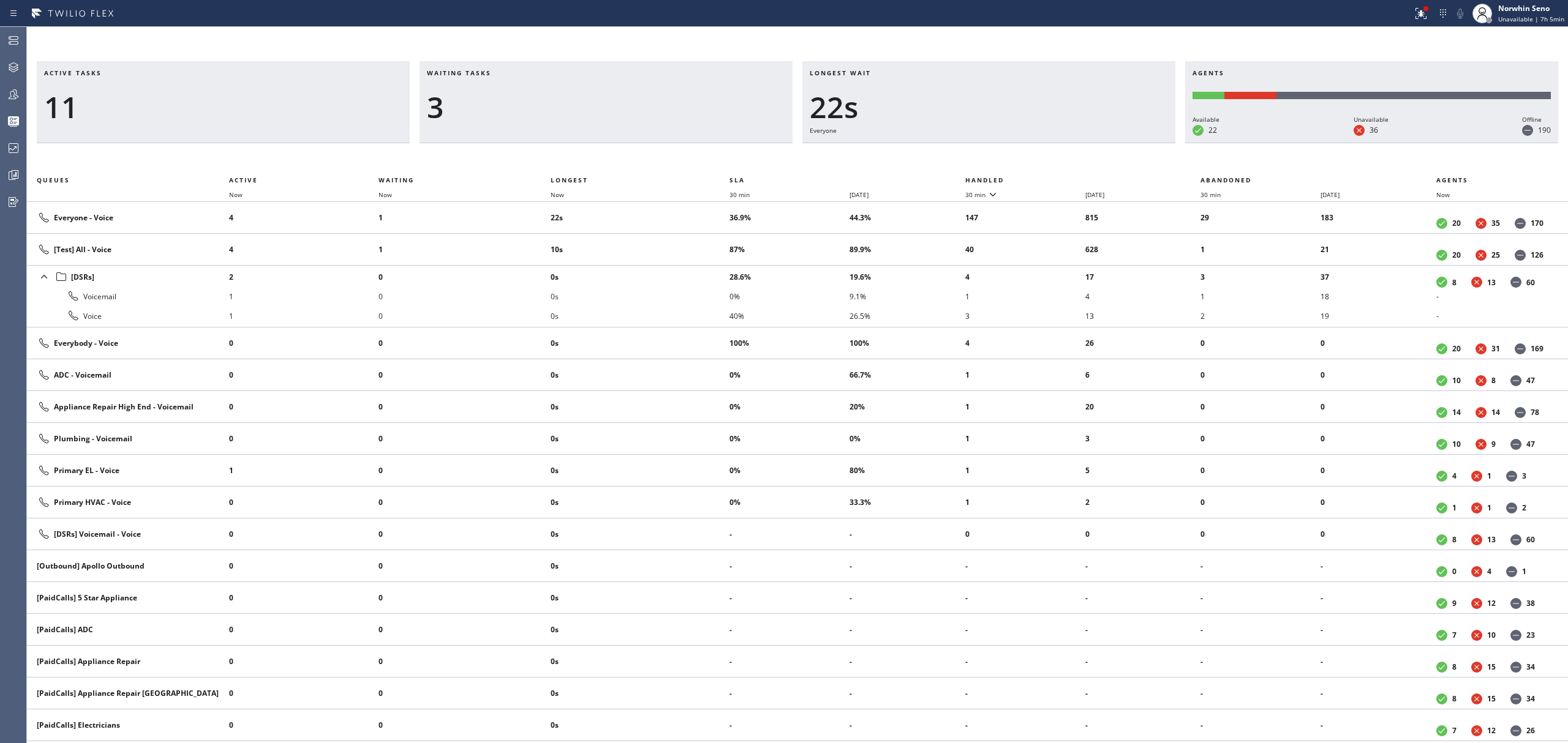
click at [1059, 177] on th "Handled" at bounding box center [1083, 180] width 236 height 15
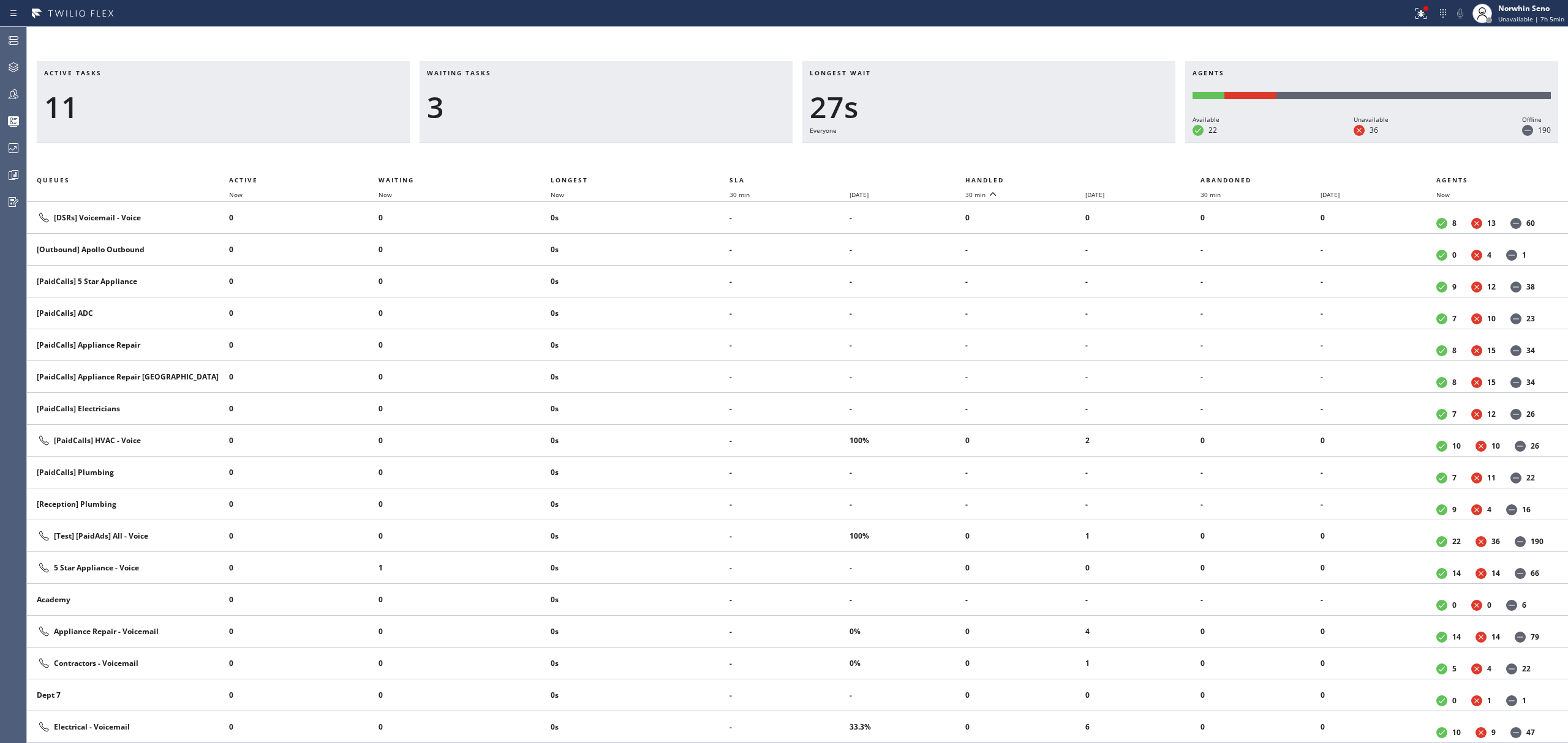
click at [1059, 177] on th "Handled" at bounding box center [1083, 180] width 236 height 15
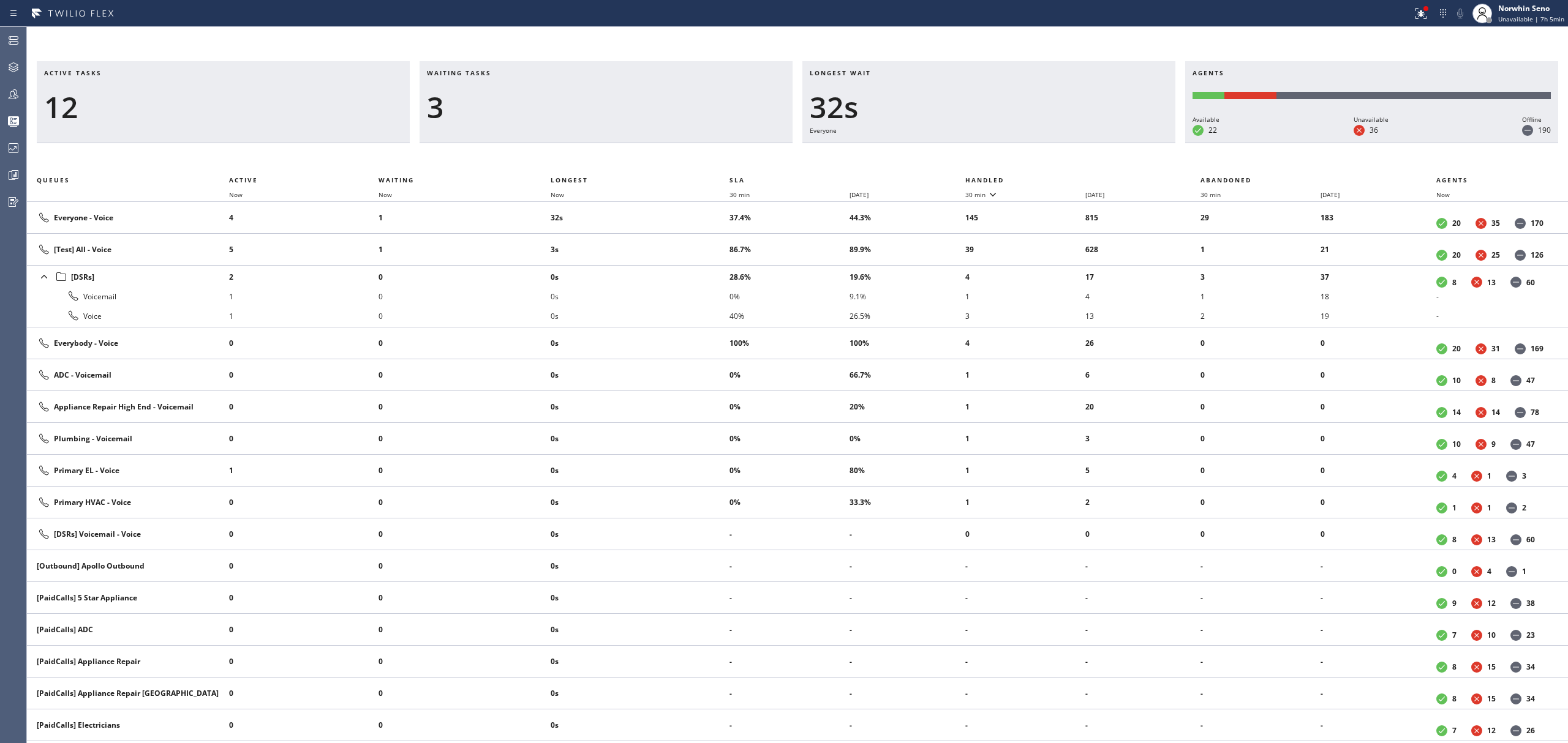
click at [1059, 177] on th "Handled" at bounding box center [1083, 180] width 236 height 15
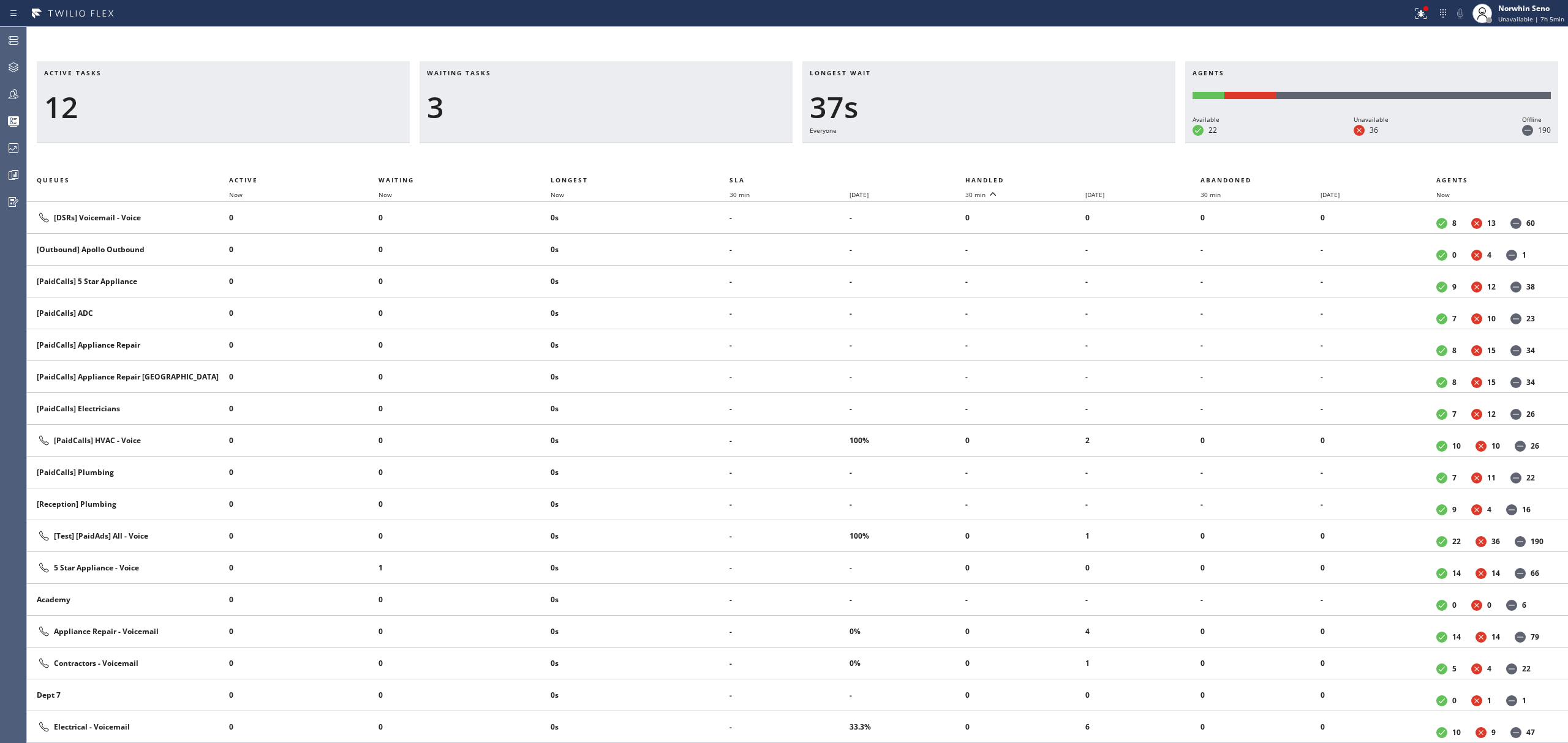
click at [1059, 177] on th "Handled" at bounding box center [1083, 180] width 236 height 15
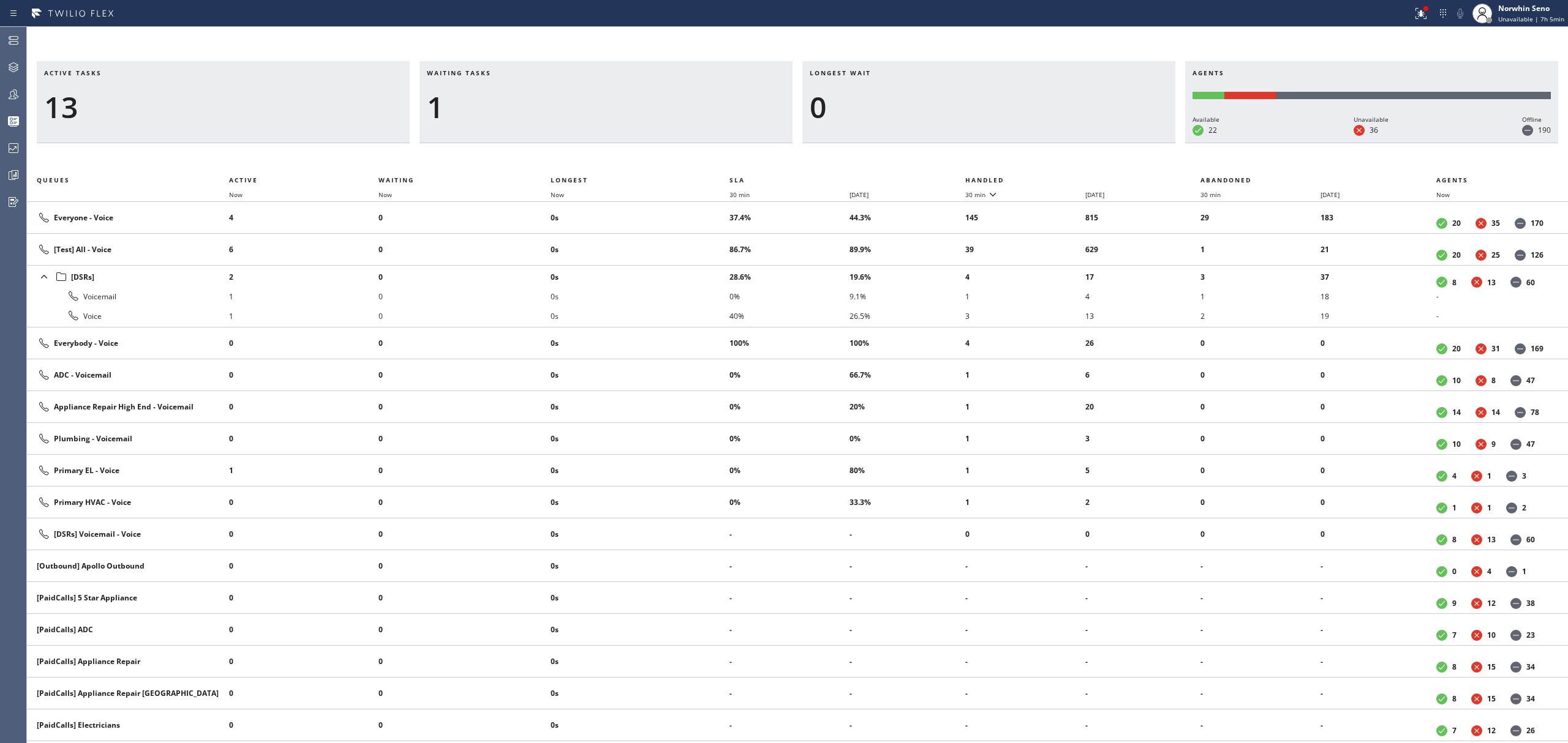
click at [1059, 177] on th "Handled" at bounding box center [1083, 180] width 236 height 15
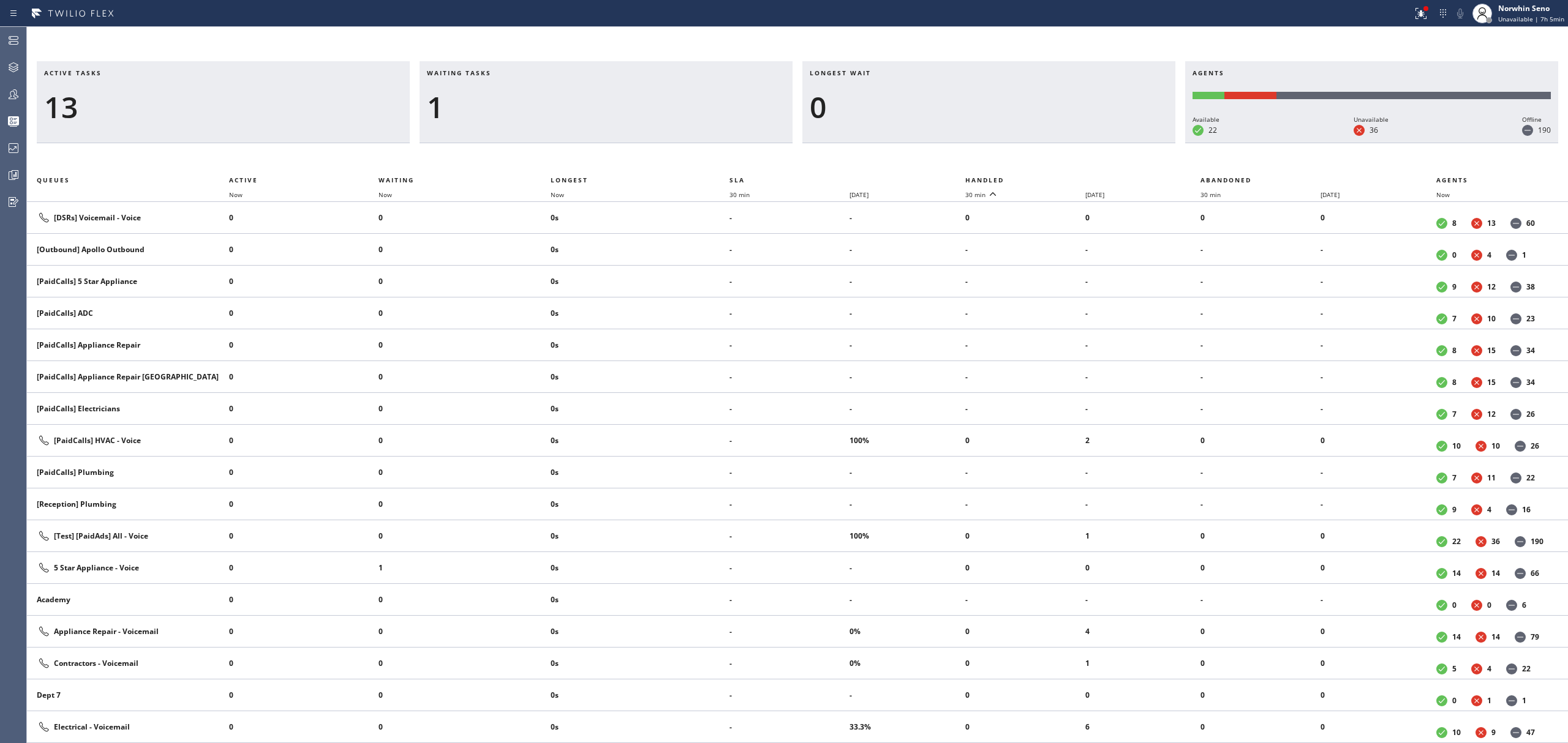
click at [1059, 177] on th "Handled" at bounding box center [1083, 180] width 236 height 15
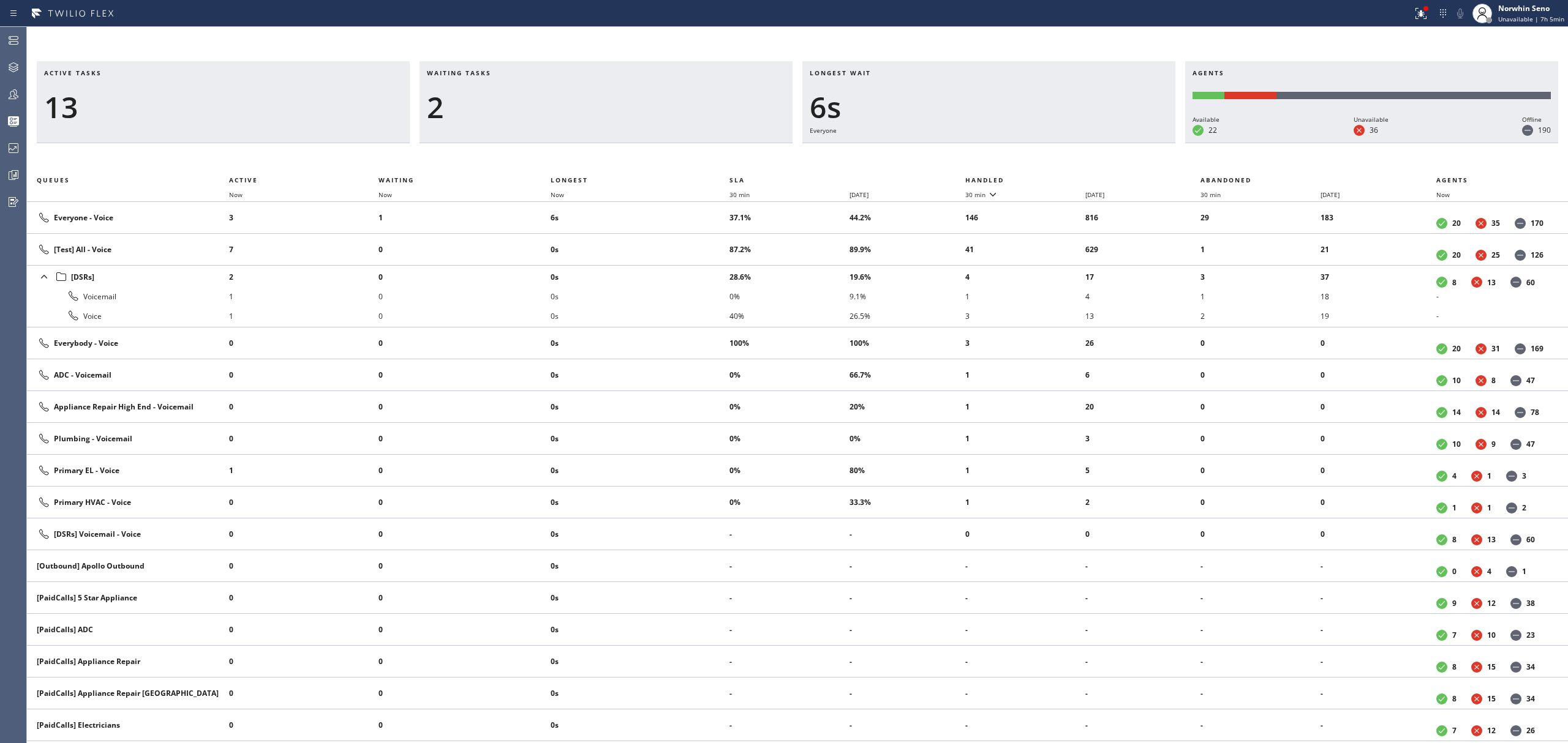
click at [1059, 177] on th "Handled" at bounding box center [1083, 180] width 236 height 15
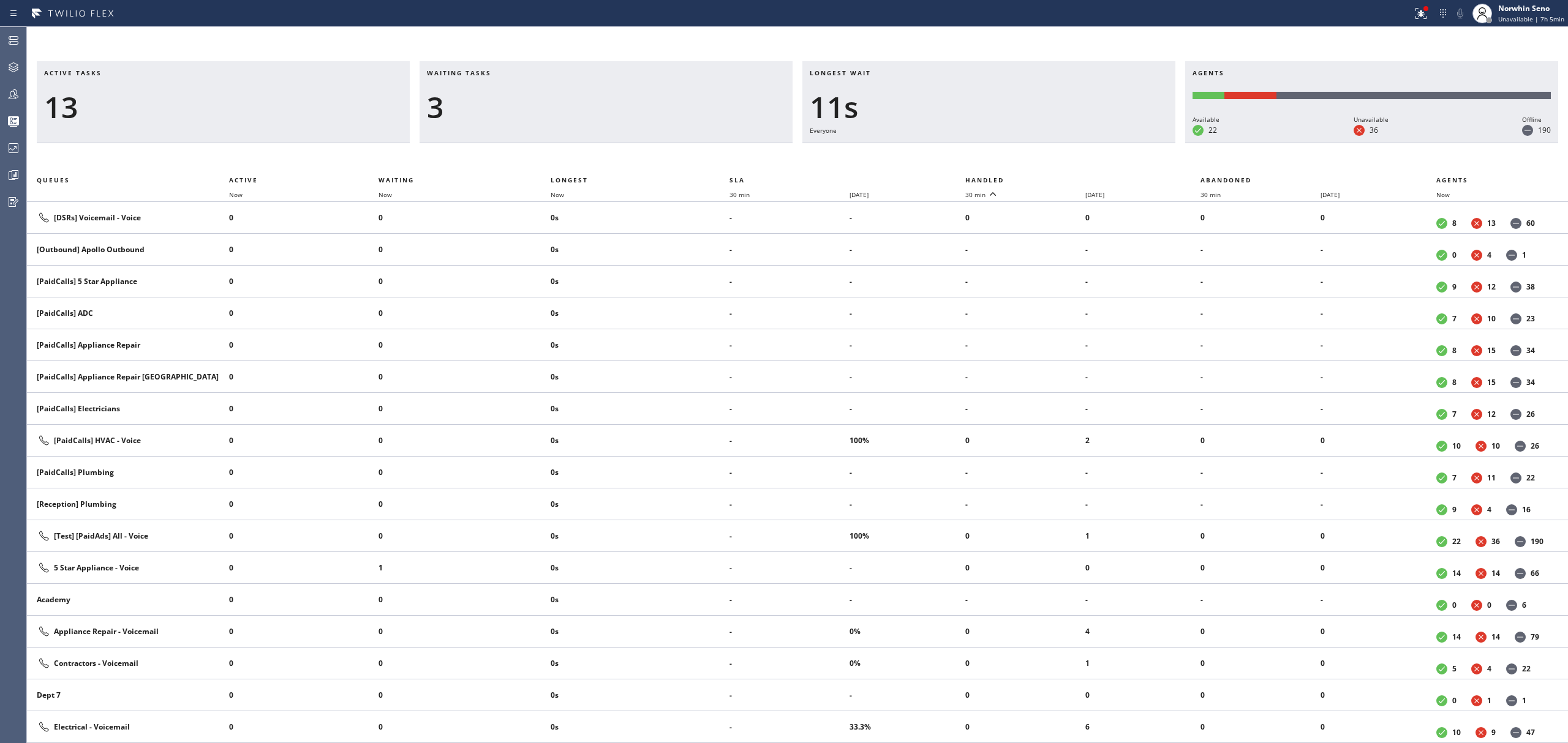
click at [1059, 177] on th "Handled" at bounding box center [1083, 180] width 236 height 15
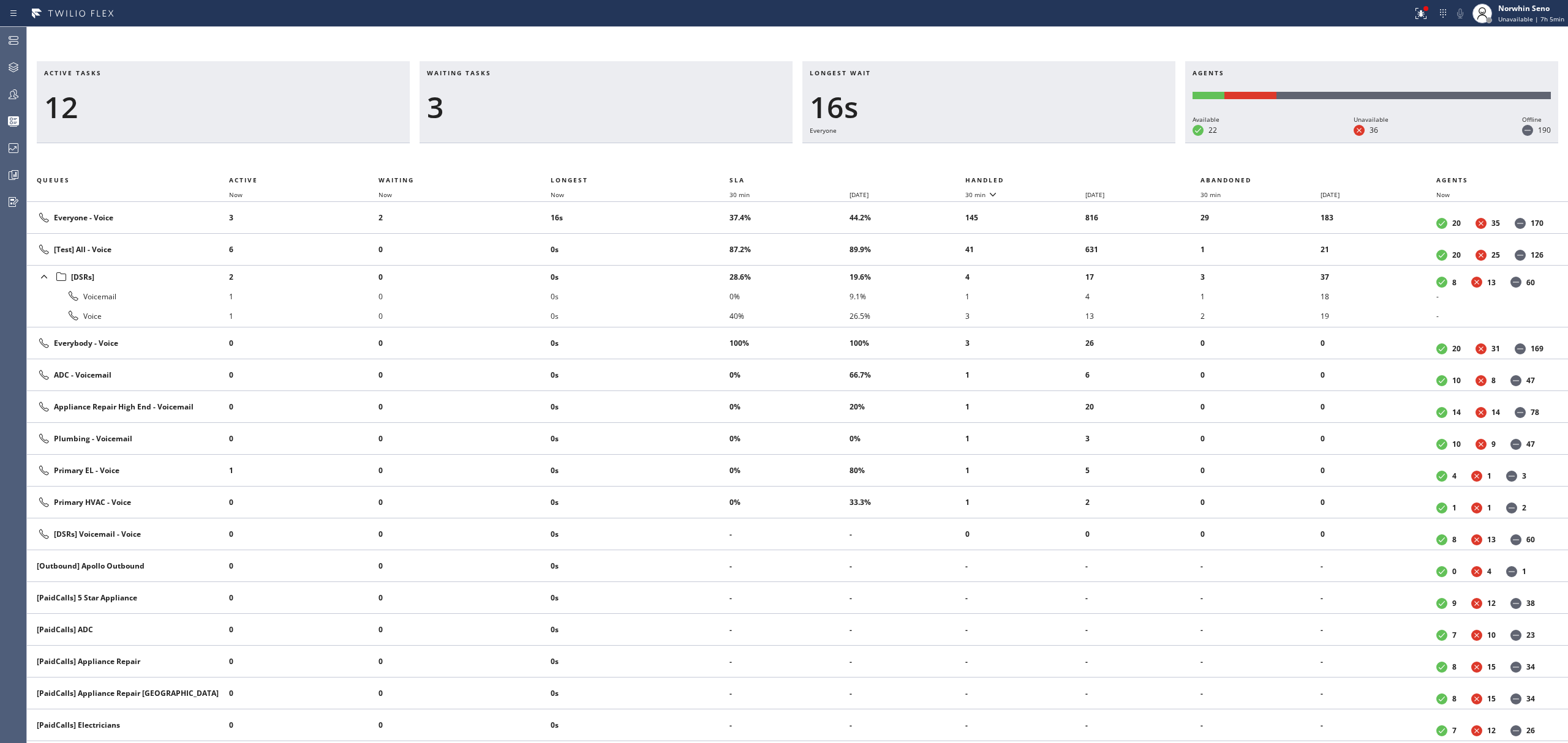
click at [1059, 177] on th "Handled" at bounding box center [1083, 180] width 236 height 15
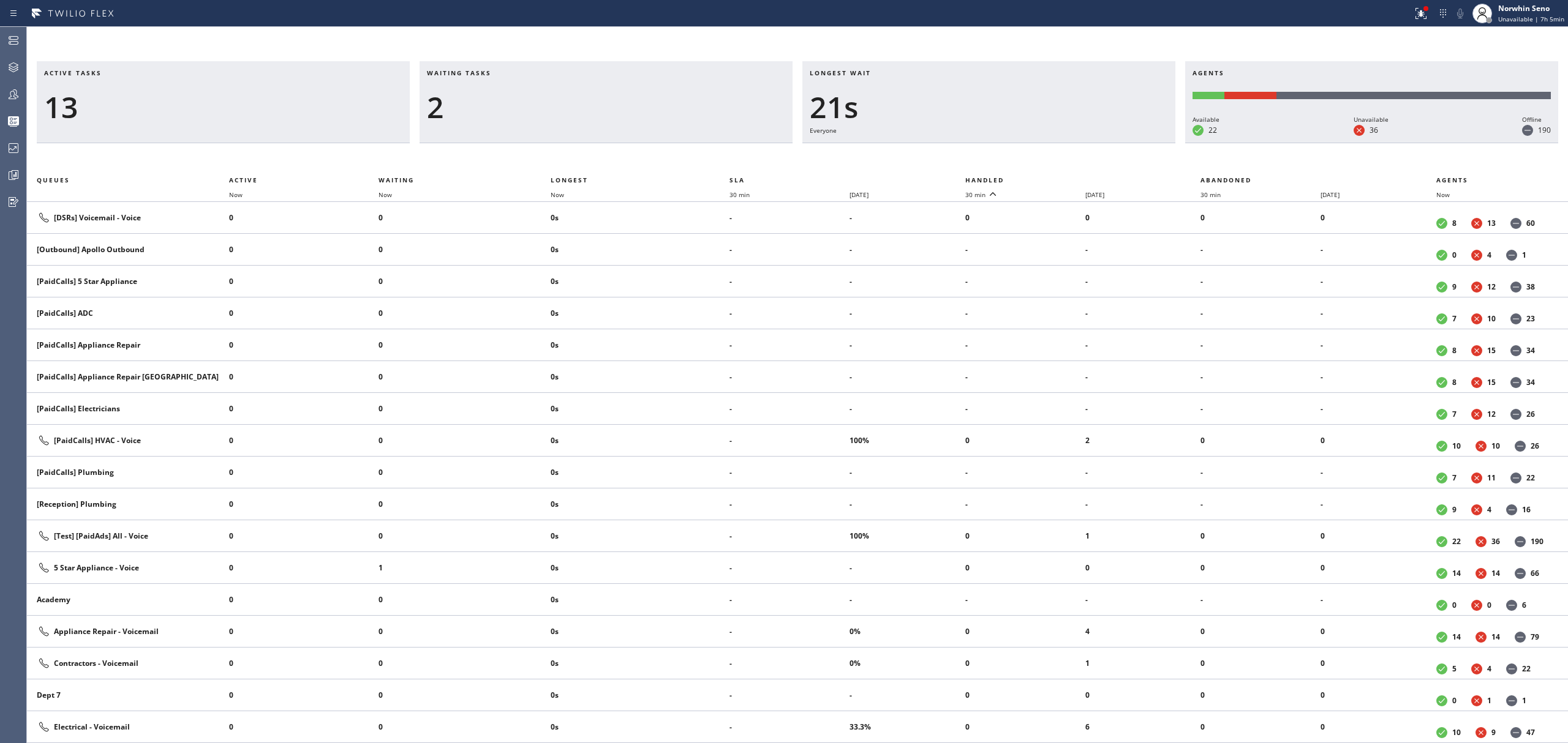
click at [1059, 177] on th "Handled" at bounding box center [1083, 180] width 236 height 15
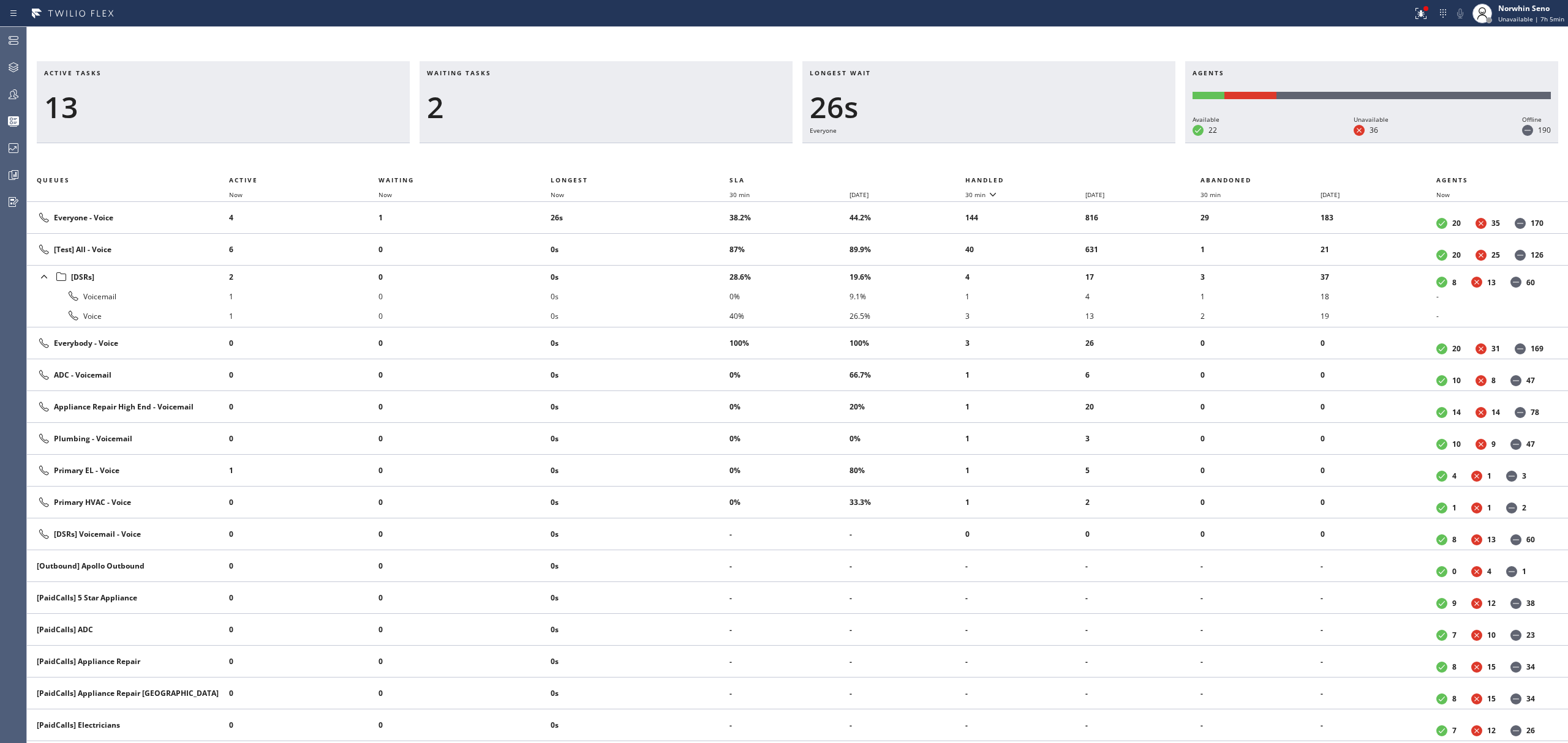
click at [1059, 177] on th "Handled" at bounding box center [1083, 180] width 236 height 15
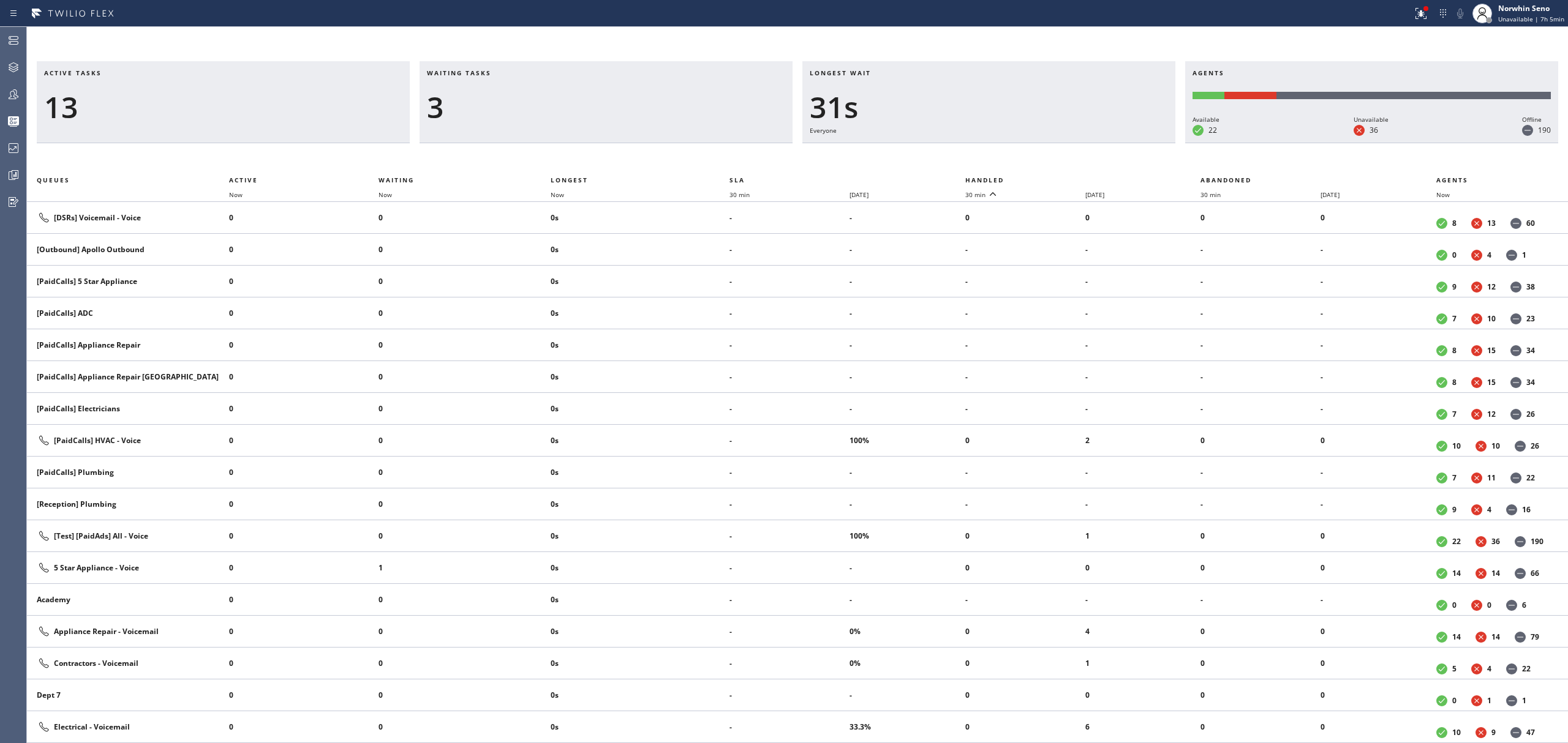
click at [1059, 177] on th "Handled" at bounding box center [1083, 180] width 236 height 15
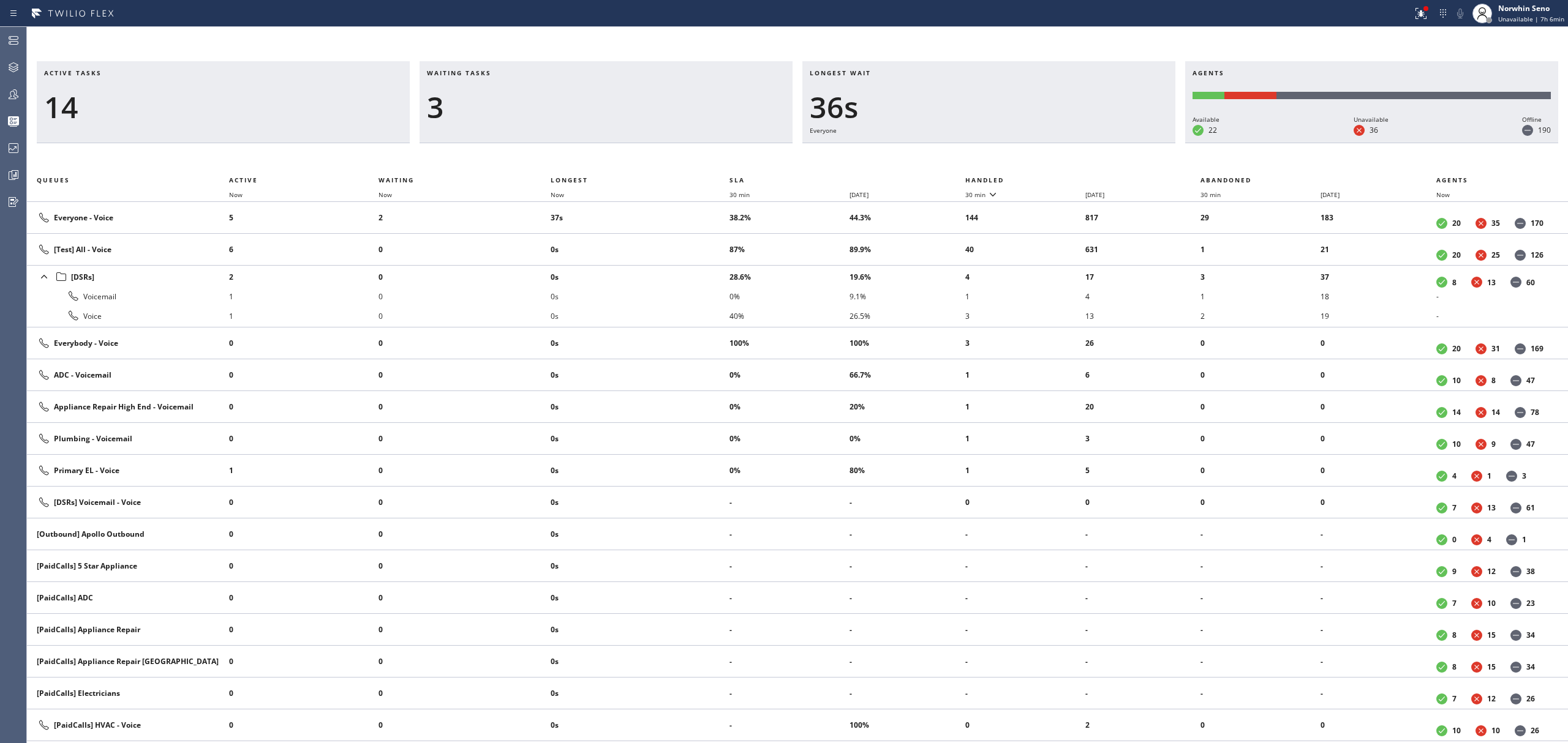
click at [1059, 177] on th "Handled" at bounding box center [1083, 180] width 236 height 15
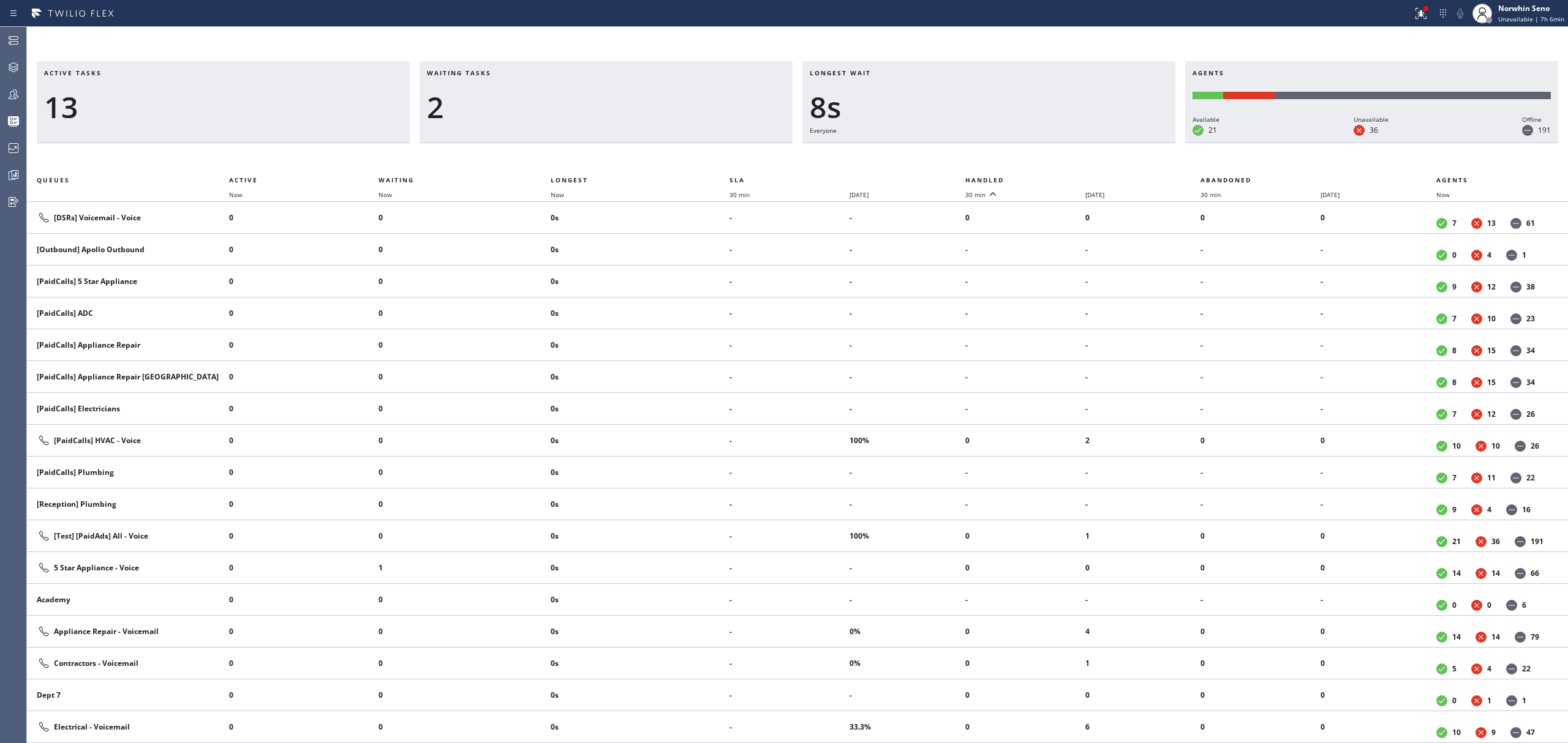
click at [1059, 177] on th "Handled" at bounding box center [1083, 180] width 236 height 15
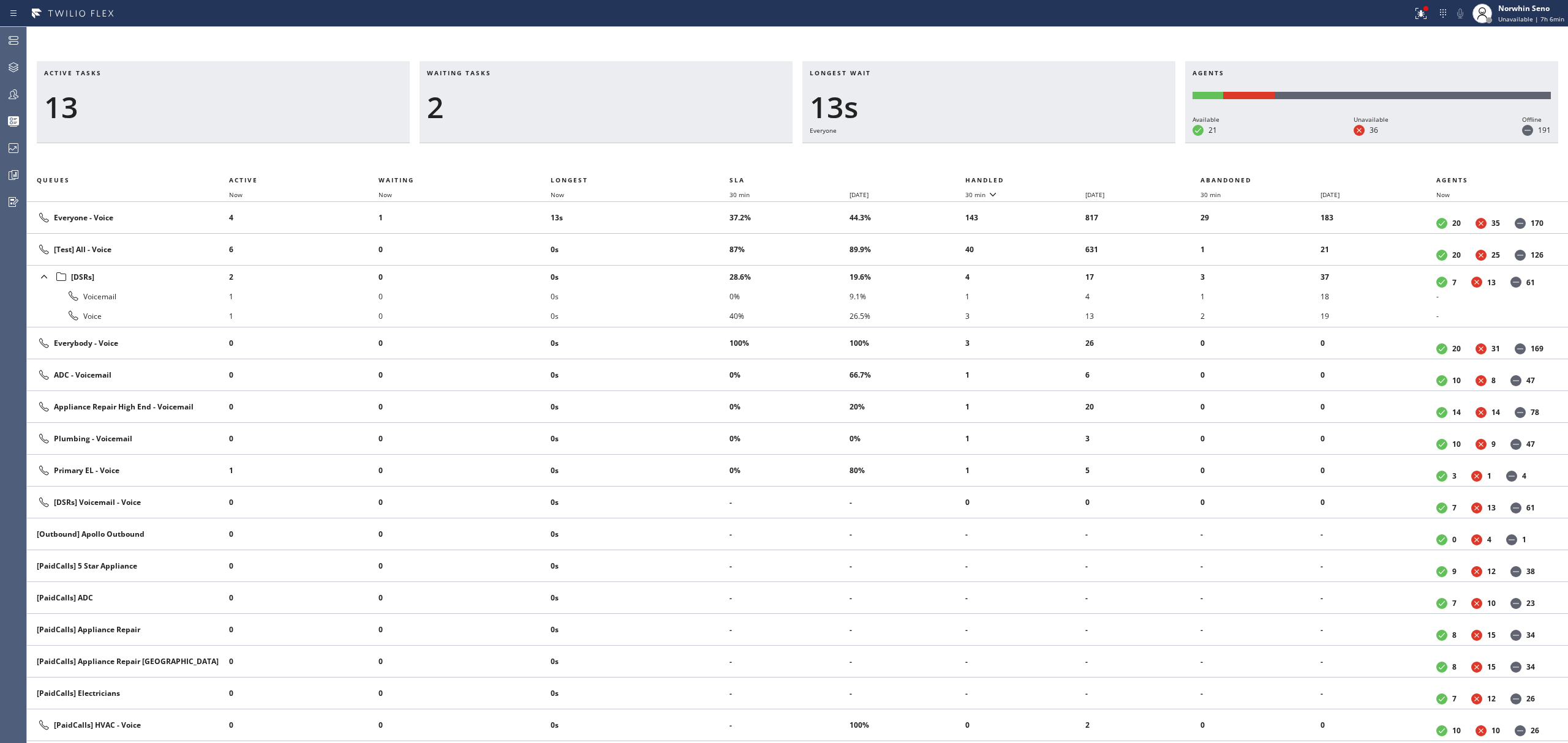
click at [1059, 177] on th "Handled" at bounding box center [1083, 180] width 236 height 15
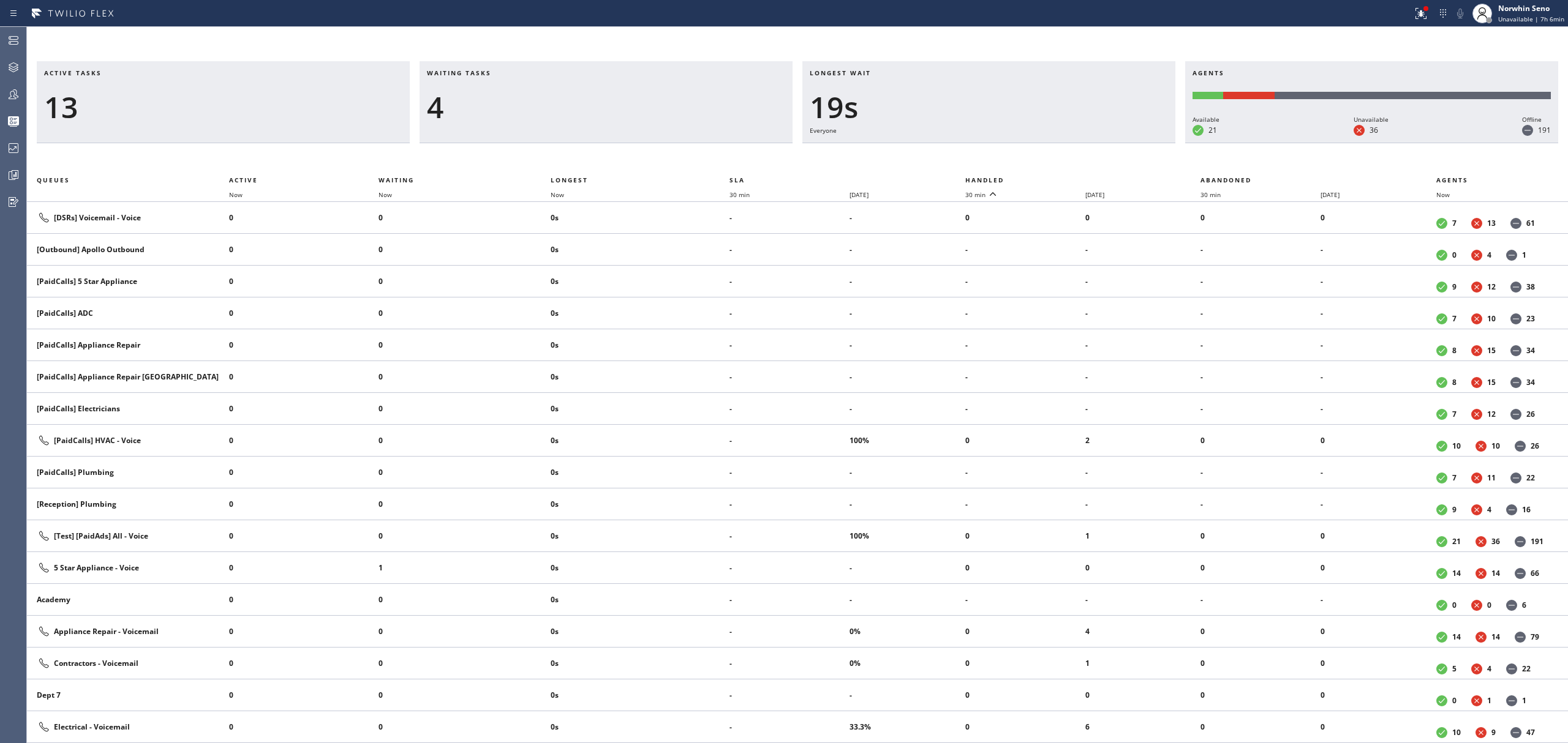
click at [1059, 177] on th "Handled" at bounding box center [1083, 180] width 236 height 15
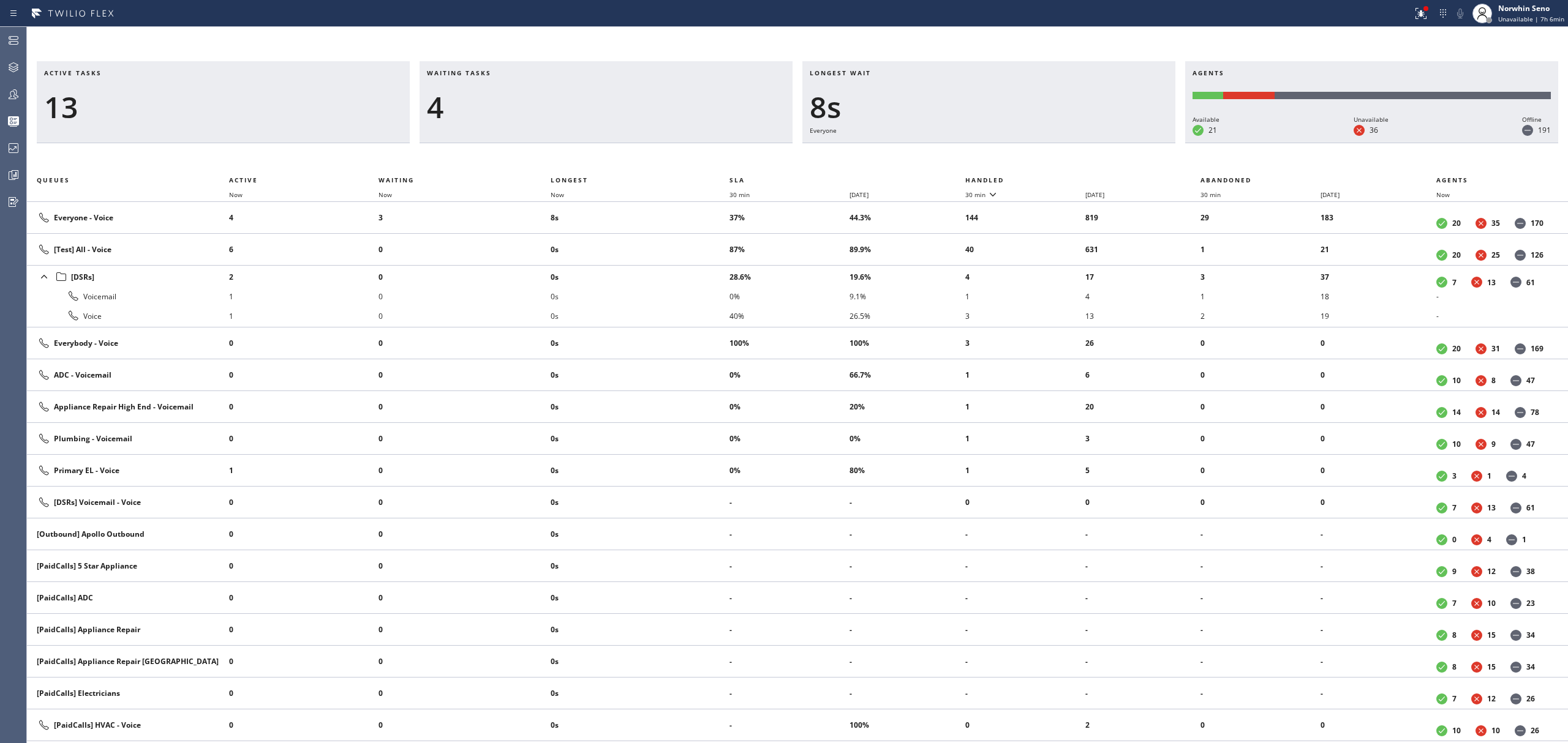
click at [1059, 177] on th "Handled" at bounding box center [1083, 180] width 236 height 15
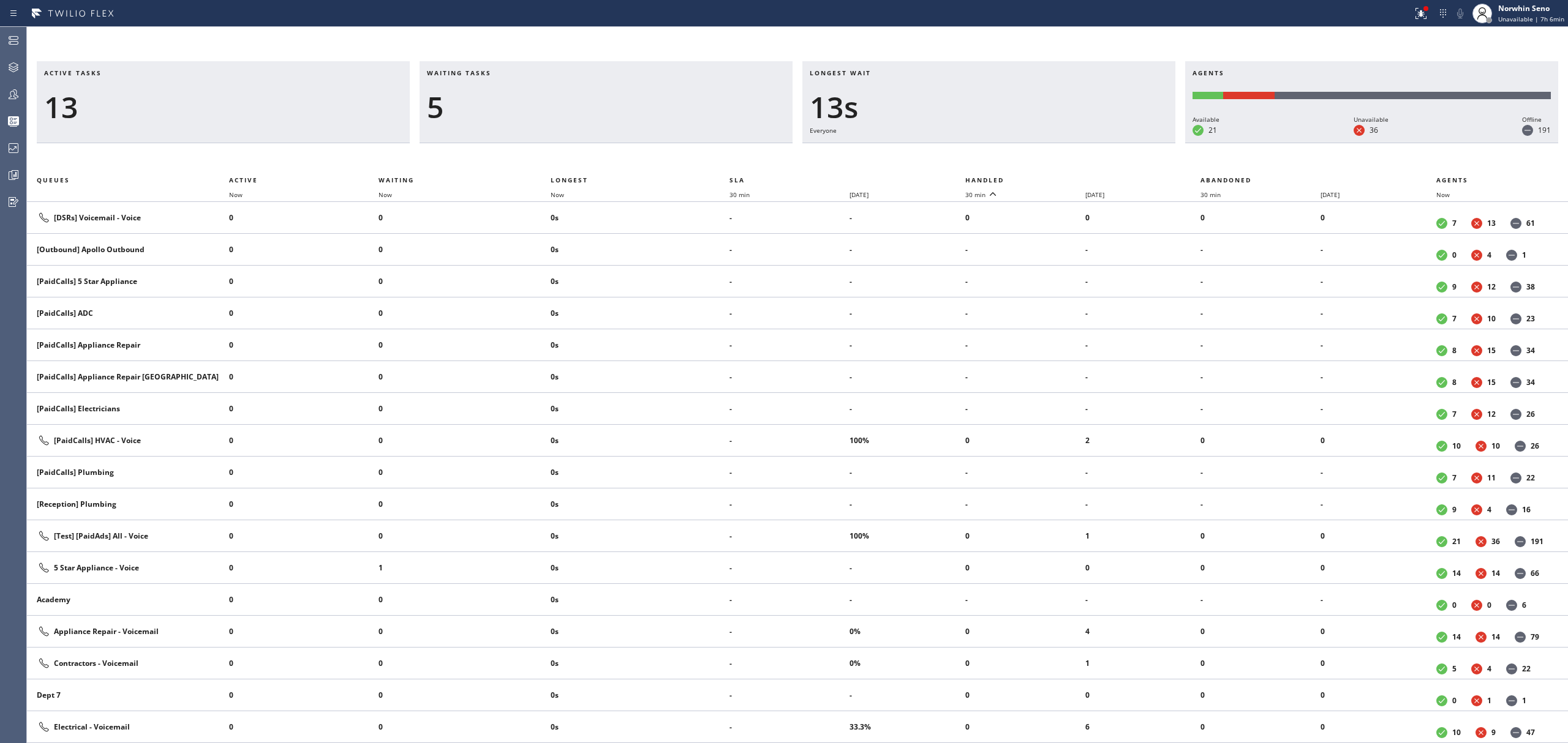
click at [1059, 177] on th "Handled" at bounding box center [1083, 180] width 236 height 15
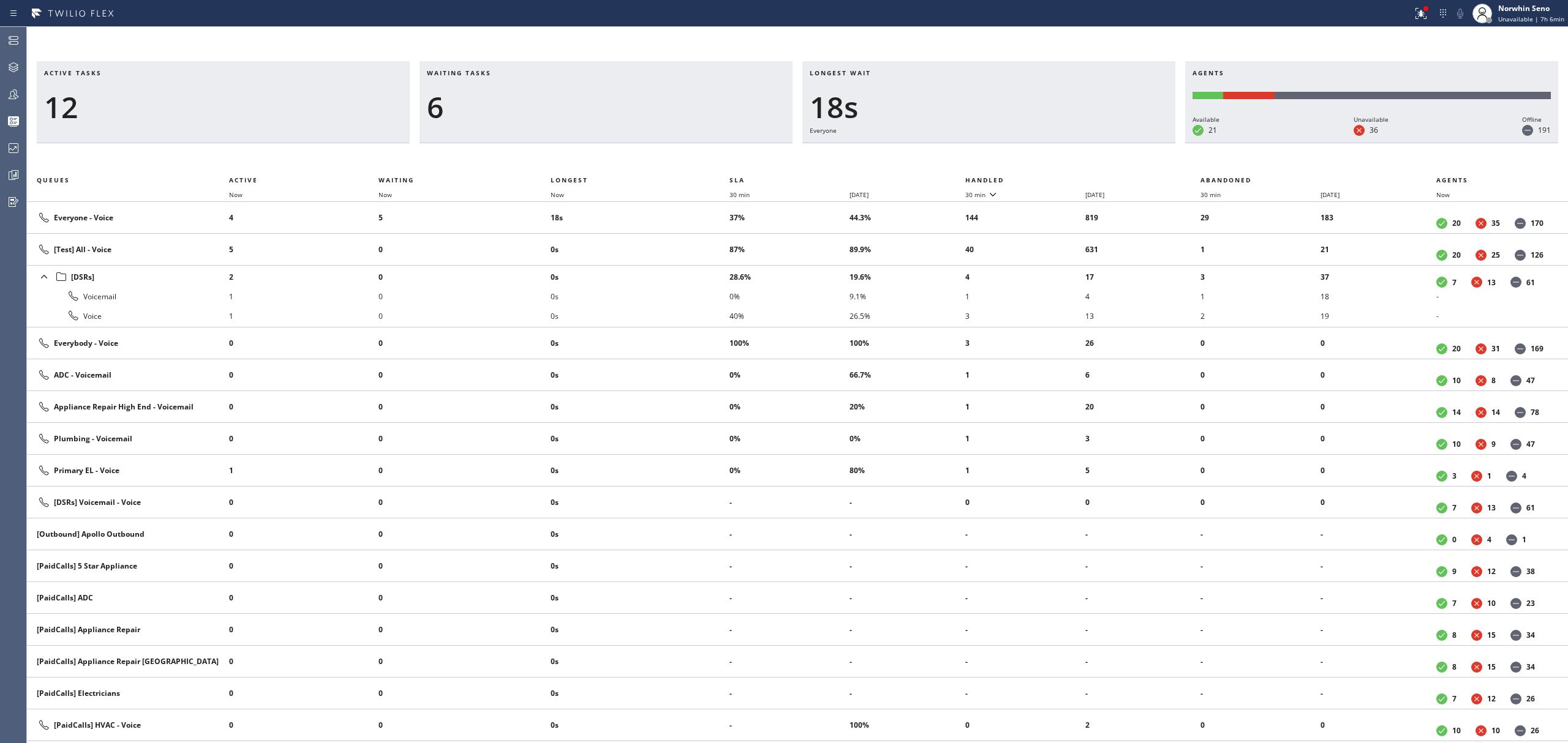
click at [1059, 177] on th "Handled" at bounding box center [1083, 180] width 236 height 15
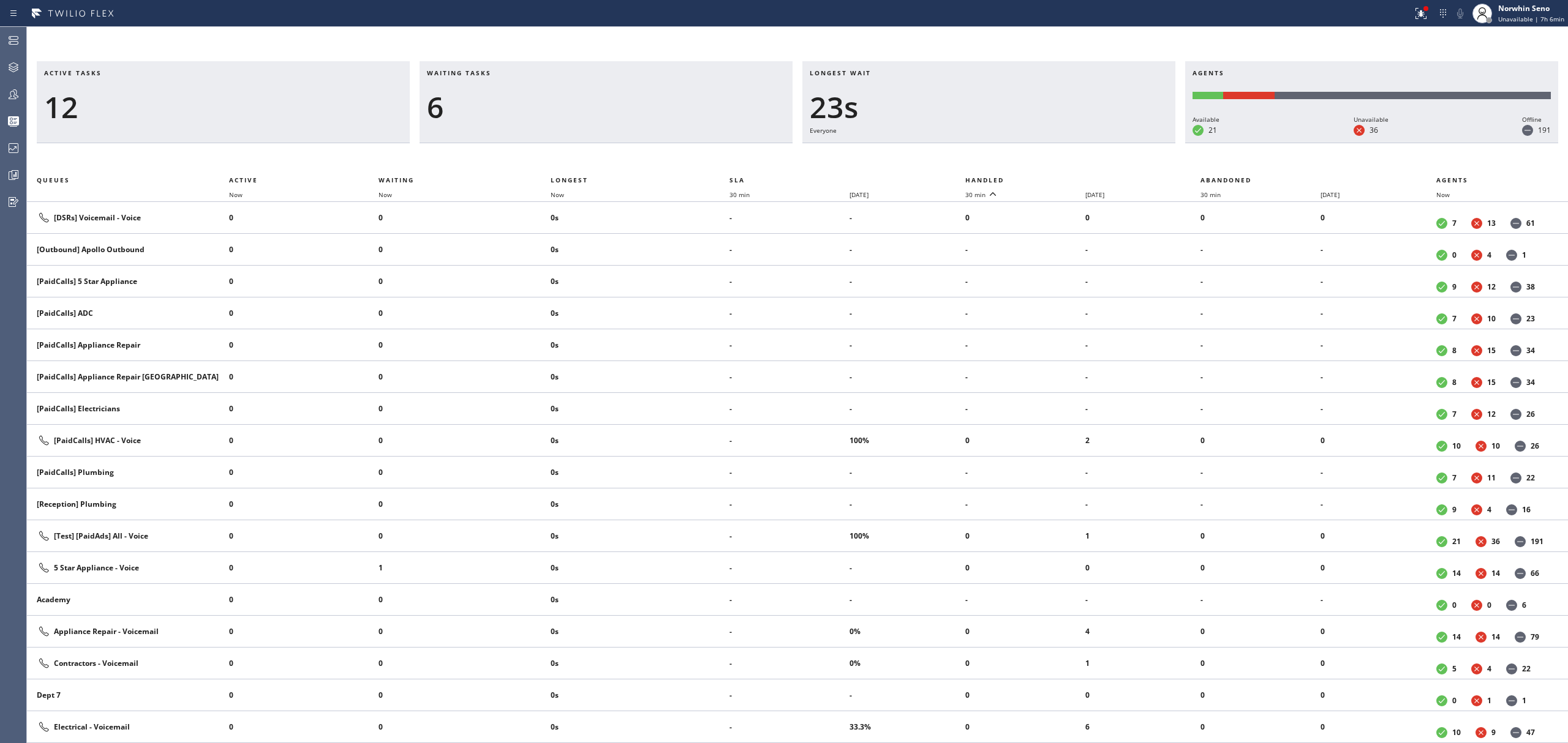
click at [1059, 177] on th "Handled" at bounding box center [1083, 180] width 236 height 15
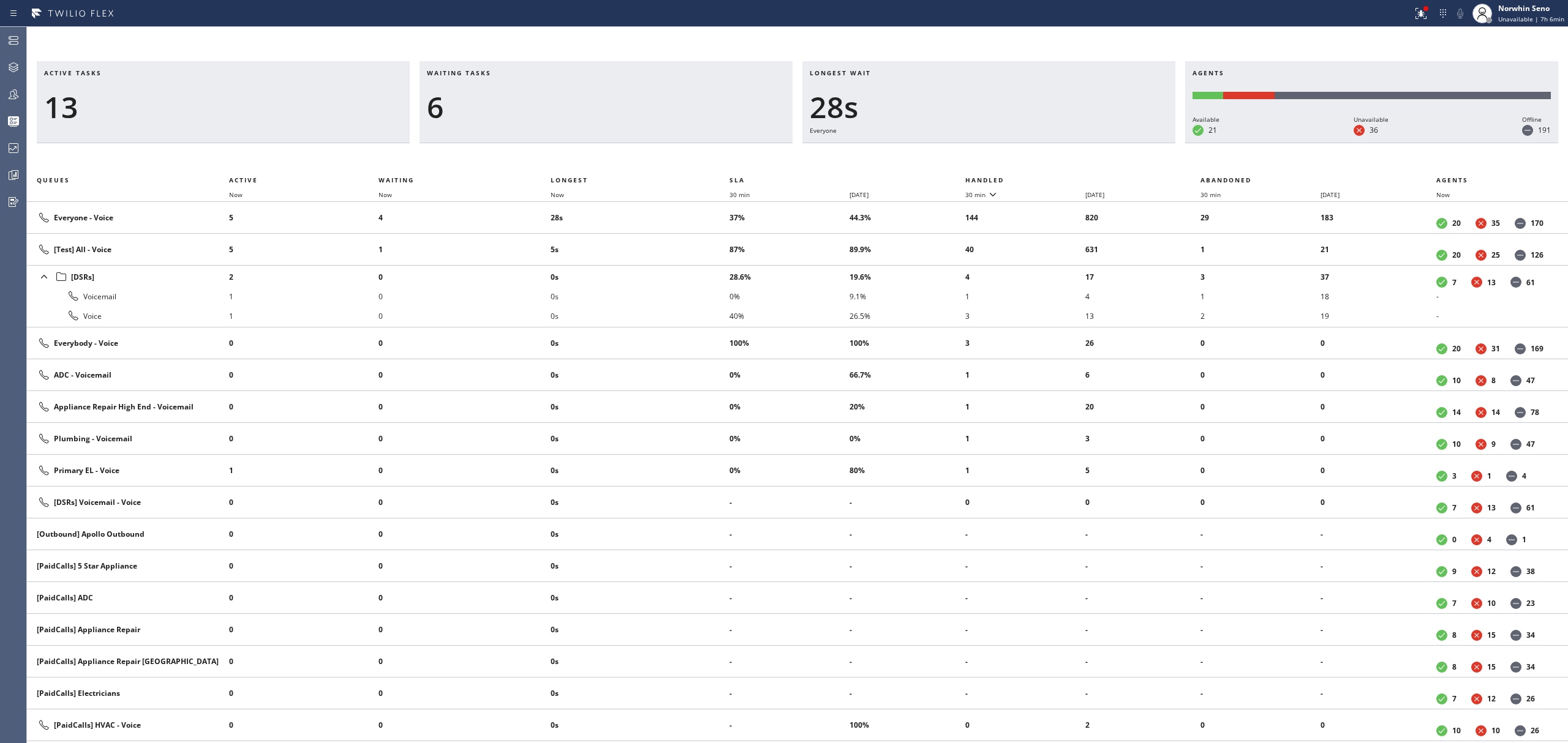
click at [1059, 177] on th "Handled" at bounding box center [1083, 180] width 236 height 15
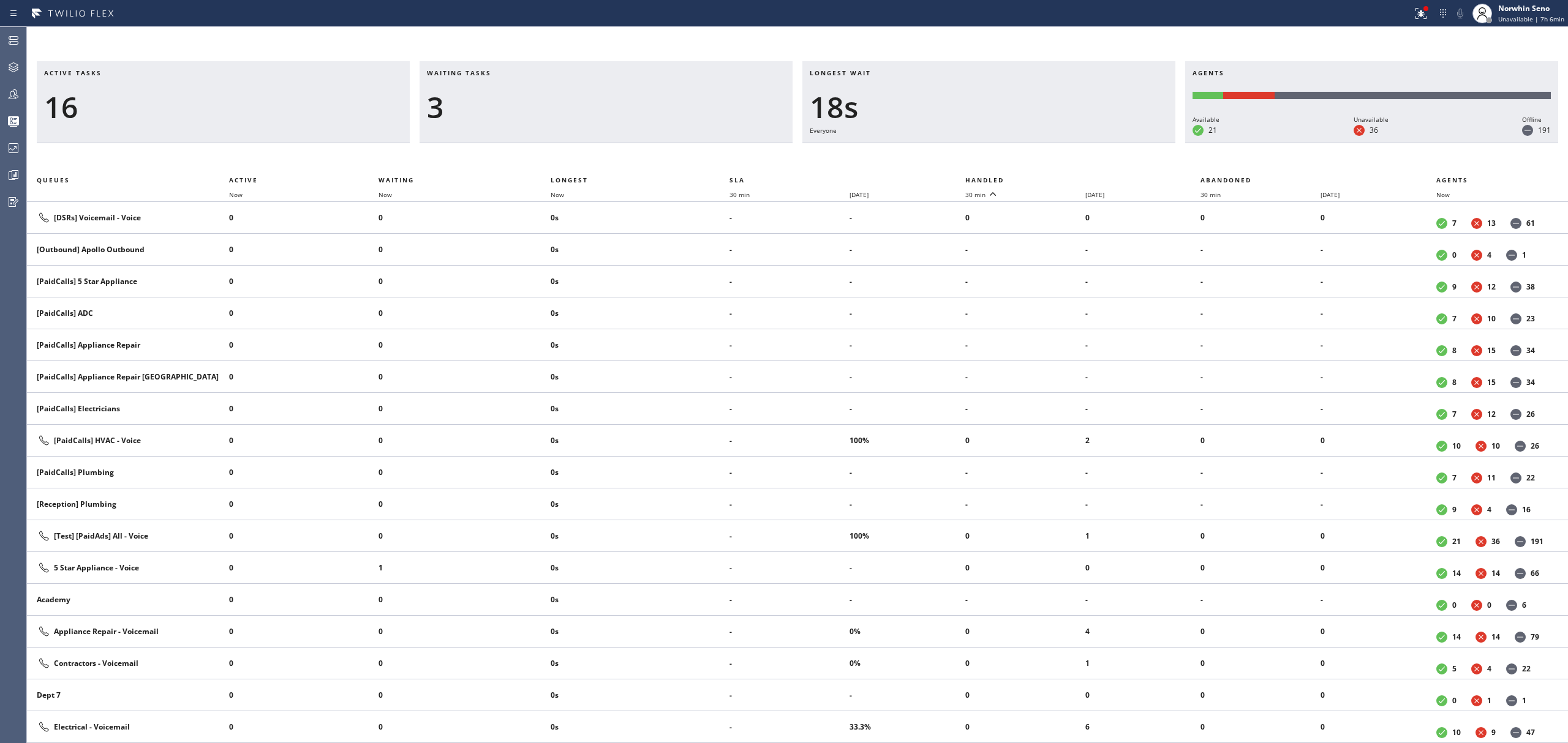
click at [1059, 177] on th "Handled" at bounding box center [1083, 180] width 236 height 15
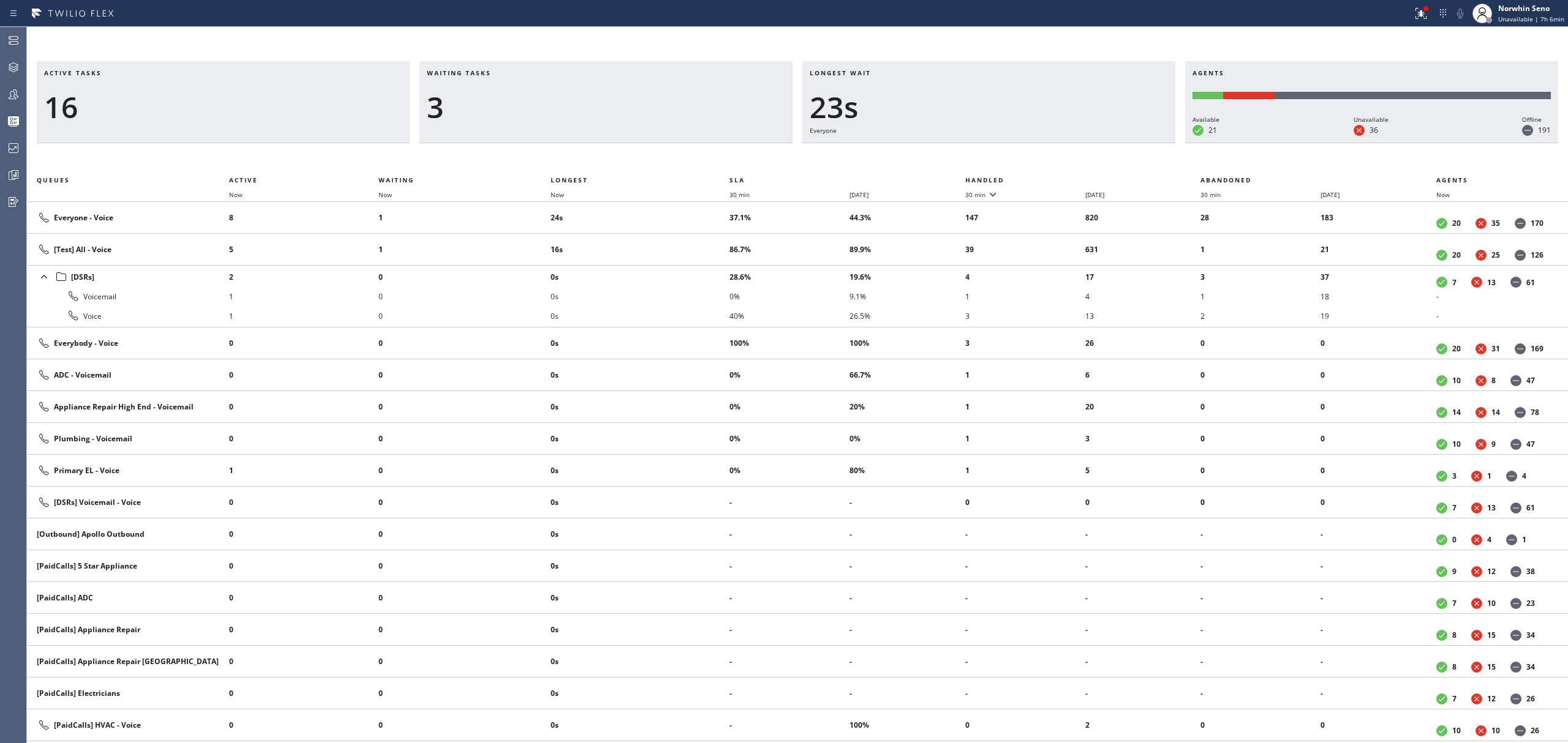
click at [1059, 177] on th "Handled" at bounding box center [1083, 180] width 236 height 15
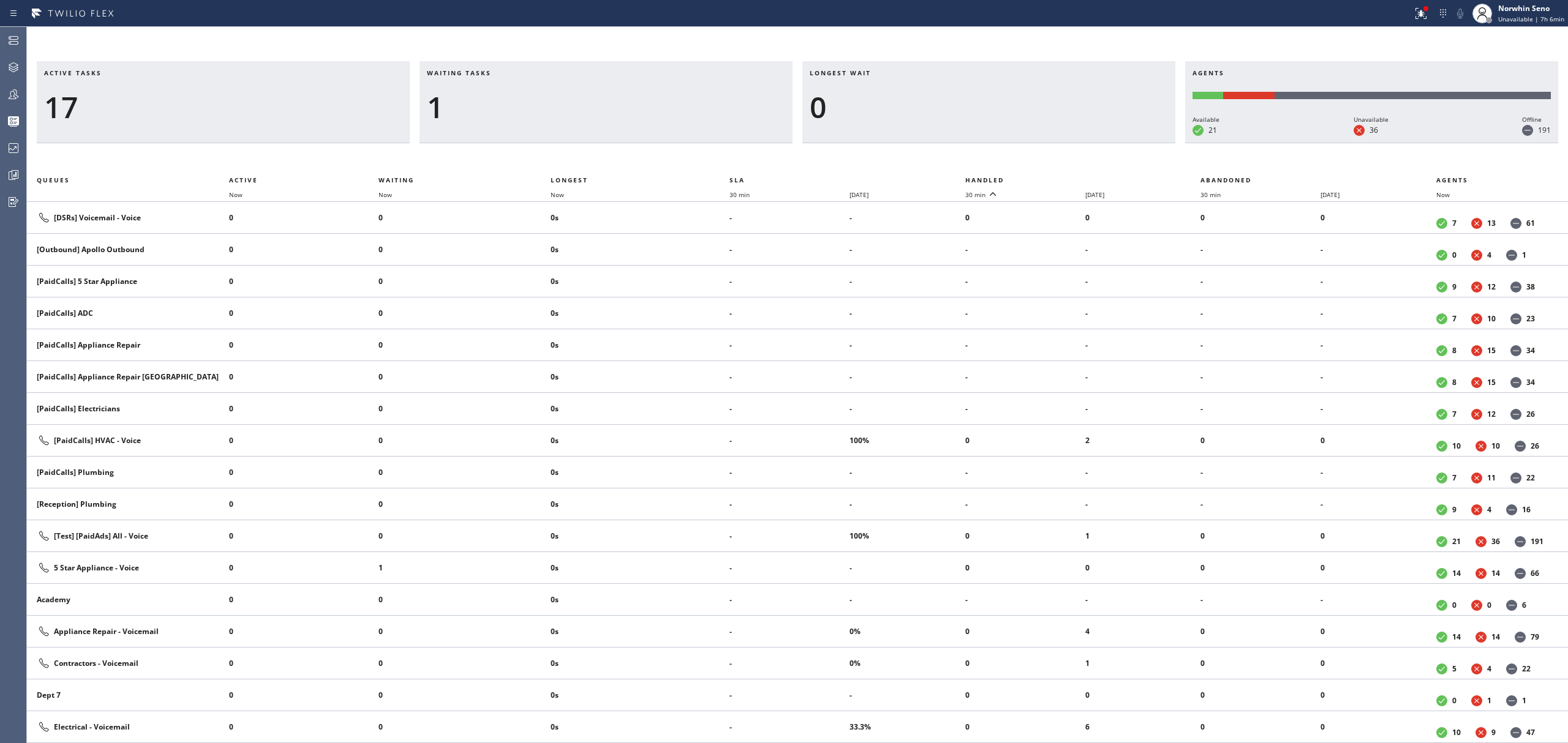
click at [1059, 177] on th "Handled" at bounding box center [1083, 180] width 236 height 15
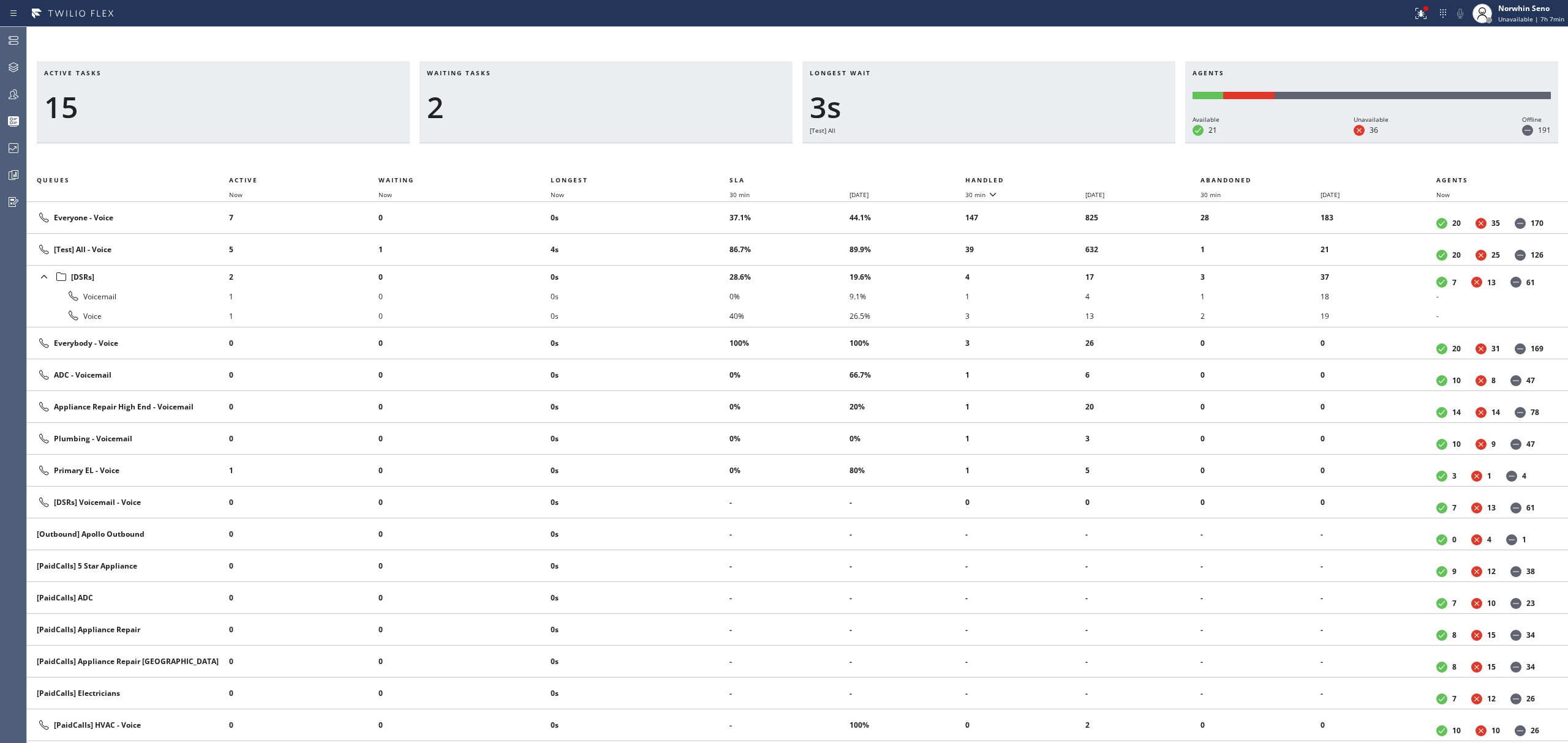
click at [1059, 177] on th "Handled" at bounding box center [1083, 180] width 236 height 15
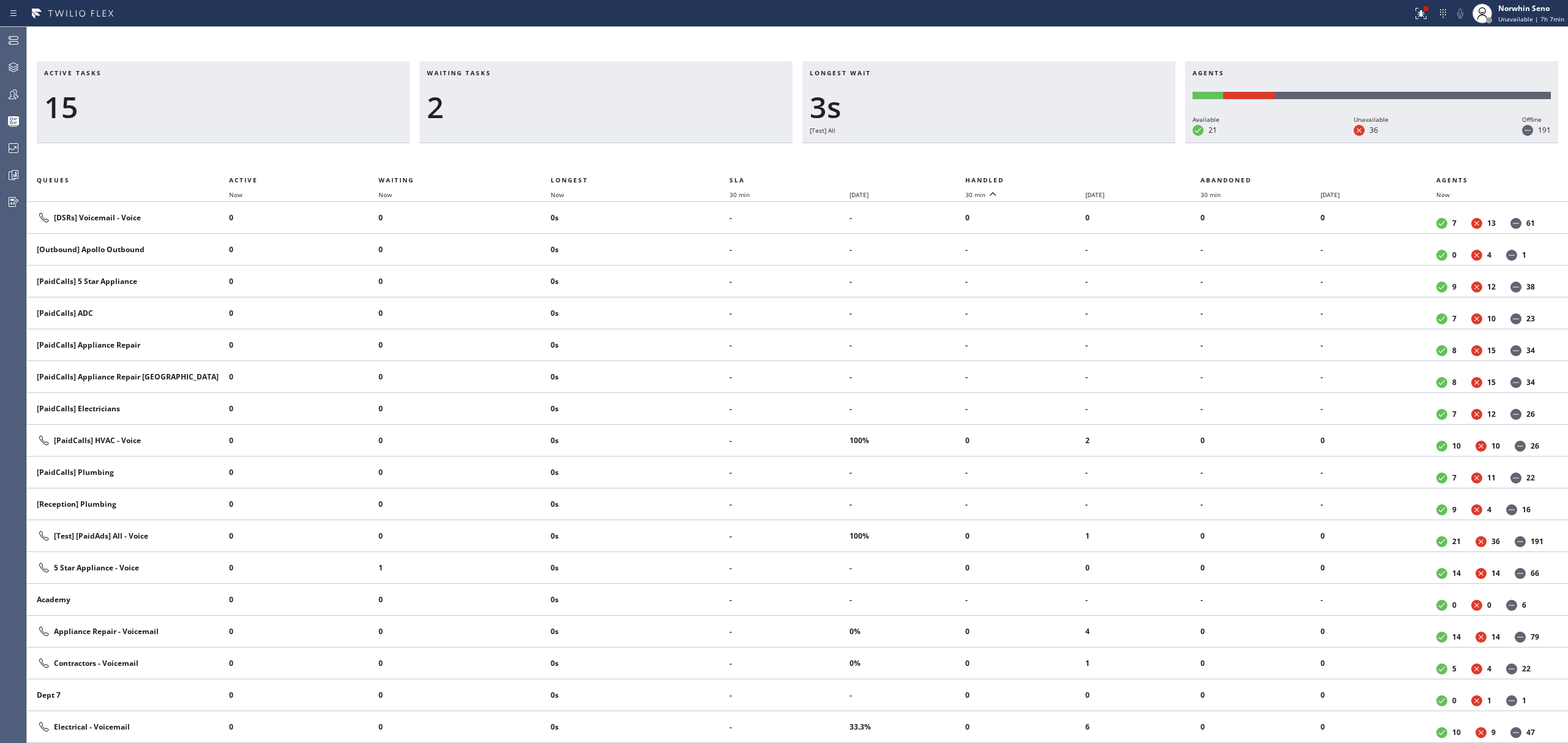
click at [1059, 177] on th "Handled" at bounding box center [1083, 180] width 236 height 15
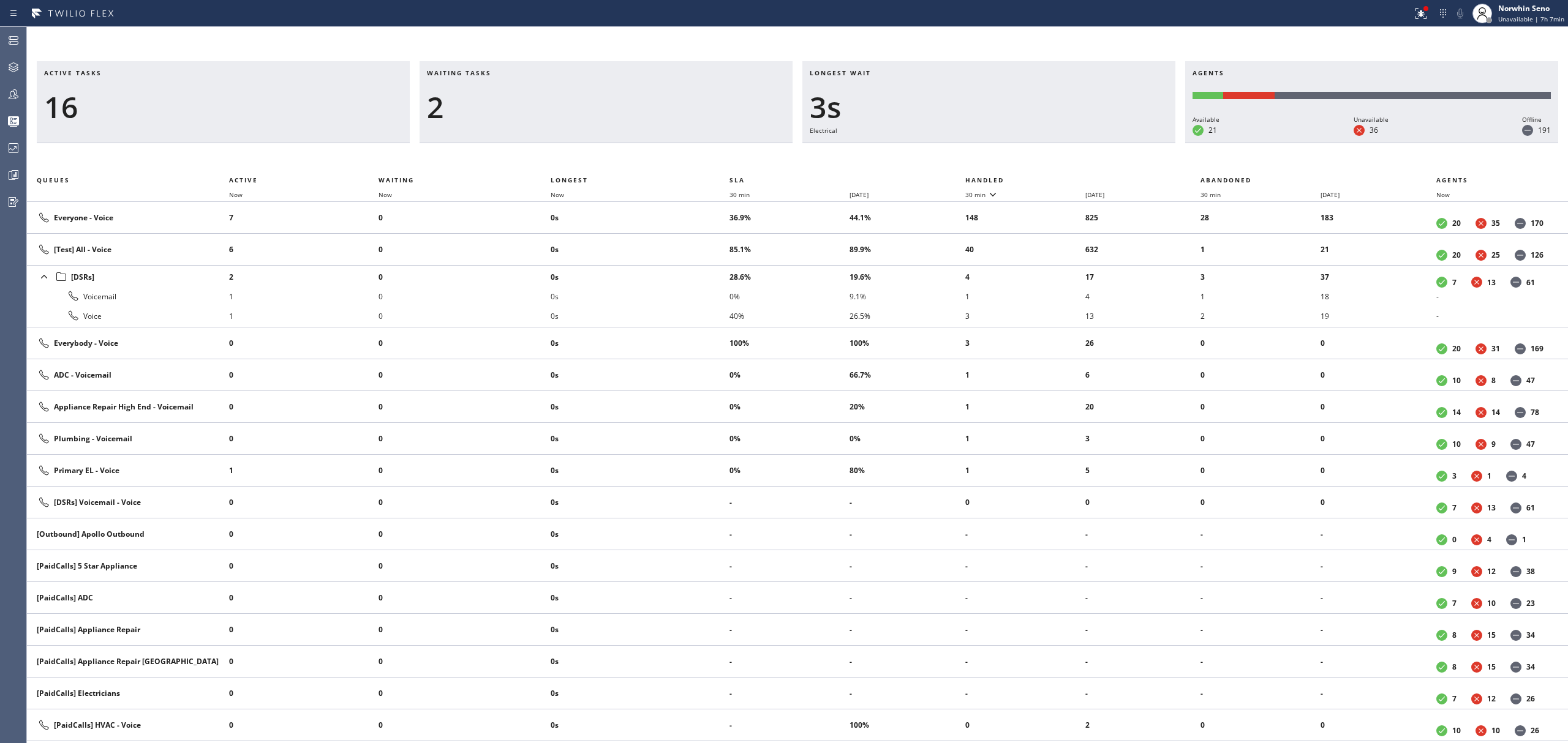
click at [1059, 177] on th "Handled" at bounding box center [1083, 180] width 236 height 15
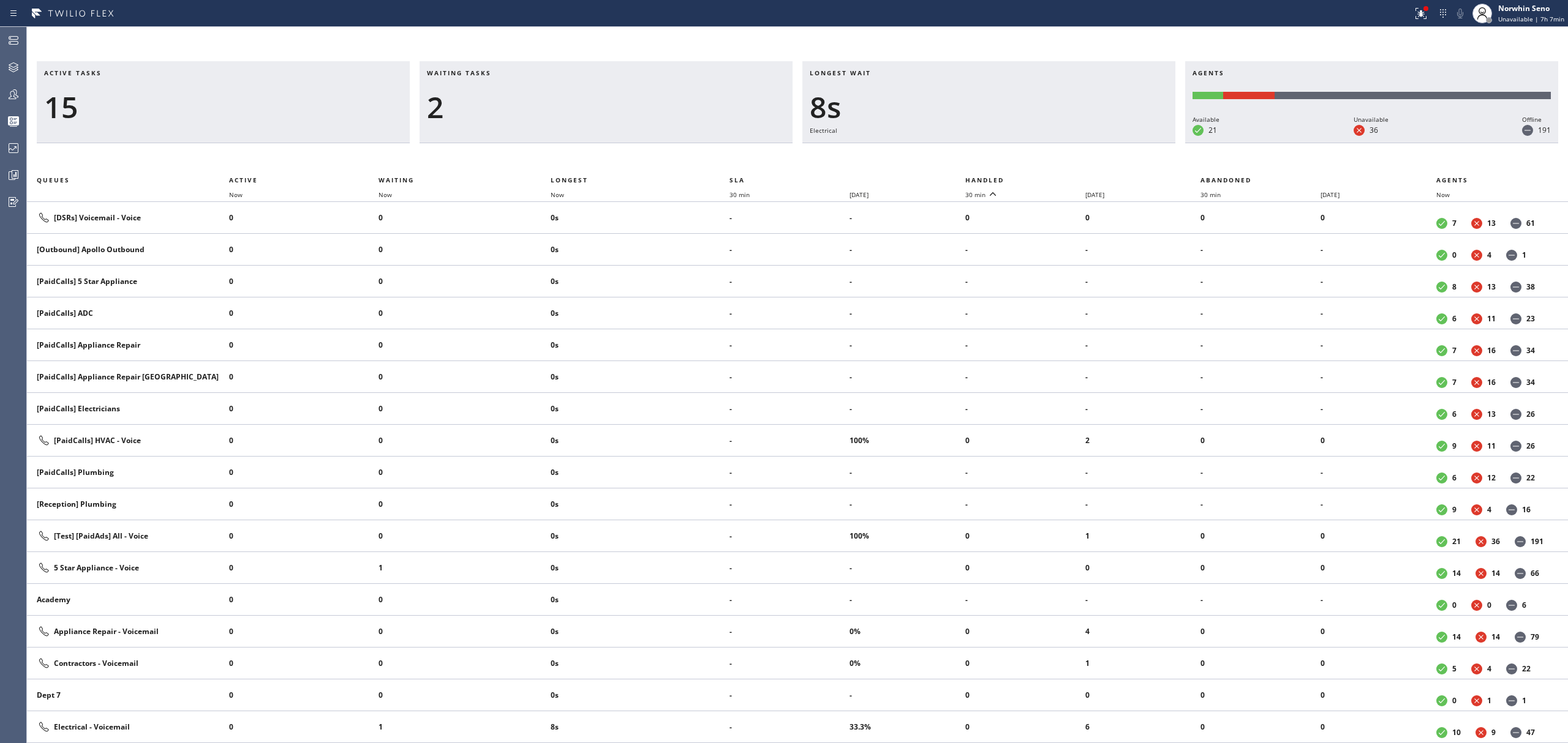
click at [1059, 177] on th "Handled" at bounding box center [1083, 180] width 236 height 15
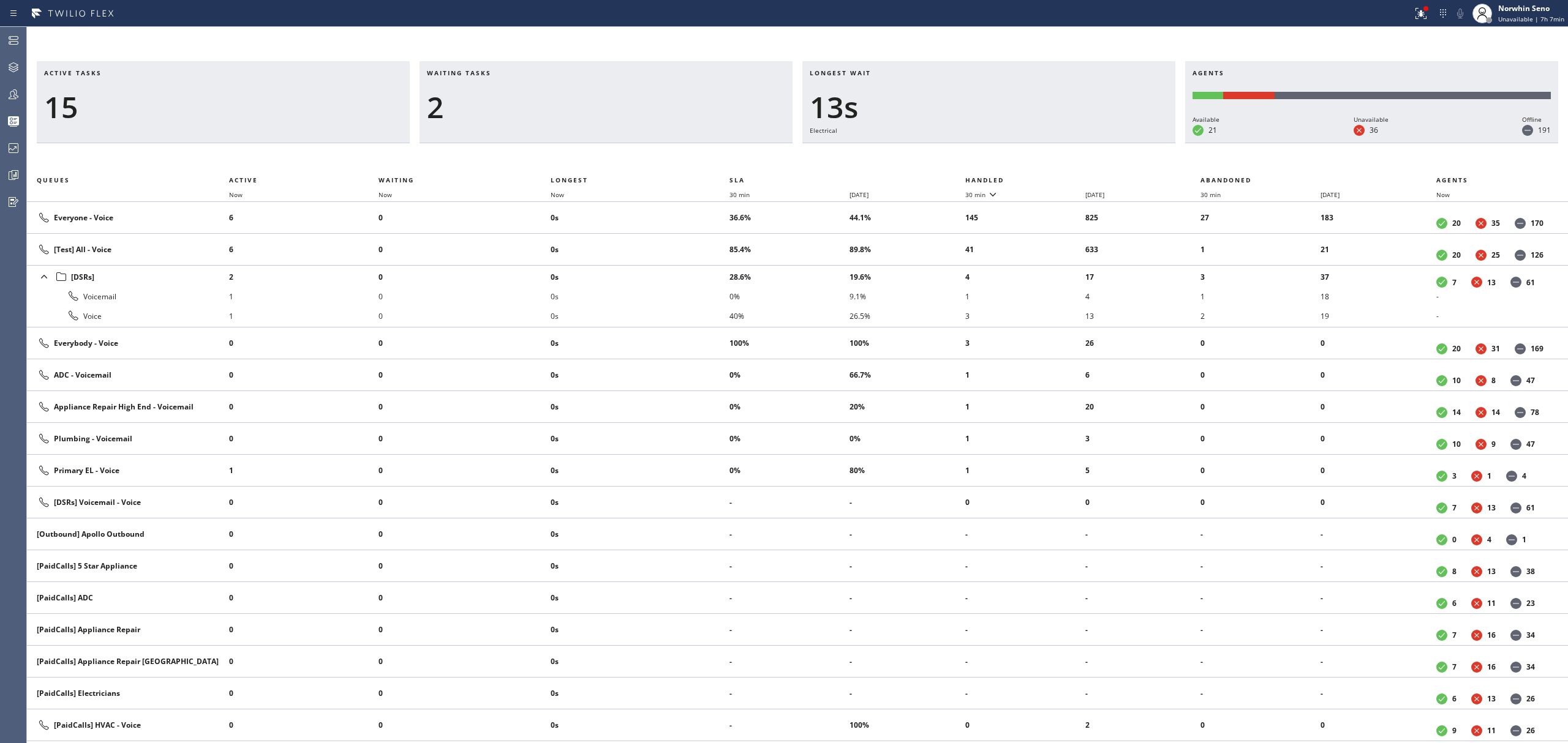
click at [1059, 177] on th "Handled" at bounding box center [1083, 180] width 236 height 15
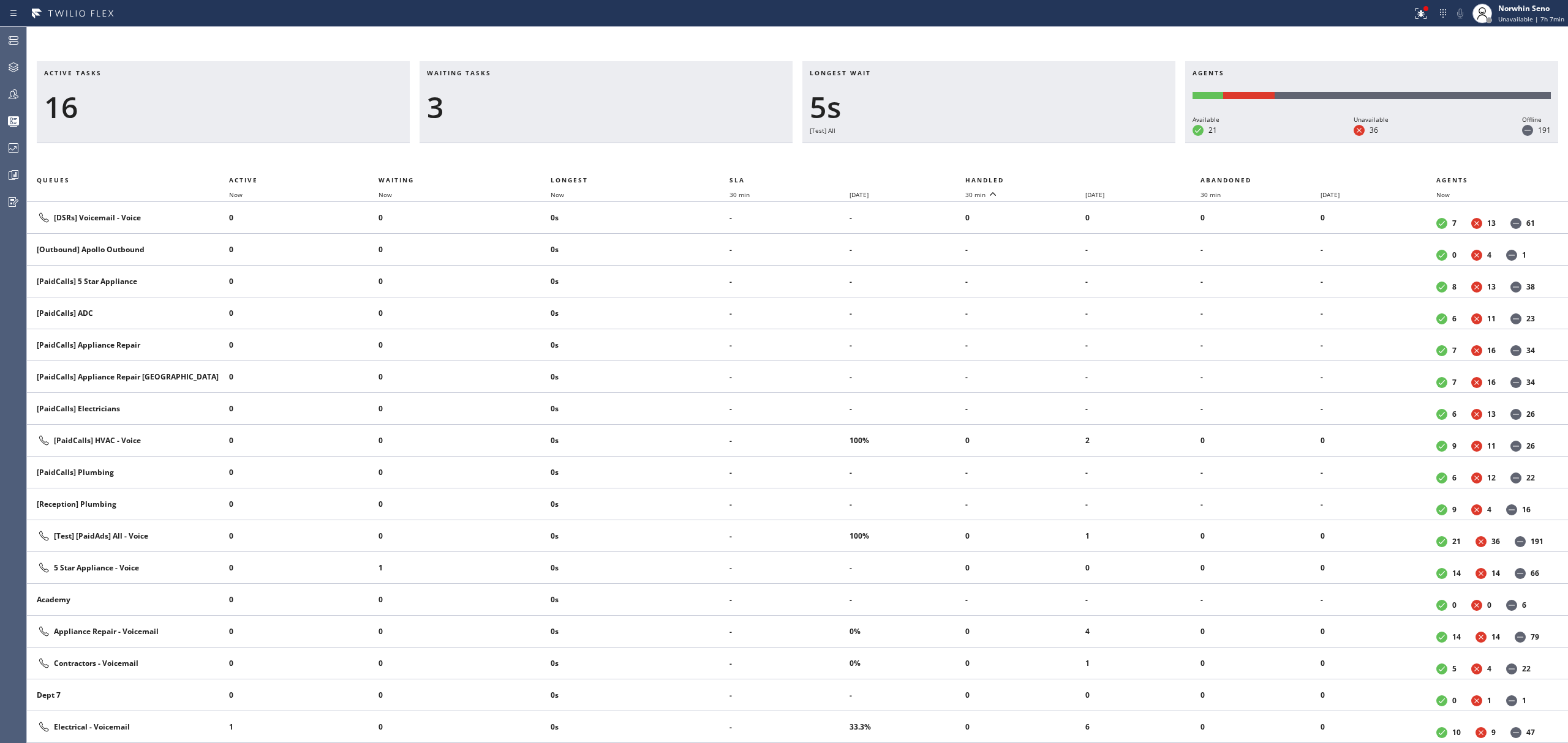
click at [1059, 177] on th "Handled" at bounding box center [1083, 180] width 236 height 15
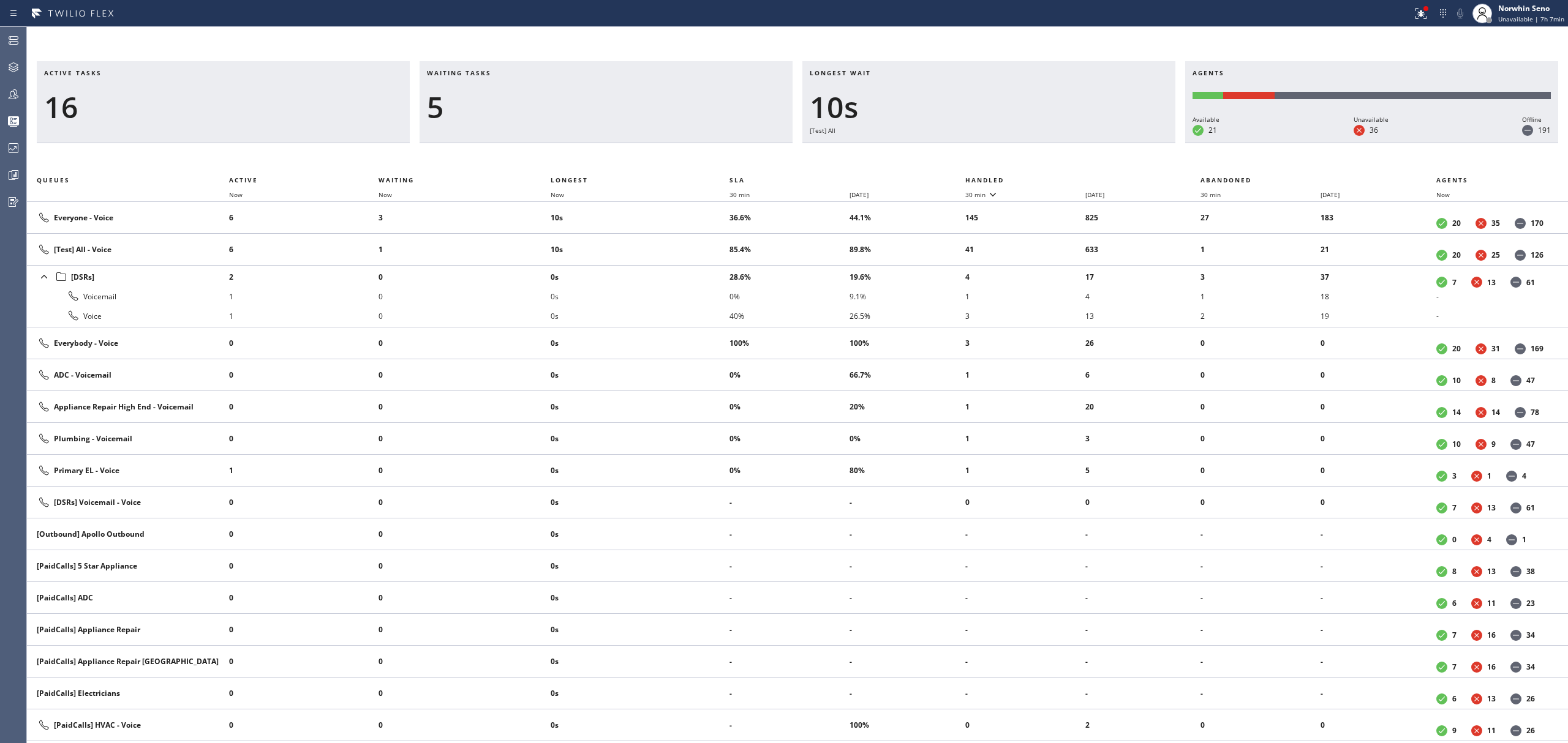
click at [1059, 177] on th "Handled" at bounding box center [1083, 180] width 236 height 15
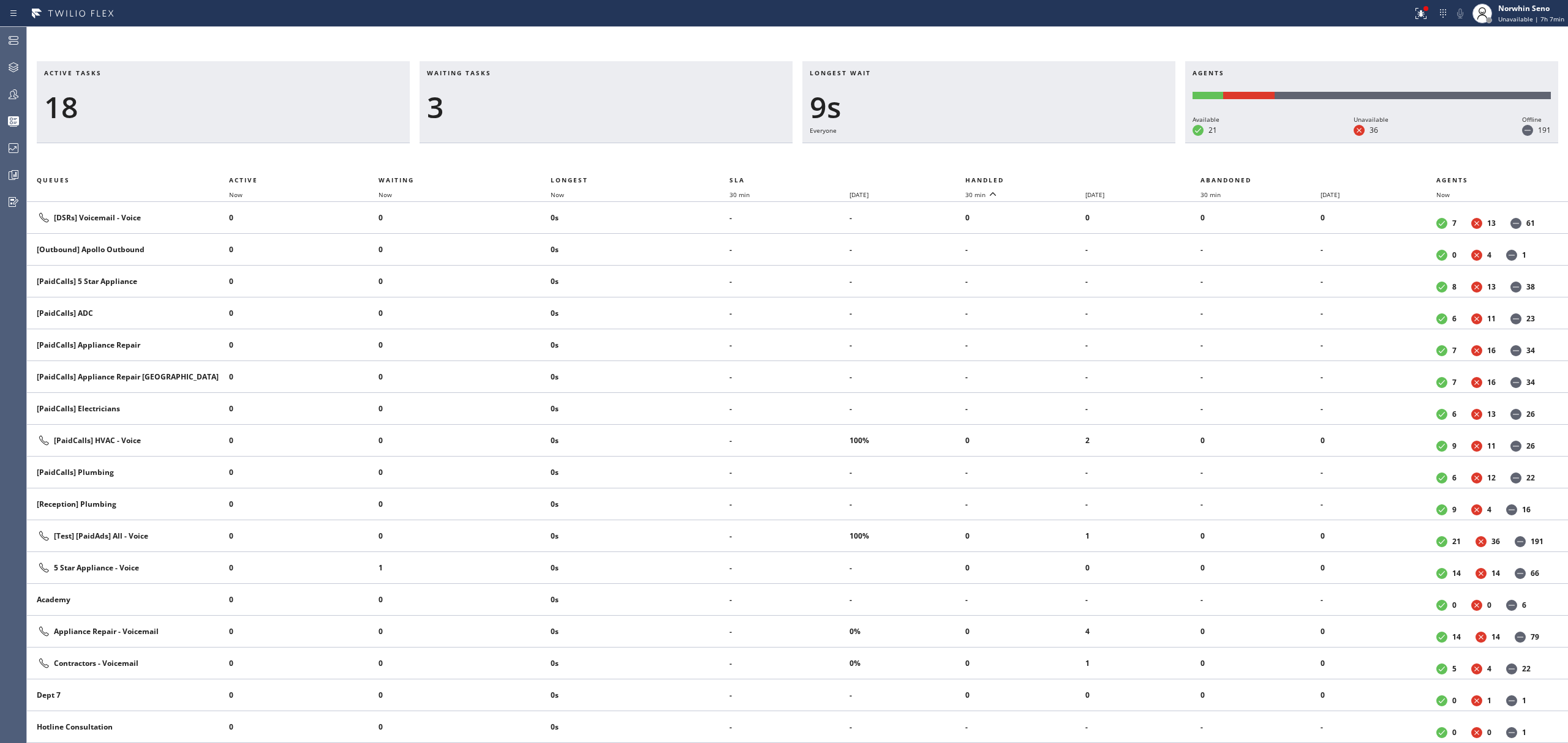
click at [1059, 177] on th "Handled" at bounding box center [1083, 180] width 236 height 15
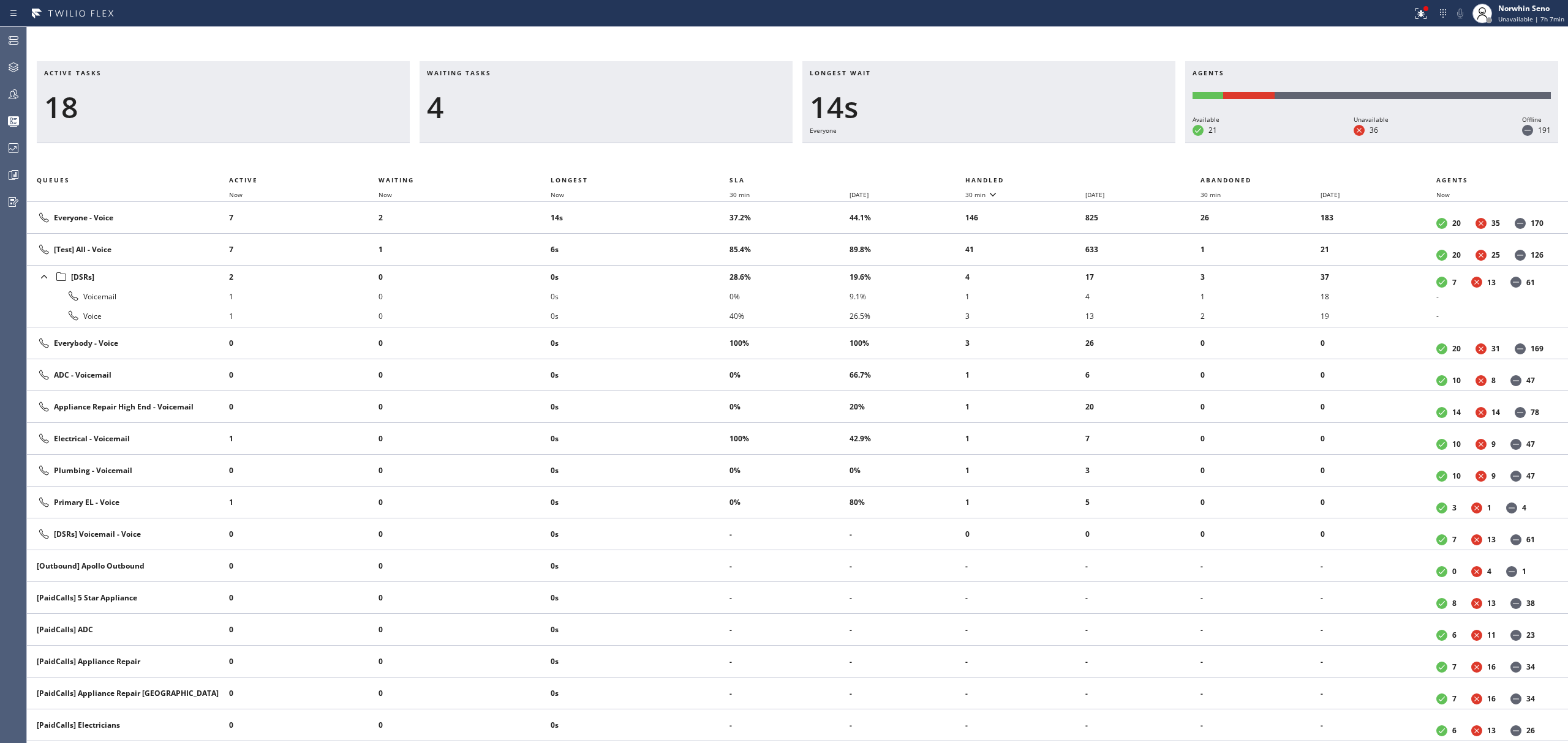
click at [1059, 177] on th "Handled" at bounding box center [1083, 180] width 236 height 15
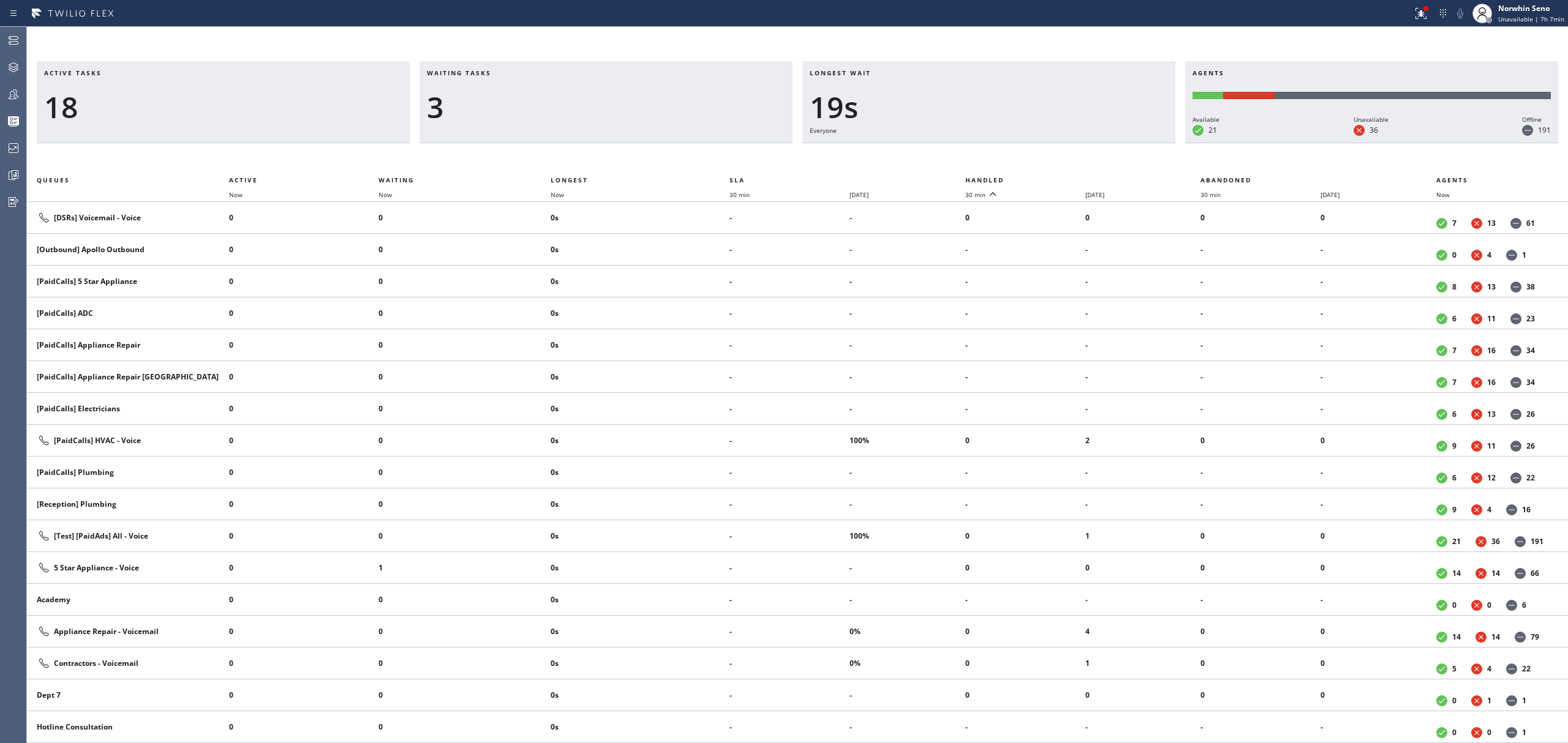
click at [1059, 177] on th "Handled" at bounding box center [1083, 180] width 236 height 15
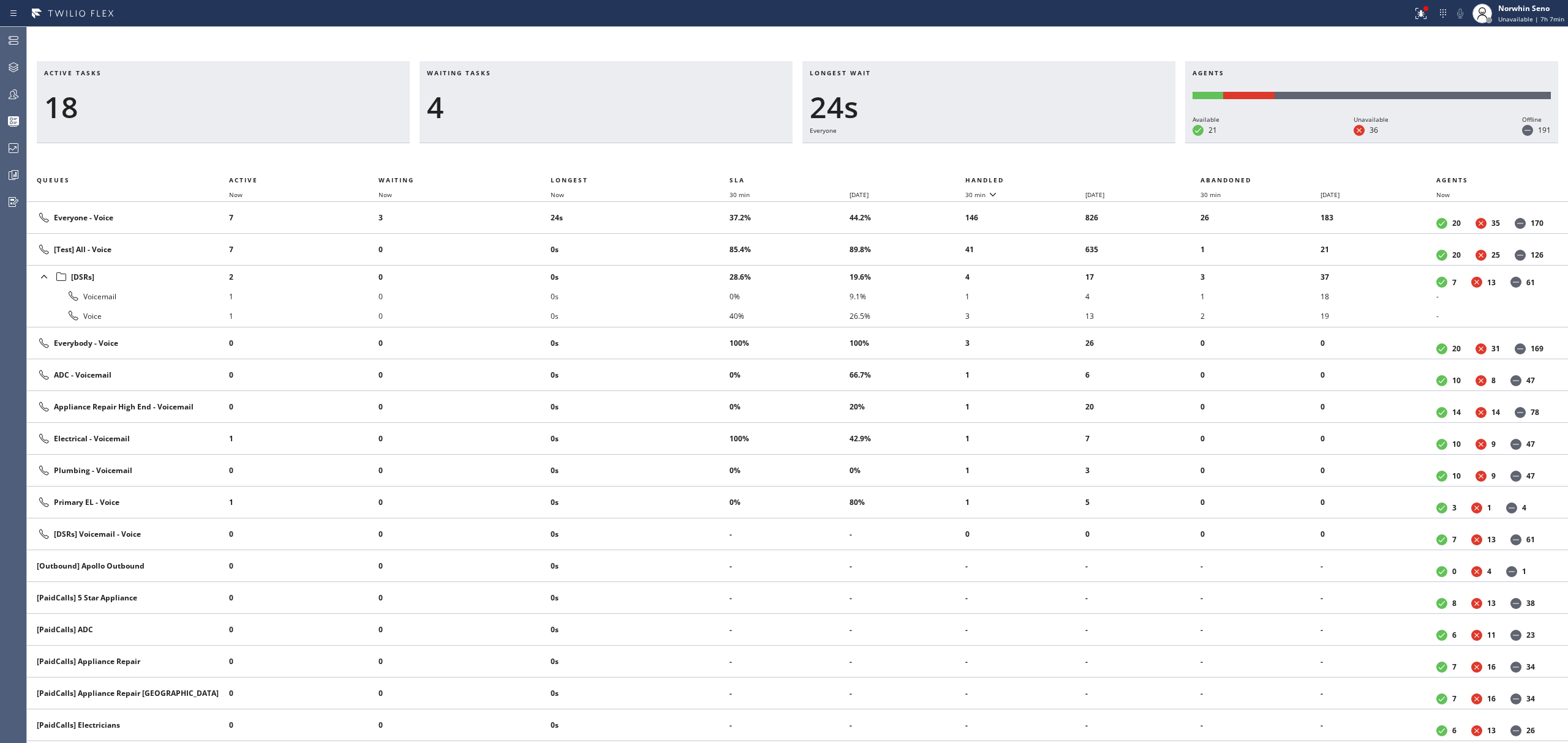
click at [1059, 177] on th "Handled" at bounding box center [1083, 180] width 236 height 15
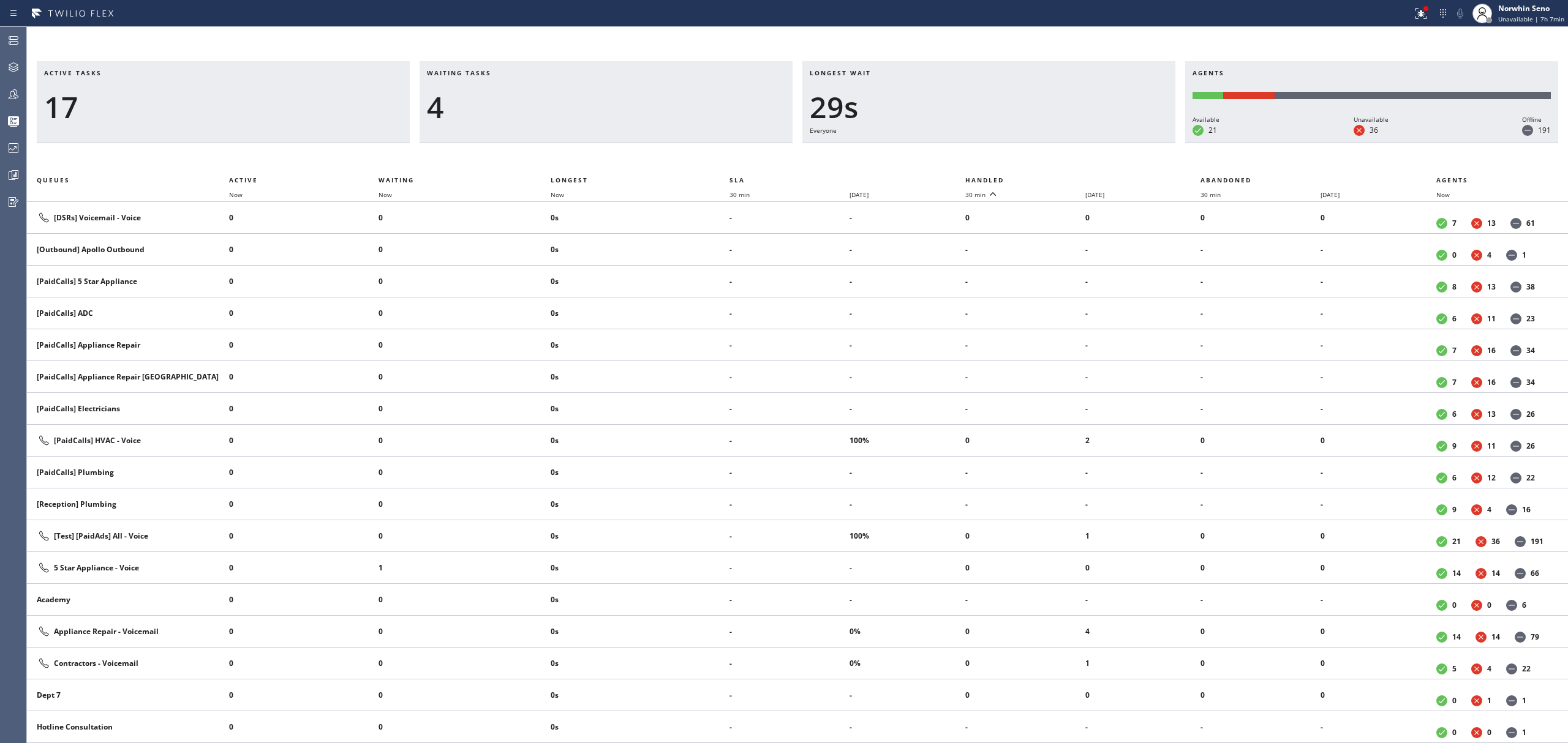
click at [1059, 177] on th "Handled" at bounding box center [1083, 180] width 236 height 15
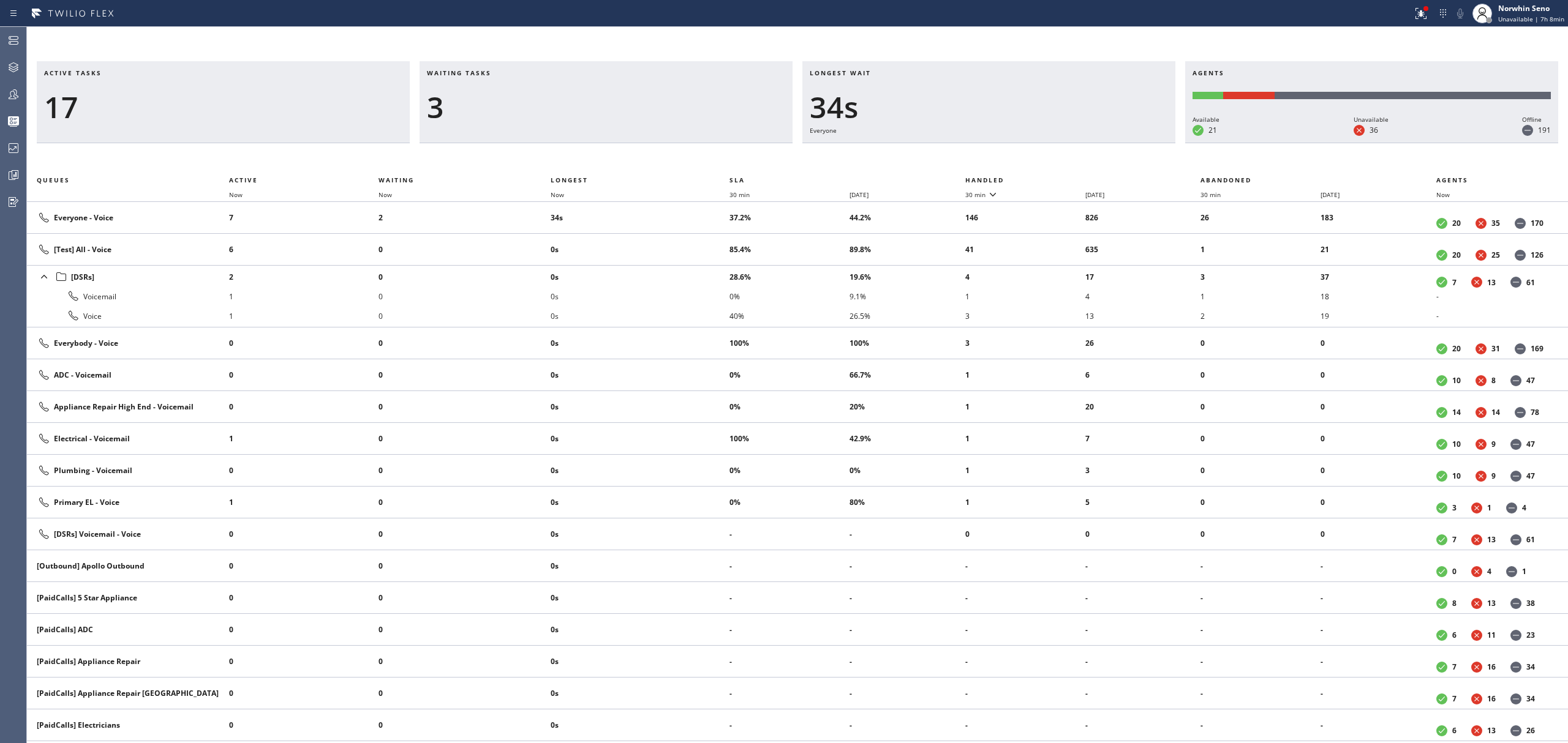
click at [1059, 177] on th "Handled" at bounding box center [1083, 180] width 236 height 15
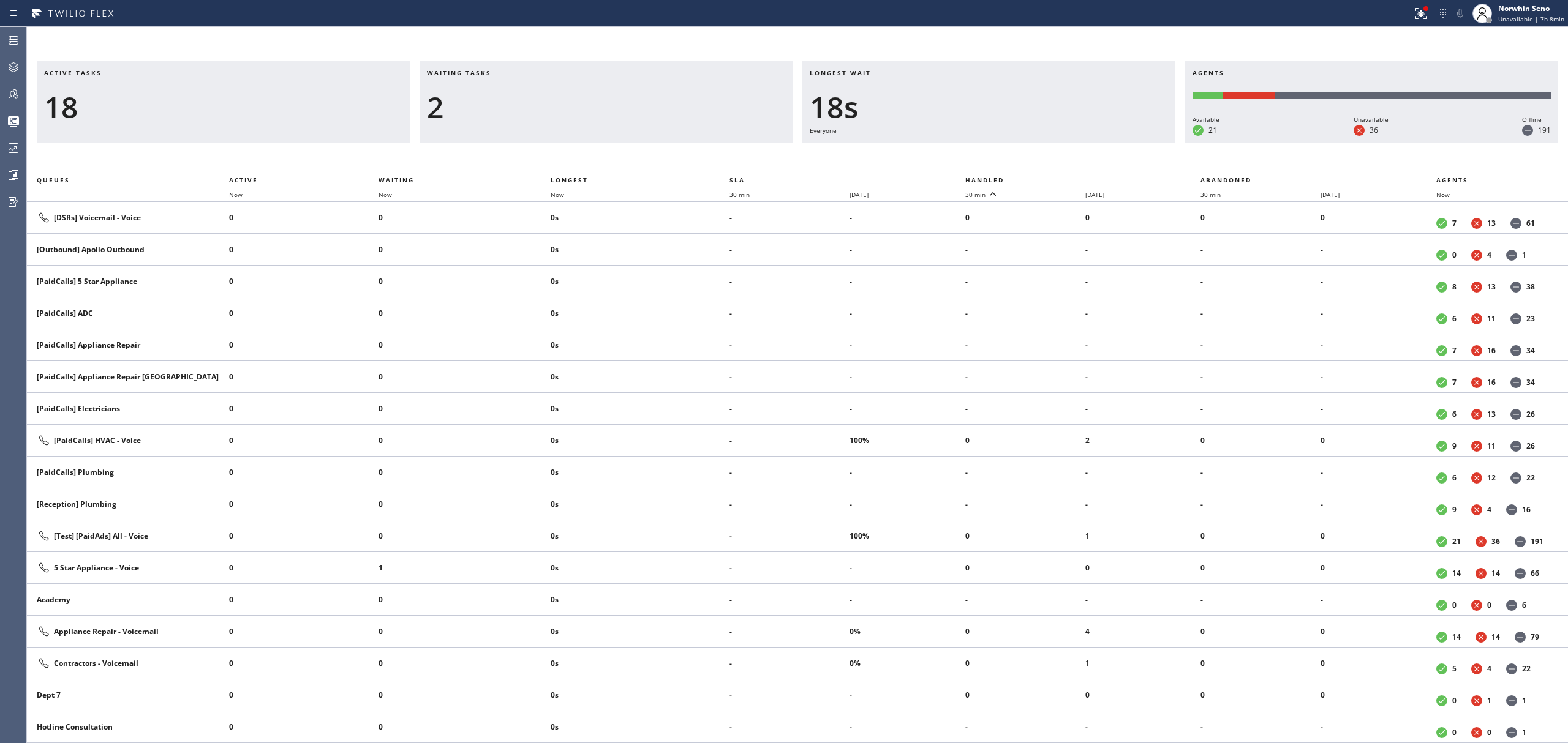
click at [1059, 177] on th "Handled" at bounding box center [1083, 180] width 236 height 15
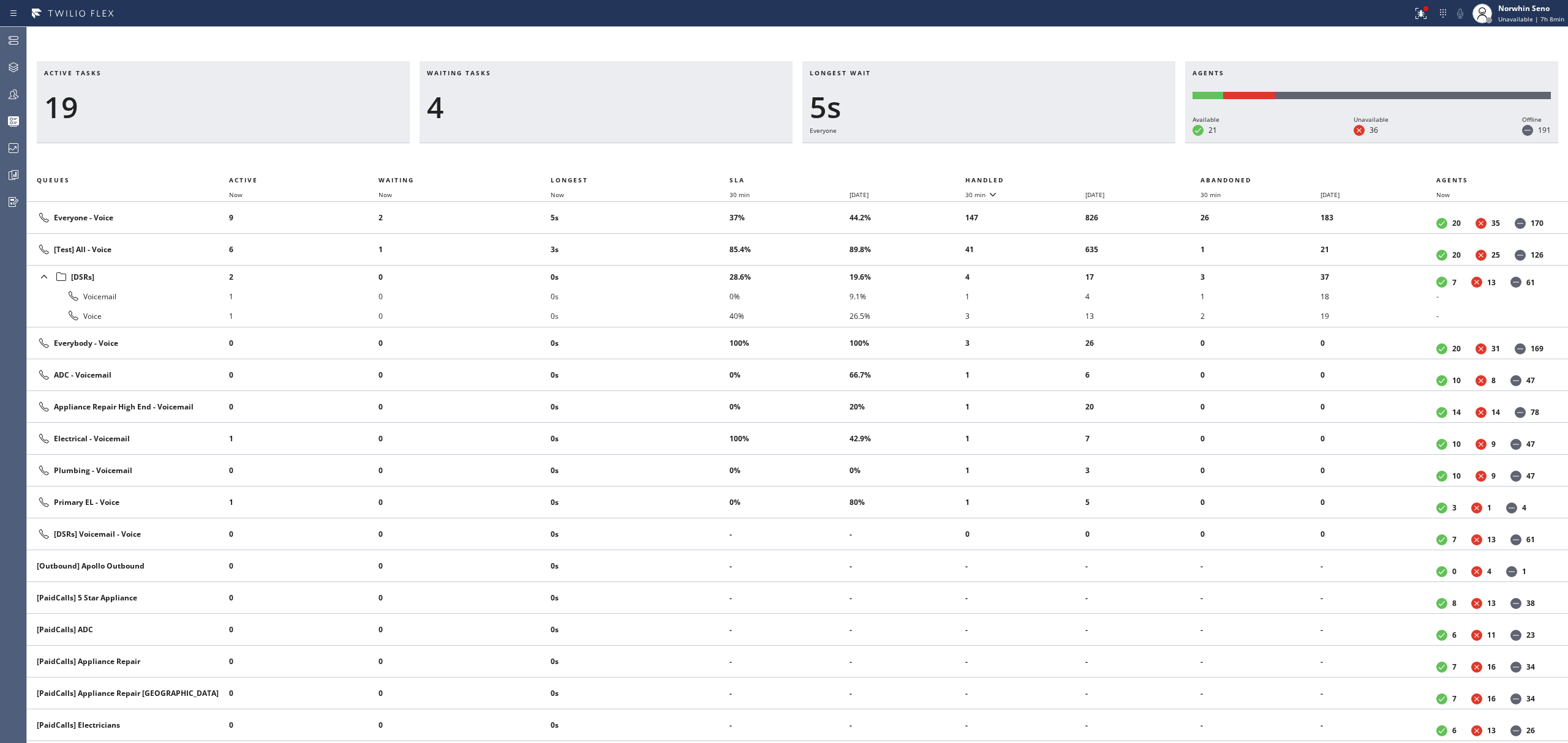
click at [1059, 177] on th "Handled" at bounding box center [1083, 180] width 236 height 15
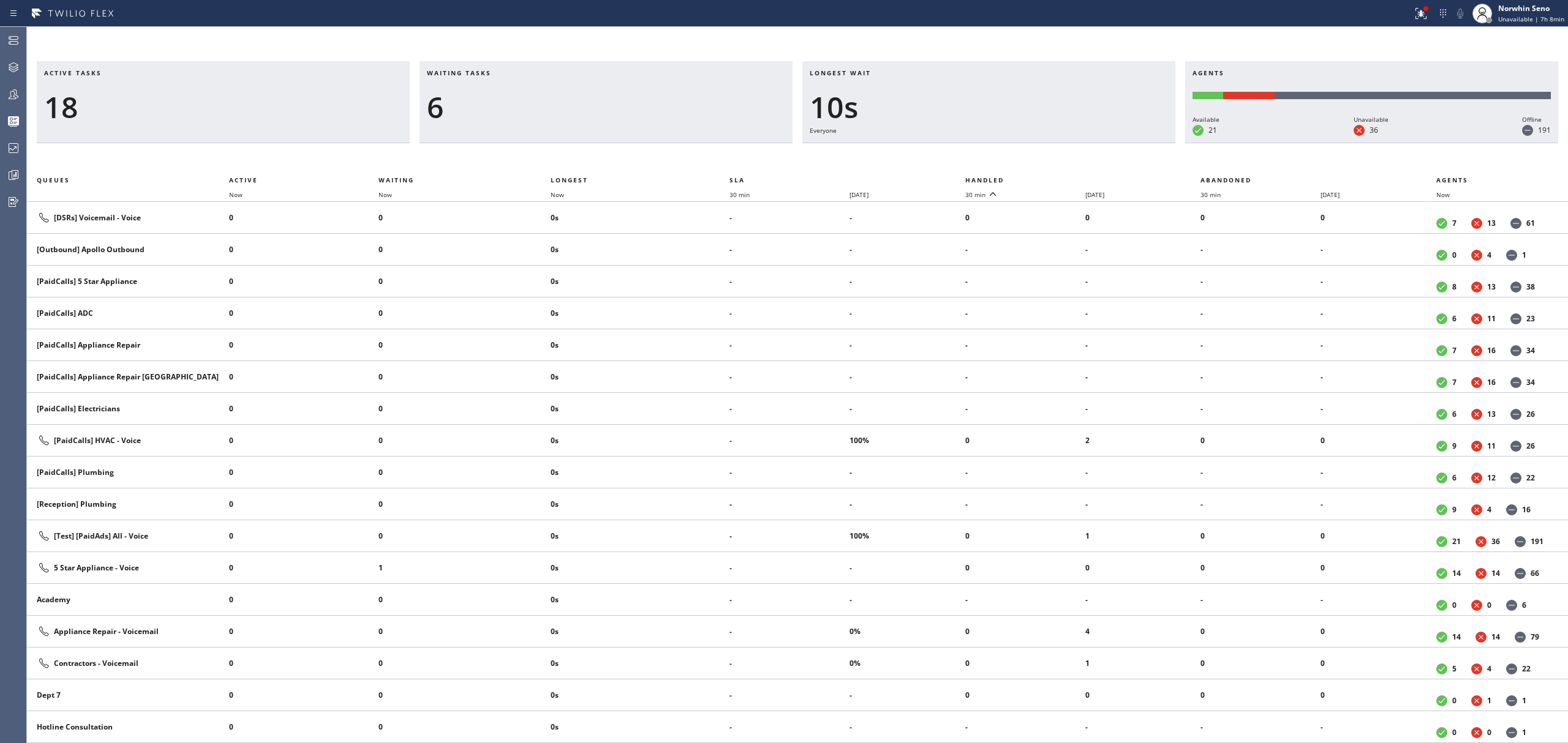
click at [1059, 177] on th "Handled" at bounding box center [1083, 180] width 236 height 15
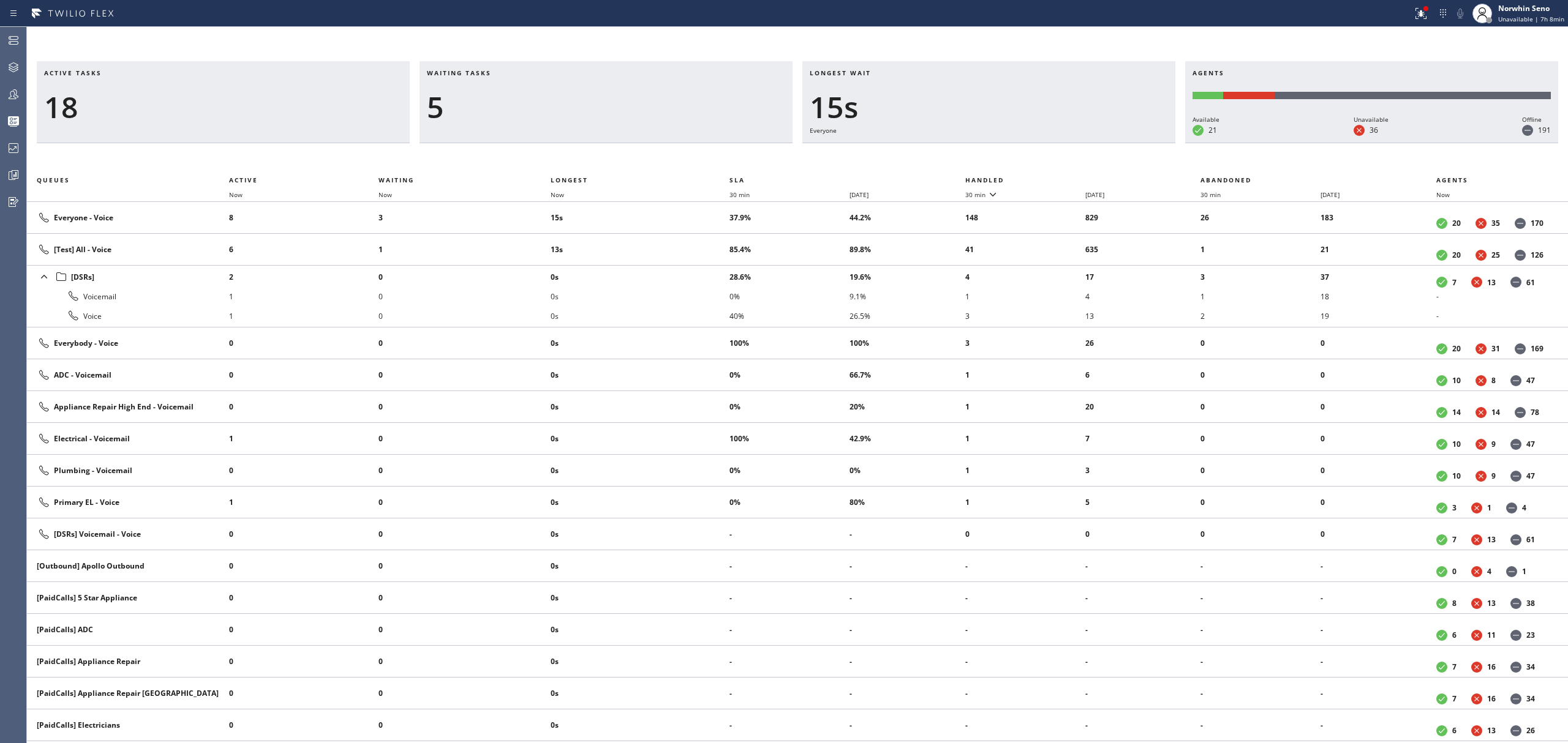
click at [1059, 177] on th "Handled" at bounding box center [1083, 180] width 236 height 15
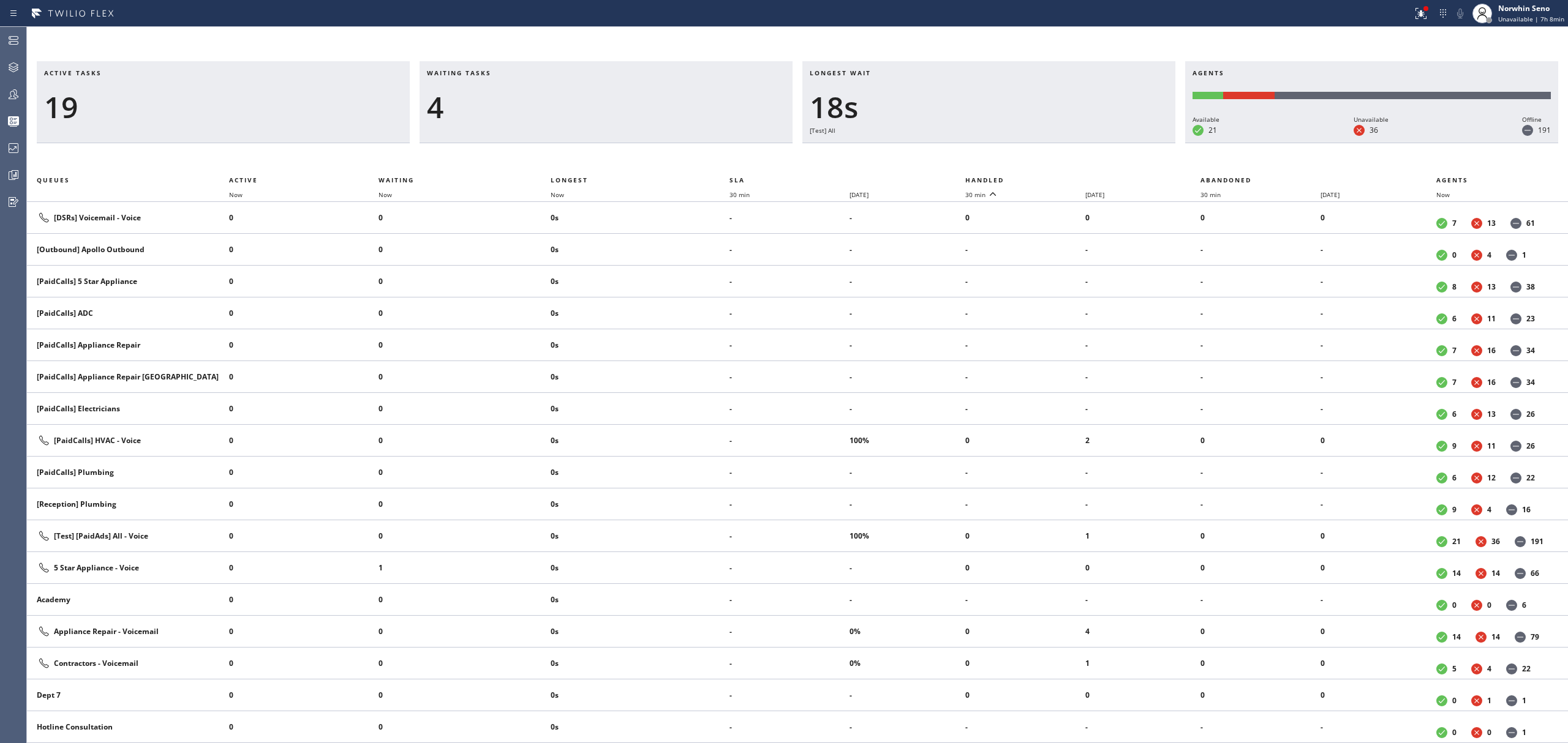
click at [1059, 177] on th "Handled" at bounding box center [1083, 180] width 236 height 15
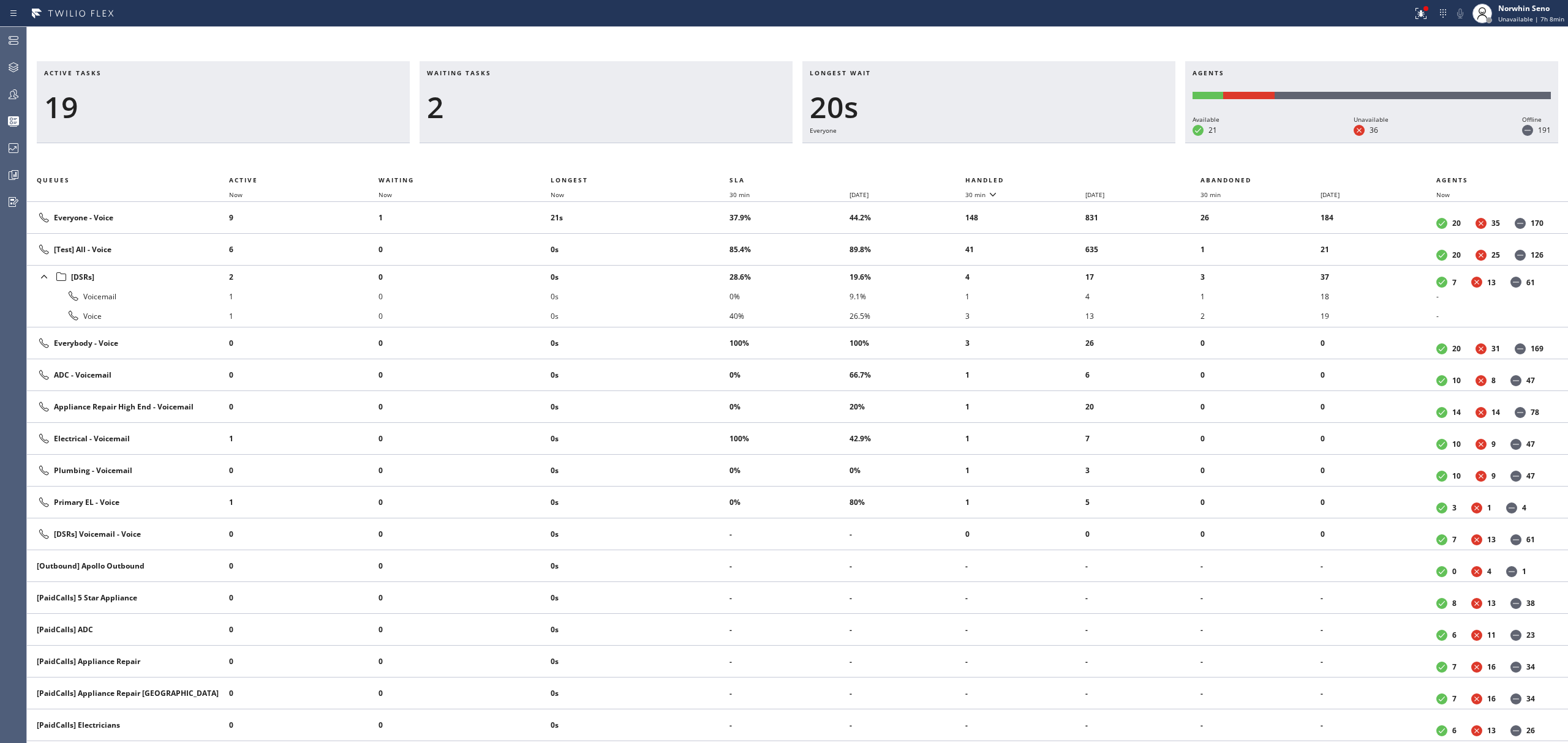
click at [1059, 177] on th "Handled" at bounding box center [1083, 180] width 236 height 15
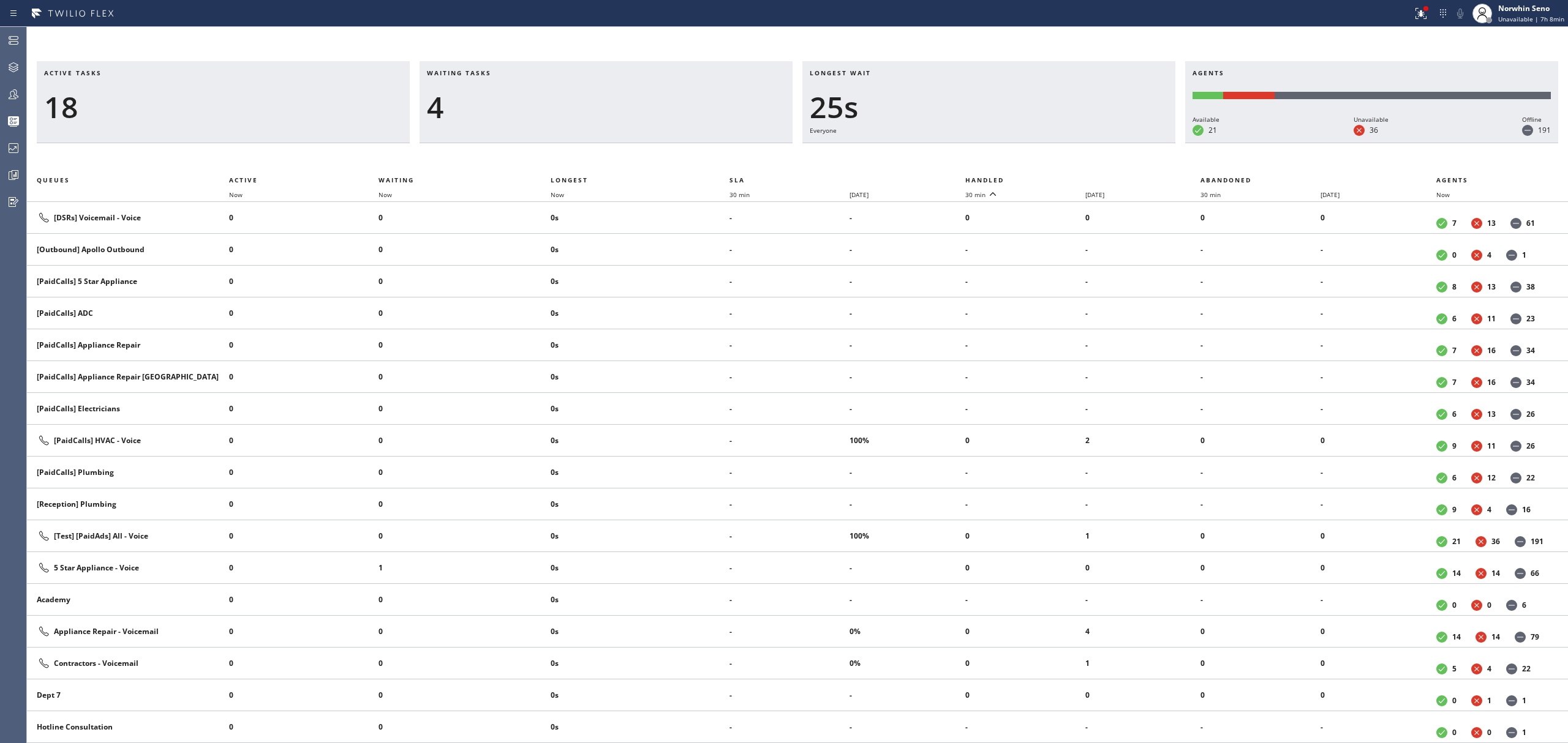
click at [1059, 177] on th "Handled" at bounding box center [1083, 180] width 236 height 15
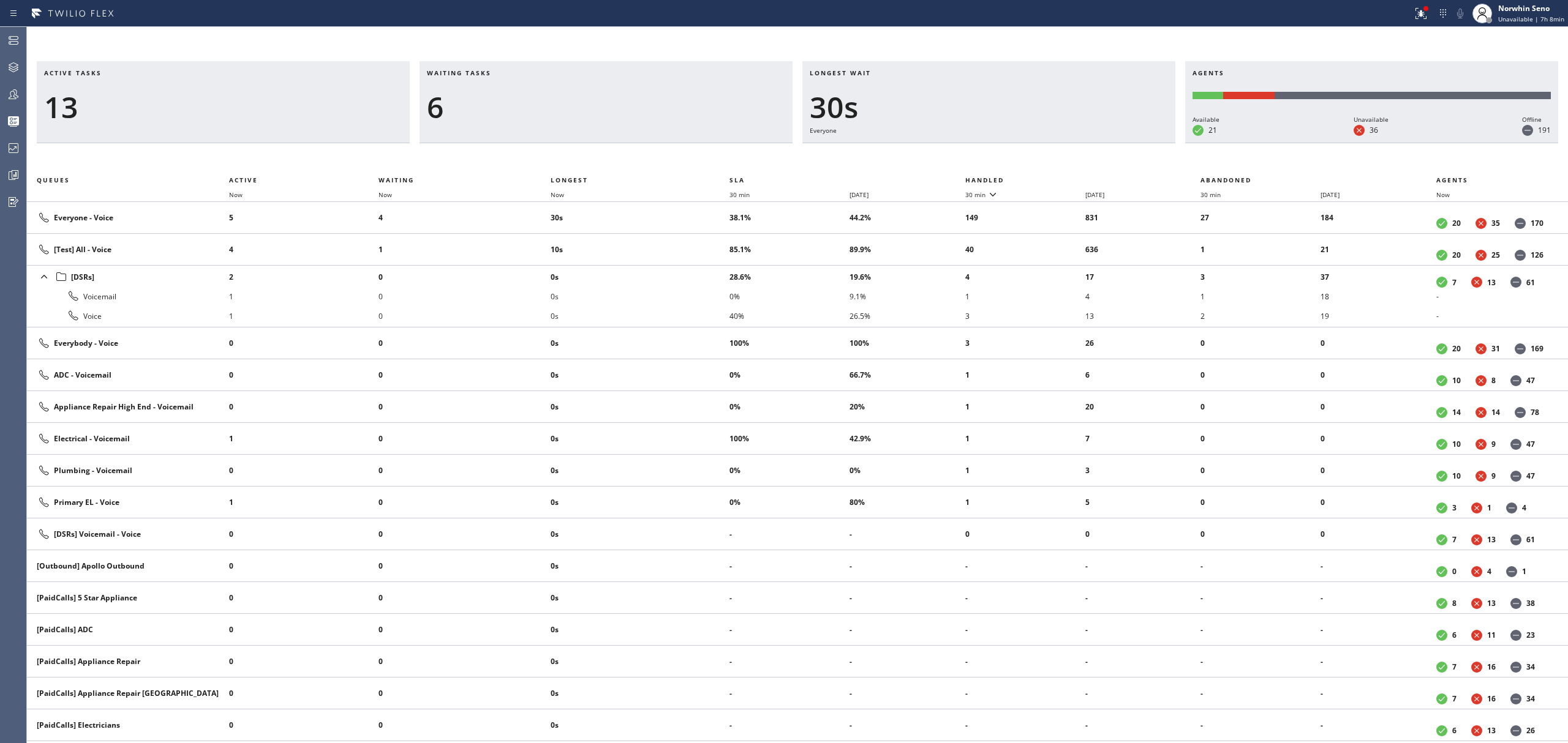
click at [1059, 177] on th "Handled" at bounding box center [1083, 180] width 236 height 15
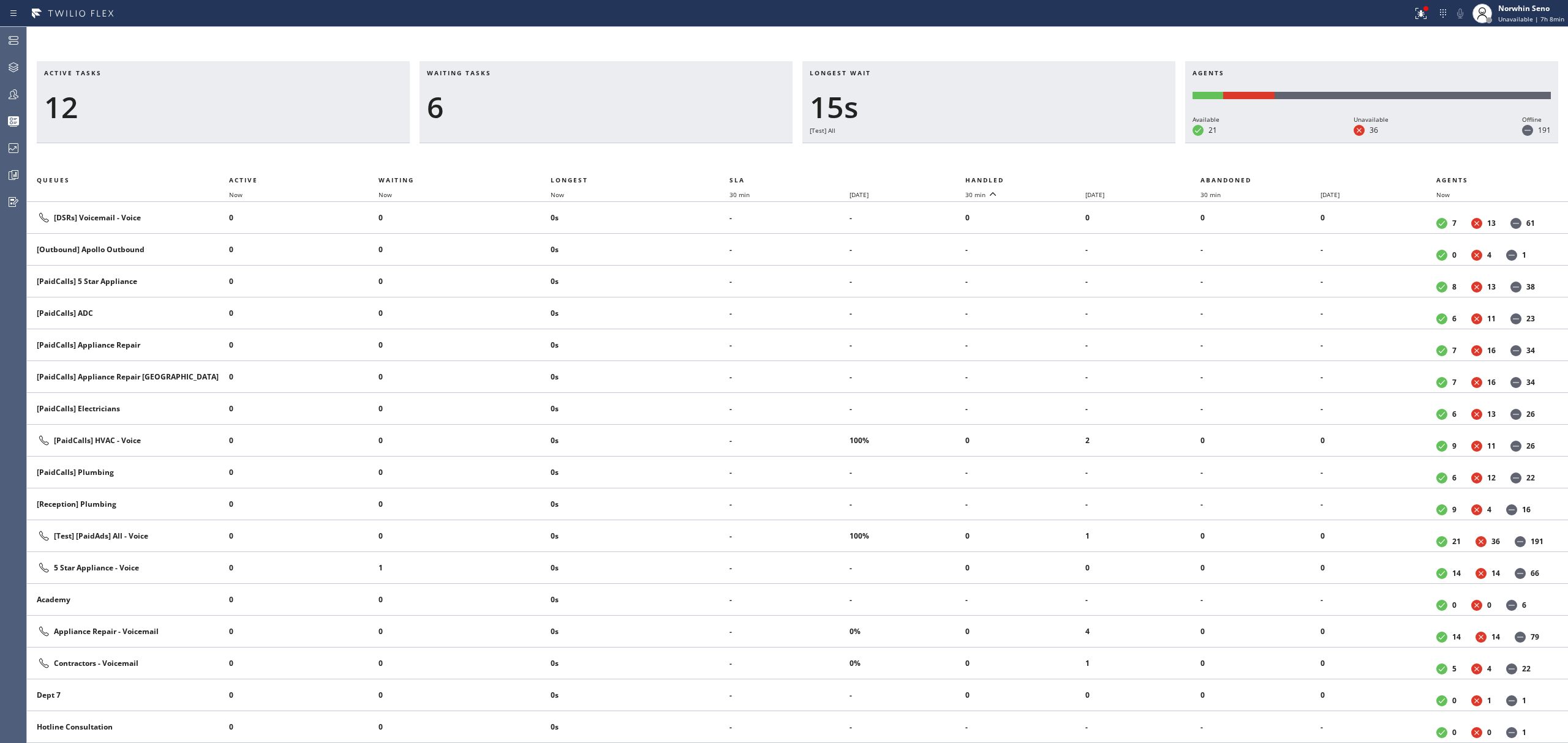
click at [1059, 177] on th "Handled" at bounding box center [1083, 180] width 236 height 15
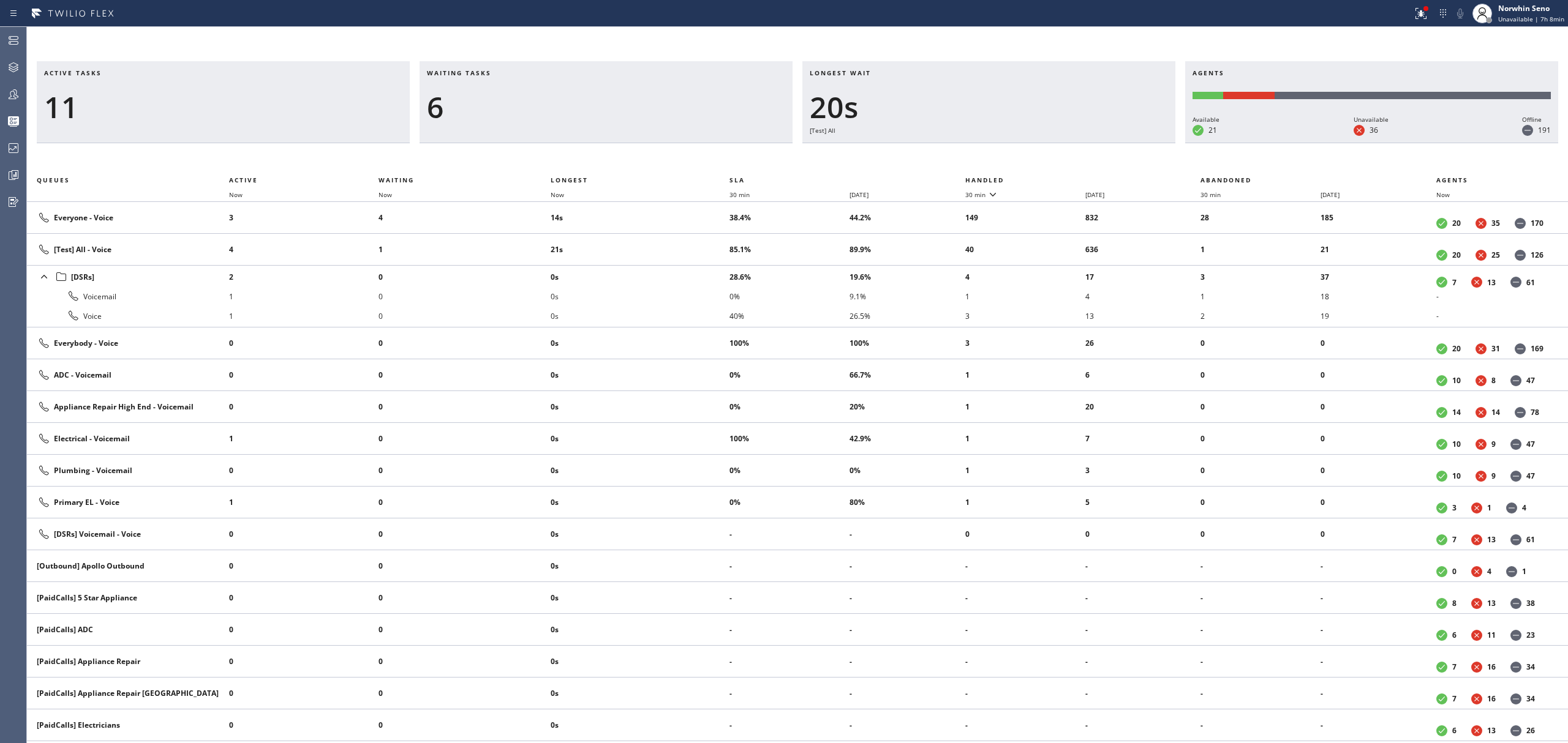
click at [1059, 177] on th "Handled" at bounding box center [1083, 180] width 236 height 15
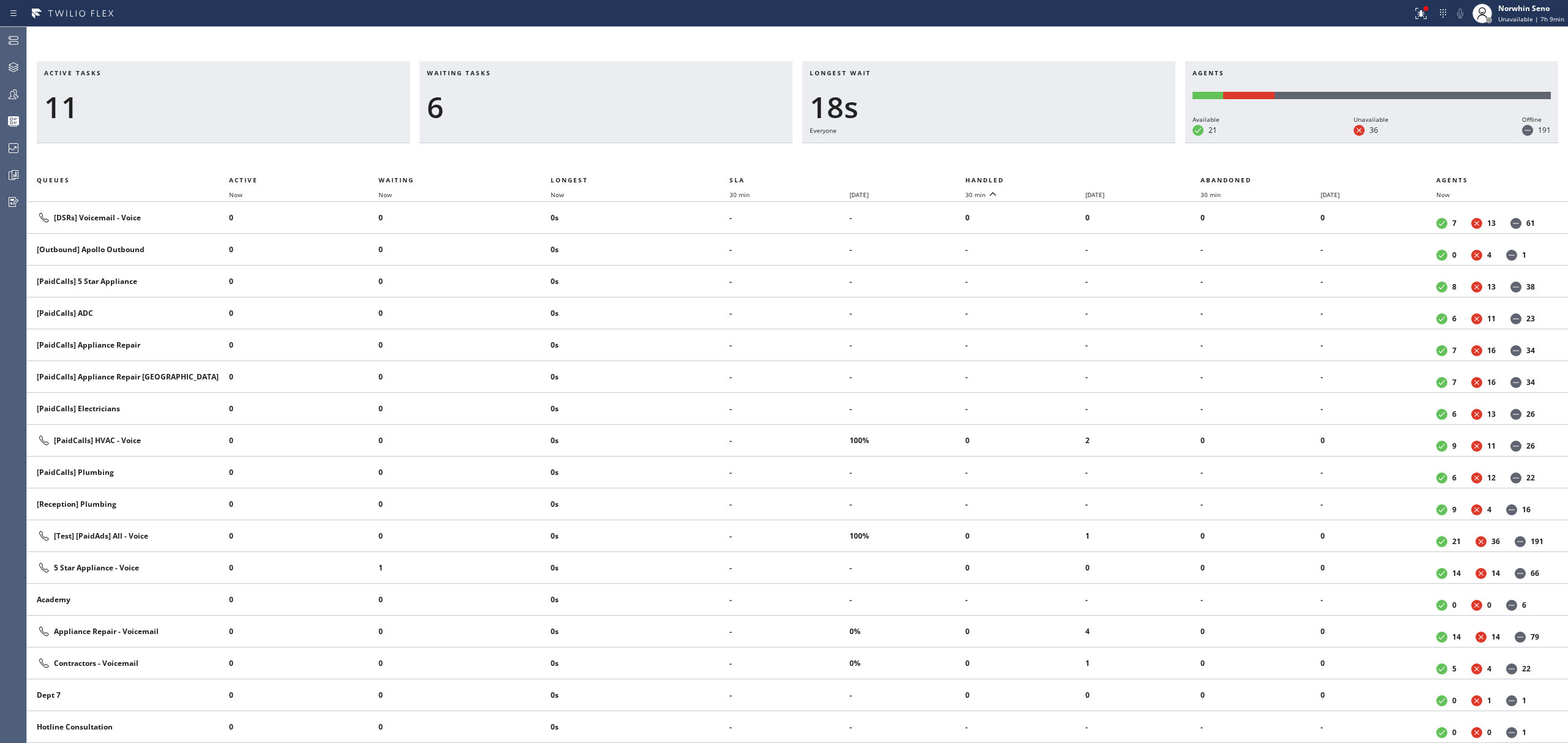
click at [1059, 177] on th "Handled" at bounding box center [1083, 180] width 236 height 15
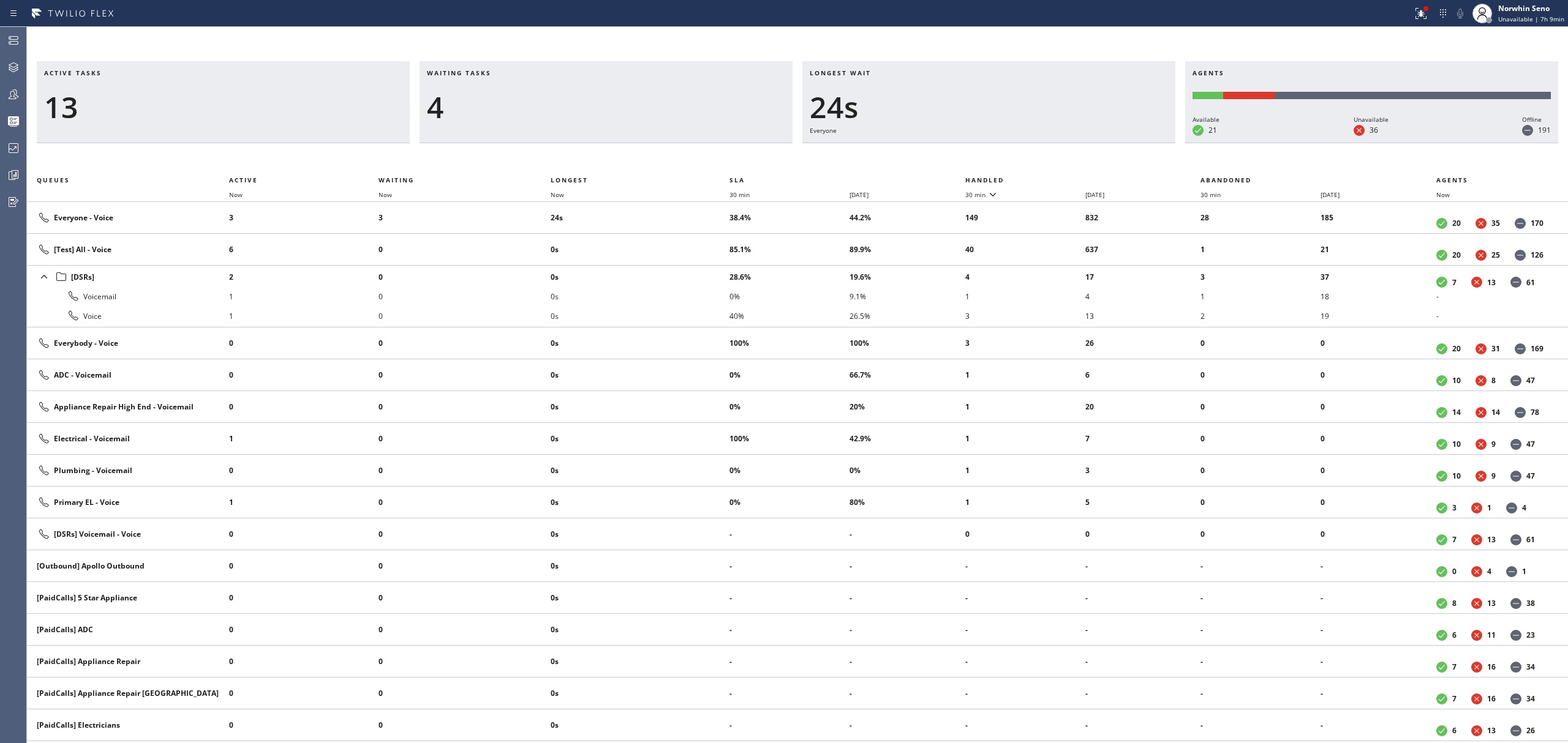
click at [1059, 177] on th "Handled" at bounding box center [1083, 180] width 236 height 15
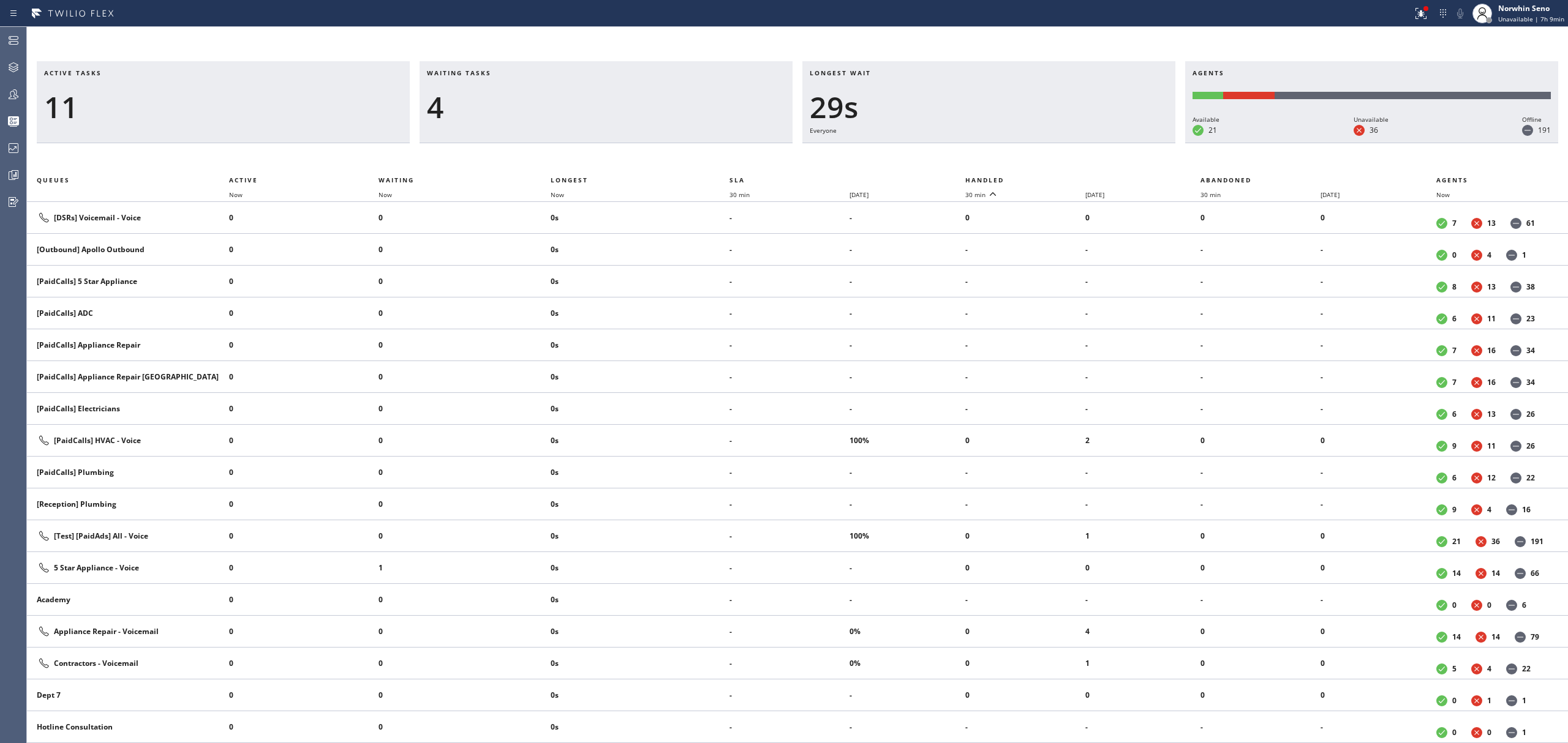
click at [1059, 177] on th "Handled" at bounding box center [1083, 180] width 236 height 15
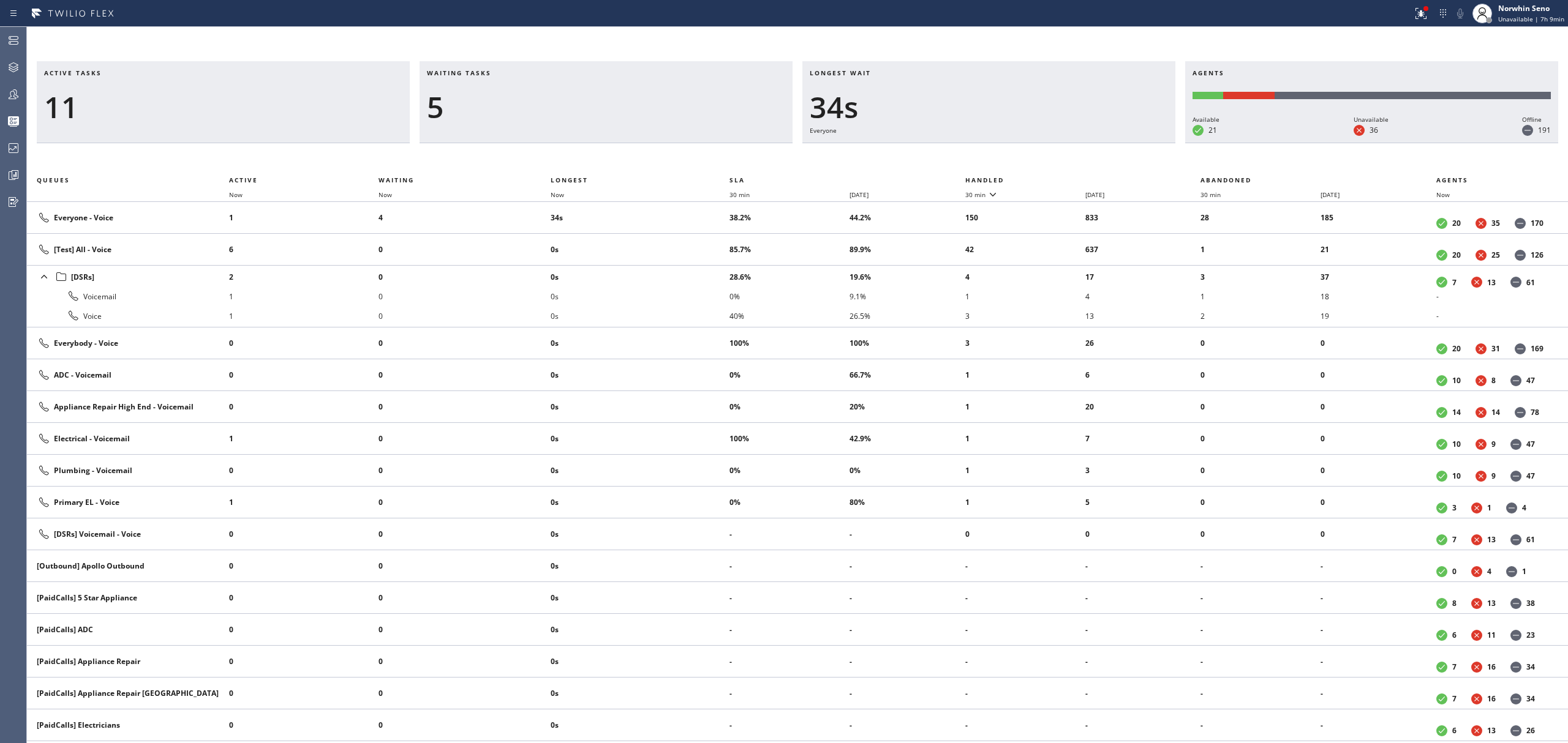
click at [1059, 177] on th "Handled" at bounding box center [1083, 180] width 236 height 15
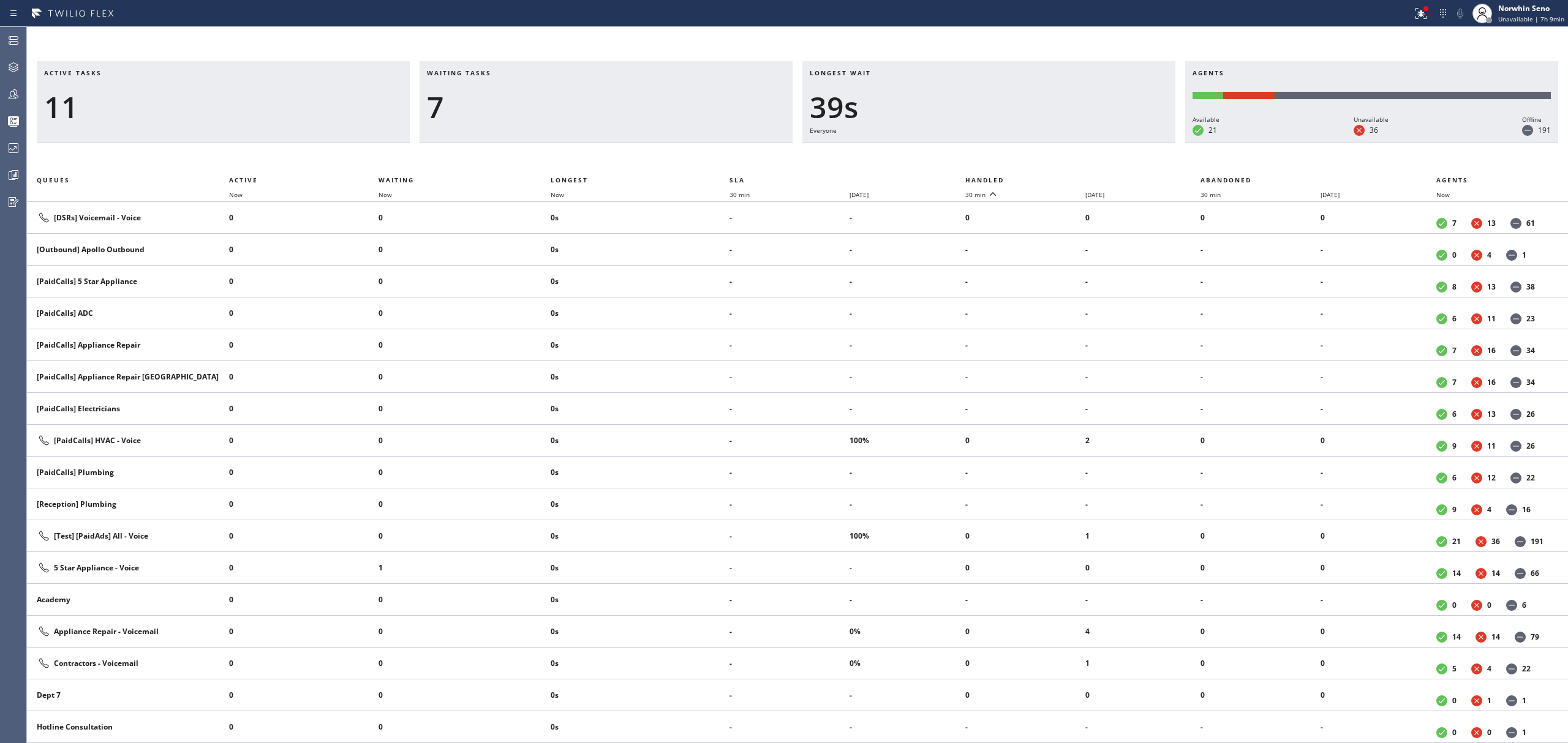
click at [1059, 177] on th "Handled" at bounding box center [1083, 180] width 236 height 15
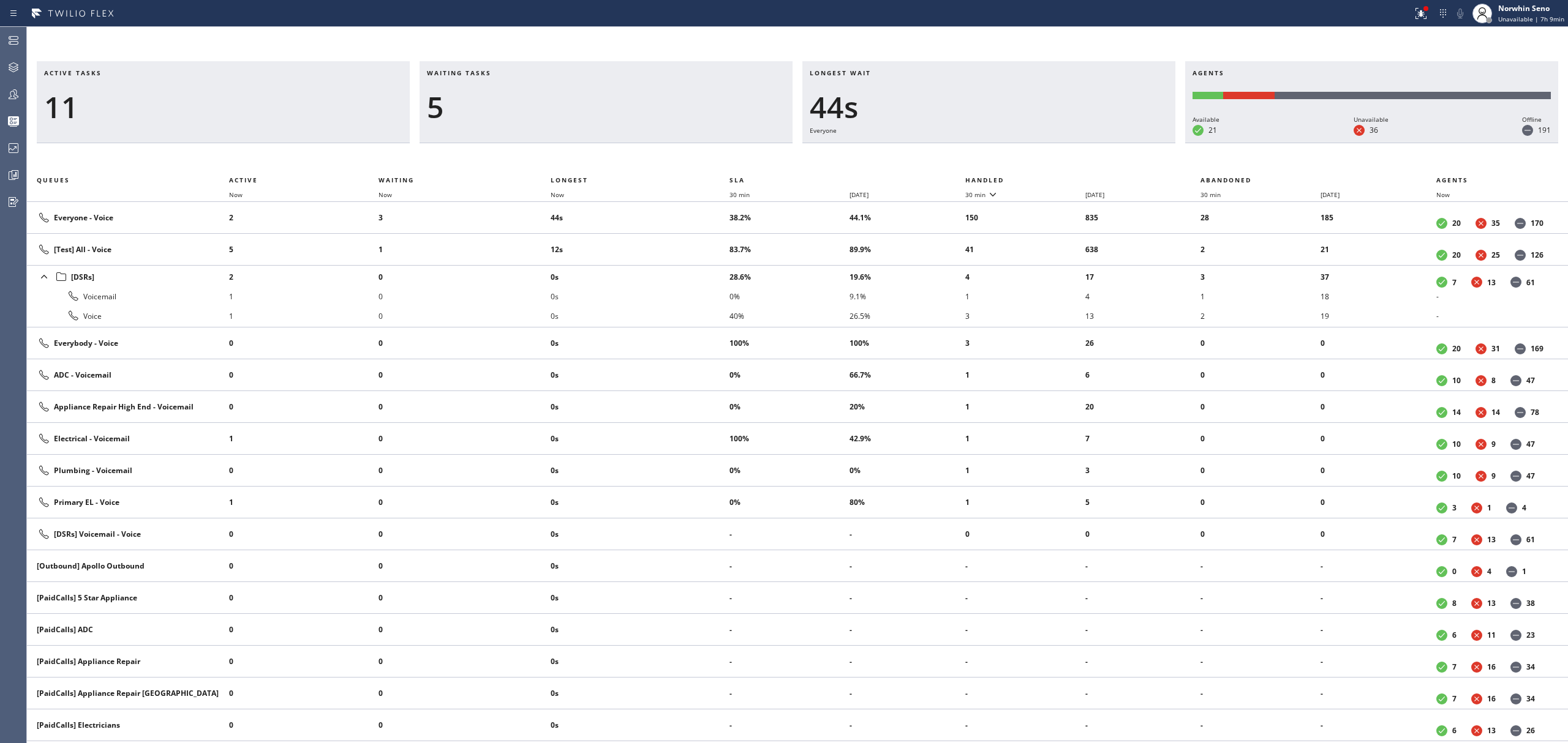
click at [1059, 177] on th "Handled" at bounding box center [1083, 180] width 236 height 15
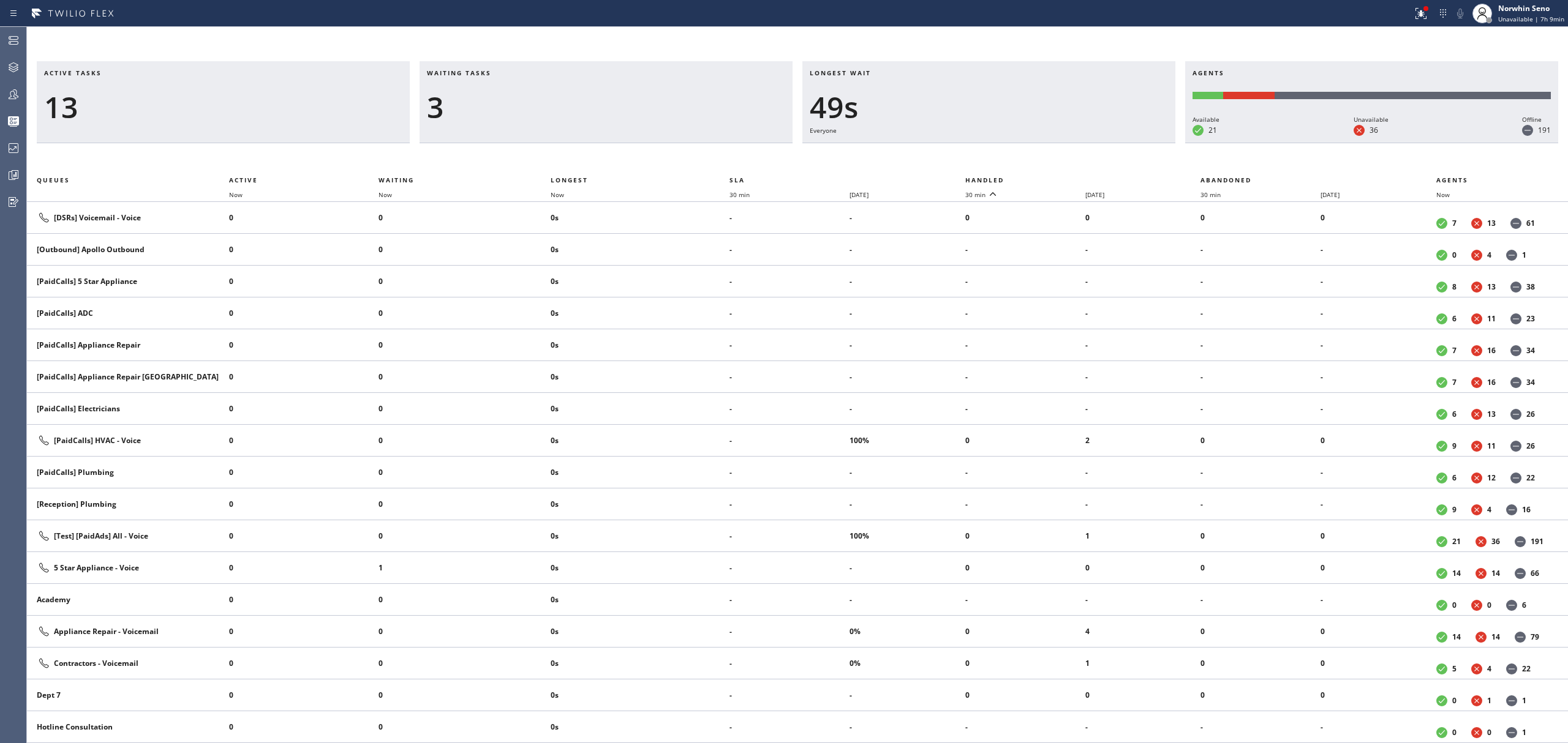
click at [1059, 177] on th "Handled" at bounding box center [1083, 180] width 236 height 15
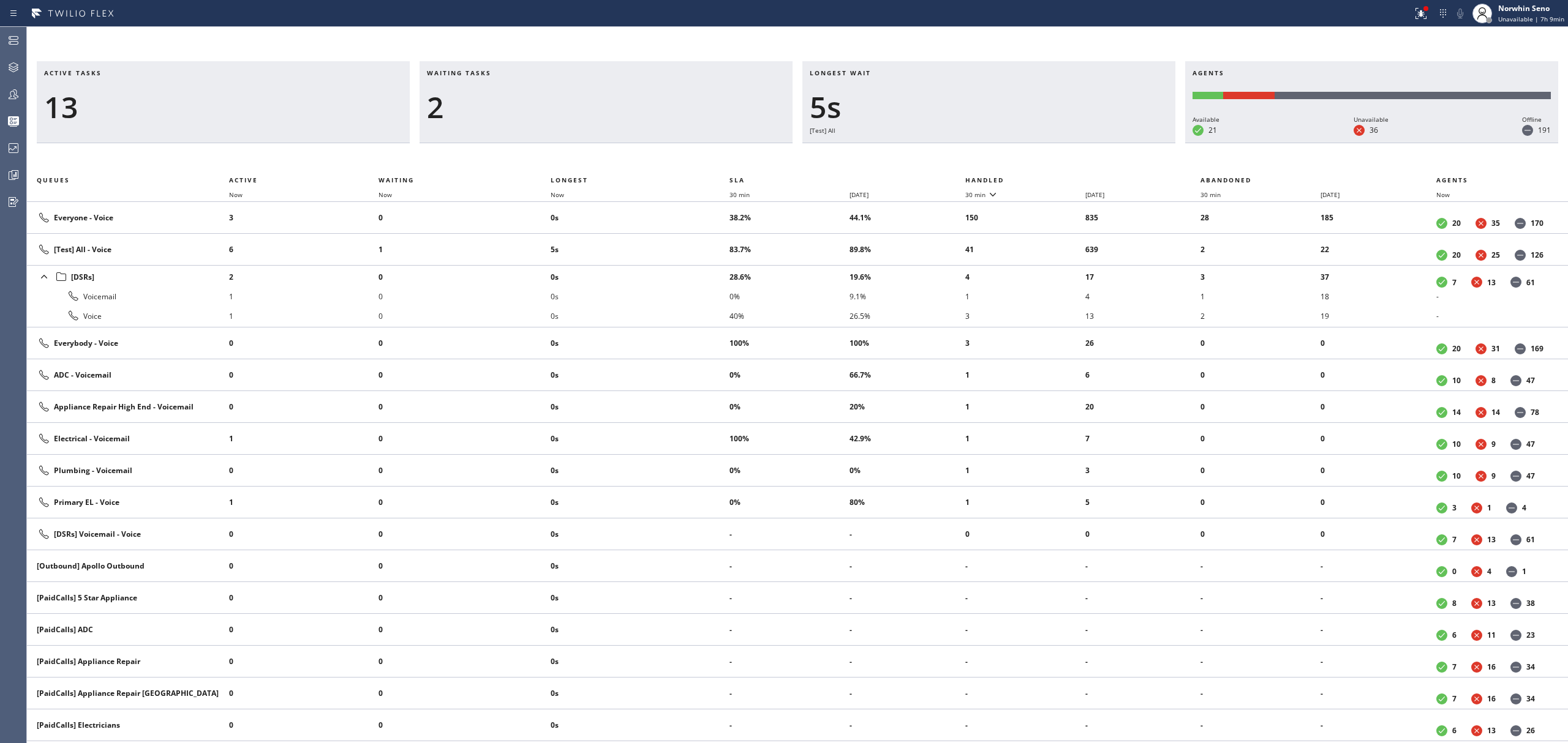
click at [1059, 177] on th "Handled" at bounding box center [1083, 180] width 236 height 15
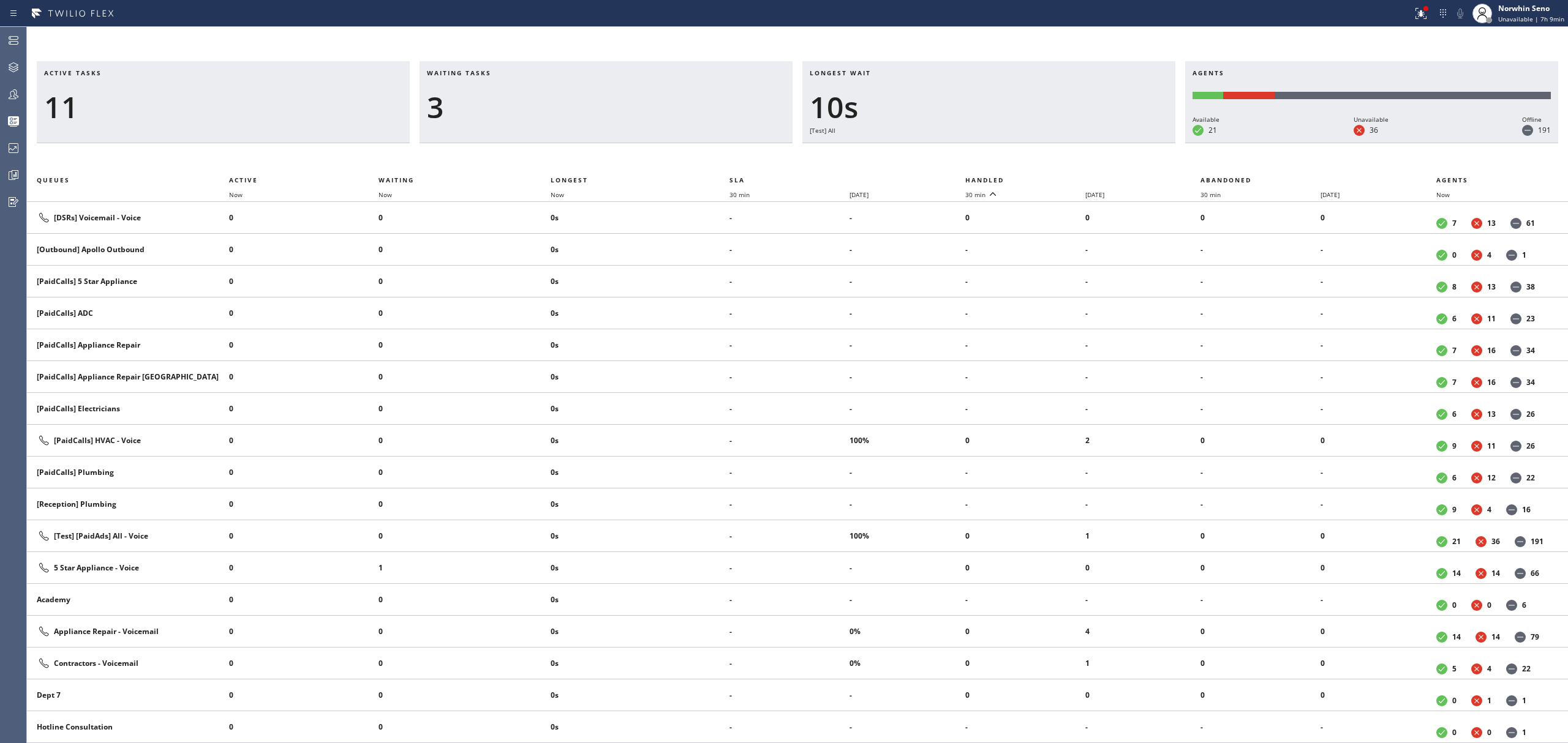
click at [1059, 177] on th "Handled" at bounding box center [1083, 180] width 236 height 15
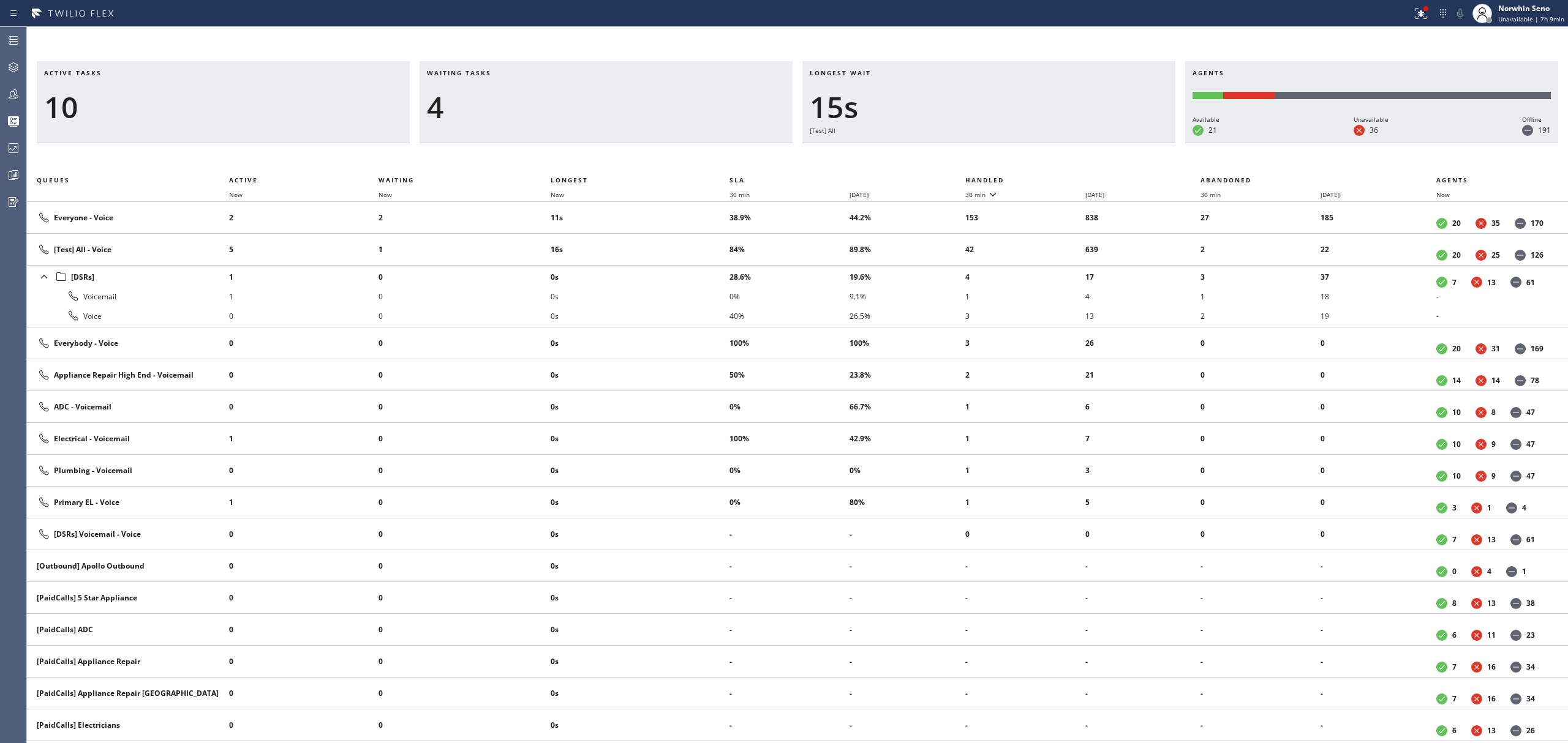
click at [1059, 177] on th "Handled" at bounding box center [1083, 180] width 236 height 15
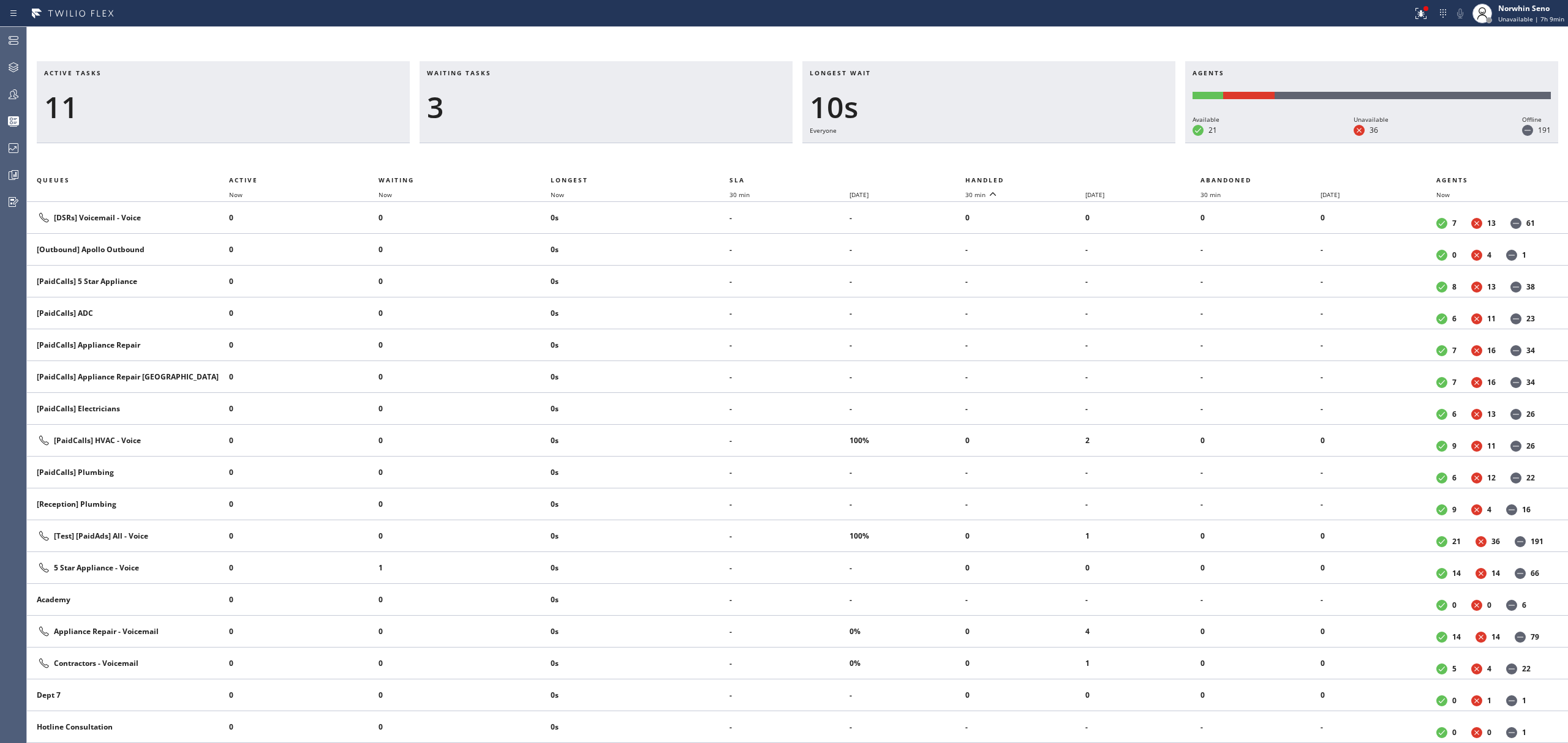
click at [1059, 177] on th "Handled" at bounding box center [1083, 180] width 236 height 15
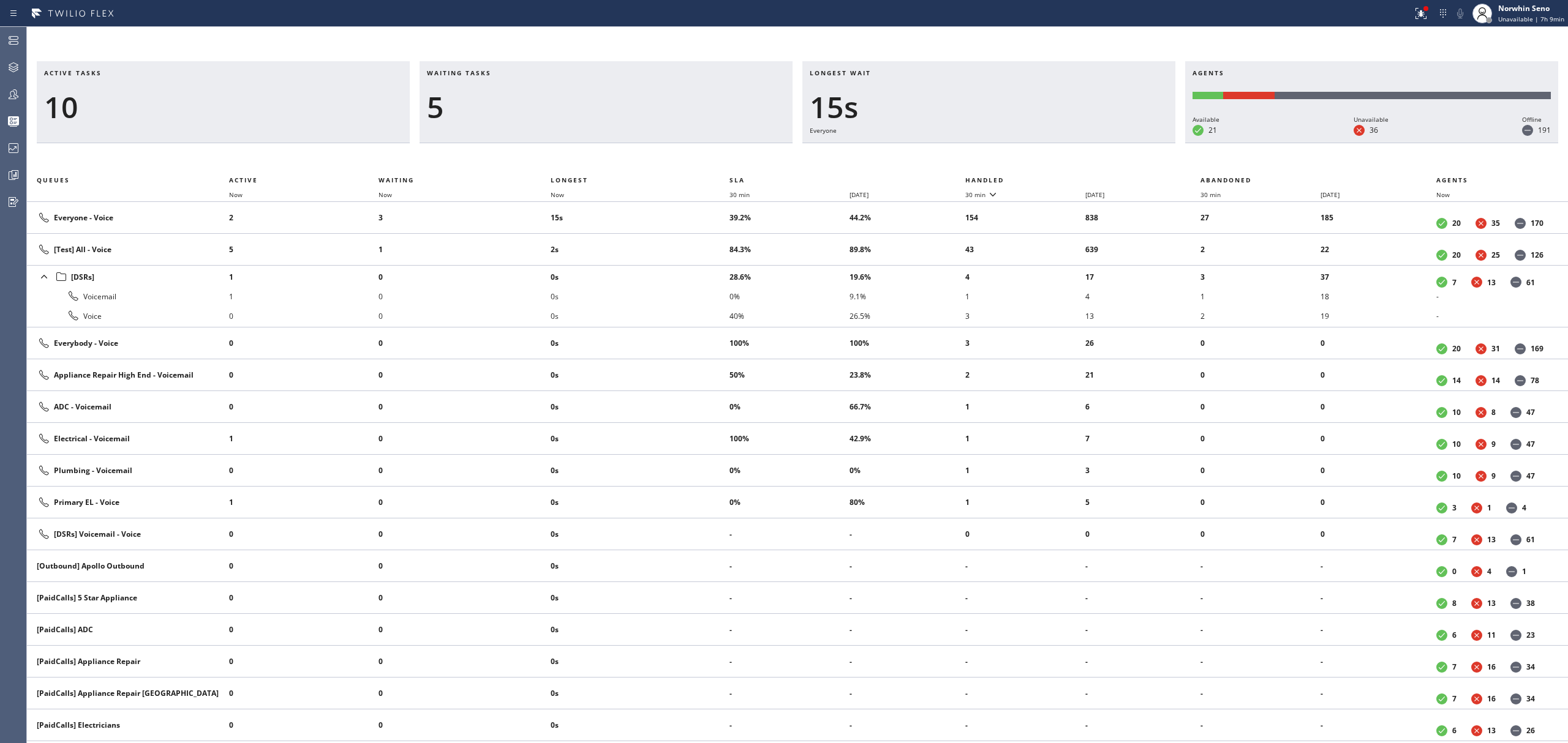
click at [1059, 177] on th "Handled" at bounding box center [1083, 180] width 236 height 15
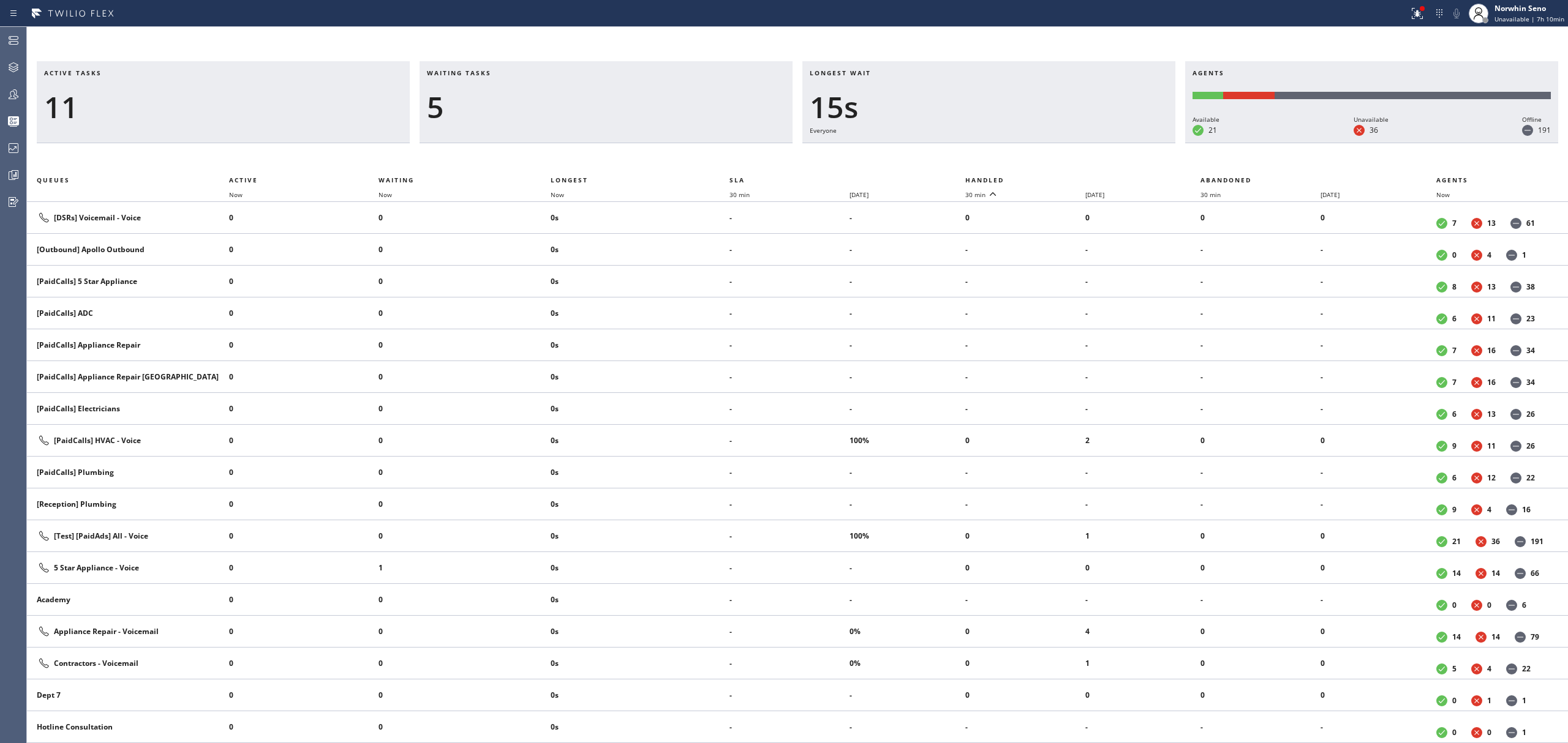
click at [1059, 177] on th "Handled" at bounding box center [1083, 180] width 236 height 15
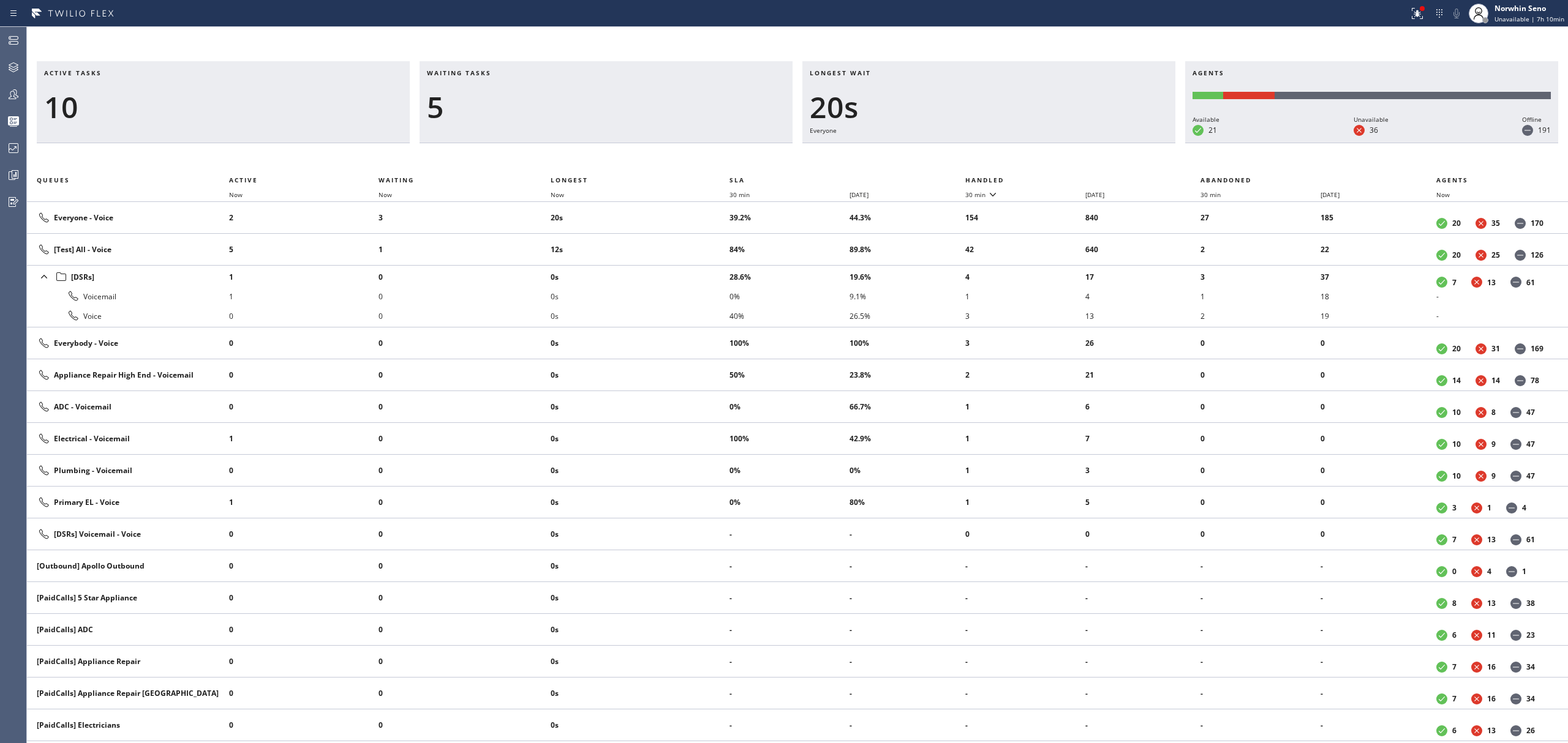
click at [1059, 177] on th "Handled" at bounding box center [1083, 180] width 236 height 15
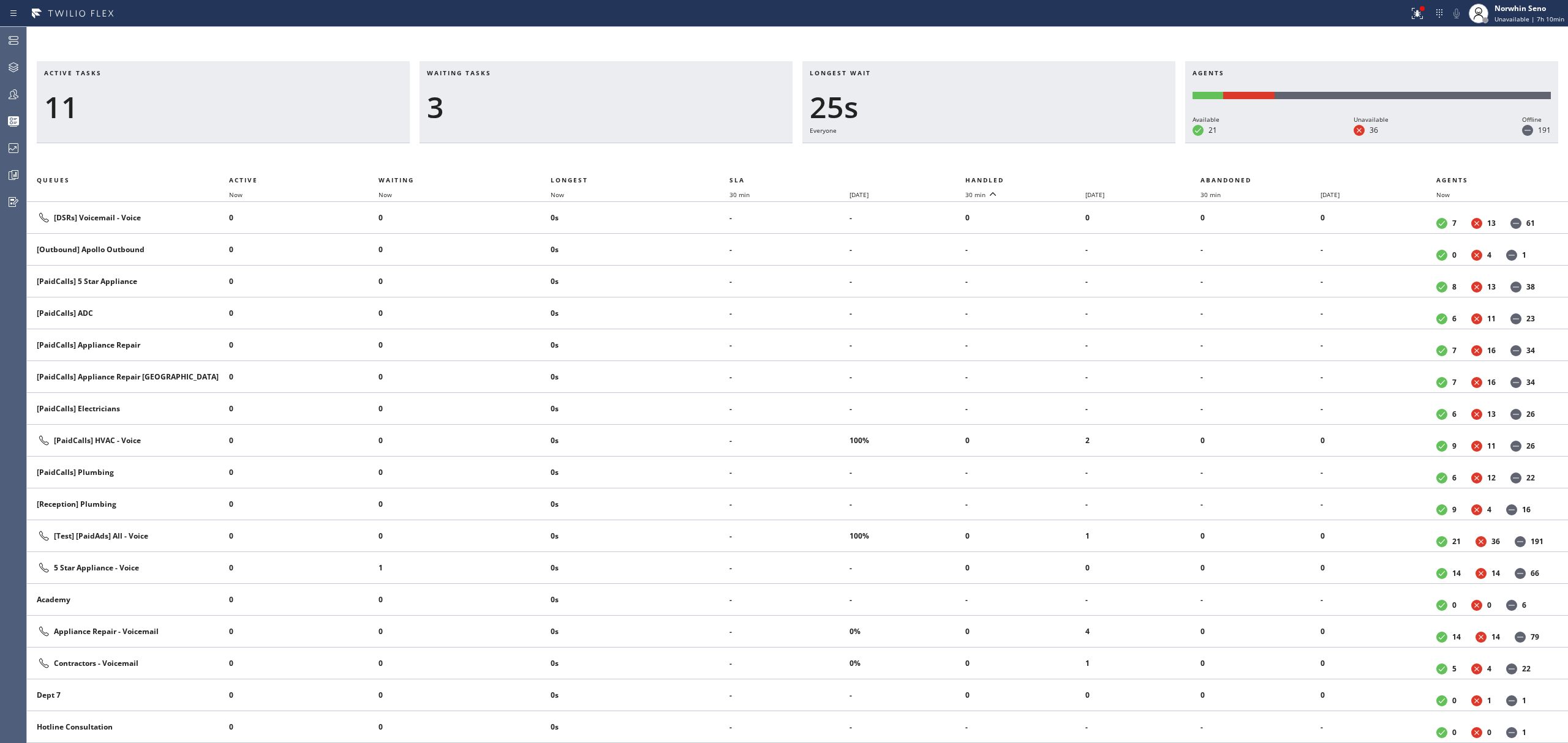
click at [1059, 177] on th "Handled" at bounding box center [1083, 180] width 236 height 15
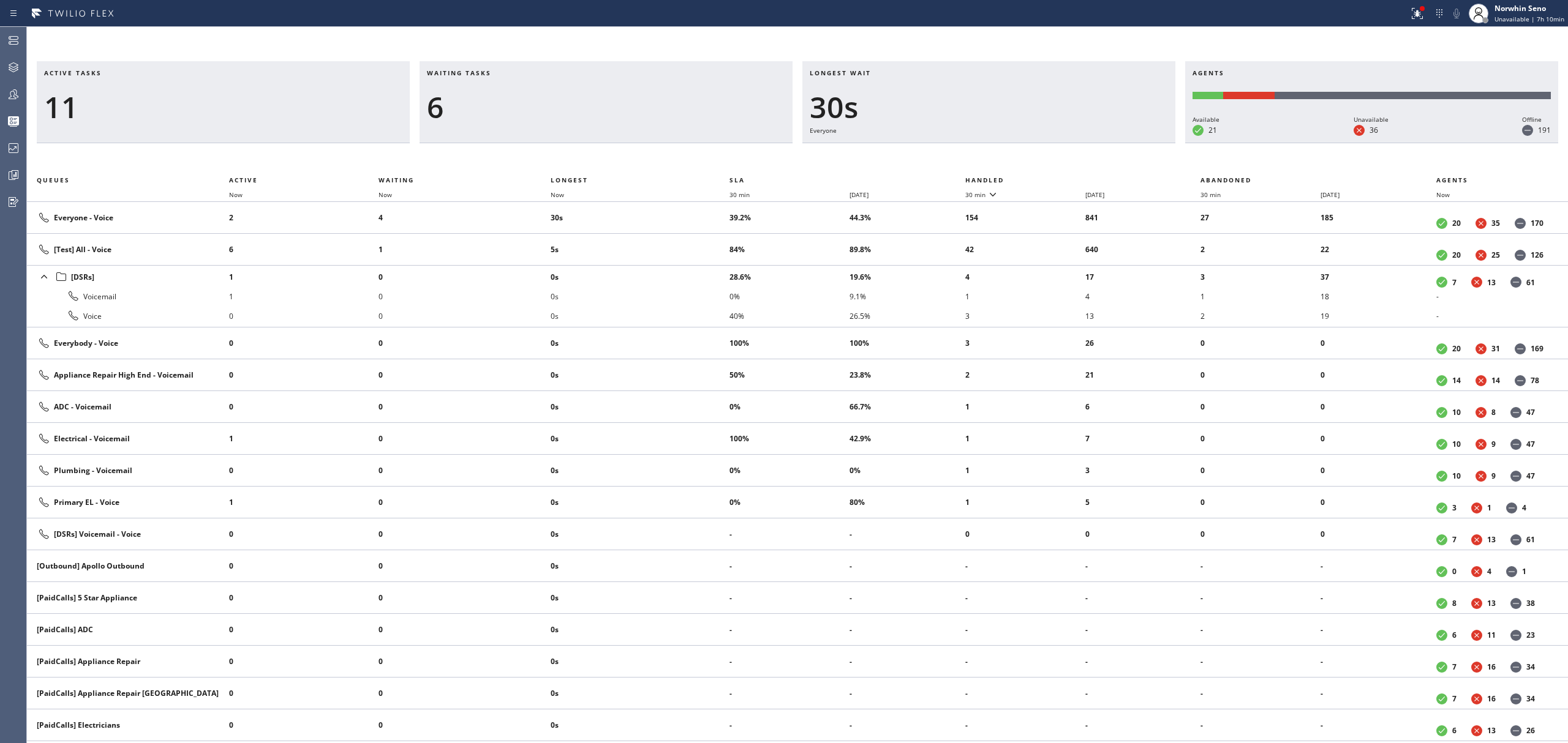
click at [1059, 177] on th "Handled" at bounding box center [1083, 180] width 236 height 15
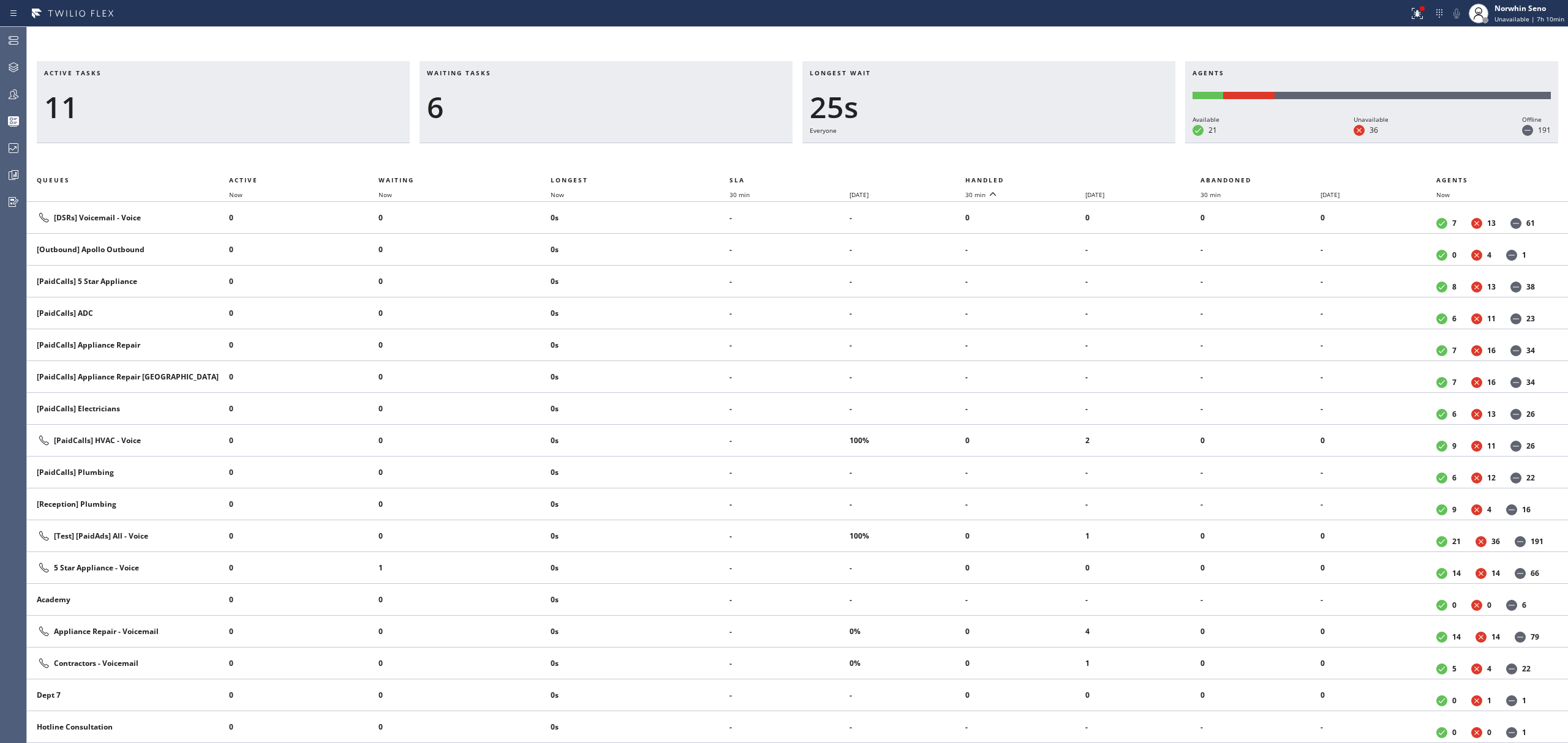
click at [1059, 177] on th "Handled" at bounding box center [1083, 180] width 236 height 15
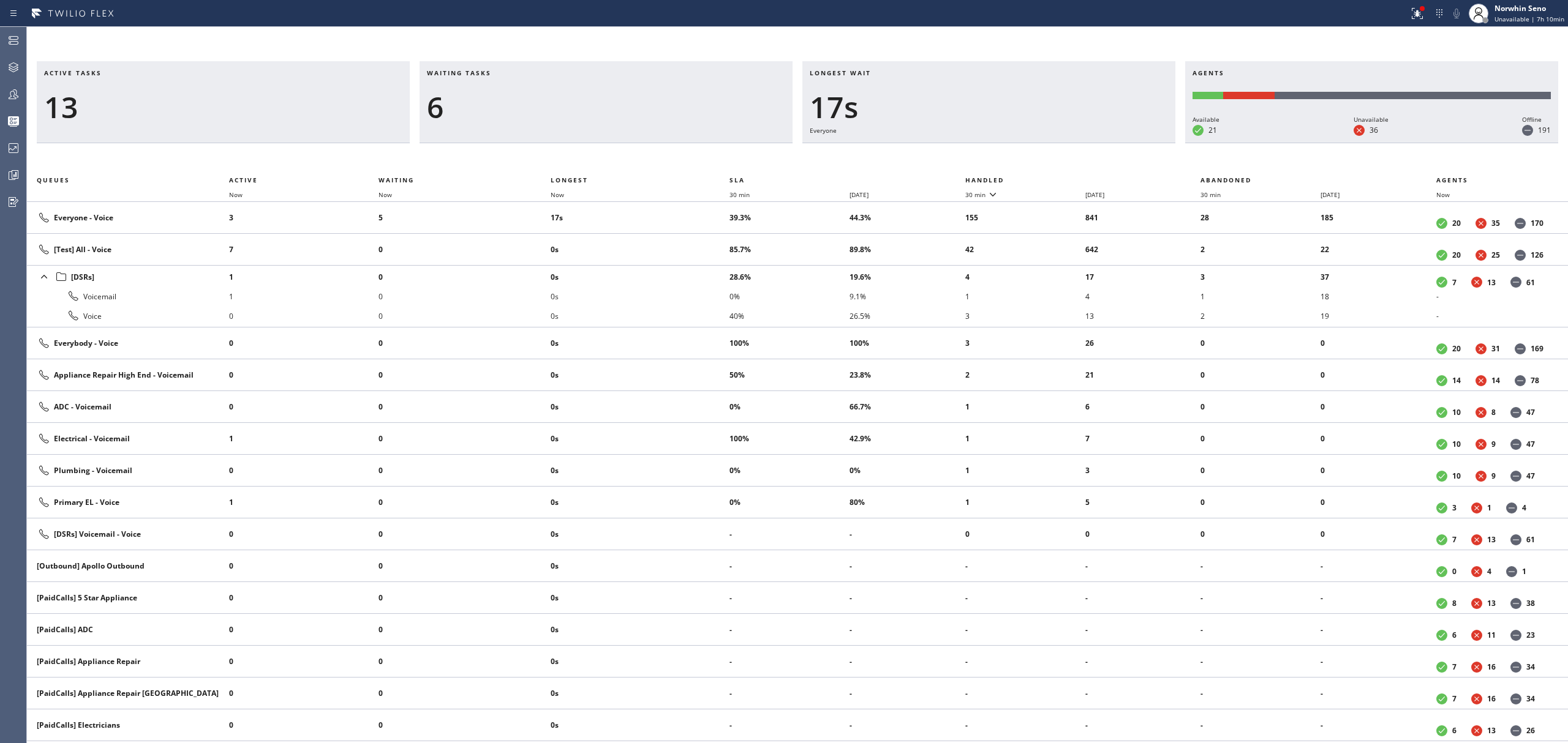
click at [1059, 177] on th "Handled" at bounding box center [1083, 180] width 236 height 15
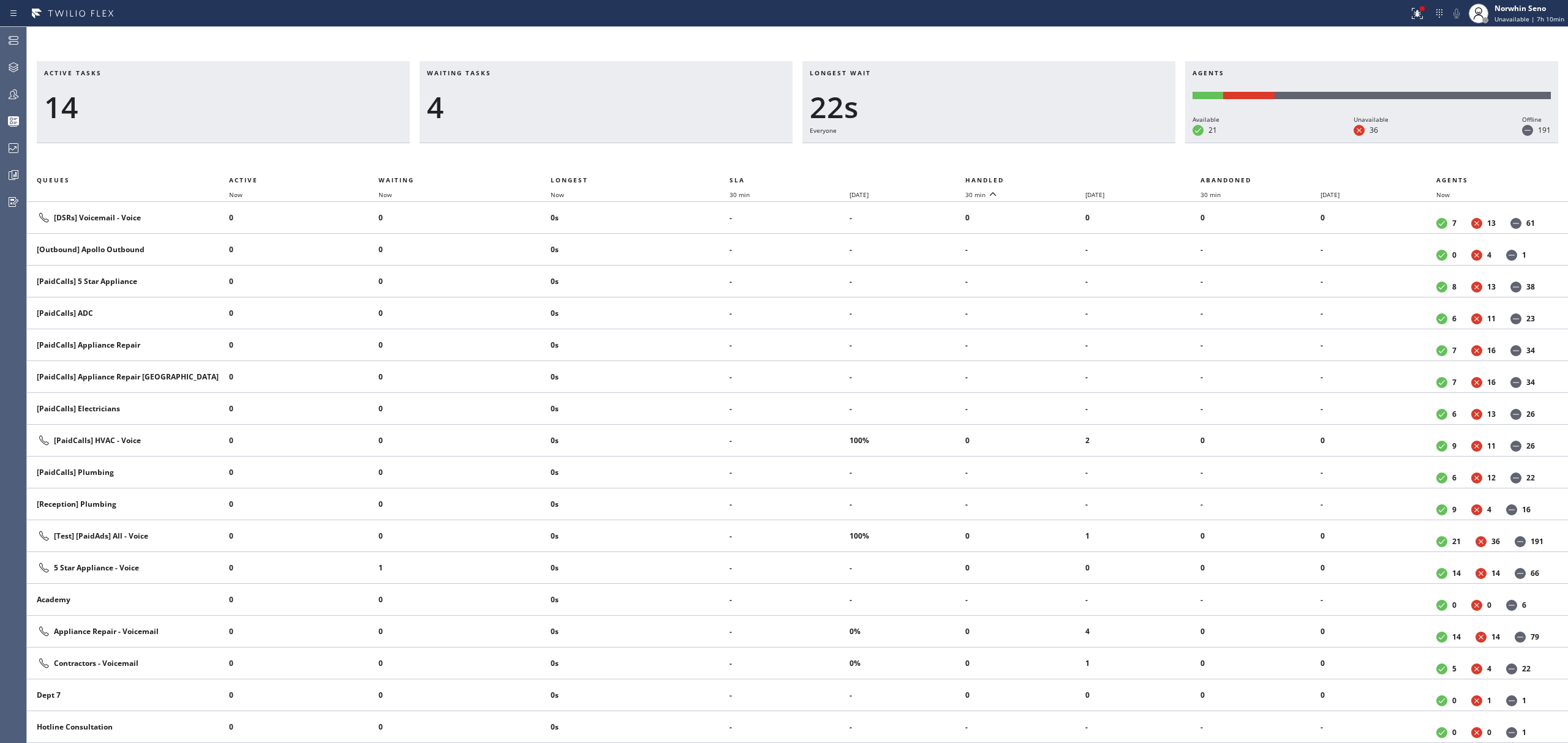
click at [1059, 177] on th "Handled" at bounding box center [1083, 180] width 236 height 15
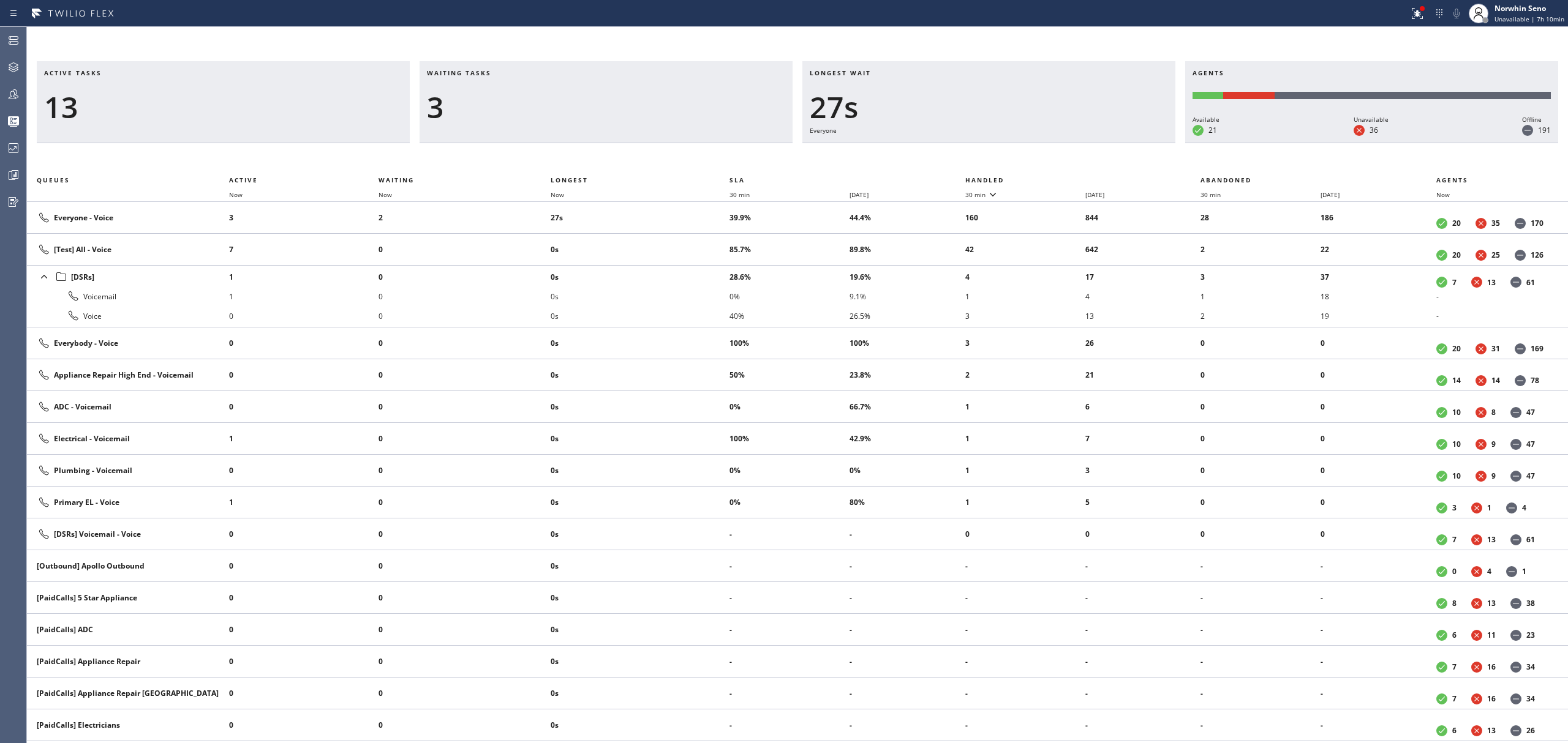
click at [1059, 177] on th "Handled" at bounding box center [1083, 180] width 236 height 15
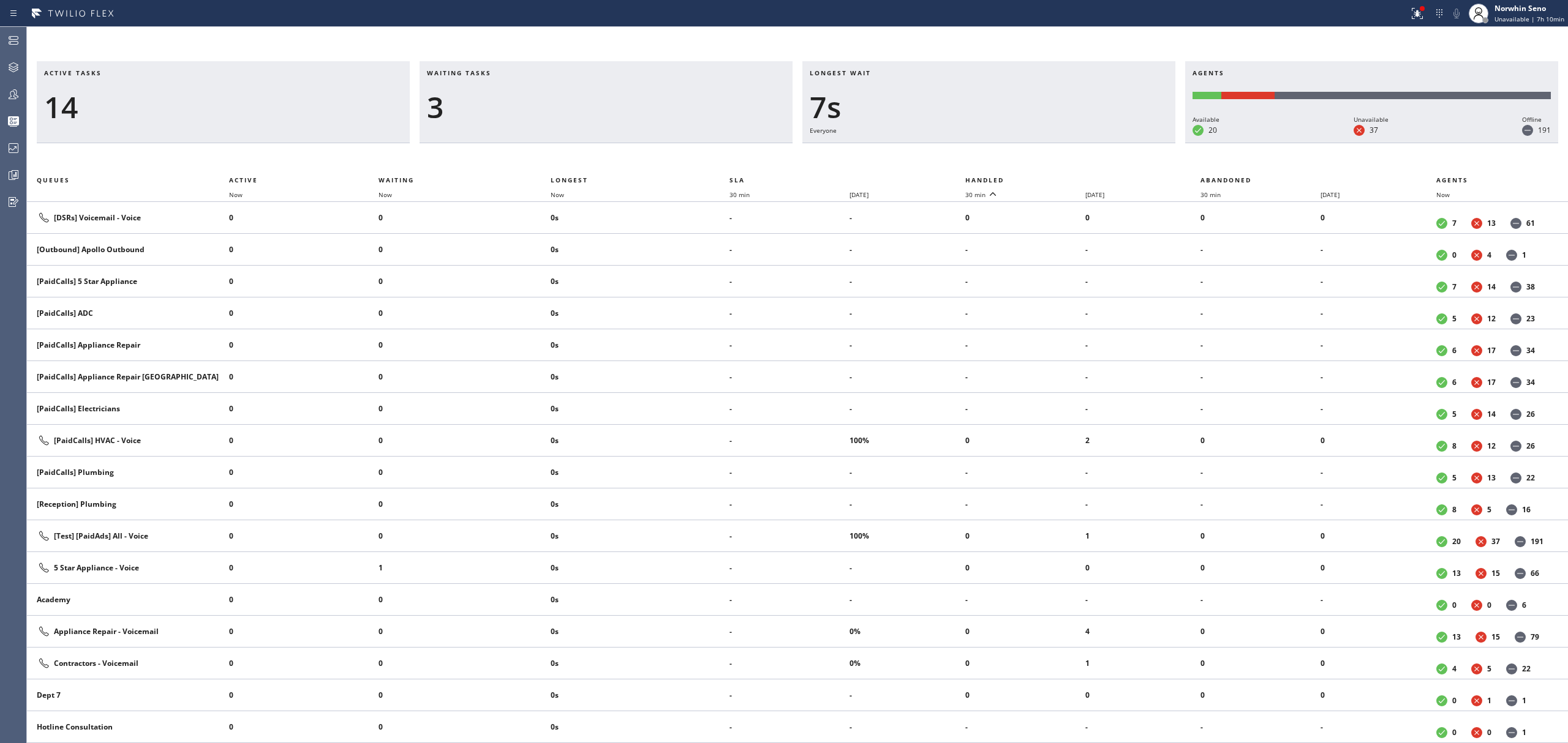
click at [1059, 177] on th "Handled" at bounding box center [1083, 180] width 236 height 15
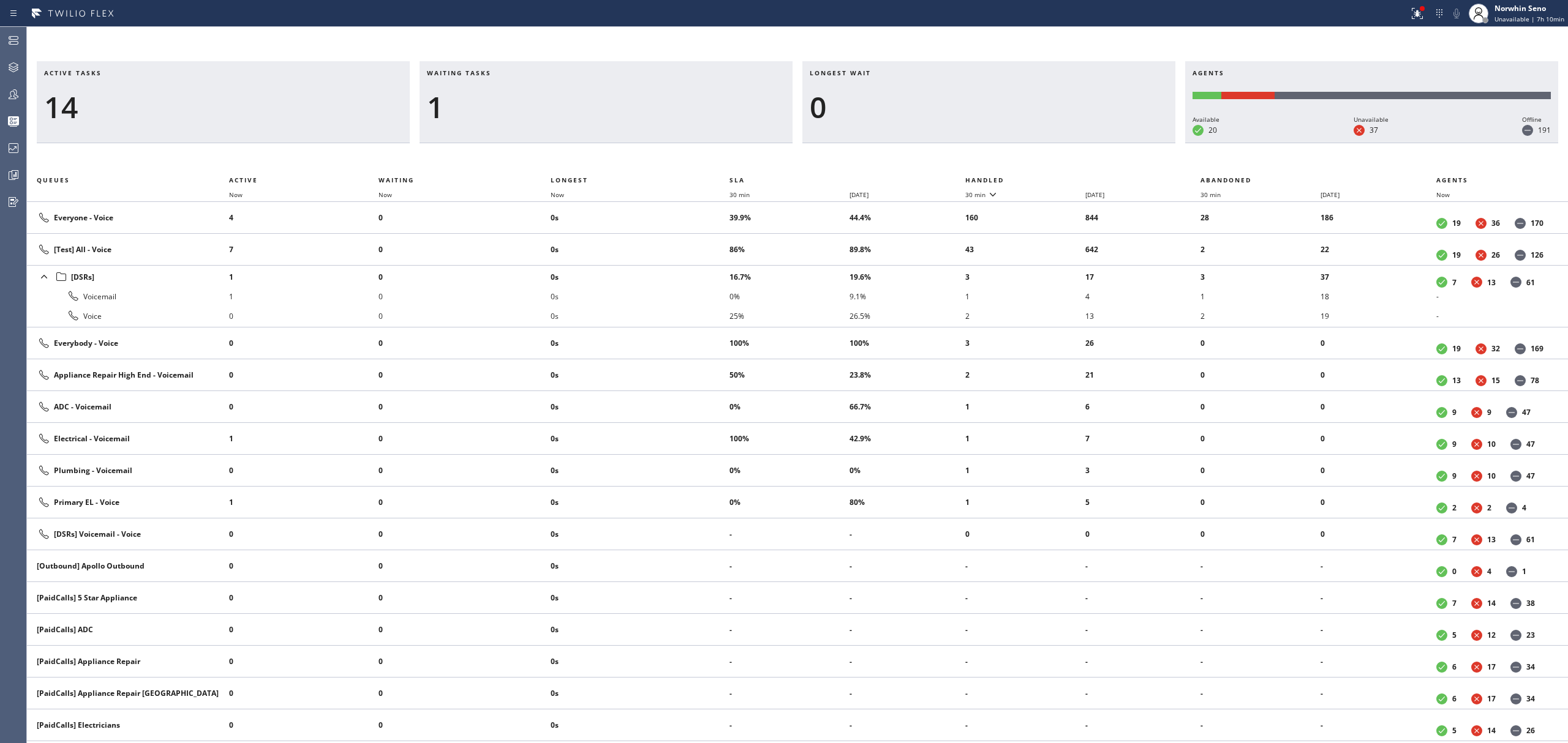
click at [1059, 177] on th "Handled" at bounding box center [1083, 180] width 236 height 15
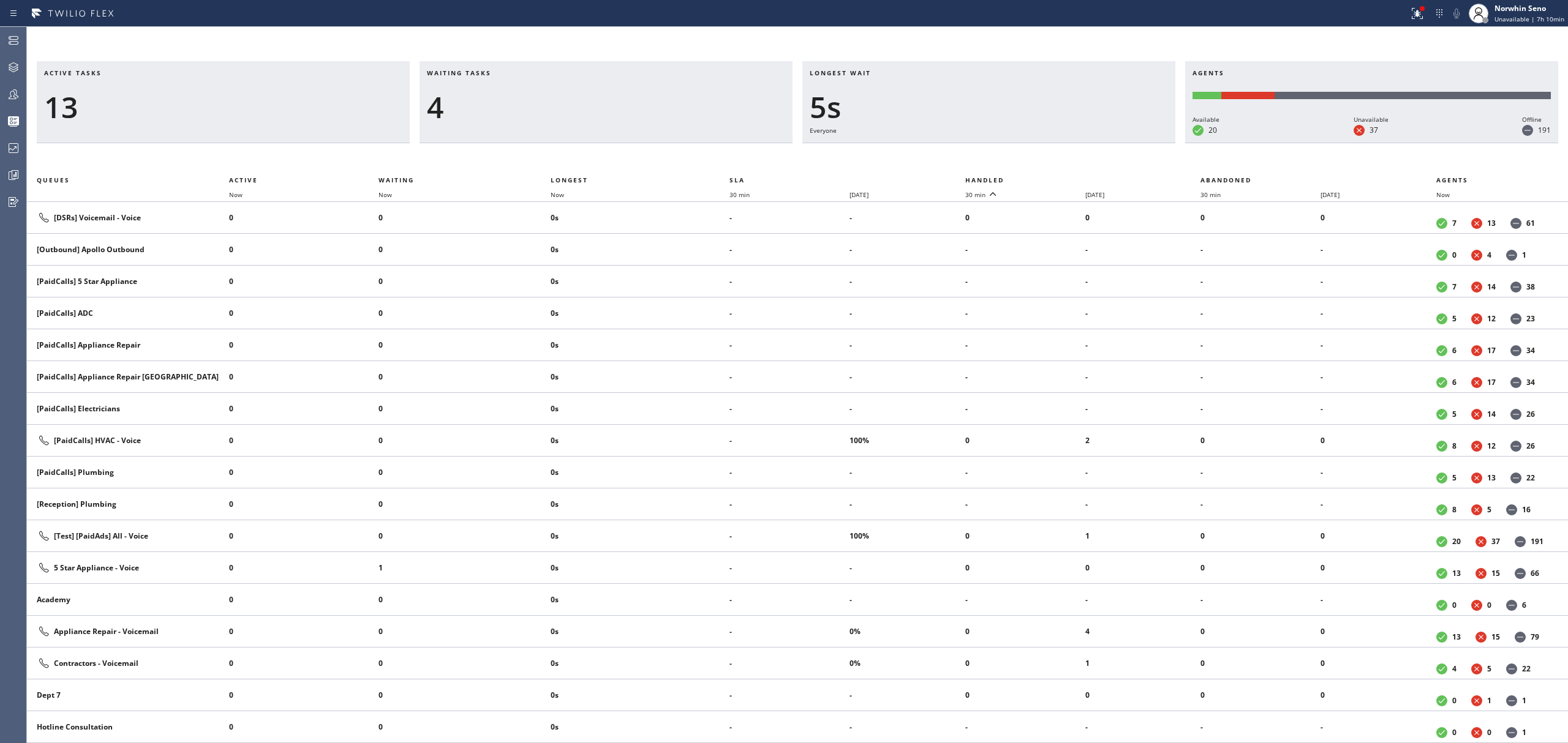
click at [1059, 177] on th "Handled" at bounding box center [1083, 180] width 236 height 15
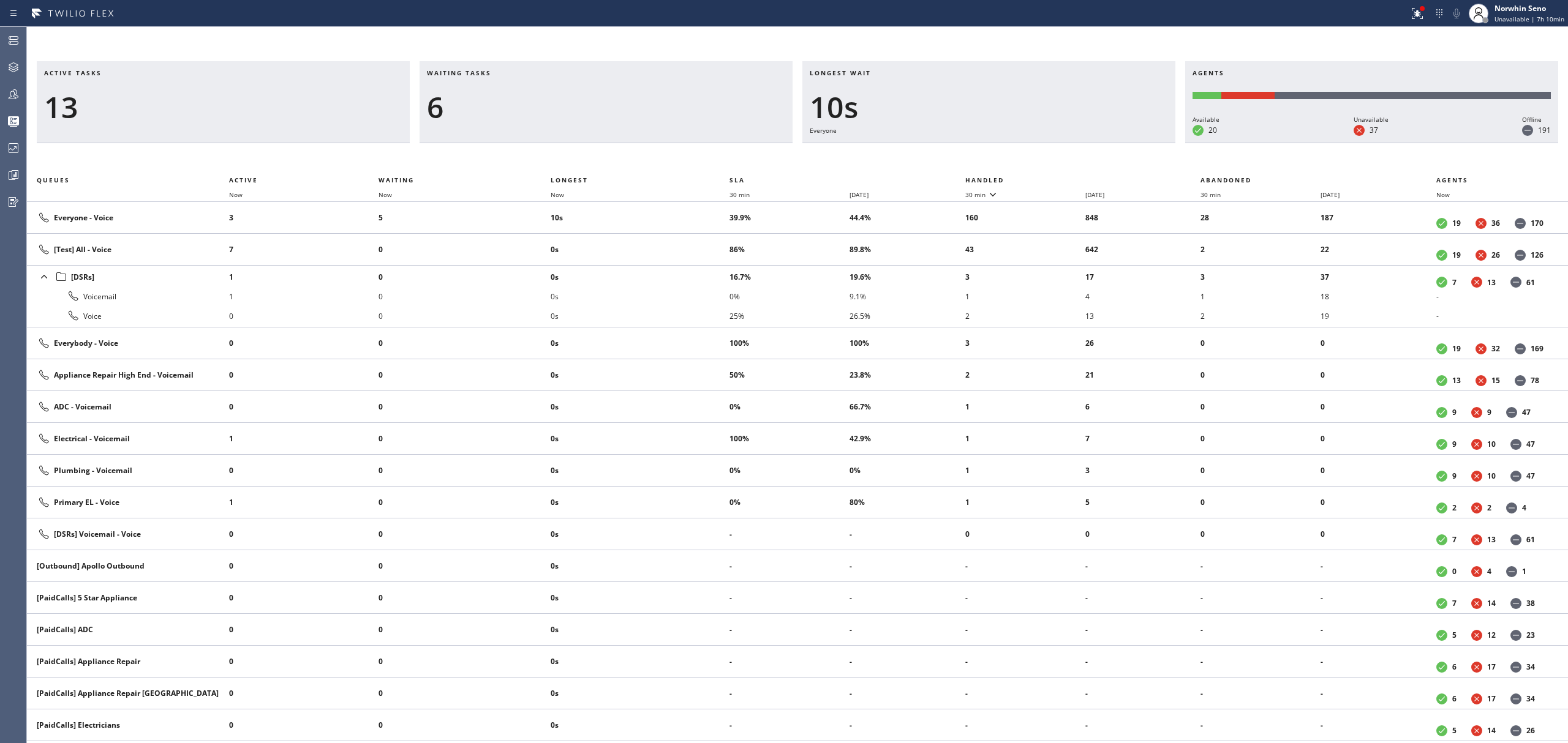
click at [1059, 177] on th "Handled" at bounding box center [1083, 180] width 236 height 15
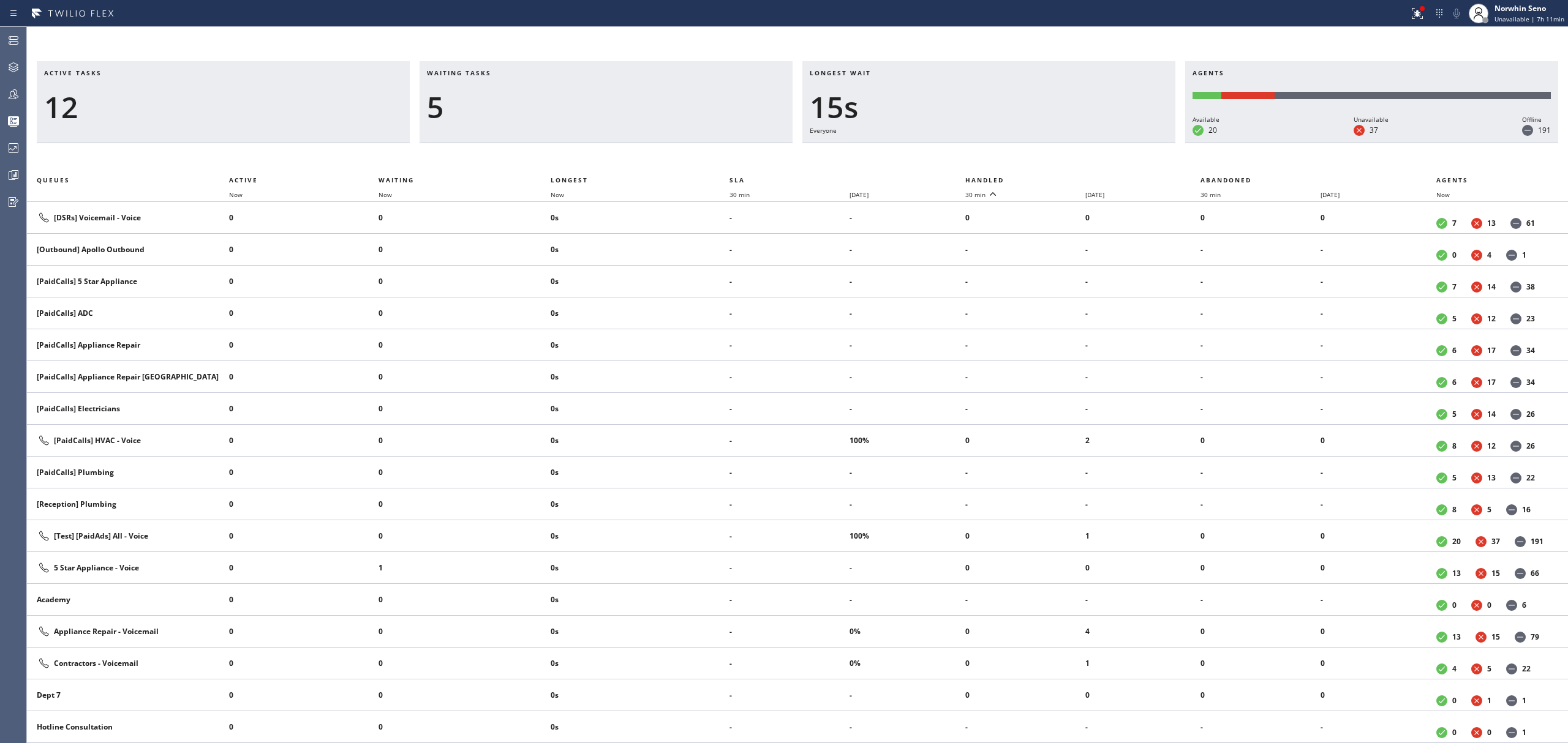
click at [1059, 177] on th "Handled" at bounding box center [1083, 180] width 236 height 15
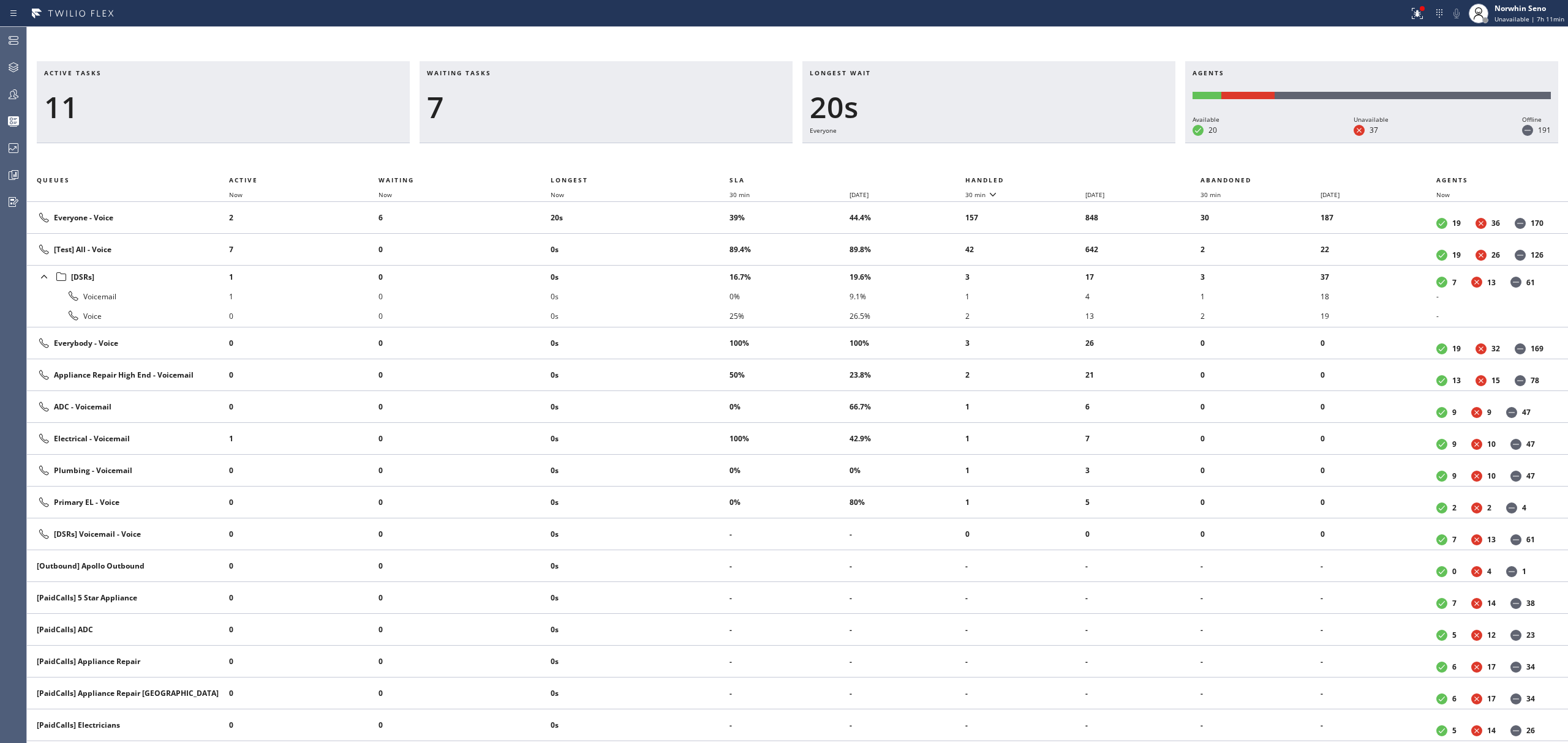
click at [1059, 177] on th "Handled" at bounding box center [1083, 180] width 236 height 15
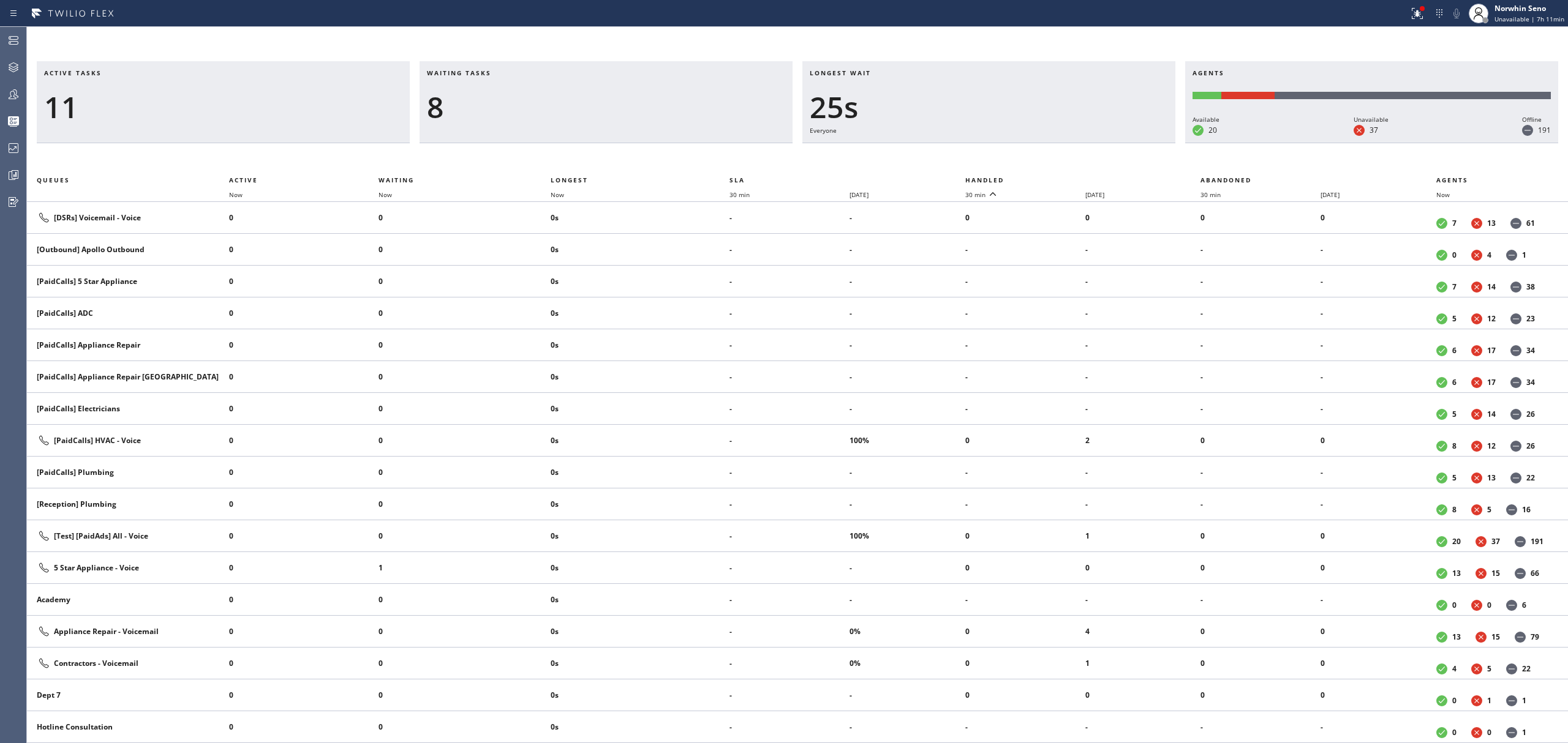
click at [1059, 177] on th "Handled" at bounding box center [1083, 180] width 236 height 15
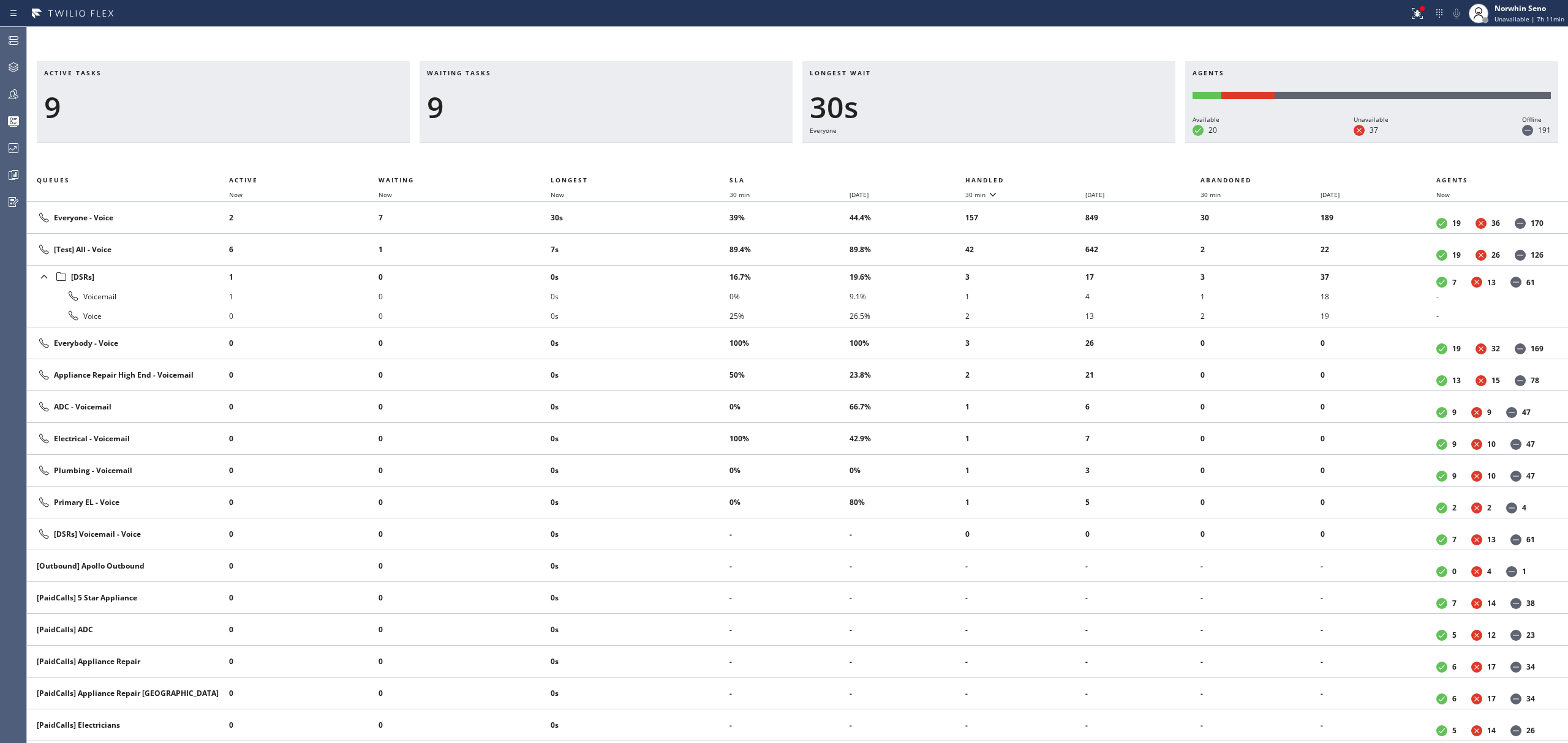
click at [1059, 177] on th "Handled" at bounding box center [1083, 180] width 236 height 15
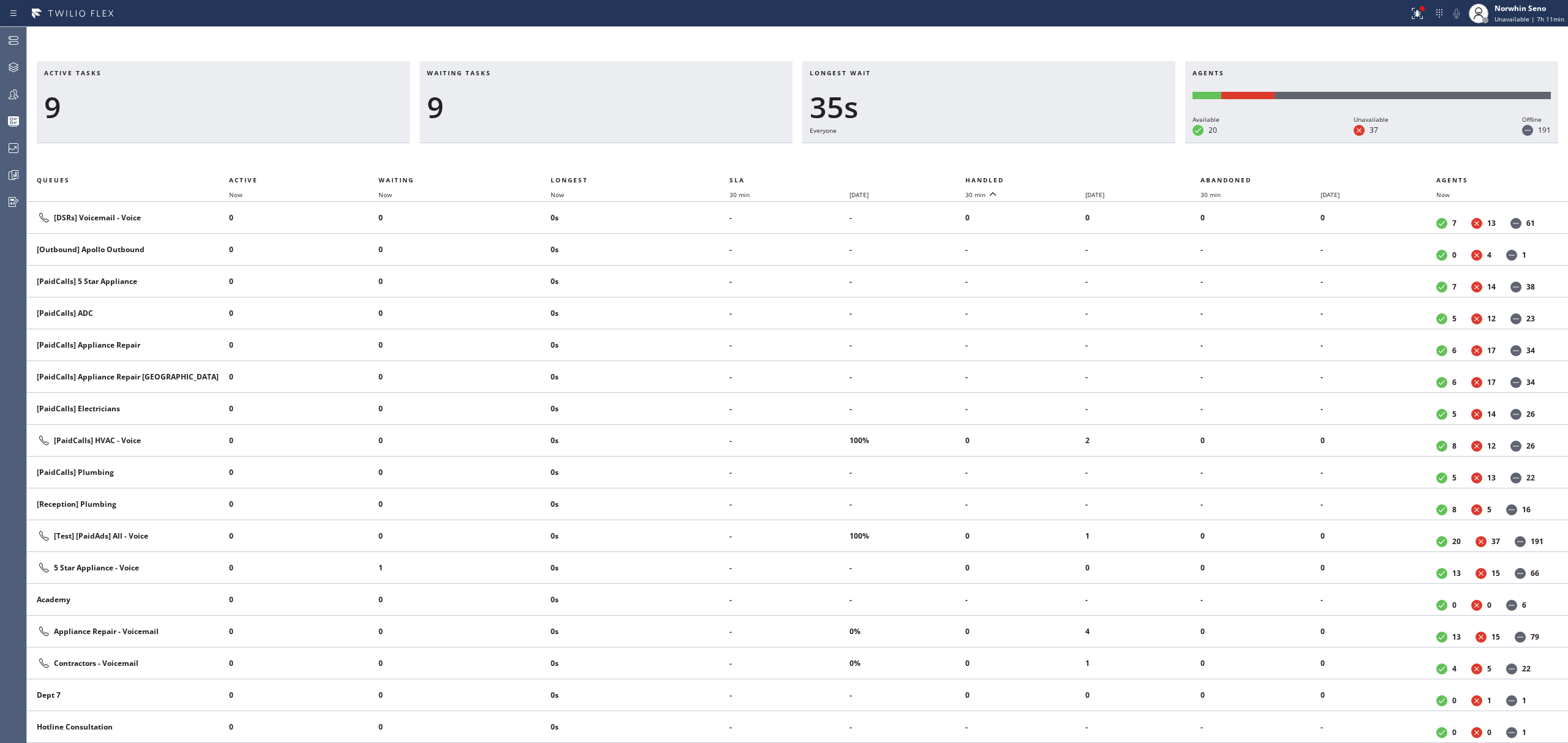
click at [1059, 177] on th "Handled" at bounding box center [1083, 180] width 236 height 15
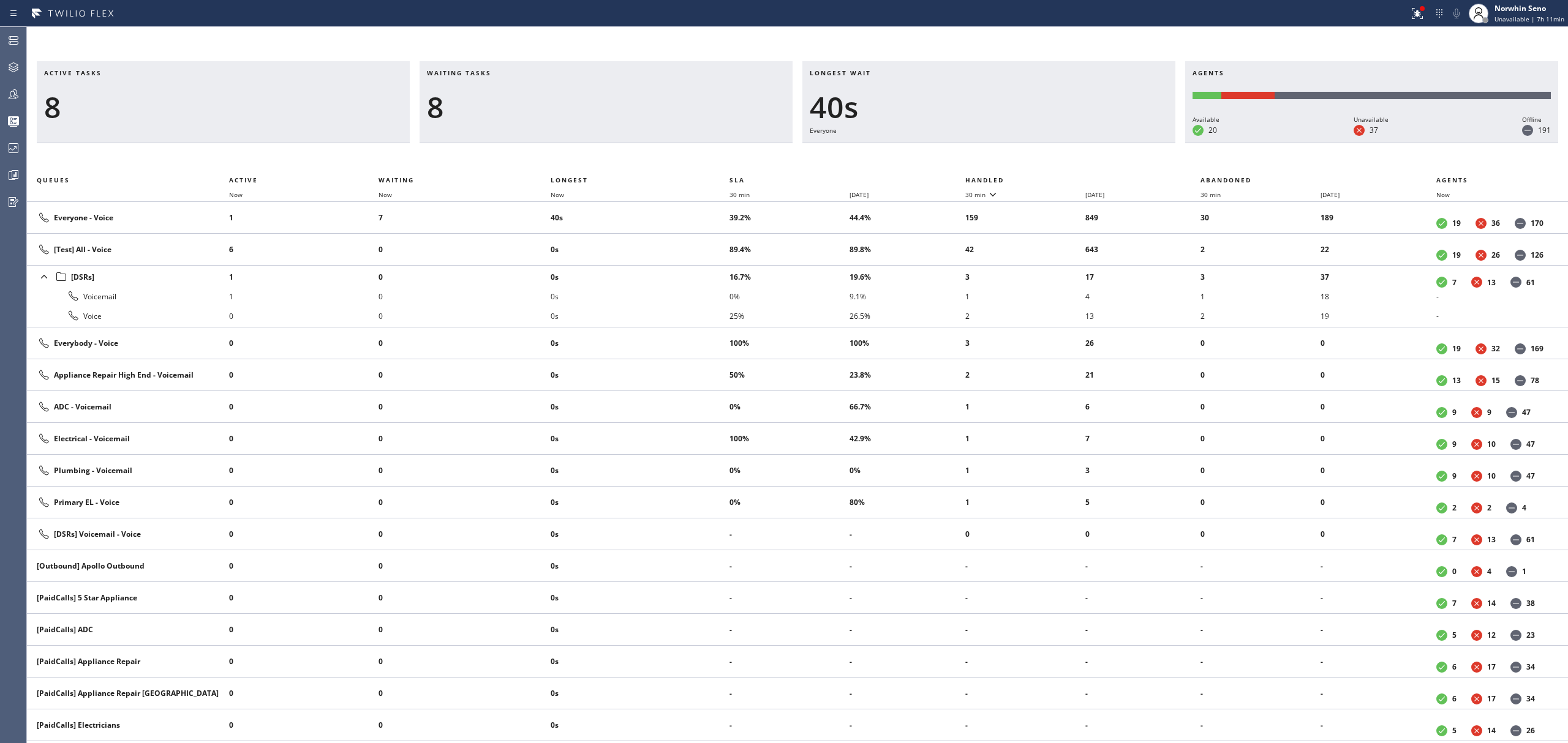
click at [1059, 177] on th "Handled" at bounding box center [1083, 180] width 236 height 15
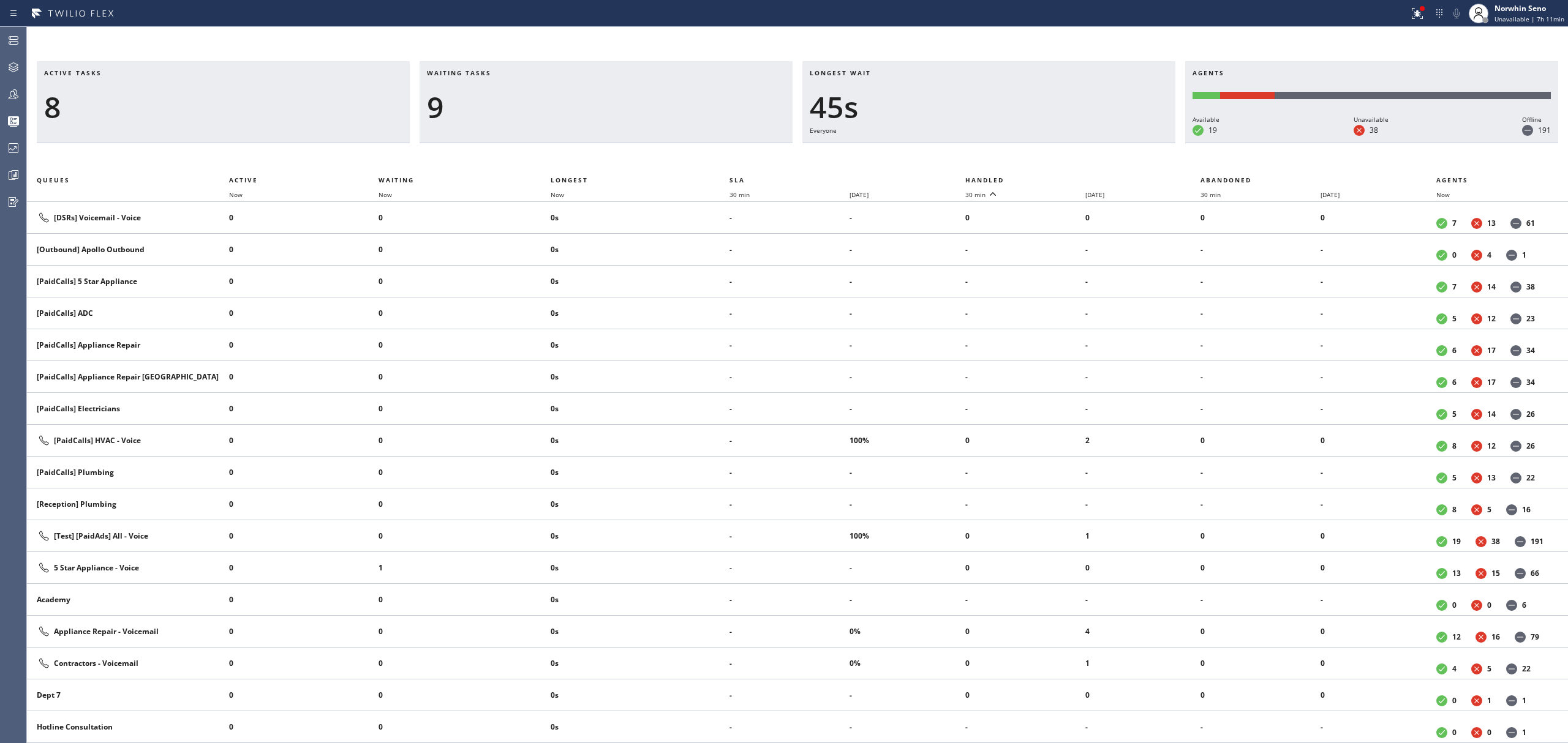
click at [1059, 177] on th "Handled" at bounding box center [1083, 180] width 236 height 15
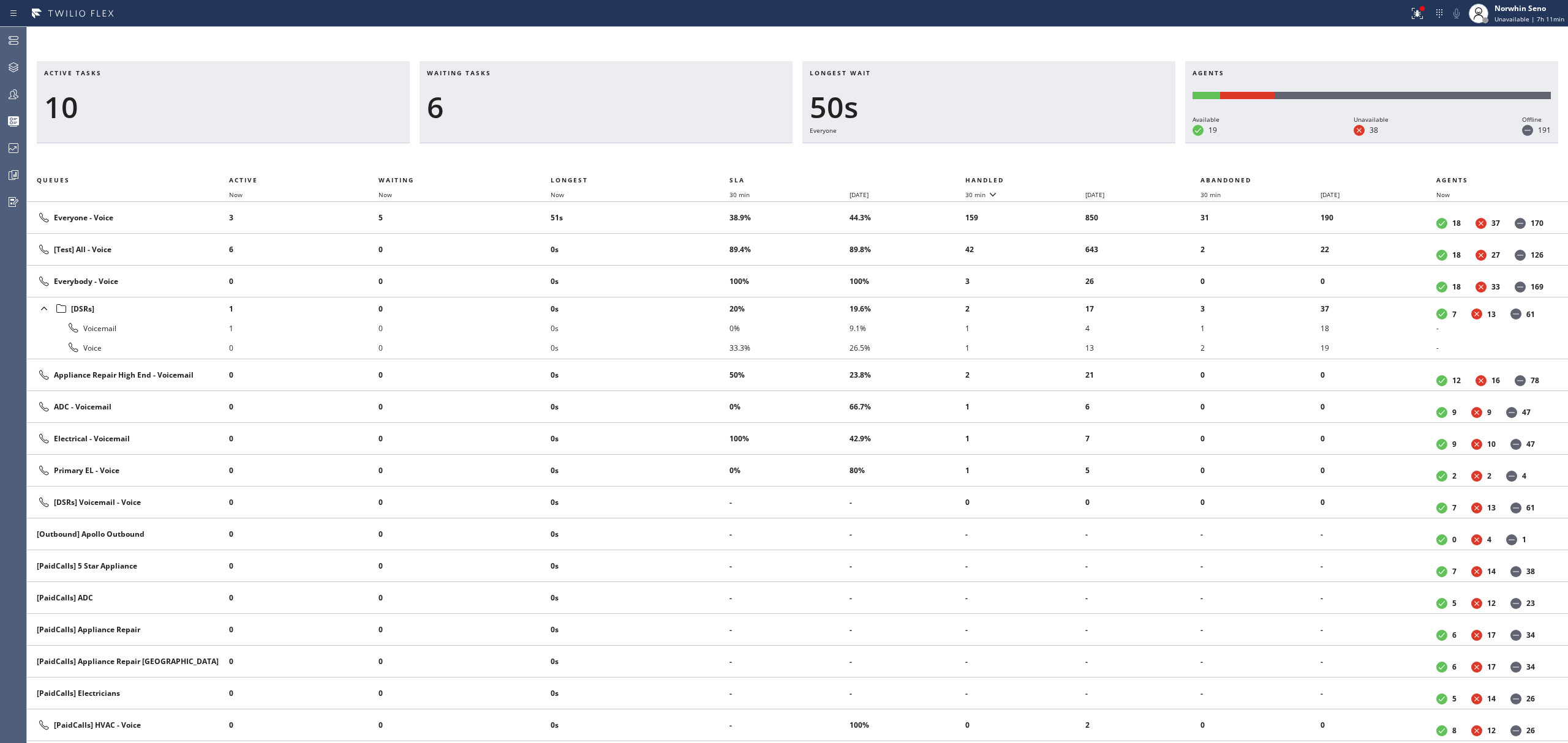
click at [1059, 177] on th "Handled" at bounding box center [1083, 180] width 236 height 15
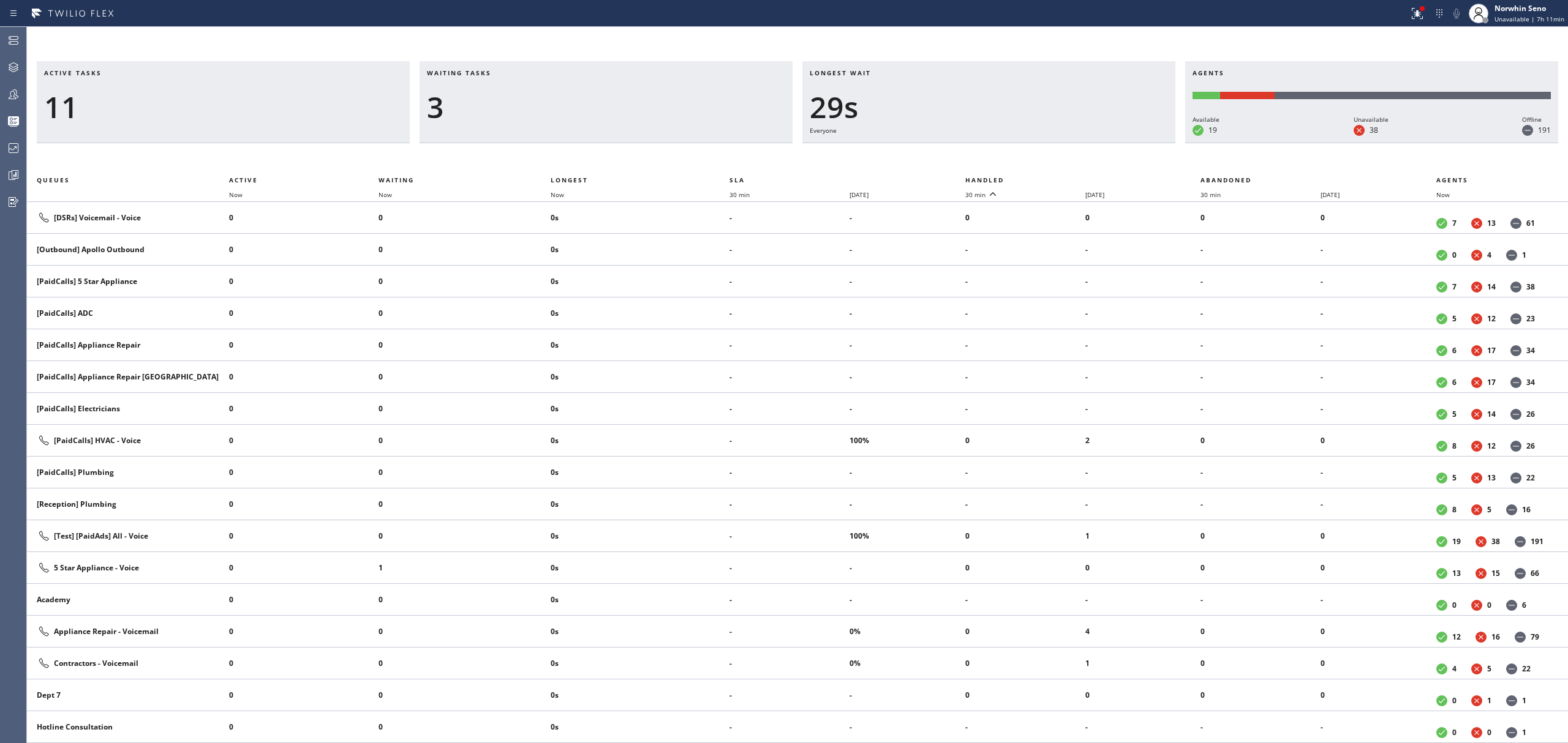
click at [1059, 177] on th "Handled" at bounding box center [1083, 180] width 236 height 15
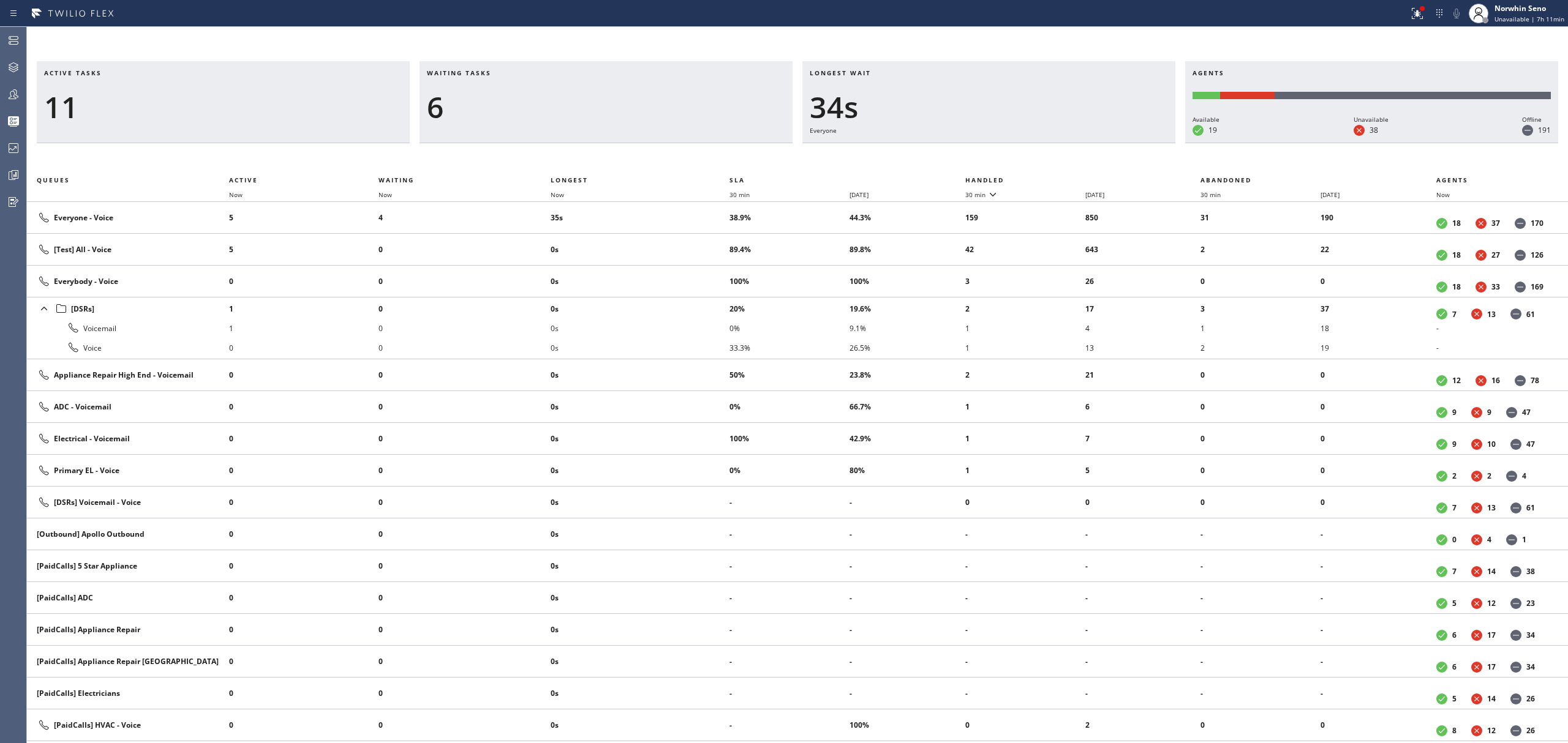
click at [1059, 177] on th "Handled" at bounding box center [1083, 180] width 236 height 15
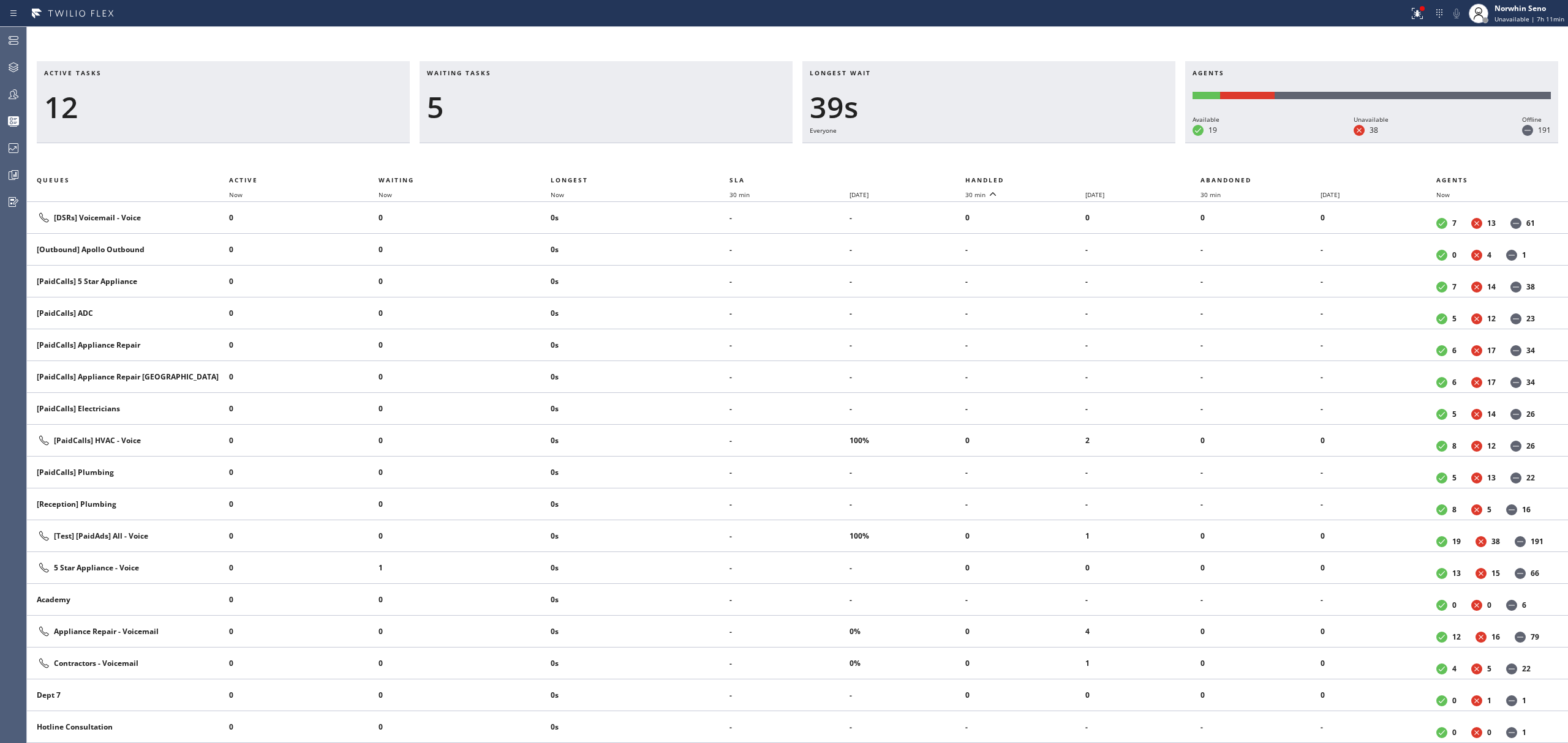
click at [1059, 177] on th "Handled" at bounding box center [1083, 180] width 236 height 15
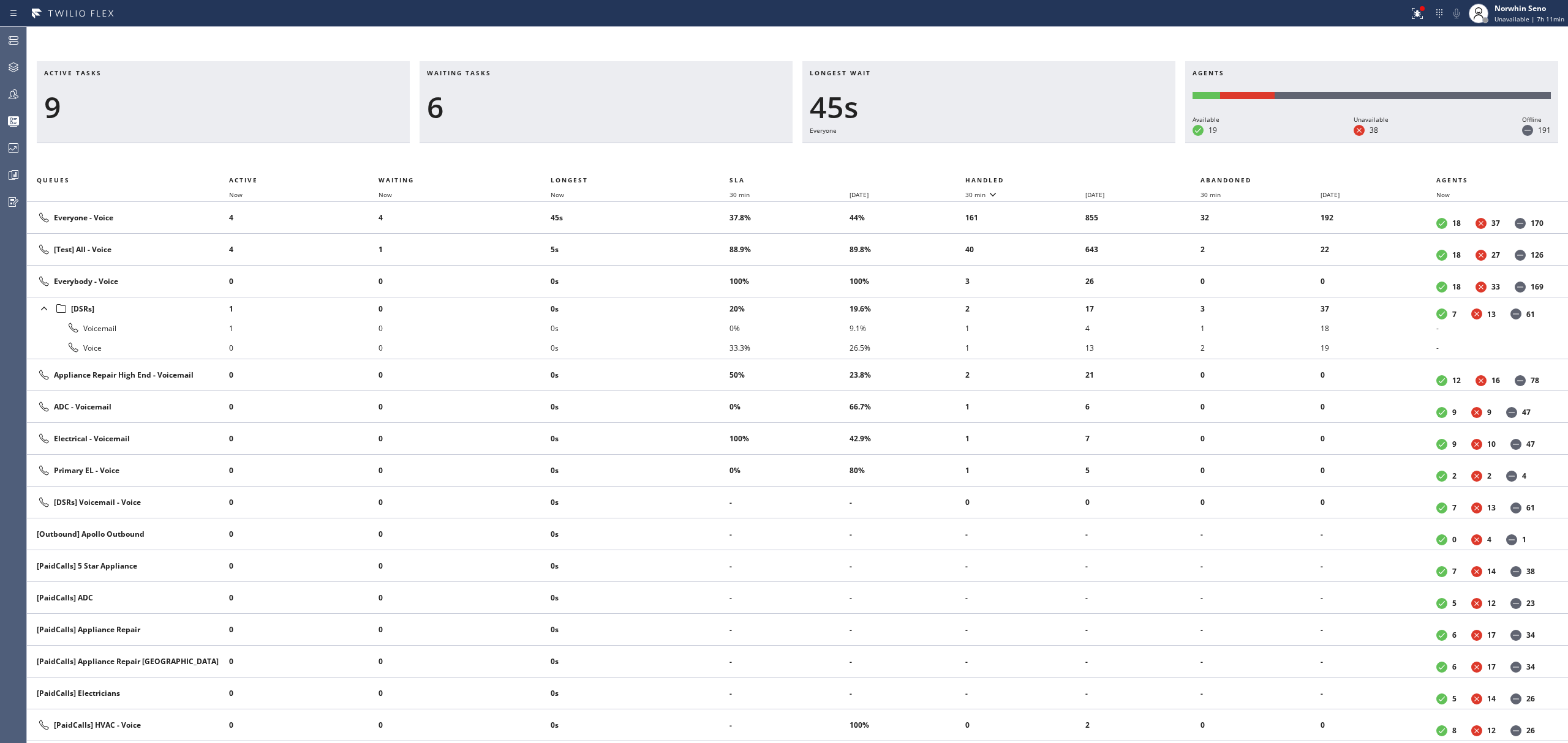
click at [1059, 177] on th "Handled" at bounding box center [1083, 180] width 236 height 15
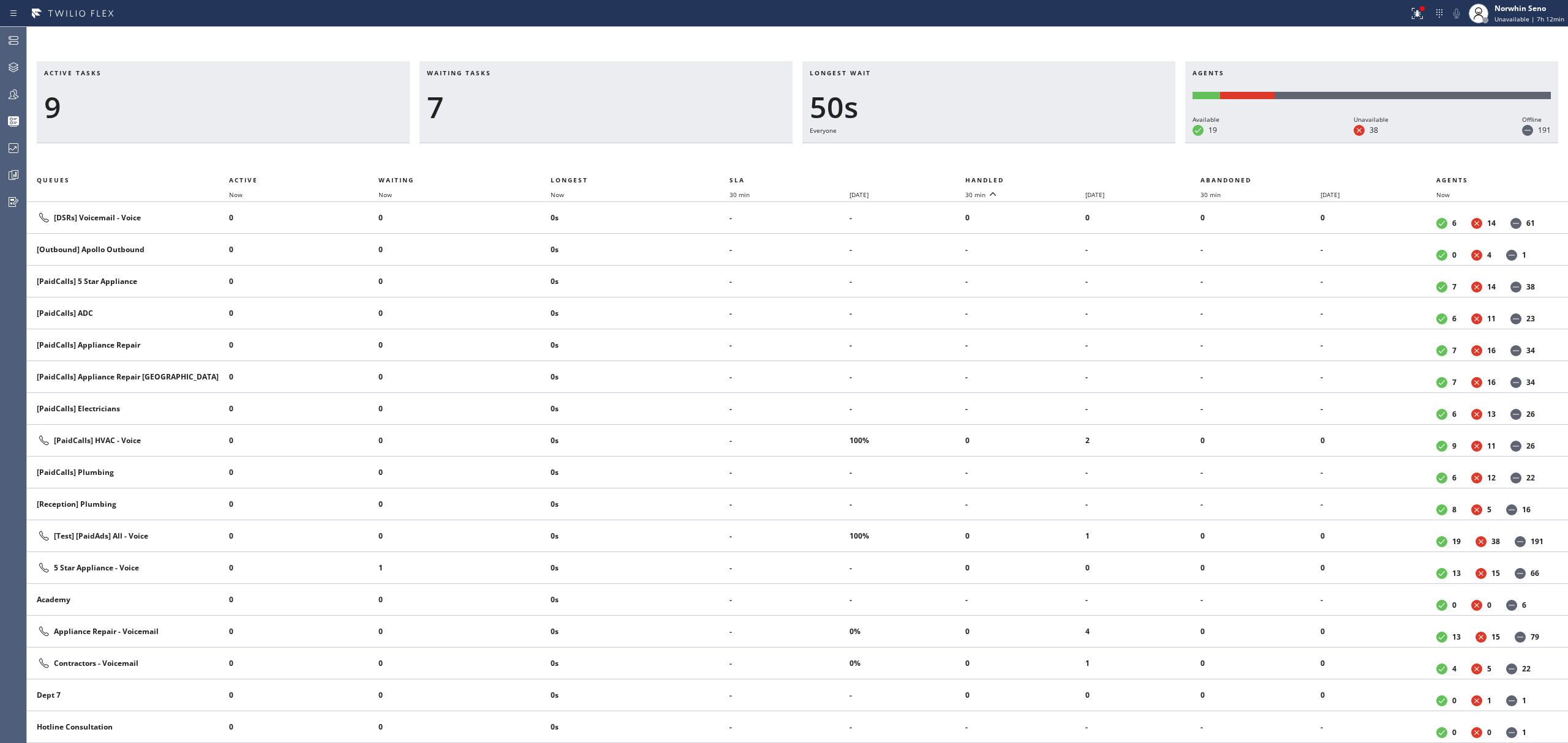
click at [1059, 177] on th "Handled" at bounding box center [1083, 180] width 236 height 15
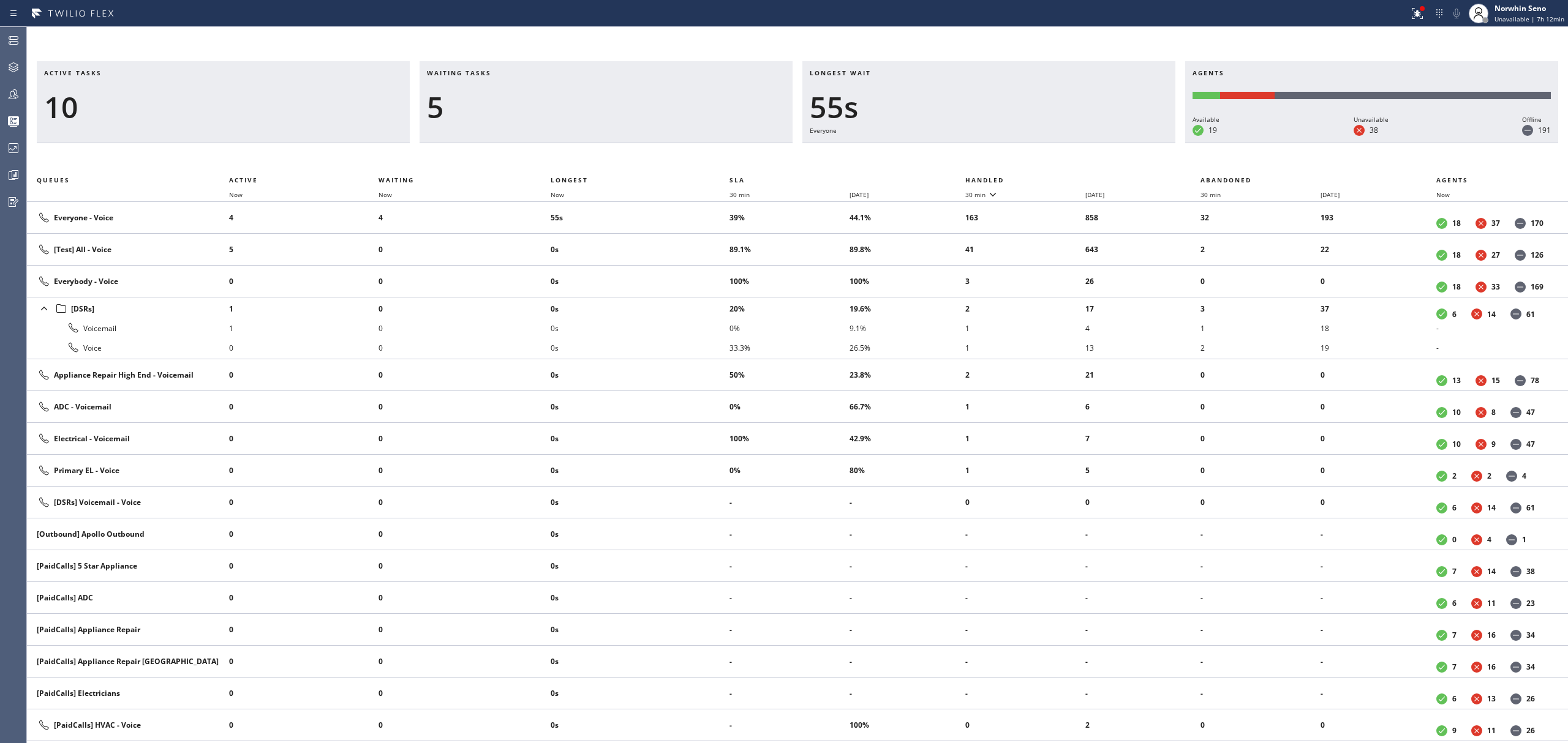
click at [1059, 177] on th "Handled" at bounding box center [1083, 180] width 236 height 15
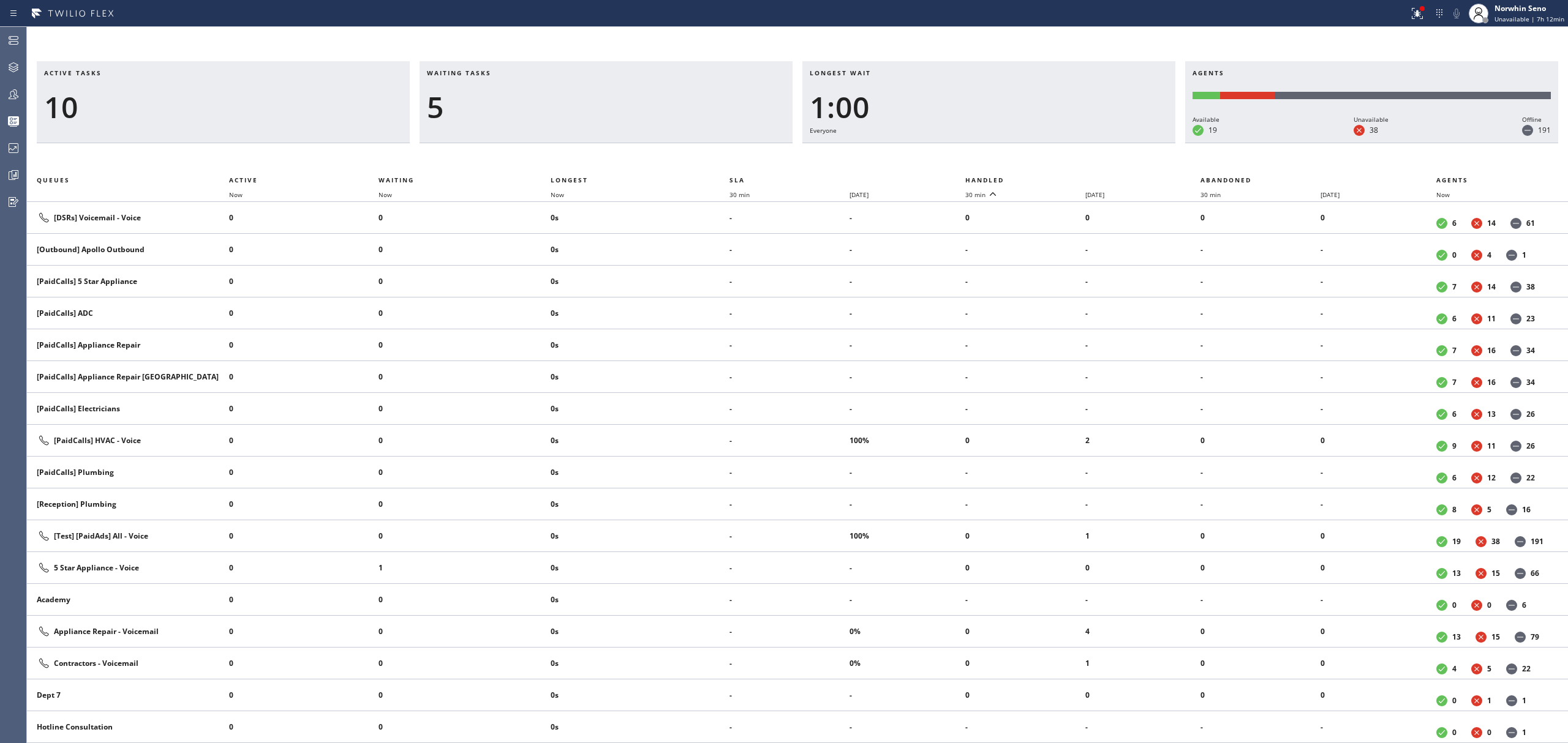
click at [1059, 177] on th "Handled" at bounding box center [1083, 180] width 236 height 15
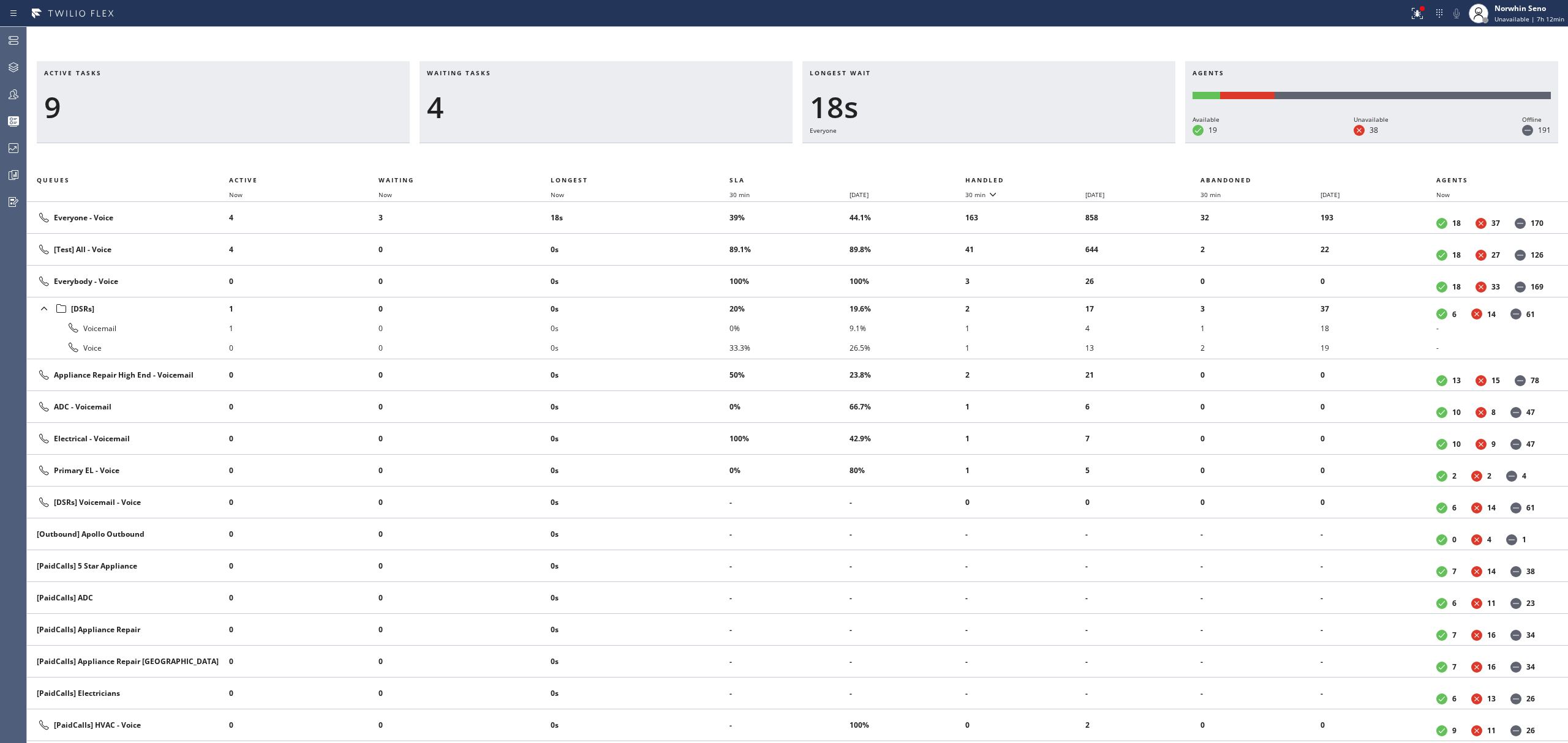
click at [1059, 177] on th "Handled" at bounding box center [1083, 180] width 236 height 15
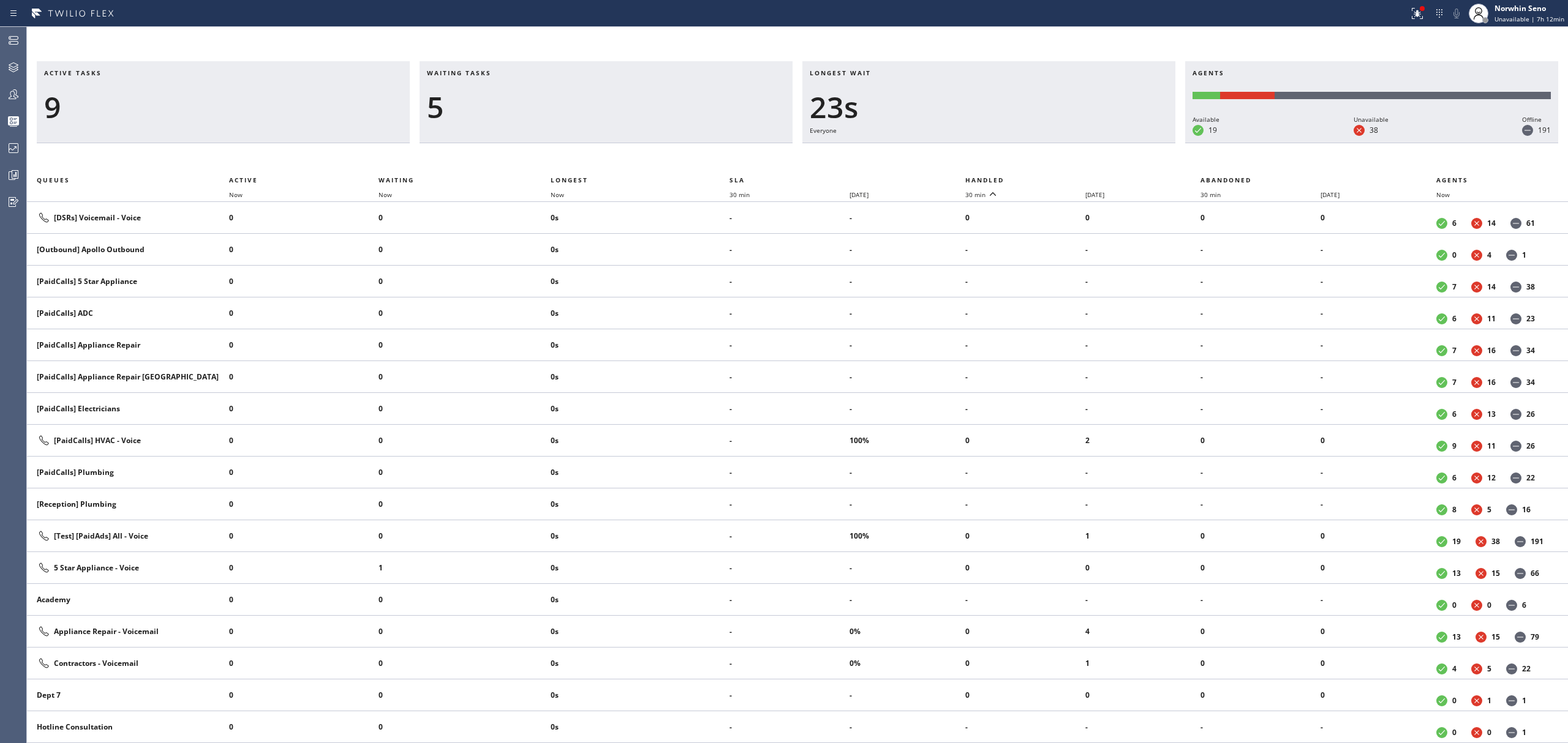
click at [1059, 177] on th "Handled" at bounding box center [1083, 180] width 236 height 15
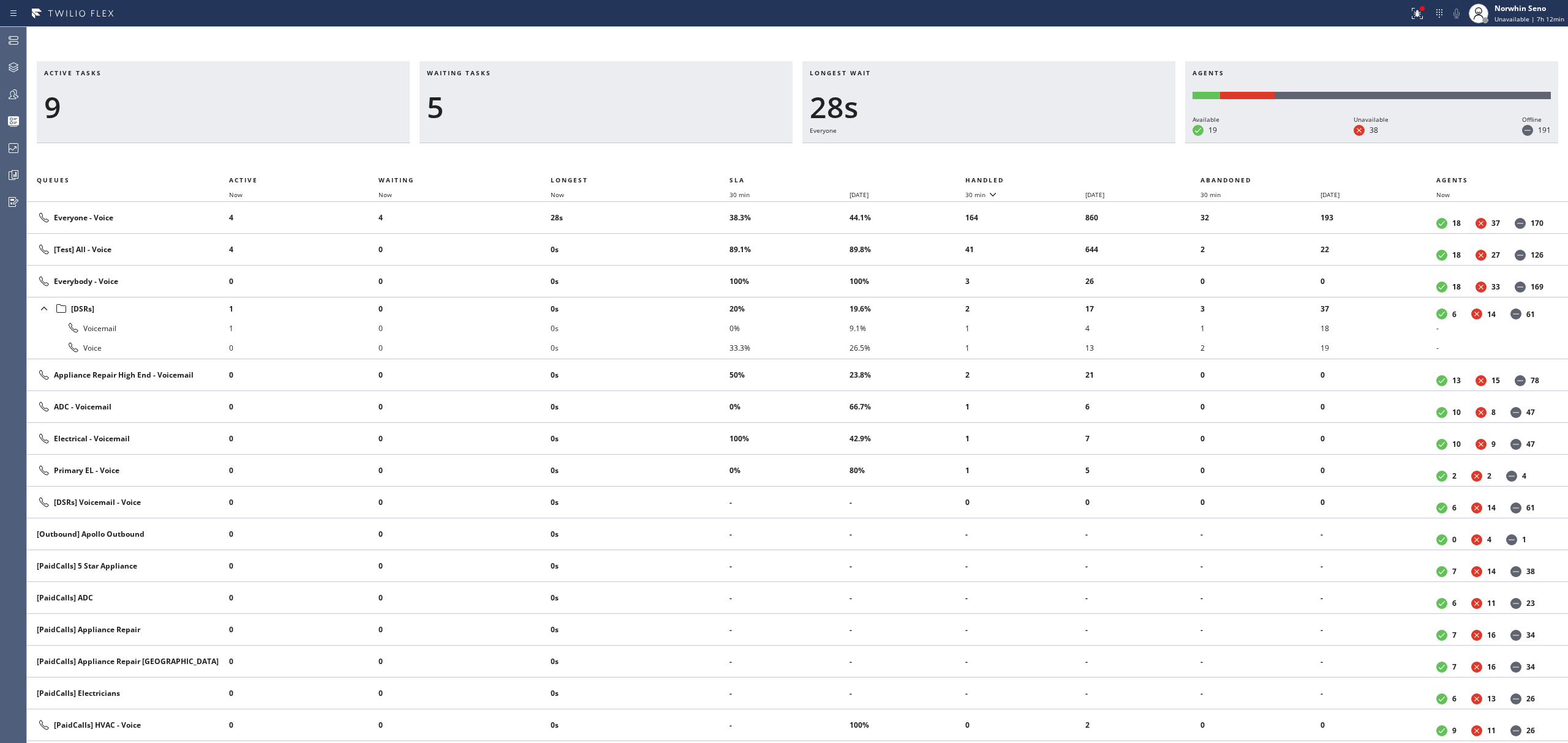
click at [1059, 177] on th "Handled" at bounding box center [1083, 180] width 236 height 15
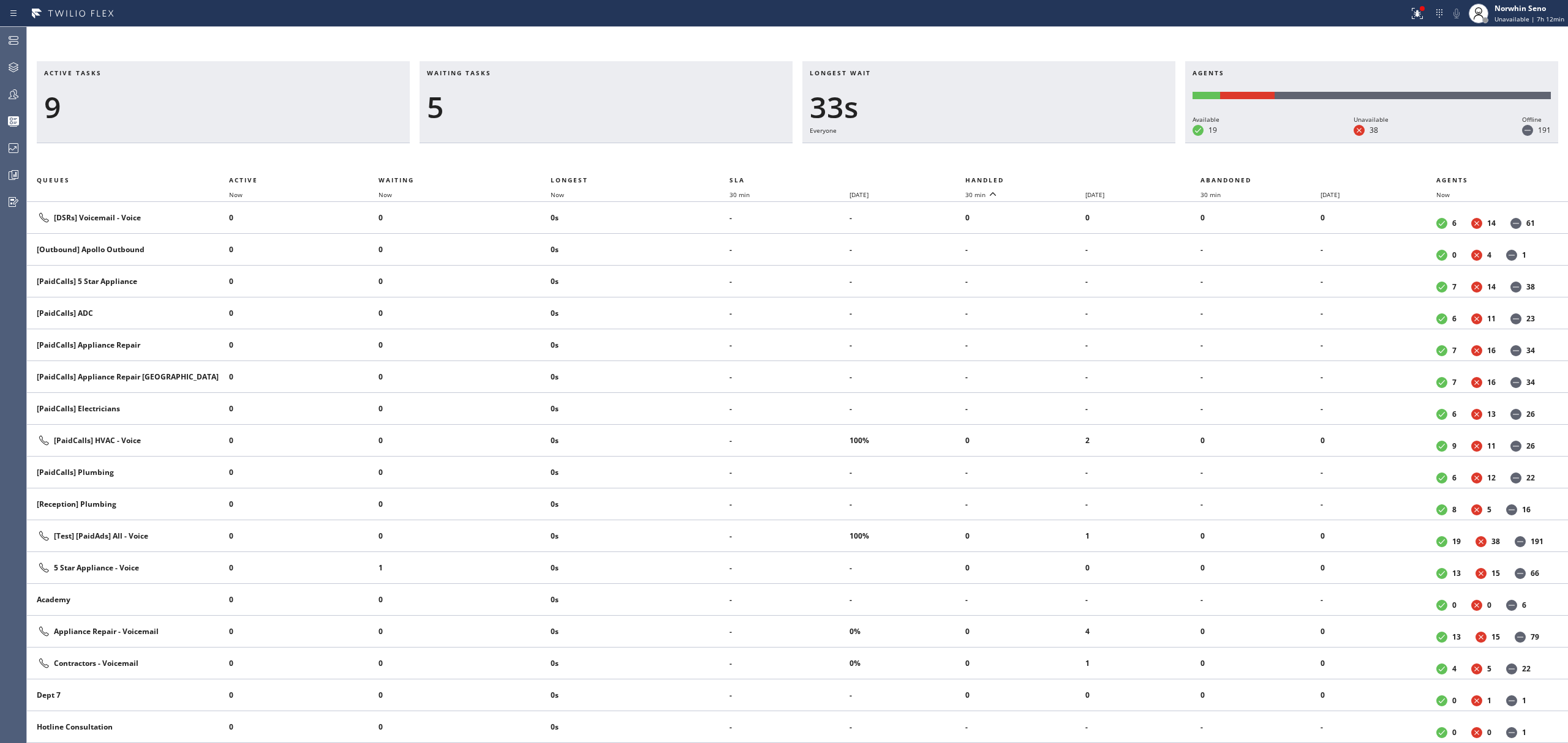
click at [1059, 177] on th "Handled" at bounding box center [1083, 180] width 236 height 15
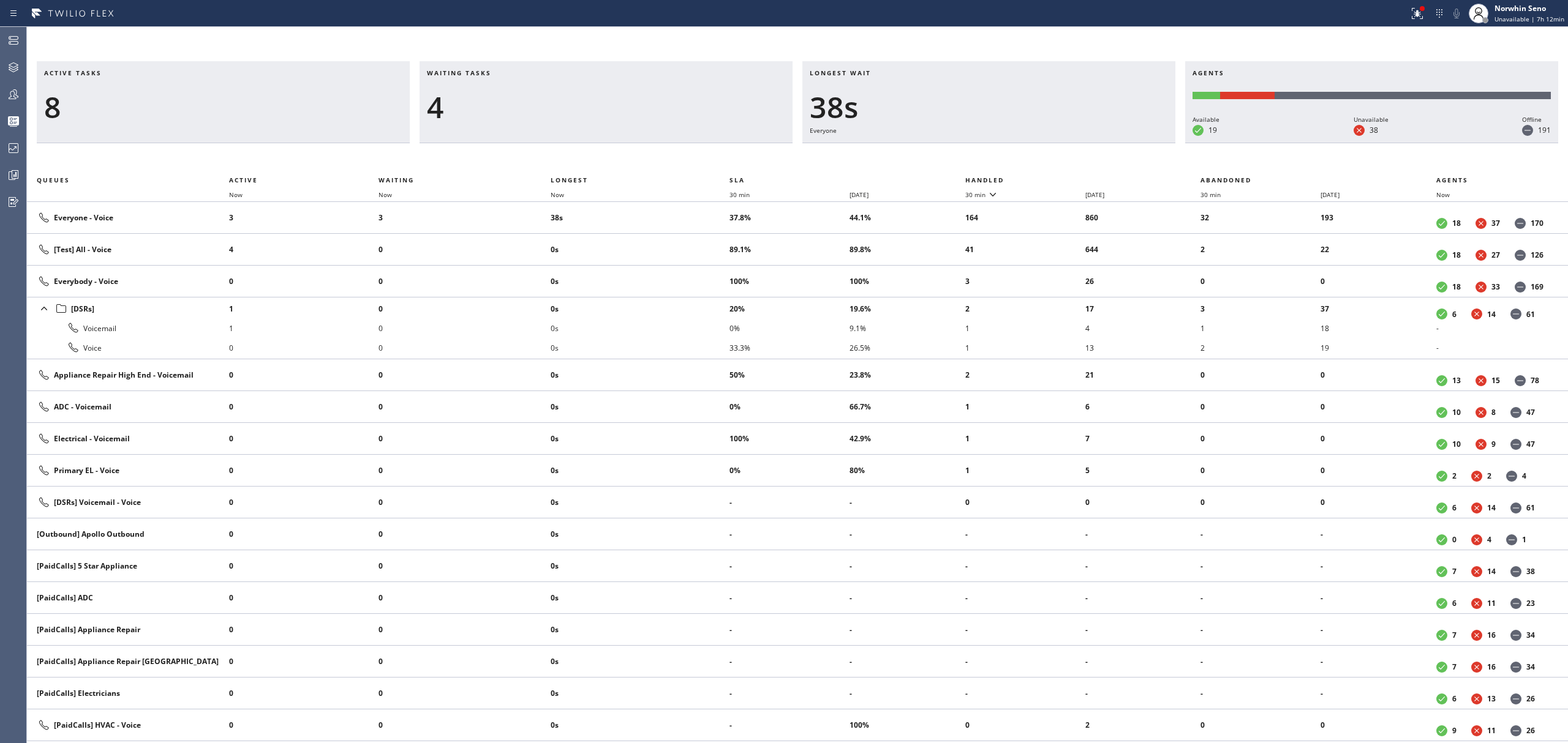
click at [1059, 177] on th "Handled" at bounding box center [1083, 180] width 236 height 15
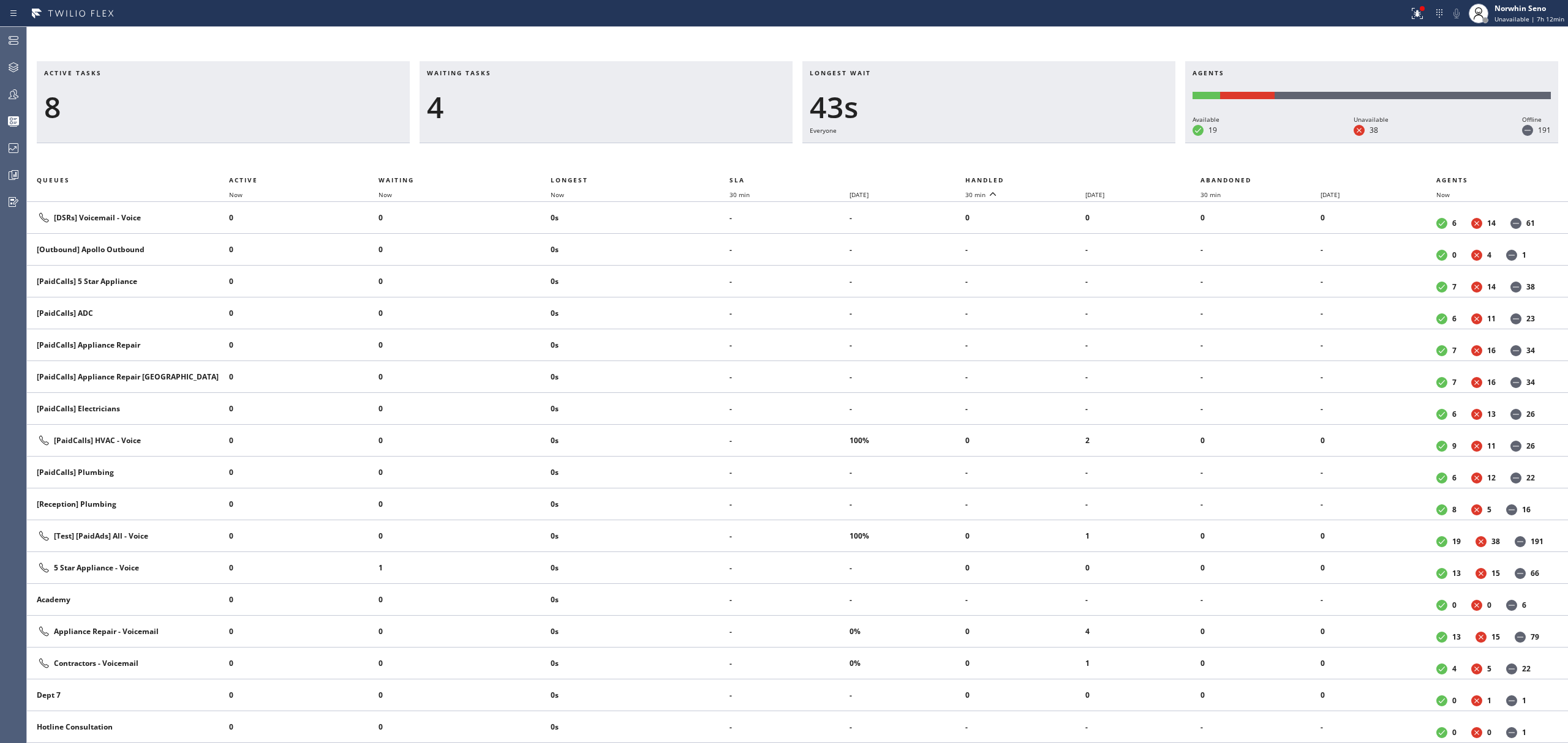
click at [1059, 177] on th "Handled" at bounding box center [1083, 180] width 236 height 15
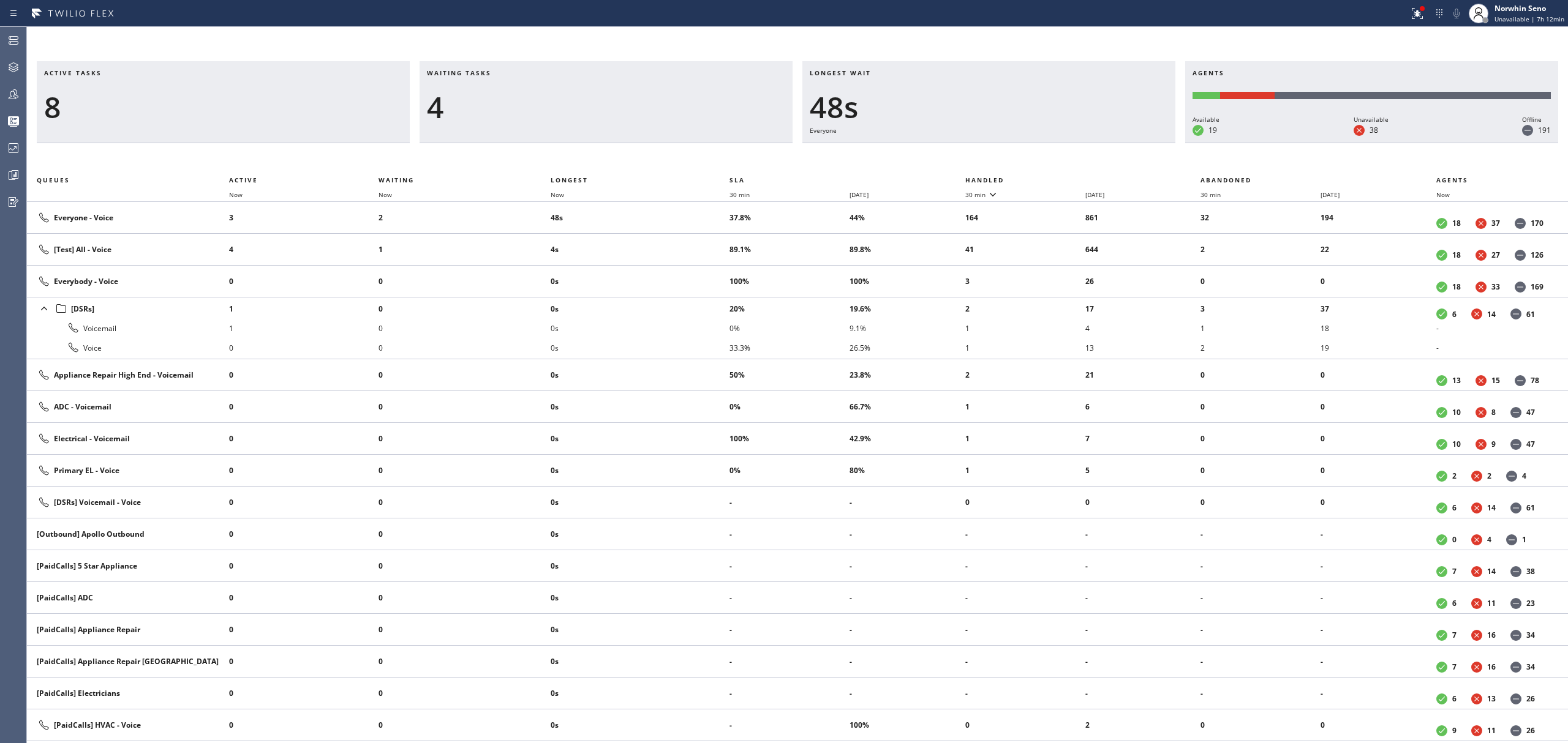
click at [1059, 177] on th "Handled" at bounding box center [1083, 180] width 236 height 15
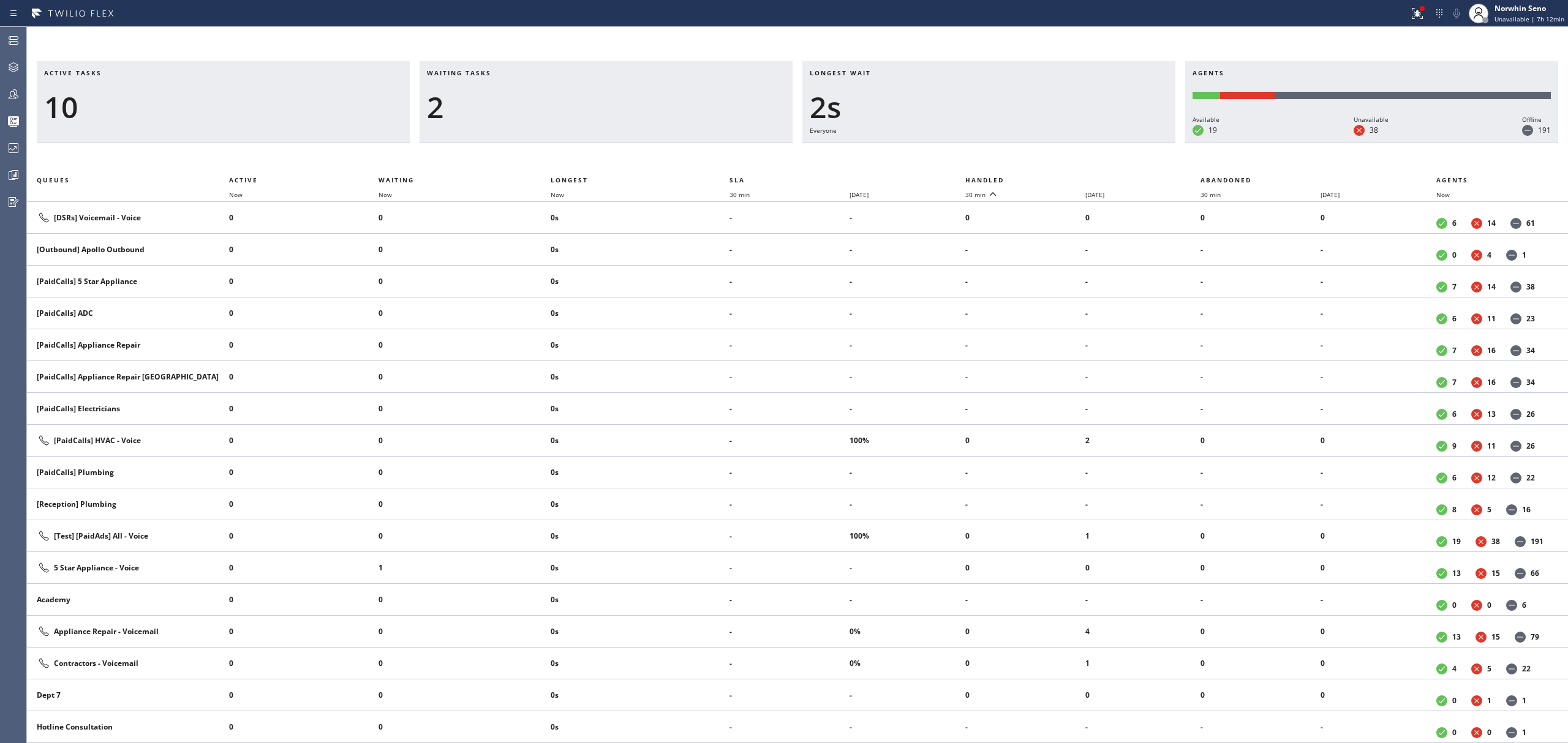
click at [1059, 177] on th "Handled" at bounding box center [1083, 180] width 236 height 15
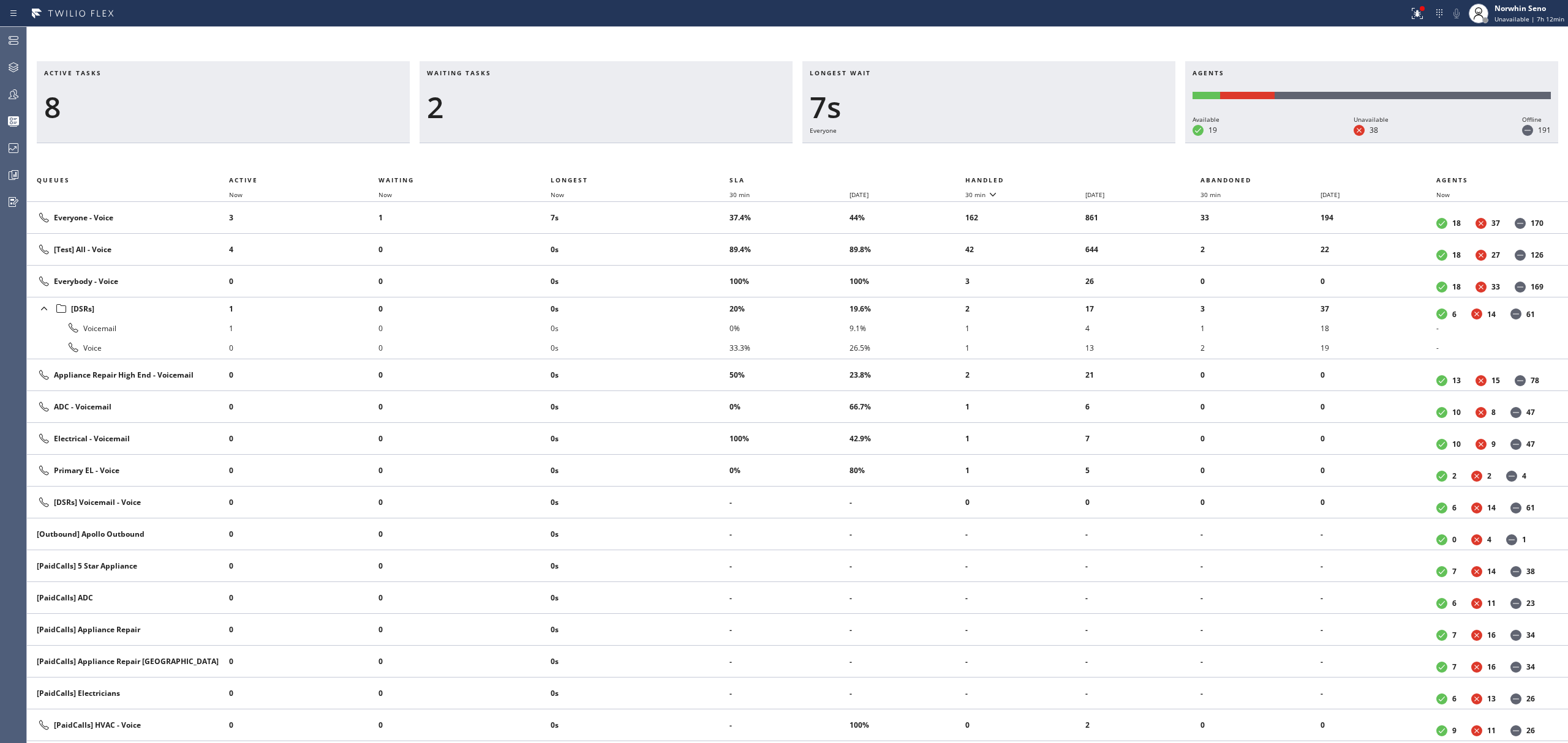
click at [1059, 177] on th "Handled" at bounding box center [1083, 180] width 236 height 15
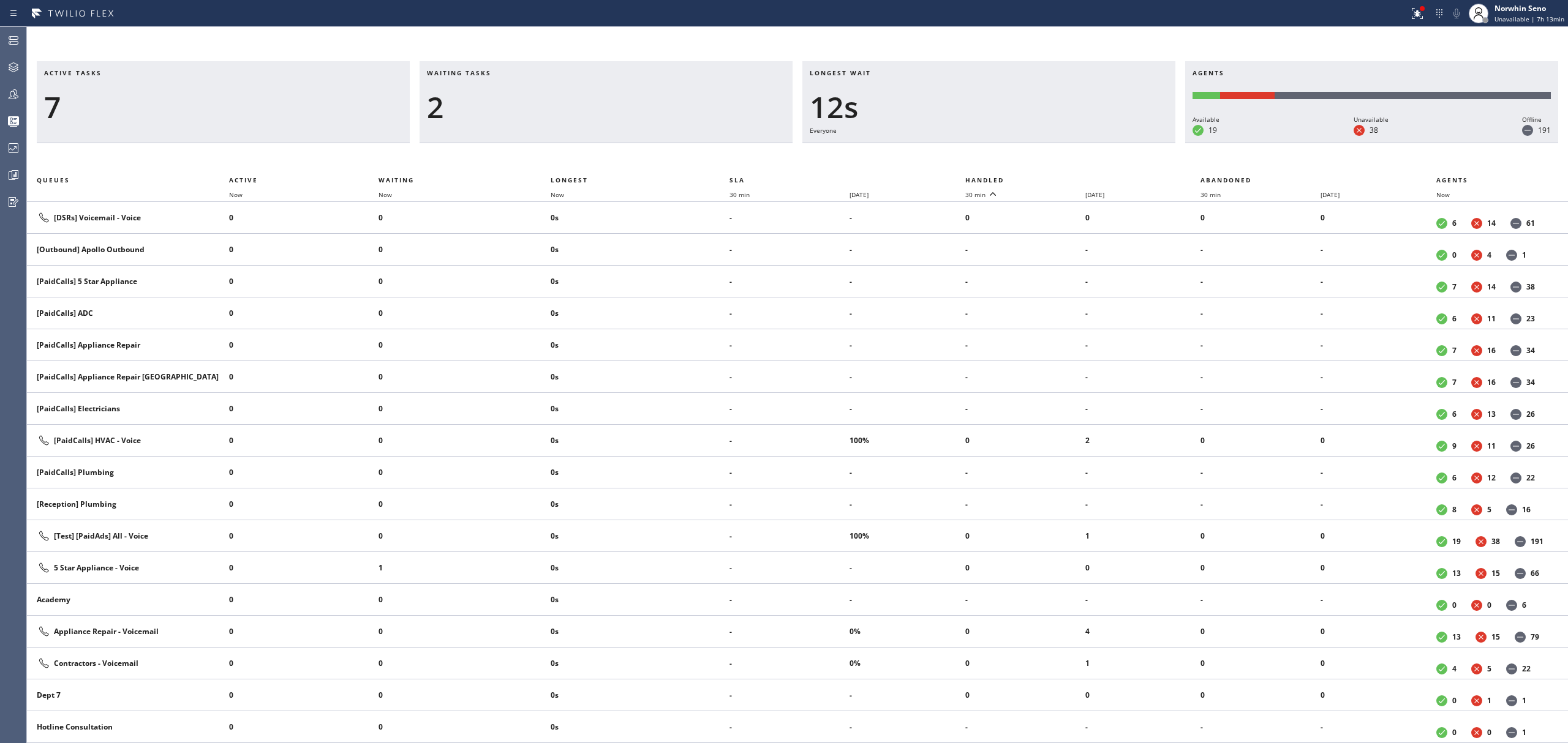
click at [1059, 177] on th "Handled" at bounding box center [1083, 180] width 236 height 15
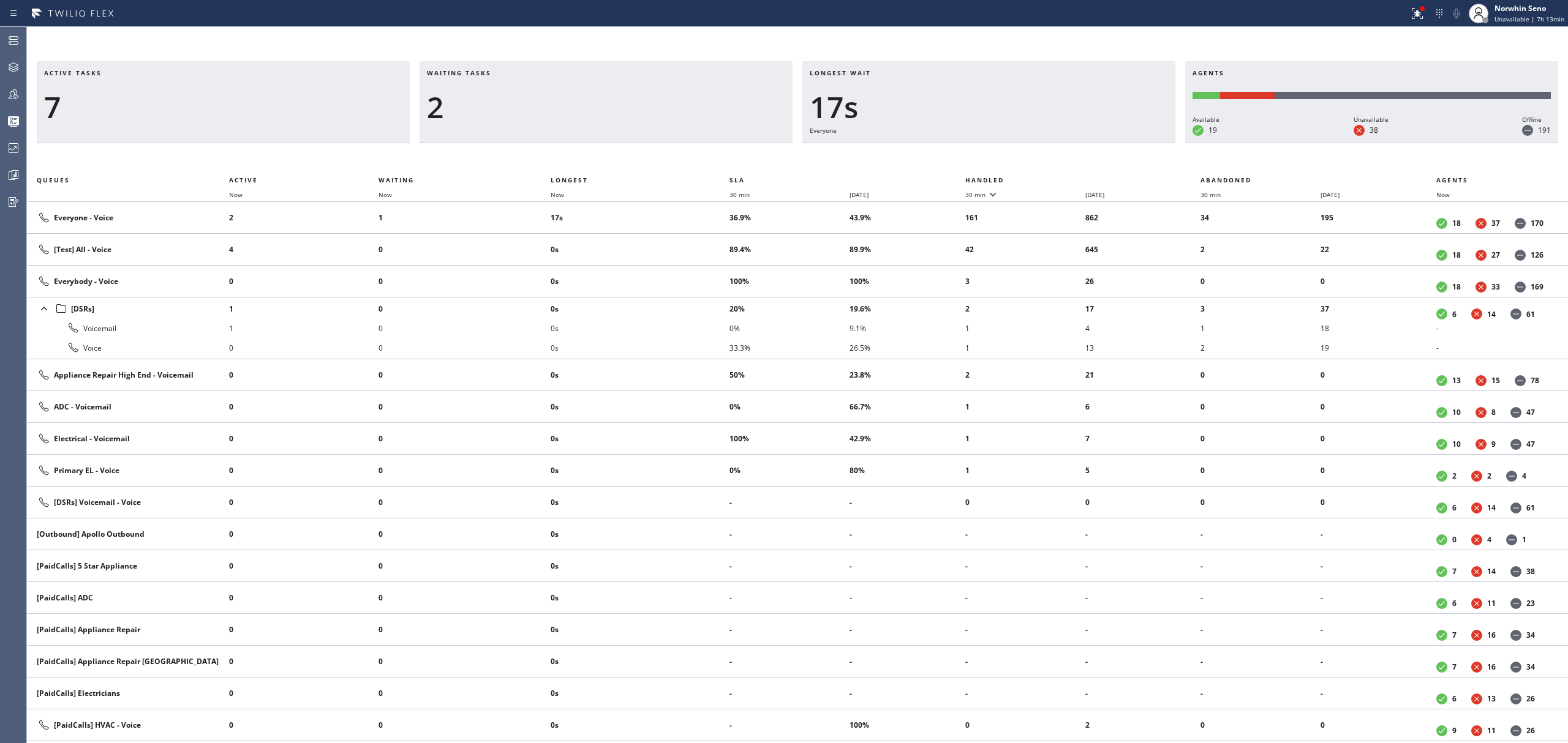
click at [1059, 177] on th "Handled" at bounding box center [1083, 180] width 236 height 15
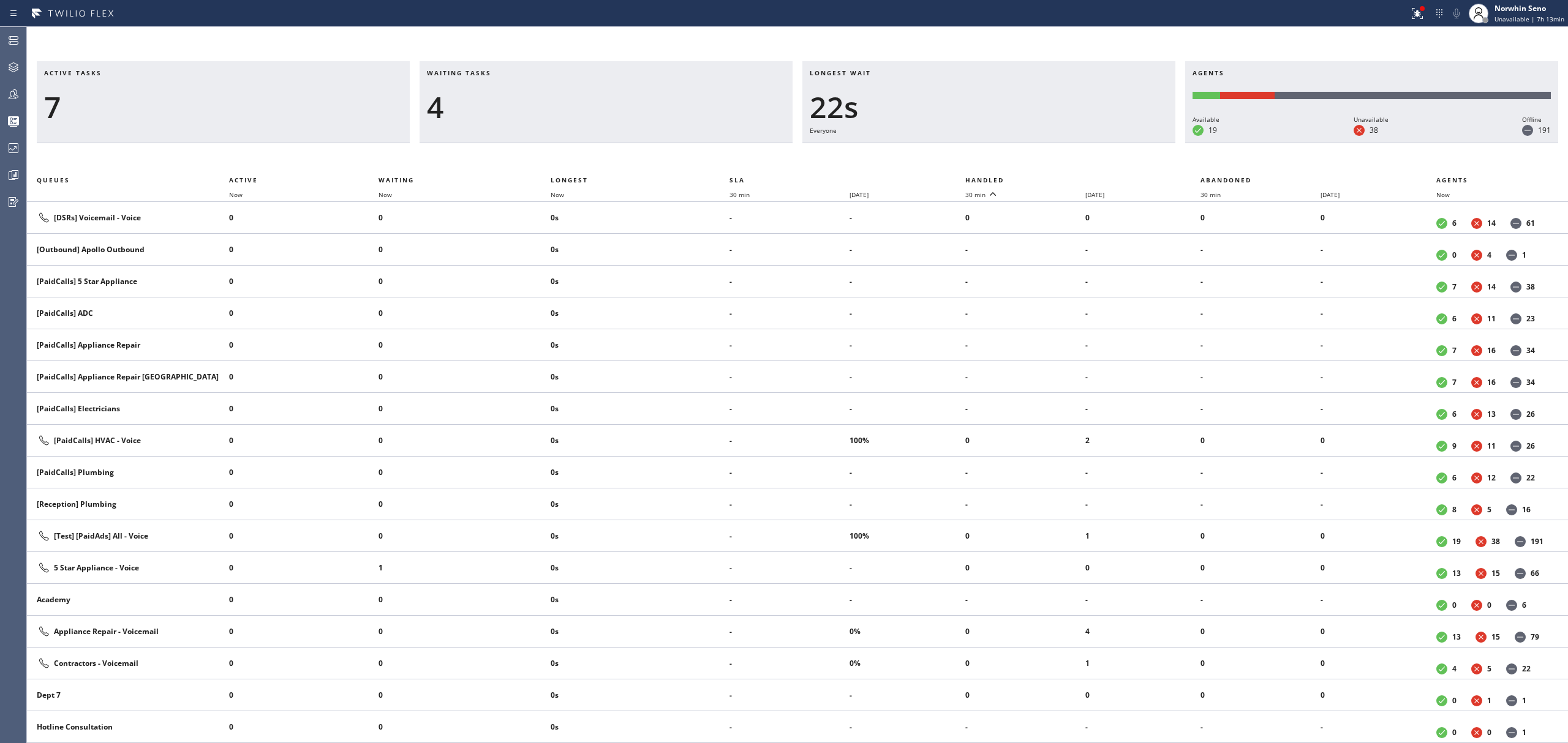
click at [1059, 177] on th "Handled" at bounding box center [1083, 180] width 236 height 15
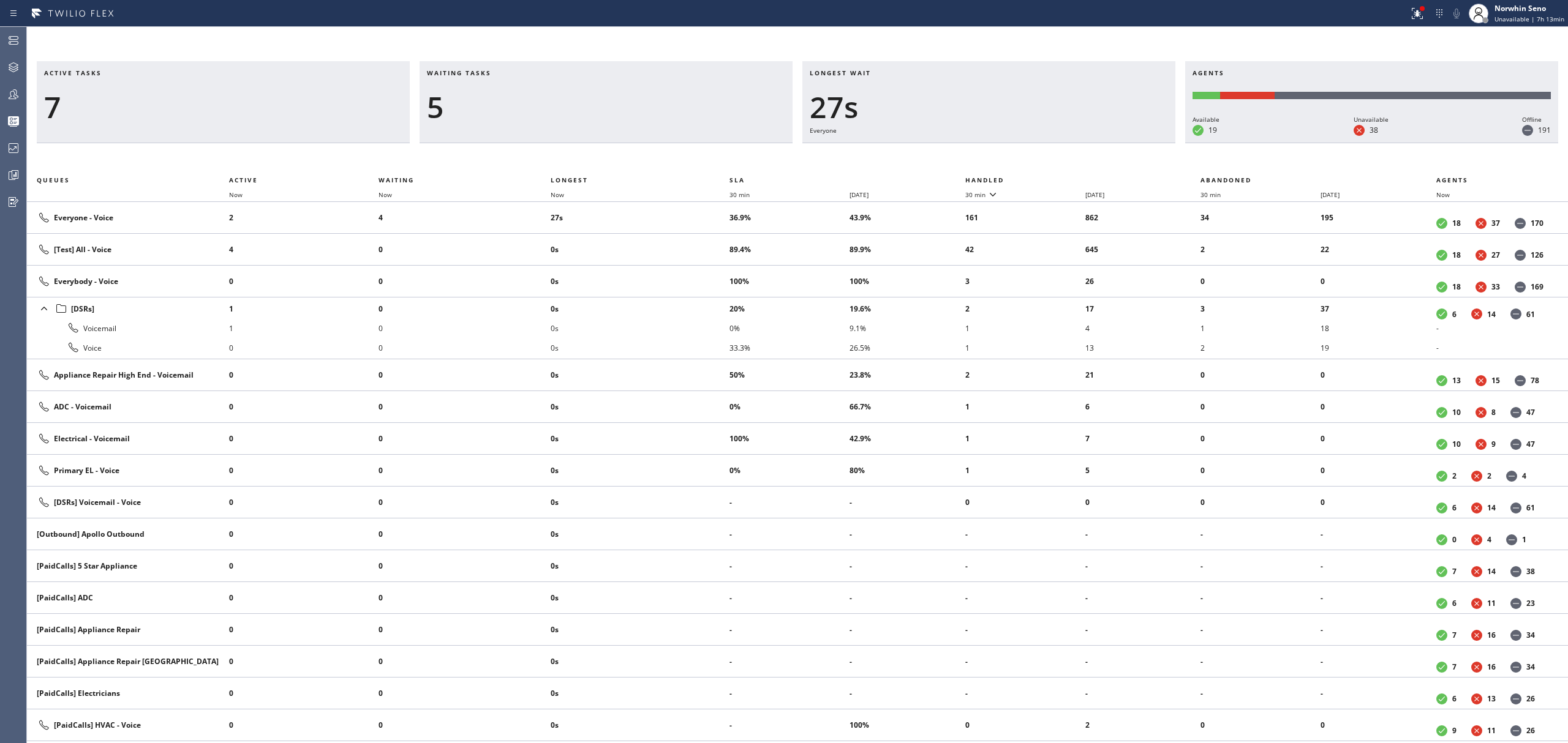
click at [1059, 177] on th "Handled" at bounding box center [1083, 180] width 236 height 15
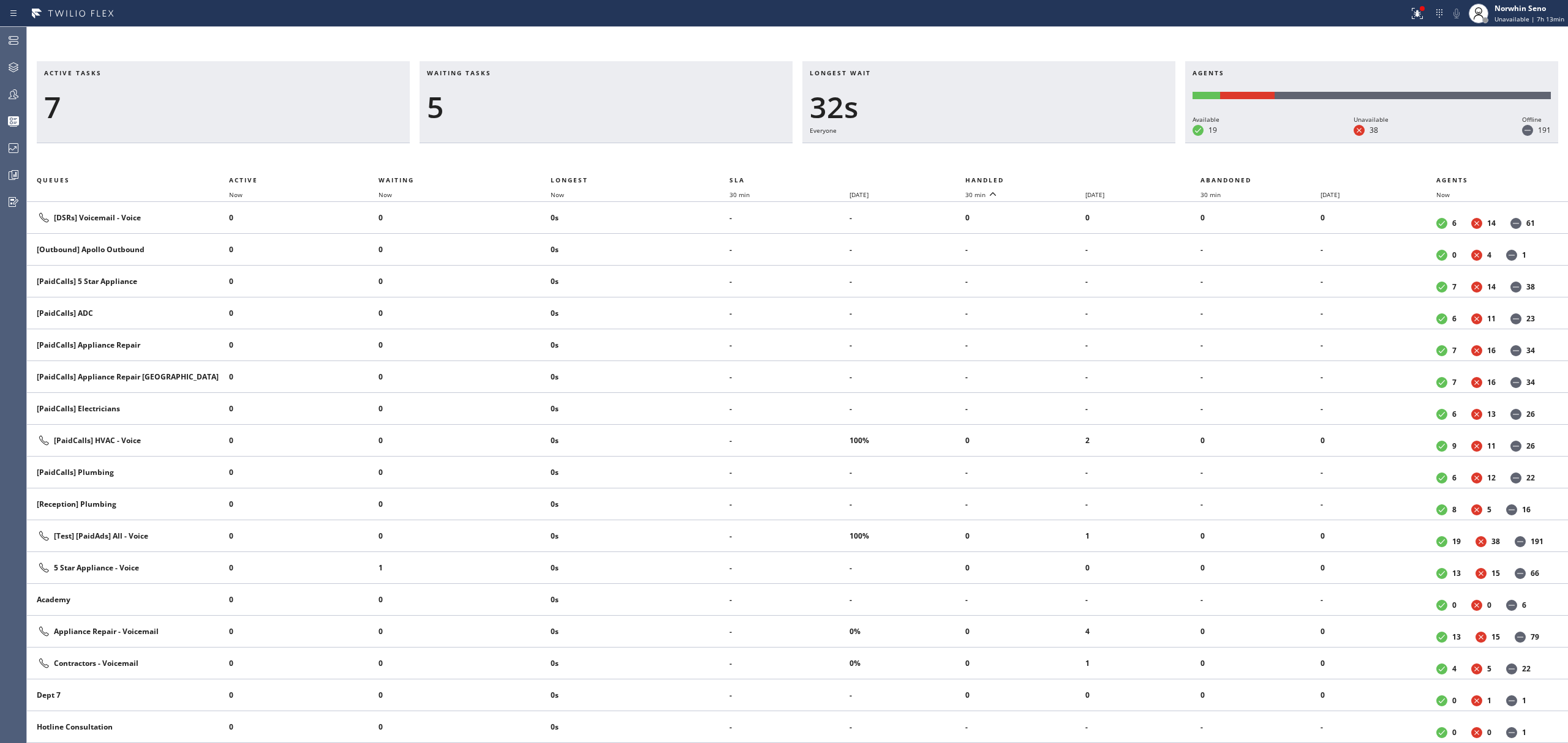
click at [1059, 177] on th "Handled" at bounding box center [1083, 180] width 236 height 15
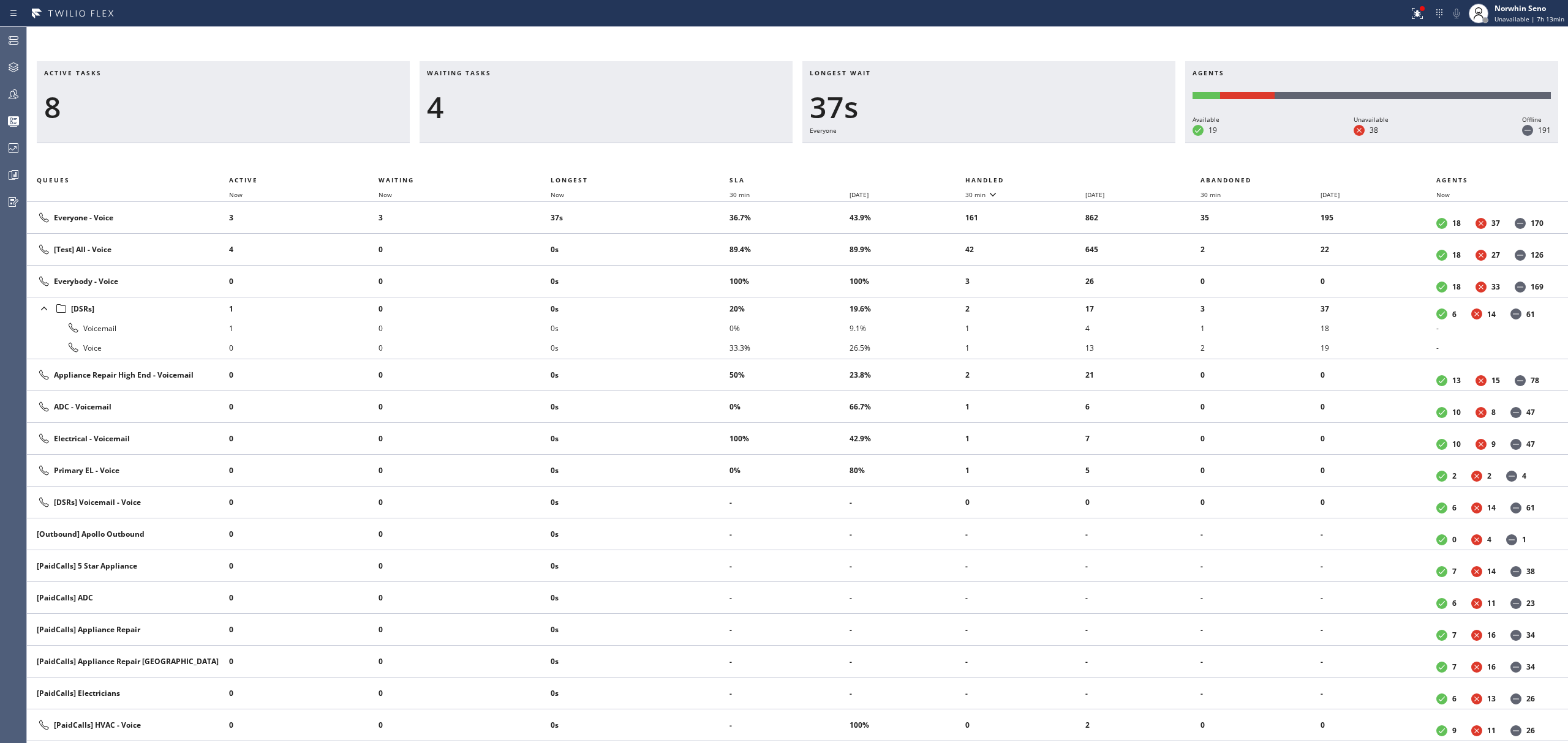
click at [1059, 177] on th "Handled" at bounding box center [1083, 180] width 236 height 15
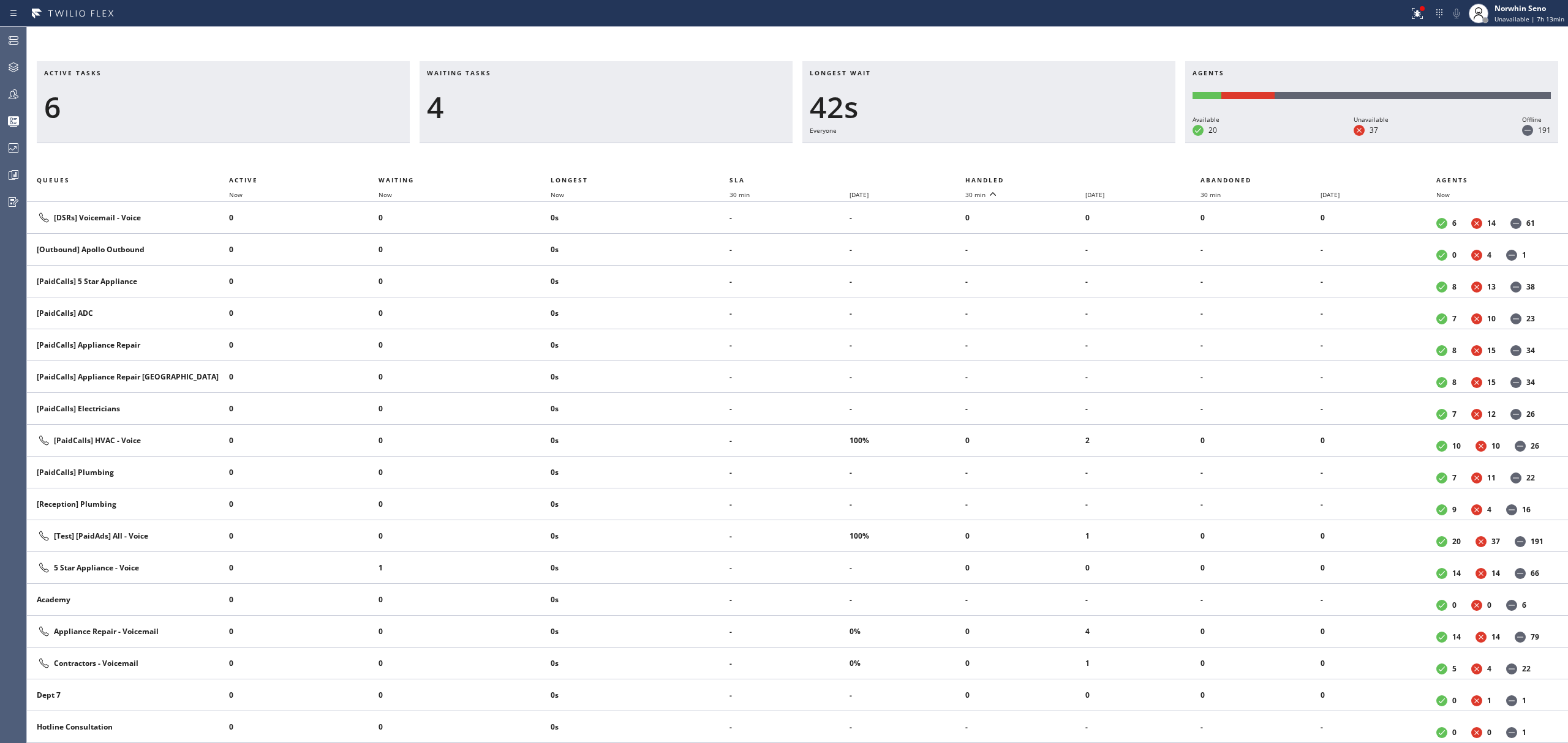
click at [1059, 177] on th "Handled" at bounding box center [1083, 180] width 236 height 15
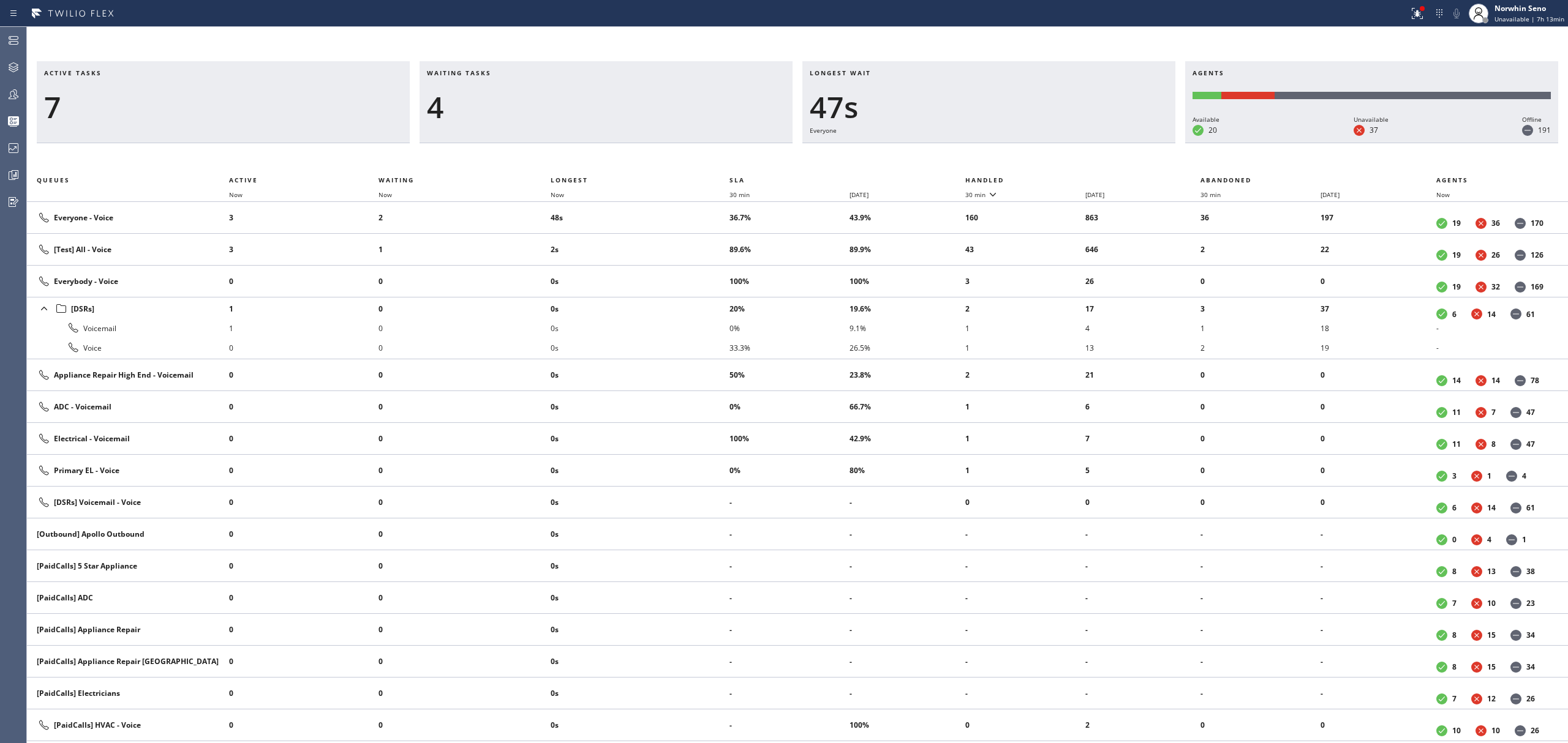
click at [1059, 177] on th "Handled" at bounding box center [1083, 180] width 236 height 15
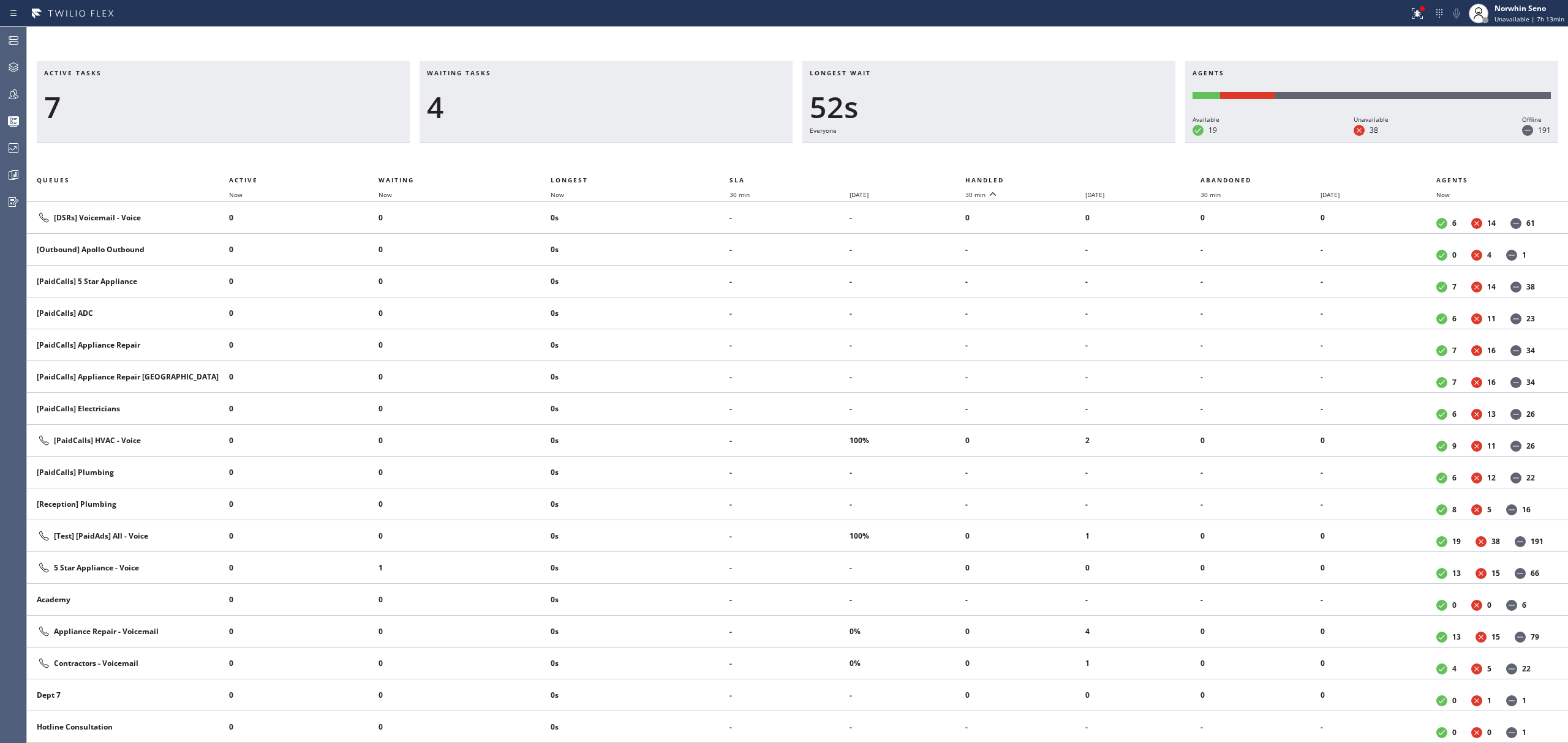
click at [1059, 177] on th "Handled" at bounding box center [1083, 180] width 236 height 15
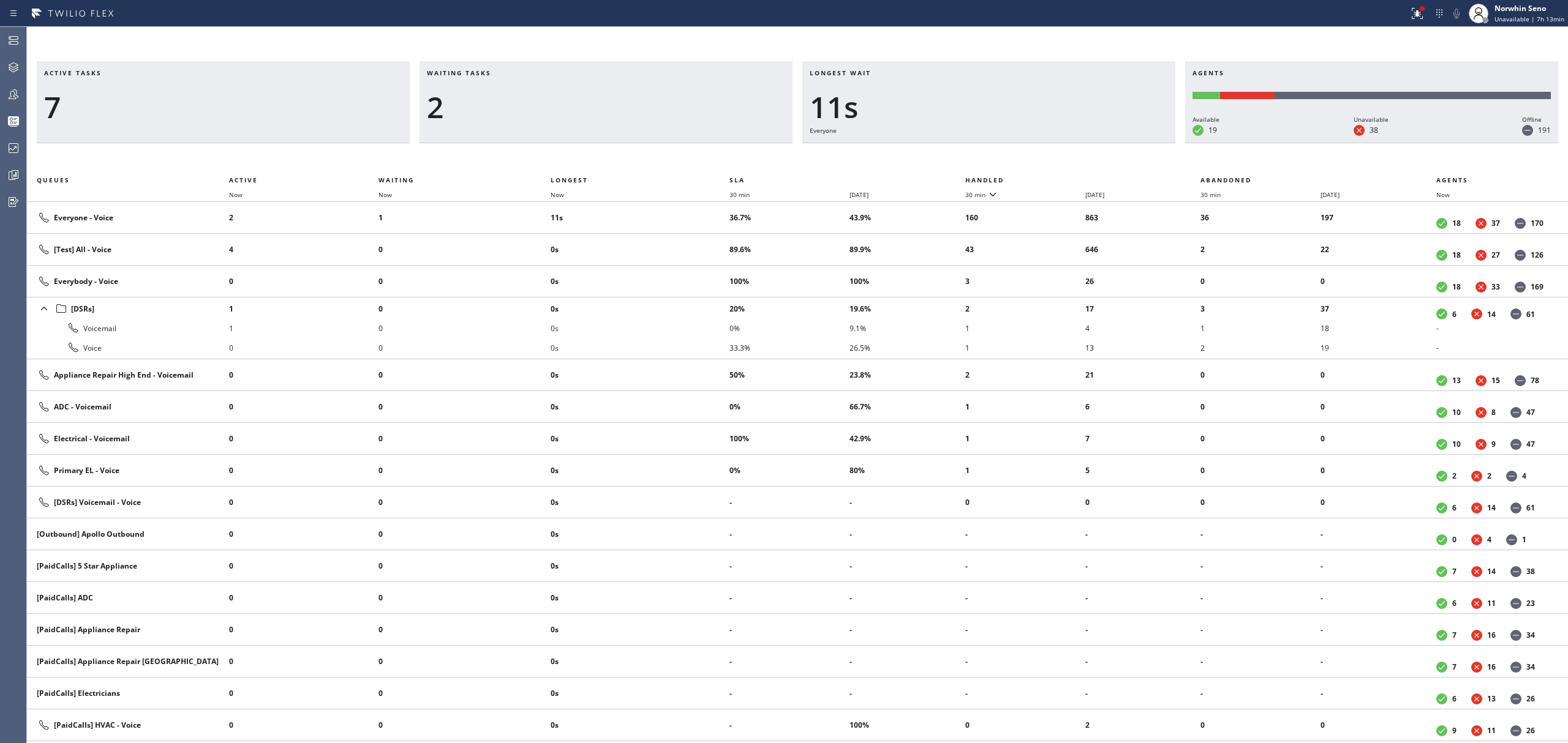
click at [1059, 177] on th "Handled" at bounding box center [1083, 180] width 236 height 15
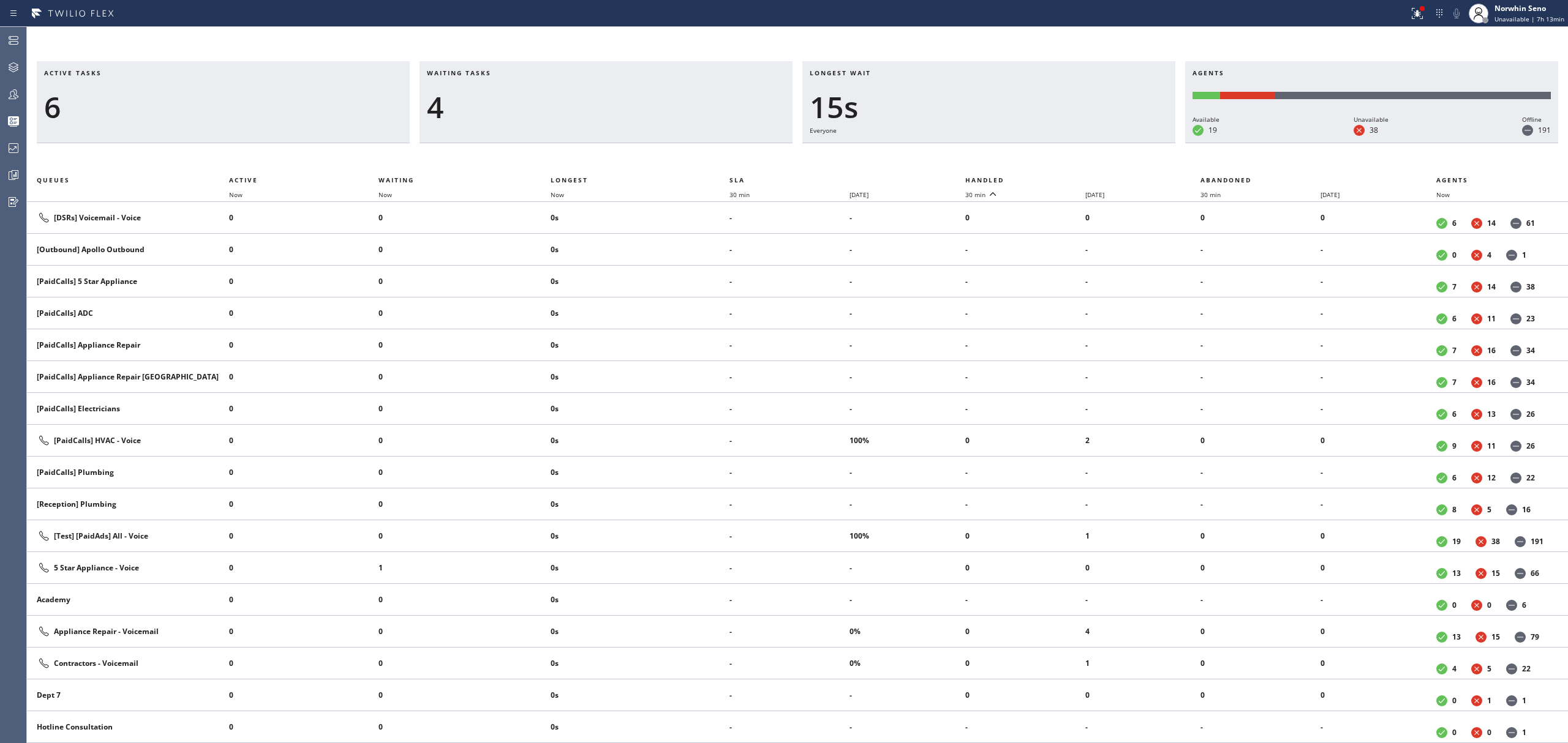
click at [1059, 177] on th "Handled" at bounding box center [1083, 180] width 236 height 15
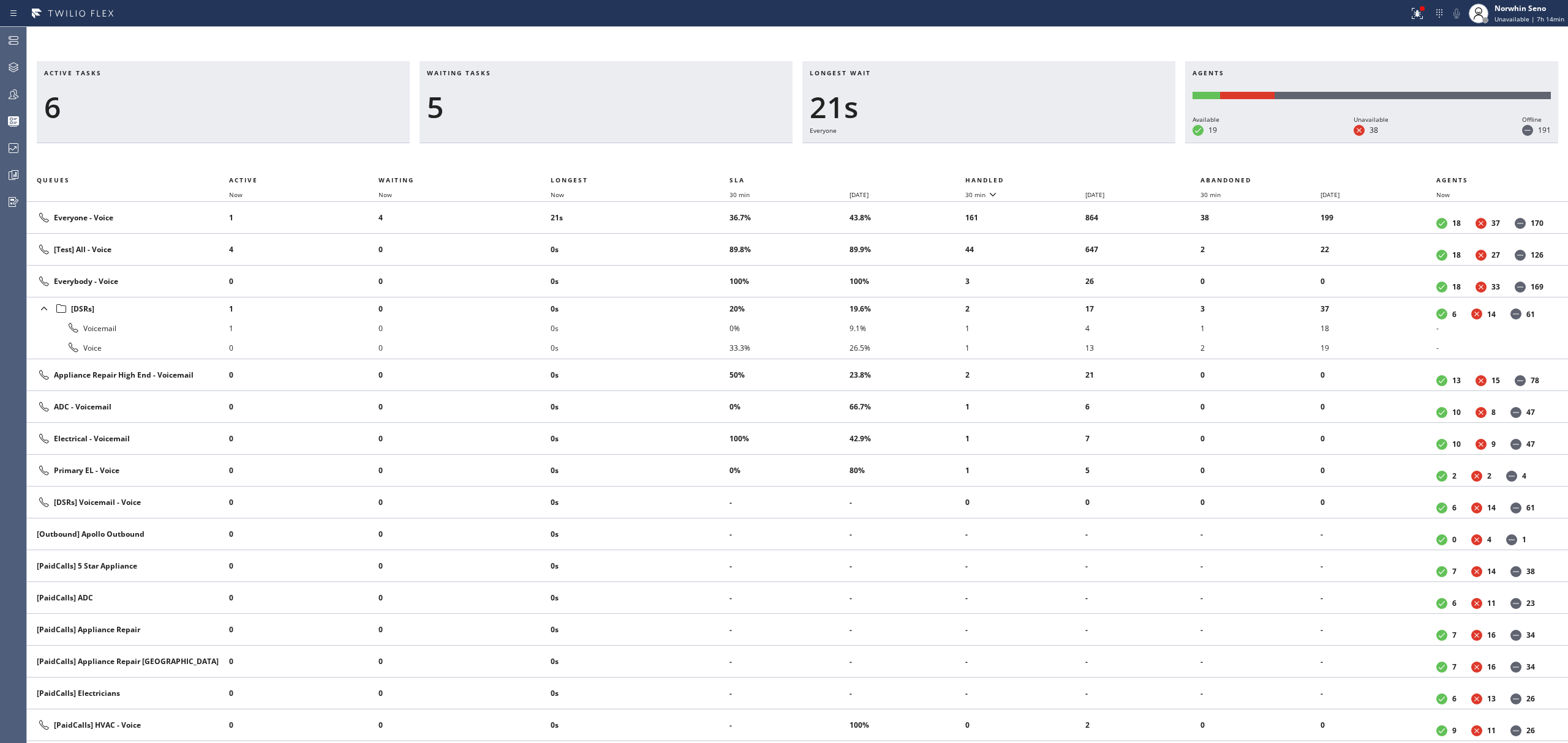
click at [1059, 177] on th "Handled" at bounding box center [1083, 180] width 236 height 15
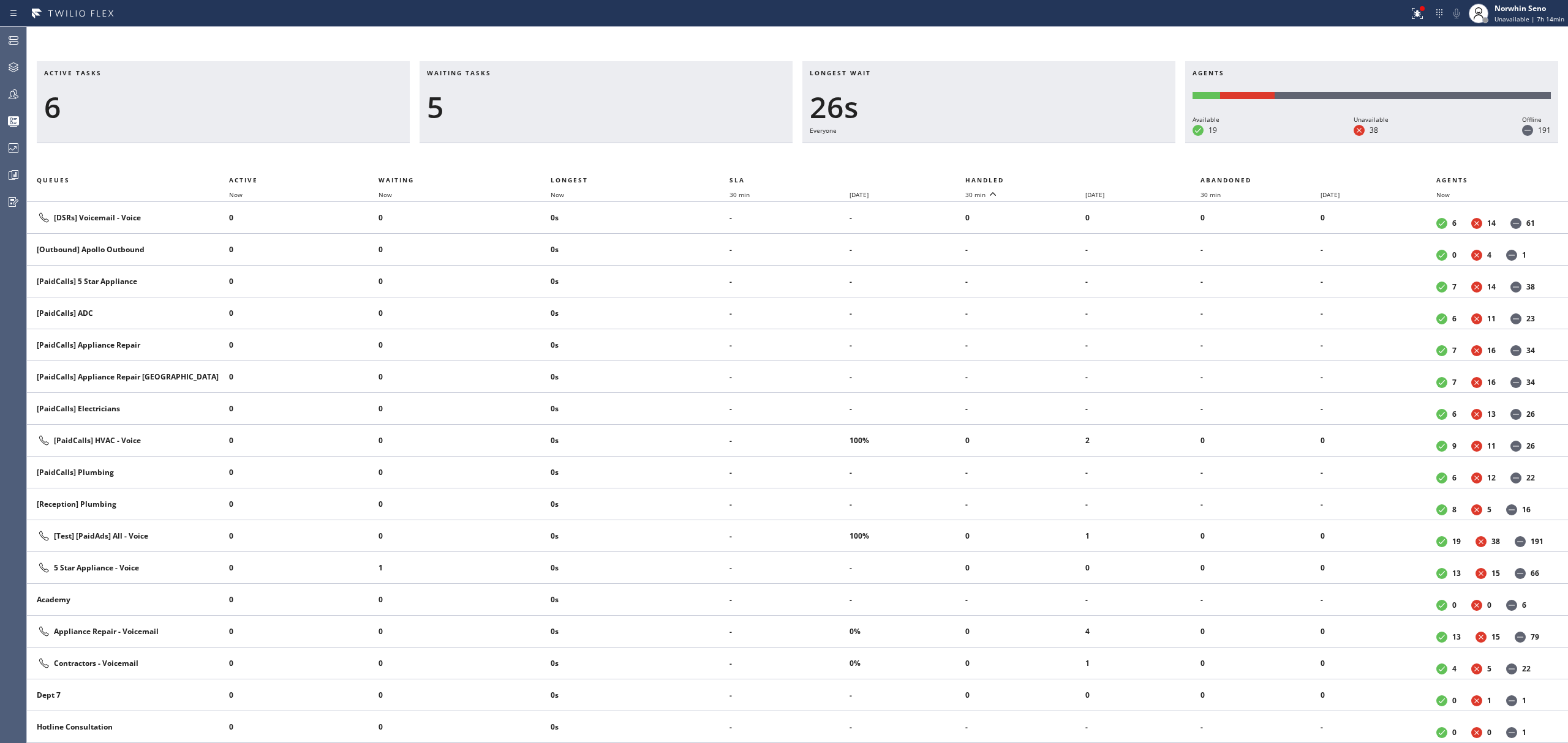
click at [1059, 177] on th "Handled" at bounding box center [1083, 180] width 236 height 15
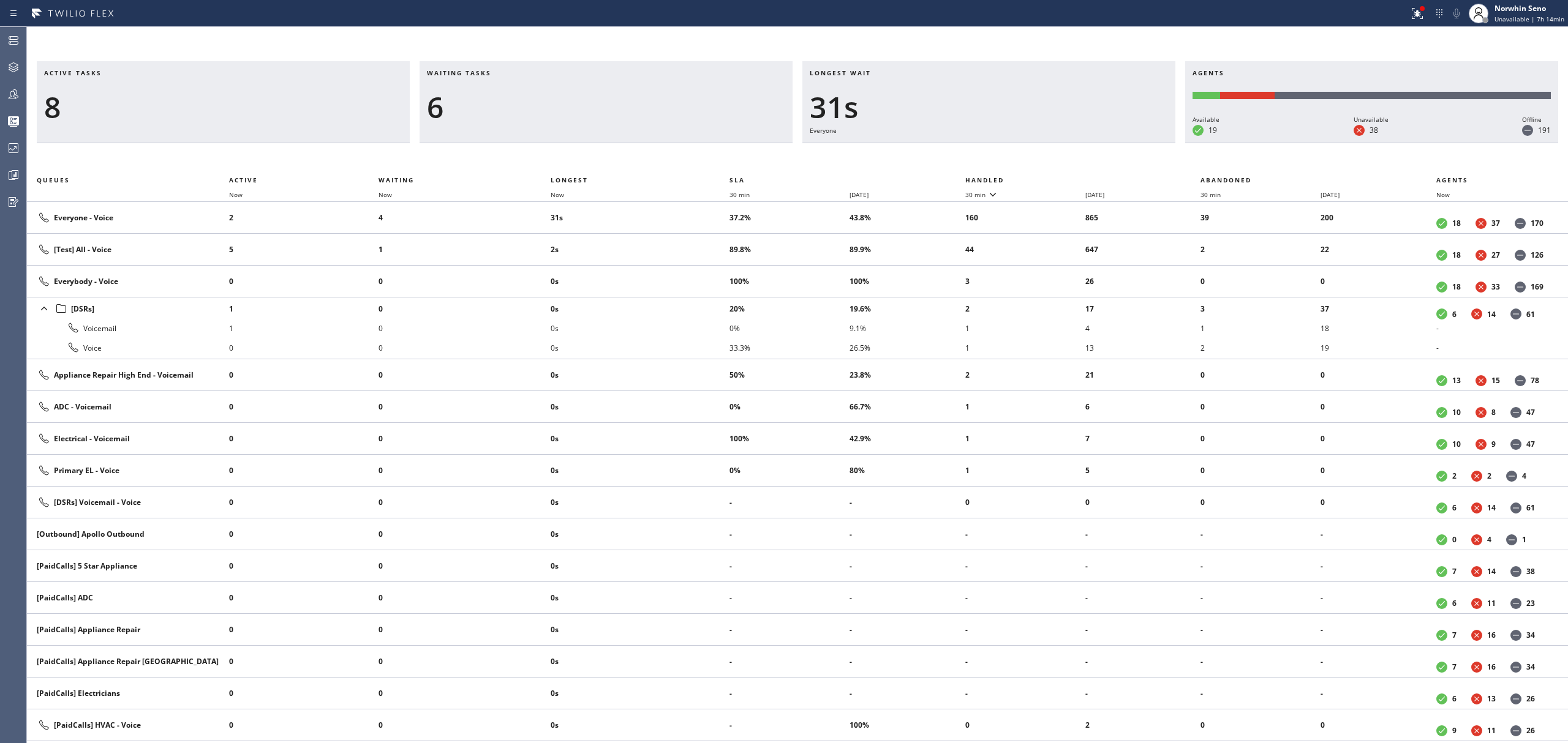
click at [1059, 177] on th "Handled" at bounding box center [1083, 180] width 236 height 15
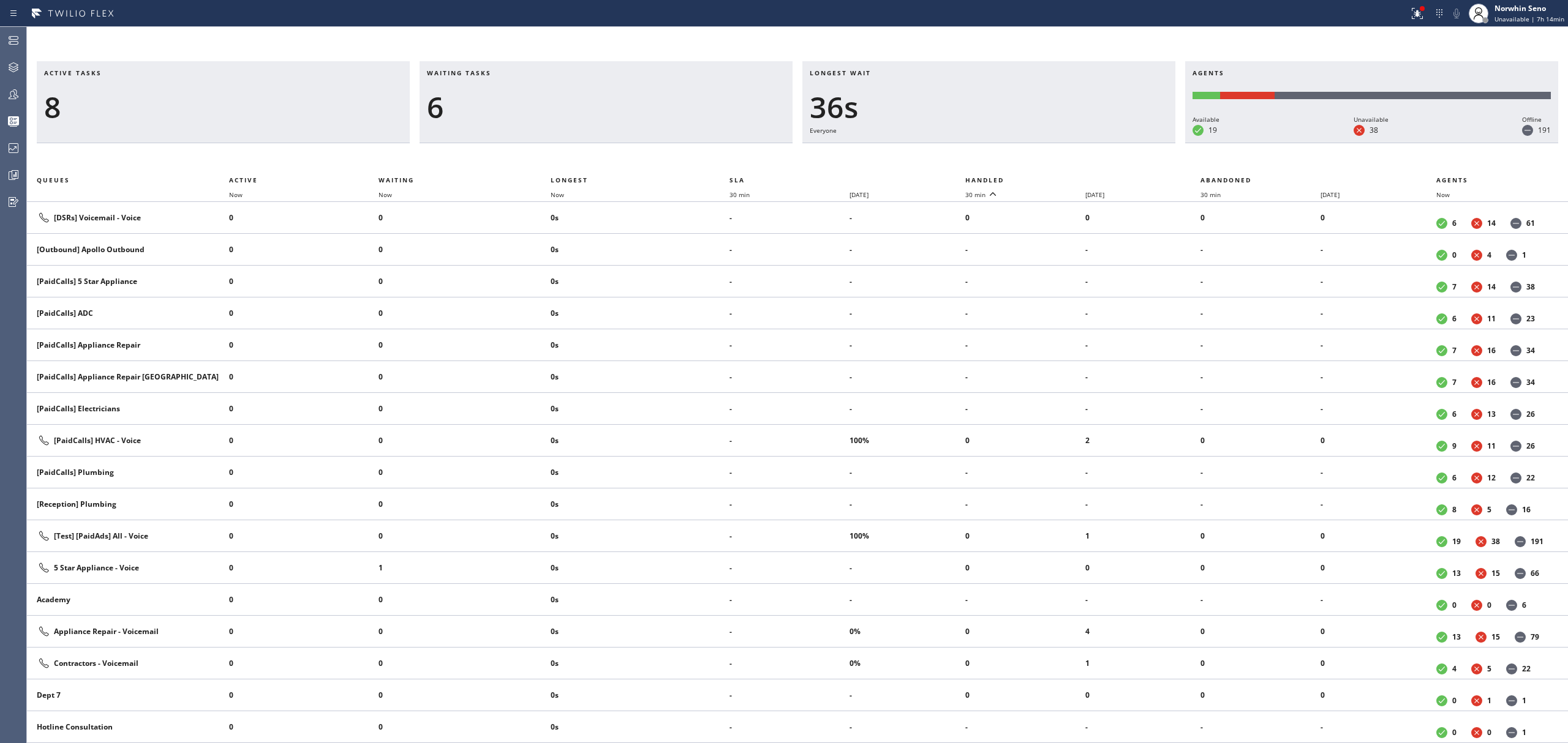
click at [1059, 177] on th "Handled" at bounding box center [1083, 180] width 236 height 15
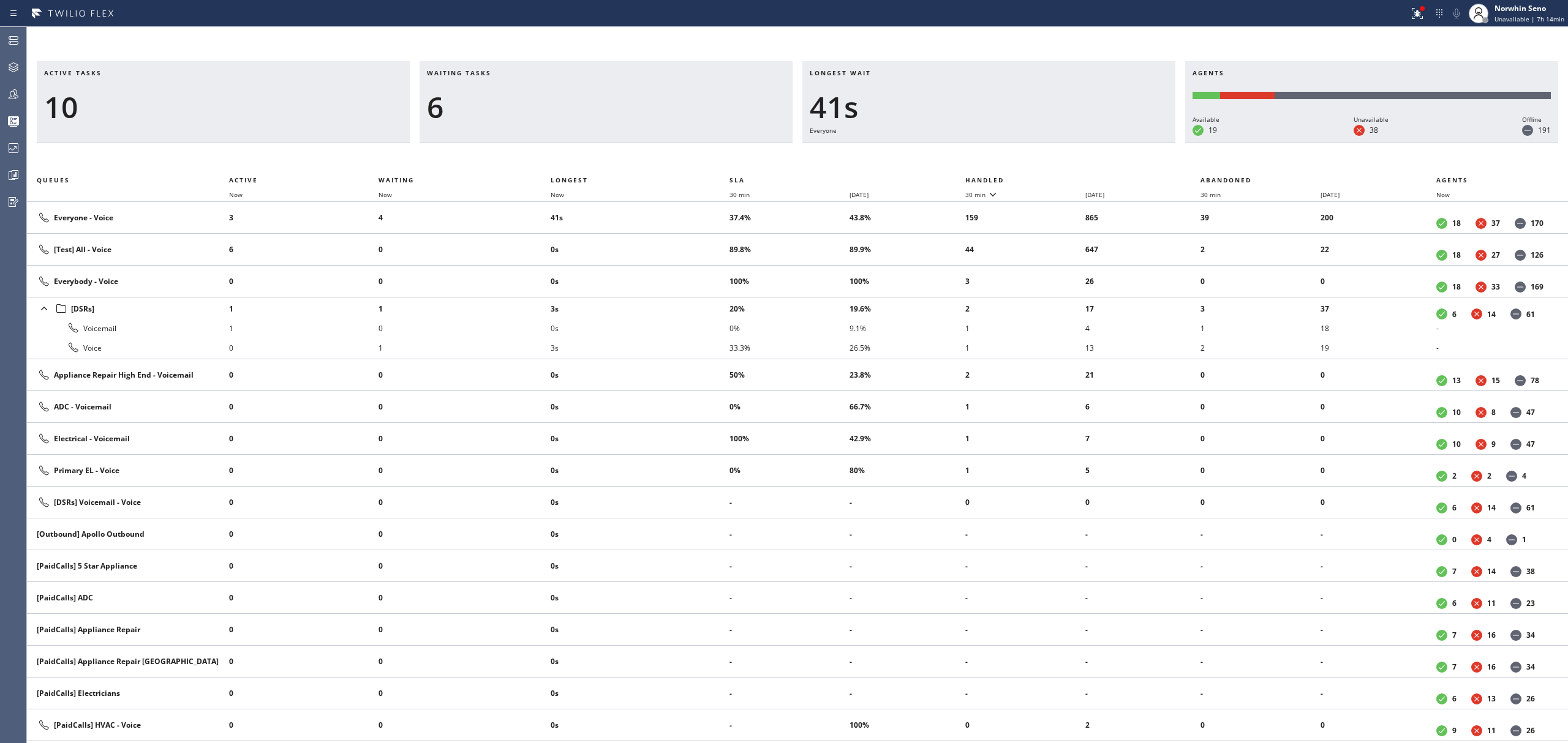
click at [1059, 177] on th "Handled" at bounding box center [1083, 180] width 236 height 15
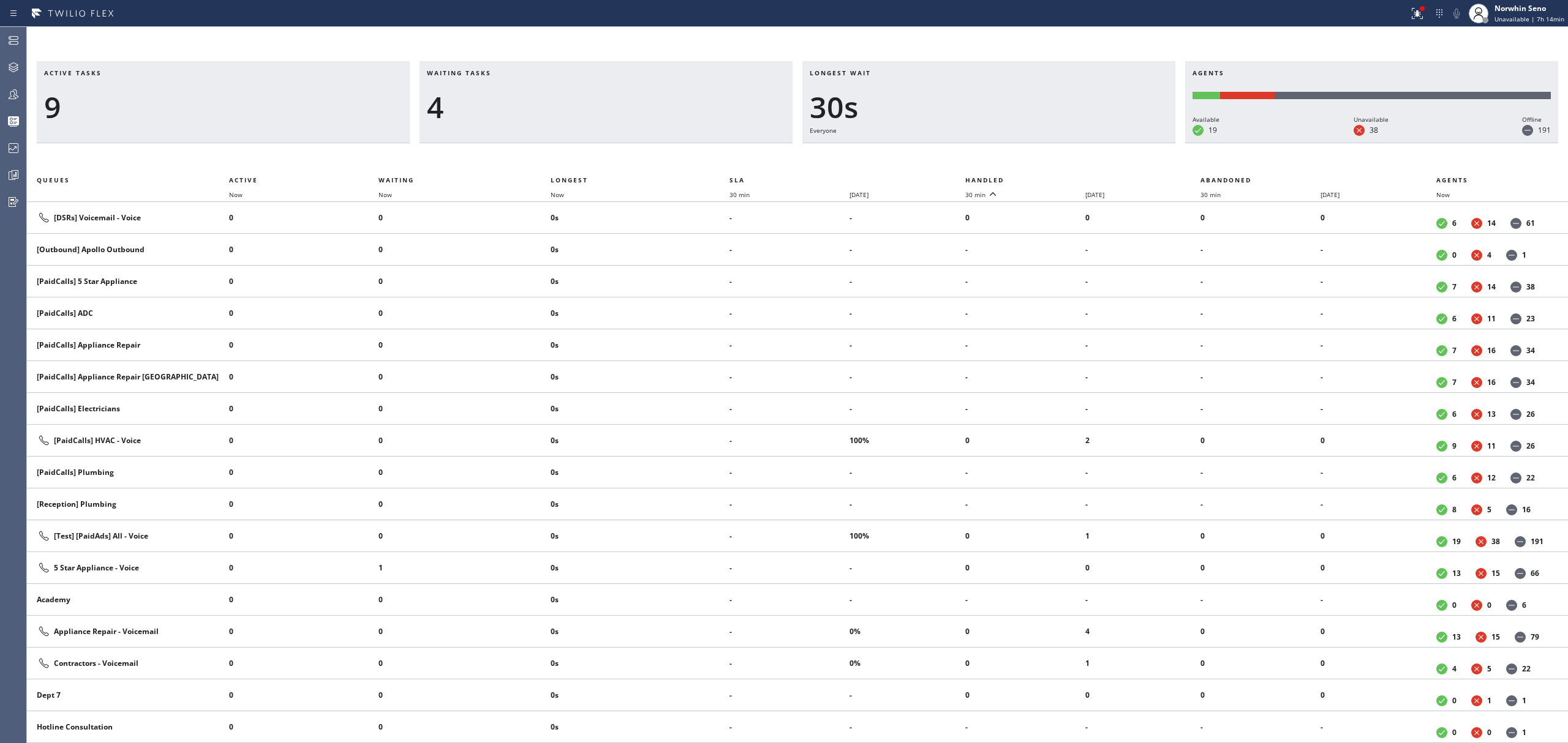
click at [1059, 177] on th "Handled" at bounding box center [1083, 180] width 236 height 15
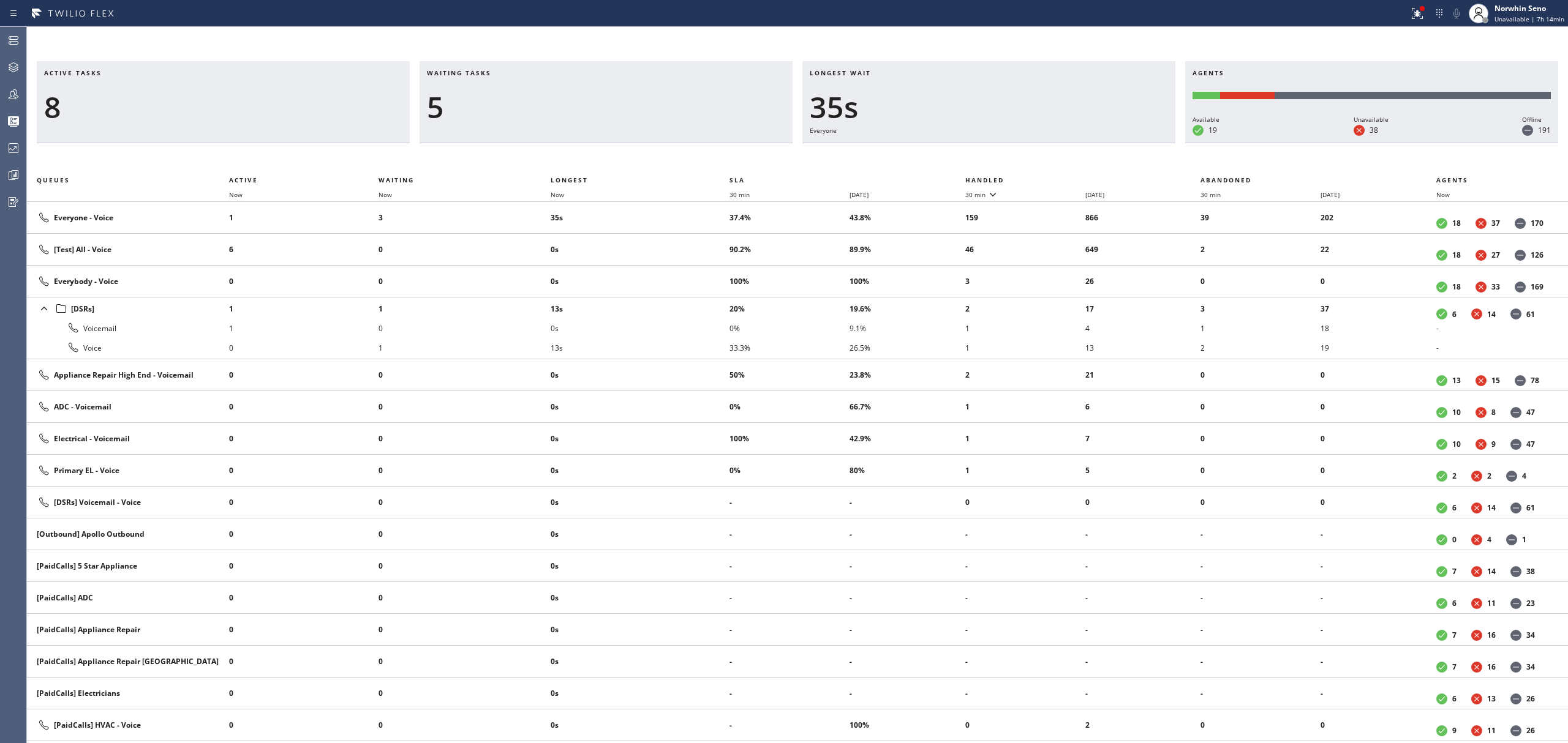
click at [1059, 177] on th "Handled" at bounding box center [1083, 180] width 236 height 15
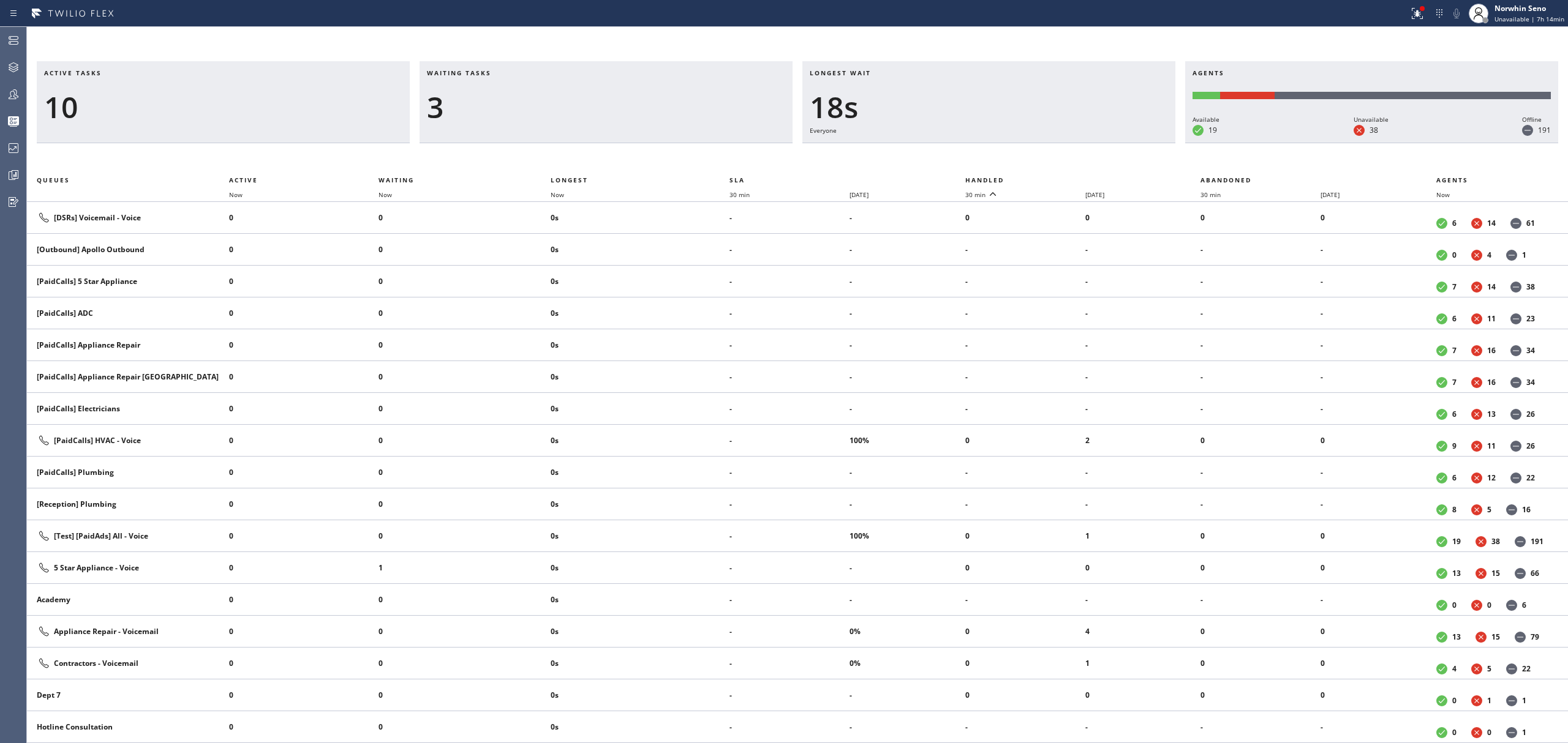
click at [1059, 177] on th "Handled" at bounding box center [1083, 180] width 236 height 15
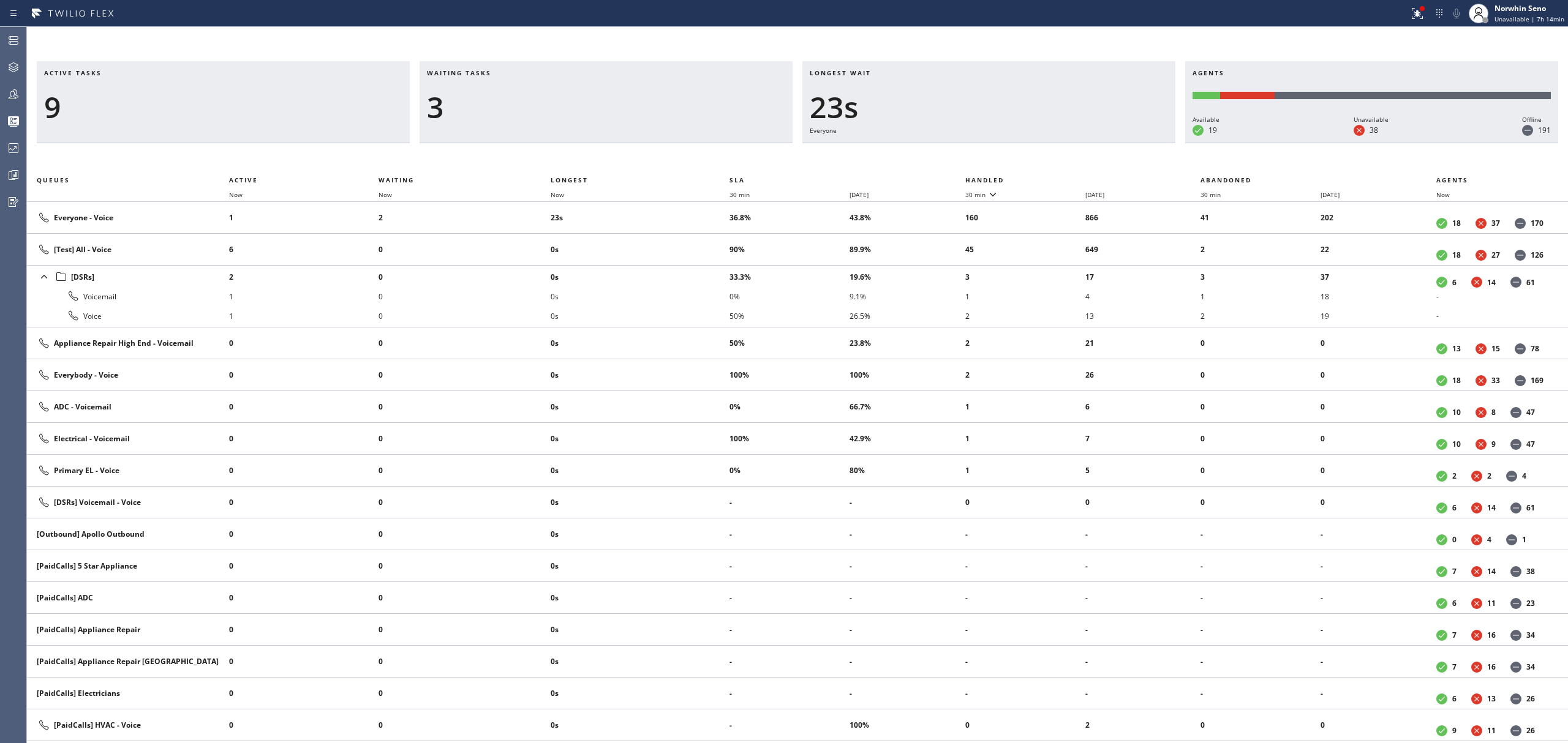
click at [1059, 177] on th "Handled" at bounding box center [1083, 180] width 236 height 15
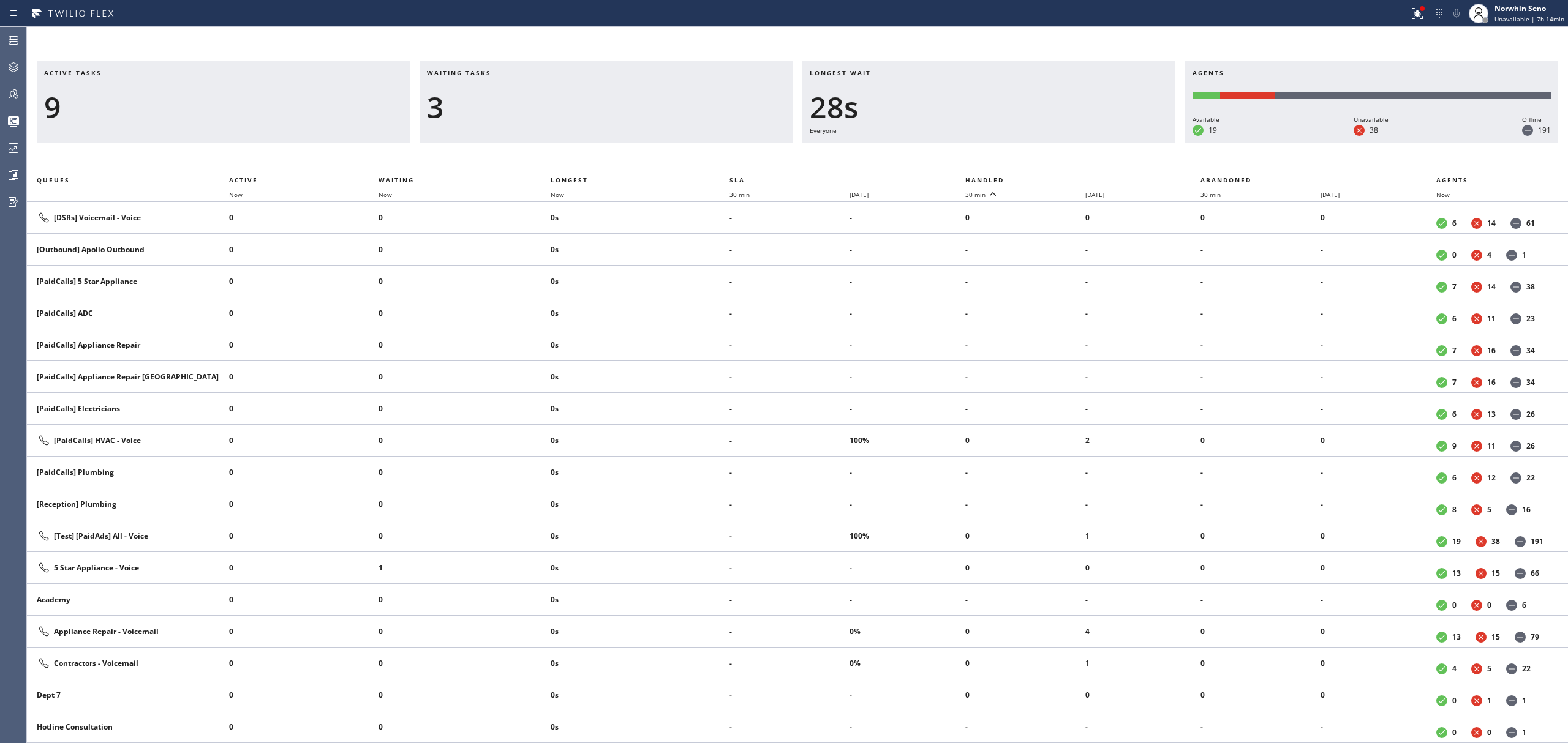
click at [1059, 177] on th "Handled" at bounding box center [1083, 180] width 236 height 15
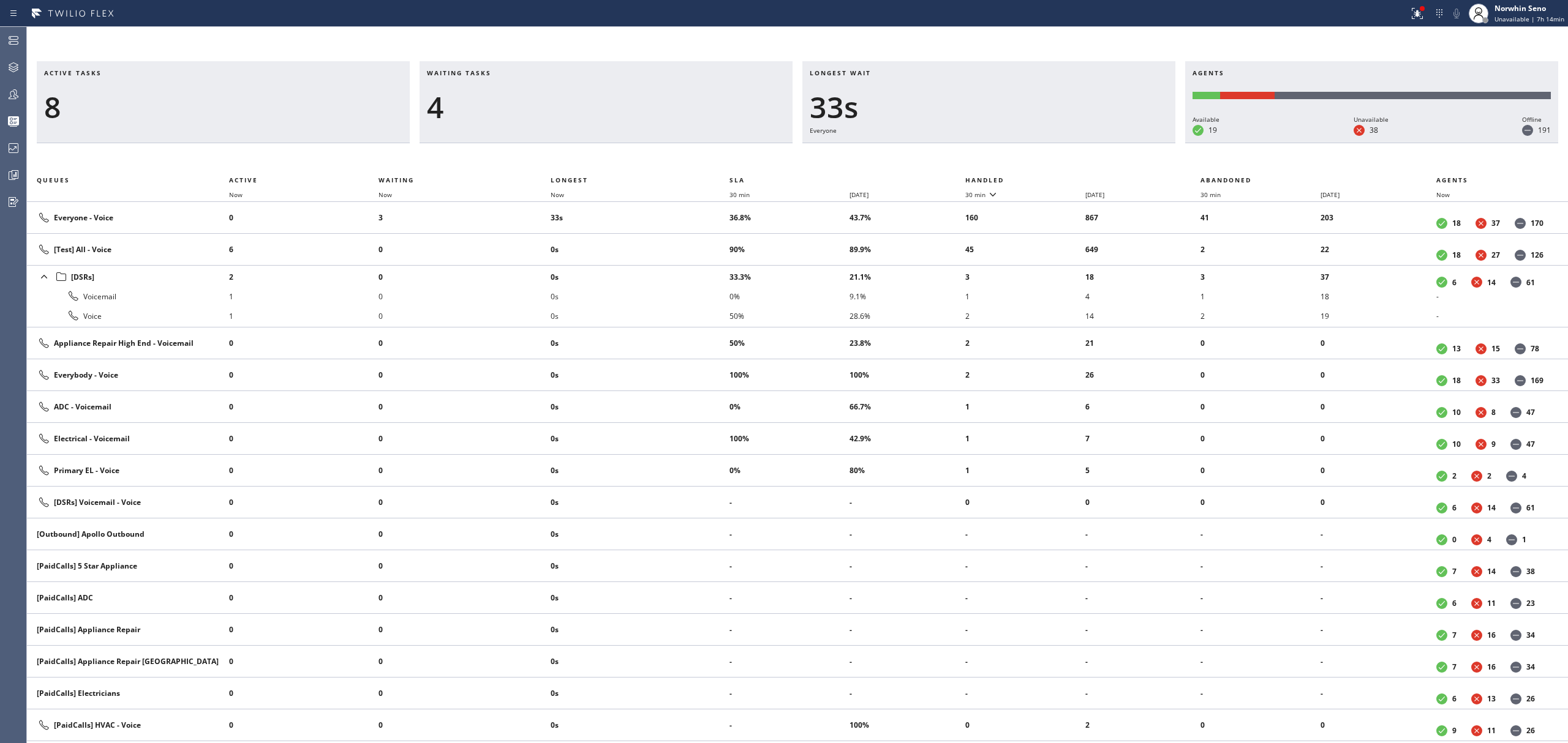
click at [1059, 177] on th "Handled" at bounding box center [1083, 180] width 236 height 15
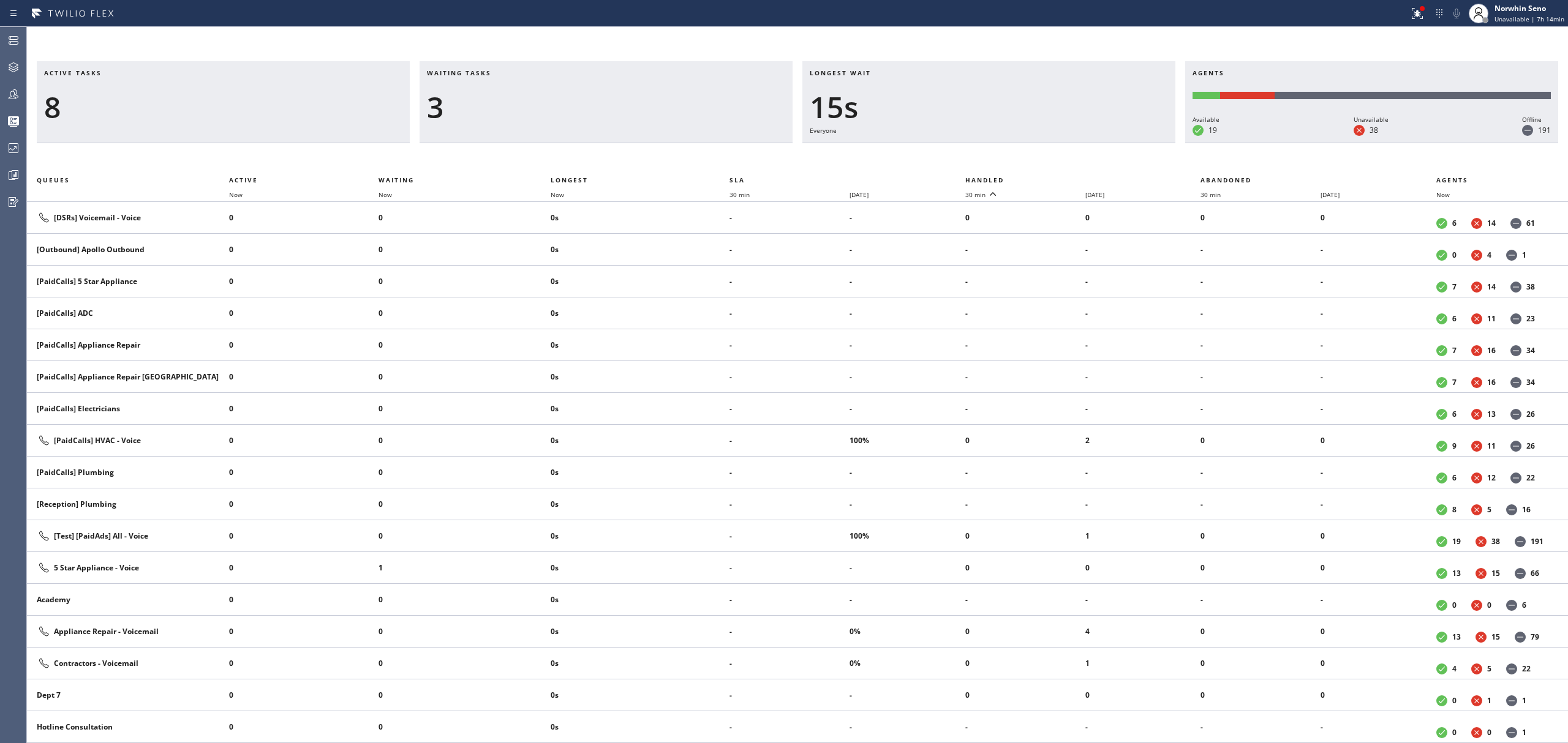
click at [1059, 177] on th "Handled" at bounding box center [1083, 180] width 236 height 15
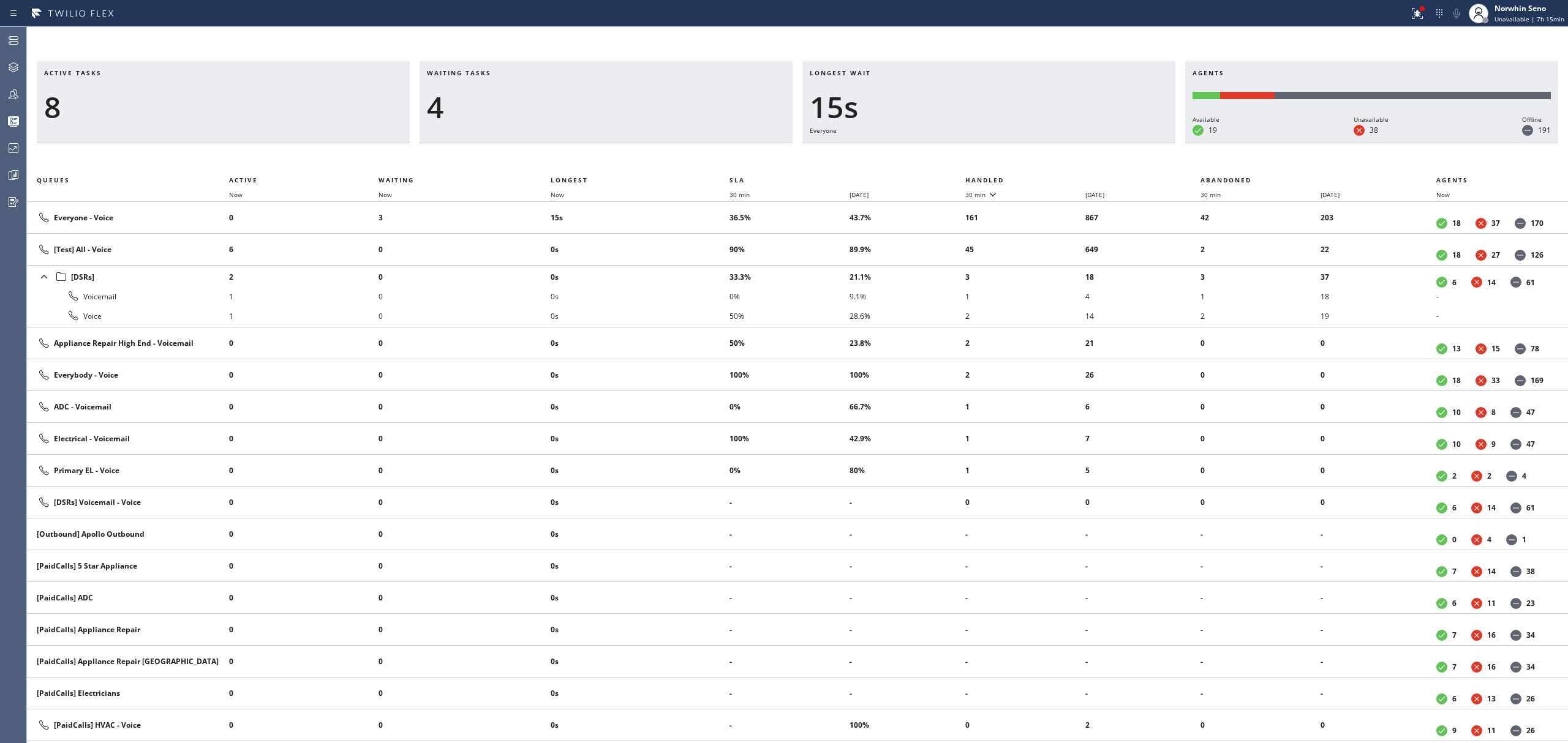
click at [1059, 177] on th "Handled" at bounding box center [1083, 180] width 236 height 15
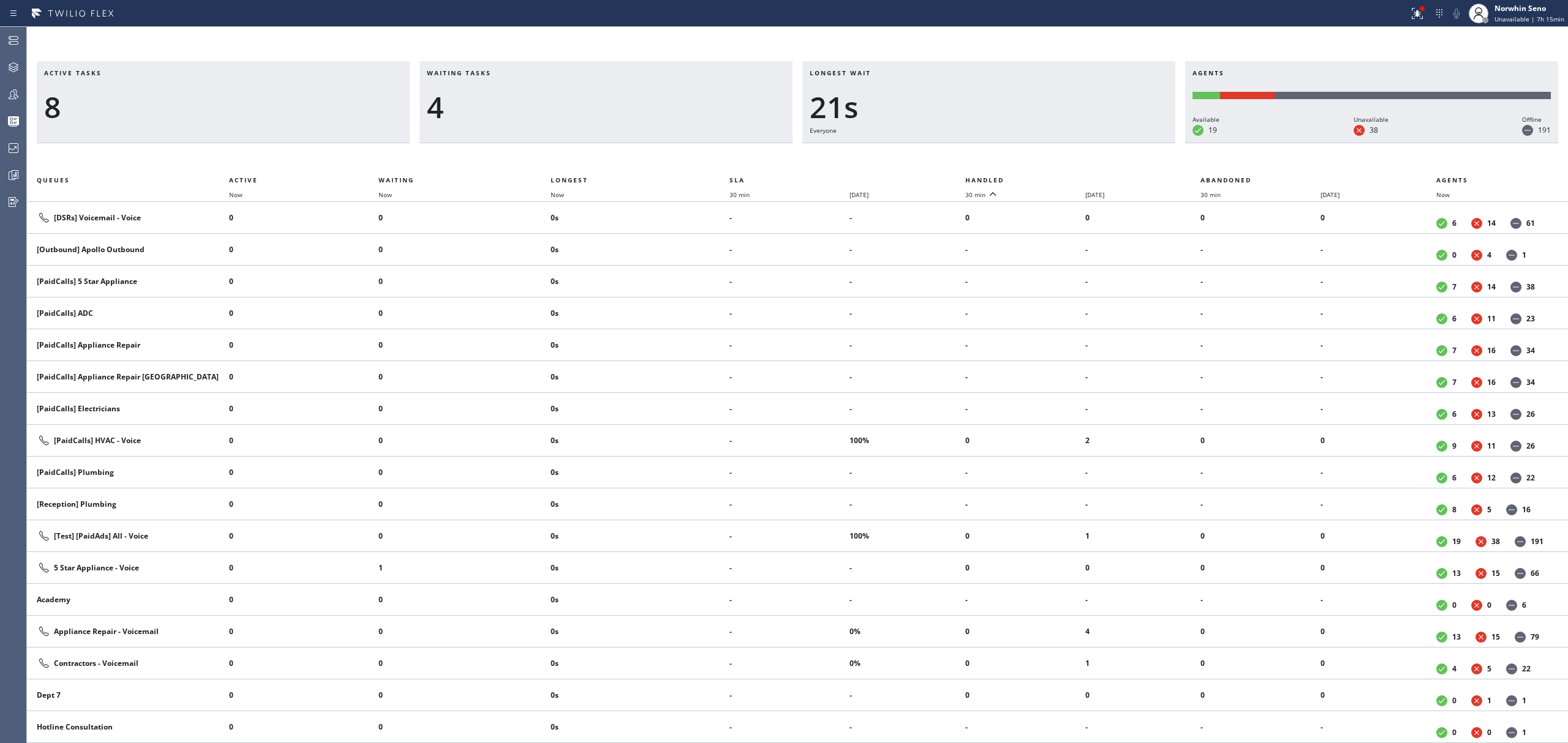
click at [1059, 177] on th "Handled" at bounding box center [1083, 180] width 236 height 15
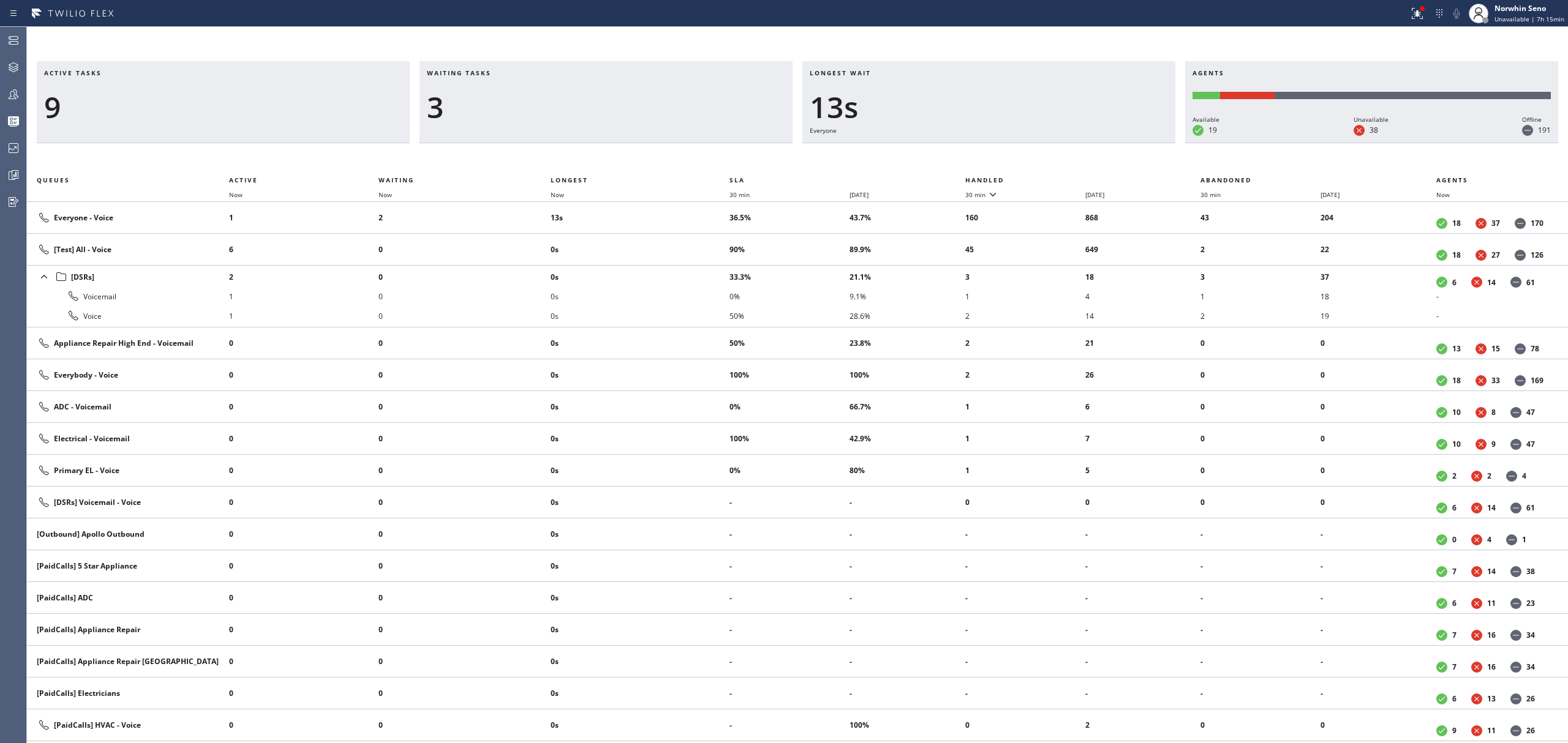
click at [1059, 177] on th "Handled" at bounding box center [1083, 180] width 236 height 15
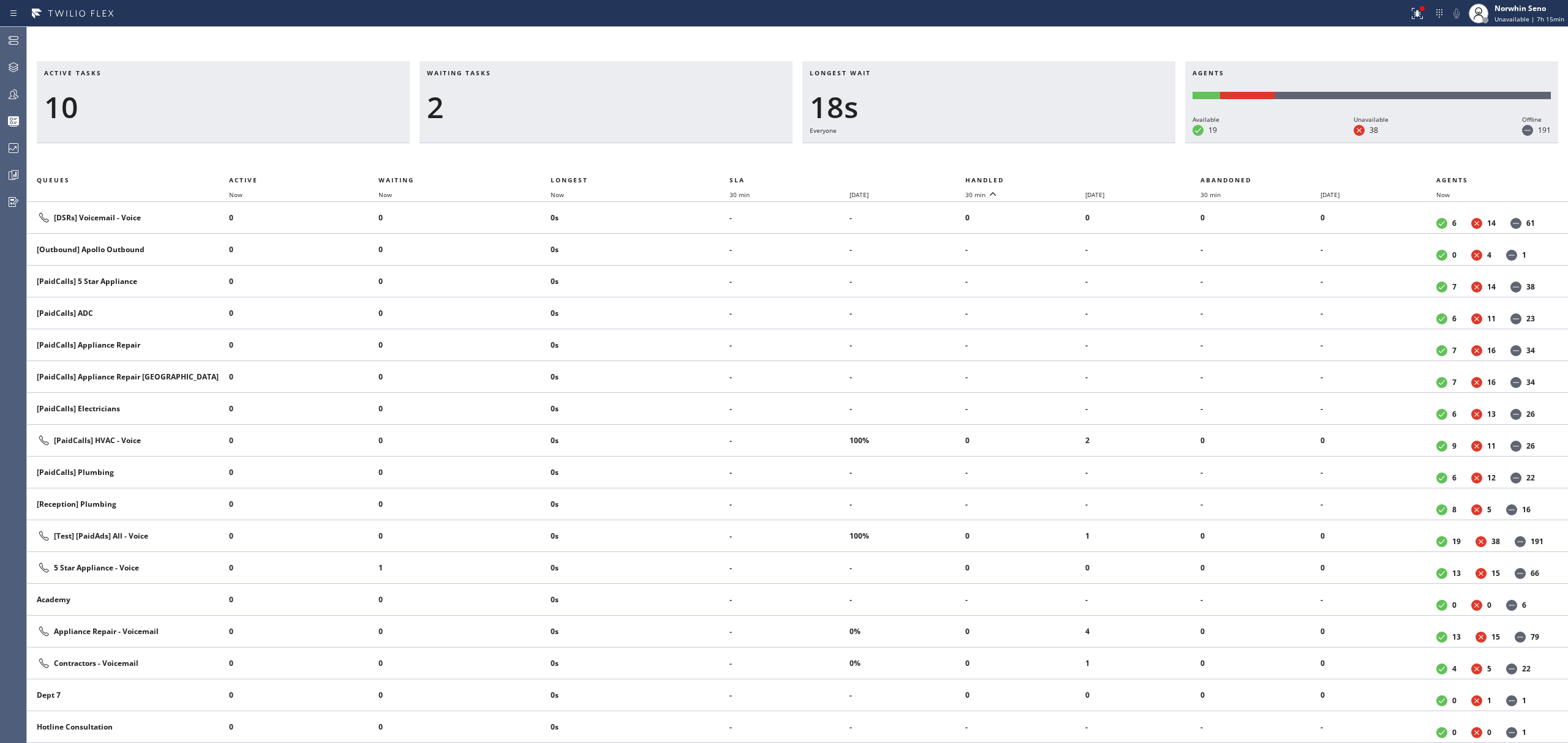
click at [1059, 177] on th "Handled" at bounding box center [1083, 180] width 236 height 15
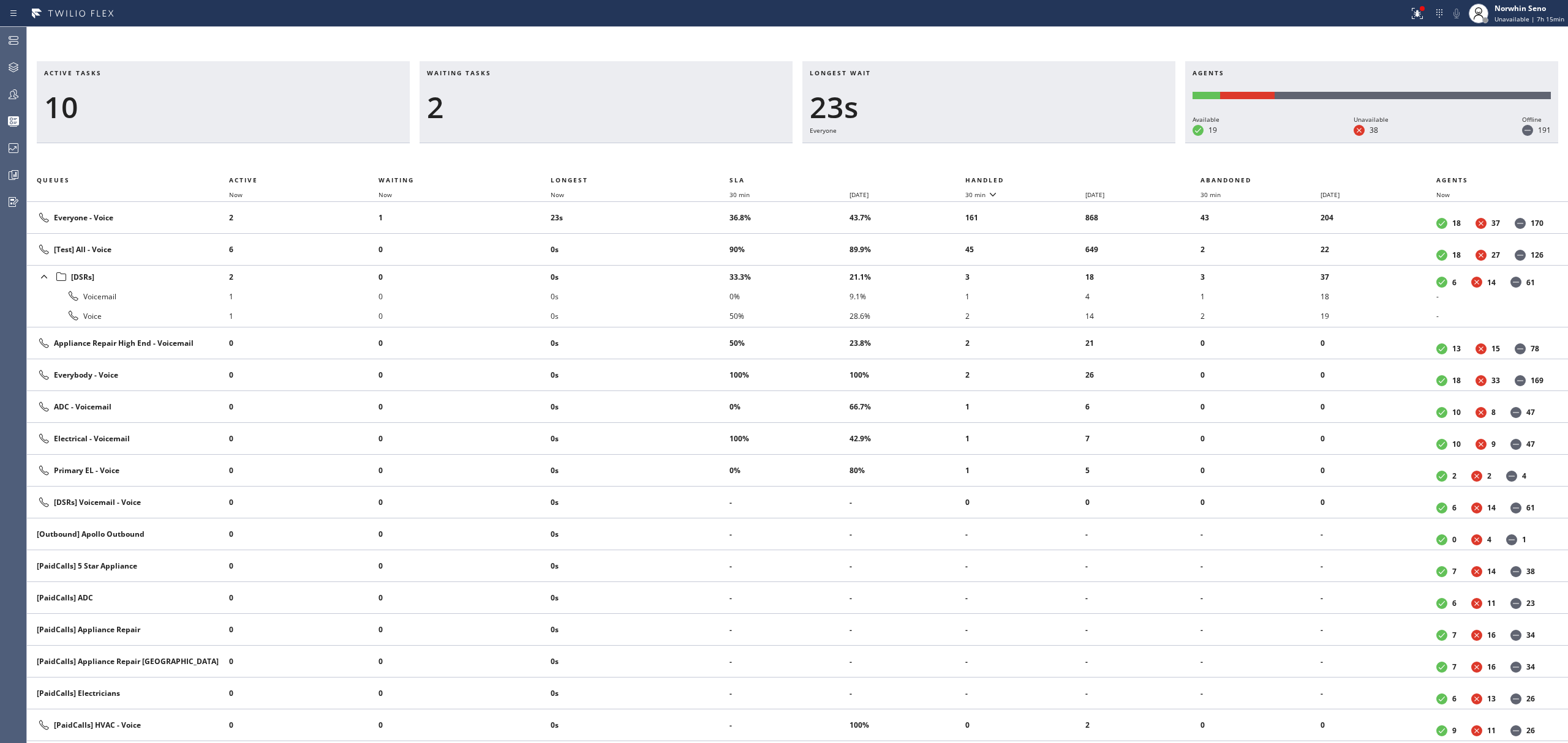
click at [1059, 177] on th "Handled" at bounding box center [1083, 180] width 236 height 15
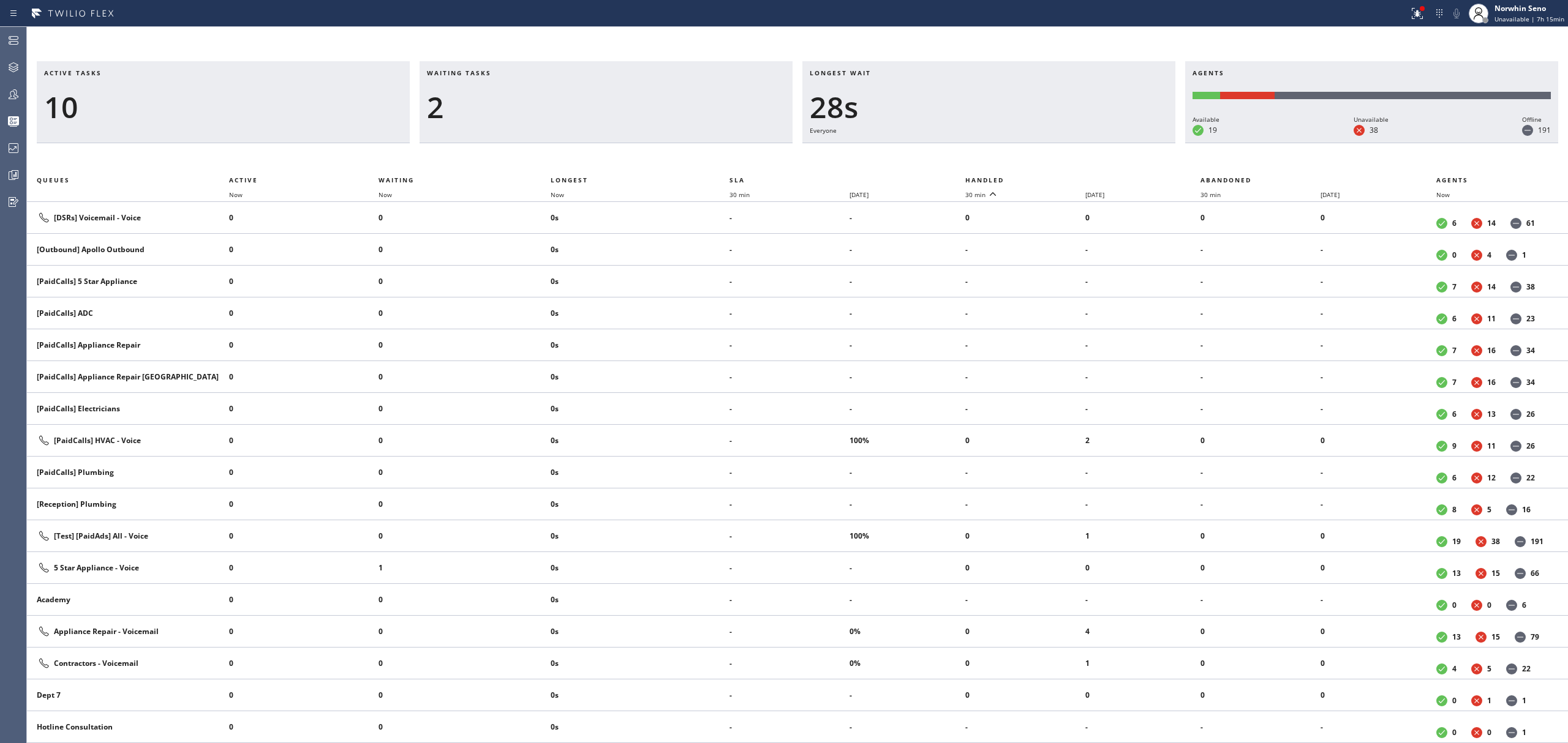
click at [1059, 177] on th "Handled" at bounding box center [1083, 180] width 236 height 15
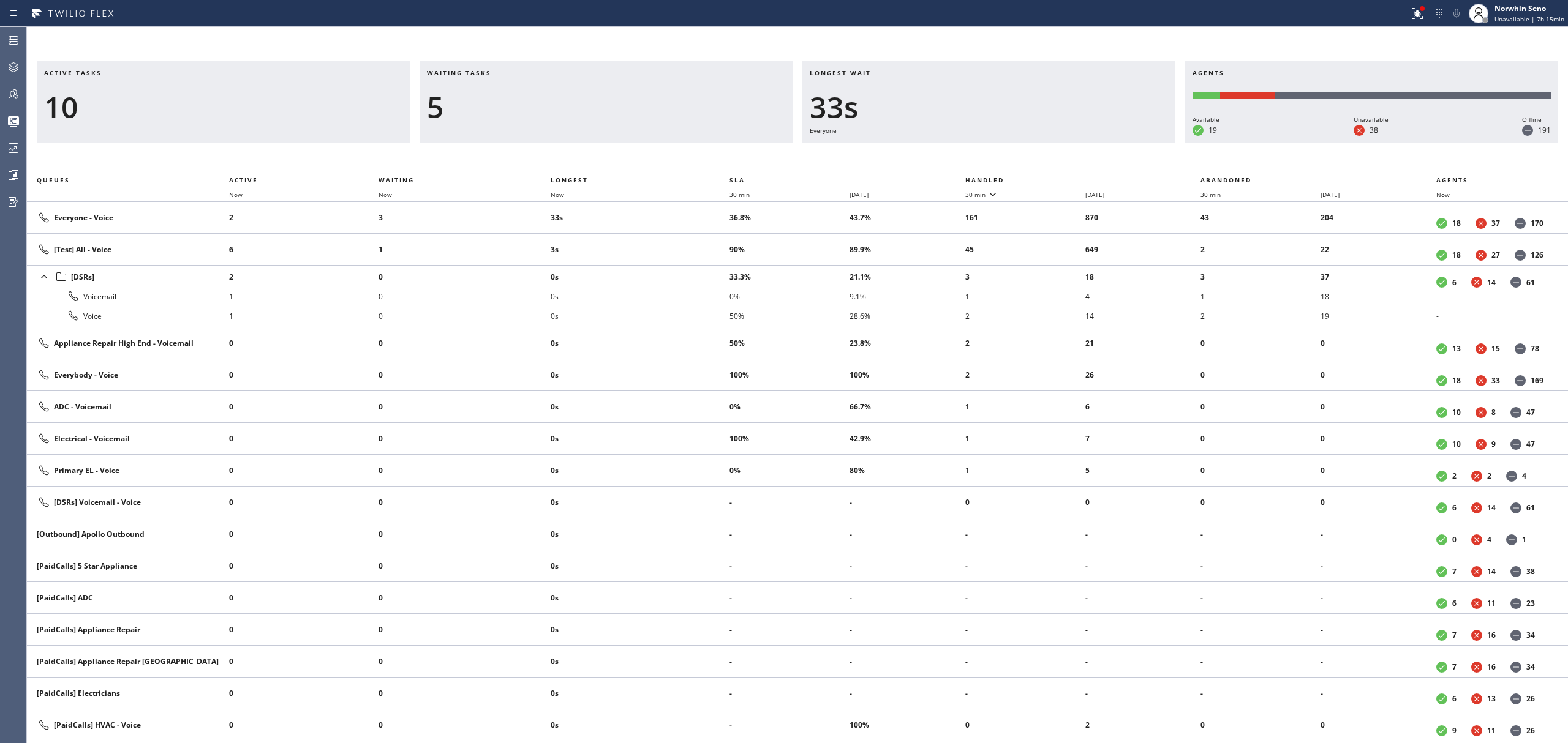
click at [1059, 177] on th "Handled" at bounding box center [1083, 180] width 236 height 15
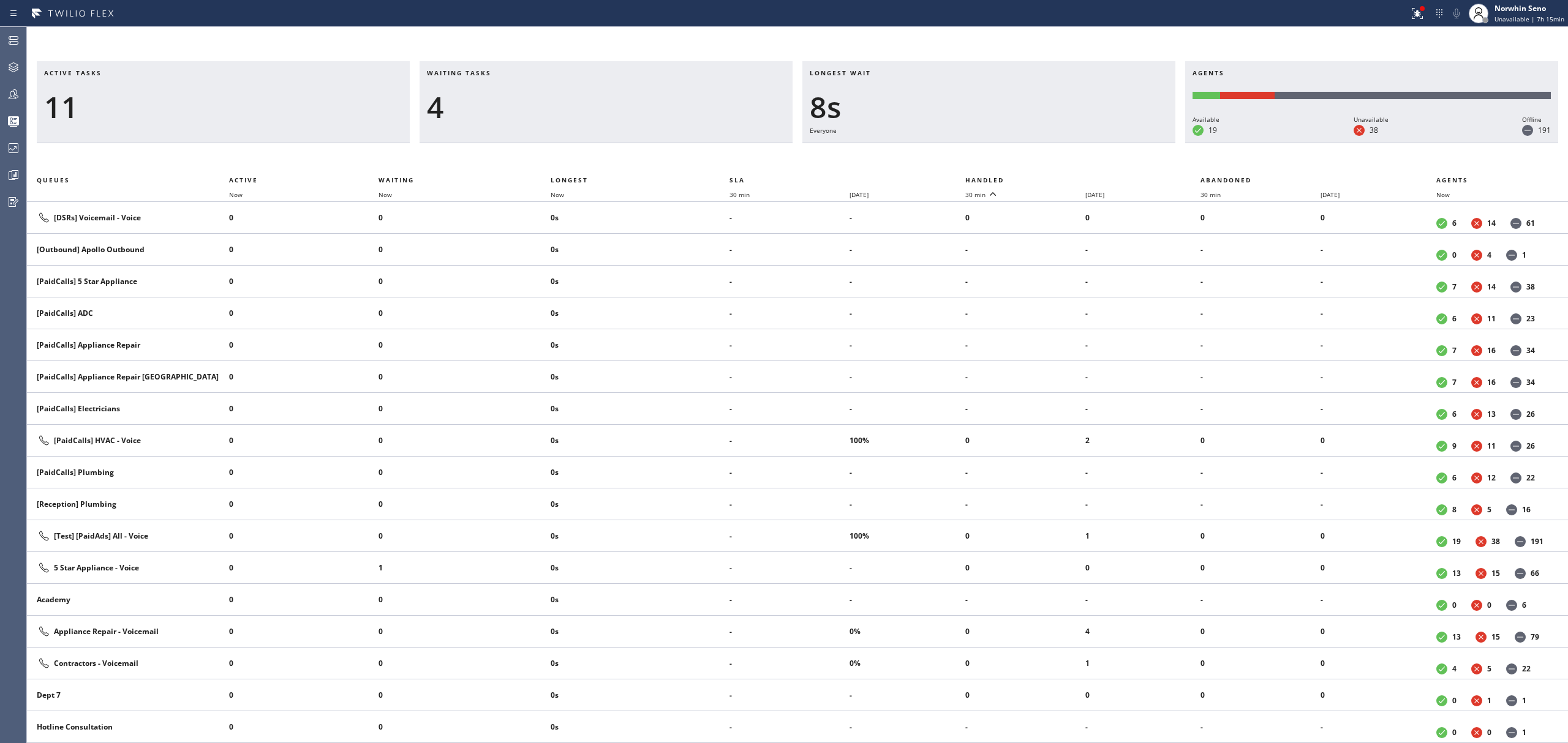
click at [1059, 177] on th "Handled" at bounding box center [1083, 180] width 236 height 15
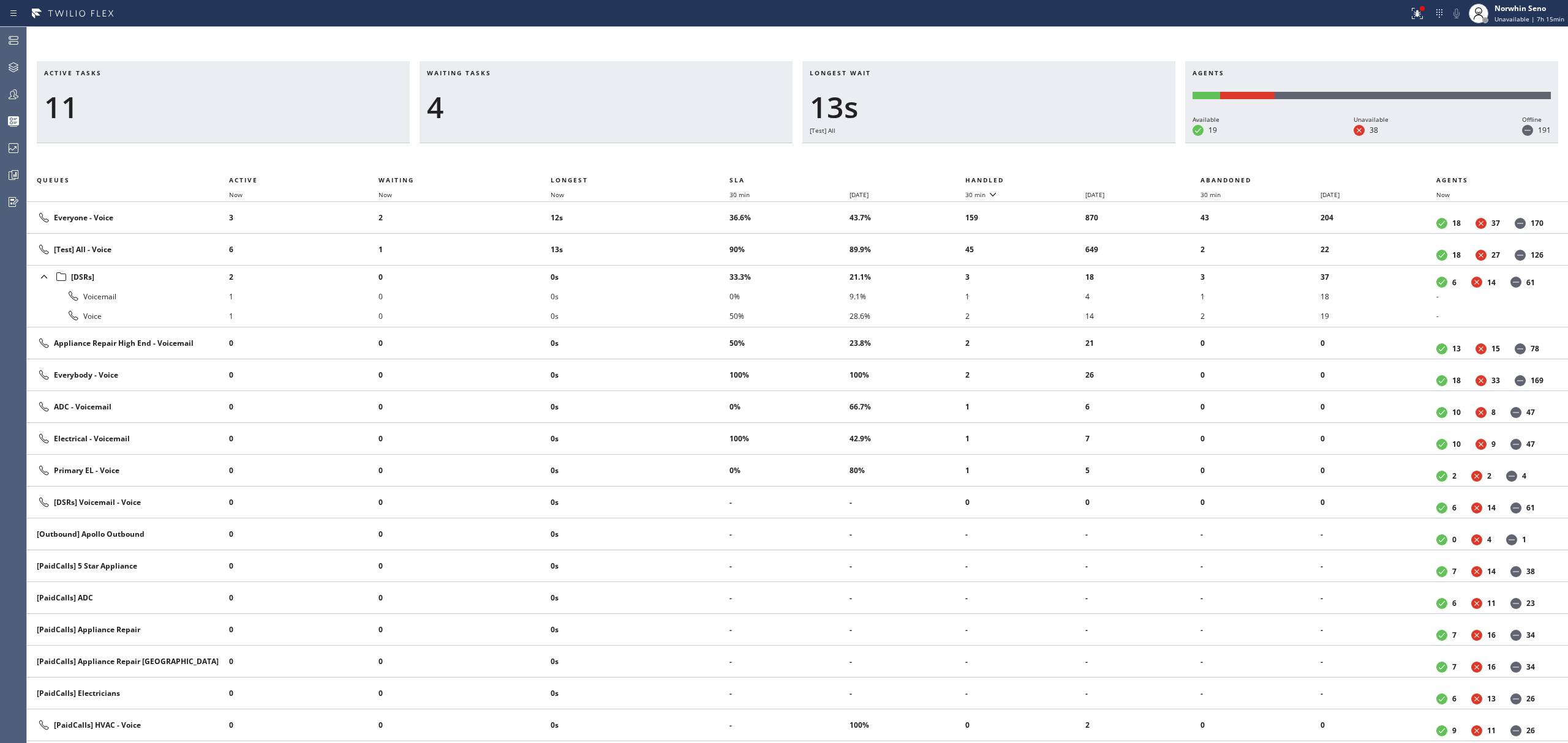
click at [1059, 177] on th "Handled" at bounding box center [1083, 180] width 236 height 15
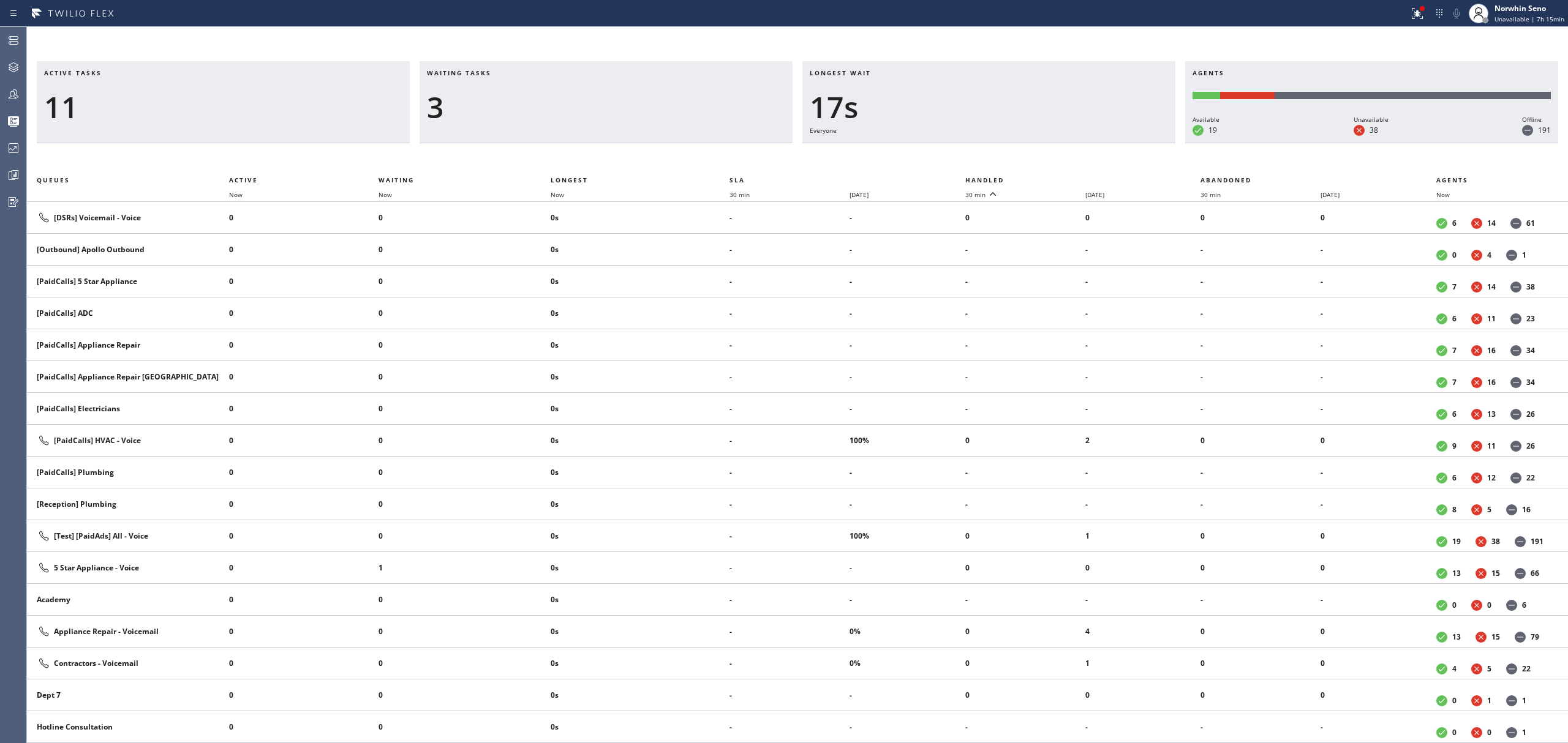
click at [1059, 177] on th "Handled" at bounding box center [1083, 180] width 236 height 15
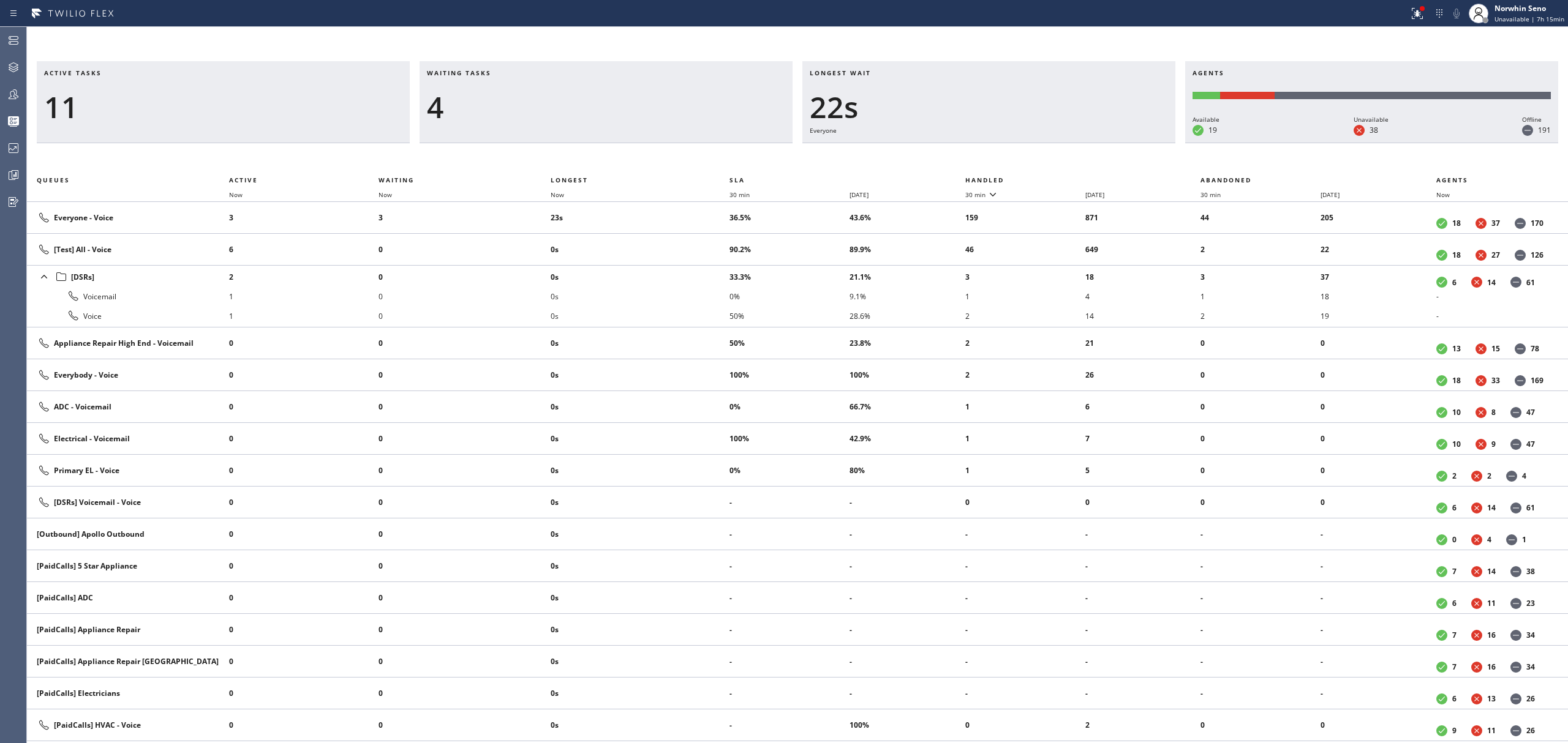
click at [1059, 177] on th "Handled" at bounding box center [1083, 180] width 236 height 15
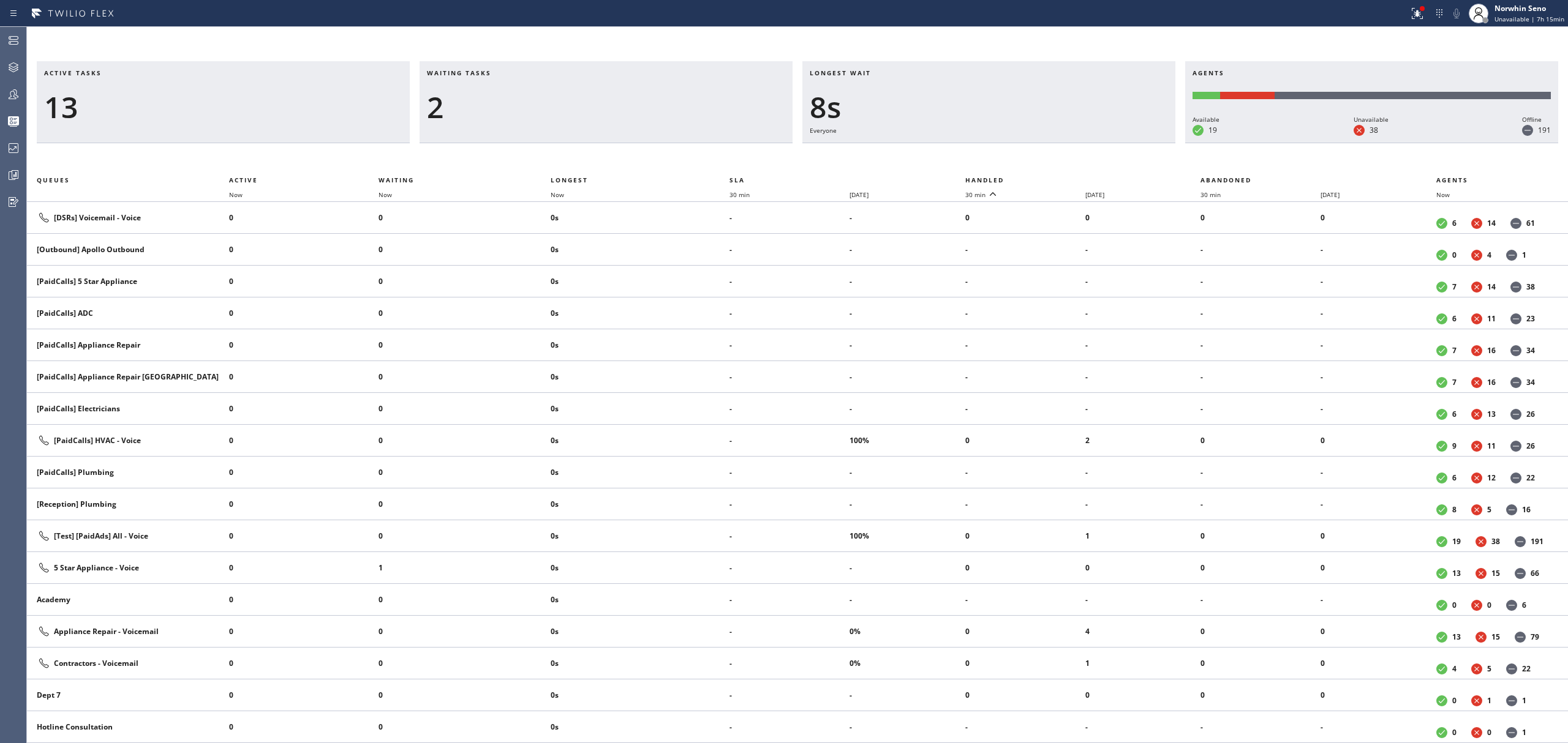
click at [1059, 177] on th "Handled" at bounding box center [1083, 180] width 236 height 15
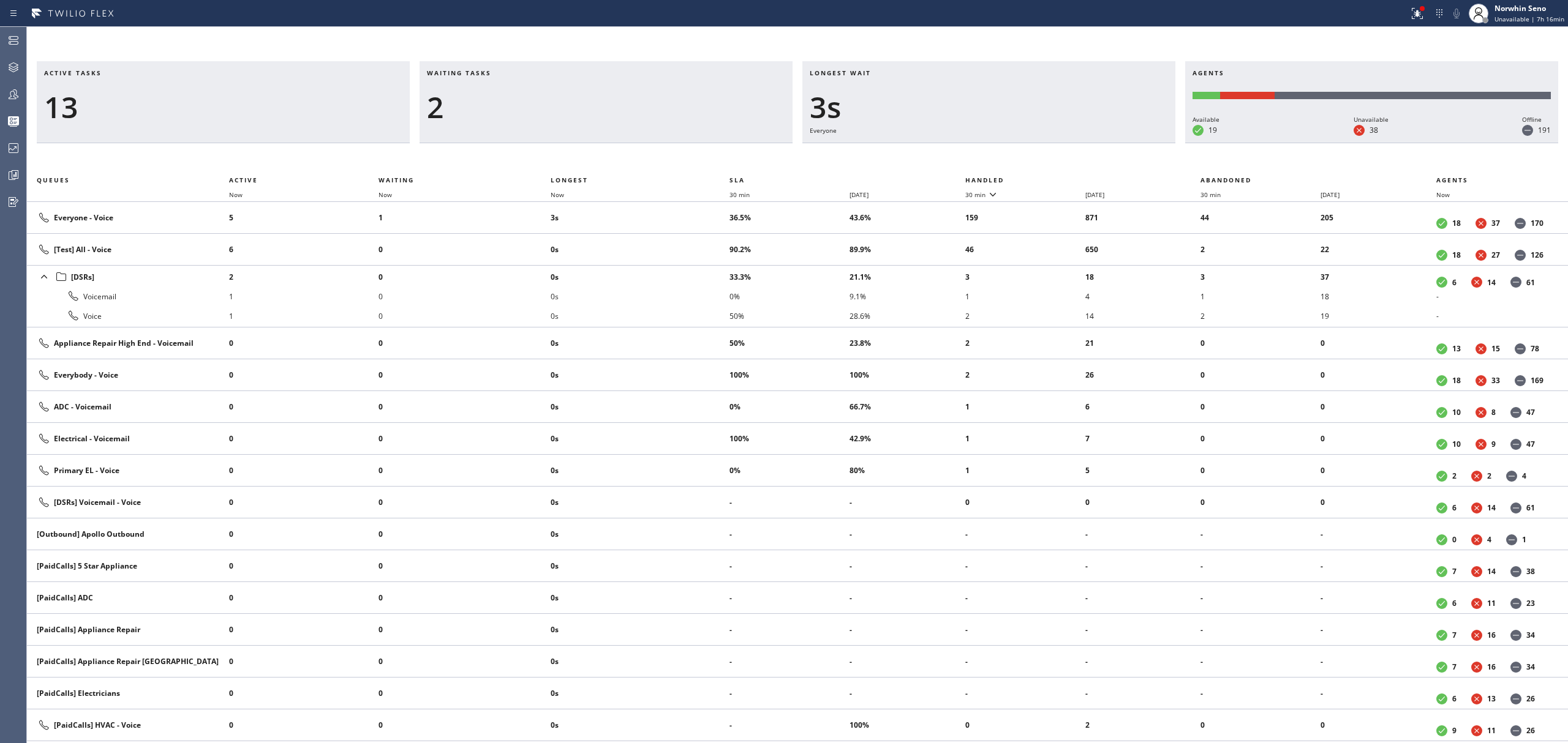
click at [1059, 177] on th "Handled" at bounding box center [1083, 180] width 236 height 15
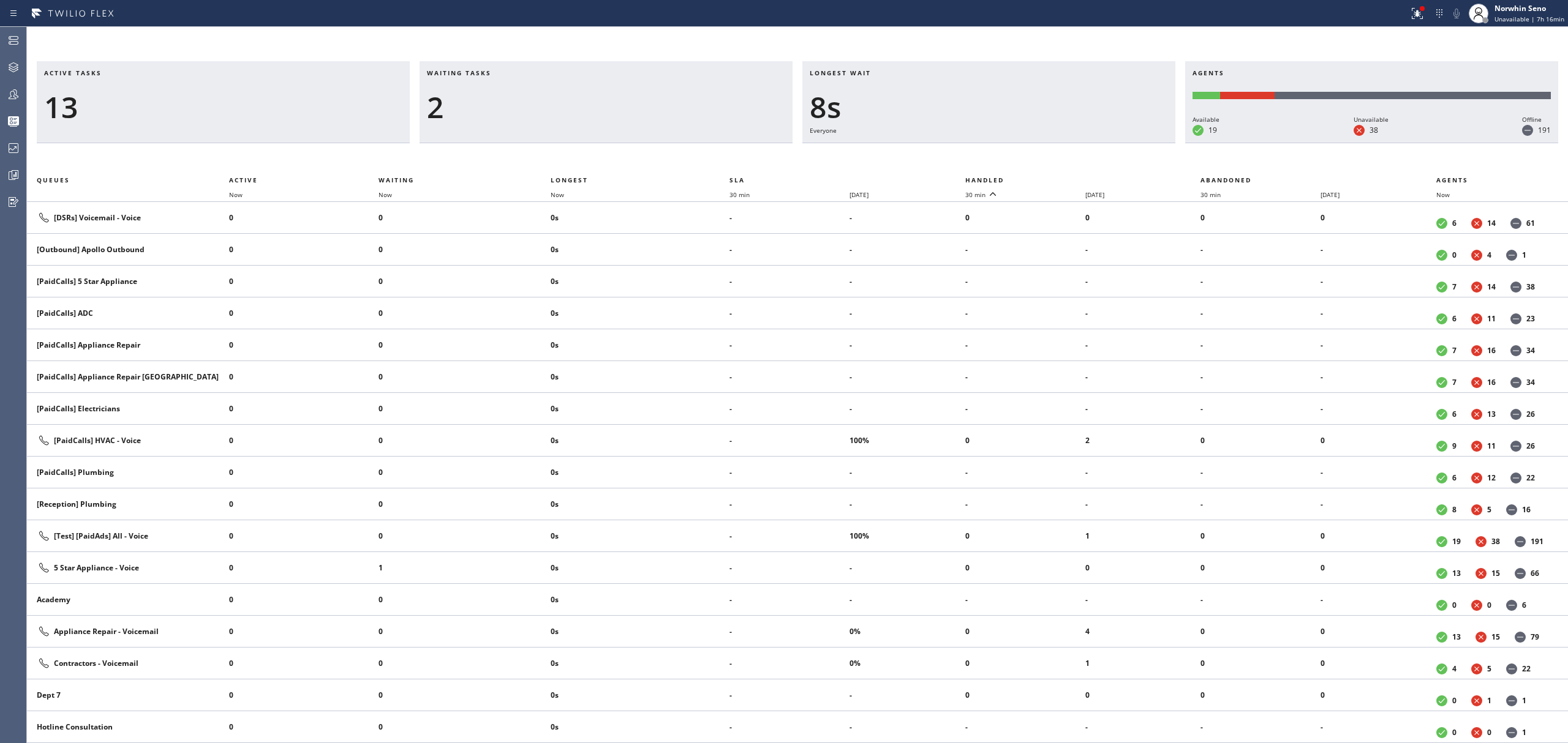
click at [1059, 177] on th "Handled" at bounding box center [1083, 180] width 236 height 15
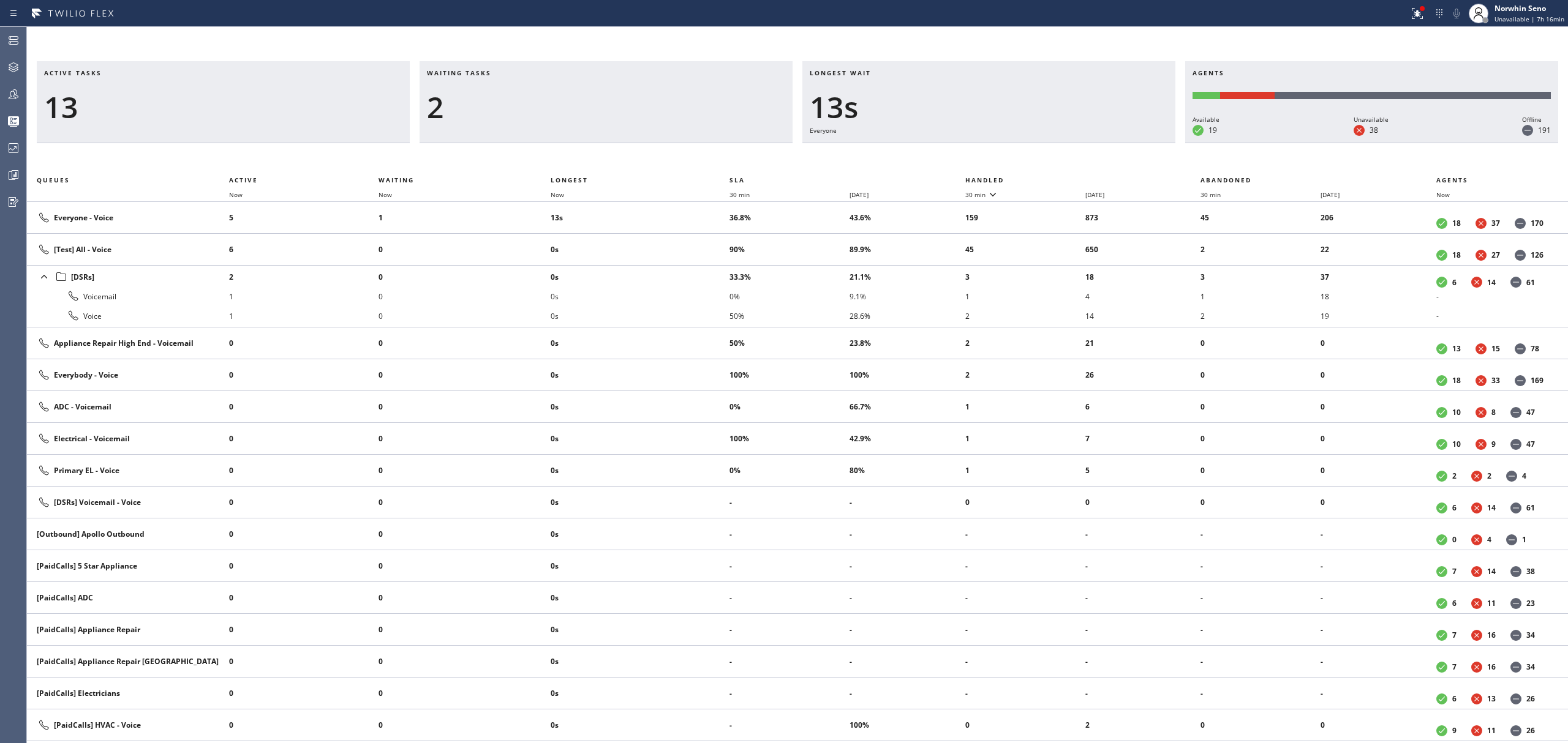
click at [1059, 177] on th "Handled" at bounding box center [1083, 180] width 236 height 15
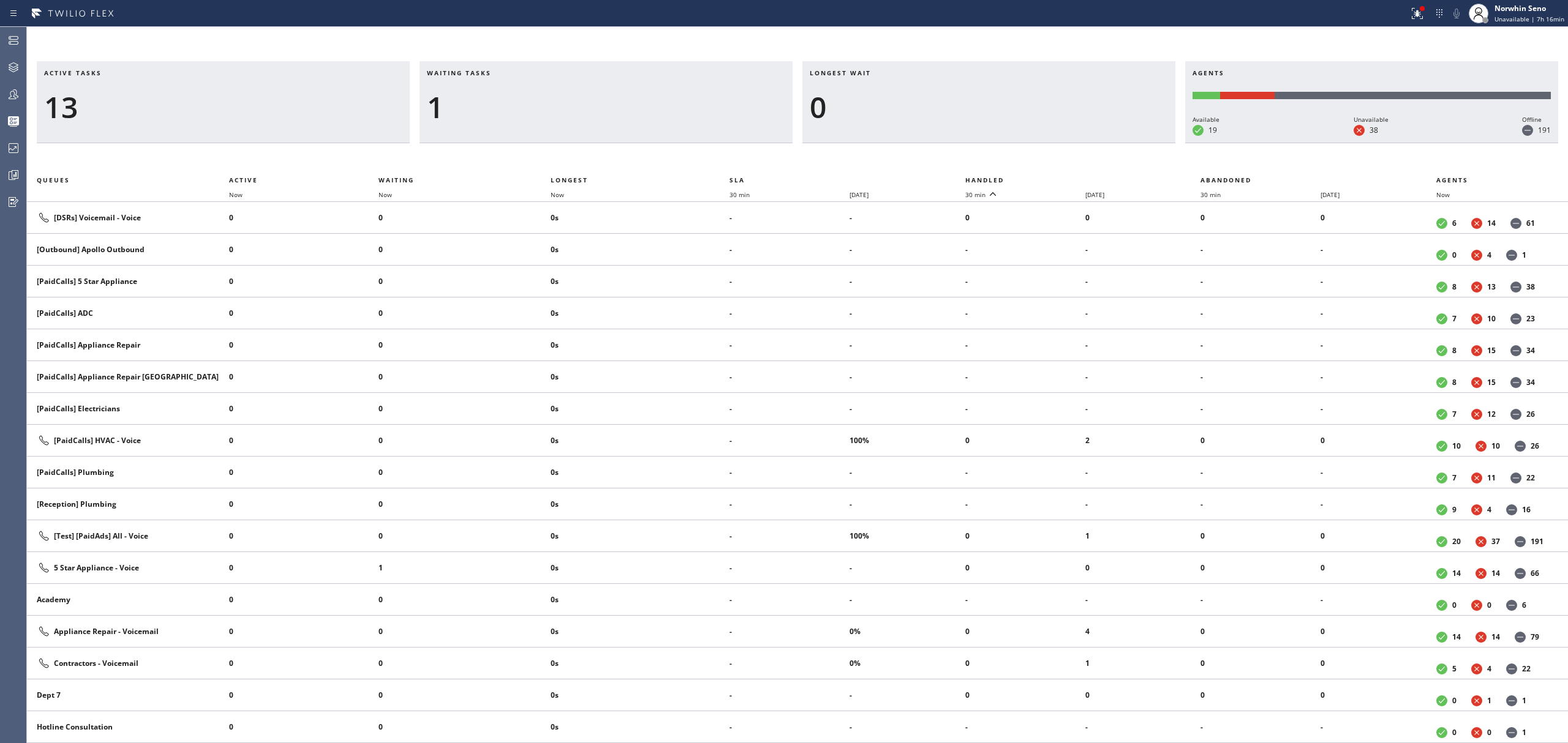
click at [1059, 177] on th "Handled" at bounding box center [1083, 180] width 236 height 15
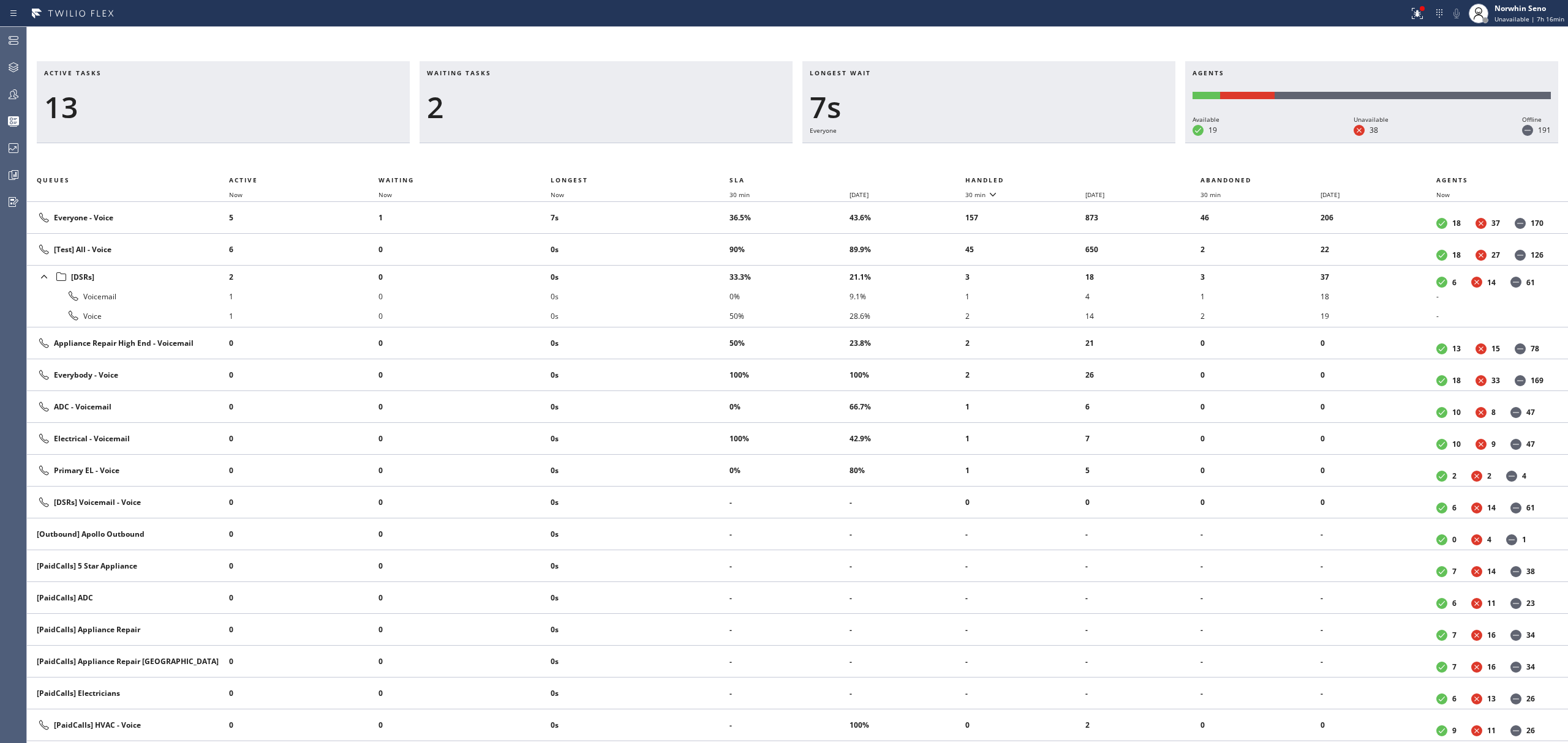
click at [1059, 177] on th "Handled" at bounding box center [1083, 180] width 236 height 15
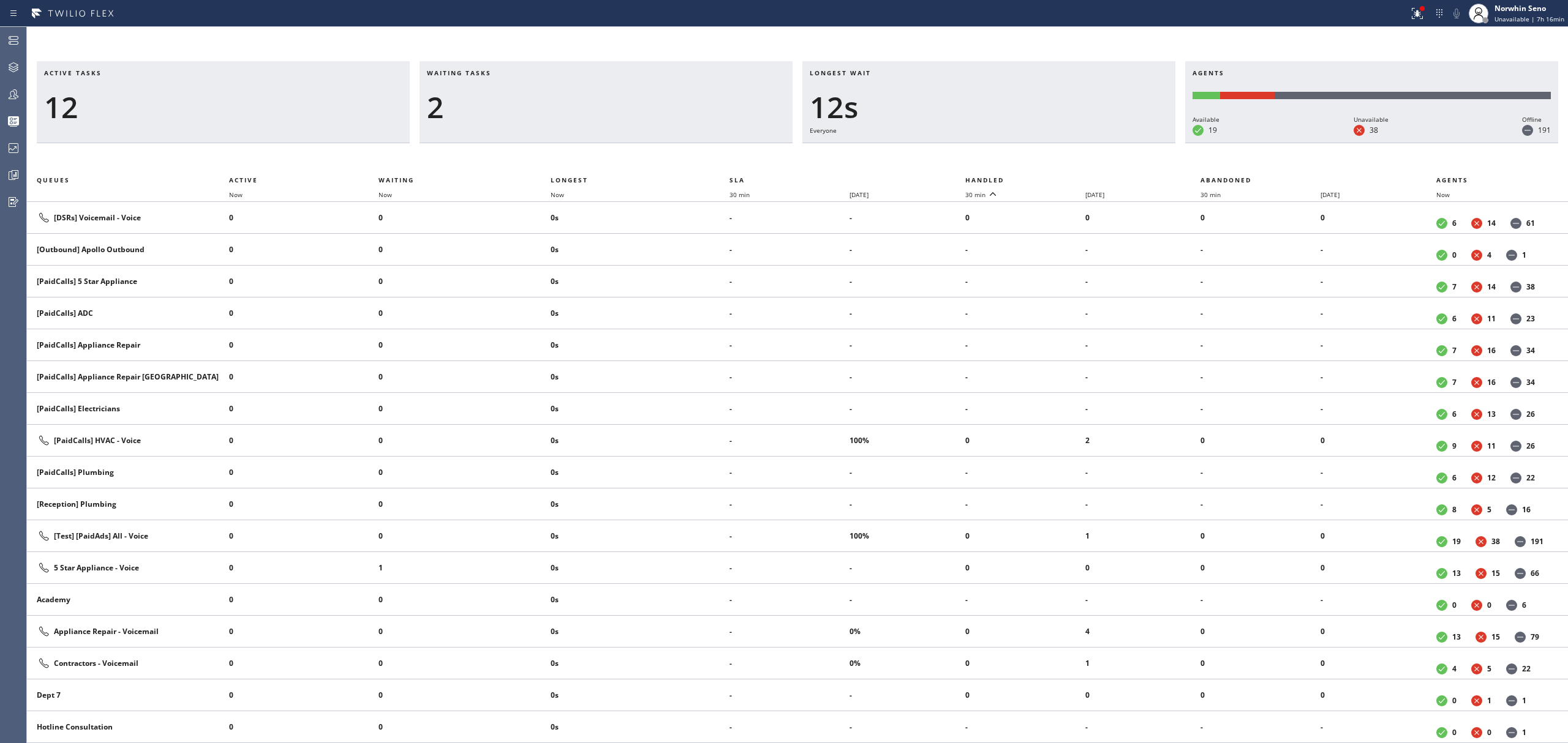
click at [1059, 177] on th "Handled" at bounding box center [1083, 180] width 236 height 15
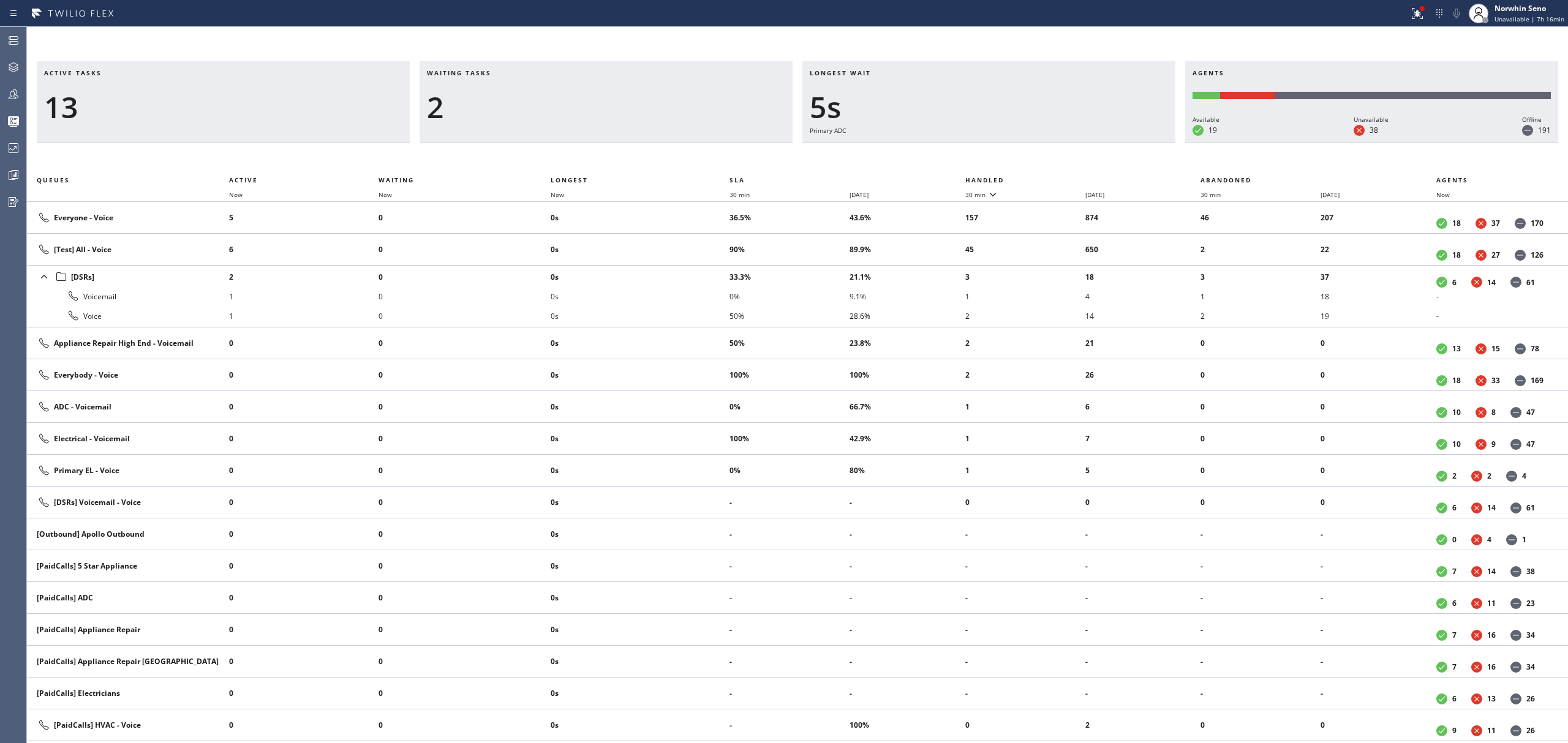
click at [1059, 177] on th "Handled" at bounding box center [1083, 180] width 236 height 15
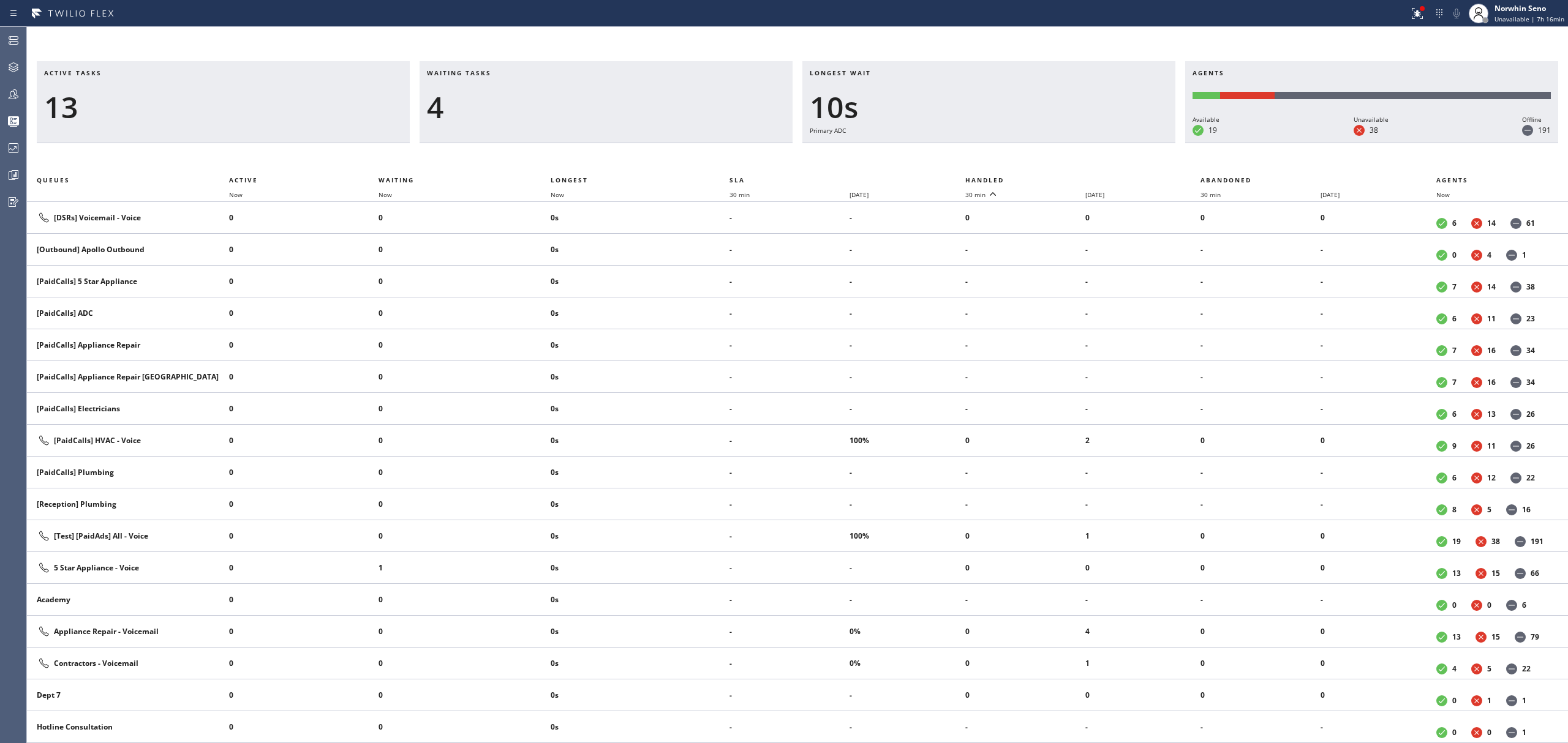
click at [1059, 177] on th "Handled" at bounding box center [1083, 180] width 236 height 15
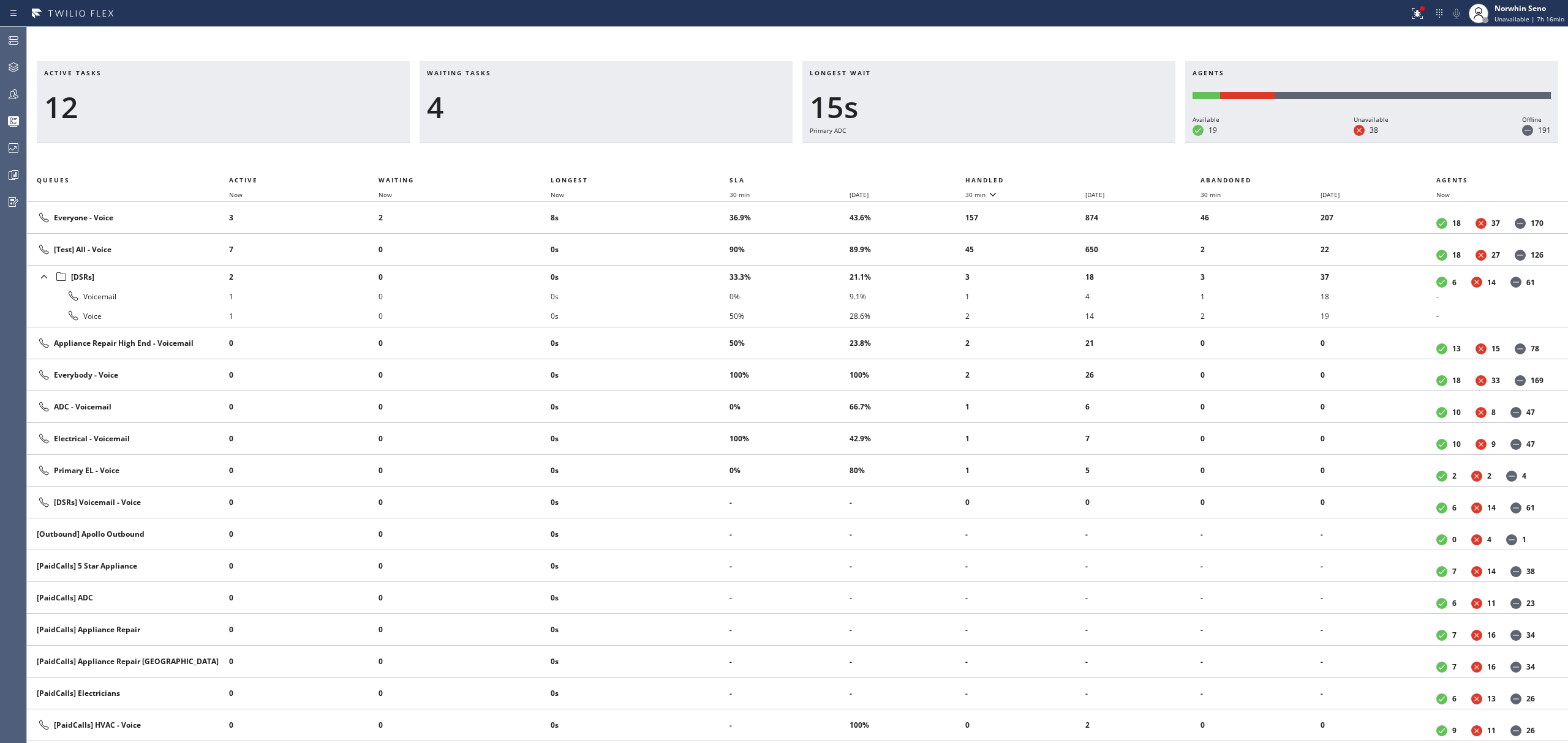
click at [1059, 177] on th "Handled" at bounding box center [1083, 180] width 236 height 15
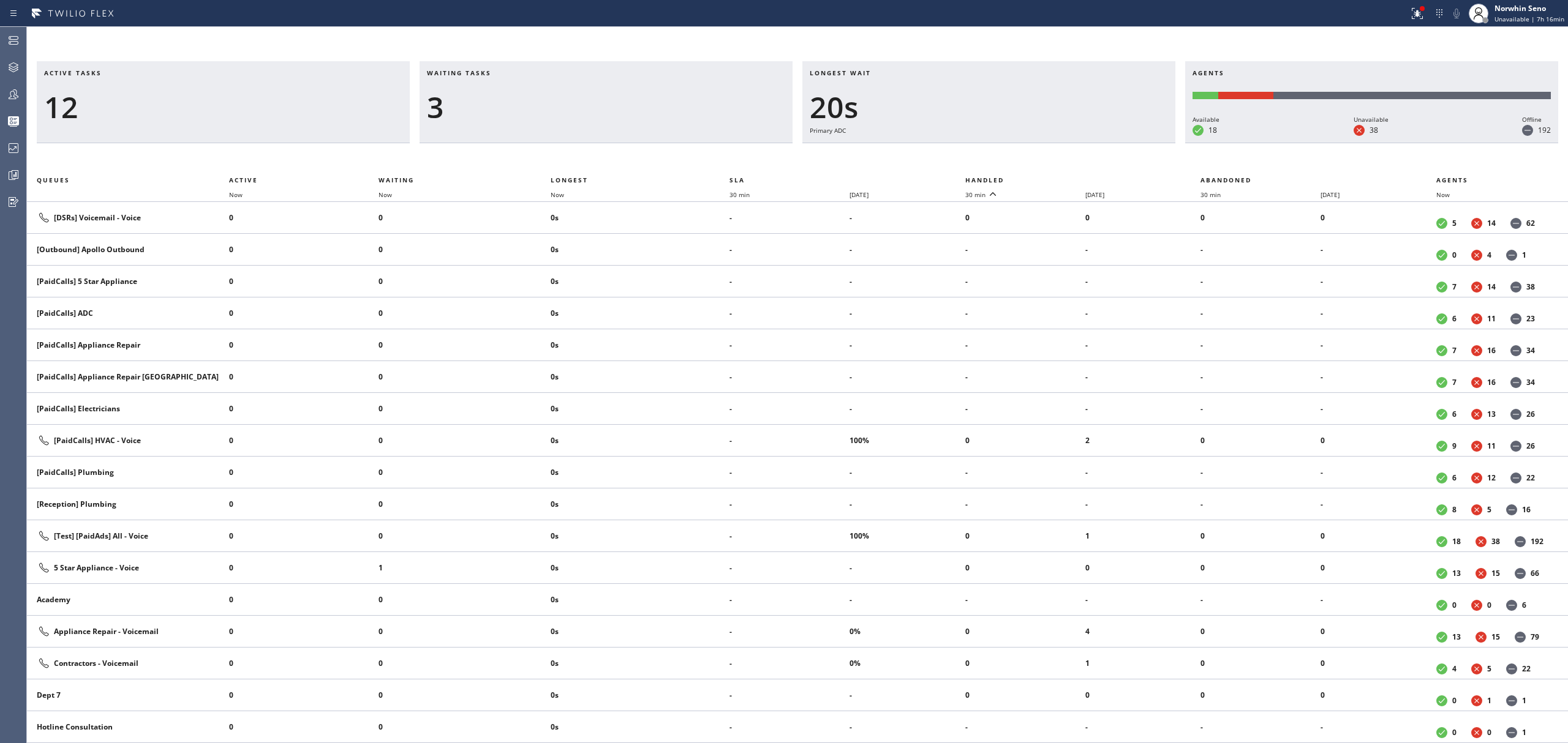
click at [1059, 177] on th "Handled" at bounding box center [1083, 180] width 236 height 15
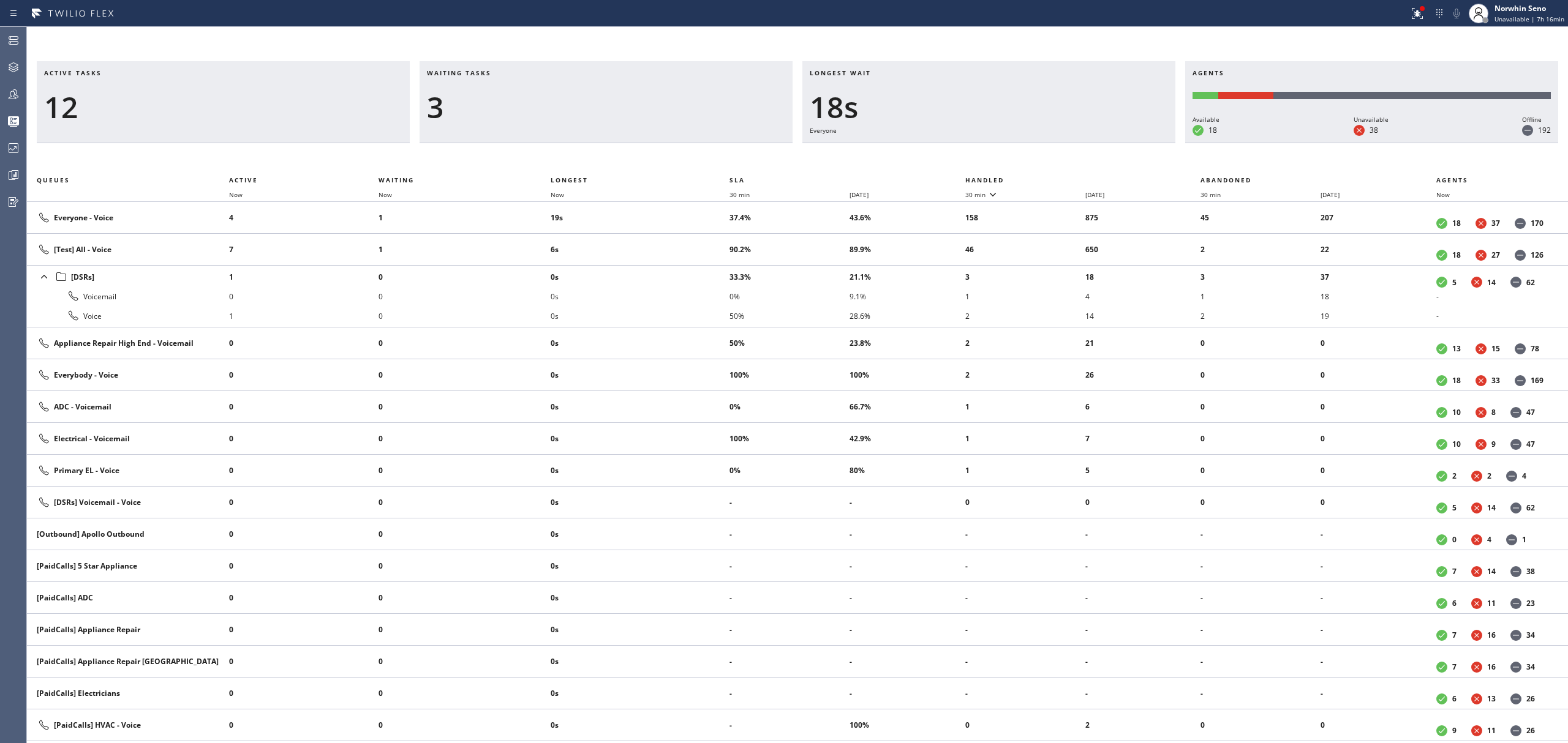
click at [1059, 177] on th "Handled" at bounding box center [1083, 180] width 236 height 15
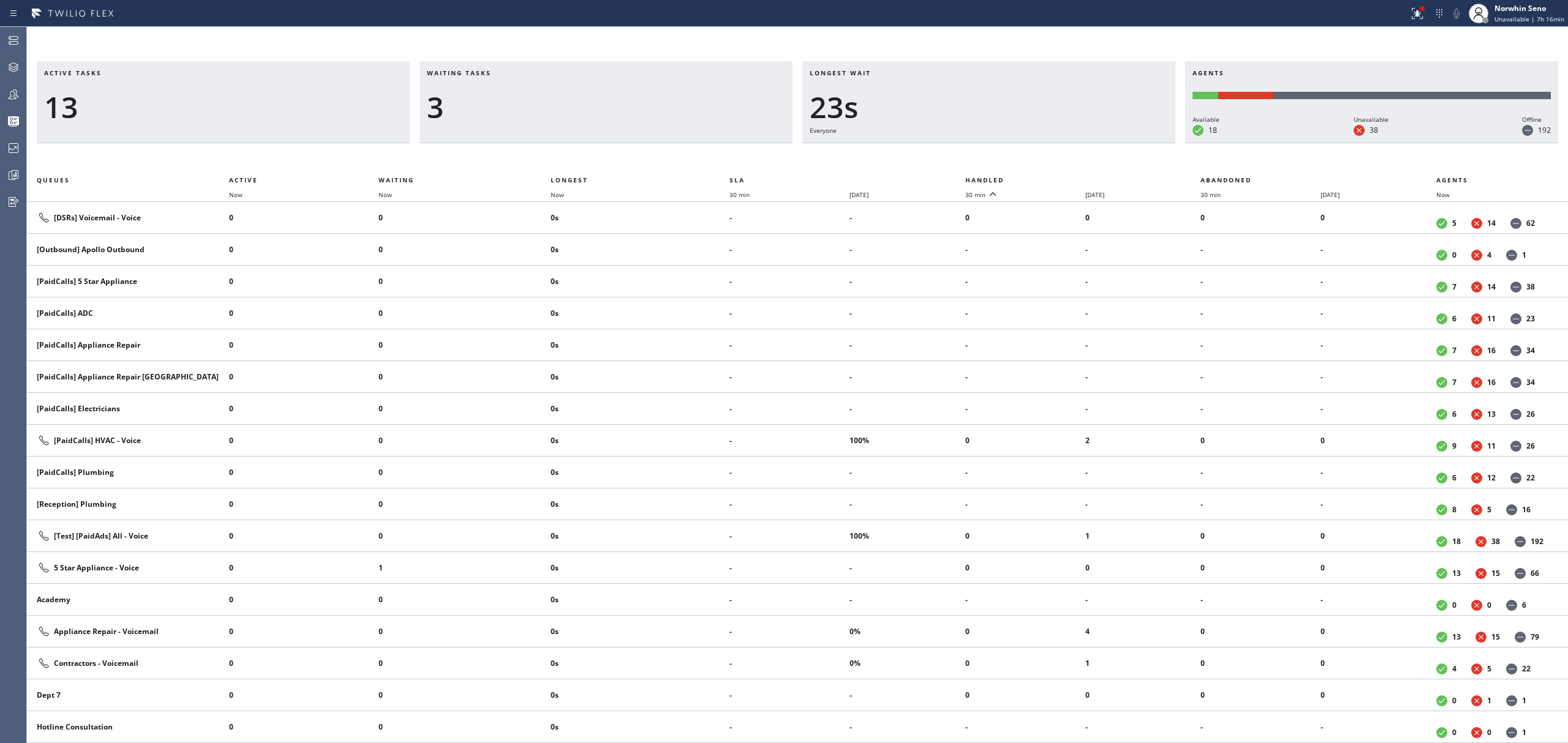
click at [1059, 177] on th "Handled" at bounding box center [1083, 180] width 236 height 15
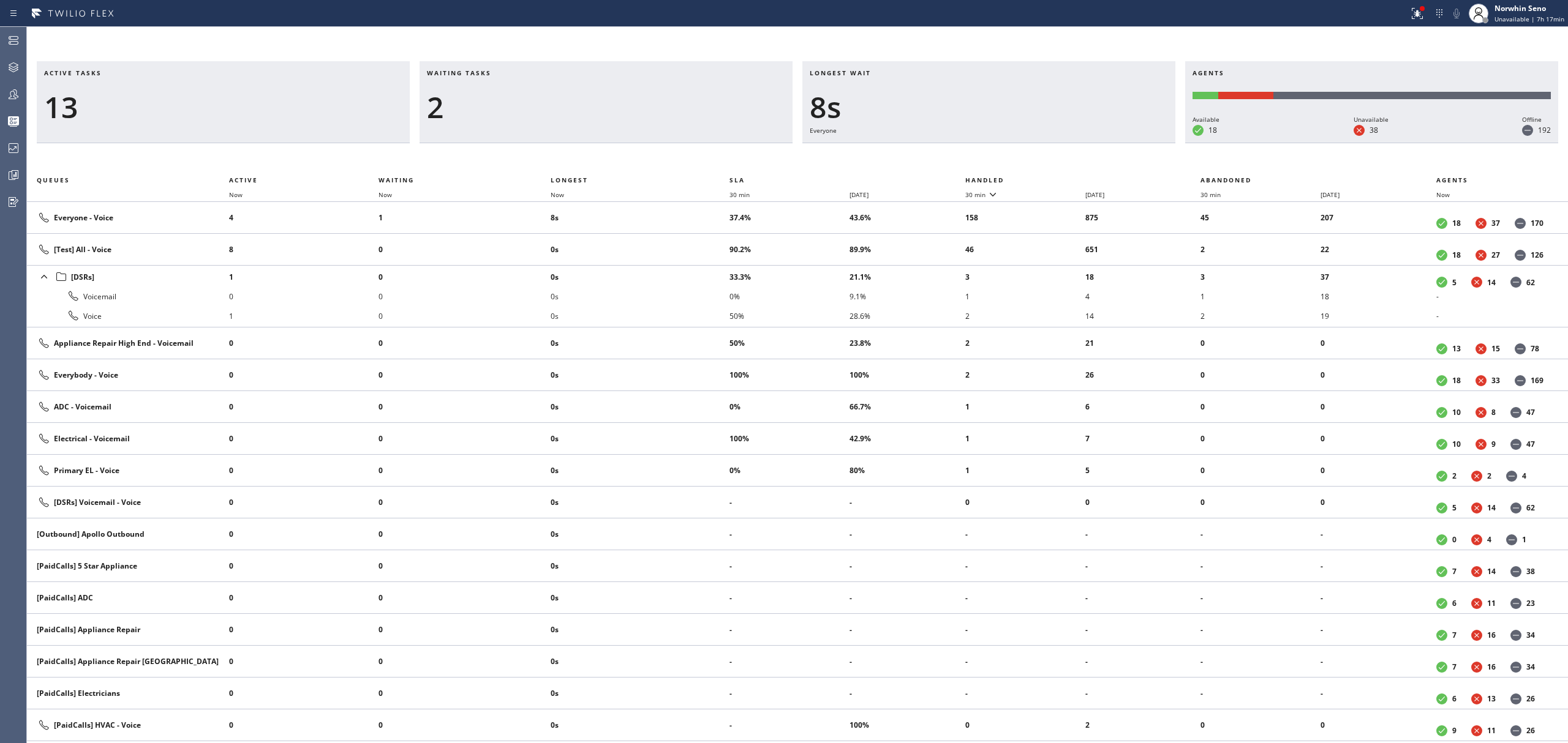
click at [1059, 177] on th "Handled" at bounding box center [1083, 180] width 236 height 15
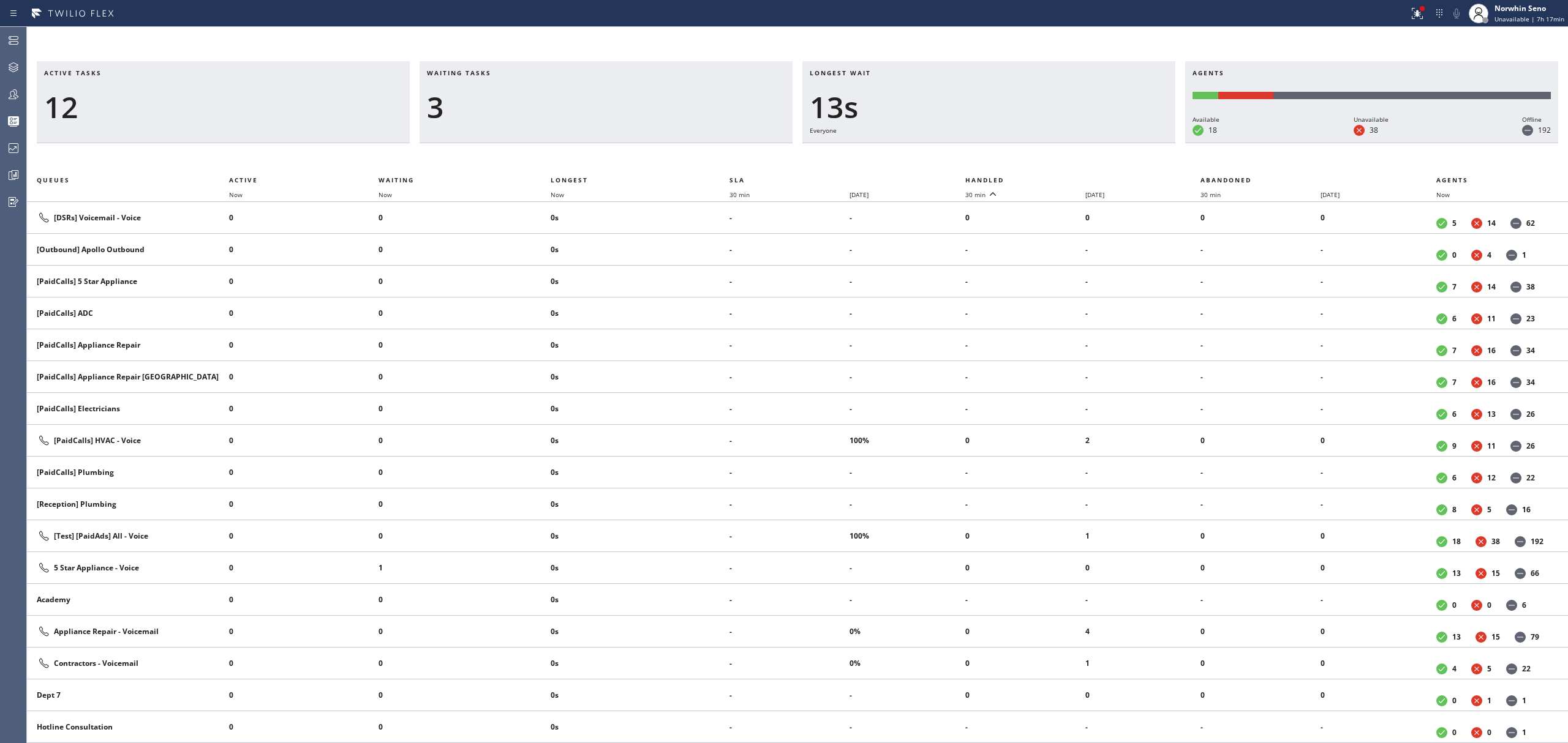
click at [1059, 177] on th "Handled" at bounding box center [1083, 180] width 236 height 15
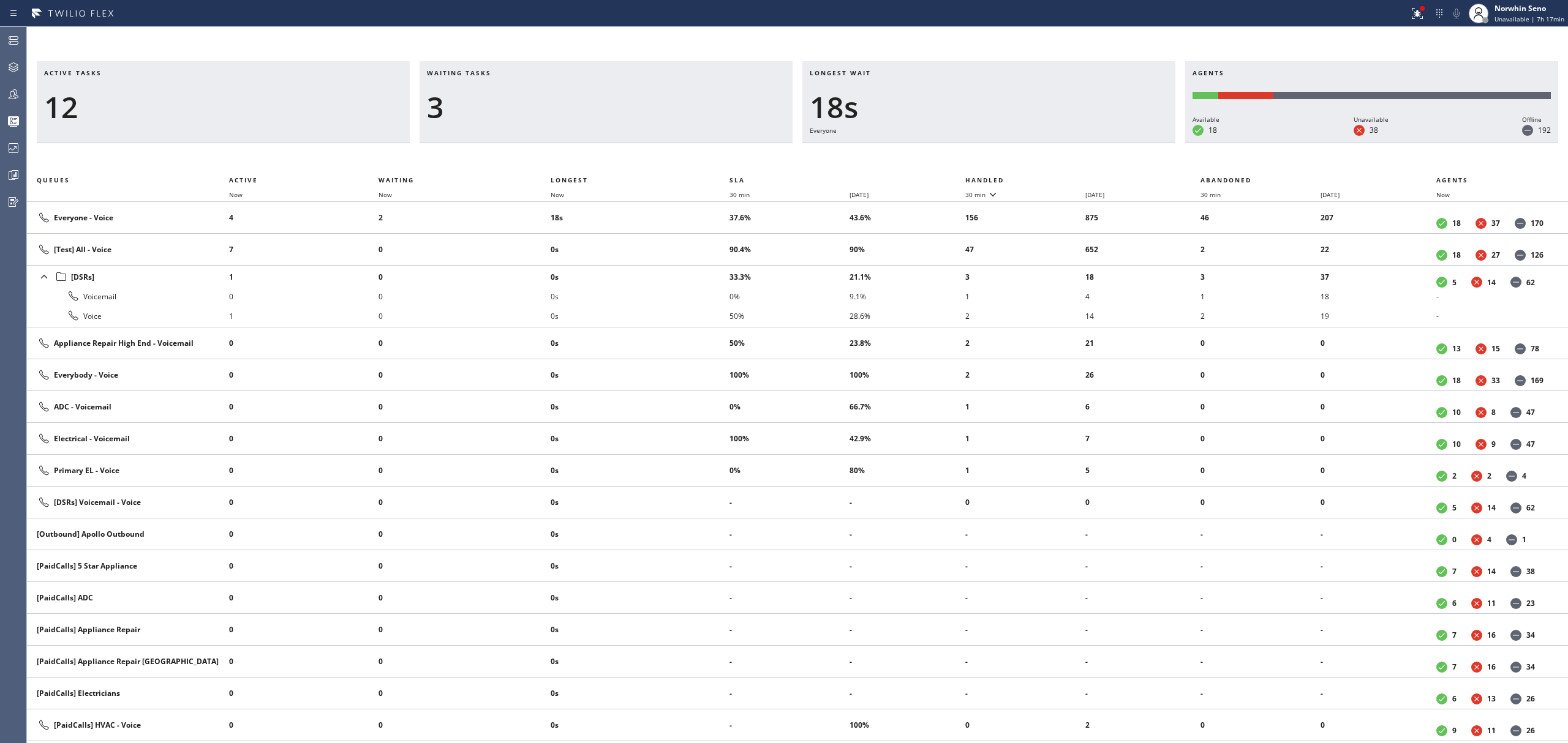
click at [1059, 177] on th "Handled" at bounding box center [1083, 180] width 236 height 15
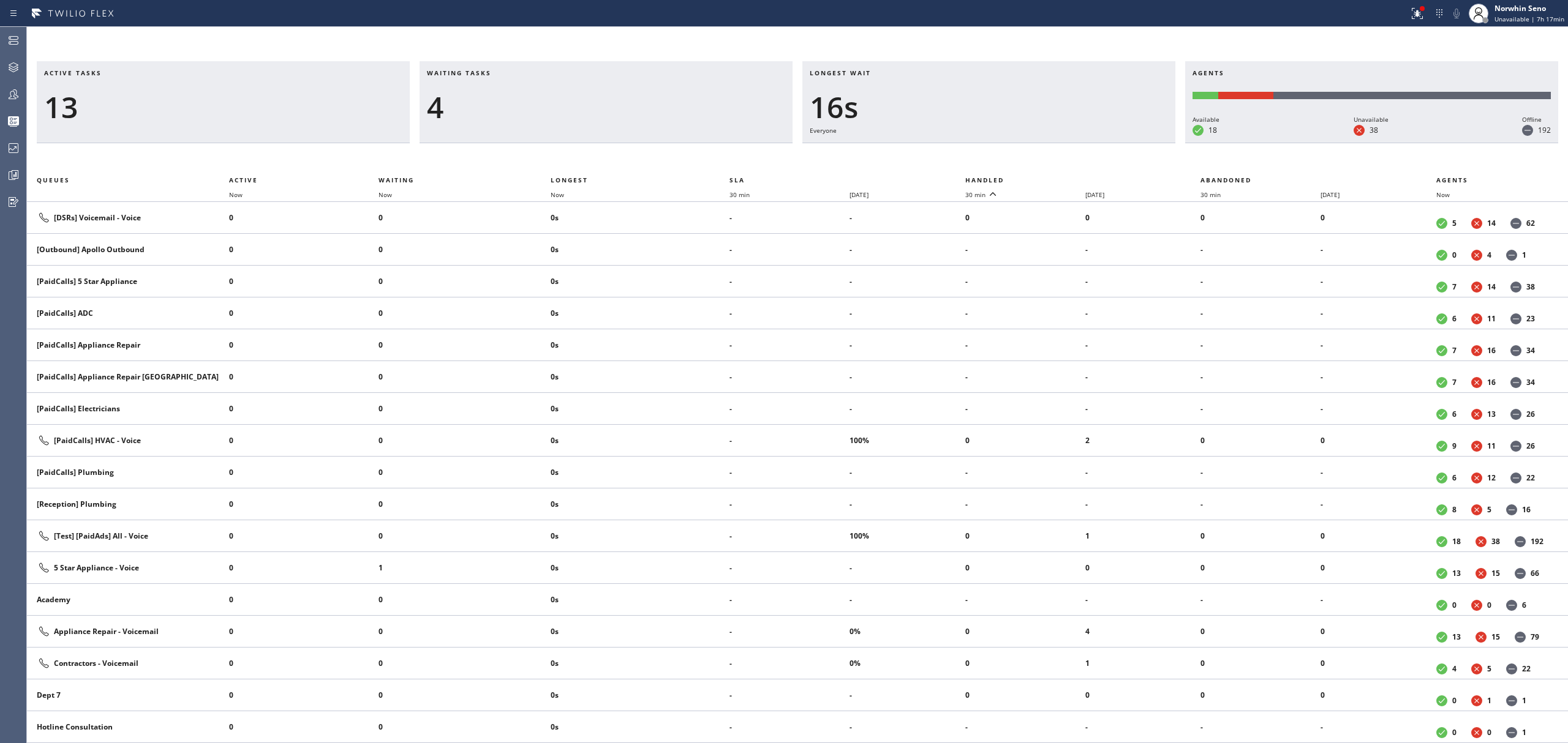
click at [1059, 177] on th "Handled" at bounding box center [1083, 180] width 236 height 15
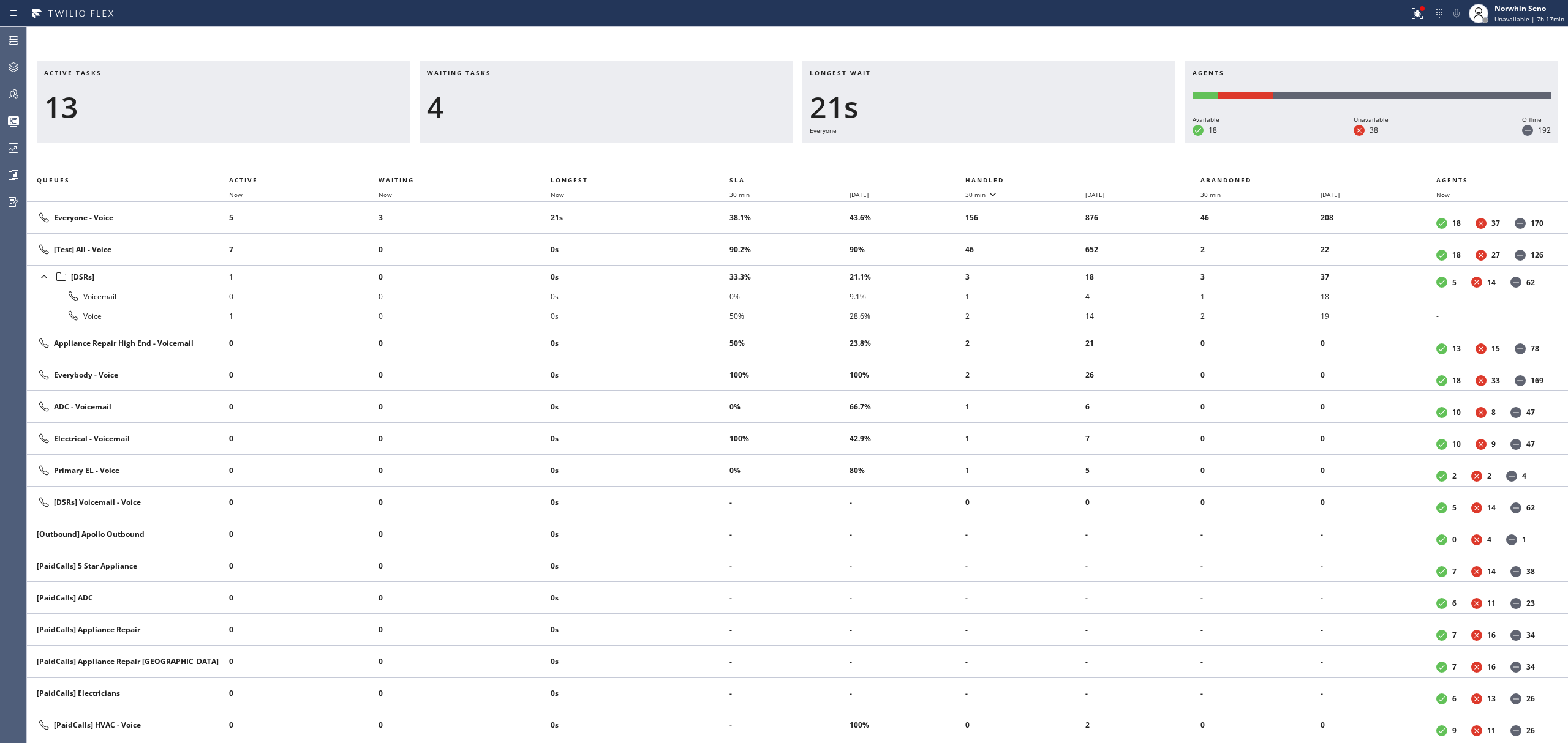
click at [1059, 177] on th "Handled" at bounding box center [1083, 180] width 236 height 15
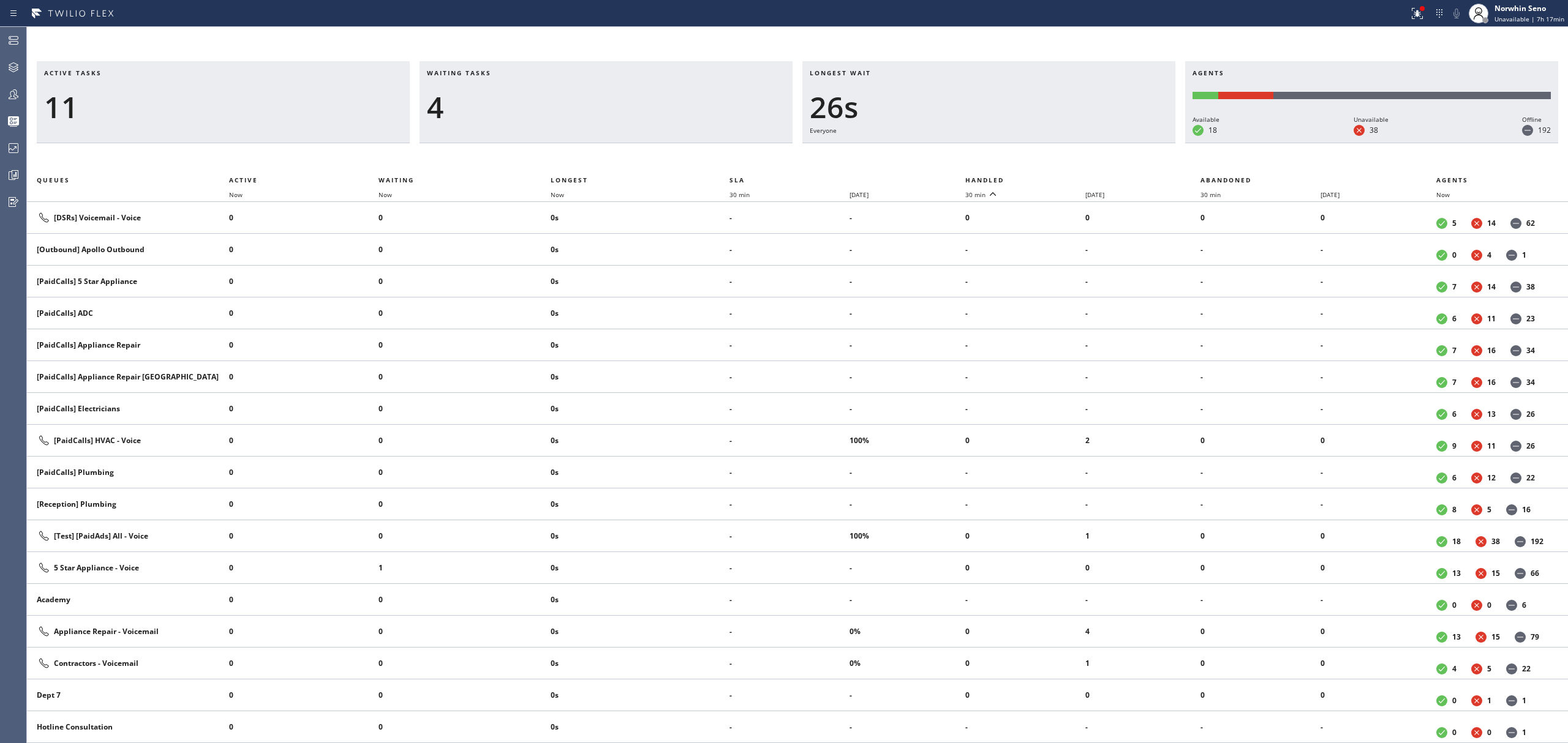
click at [1059, 177] on th "Handled" at bounding box center [1083, 180] width 236 height 15
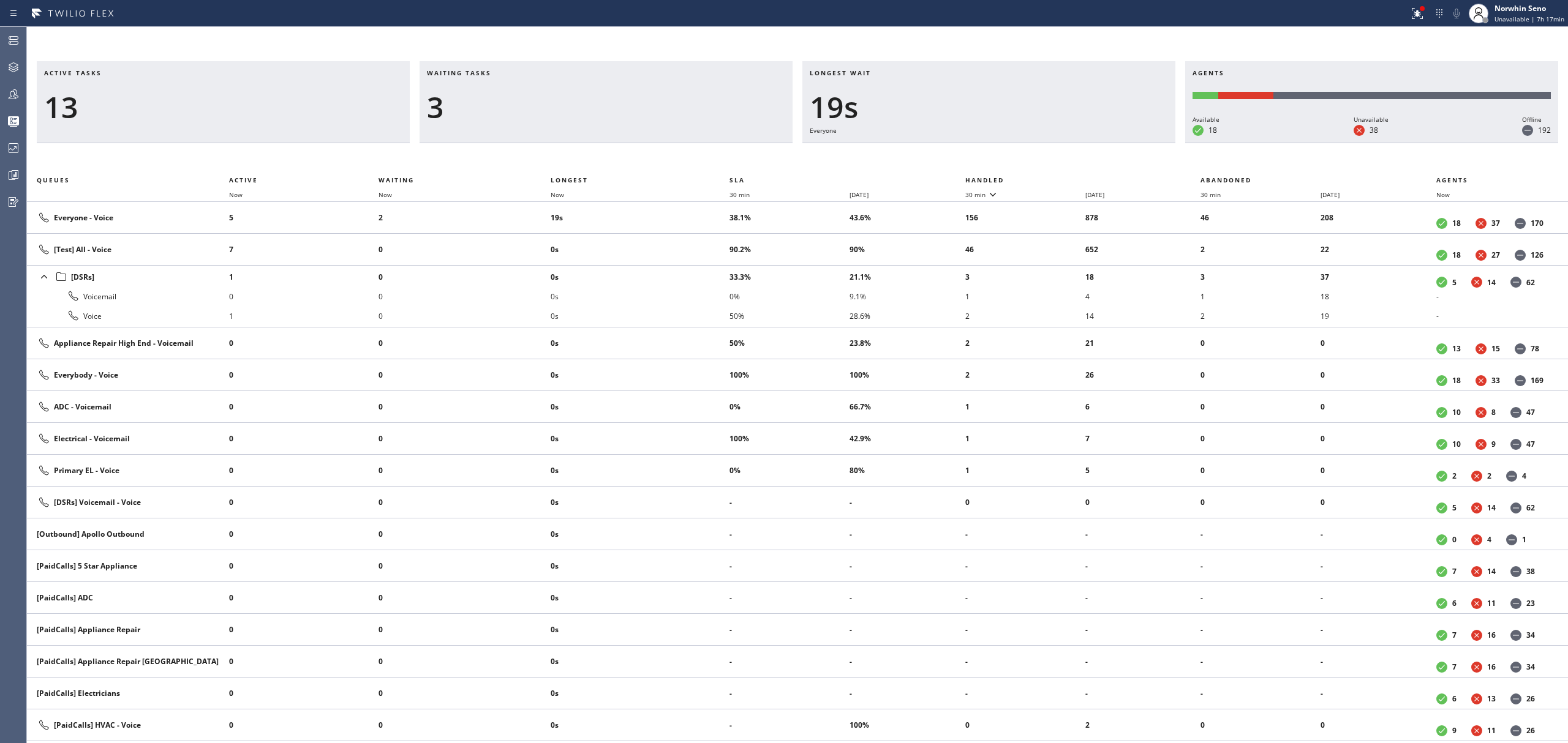
click at [1059, 177] on th "Handled" at bounding box center [1083, 180] width 236 height 15
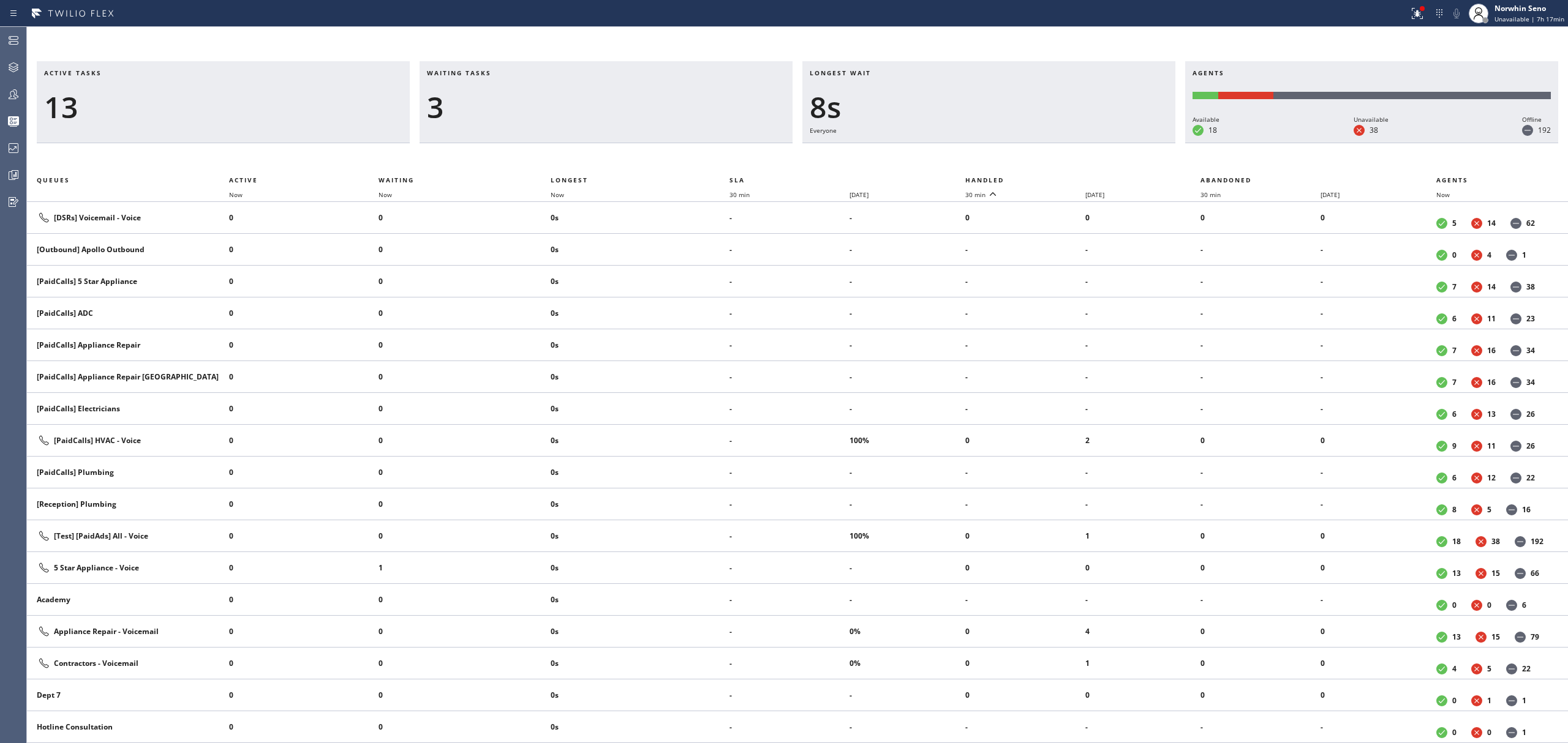
click at [1059, 177] on th "Handled" at bounding box center [1083, 180] width 236 height 15
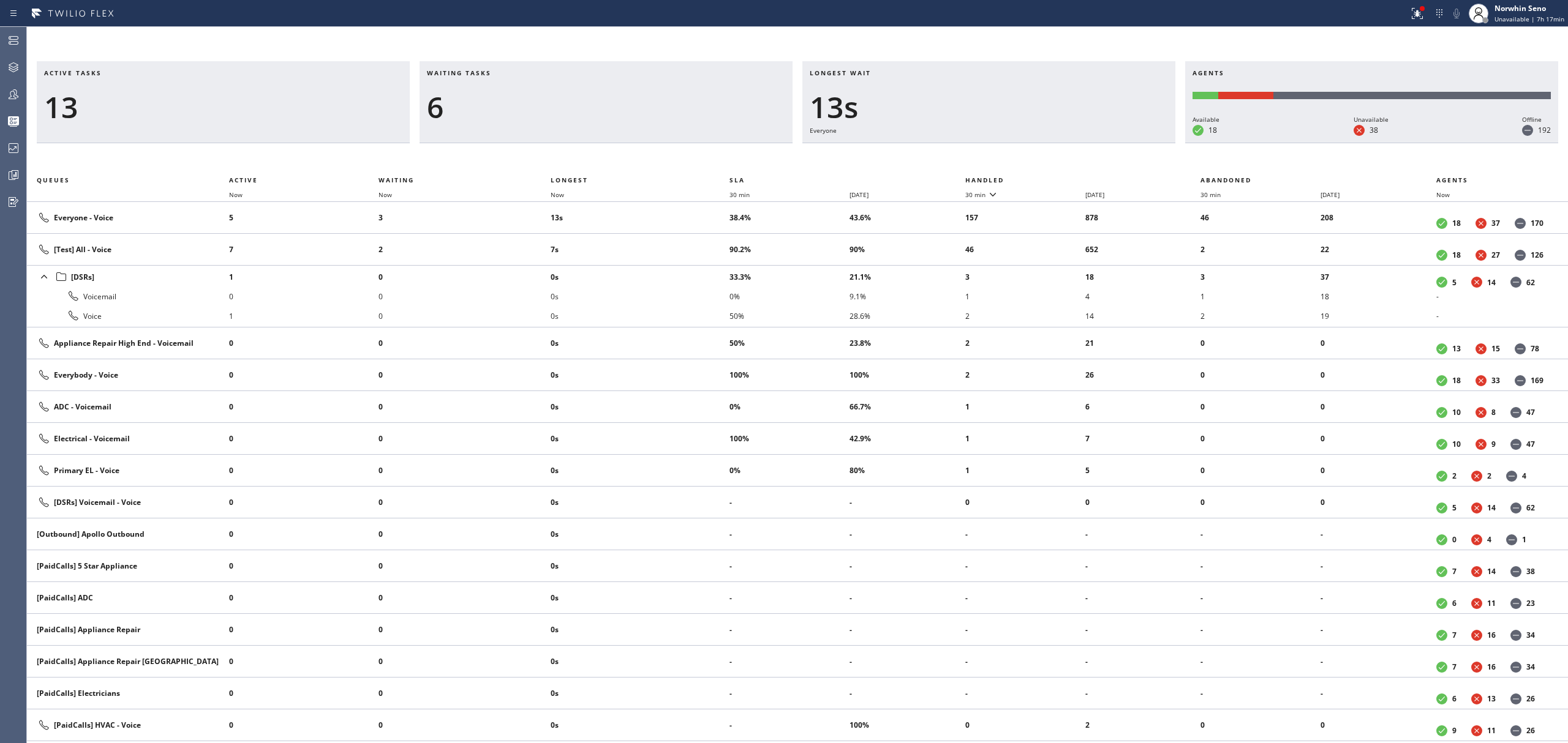
click at [1059, 177] on th "Handled" at bounding box center [1083, 180] width 236 height 15
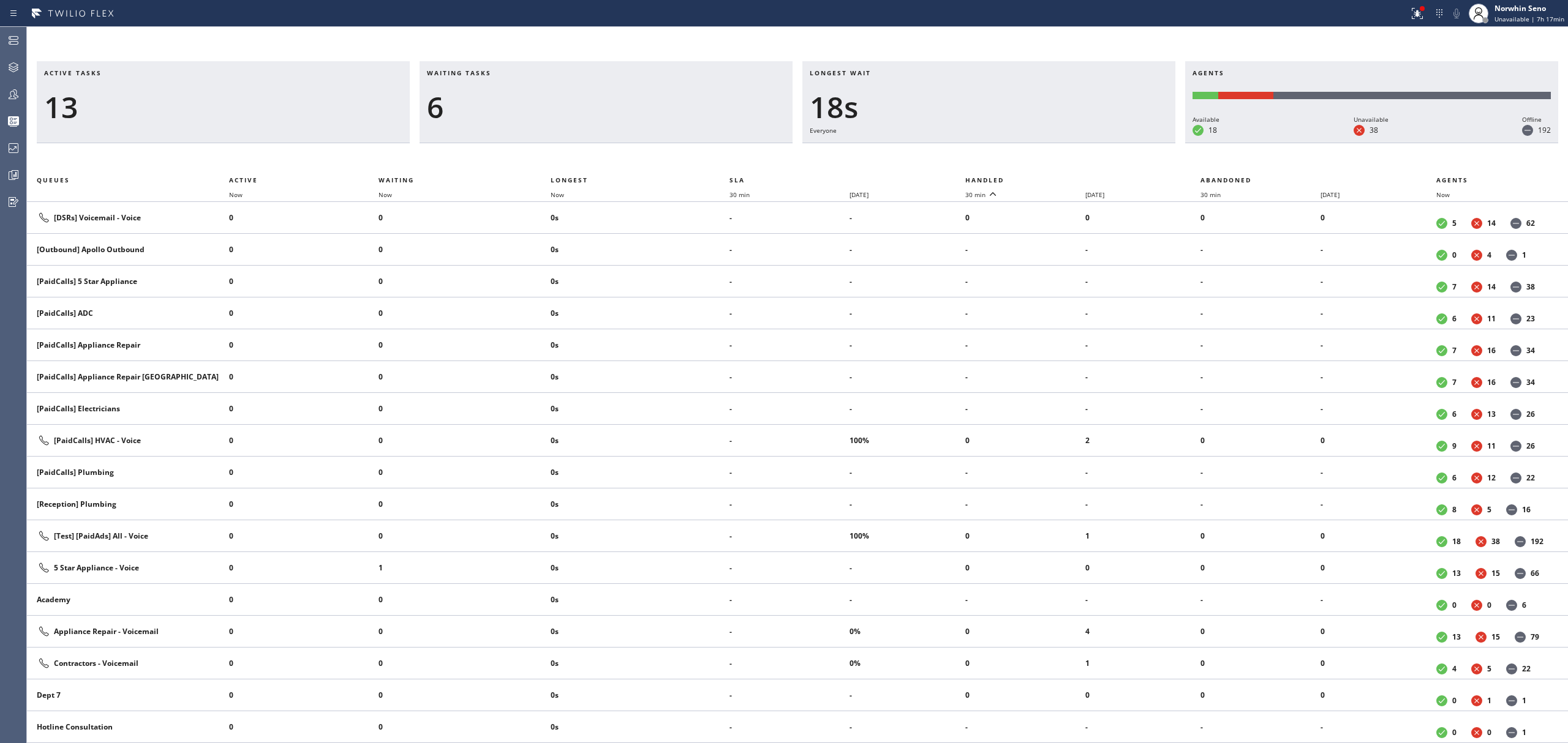
click at [1059, 177] on th "Handled" at bounding box center [1083, 180] width 236 height 15
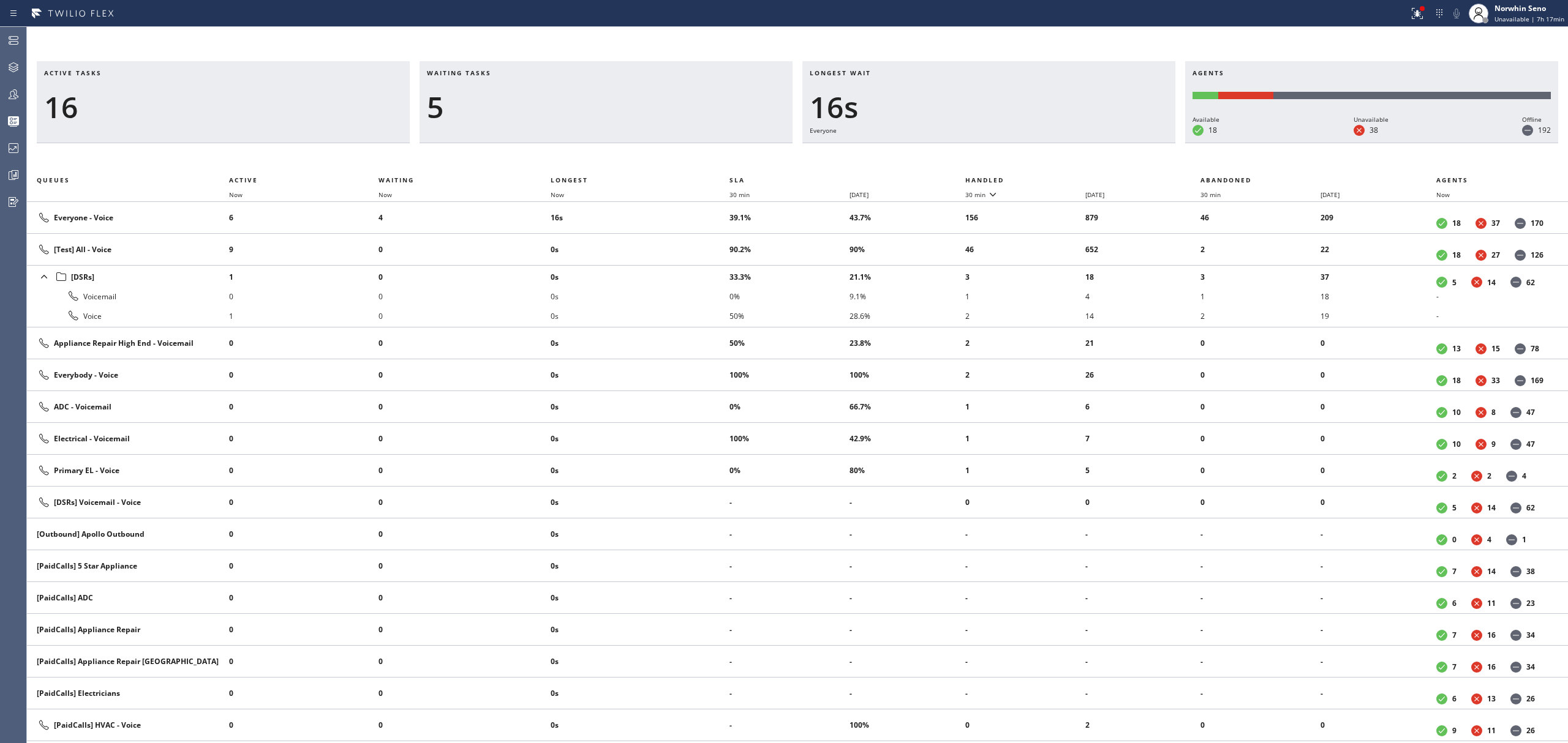
click at [1059, 177] on th "Handled" at bounding box center [1083, 180] width 236 height 15
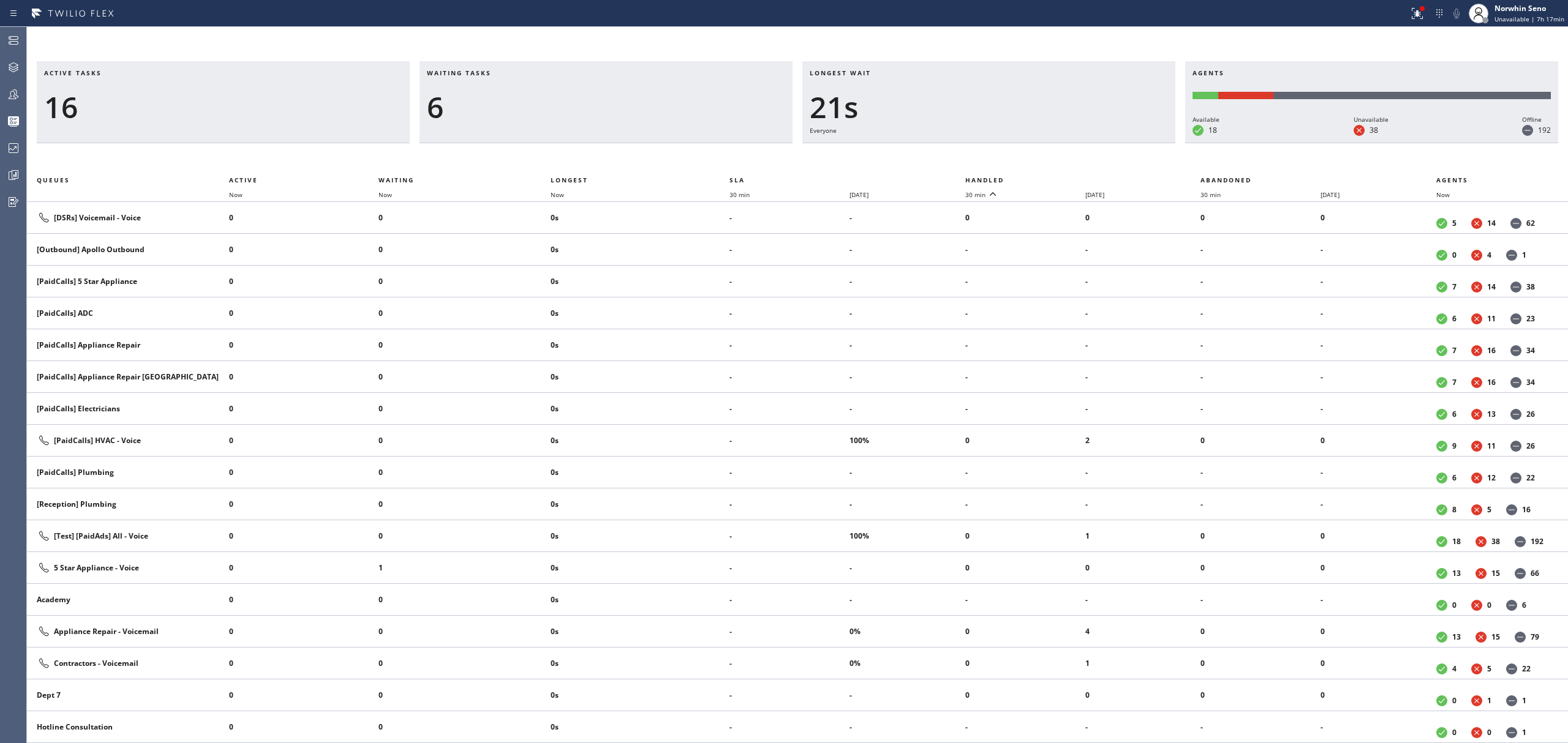
click at [1059, 177] on th "Handled" at bounding box center [1083, 180] width 236 height 15
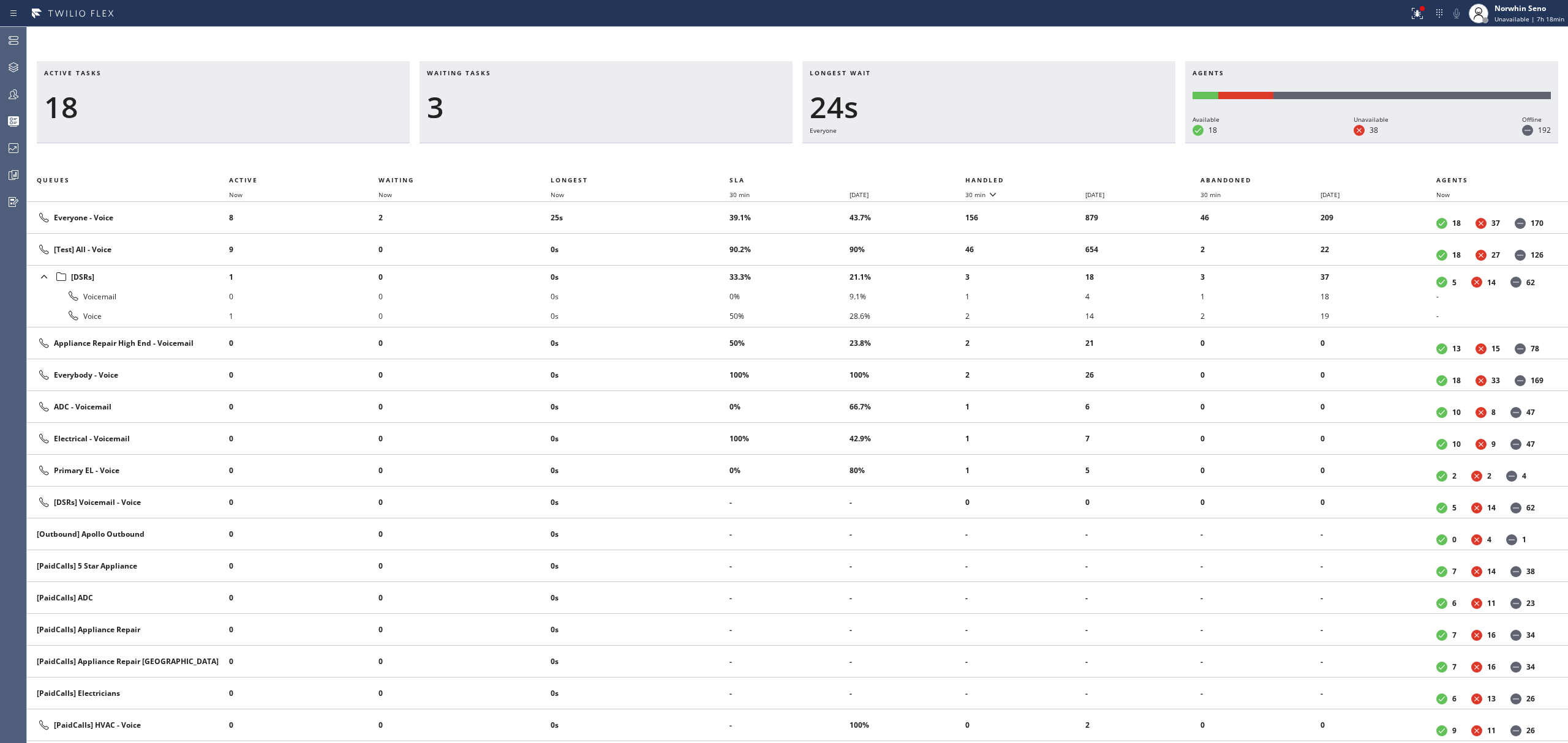
click at [1059, 177] on th "Handled" at bounding box center [1083, 180] width 236 height 15
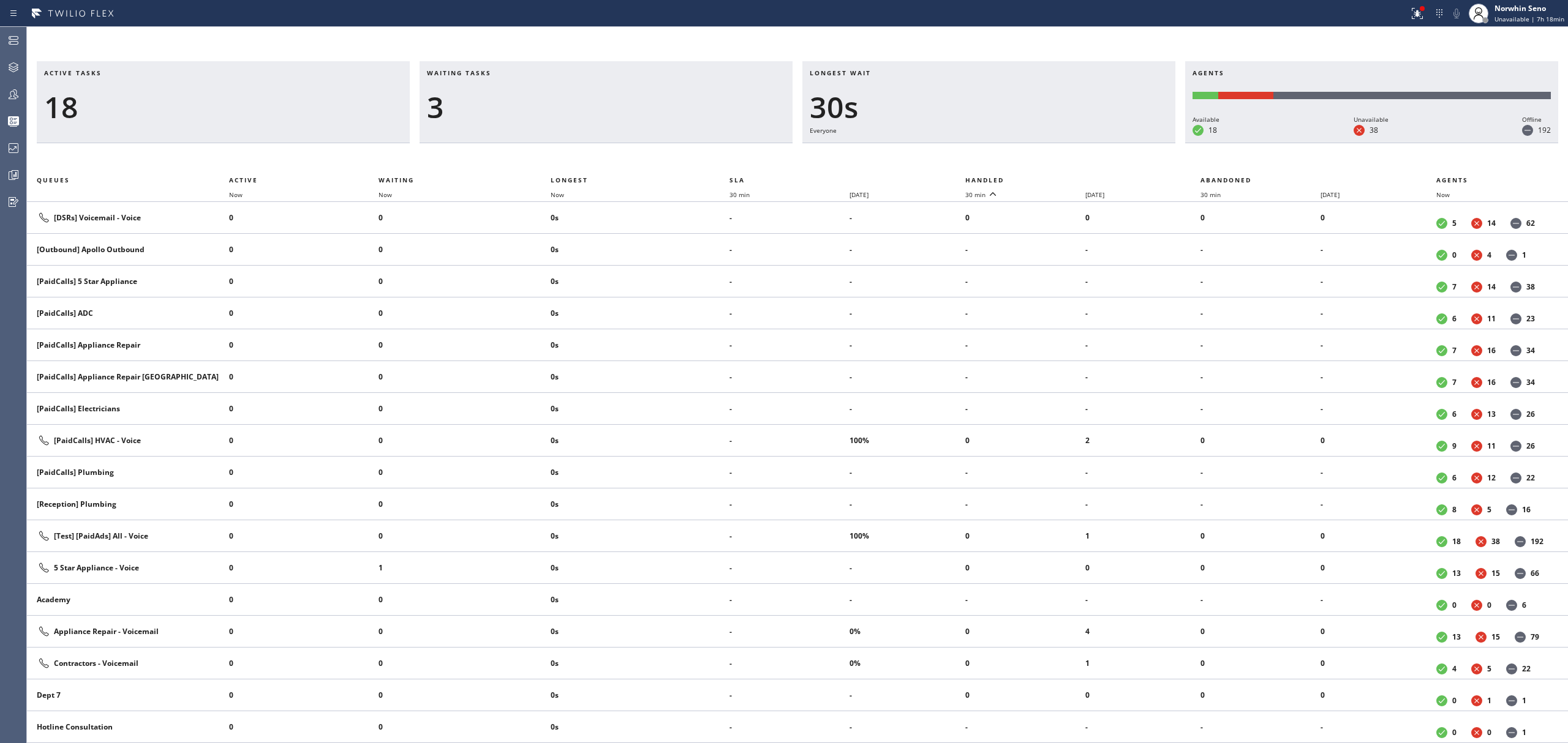
click at [1059, 177] on th "Handled" at bounding box center [1083, 180] width 236 height 15
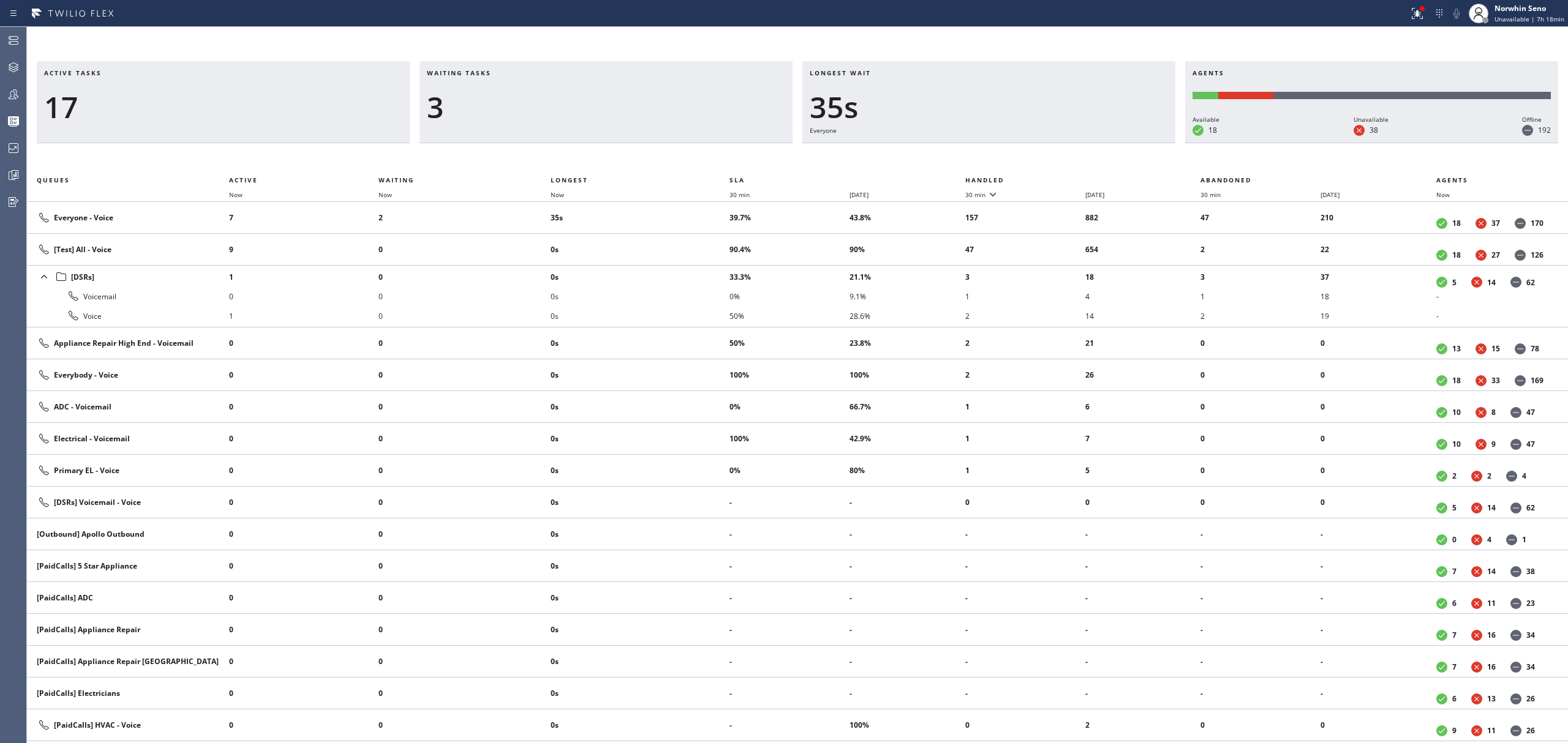
click at [1059, 177] on th "Handled" at bounding box center [1083, 180] width 236 height 15
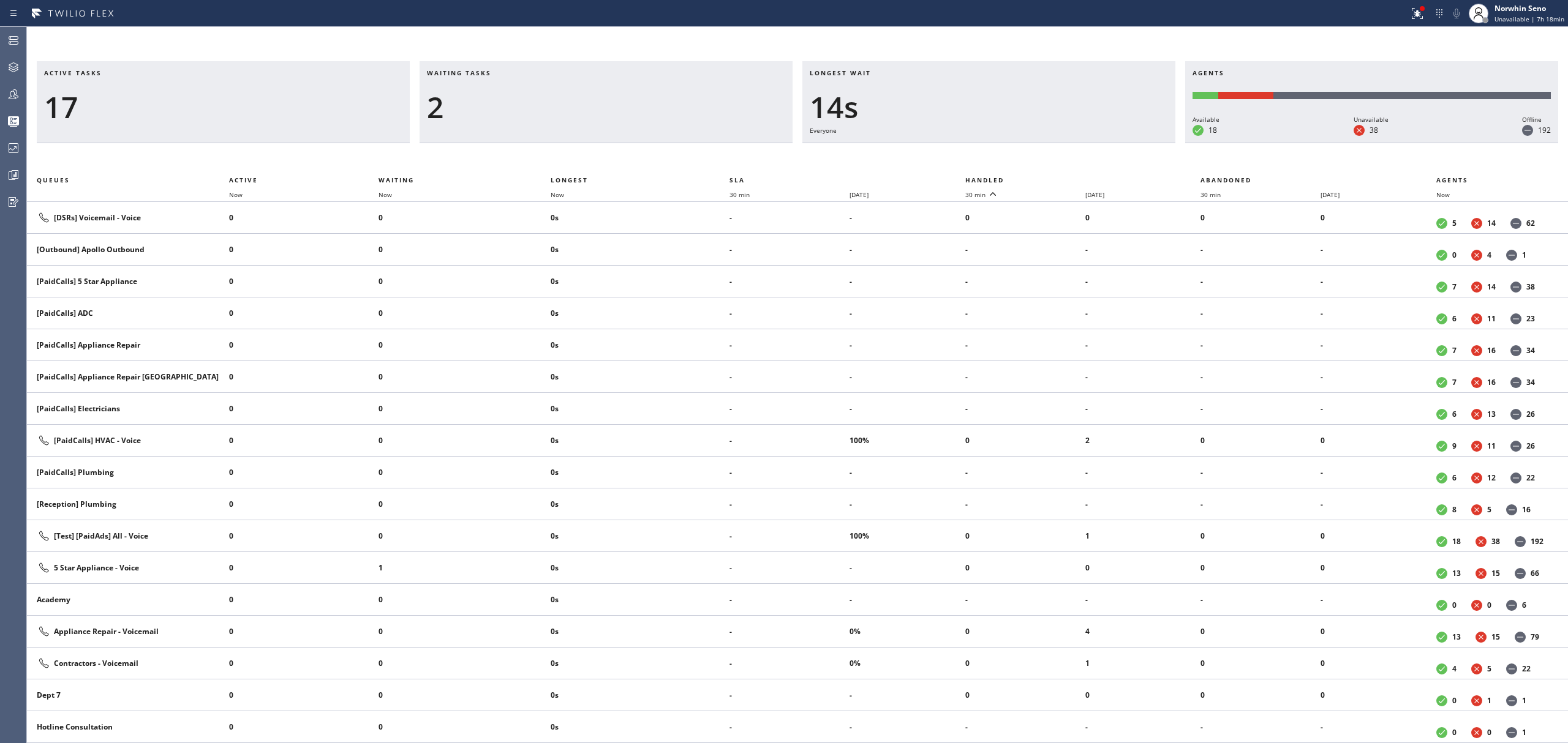
click at [1059, 177] on th "Handled" at bounding box center [1083, 180] width 236 height 15
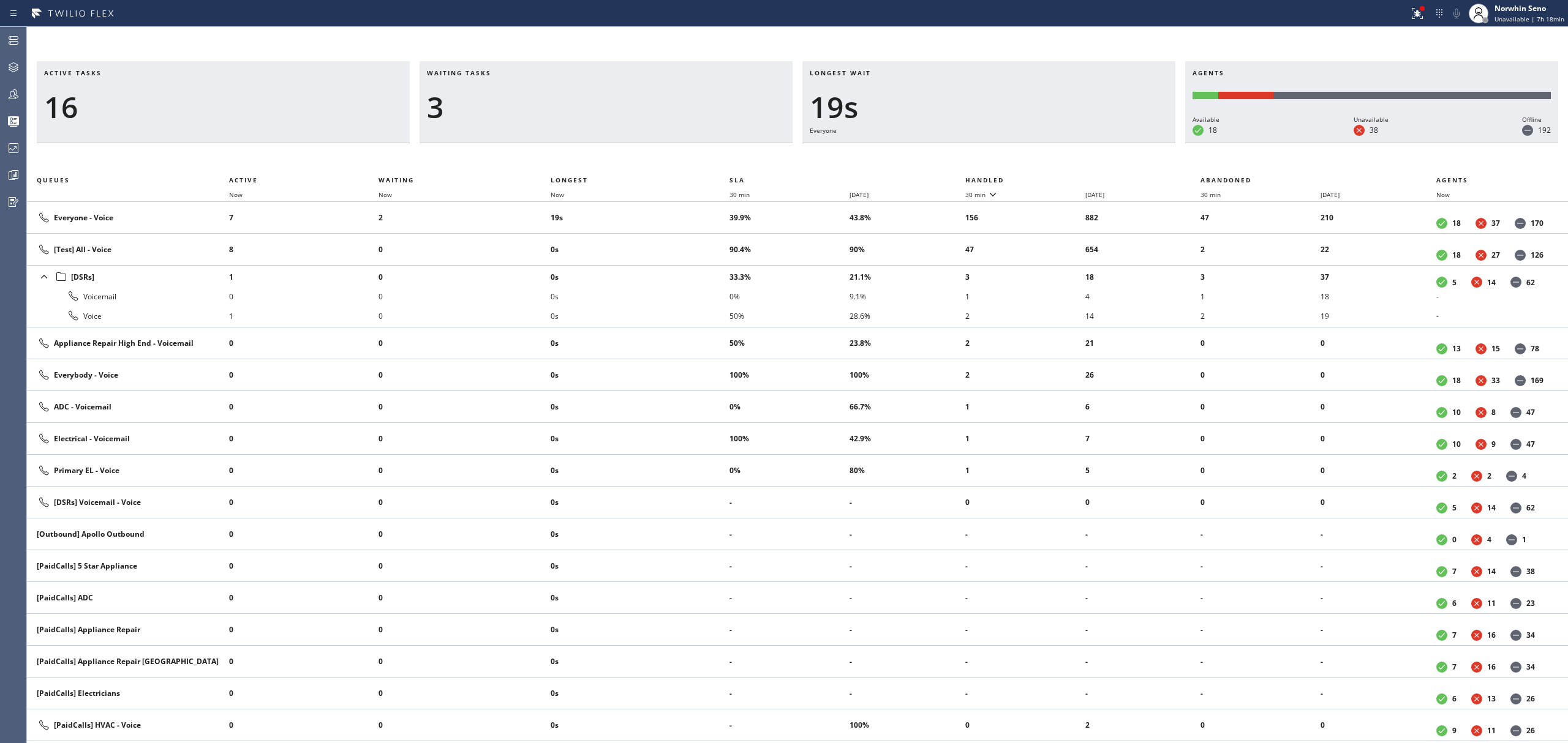
click at [1059, 177] on th "Handled" at bounding box center [1083, 180] width 236 height 15
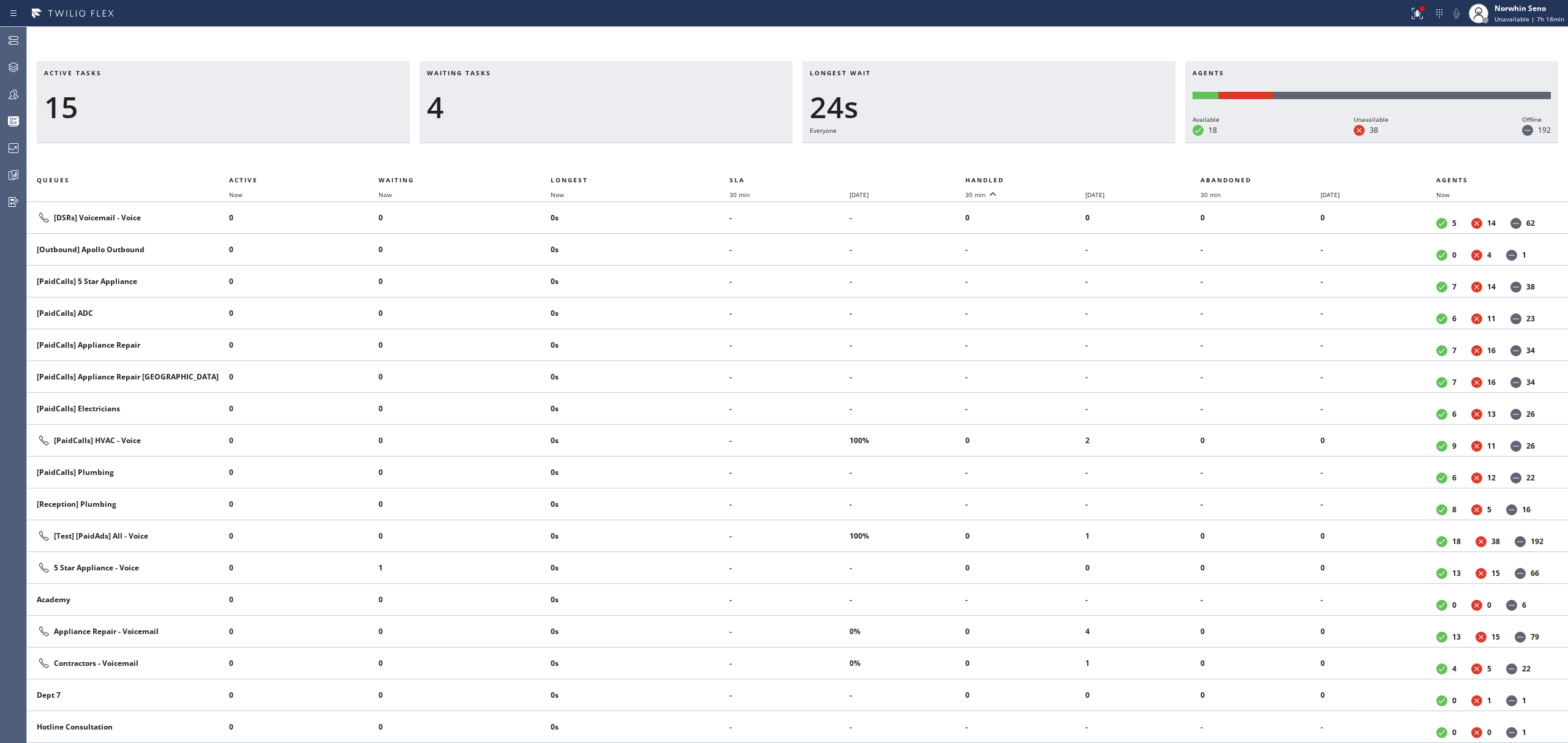
click at [1059, 177] on th "Handled" at bounding box center [1083, 180] width 236 height 15
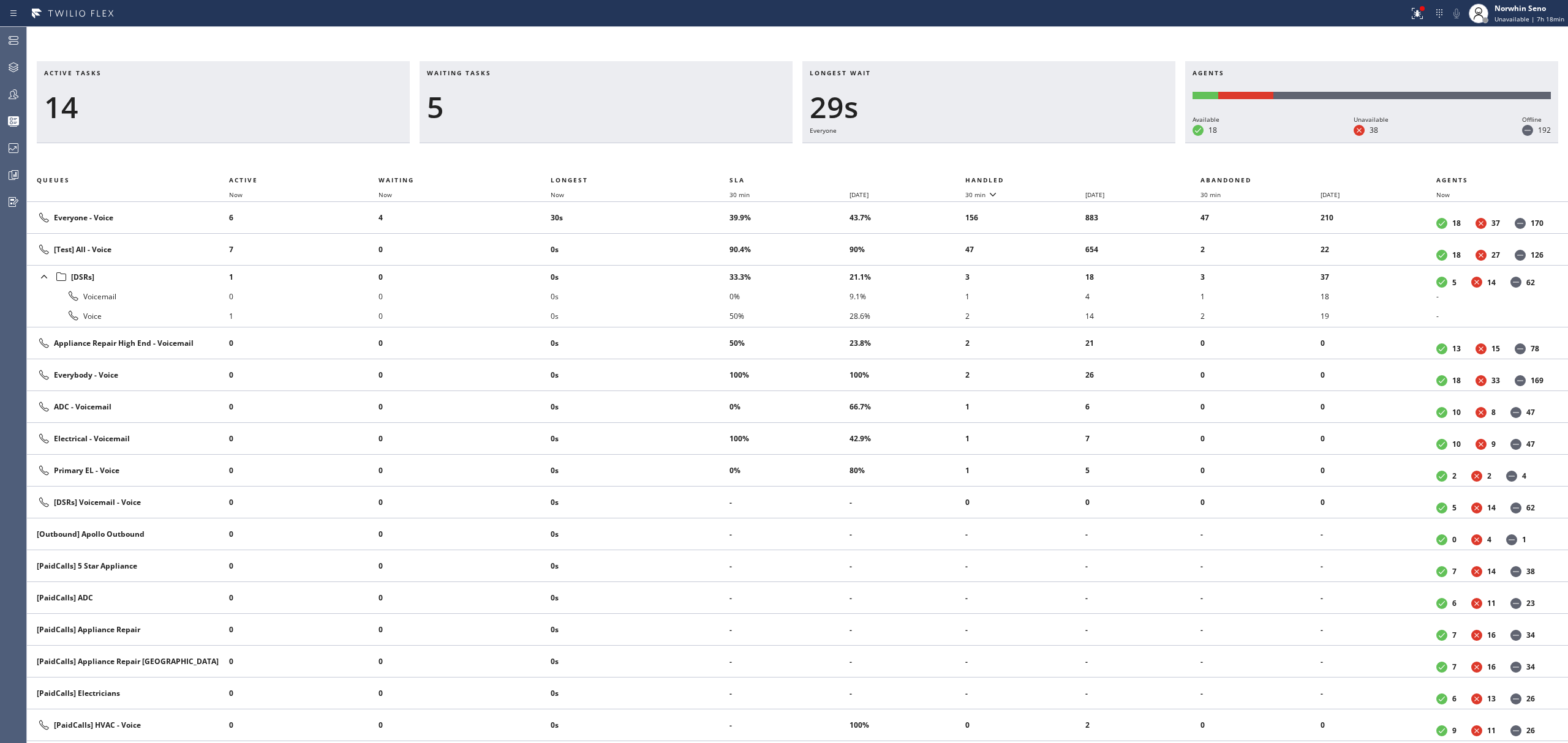
click at [1059, 177] on th "Handled" at bounding box center [1083, 180] width 236 height 15
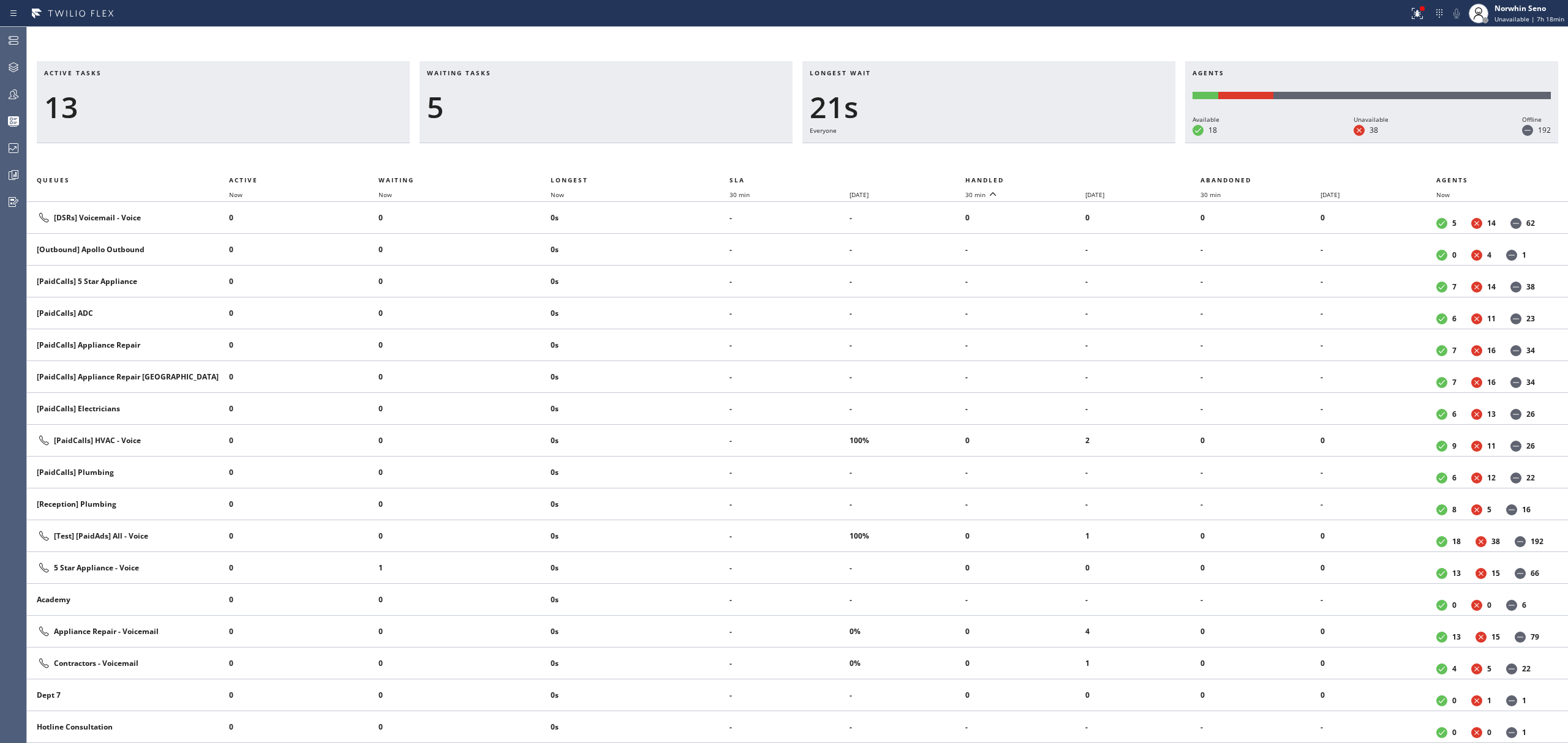
click at [1059, 177] on th "Handled" at bounding box center [1083, 180] width 236 height 15
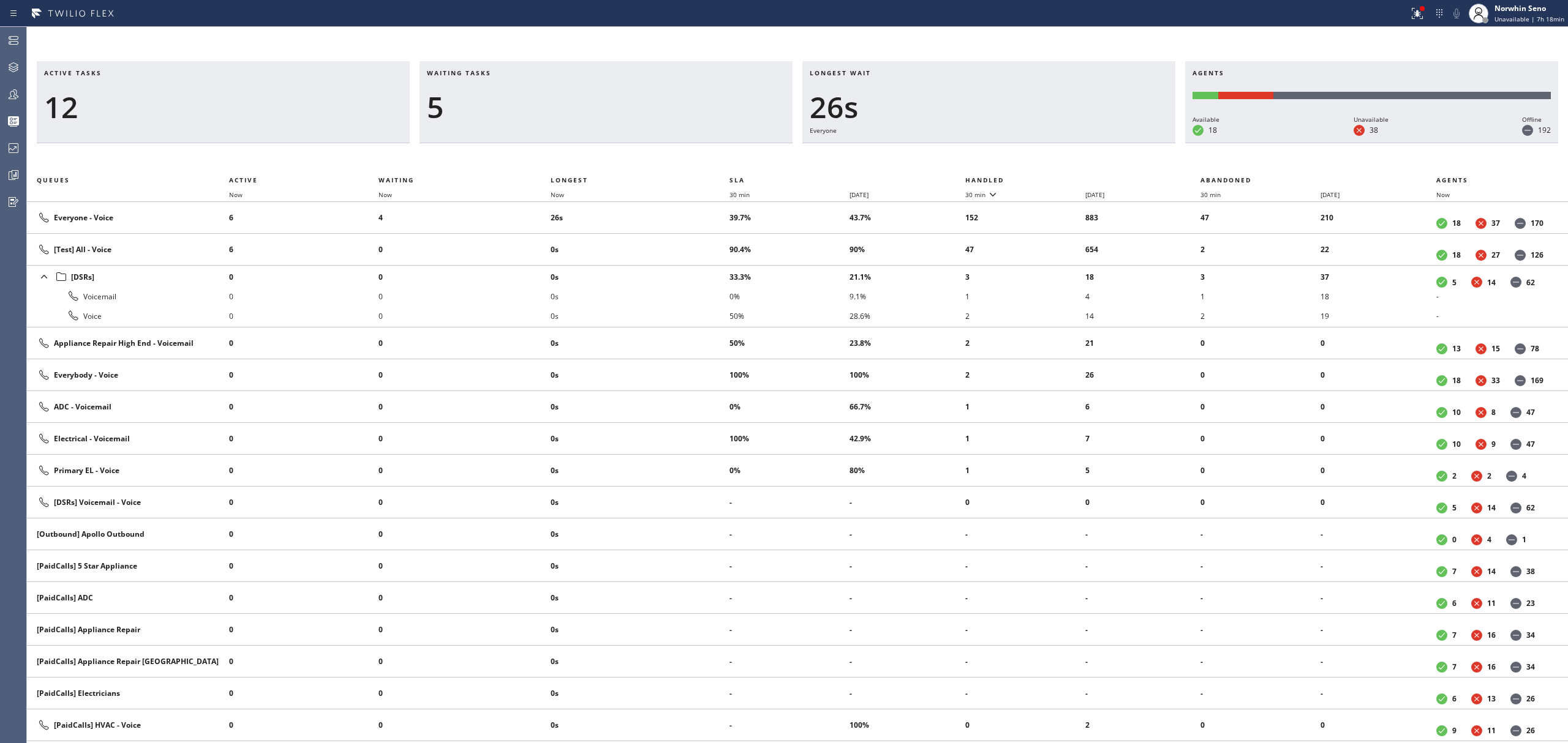
click at [1059, 177] on th "Handled" at bounding box center [1083, 180] width 236 height 15
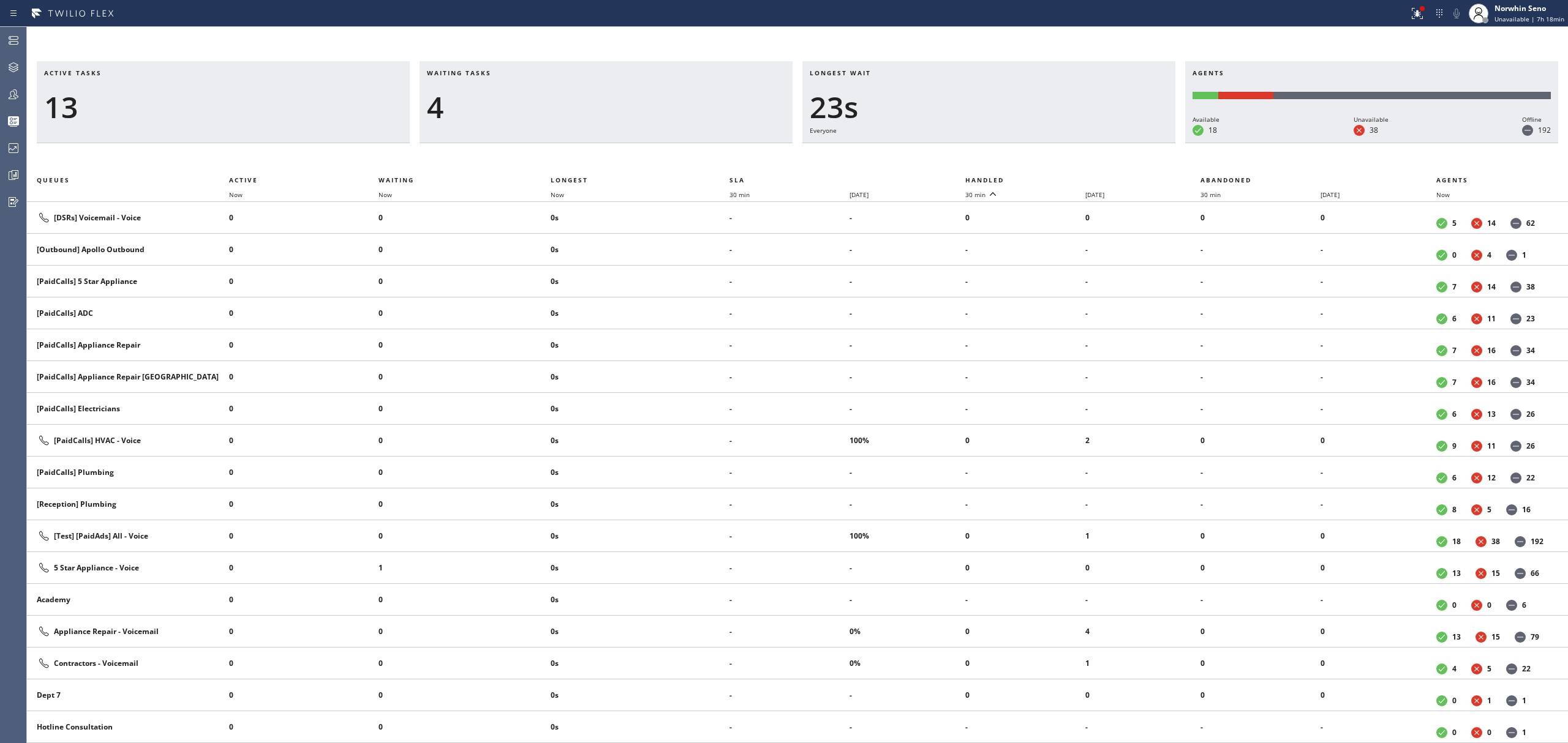
click at [1059, 177] on th "Handled" at bounding box center [1083, 180] width 236 height 15
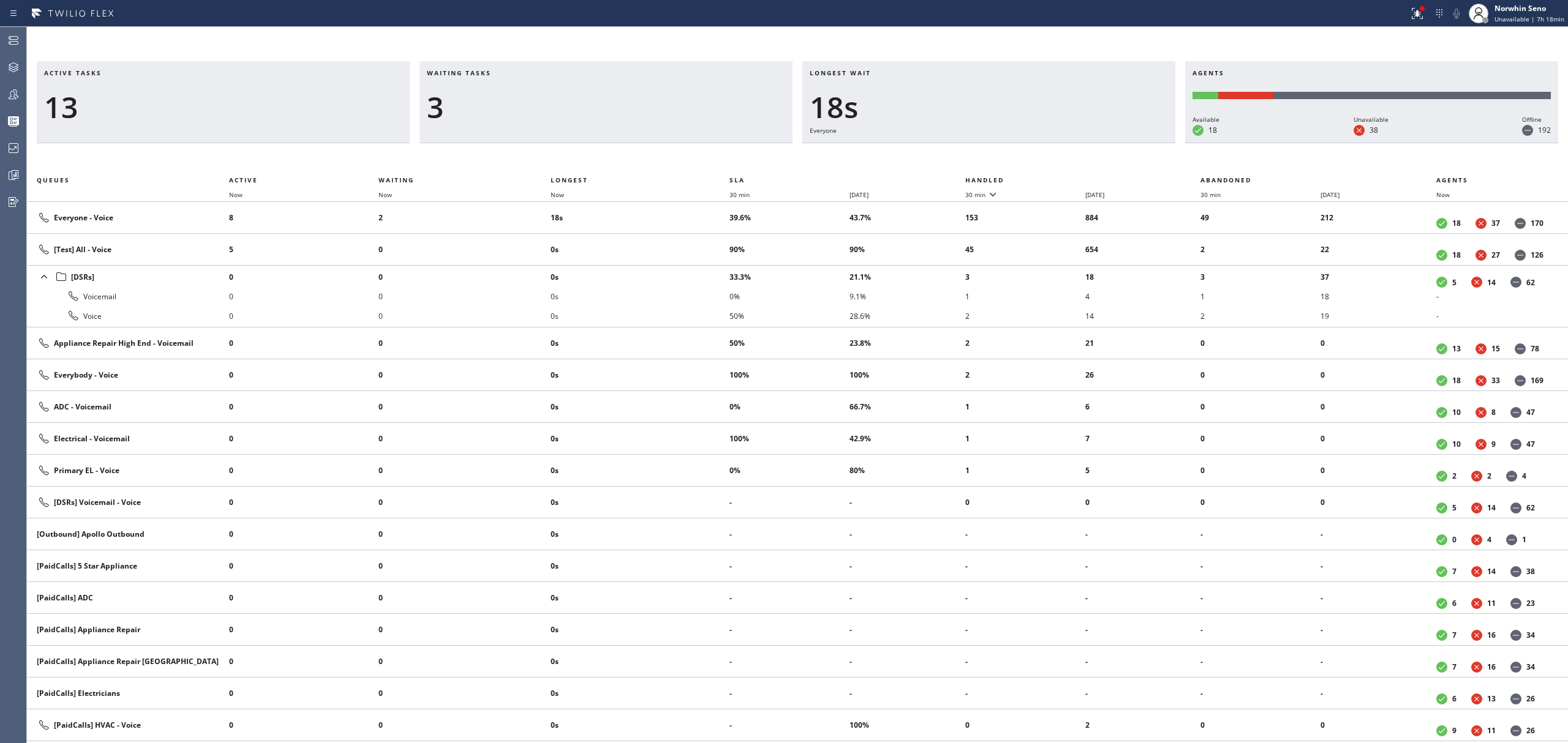
click at [1059, 177] on th "Handled" at bounding box center [1083, 180] width 236 height 15
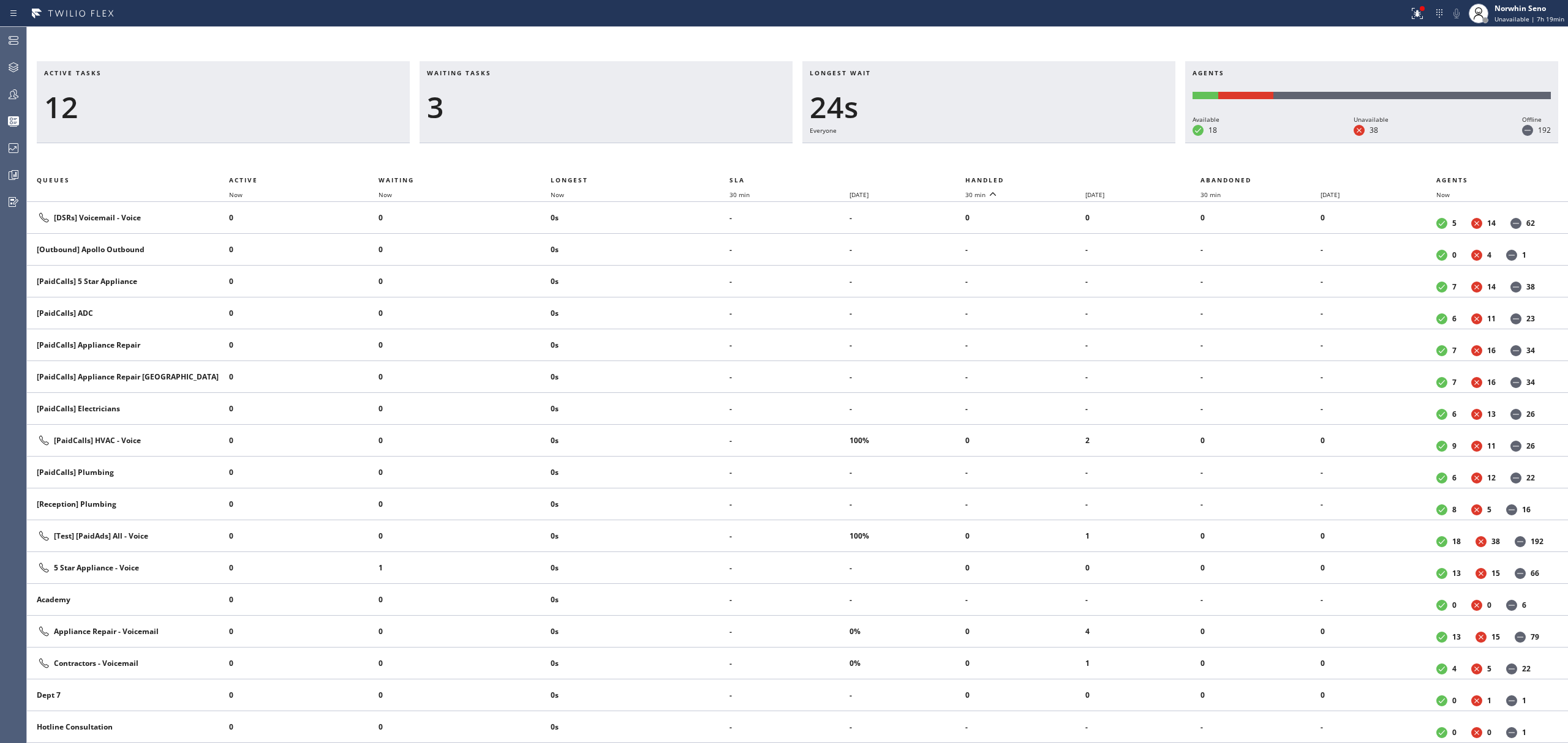
click at [1059, 177] on th "Handled" at bounding box center [1083, 180] width 236 height 15
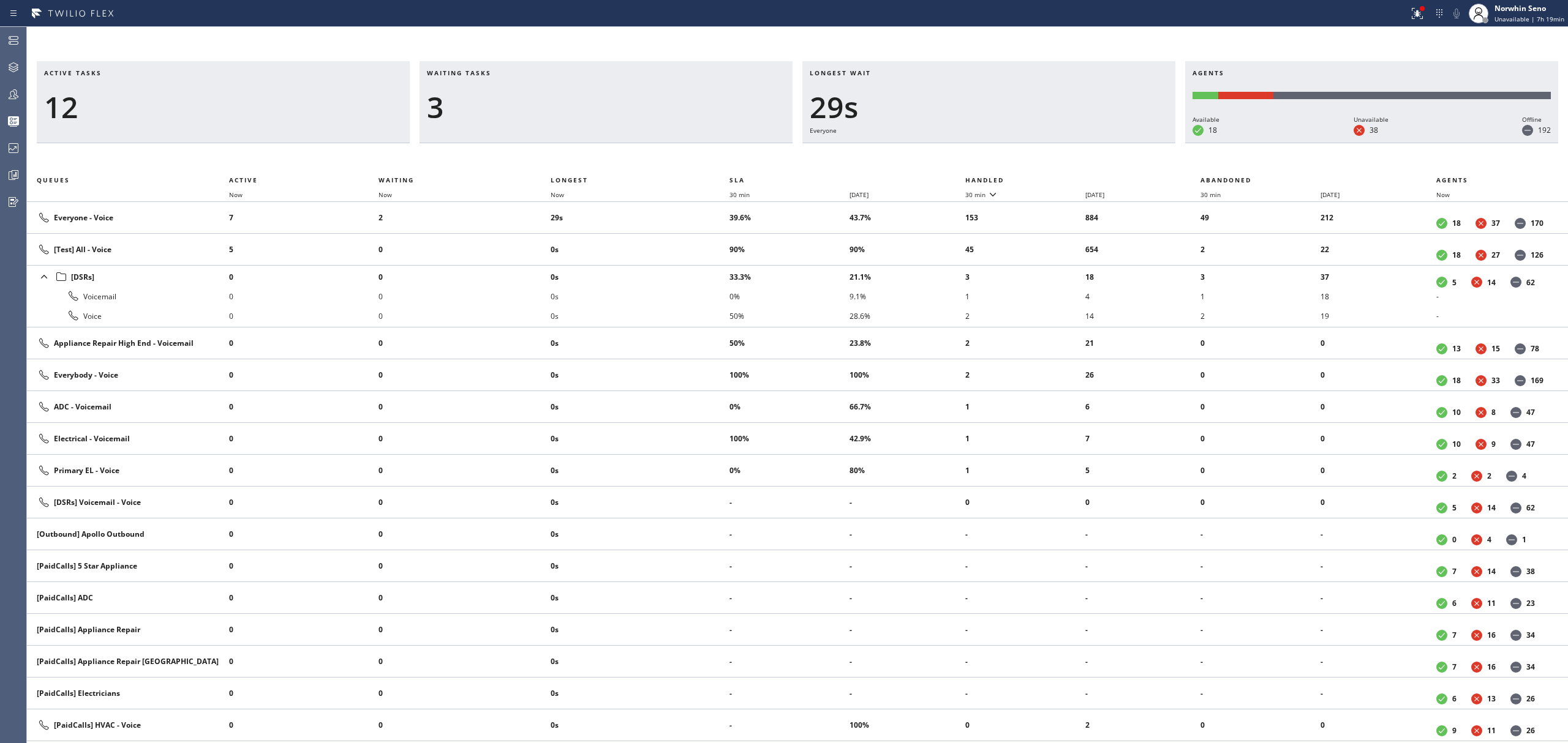
click at [1059, 177] on th "Handled" at bounding box center [1083, 180] width 236 height 15
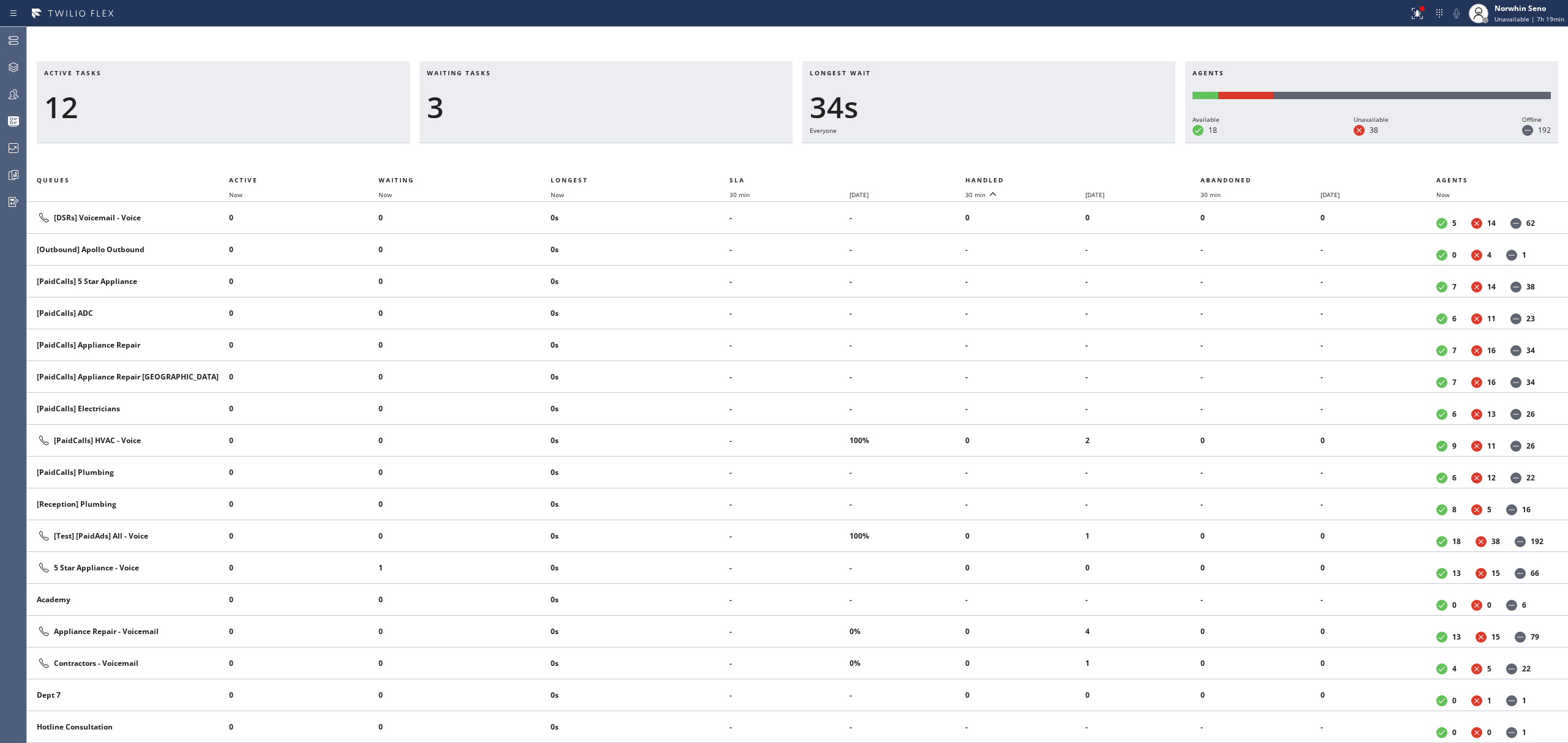
click at [1059, 177] on th "Handled" at bounding box center [1083, 180] width 236 height 15
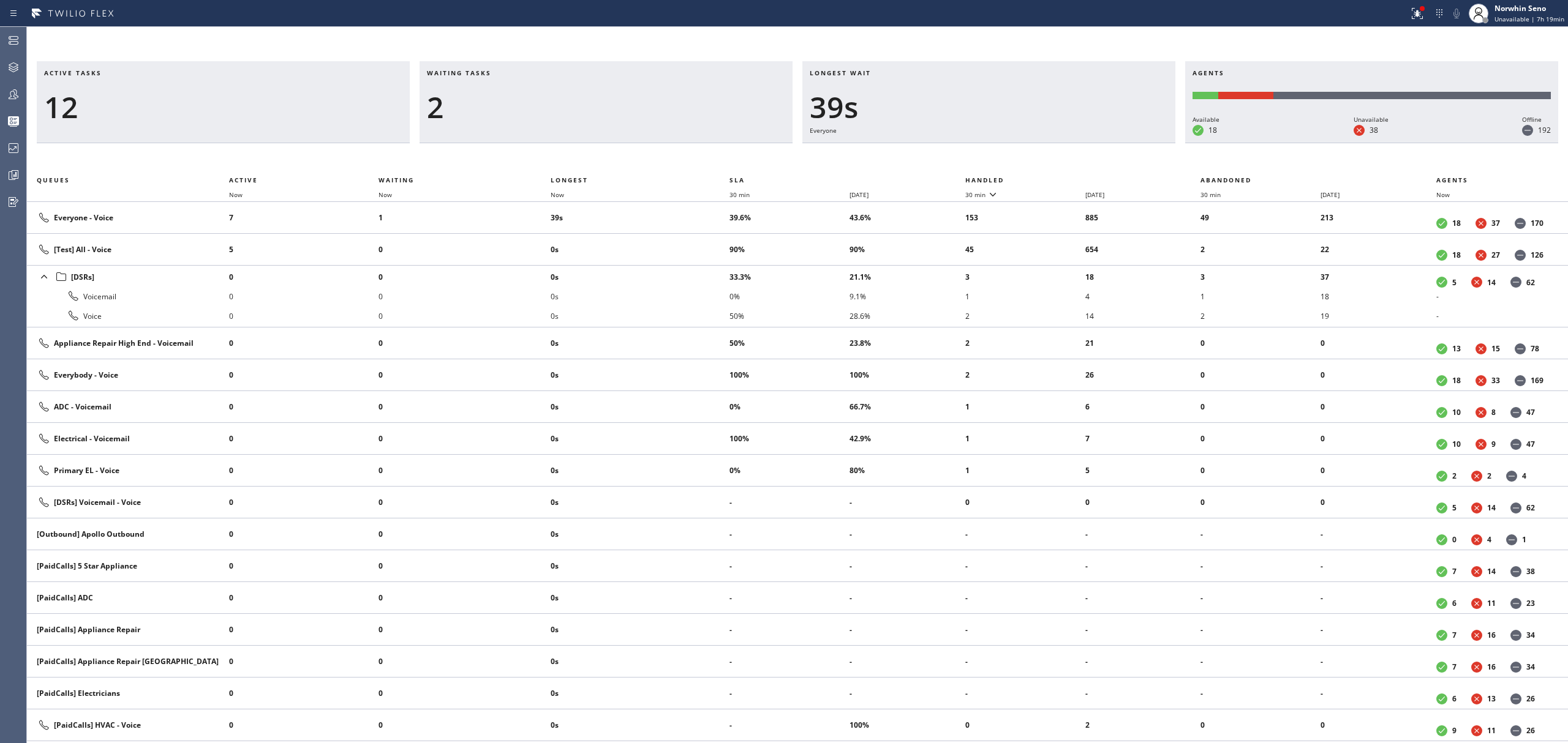
click at [1059, 177] on th "Handled" at bounding box center [1083, 180] width 236 height 15
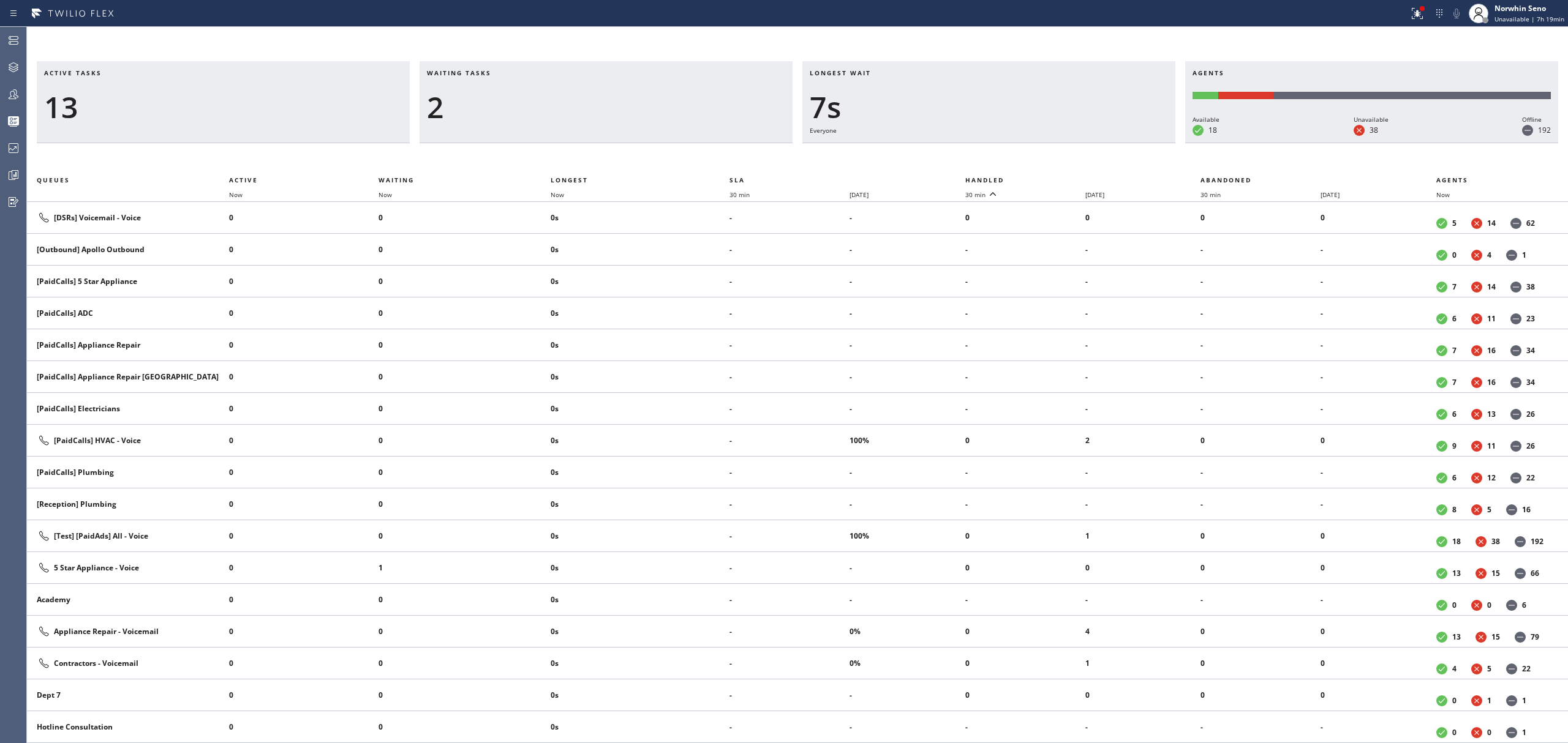
click at [1059, 177] on th "Handled" at bounding box center [1083, 180] width 236 height 15
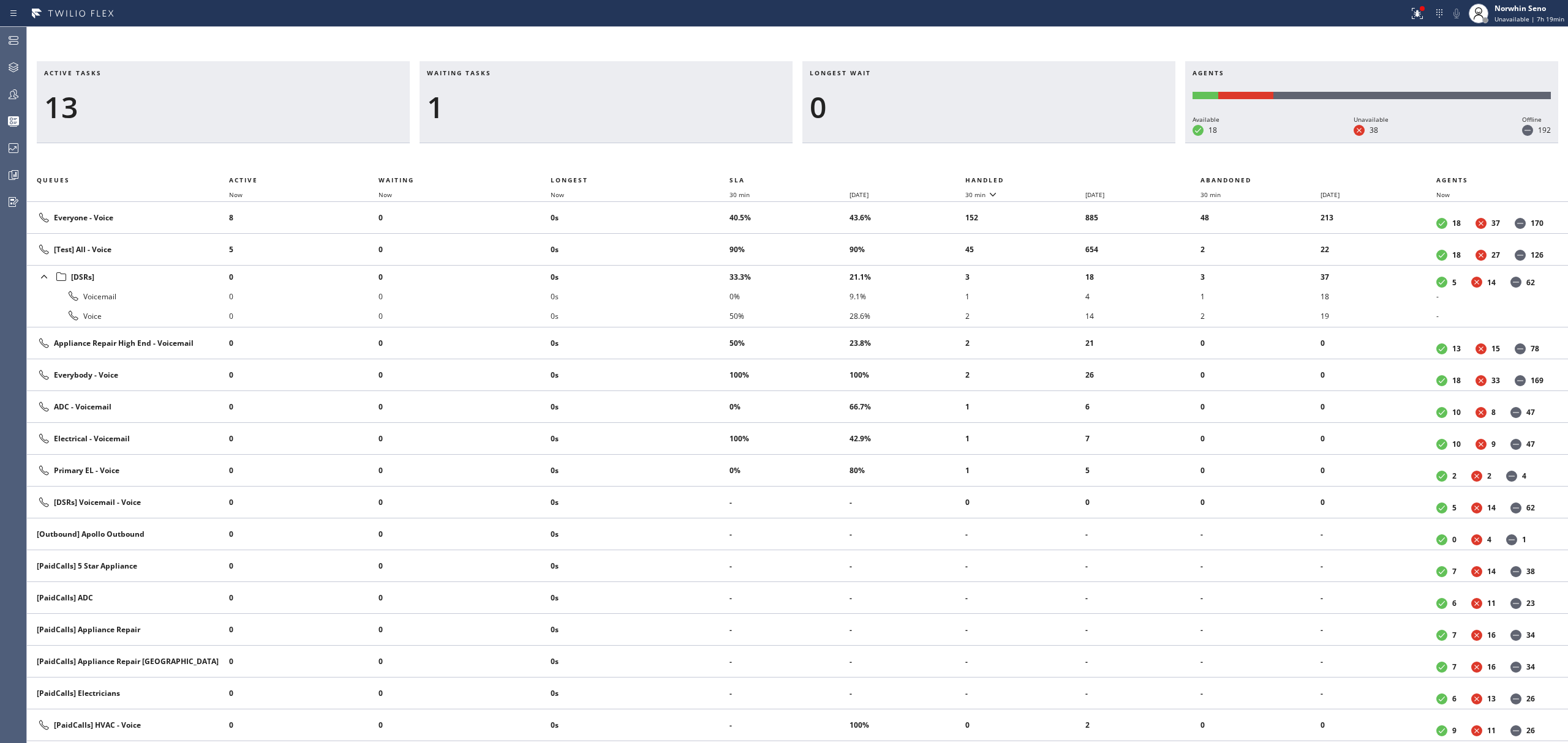
click at [1059, 177] on th "Handled" at bounding box center [1083, 180] width 236 height 15
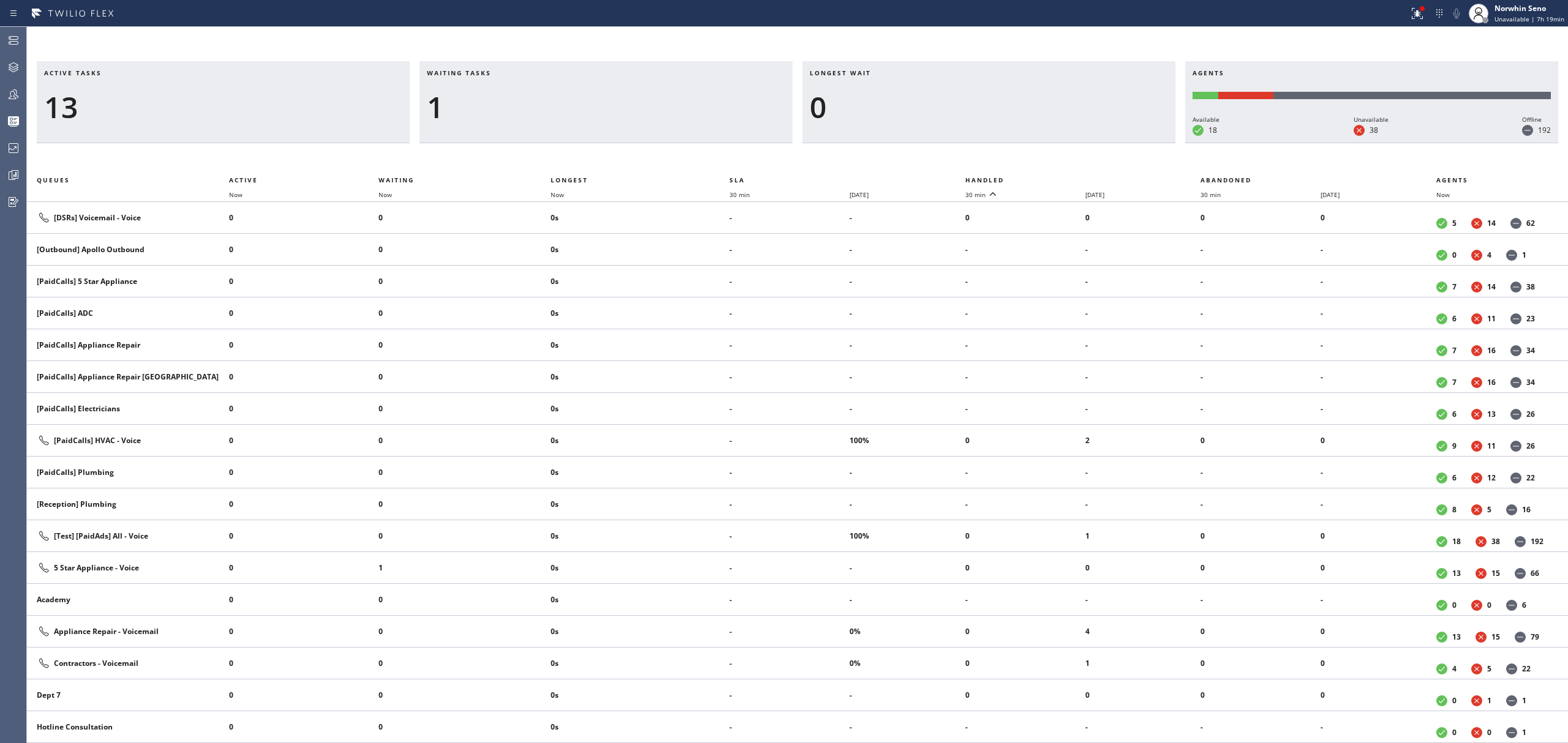
click at [1059, 177] on th "Handled" at bounding box center [1083, 180] width 236 height 15
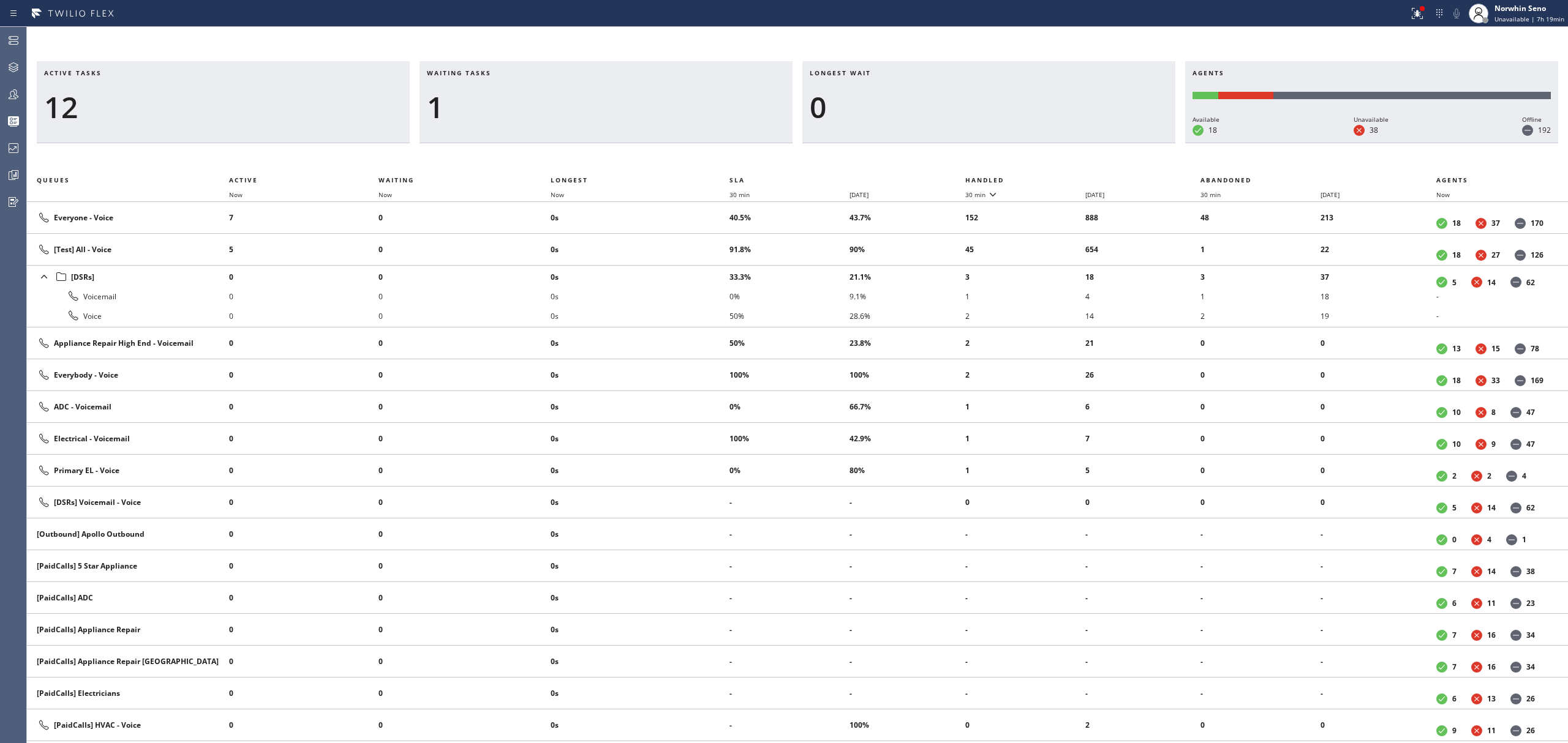
click at [1059, 177] on th "Handled" at bounding box center [1083, 180] width 236 height 15
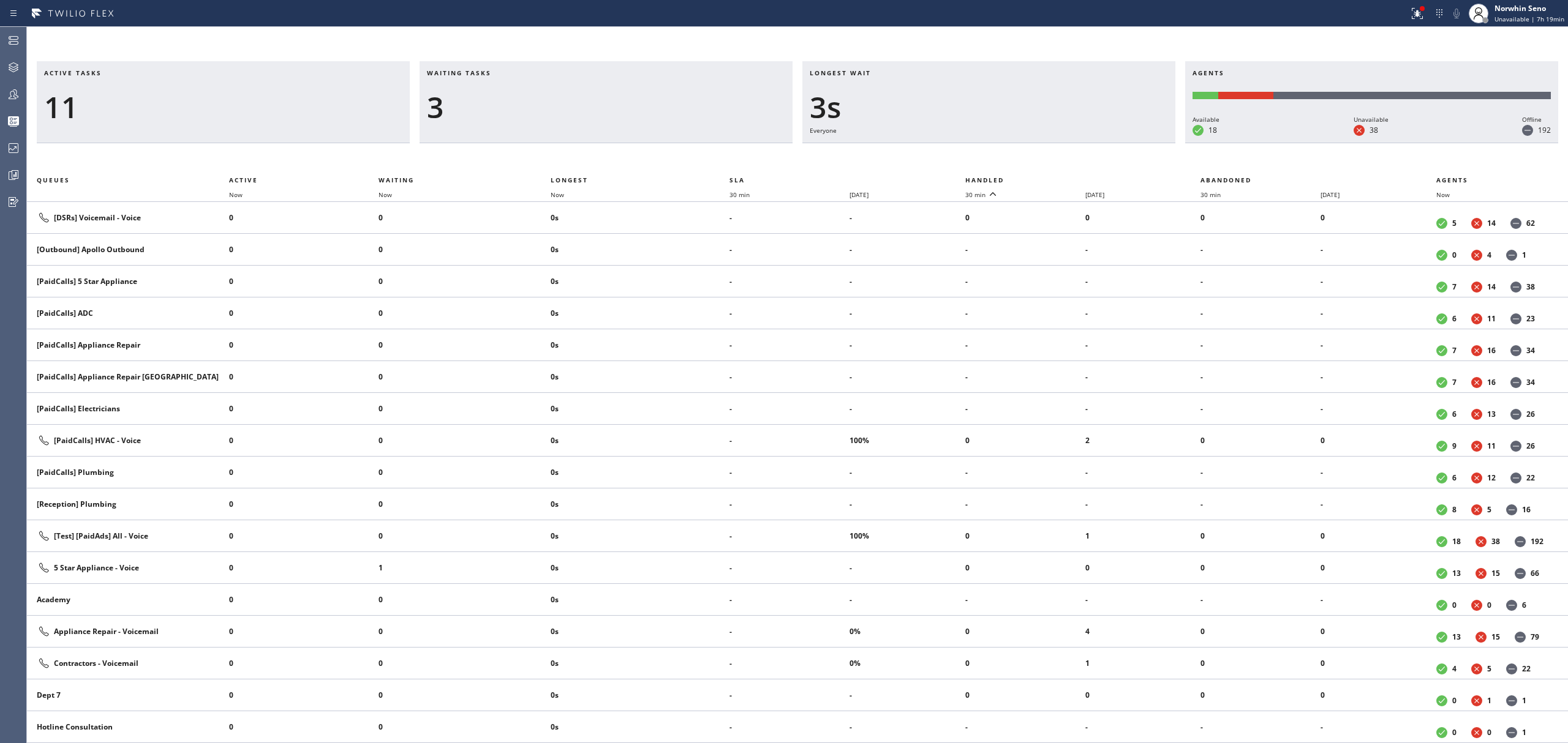
click at [1059, 177] on th "Handled" at bounding box center [1083, 180] width 236 height 15
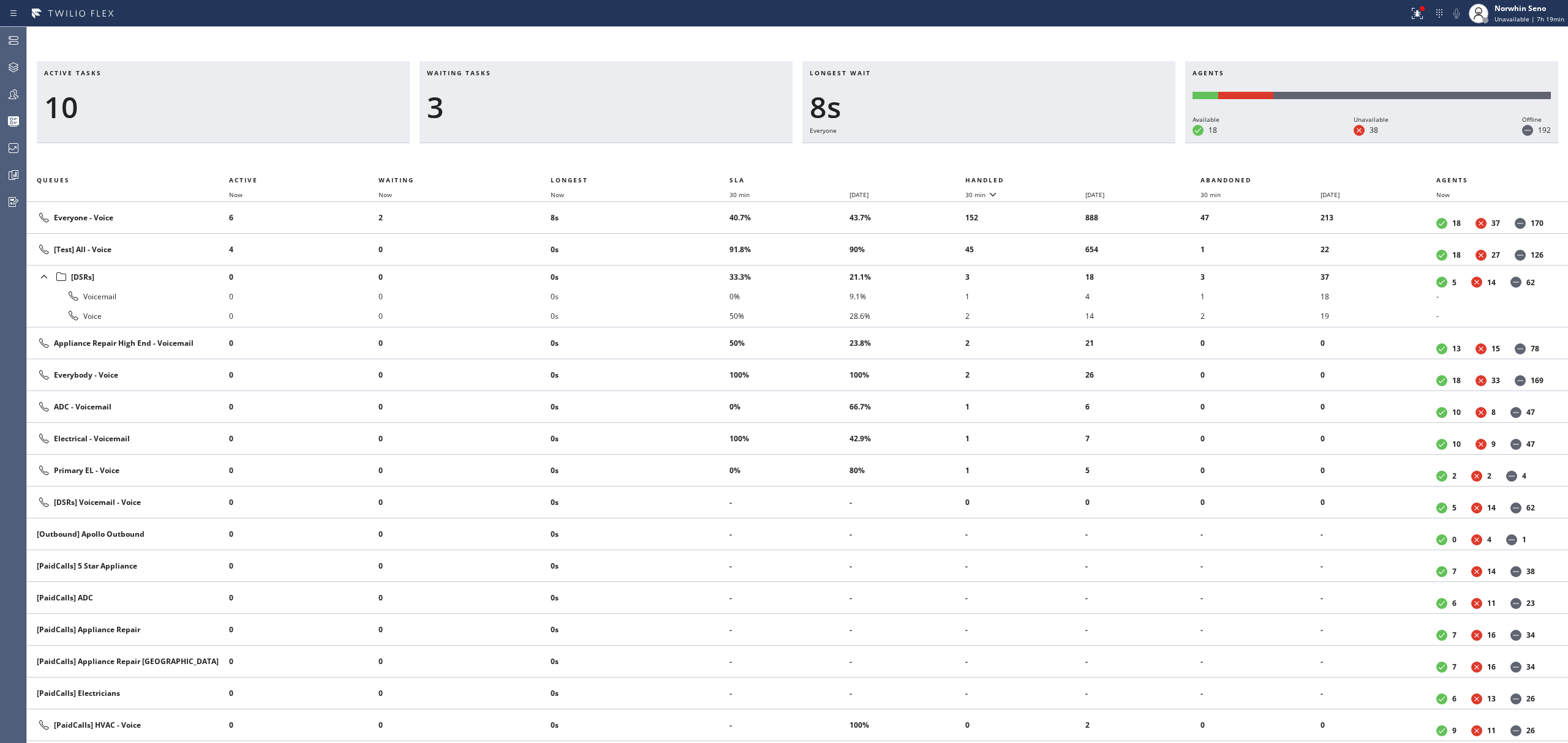
click at [1059, 177] on th "Handled" at bounding box center [1083, 180] width 236 height 15
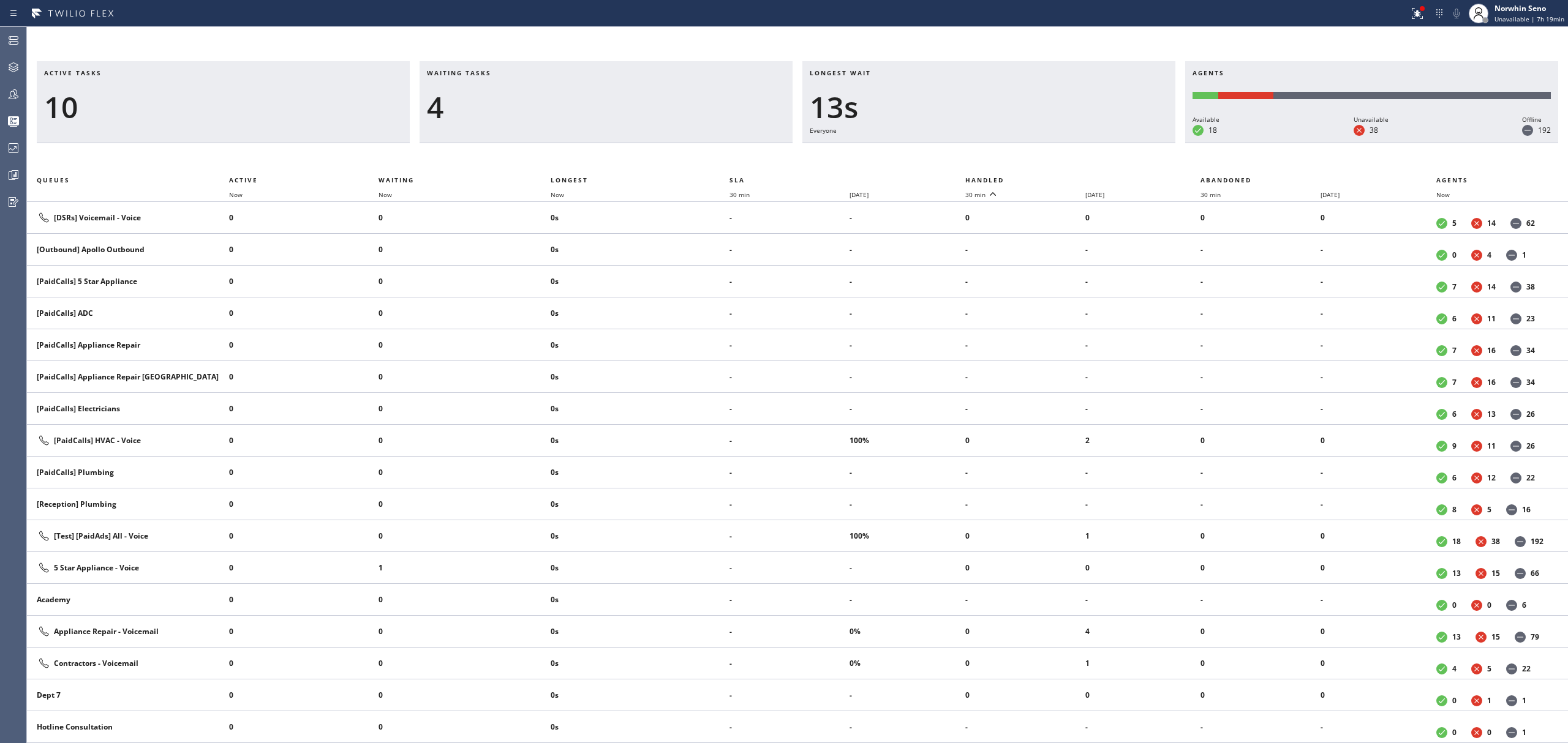
click at [1059, 177] on th "Handled" at bounding box center [1083, 180] width 236 height 15
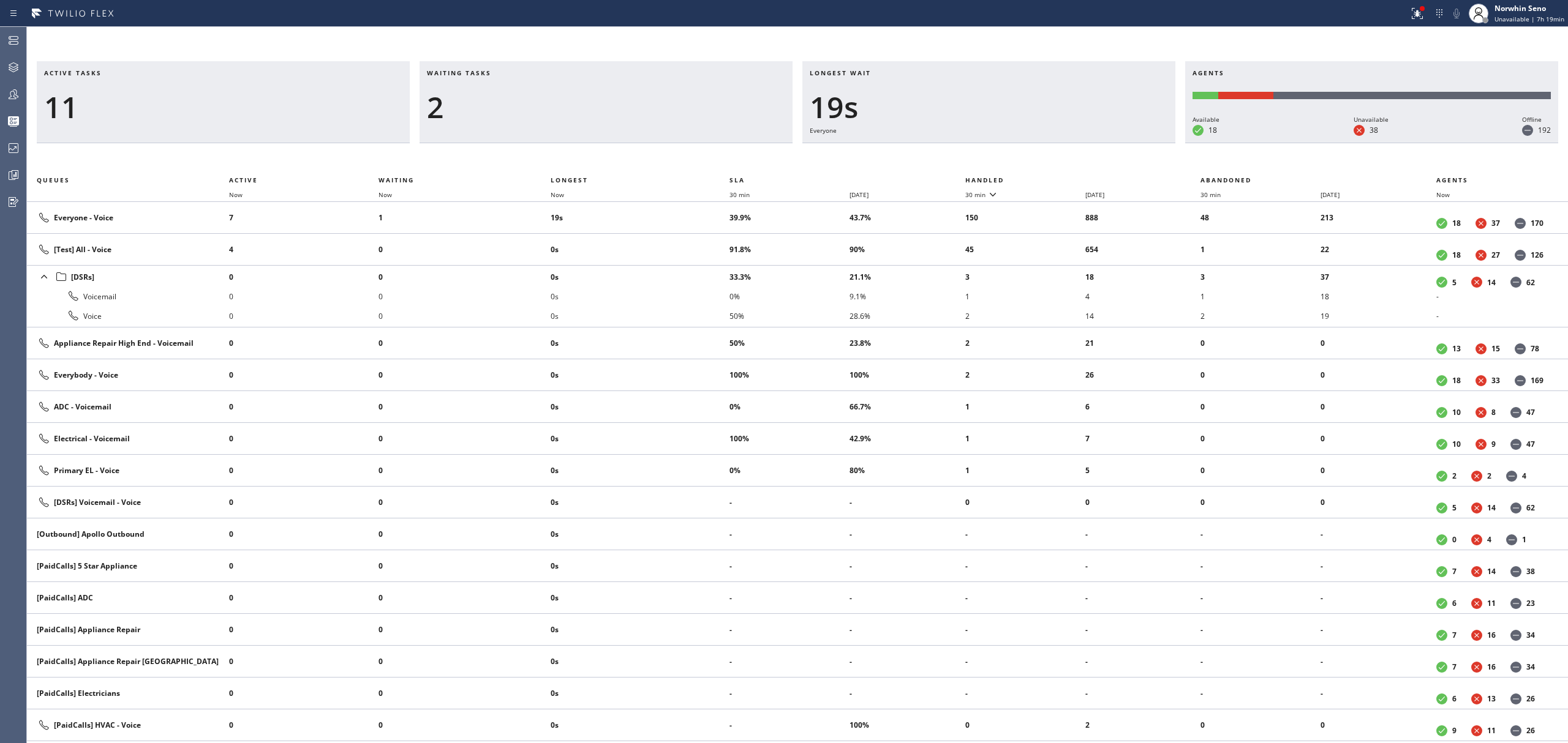
click at [1059, 177] on th "Handled" at bounding box center [1083, 180] width 236 height 15
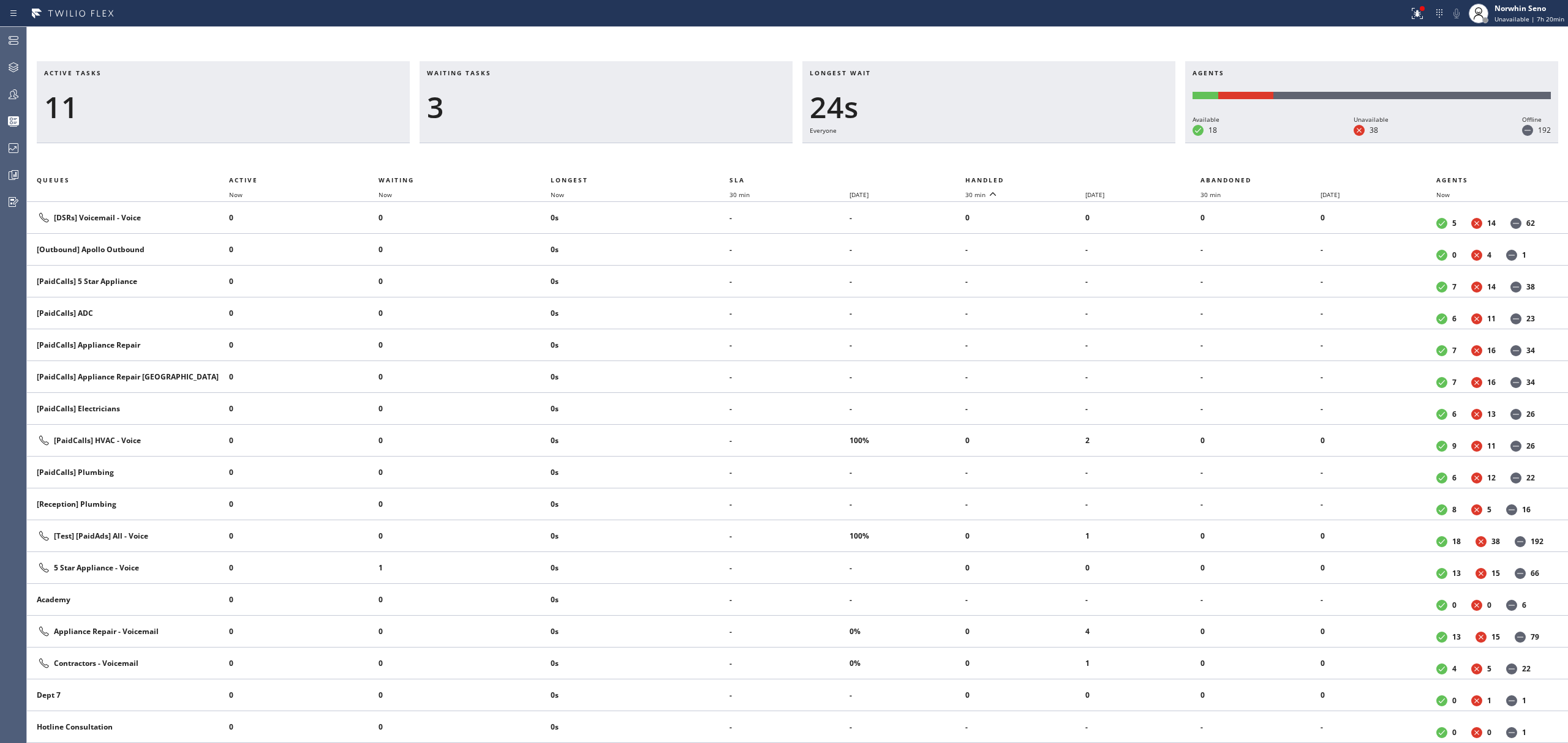
click at [1059, 177] on th "Handled" at bounding box center [1083, 180] width 236 height 15
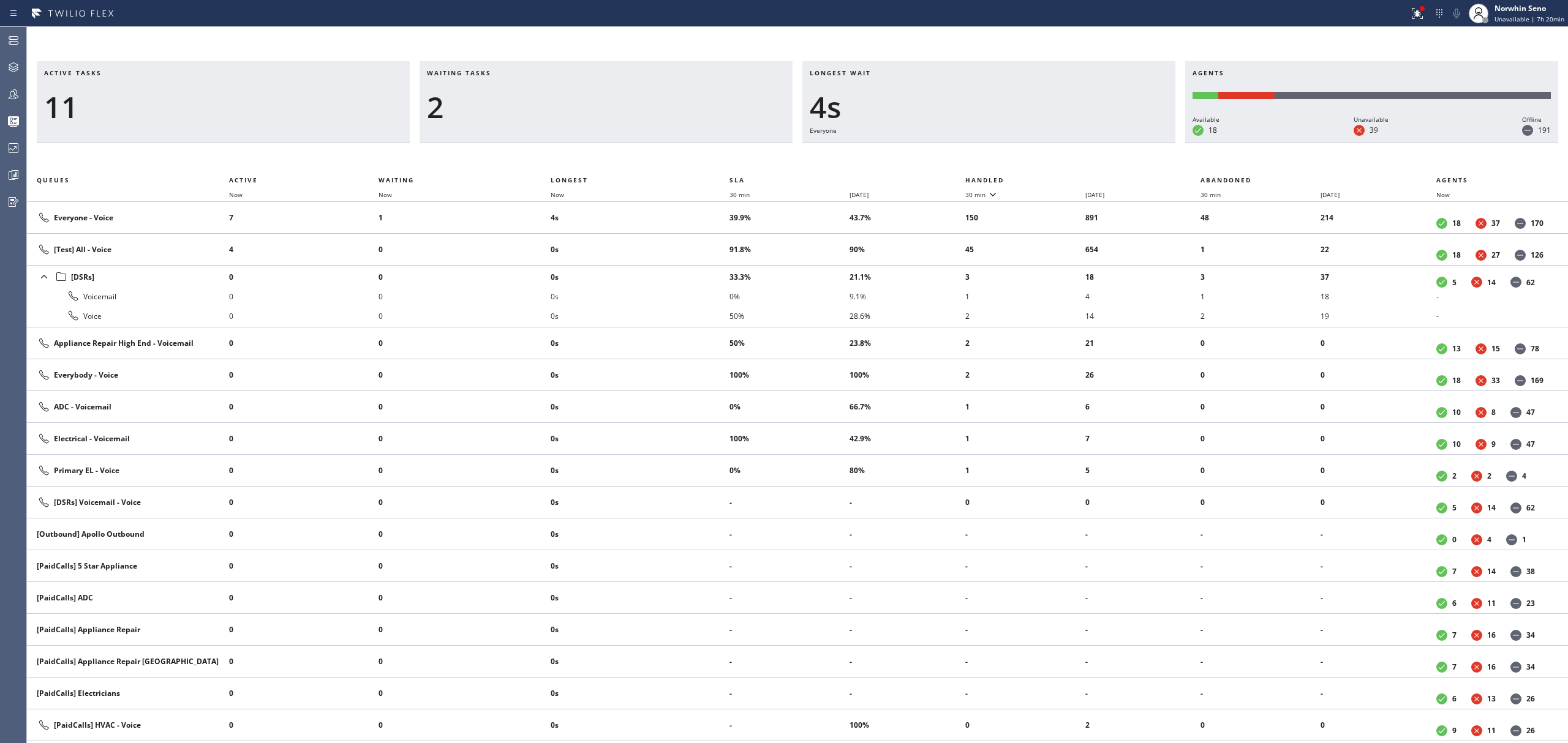
click at [1059, 177] on th "Handled" at bounding box center [1083, 180] width 236 height 15
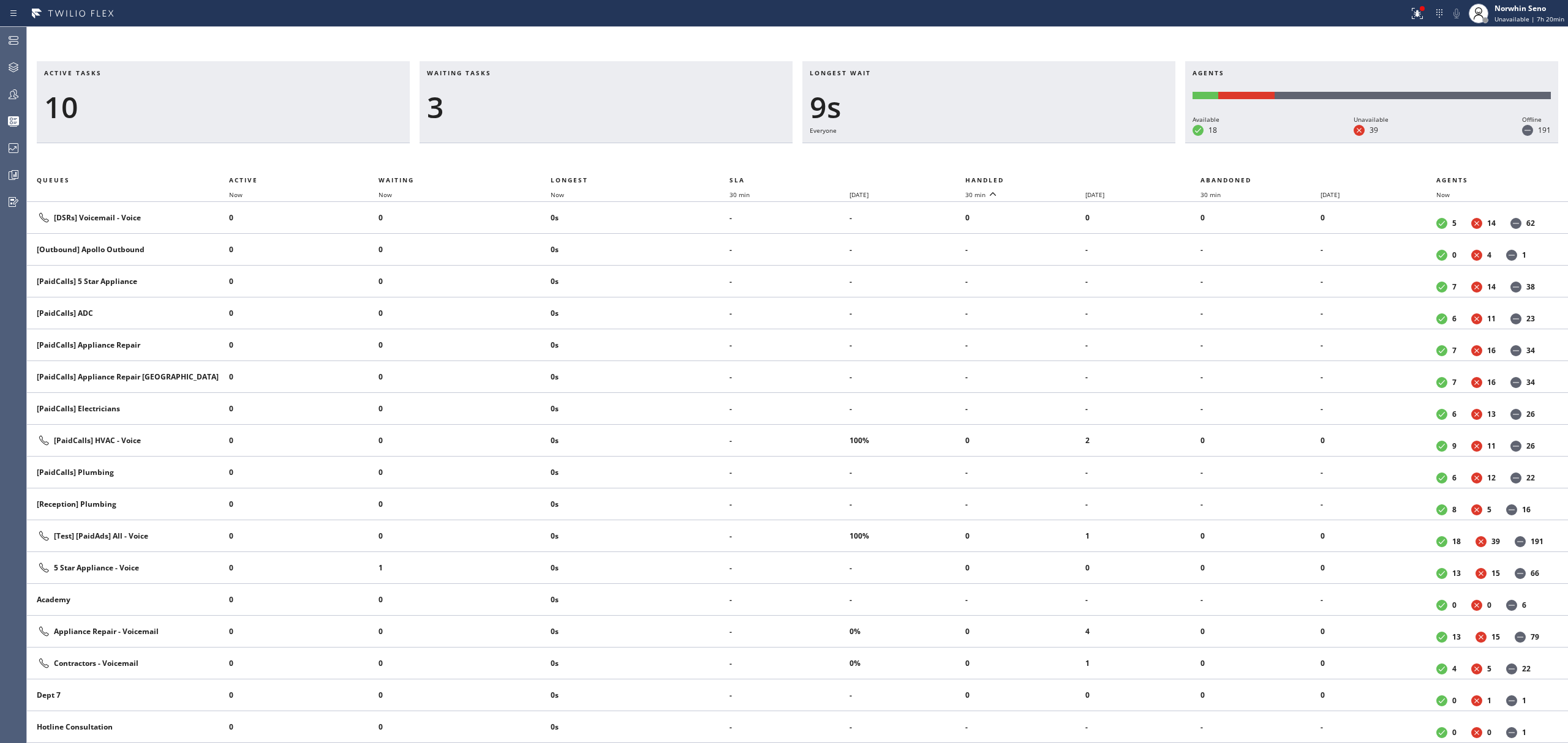
click at [1059, 177] on th "Handled" at bounding box center [1083, 180] width 236 height 15
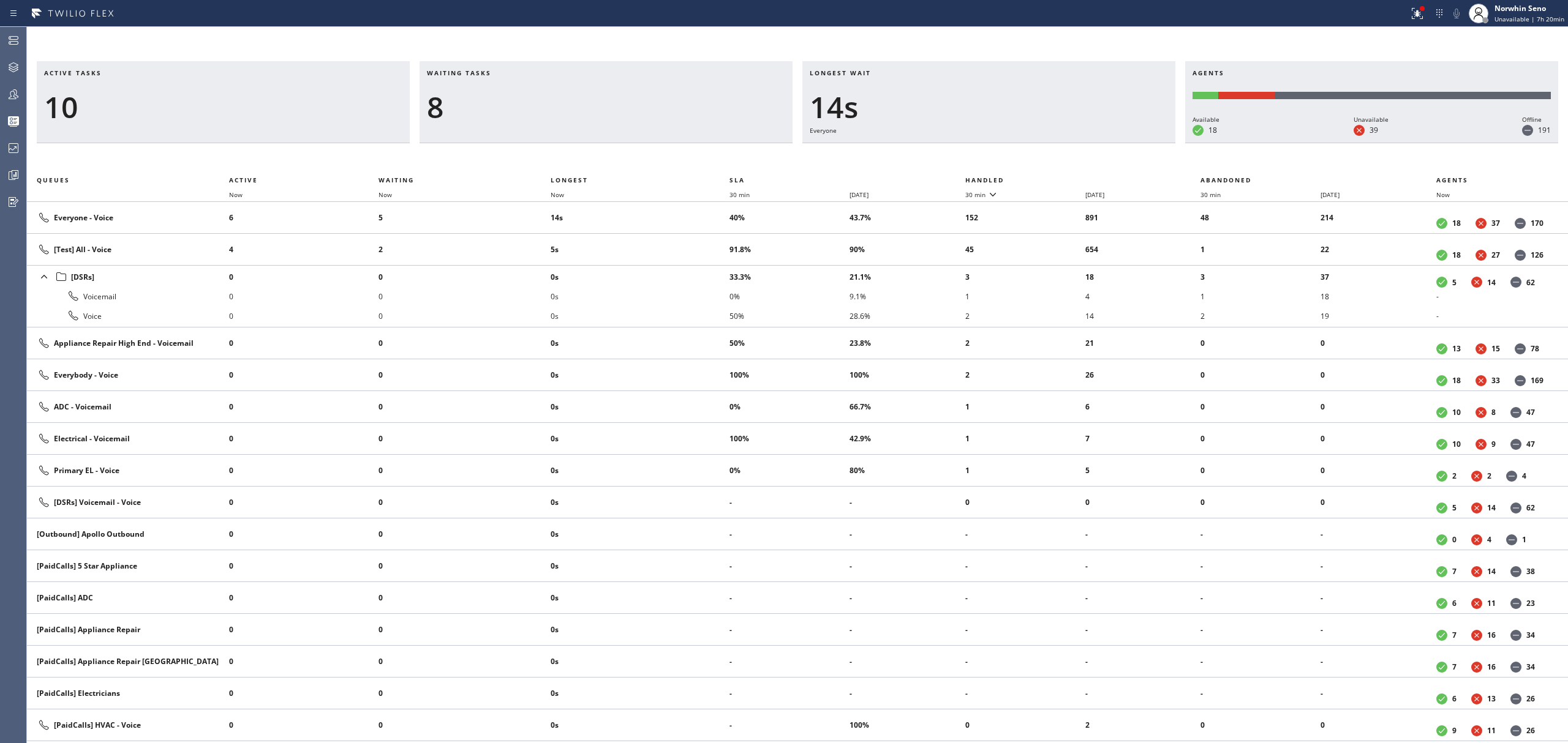
click at [1059, 177] on th "Handled" at bounding box center [1083, 180] width 236 height 15
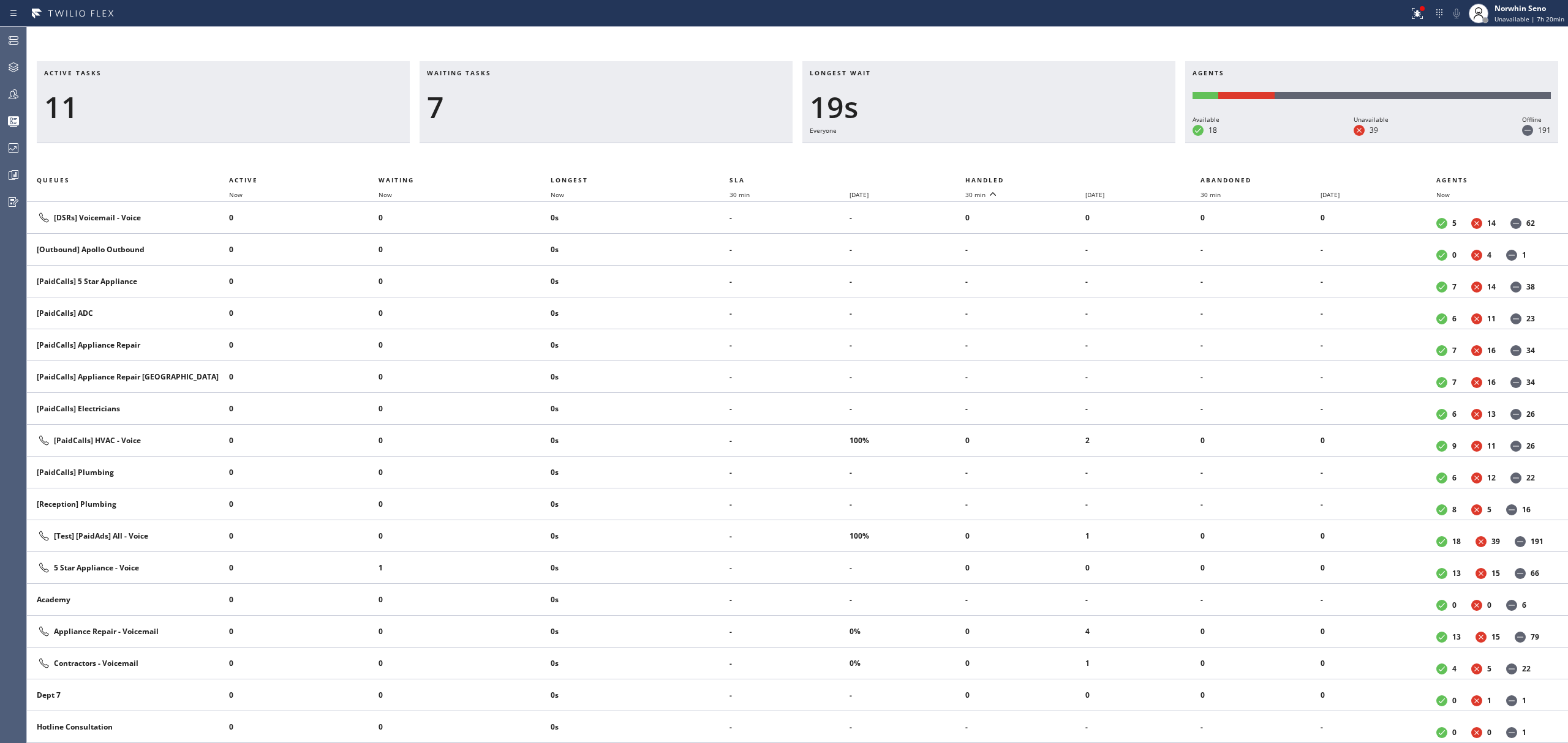
click at [1059, 177] on th "Handled" at bounding box center [1083, 180] width 236 height 15
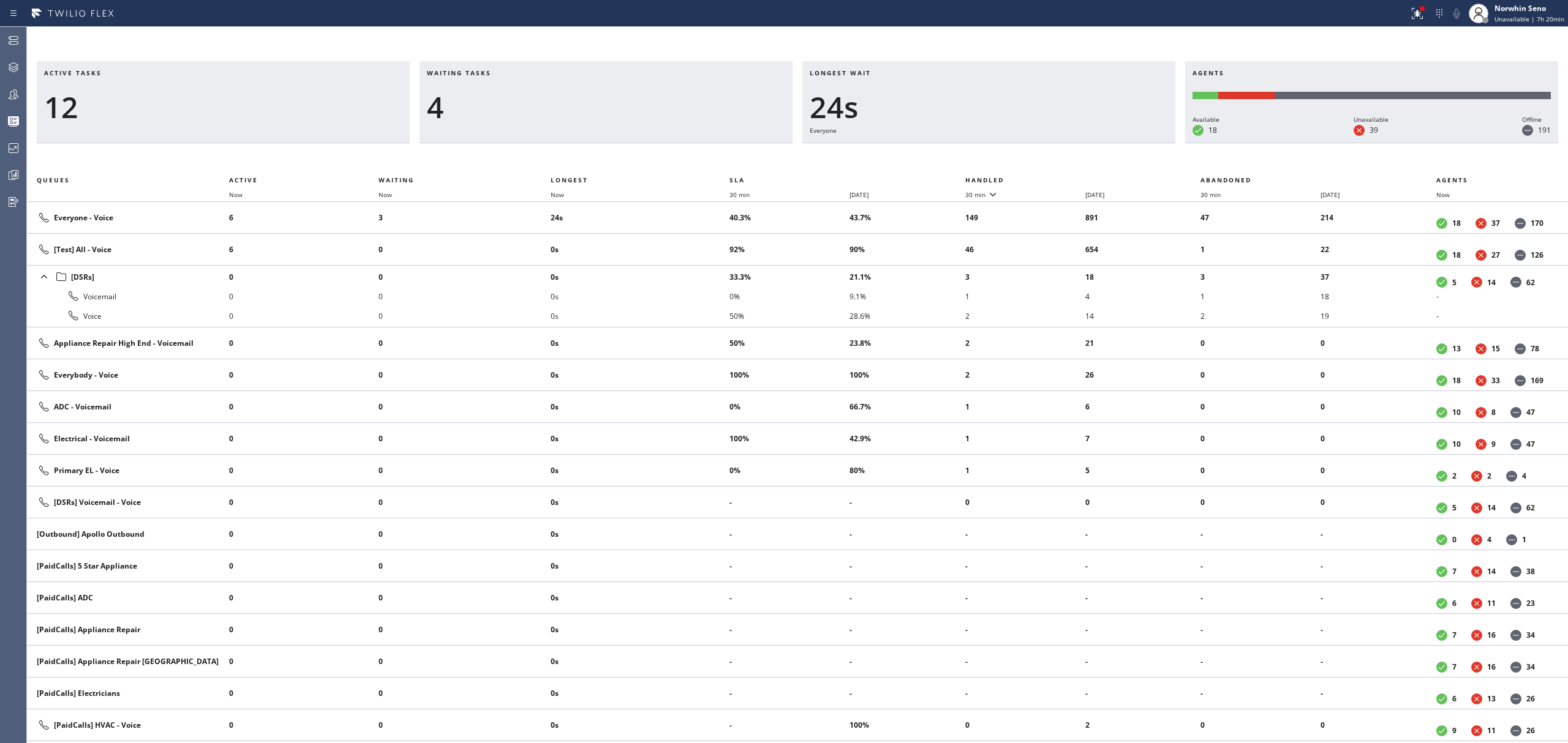
click at [1059, 177] on th "Handled" at bounding box center [1083, 180] width 236 height 15
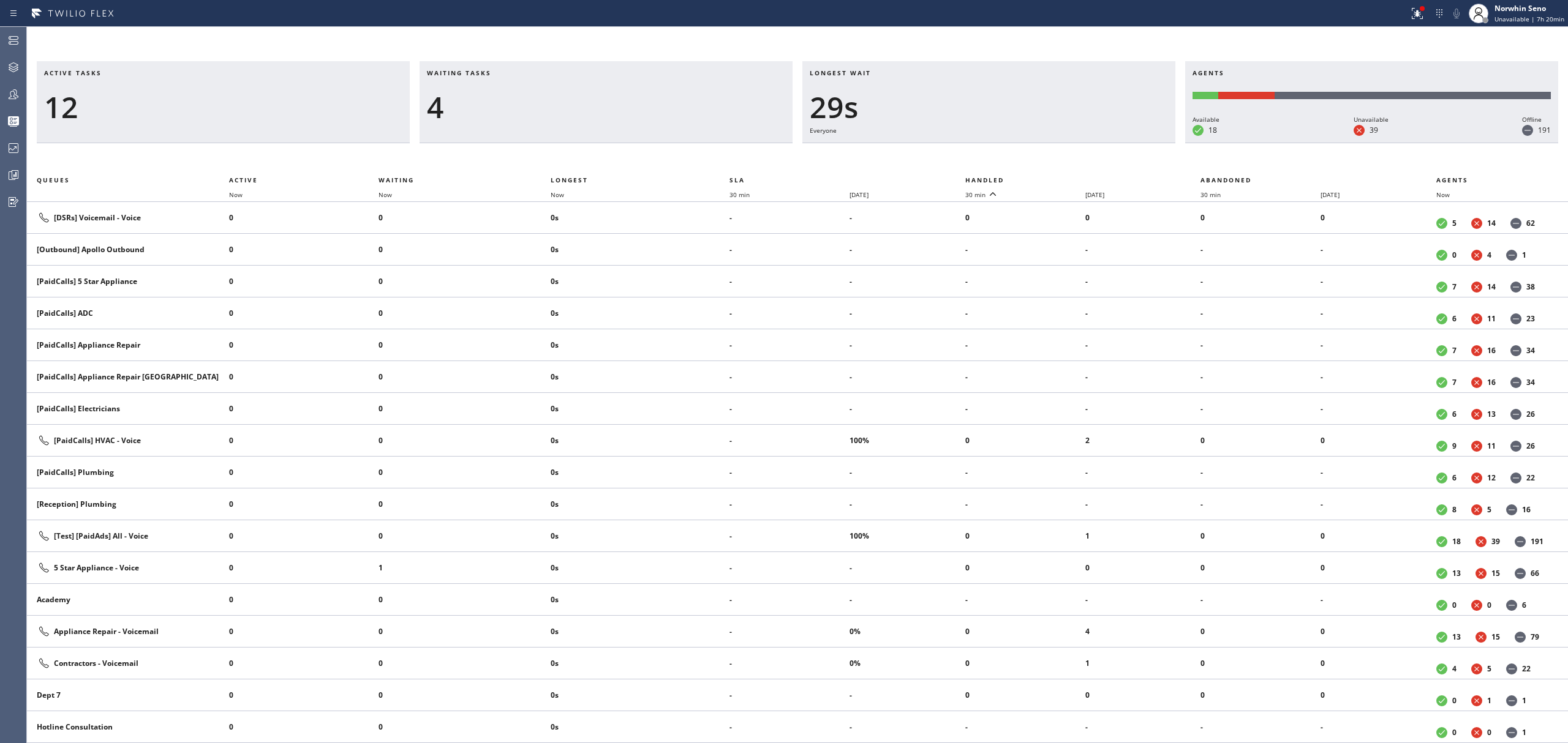
click at [1059, 177] on th "Handled" at bounding box center [1083, 180] width 236 height 15
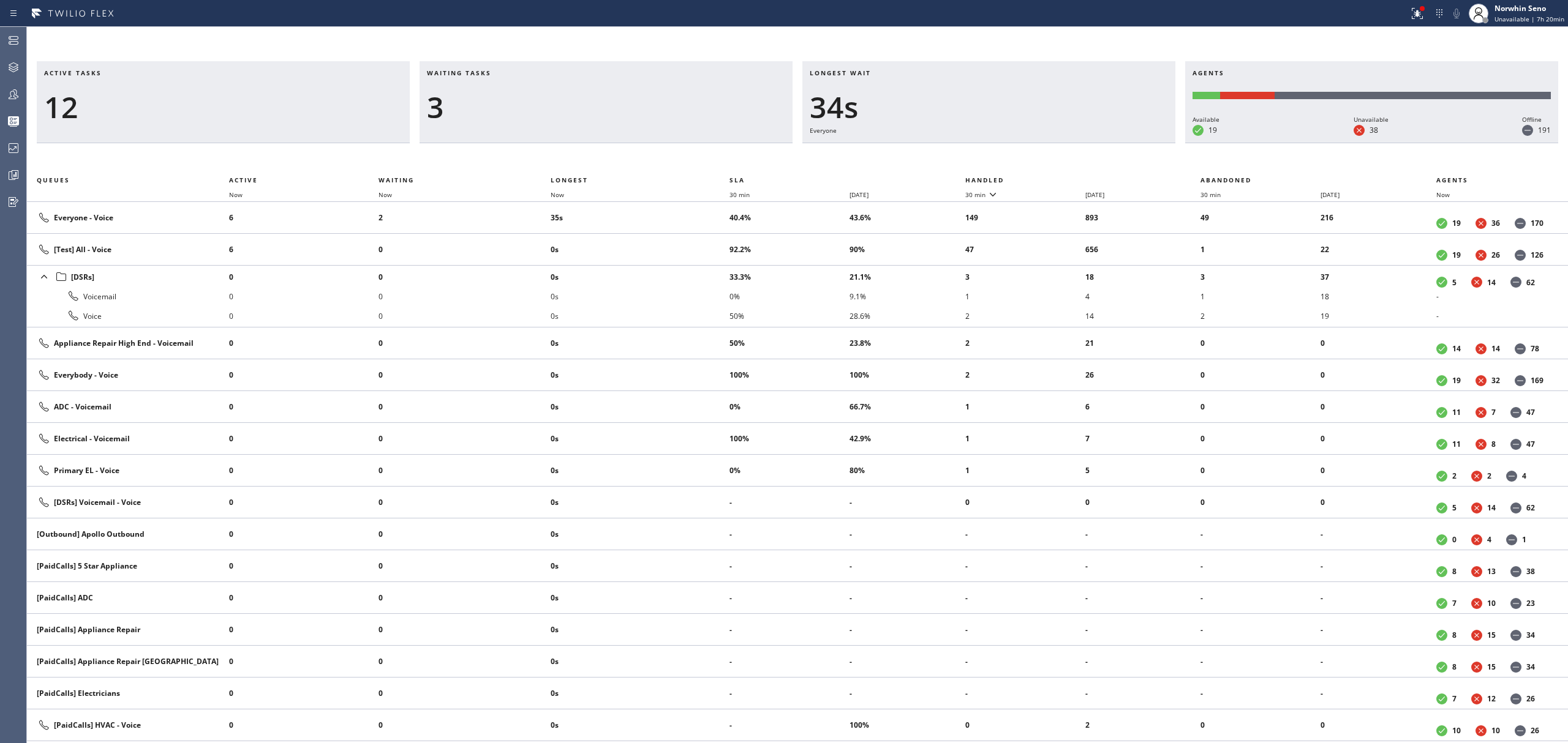
click at [1059, 177] on th "Handled" at bounding box center [1083, 180] width 236 height 15
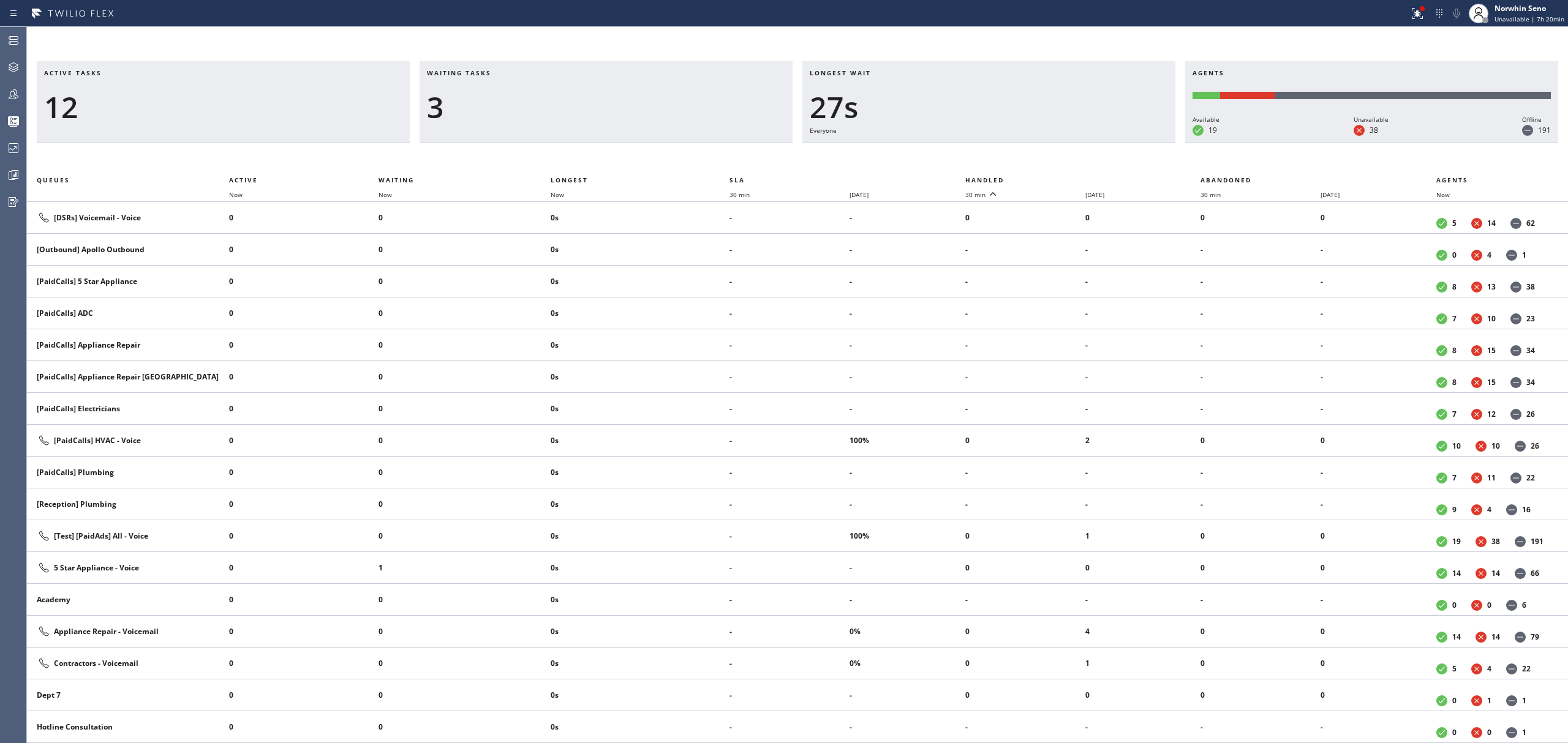
click at [1059, 177] on th "Handled" at bounding box center [1083, 180] width 236 height 15
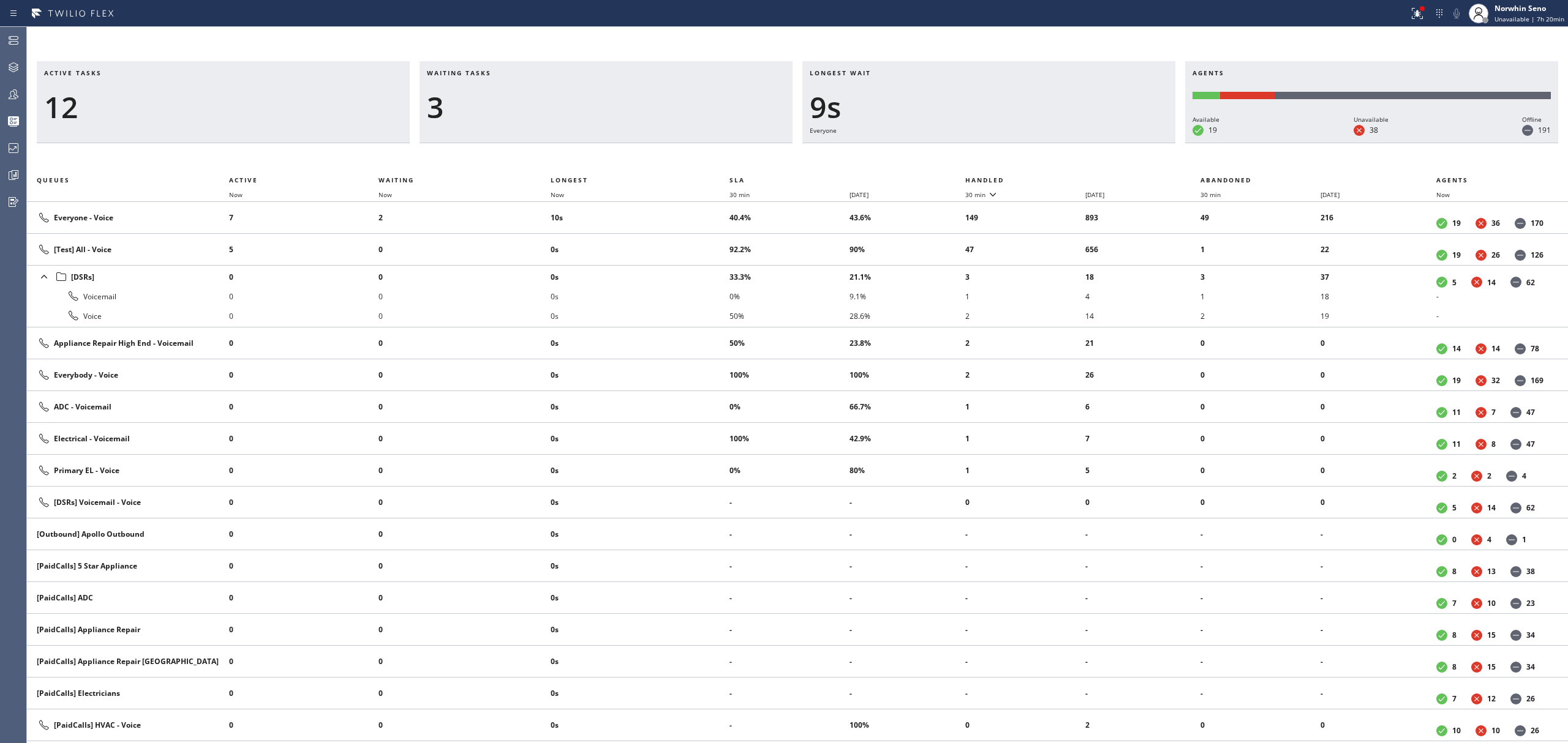
click at [1059, 177] on th "Handled" at bounding box center [1083, 180] width 236 height 15
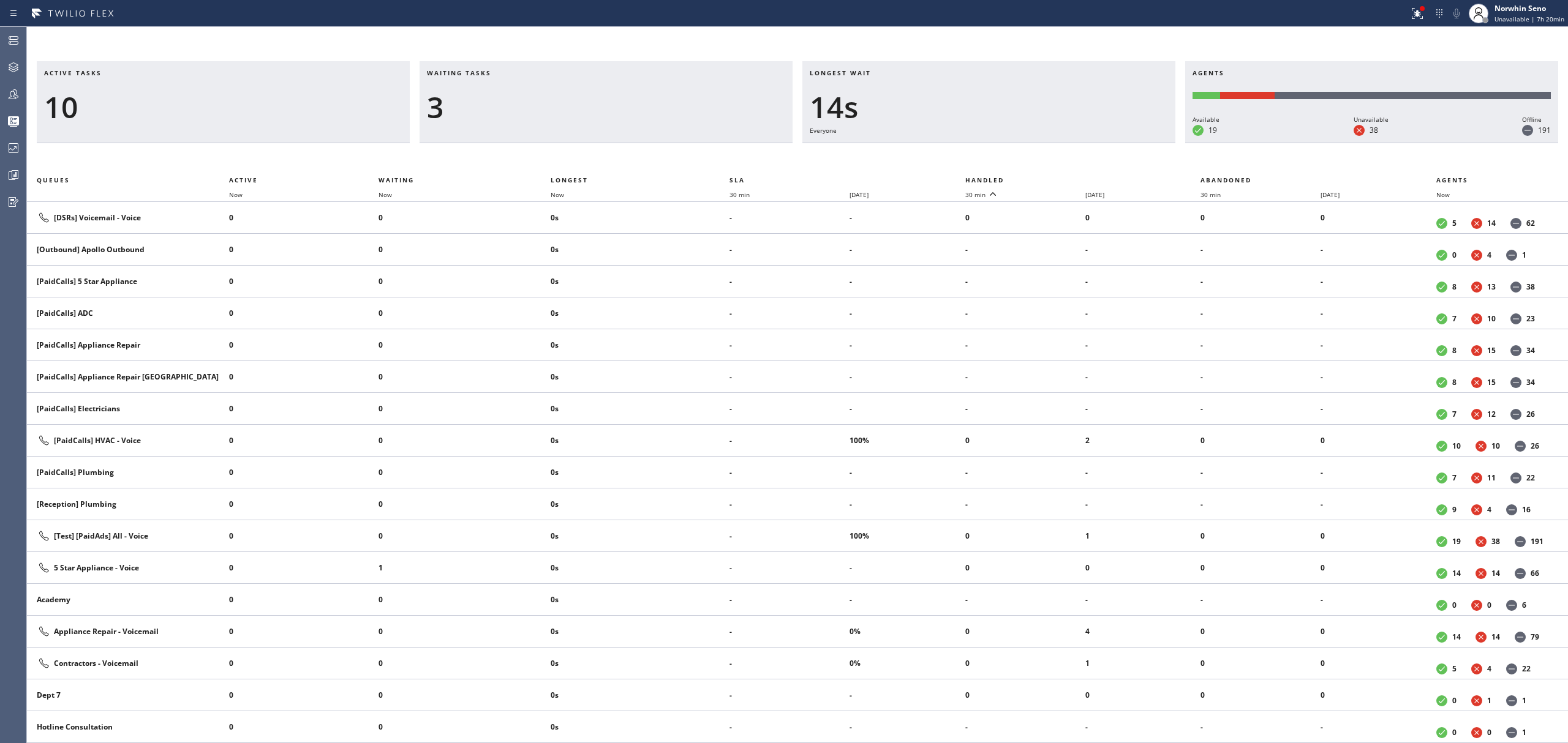
click at [1059, 177] on th "Handled" at bounding box center [1083, 180] width 236 height 15
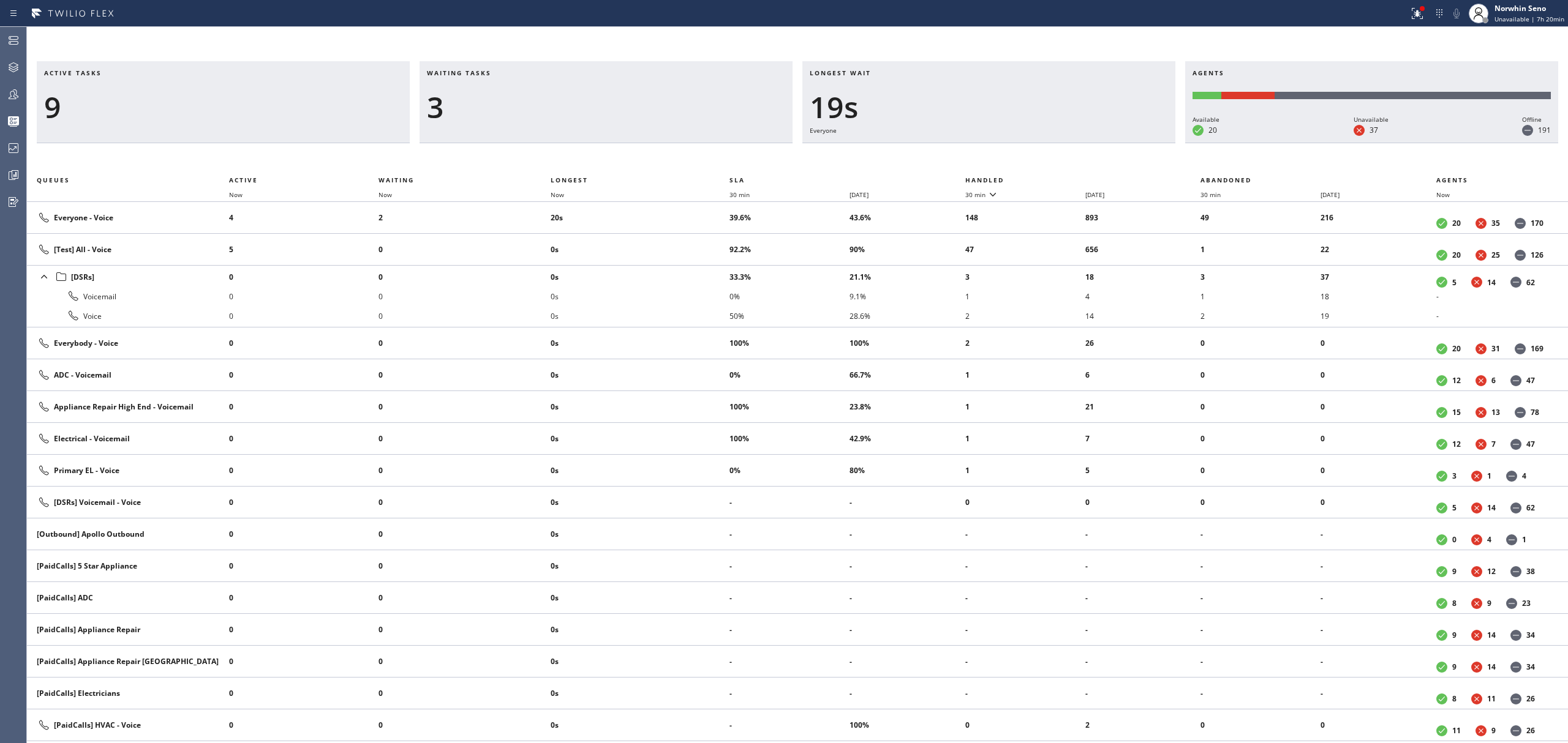
click at [1059, 177] on th "Handled" at bounding box center [1083, 180] width 236 height 15
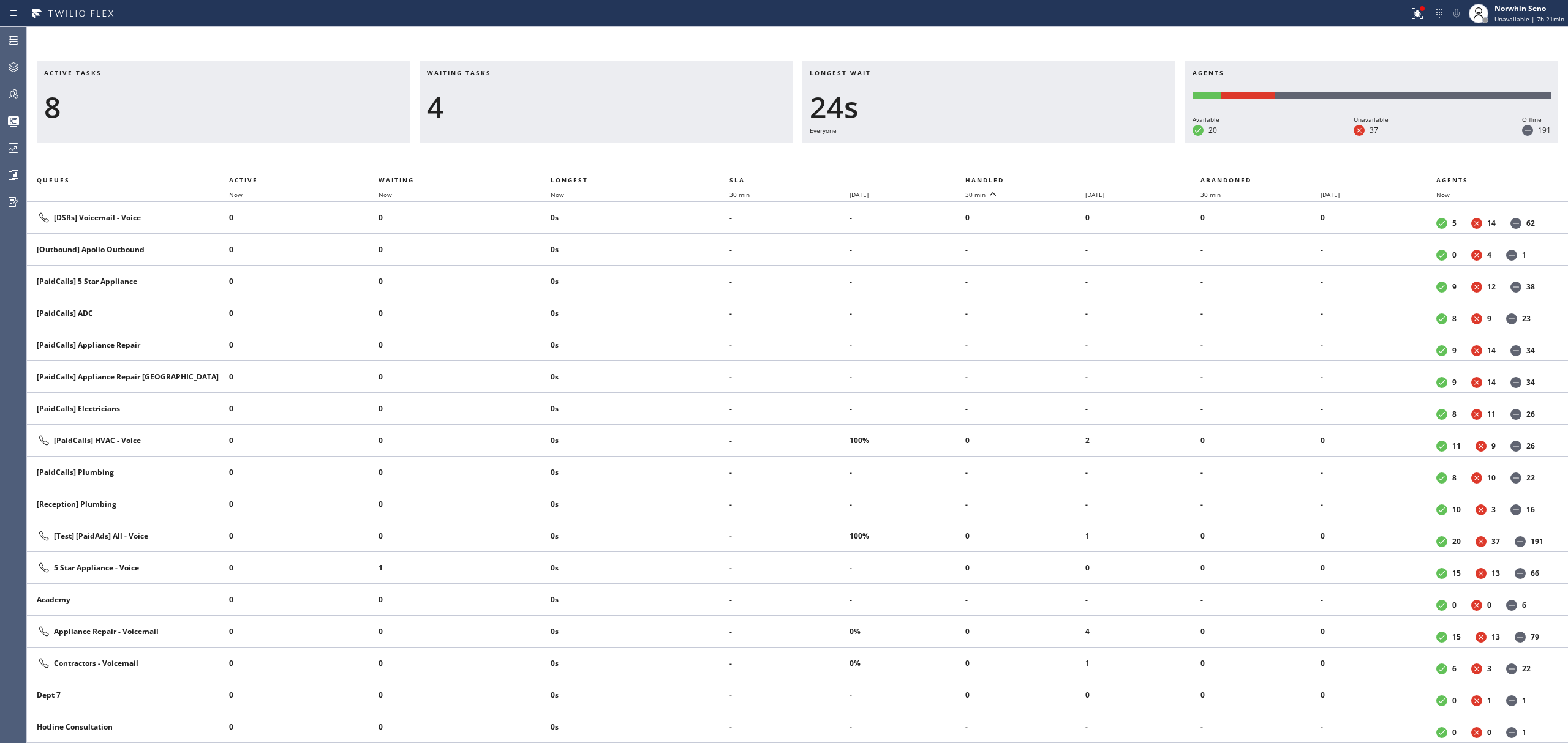
click at [1059, 177] on th "Handled" at bounding box center [1083, 180] width 236 height 15
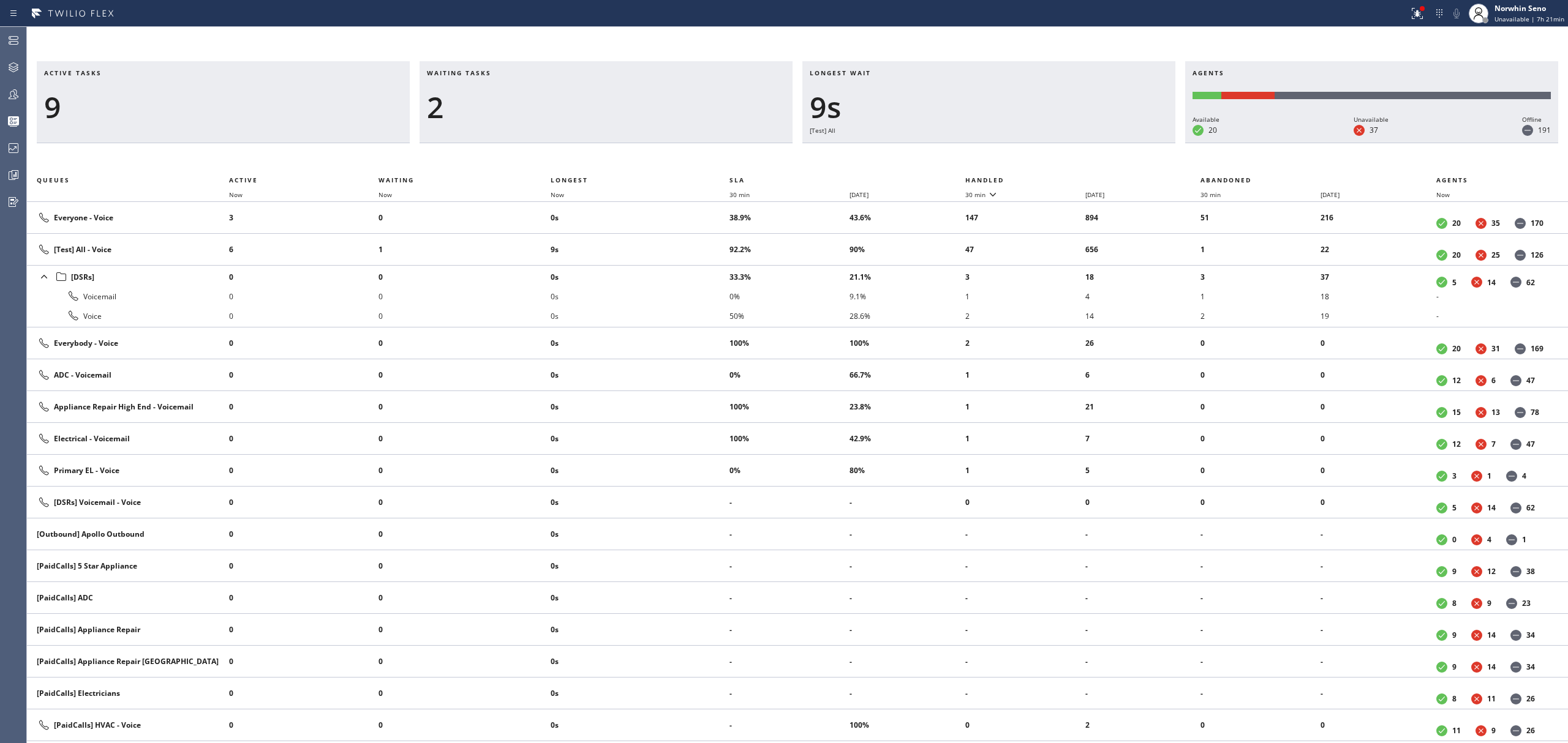
click at [1059, 177] on th "Handled" at bounding box center [1083, 180] width 236 height 15
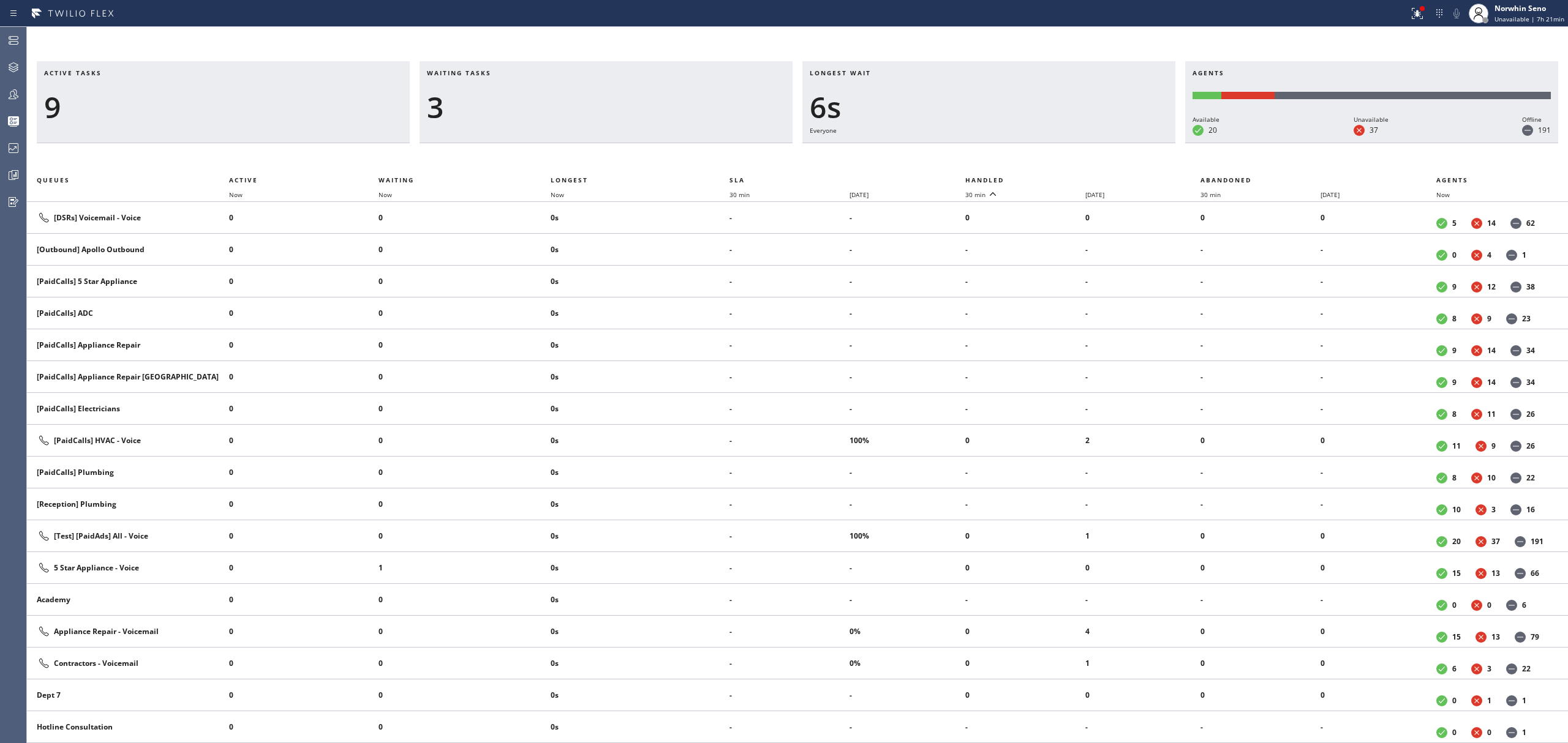
click at [1059, 177] on th "Handled" at bounding box center [1083, 180] width 236 height 15
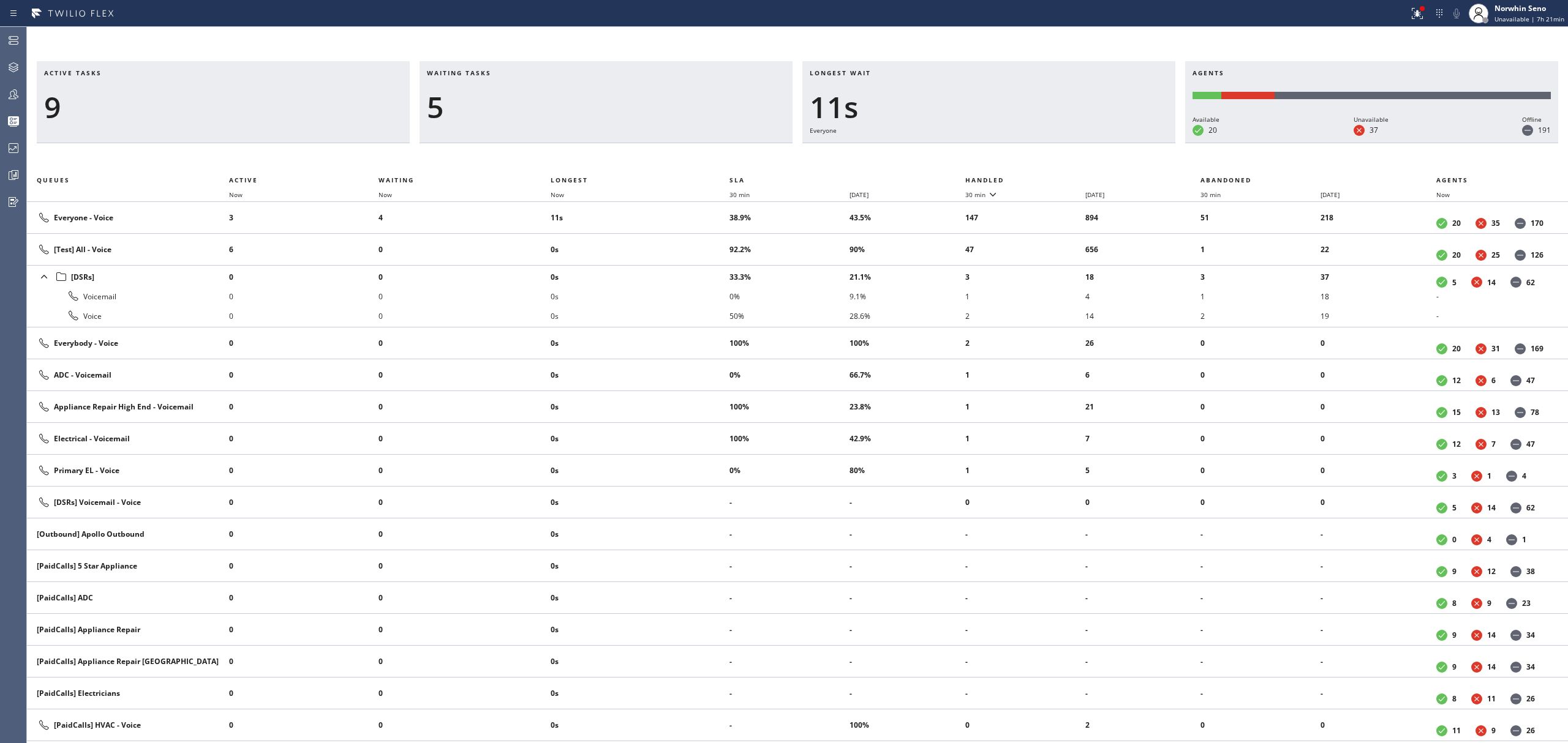
click at [1059, 177] on th "Handled" at bounding box center [1083, 180] width 236 height 15
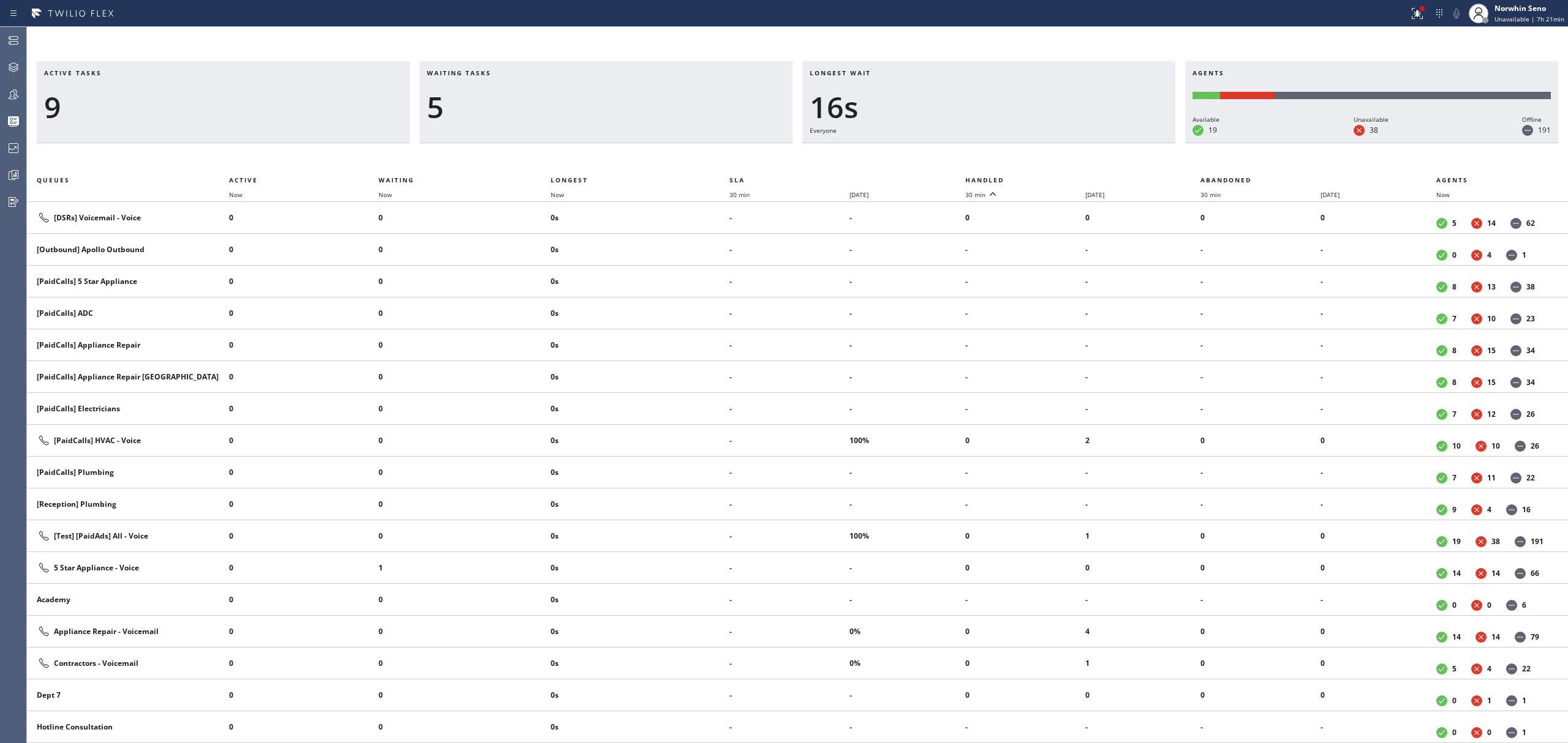
click at [1059, 177] on th "Handled" at bounding box center [1083, 180] width 236 height 15
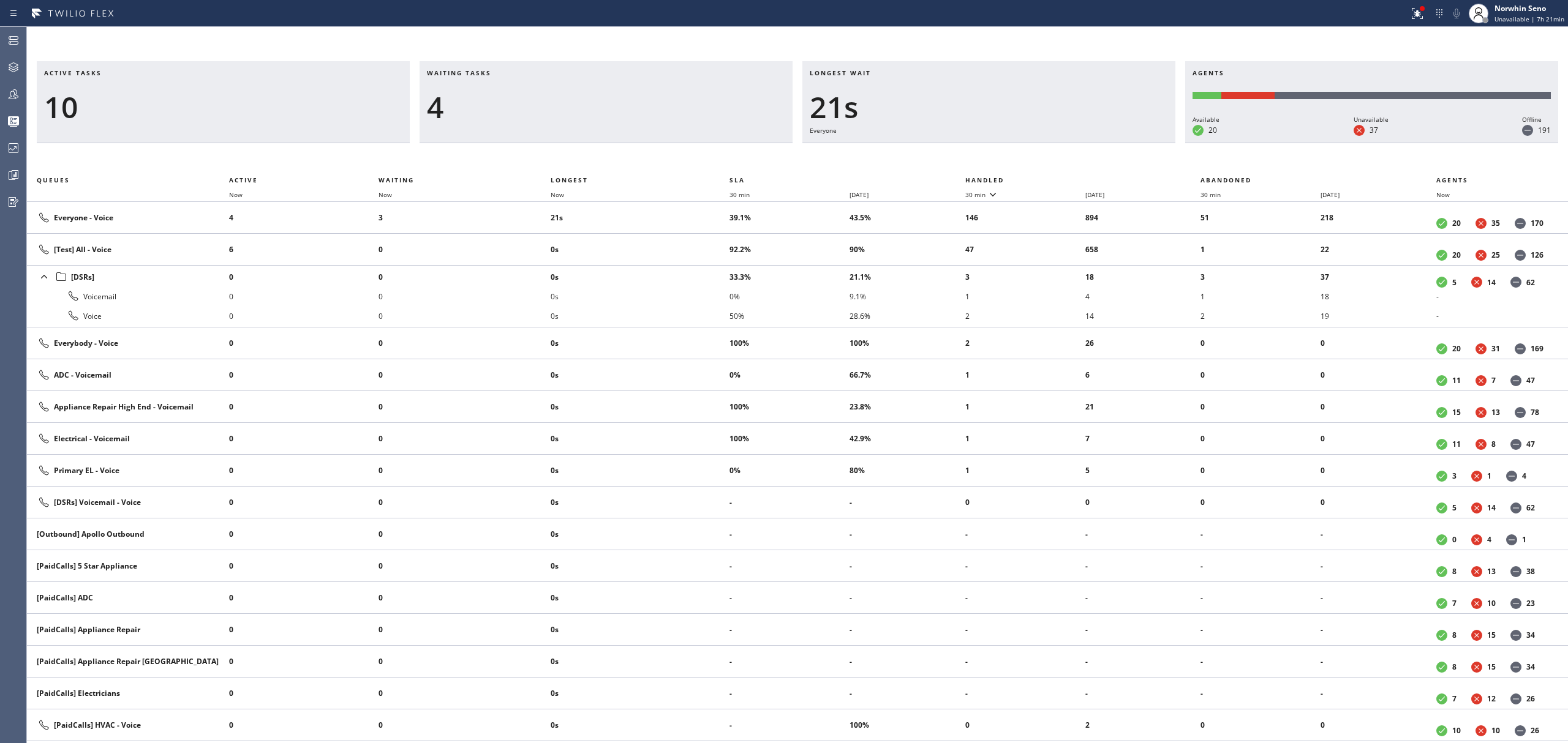
click at [1059, 177] on th "Handled" at bounding box center [1083, 180] width 236 height 15
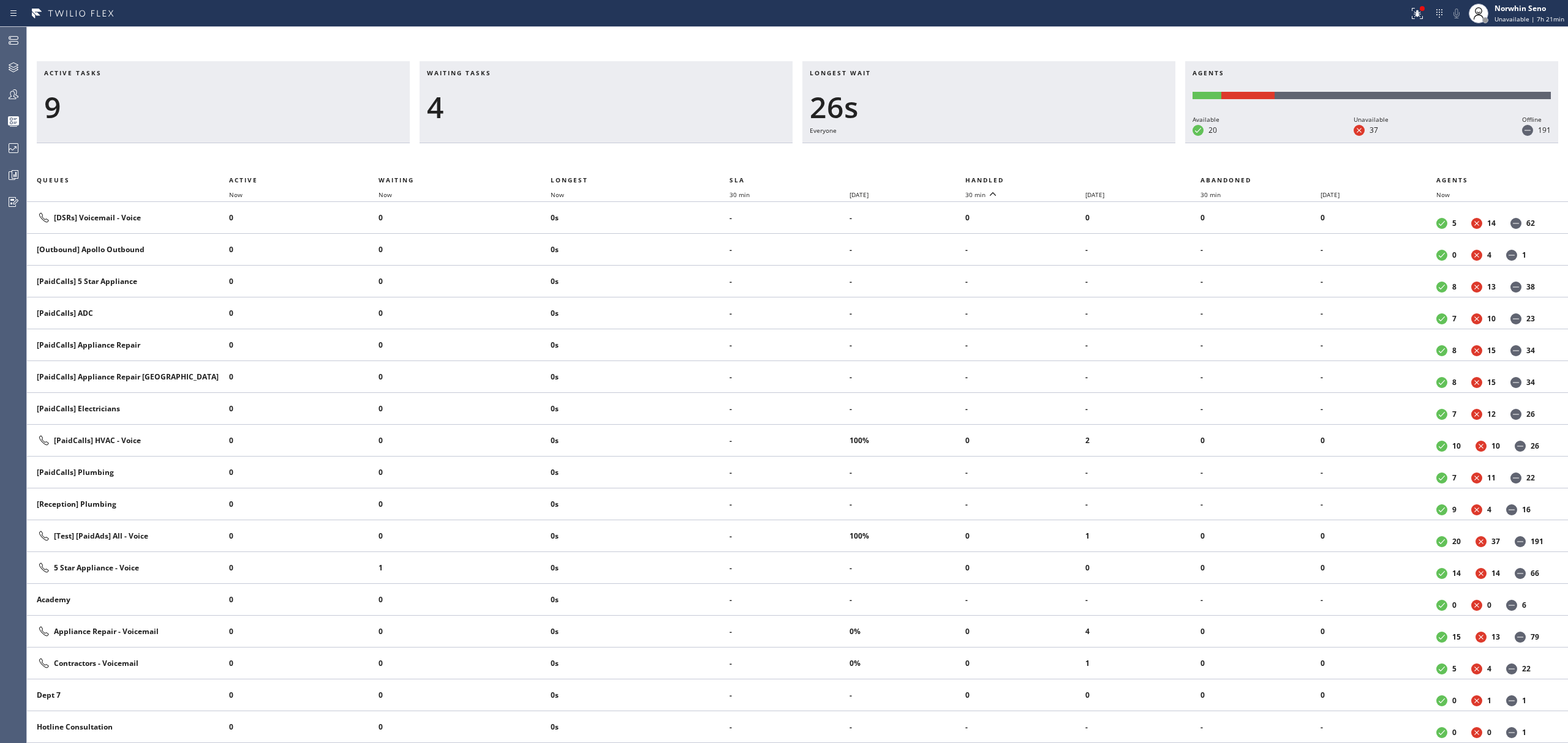
click at [1059, 177] on th "Handled" at bounding box center [1083, 180] width 236 height 15
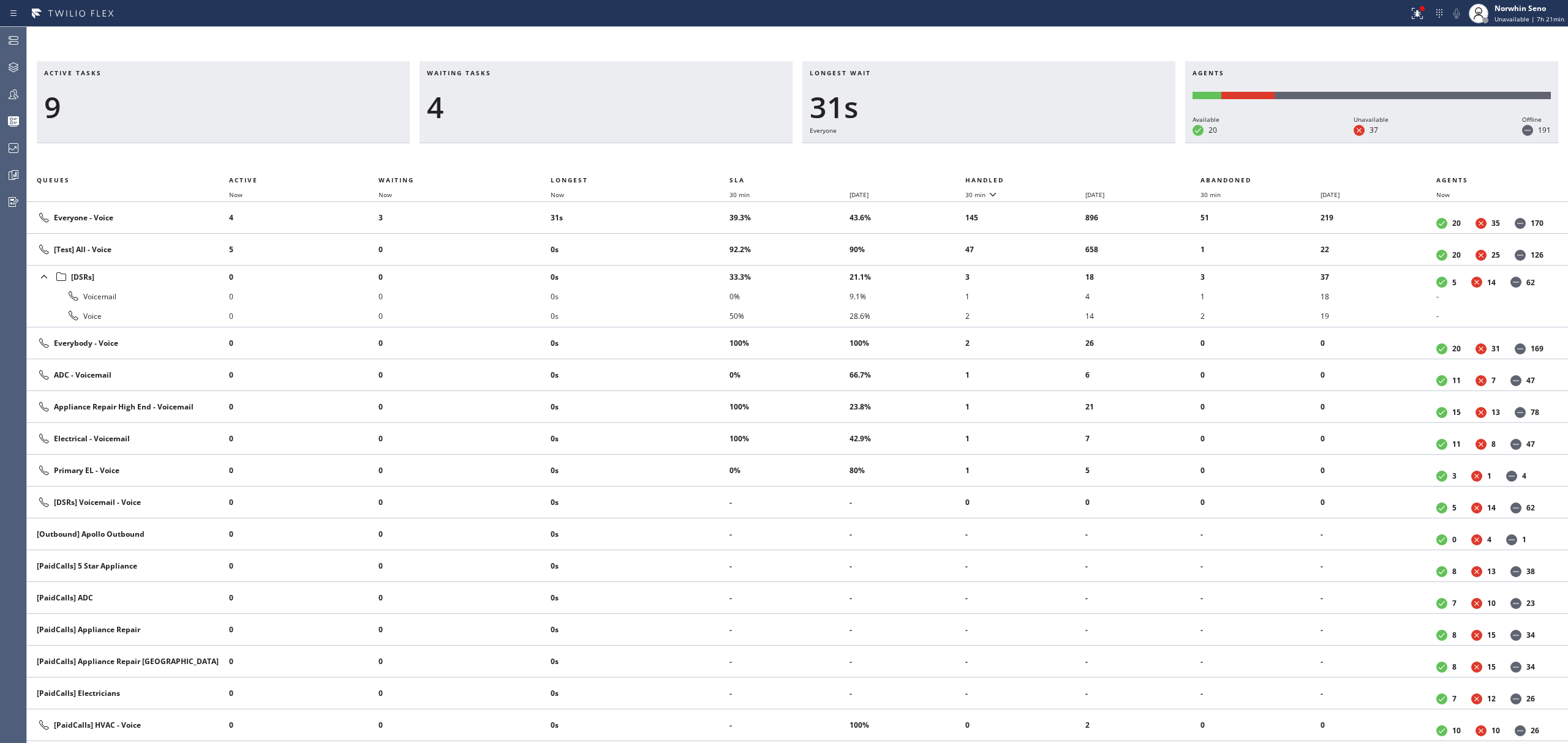
click at [1059, 177] on th "Handled" at bounding box center [1083, 180] width 236 height 15
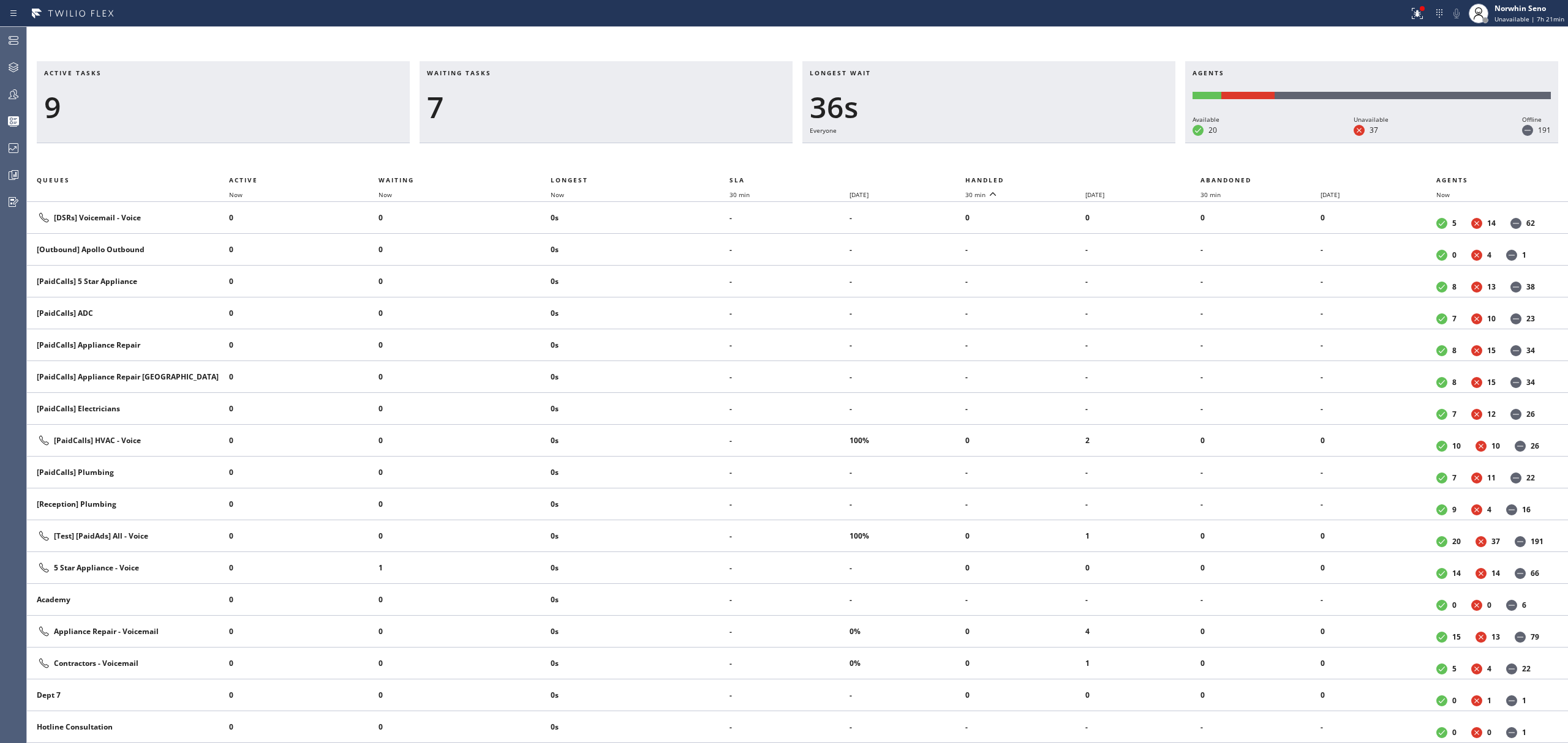
click at [1059, 177] on th "Handled" at bounding box center [1083, 180] width 236 height 15
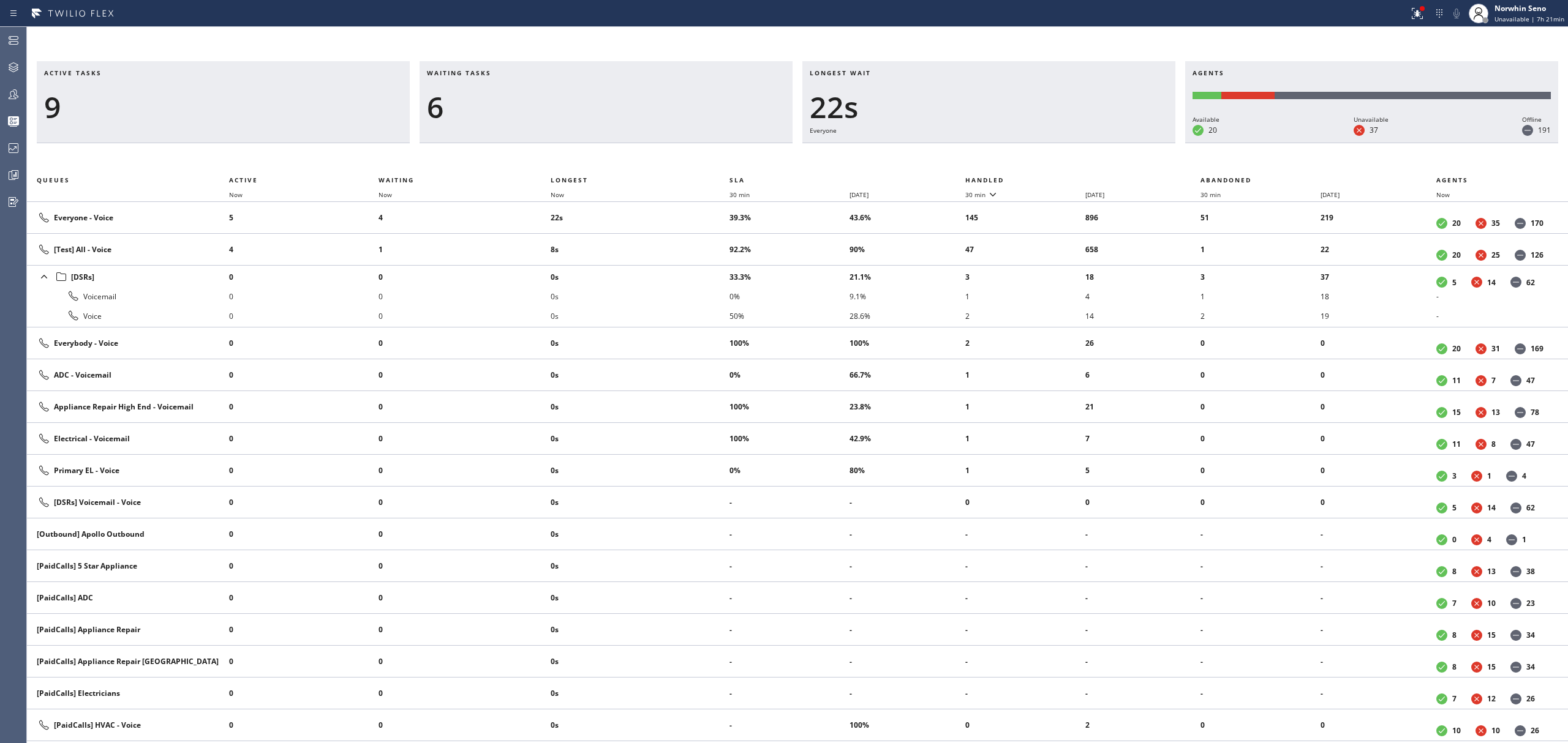
click at [1059, 177] on th "Handled" at bounding box center [1083, 180] width 236 height 15
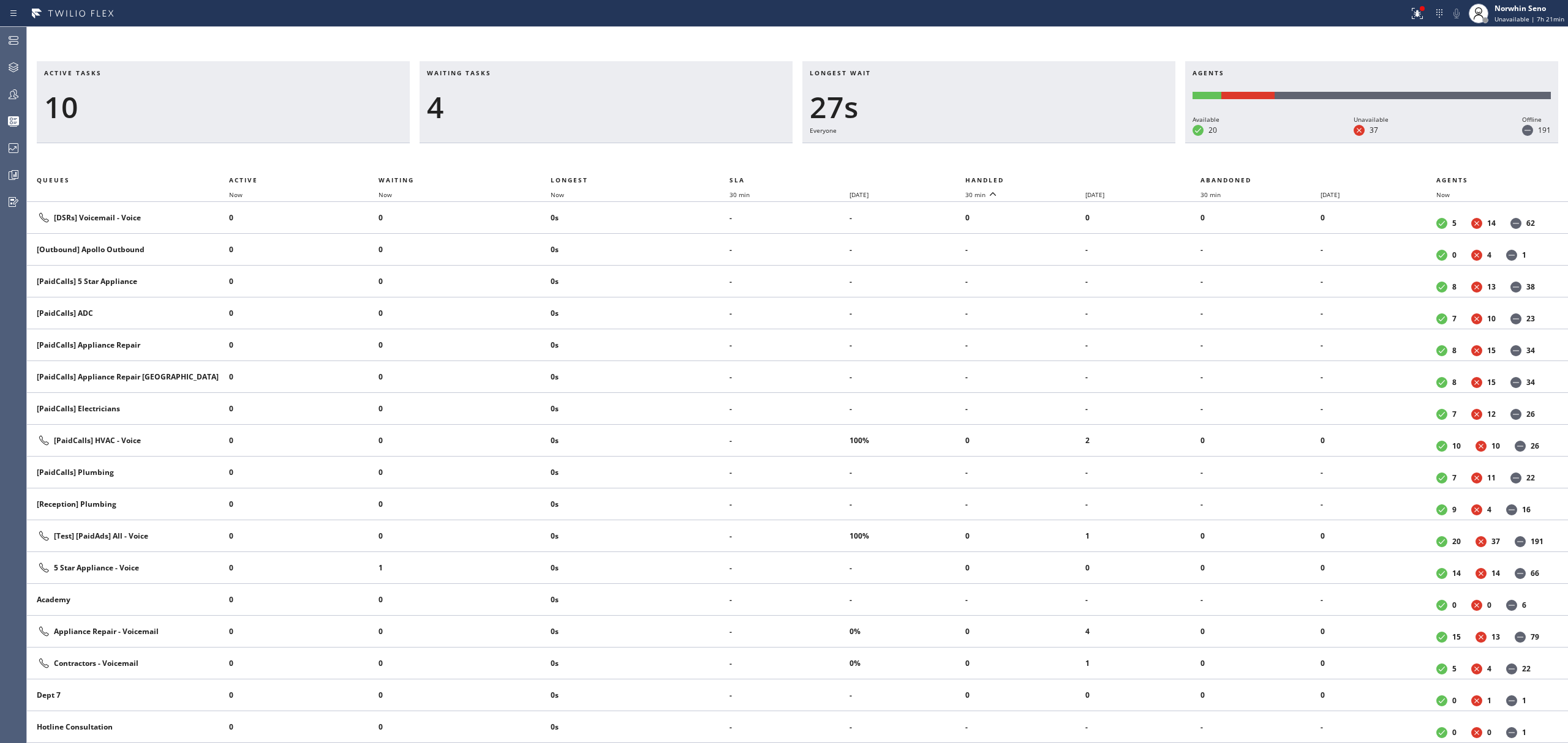
click at [1059, 177] on th "Handled" at bounding box center [1083, 180] width 236 height 15
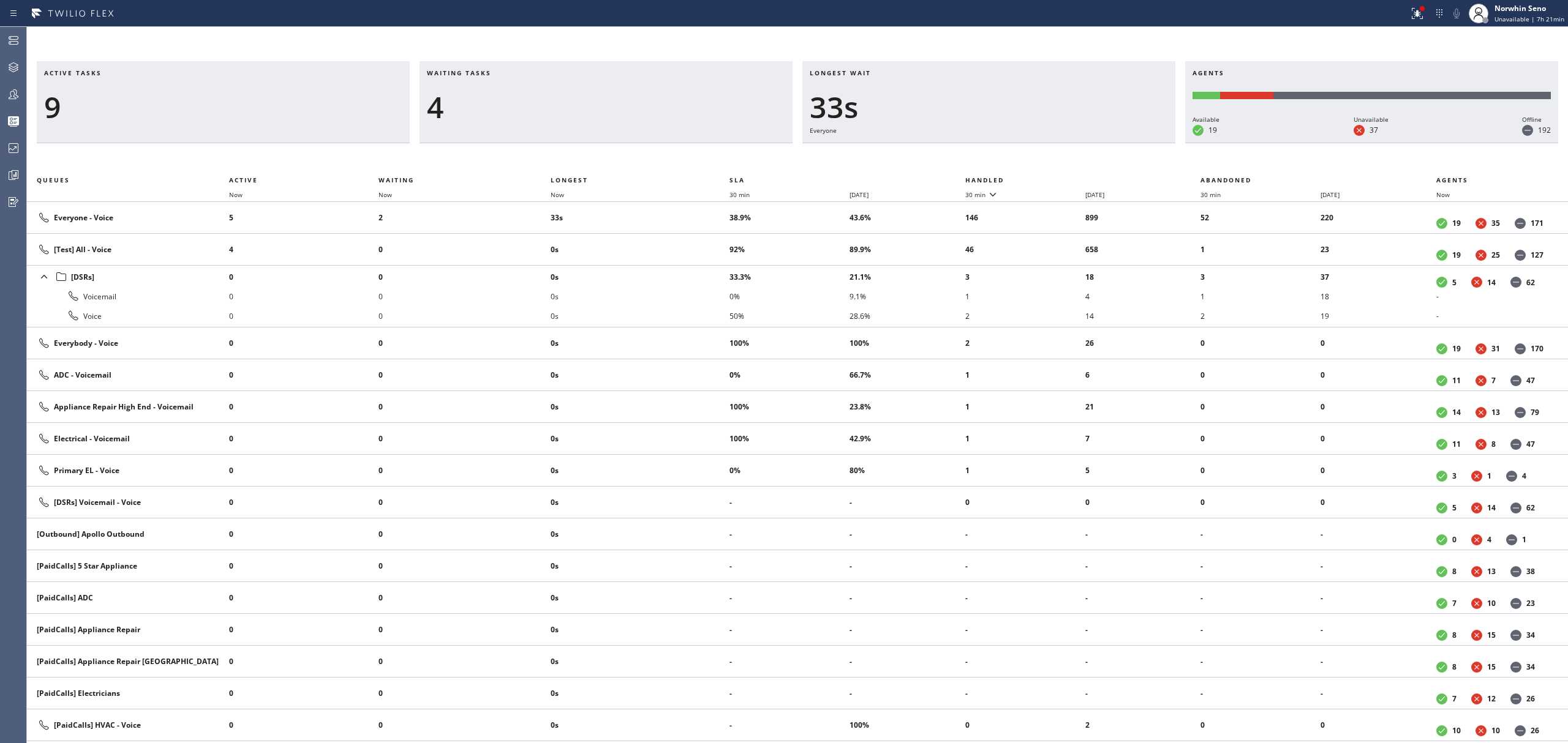
click at [1059, 177] on th "Handled" at bounding box center [1083, 180] width 236 height 15
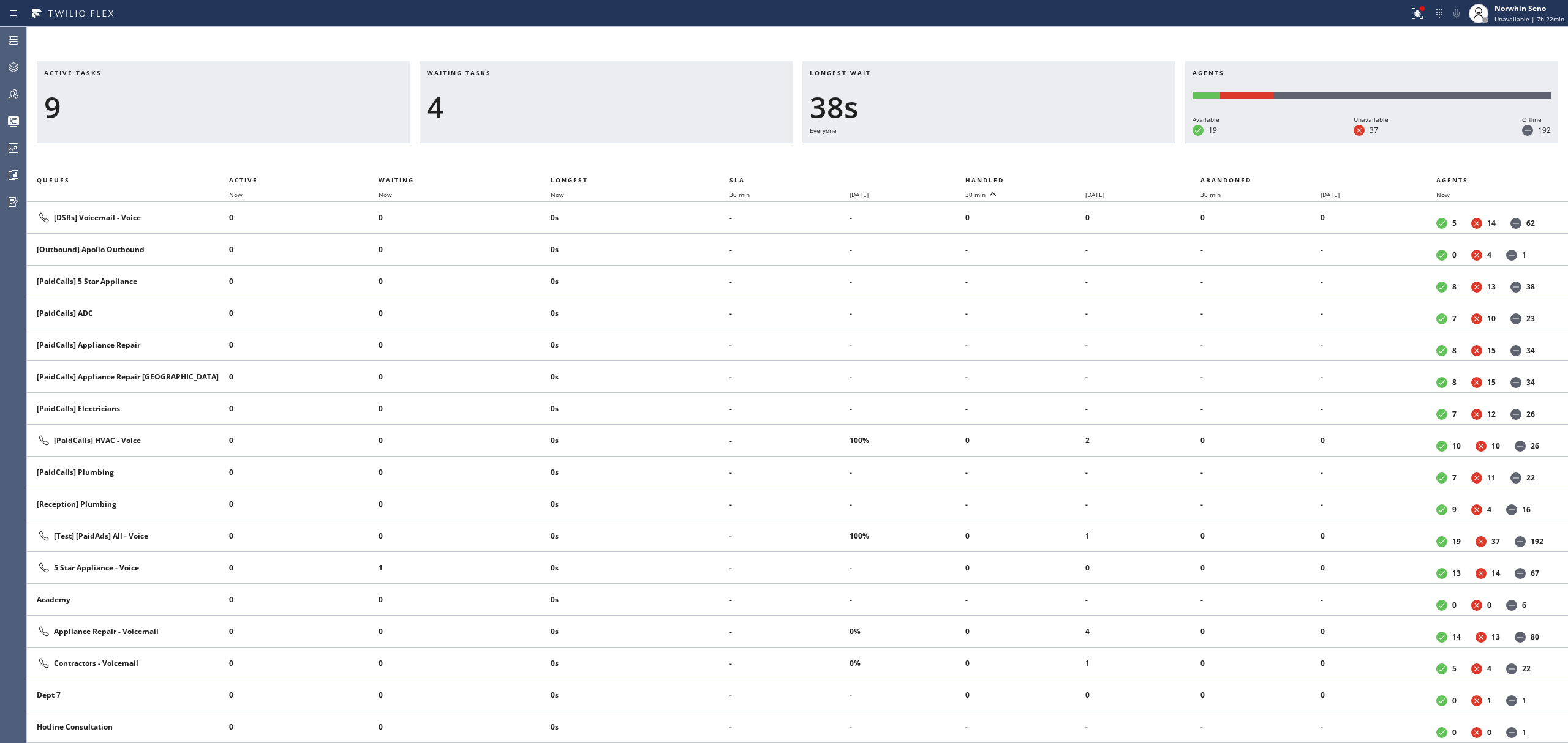
click at [1059, 177] on th "Handled" at bounding box center [1083, 180] width 236 height 15
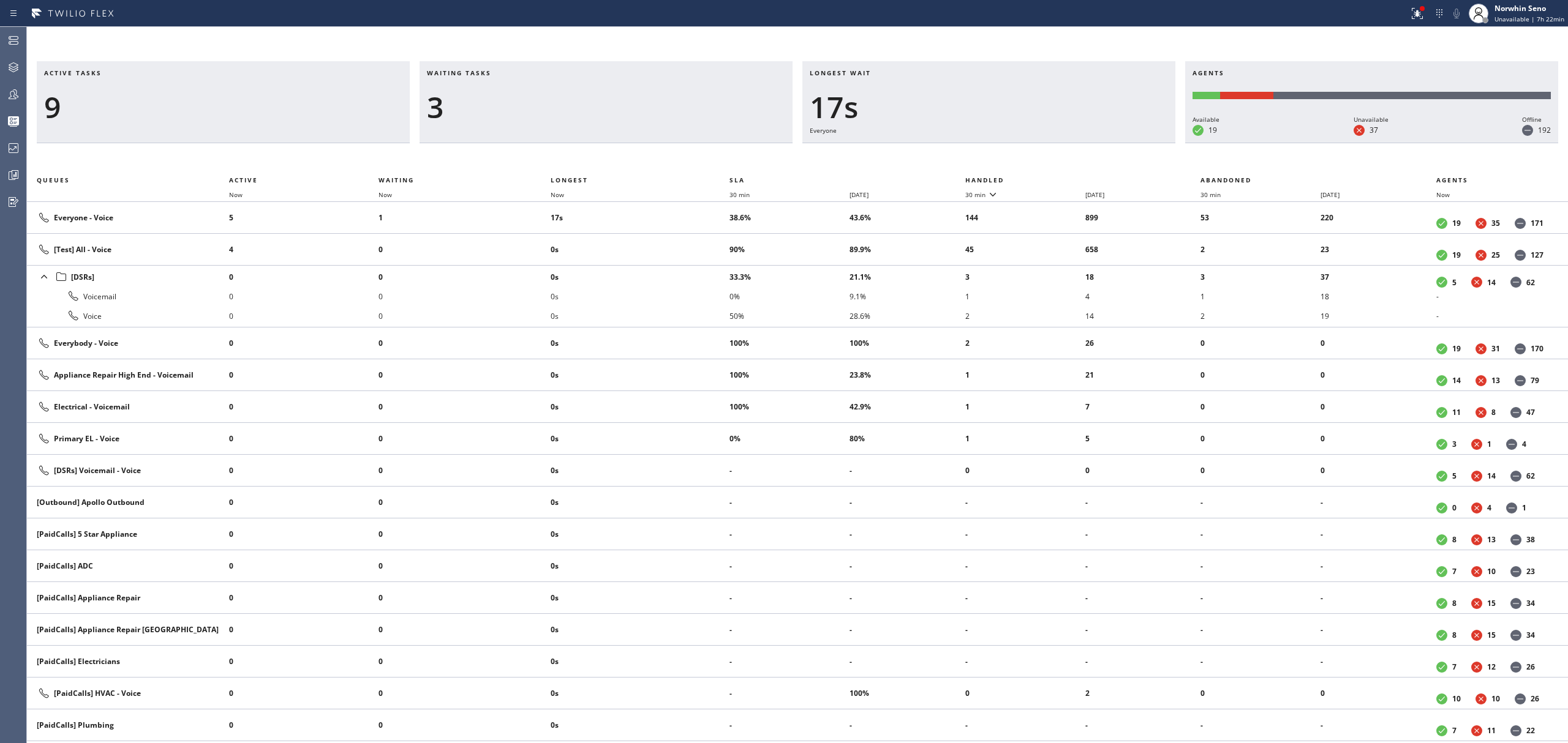
click at [1059, 177] on th "Handled" at bounding box center [1083, 180] width 236 height 15
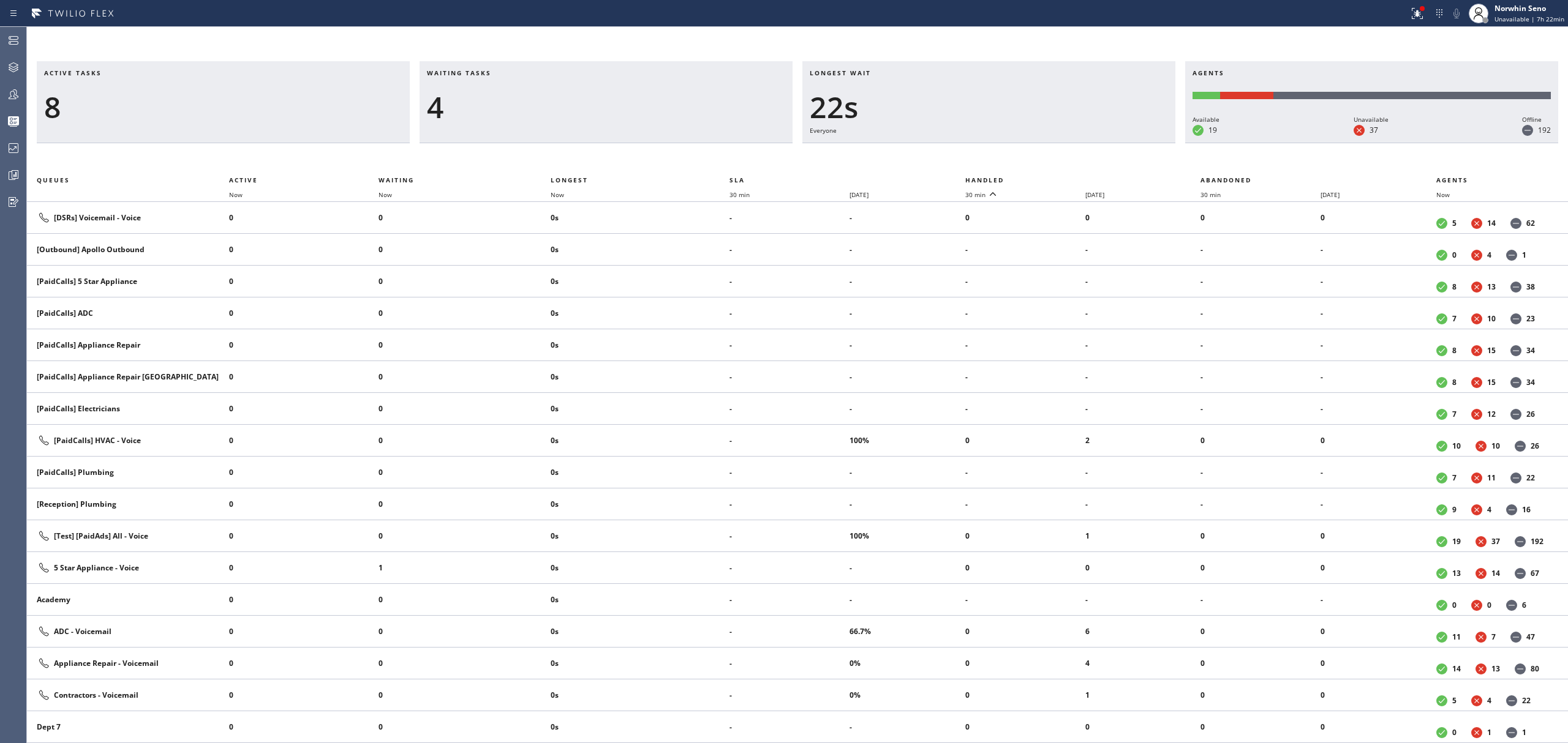
click at [1059, 177] on th "Handled" at bounding box center [1083, 180] width 236 height 15
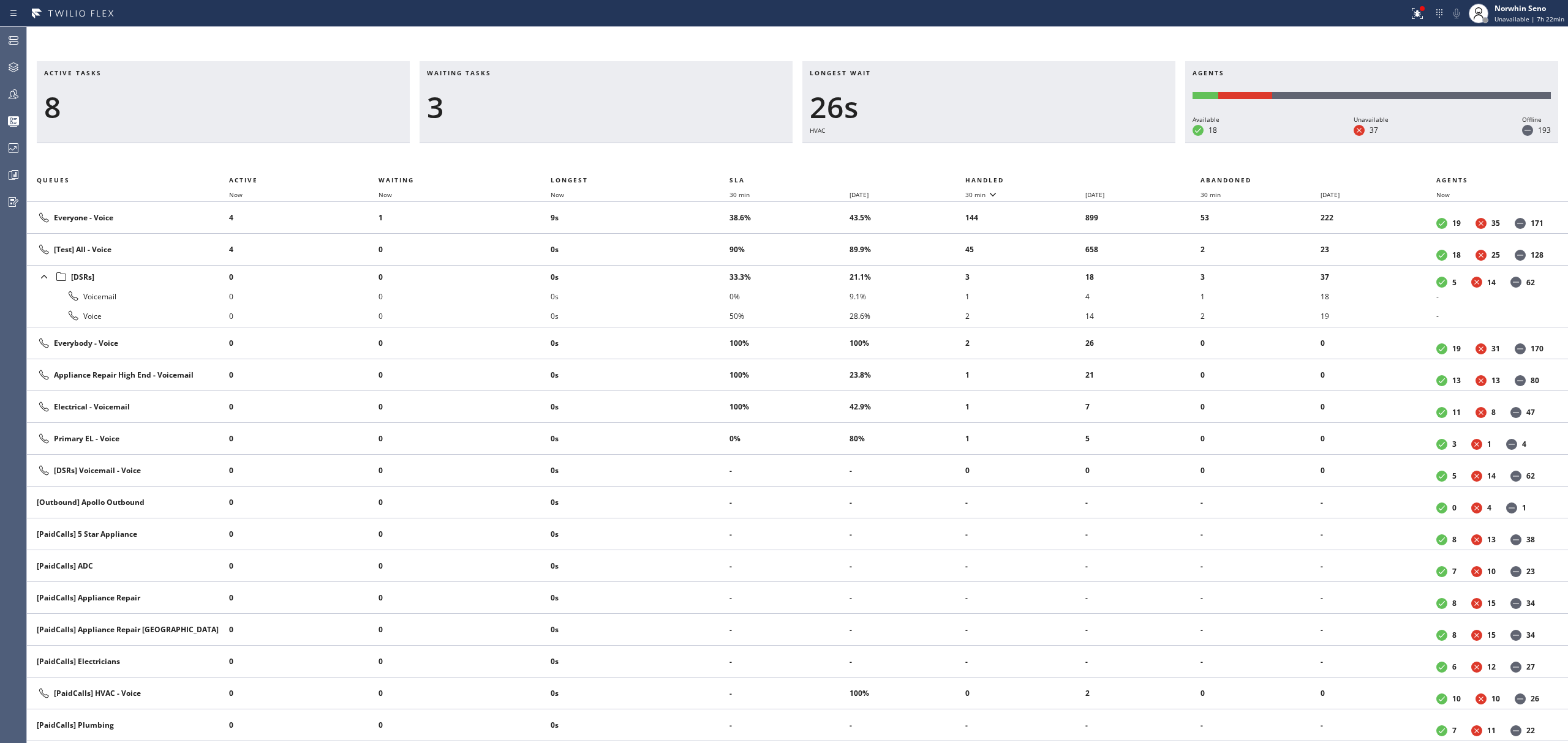
click at [1059, 177] on th "Handled" at bounding box center [1083, 180] width 236 height 15
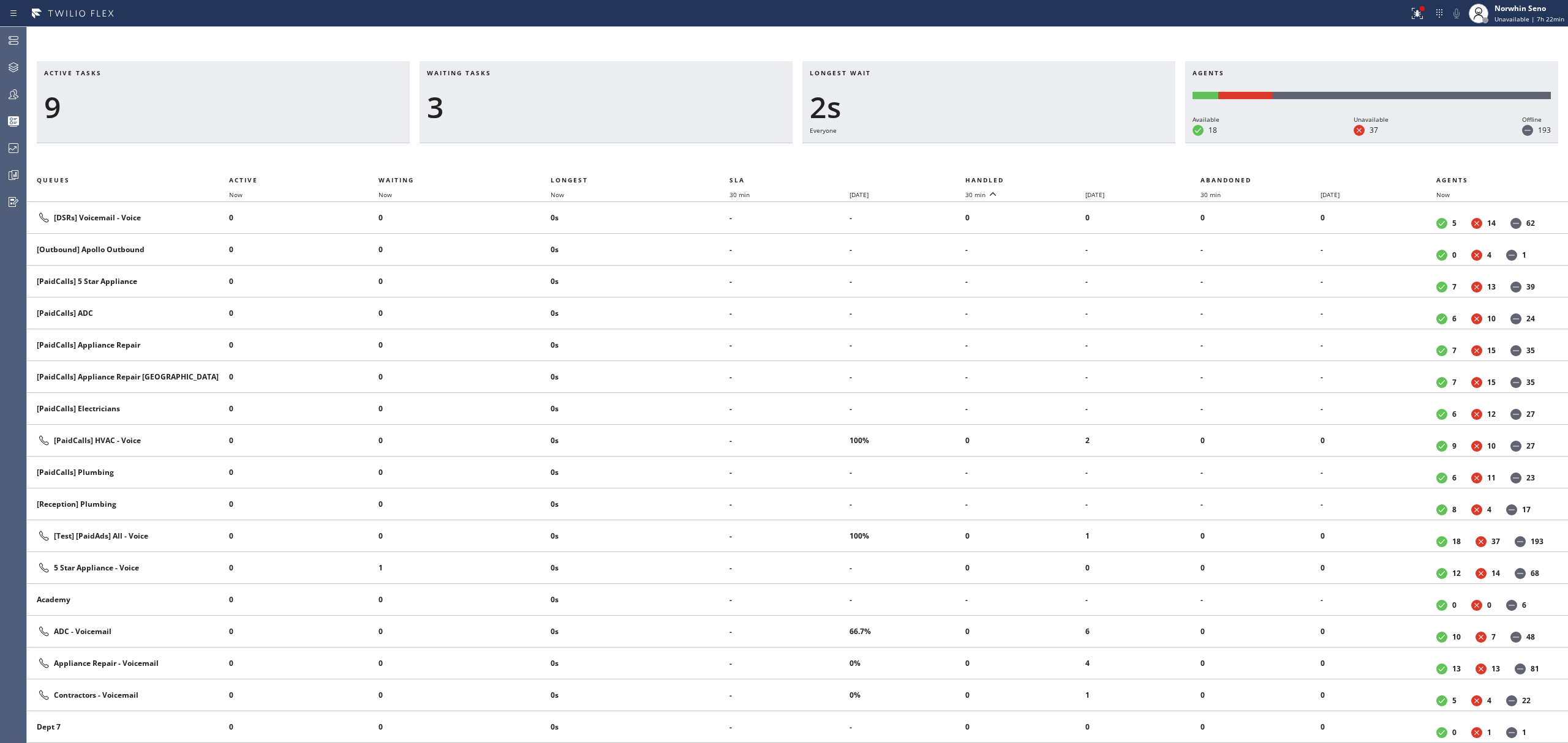
click at [1059, 177] on th "Handled" at bounding box center [1083, 180] width 236 height 15
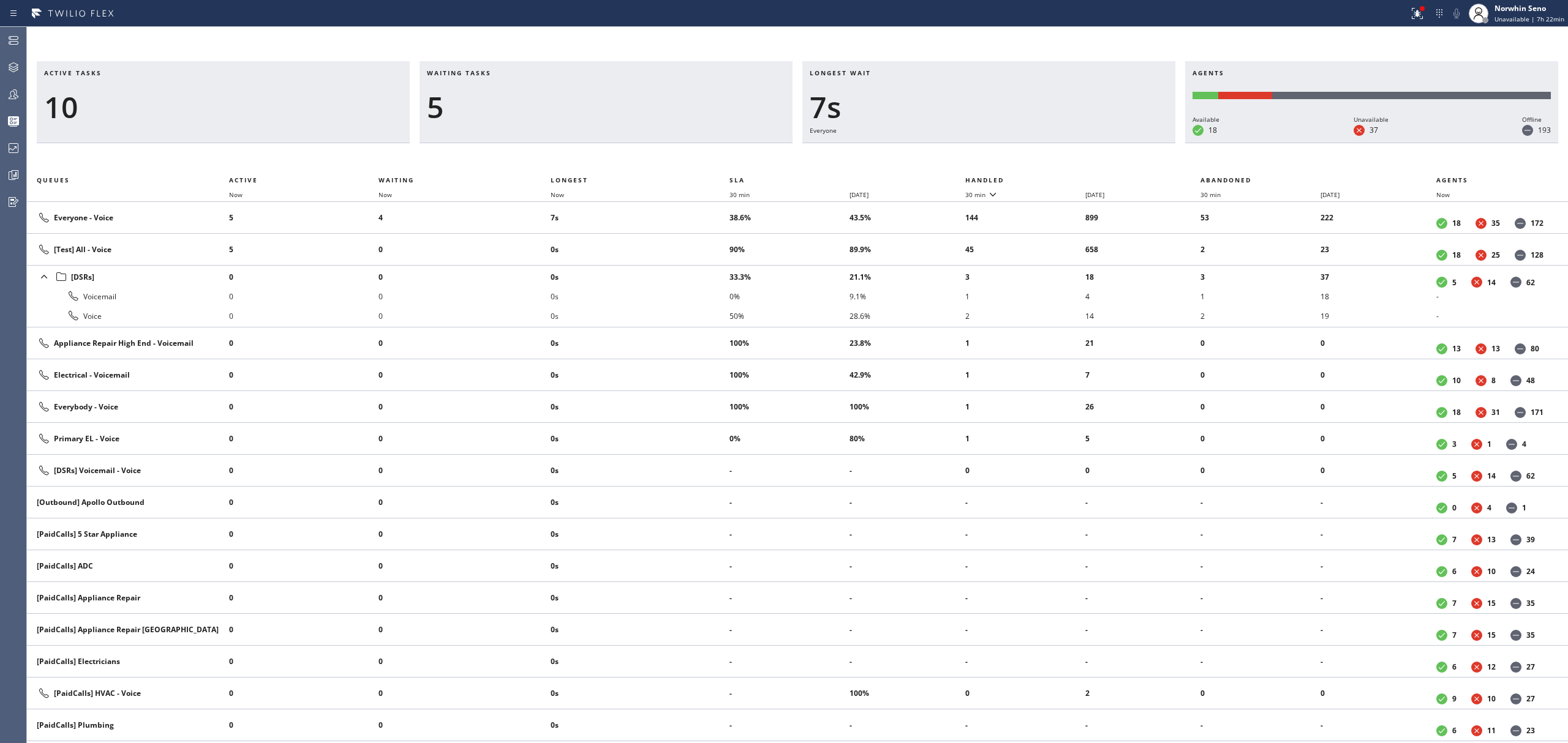
click at [1059, 177] on th "Handled" at bounding box center [1083, 180] width 236 height 15
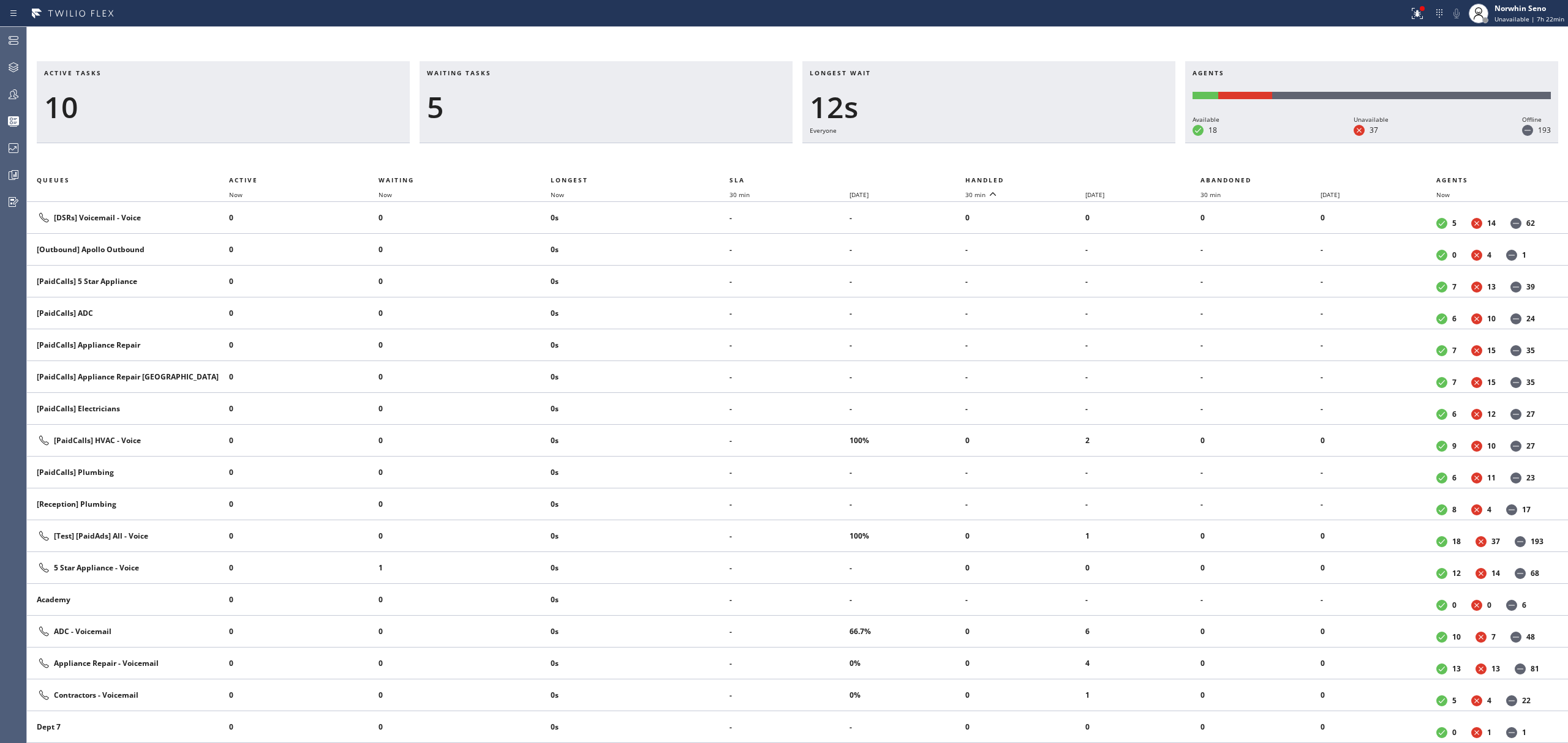
click at [1059, 177] on th "Handled" at bounding box center [1083, 180] width 236 height 15
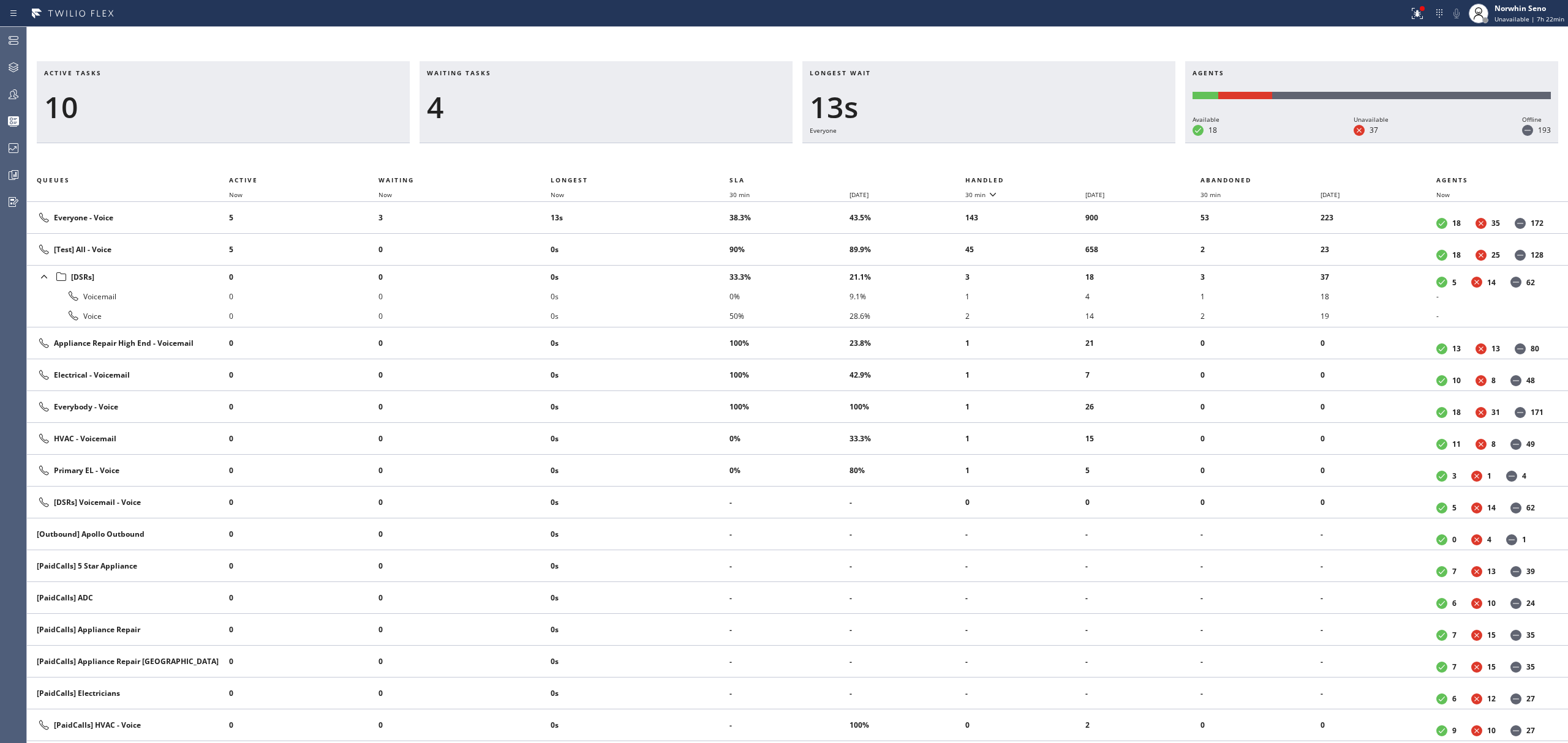
click at [1059, 177] on th "Handled" at bounding box center [1083, 180] width 236 height 15
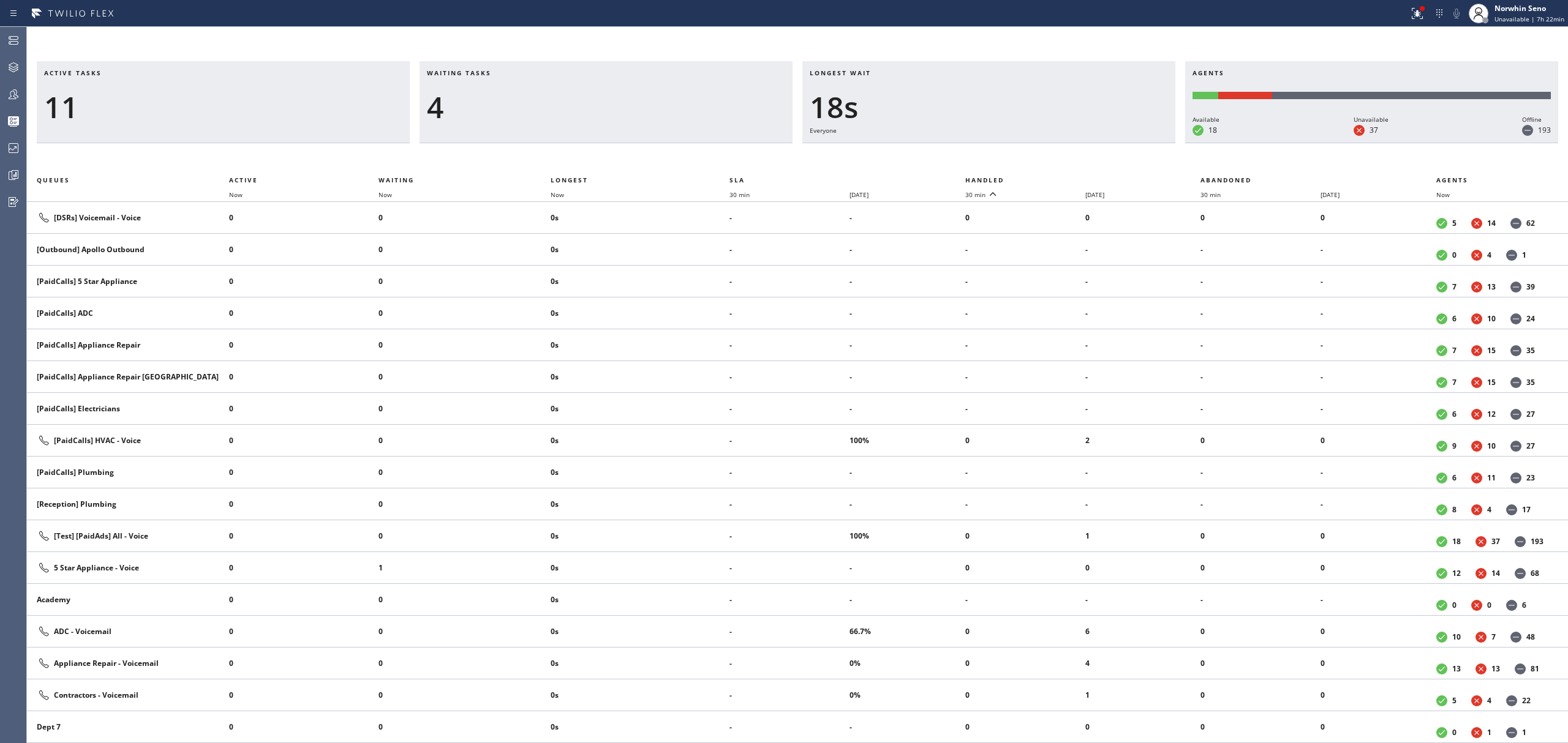
click at [1059, 177] on th "Handled" at bounding box center [1083, 180] width 236 height 15
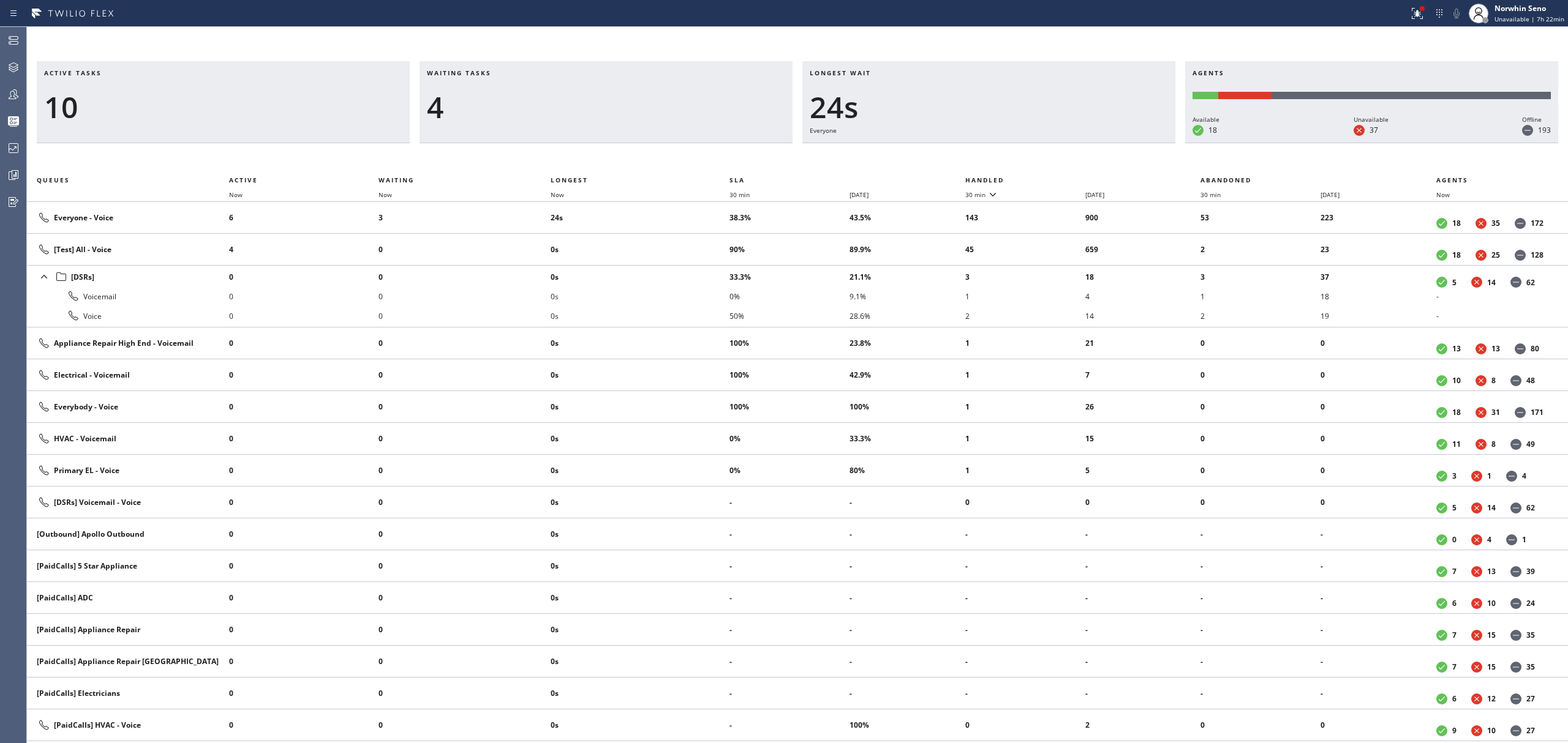
click at [1059, 177] on th "Handled" at bounding box center [1083, 180] width 236 height 15
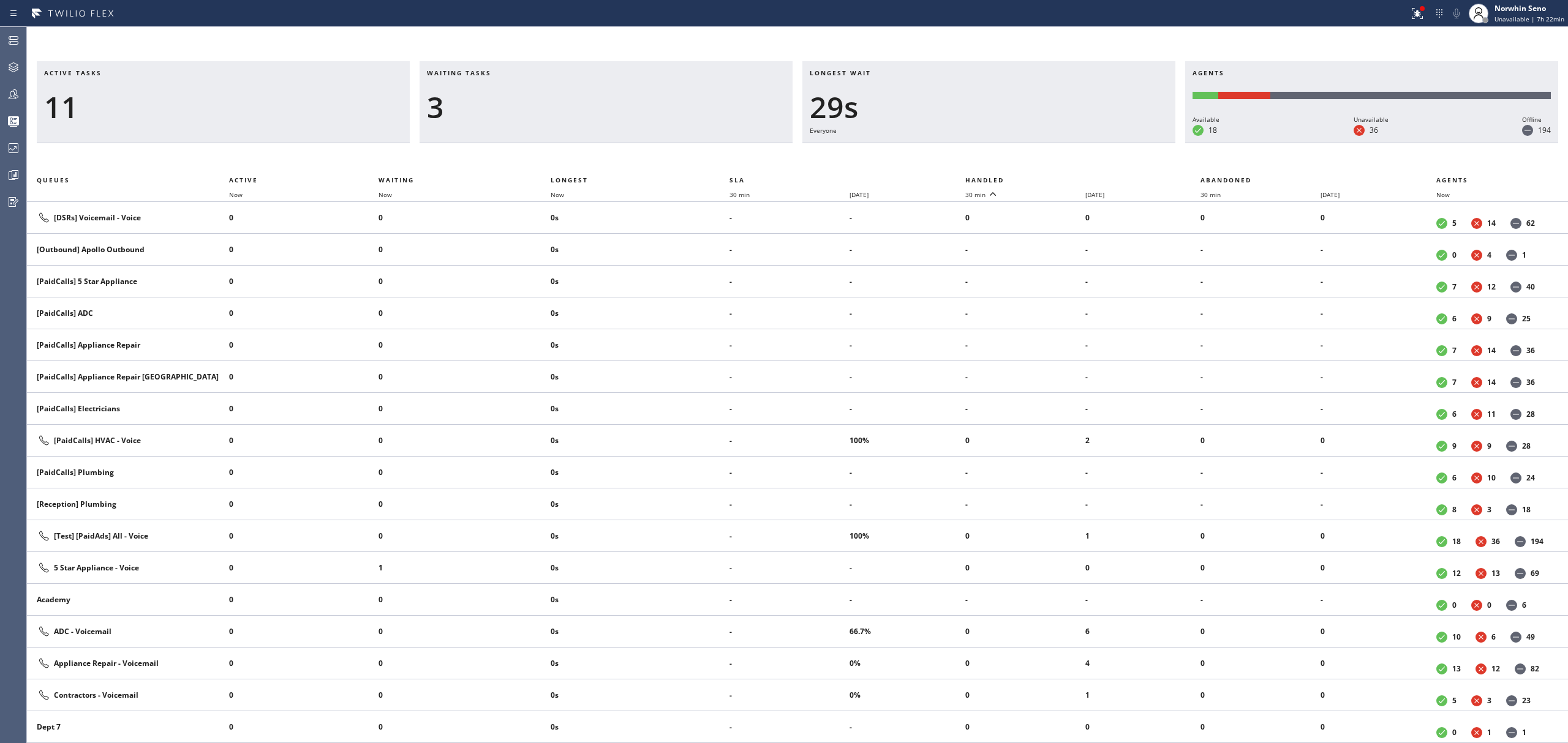
click at [1059, 177] on th "Handled" at bounding box center [1083, 180] width 236 height 15
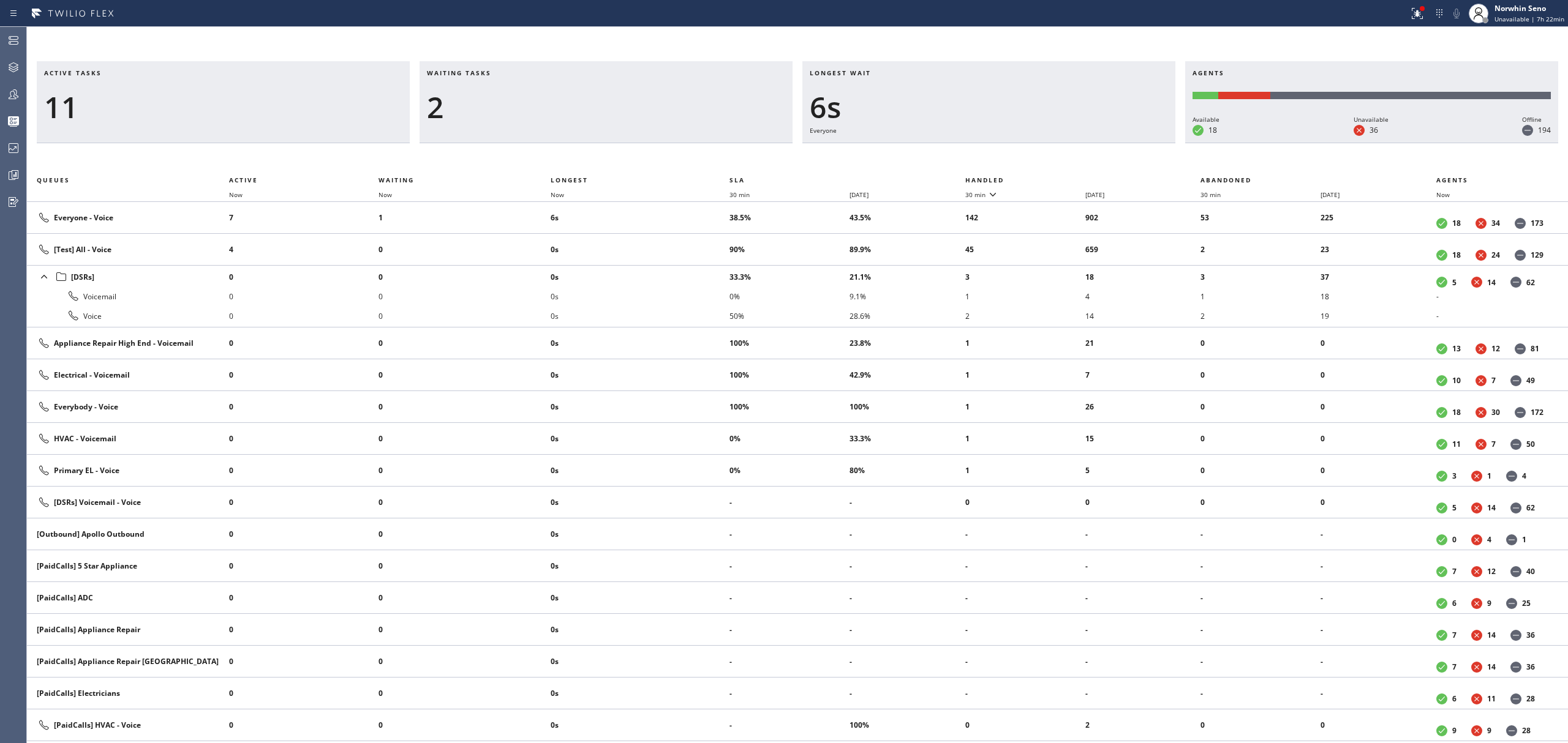
click at [1059, 177] on th "Handled" at bounding box center [1083, 180] width 236 height 15
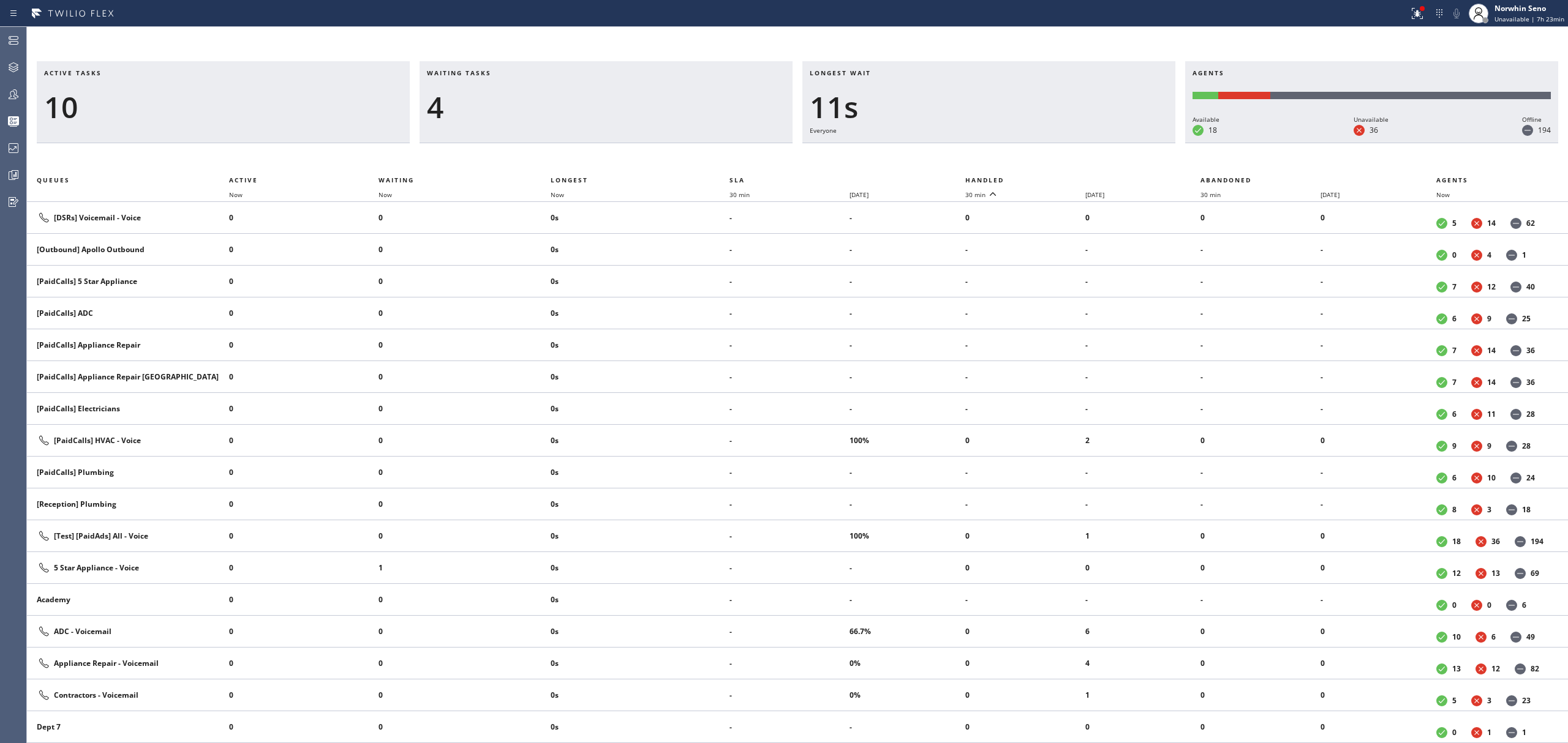
click at [1059, 177] on th "Handled" at bounding box center [1083, 180] width 236 height 15
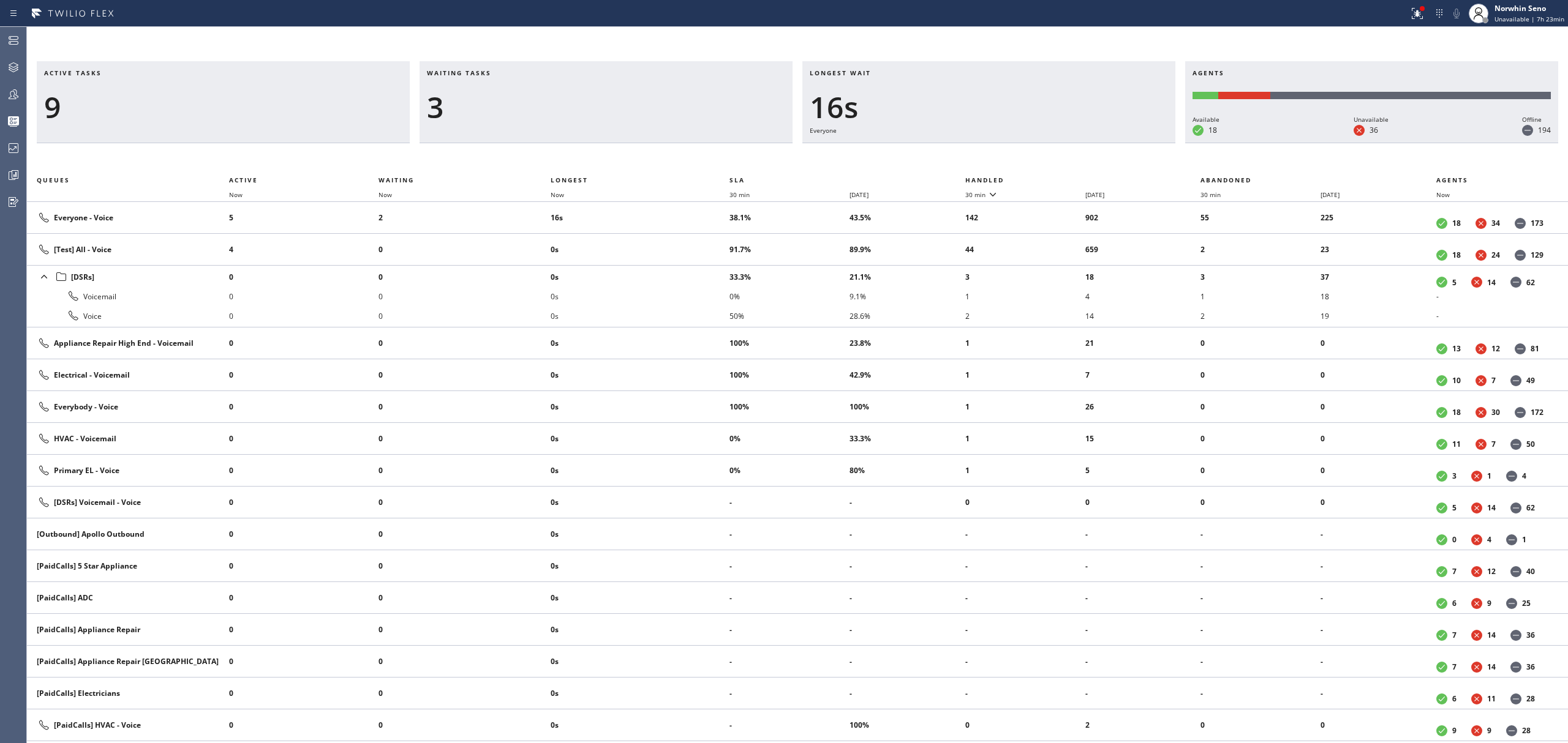
click at [1059, 177] on th "Handled" at bounding box center [1083, 180] width 236 height 15
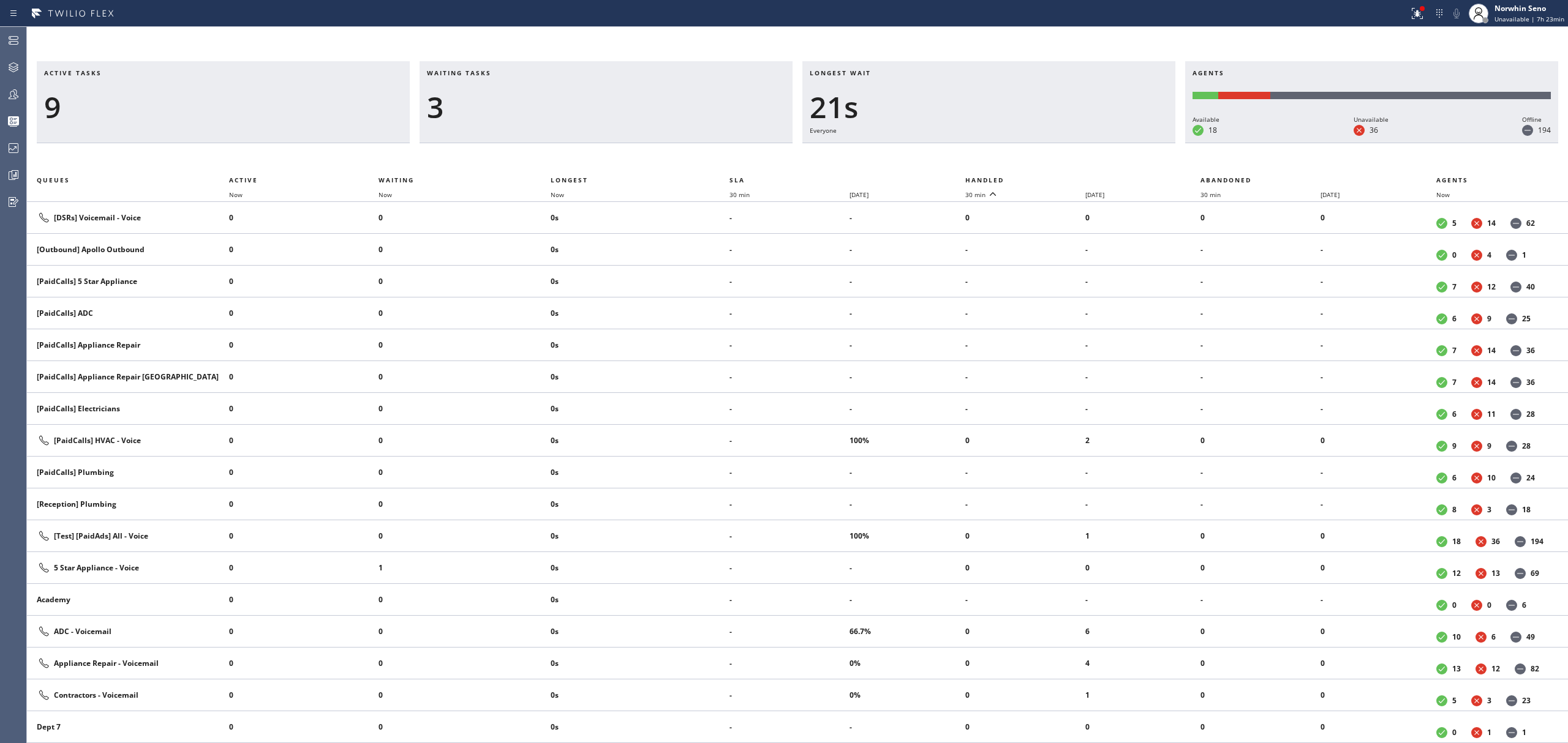
click at [1059, 177] on th "Handled" at bounding box center [1083, 180] width 236 height 15
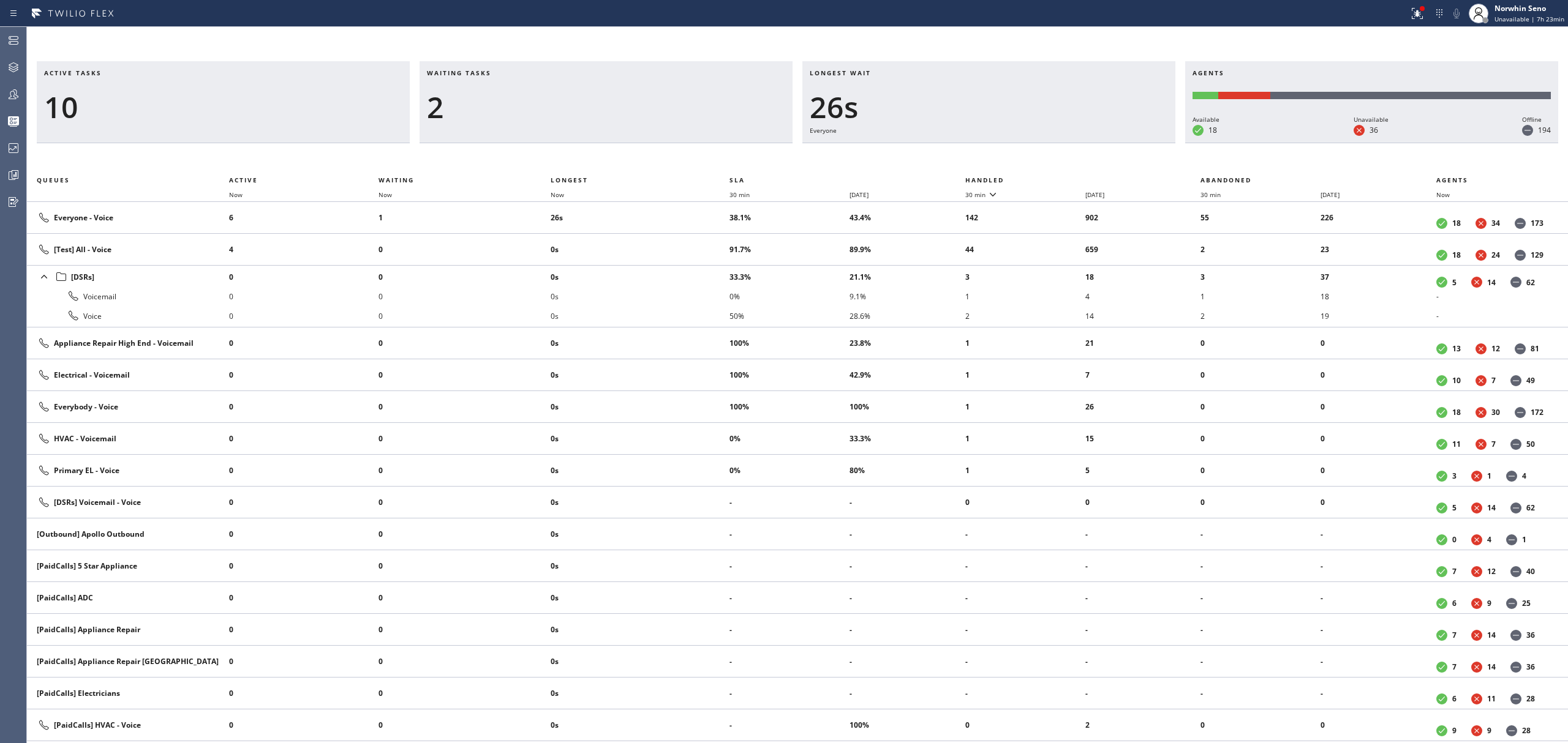
click at [1059, 177] on th "Handled" at bounding box center [1083, 180] width 236 height 15
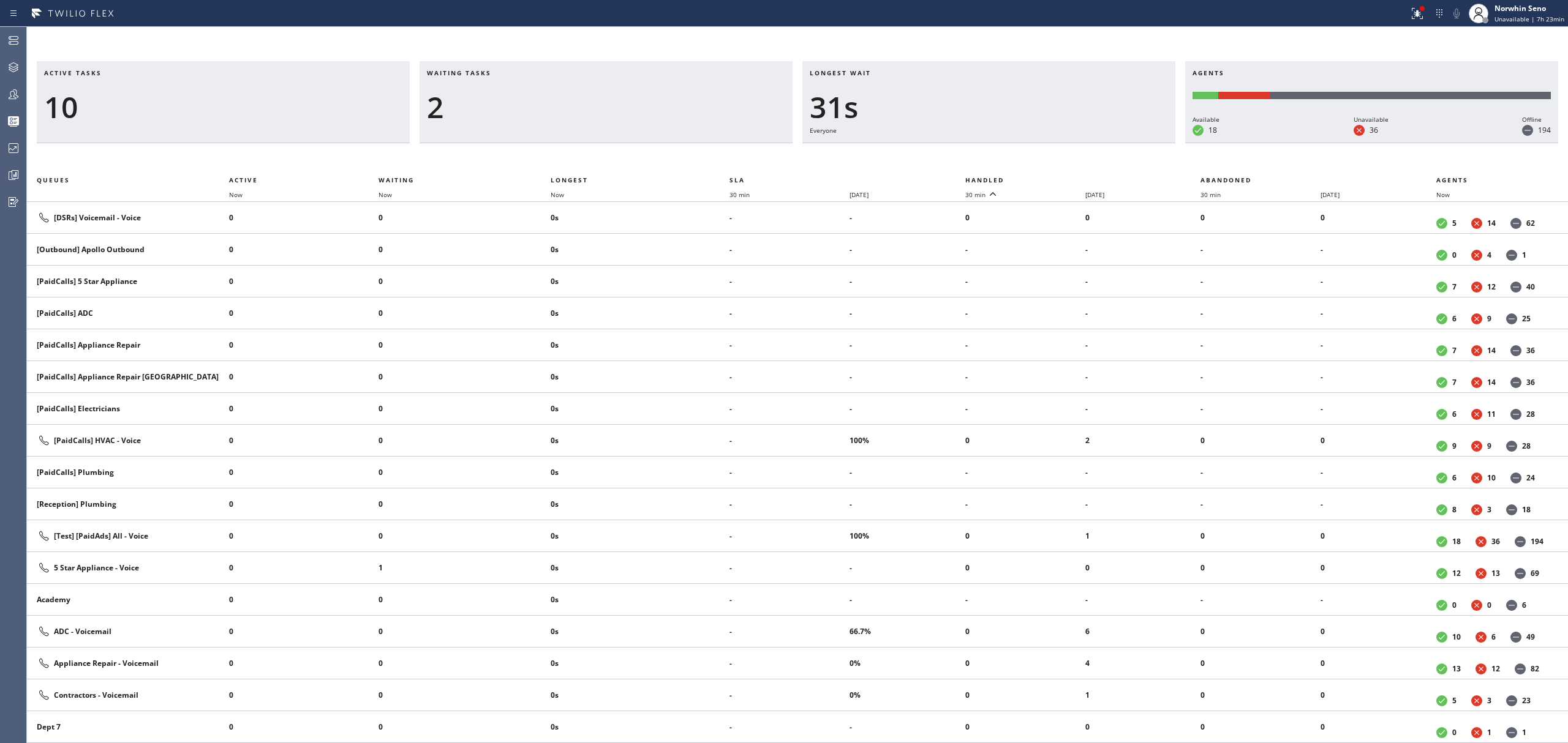
click at [1059, 177] on th "Handled" at bounding box center [1083, 180] width 236 height 15
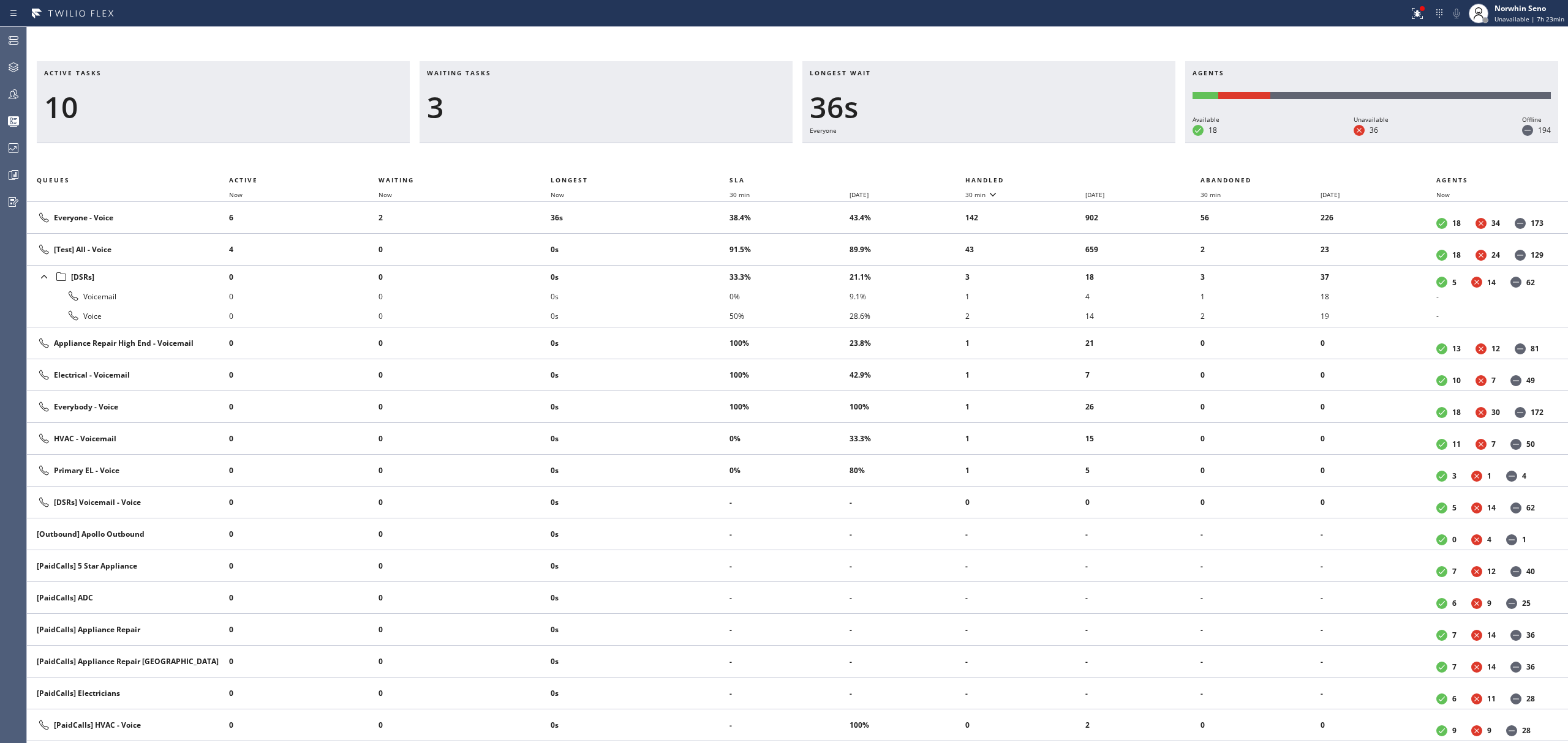
click at [1059, 177] on th "Handled" at bounding box center [1083, 180] width 236 height 15
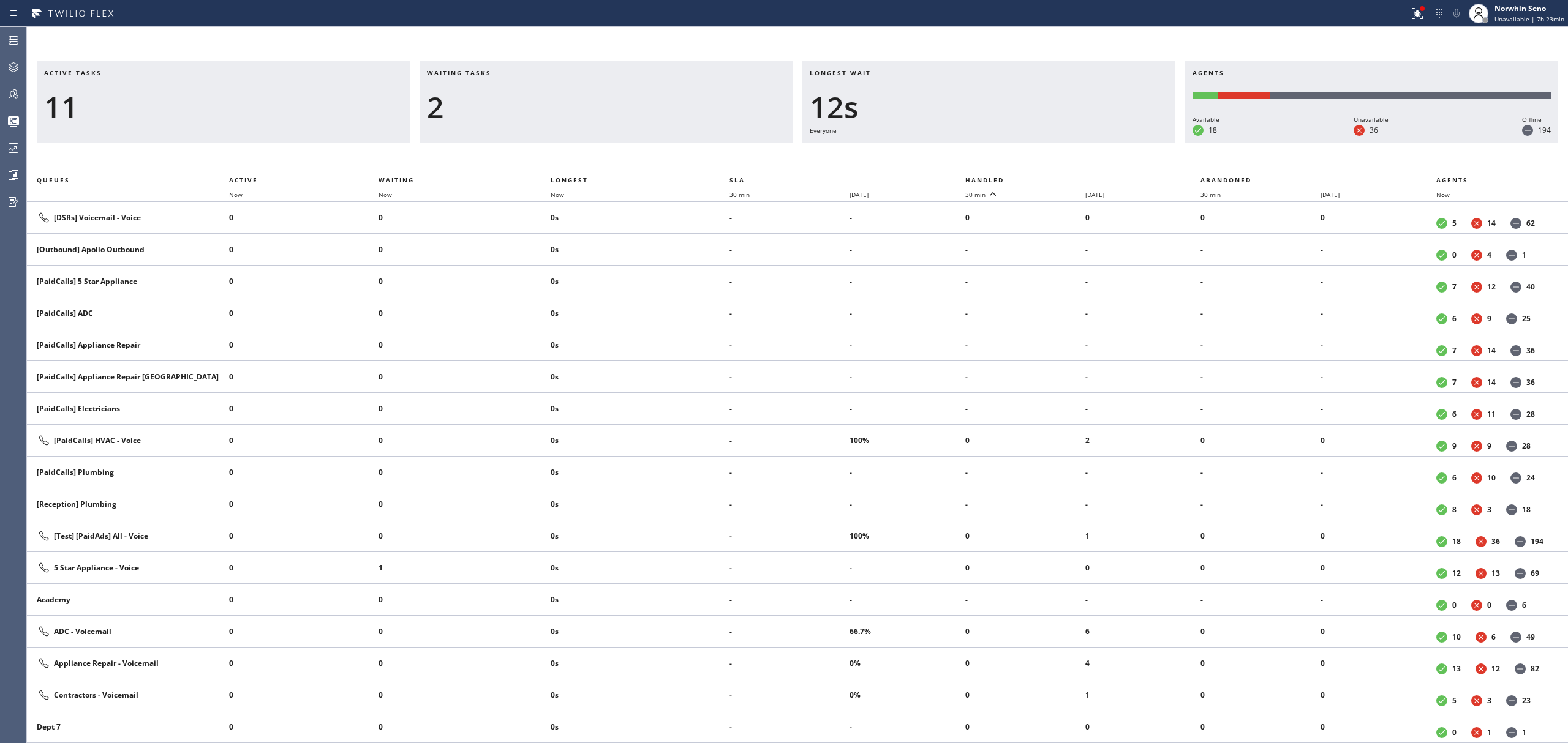
click at [1059, 177] on th "Handled" at bounding box center [1083, 180] width 236 height 15
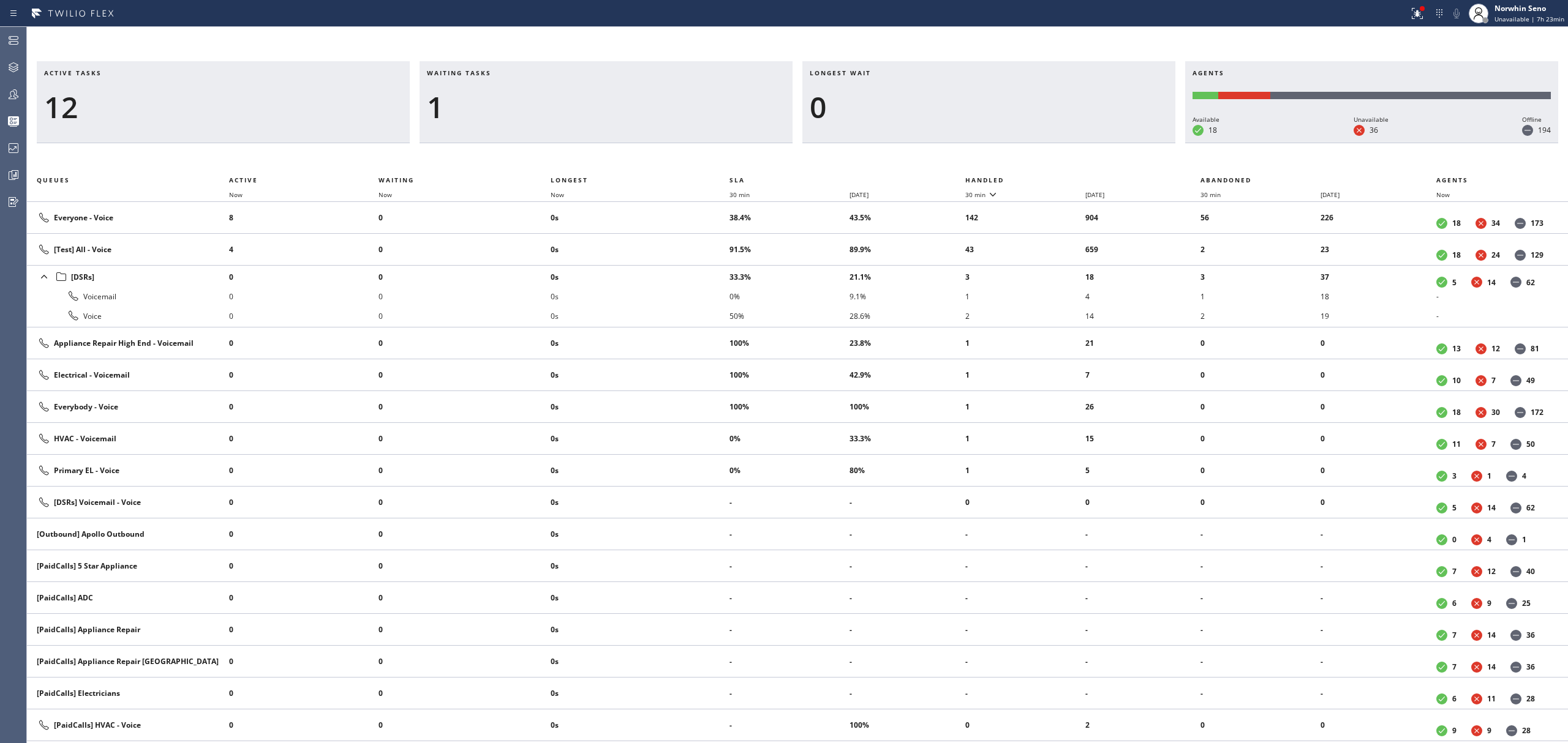
click at [1059, 177] on th "Handled" at bounding box center [1083, 180] width 236 height 15
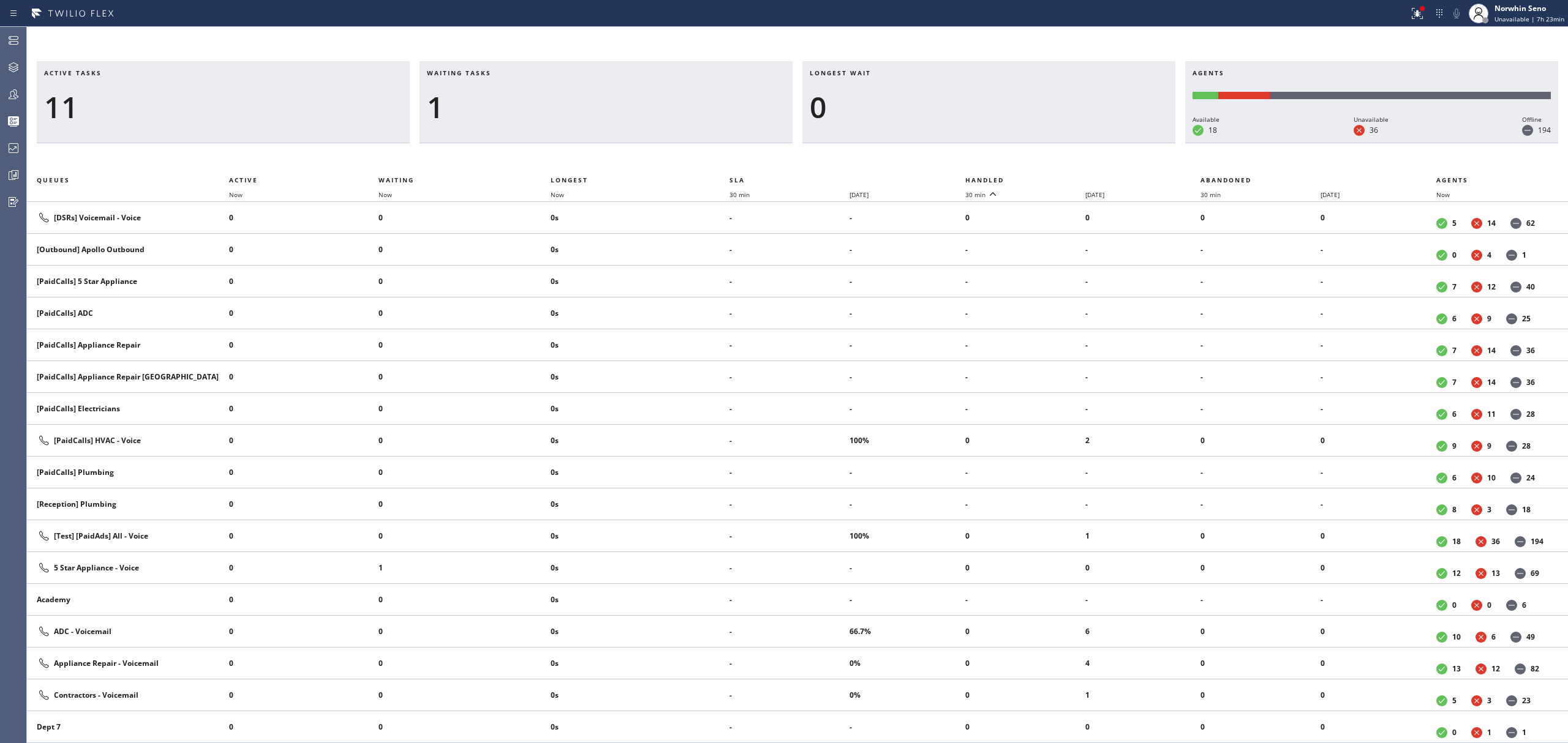
click at [1059, 177] on th "Handled" at bounding box center [1083, 180] width 236 height 15
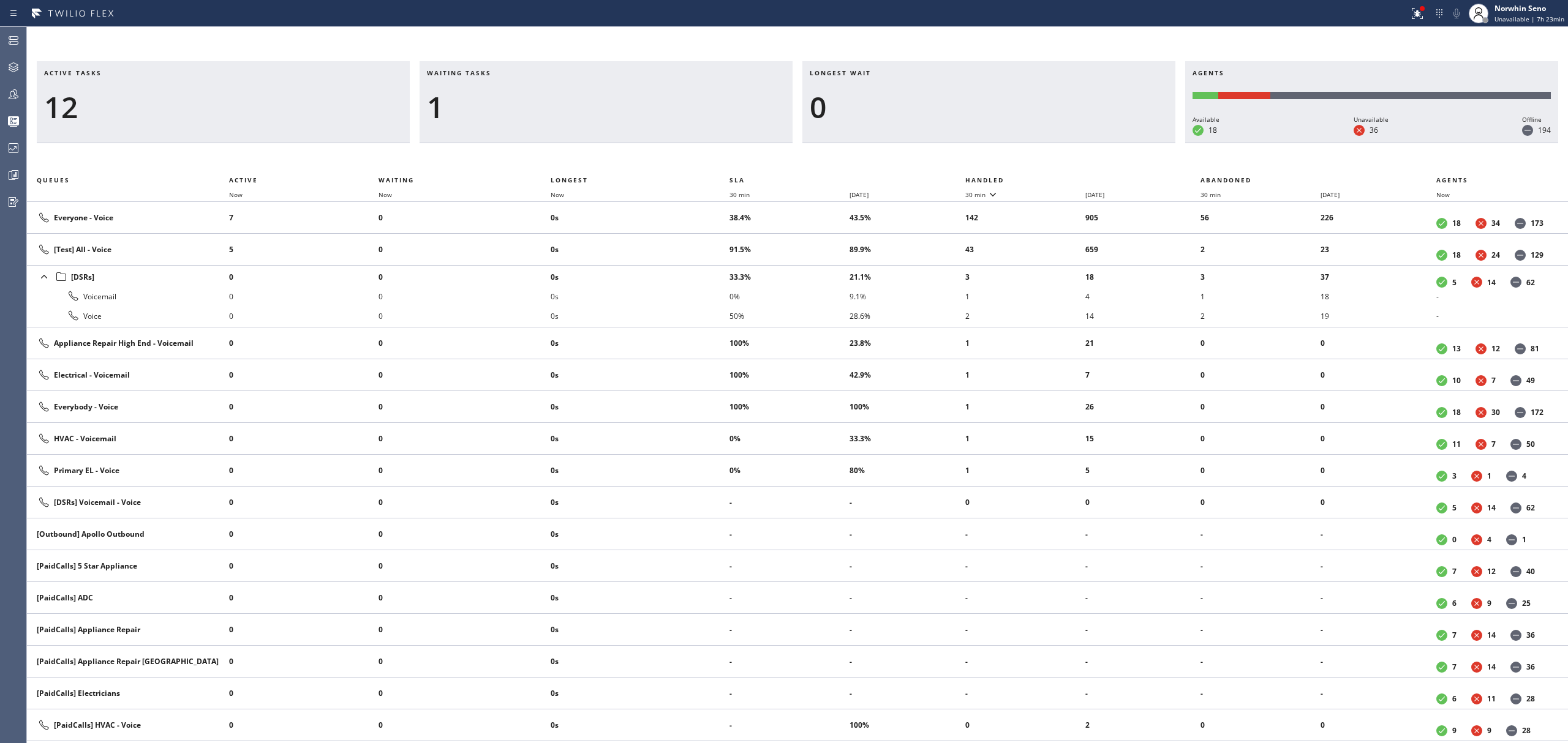
click at [1059, 177] on th "Handled" at bounding box center [1083, 180] width 236 height 15
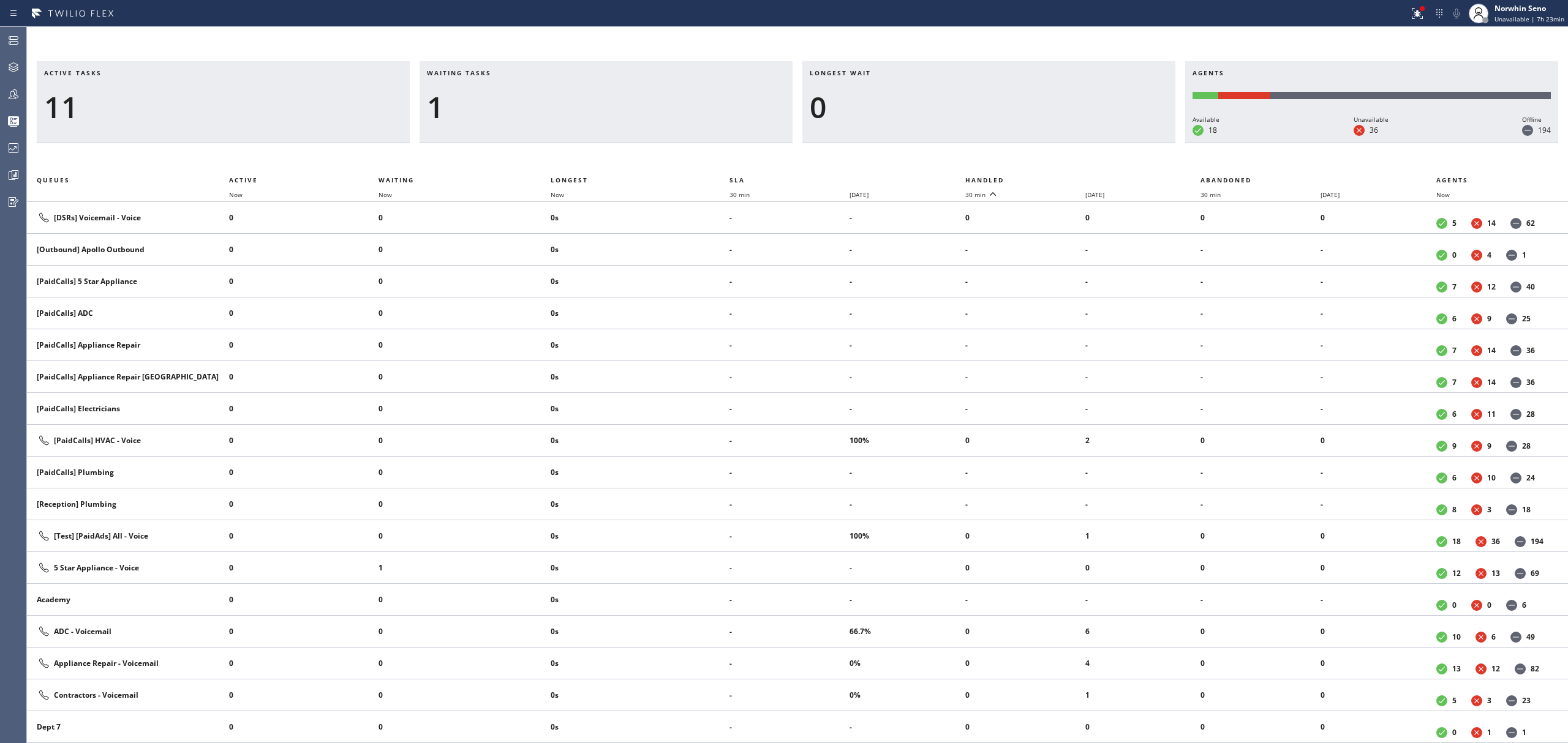
click at [1059, 177] on th "Handled" at bounding box center [1083, 180] width 236 height 15
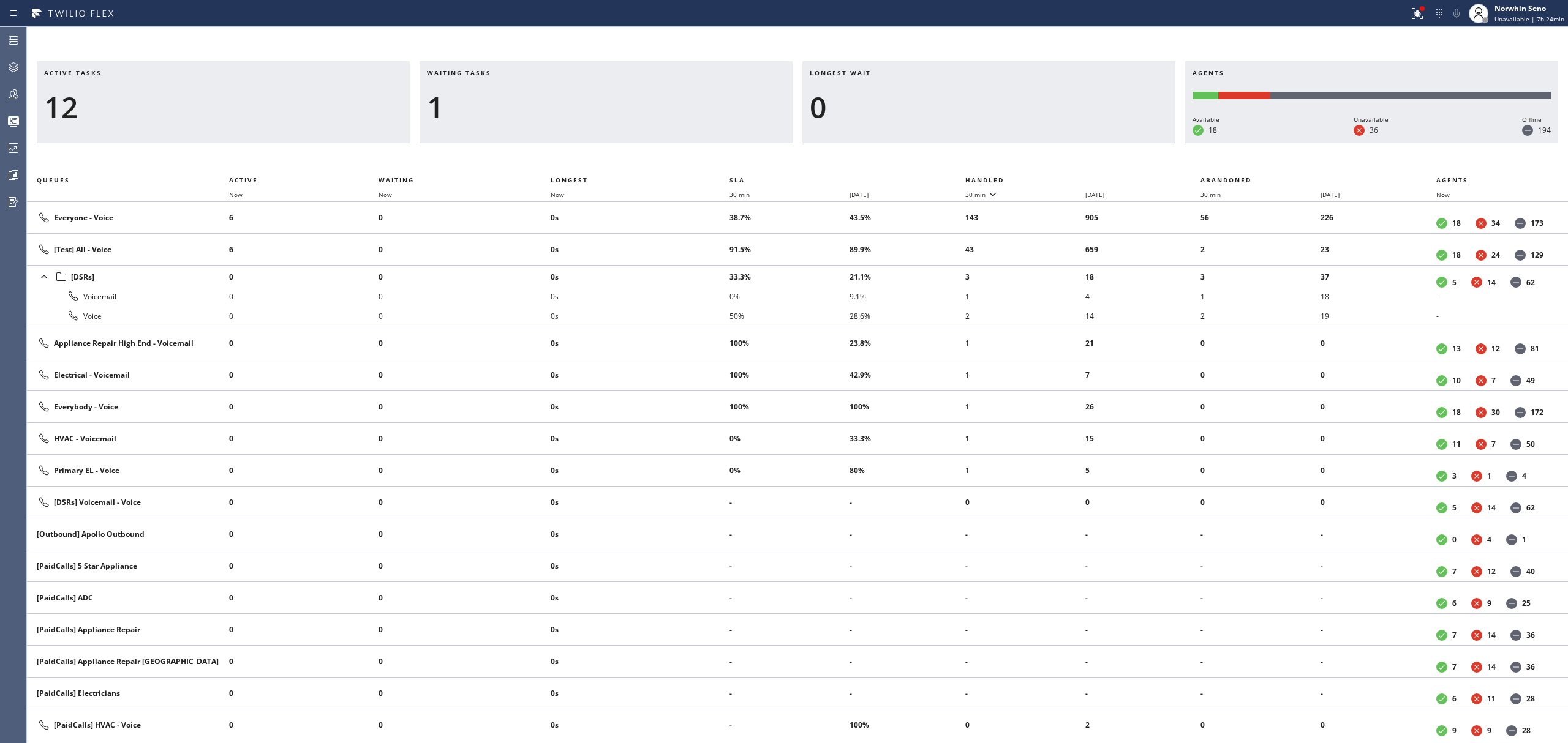
click at [1059, 177] on th "Handled" at bounding box center [1083, 180] width 236 height 15
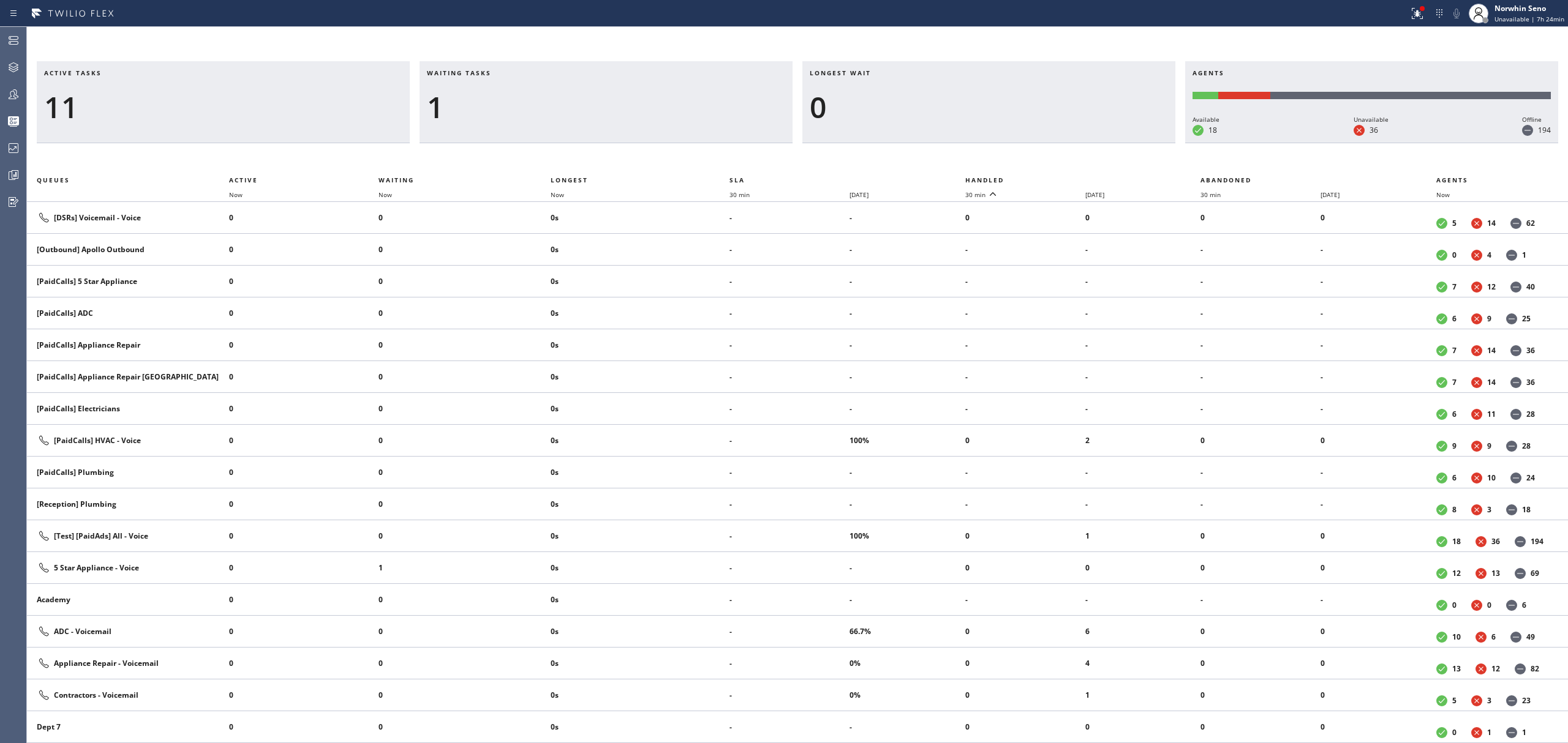
click at [1059, 177] on th "Handled" at bounding box center [1083, 180] width 236 height 15
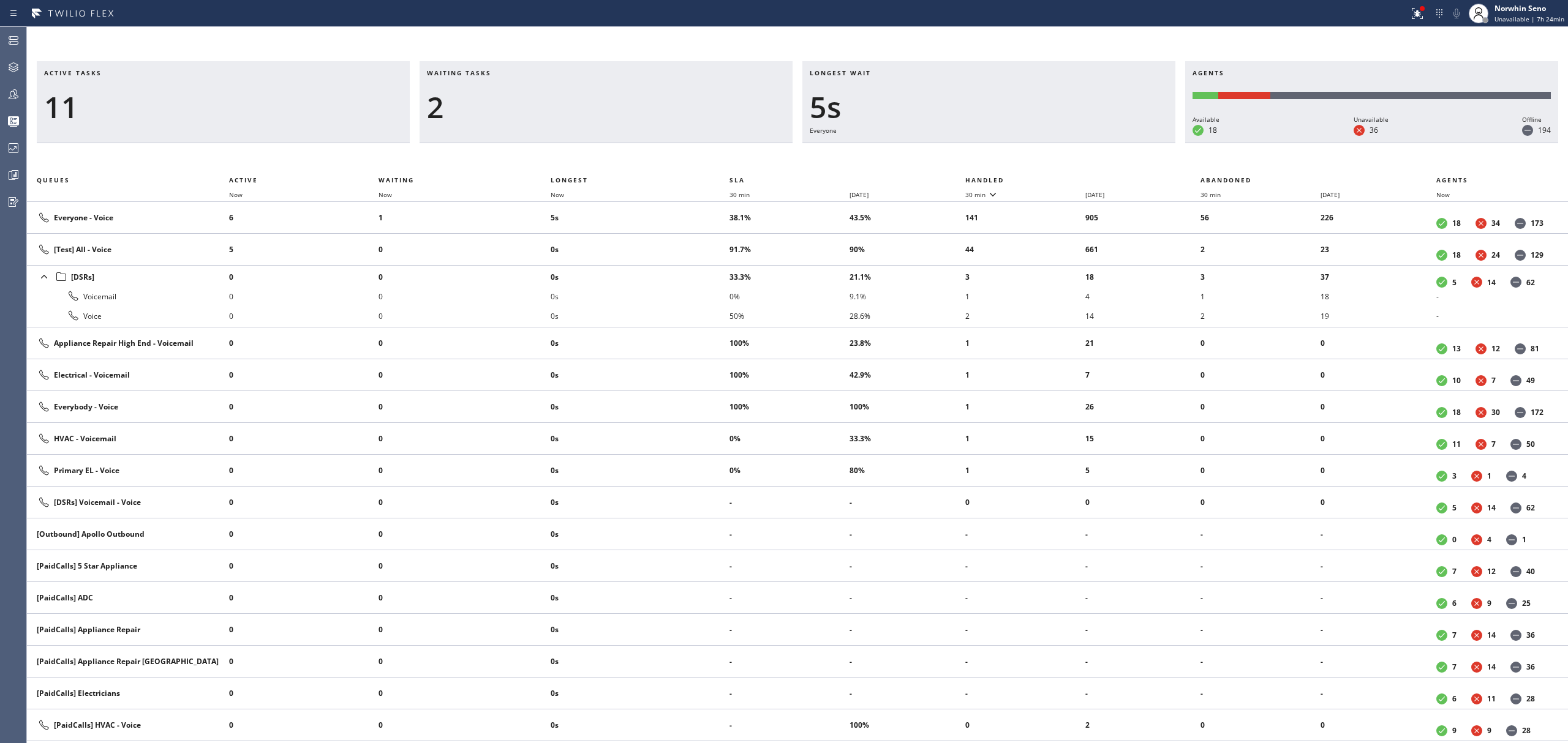
click at [1059, 177] on th "Handled" at bounding box center [1083, 180] width 236 height 15
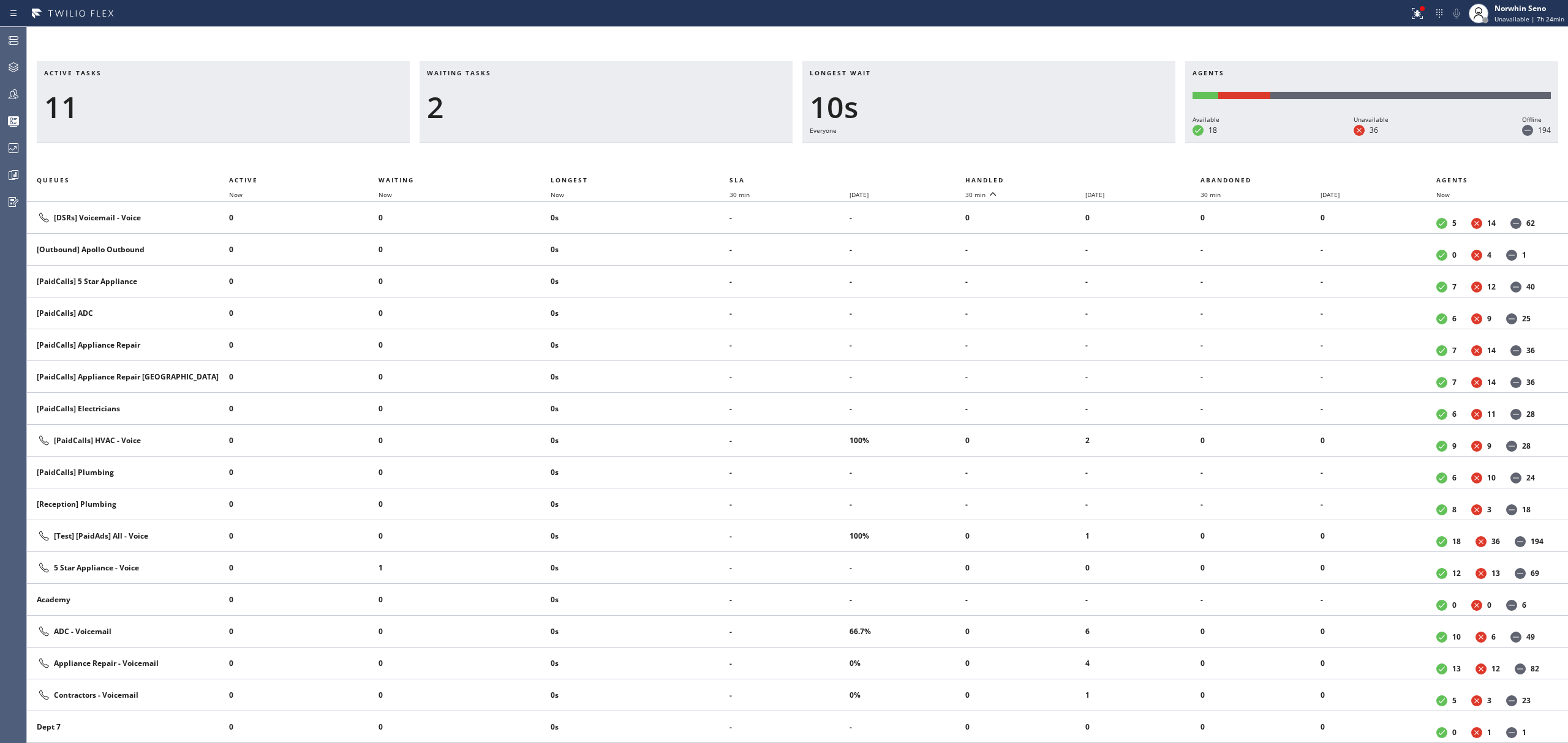
click at [1059, 177] on th "Handled" at bounding box center [1083, 180] width 236 height 15
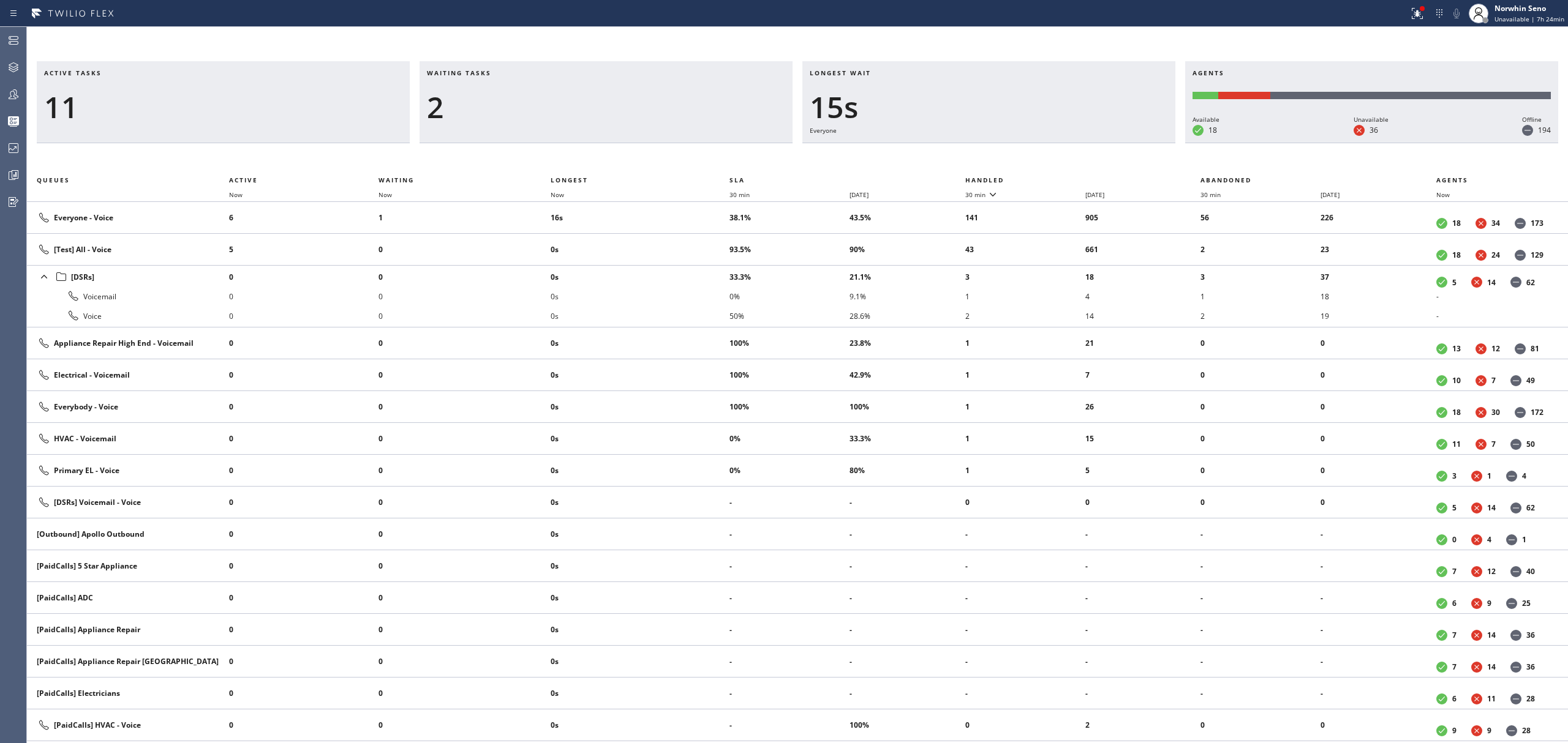
click at [1059, 177] on th "Handled" at bounding box center [1083, 180] width 236 height 15
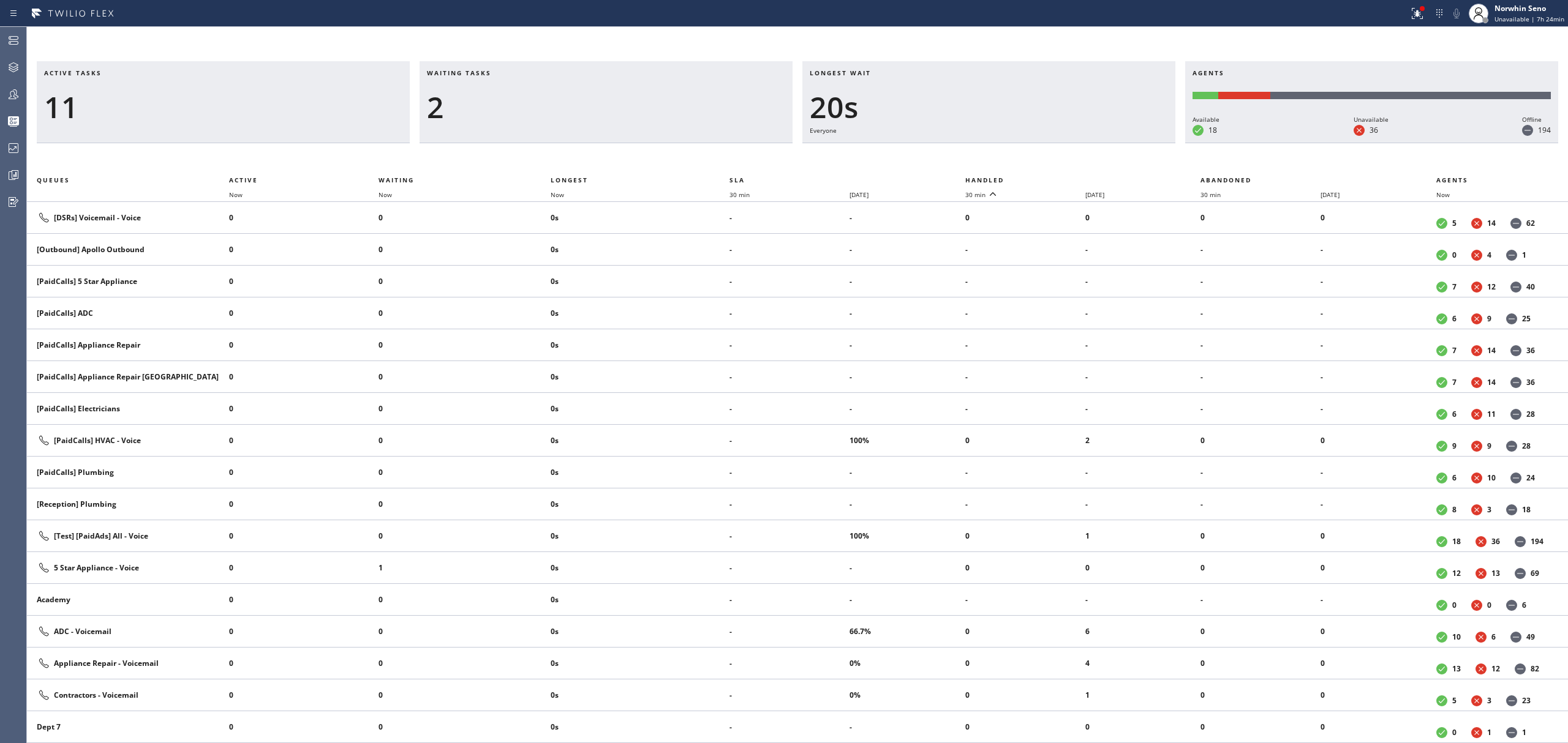
click at [1059, 177] on th "Handled" at bounding box center [1083, 180] width 236 height 15
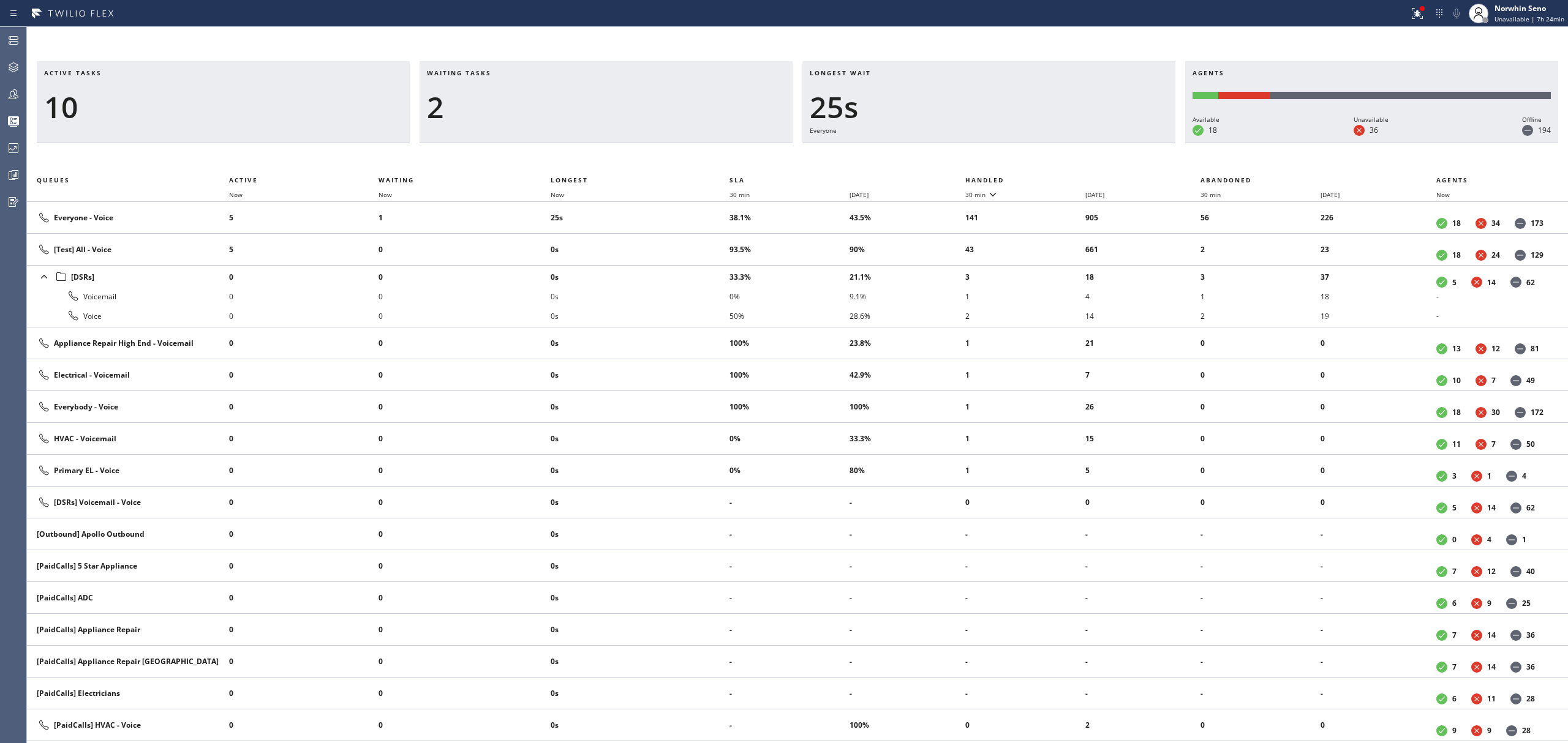
click at [1059, 177] on th "Handled" at bounding box center [1083, 180] width 236 height 15
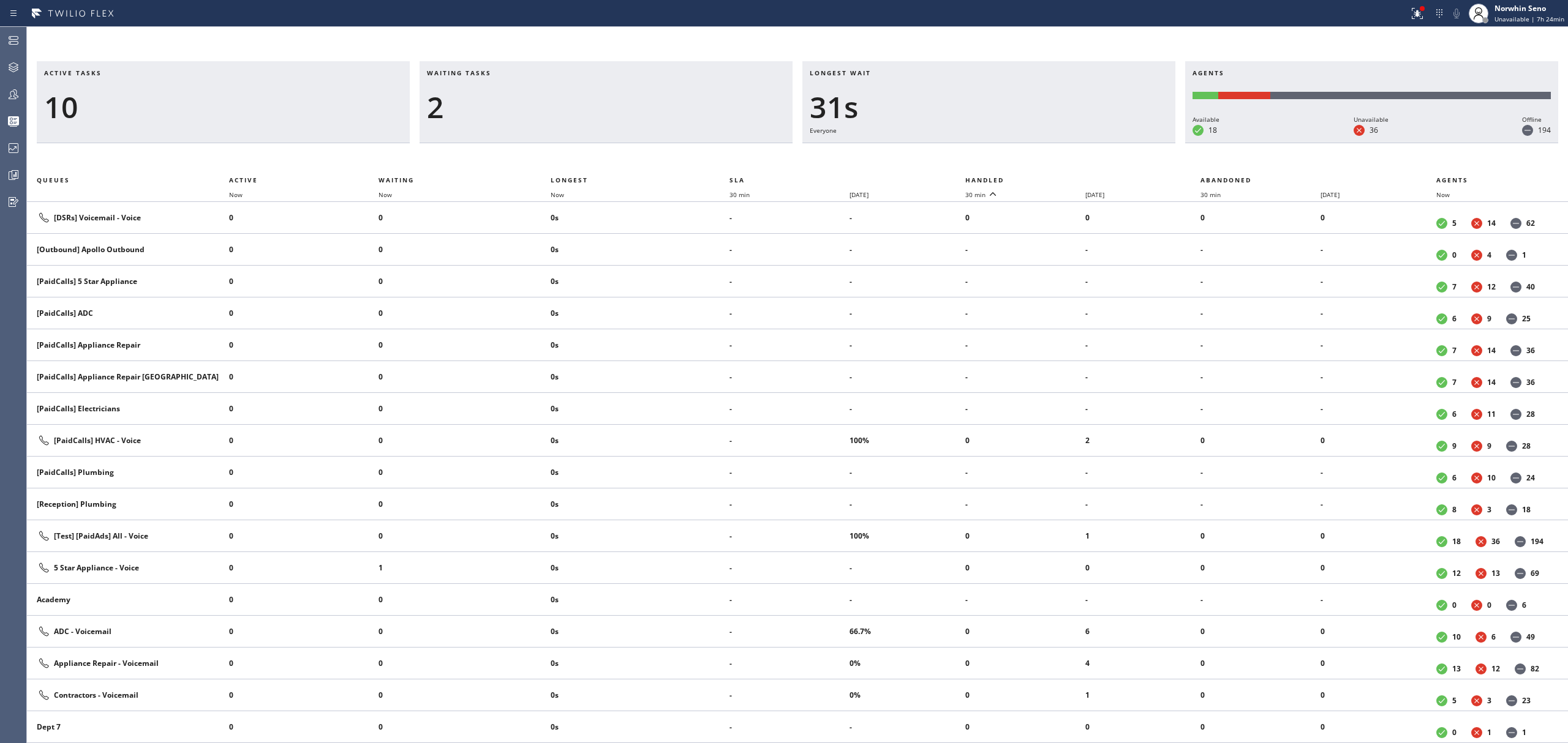
click at [1059, 177] on th "Handled" at bounding box center [1083, 180] width 236 height 15
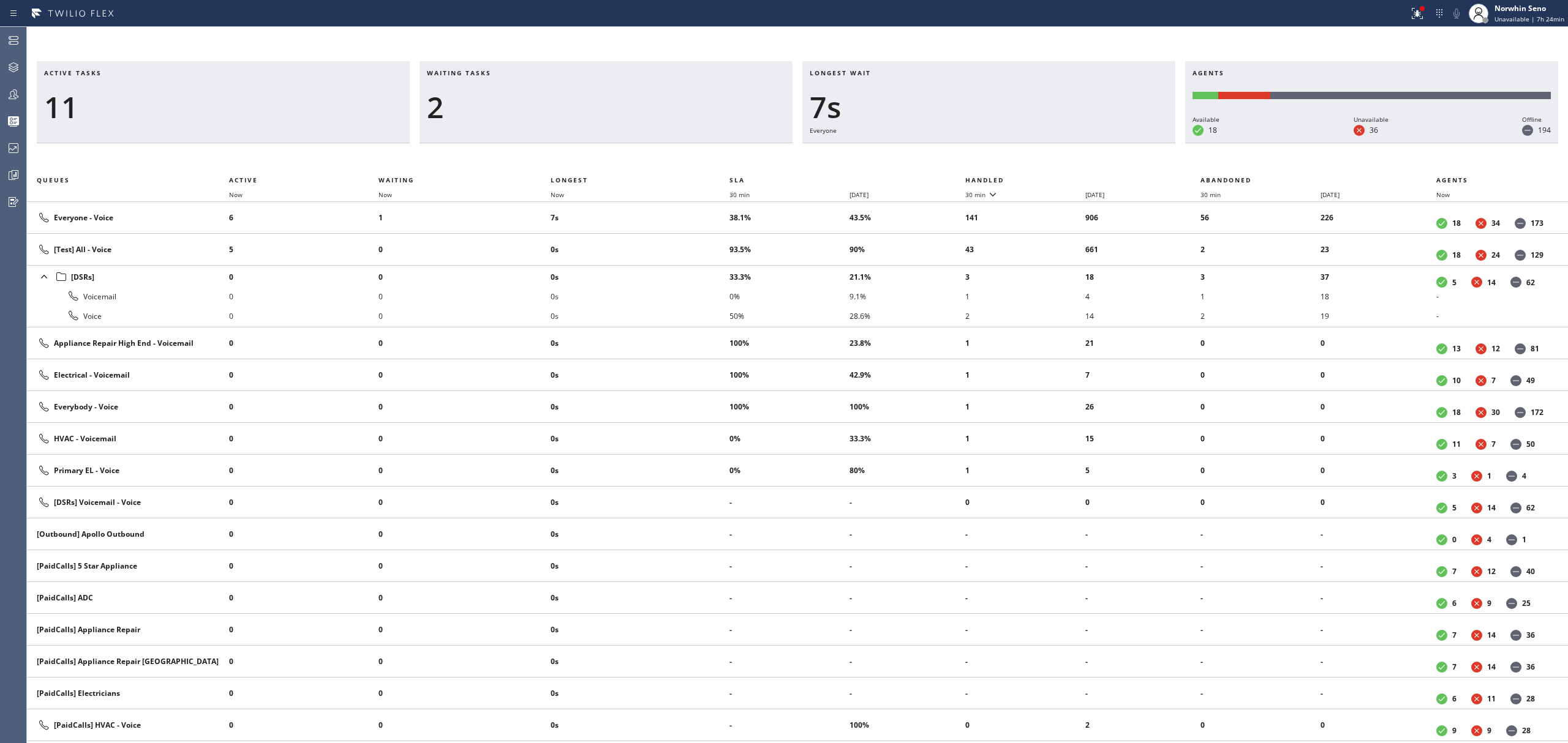
click at [1059, 177] on th "Handled" at bounding box center [1083, 180] width 236 height 15
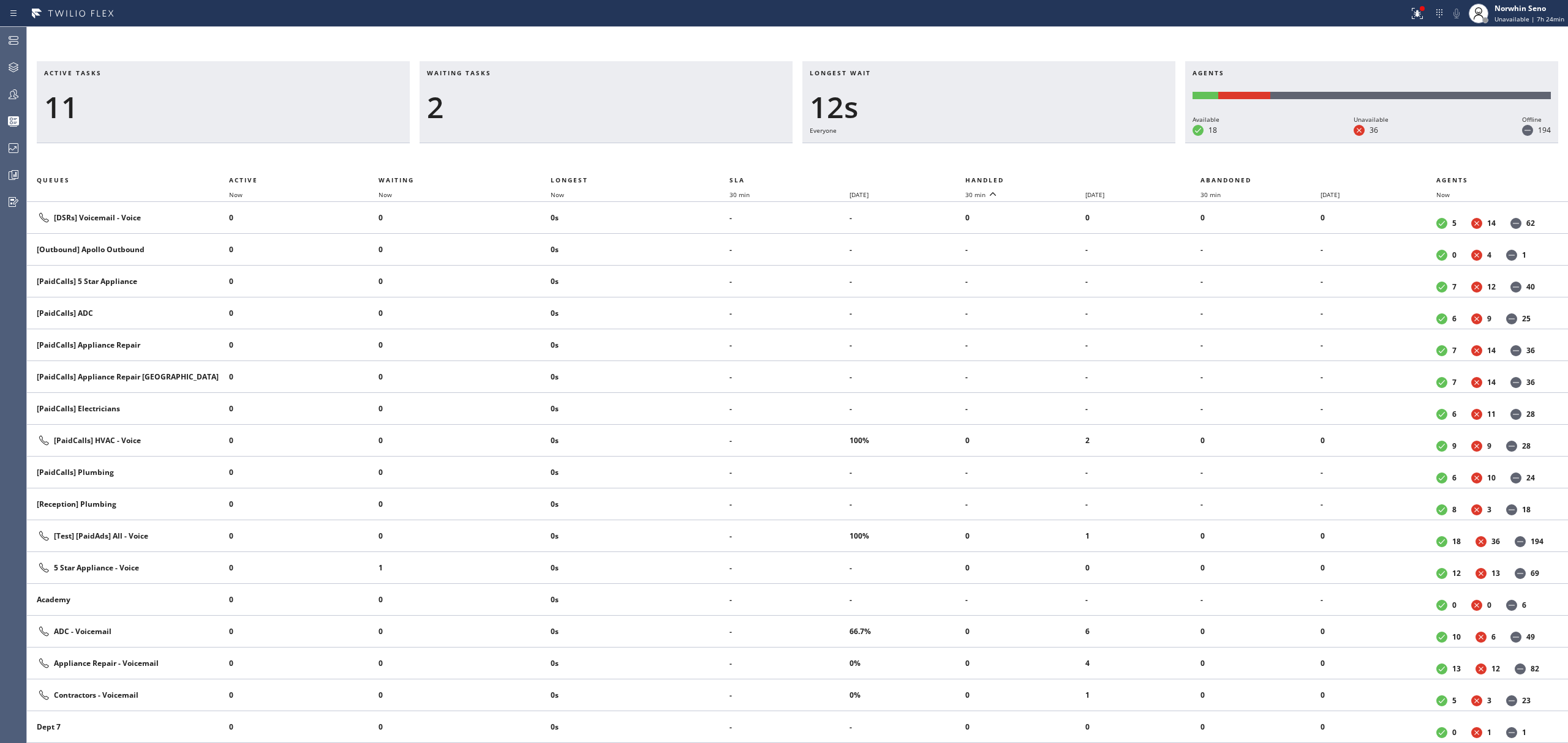
click at [1059, 177] on th "Handled" at bounding box center [1083, 180] width 236 height 15
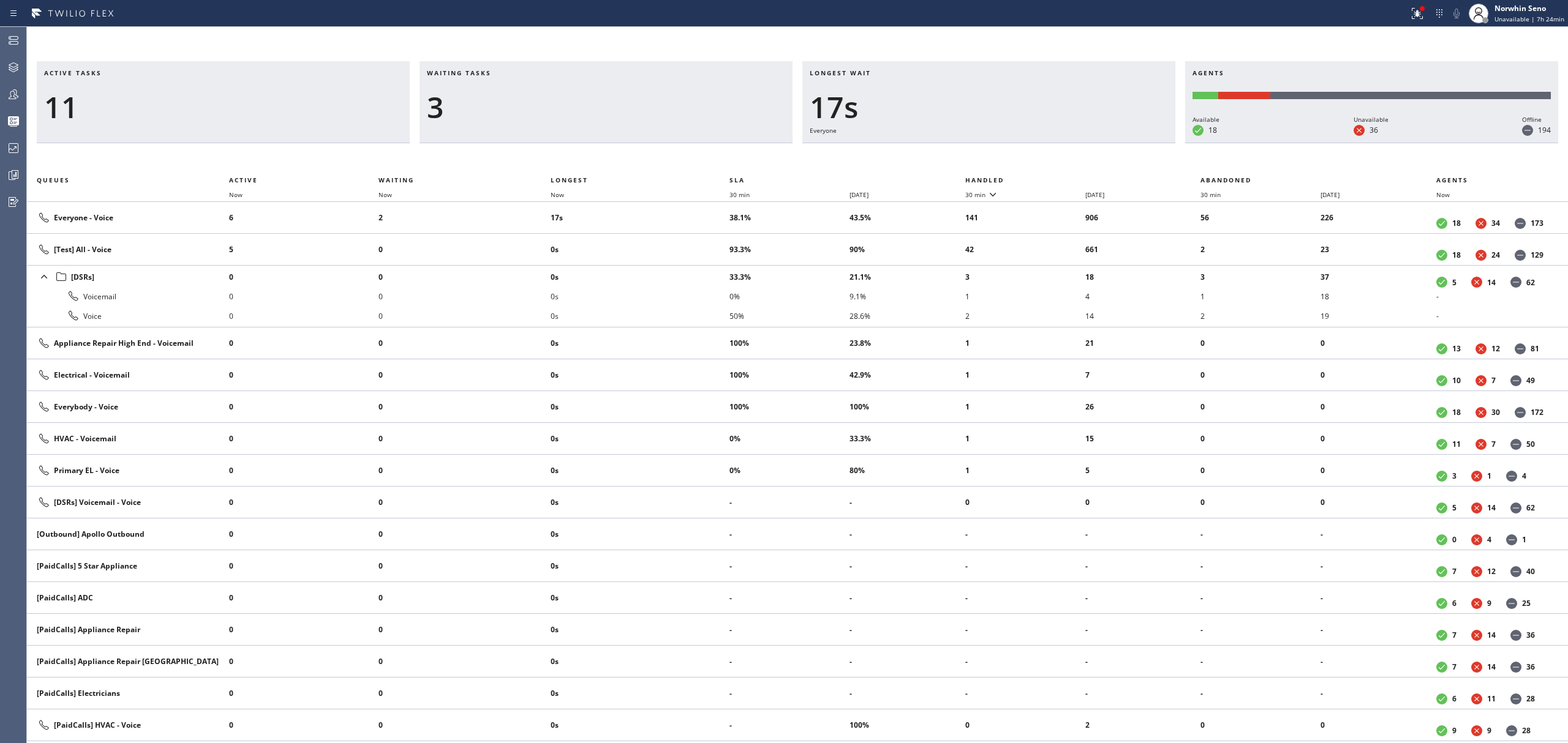
click at [1059, 177] on th "Handled" at bounding box center [1083, 180] width 236 height 15
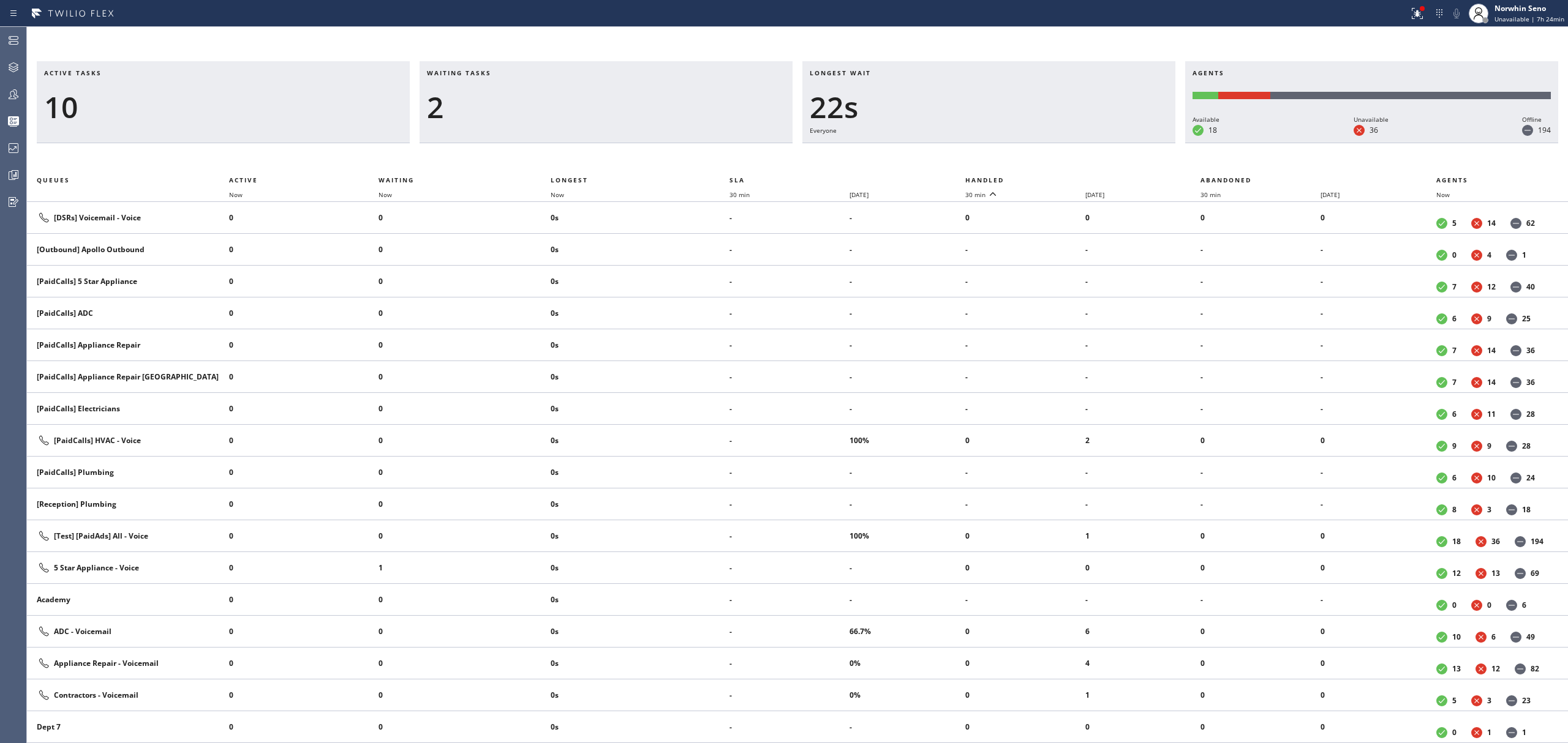
click at [1059, 177] on th "Handled" at bounding box center [1083, 180] width 236 height 15
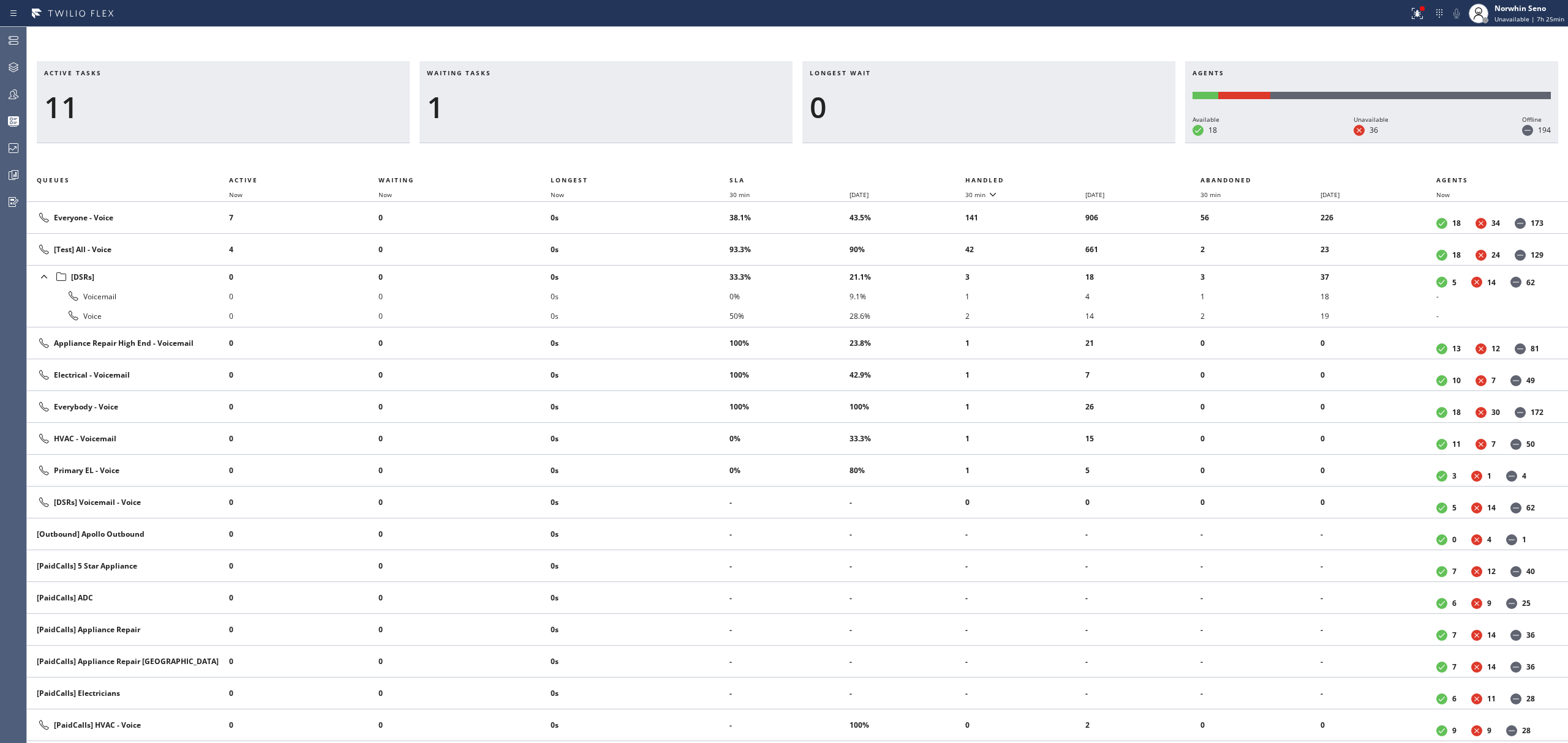
click at [1059, 177] on th "Handled" at bounding box center [1083, 180] width 236 height 15
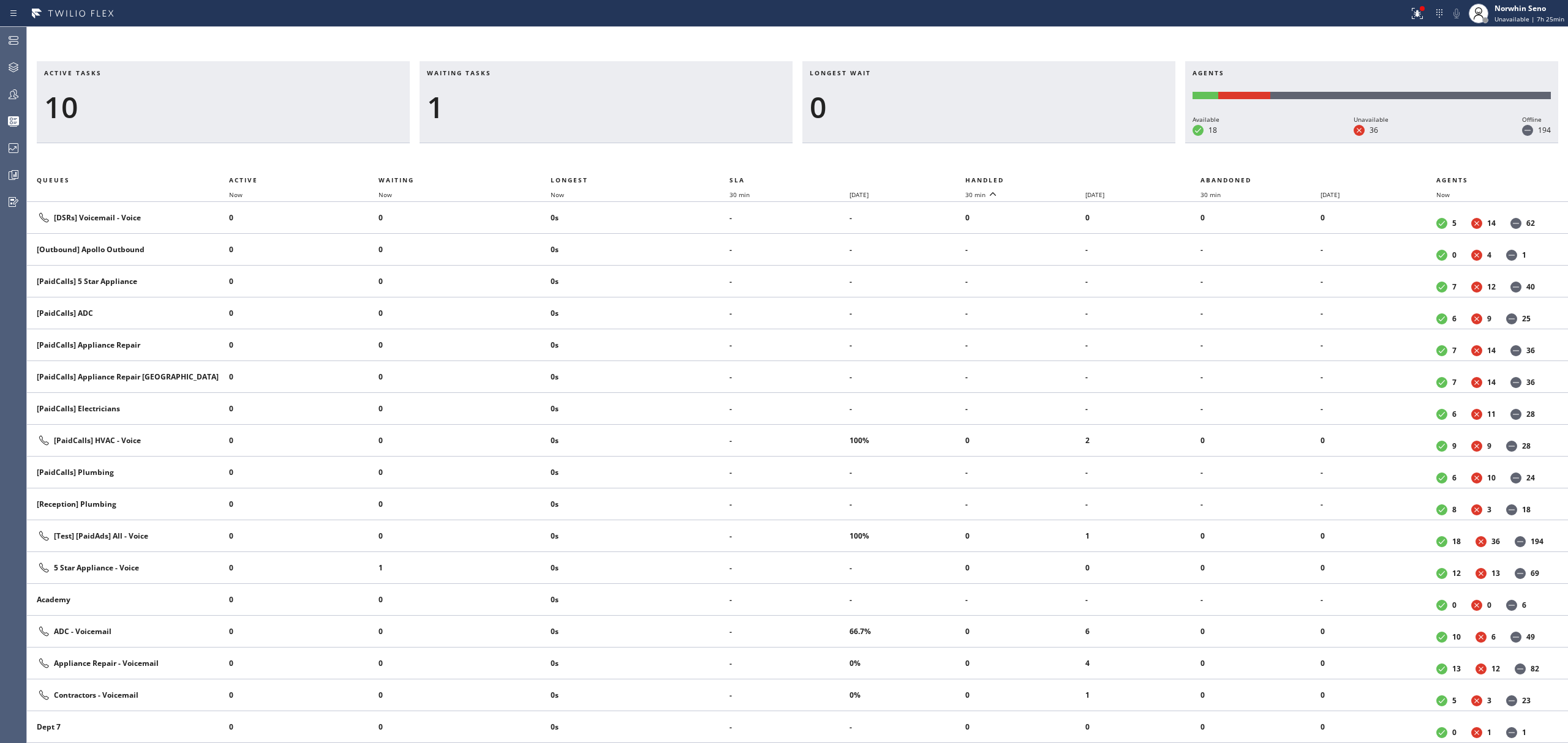
click at [1059, 177] on th "Handled" at bounding box center [1083, 180] width 236 height 15
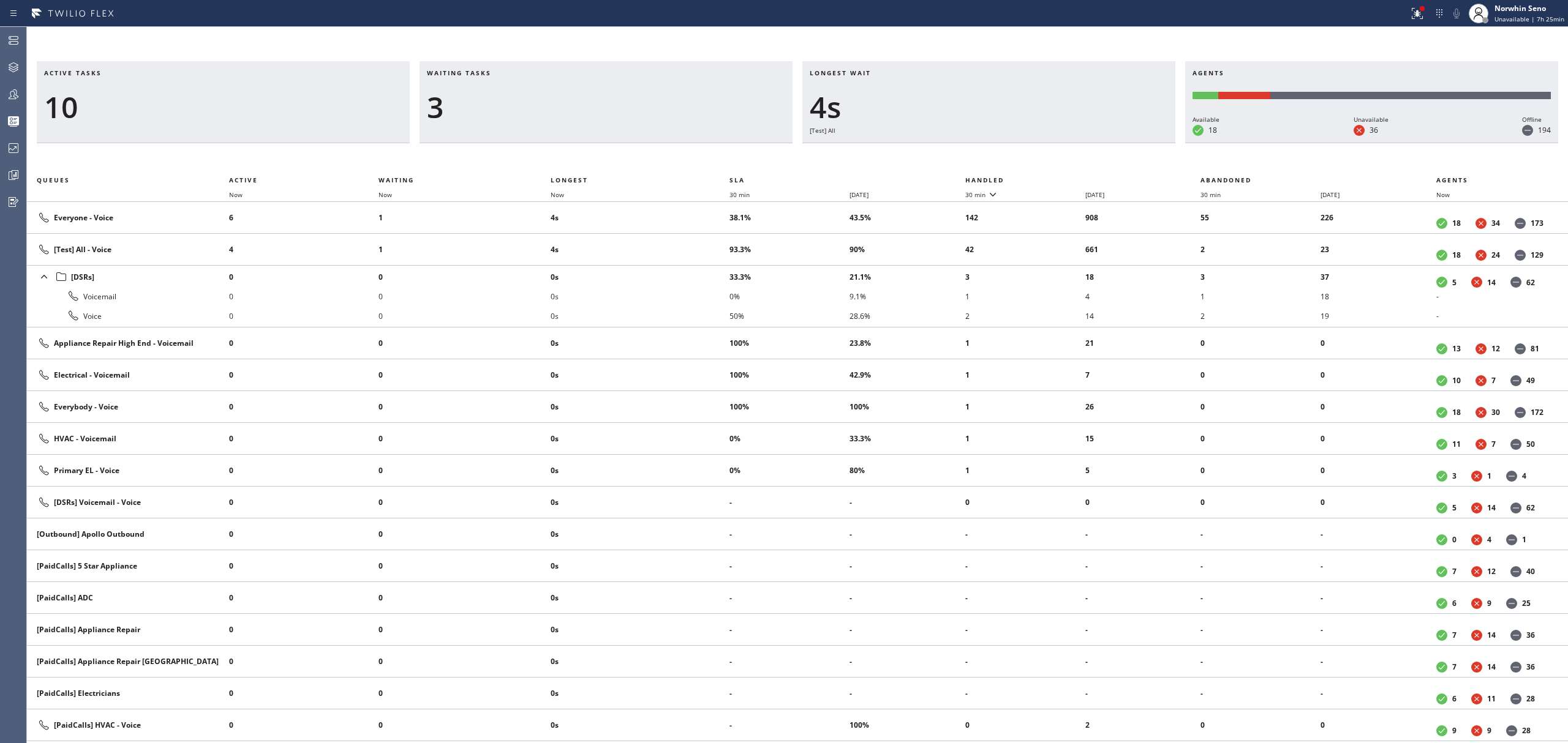
click at [1059, 177] on th "Handled" at bounding box center [1083, 180] width 236 height 15
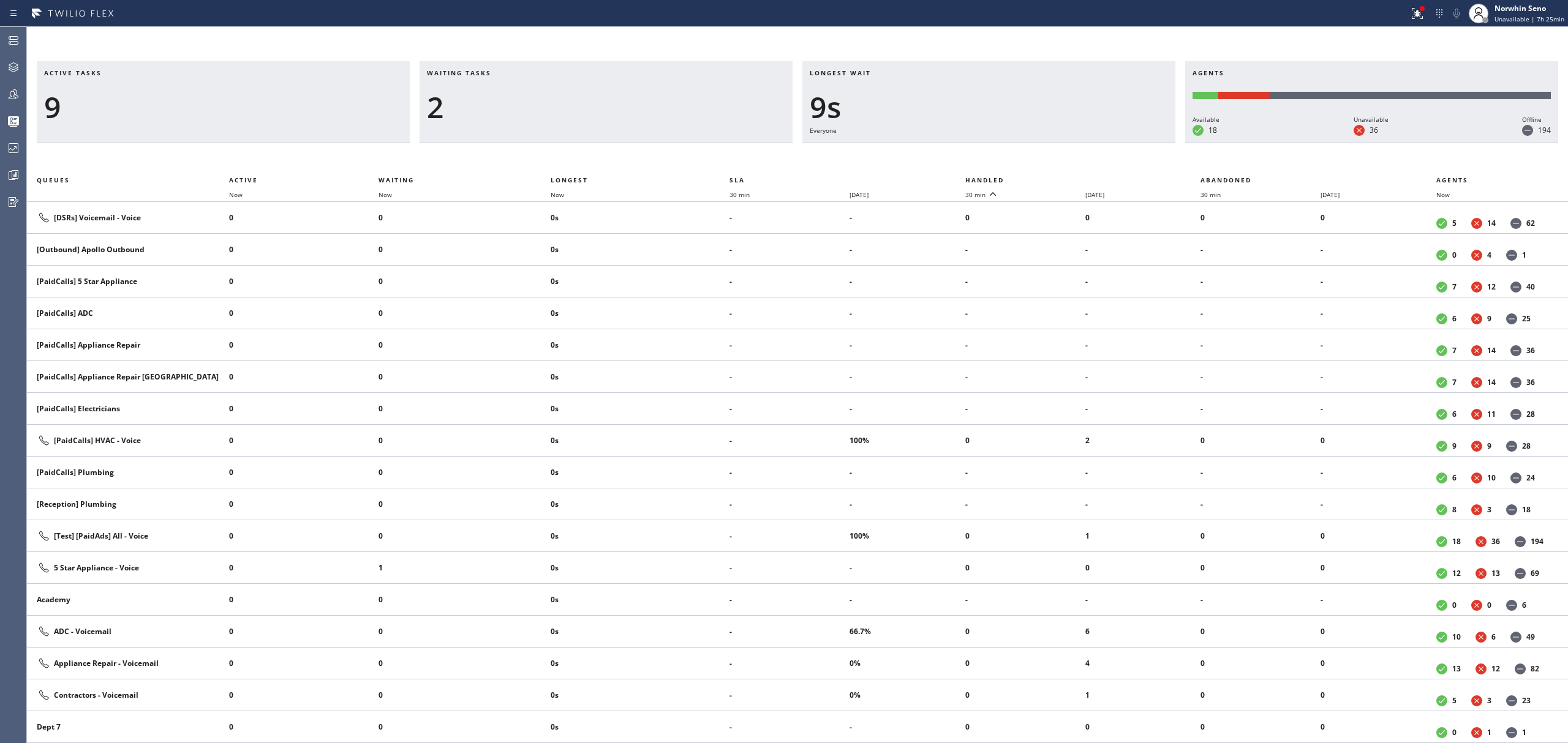
click at [1059, 177] on th "Handled" at bounding box center [1083, 180] width 236 height 15
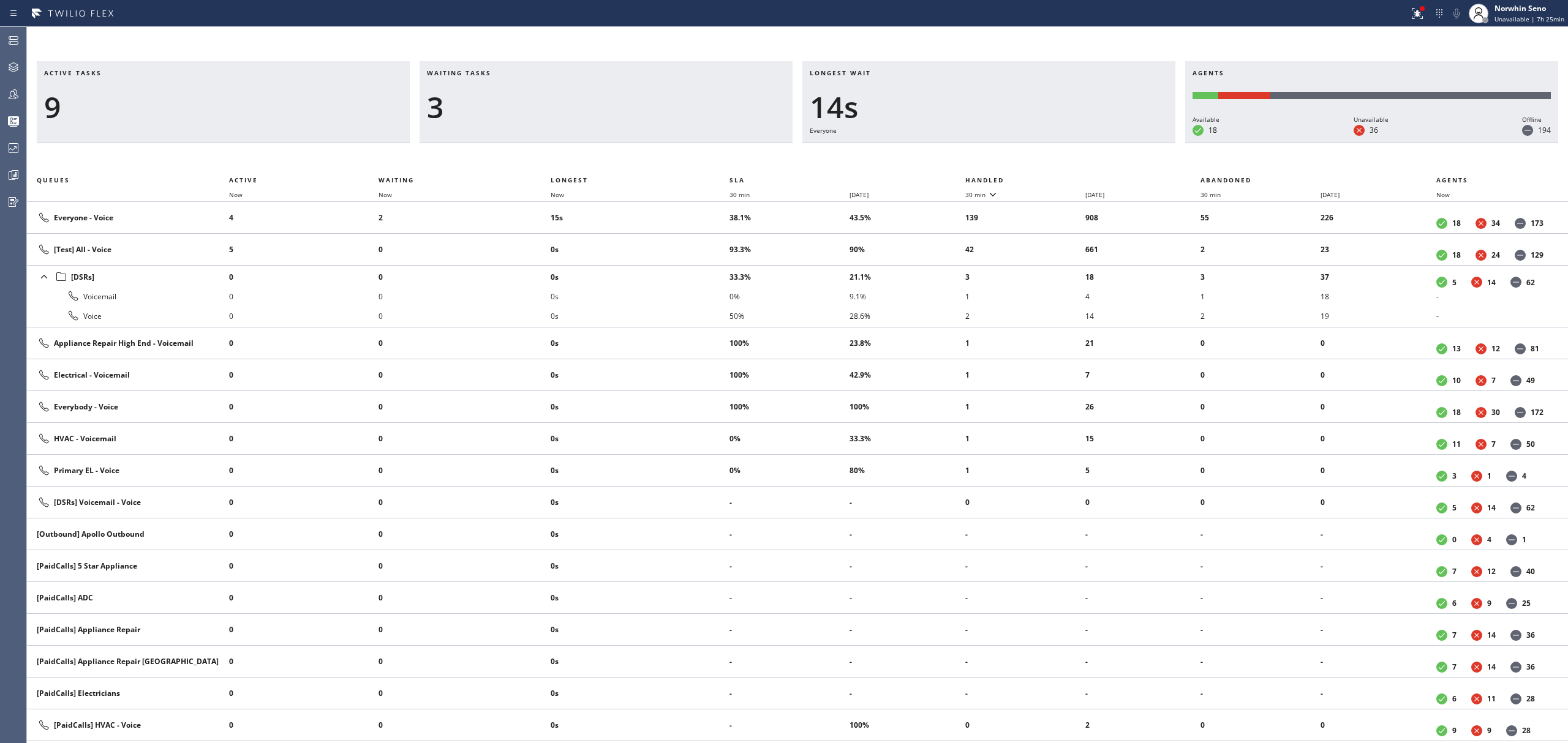
click at [1059, 177] on th "Handled" at bounding box center [1083, 180] width 236 height 15
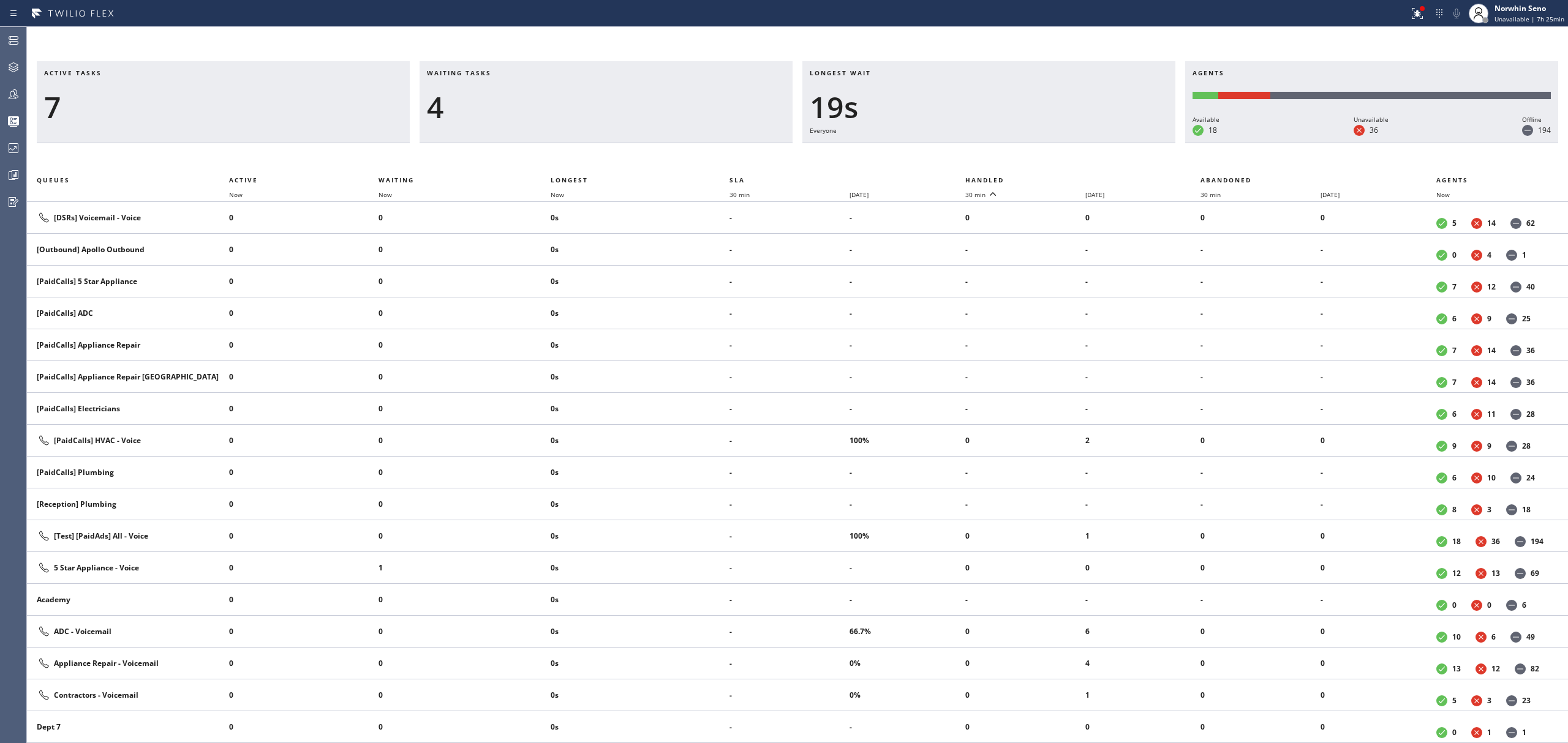
click at [1059, 177] on th "Handled" at bounding box center [1083, 180] width 236 height 15
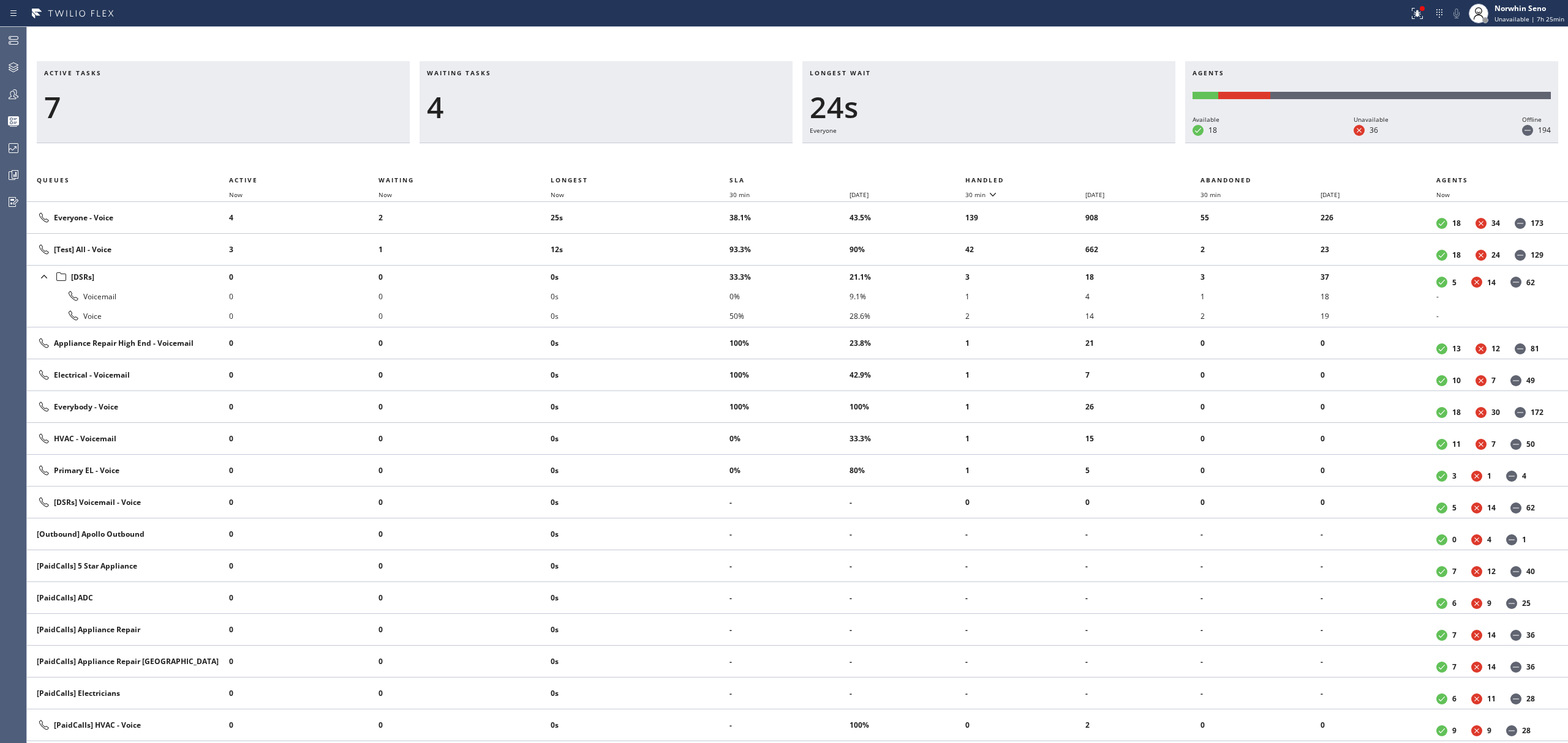
click at [1059, 177] on th "Handled" at bounding box center [1083, 180] width 236 height 15
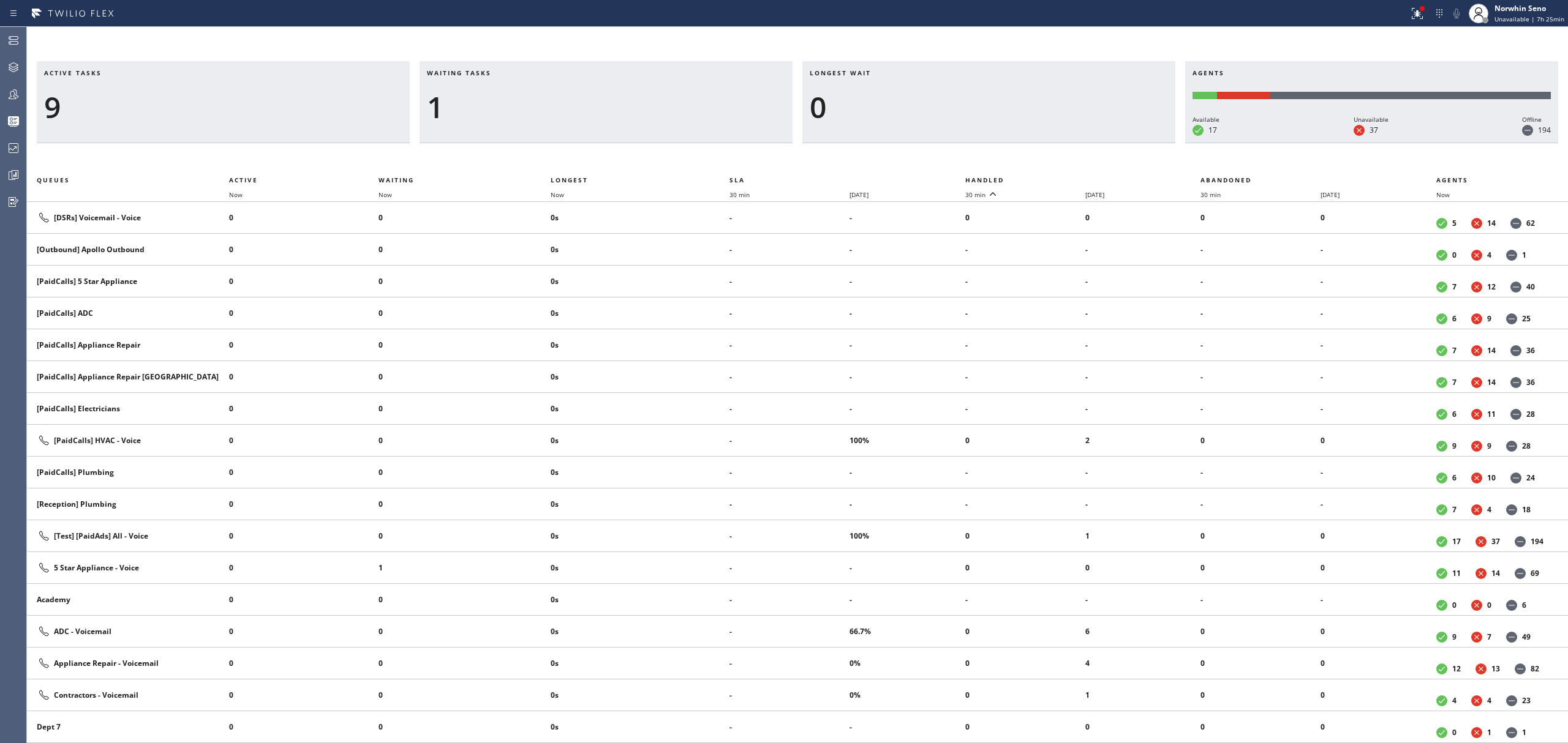
click at [1059, 177] on th "Handled" at bounding box center [1083, 180] width 236 height 15
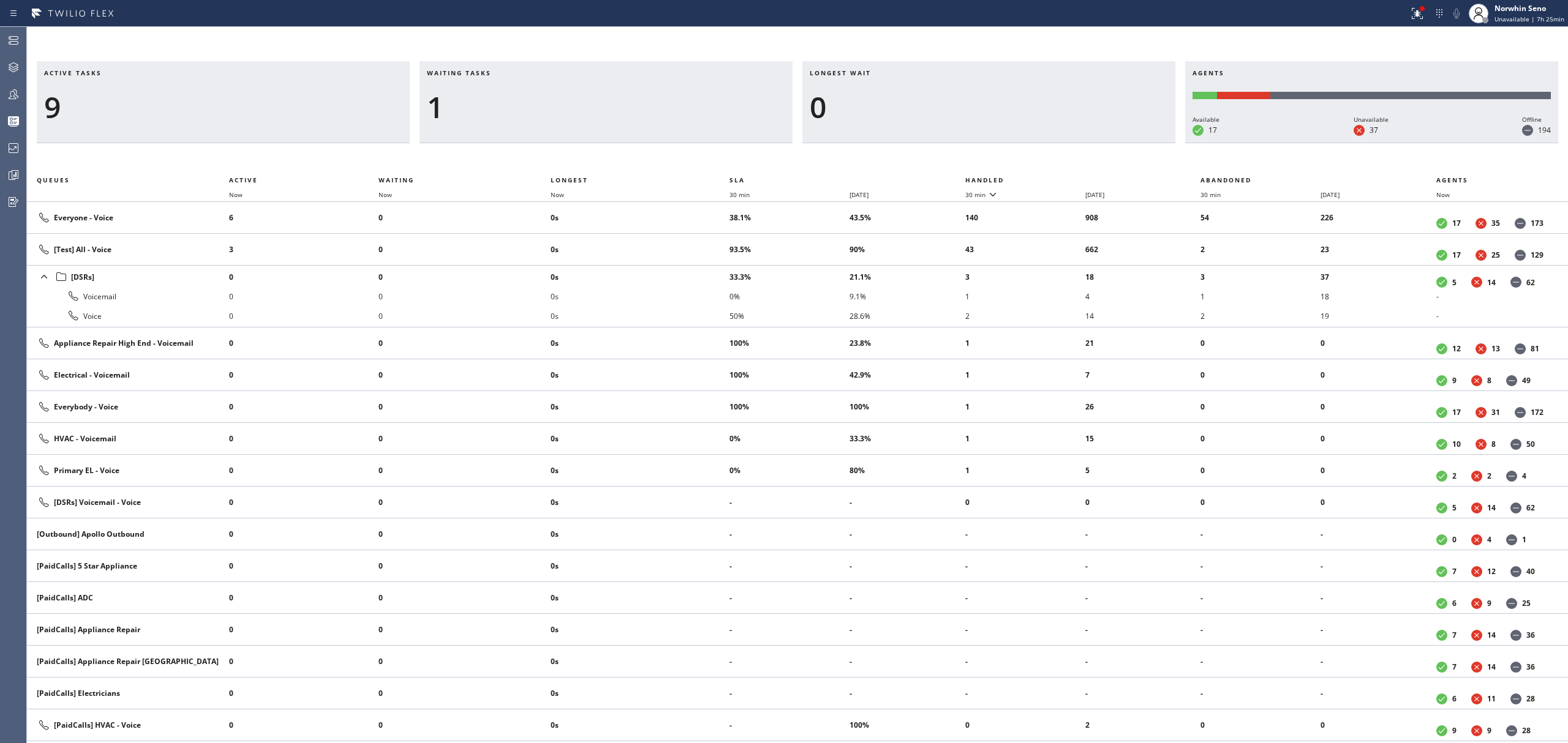
click at [1059, 177] on th "Handled" at bounding box center [1083, 180] width 236 height 15
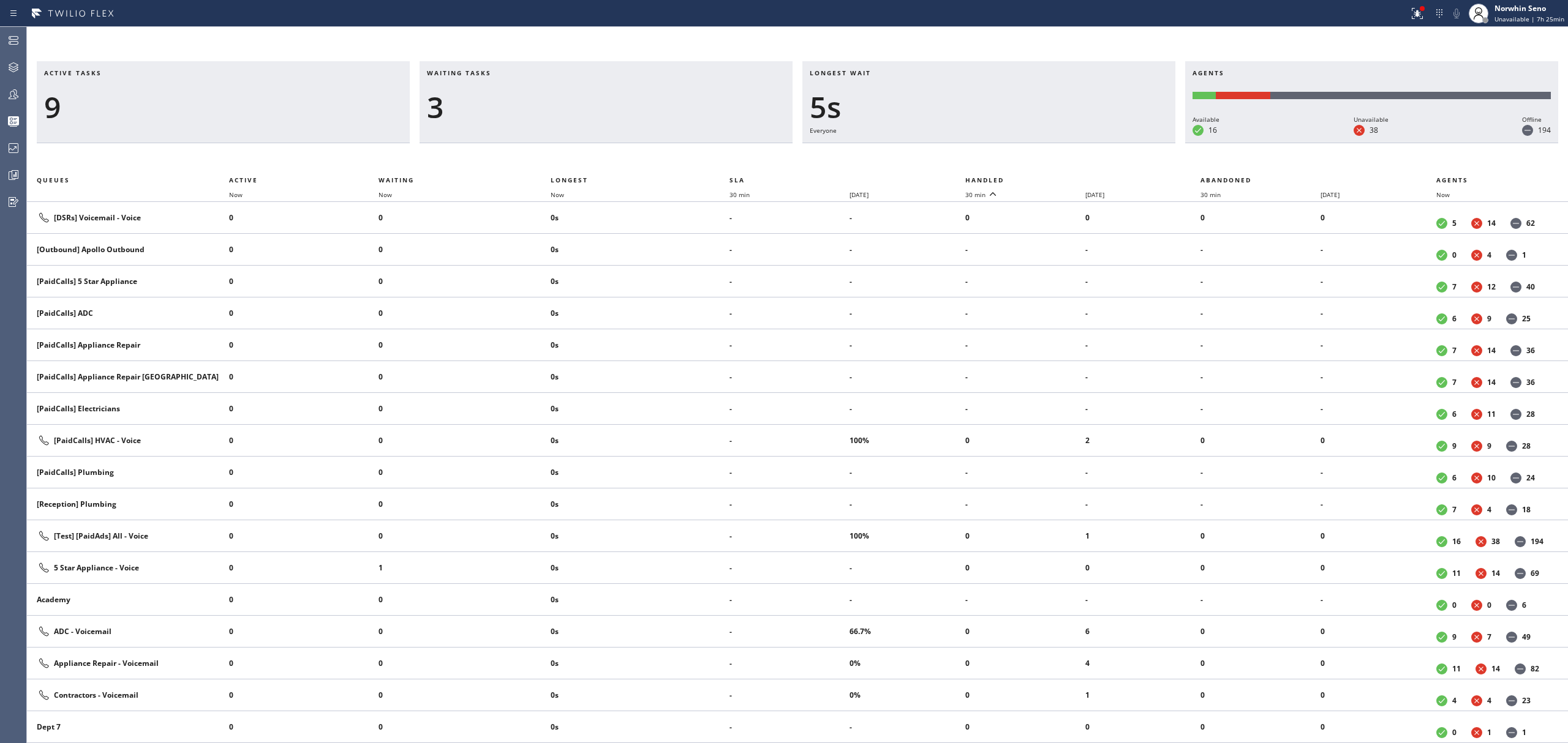
click at [1059, 177] on th "Handled" at bounding box center [1083, 180] width 236 height 15
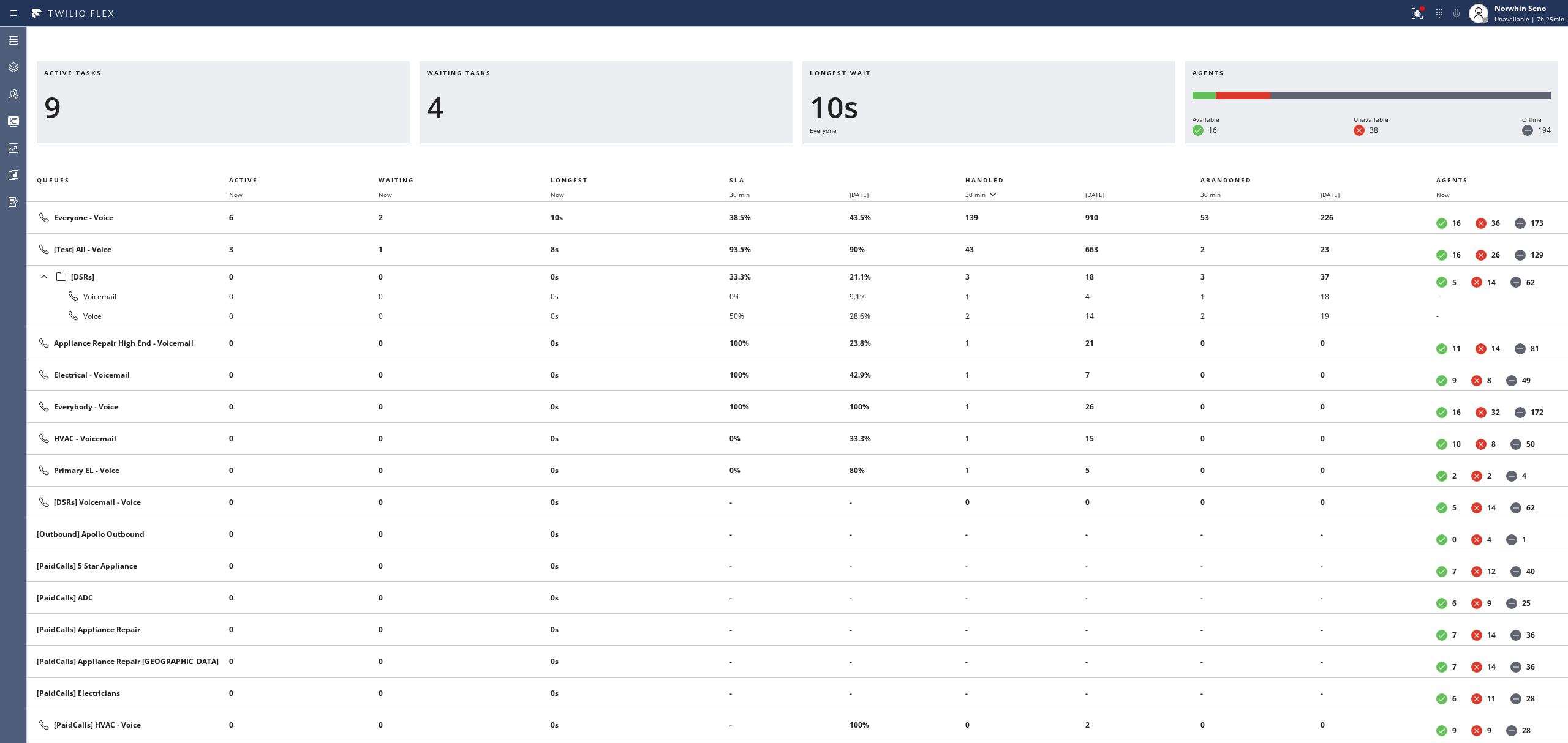
click at [1059, 177] on th "Handled" at bounding box center [1083, 180] width 236 height 15
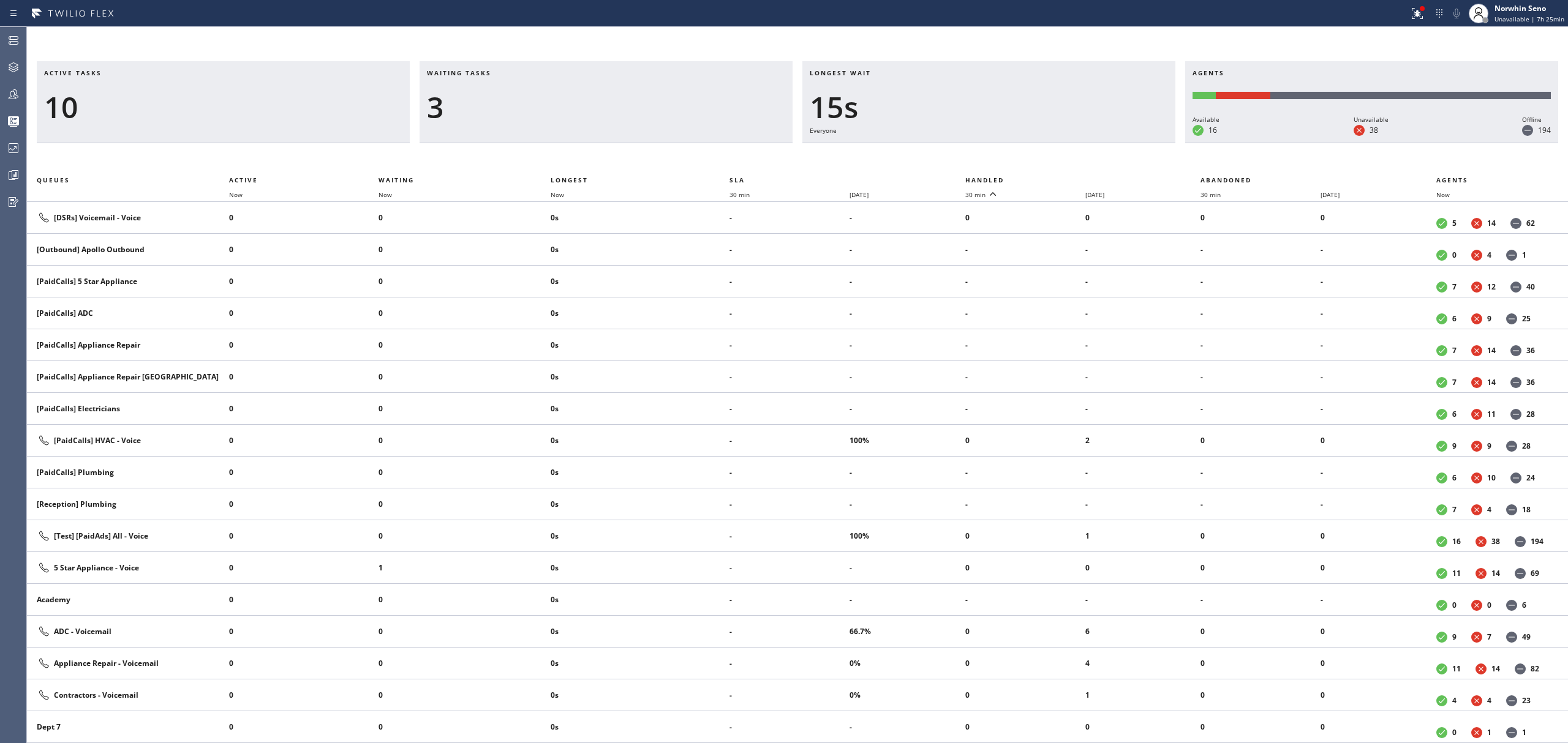
click at [1059, 177] on th "Handled" at bounding box center [1083, 180] width 236 height 15
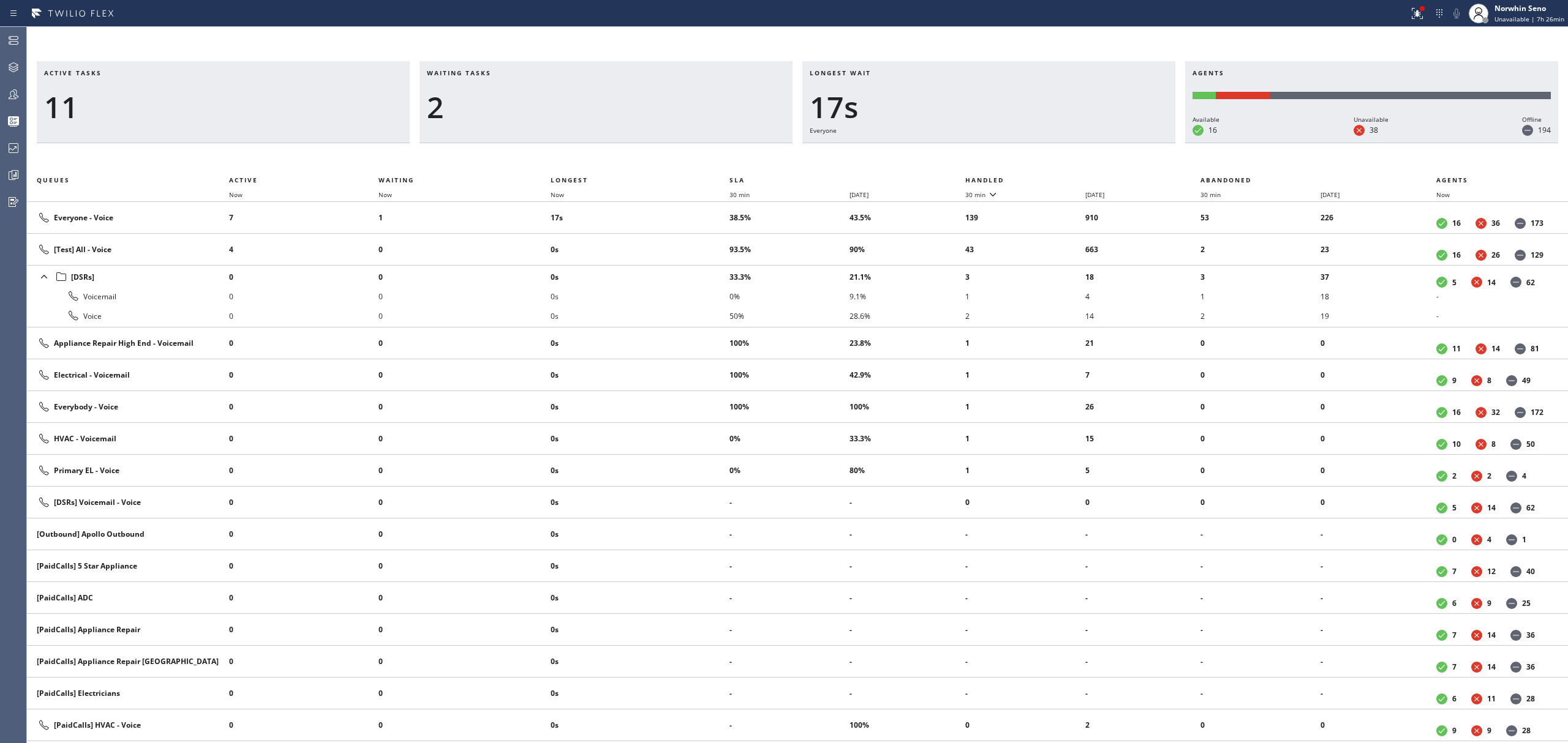
click at [1059, 177] on th "Handled" at bounding box center [1083, 180] width 236 height 15
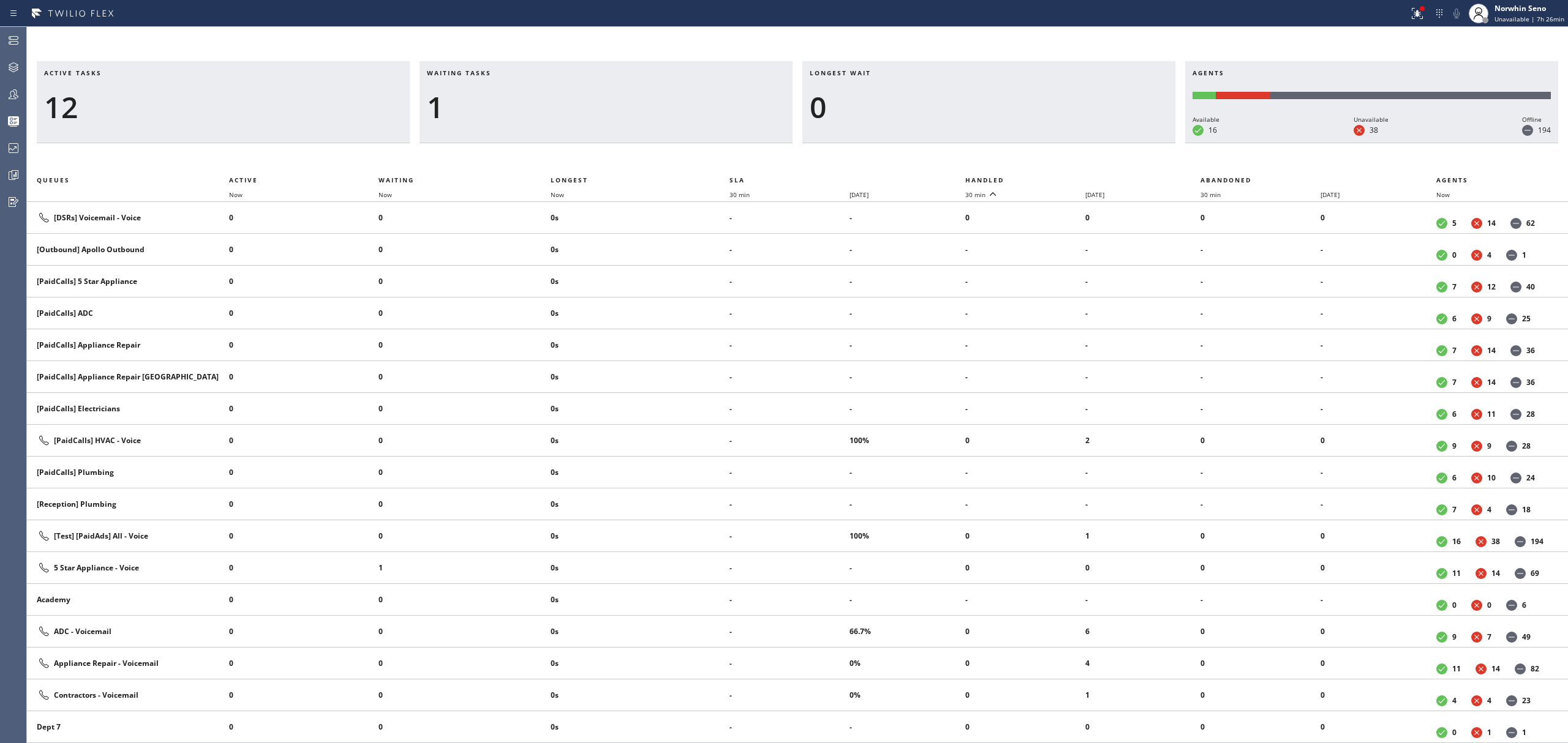
click at [1059, 177] on th "Handled" at bounding box center [1083, 180] width 236 height 15
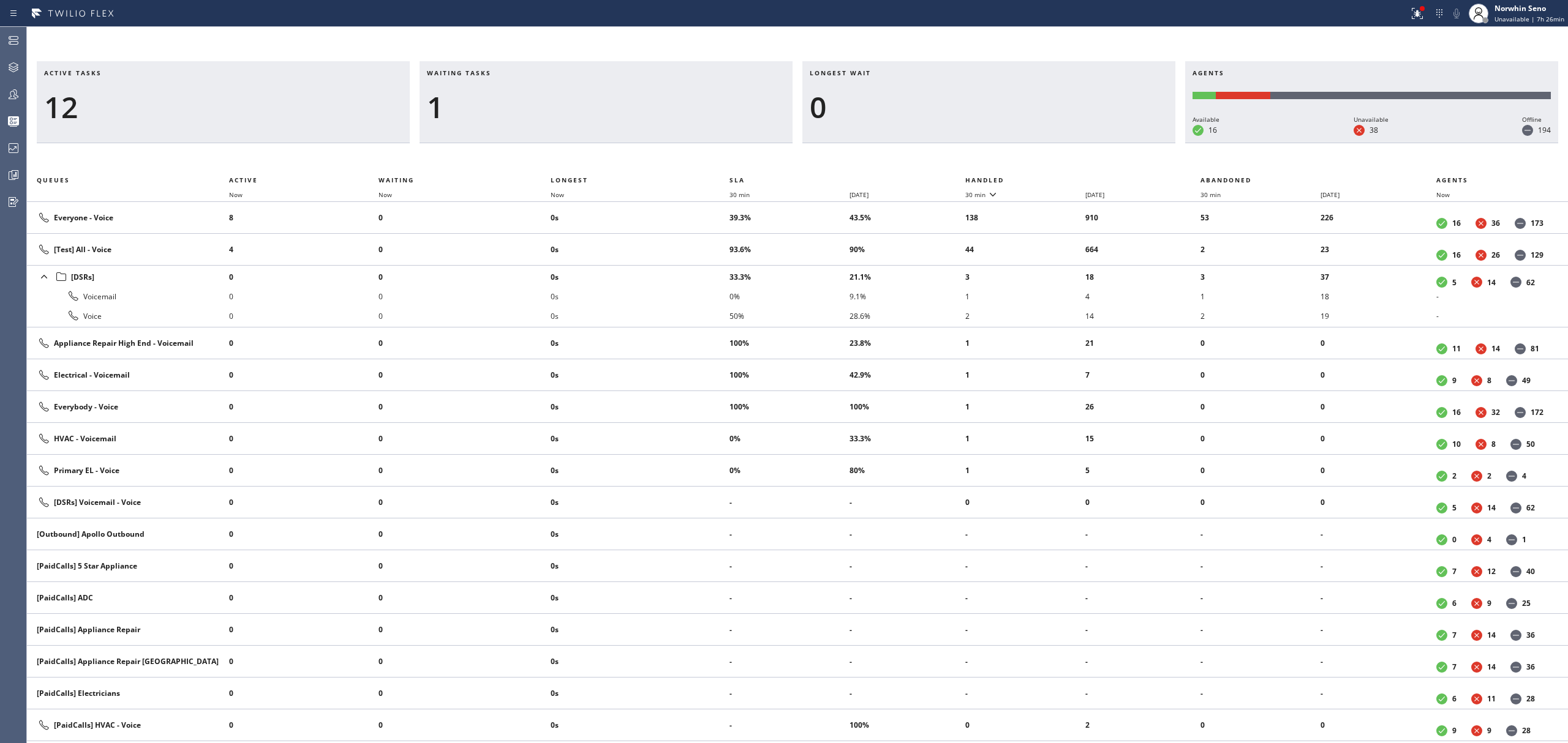
click at [1059, 177] on th "Handled" at bounding box center [1083, 180] width 236 height 15
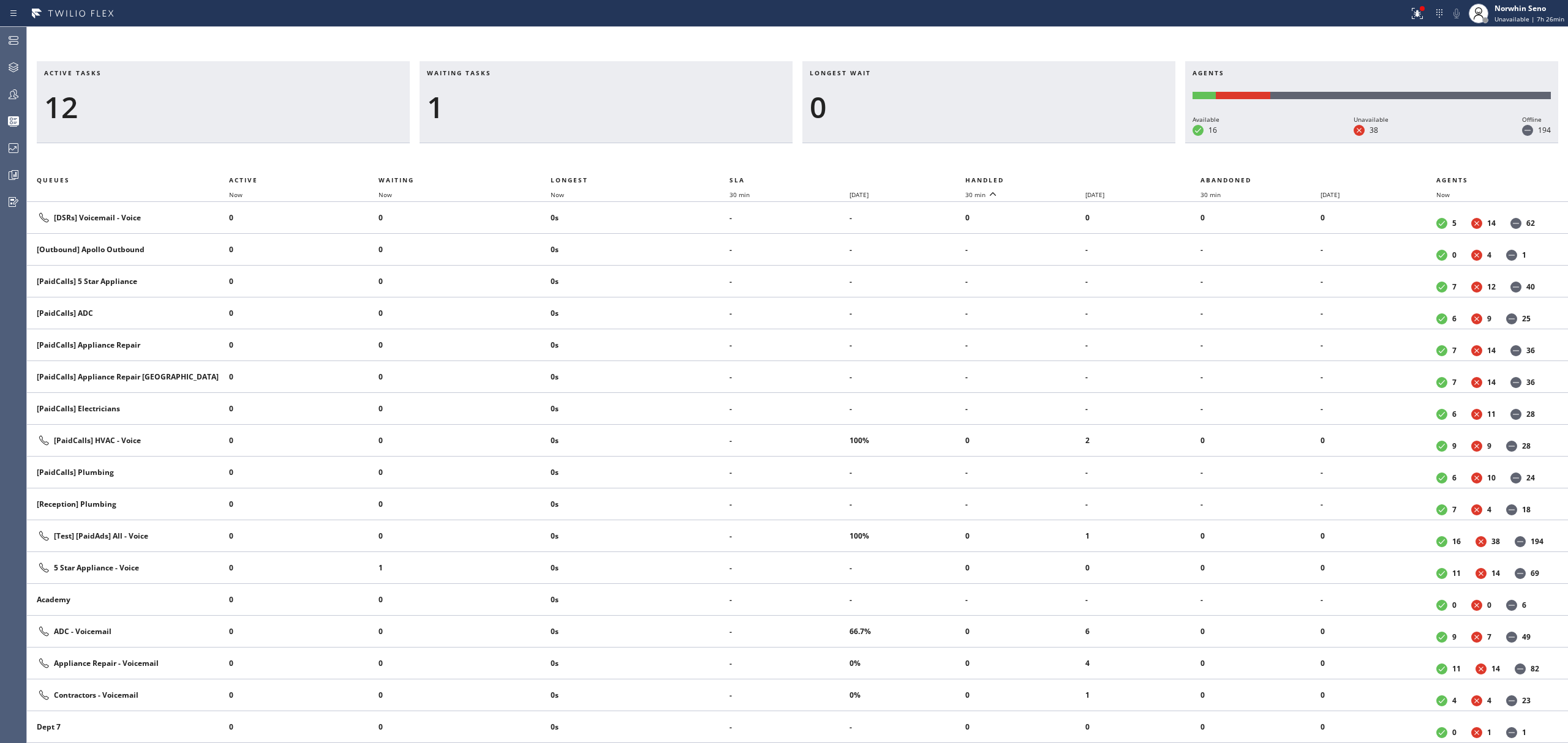
click at [1059, 177] on th "Handled" at bounding box center [1083, 180] width 236 height 15
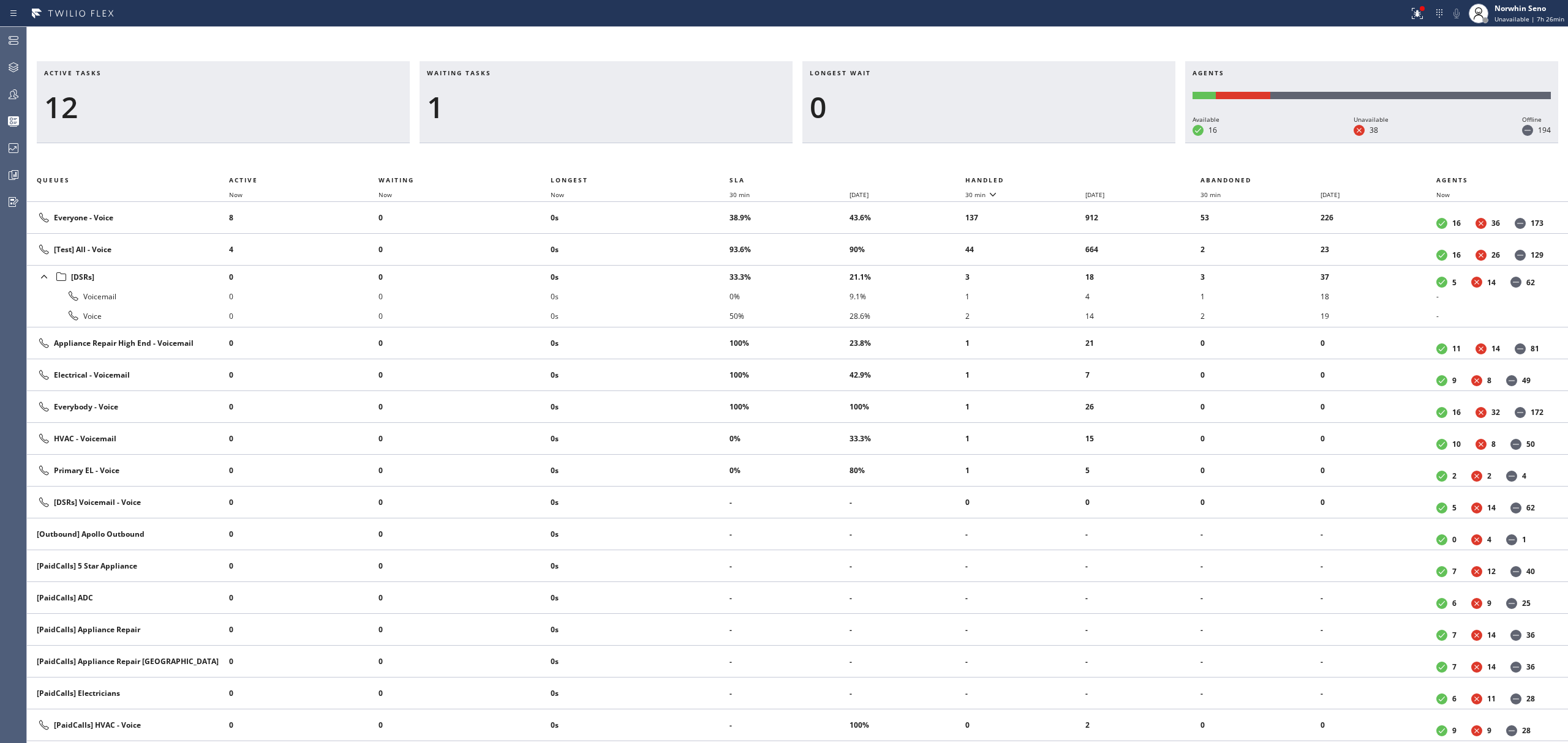
click at [1059, 177] on th "Handled" at bounding box center [1083, 180] width 236 height 15
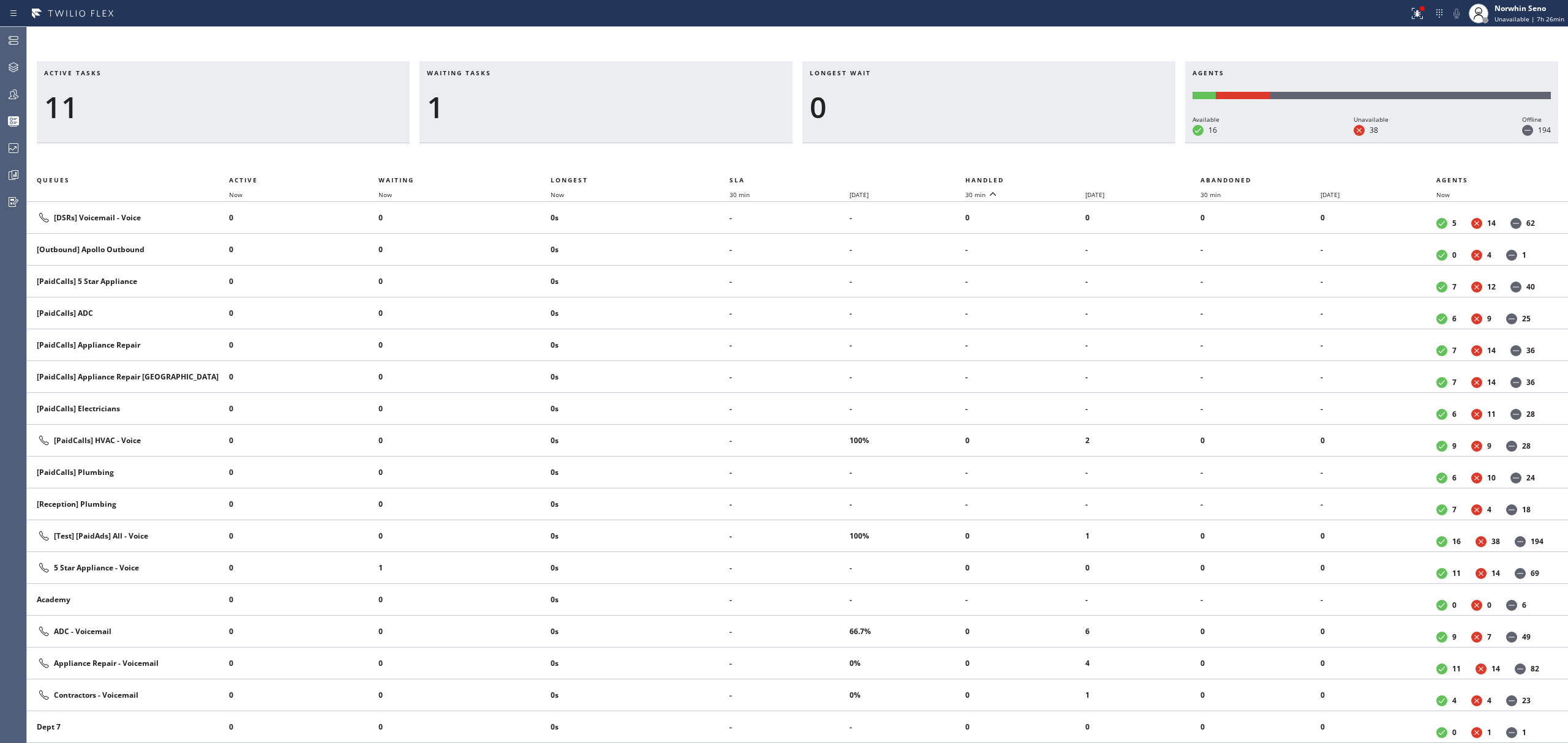
click at [1059, 177] on th "Handled" at bounding box center [1083, 180] width 236 height 15
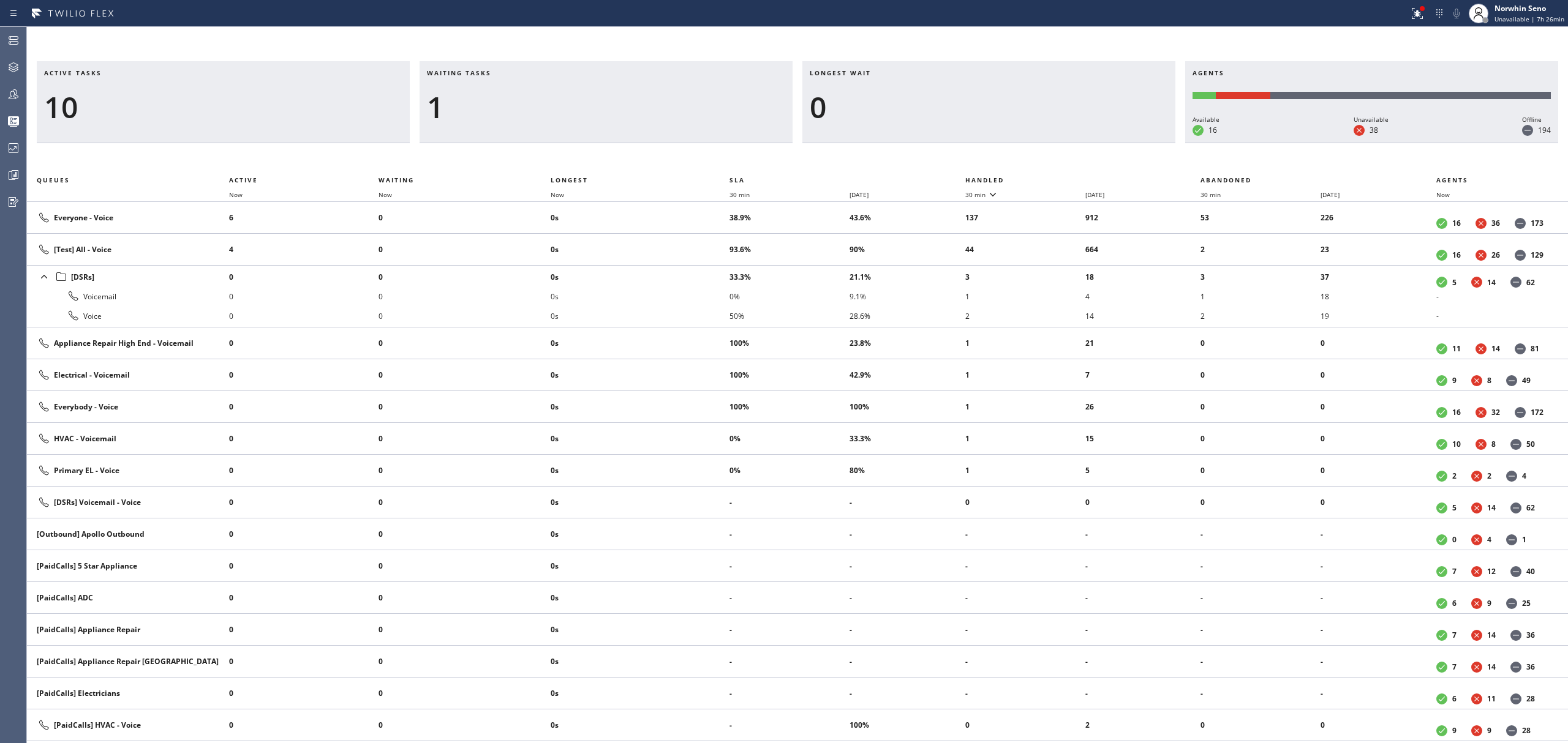
click at [1059, 177] on th "Handled" at bounding box center [1083, 180] width 236 height 15
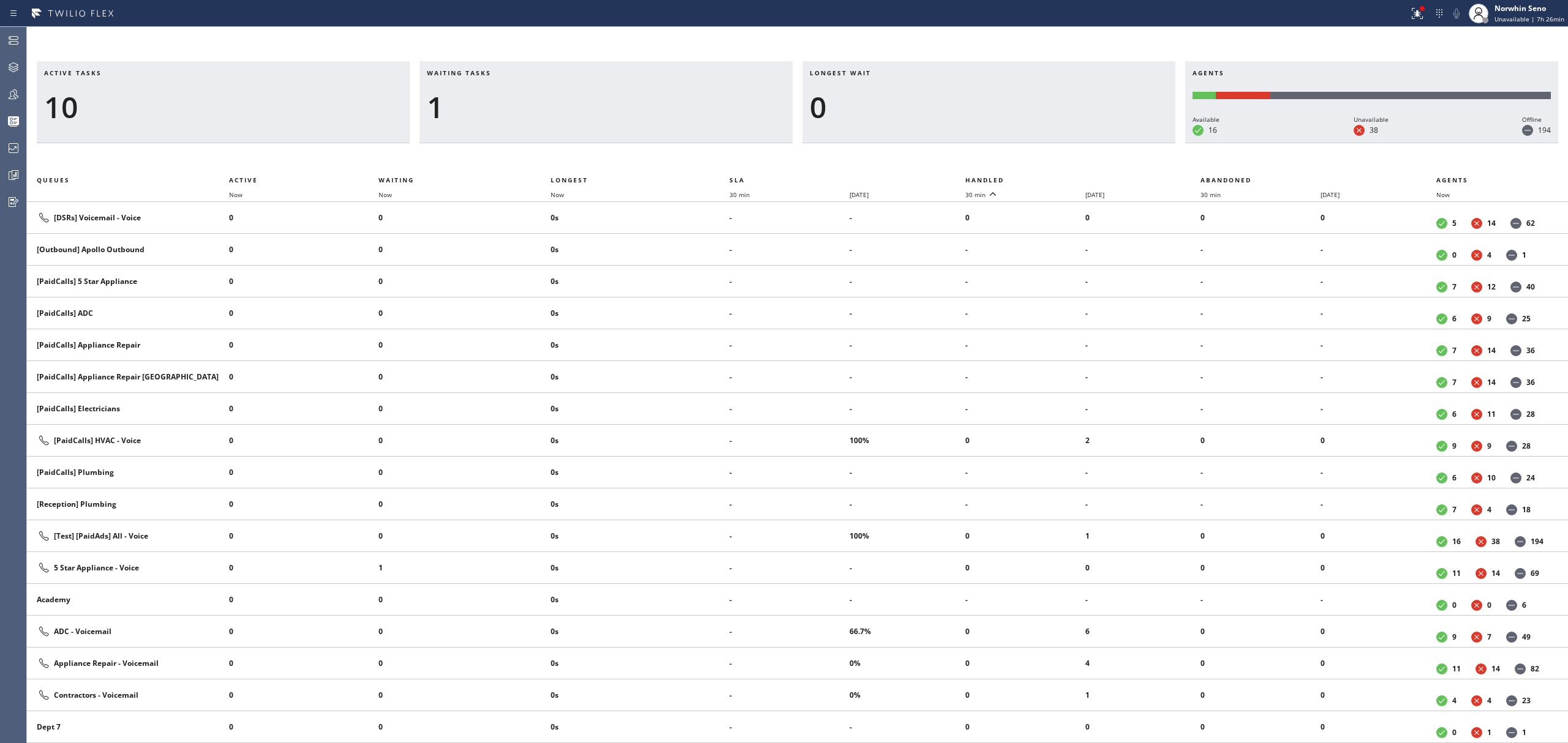
click at [1059, 177] on th "Handled" at bounding box center [1083, 180] width 236 height 15
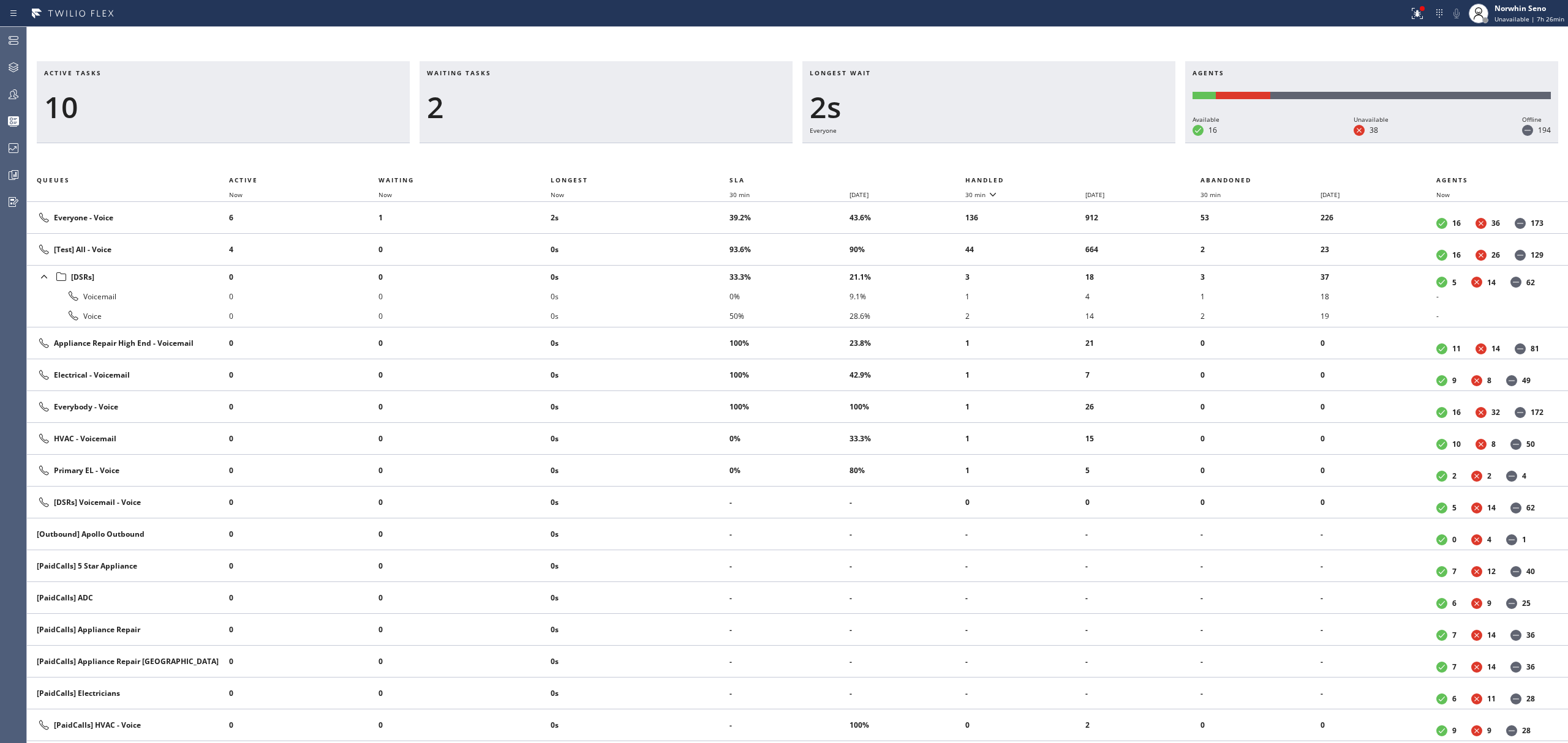
click at [1059, 177] on th "Handled" at bounding box center [1083, 180] width 236 height 15
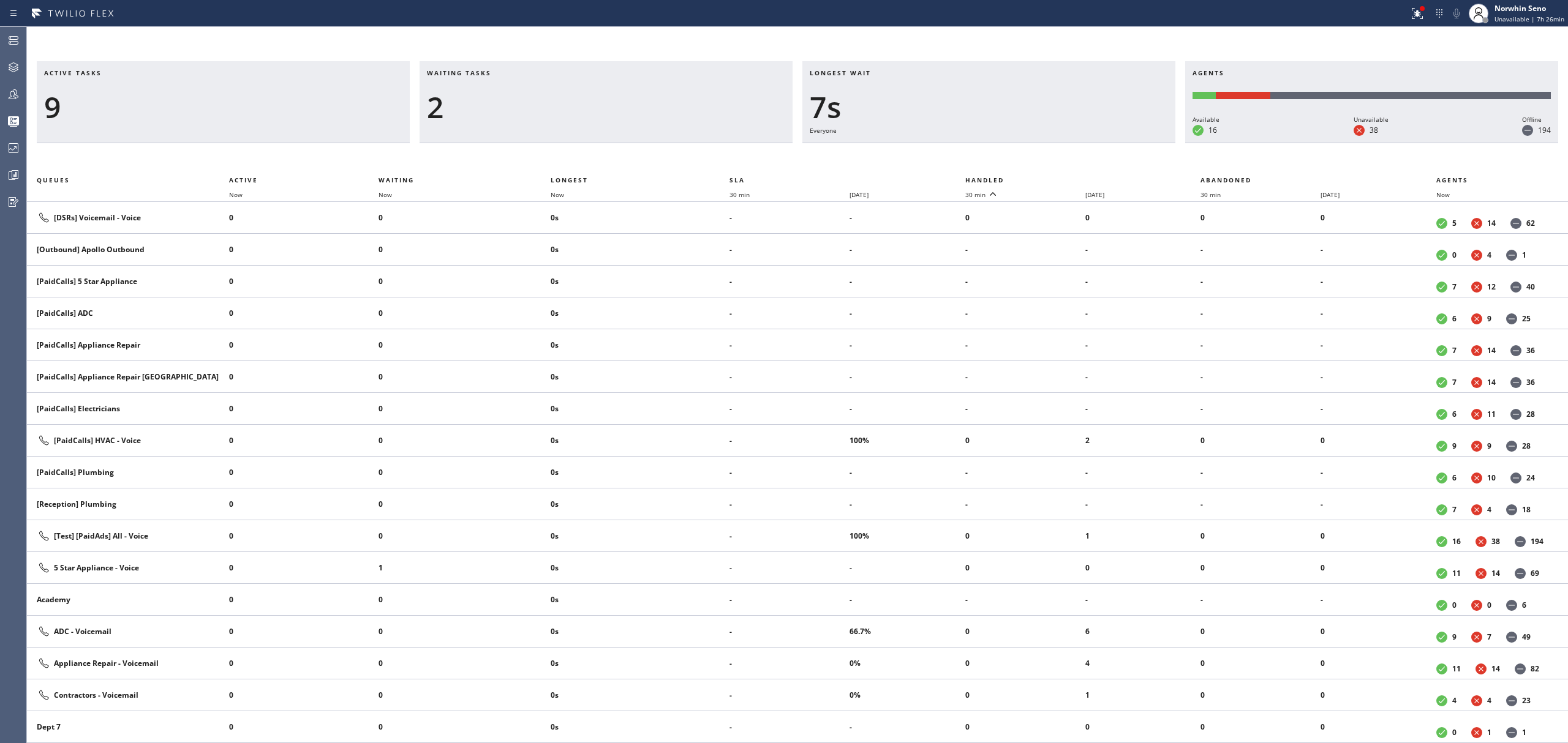
click at [1059, 177] on th "Handled" at bounding box center [1083, 180] width 236 height 15
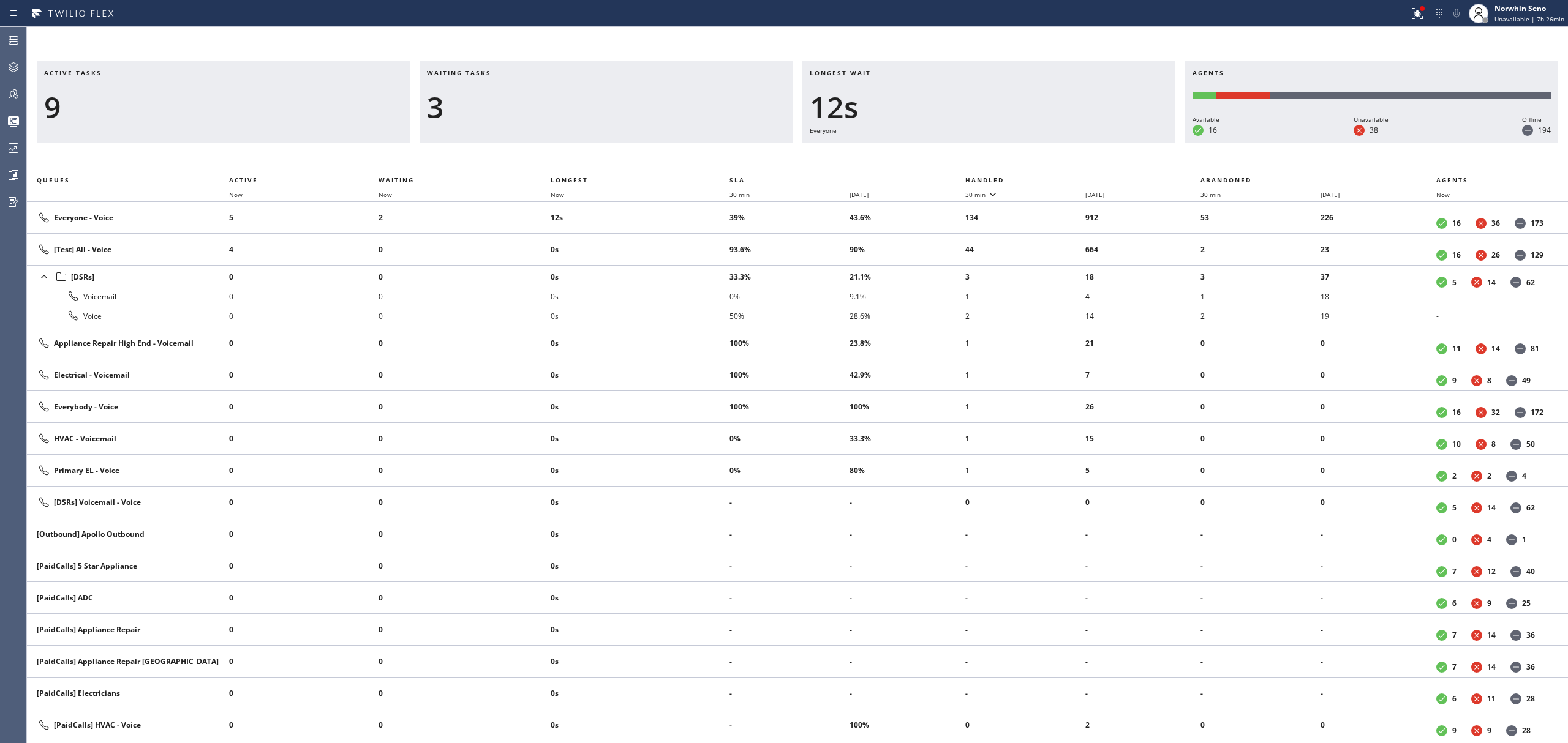
click at [1059, 177] on th "Handled" at bounding box center [1083, 180] width 236 height 15
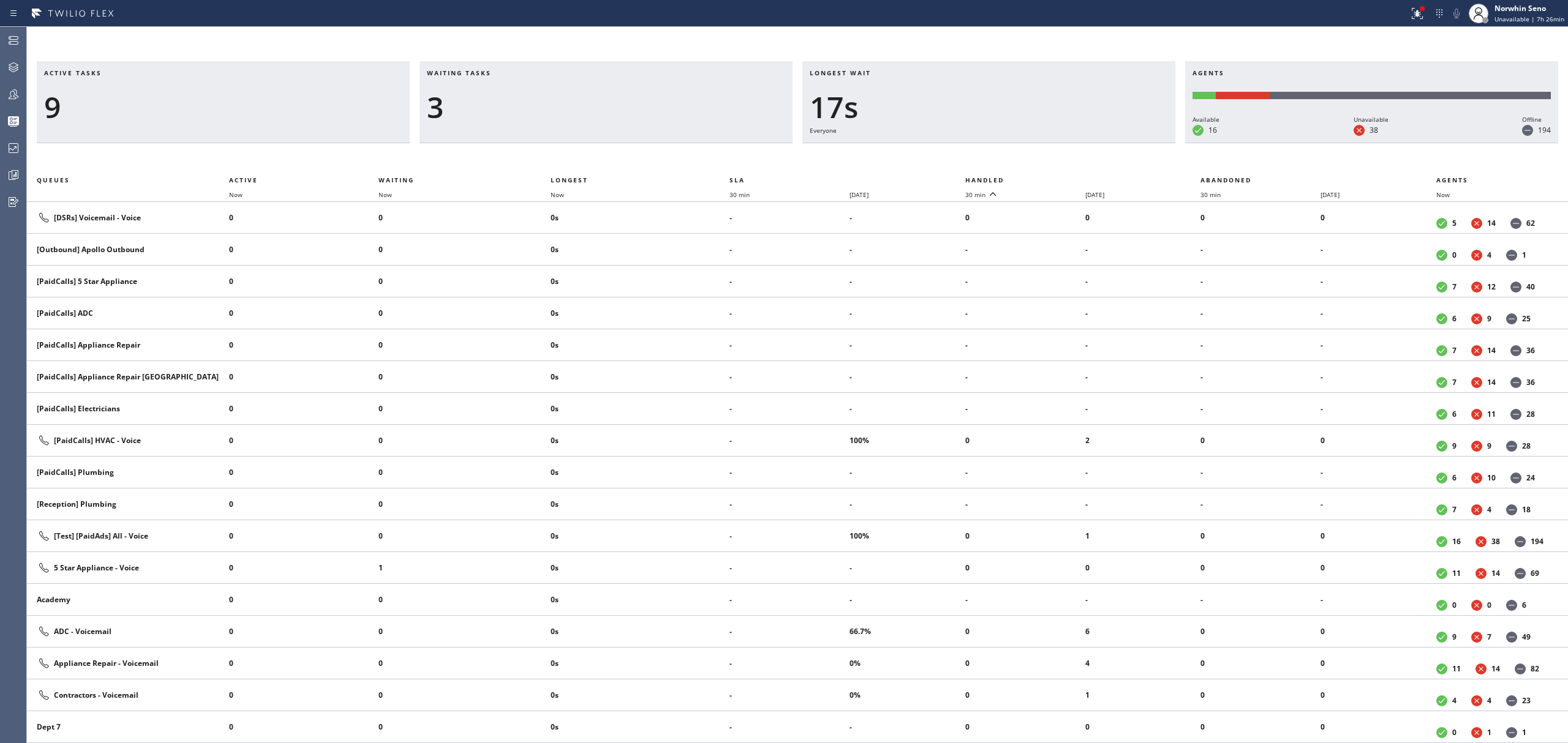
click at [1059, 177] on th "Handled" at bounding box center [1083, 180] width 236 height 15
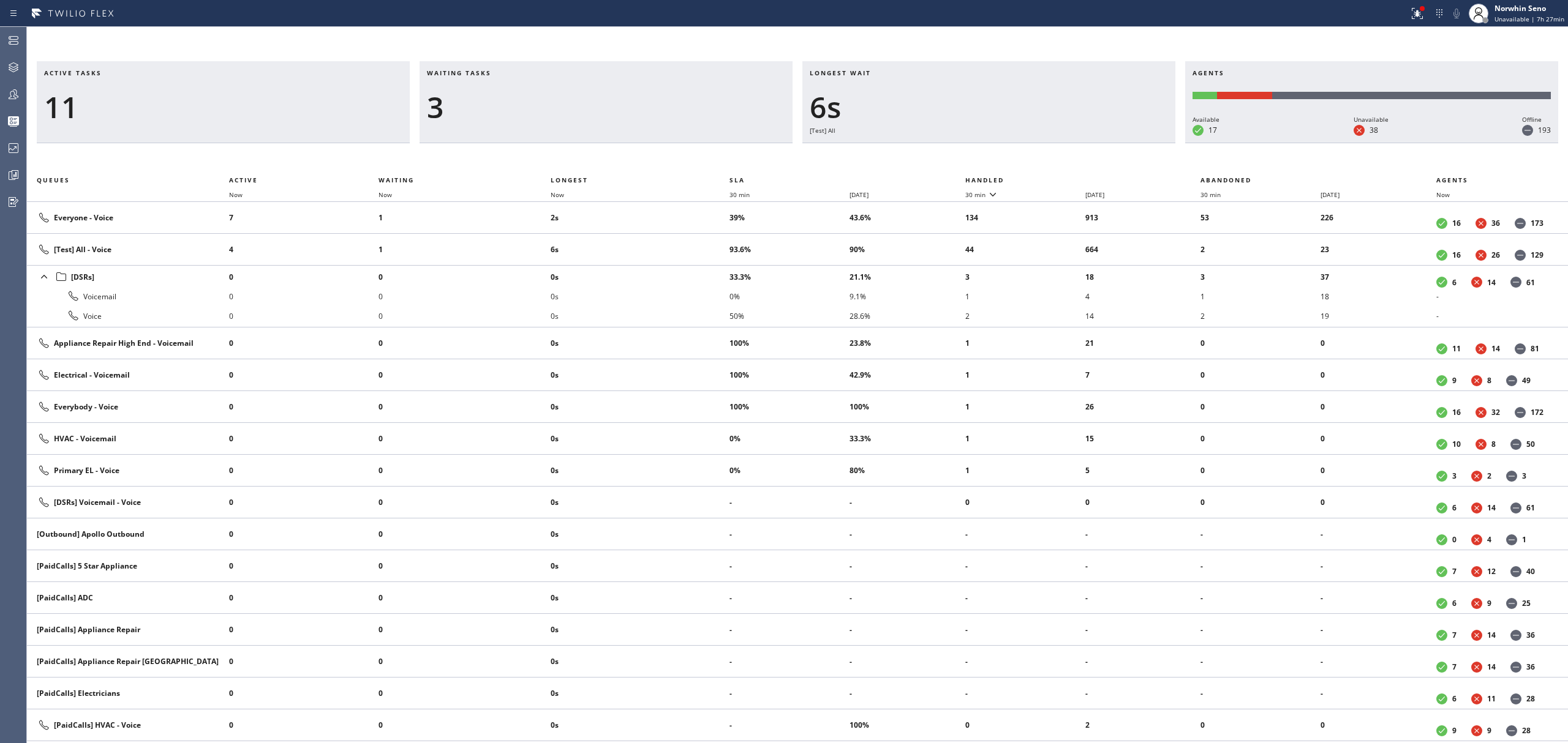
click at [1057, 178] on th "Handled" at bounding box center [1083, 180] width 236 height 15
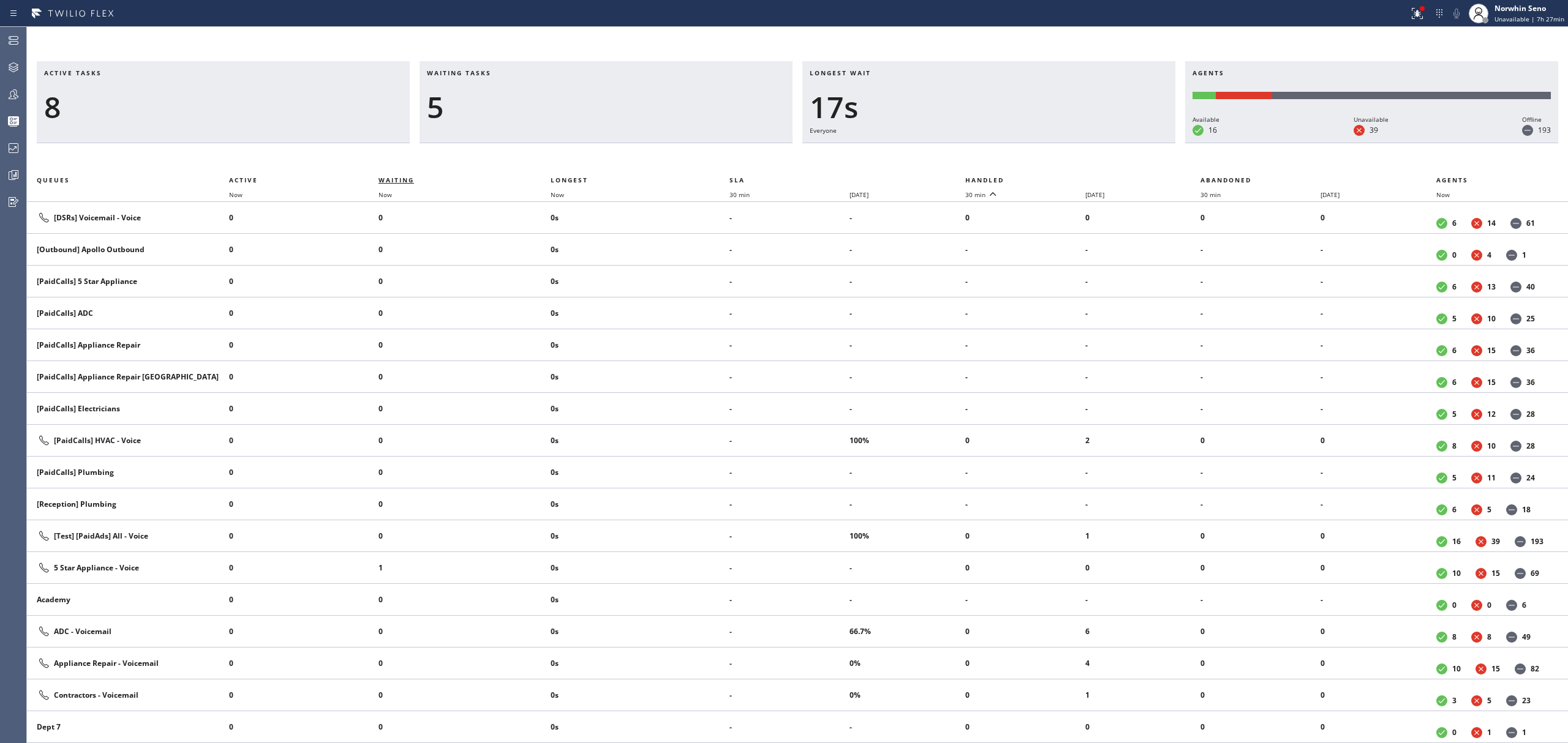
click at [401, 177] on span "Waiting" at bounding box center [397, 179] width 36 height 8
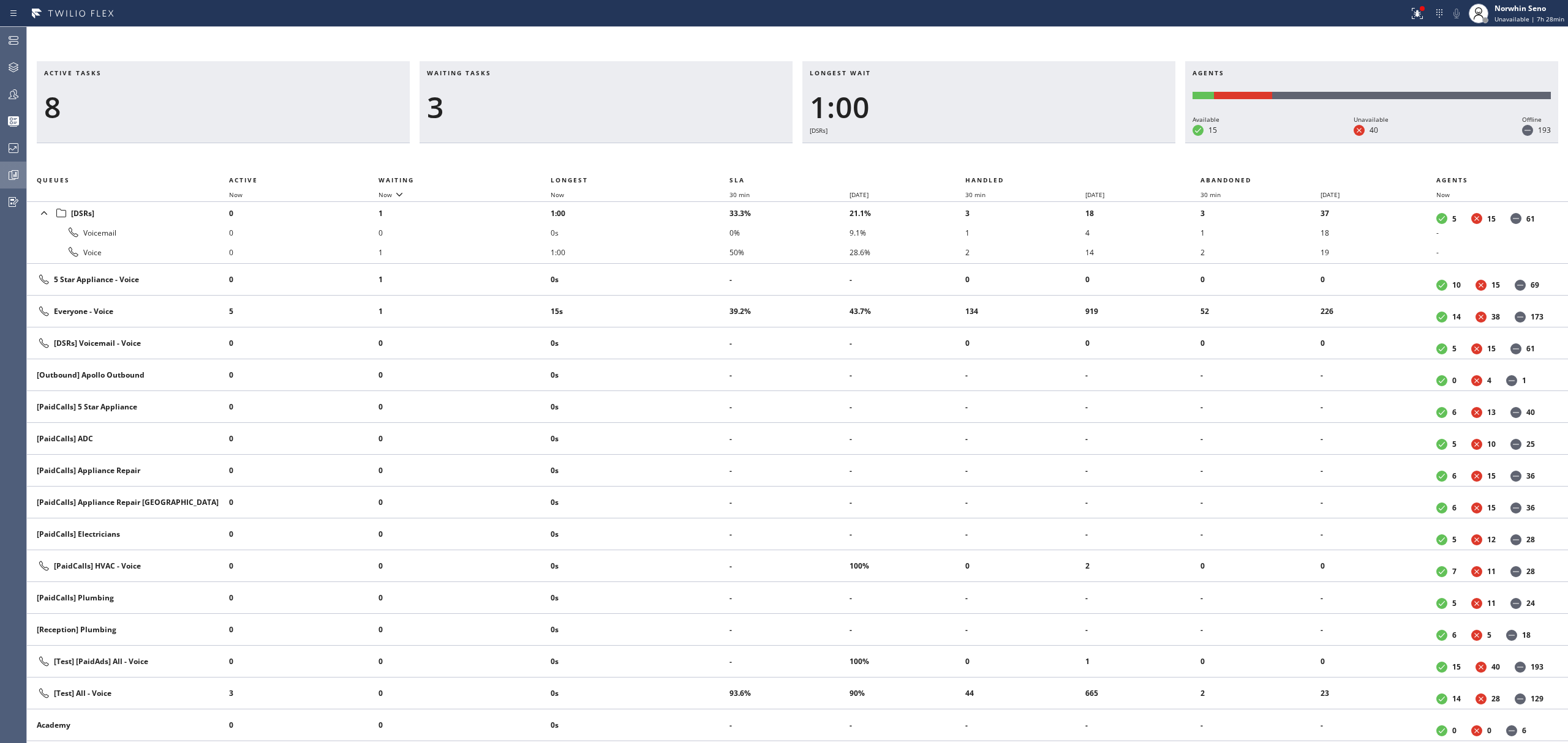
click at [15, 172] on icon at bounding box center [14, 174] width 3 height 5
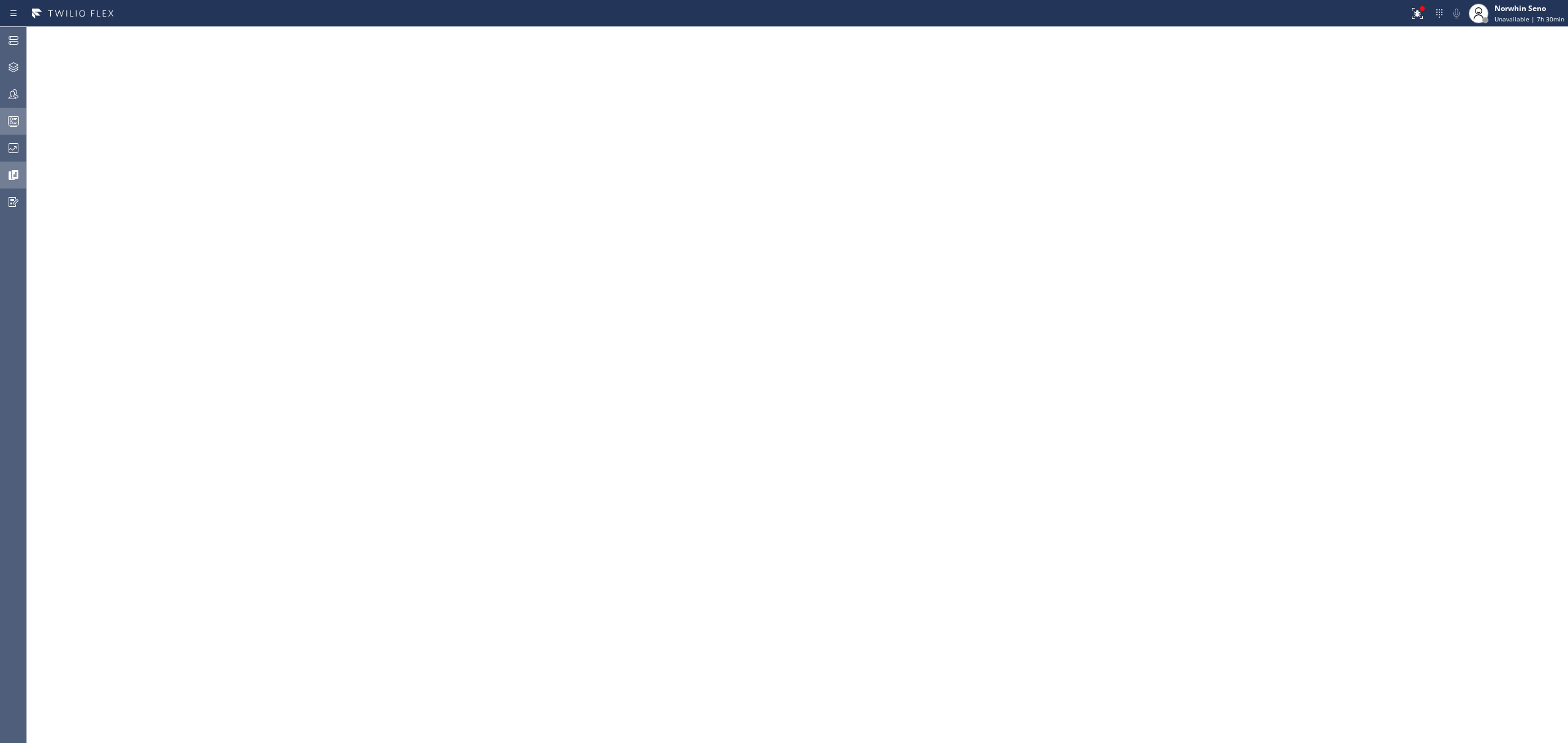
click at [18, 130] on div at bounding box center [13, 121] width 27 height 25
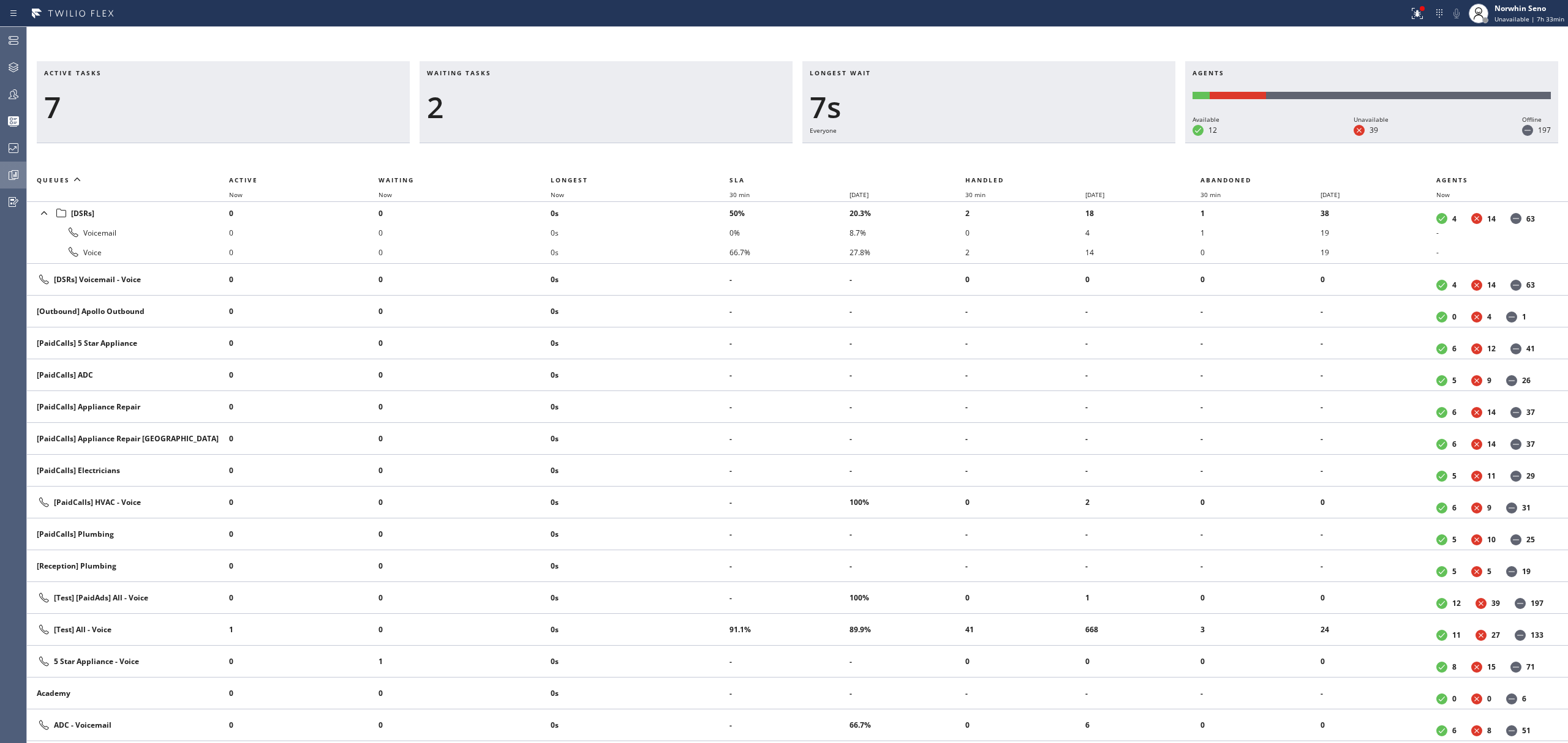
click at [333, 52] on div "Active tasks 7 Waiting tasks 2 Longest wait 7s Everyone Agents Available 12 Una…" at bounding box center [798, 385] width 1542 height 717
click at [9, 148] on icon at bounding box center [13, 148] width 9 height 9
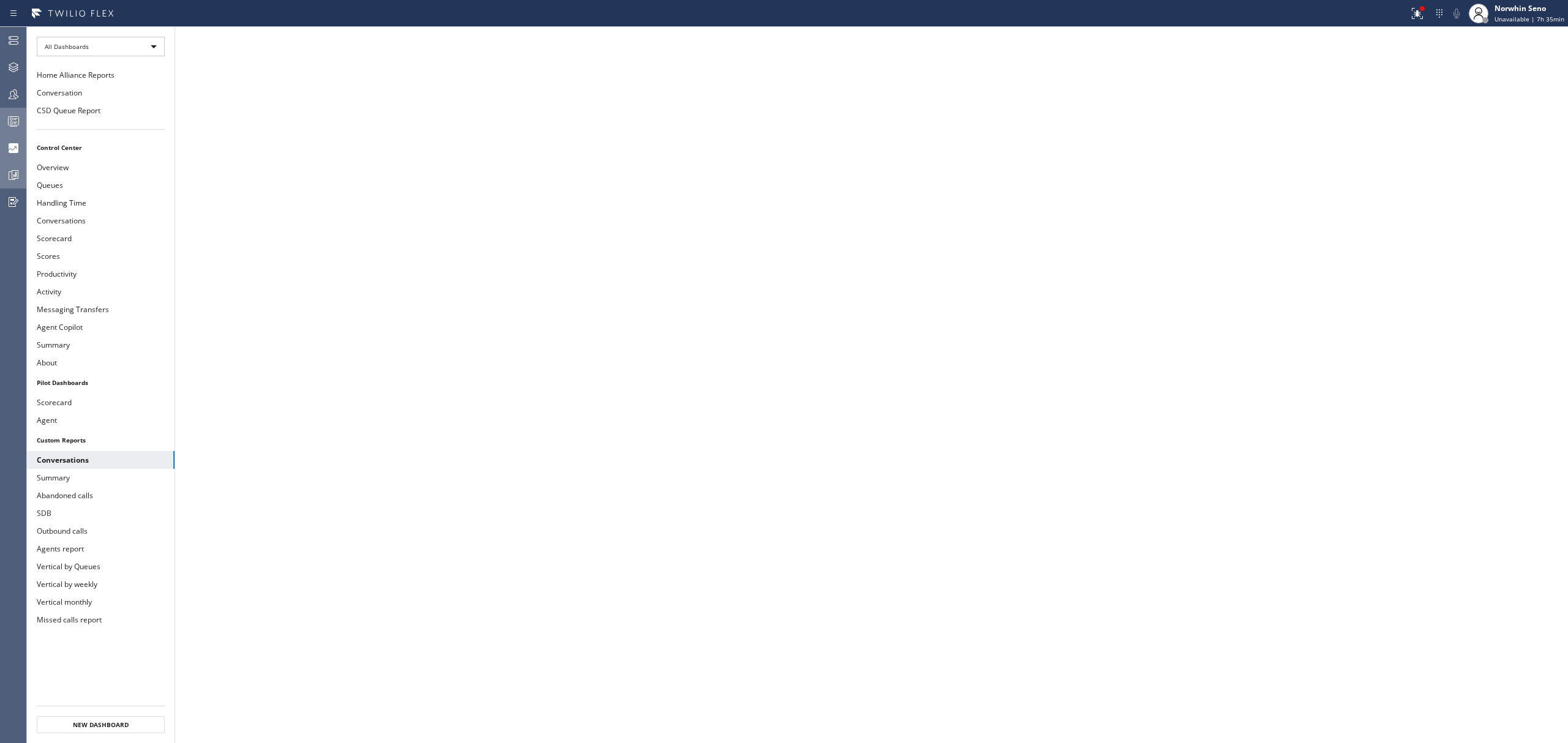
click at [13, 123] on icon at bounding box center [13, 122] width 15 height 15
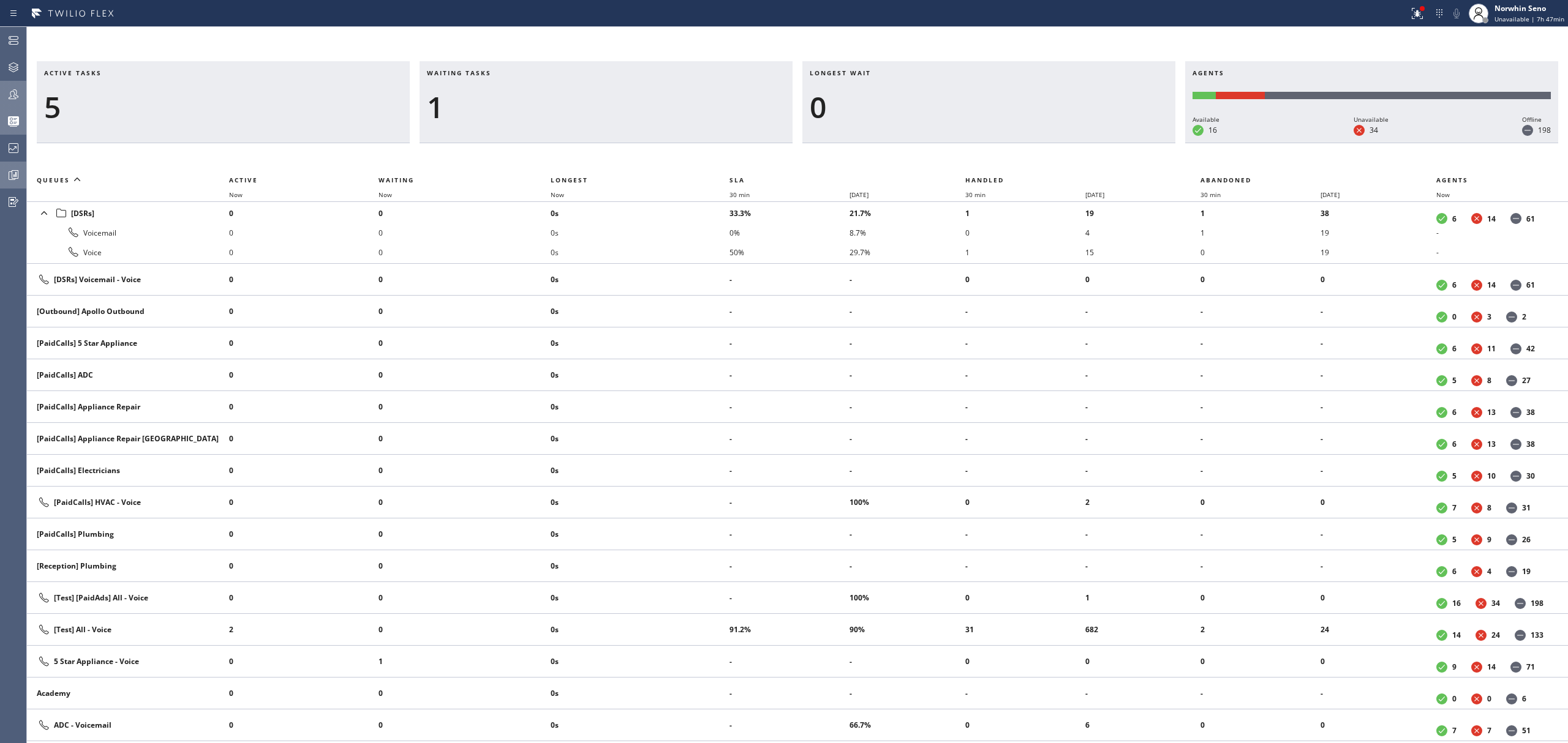
click at [20, 81] on button "Teams" at bounding box center [13, 94] width 26 height 27
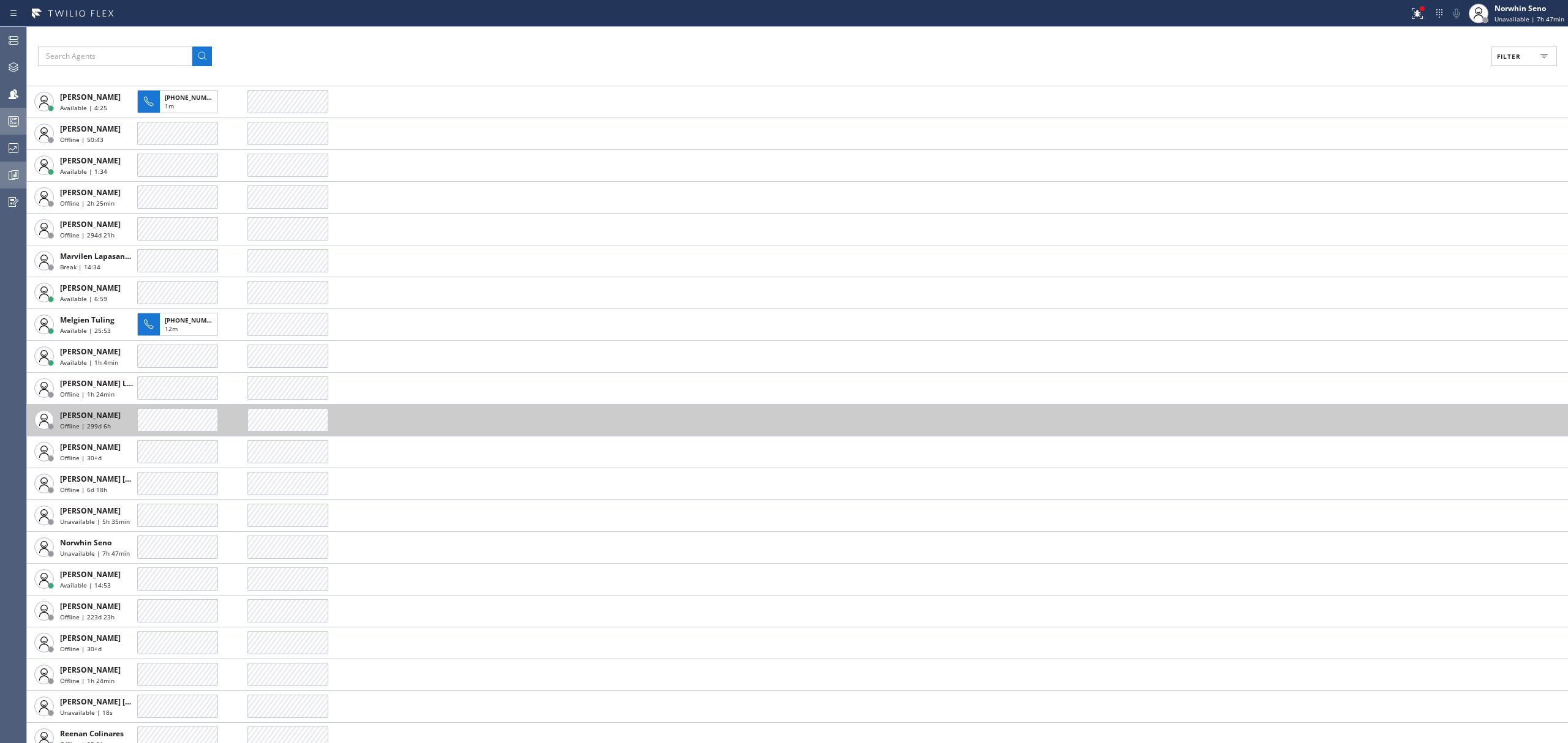
scroll to position [2530, 0]
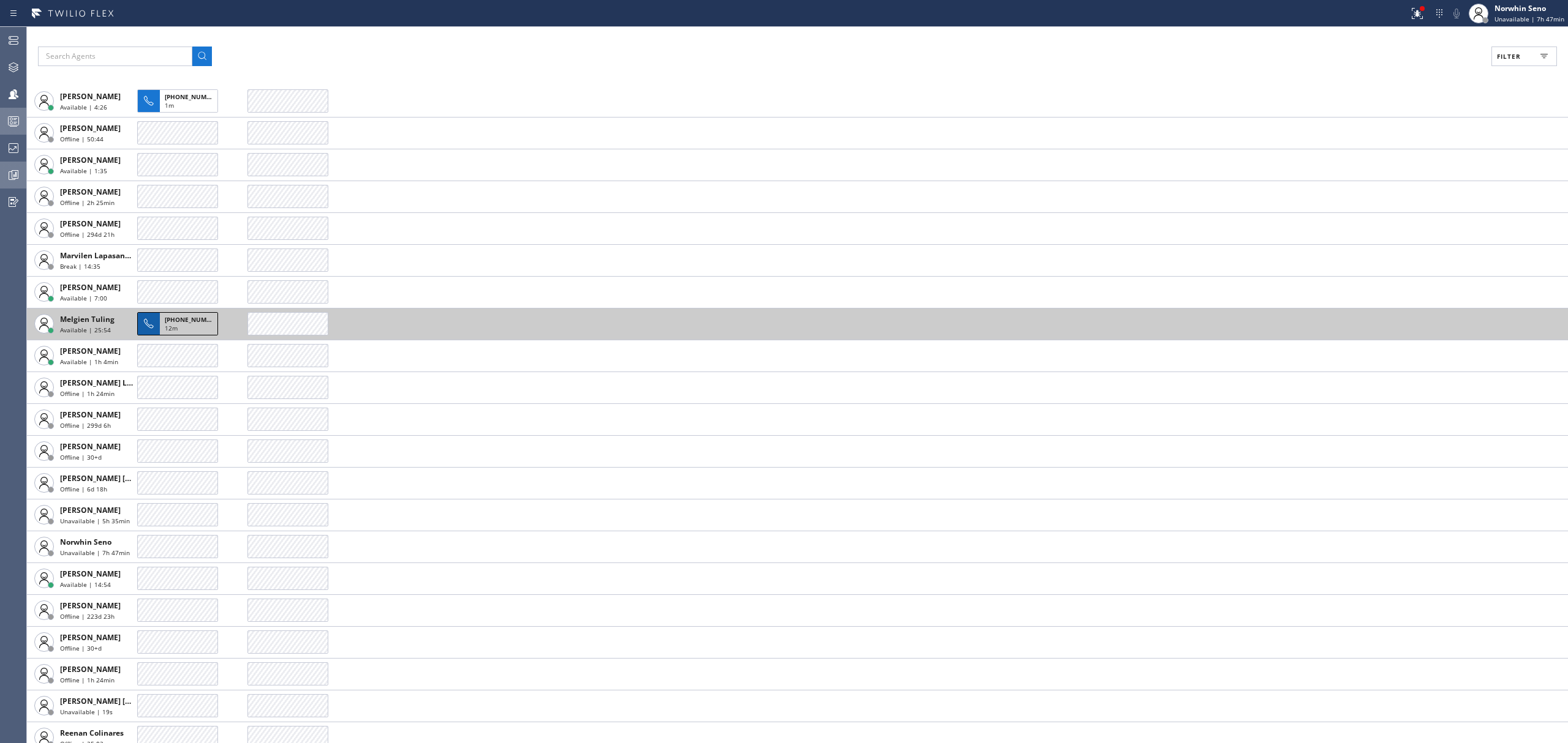
click at [165, 327] on span "12m" at bounding box center [171, 328] width 13 height 8
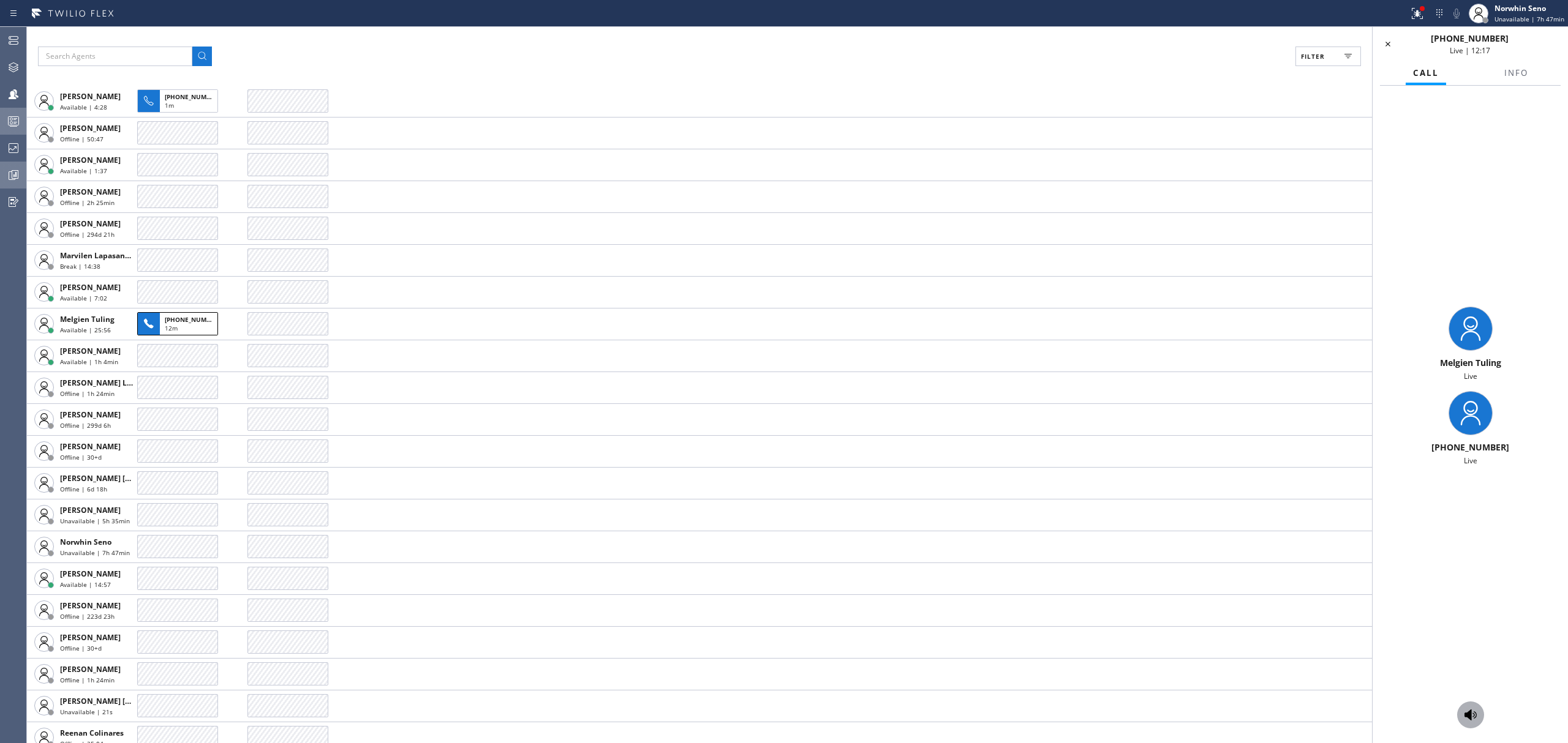
click at [1471, 720] on icon at bounding box center [1470, 716] width 12 height 11
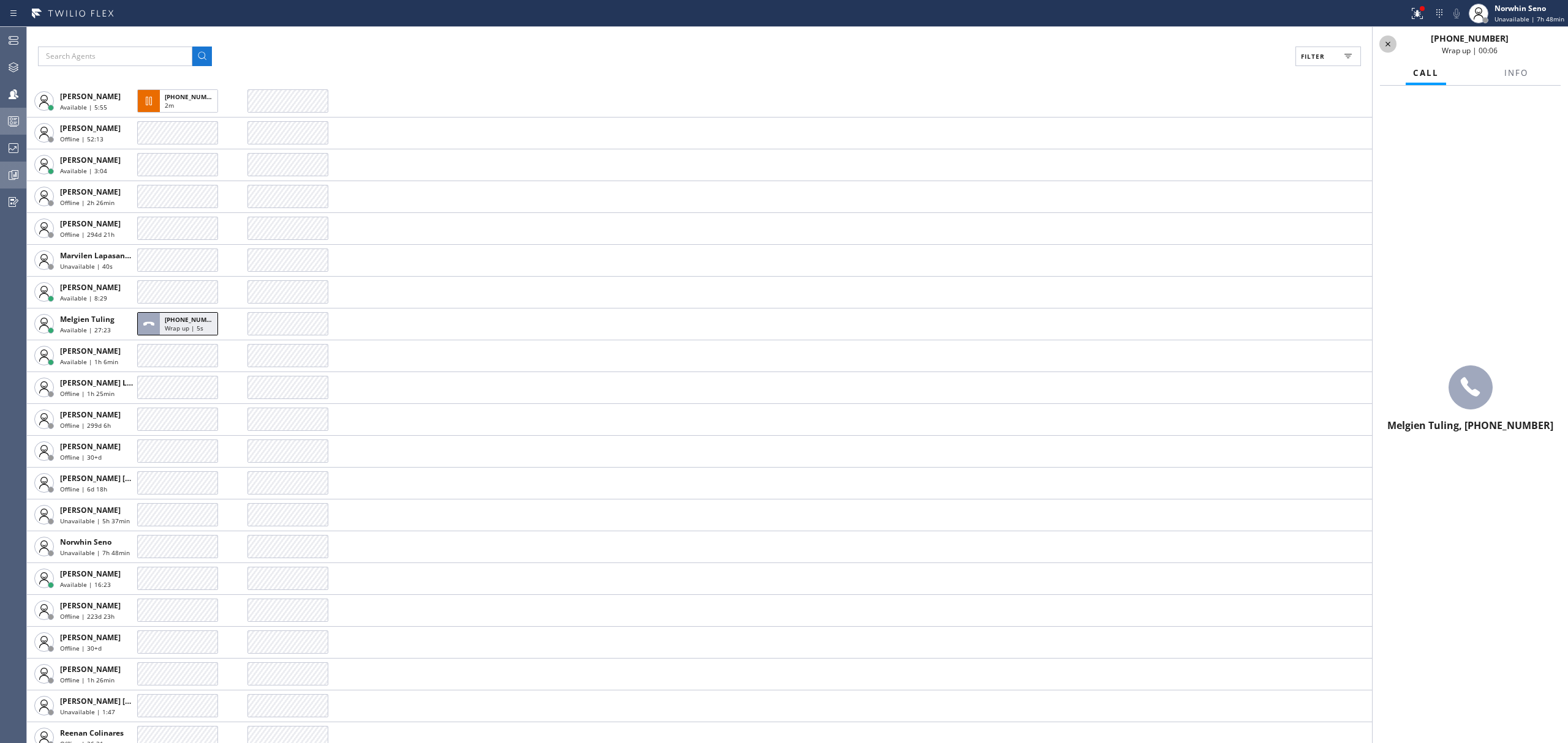
click at [1388, 37] on icon at bounding box center [1389, 44] width 15 height 15
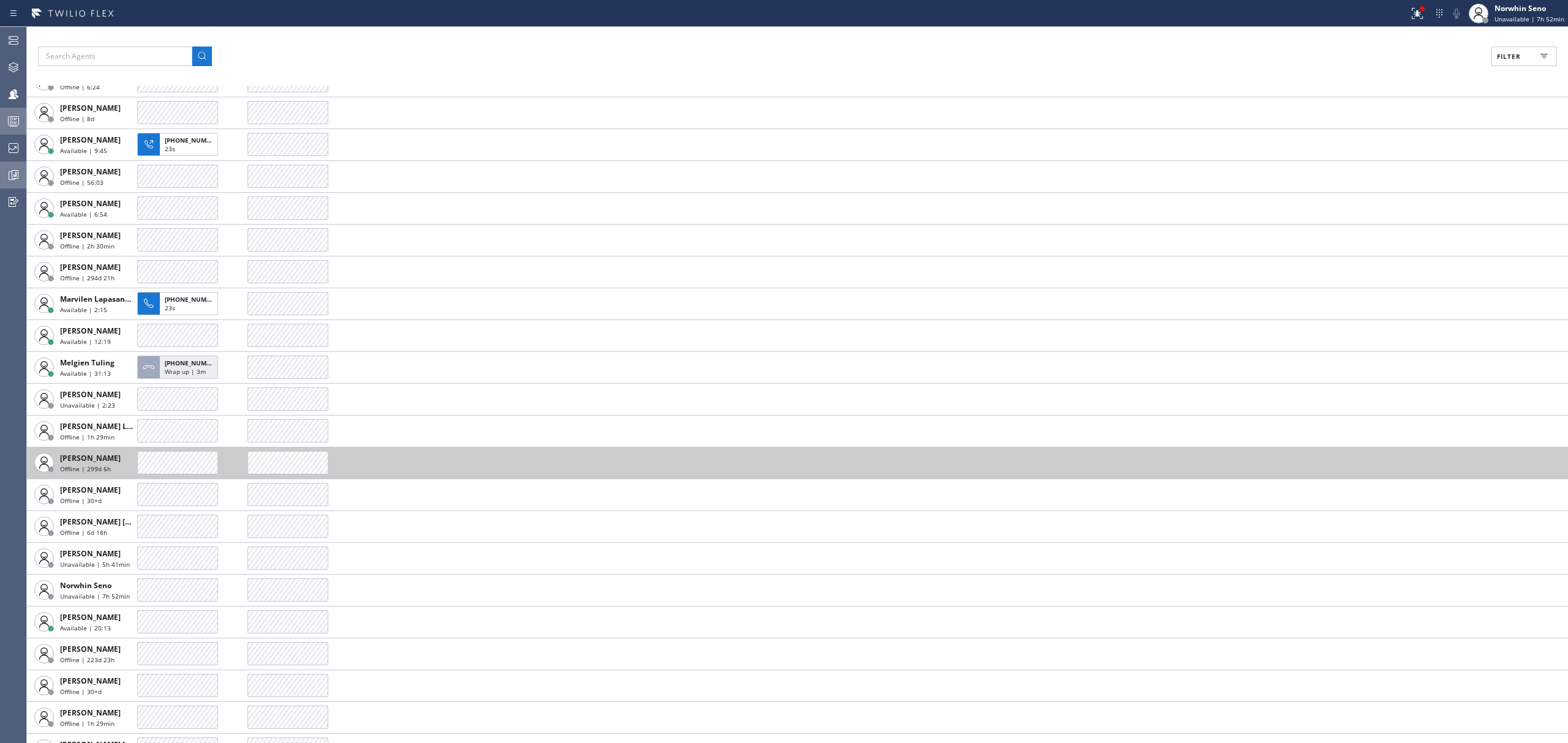
scroll to position [2496, 0]
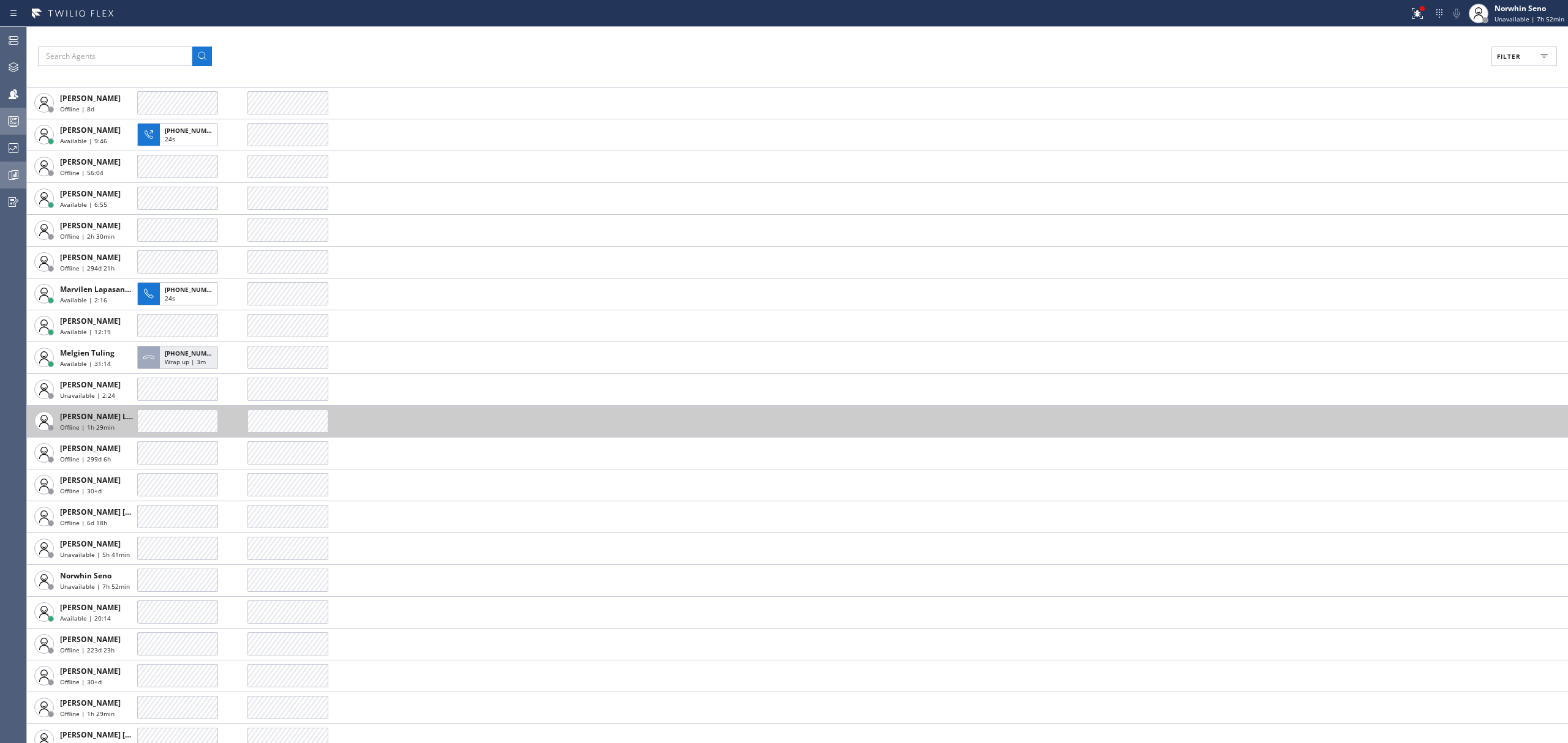
drag, startPoint x: 65, startPoint y: 395, endPoint x: 141, endPoint y: 407, distance: 76.9
click at [65, 395] on span "Unavailable | 2:24" at bounding box center [88, 395] width 55 height 8
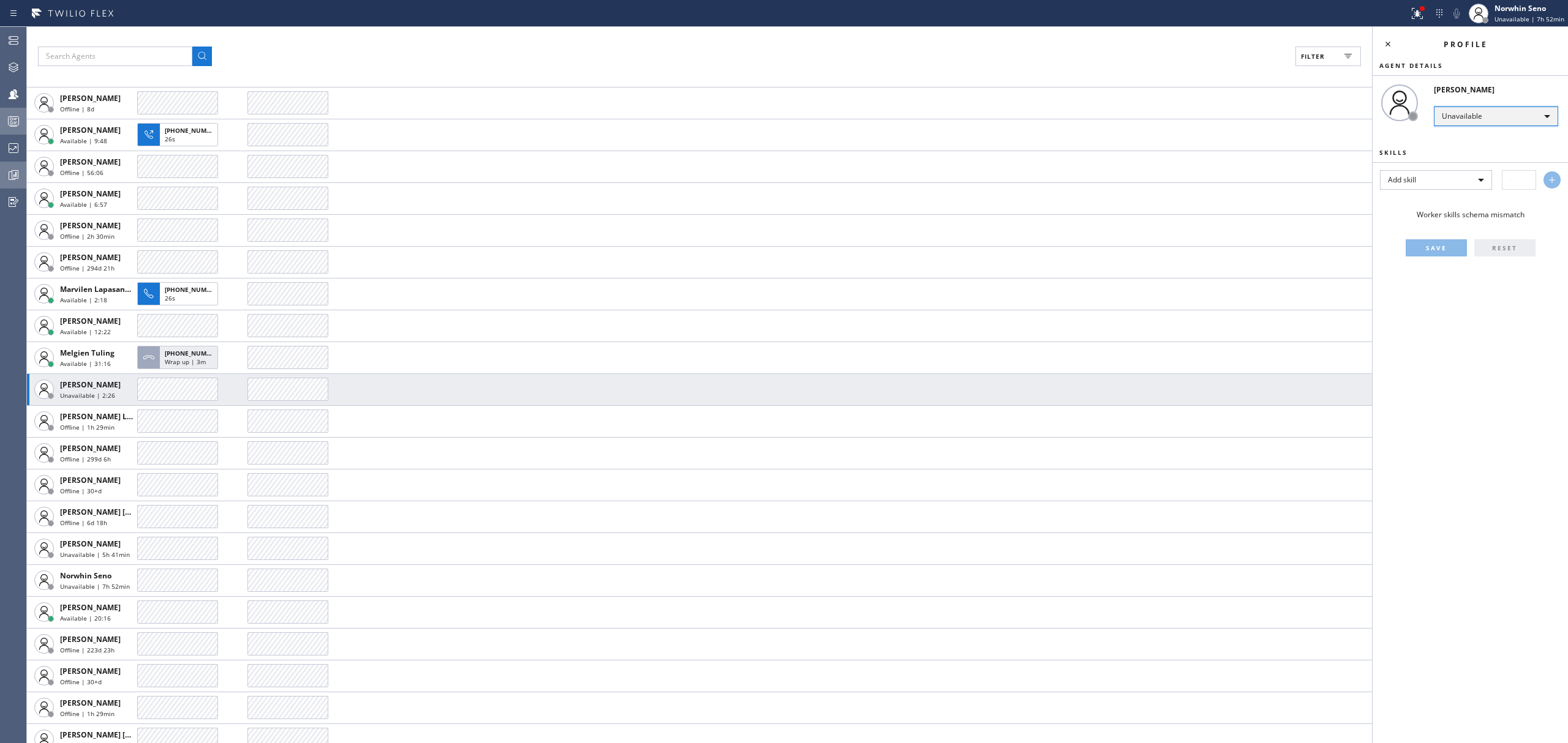
click at [1488, 113] on div "Unavailable" at bounding box center [1496, 116] width 125 height 20
click at [1486, 179] on li "Break" at bounding box center [1495, 179] width 121 height 15
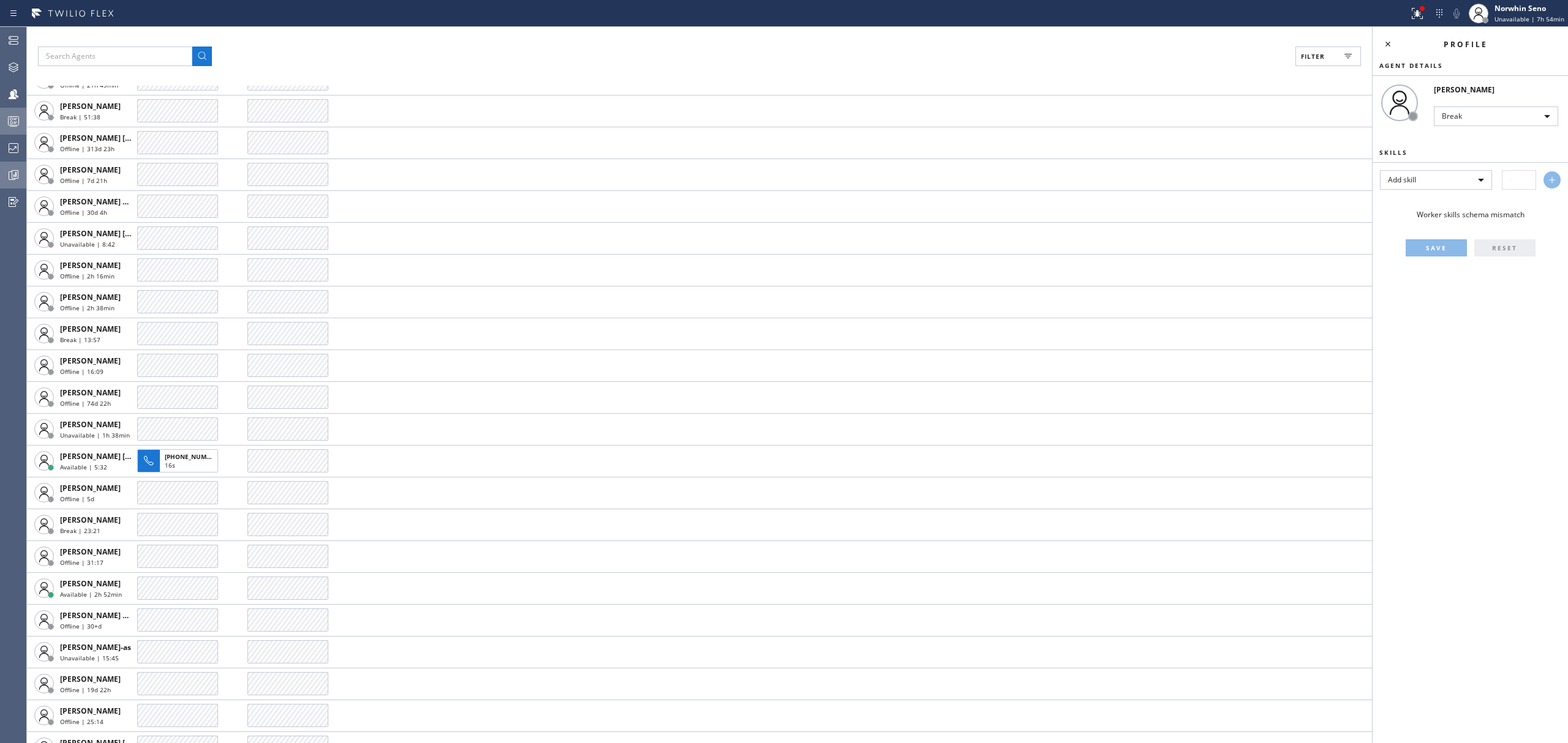
scroll to position [1061, 0]
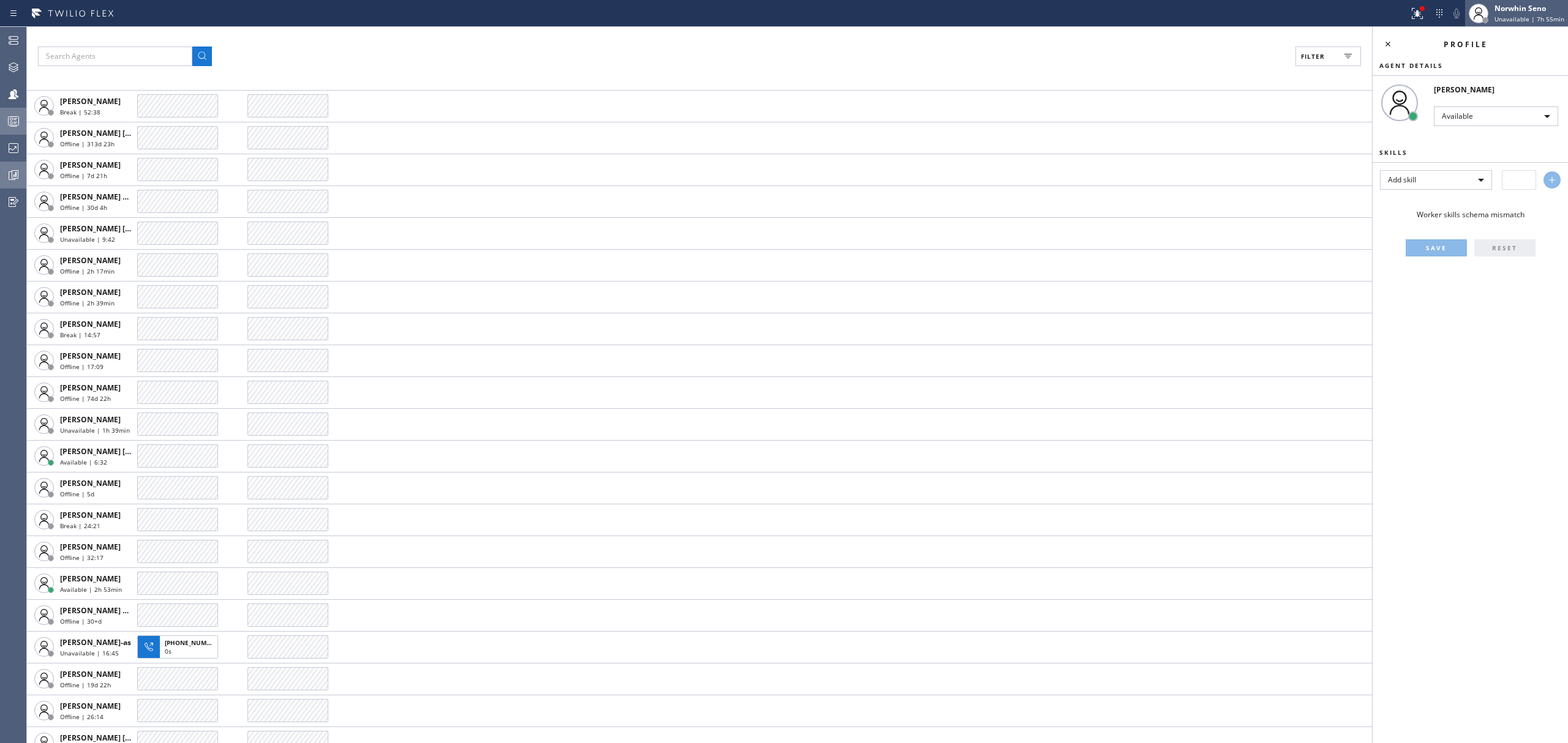
click at [1515, 12] on div "Norwhin Seno" at bounding box center [1529, 8] width 70 height 10
click at [1500, 53] on button "Offline" at bounding box center [1507, 48] width 123 height 16
click at [1113, 48] on div "Filter" at bounding box center [699, 56] width 1323 height 20
click at [13, 155] on icon at bounding box center [13, 148] width 15 height 15
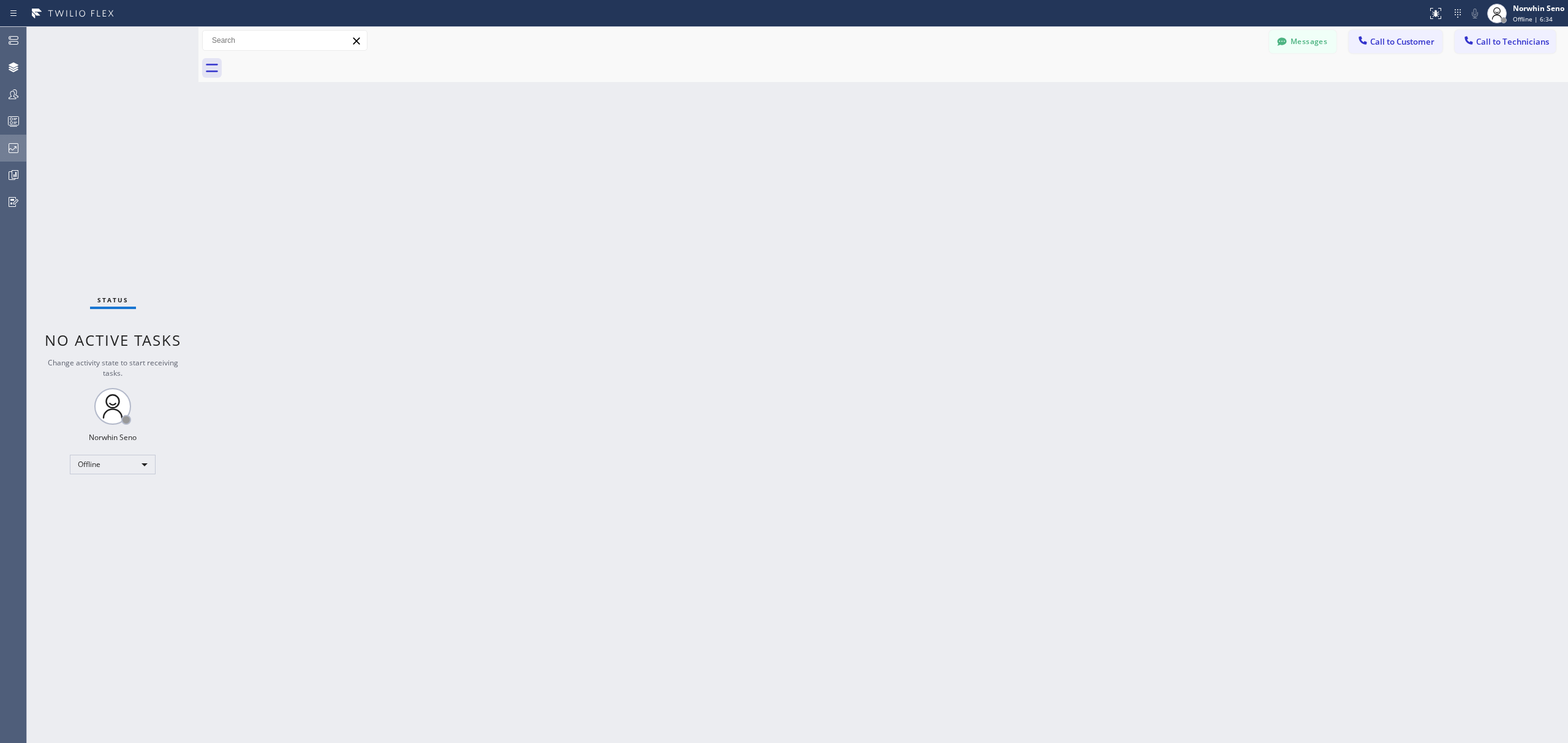
drag, startPoint x: 6, startPoint y: 145, endPoint x: 0, endPoint y: 151, distance: 8.5
click at [6, 145] on icon at bounding box center [13, 148] width 15 height 15
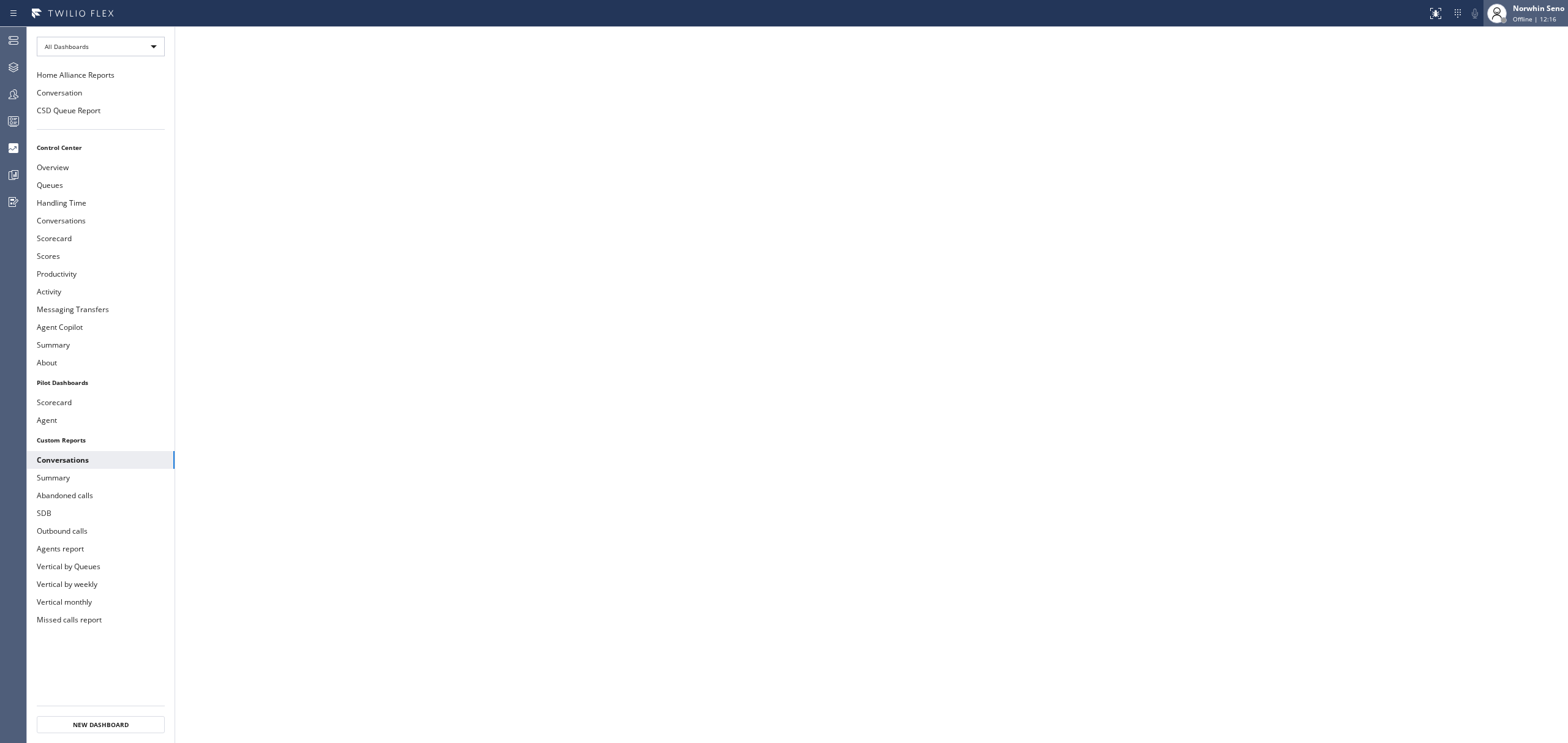
click at [1531, 12] on div "Norwhin Seno" at bounding box center [1539, 8] width 51 height 10
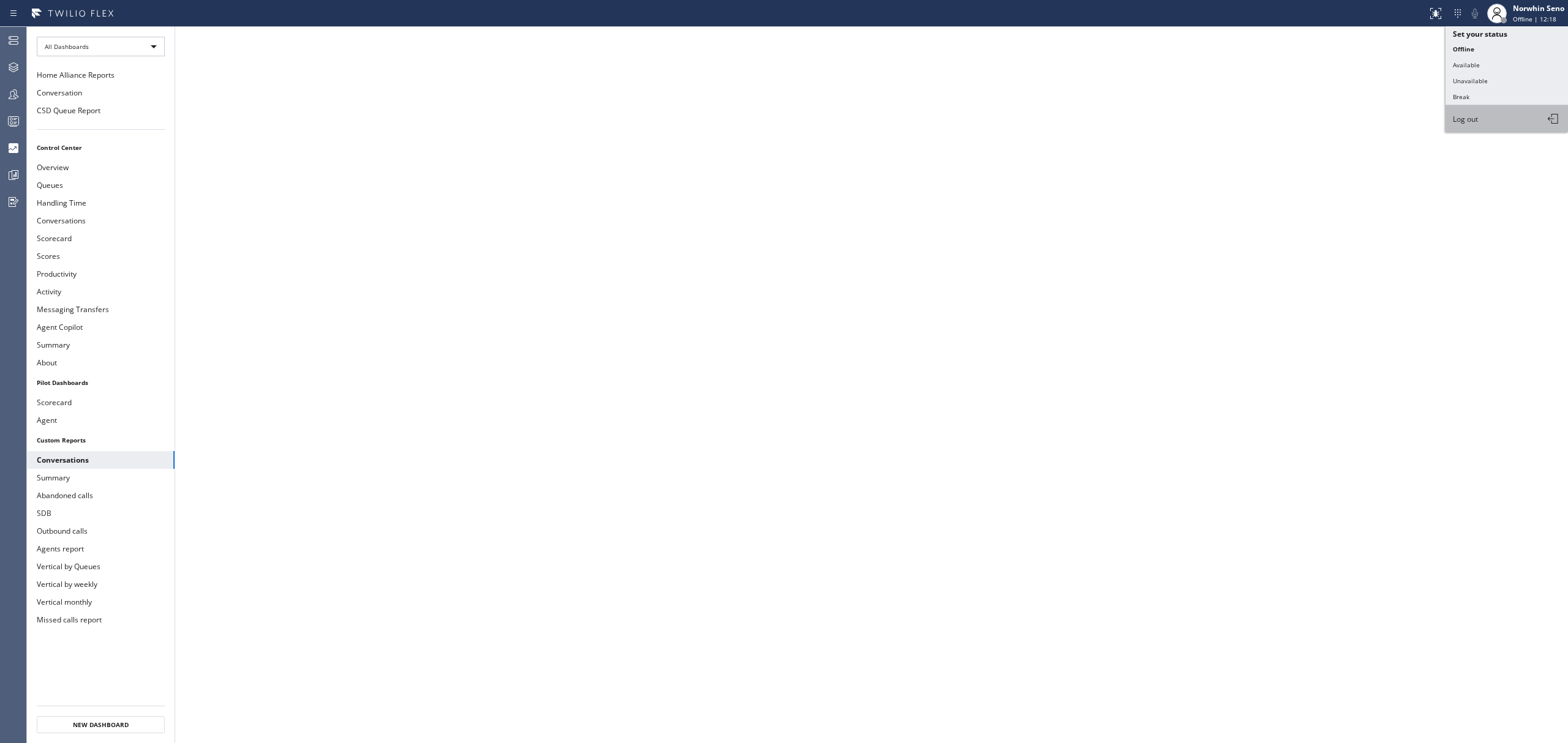
click at [1496, 118] on button "Log out" at bounding box center [1507, 119] width 123 height 27
